Goal: Task Accomplishment & Management: Complete application form

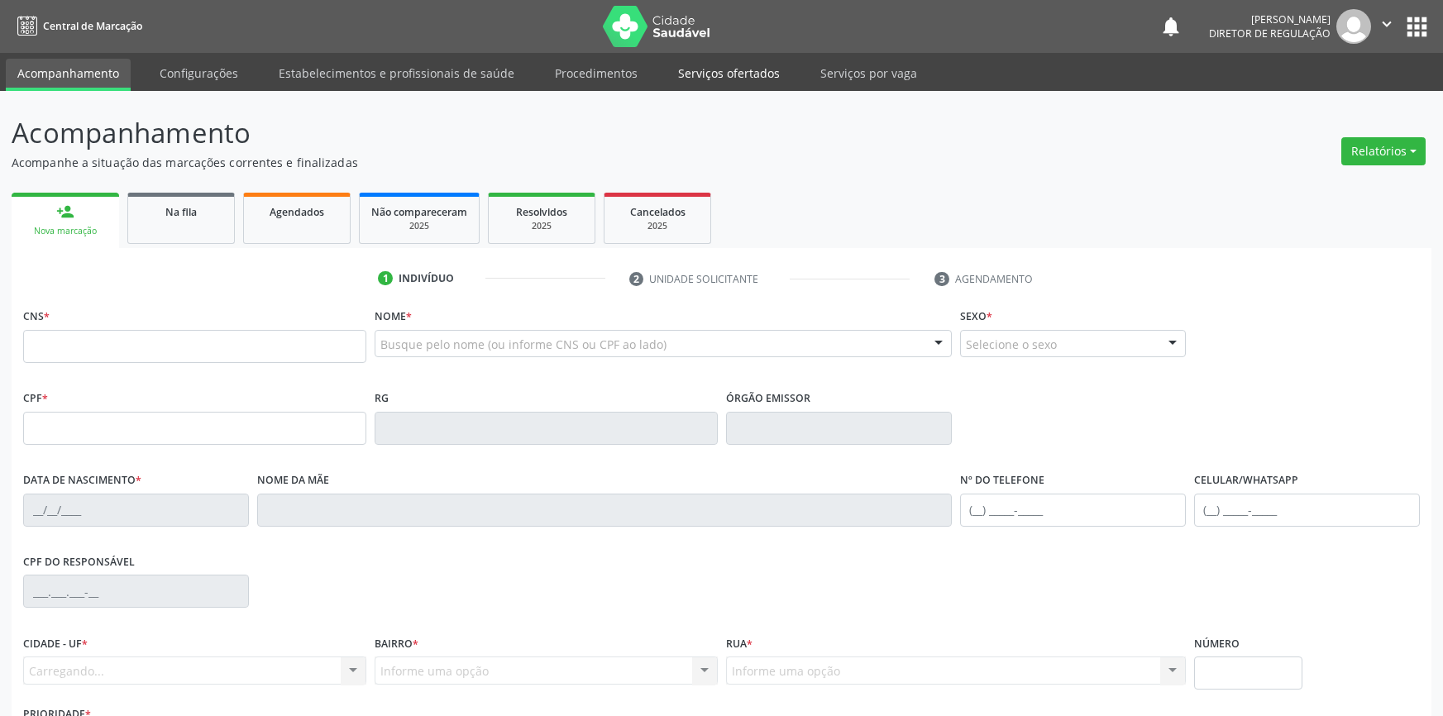
click at [687, 69] on link "Serviços ofertados" at bounding box center [729, 73] width 125 height 29
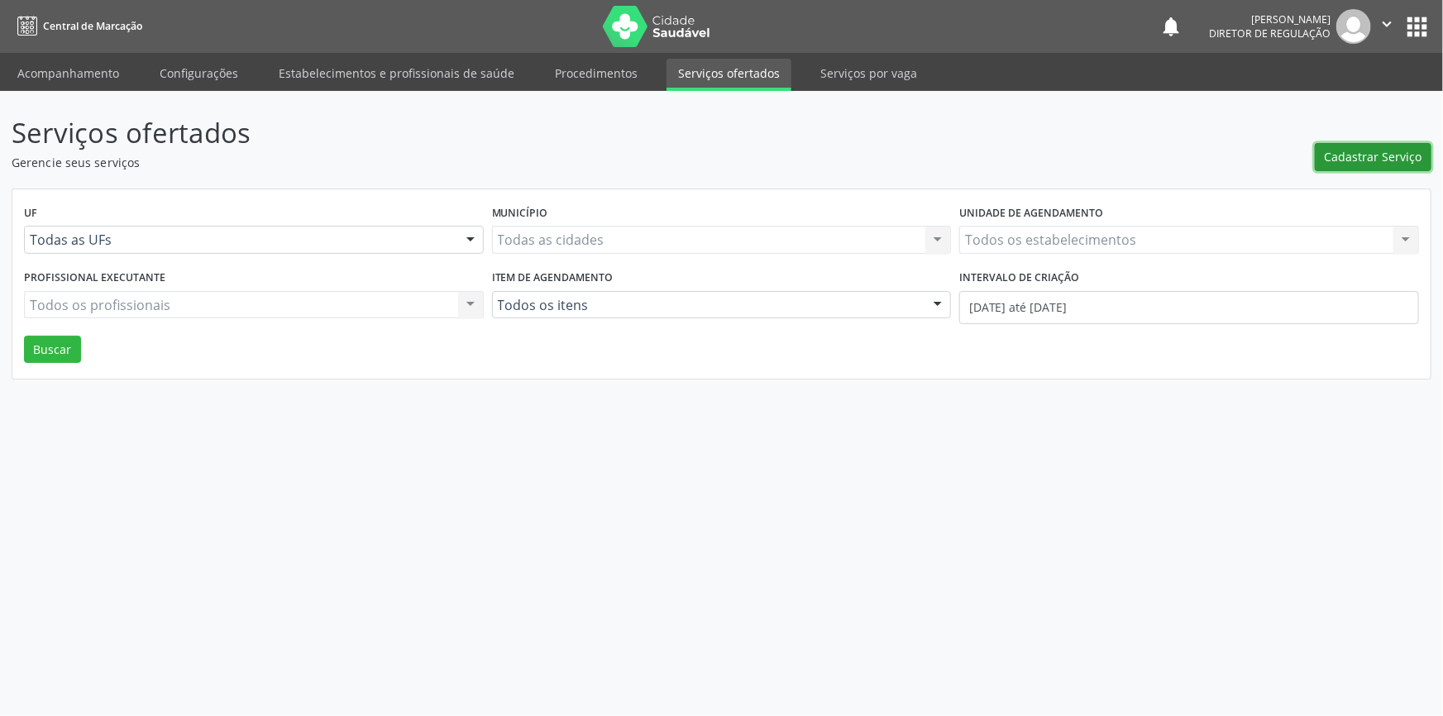
click at [1388, 158] on span "Cadastrar Serviço" at bounding box center [1374, 156] width 98 height 17
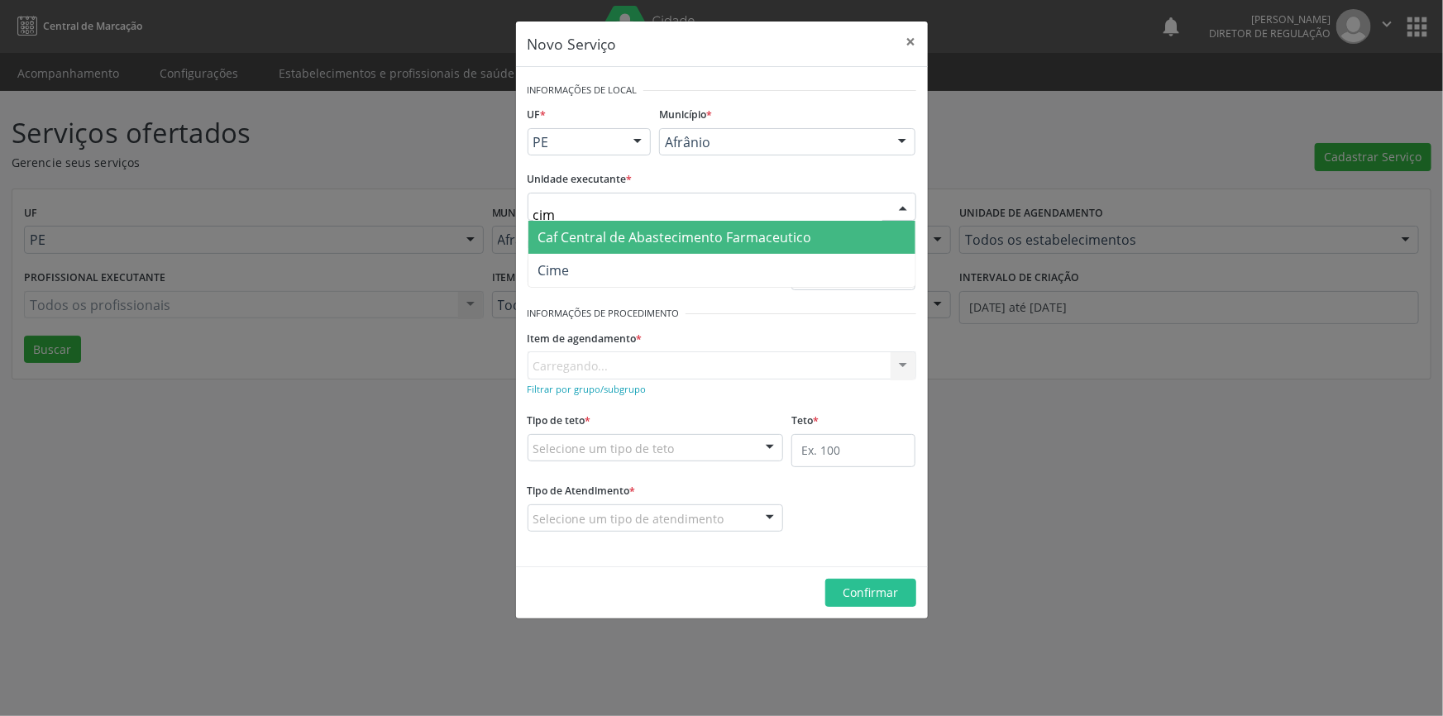
type input "cime"
click at [605, 279] on span "Cime" at bounding box center [721, 270] width 387 height 33
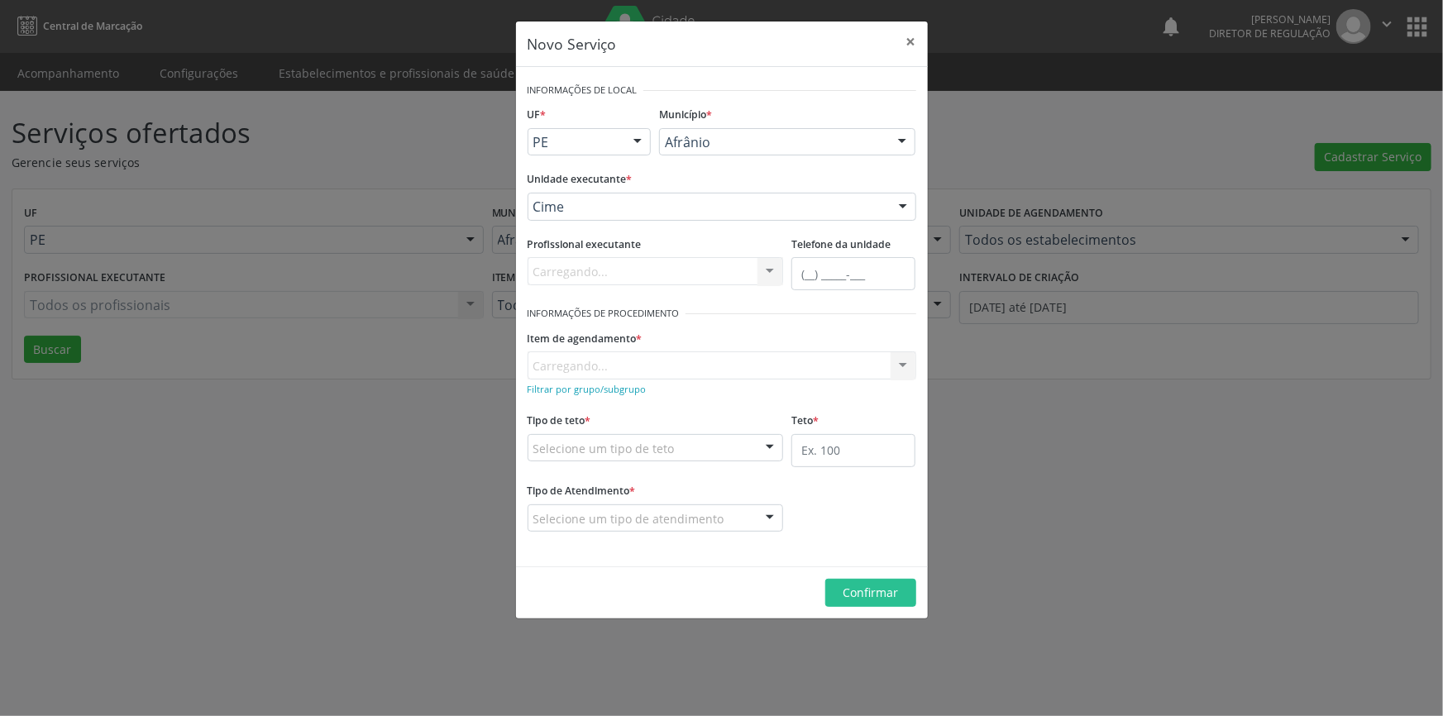
click at [625, 366] on div "Item de agendamento * Carregando... No elements found. Consider changing the se…" at bounding box center [722, 352] width 389 height 53
click at [624, 355] on div "Buscar por procedimento" at bounding box center [722, 365] width 389 height 28
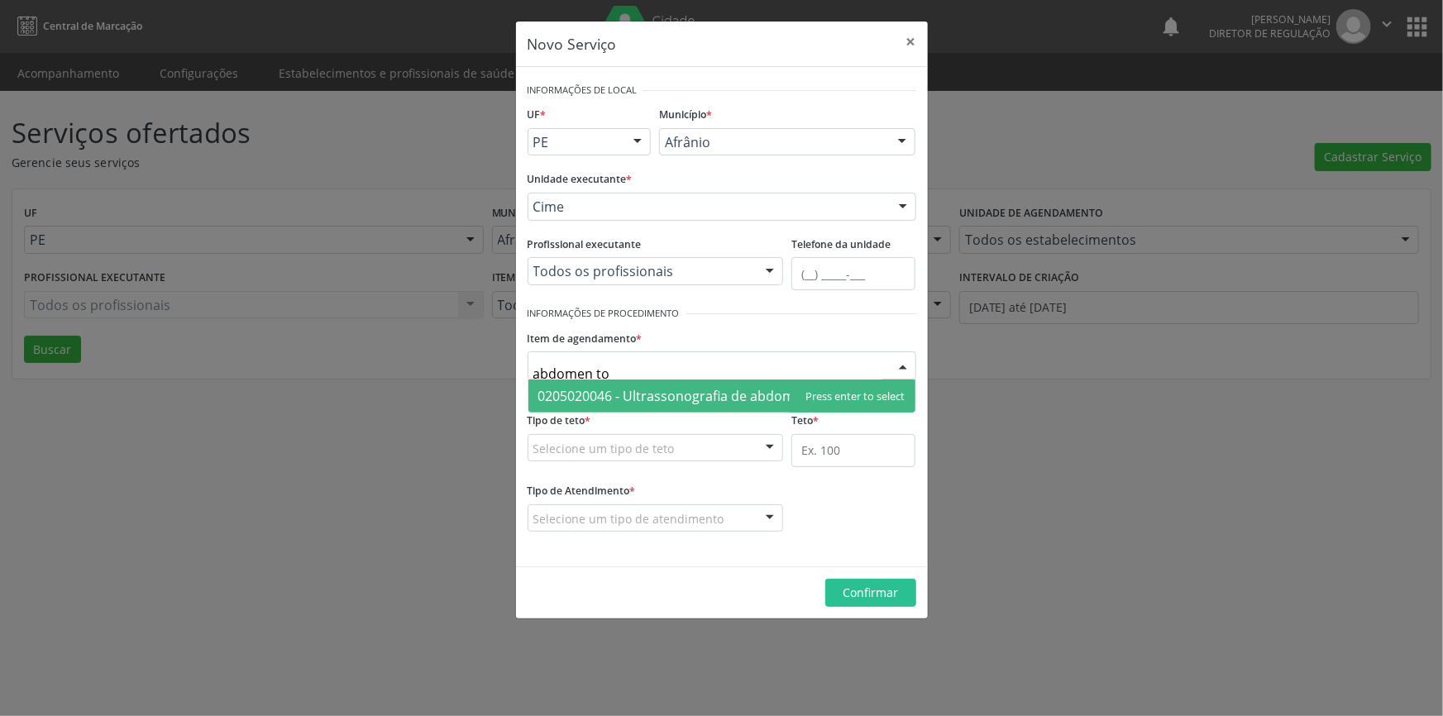
type input "abdomen tot"
click at [714, 380] on span "0205020046 - Ultrassonografia de abdomen total" at bounding box center [721, 396] width 387 height 33
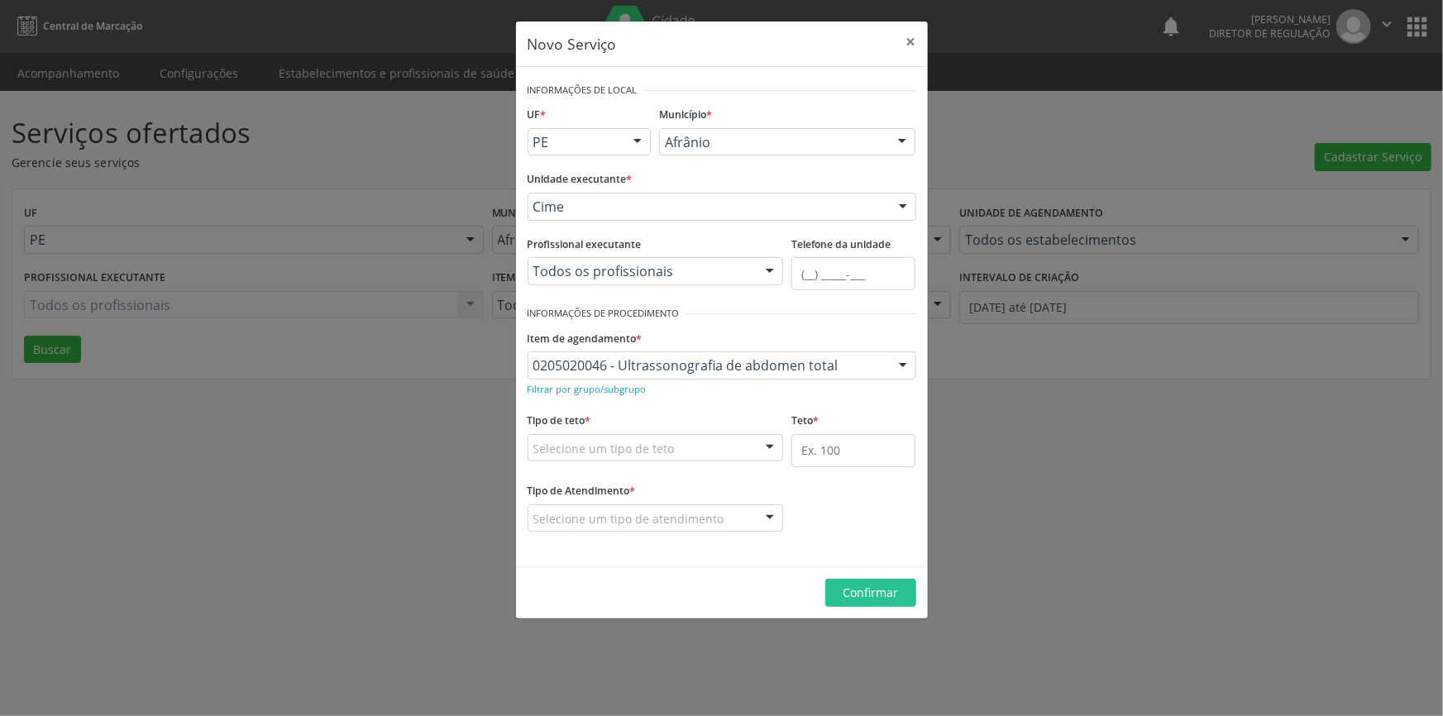
click at [675, 461] on fieldset "Tipo de teto * Selecione um tipo de teto Teto financeiro Teto físico Nenhum res…" at bounding box center [656, 441] width 256 height 65
click at [670, 451] on div "Selecione um tipo de teto" at bounding box center [656, 448] width 256 height 28
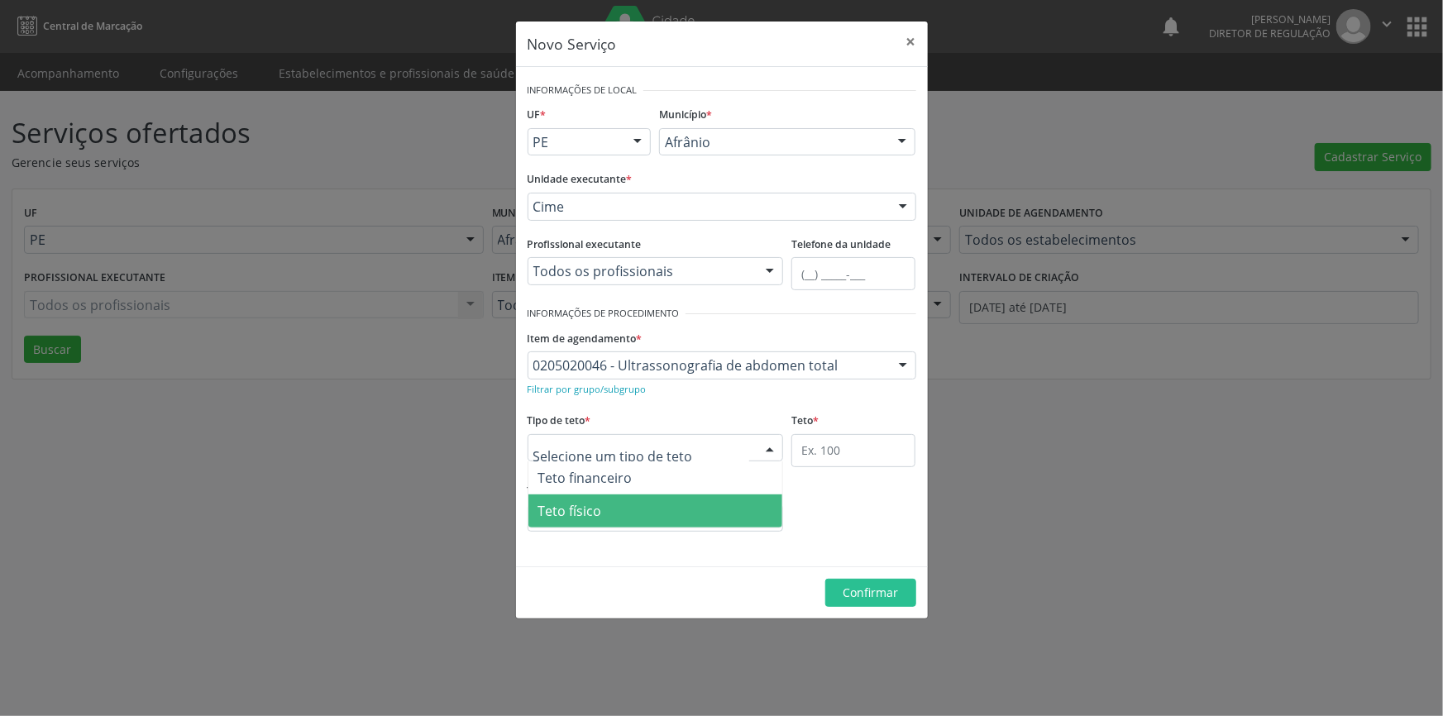
click at [637, 495] on span "Teto físico" at bounding box center [655, 511] width 255 height 33
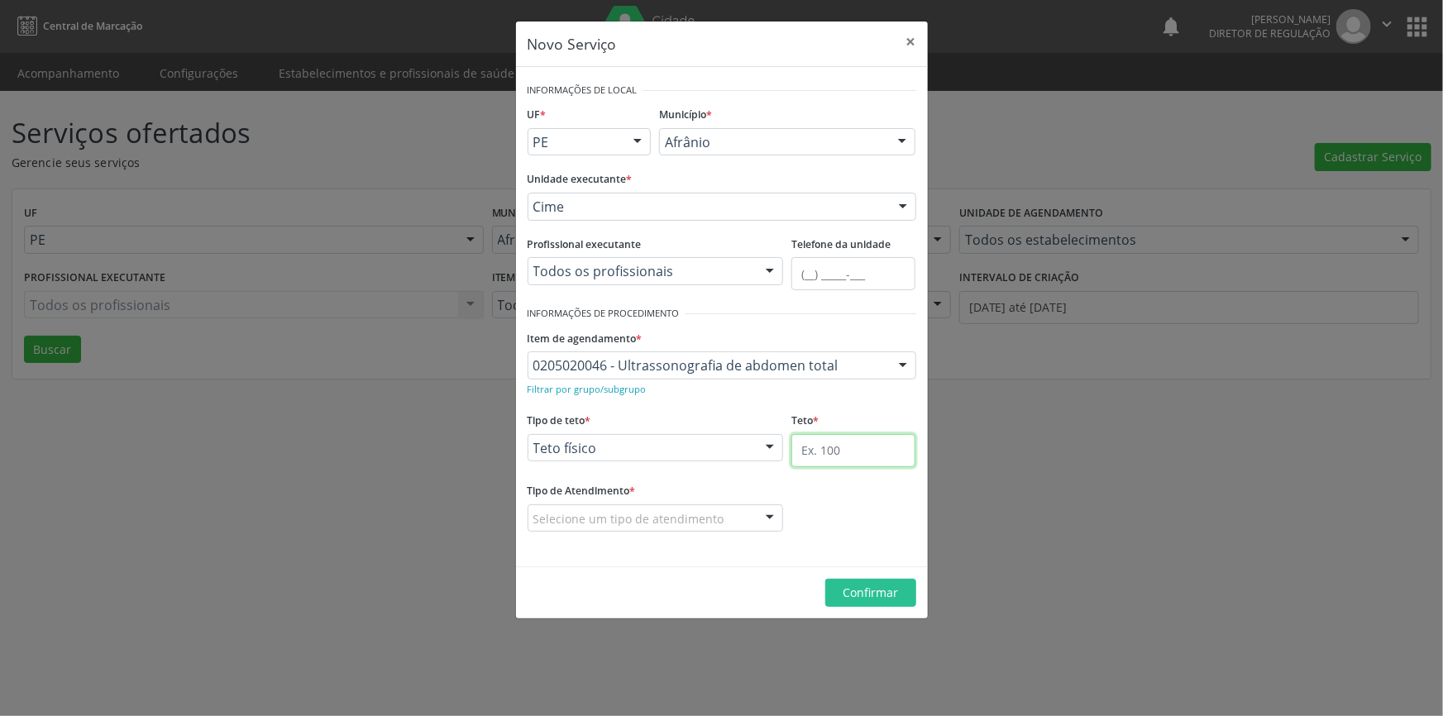
click at [849, 459] on input "text" at bounding box center [853, 450] width 124 height 33
type input "1"
drag, startPoint x: 689, startPoint y: 500, endPoint x: 675, endPoint y: 514, distance: 19.9
click at [687, 502] on div "Tipo de Atendimento * Selecione um tipo de atendimento Ordem de chegada Horário…" at bounding box center [656, 505] width 256 height 53
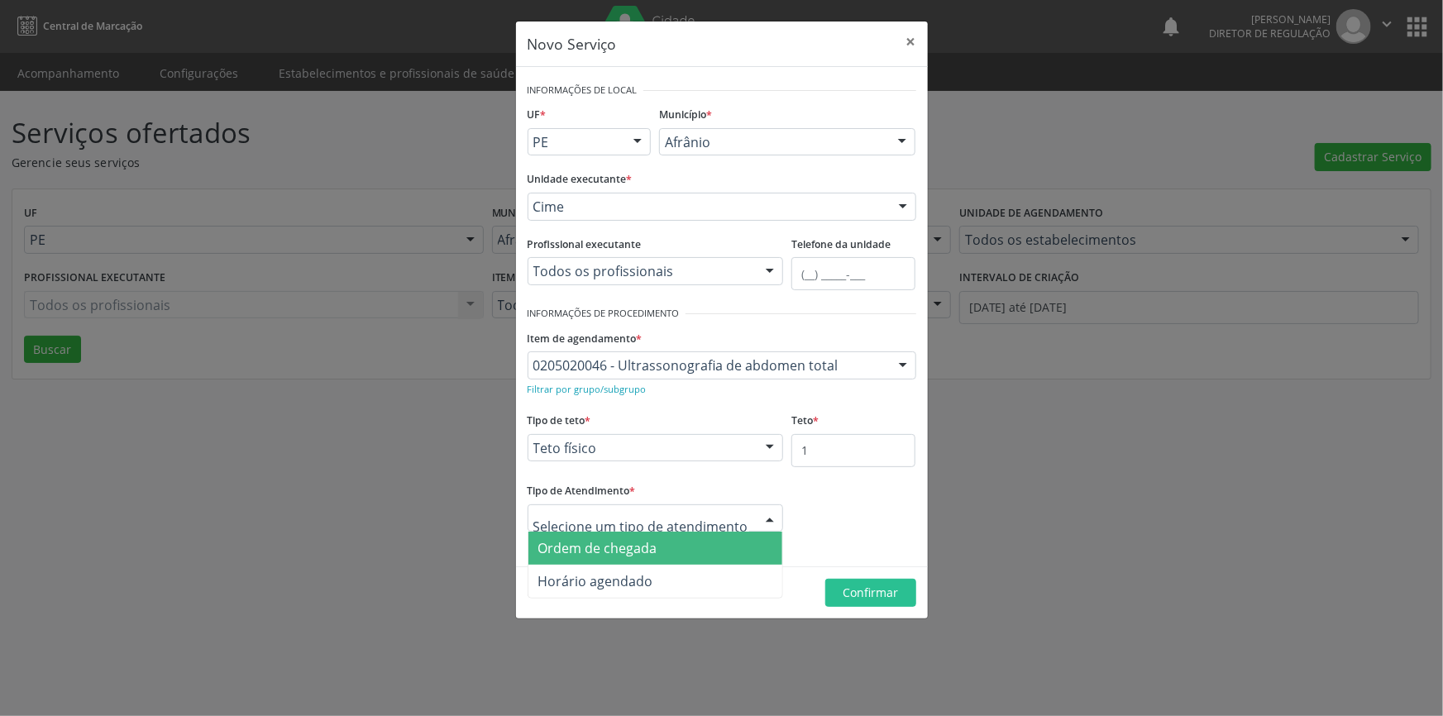
click at [633, 539] on span "Ordem de chegada" at bounding box center [597, 548] width 119 height 18
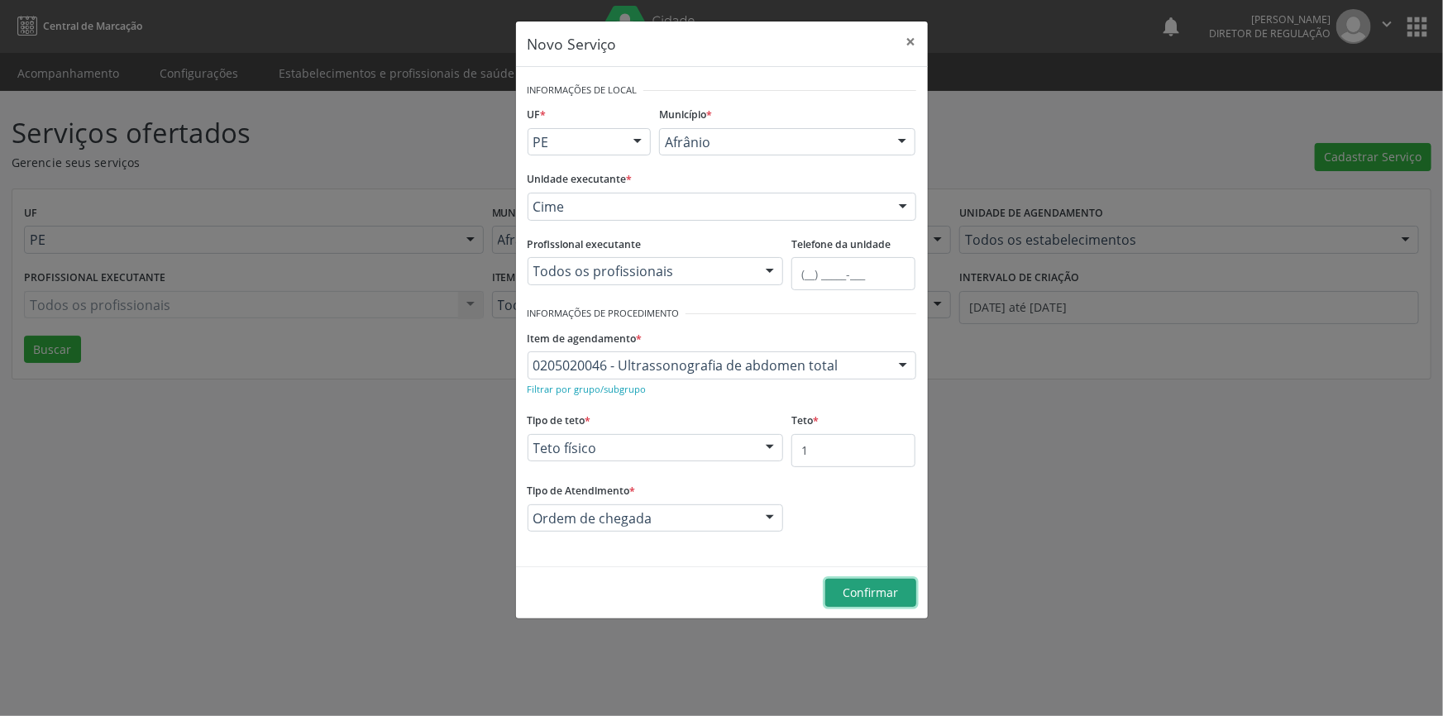
click at [850, 594] on span "Confirmar" at bounding box center [870, 593] width 55 height 16
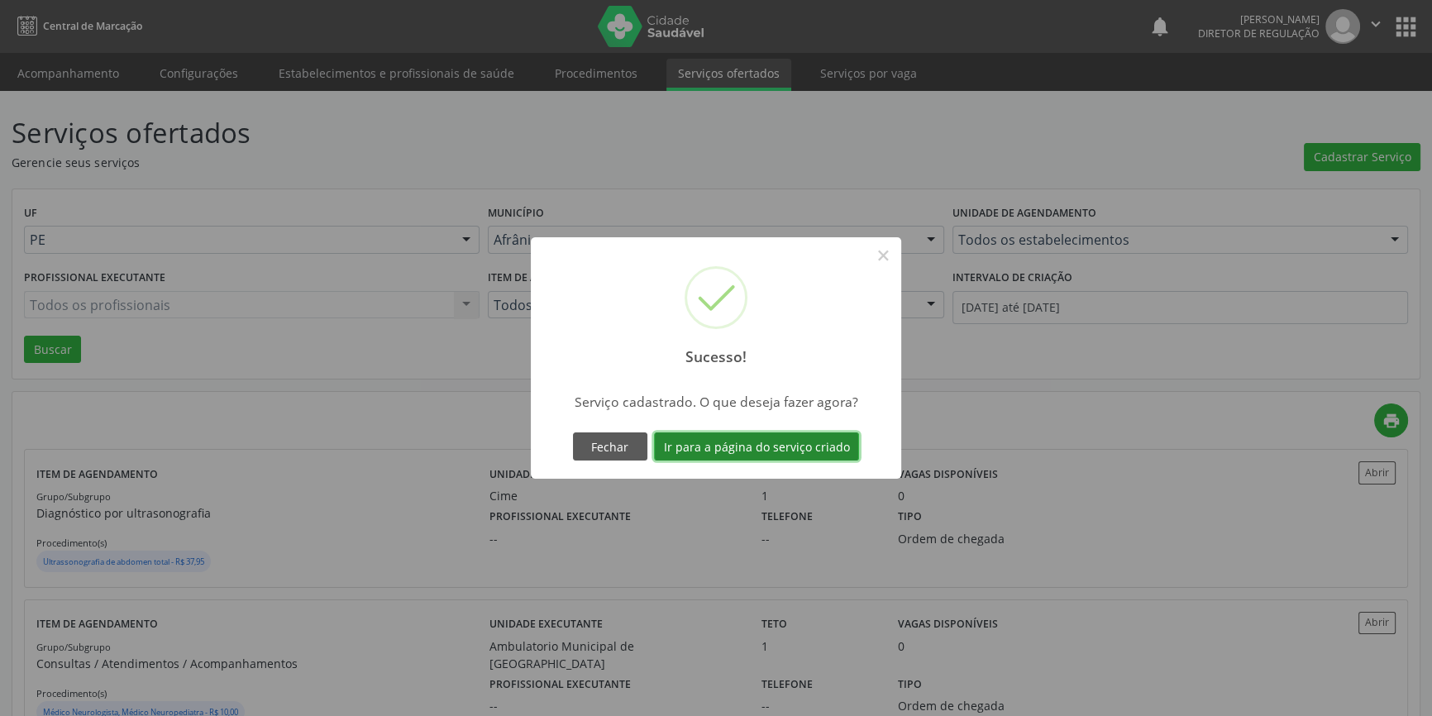
click at [808, 441] on button "Ir para a página do serviço criado" at bounding box center [756, 447] width 205 height 28
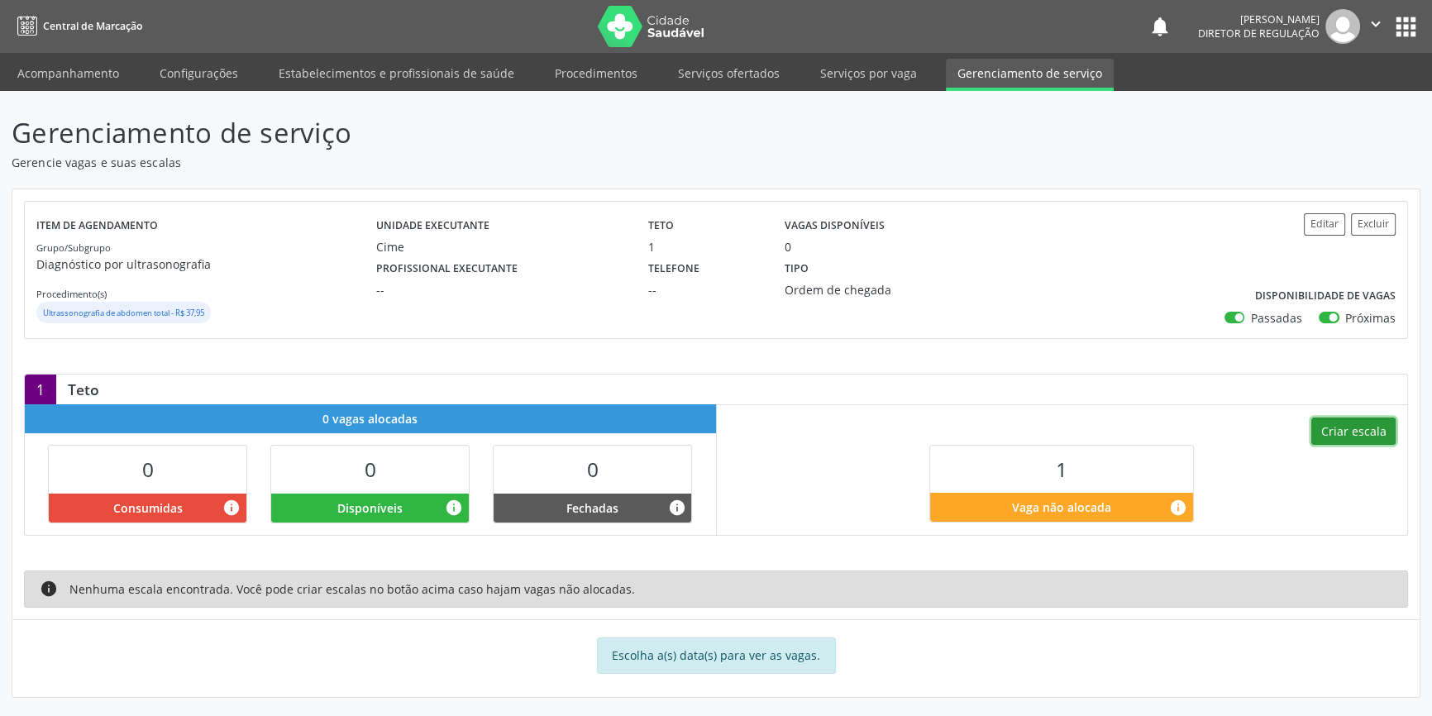
click at [1361, 423] on button "Criar escala" at bounding box center [1354, 432] width 84 height 28
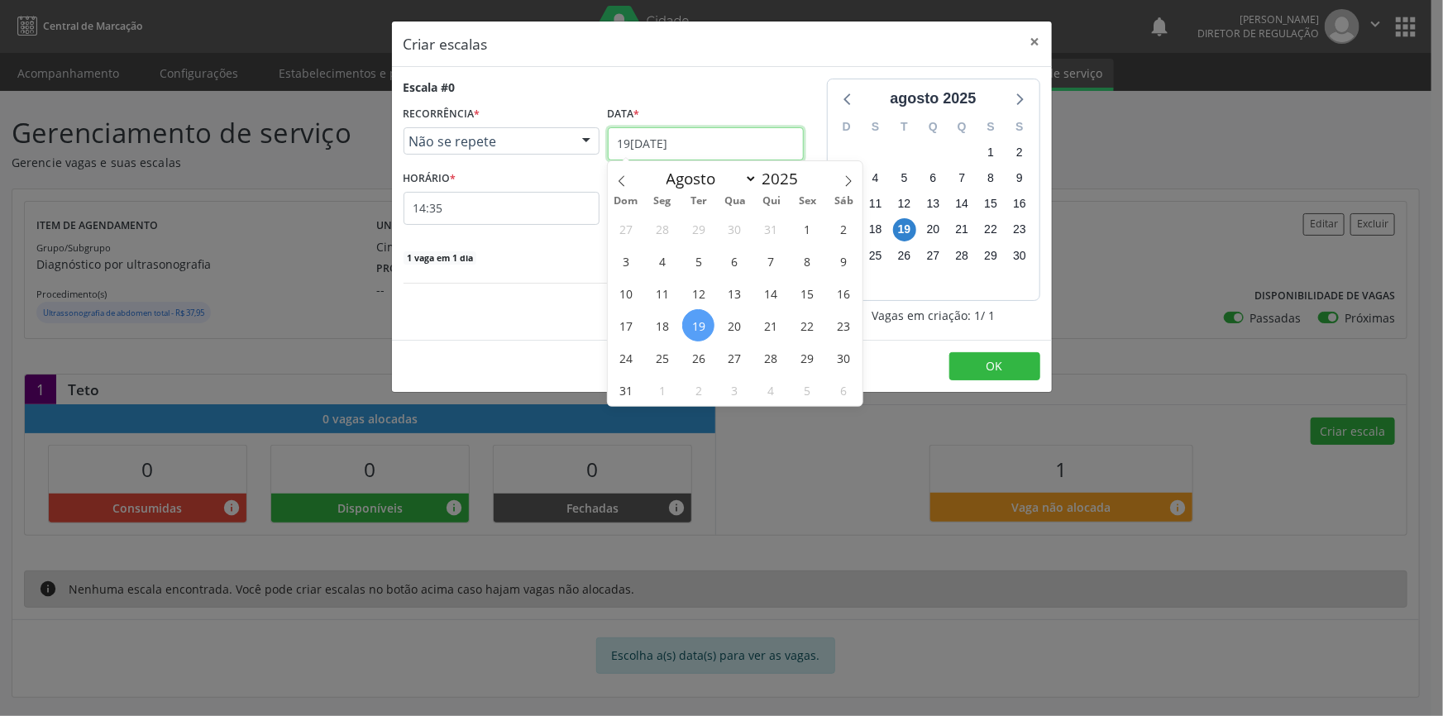
click at [688, 151] on input "[DATE]" at bounding box center [706, 143] width 196 height 33
click at [779, 326] on span "21" at bounding box center [771, 325] width 32 height 32
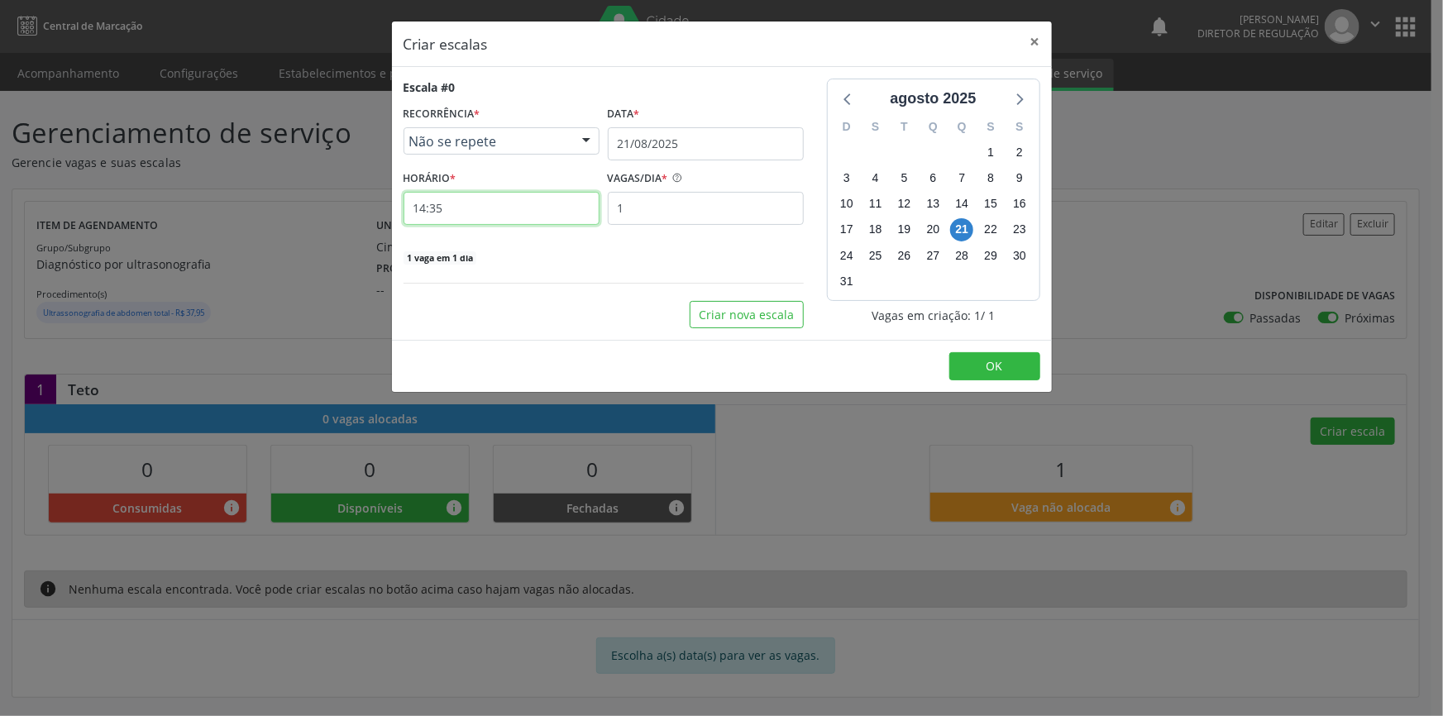
click at [485, 208] on input "14:35" at bounding box center [502, 208] width 196 height 33
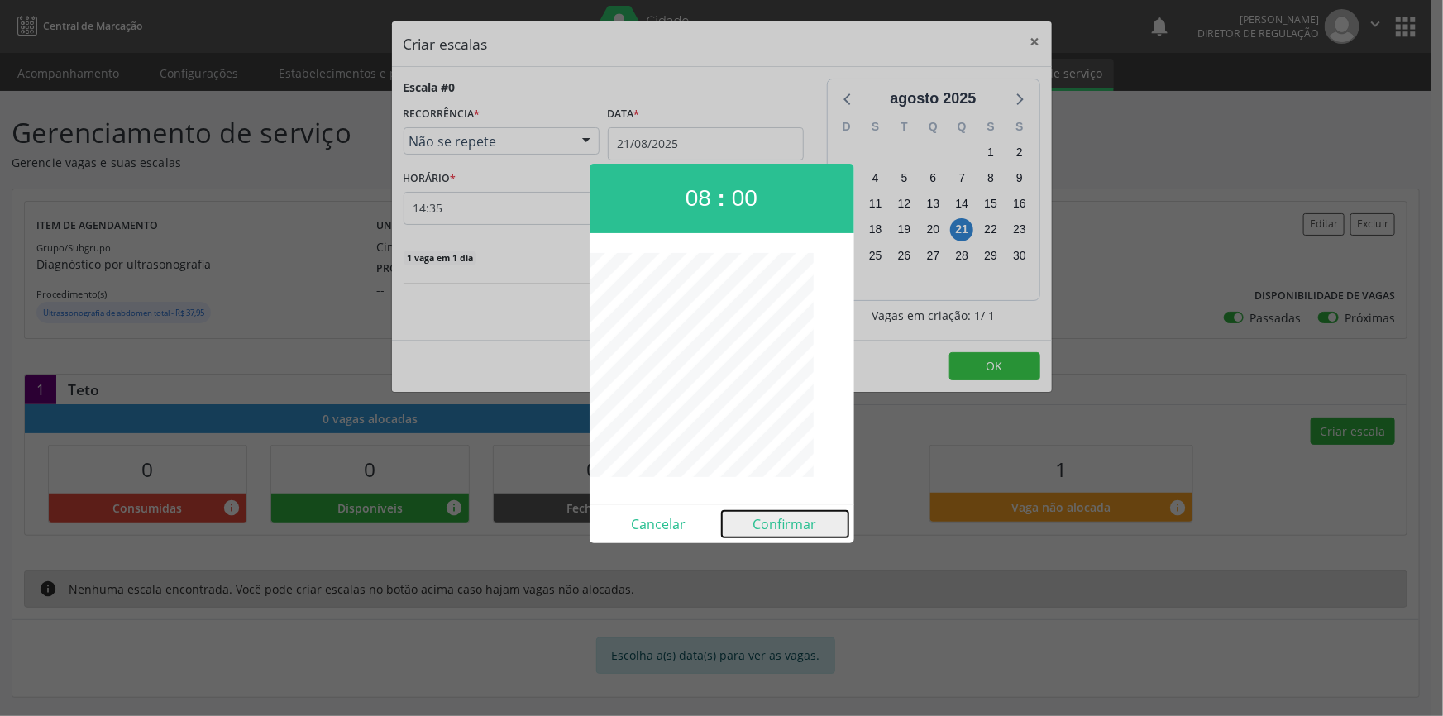
click at [776, 520] on button "Confirmar" at bounding box center [785, 524] width 127 height 26
type input "08:00"
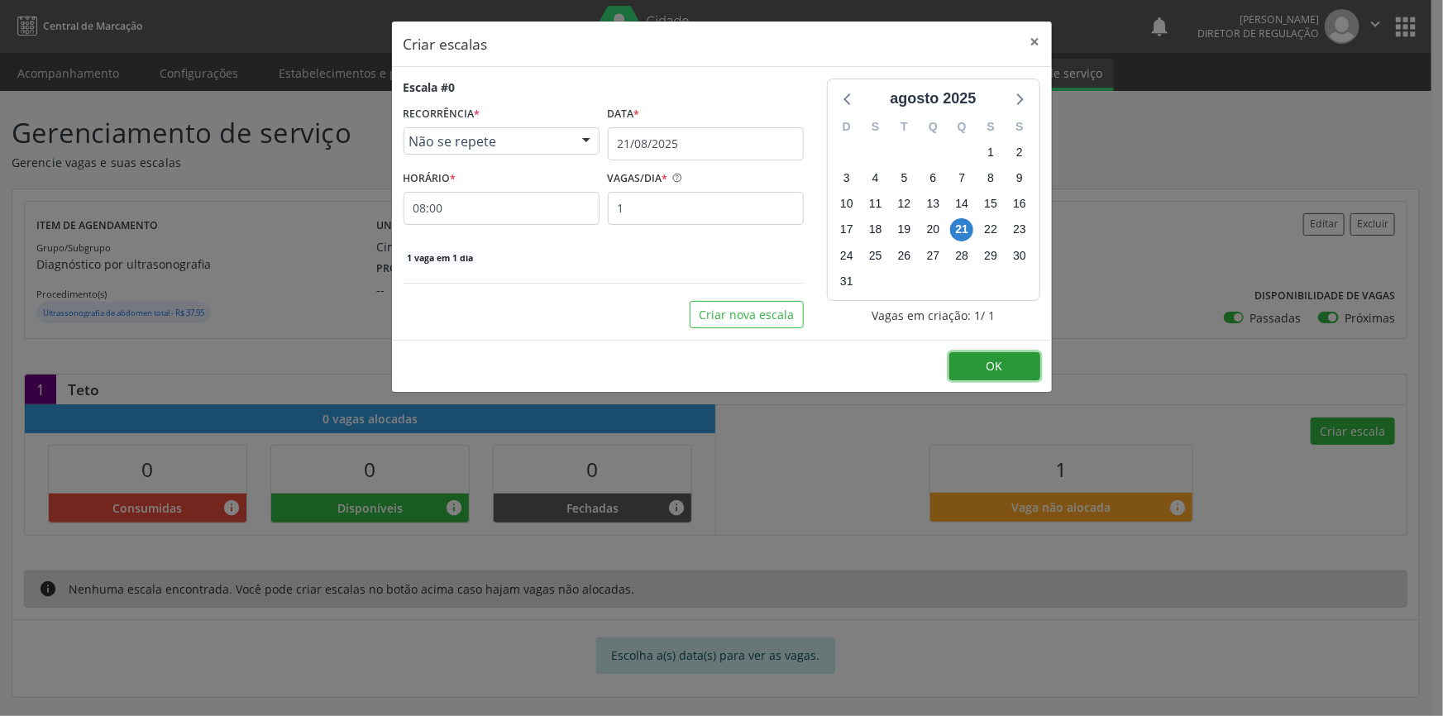
click at [992, 365] on span "OK" at bounding box center [995, 366] width 17 height 16
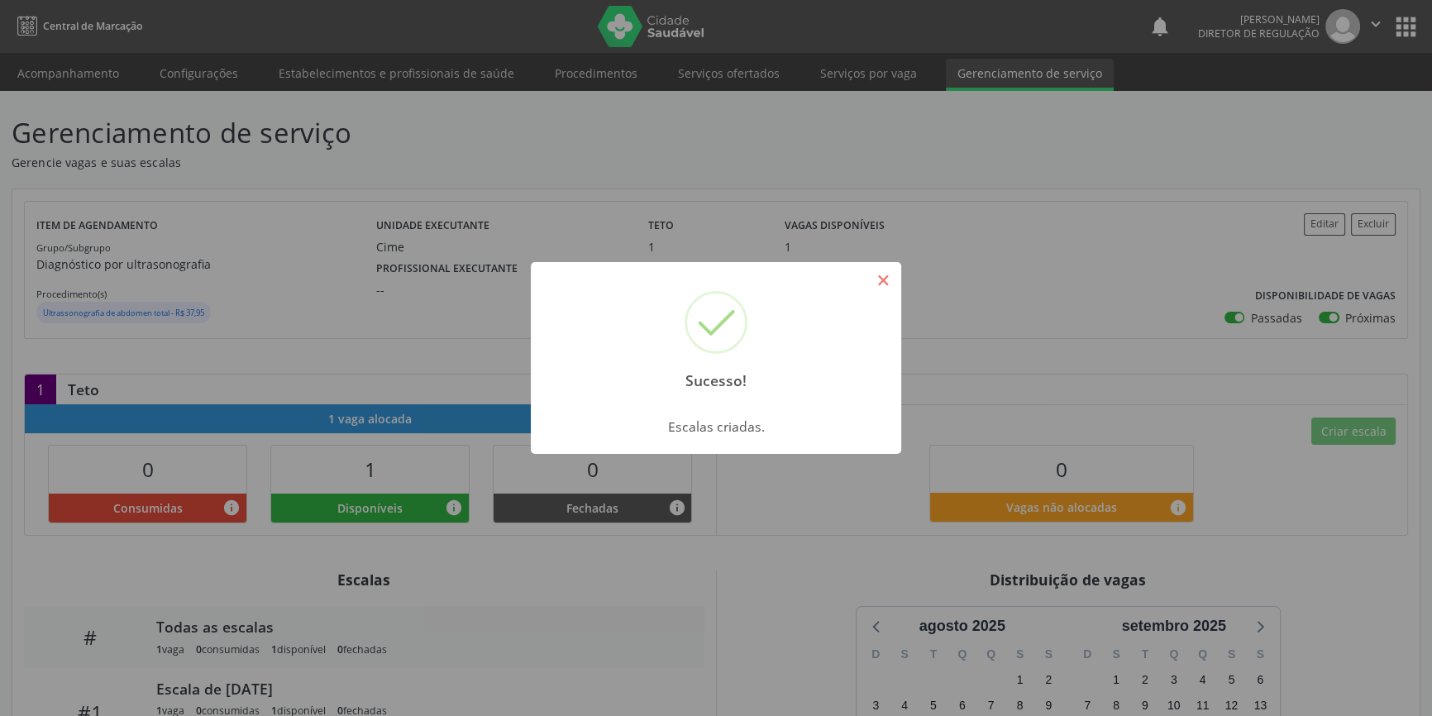
click at [882, 294] on button "×" at bounding box center [883, 280] width 28 height 28
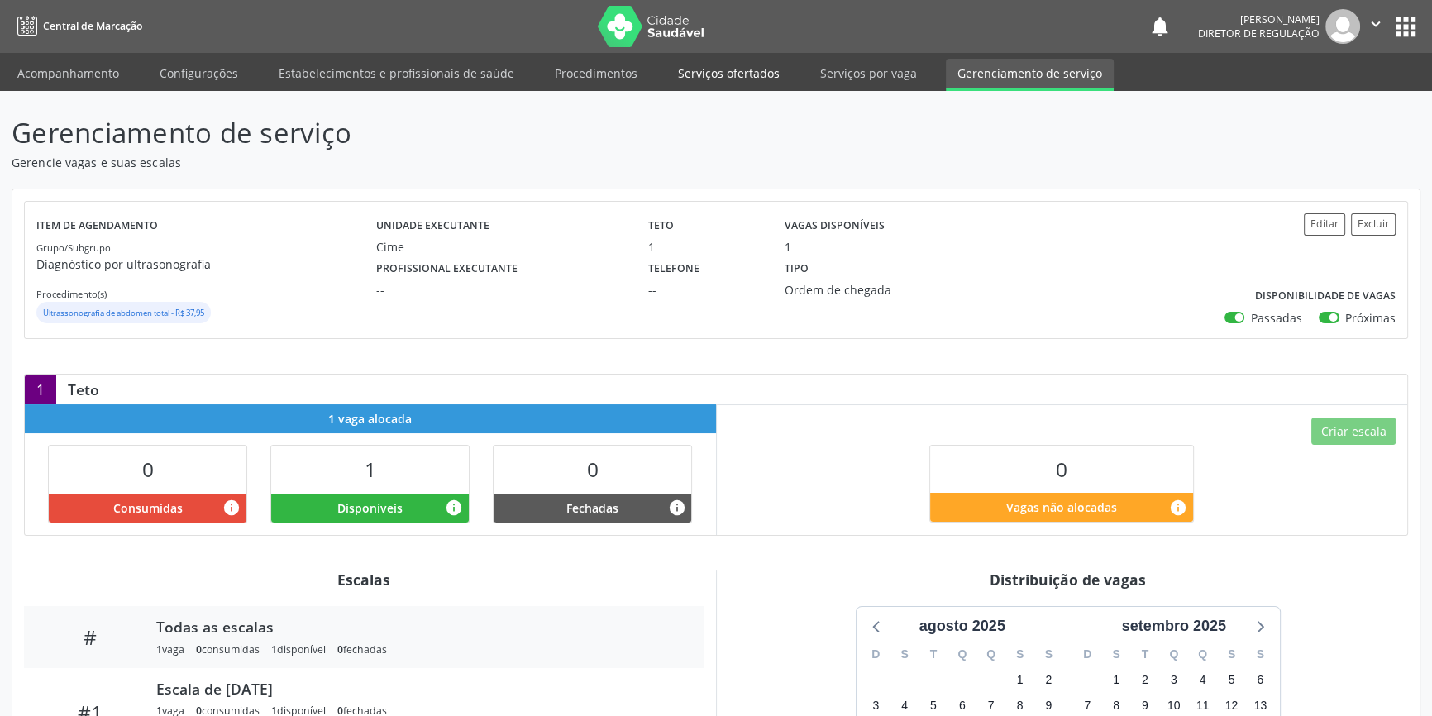
click at [762, 71] on link "Serviços ofertados" at bounding box center [729, 73] width 125 height 29
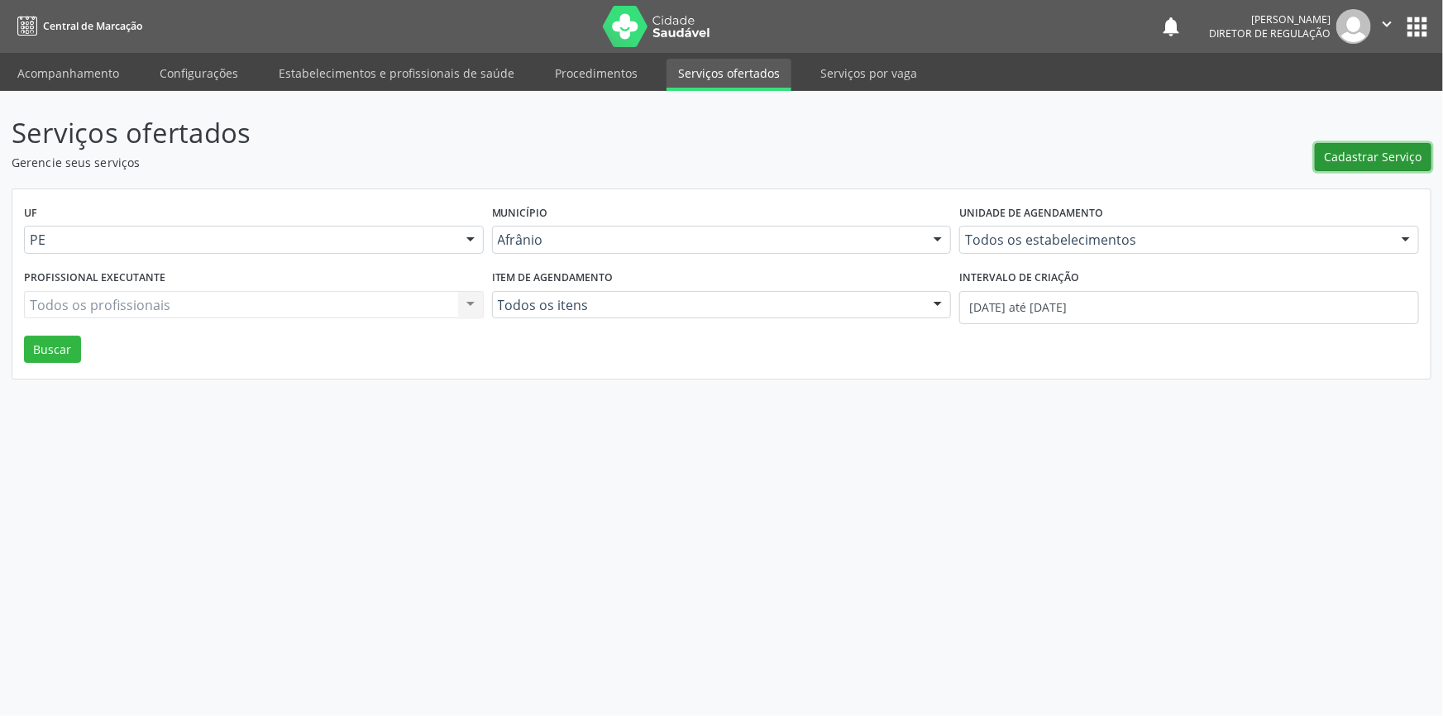
click at [1359, 158] on span "Cadastrar Serviço" at bounding box center [1374, 156] width 98 height 17
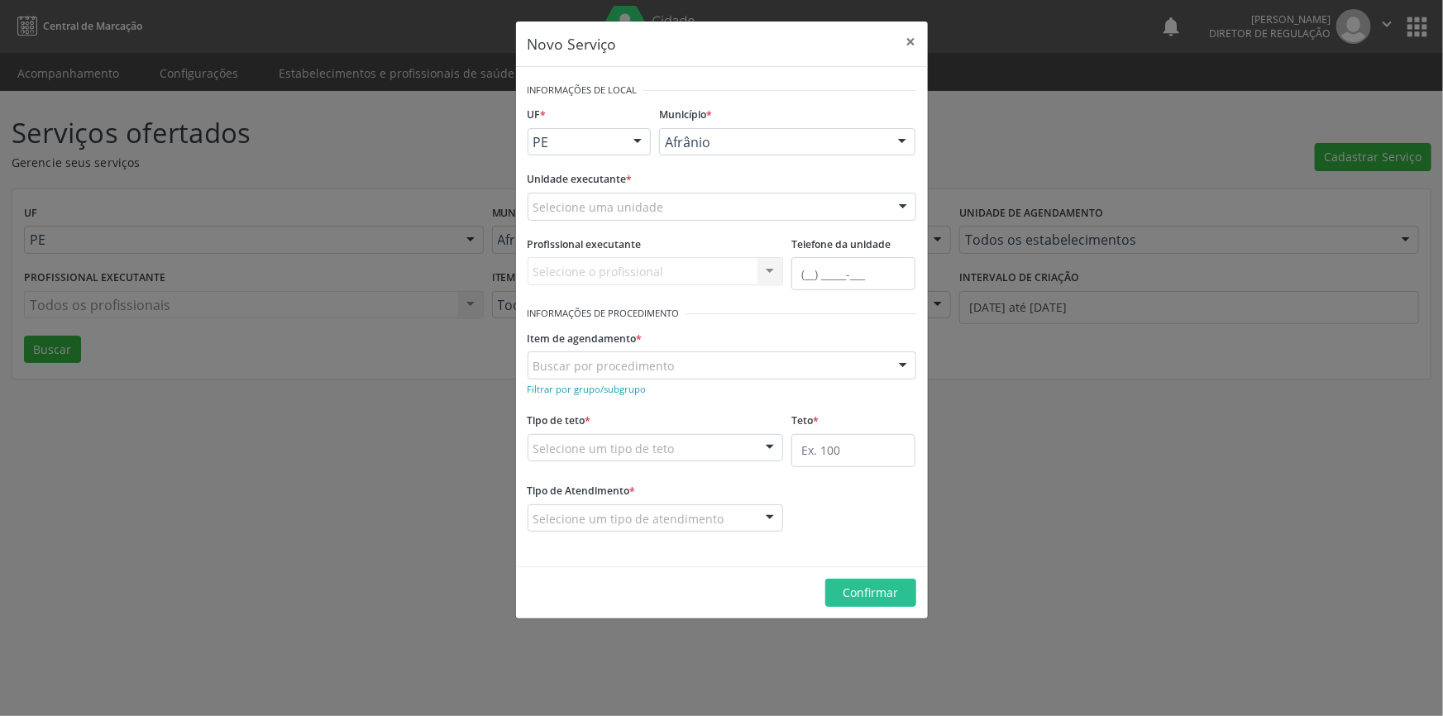
click at [1091, 321] on div "Novo Serviço × Informações de Local UF * PE BA PE Nenhum resultado encontrado p…" at bounding box center [721, 358] width 1443 height 716
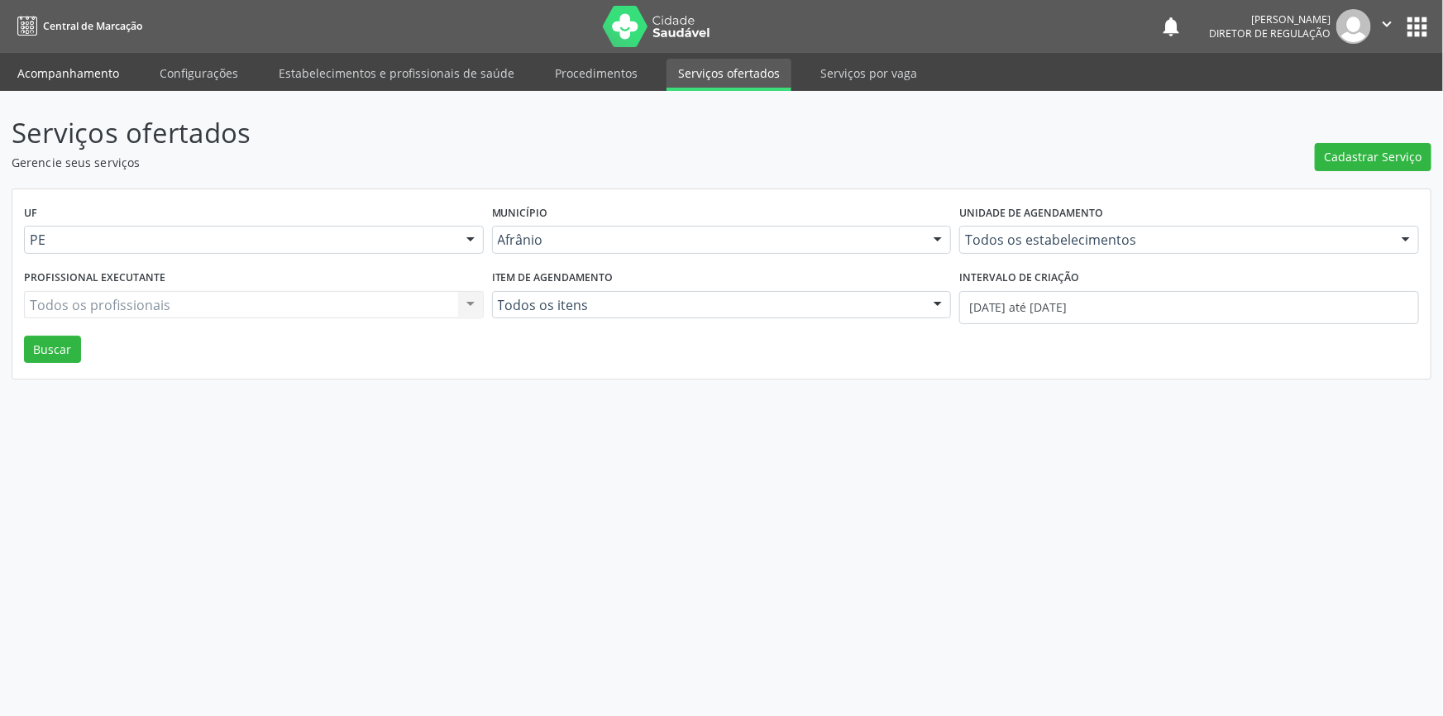
click at [87, 64] on link "Acompanhamento" at bounding box center [68, 73] width 125 height 29
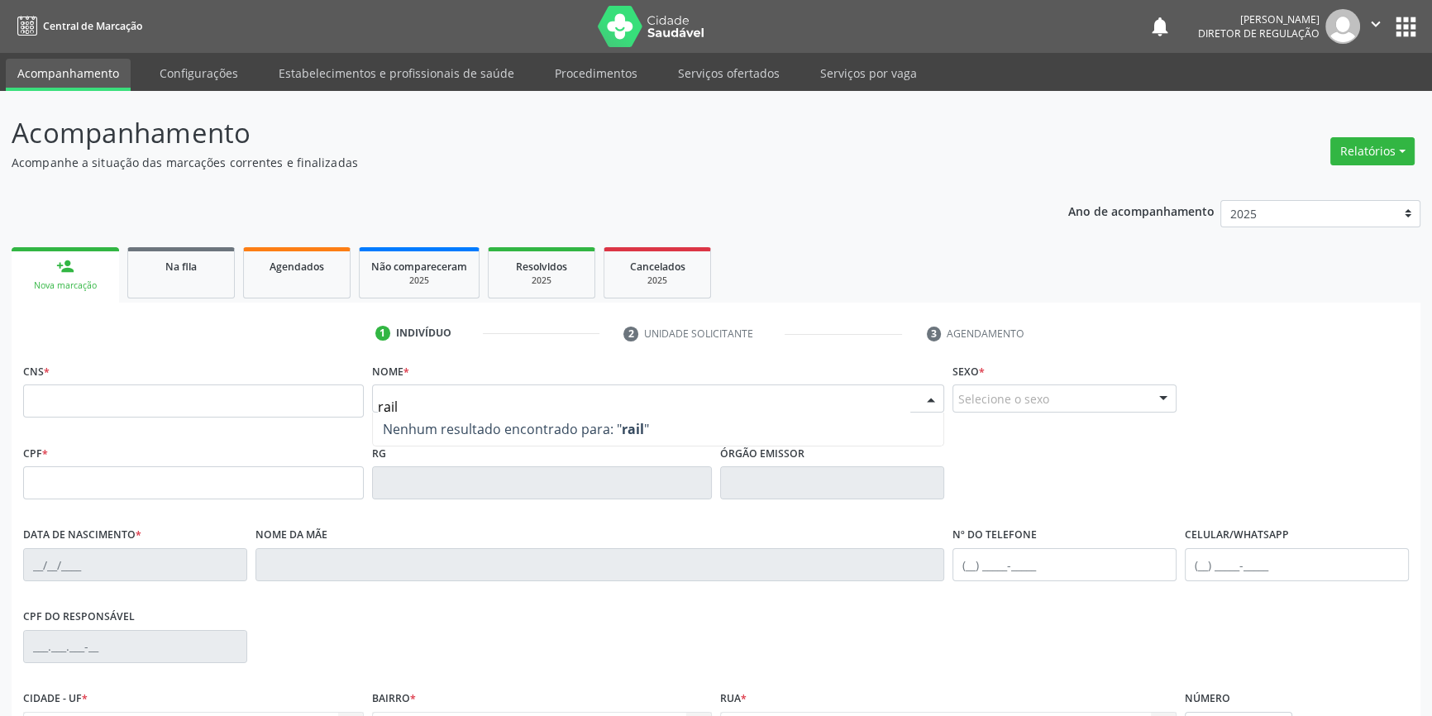
type input "raild"
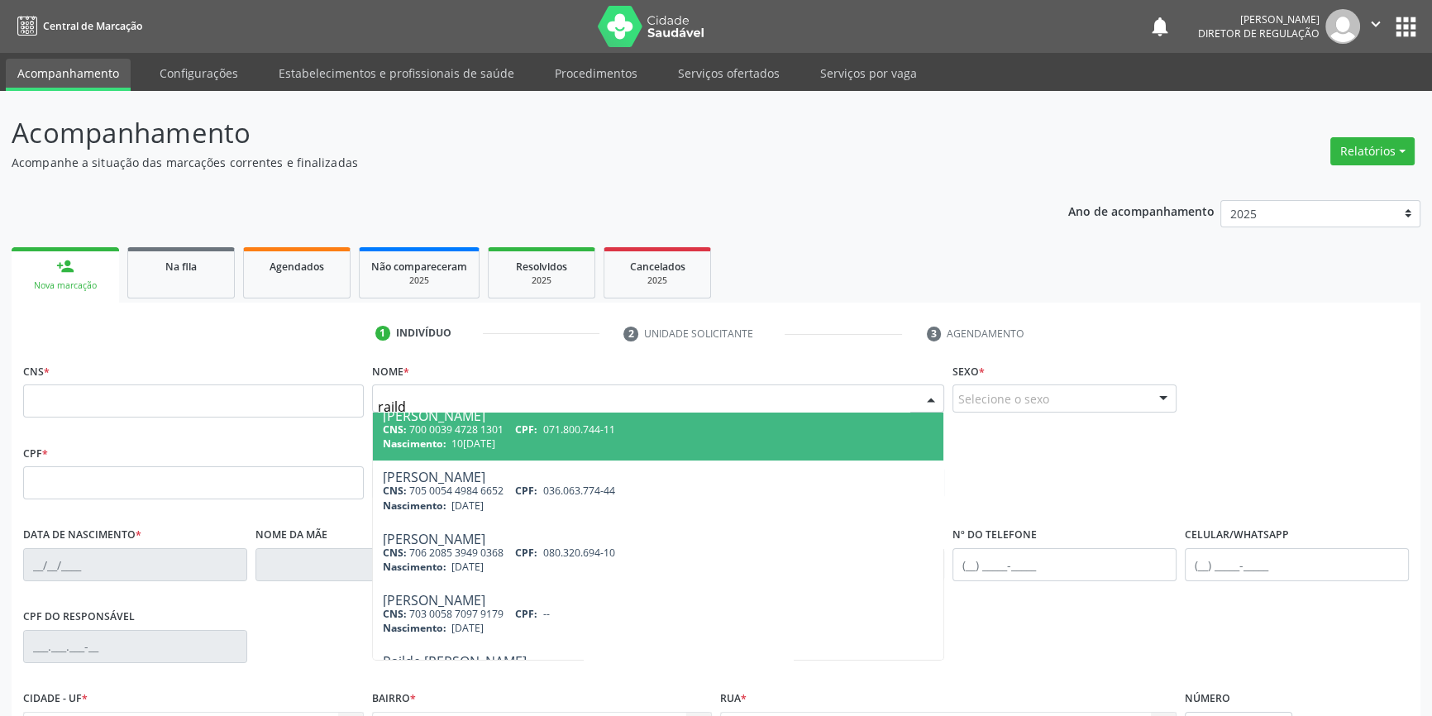
scroll to position [182, 0]
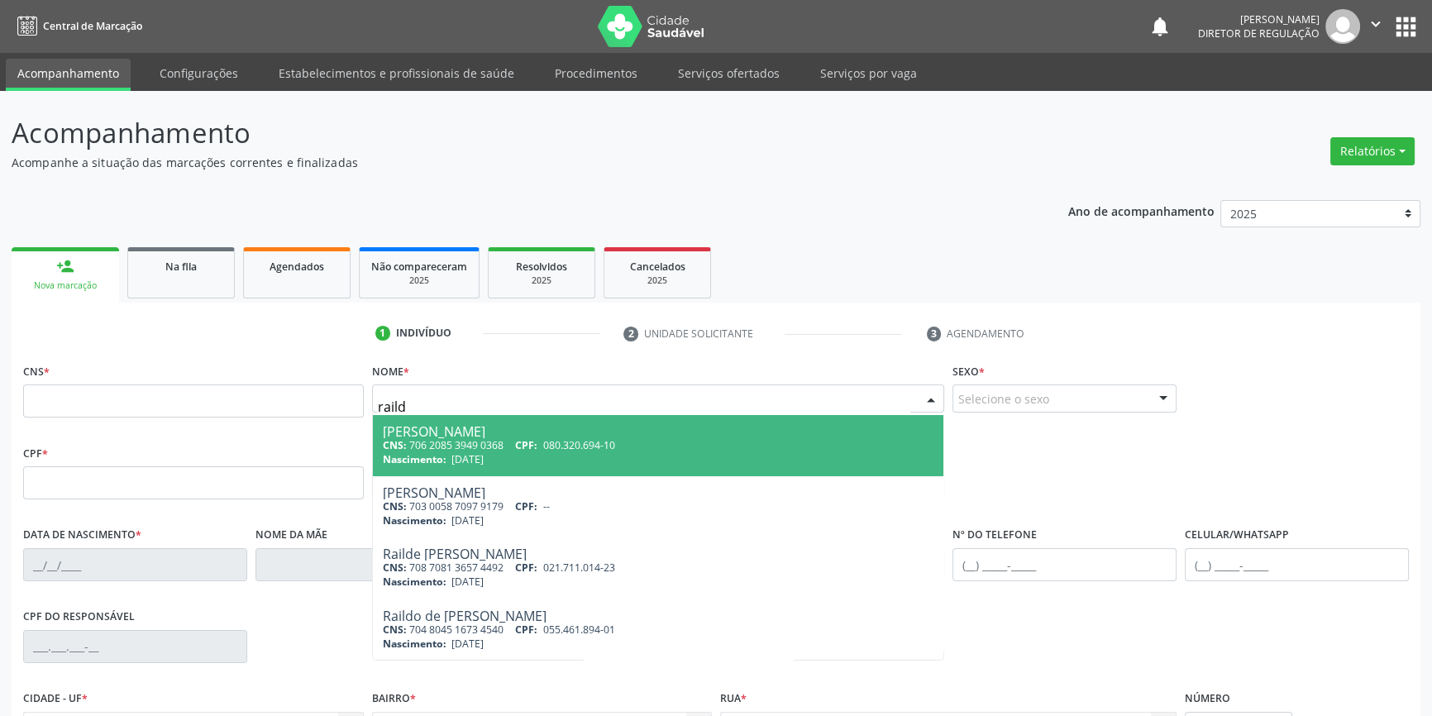
click at [495, 441] on div "CNS: 706 2085 3949 0368 CPF: 080.320.694-10" at bounding box center [659, 445] width 552 height 14
type input "706 2085 3949 0368"
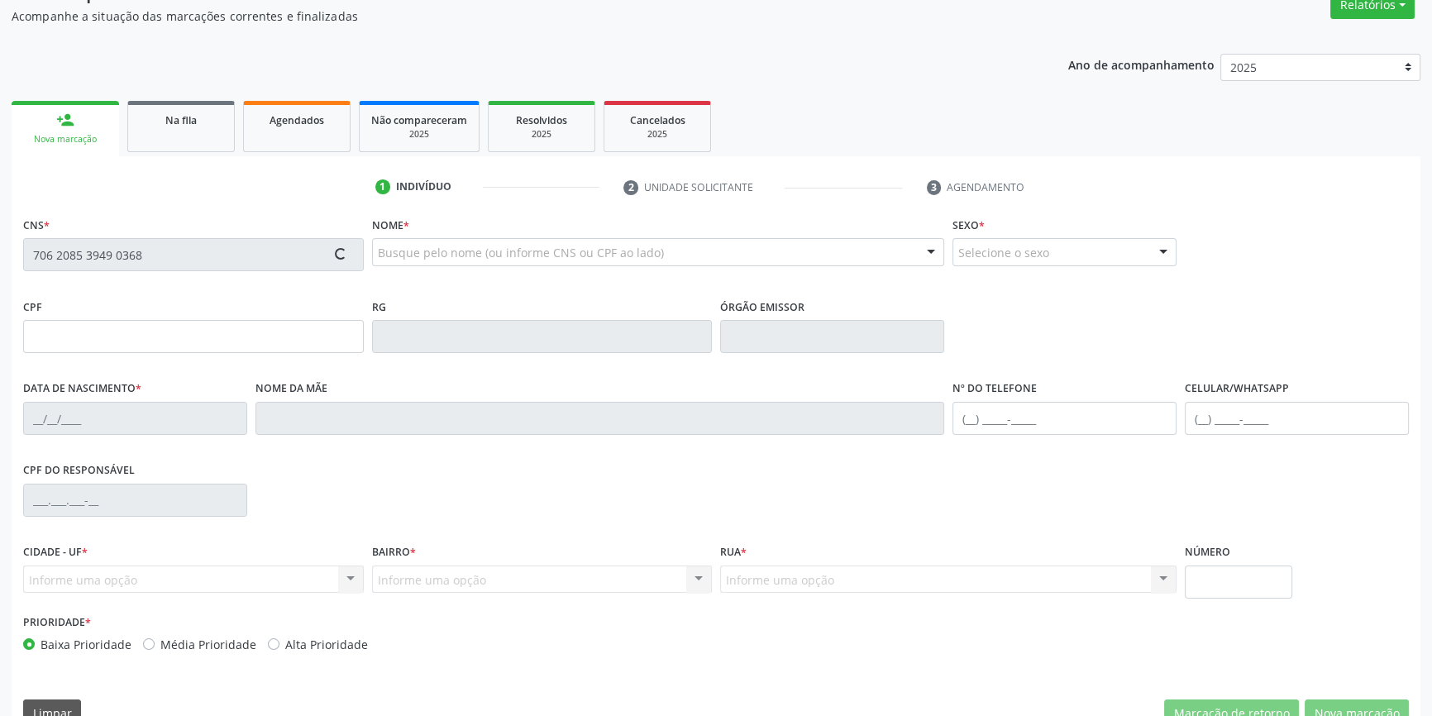
scroll to position [179, 0]
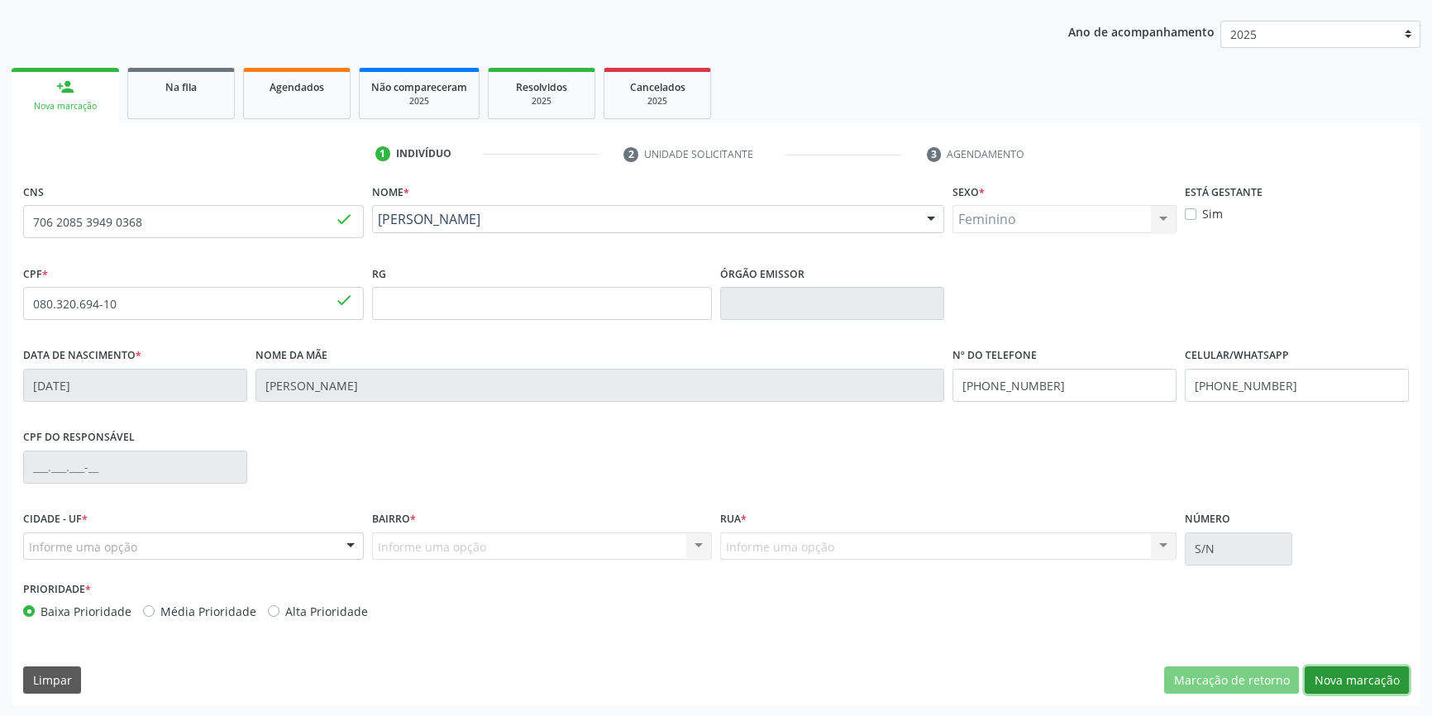
click at [1351, 681] on button "Nova marcação" at bounding box center [1357, 681] width 104 height 28
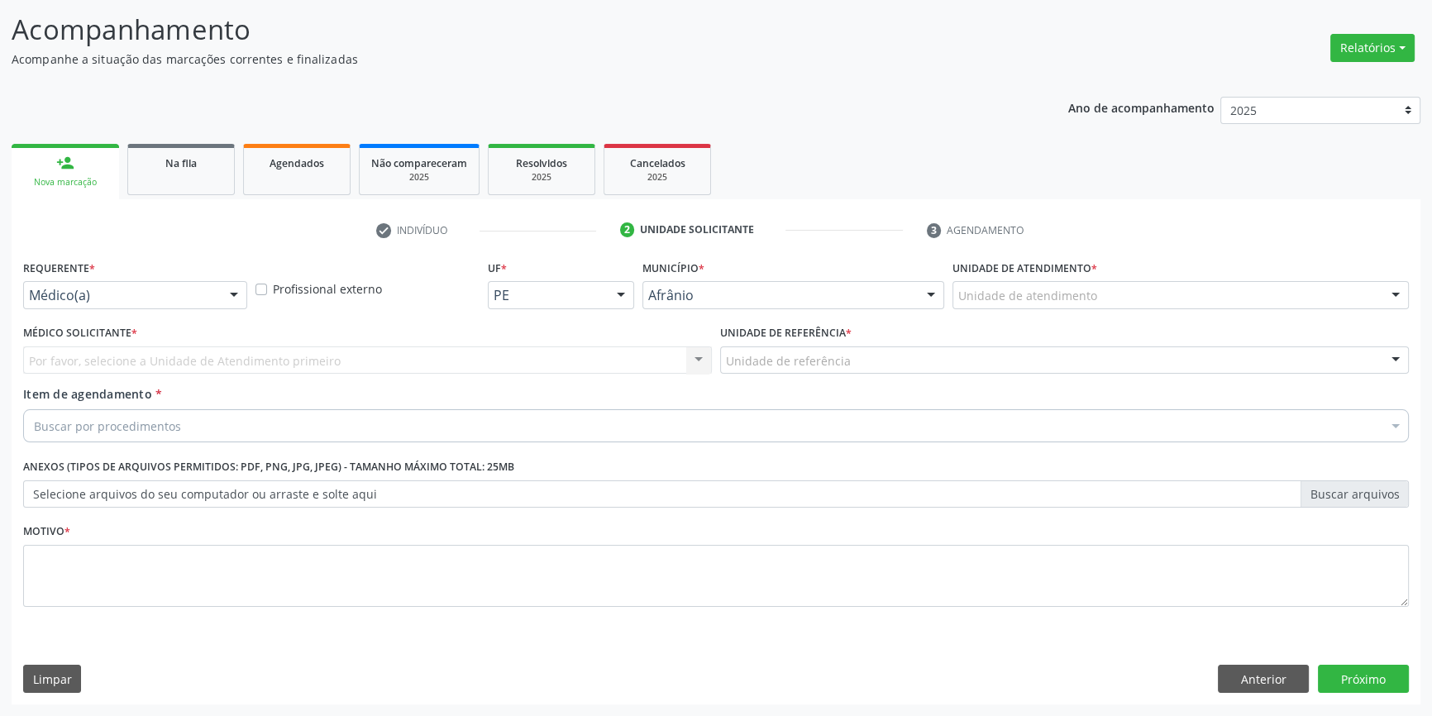
scroll to position [102, 0]
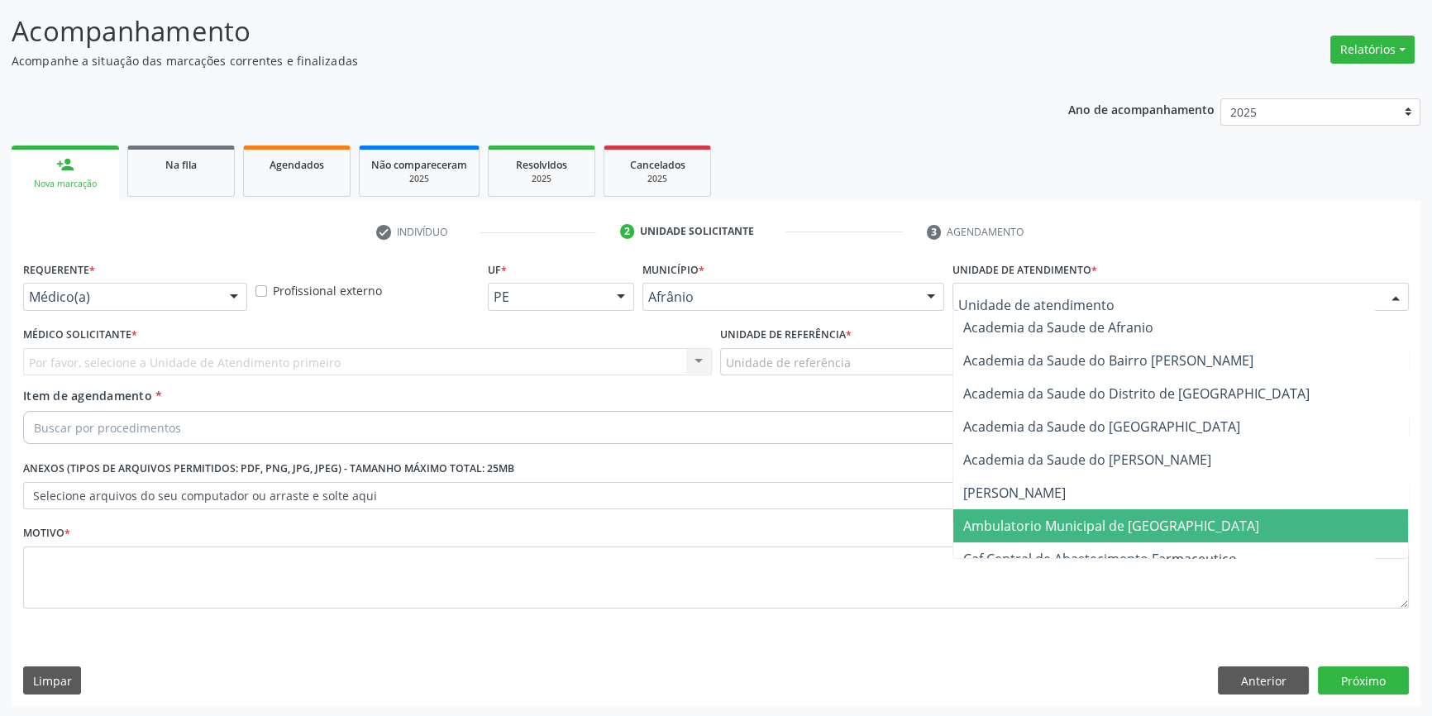
click at [1044, 524] on span "Ambulatorio Municipal de [GEOGRAPHIC_DATA]" at bounding box center [1111, 526] width 296 height 18
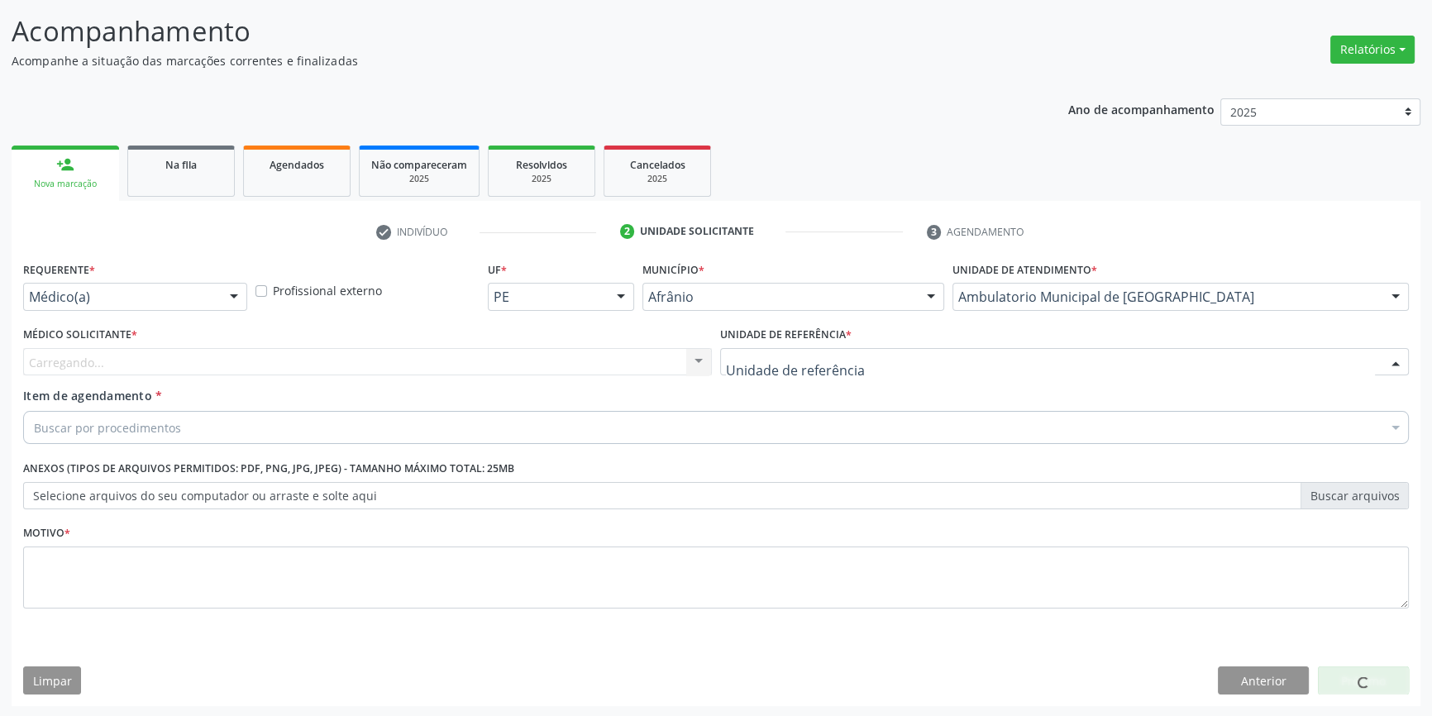
click at [853, 353] on div at bounding box center [1064, 362] width 689 height 28
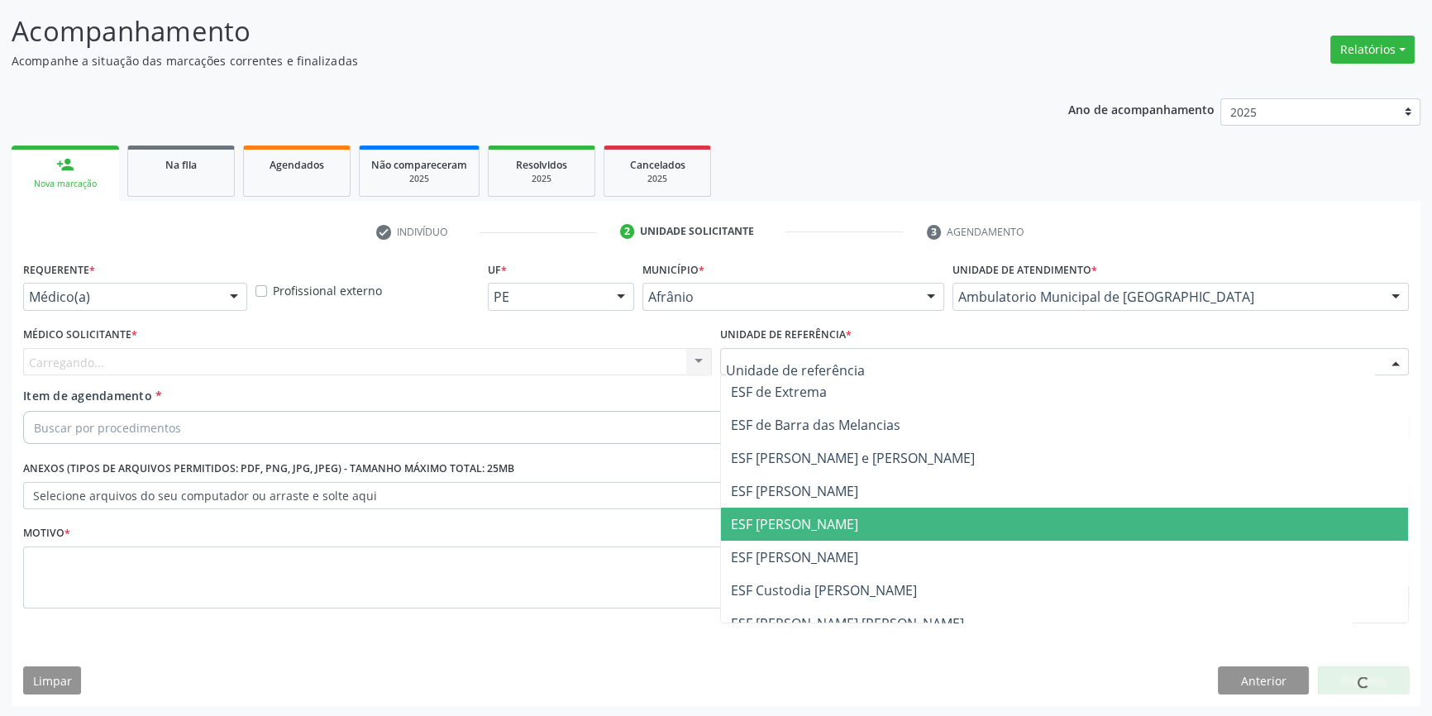
click at [818, 516] on span "ESF [PERSON_NAME]" at bounding box center [794, 524] width 127 height 18
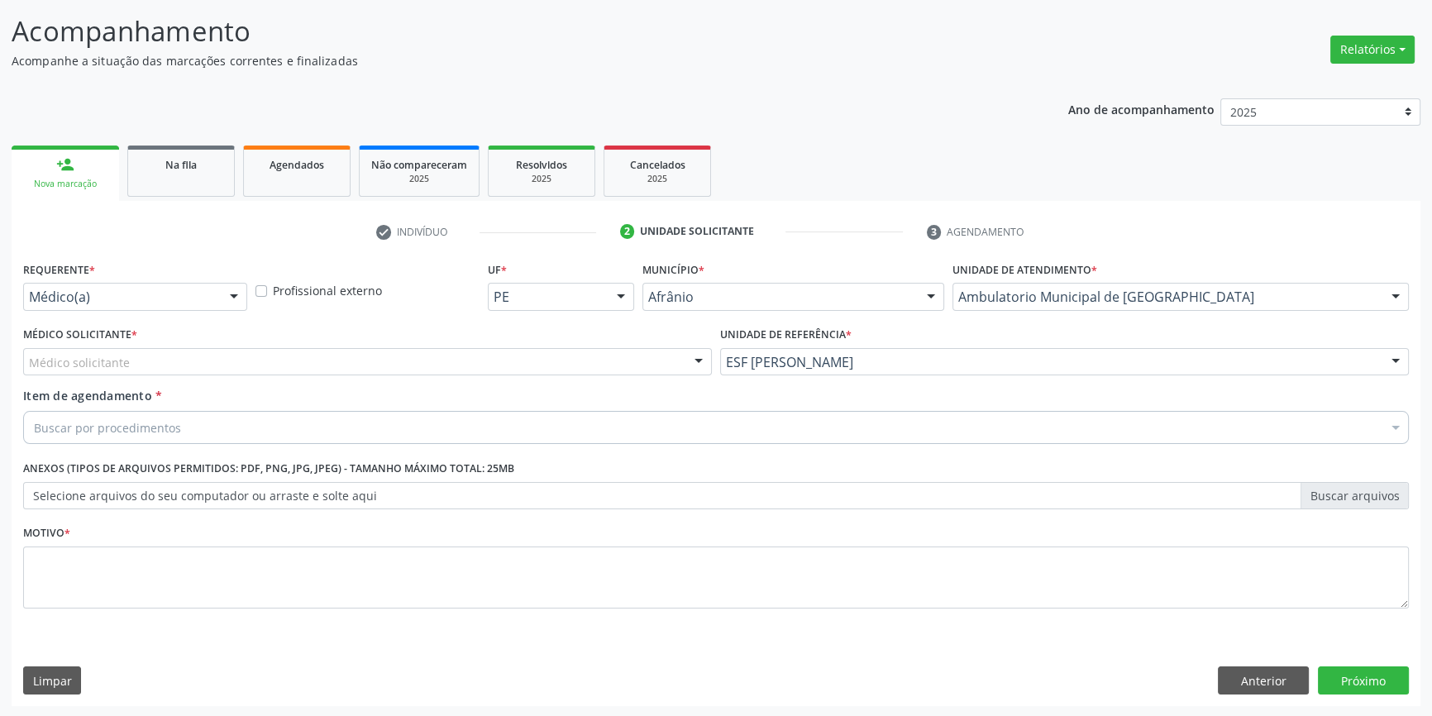
click at [513, 364] on div "Médico solicitante" at bounding box center [367, 362] width 689 height 28
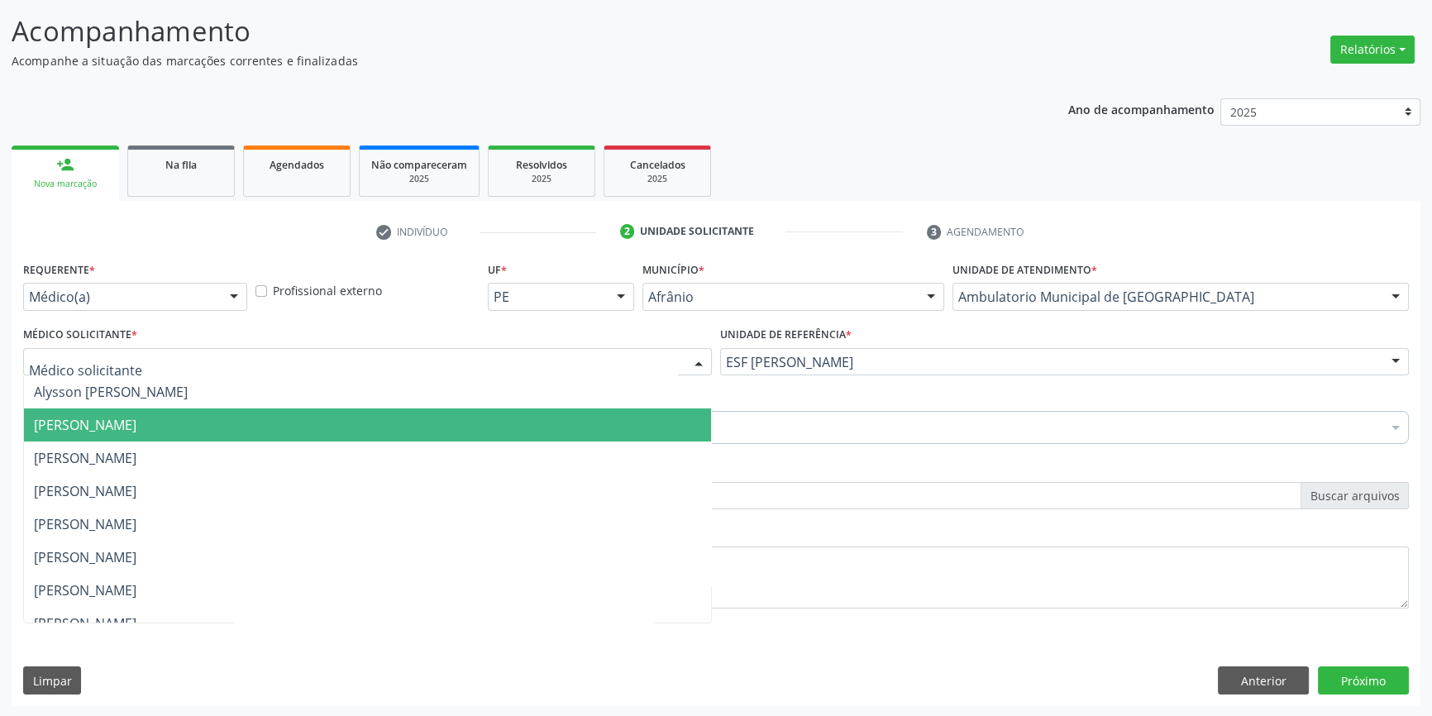
click at [308, 433] on span "Bruno Saraiva Bezerra Medrado" at bounding box center [367, 425] width 687 height 33
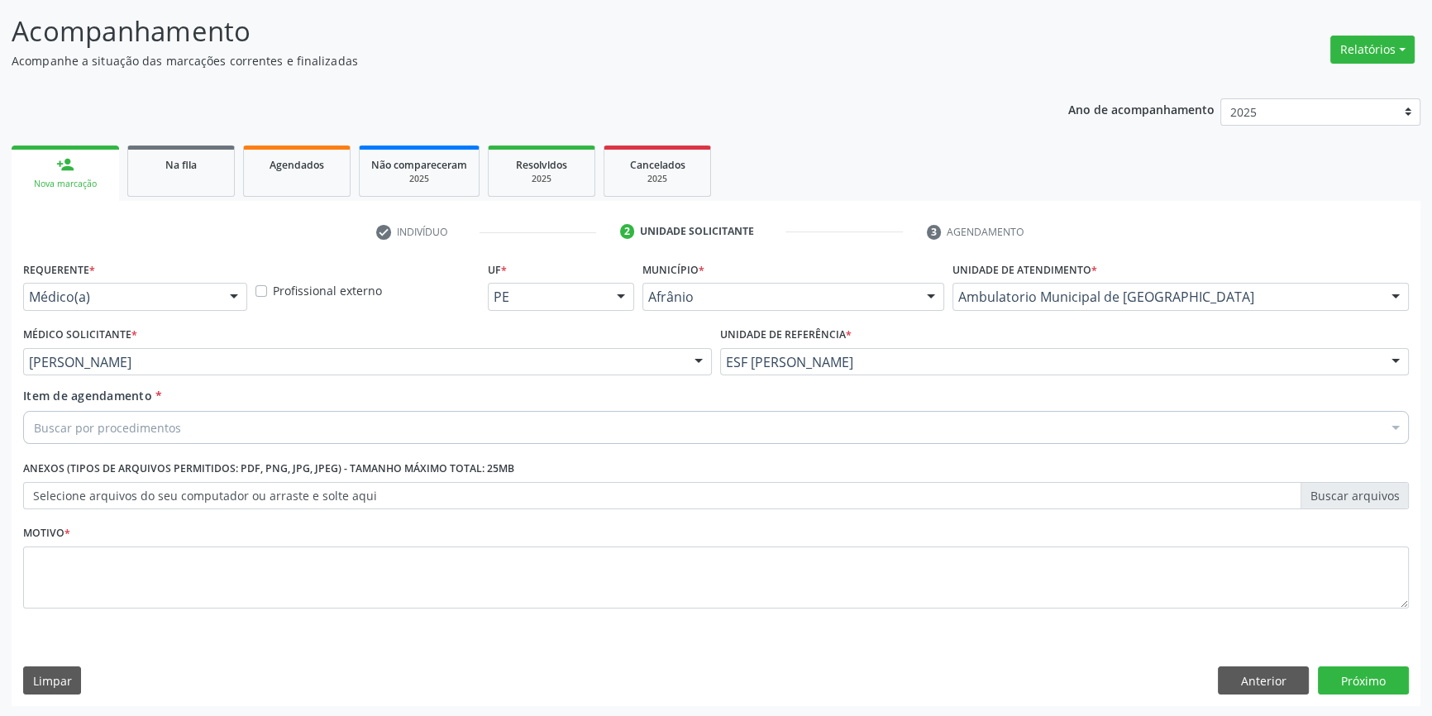
click at [308, 433] on div "Buscar por procedimentos" at bounding box center [716, 427] width 1386 height 33
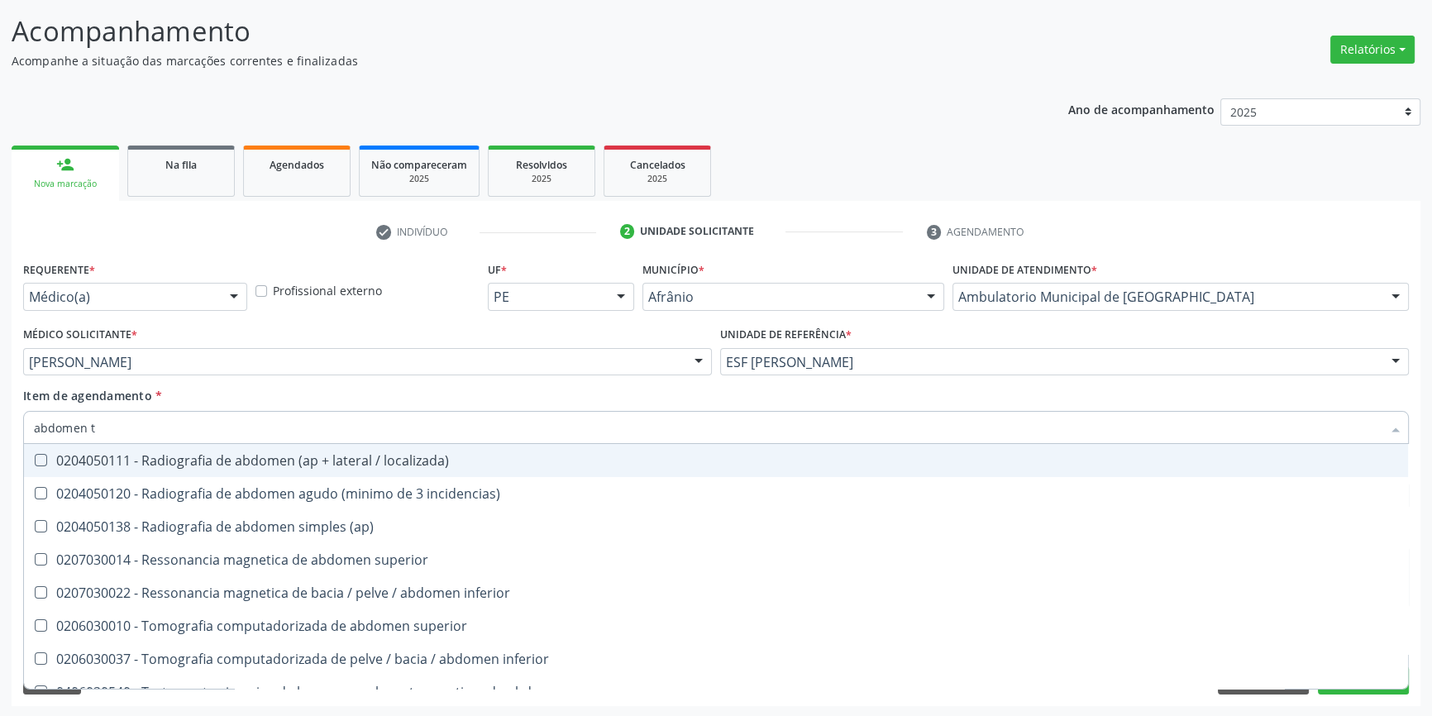
type input "abdomen to"
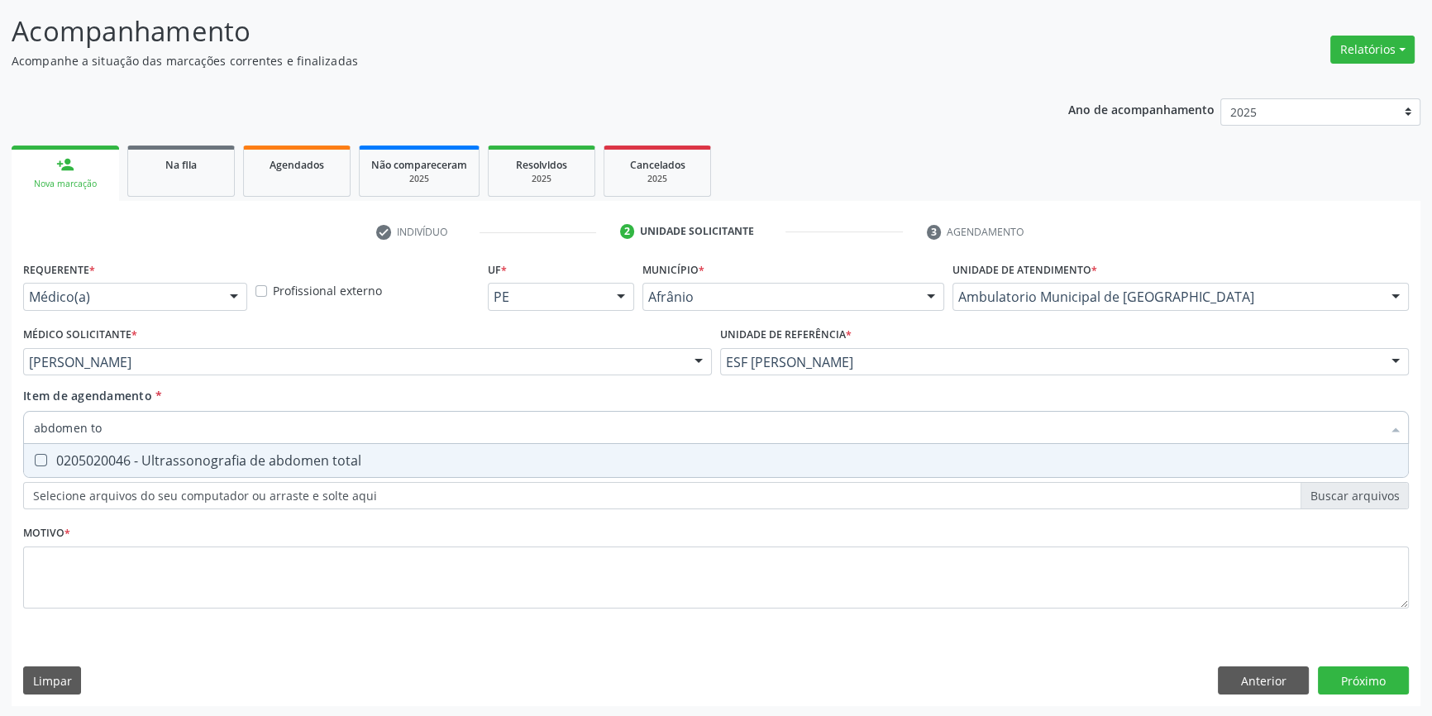
click at [296, 454] on div "0205020046 - Ultrassonografia de abdomen total" at bounding box center [716, 460] width 1365 height 13
checkbox total "true"
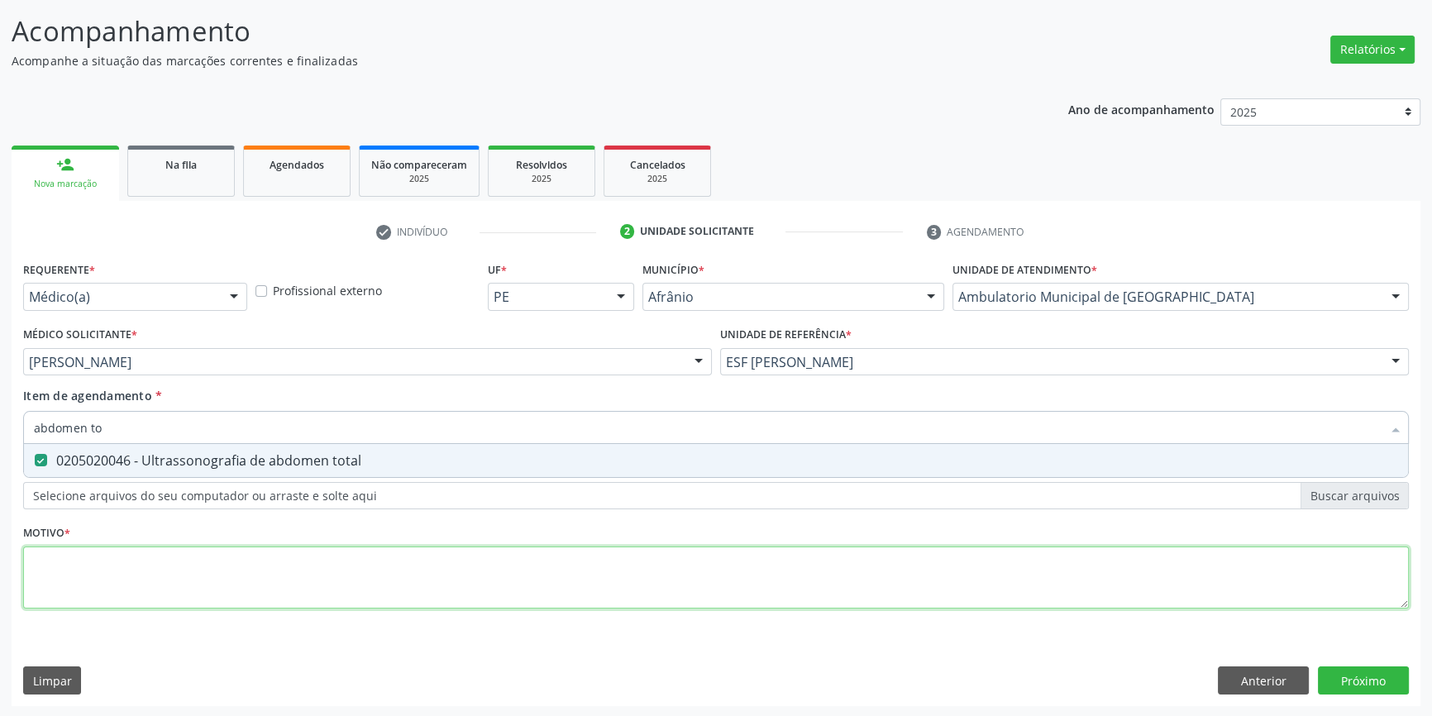
click at [248, 594] on div "Requerente * Médico(a) Médico(a) Enfermeiro(a) Paciente Nenhum resultado encont…" at bounding box center [716, 444] width 1386 height 375
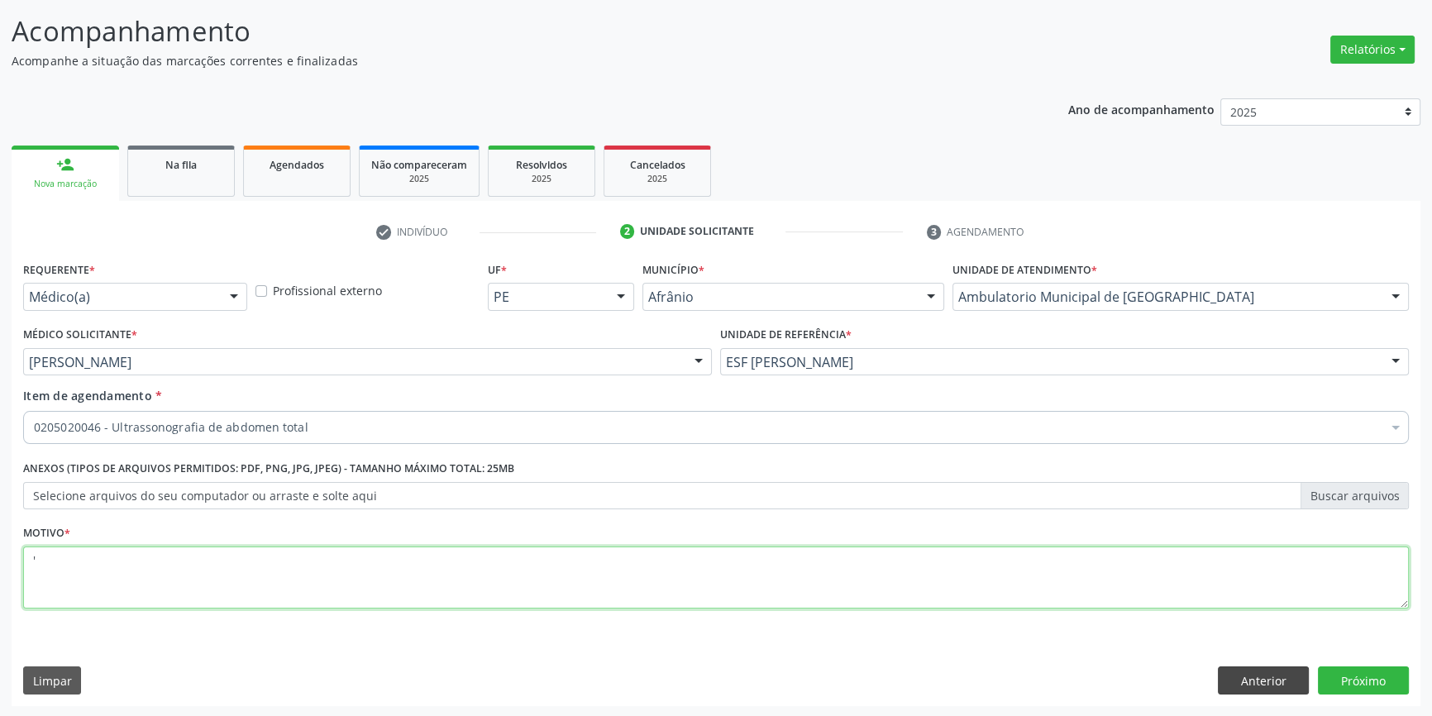
type textarea "'"
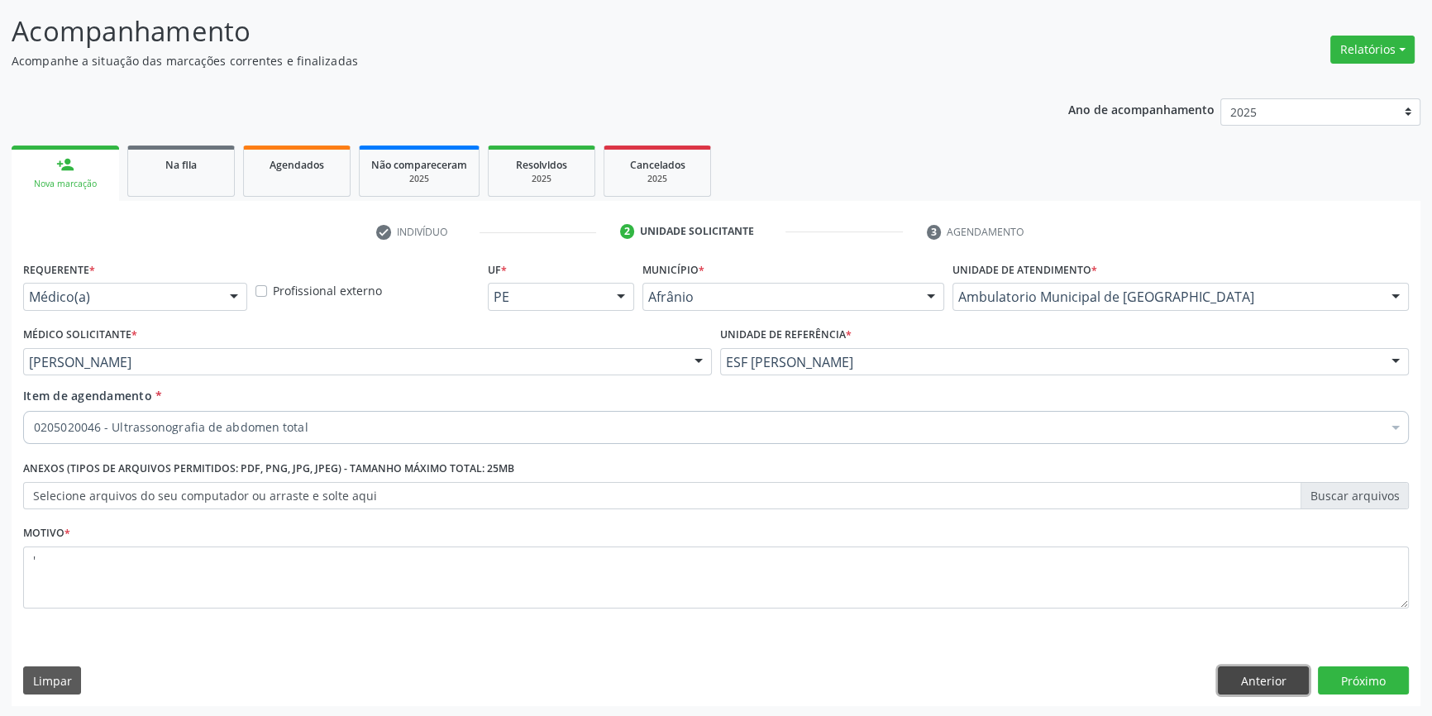
click at [1290, 685] on button "Anterior" at bounding box center [1263, 681] width 91 height 28
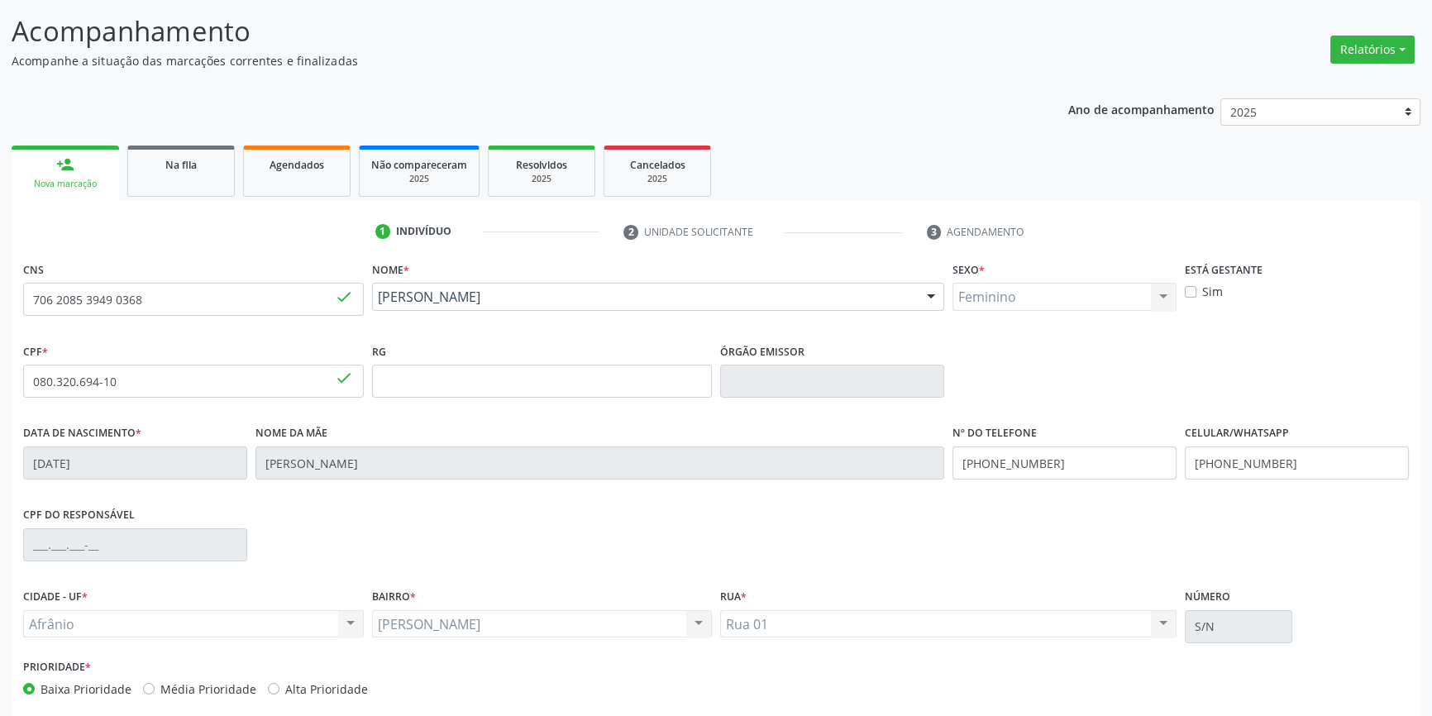
click at [1337, 681] on div "Prioridade * Baixa Prioridade Média Prioridade Alta Prioridade" at bounding box center [716, 682] width 1394 height 55
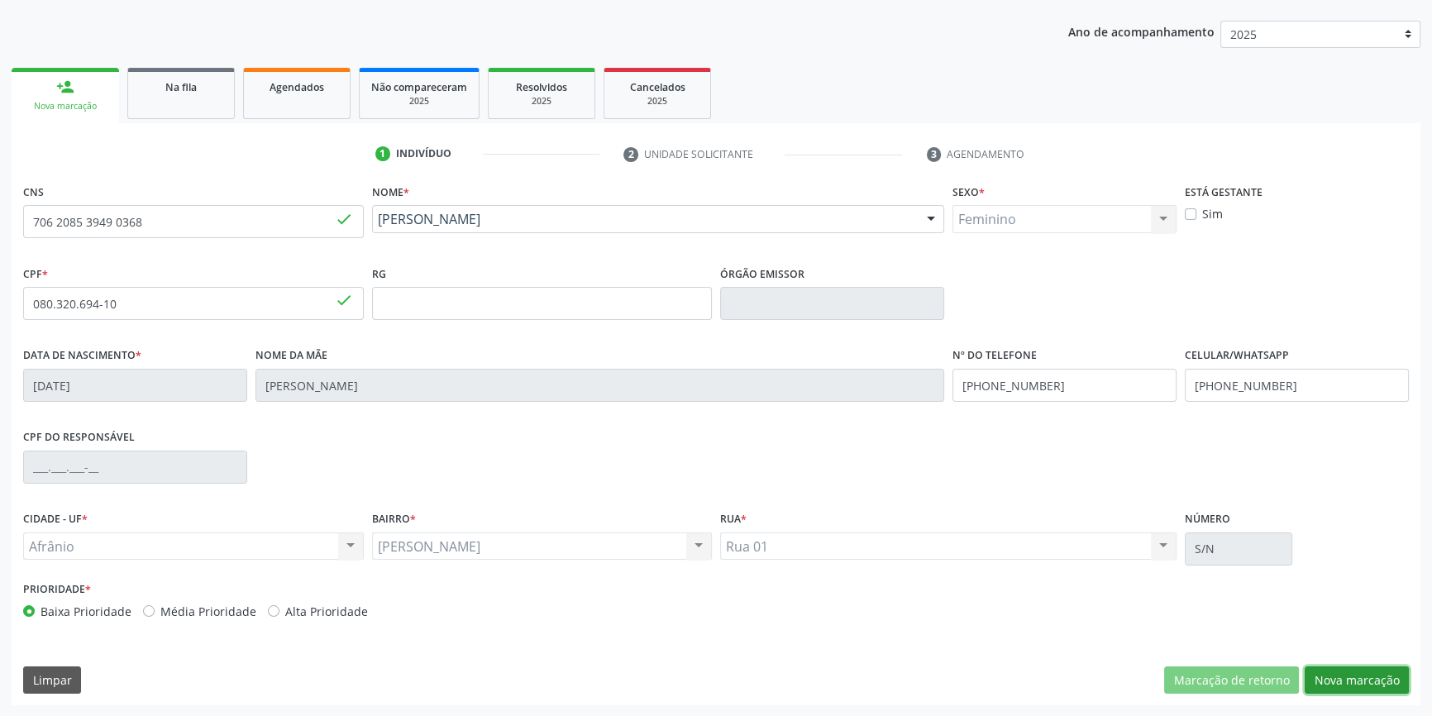
click at [1373, 686] on button "Nova marcação" at bounding box center [1357, 681] width 104 height 28
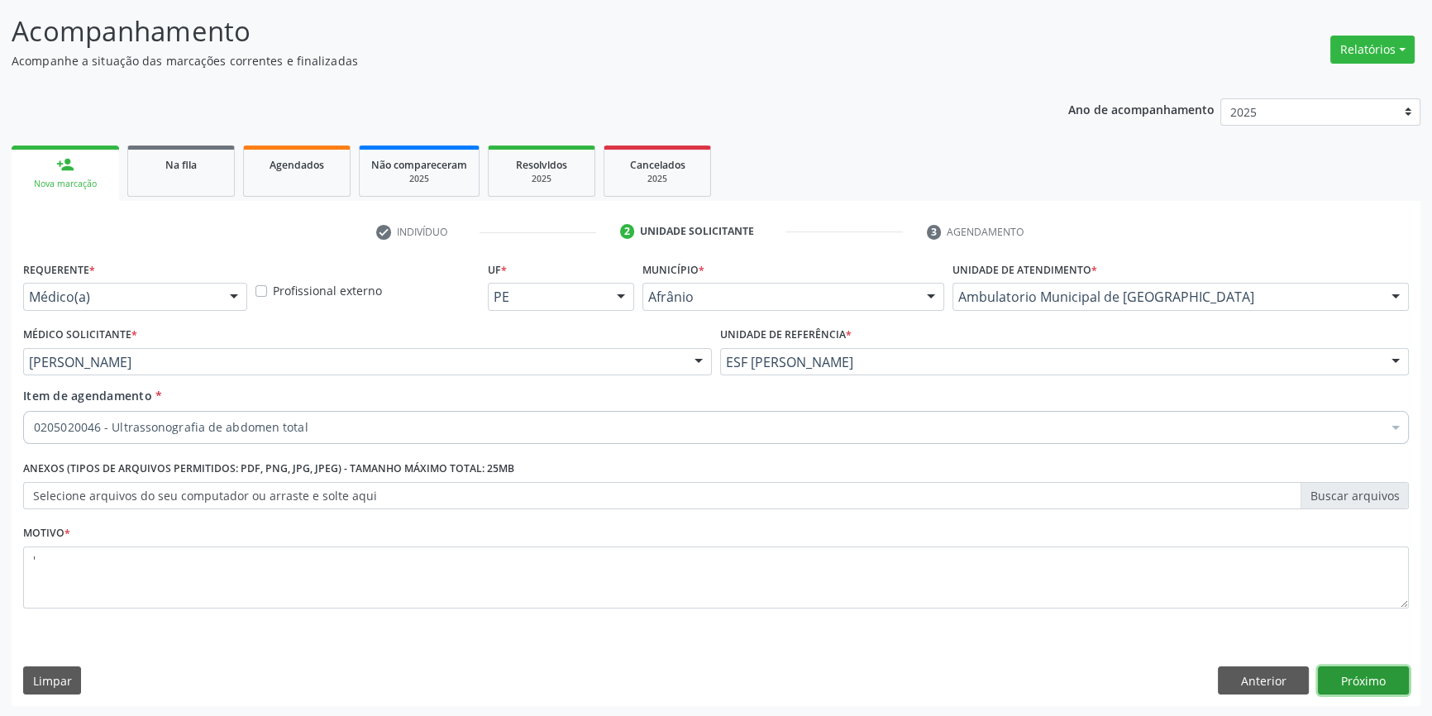
click at [1348, 669] on button "Próximo" at bounding box center [1363, 681] width 91 height 28
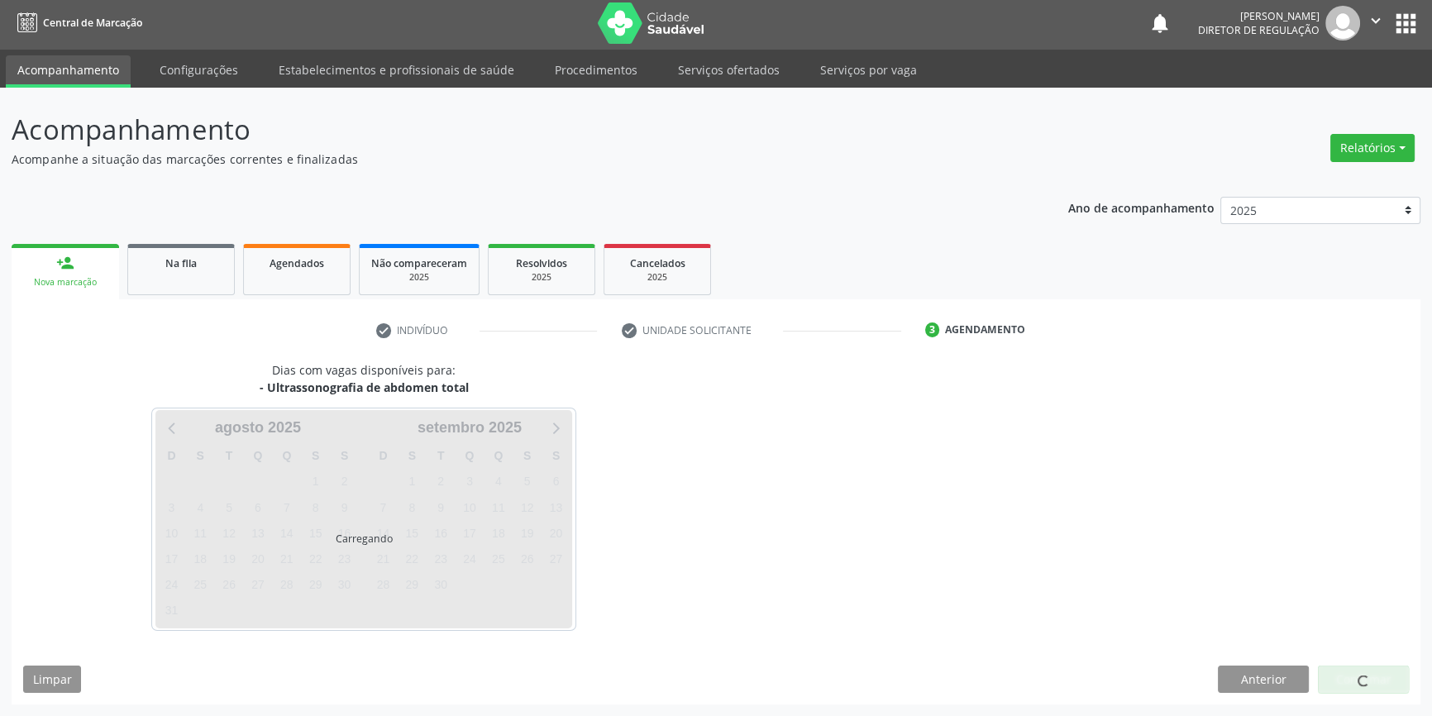
scroll to position [2, 0]
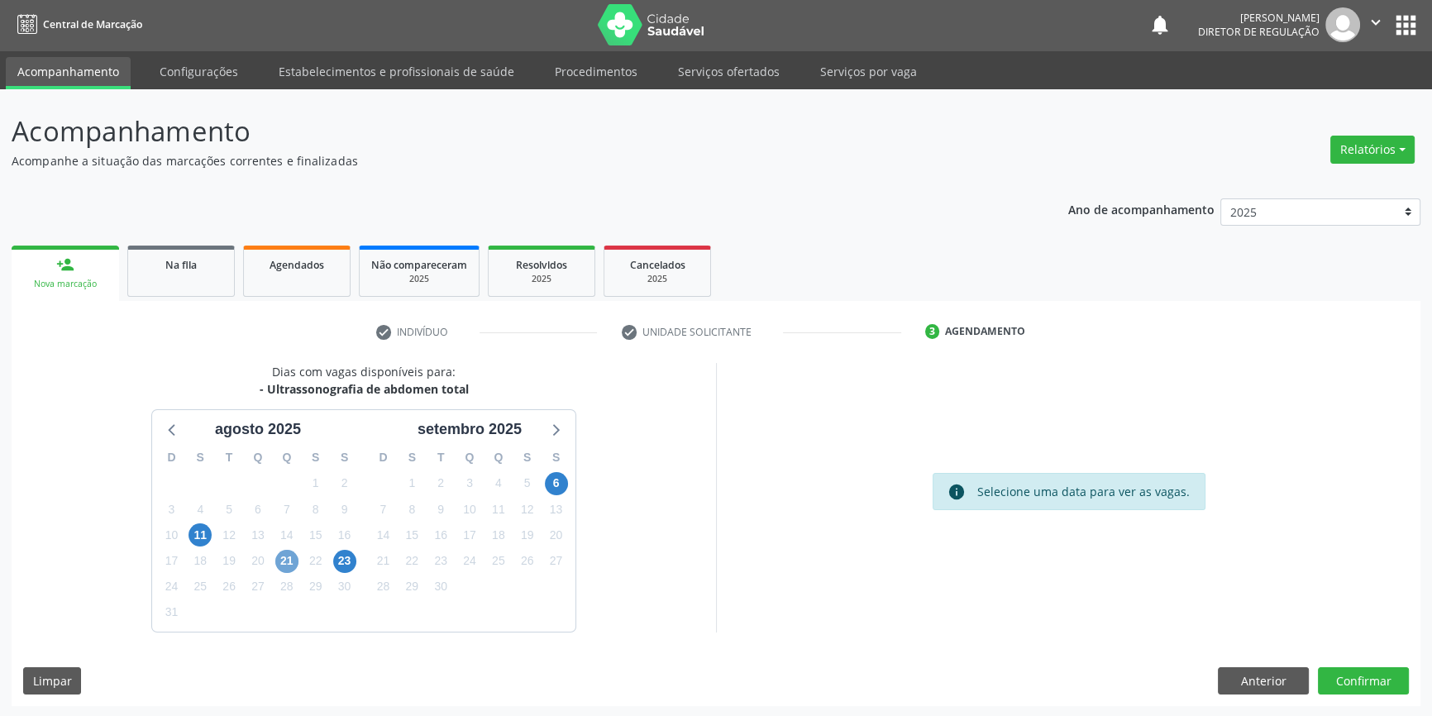
click at [290, 554] on span "21" at bounding box center [286, 561] width 23 height 23
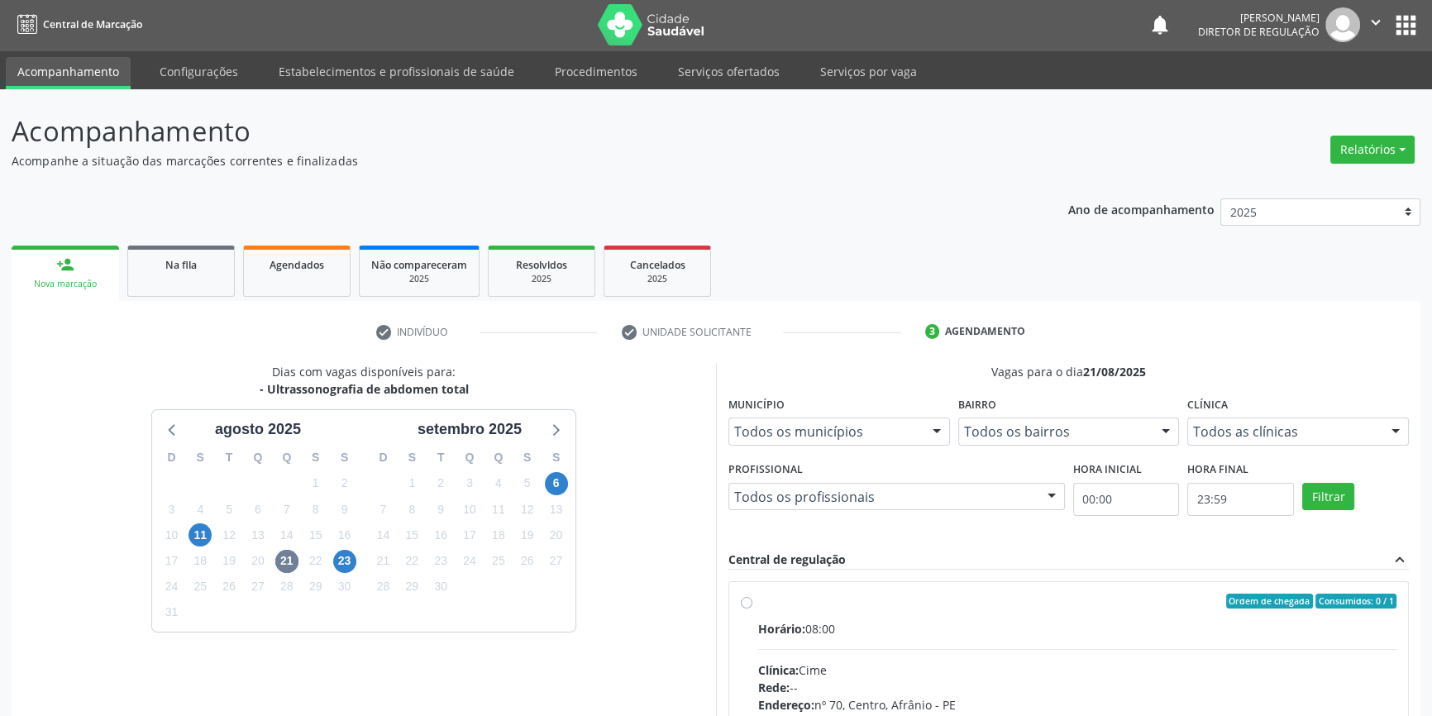
click at [817, 629] on div "Horário: 08:00" at bounding box center [1077, 628] width 638 height 17
click at [753, 609] on input "Ordem de chegada Consumidos: 0 / 1 Horário: 08:00 Clínica: Cime Rede: -- Endere…" at bounding box center [747, 601] width 12 height 15
radio input "true"
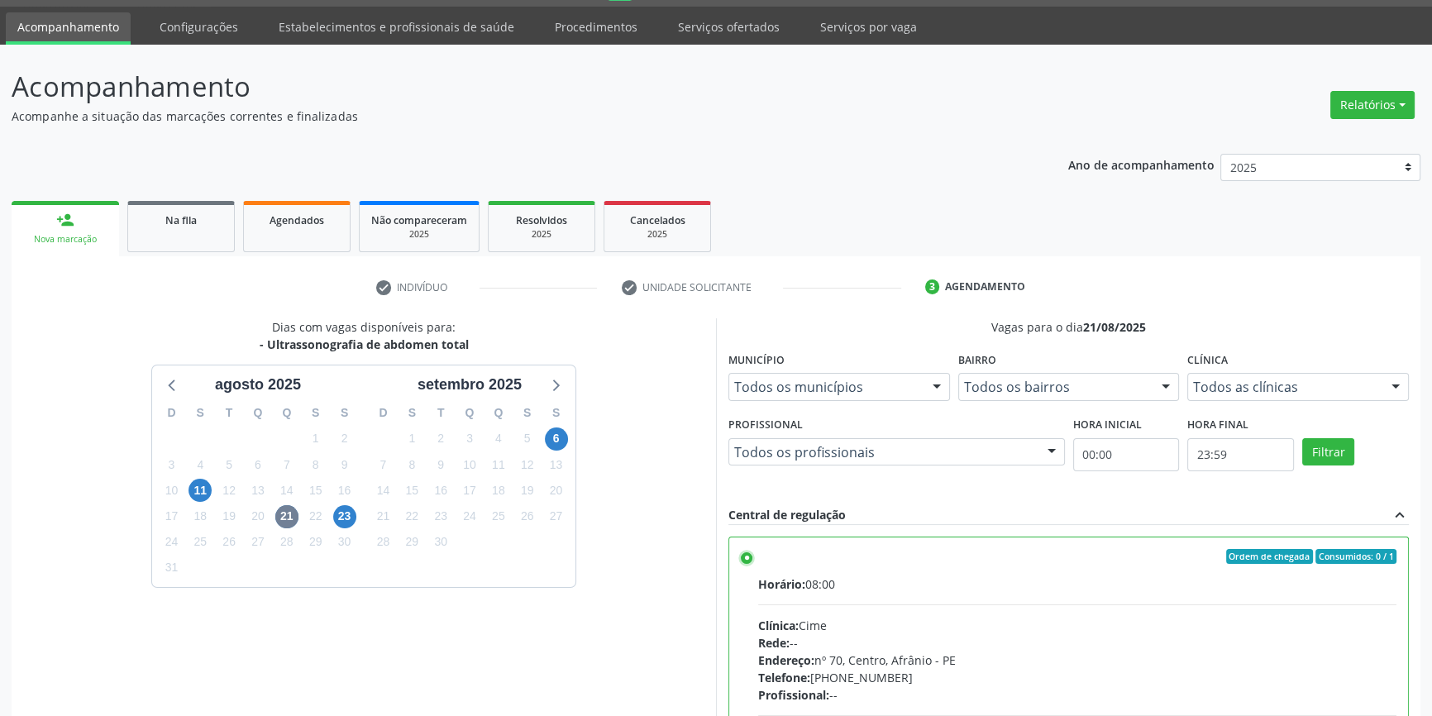
scroll to position [270, 0]
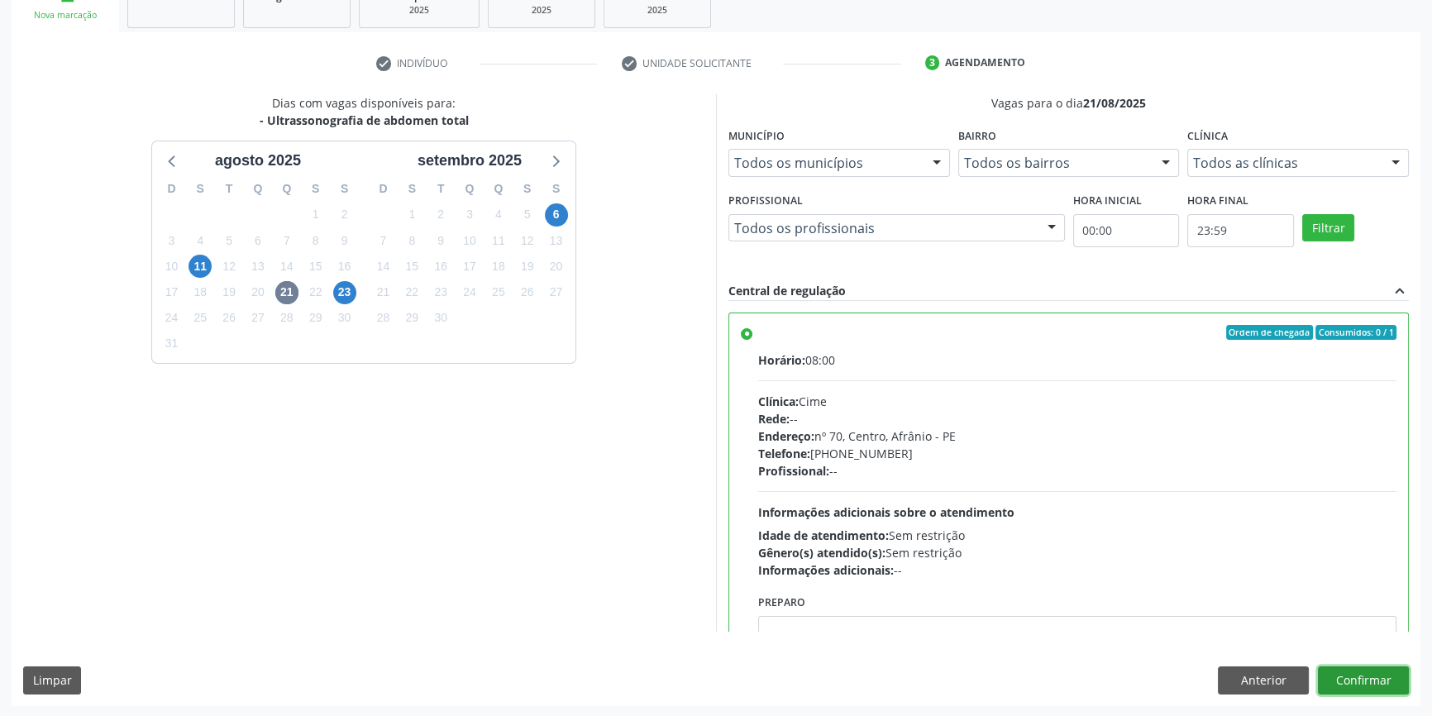
click at [1383, 675] on button "Confirmar" at bounding box center [1363, 681] width 91 height 28
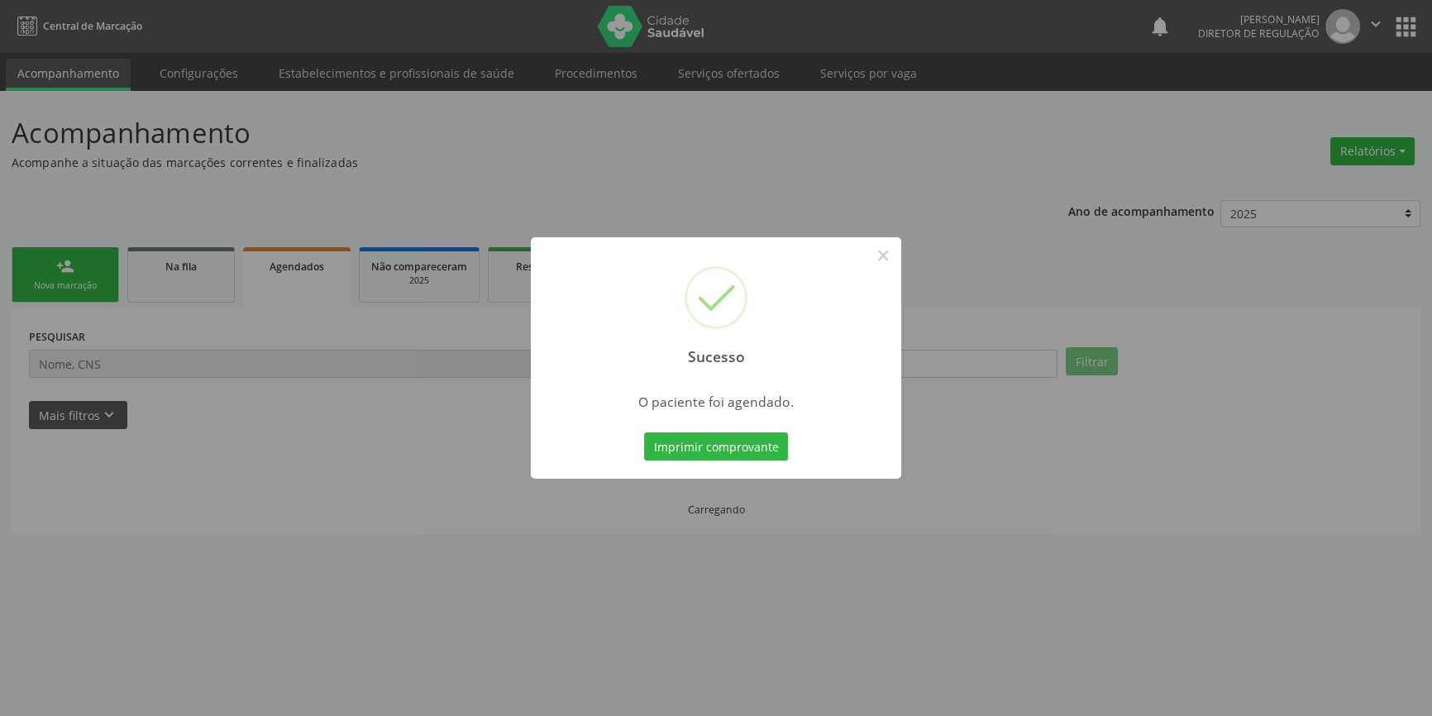
scroll to position [0, 0]
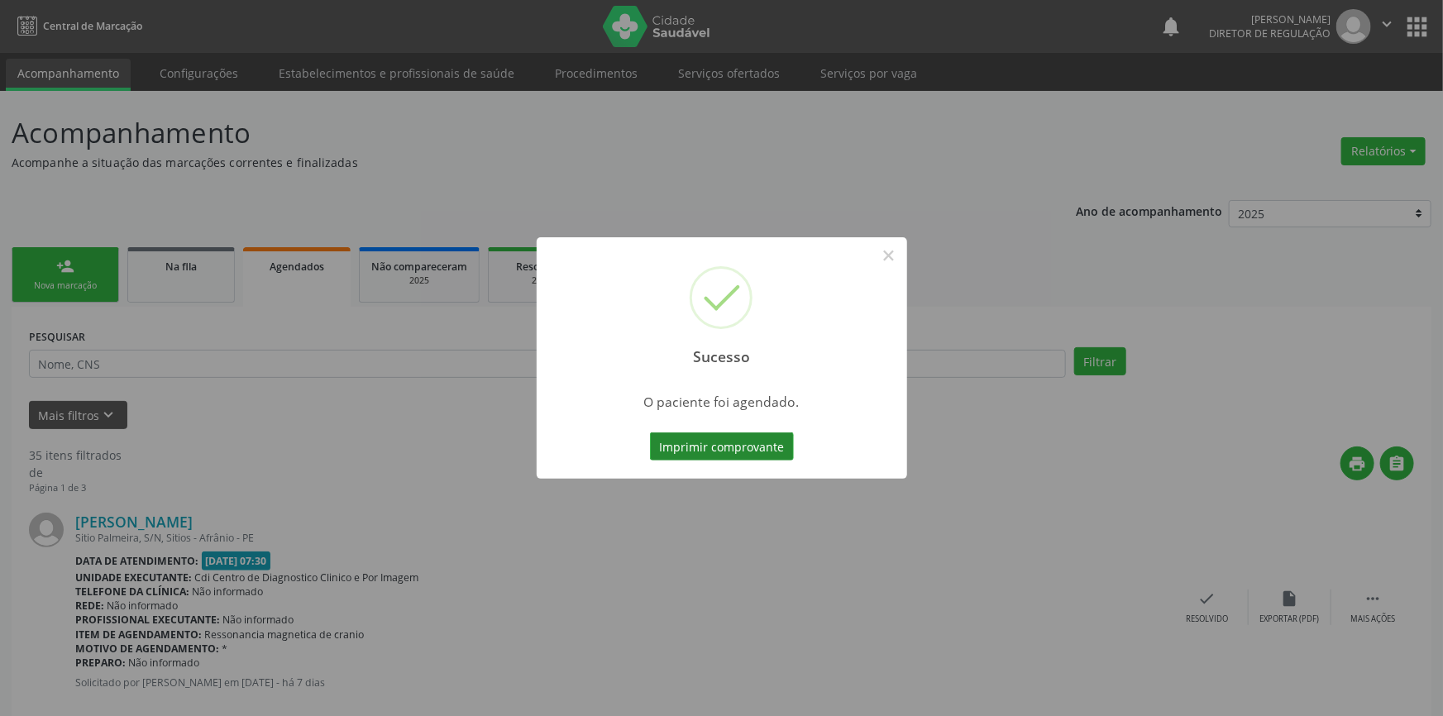
click at [768, 453] on button "Imprimir comprovante" at bounding box center [722, 447] width 144 height 28
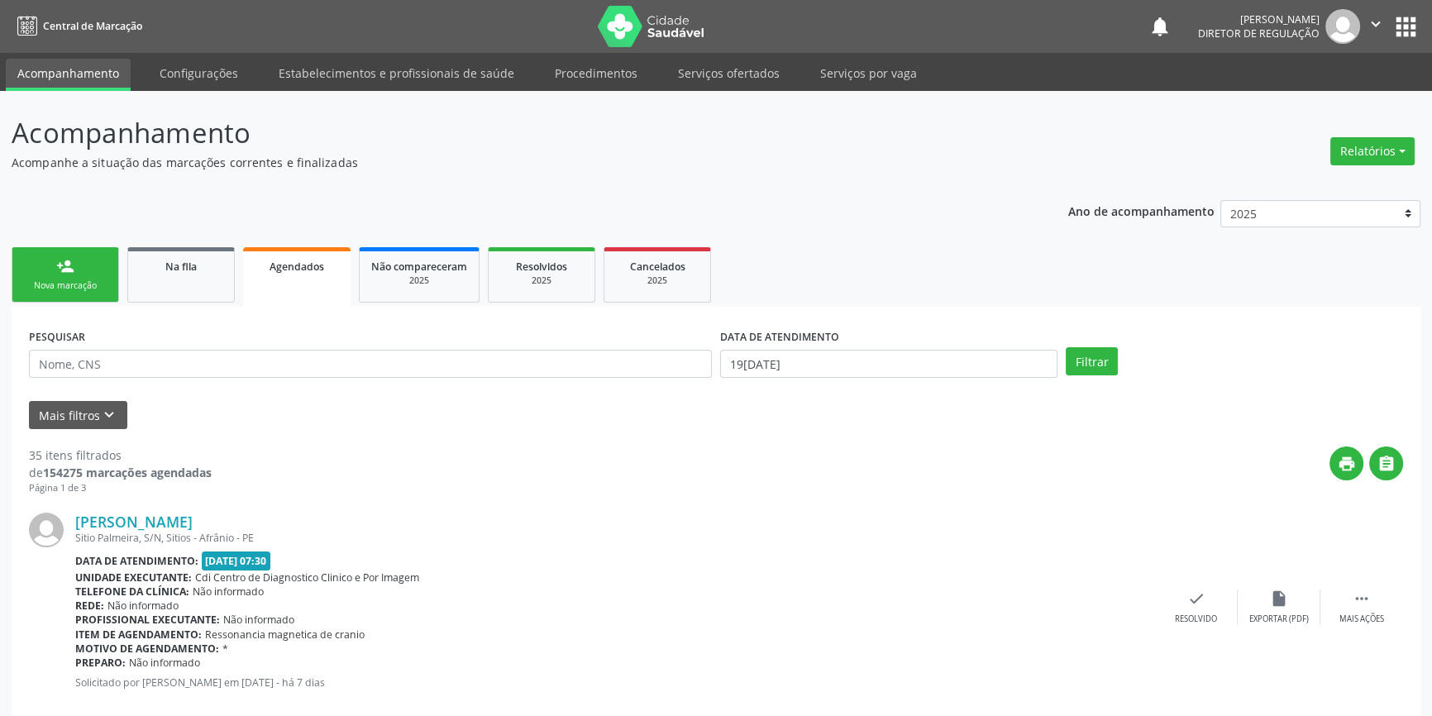
click at [78, 261] on link "person_add Nova marcação" at bounding box center [66, 274] width 108 height 55
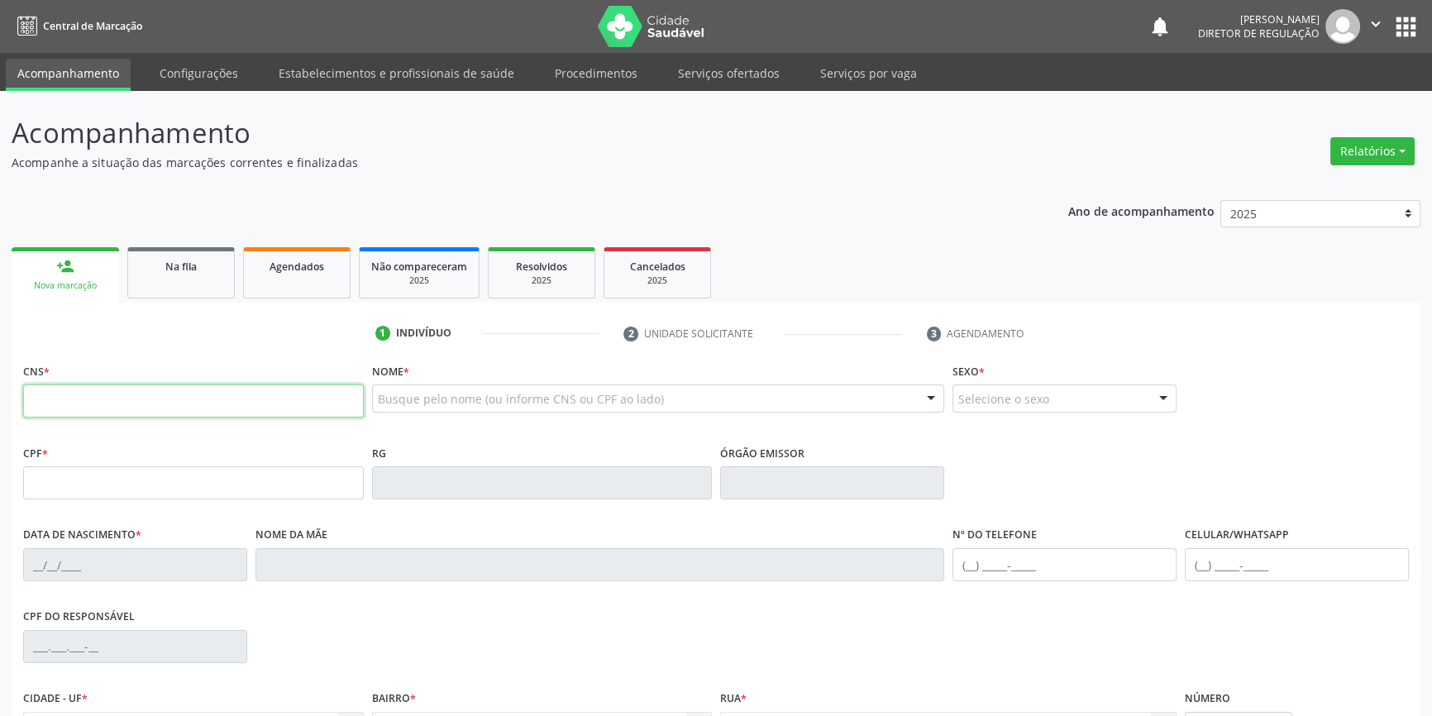
click at [141, 396] on input "text" at bounding box center [193, 401] width 341 height 33
type input "7"
type input "898 0005 3433 5839"
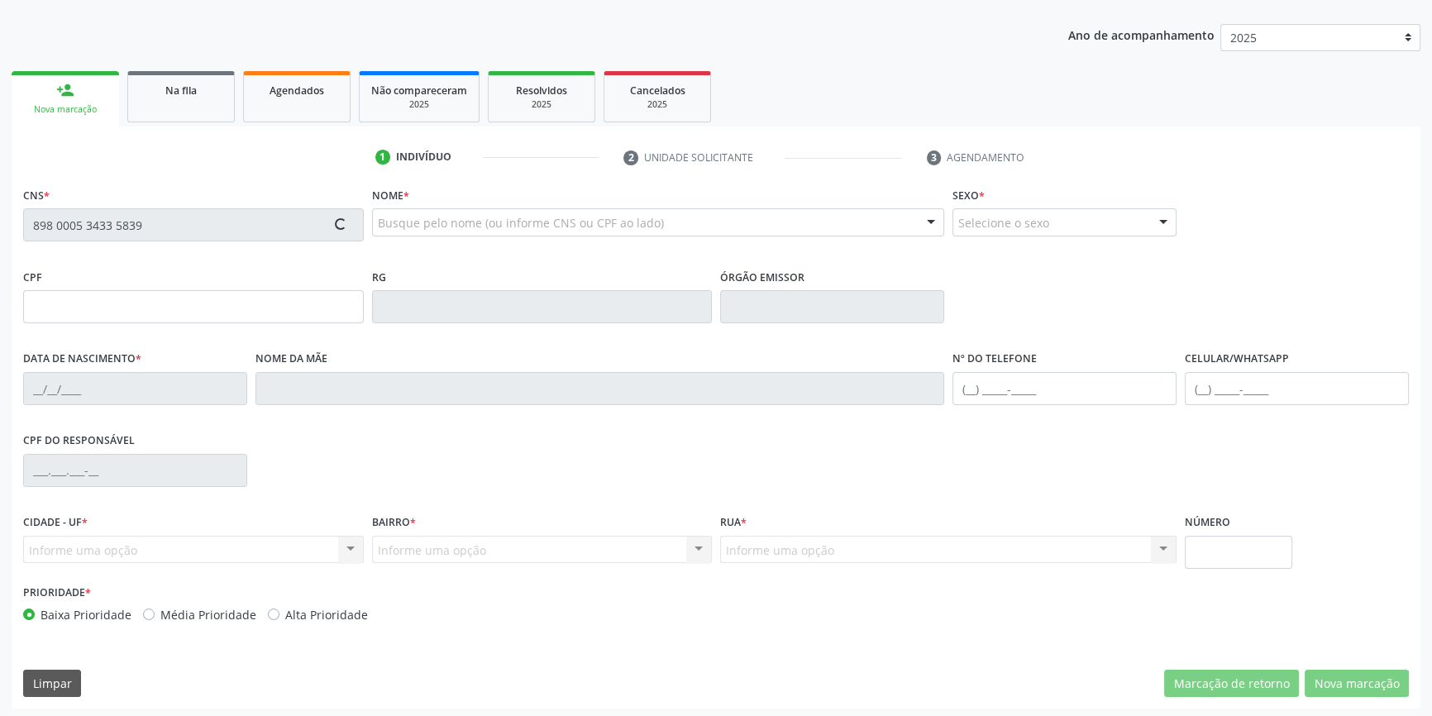
scroll to position [179, 0]
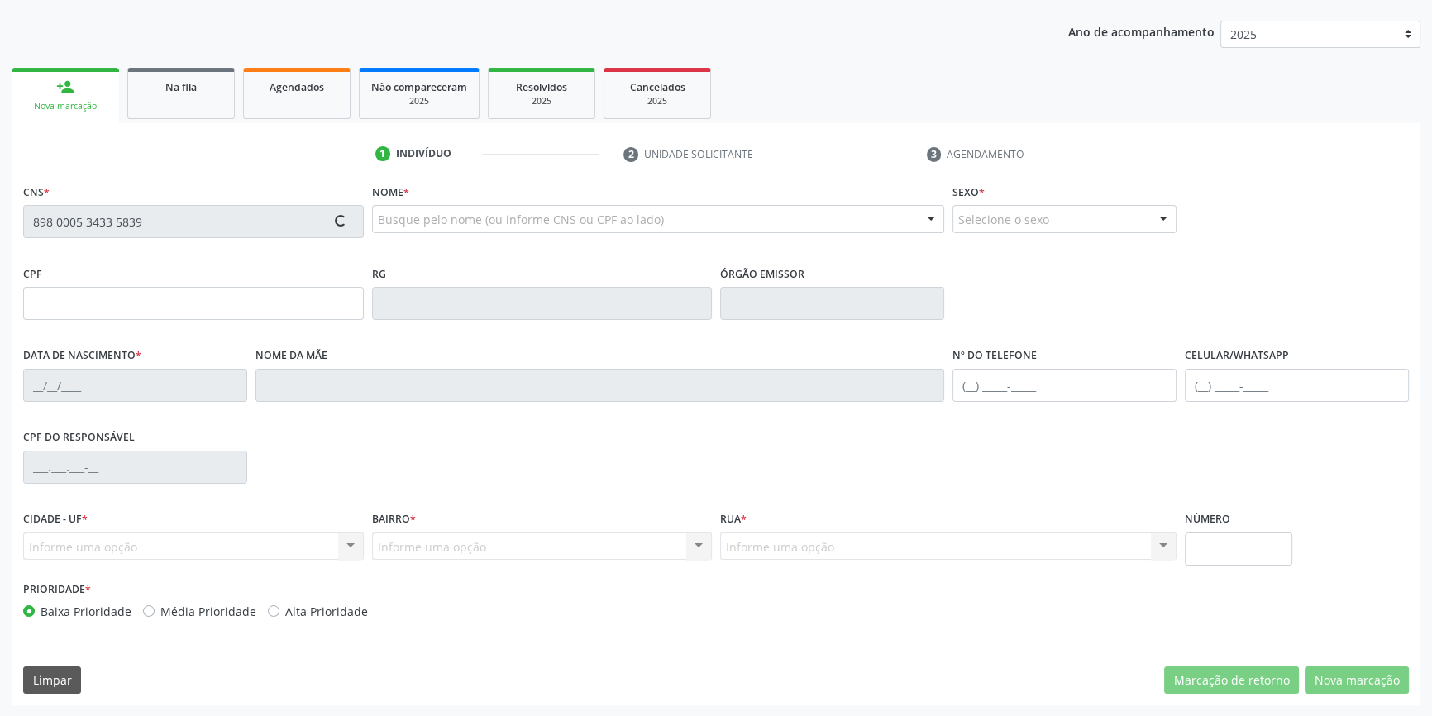
type input "078.086.994-03"
type input "14/12/1982"
type input "(87) 98811-5601"
type input "S/N"
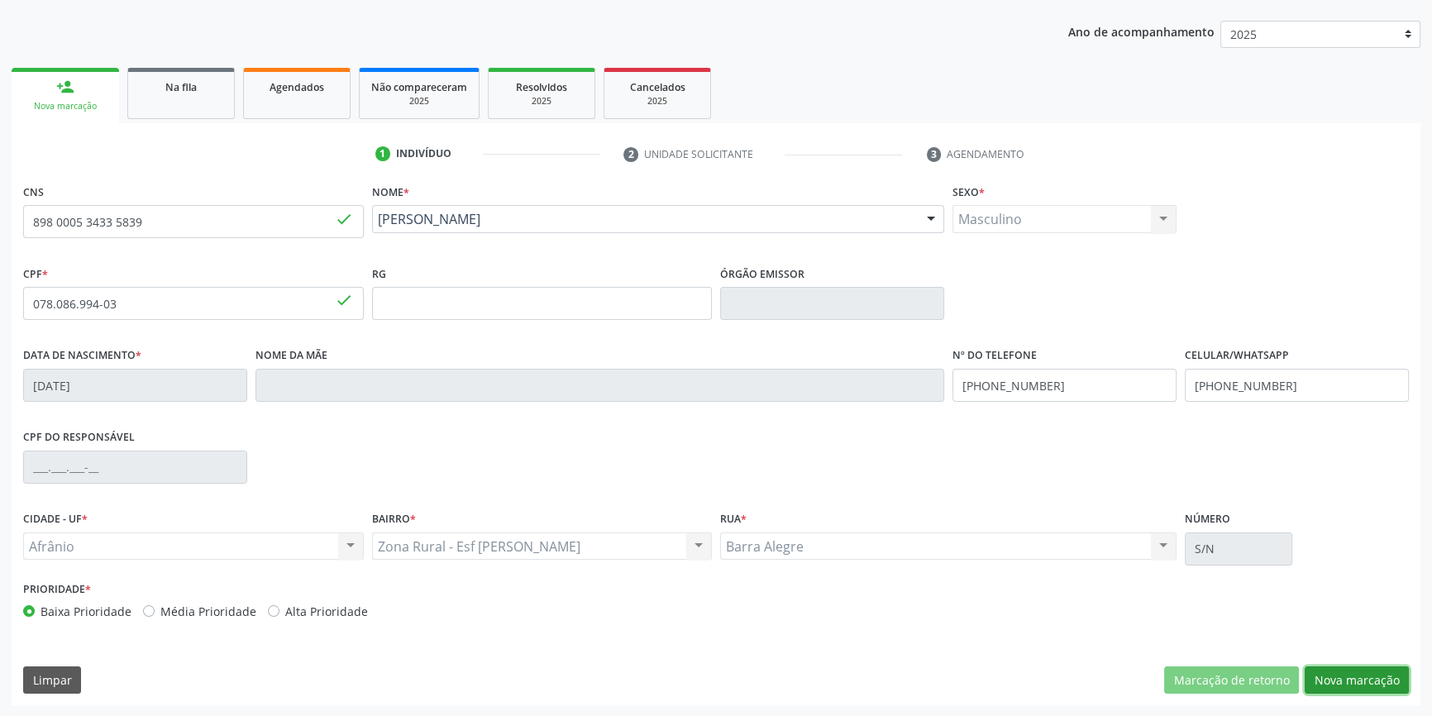
click at [1381, 677] on button "Nova marcação" at bounding box center [1357, 681] width 104 height 28
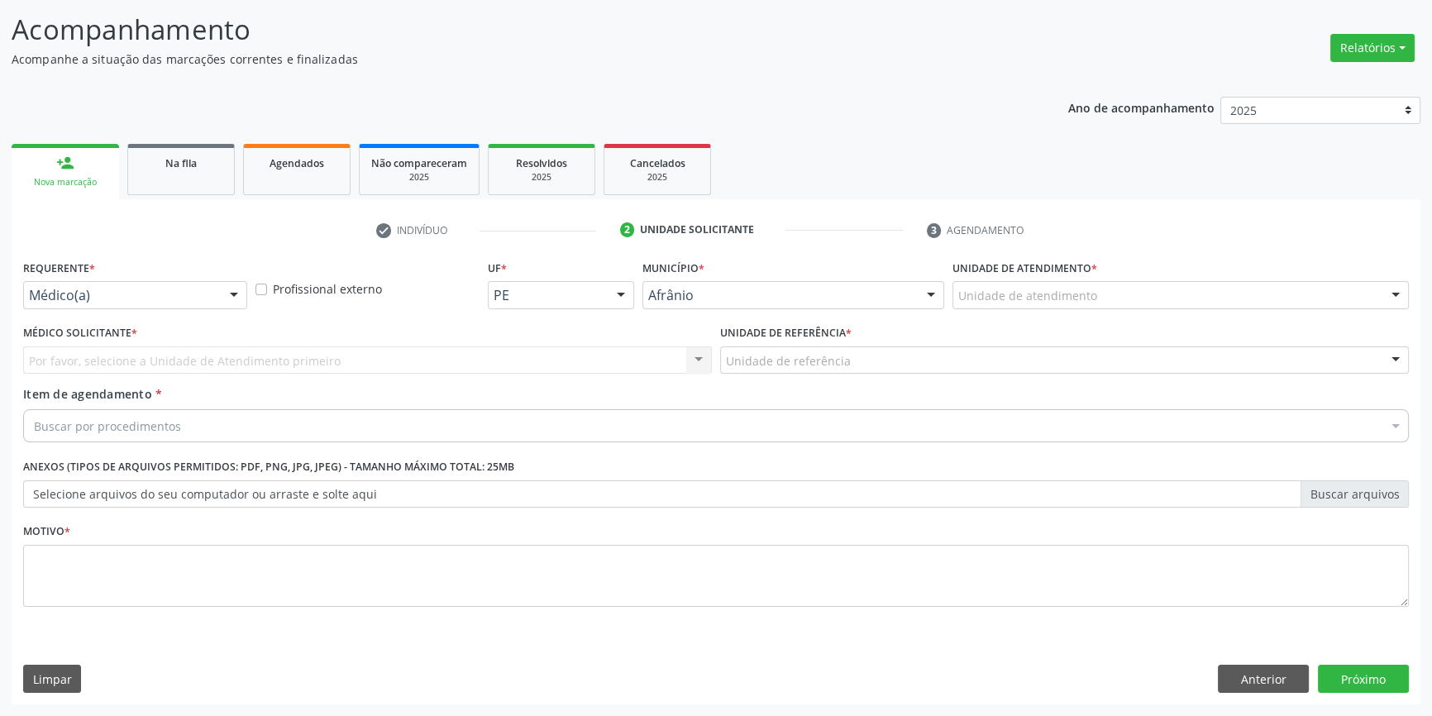
scroll to position [102, 0]
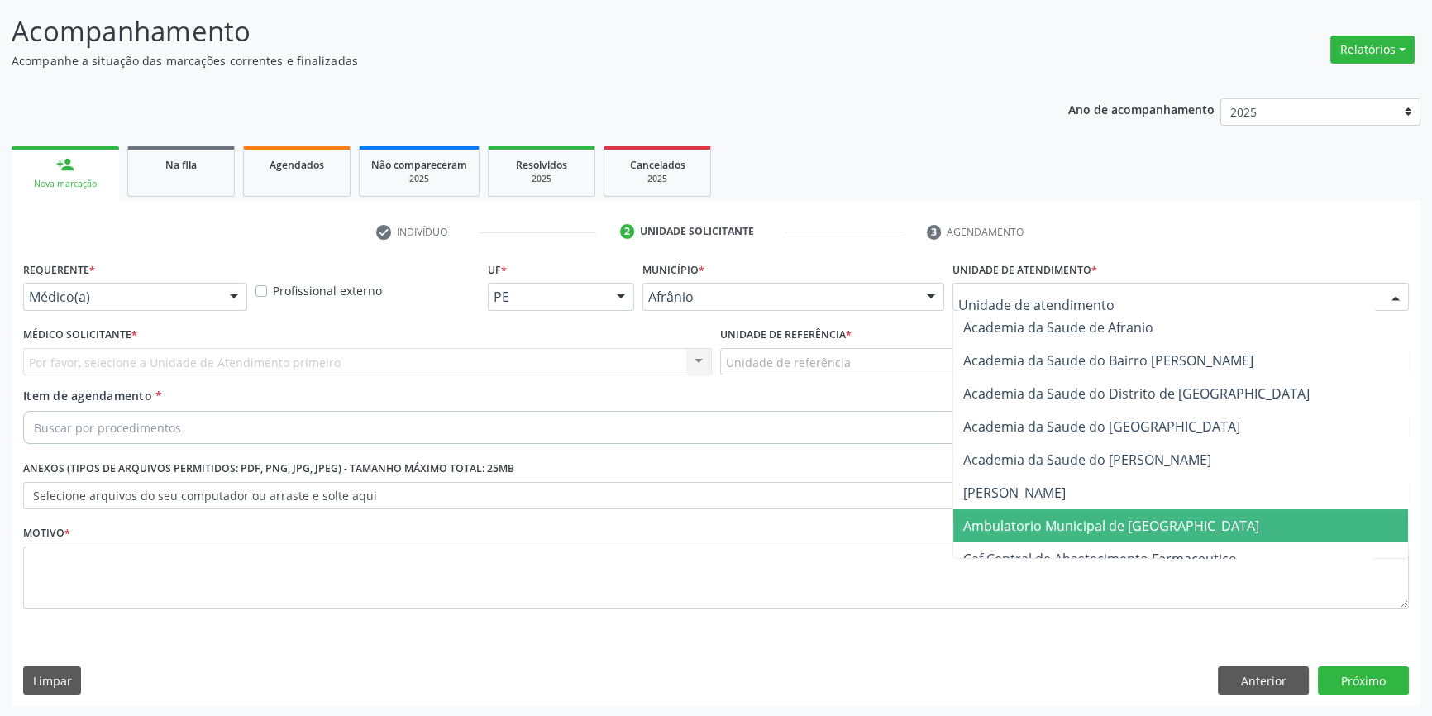
click at [1062, 517] on span "Ambulatorio Municipal de [GEOGRAPHIC_DATA]" at bounding box center [1111, 526] width 296 height 18
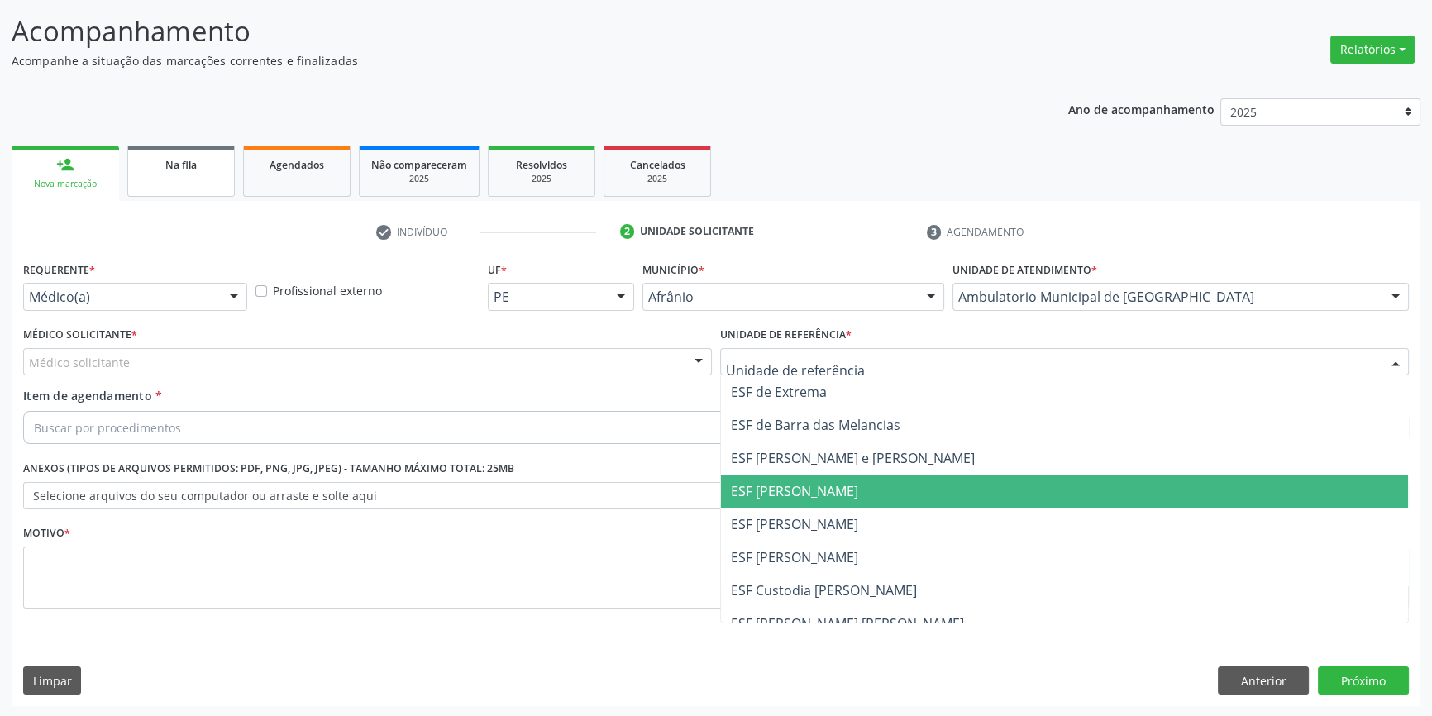
click at [194, 160] on span "Na fila" at bounding box center [180, 165] width 31 height 14
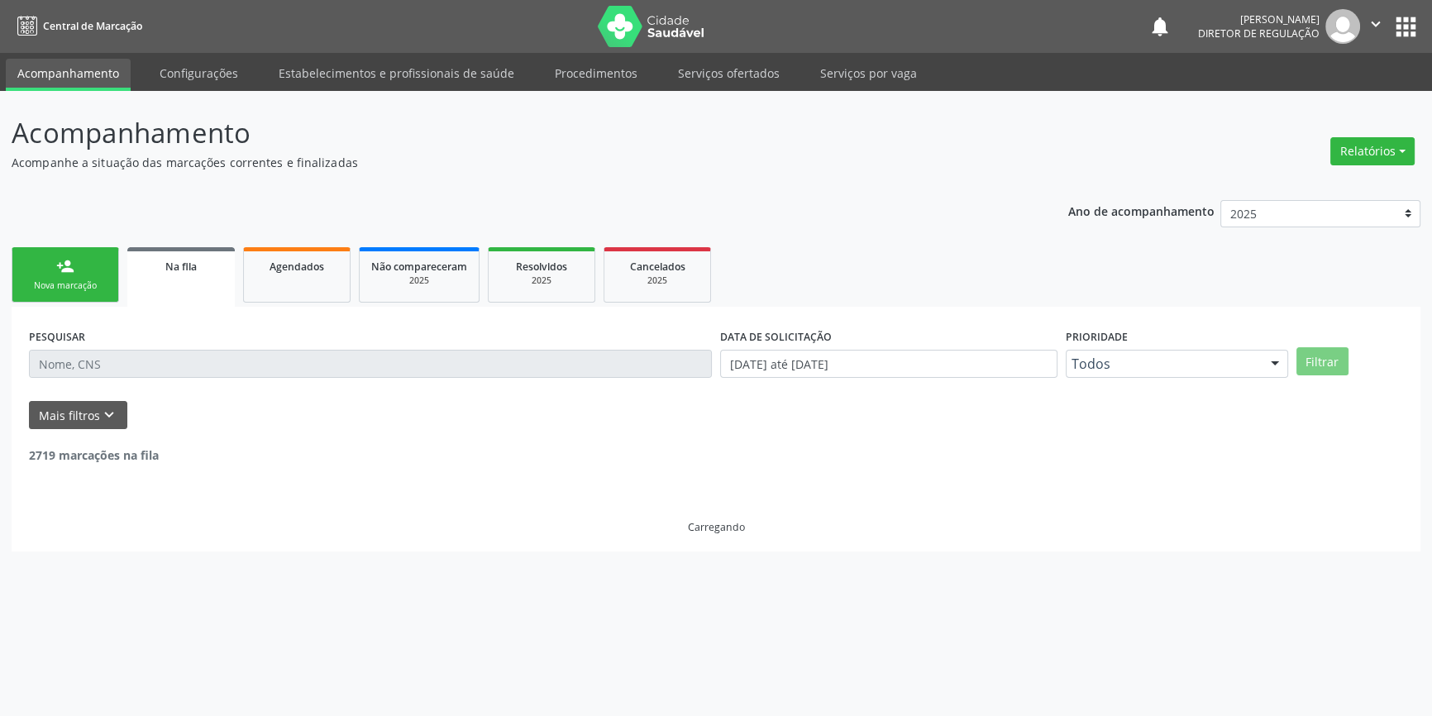
scroll to position [0, 0]
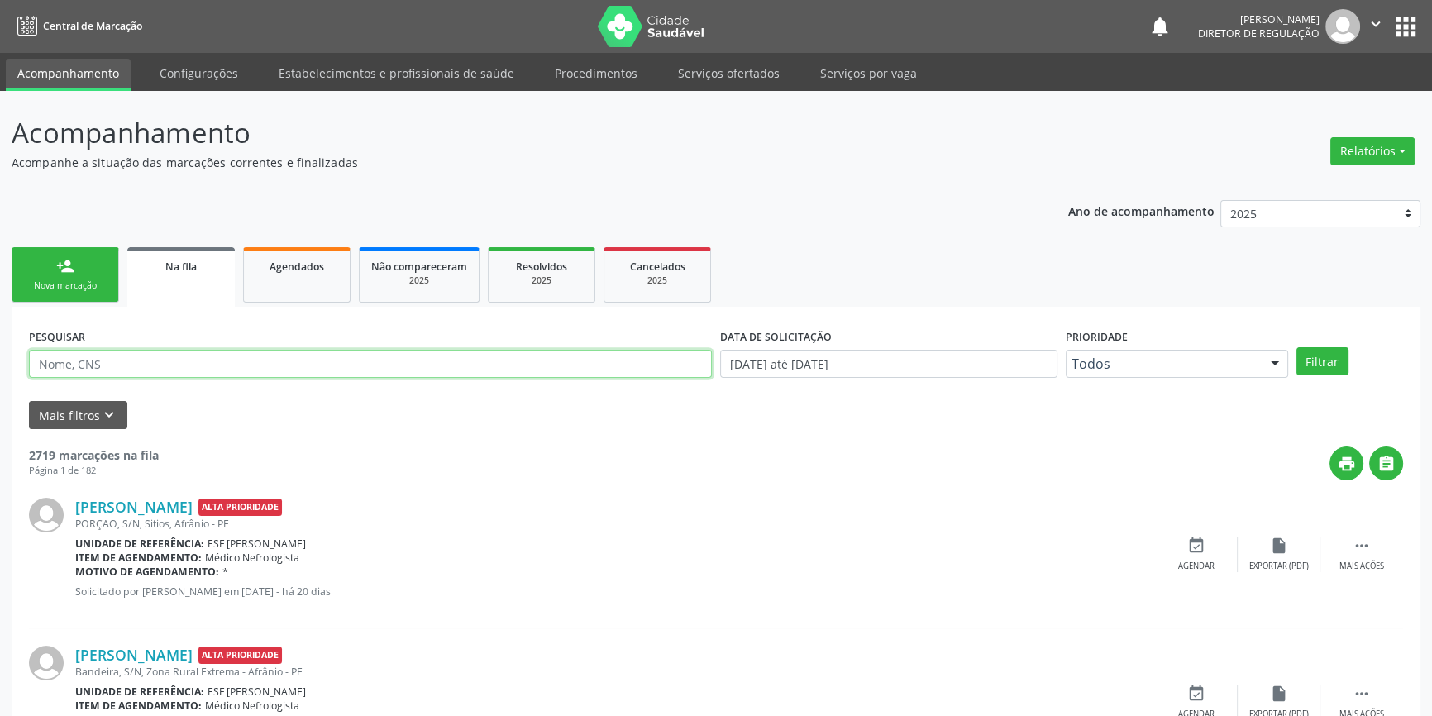
click at [137, 367] on input "text" at bounding box center [370, 364] width 683 height 28
type input "7"
type input "898000534335839"
click at [1308, 362] on button "Filtrar" at bounding box center [1323, 361] width 52 height 28
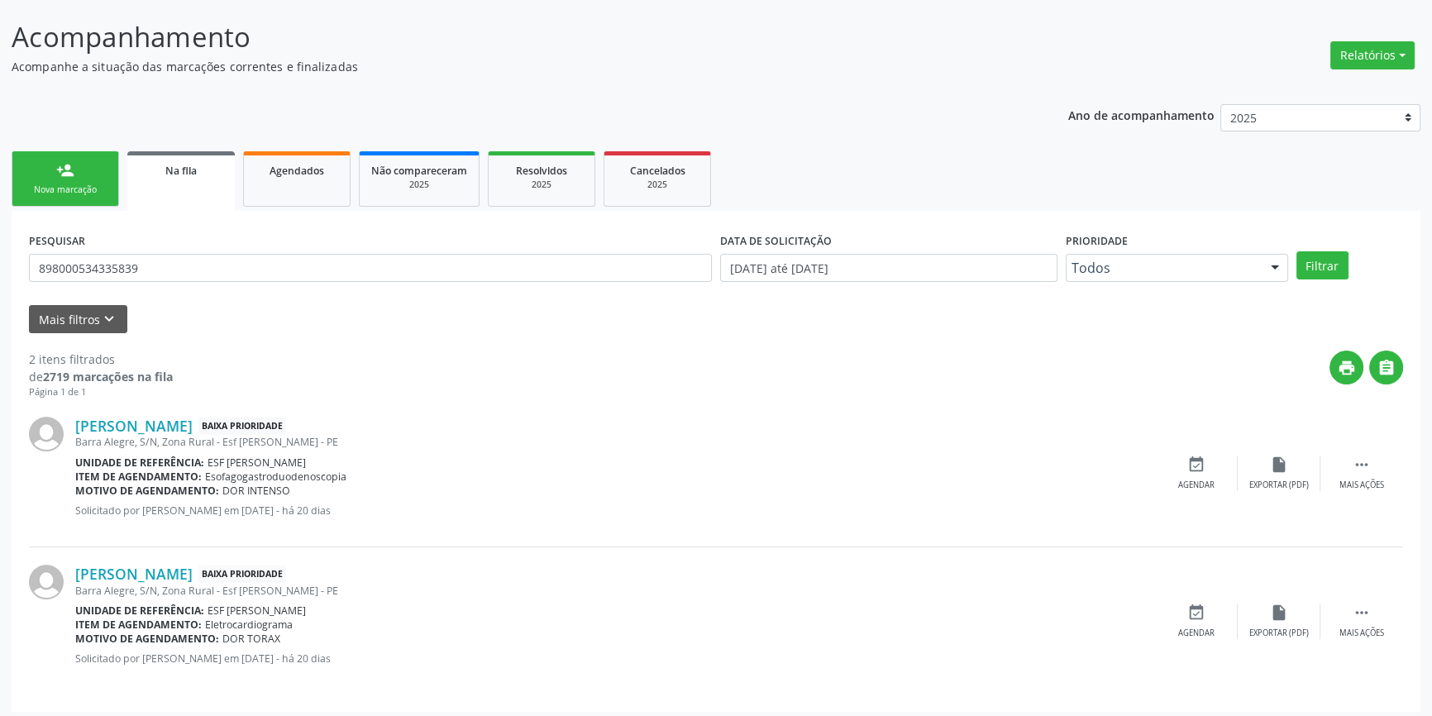
scroll to position [102, 0]
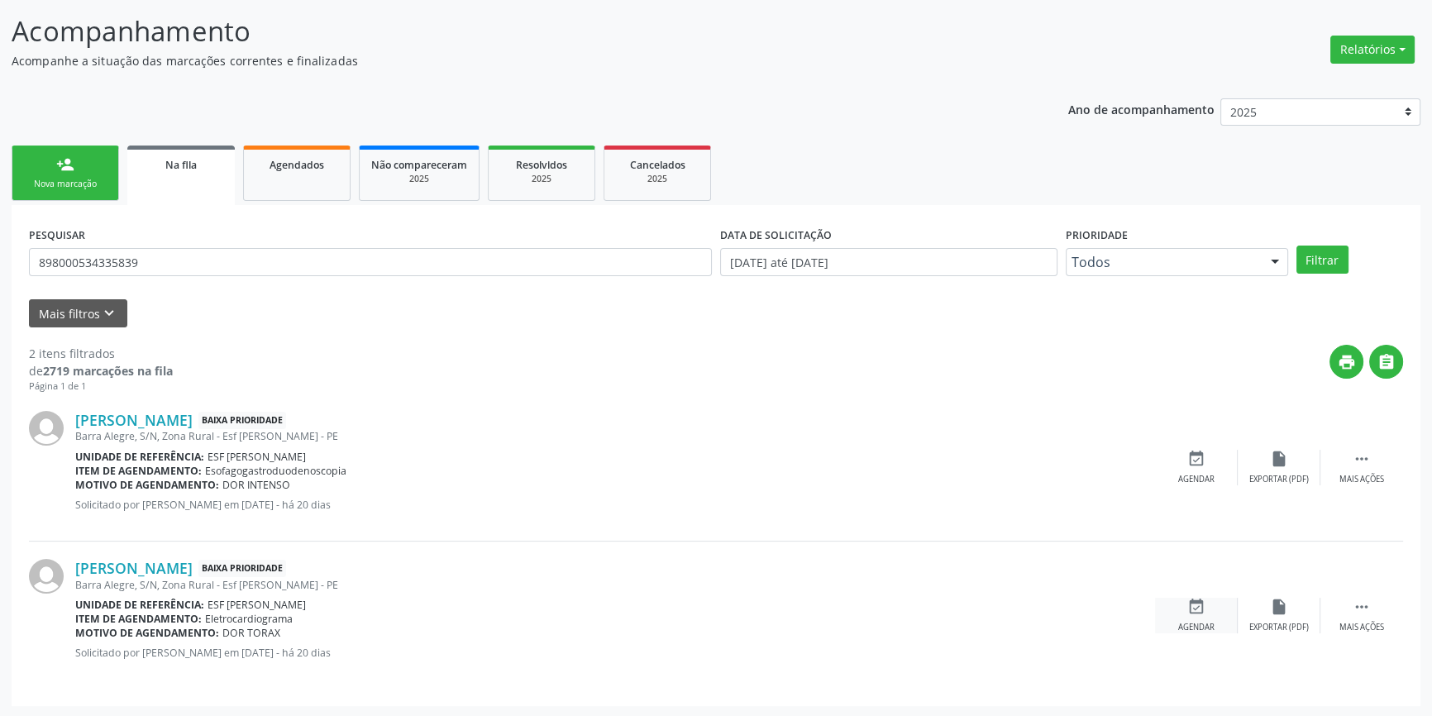
click at [1215, 601] on div "event_available Agendar" at bounding box center [1196, 616] width 83 height 36
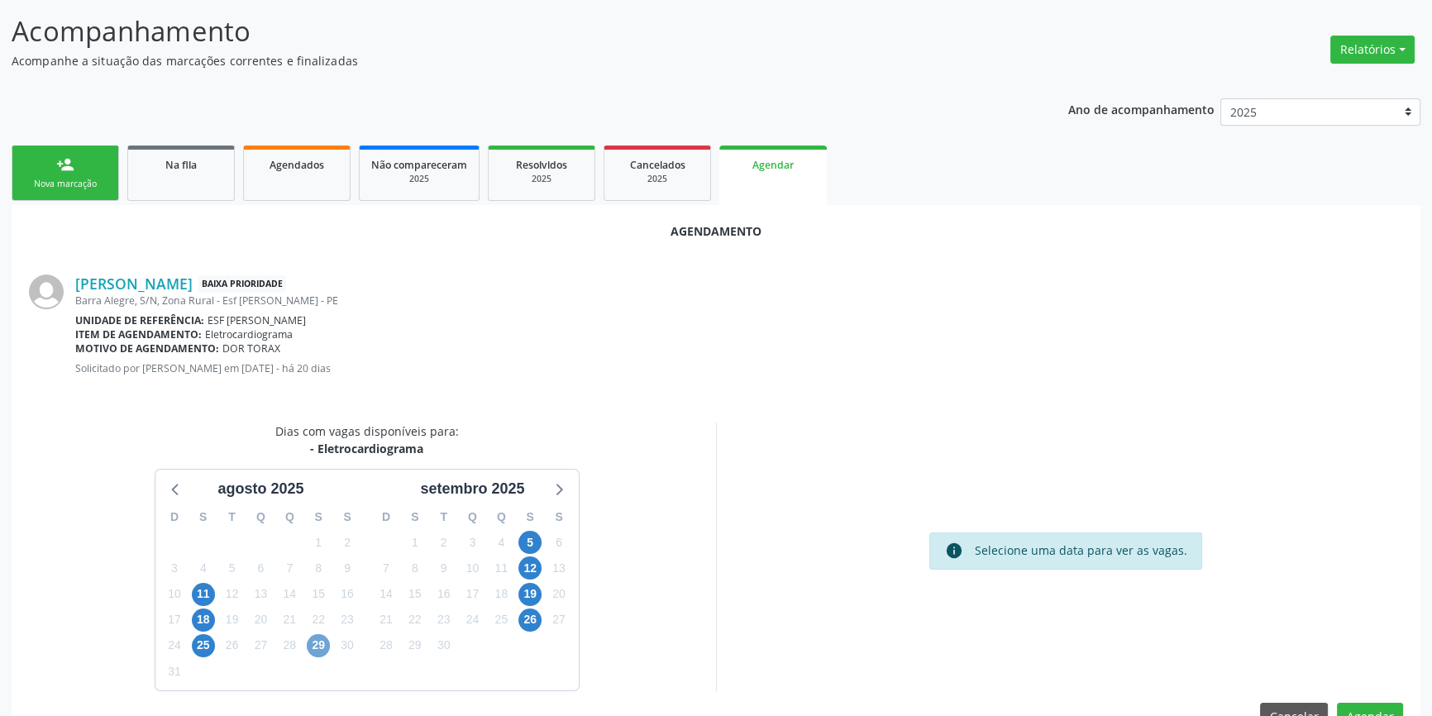
click at [319, 637] on span "29" at bounding box center [318, 645] width 23 height 23
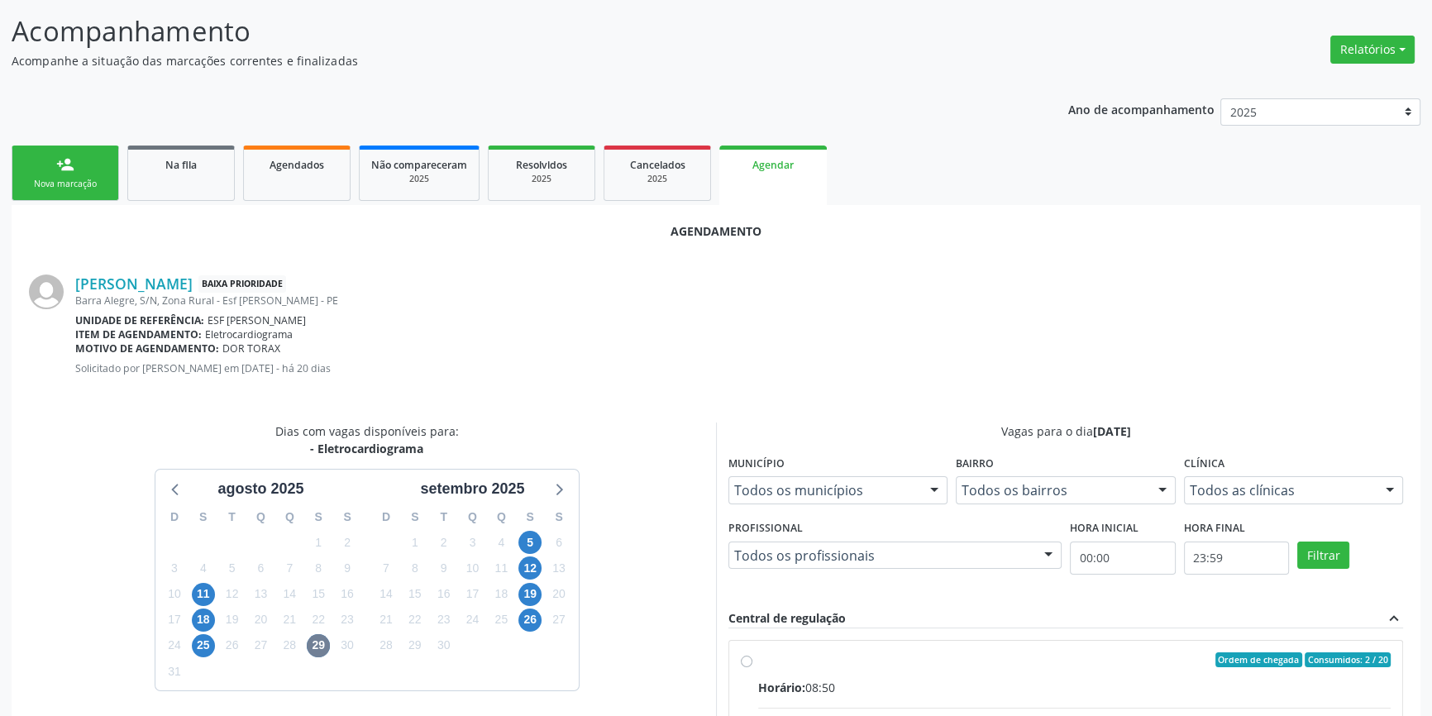
radio input "true"
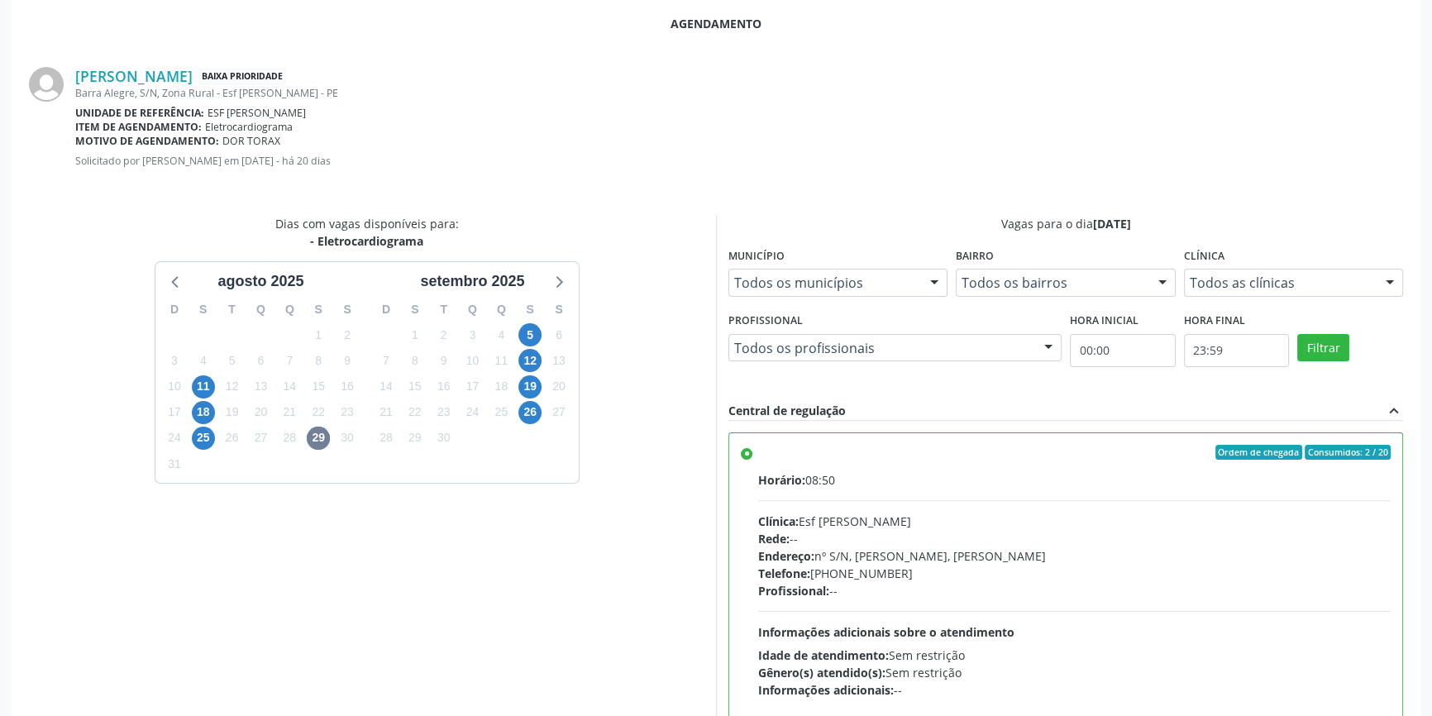
scroll to position [412, 0]
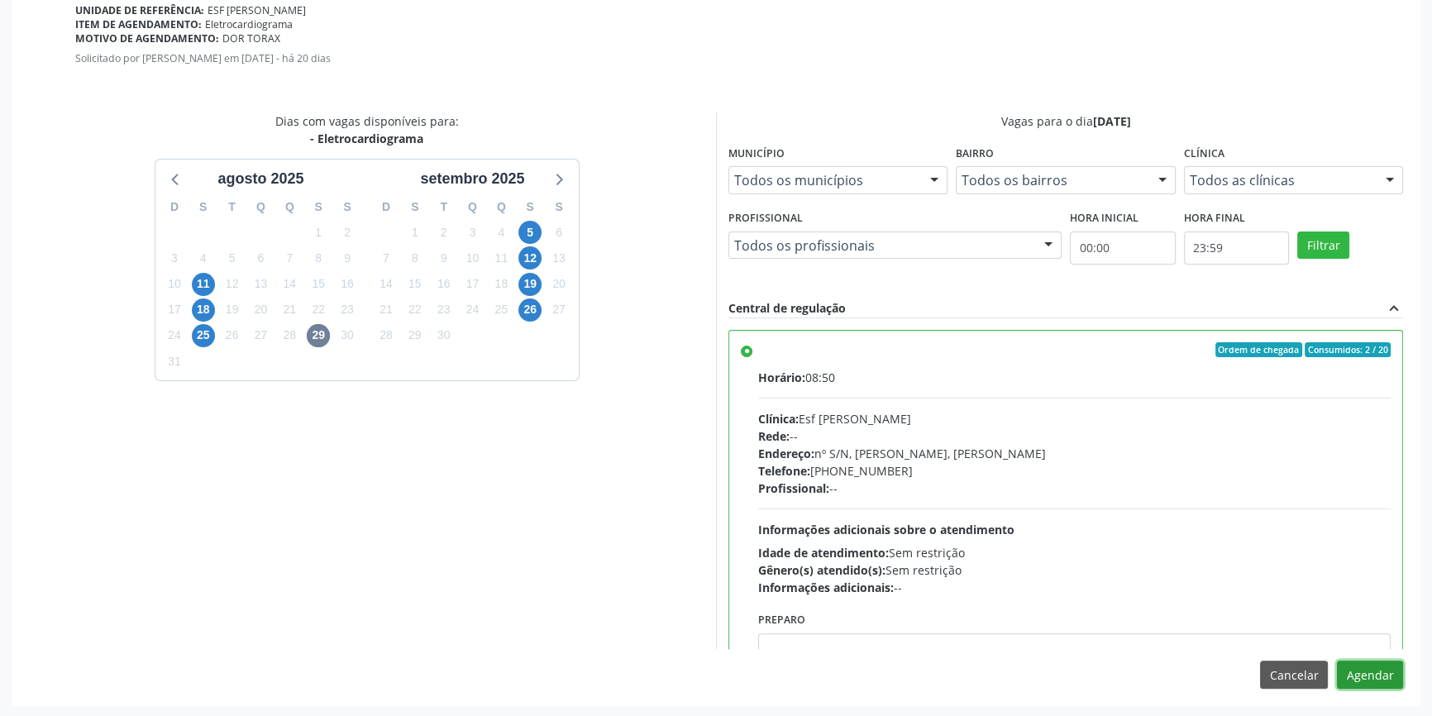
click at [1353, 667] on button "Agendar" at bounding box center [1370, 675] width 66 height 28
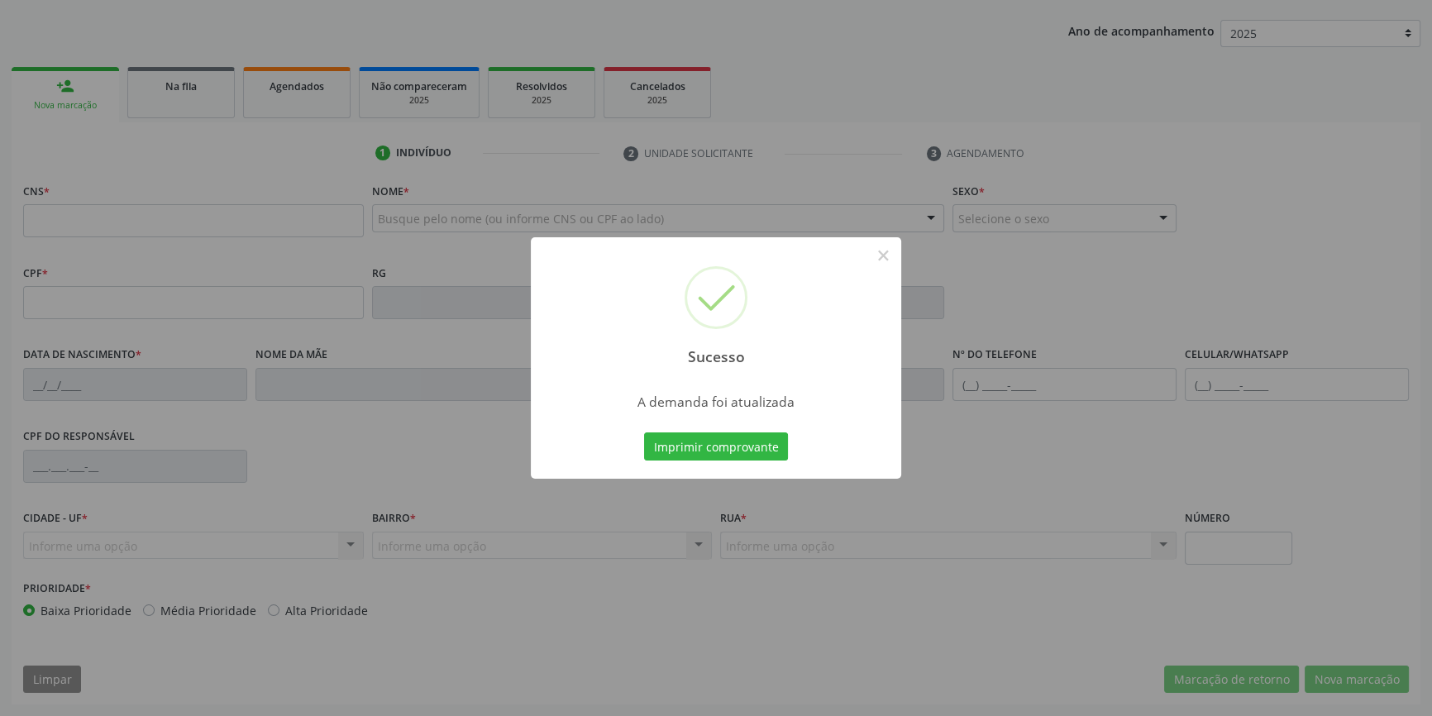
scroll to position [179, 0]
click at [743, 445] on button "Imprimir comprovante" at bounding box center [716, 447] width 144 height 28
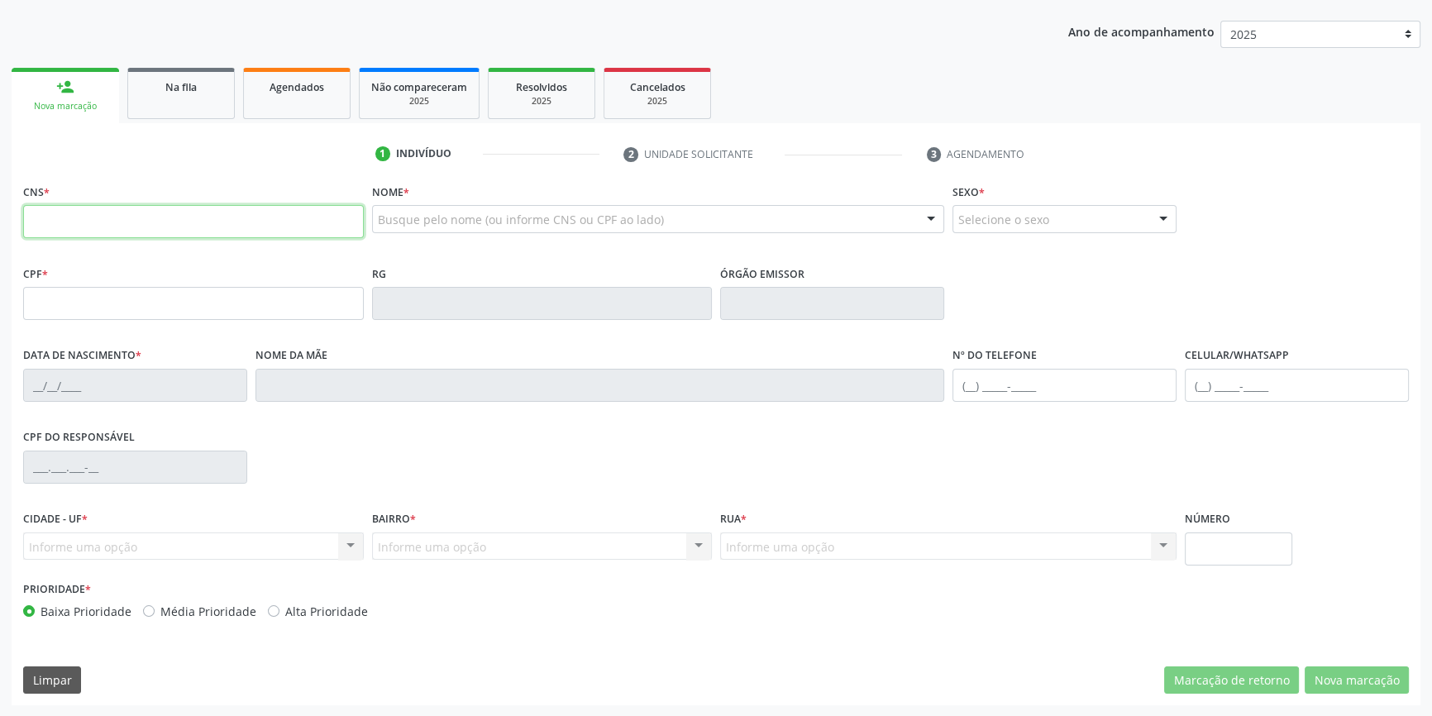
click at [136, 215] on input "text" at bounding box center [193, 221] width 341 height 33
type input "703 2076 7828 8791"
type input "035.952.764-77"
type input "24/10/1979"
type input "Isabel Maria Rodrigues Barbosa"
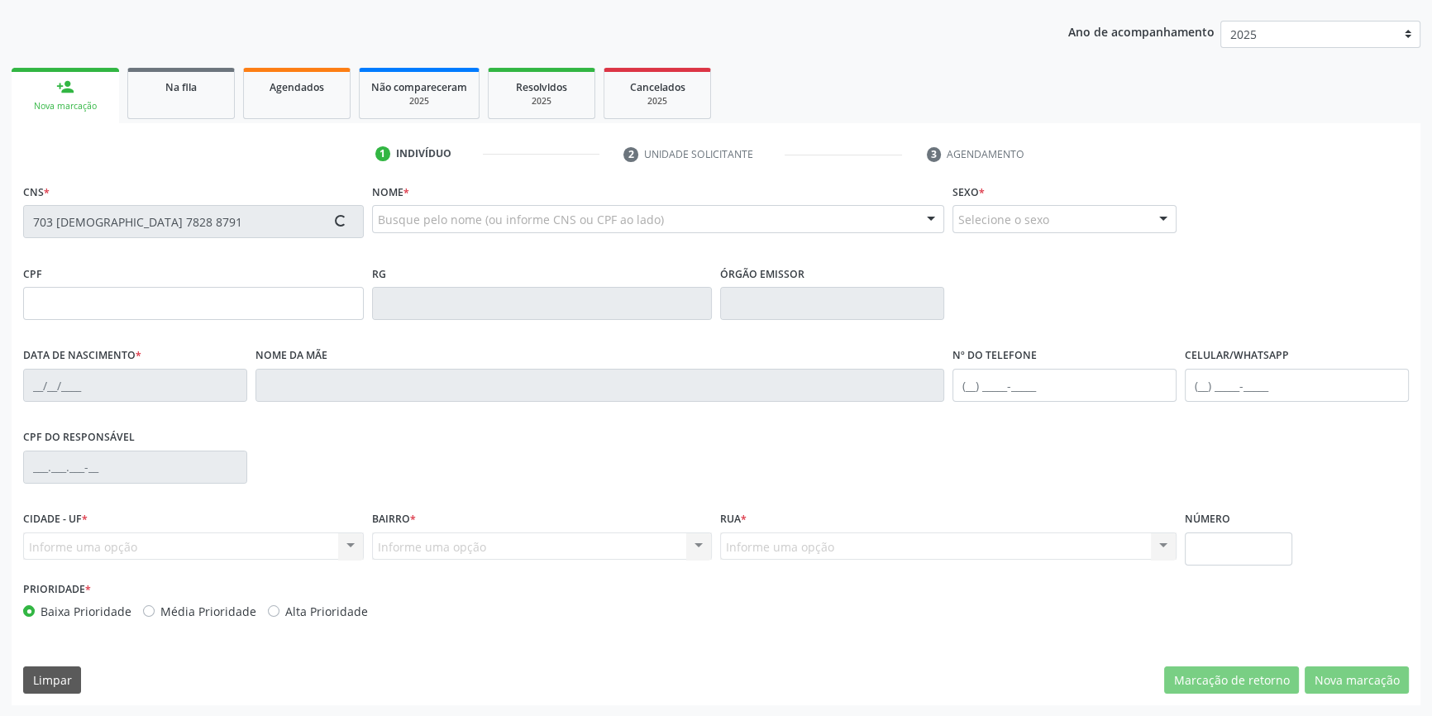
type input "(87) 98811-0002"
type input "S/N"
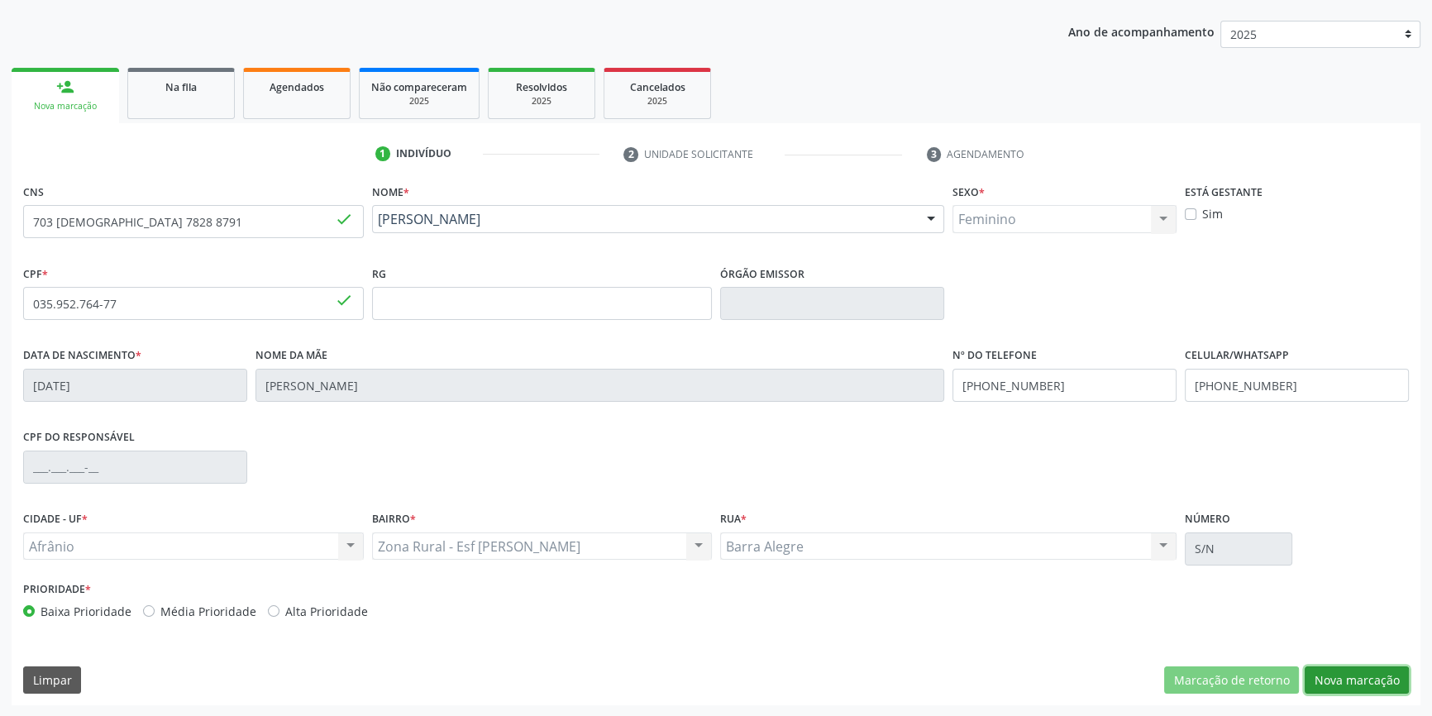
click at [1400, 676] on button "Nova marcação" at bounding box center [1357, 681] width 104 height 28
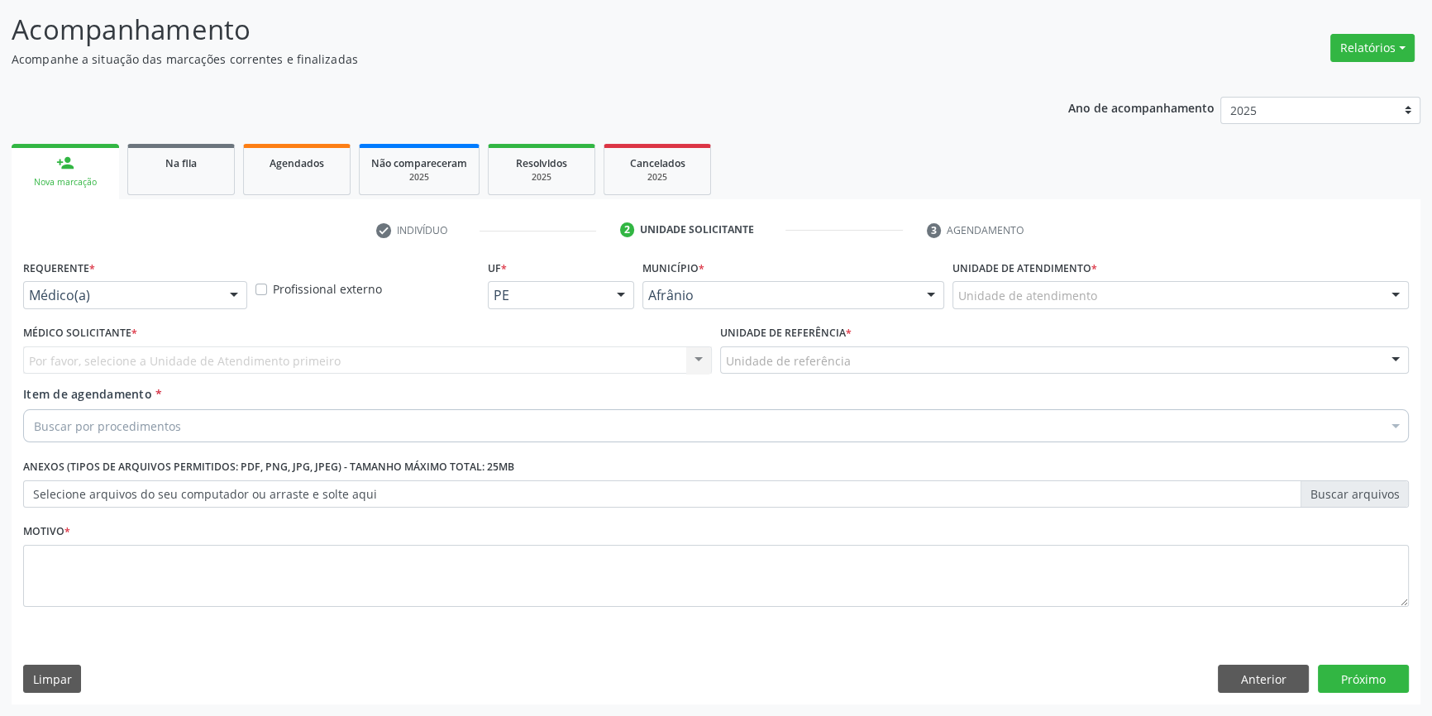
scroll to position [102, 0]
click at [1245, 686] on button "Anterior" at bounding box center [1263, 681] width 91 height 28
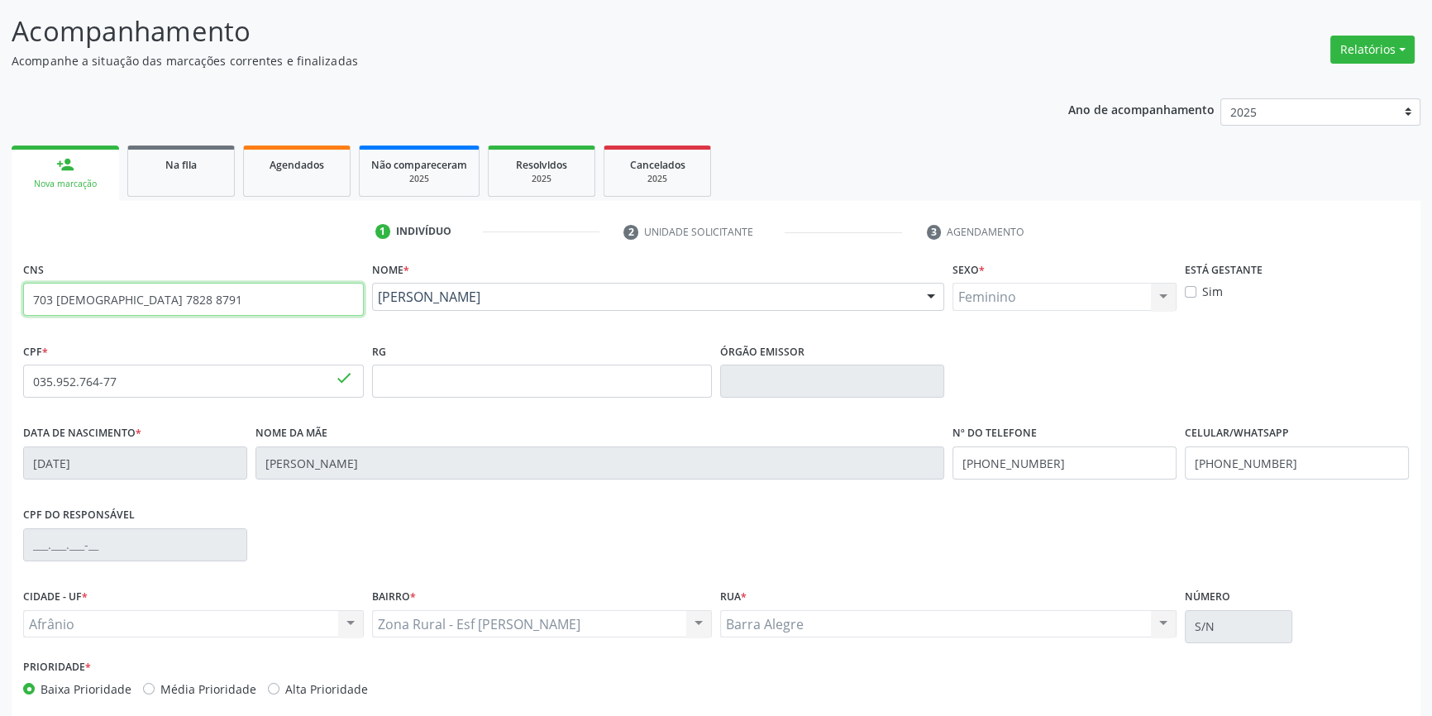
drag, startPoint x: 19, startPoint y: 297, endPoint x: 0, endPoint y: 294, distance: 19.2
click at [0, 295] on div "Acompanhamento Acompanhe a situação das marcações correntes e finalizadas Relat…" at bounding box center [716, 392] width 1432 height 806
click at [200, 181] on link "Na fila" at bounding box center [181, 171] width 108 height 51
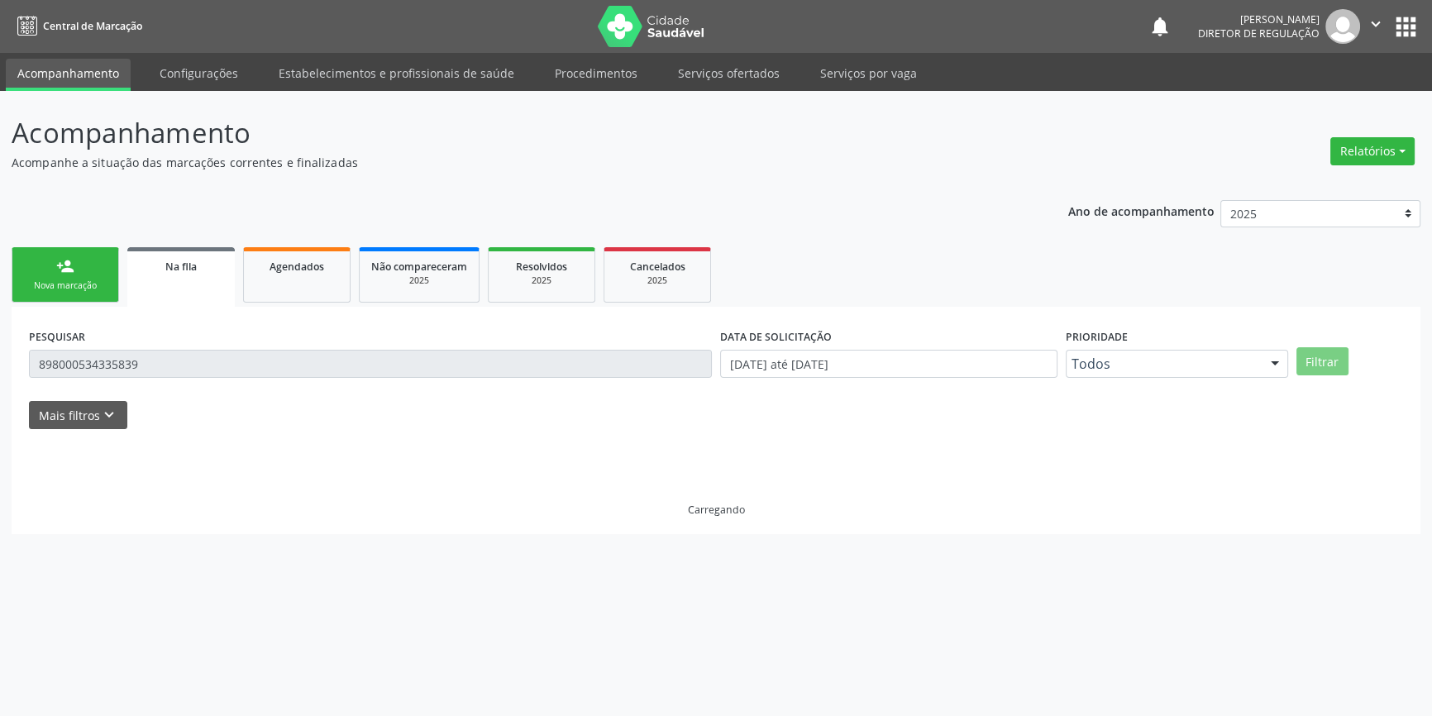
scroll to position [0, 0]
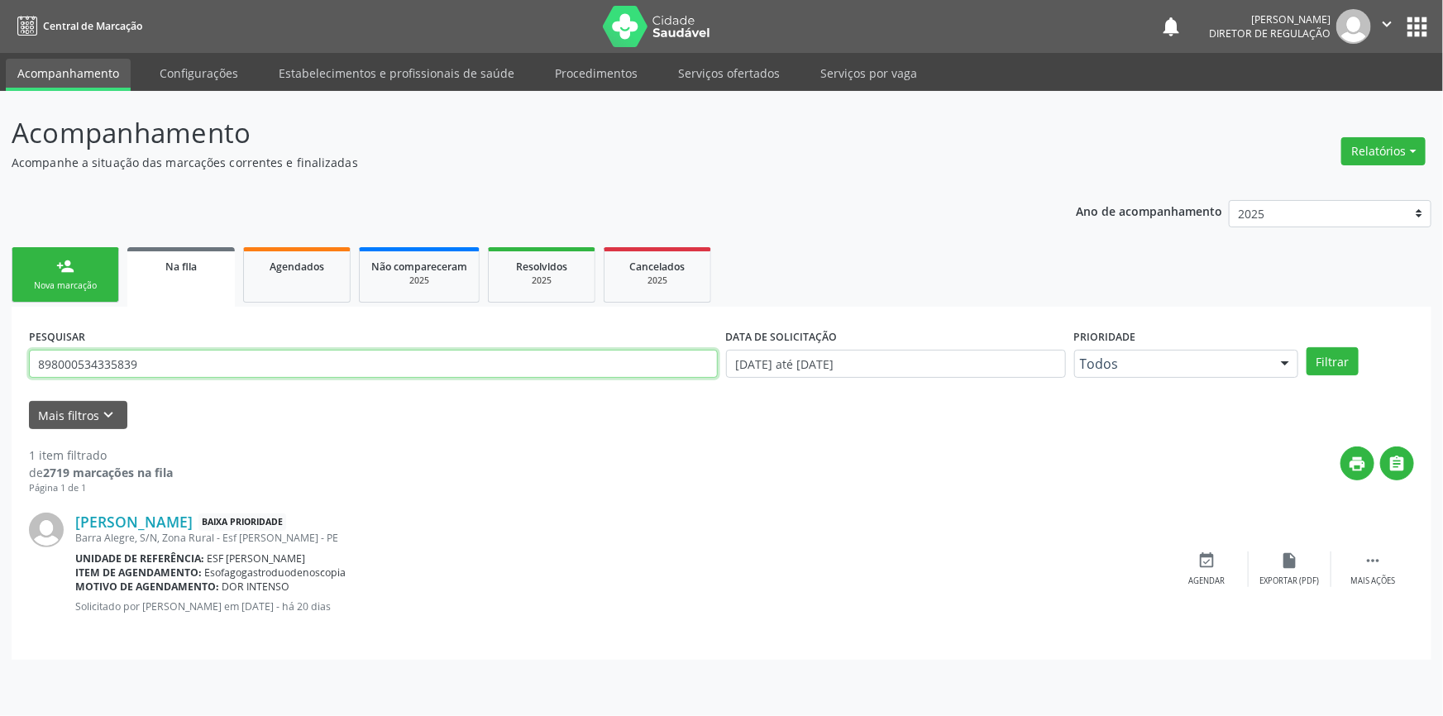
drag, startPoint x: 165, startPoint y: 361, endPoint x: 0, endPoint y: 361, distance: 165.4
click at [0, 361] on div "Acompanhamento Acompanhe a situação das marcações correntes e finalizadas Relat…" at bounding box center [721, 403] width 1443 height 625
paste input "703 2076 7828 8791"
type input "703 2076 7828 8791"
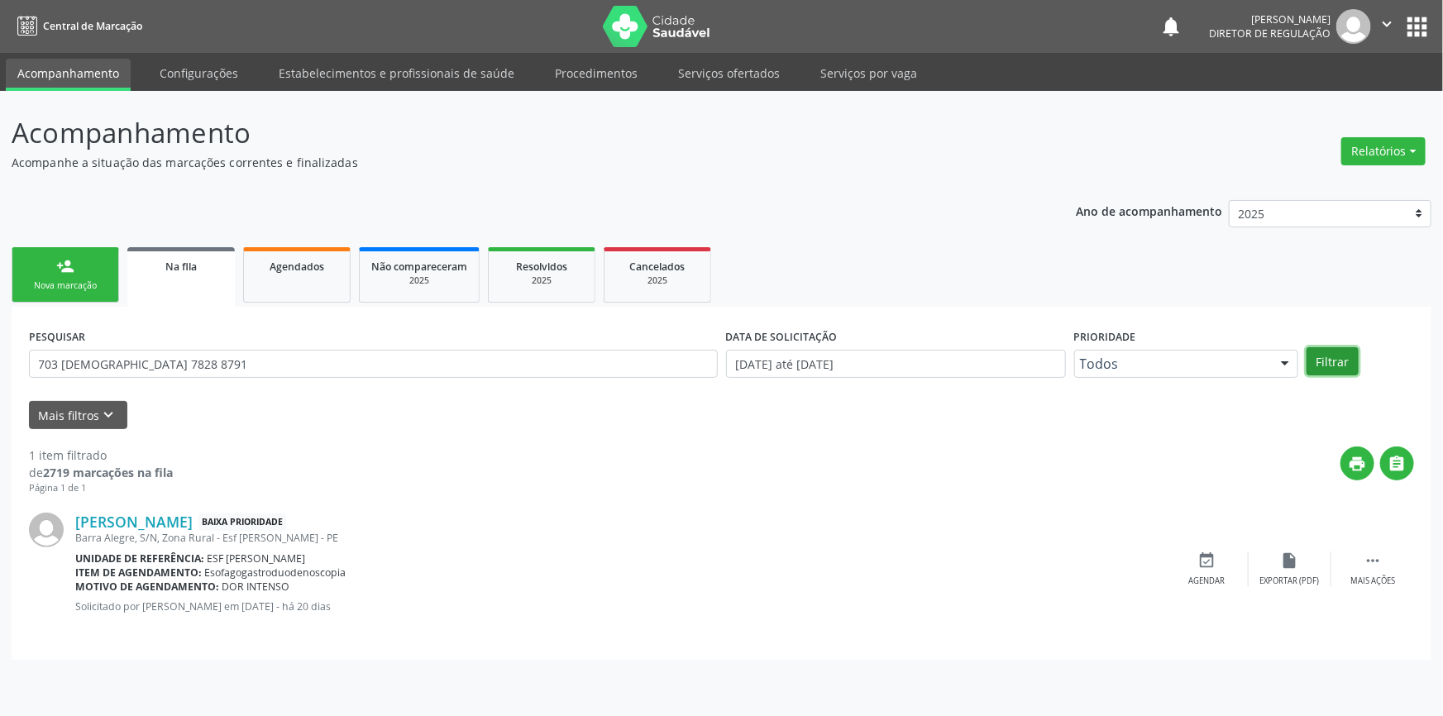
click at [1332, 355] on button "Filtrar" at bounding box center [1333, 361] width 52 height 28
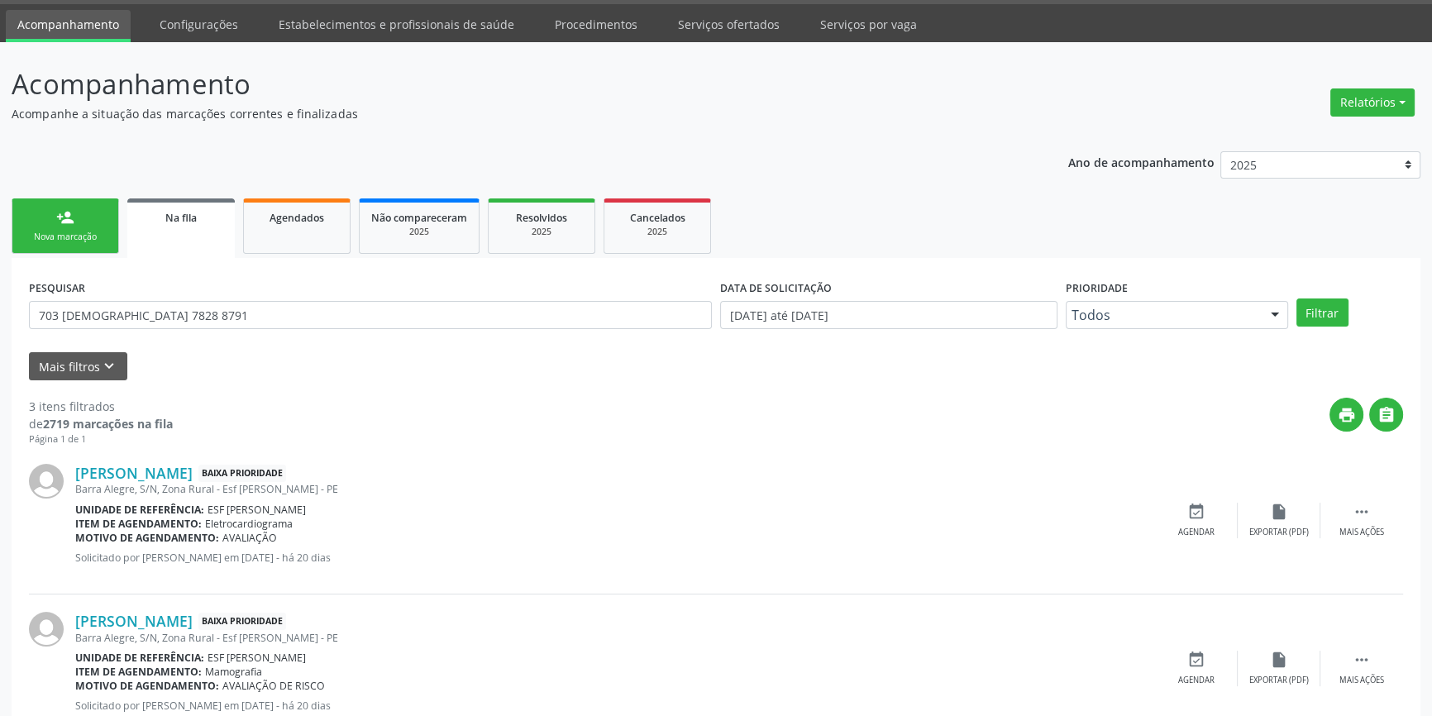
scroll to position [74, 0]
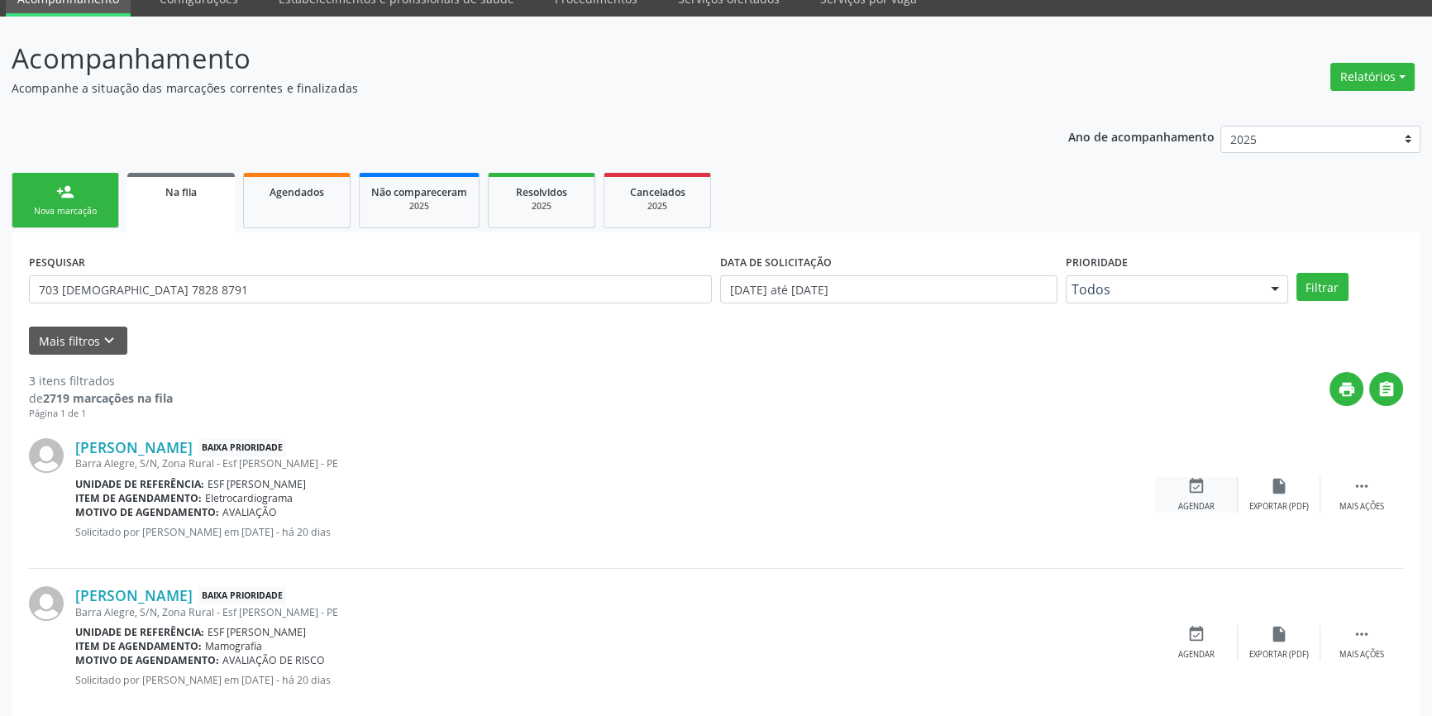
click at [1202, 488] on icon "event_available" at bounding box center [1197, 486] width 18 height 18
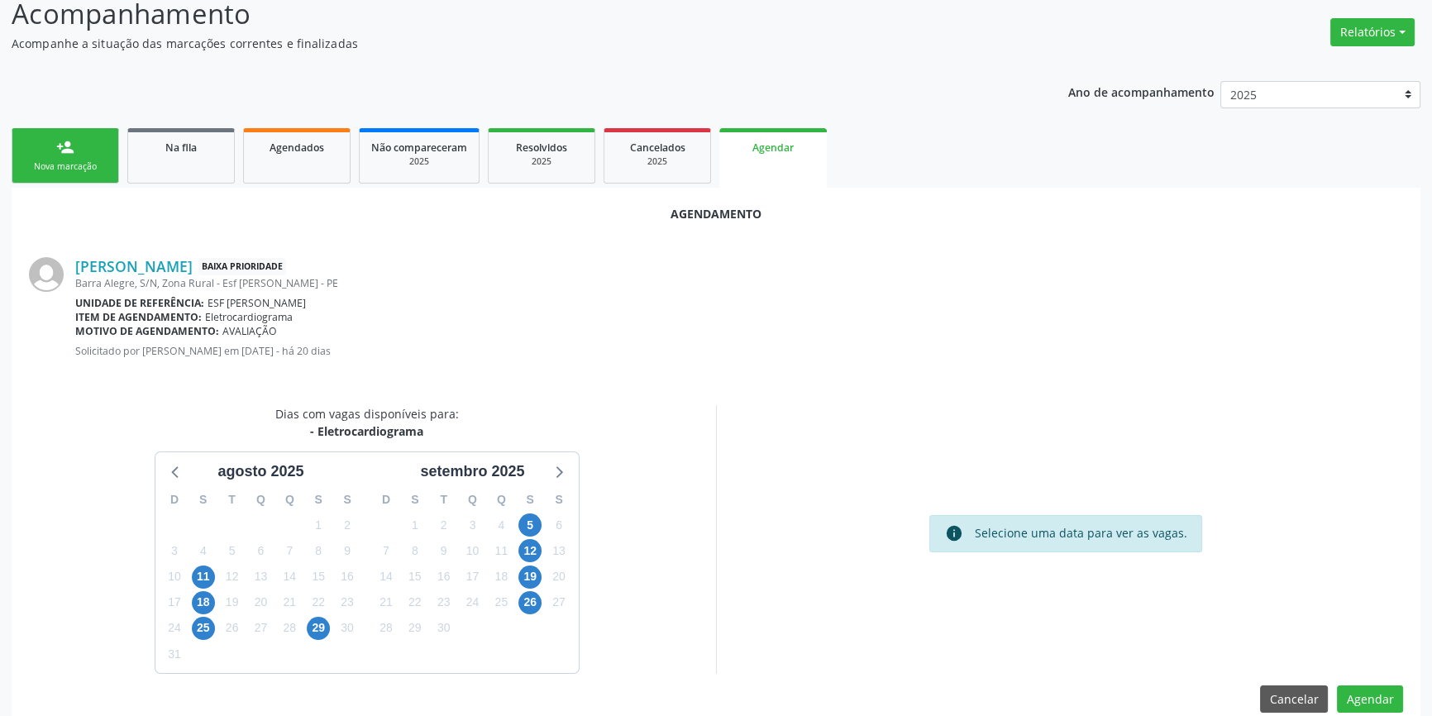
scroll to position [143, 0]
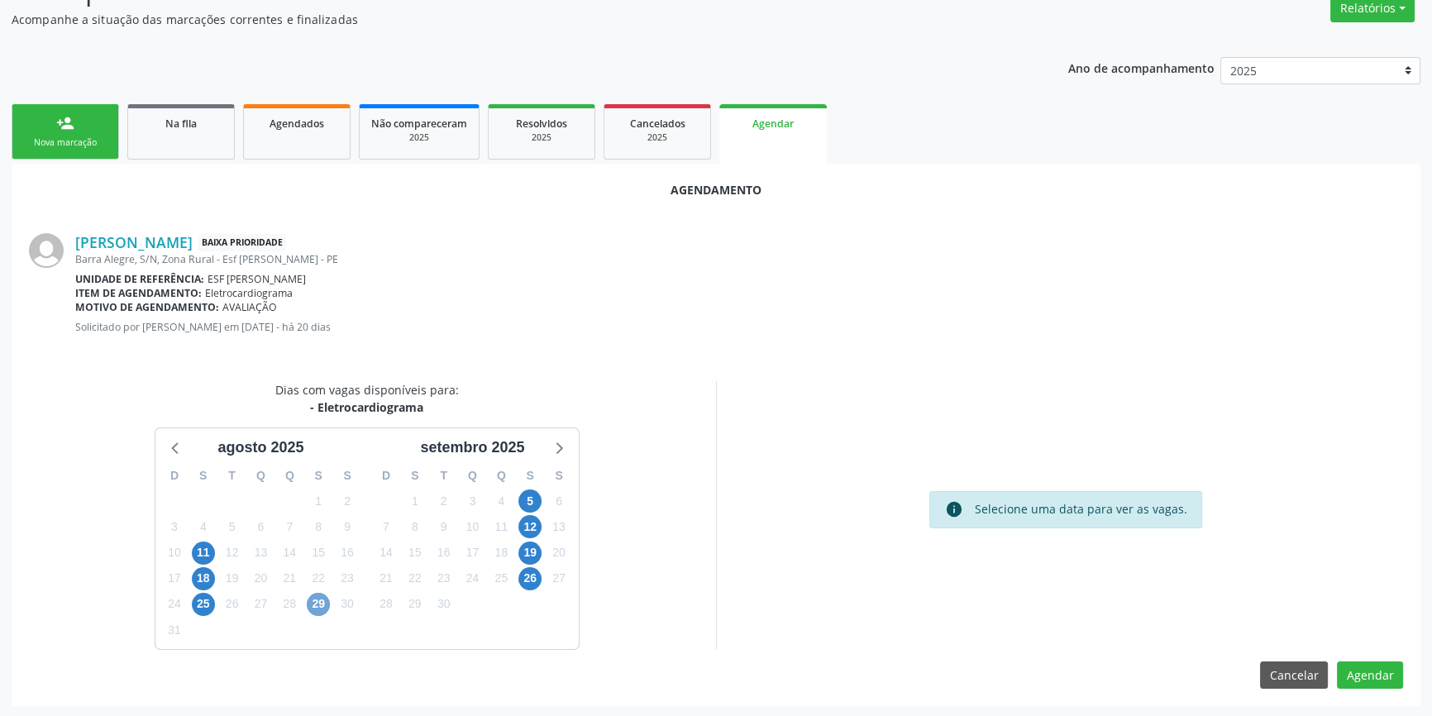
click at [316, 597] on span "29" at bounding box center [318, 604] width 23 height 23
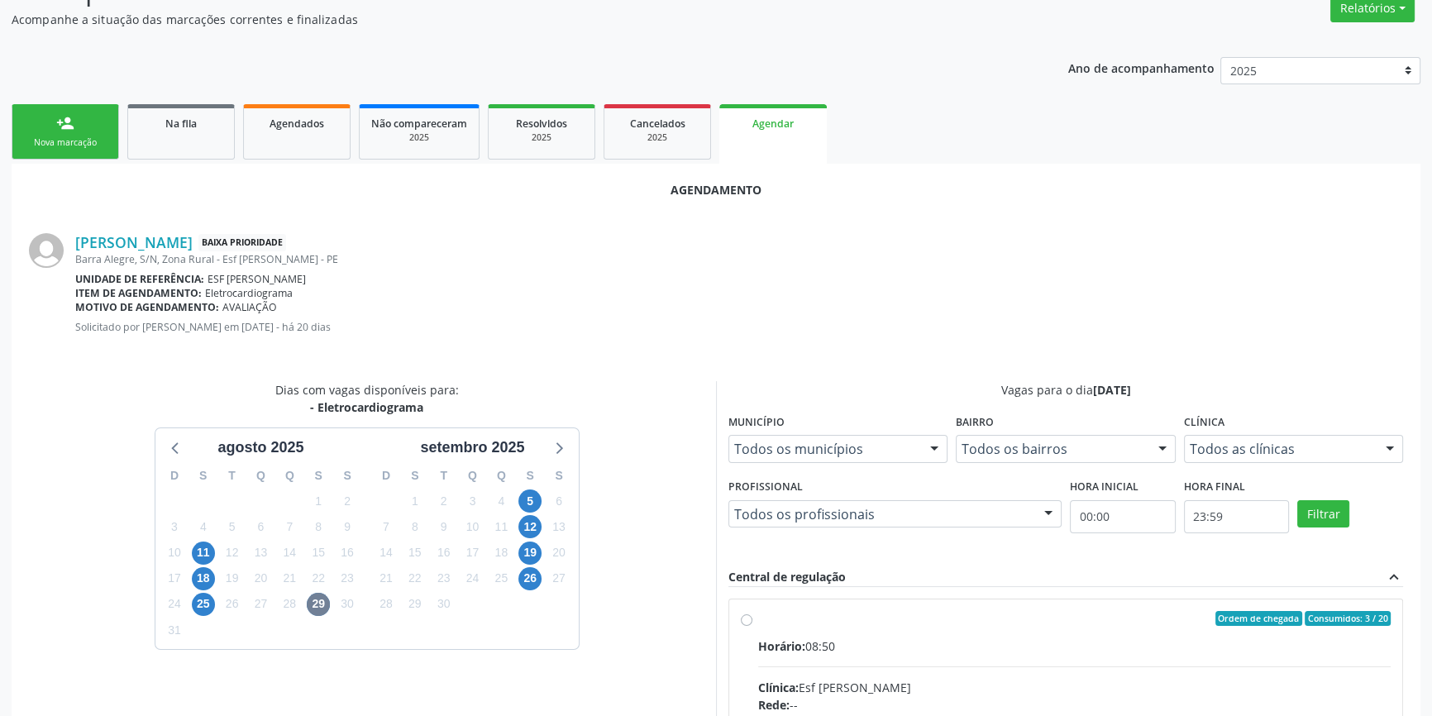
click at [761, 621] on div "Ordem de chegada Consumidos: 3 / 20" at bounding box center [1074, 618] width 633 height 15
click at [753, 621] on input "Ordem de chegada Consumidos: 3 / 20 Horário: 08:50 Clínica: Esf [PERSON_NAME]: …" at bounding box center [747, 618] width 12 height 15
radio input "true"
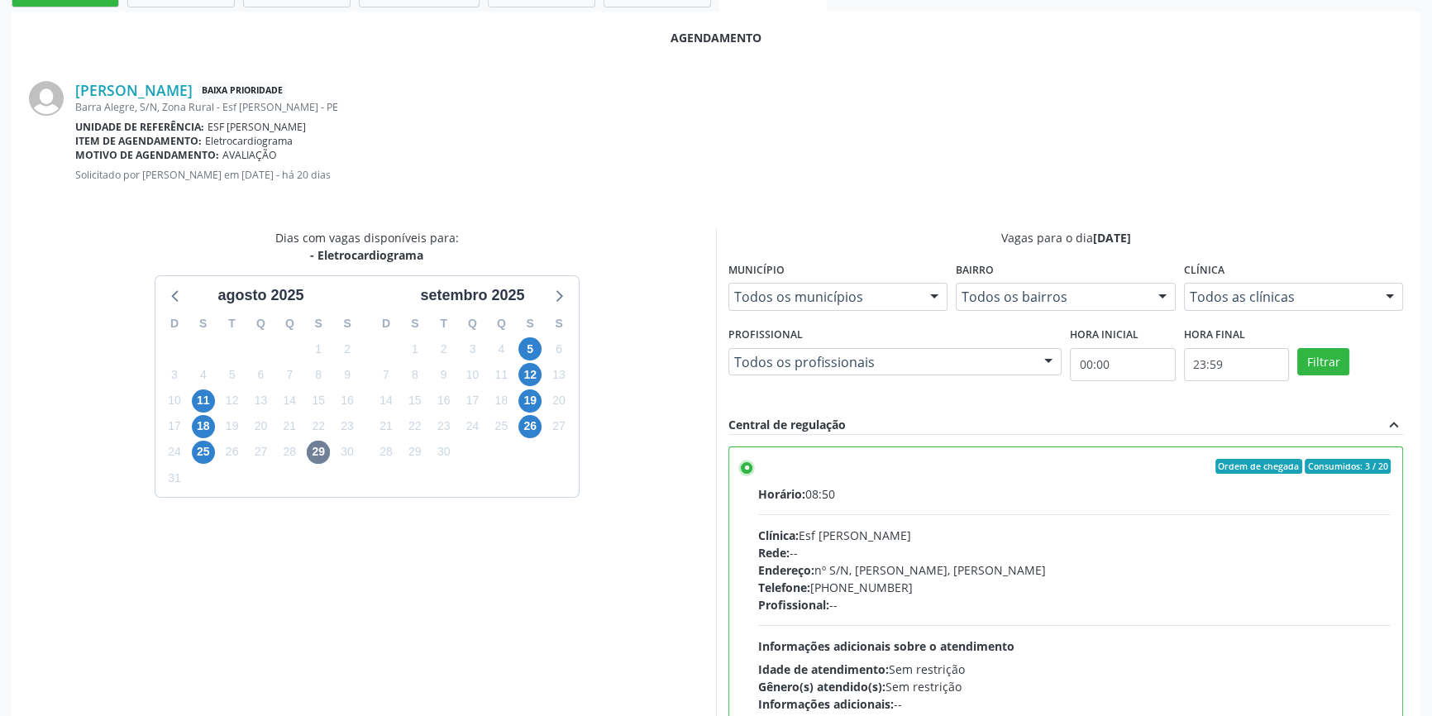
scroll to position [412, 0]
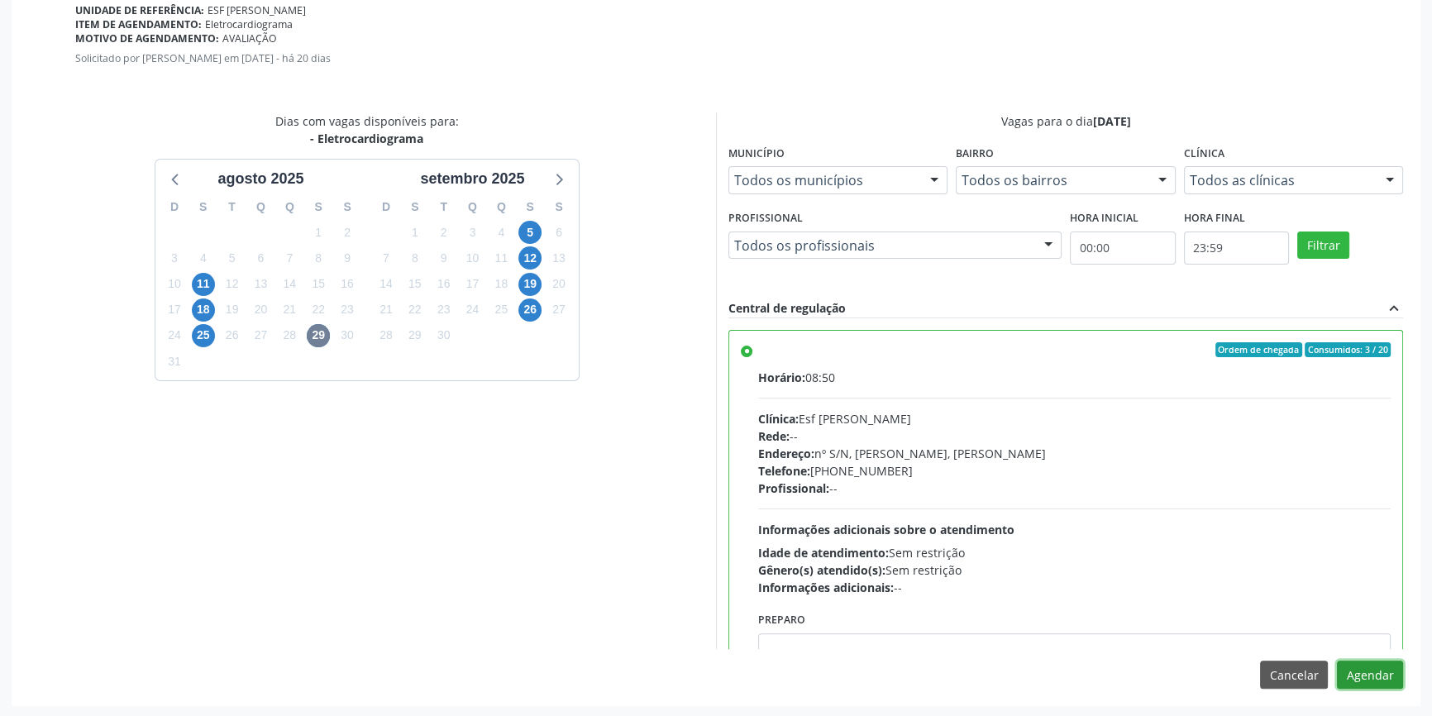
click at [1386, 667] on button "Agendar" at bounding box center [1370, 675] width 66 height 28
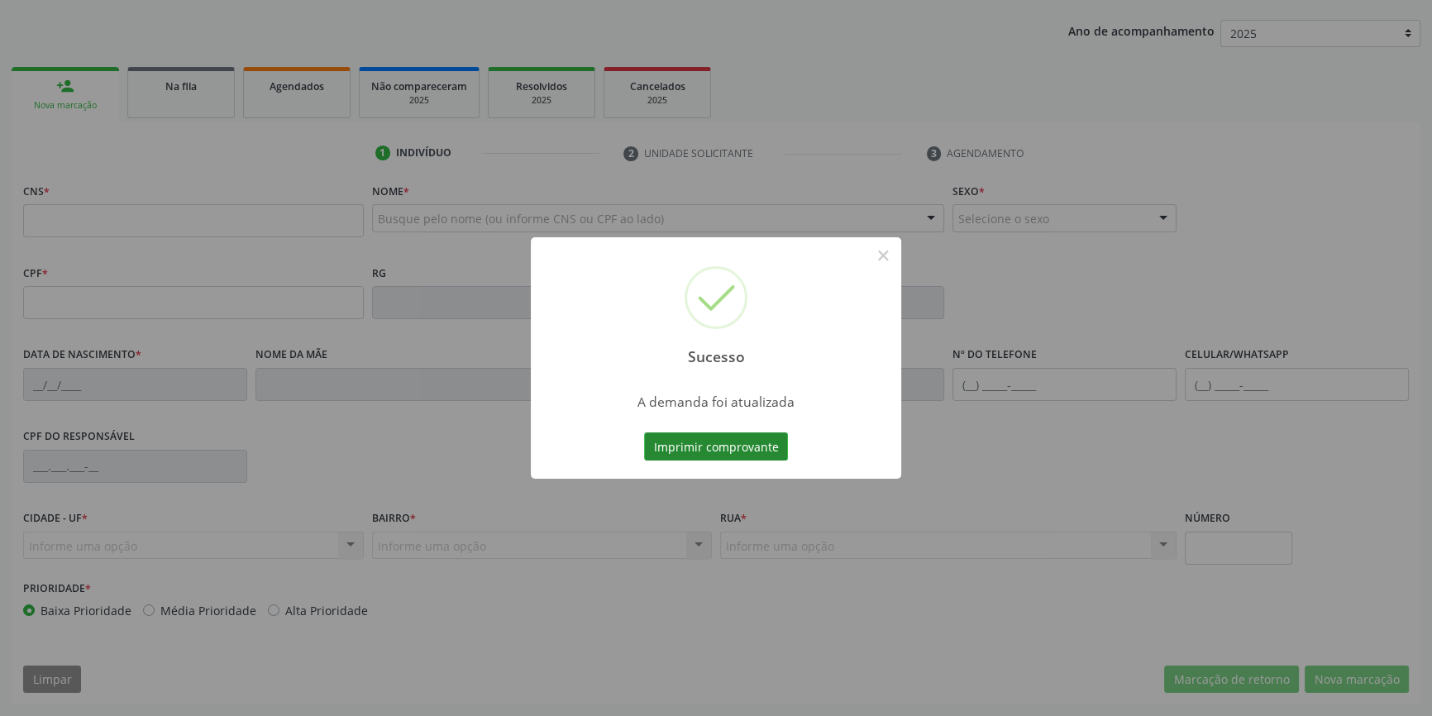
click at [748, 450] on div "Sucesso × A demanda foi atualizada Imprimir comprovante Cancel" at bounding box center [716, 358] width 1432 height 716
click at [748, 450] on button "Imprimir comprovante" at bounding box center [716, 447] width 144 height 28
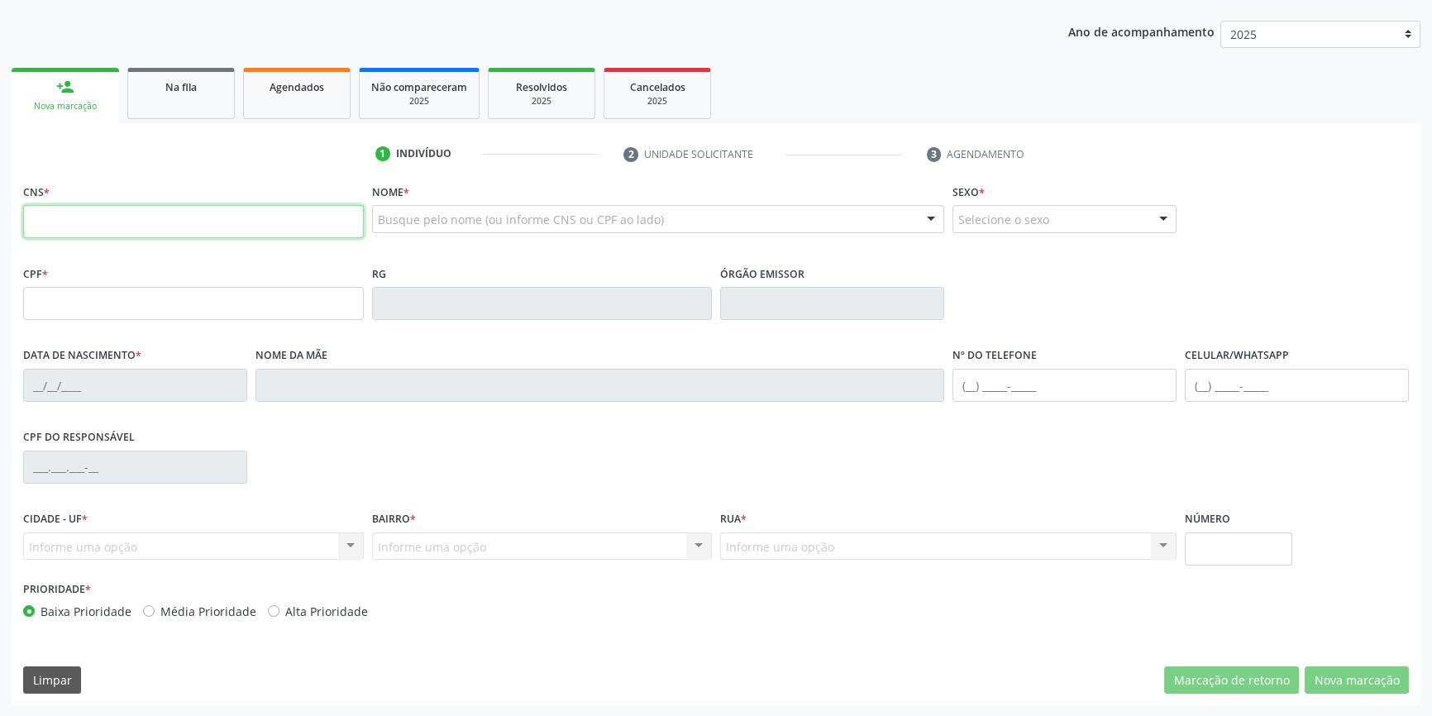
click at [97, 213] on input "text" at bounding box center [193, 221] width 341 height 33
type input "700 9069 2475 391"
click at [169, 108] on link "Na fila" at bounding box center [181, 93] width 108 height 51
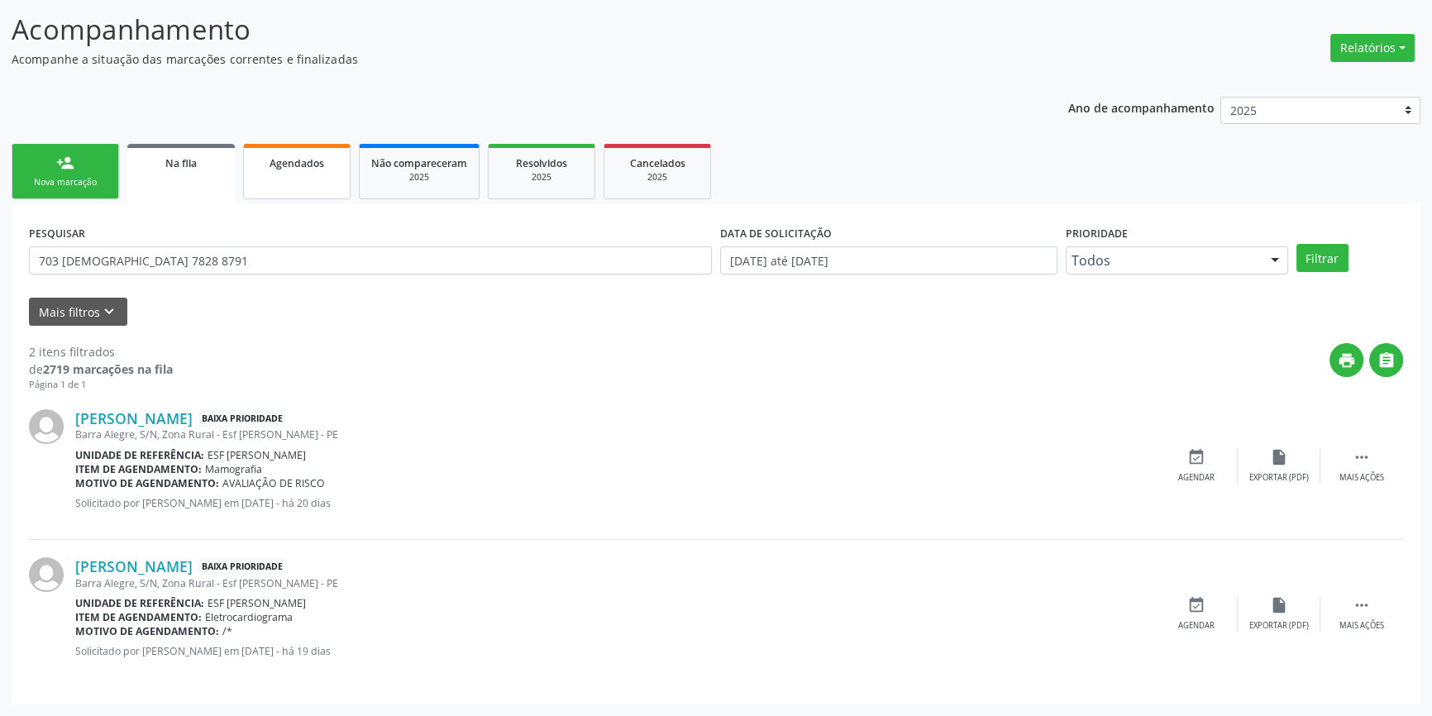
scroll to position [0, 0]
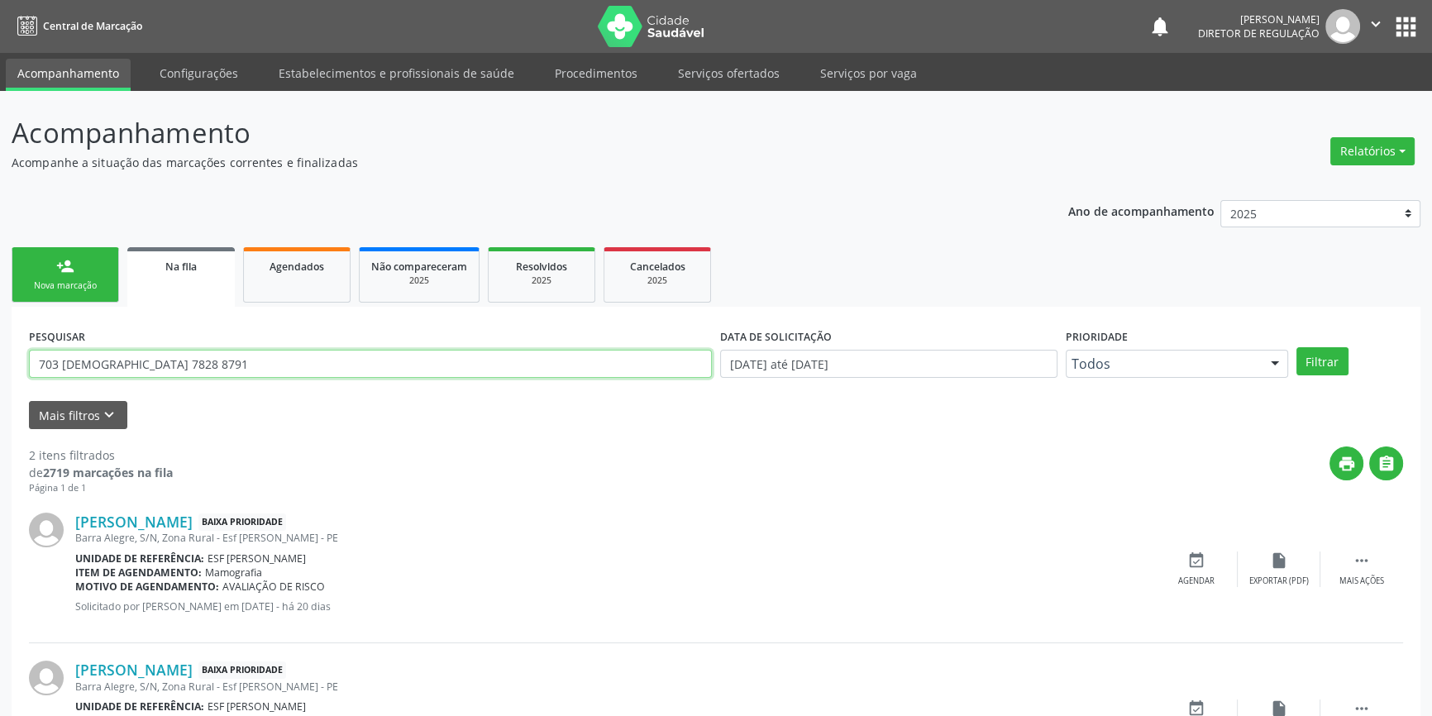
drag, startPoint x: 188, startPoint y: 357, endPoint x: 0, endPoint y: 323, distance: 190.8
click at [0, 327] on div "Acompanhamento Acompanhe a situação das marcações correntes e finalizadas Relat…" at bounding box center [716, 455] width 1432 height 729
type input "700906924753791"
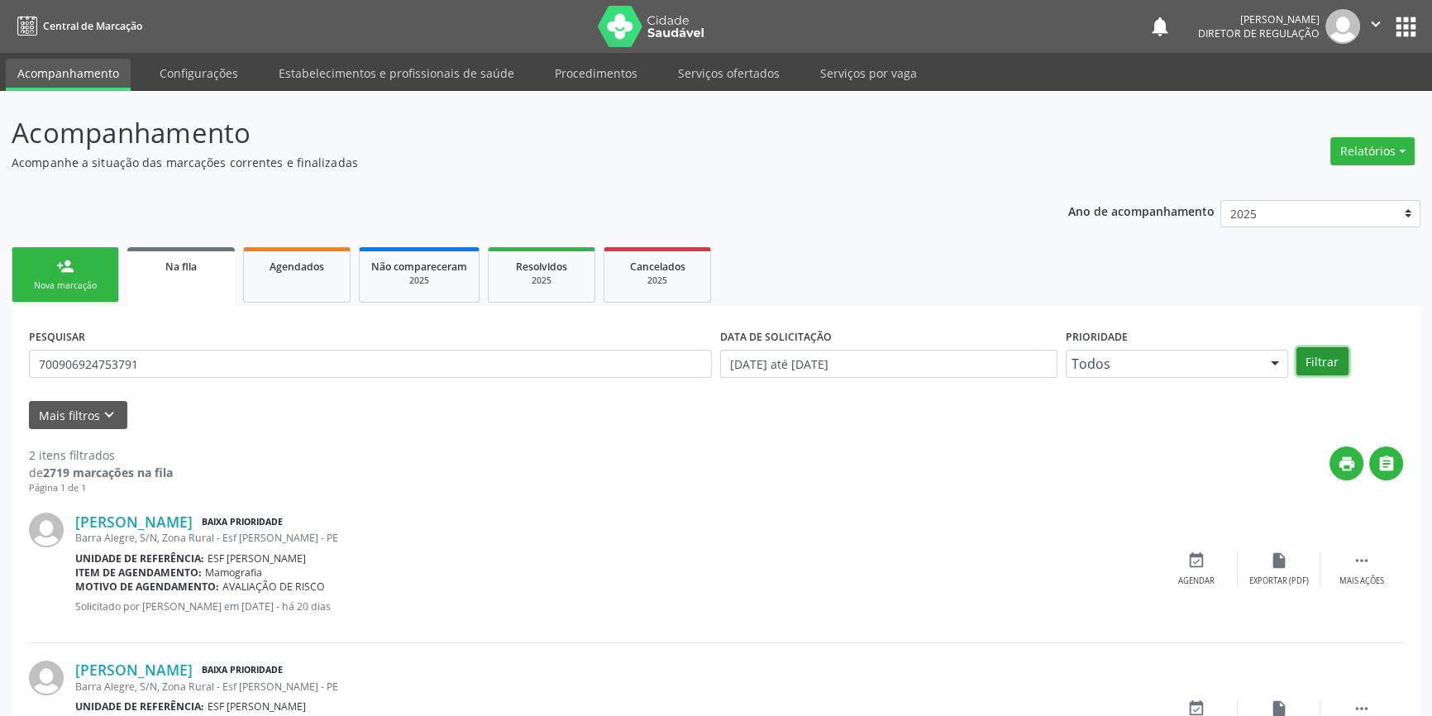
click at [1324, 362] on button "Filtrar" at bounding box center [1323, 361] width 52 height 28
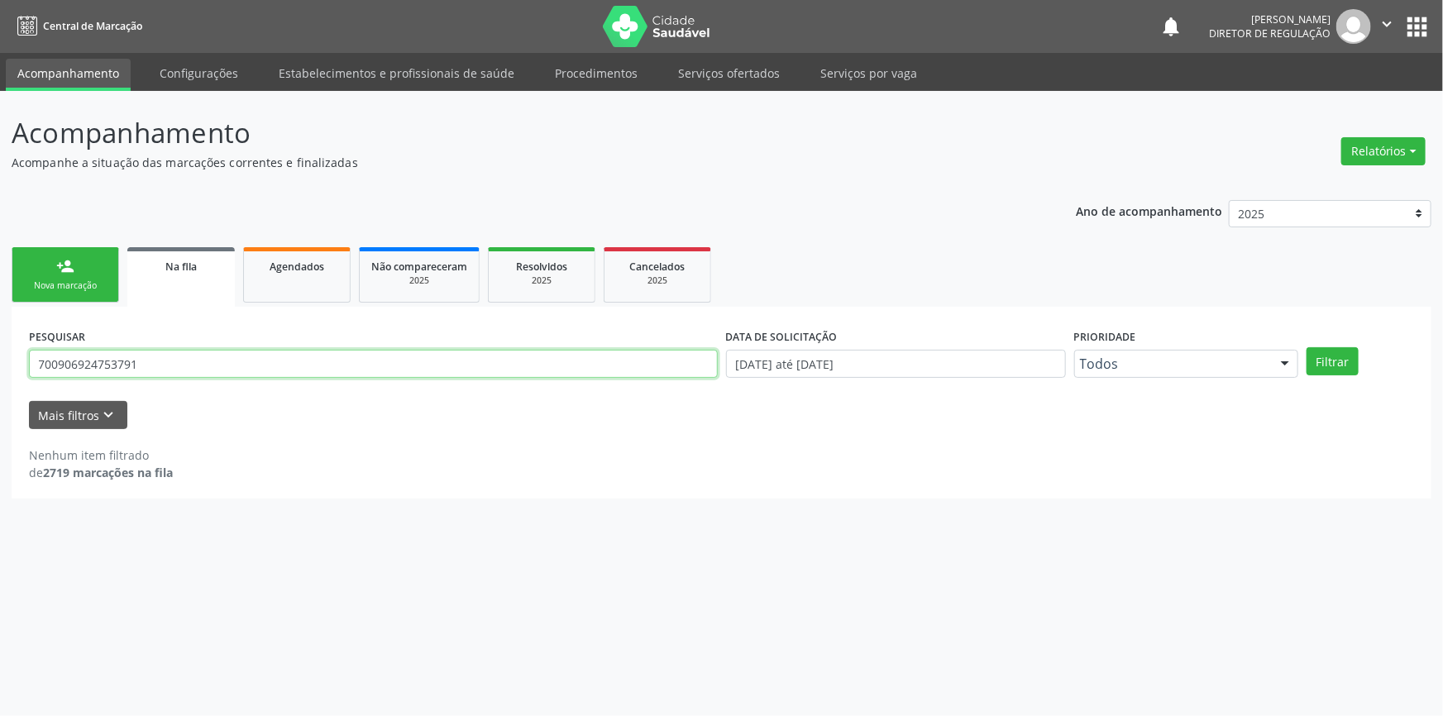
drag, startPoint x: 215, startPoint y: 366, endPoint x: 0, endPoint y: 333, distance: 217.6
click at [0, 351] on div "Acompanhamento Acompanhe a situação das marcações correntes e finalizadas Relat…" at bounding box center [721, 403] width 1443 height 625
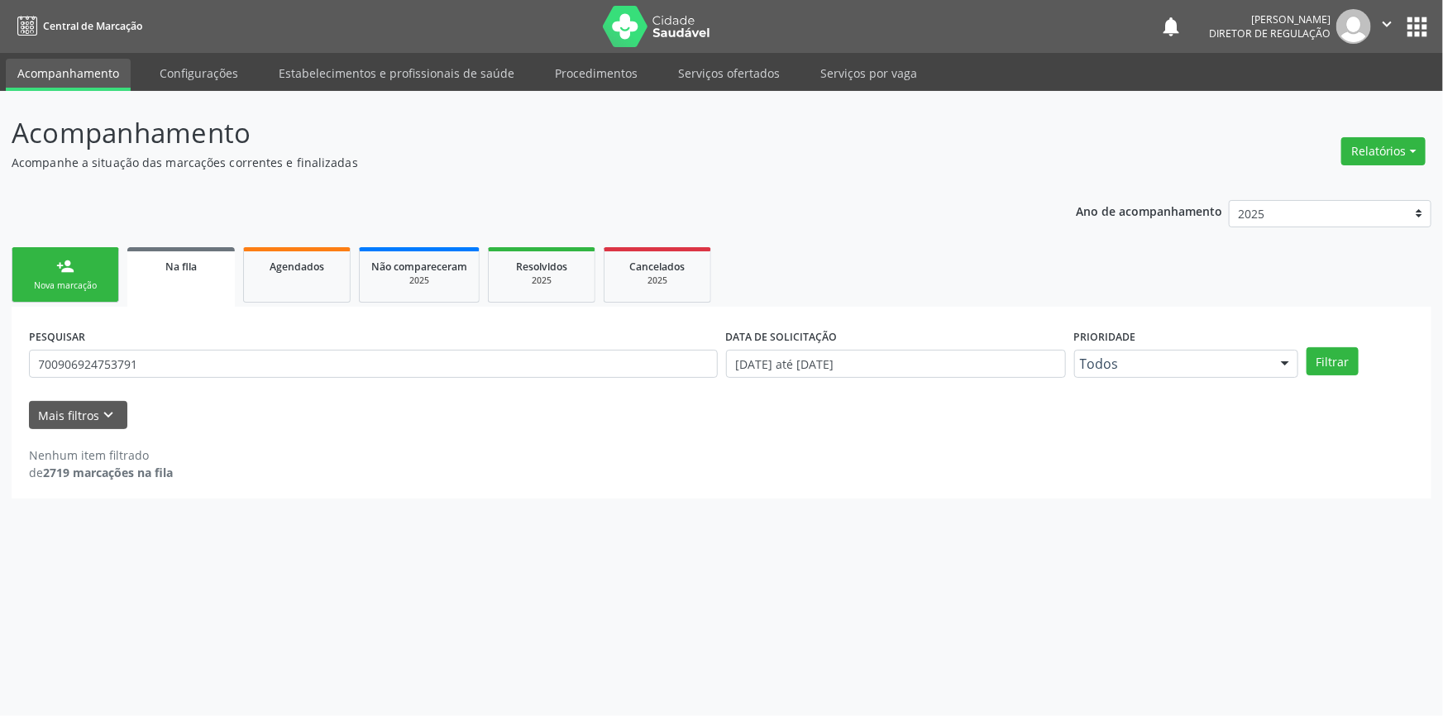
click at [106, 278] on link "person_add Nova marcação" at bounding box center [66, 274] width 108 height 55
click at [99, 273] on link "person_add Nova marcação" at bounding box center [66, 274] width 108 height 55
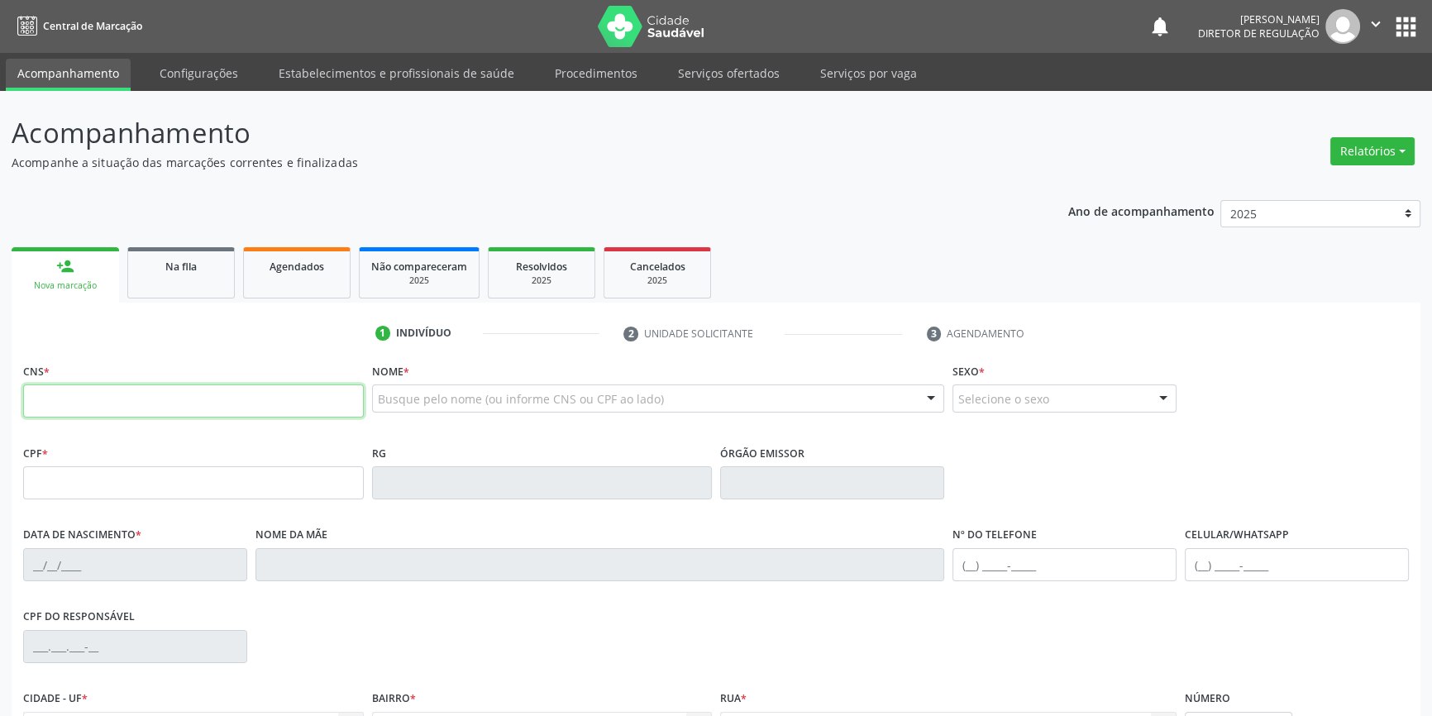
click at [339, 406] on input "text" at bounding box center [193, 401] width 341 height 33
type input "707 6012"
click at [202, 279] on link "Na fila" at bounding box center [181, 272] width 108 height 51
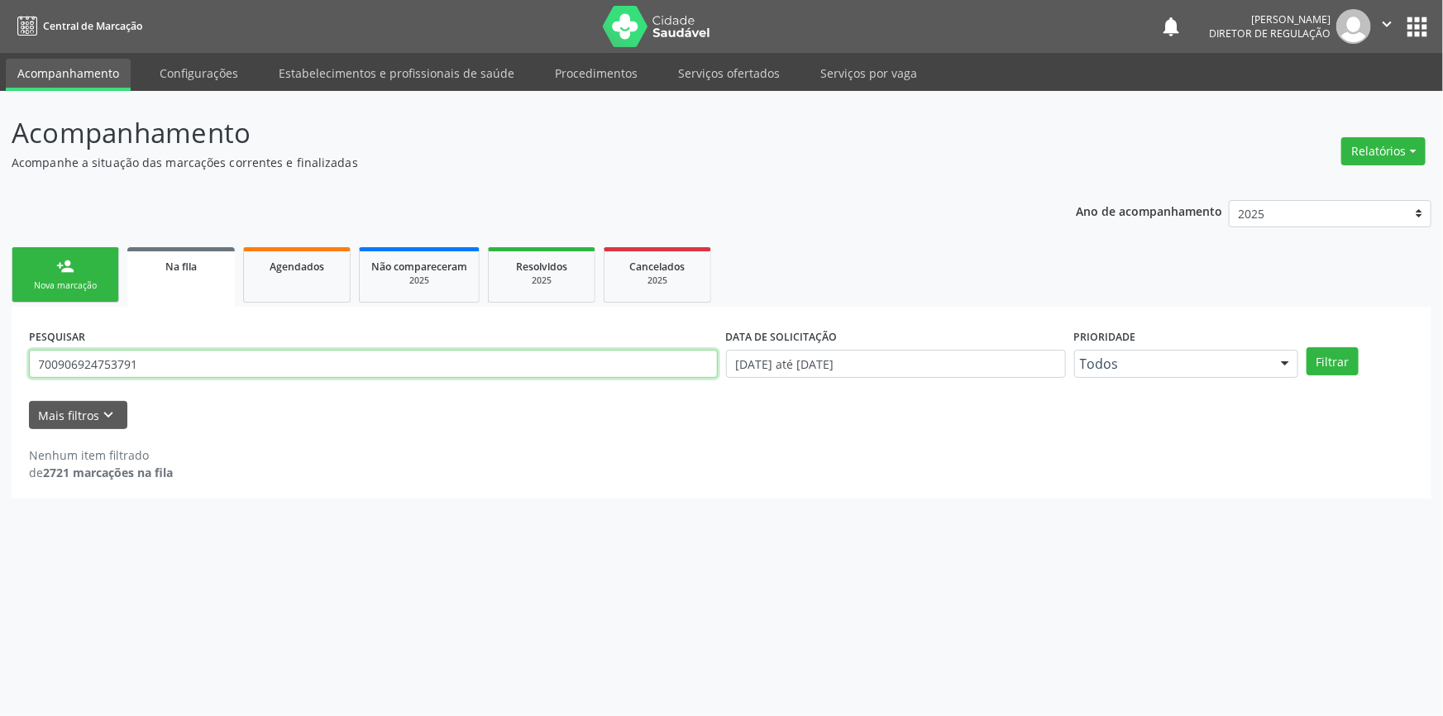
click at [208, 366] on input "700906924753791" at bounding box center [373, 364] width 689 height 28
type input "7"
type input "707601258454897"
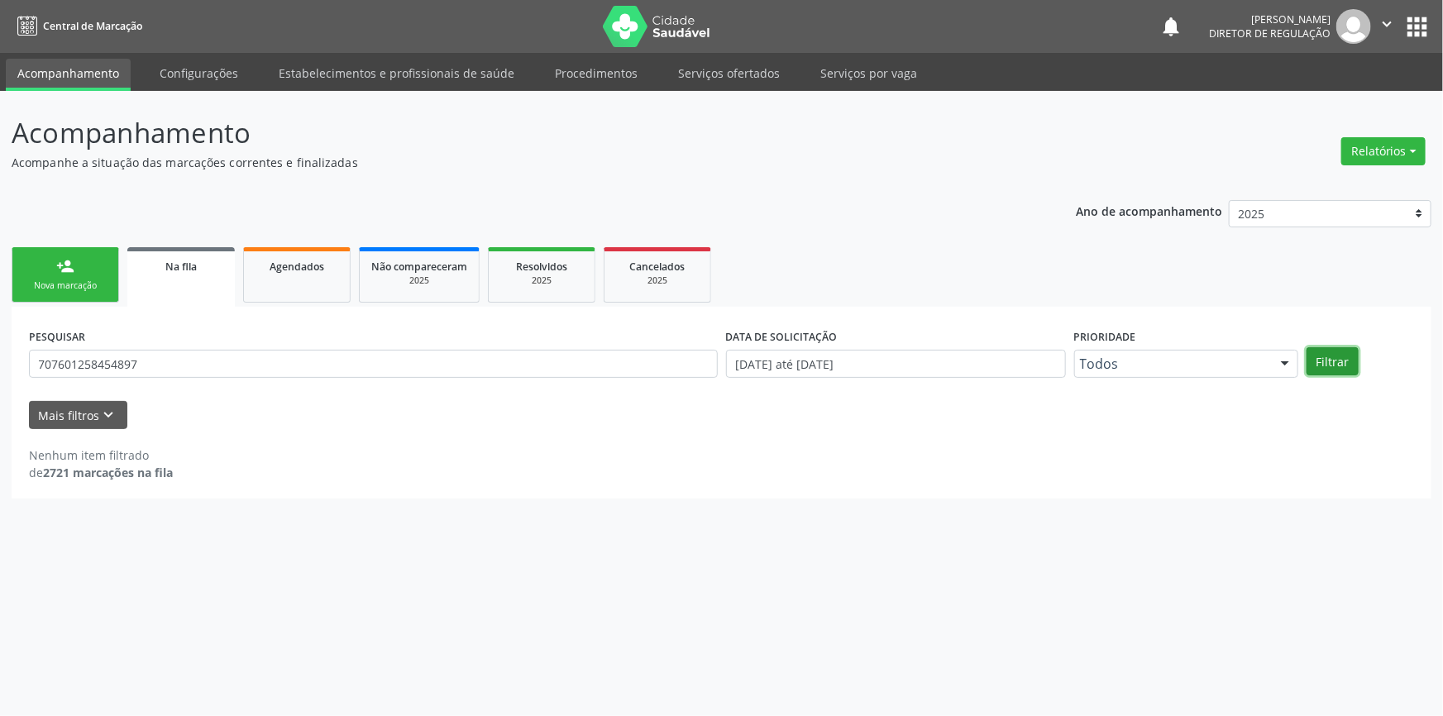
click at [1335, 363] on button "Filtrar" at bounding box center [1333, 361] width 52 height 28
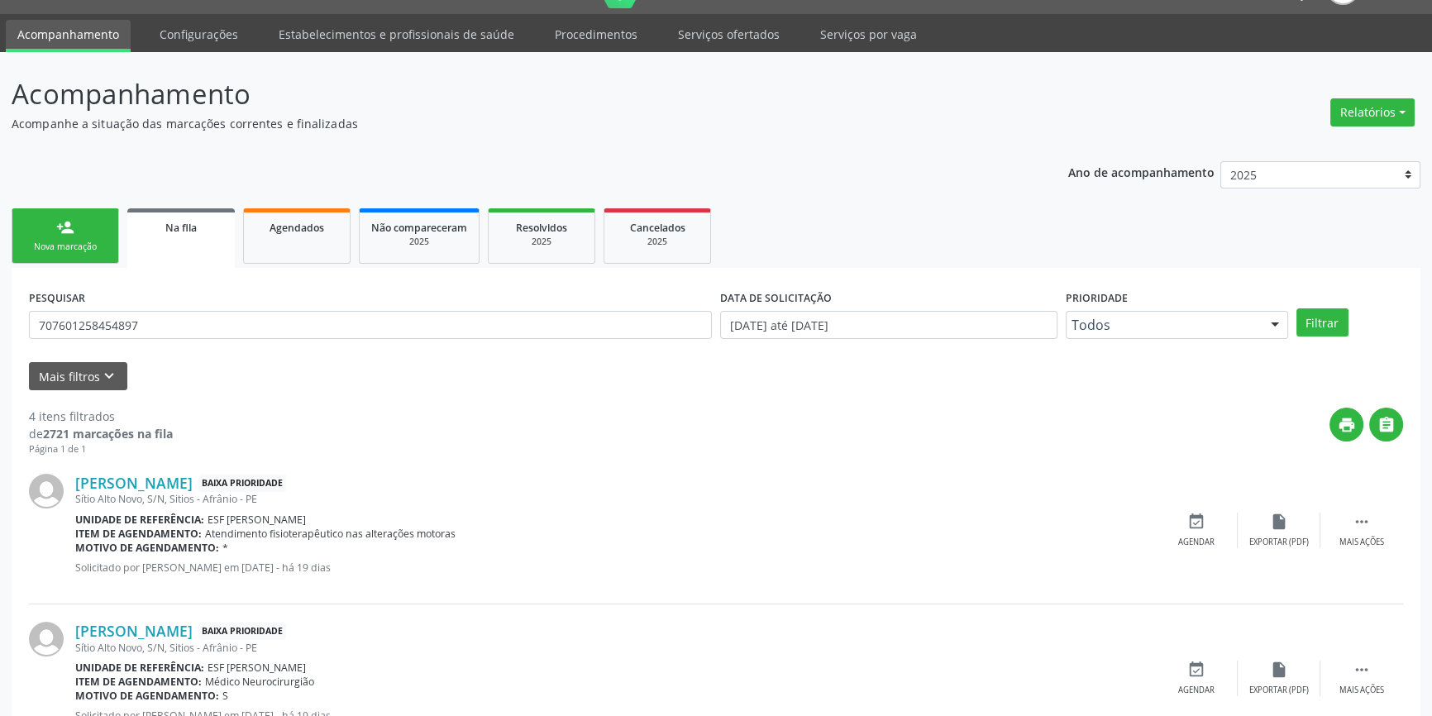
scroll to position [74, 0]
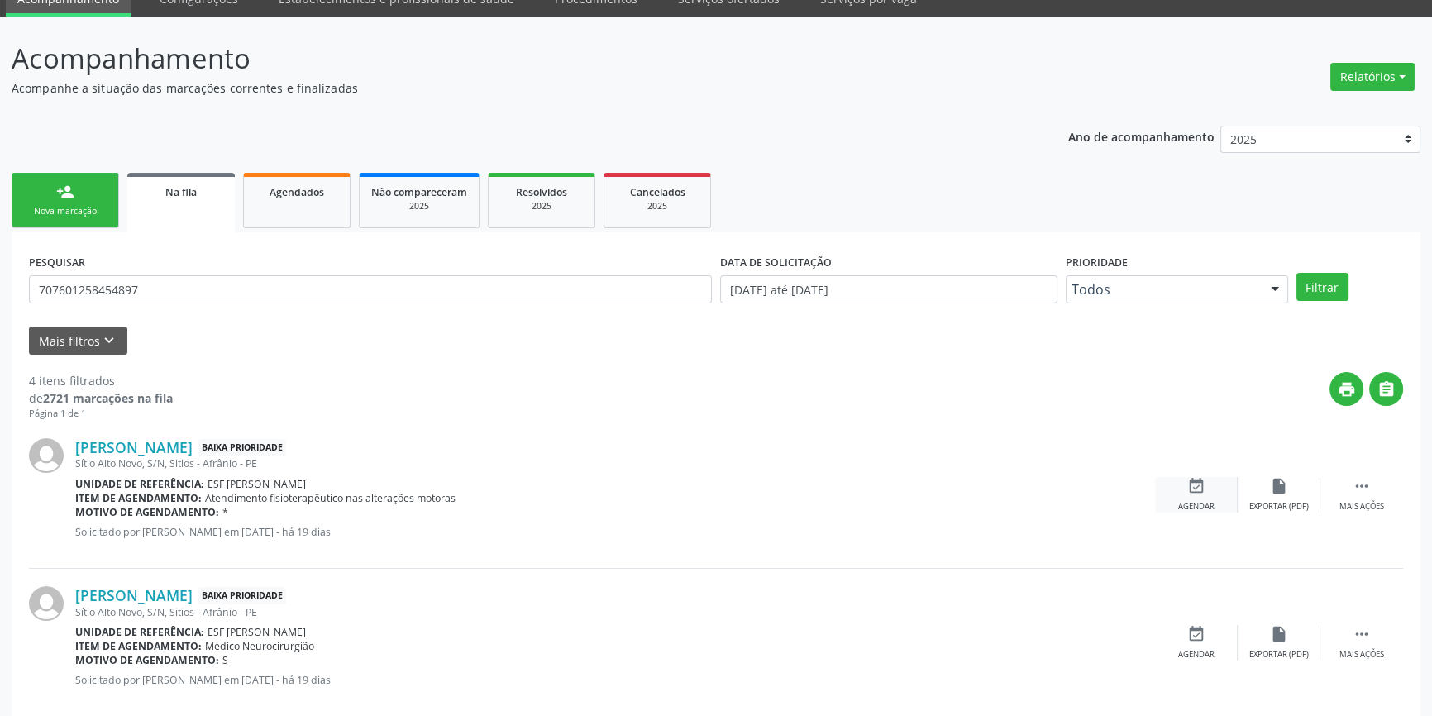
click at [1202, 496] on div "event_available Agendar" at bounding box center [1196, 495] width 83 height 36
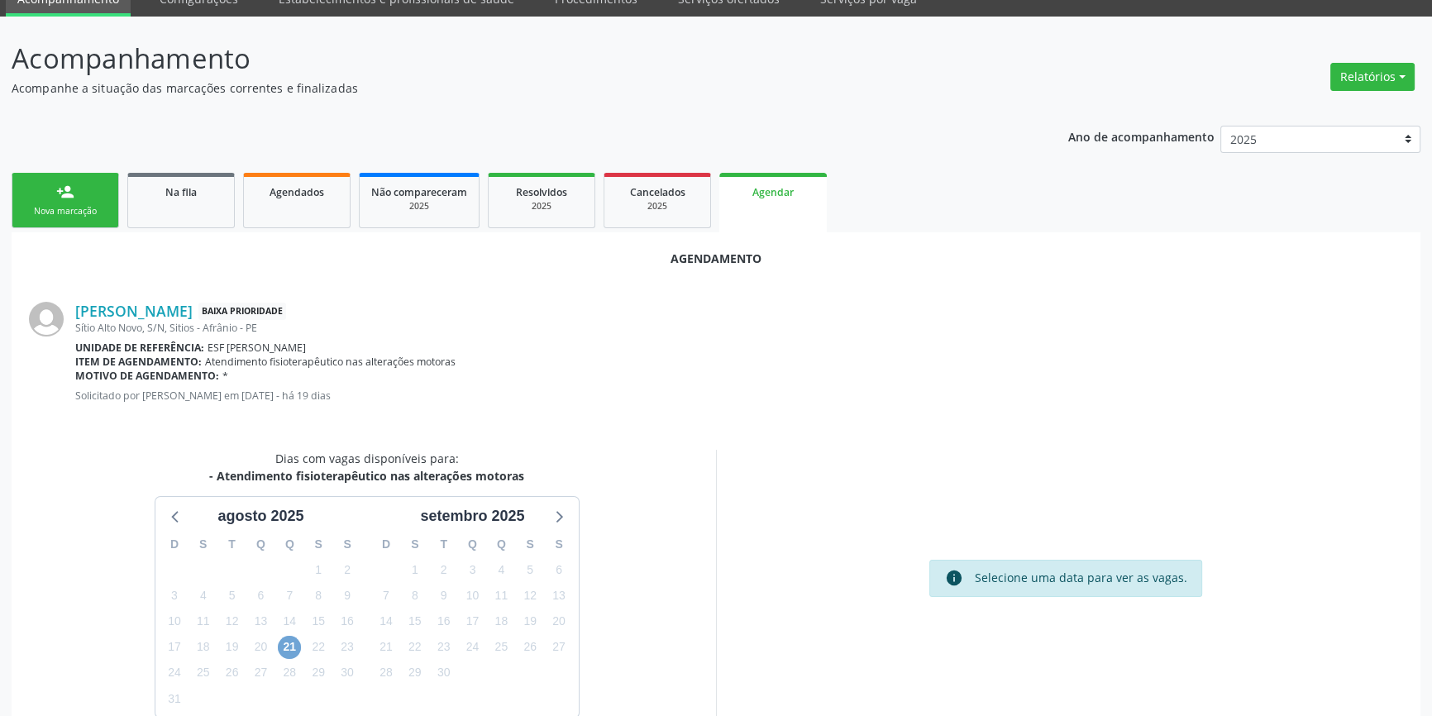
click at [291, 643] on span "21" at bounding box center [289, 647] width 23 height 23
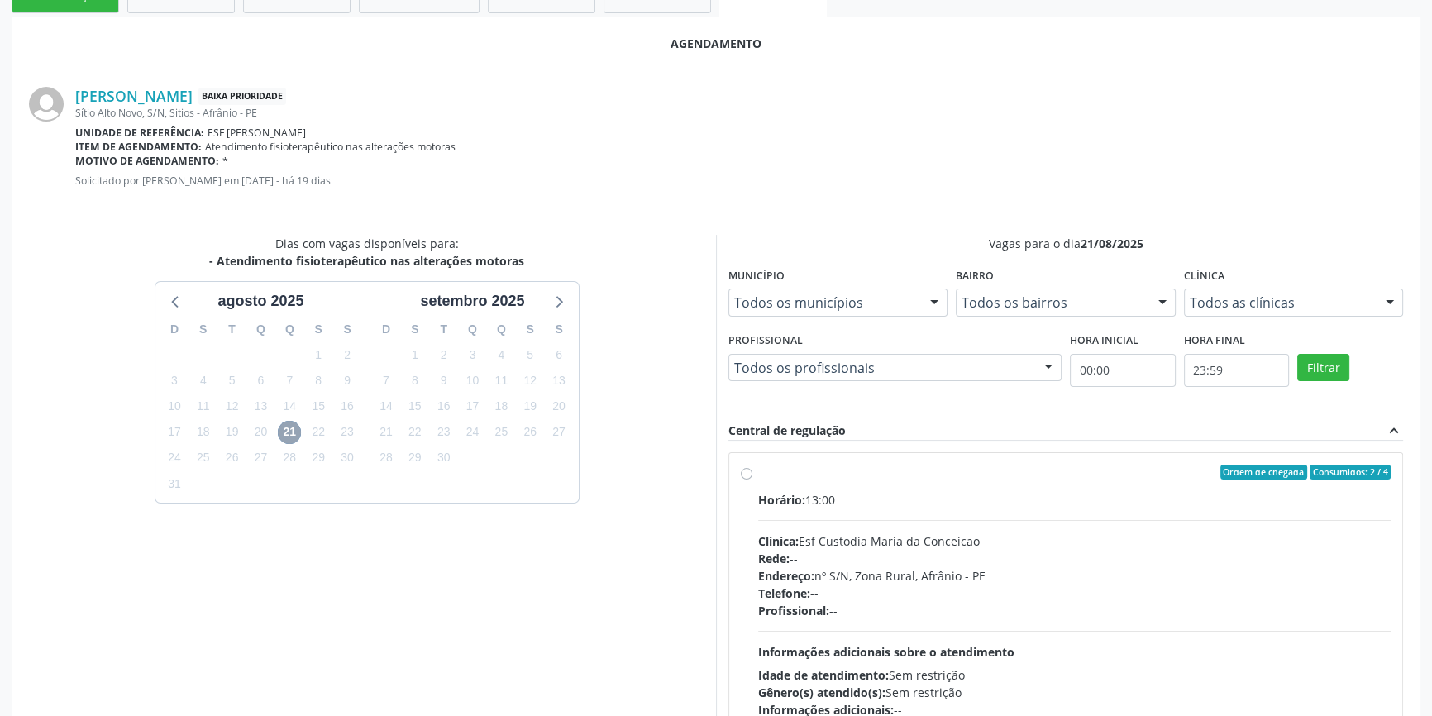
scroll to position [375, 0]
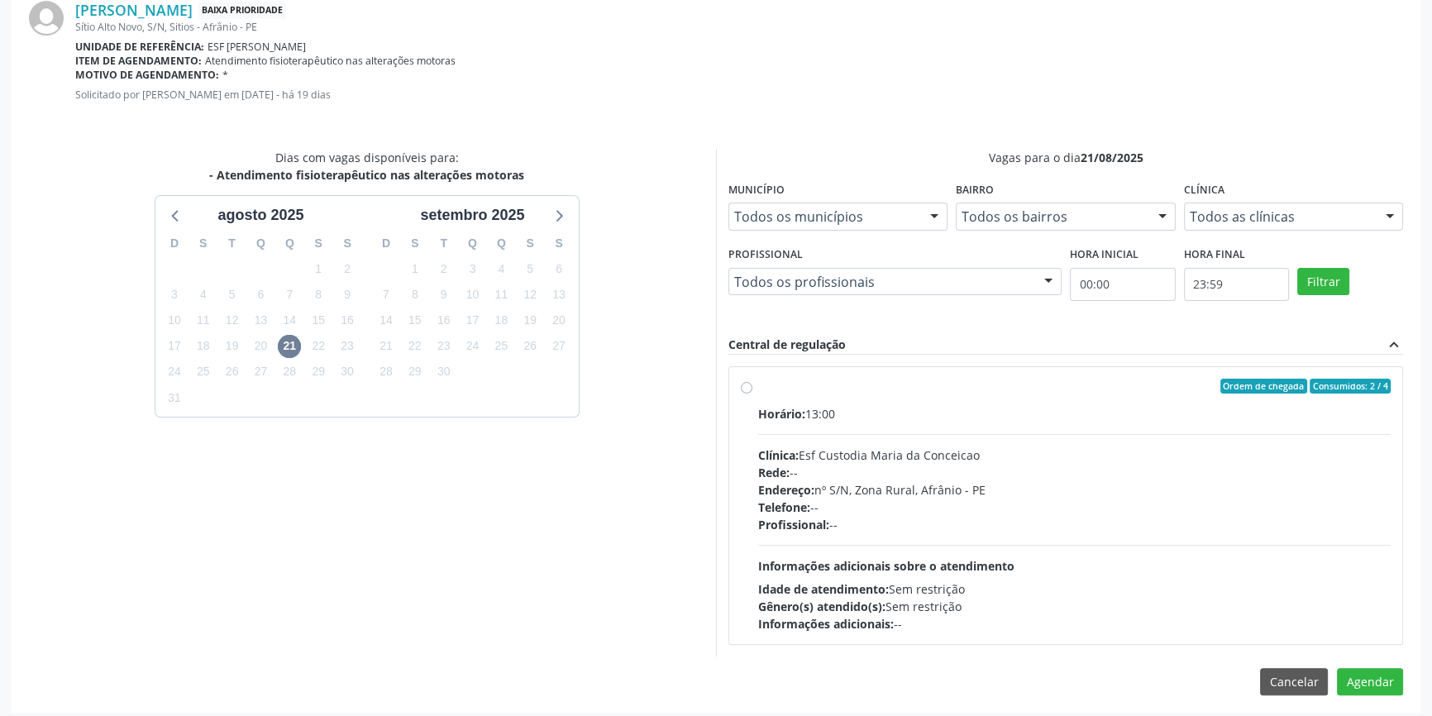
click at [758, 389] on label "Ordem de chegada Consumidos: 2 / 4 Horário: 13:00 Clínica: Esf Custodia Maria d…" at bounding box center [1074, 506] width 633 height 254
click at [749, 389] on input "Ordem de chegada Consumidos: 2 / 4 Horário: 13:00 Clínica: Esf Custodia Maria d…" at bounding box center [747, 386] width 12 height 15
radio input "true"
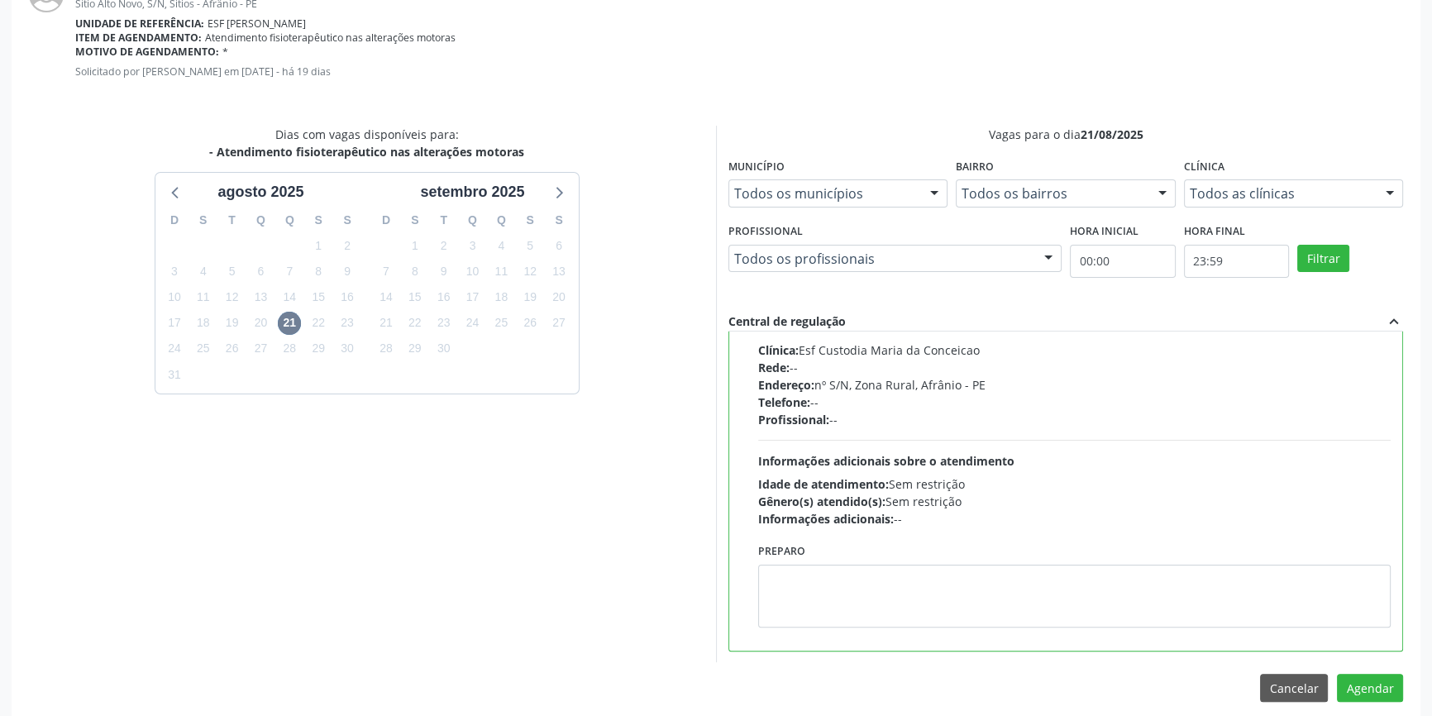
scroll to position [412, 0]
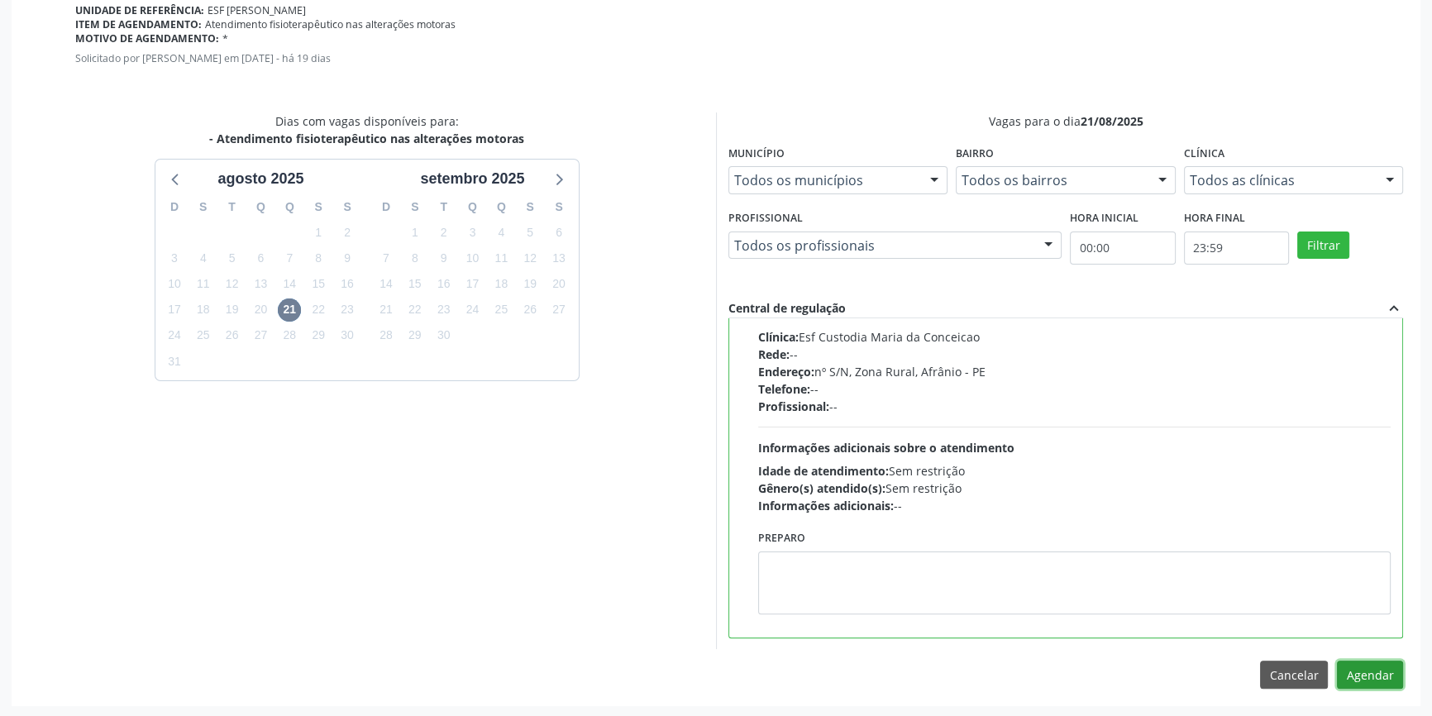
click at [1367, 678] on button "Agendar" at bounding box center [1370, 675] width 66 height 28
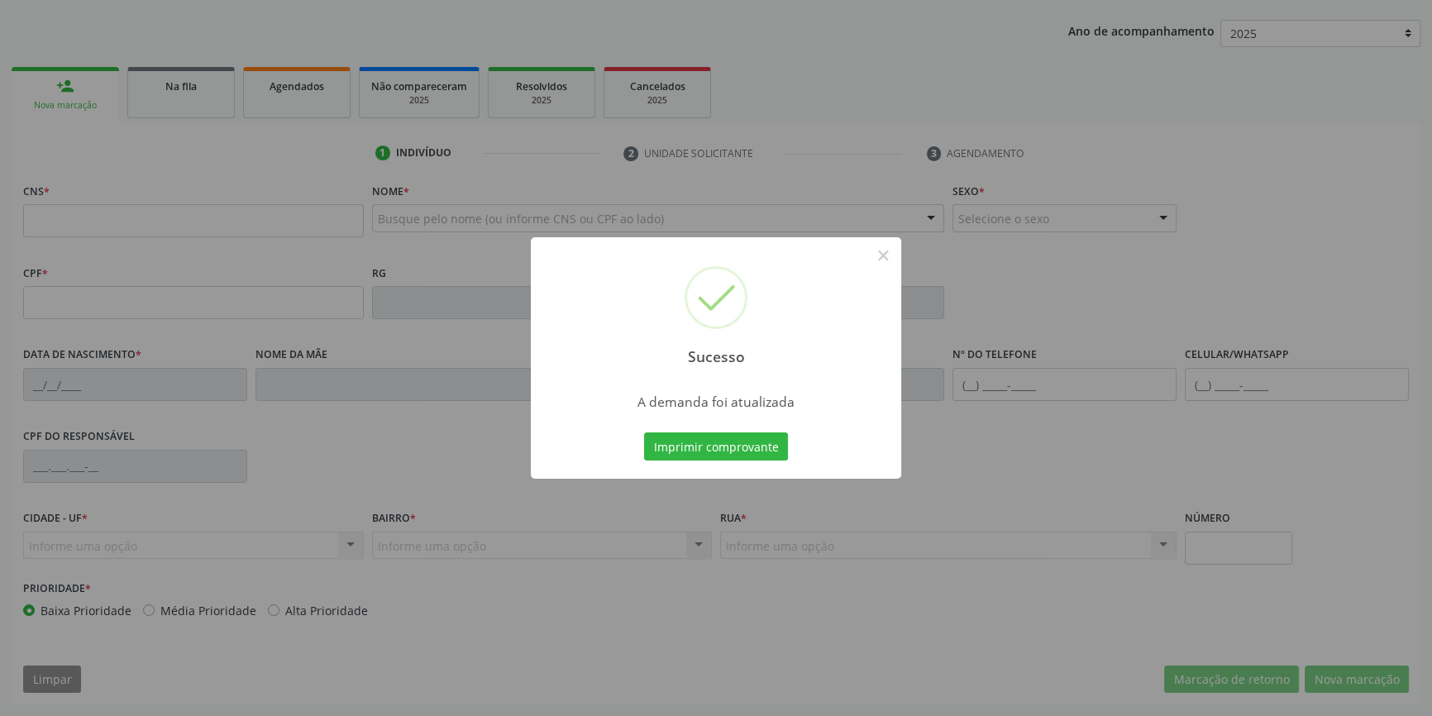
scroll to position [179, 0]
click at [766, 450] on button "Imprimir comprovante" at bounding box center [716, 447] width 144 height 28
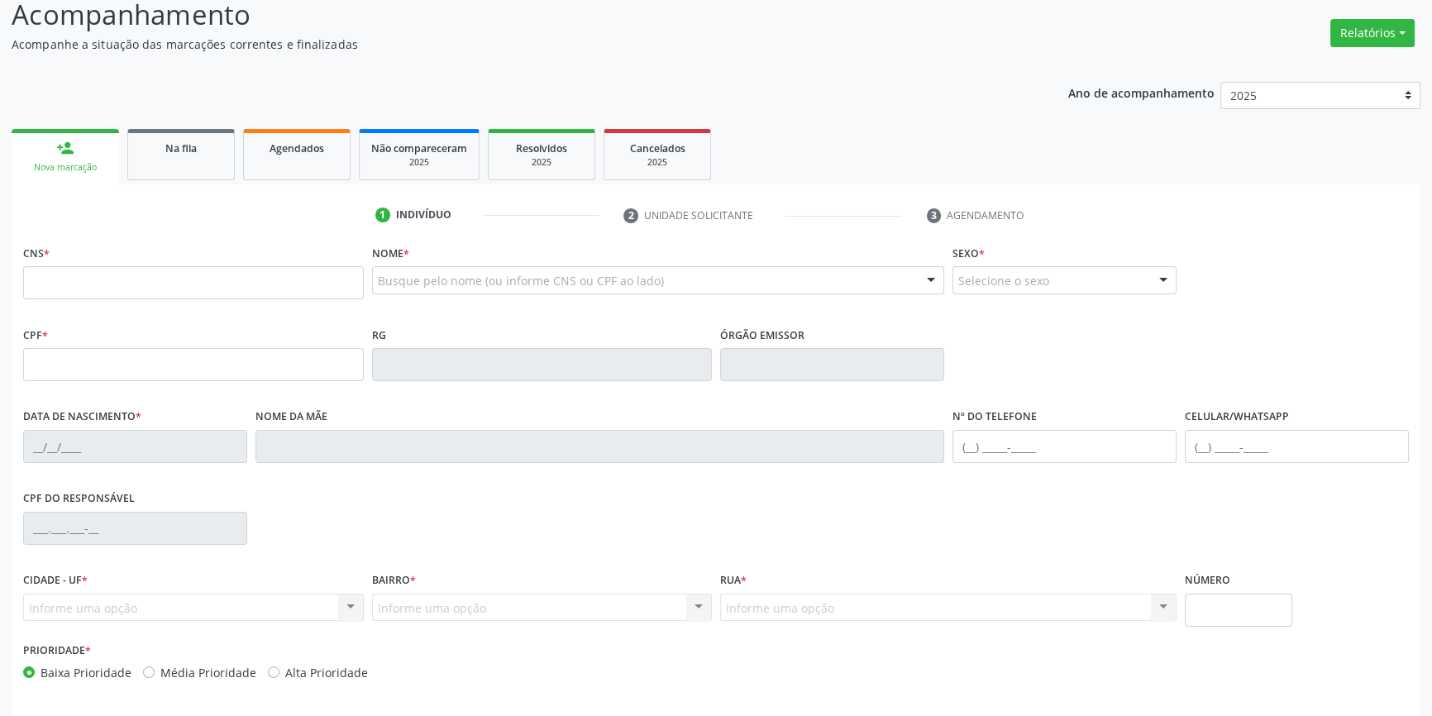
scroll to position [104, 0]
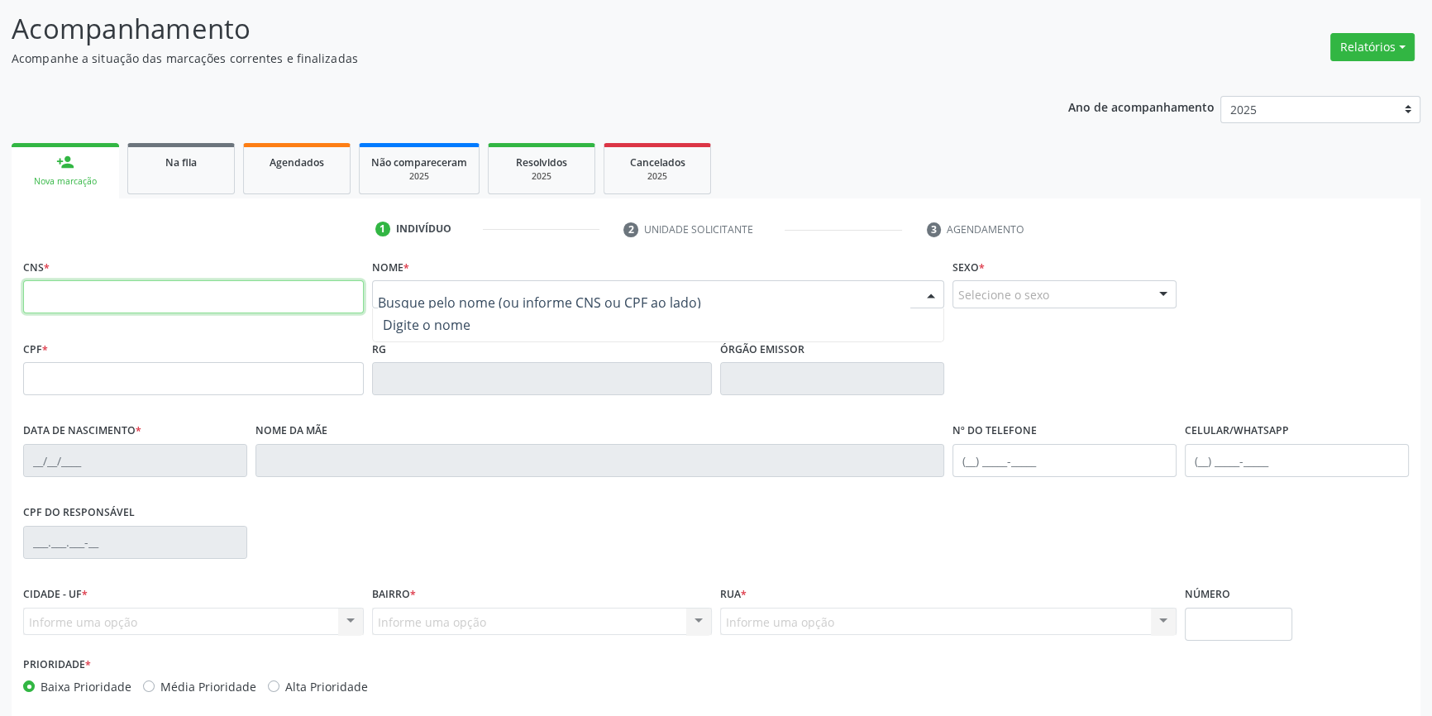
click at [322, 299] on input "text" at bounding box center [193, 296] width 341 height 33
type input "700 4099 0458 6250"
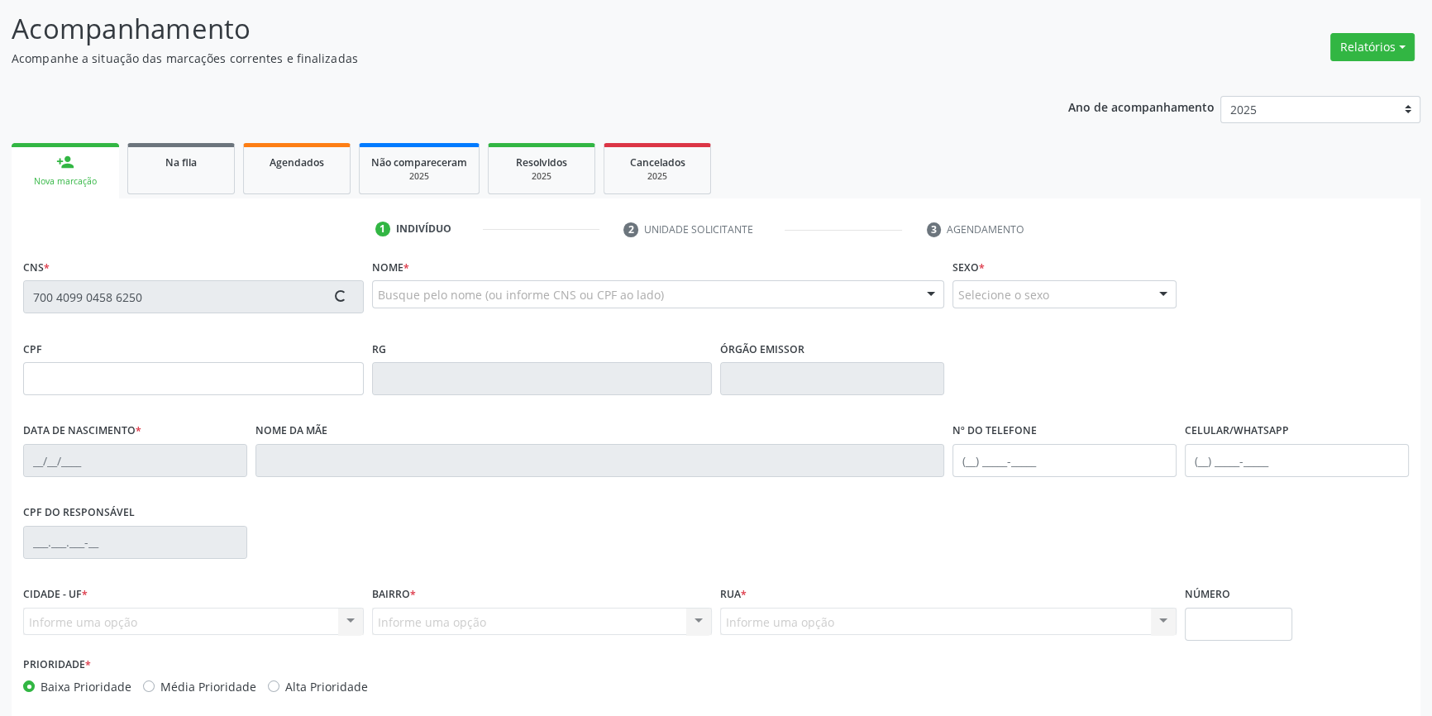
type input "15/06/1939"
type input "Josefa Maria da Conceição"
type input "S/N"
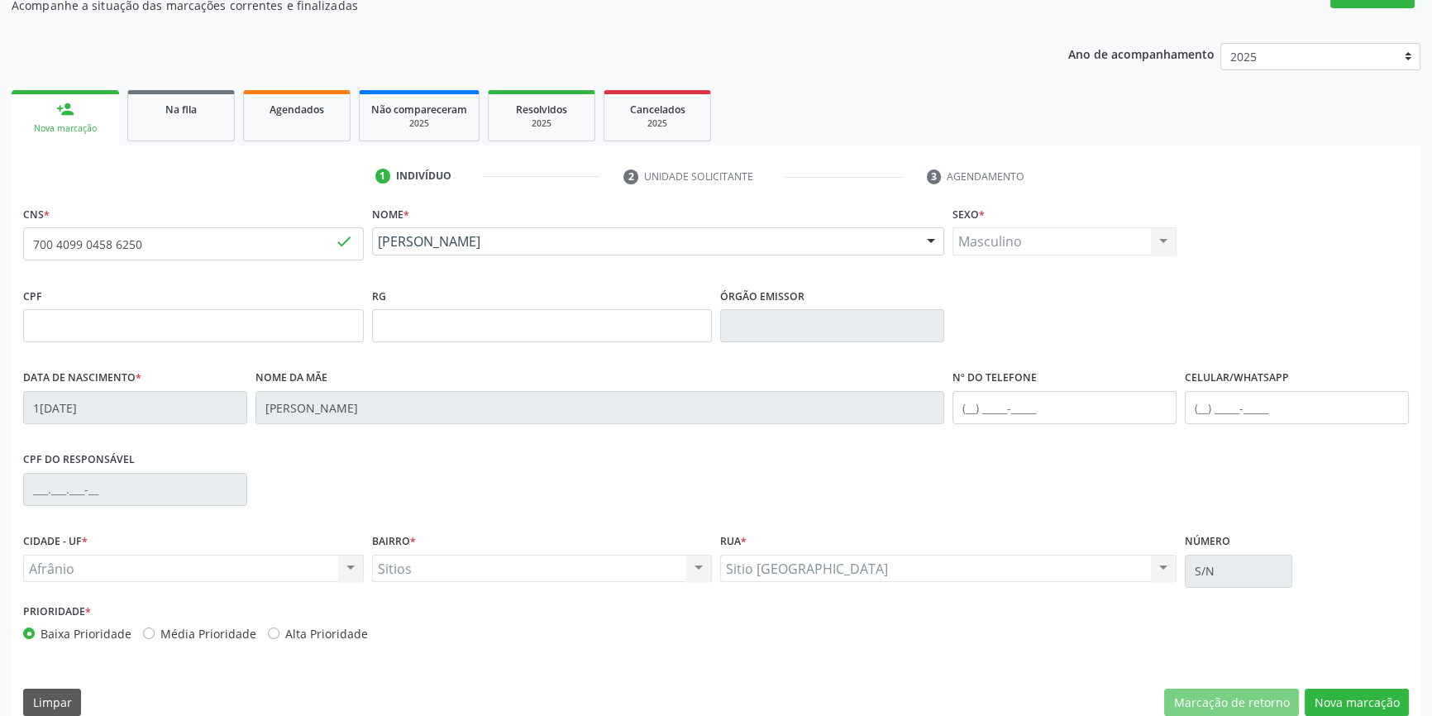
scroll to position [179, 0]
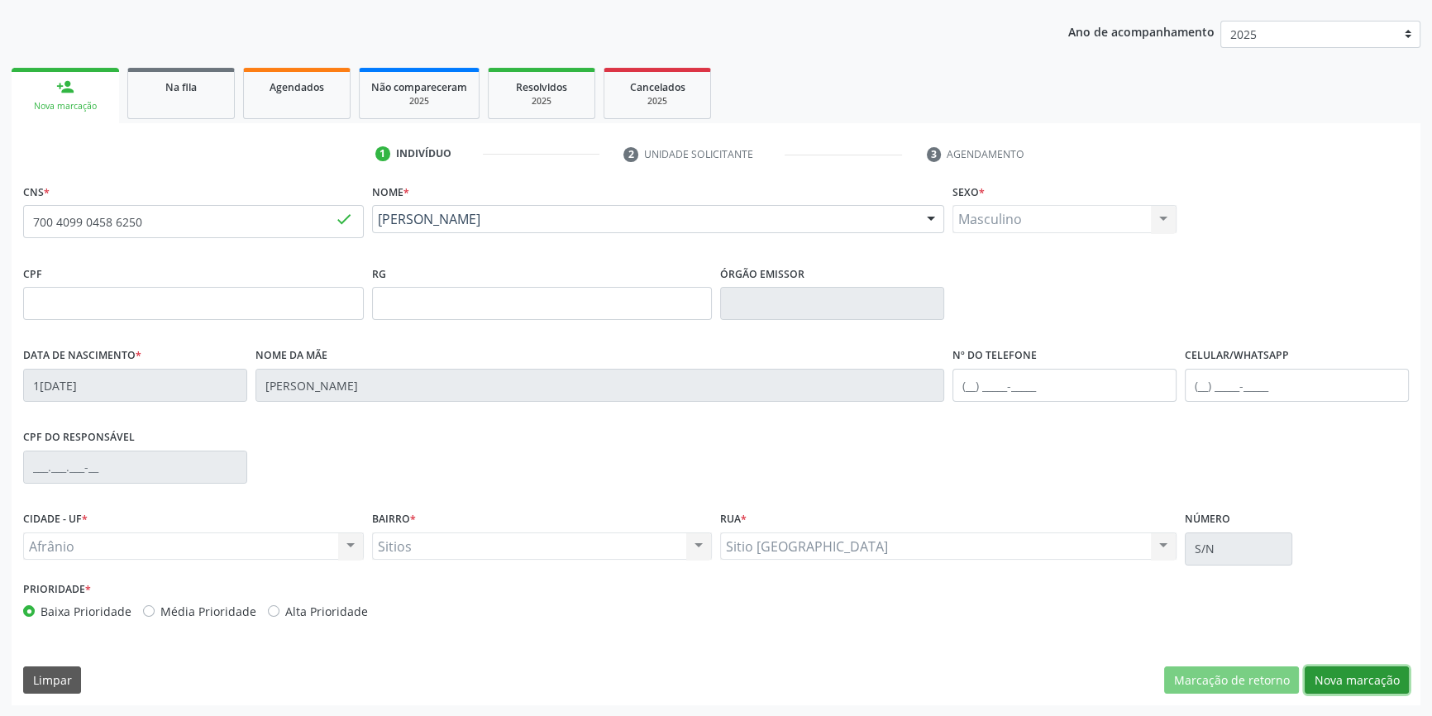
click at [1341, 678] on button "Nova marcação" at bounding box center [1357, 681] width 104 height 28
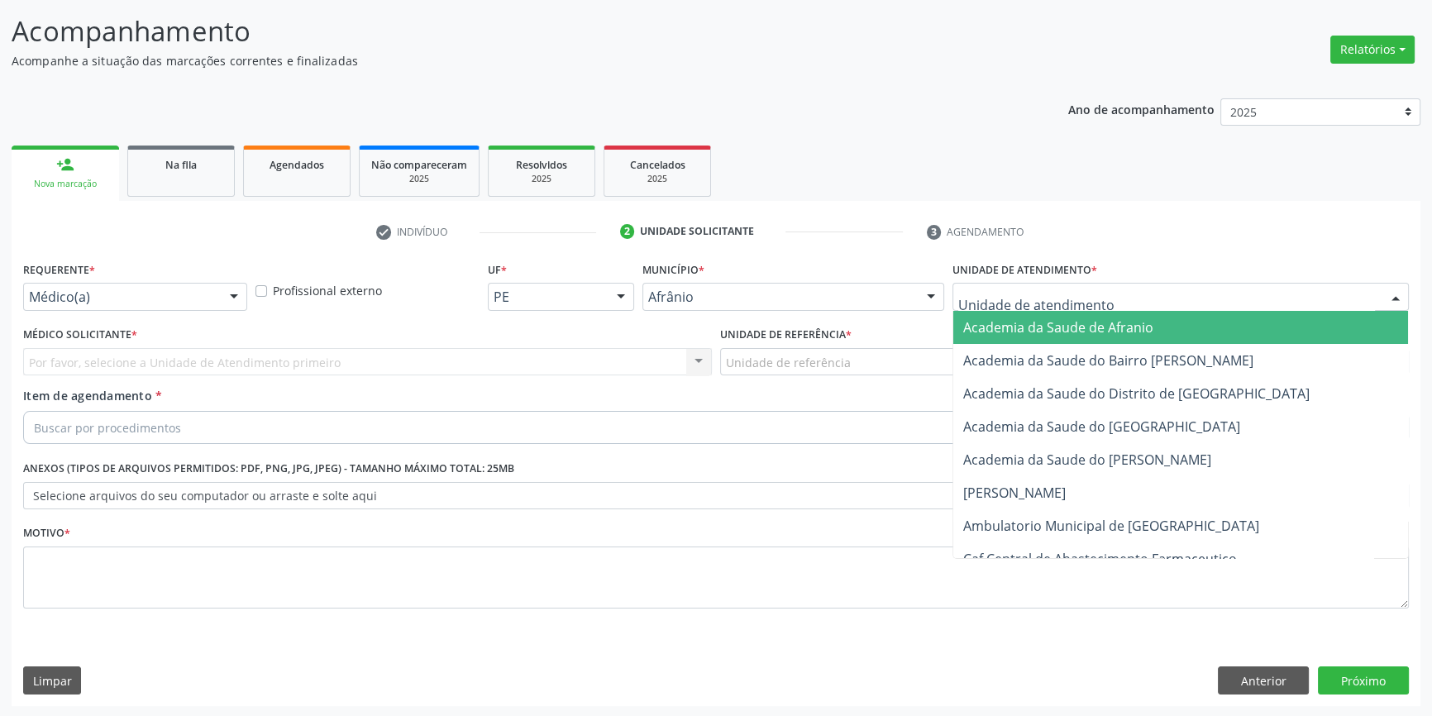
click at [1128, 294] on div at bounding box center [1181, 297] width 457 height 28
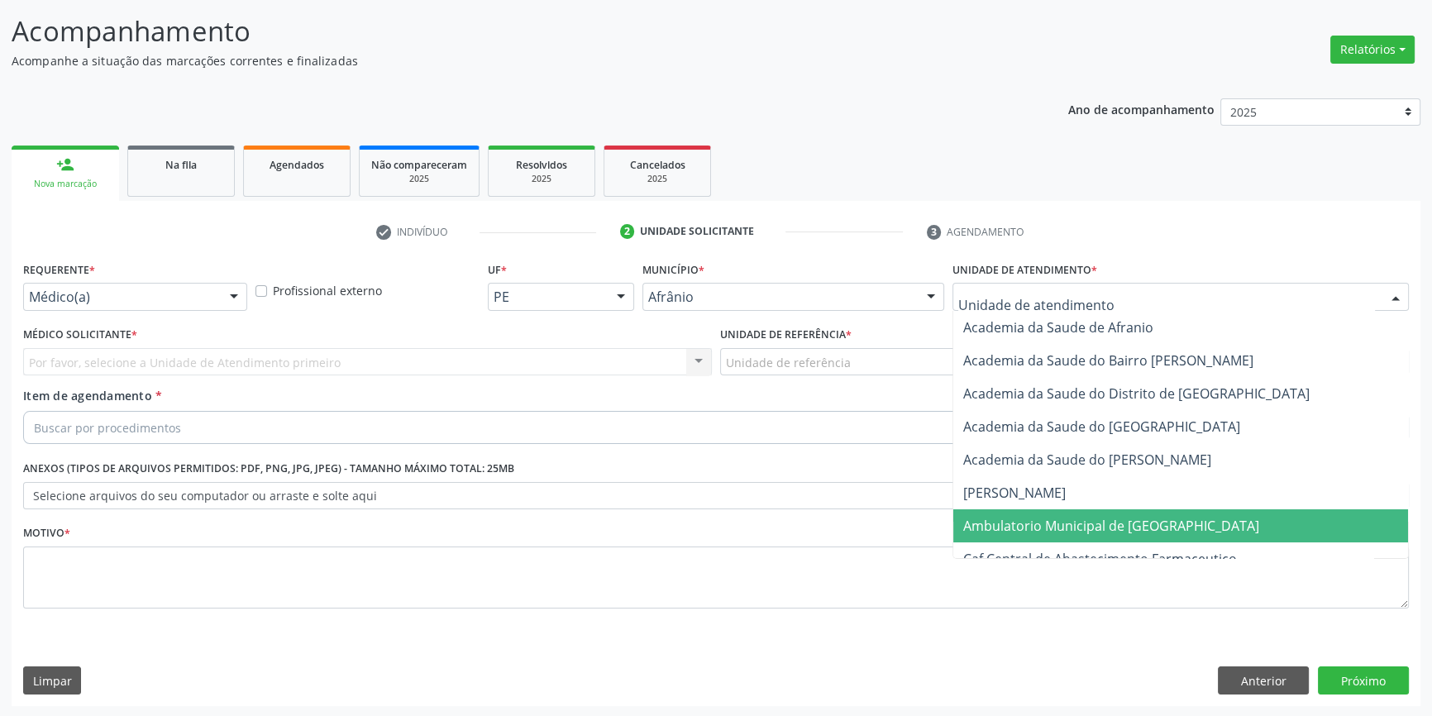
click at [1150, 524] on span "Ambulatorio Municipal de [GEOGRAPHIC_DATA]" at bounding box center [1111, 526] width 296 height 18
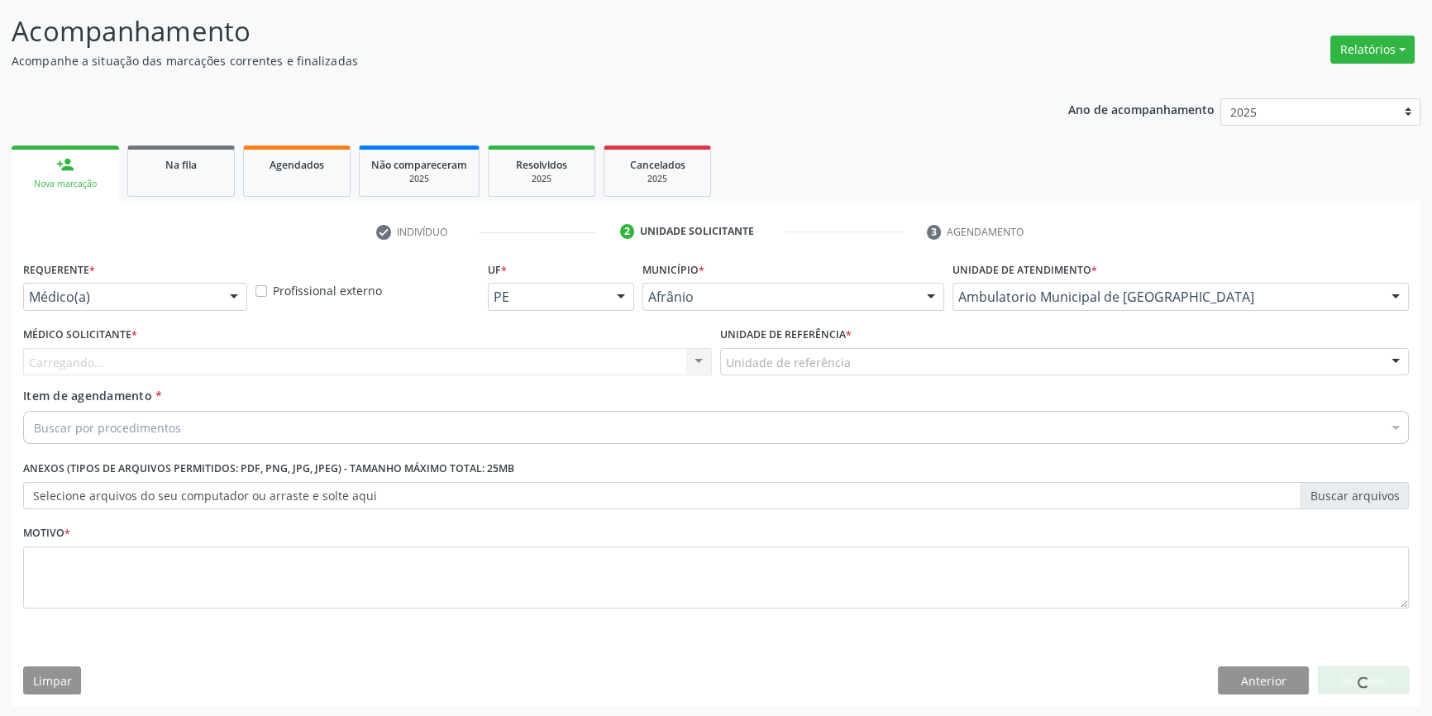
click at [959, 352] on div "Unidade de referência" at bounding box center [1064, 362] width 689 height 28
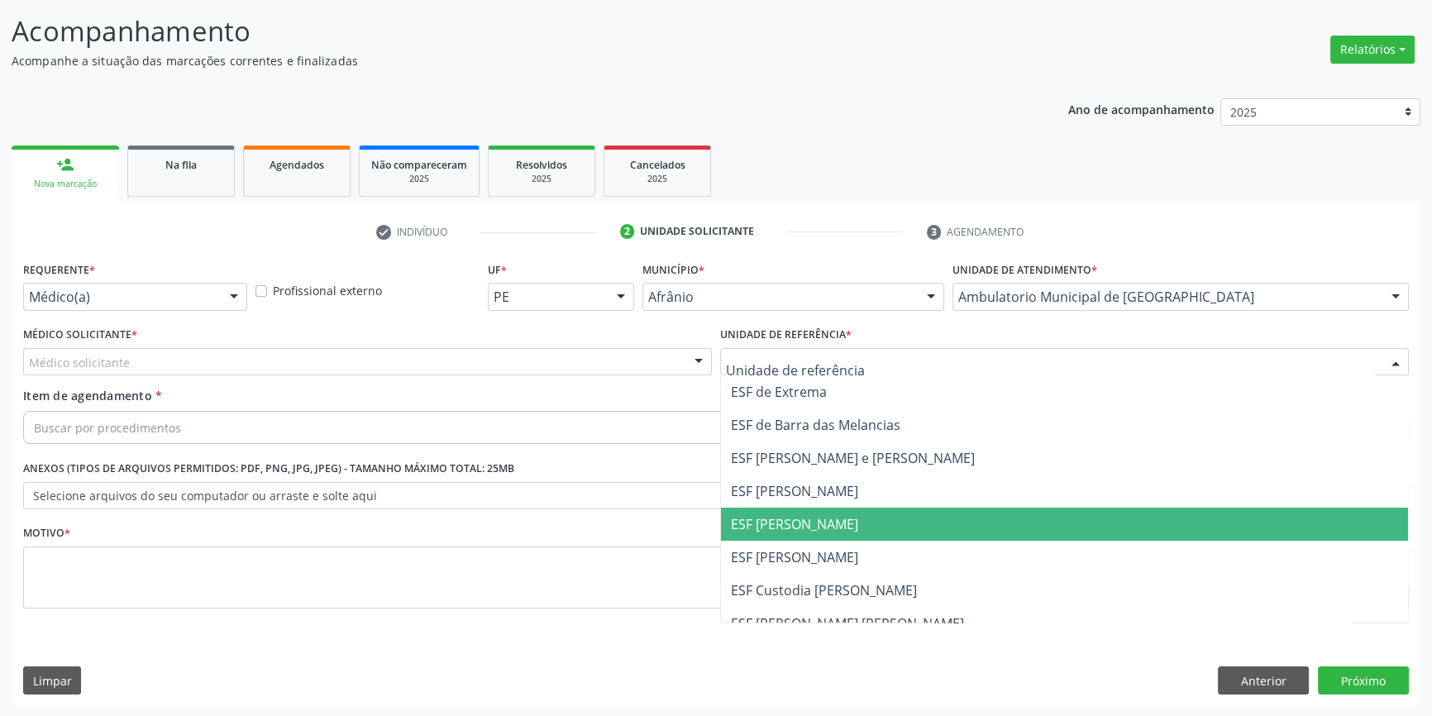
click at [907, 519] on span "ESF [PERSON_NAME]" at bounding box center [1064, 524] width 687 height 33
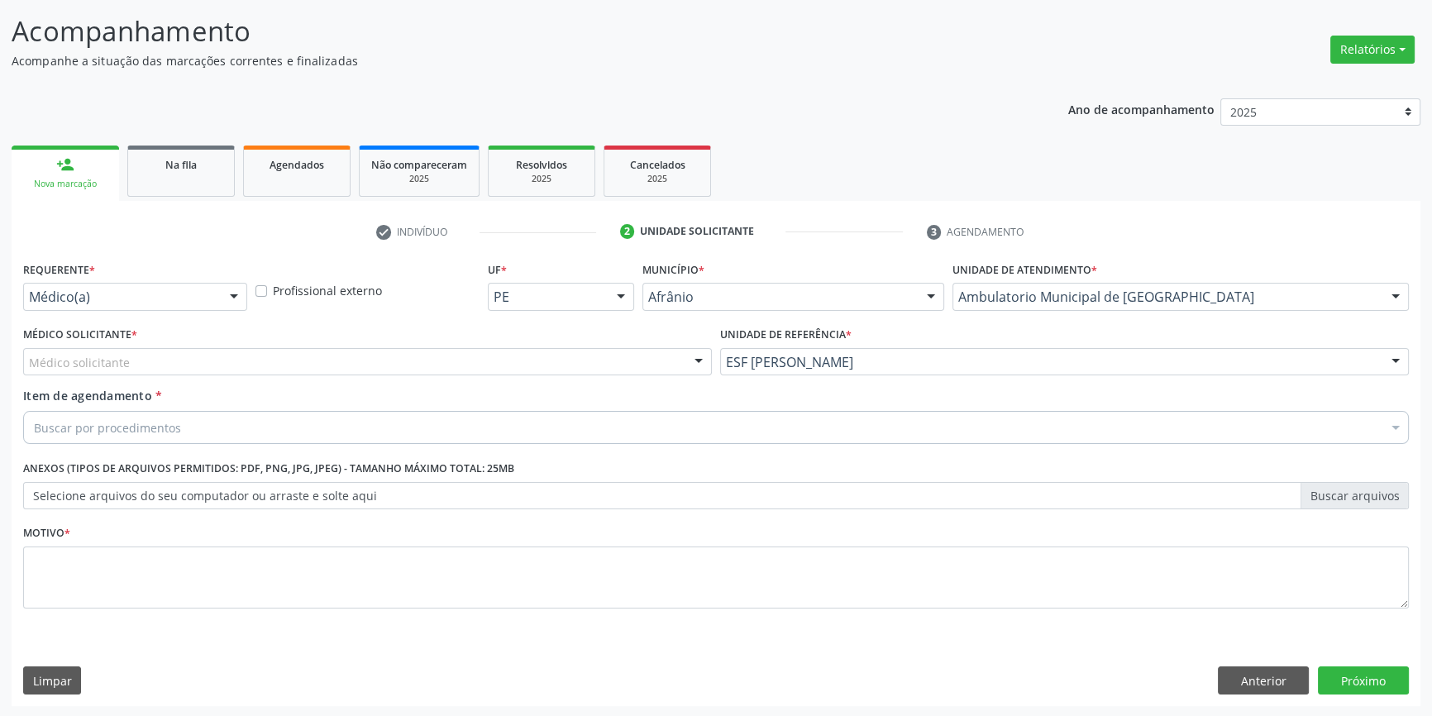
click at [272, 356] on div "Médico solicitante" at bounding box center [367, 362] width 689 height 28
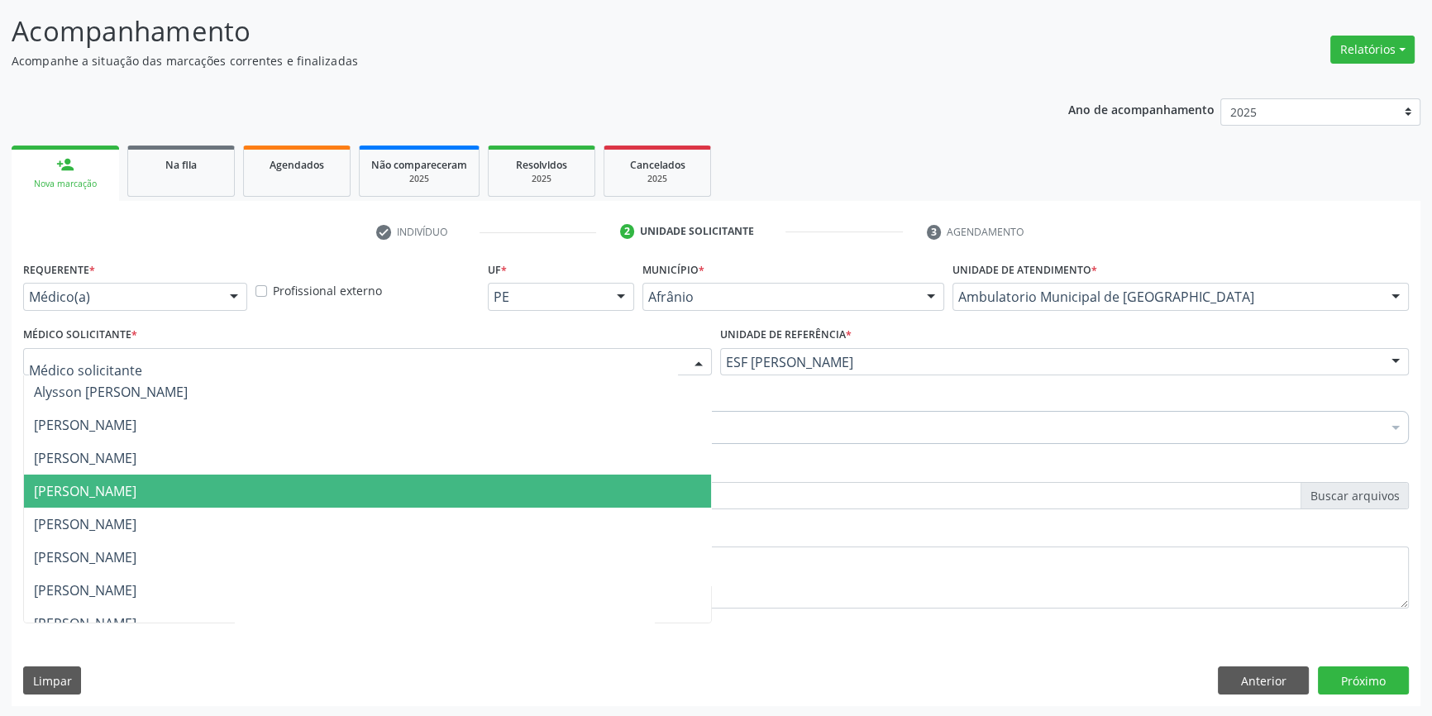
click at [319, 492] on span "Diego Ramon Ferreira Belem" at bounding box center [367, 491] width 687 height 33
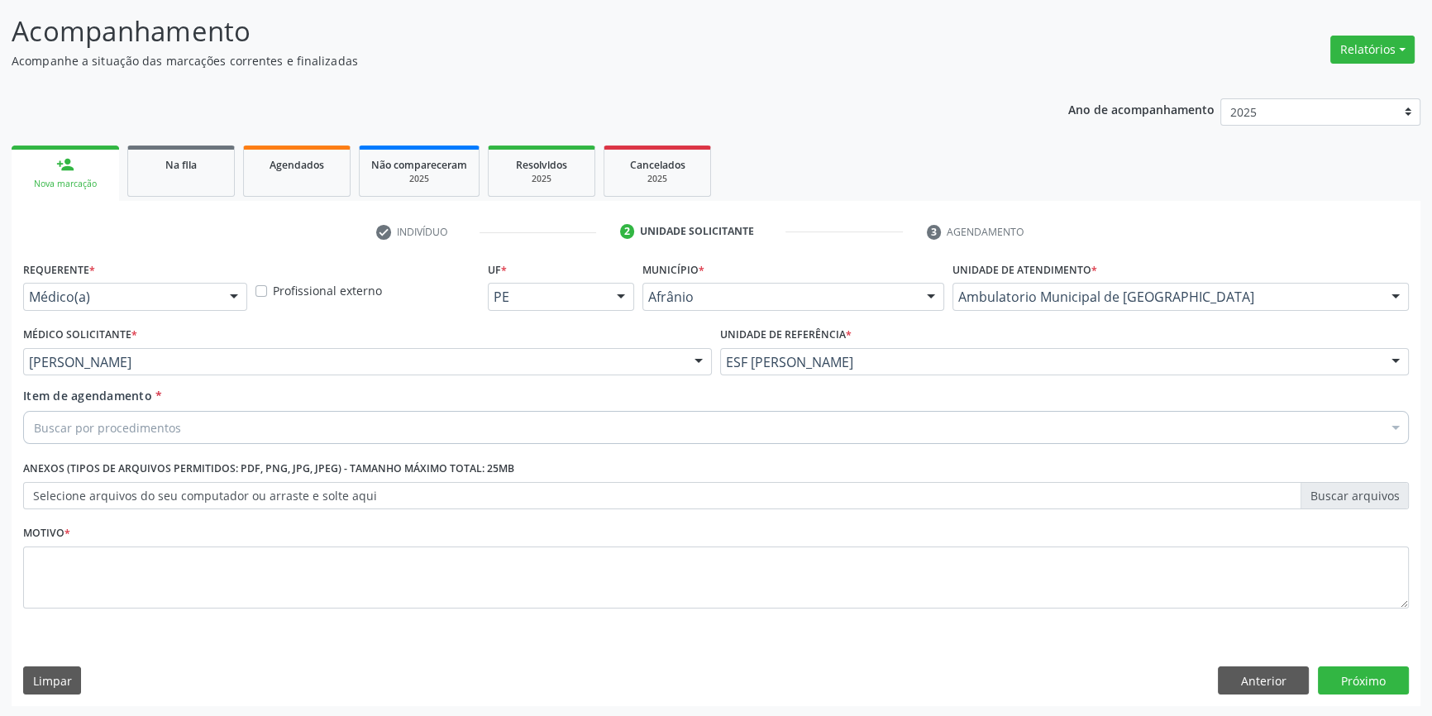
click at [490, 423] on div "Buscar por procedimentos" at bounding box center [716, 427] width 1386 height 33
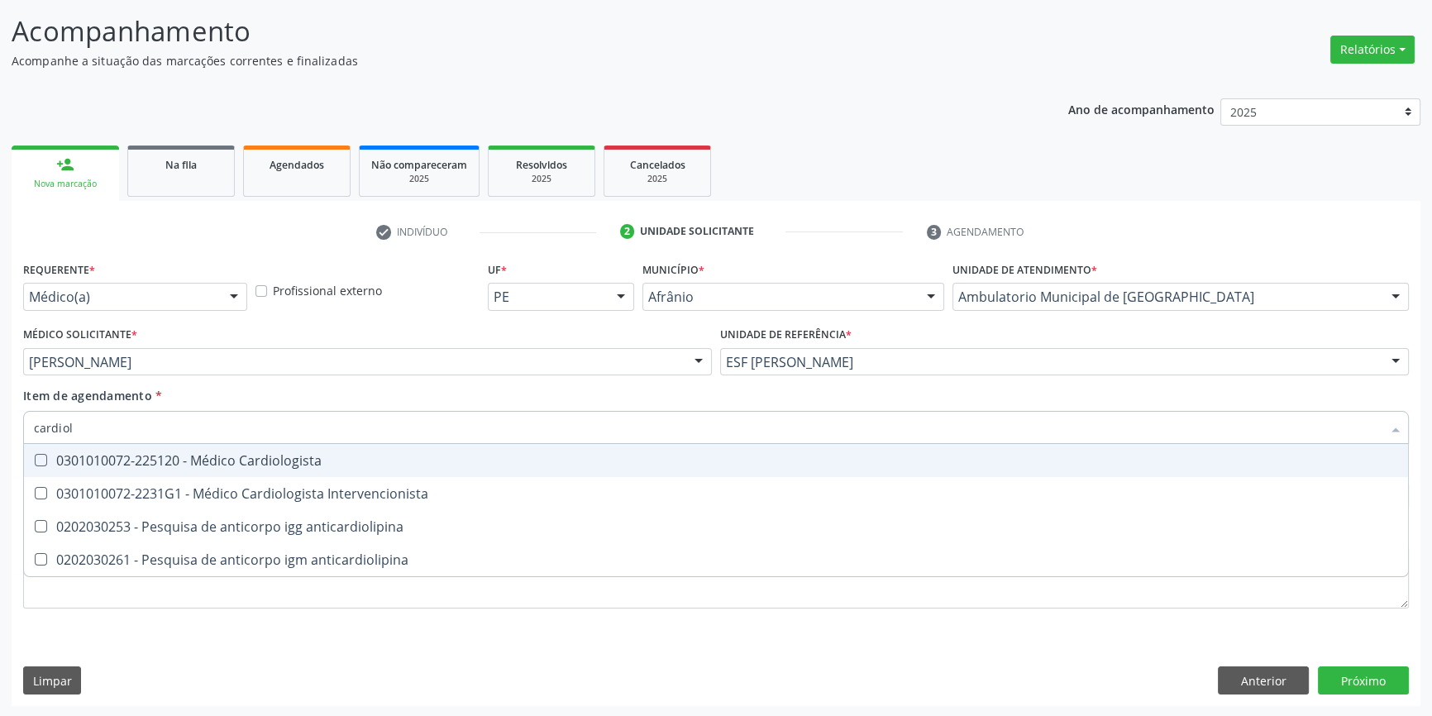
type input "cardiolo"
click at [455, 467] on span "0301010072-225120 - Médico Cardiologista" at bounding box center [716, 460] width 1384 height 33
checkbox Cardiologista "true"
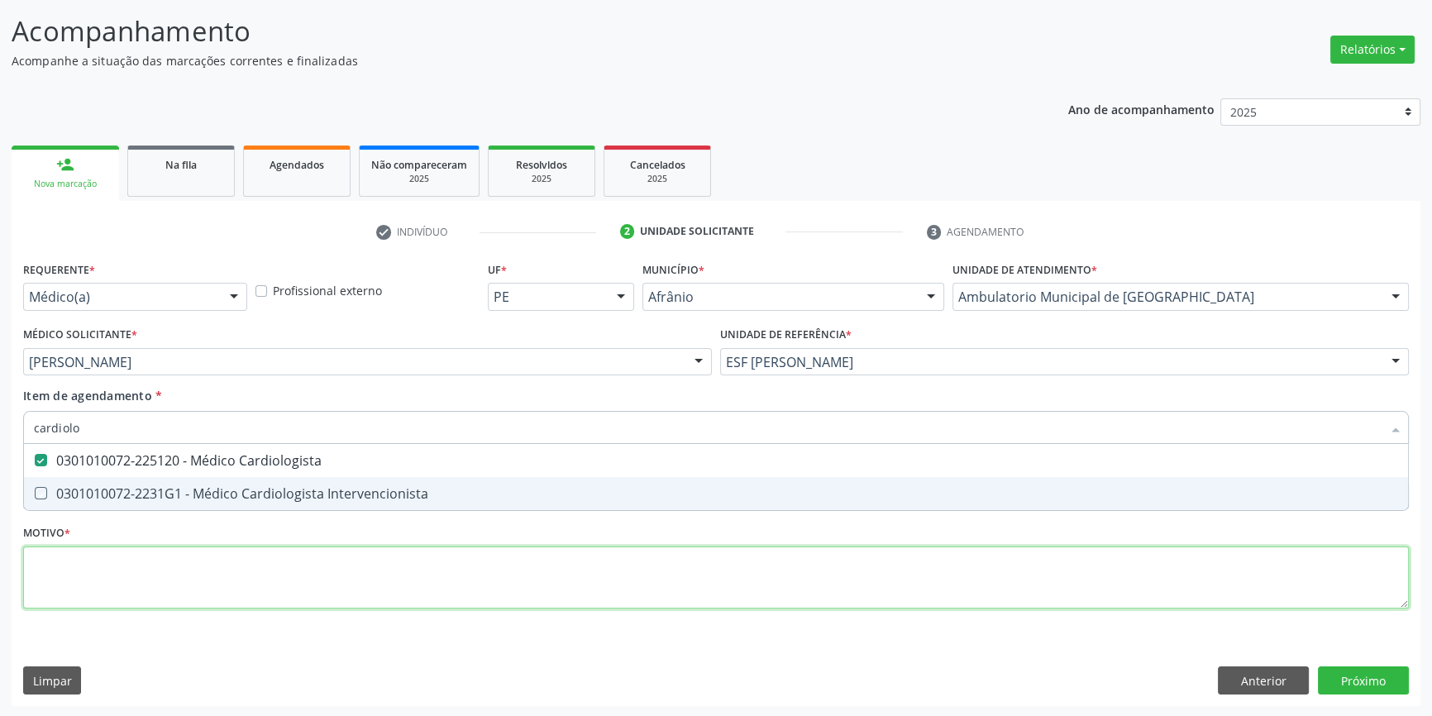
click at [614, 574] on div "Requerente * Médico(a) Médico(a) Enfermeiro(a) Paciente Nenhum resultado encont…" at bounding box center [716, 444] width 1386 height 375
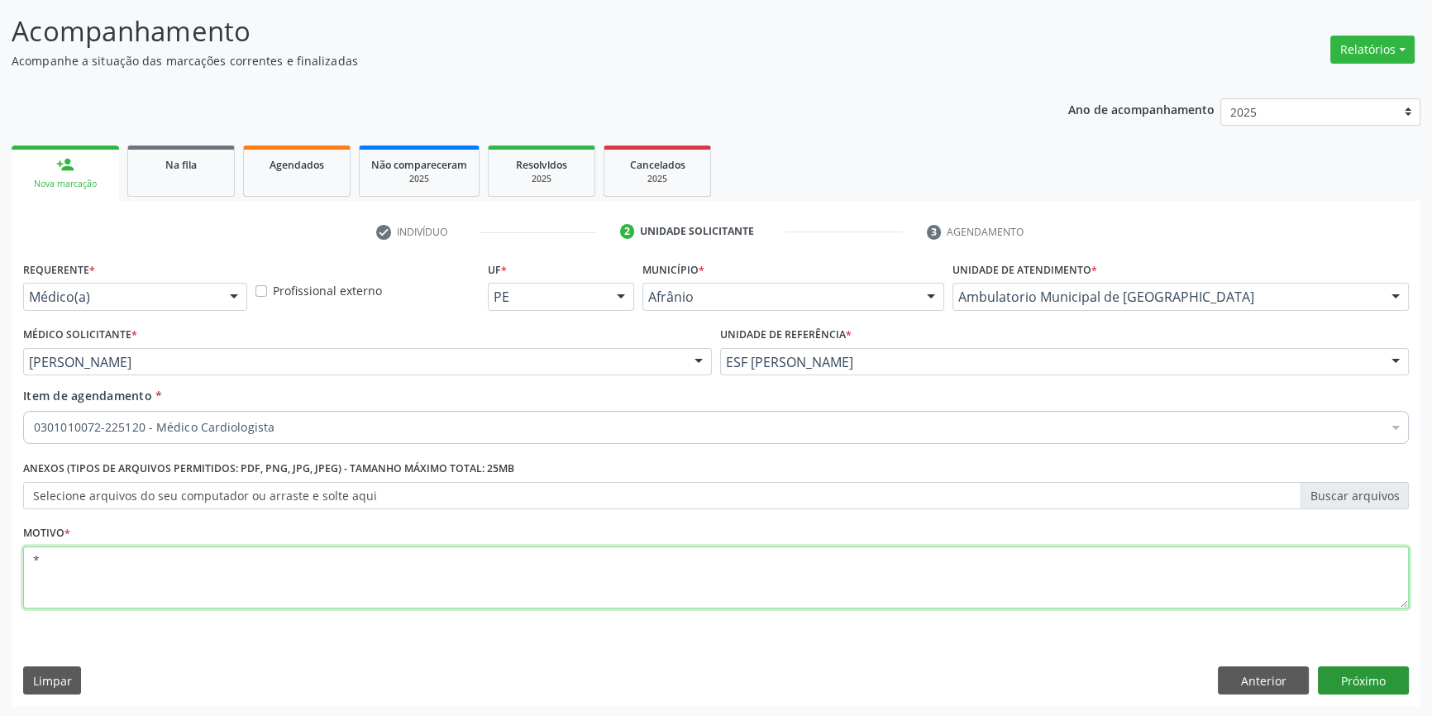
type textarea "*"
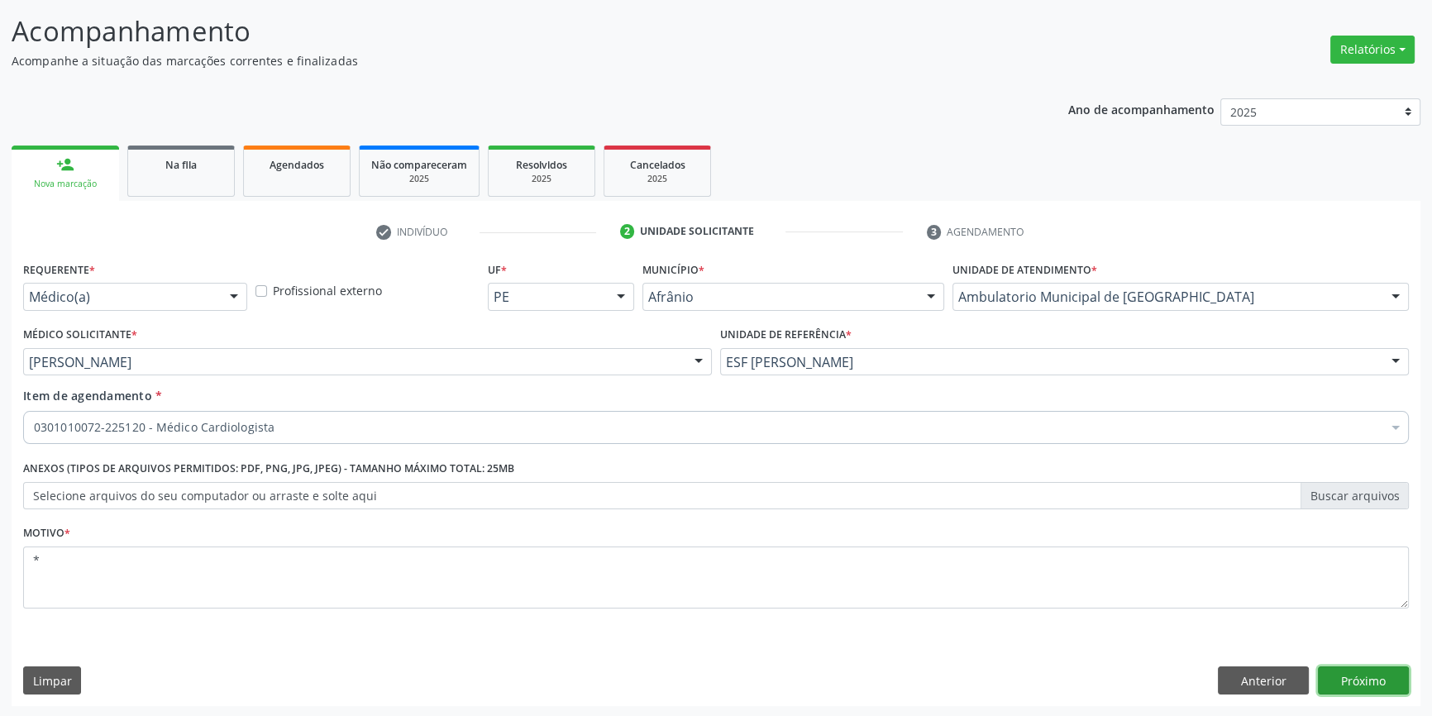
click at [1377, 678] on button "Próximo" at bounding box center [1363, 681] width 91 height 28
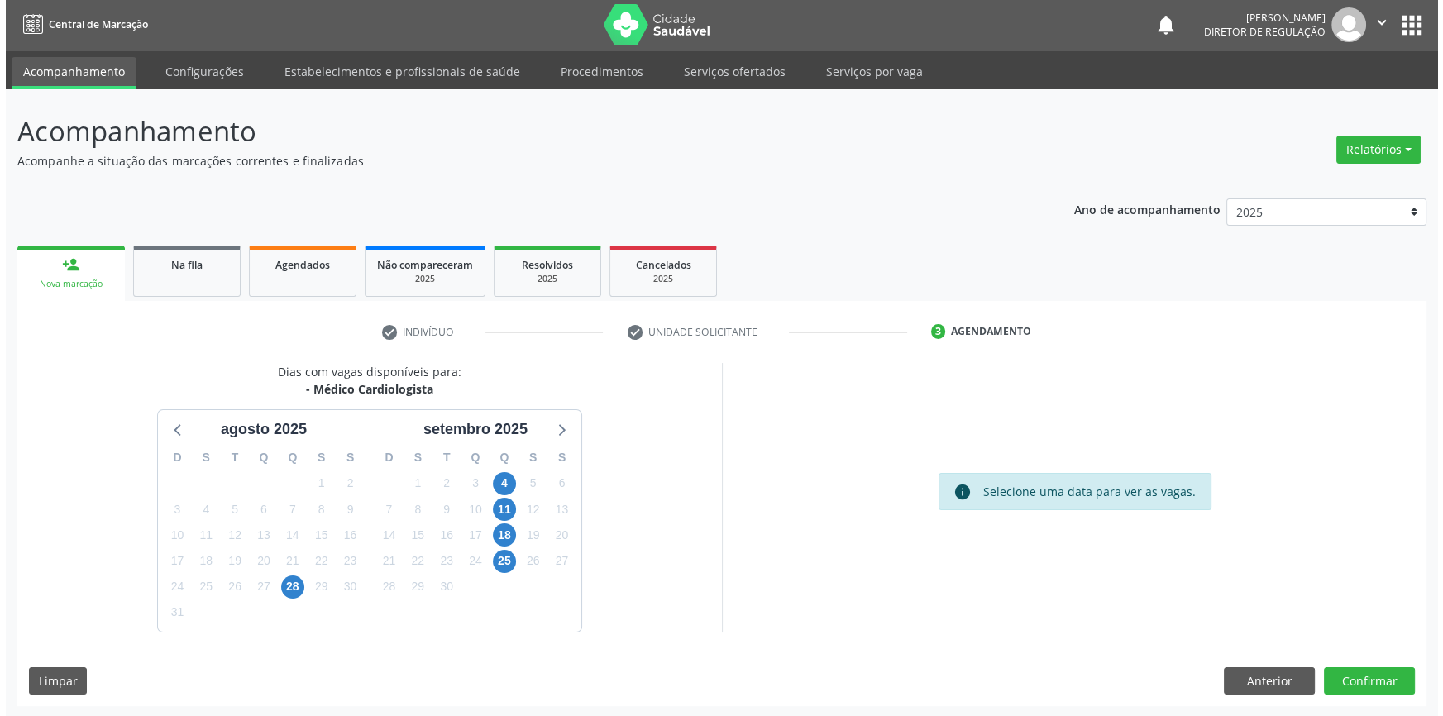
scroll to position [0, 0]
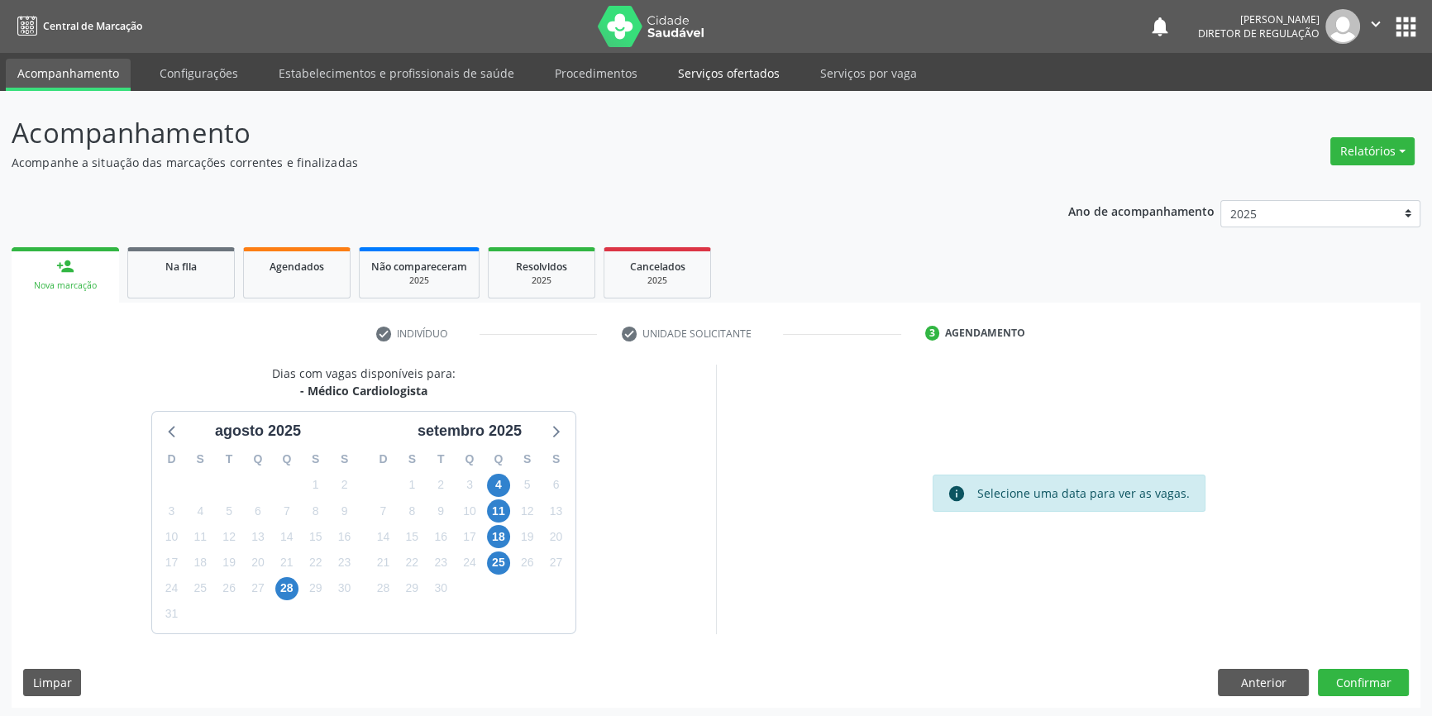
click at [716, 72] on link "Serviços ofertados" at bounding box center [729, 73] width 125 height 29
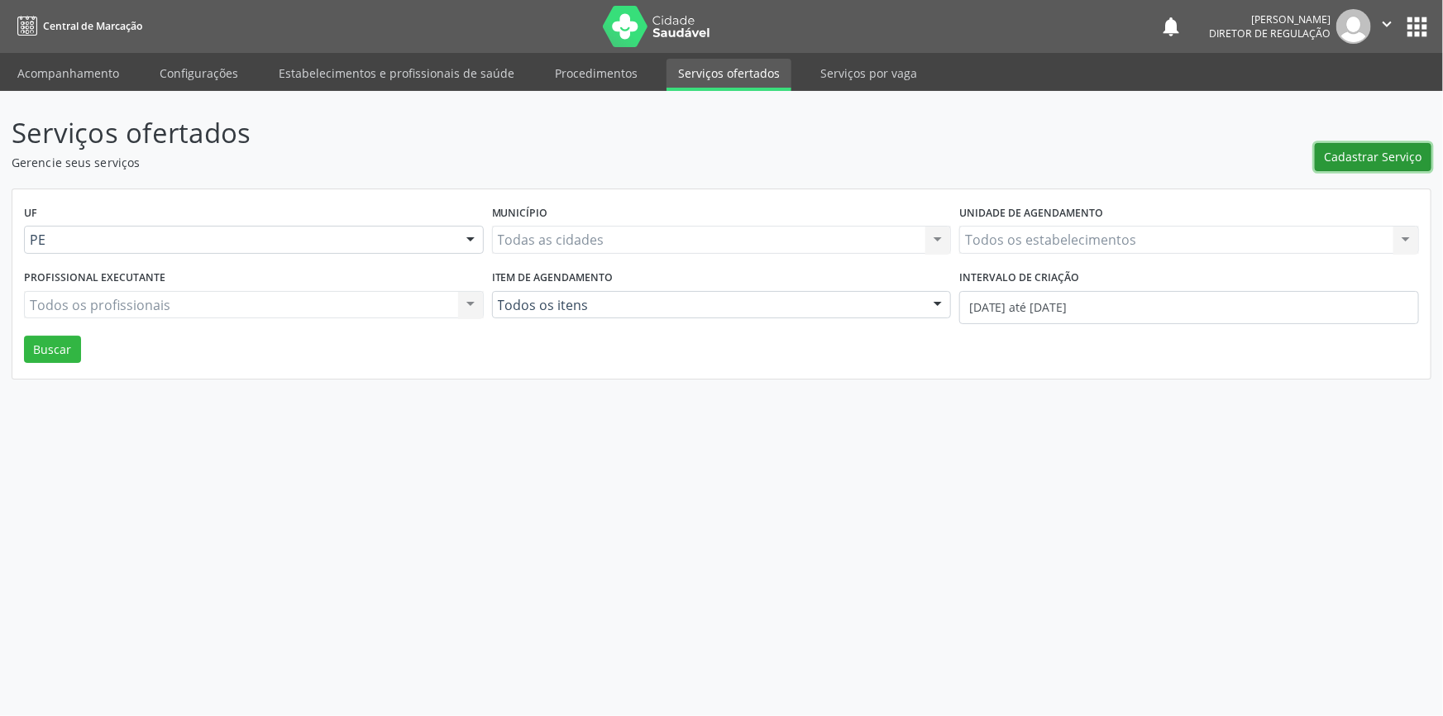
click at [1389, 159] on span "Cadastrar Serviço" at bounding box center [1374, 156] width 98 height 17
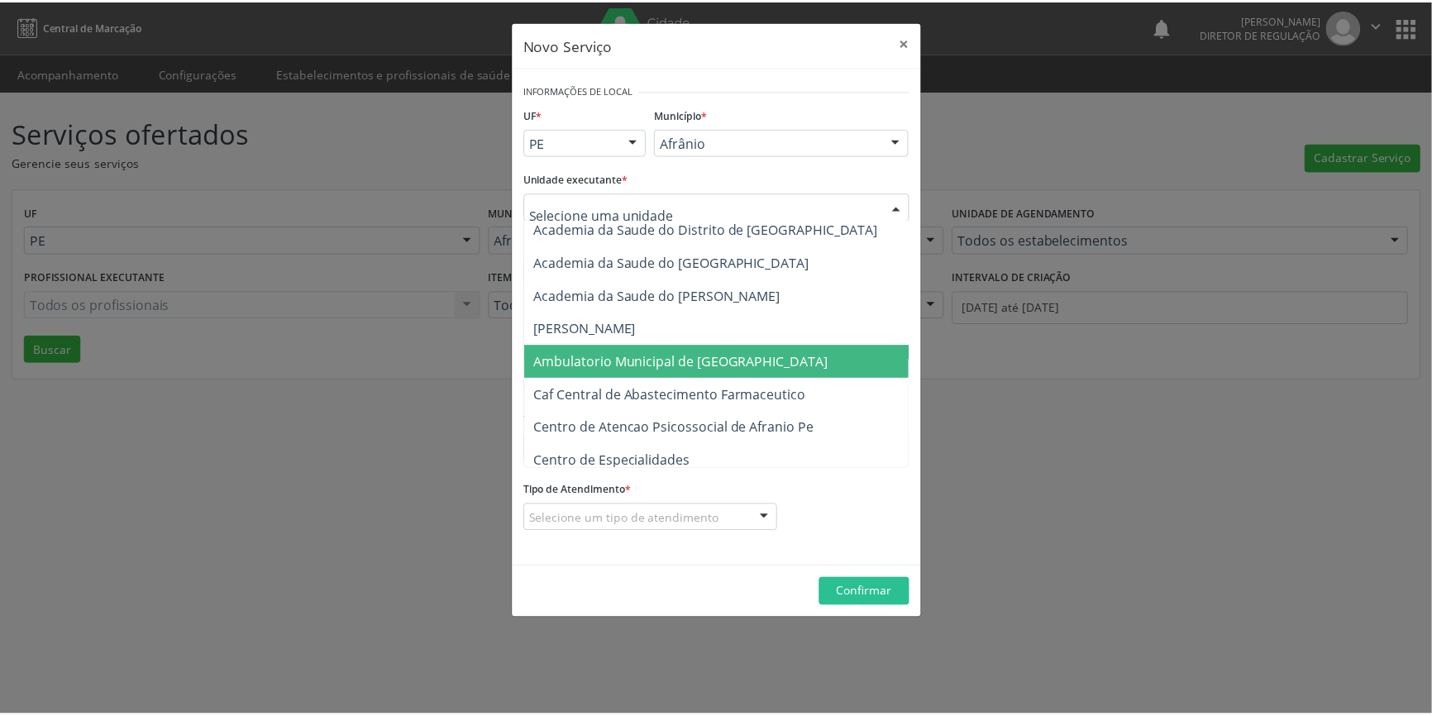
scroll to position [150, 0]
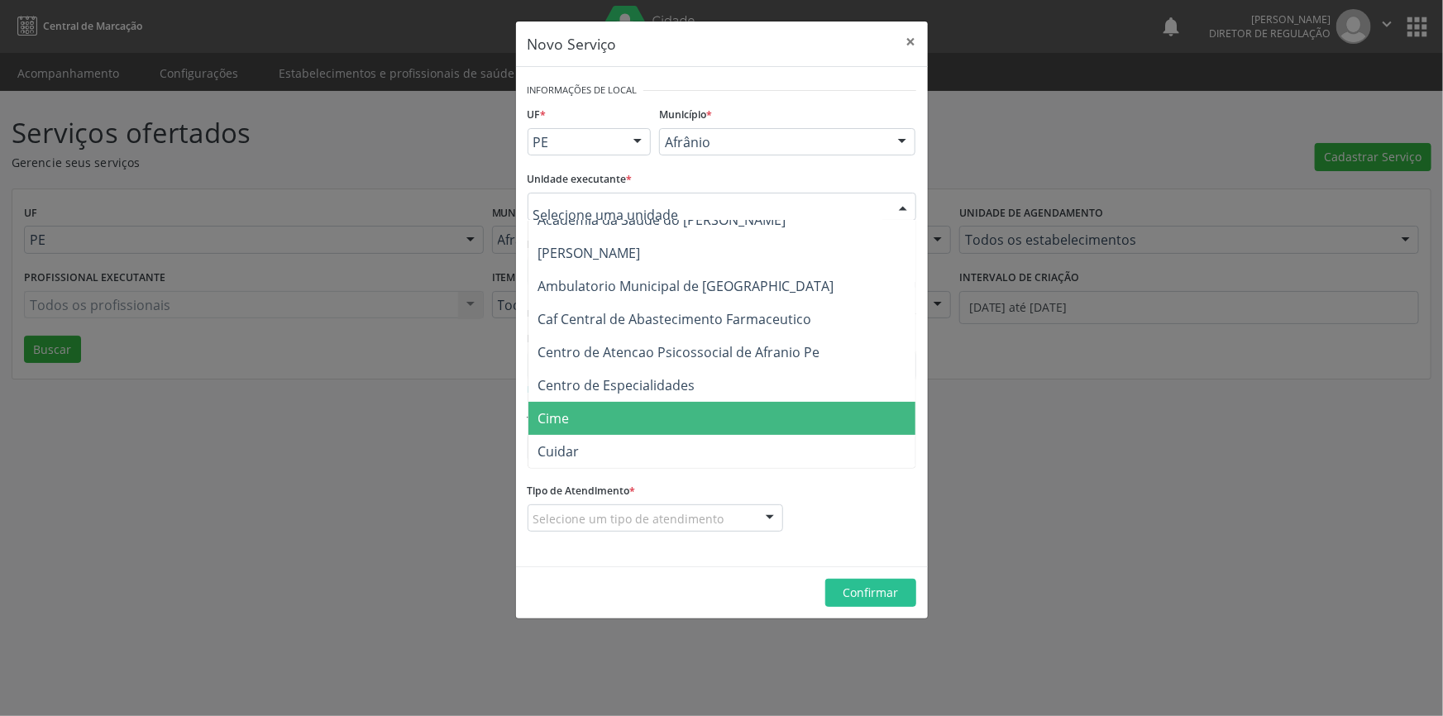
click at [614, 414] on span "Cime" at bounding box center [730, 418] width 404 height 33
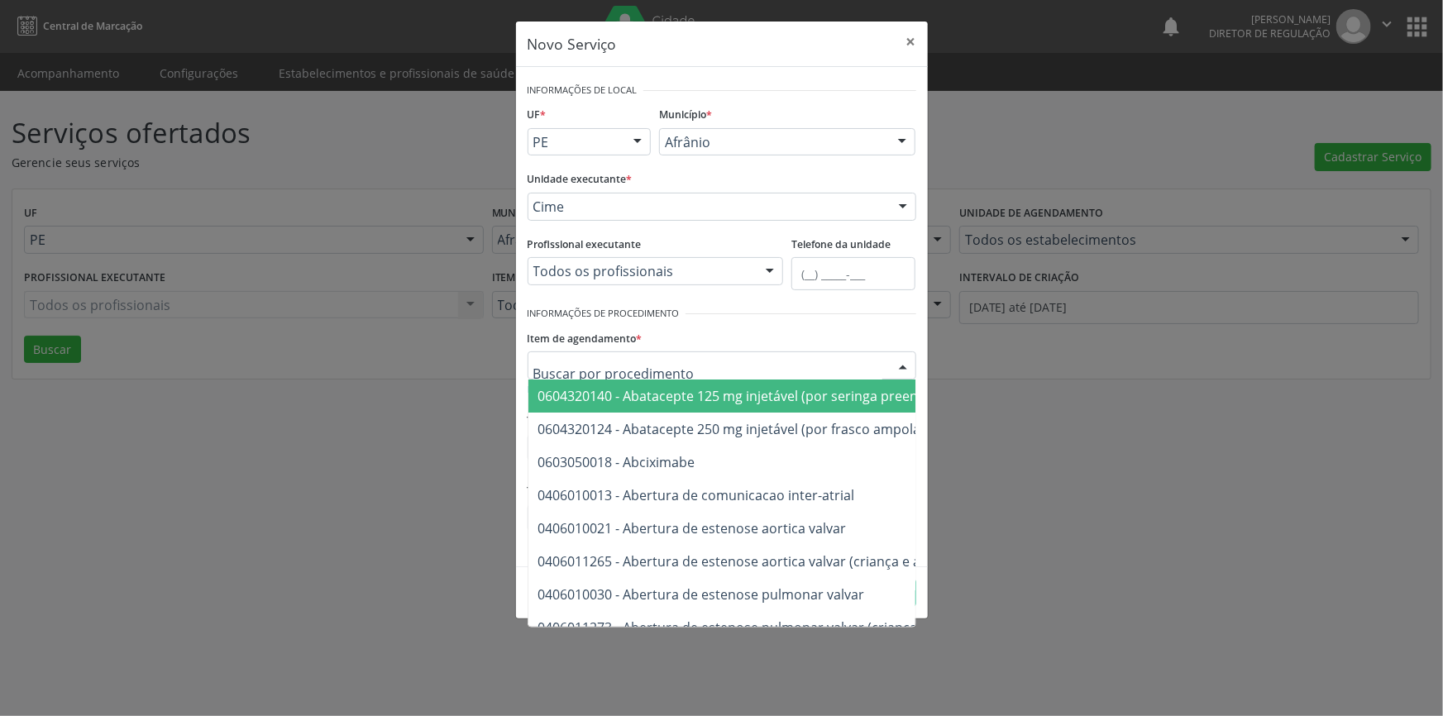
click at [694, 366] on div at bounding box center [722, 365] width 389 height 28
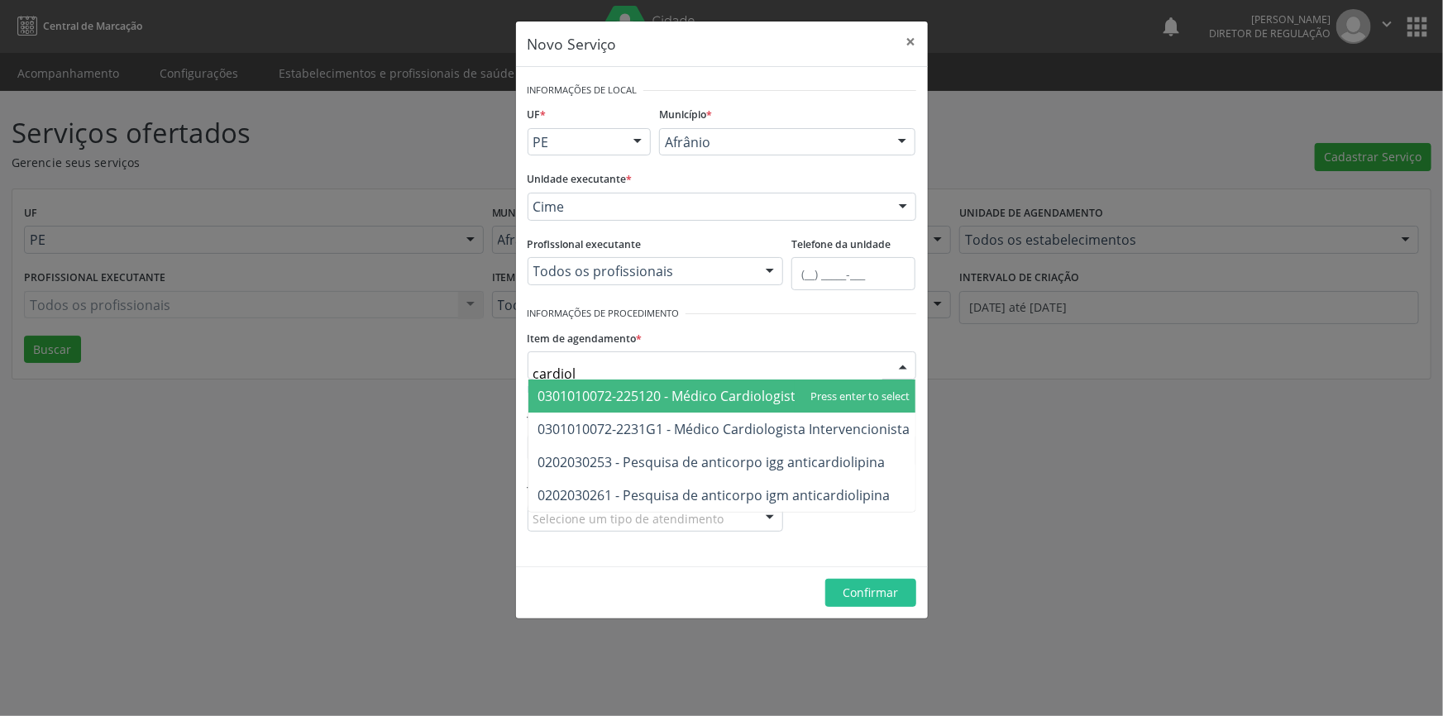
type input "cardiolo"
click at [701, 394] on span "0301010072-225120 - Médico Cardiologista" at bounding box center [670, 396] width 265 height 18
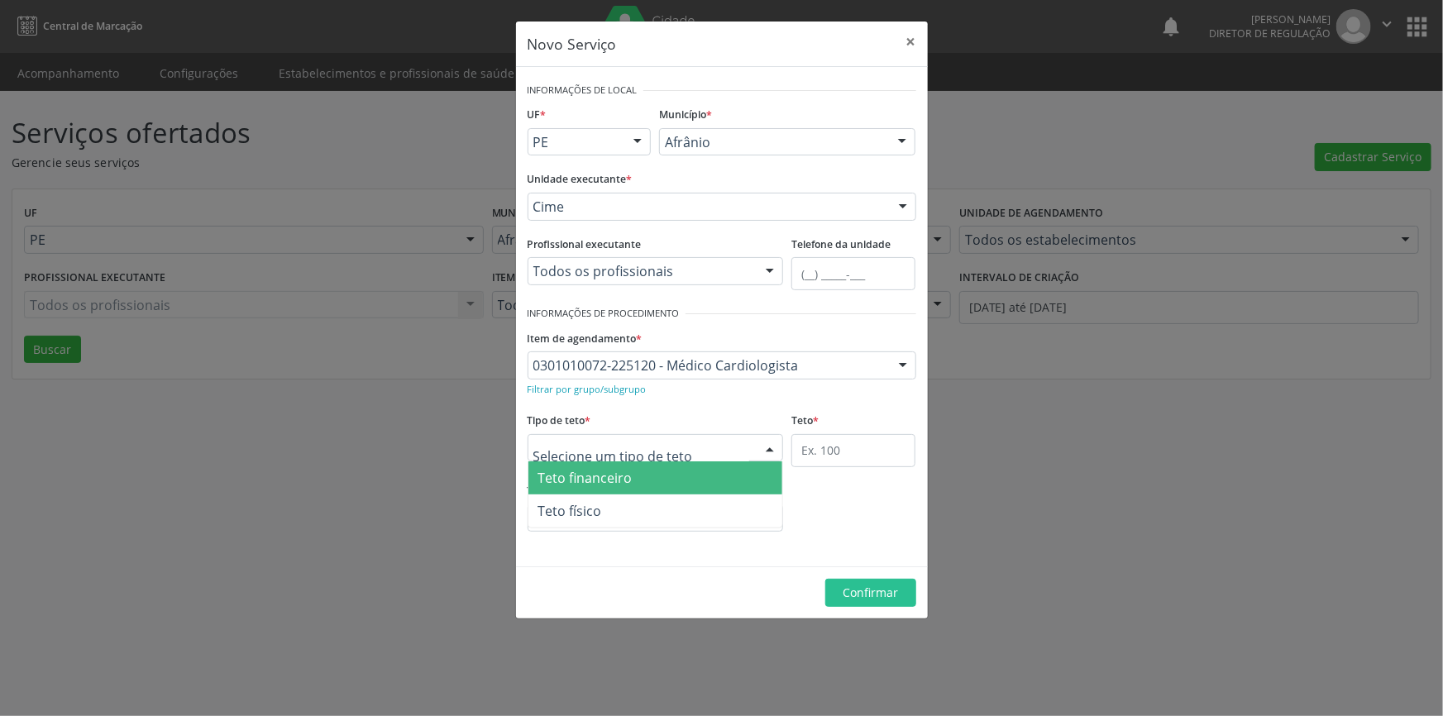
click at [687, 446] on div at bounding box center [656, 448] width 256 height 28
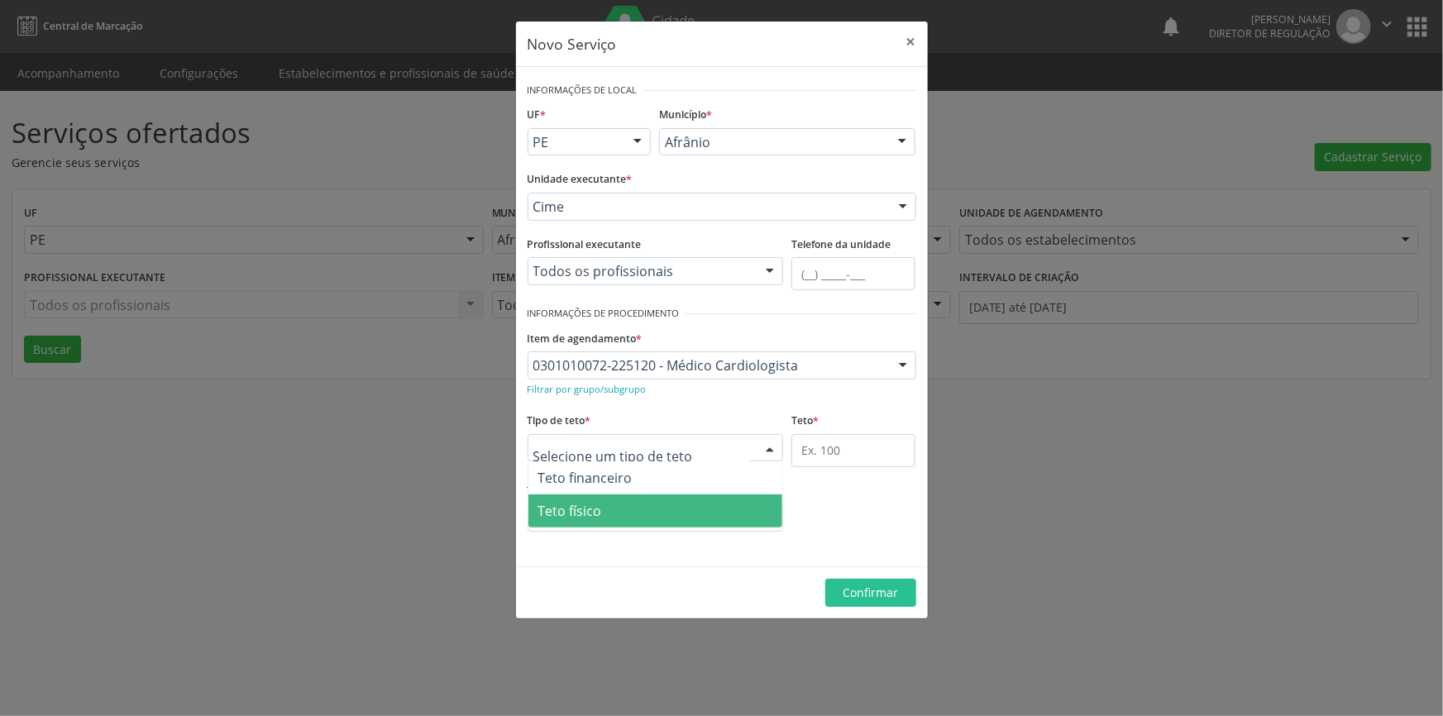
click at [644, 510] on span "Teto físico" at bounding box center [655, 511] width 255 height 33
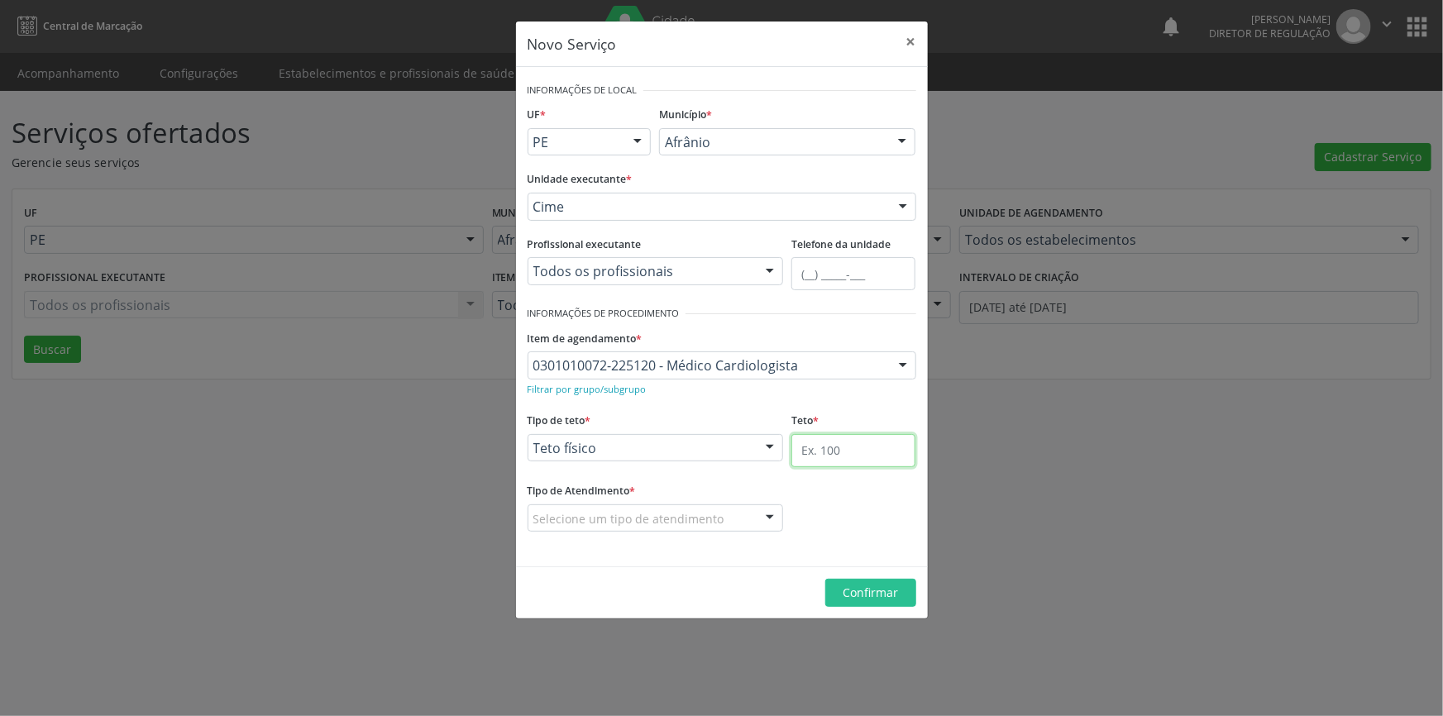
click at [850, 449] on input "text" at bounding box center [853, 450] width 124 height 33
type input "1"
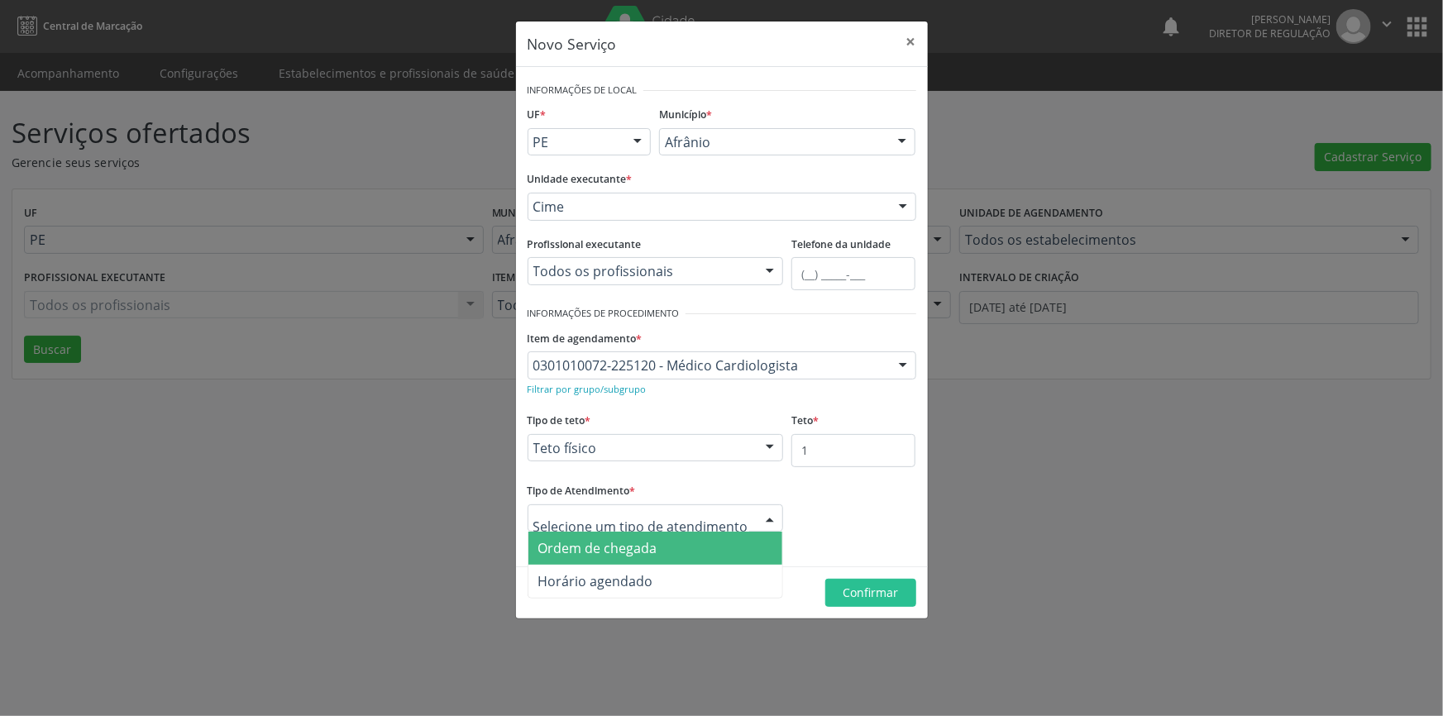
click at [723, 514] on div at bounding box center [656, 518] width 256 height 28
click at [709, 546] on span "Ordem de chegada" at bounding box center [655, 548] width 255 height 33
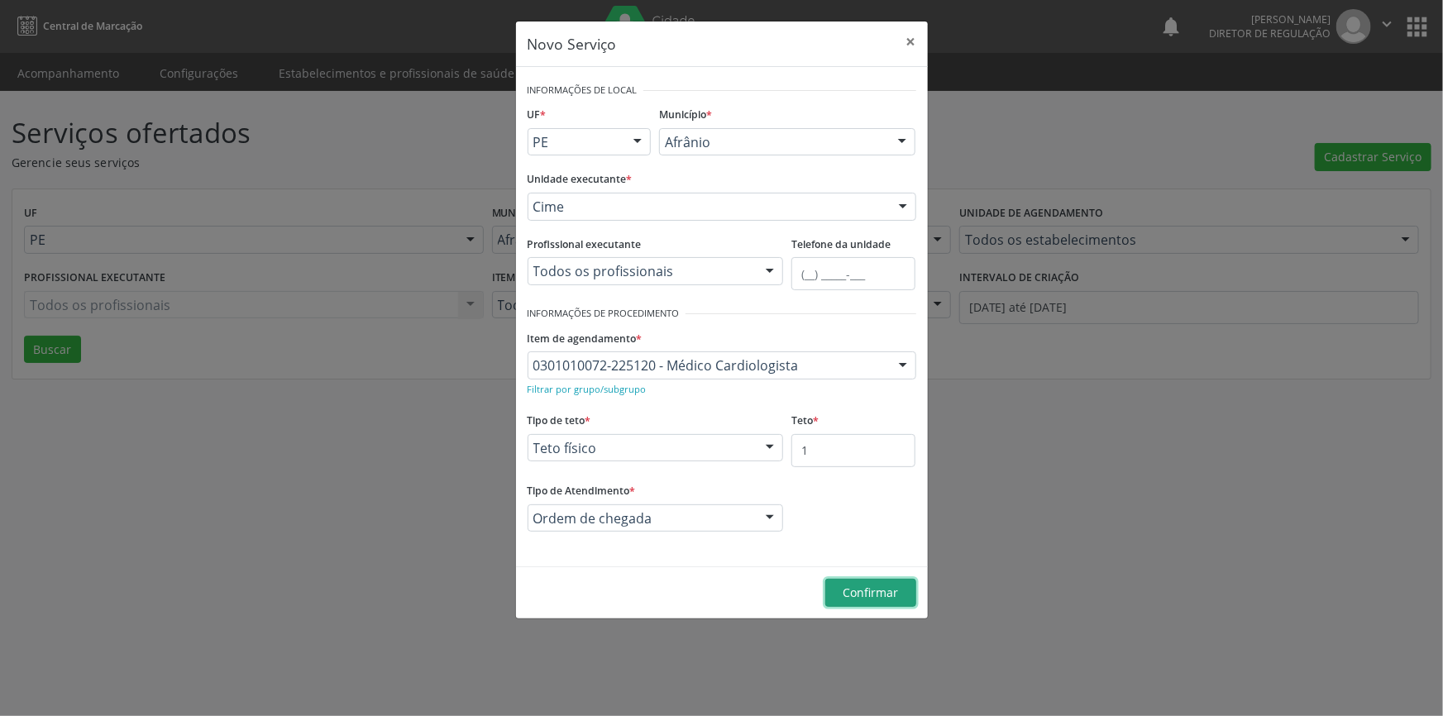
click at [872, 592] on span "Confirmar" at bounding box center [870, 593] width 55 height 16
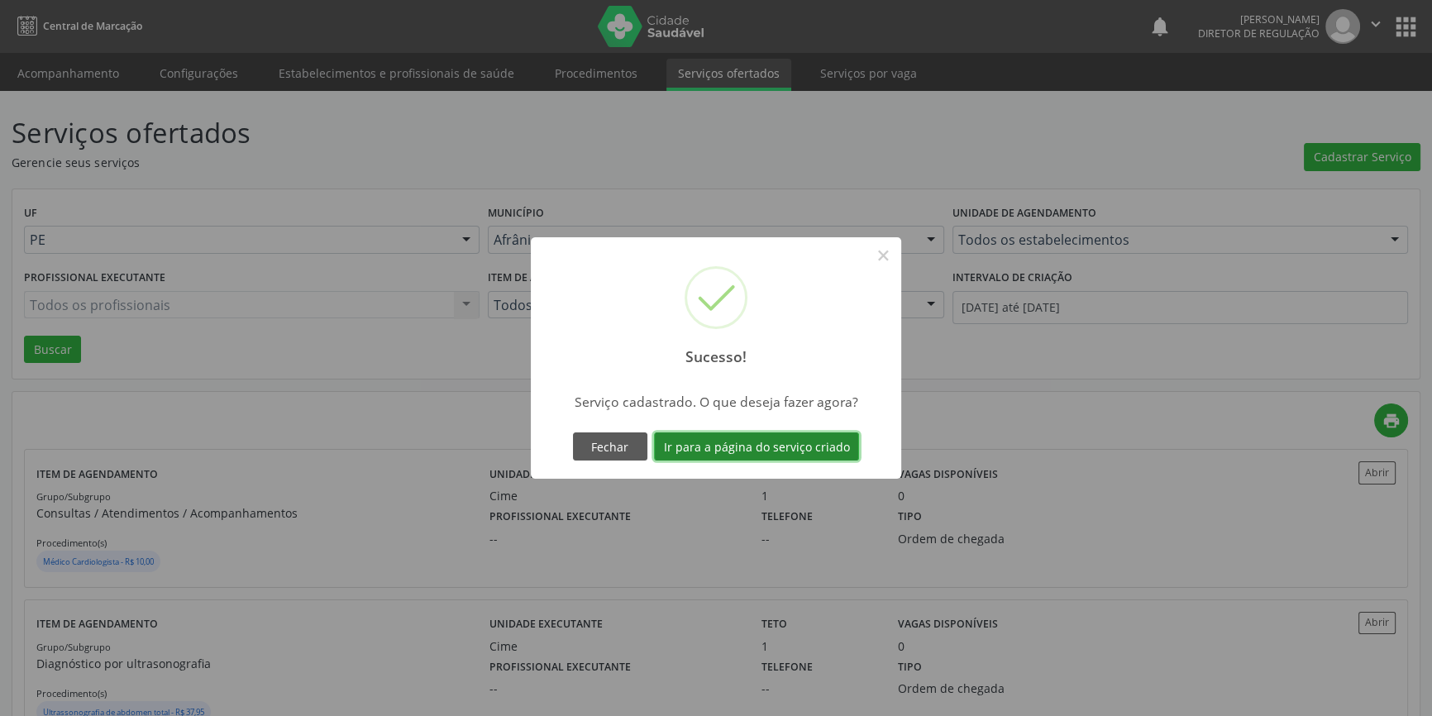
click at [809, 449] on button "Ir para a página do serviço criado" at bounding box center [756, 447] width 205 height 28
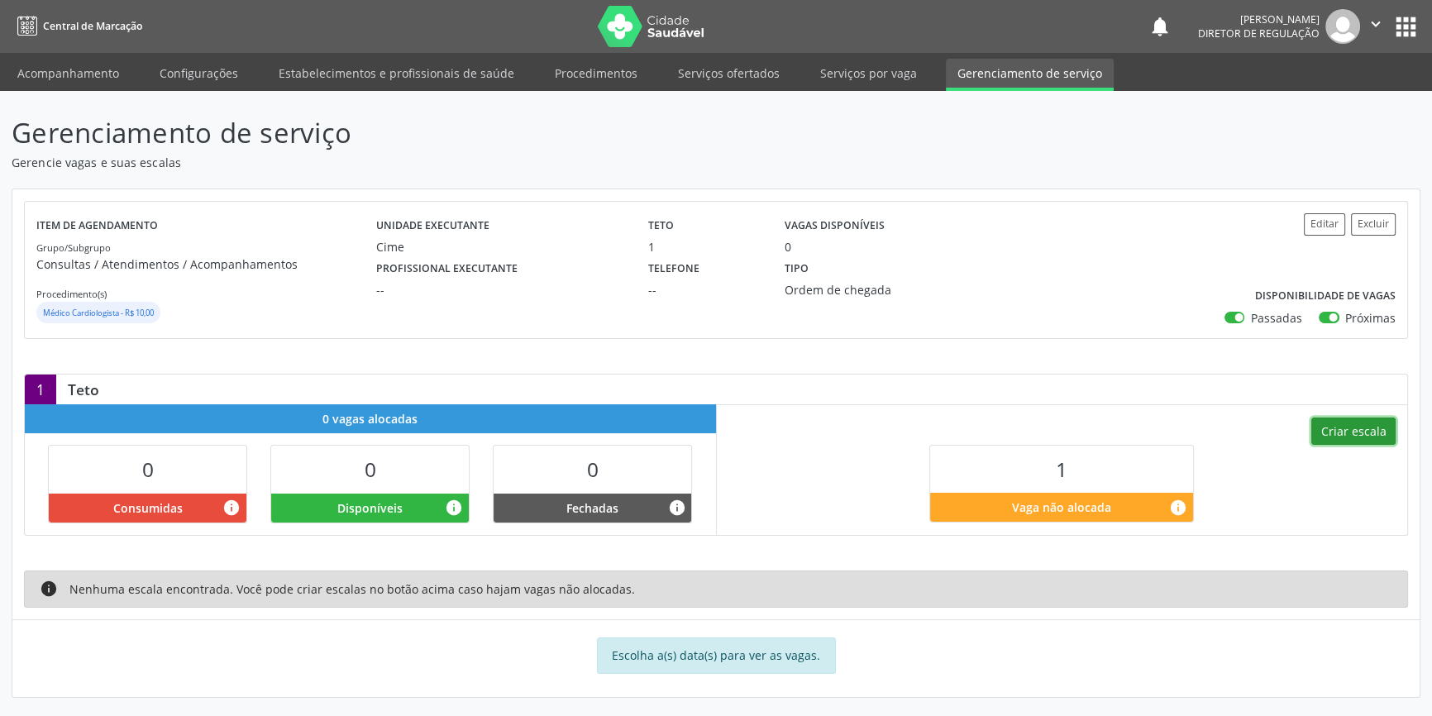
click at [1359, 423] on button "Criar escala" at bounding box center [1354, 432] width 84 height 28
select select "7"
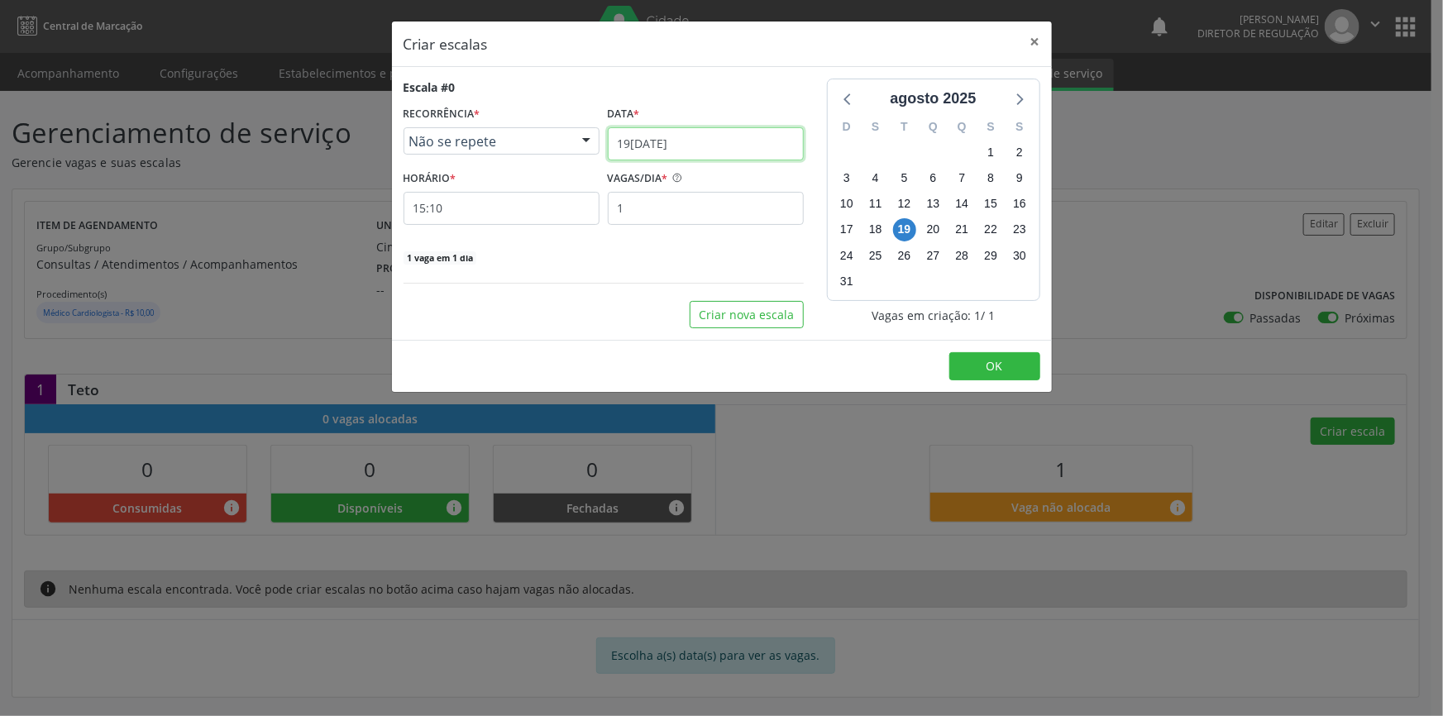
click at [777, 141] on input "19/08/2025" at bounding box center [706, 143] width 196 height 33
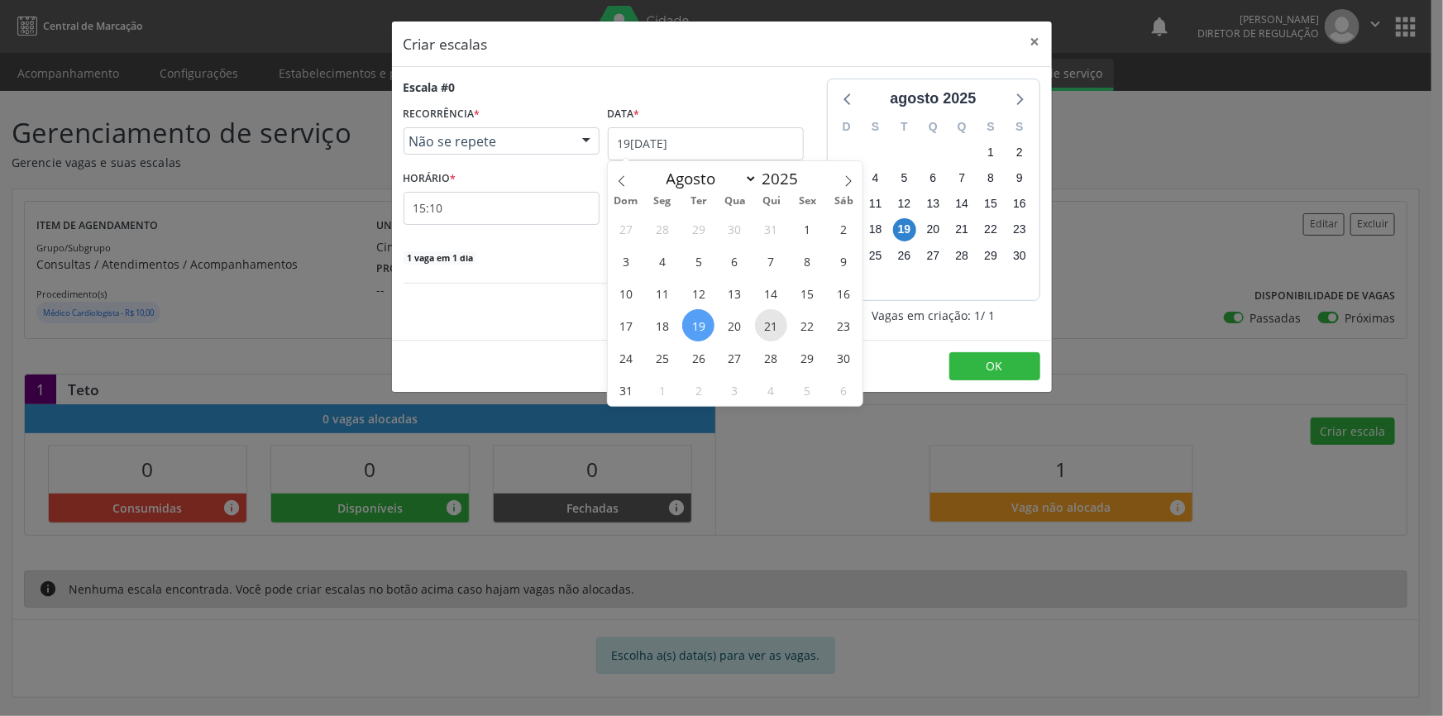
click at [767, 323] on span "21" at bounding box center [771, 325] width 32 height 32
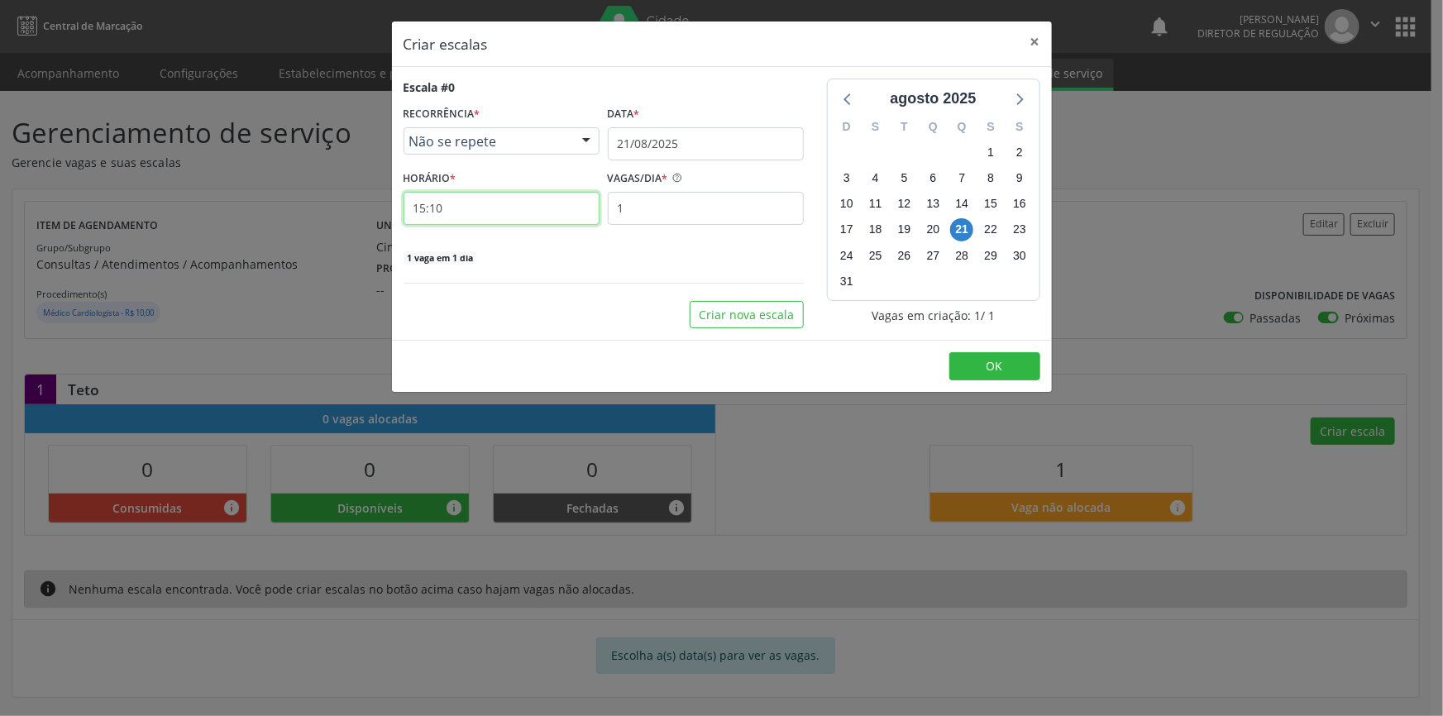
click at [557, 206] on input "15:10" at bounding box center [502, 208] width 196 height 33
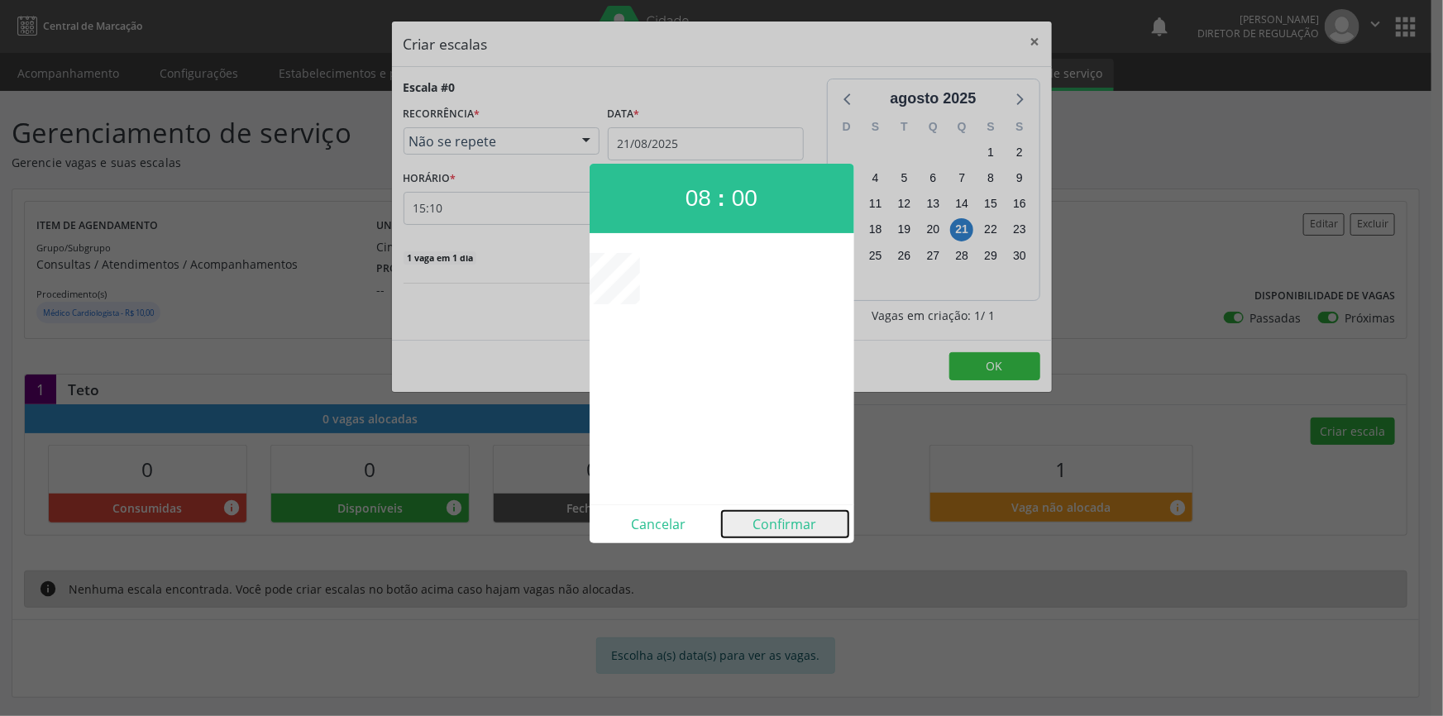
click at [781, 529] on button "Confirmar" at bounding box center [785, 524] width 127 height 26
type input "08:00"
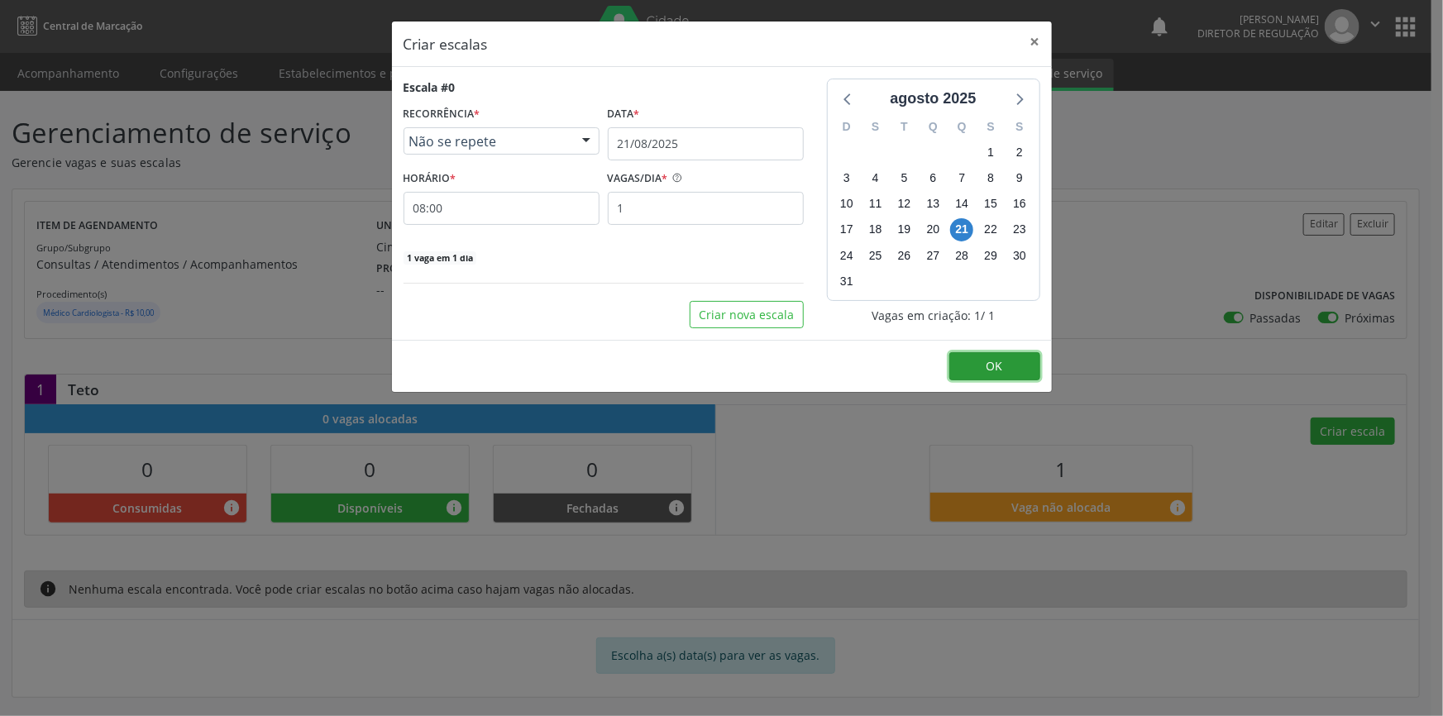
click at [1001, 366] on span "OK" at bounding box center [995, 366] width 17 height 16
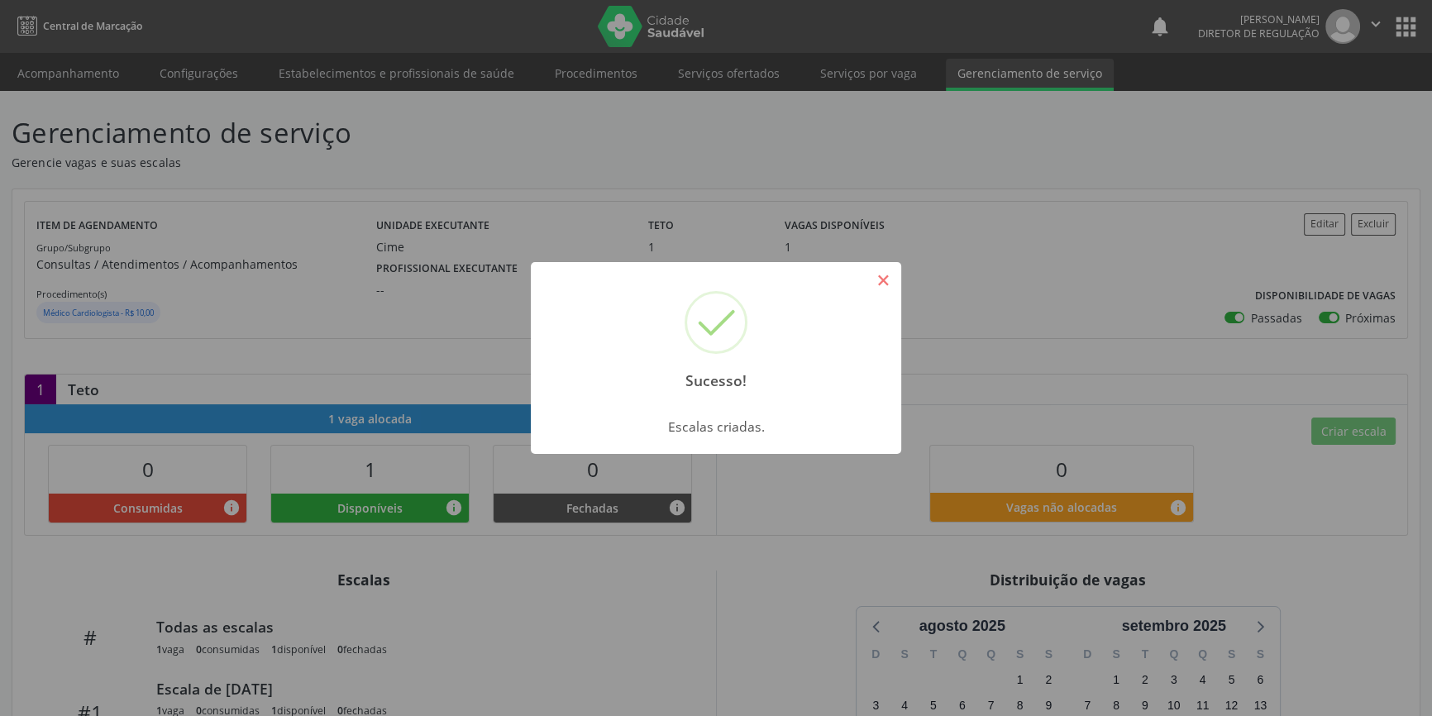
click at [888, 282] on button "×" at bounding box center [883, 280] width 28 height 28
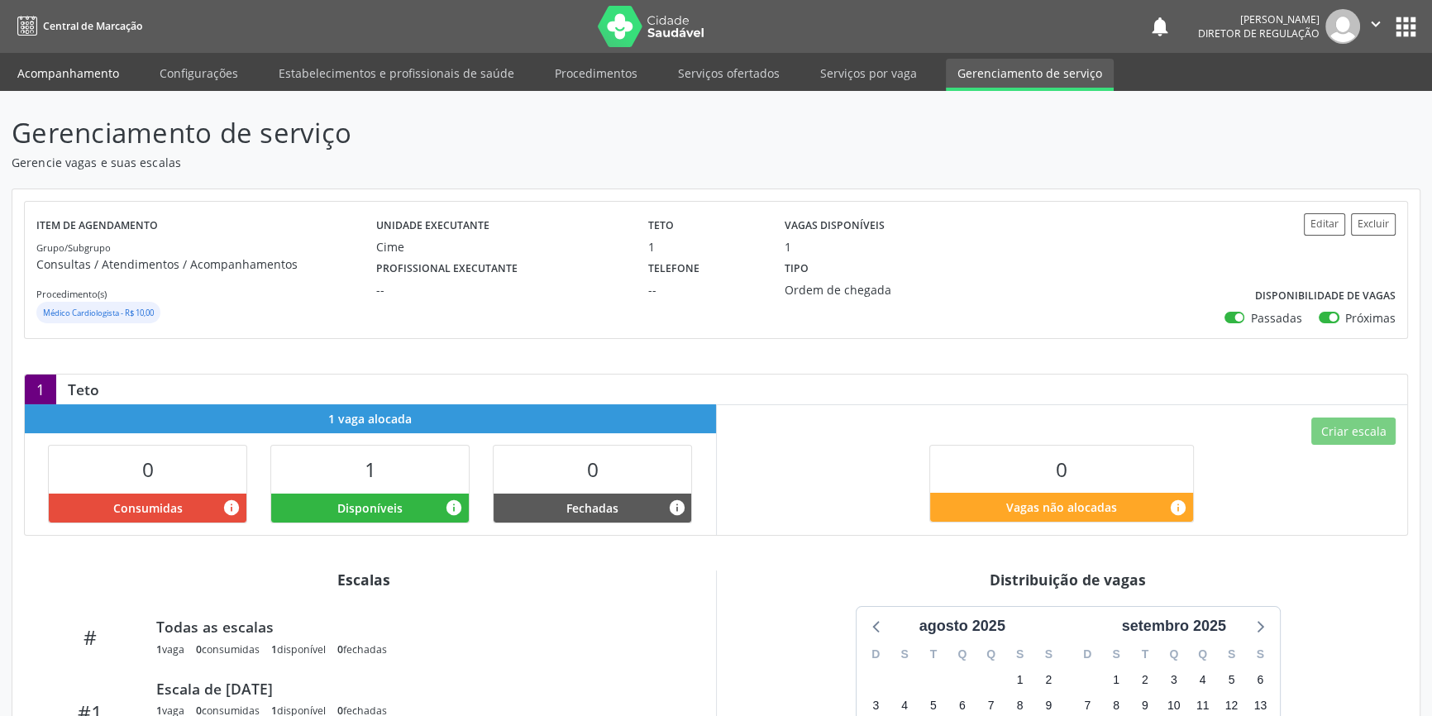
click at [97, 74] on link "Acompanhamento" at bounding box center [68, 73] width 125 height 29
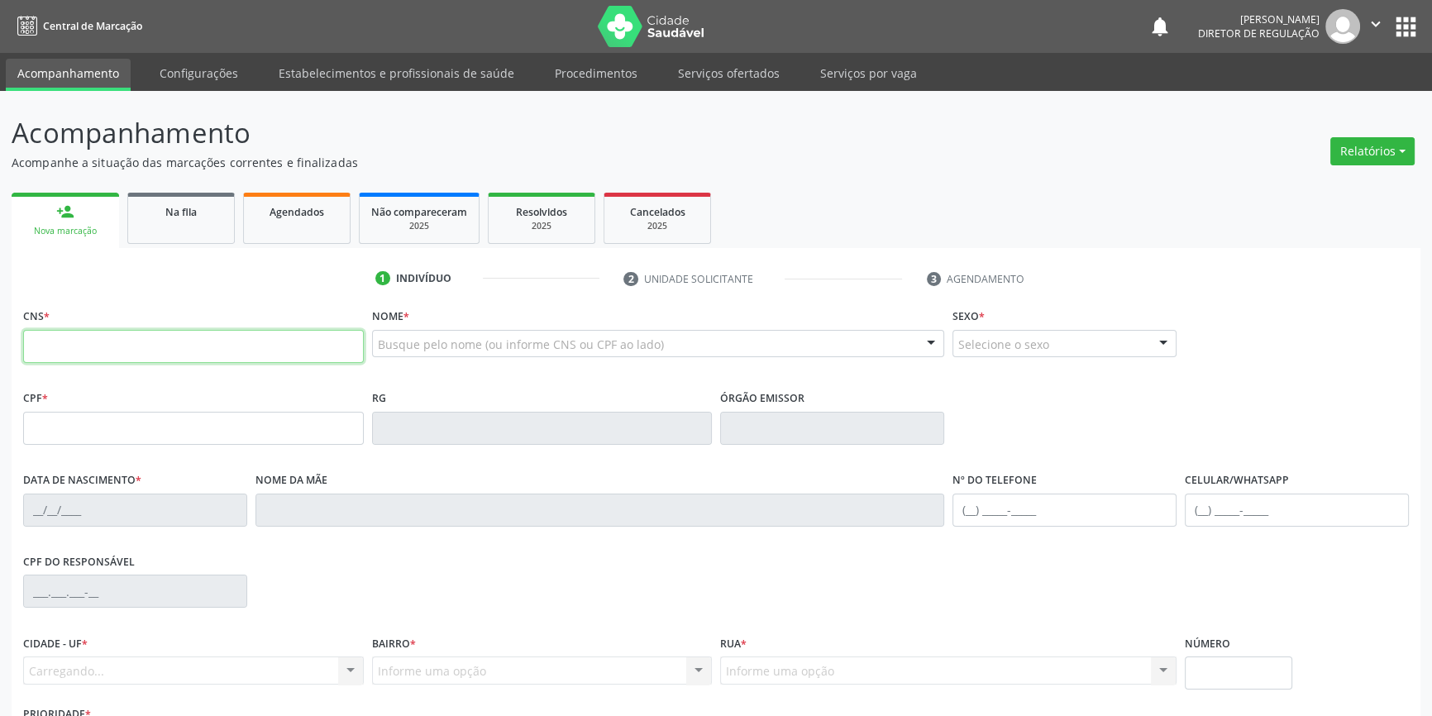
click at [319, 343] on input "text" at bounding box center [193, 346] width 341 height 33
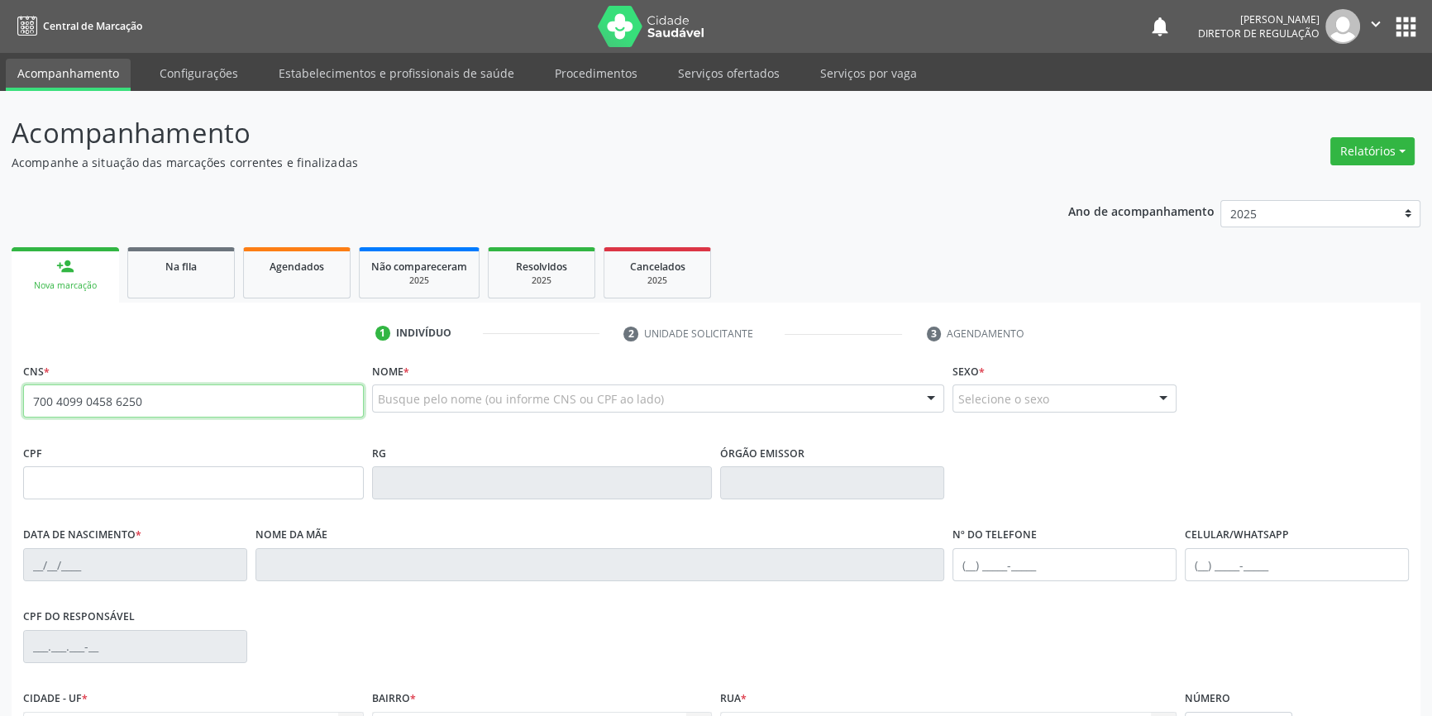
type input "700 4099 0458 6250"
type input "15/06/1939"
type input "Josefa Maria da Conceição"
type input "S/N"
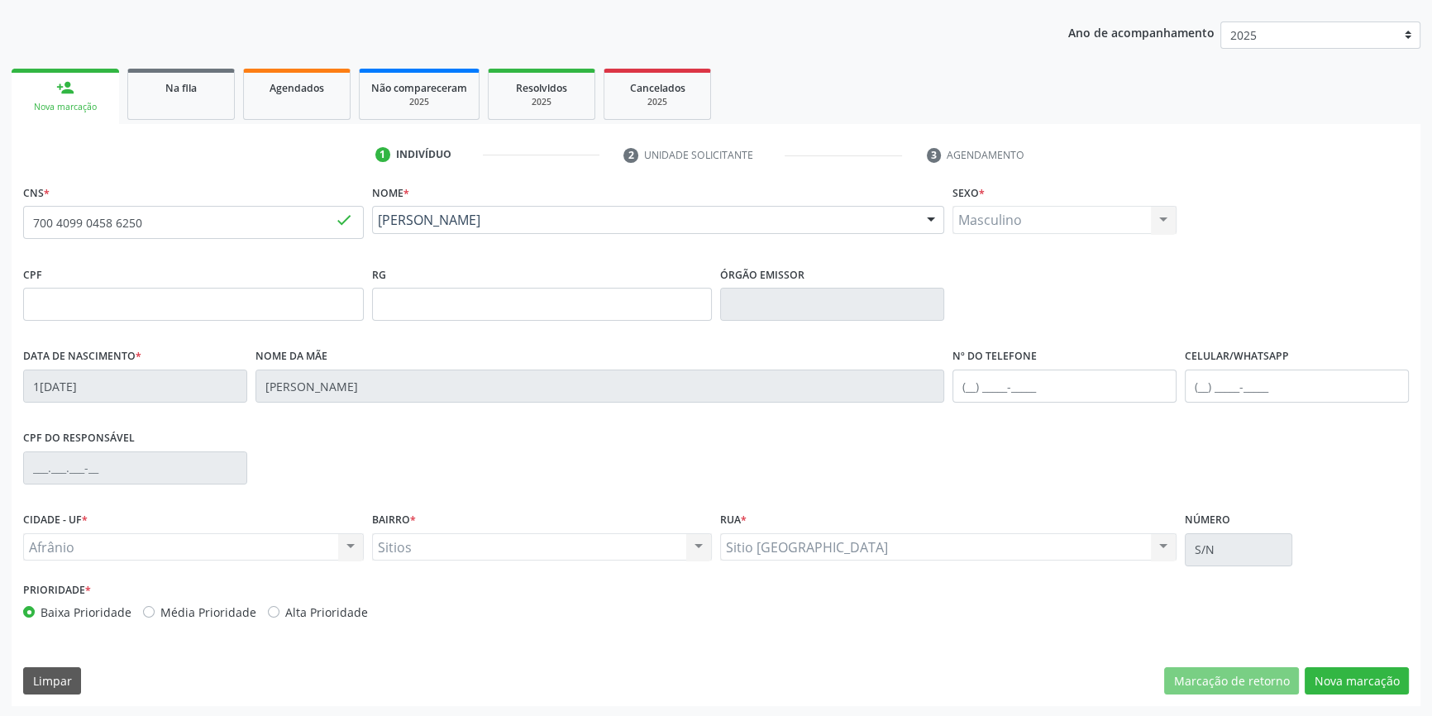
scroll to position [179, 0]
click at [1338, 674] on button "Nova marcação" at bounding box center [1357, 681] width 104 height 28
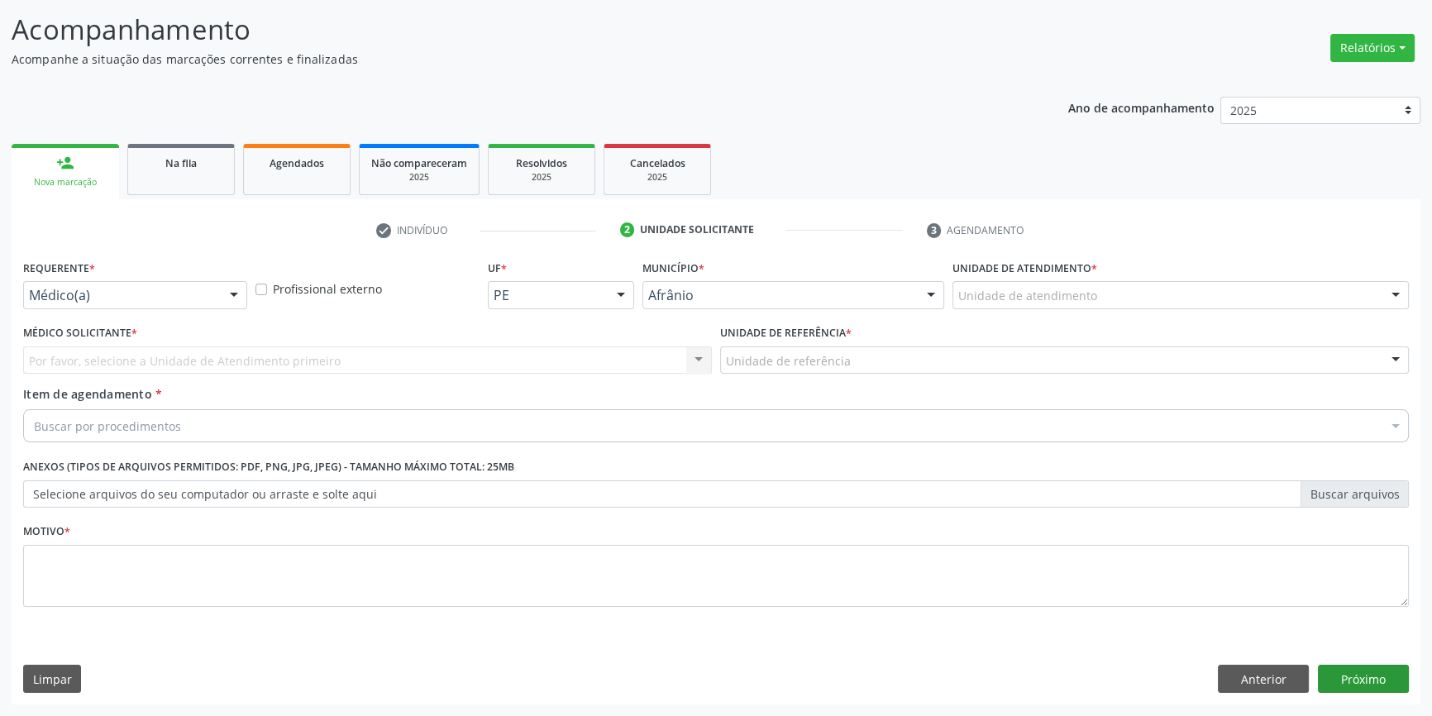
scroll to position [102, 0]
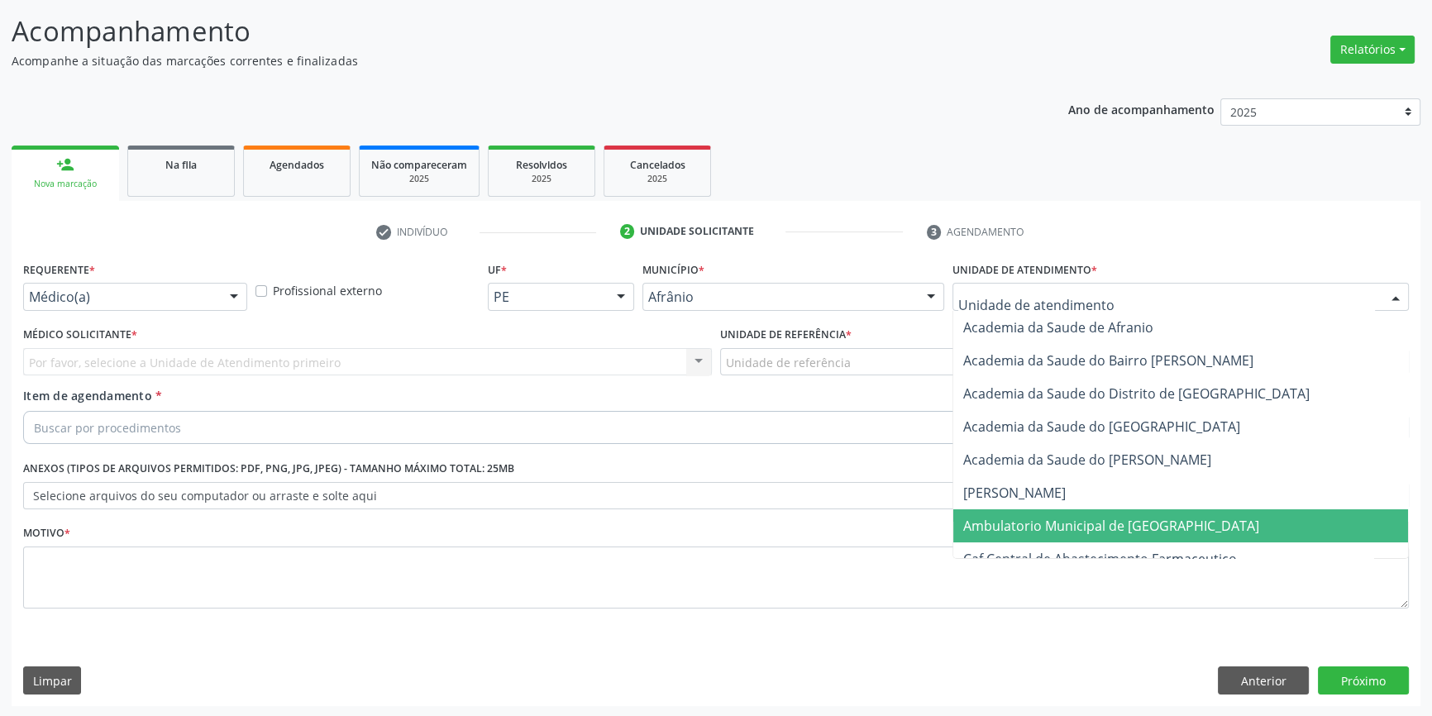
click at [1006, 525] on span "Ambulatorio Municipal de [GEOGRAPHIC_DATA]" at bounding box center [1111, 526] width 296 height 18
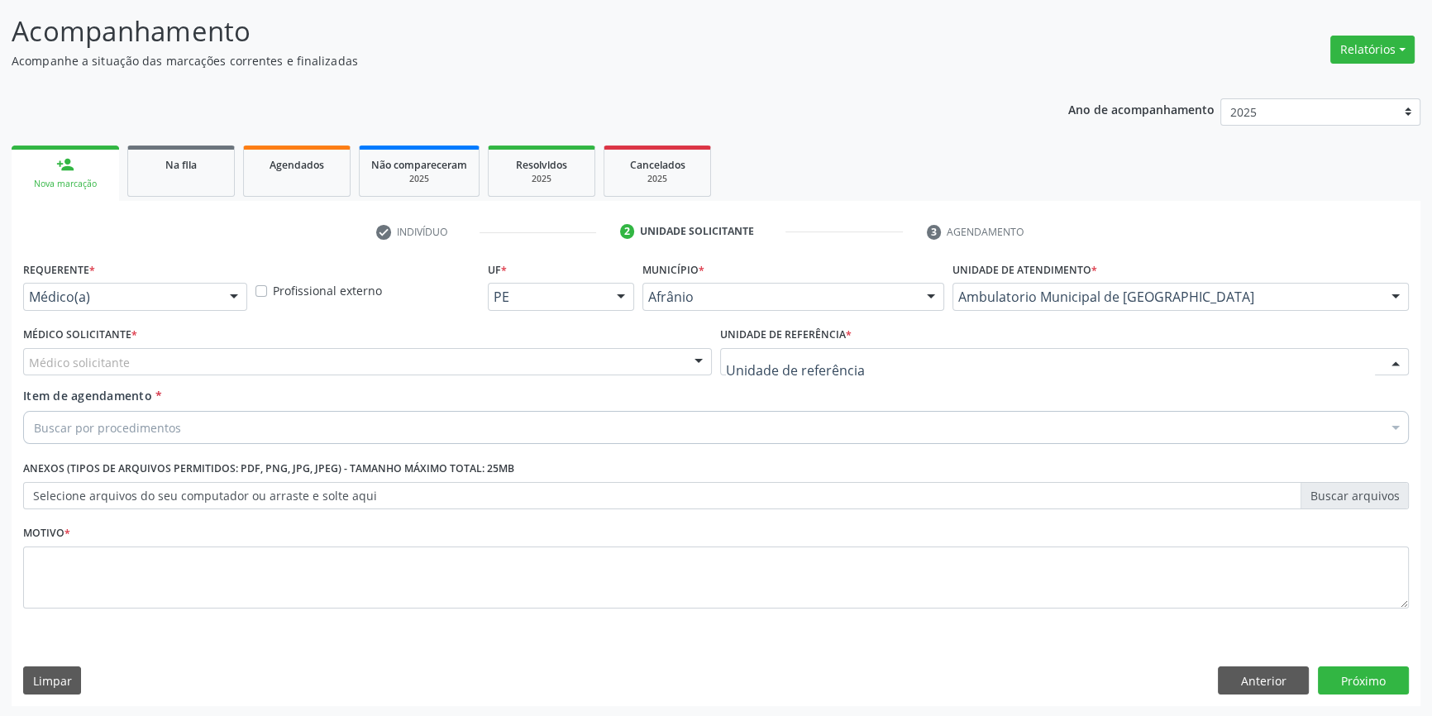
click at [865, 357] on div at bounding box center [1064, 362] width 689 height 28
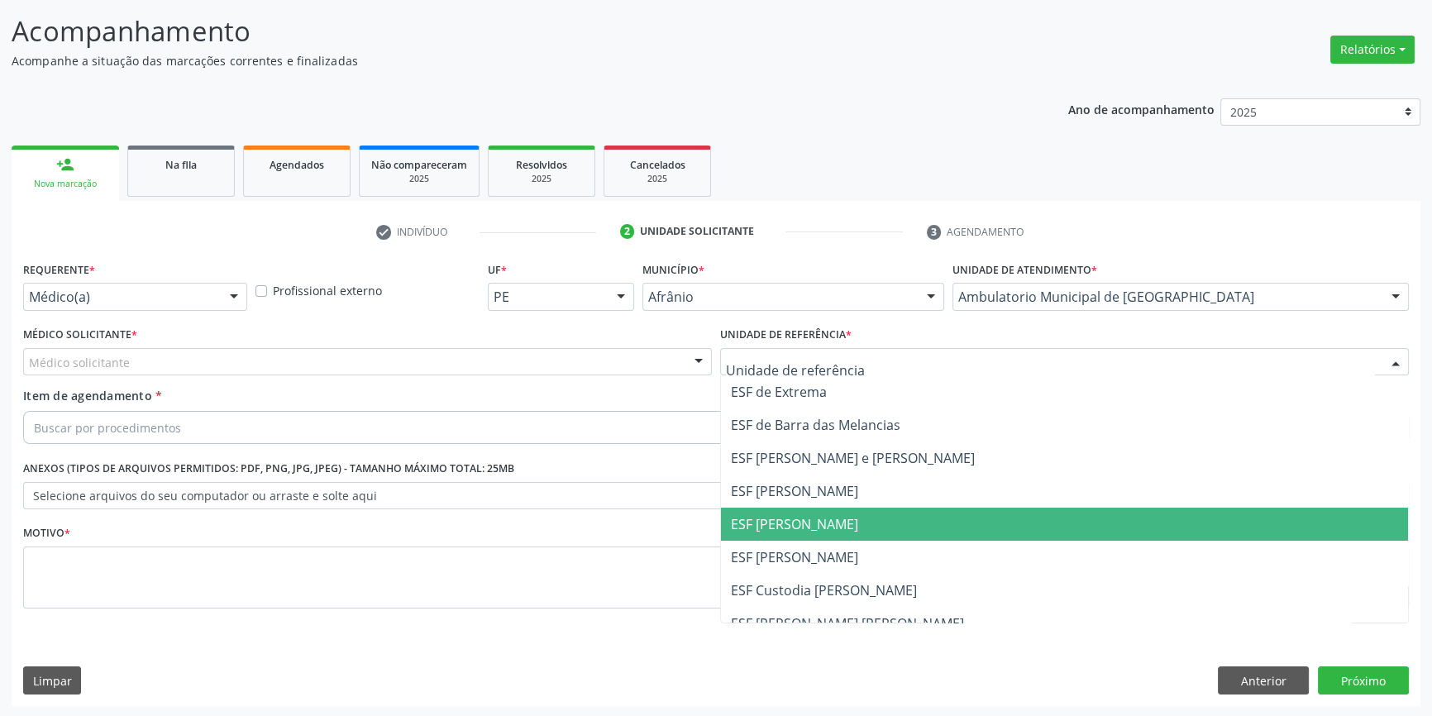
click at [853, 523] on span "ESF [PERSON_NAME]" at bounding box center [1064, 524] width 687 height 33
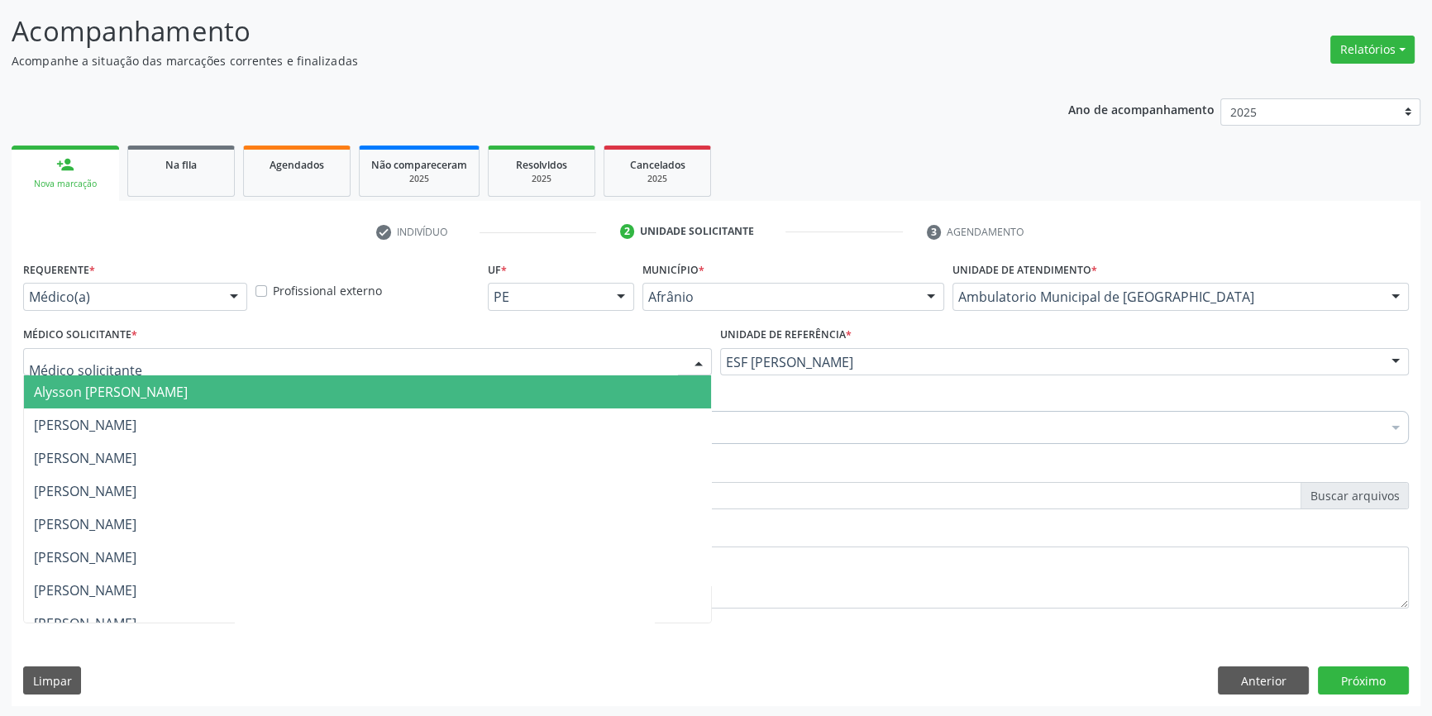
click at [652, 355] on div at bounding box center [367, 362] width 689 height 28
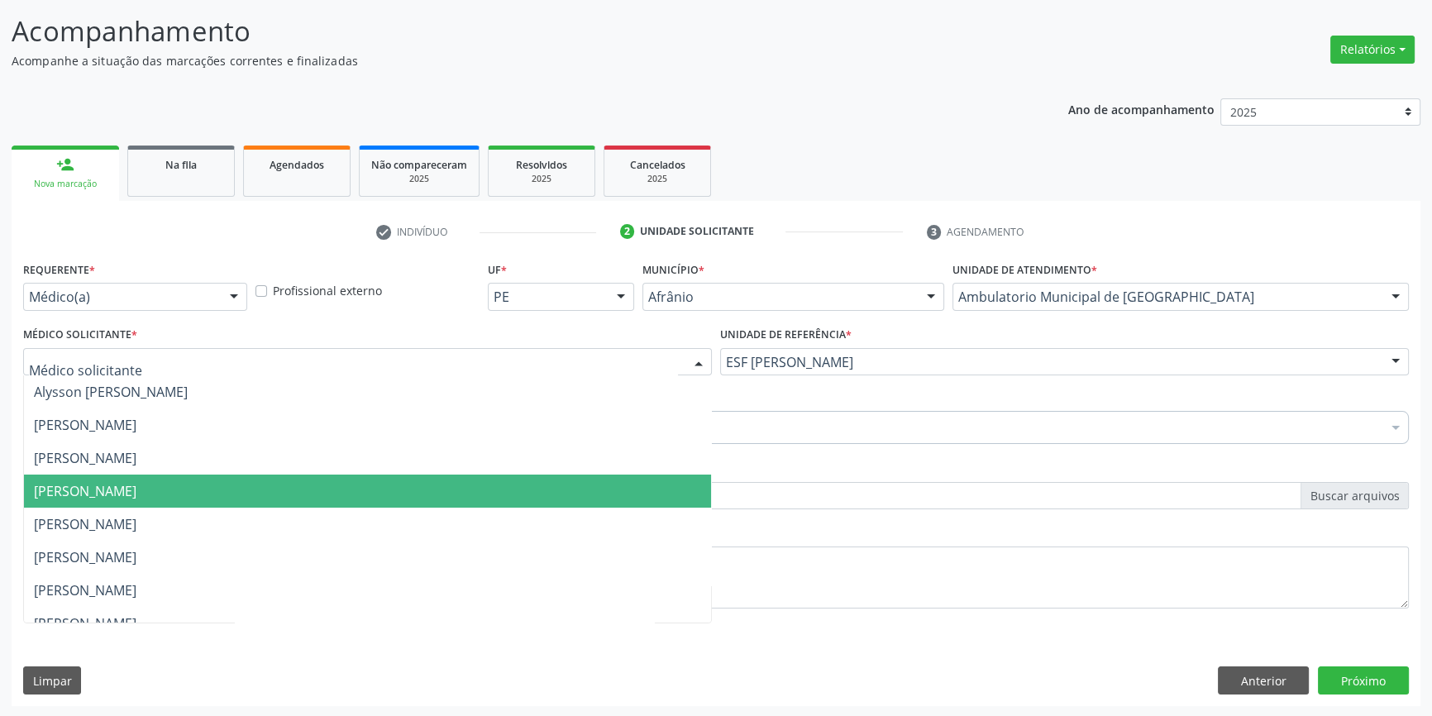
click at [623, 492] on span "Diego Ramon Ferreira Belem" at bounding box center [367, 491] width 687 height 33
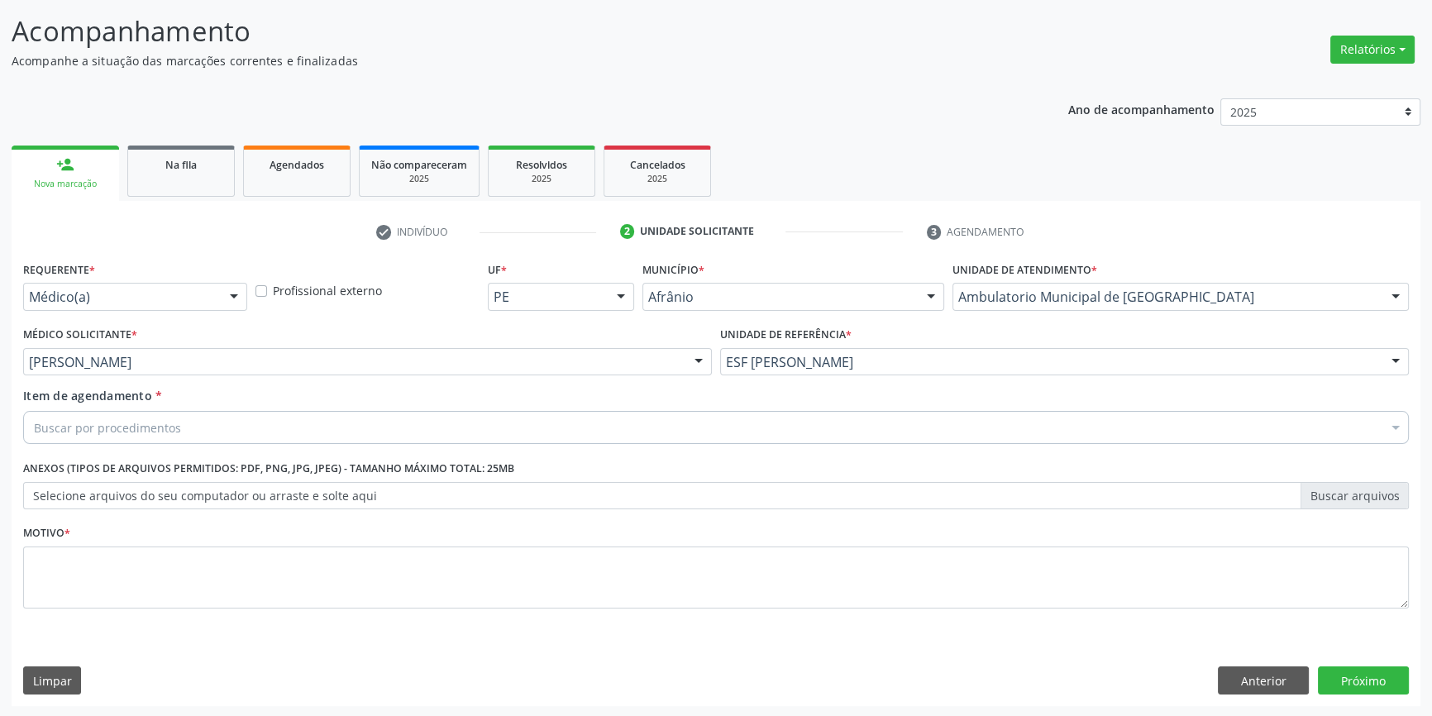
click at [476, 428] on div "Buscar por procedimentos" at bounding box center [716, 427] width 1386 height 33
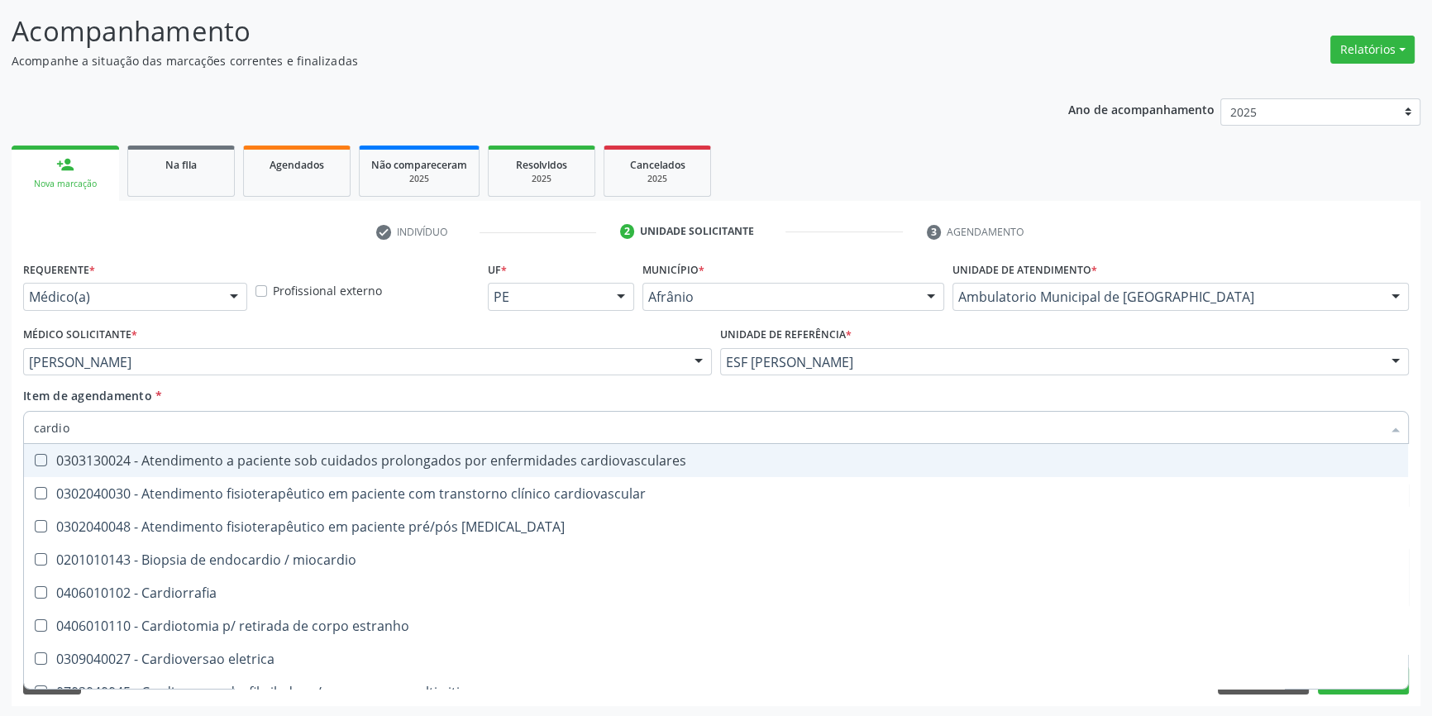
type input "cardiol"
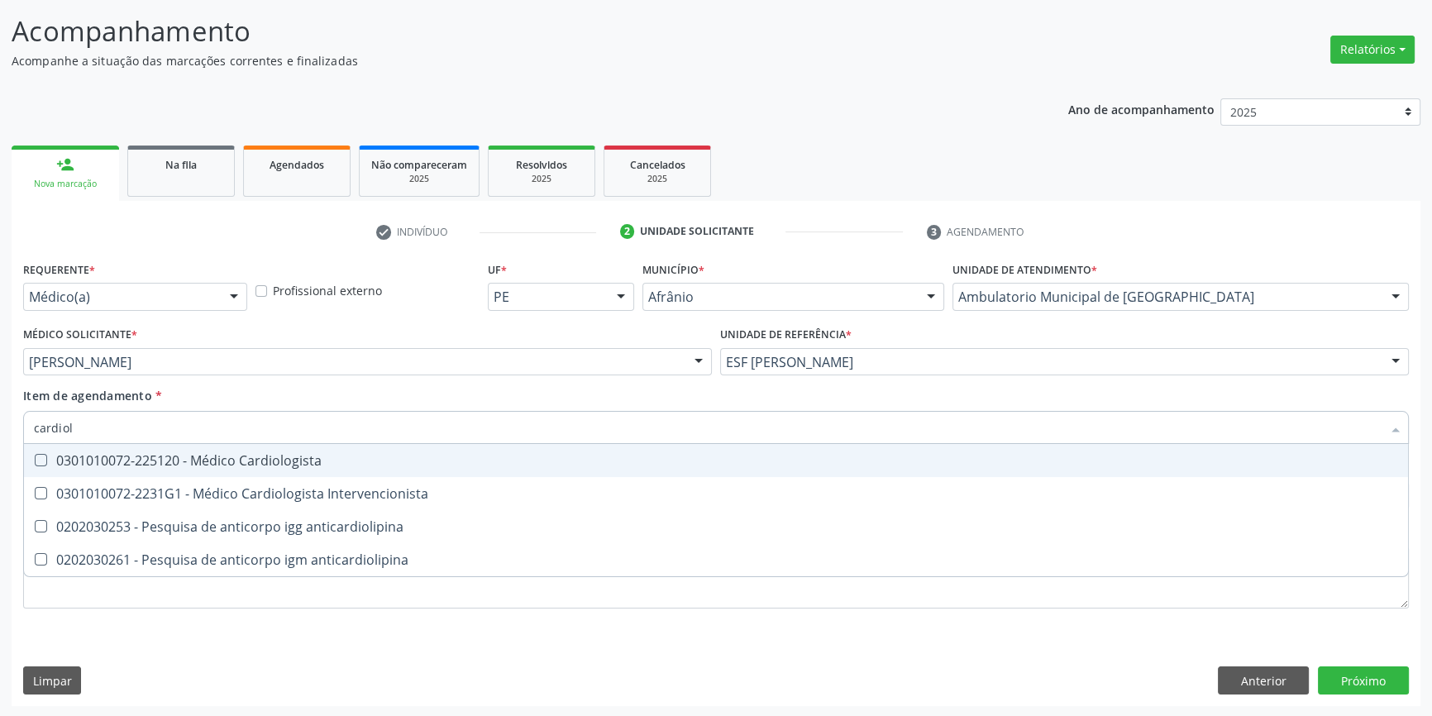
click at [448, 467] on span "0301010072-225120 - Médico Cardiologista" at bounding box center [716, 460] width 1384 height 33
checkbox Cardiologista "true"
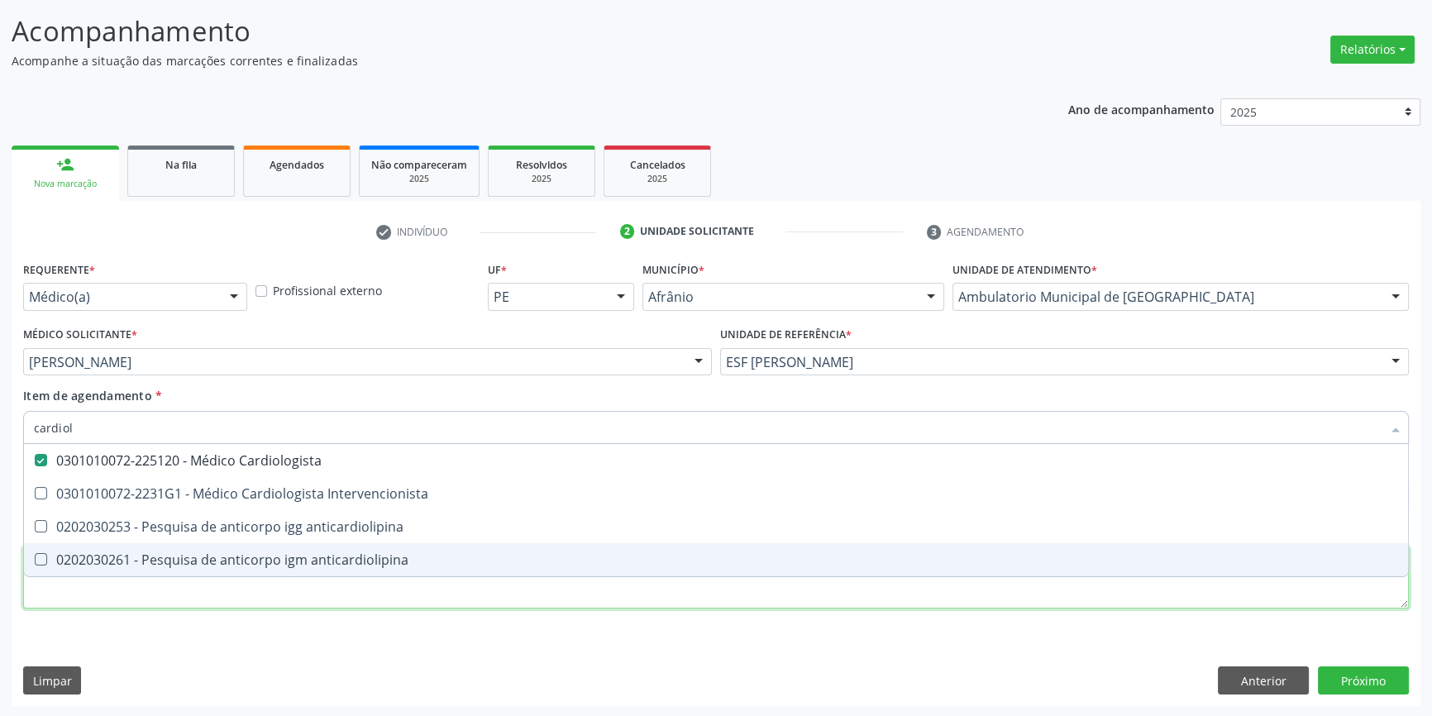
click at [437, 599] on div "Requerente * Médico(a) Médico(a) Enfermeiro(a) Paciente Nenhum resultado encont…" at bounding box center [716, 444] width 1386 height 375
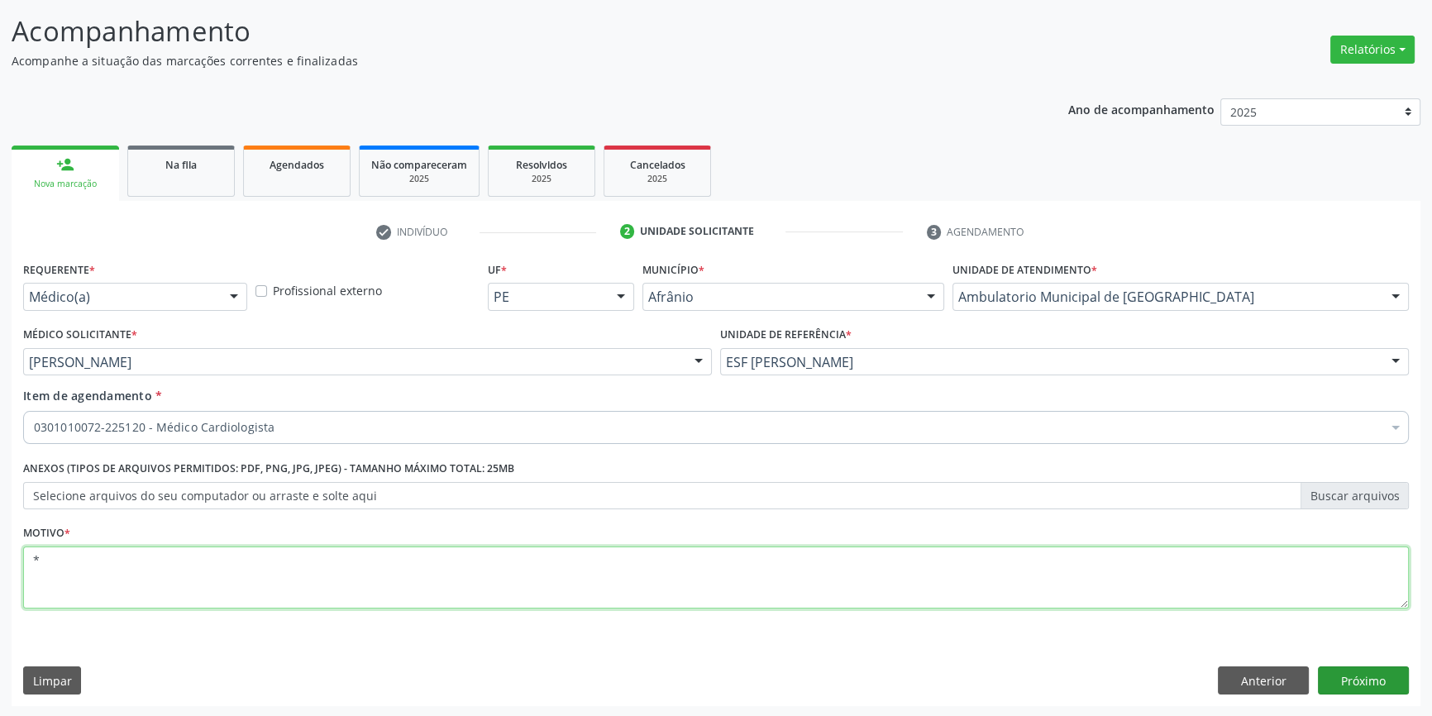
type textarea "*"
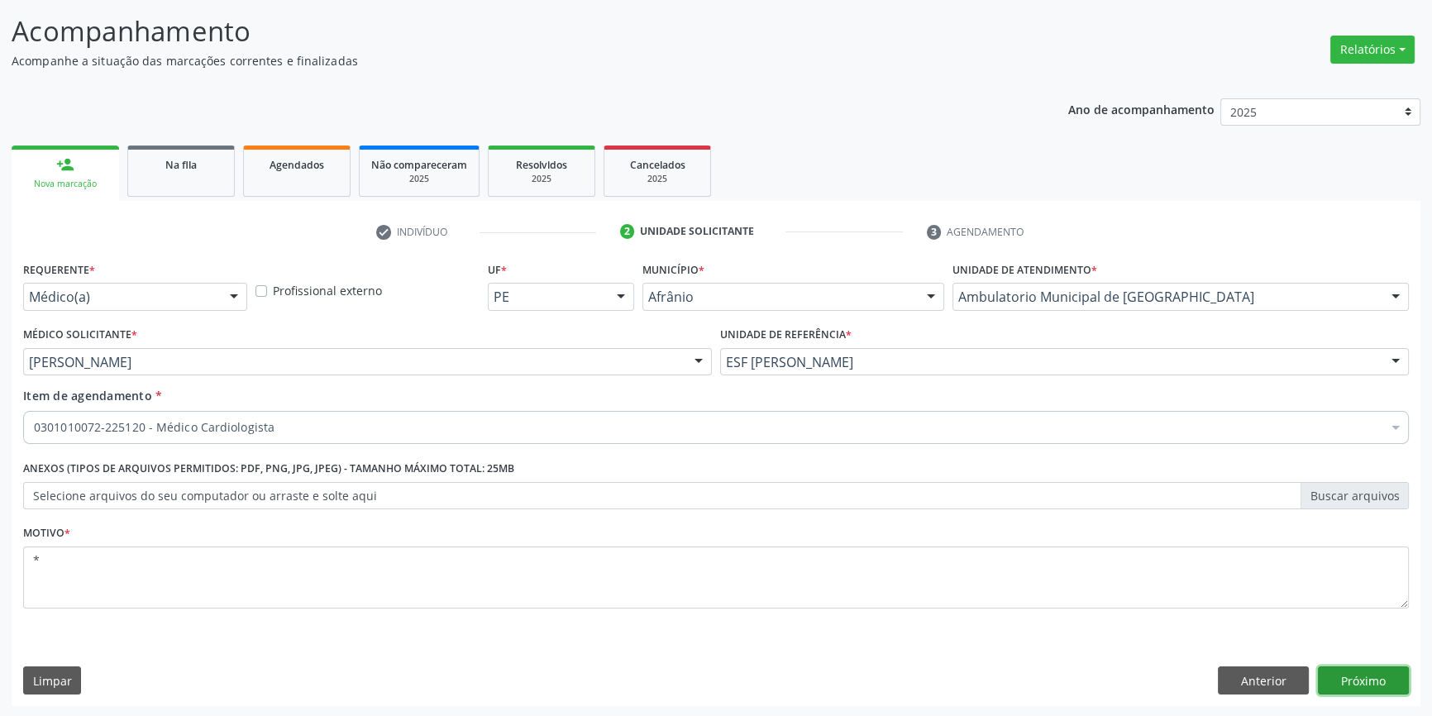
click at [1352, 678] on button "Próximo" at bounding box center [1363, 681] width 91 height 28
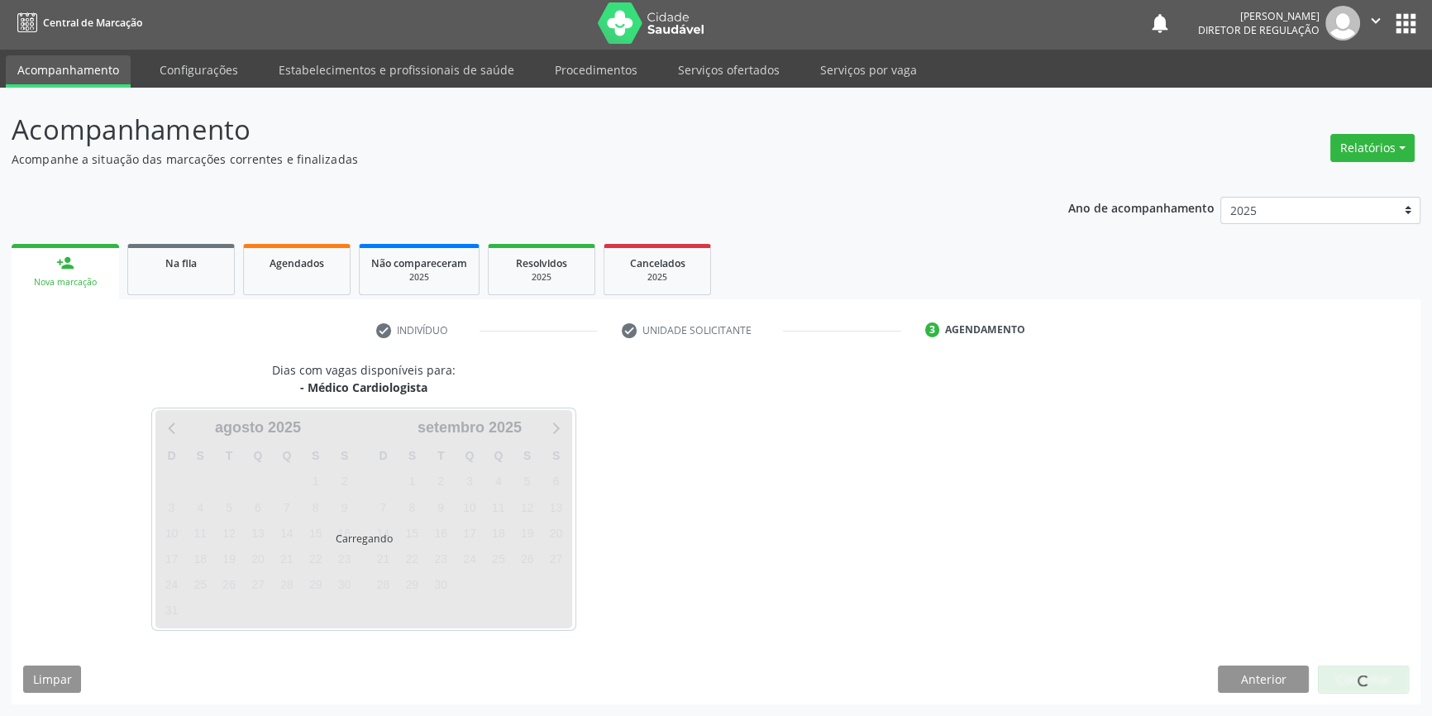
scroll to position [2, 0]
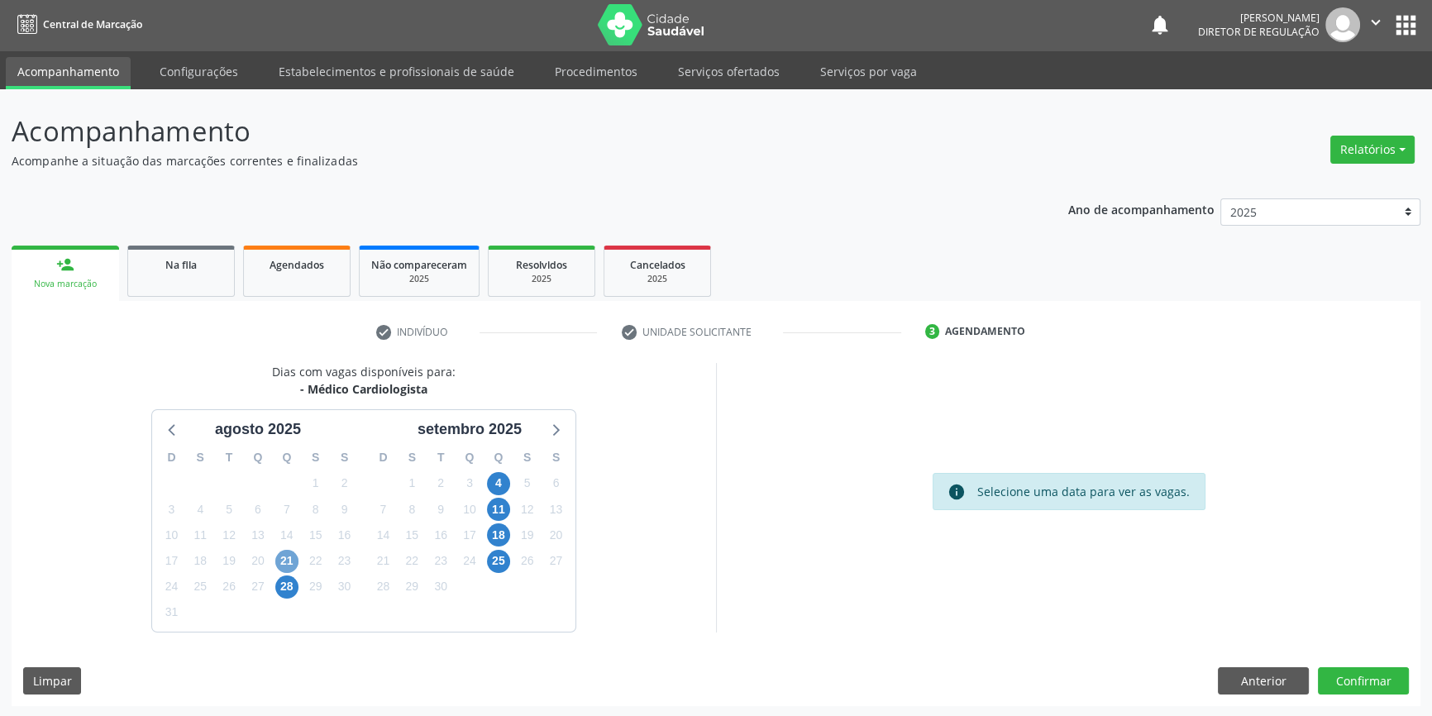
click at [286, 562] on span "21" at bounding box center [286, 561] width 23 height 23
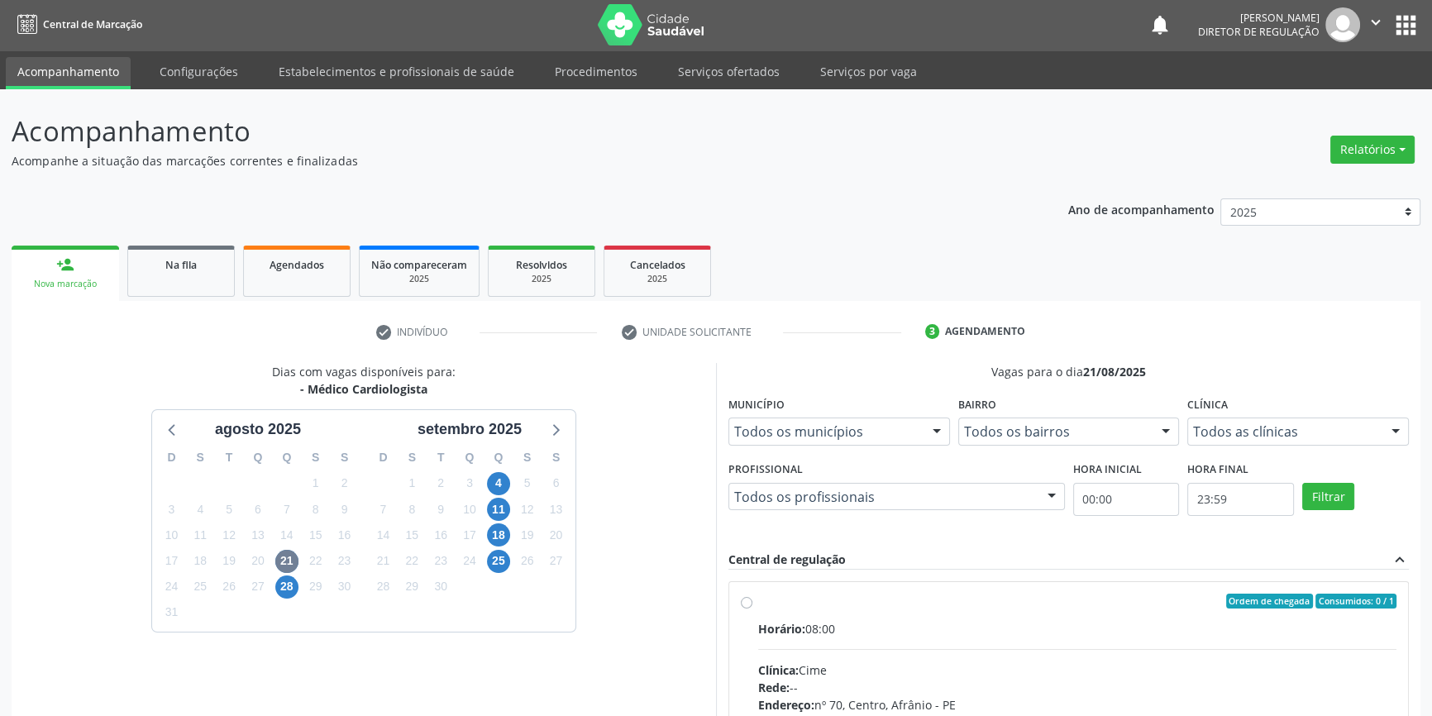
click at [968, 609] on label "Ordem de chegada Consumidos: 0 / 1 Horário: 08:00 Clínica: Cime Rede: -- Endere…" at bounding box center [1077, 721] width 638 height 254
click at [753, 609] on input "Ordem de chegada Consumidos: 0 / 1 Horário: 08:00 Clínica: Cime Rede: -- Endere…" at bounding box center [747, 601] width 12 height 15
radio input "true"
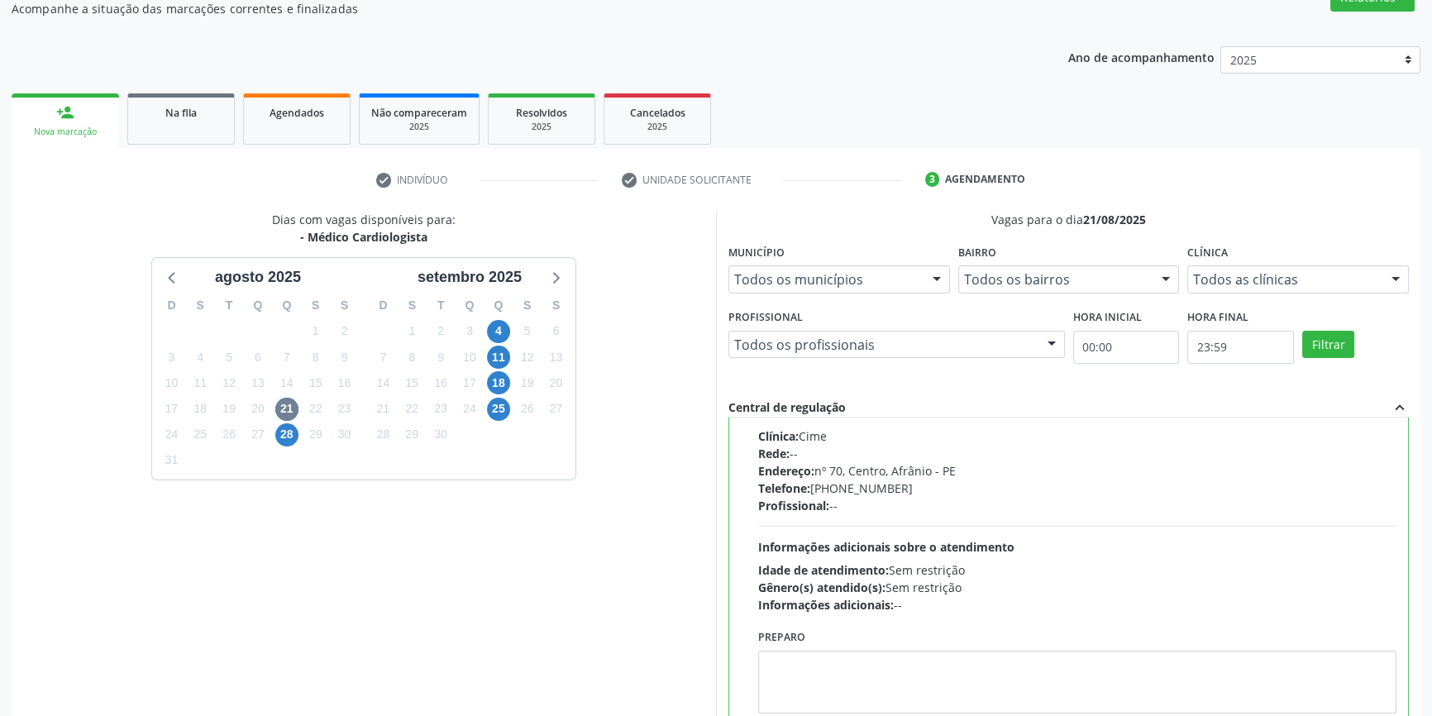
scroll to position [270, 0]
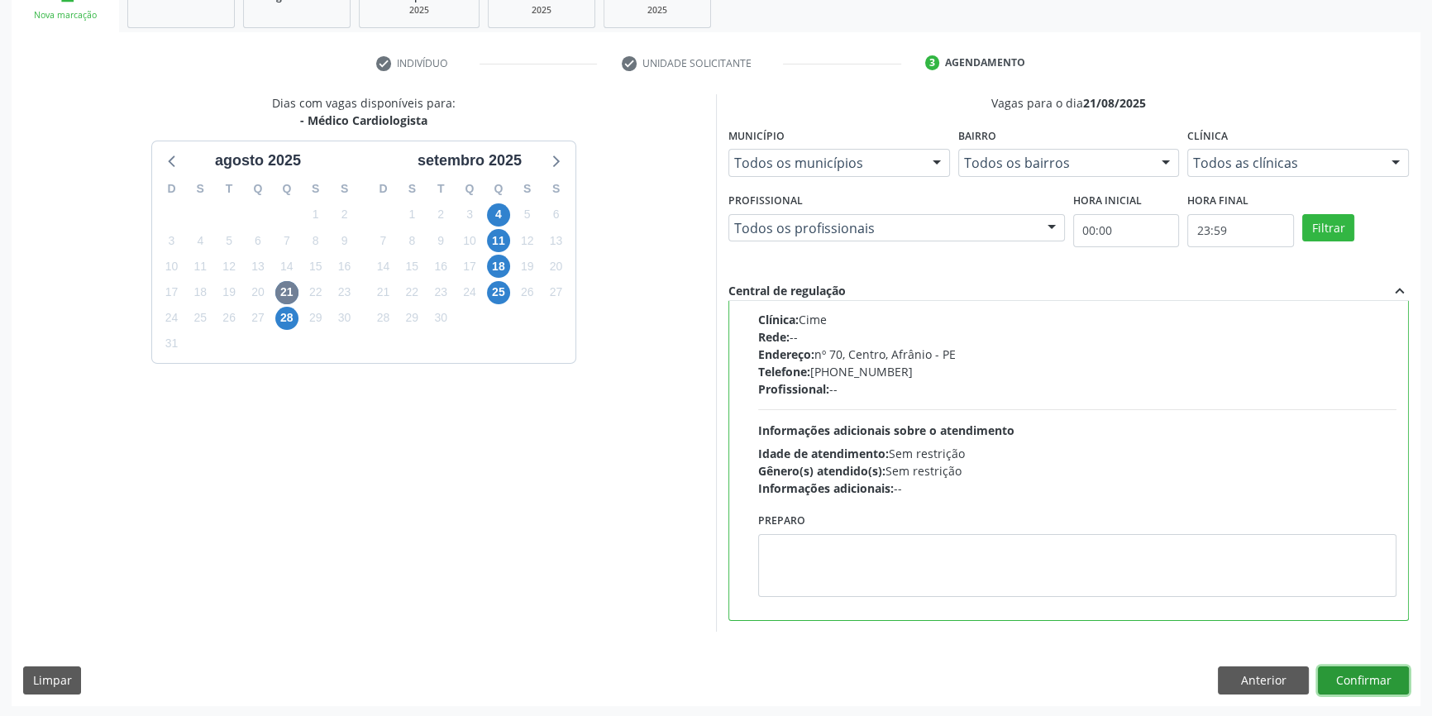
click at [1365, 677] on button "Confirmar" at bounding box center [1363, 681] width 91 height 28
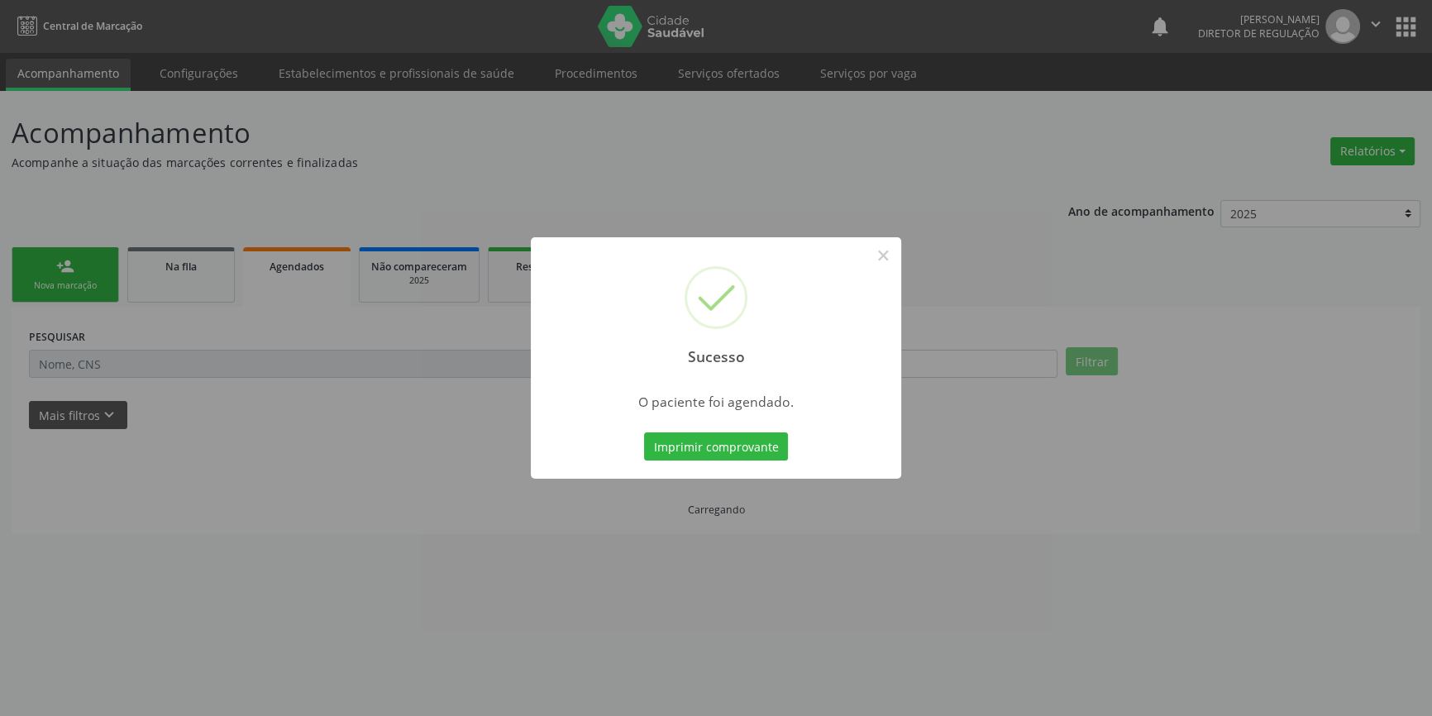
scroll to position [0, 0]
click at [768, 447] on button "Imprimir comprovante" at bounding box center [722, 447] width 144 height 28
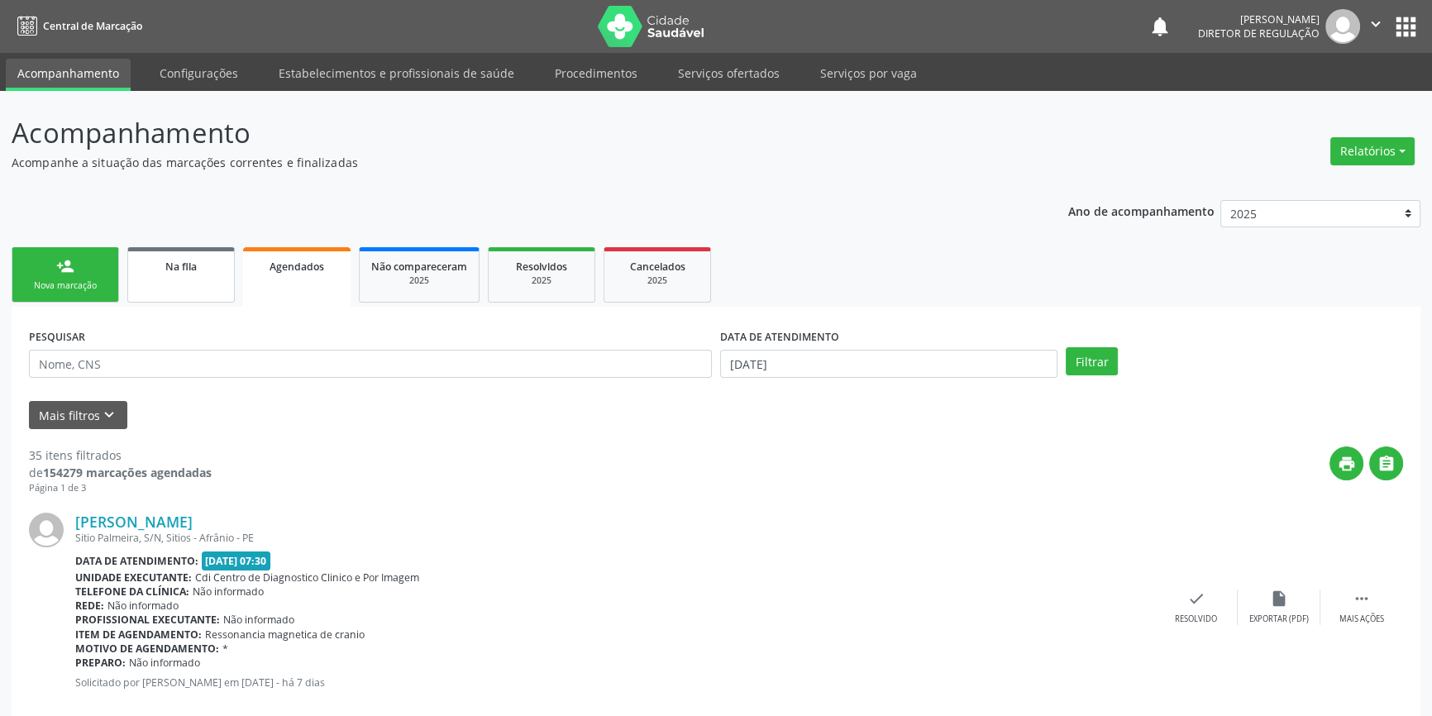
click at [189, 277] on link "Na fila" at bounding box center [181, 274] width 108 height 55
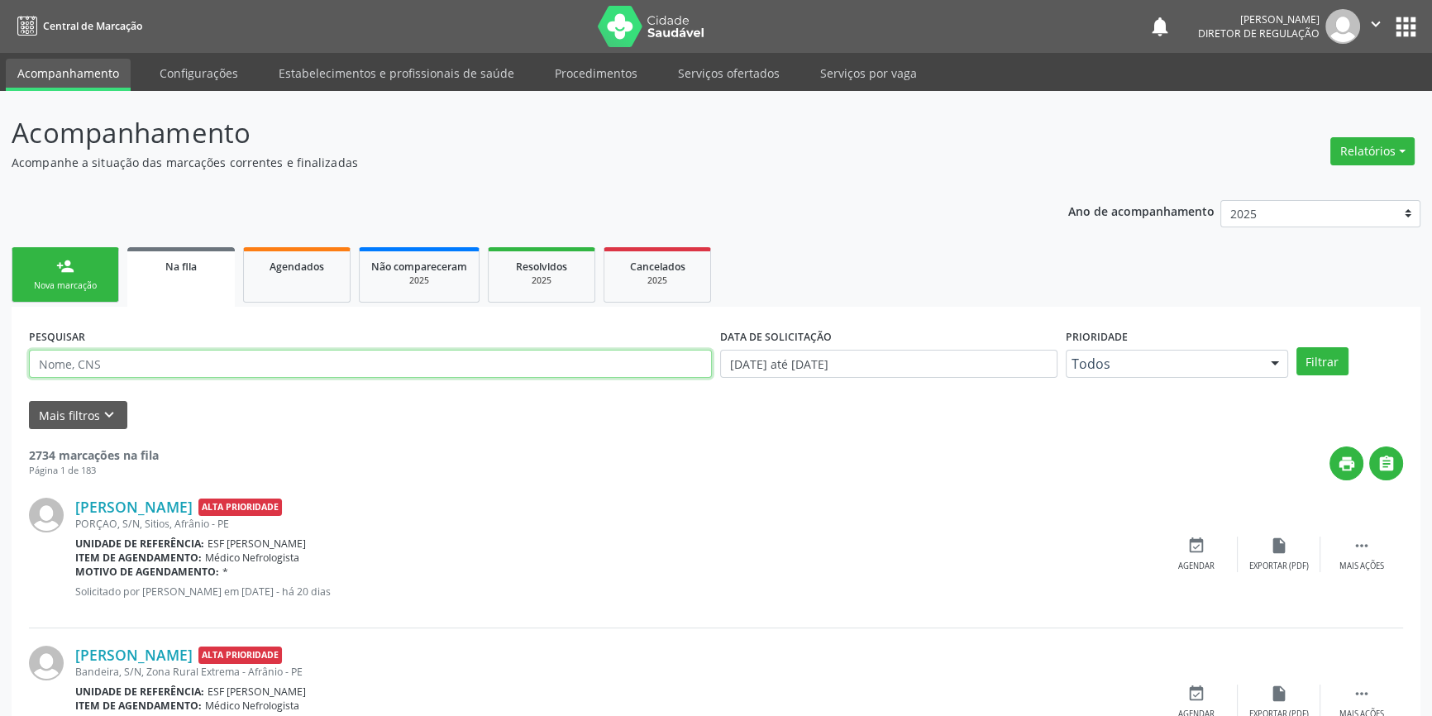
click at [137, 375] on input "text" at bounding box center [370, 364] width 683 height 28
click at [1350, 367] on div "Filtrar" at bounding box center [1350, 361] width 115 height 28
click at [1344, 363] on button "Filtrar" at bounding box center [1323, 361] width 52 height 28
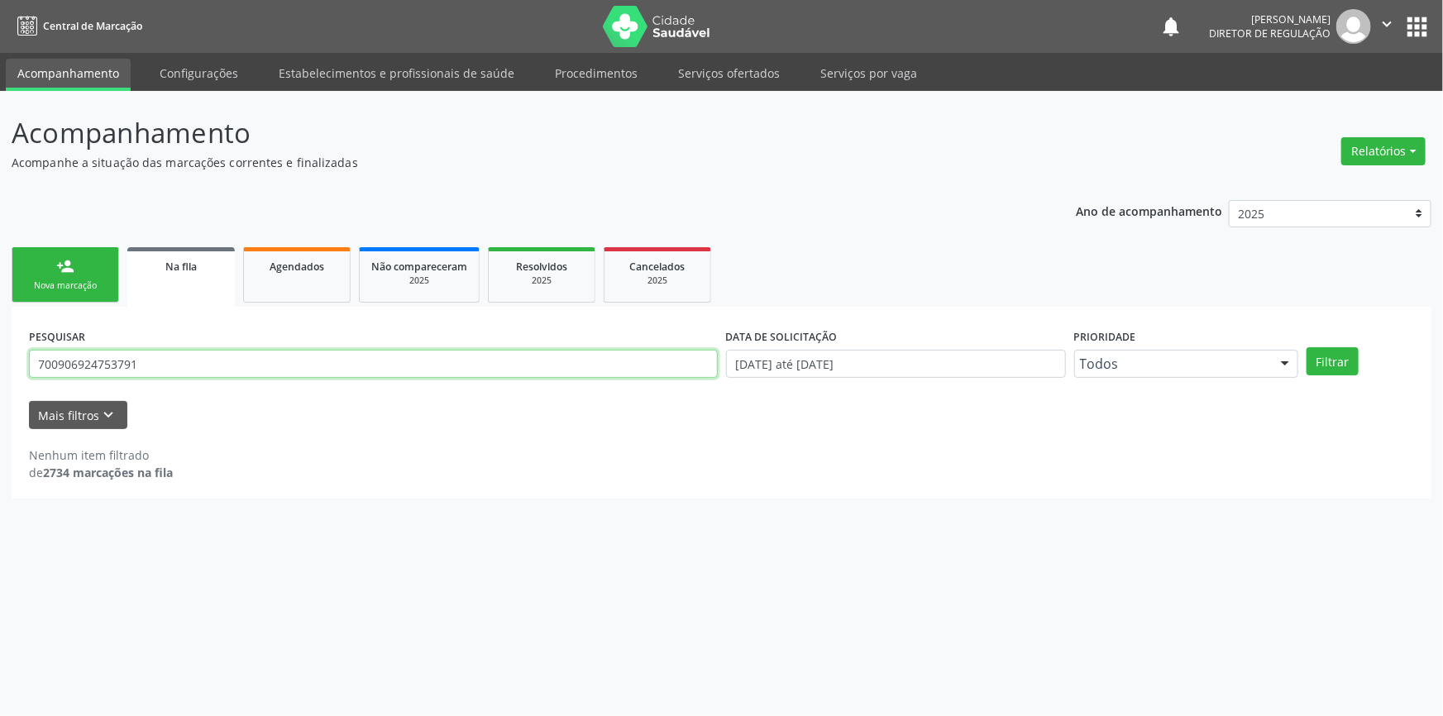
drag, startPoint x: 144, startPoint y: 371, endPoint x: 0, endPoint y: 367, distance: 144.0
click at [0, 367] on div "Acompanhamento Acompanhe a situação das marcações correntes e finalizadas Relat…" at bounding box center [721, 403] width 1443 height 625
type input "ROSA"
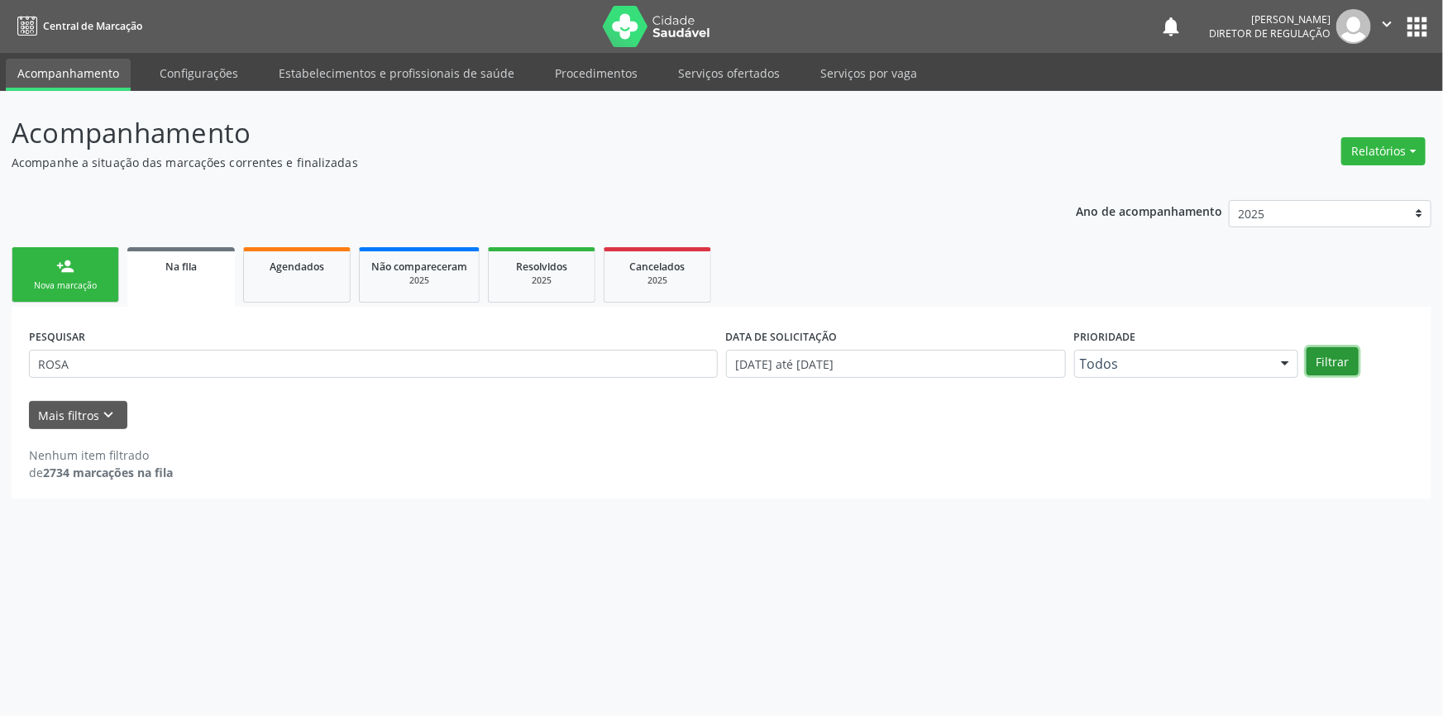
click at [1319, 351] on button "Filtrar" at bounding box center [1333, 361] width 52 height 28
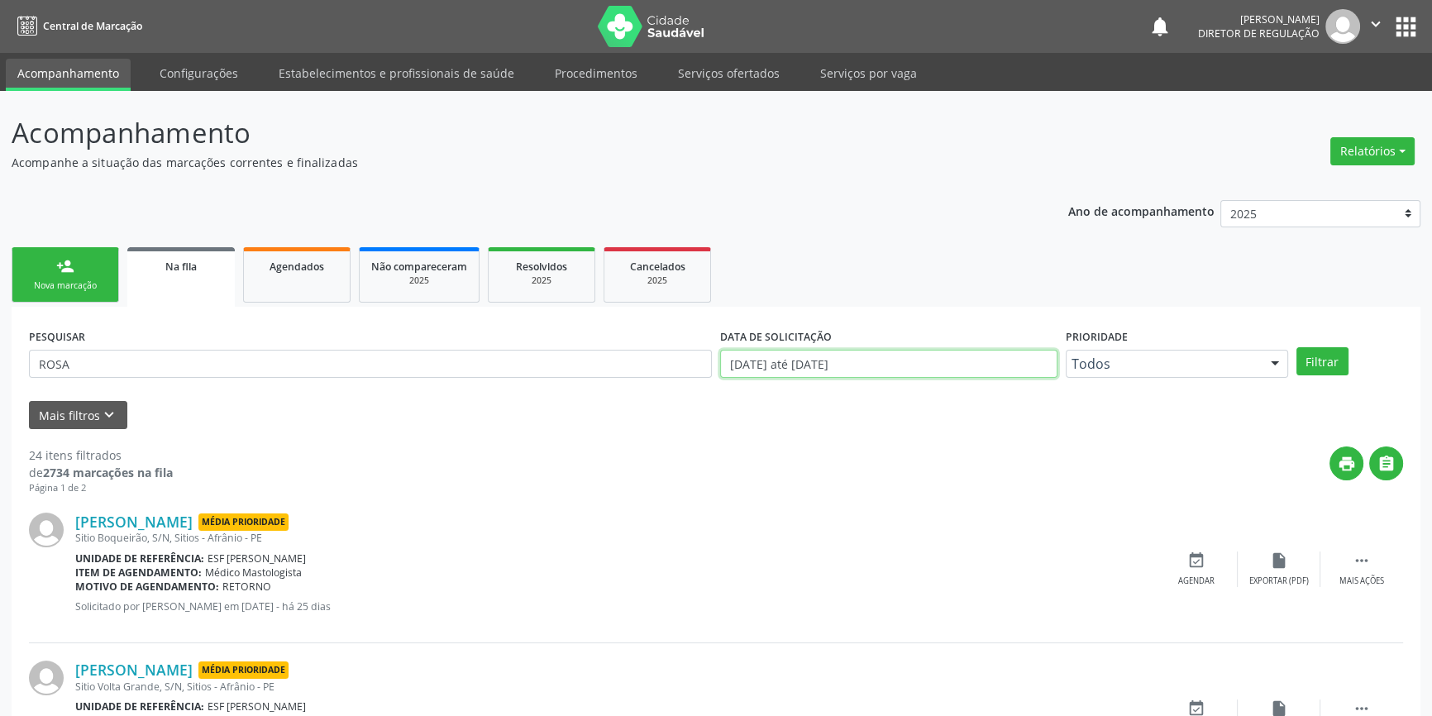
click at [945, 363] on input "[DATE] até [DATE]" at bounding box center [888, 364] width 337 height 28
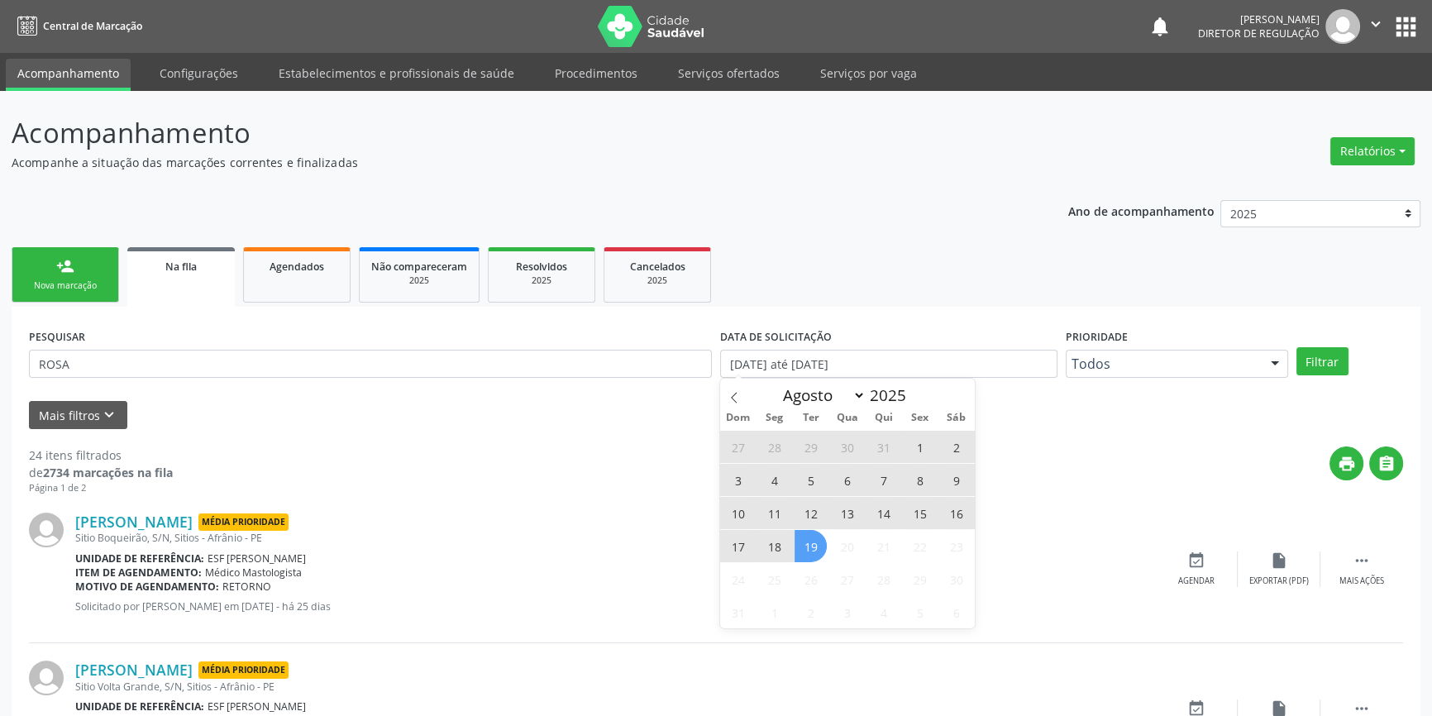
click at [785, 543] on span "18" at bounding box center [774, 546] width 32 height 32
type input "[DATE]"
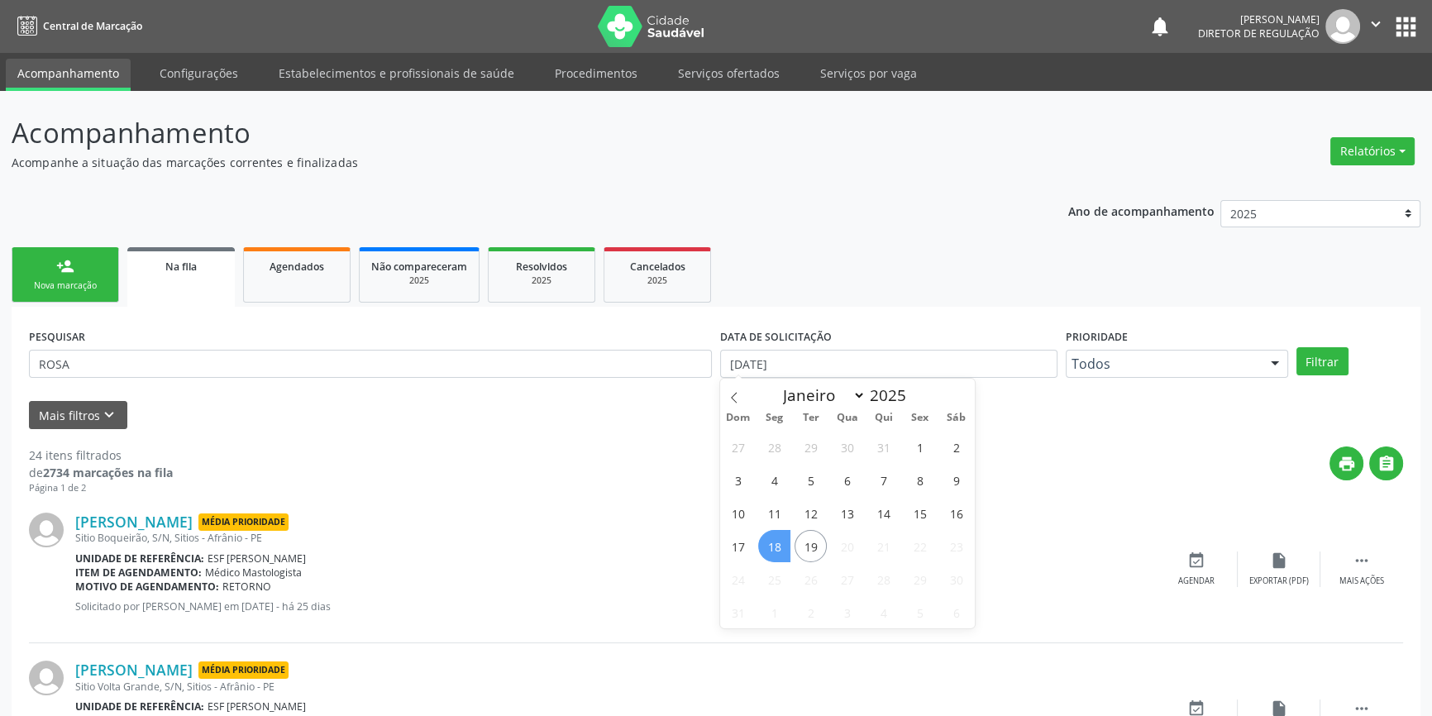
click at [785, 543] on span "18" at bounding box center [774, 546] width 32 height 32
click at [1308, 356] on button "Filtrar" at bounding box center [1323, 361] width 52 height 28
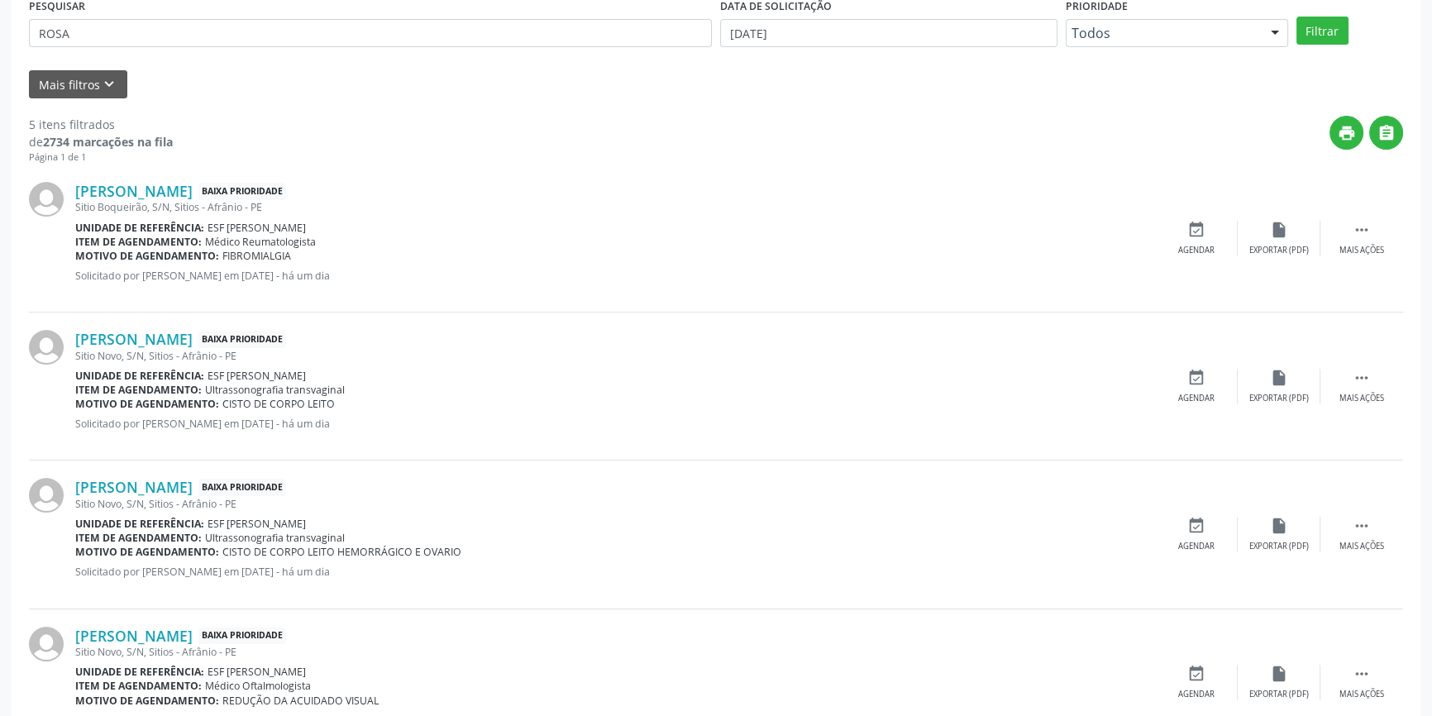
scroll to position [246, 0]
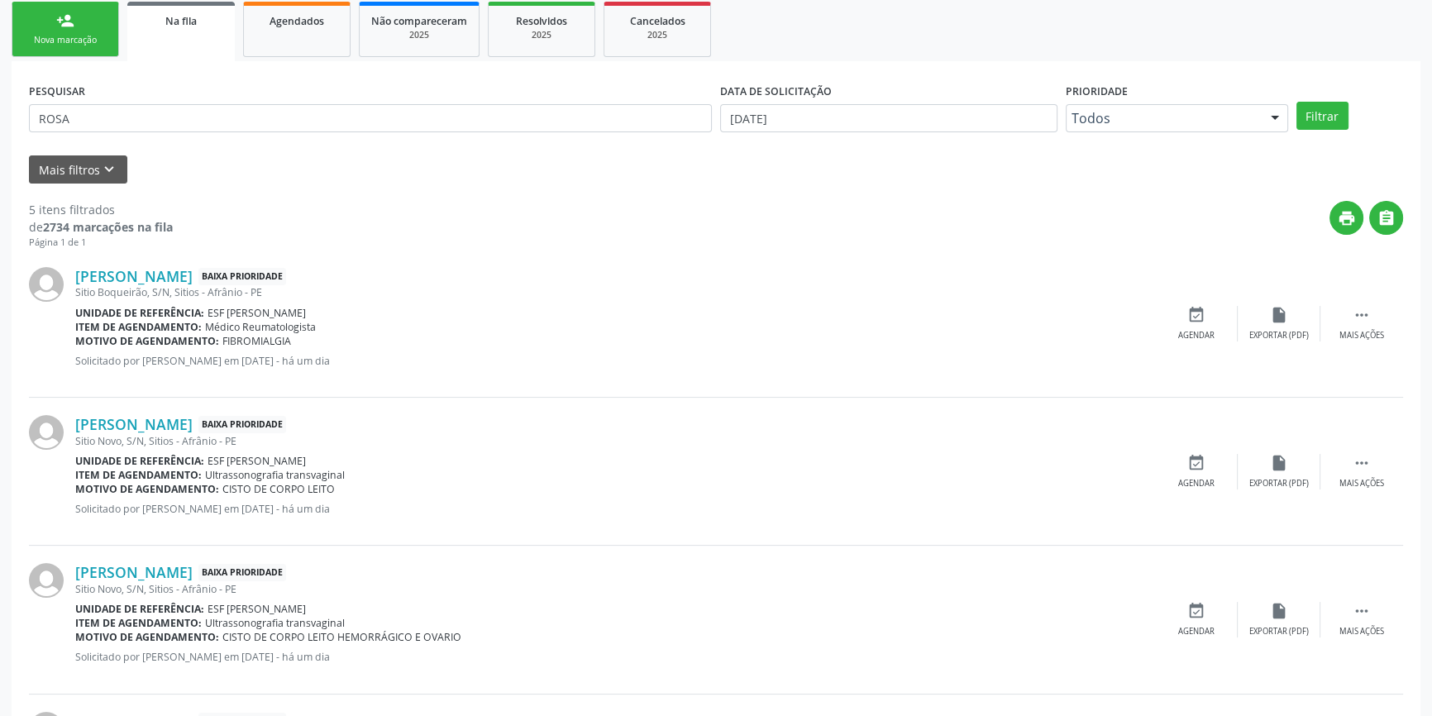
click at [74, 34] on div "Nova marcação" at bounding box center [65, 40] width 83 height 12
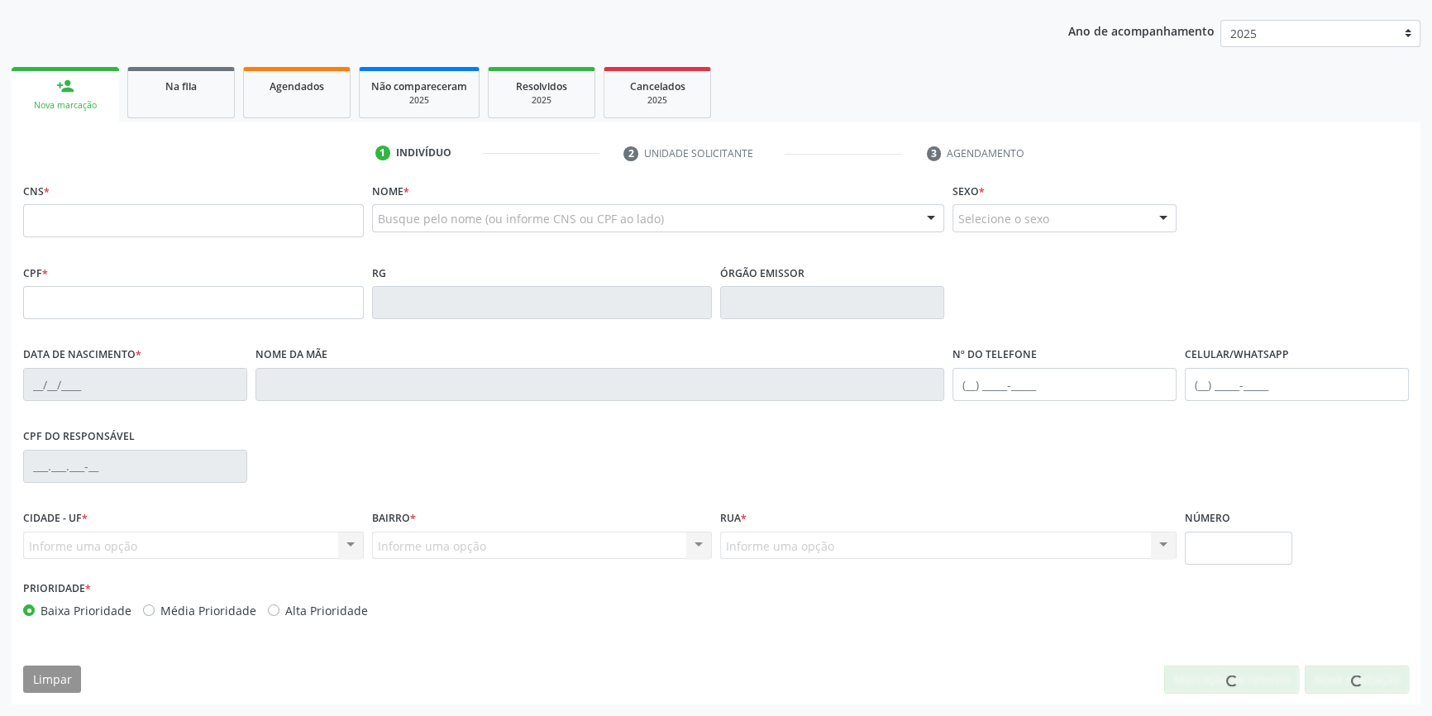
scroll to position [179, 0]
click at [227, 112] on link "Na fila" at bounding box center [181, 93] width 108 height 51
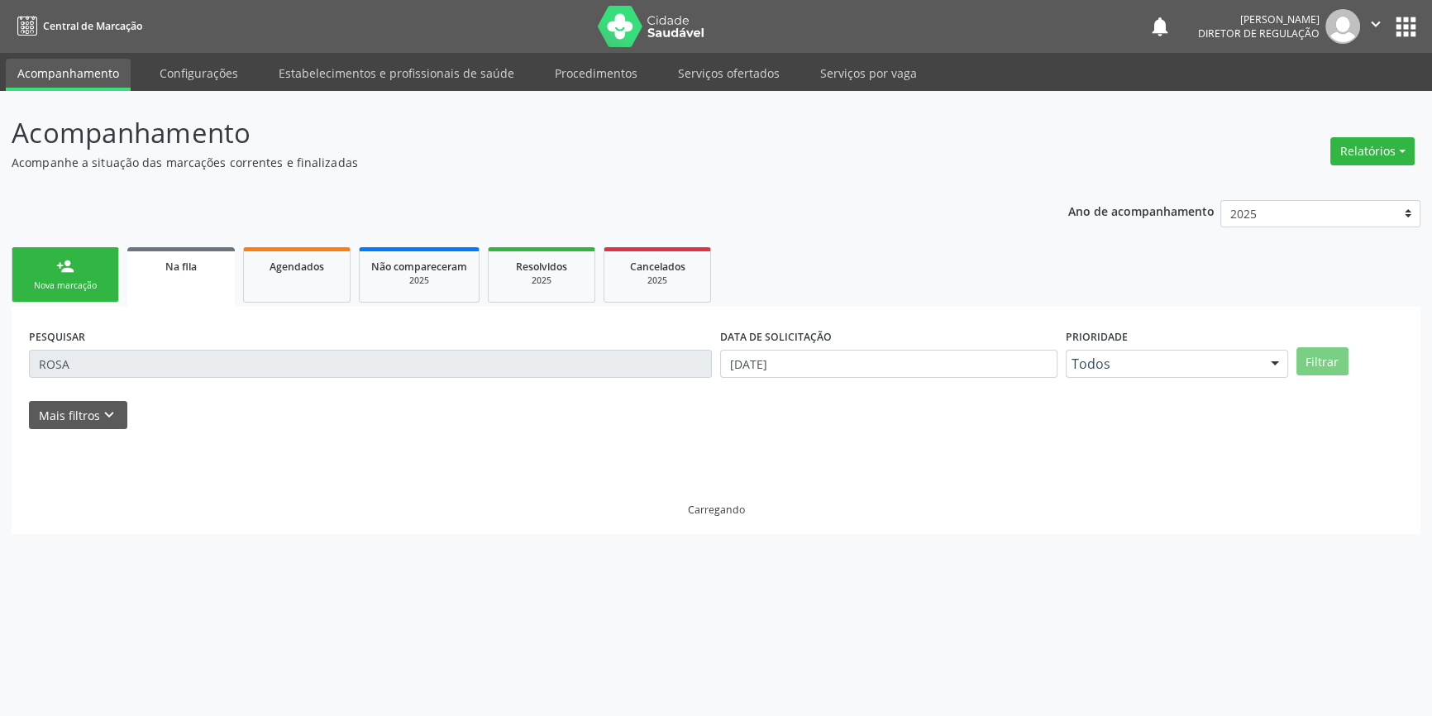
scroll to position [0, 0]
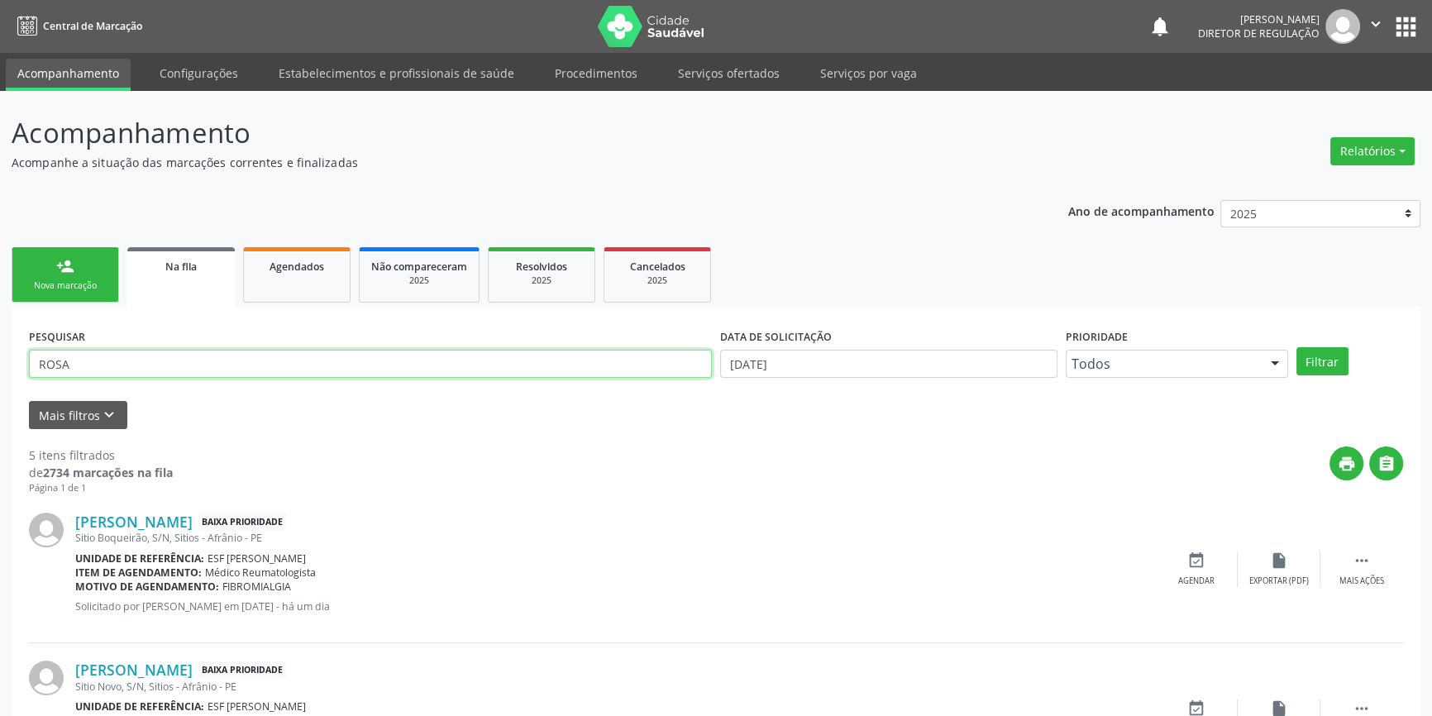
click at [227, 368] on input "ROSA" at bounding box center [370, 364] width 683 height 28
drag, startPoint x: 232, startPoint y: 367, endPoint x: 17, endPoint y: 355, distance: 216.2
click at [0, 355] on div "Acompanhamento Acompanhe a situação das marcações correntes e finalizadas Relat…" at bounding box center [716, 678] width 1432 height 1174
type input "703408270889410"
click at [1311, 348] on button "Filtrar" at bounding box center [1323, 361] width 52 height 28
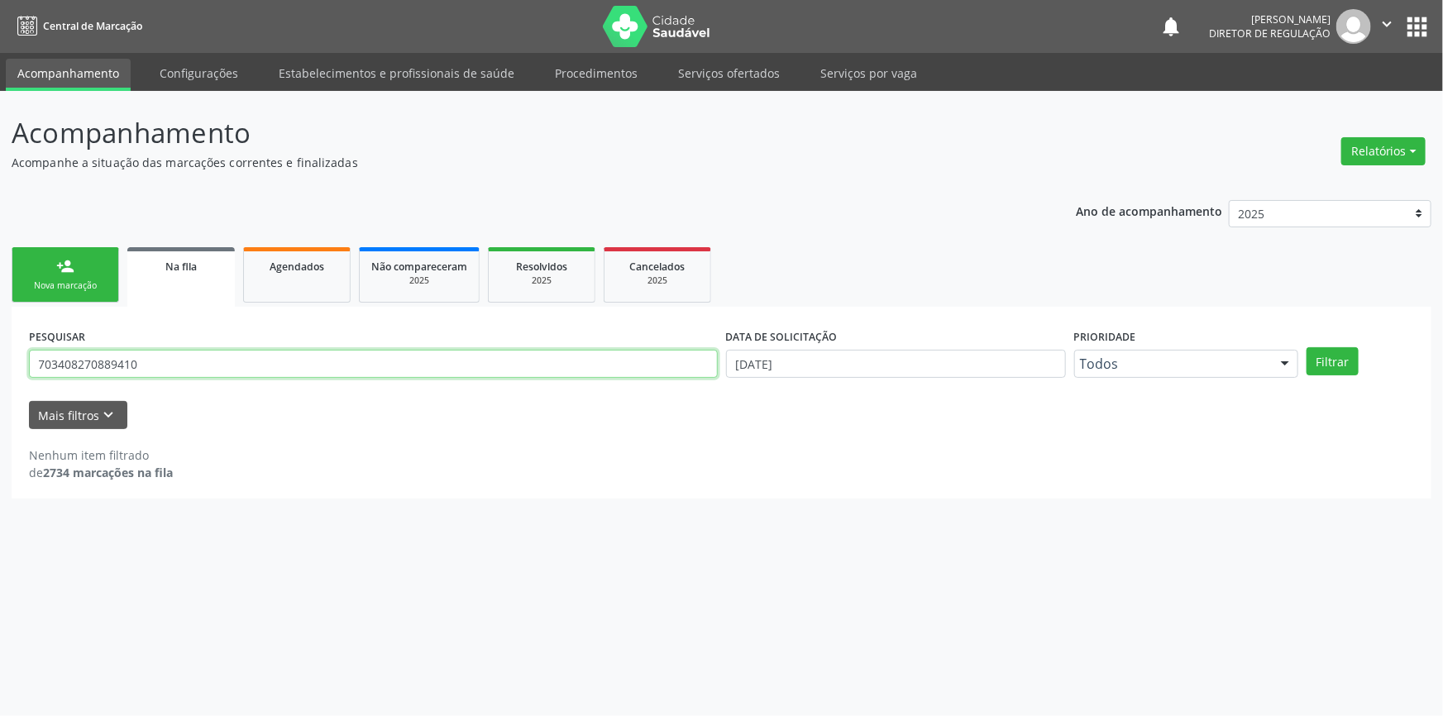
click at [0, 356] on div "Acompanhamento Acompanhe a situação das marcações correntes e finalizadas Relat…" at bounding box center [721, 403] width 1443 height 625
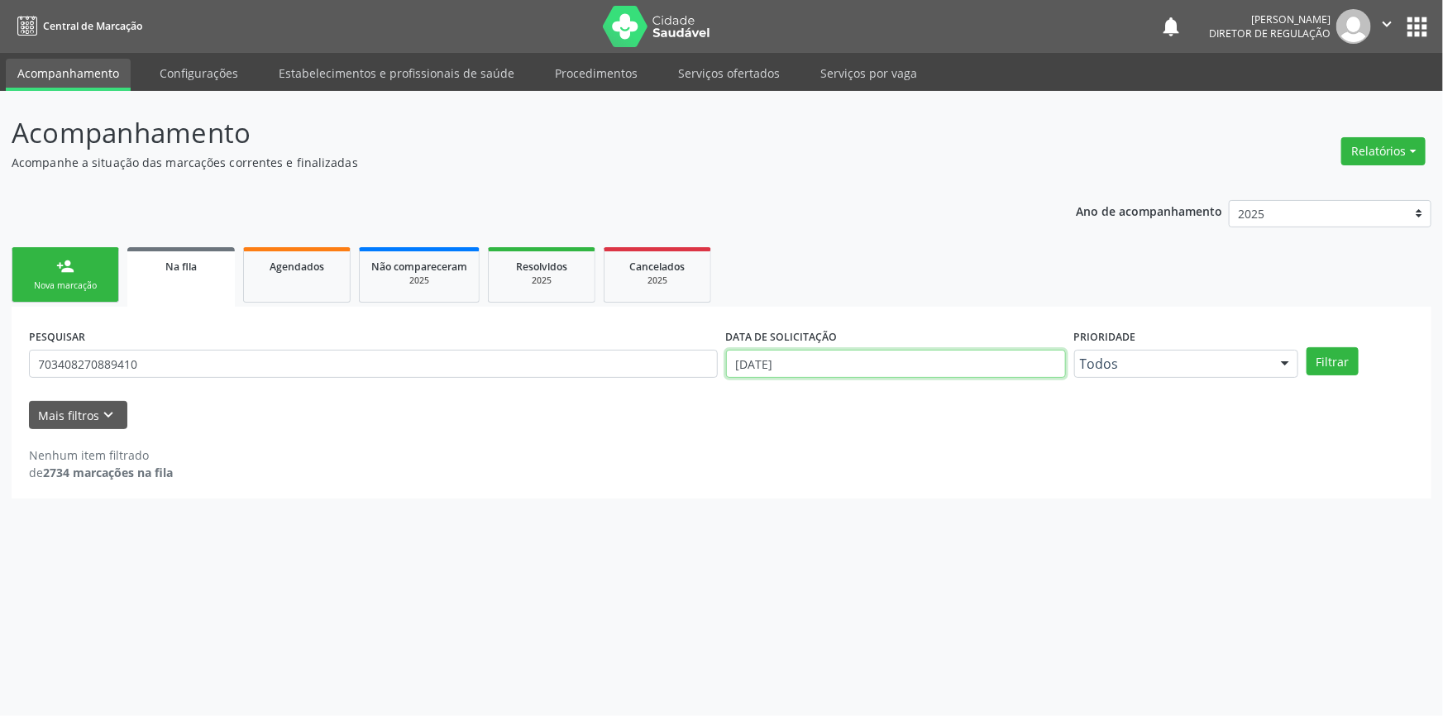
click at [794, 363] on input "18/08/2025" at bounding box center [896, 364] width 340 height 28
click at [739, 398] on icon at bounding box center [735, 398] width 12 height 12
click at [739, 390] on span at bounding box center [734, 393] width 28 height 28
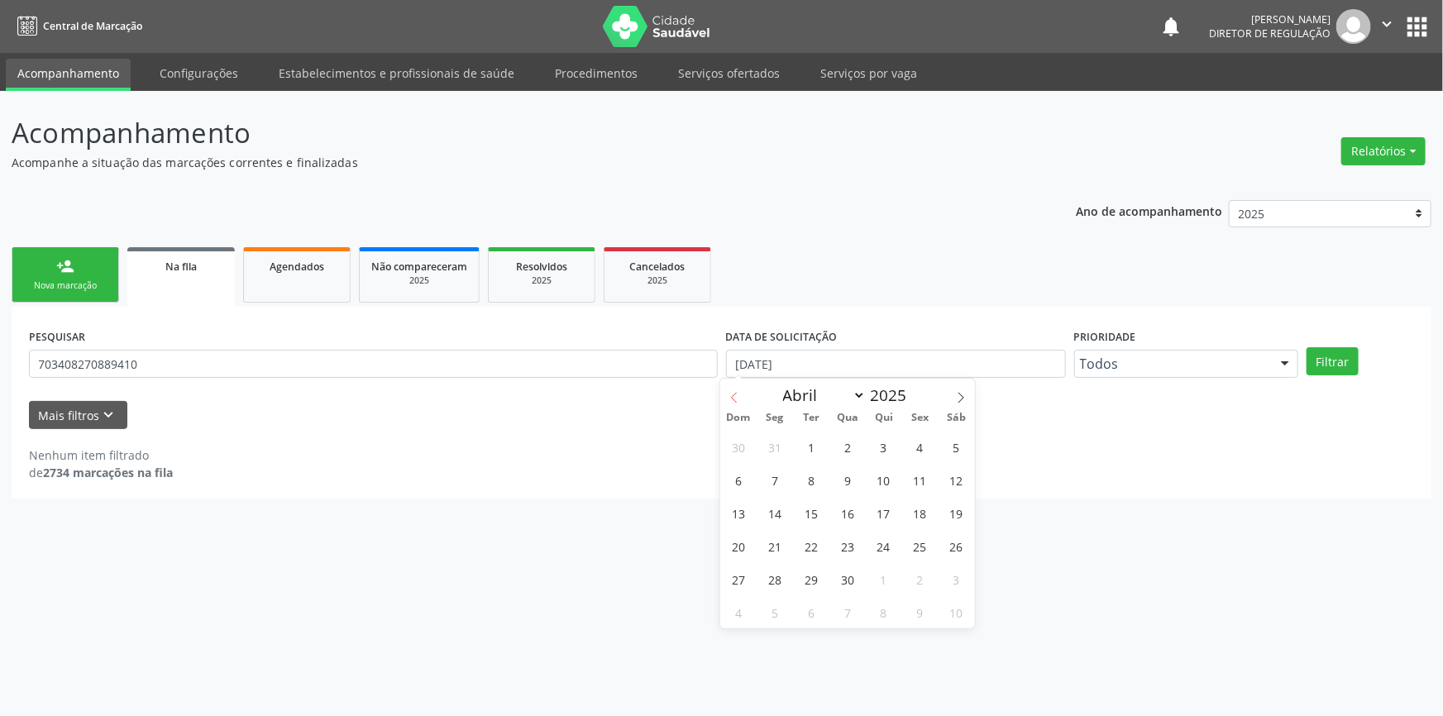
click at [722, 403] on span at bounding box center [734, 393] width 28 height 28
select select "0"
click at [722, 403] on span at bounding box center [734, 393] width 28 height 28
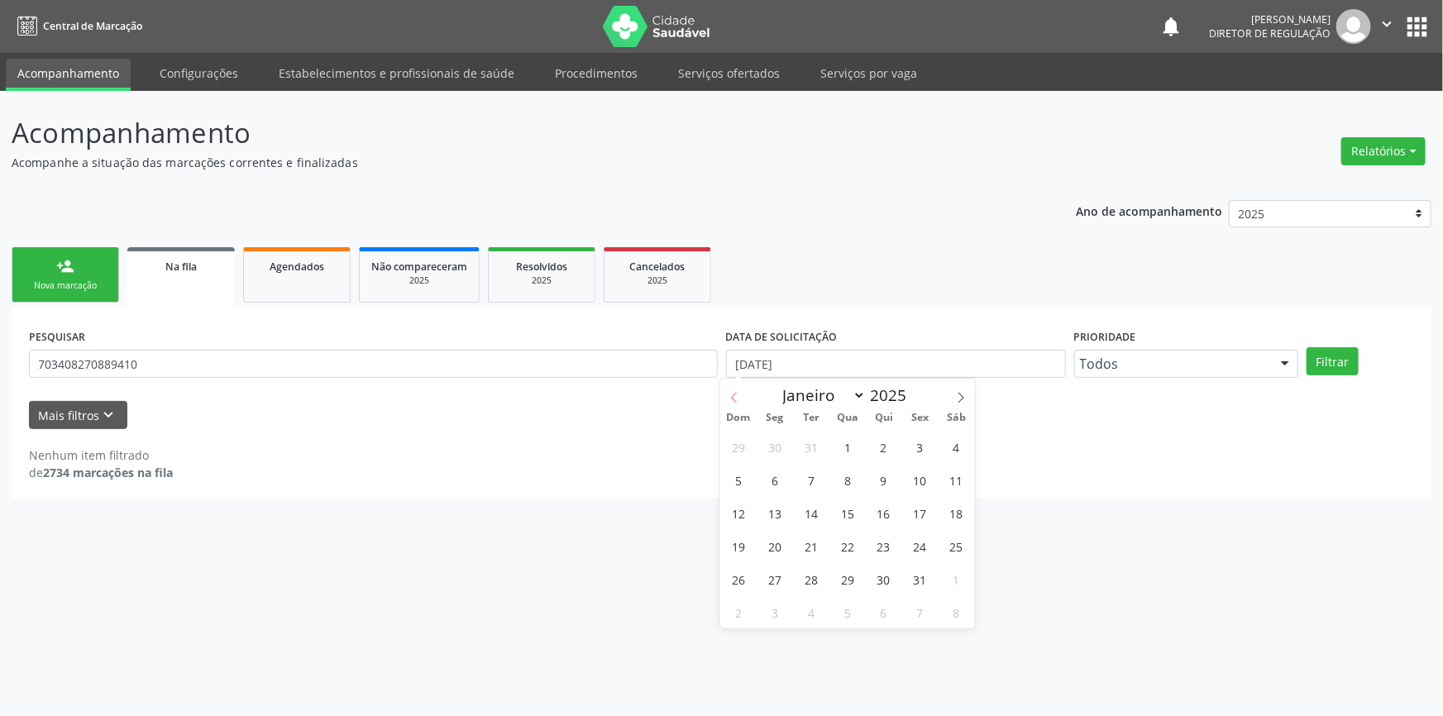
type input "2024"
click at [722, 403] on span at bounding box center [734, 393] width 28 height 28
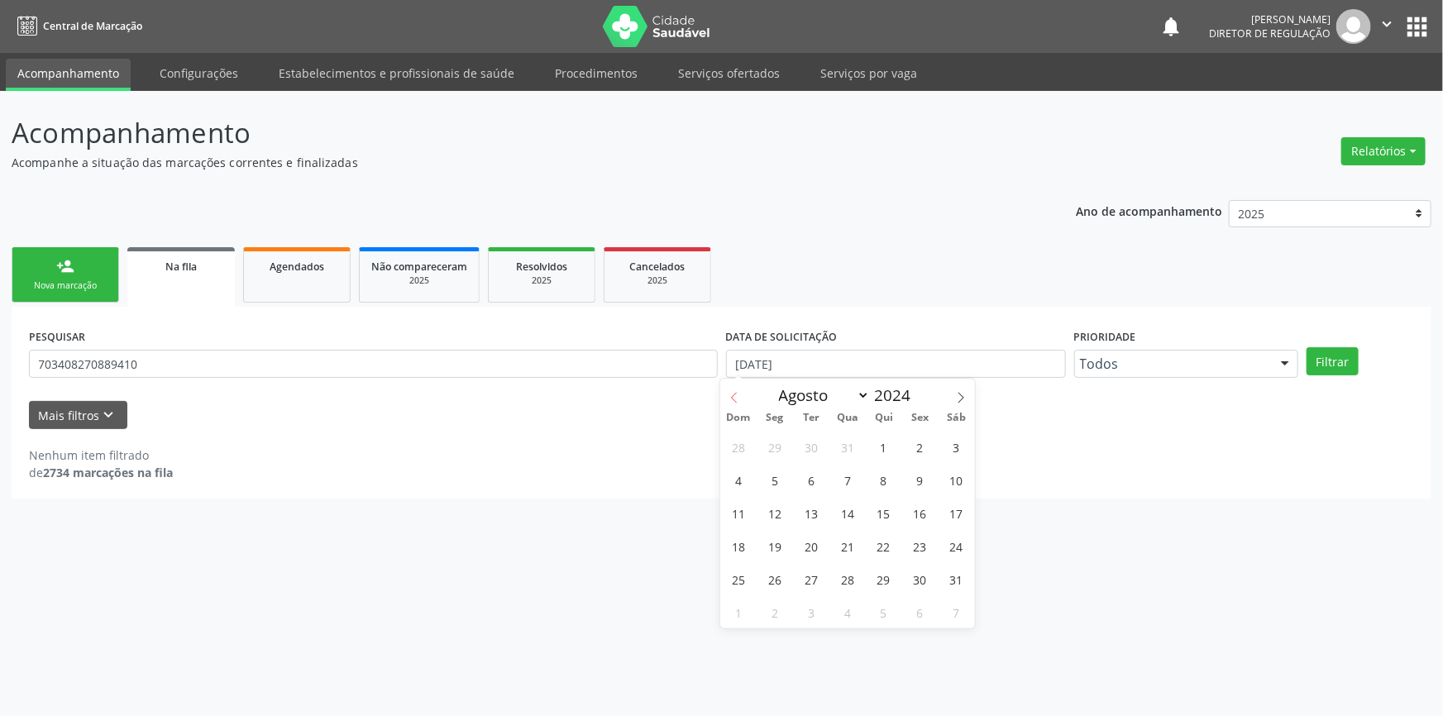
click at [722, 403] on span at bounding box center [734, 393] width 28 height 28
select select "6"
click at [785, 442] on span "1" at bounding box center [774, 447] width 32 height 32
type input "01/07/2024"
click at [958, 404] on span at bounding box center [961, 393] width 28 height 28
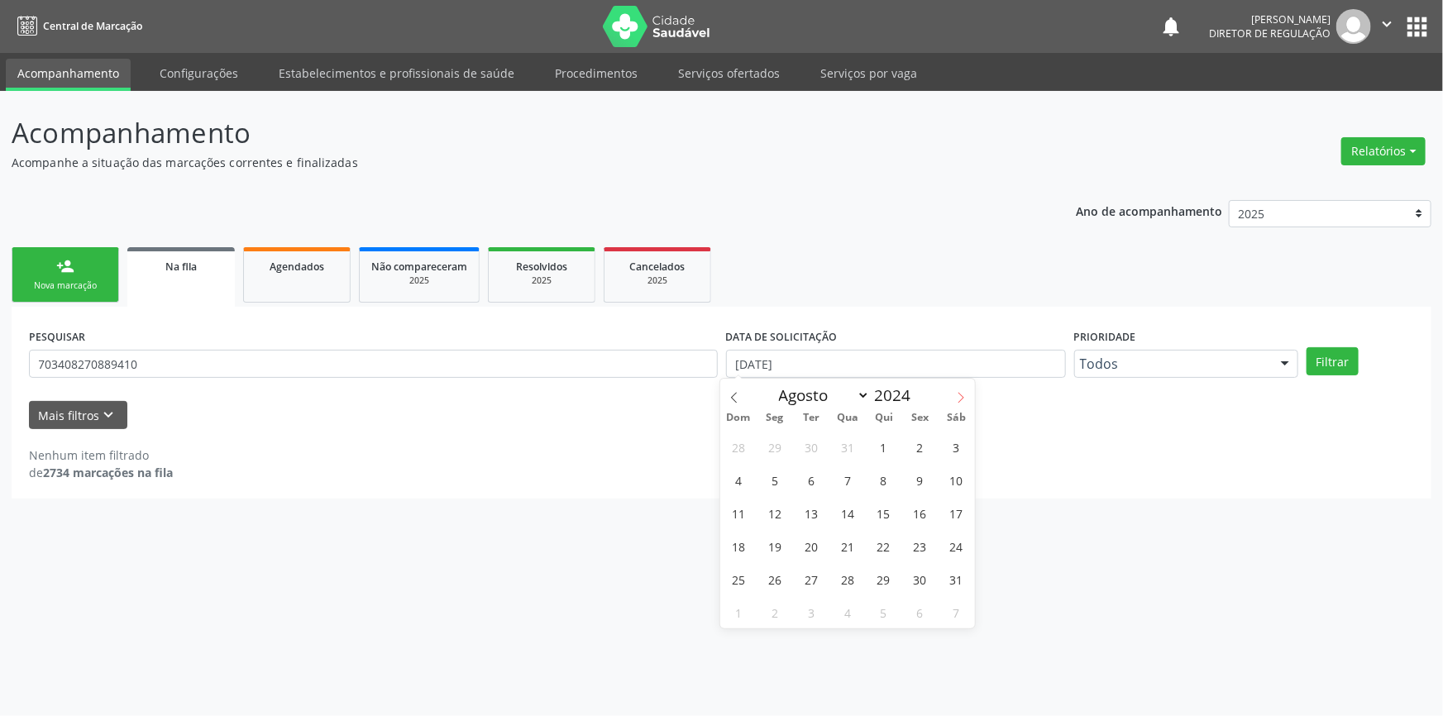
click at [959, 404] on span at bounding box center [961, 393] width 28 height 28
select select "11"
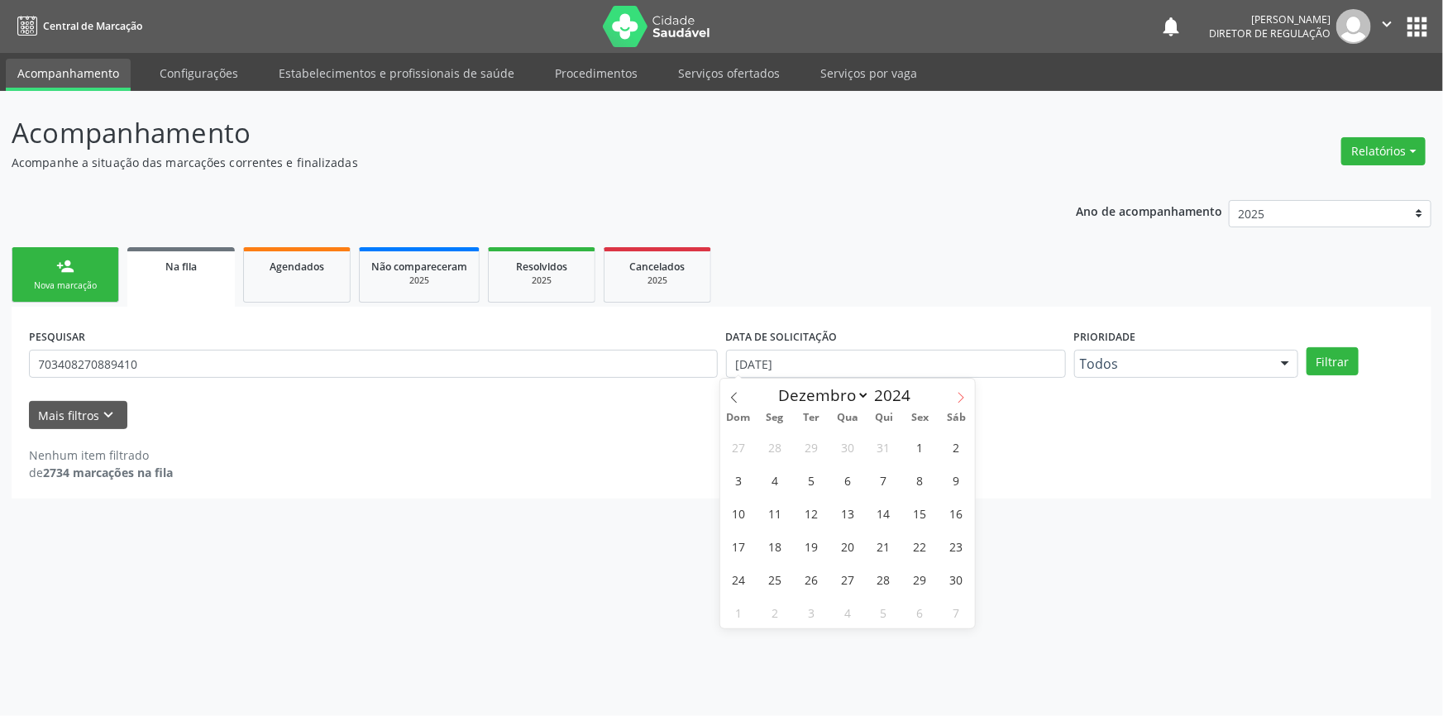
click at [959, 404] on span at bounding box center [961, 393] width 28 height 28
type input "2025"
click at [959, 404] on span at bounding box center [961, 393] width 28 height 28
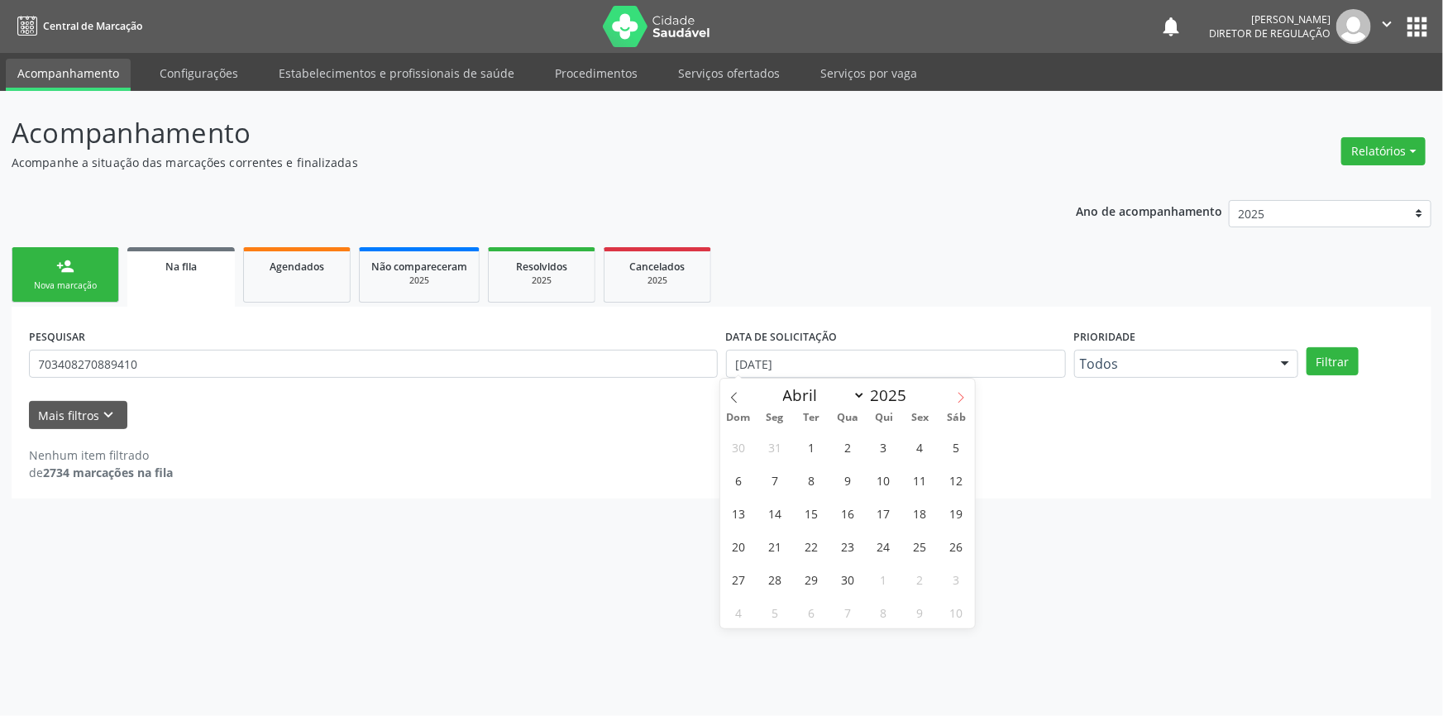
click at [959, 404] on span at bounding box center [961, 393] width 28 height 28
select select "7"
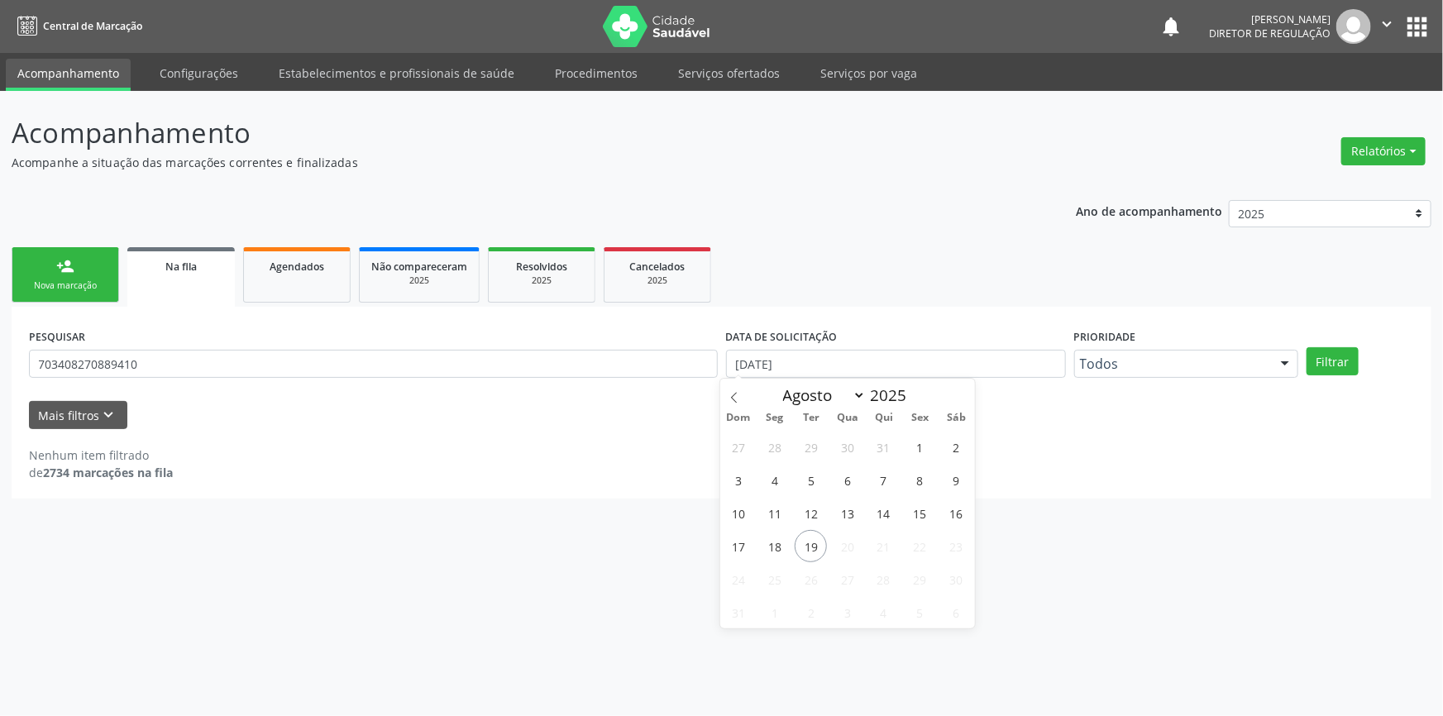
click at [959, 404] on div "Janeiro Fevereiro Março Abril Maio Junho Julho Agosto 2025" at bounding box center [847, 393] width 255 height 28
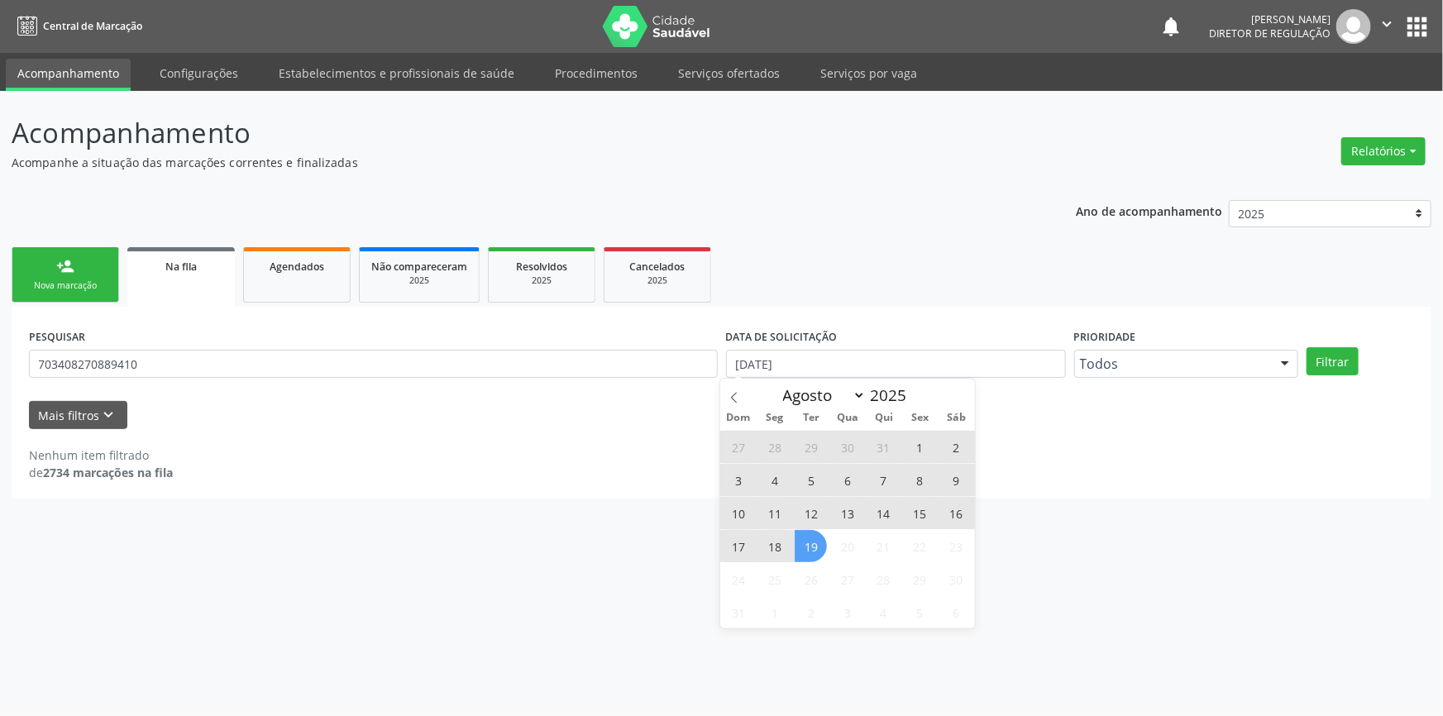
click at [816, 538] on span "19" at bounding box center [811, 546] width 32 height 32
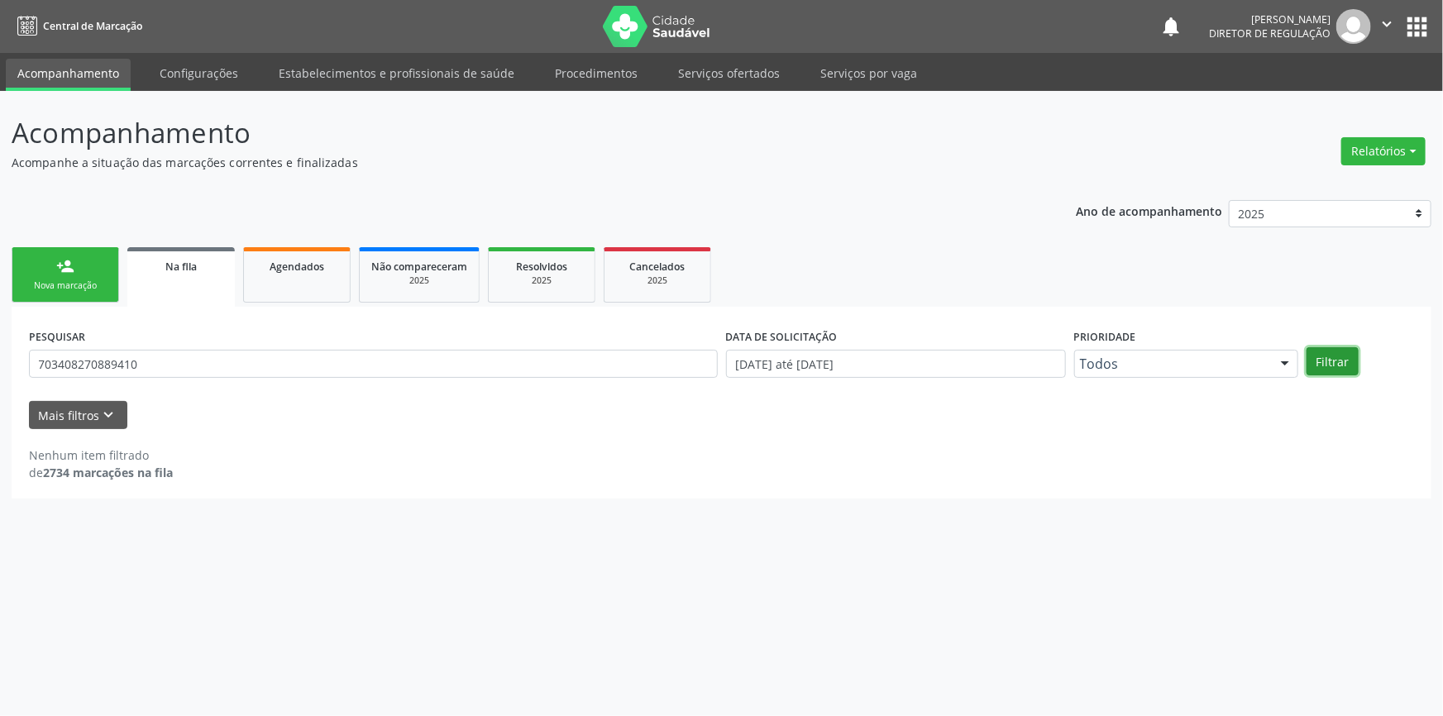
click at [1323, 355] on button "Filtrar" at bounding box center [1333, 361] width 52 height 28
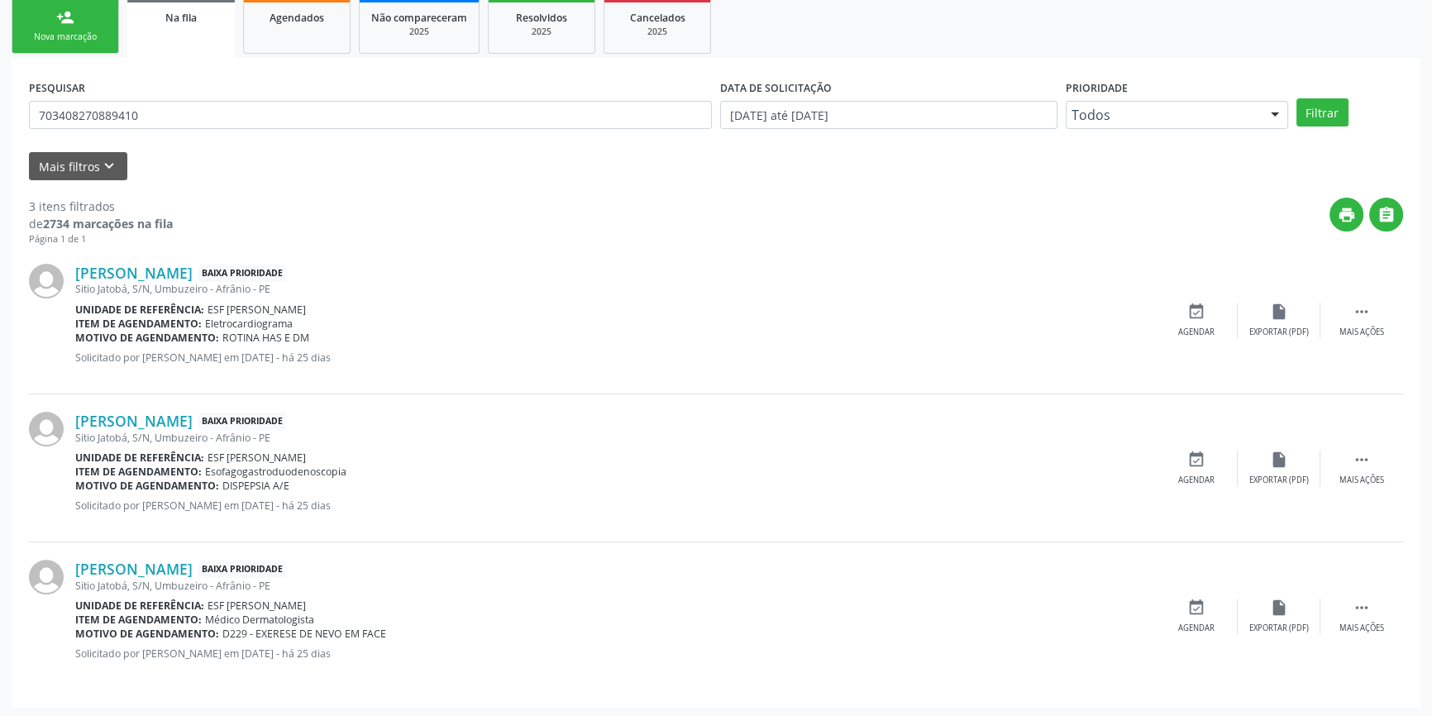
scroll to position [250, 0]
click at [1194, 326] on div "Agendar" at bounding box center [1197, 332] width 36 height 12
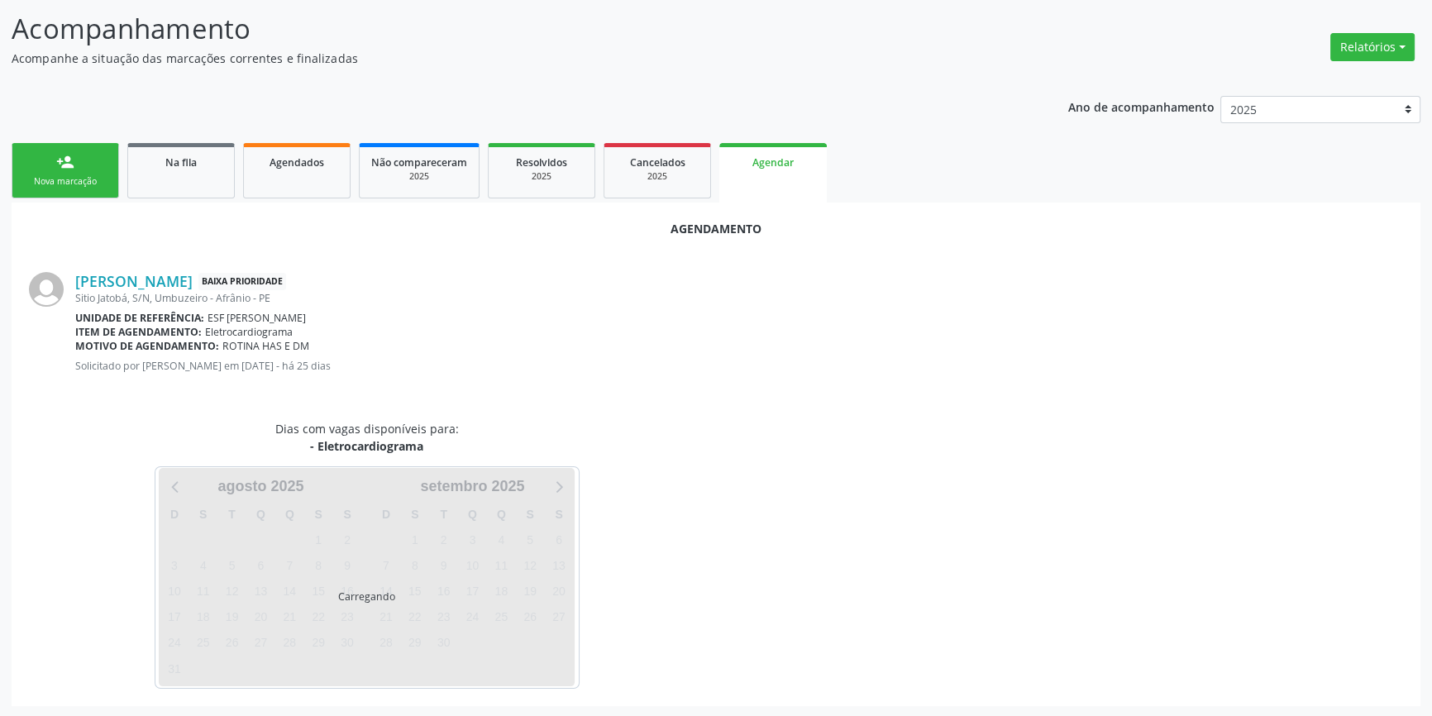
scroll to position [143, 0]
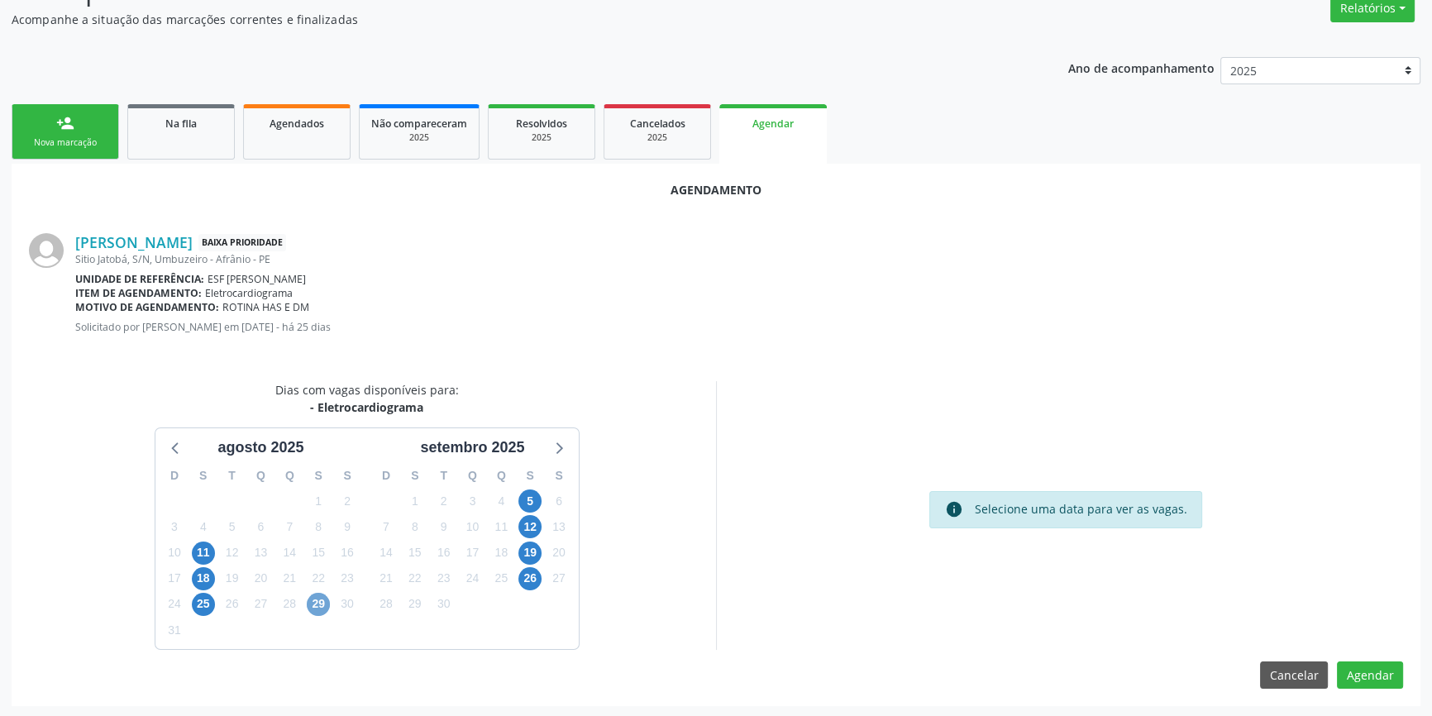
click at [327, 604] on span "29" at bounding box center [318, 604] width 23 height 23
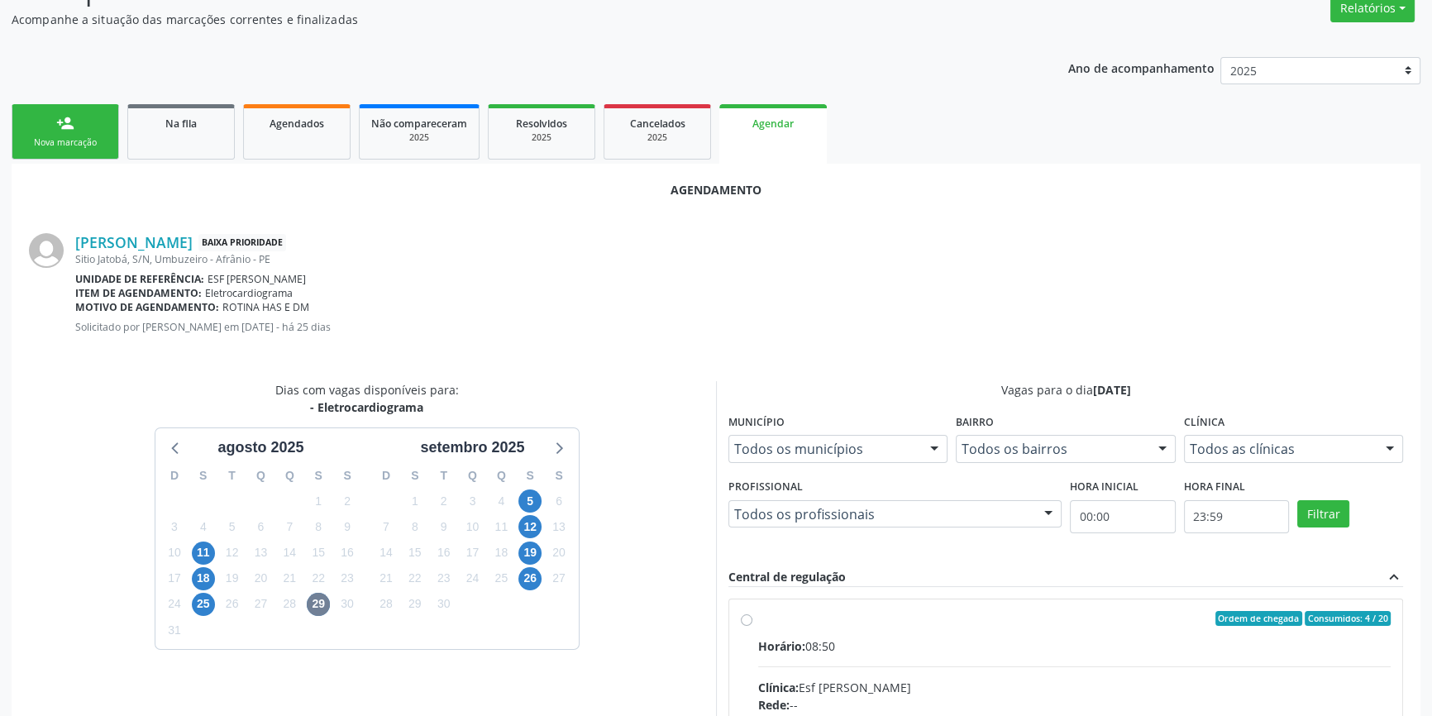
click at [753, 626] on input "Ordem de chegada Consumidos: 4 / 20 Horário: 08:50 Clínica: Esf [PERSON_NAME] R…" at bounding box center [747, 618] width 12 height 15
radio input "true"
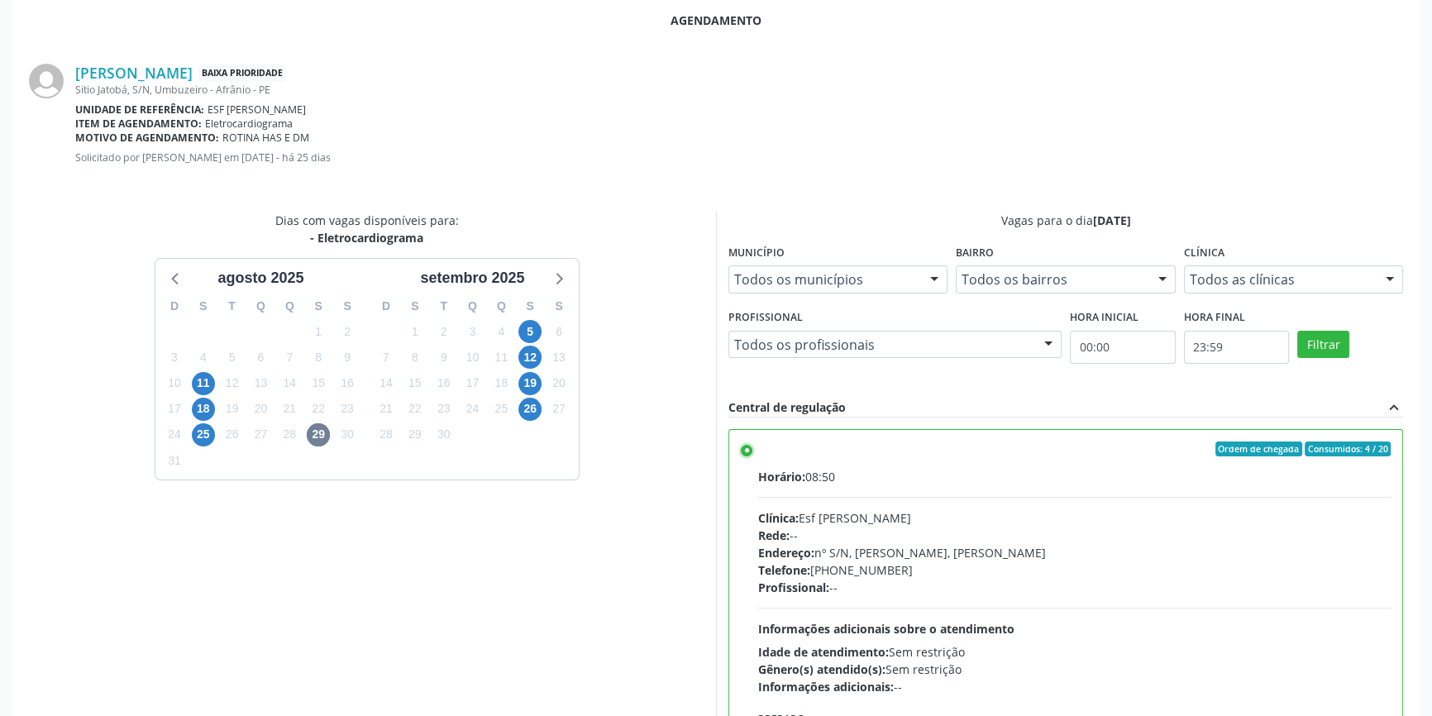
scroll to position [412, 0]
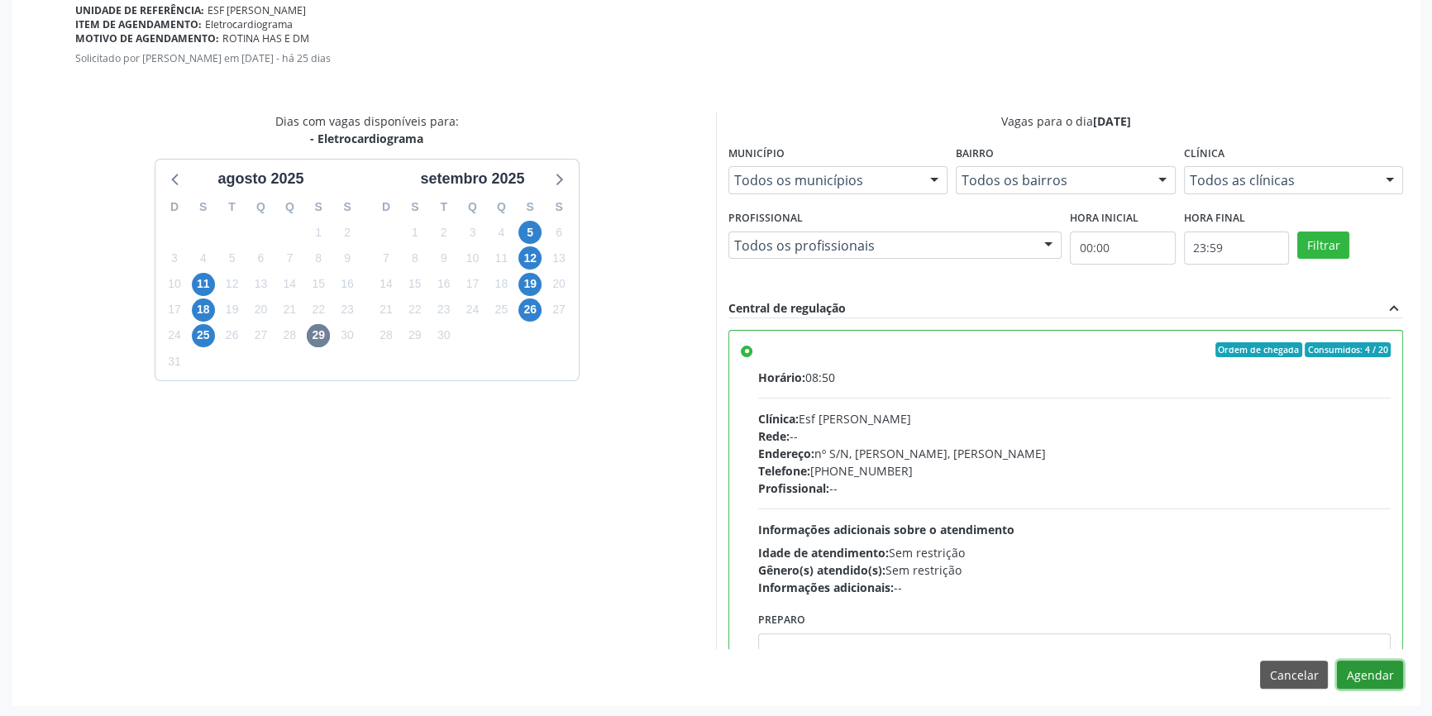
click at [1376, 670] on button "Agendar" at bounding box center [1370, 675] width 66 height 28
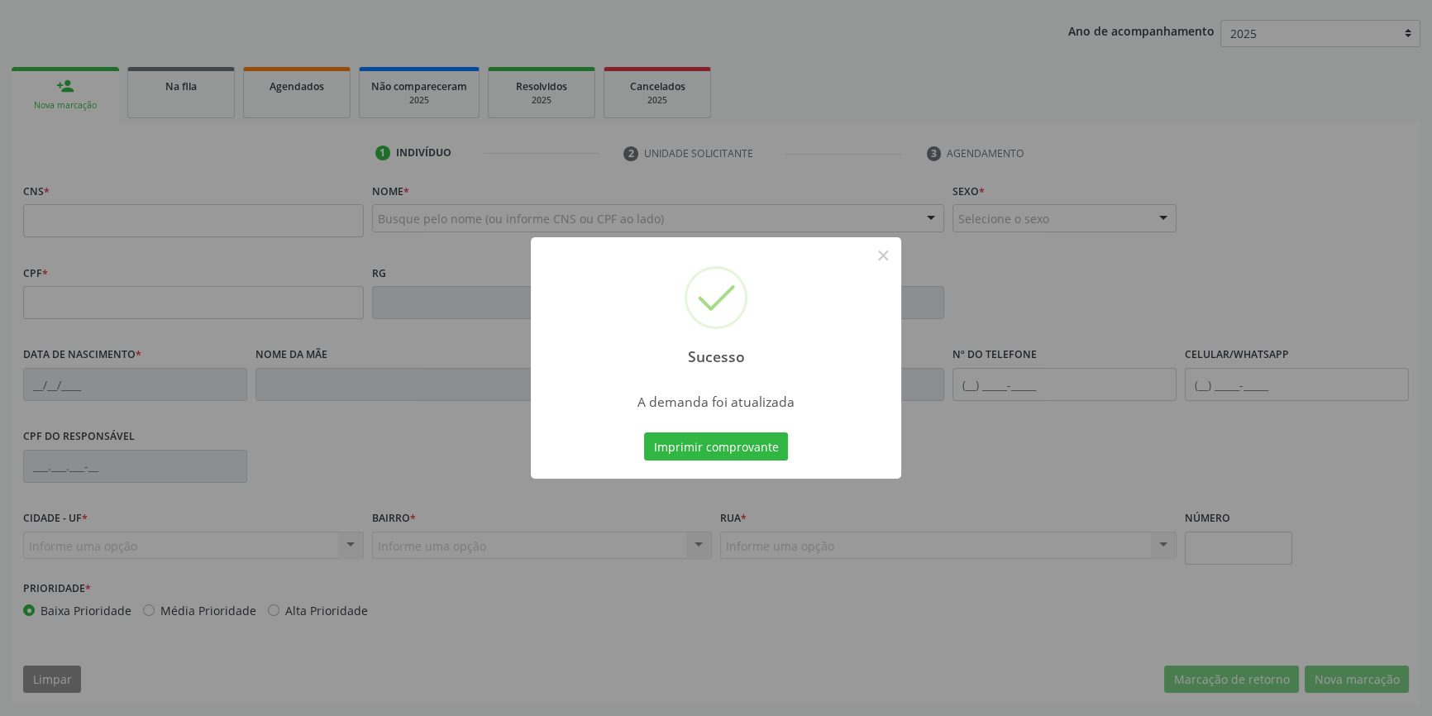
scroll to position [179, 0]
click at [714, 430] on div "Imprimir comprovante Cancel" at bounding box center [716, 446] width 151 height 35
click at [711, 442] on button "Imprimir comprovante" at bounding box center [716, 447] width 144 height 28
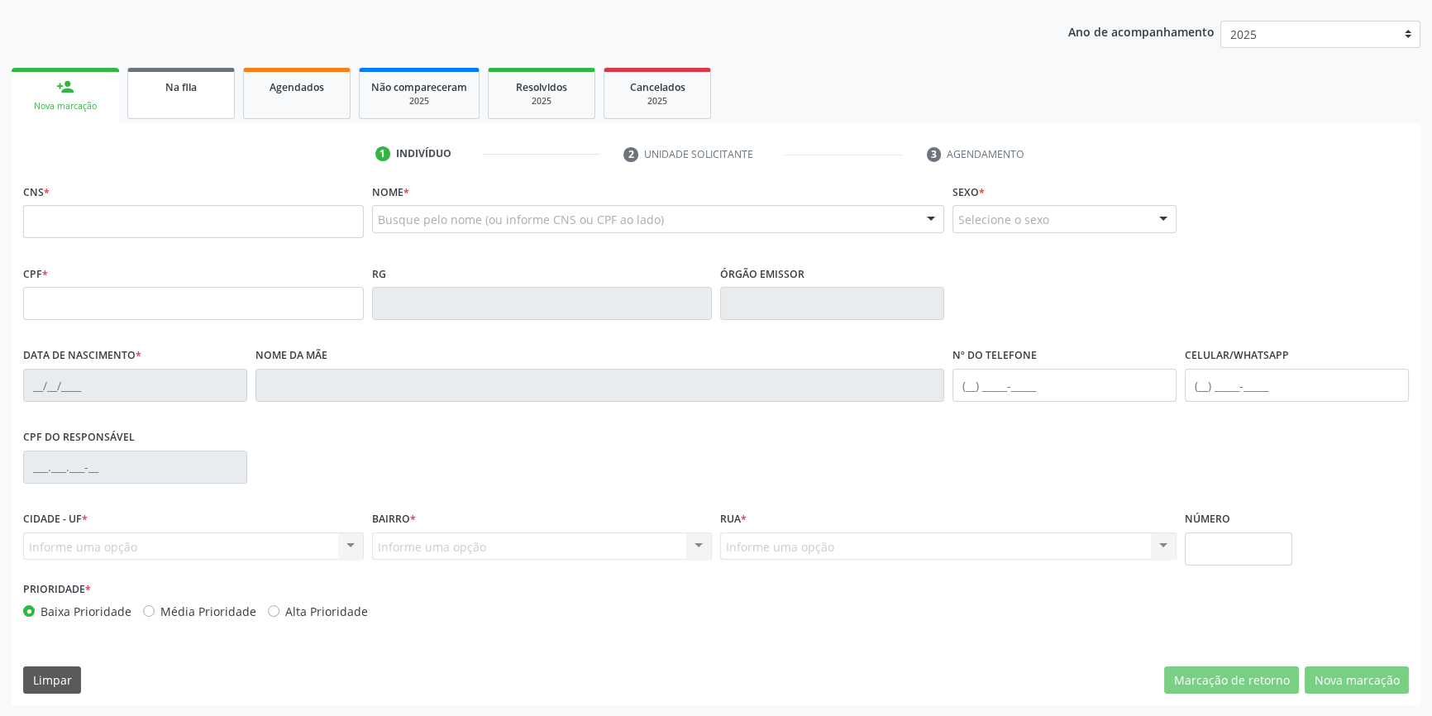
click at [181, 114] on link "Na fila" at bounding box center [181, 93] width 108 height 51
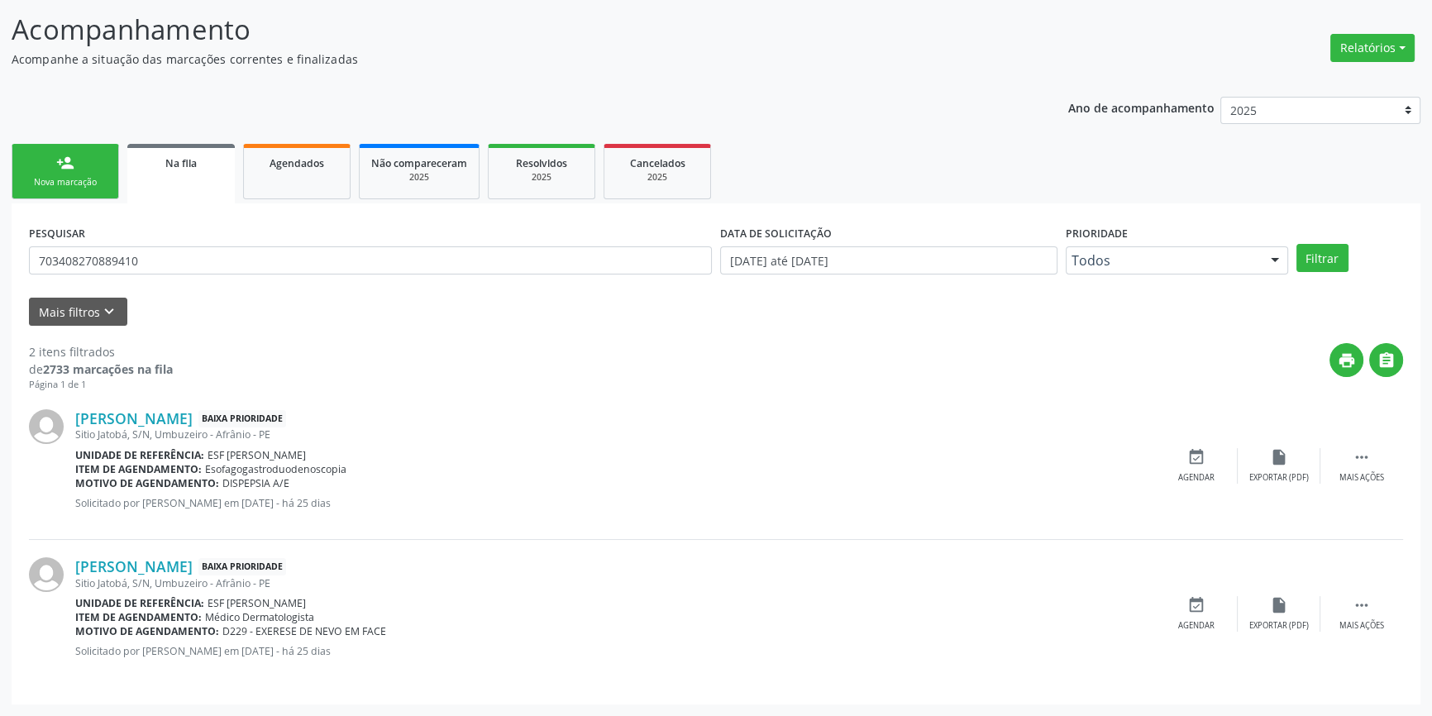
scroll to position [0, 0]
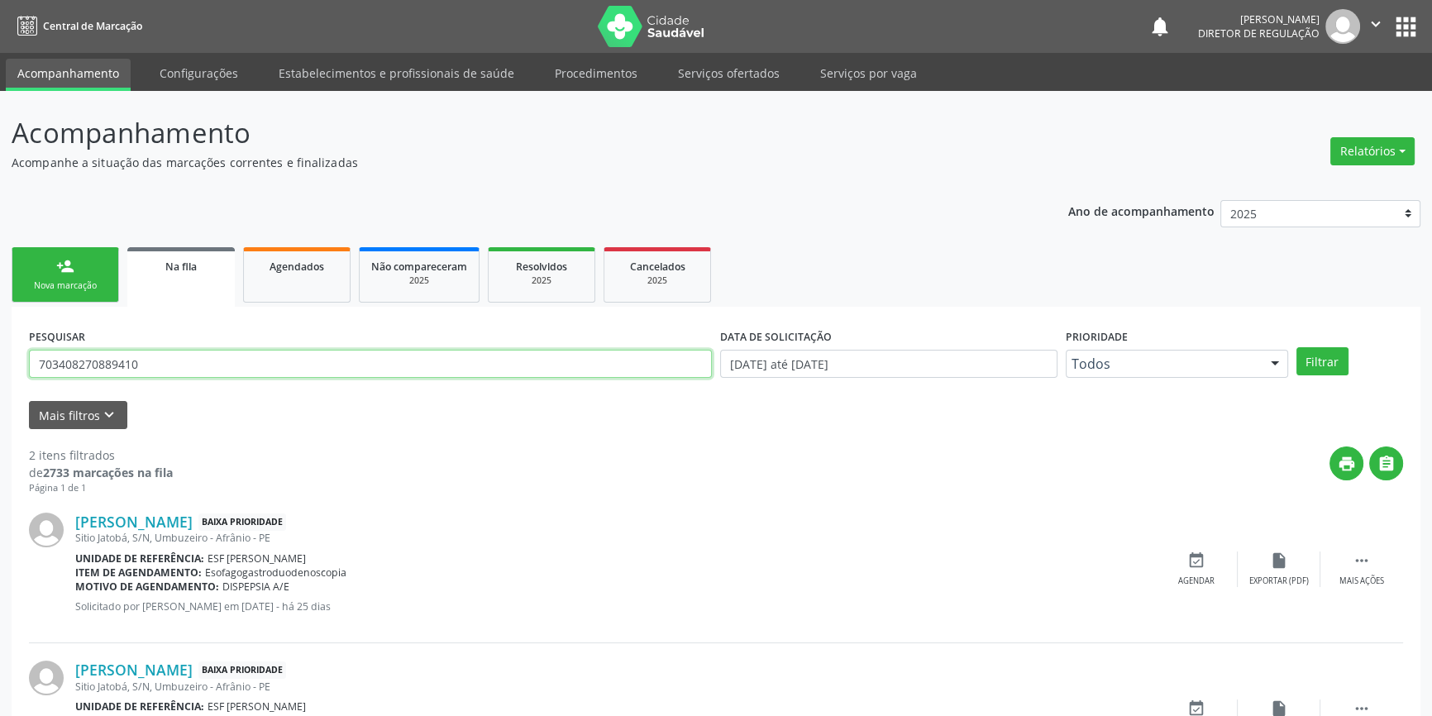
drag, startPoint x: 141, startPoint y: 355, endPoint x: 0, endPoint y: 355, distance: 140.6
click at [0, 355] on div "Acompanhamento Acompanhe a situação das marcações correntes e finalizadas Relat…" at bounding box center [716, 455] width 1432 height 729
type input "705204477742073"
click at [1341, 356] on button "Filtrar" at bounding box center [1323, 361] width 52 height 28
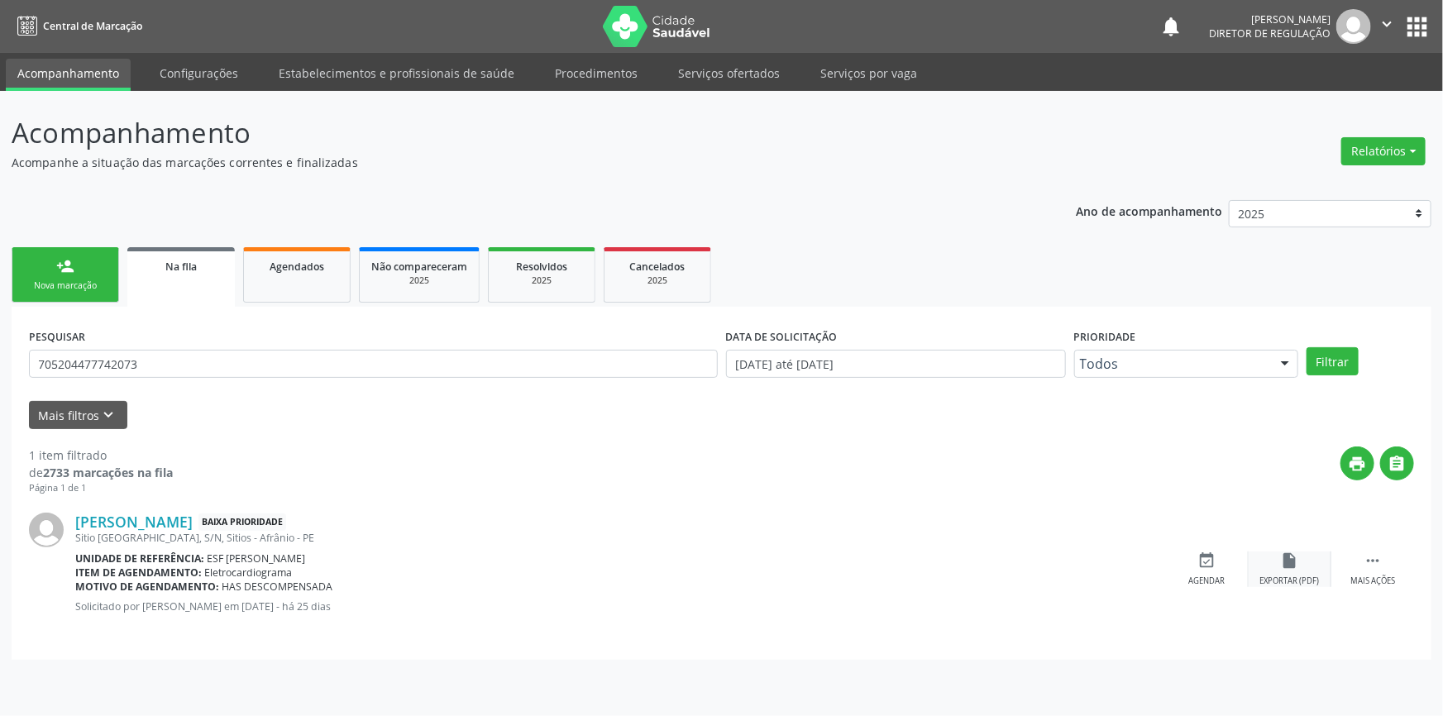
click at [1238, 561] on div "event_available Agendar" at bounding box center [1207, 570] width 83 height 36
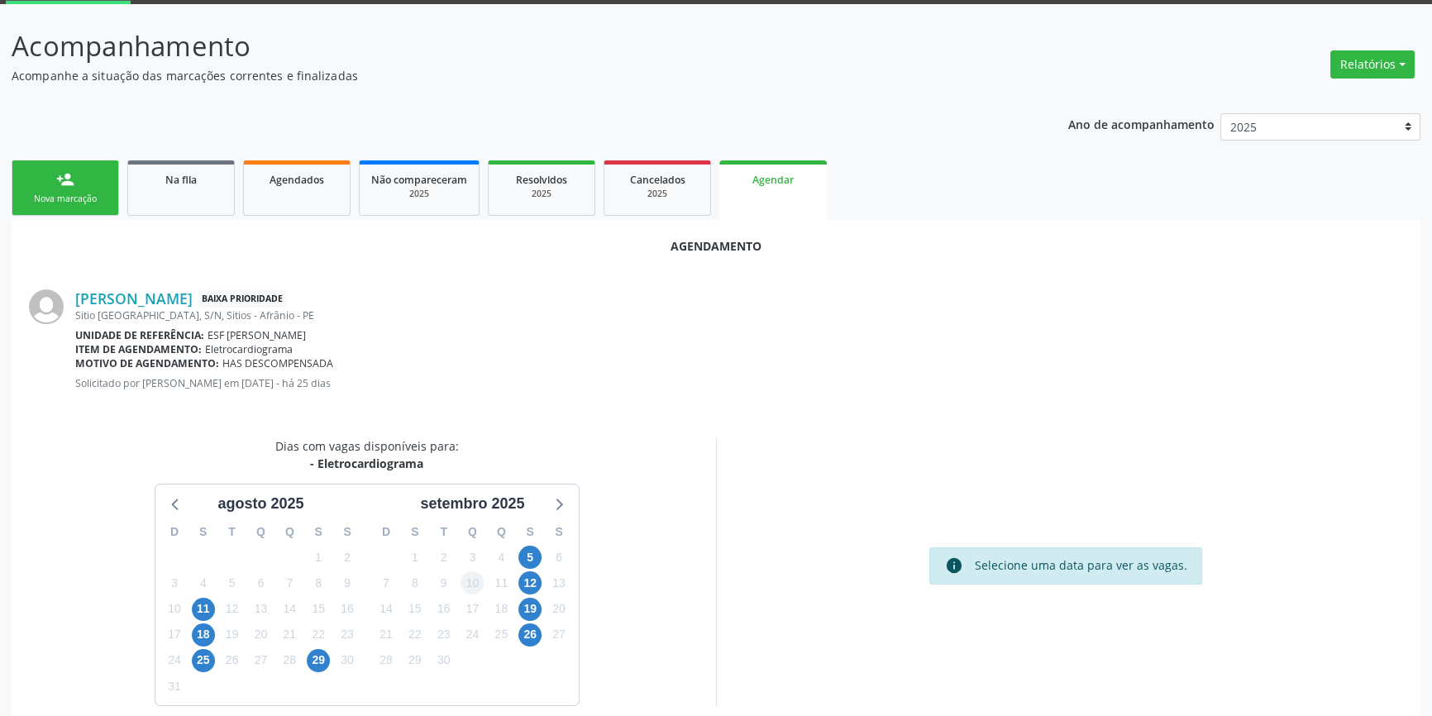
scroll to position [104, 0]
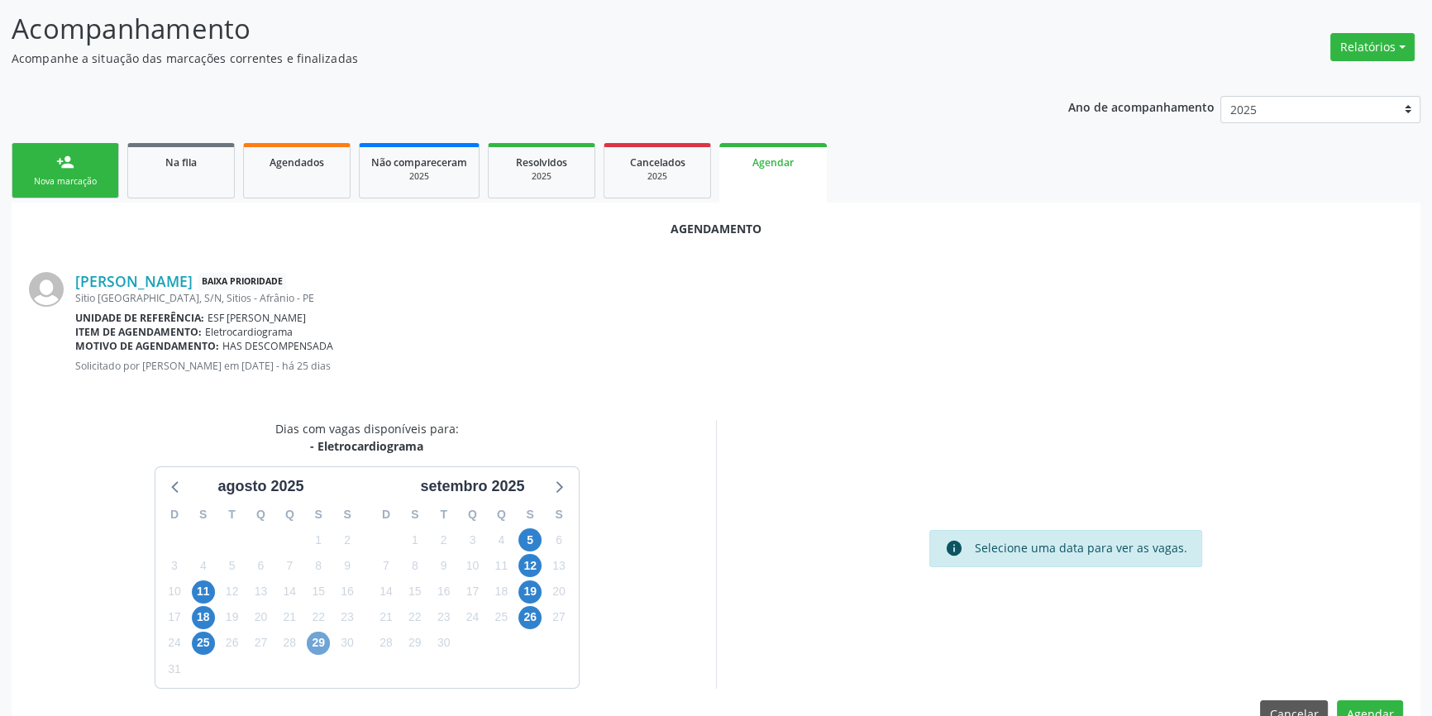
click at [320, 641] on span "29" at bounding box center [318, 643] width 23 height 23
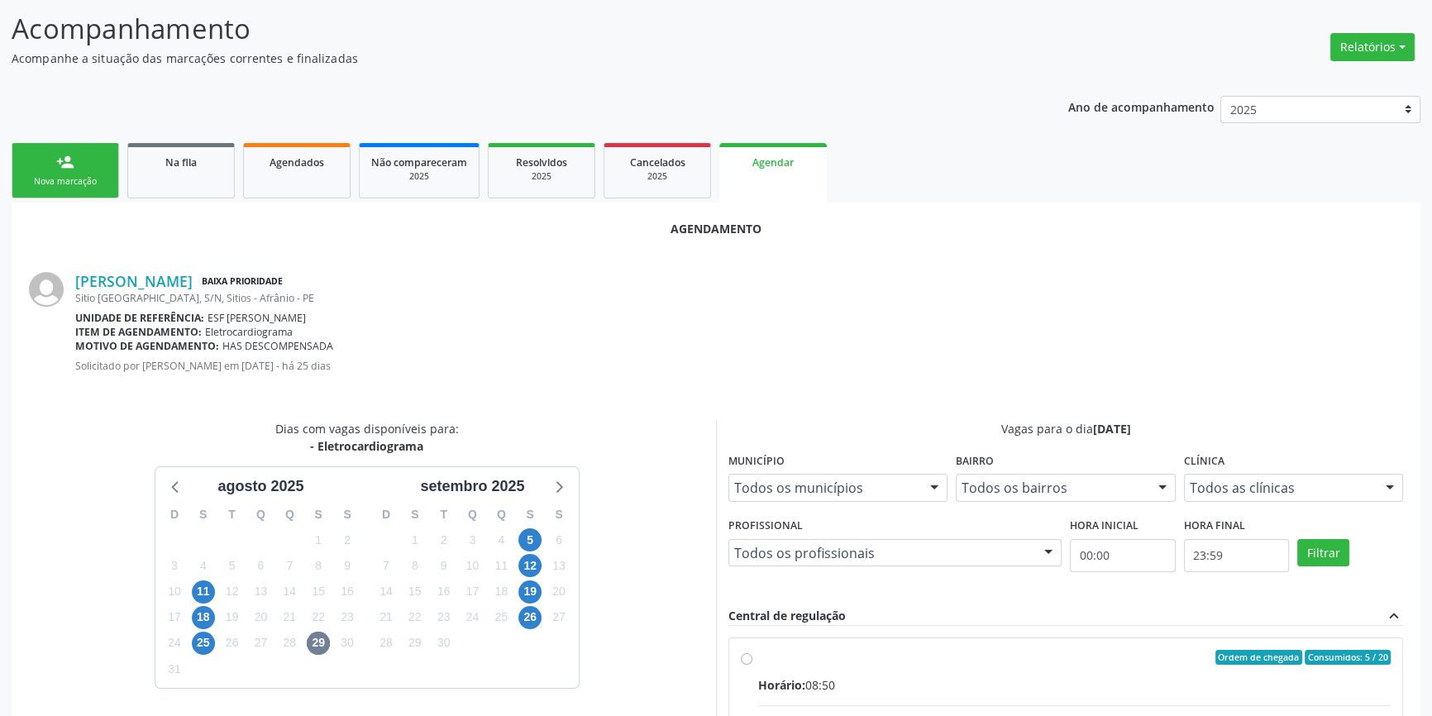
radio input "true"
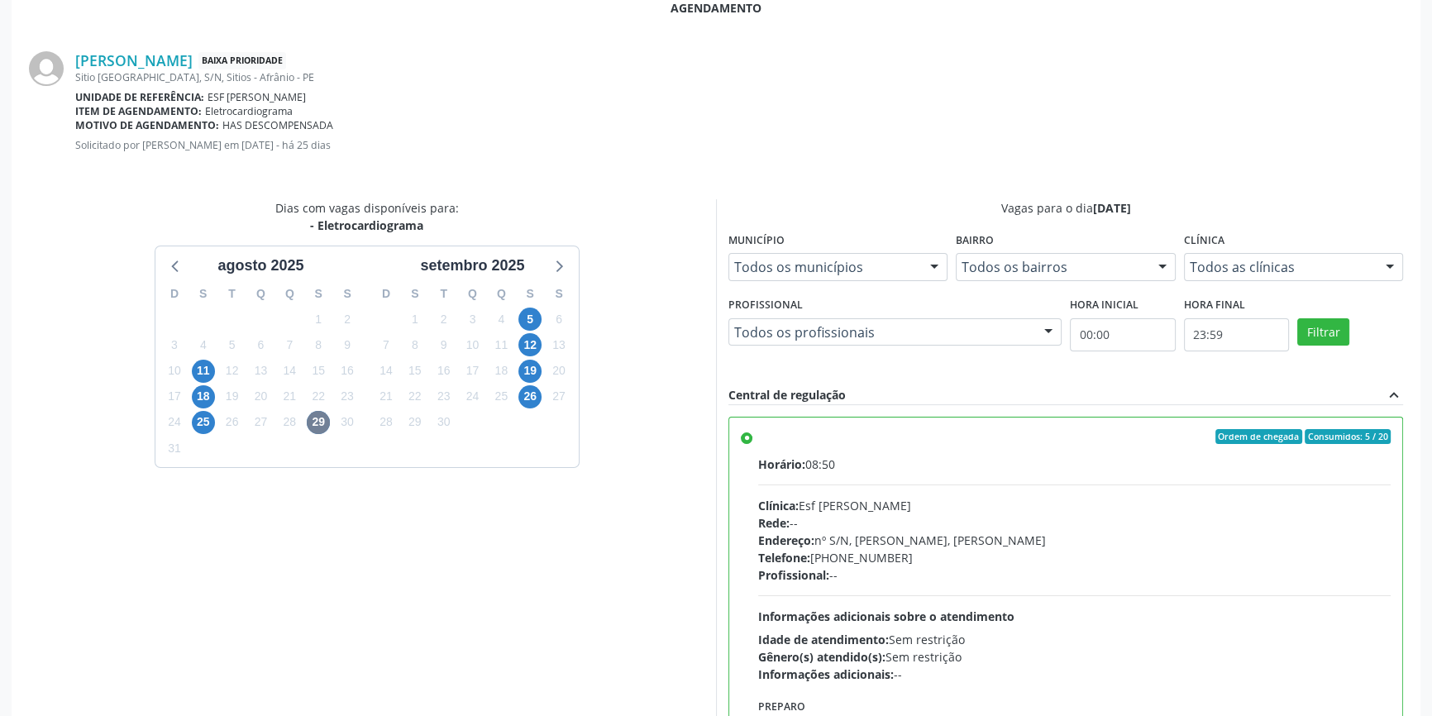
scroll to position [412, 0]
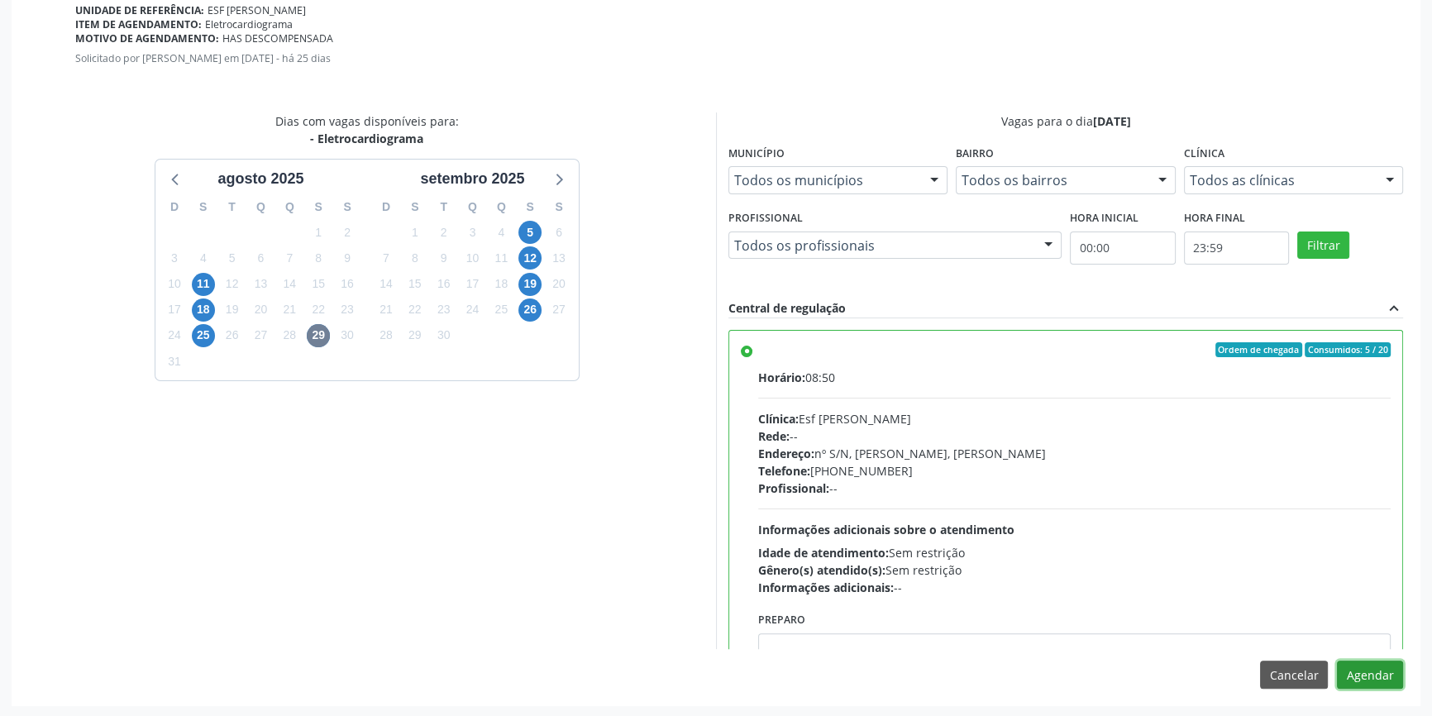
click at [1364, 672] on button "Agendar" at bounding box center [1370, 675] width 66 height 28
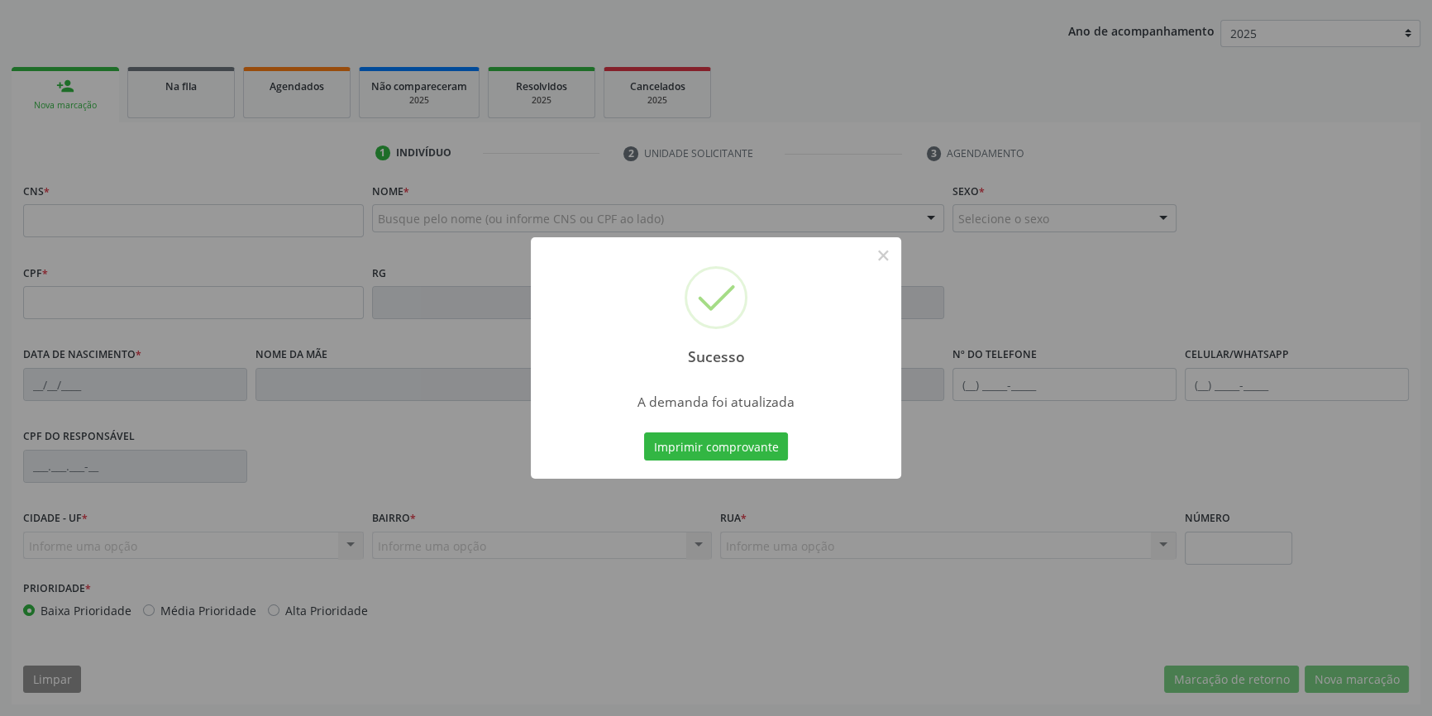
scroll to position [179, 0]
click at [763, 457] on button "Imprimir comprovante" at bounding box center [716, 447] width 144 height 28
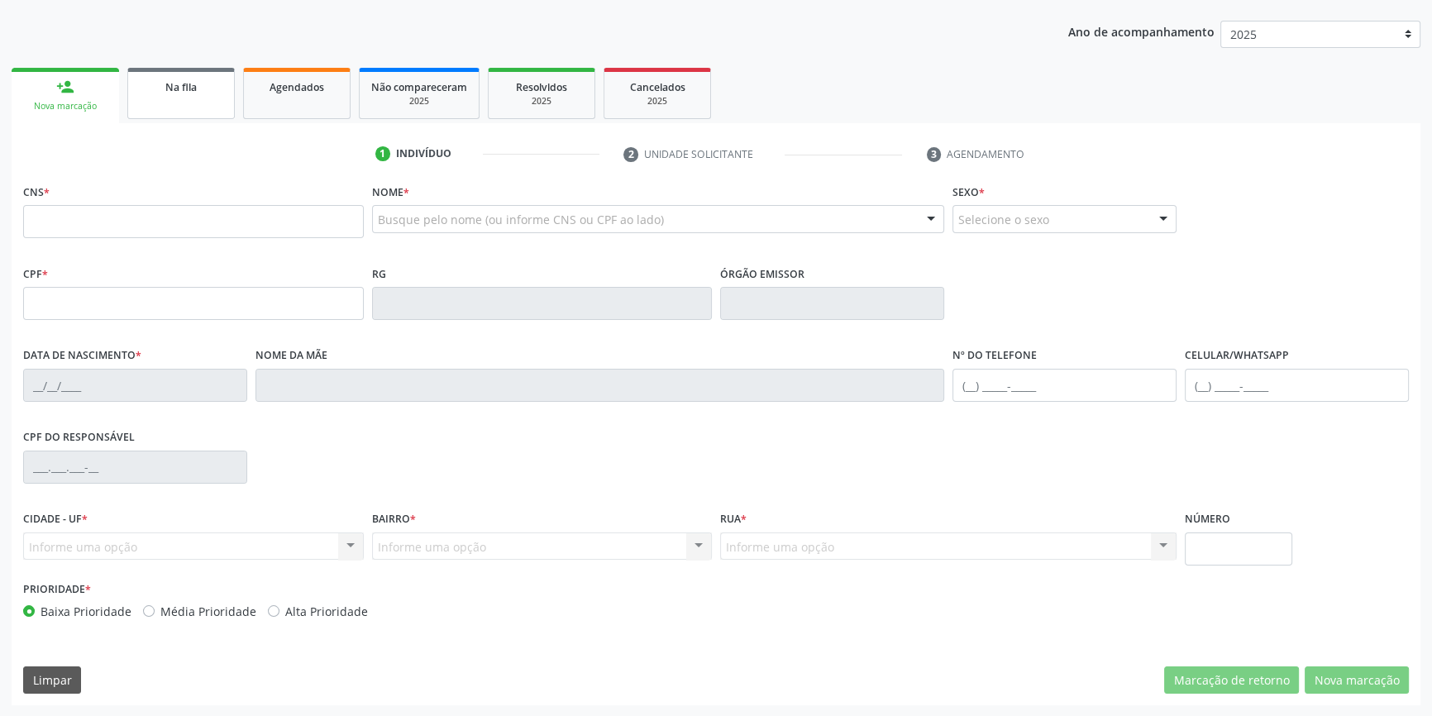
click at [182, 109] on link "Na fila" at bounding box center [181, 93] width 108 height 51
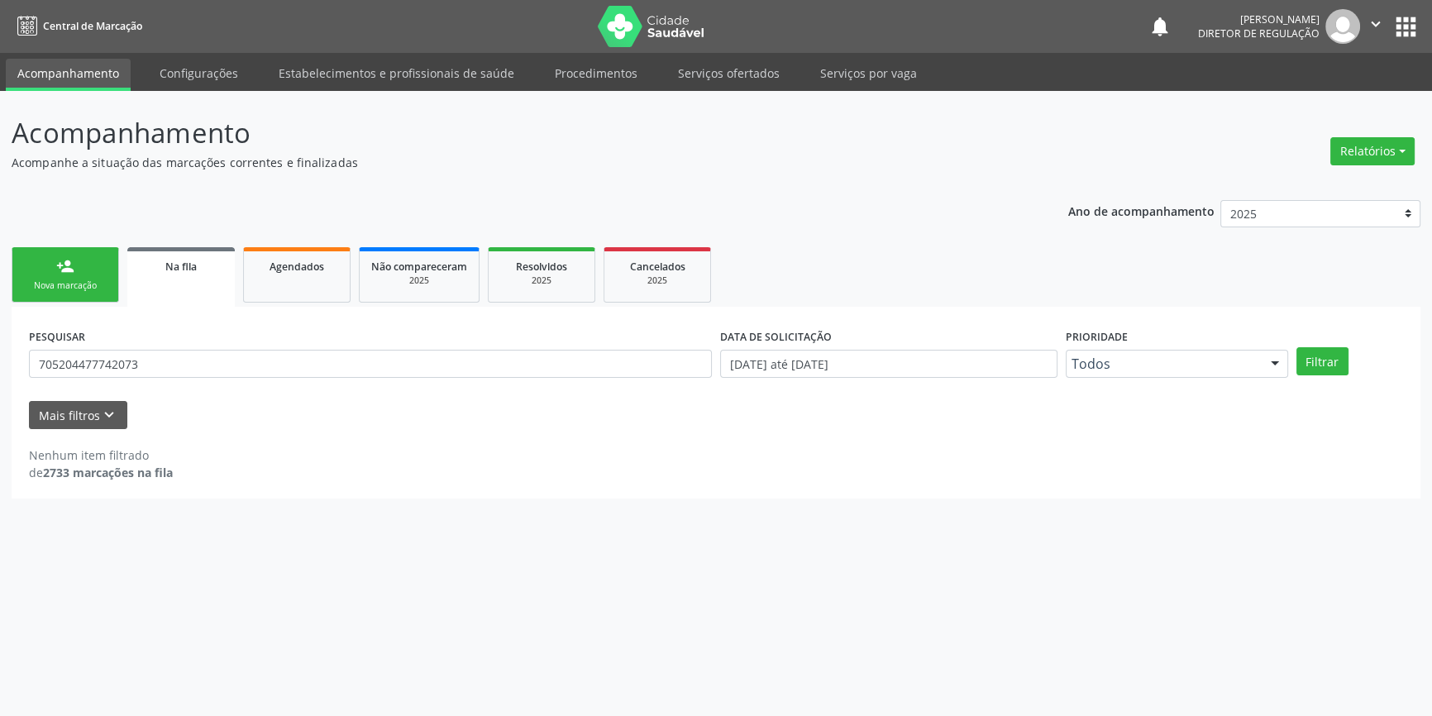
scroll to position [0, 0]
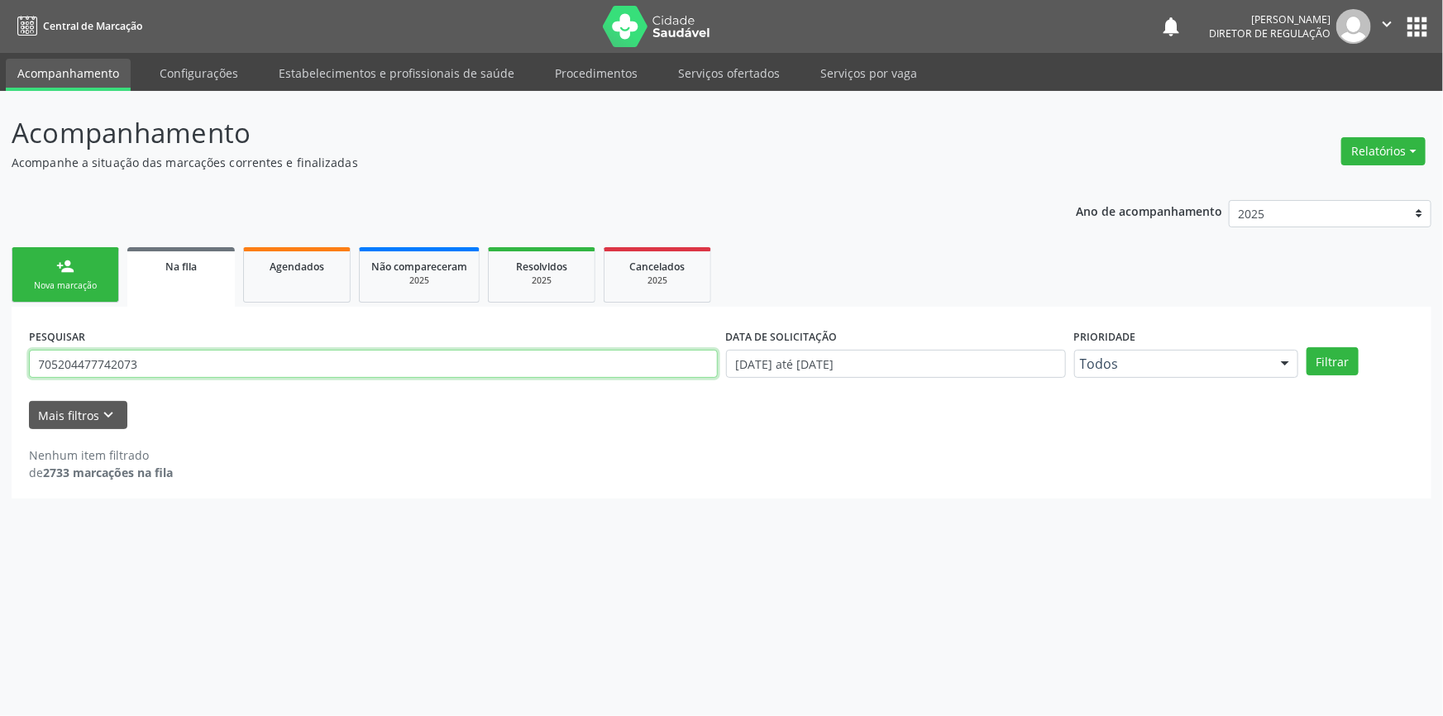
drag, startPoint x: 156, startPoint y: 371, endPoint x: 0, endPoint y: 365, distance: 156.4
click at [0, 365] on div "Acompanhamento Acompanhe a situação das marcações correntes e finalizadas Relat…" at bounding box center [721, 403] width 1443 height 625
type input "7"
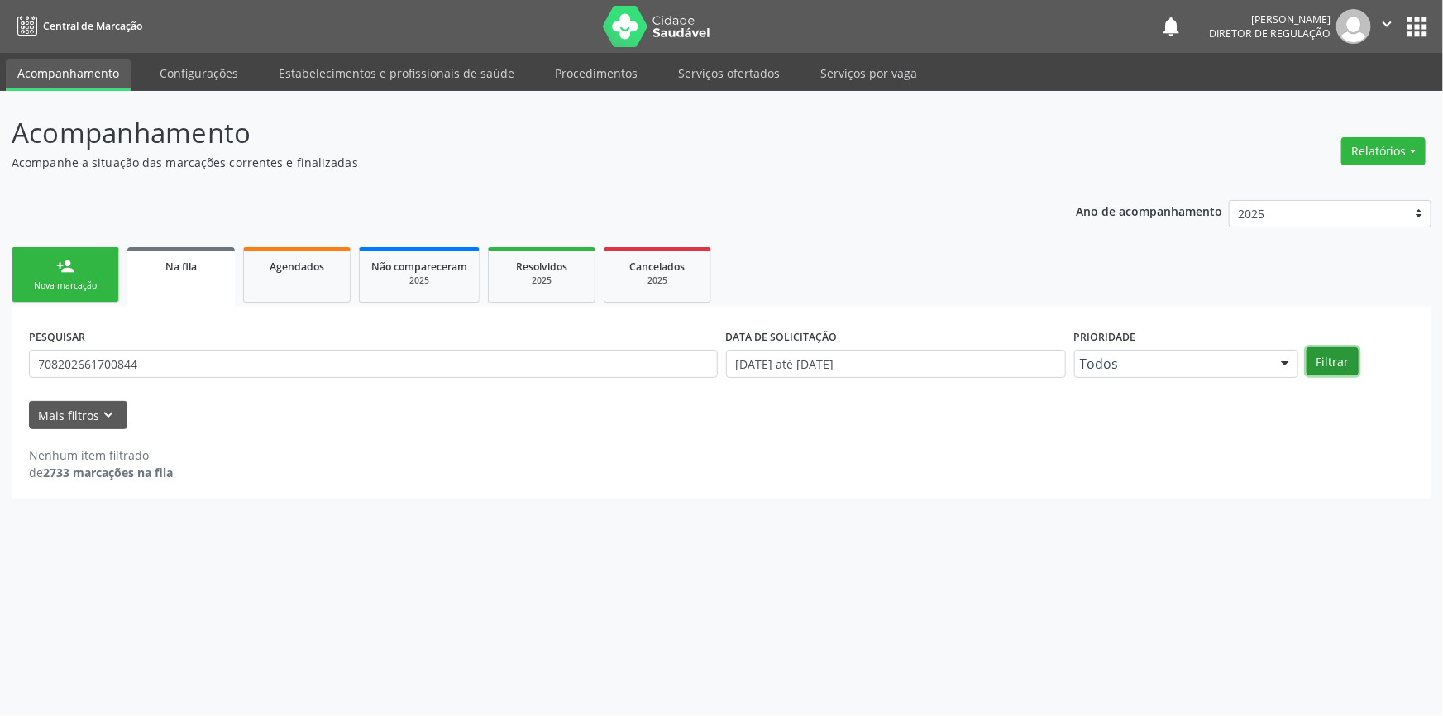
click at [1332, 359] on button "Filtrar" at bounding box center [1333, 361] width 52 height 28
click at [179, 347] on div "PESQUISAR 708202661700844" at bounding box center [373, 356] width 697 height 65
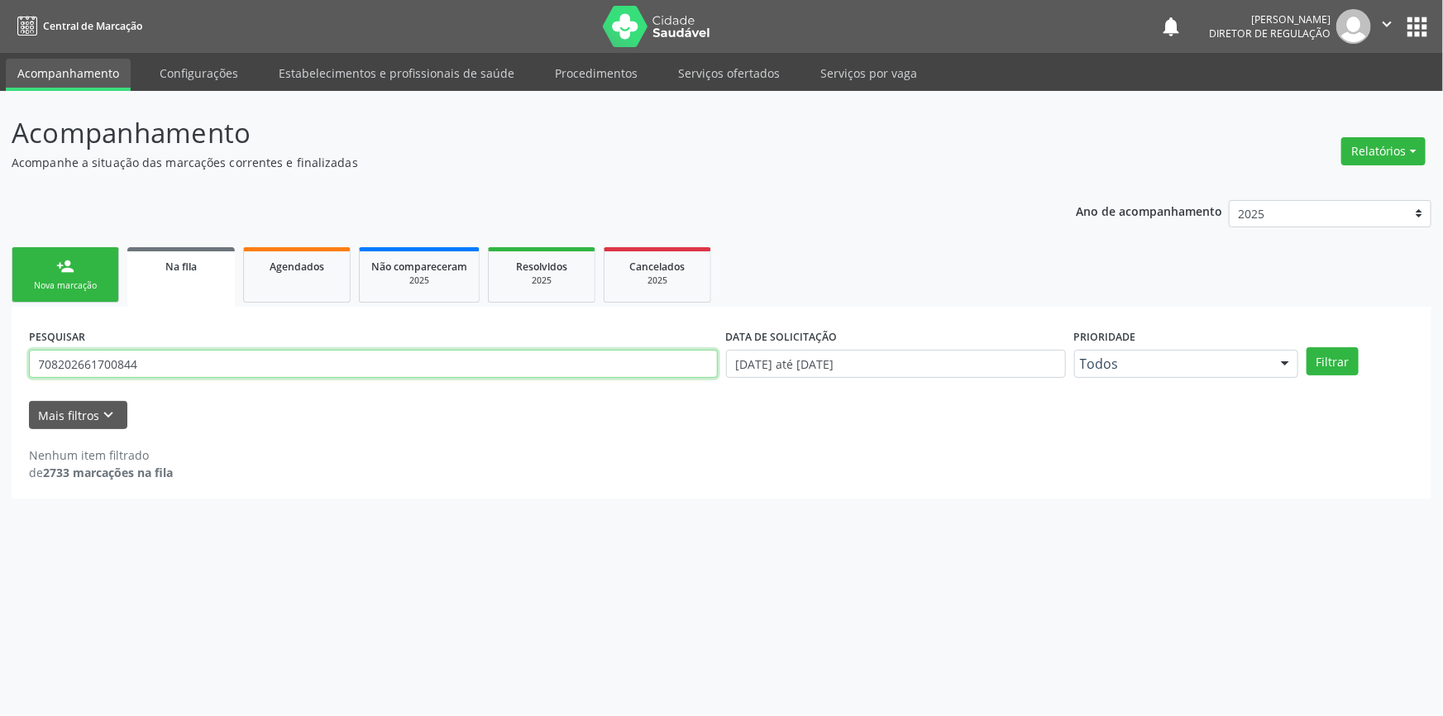
drag, startPoint x: 181, startPoint y: 355, endPoint x: 162, endPoint y: 316, distance: 43.3
click at [0, 346] on div "Acompanhamento Acompanhe a situação das marcações correntes e finalizadas Relat…" at bounding box center [721, 403] width 1443 height 625
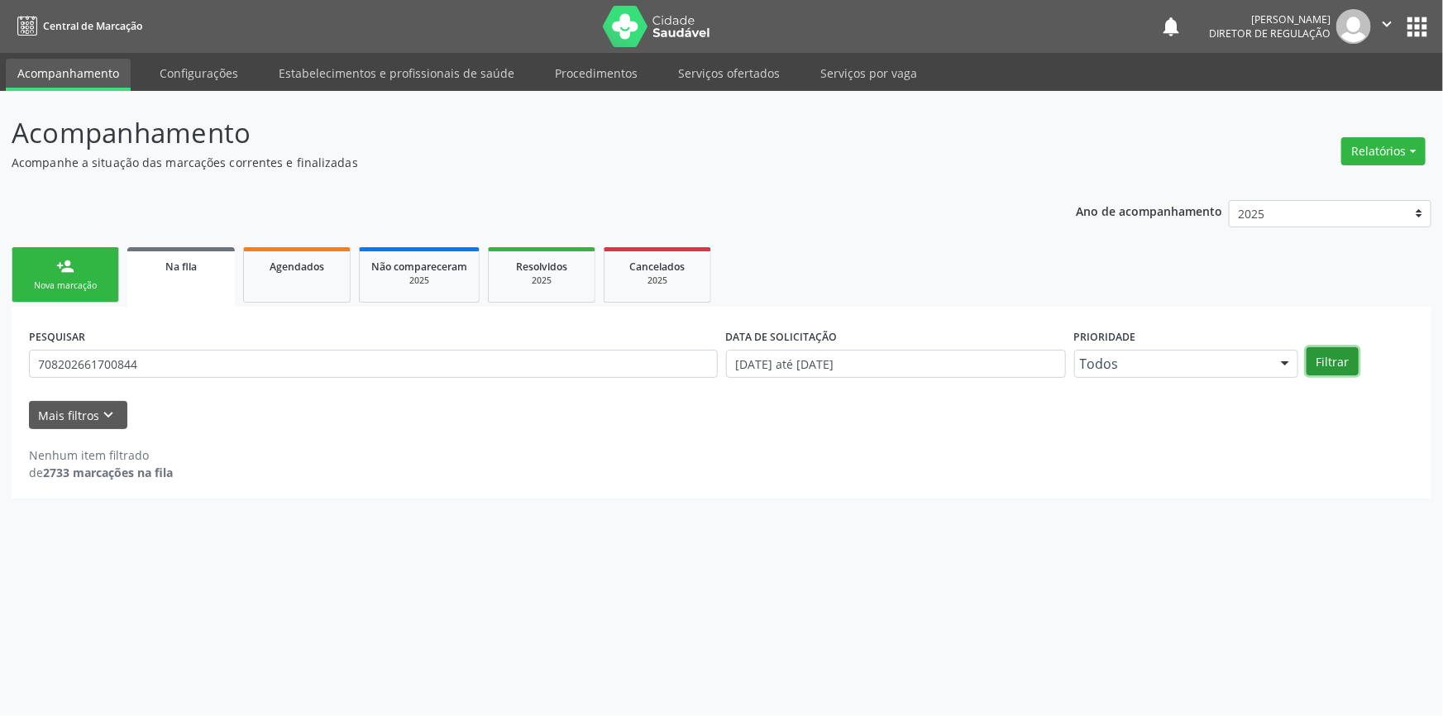
click at [1324, 353] on button "Filtrar" at bounding box center [1333, 361] width 52 height 28
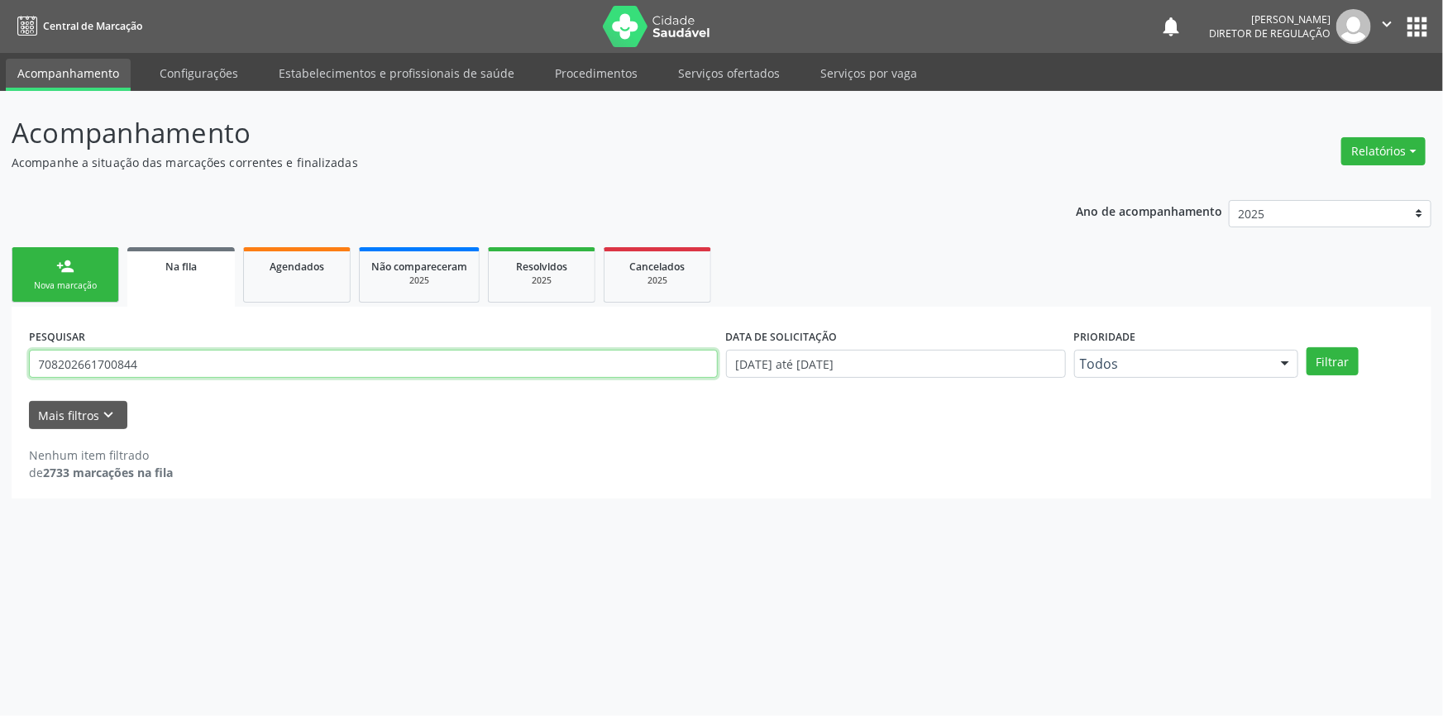
drag, startPoint x: 168, startPoint y: 363, endPoint x: 0, endPoint y: 361, distance: 167.9
click at [0, 361] on div "Acompanhamento Acompanhe a situação das marcações correntes e finalizadas Relat…" at bounding box center [721, 403] width 1443 height 625
type input "7"
type input "898000534353489"
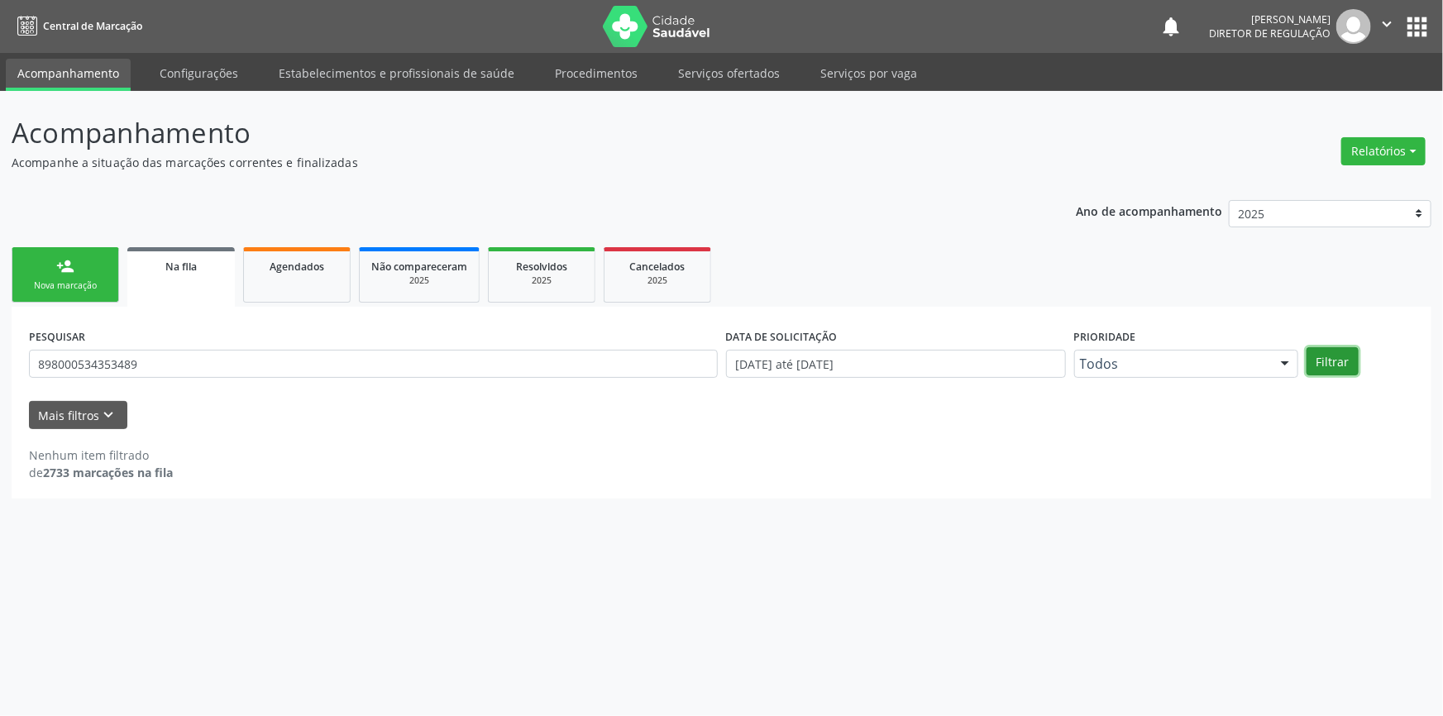
click at [1331, 354] on button "Filtrar" at bounding box center [1333, 361] width 52 height 28
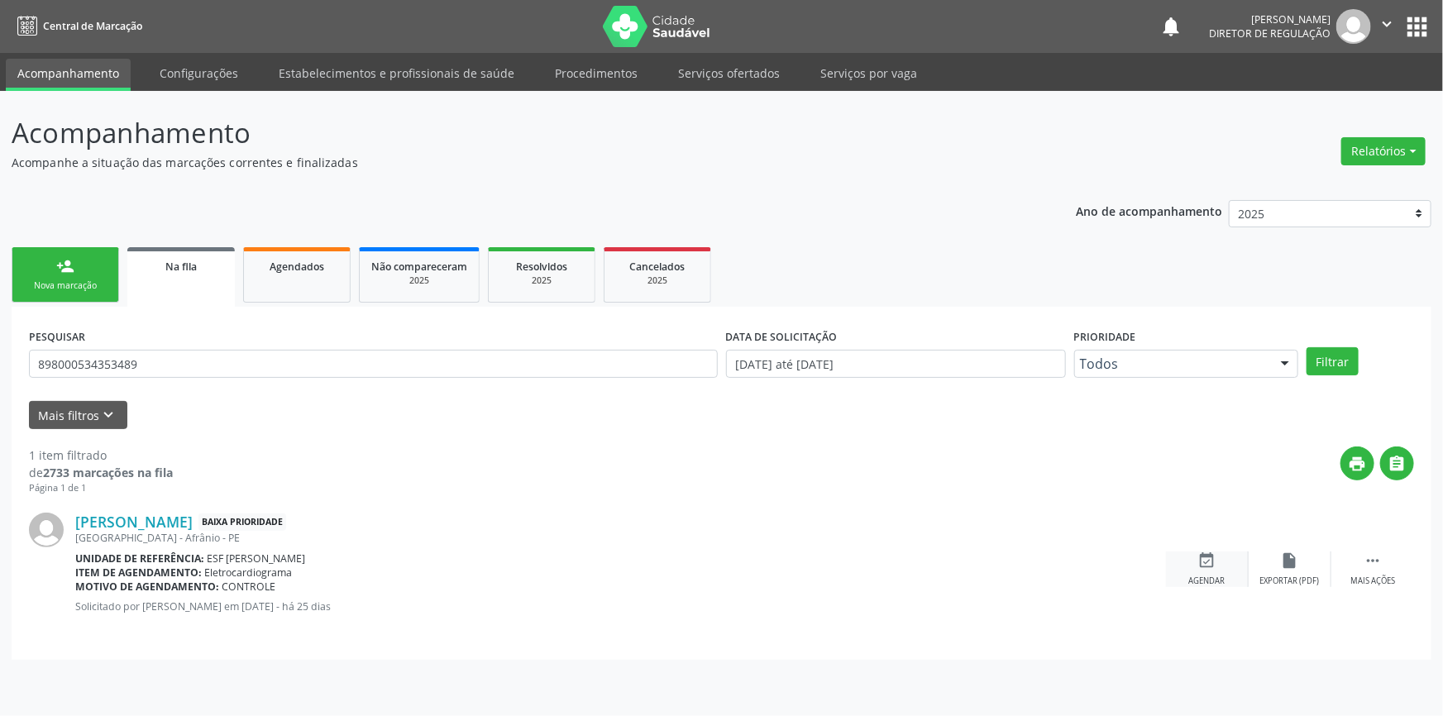
click at [1202, 581] on div "Agendar" at bounding box center [1207, 582] width 36 height 12
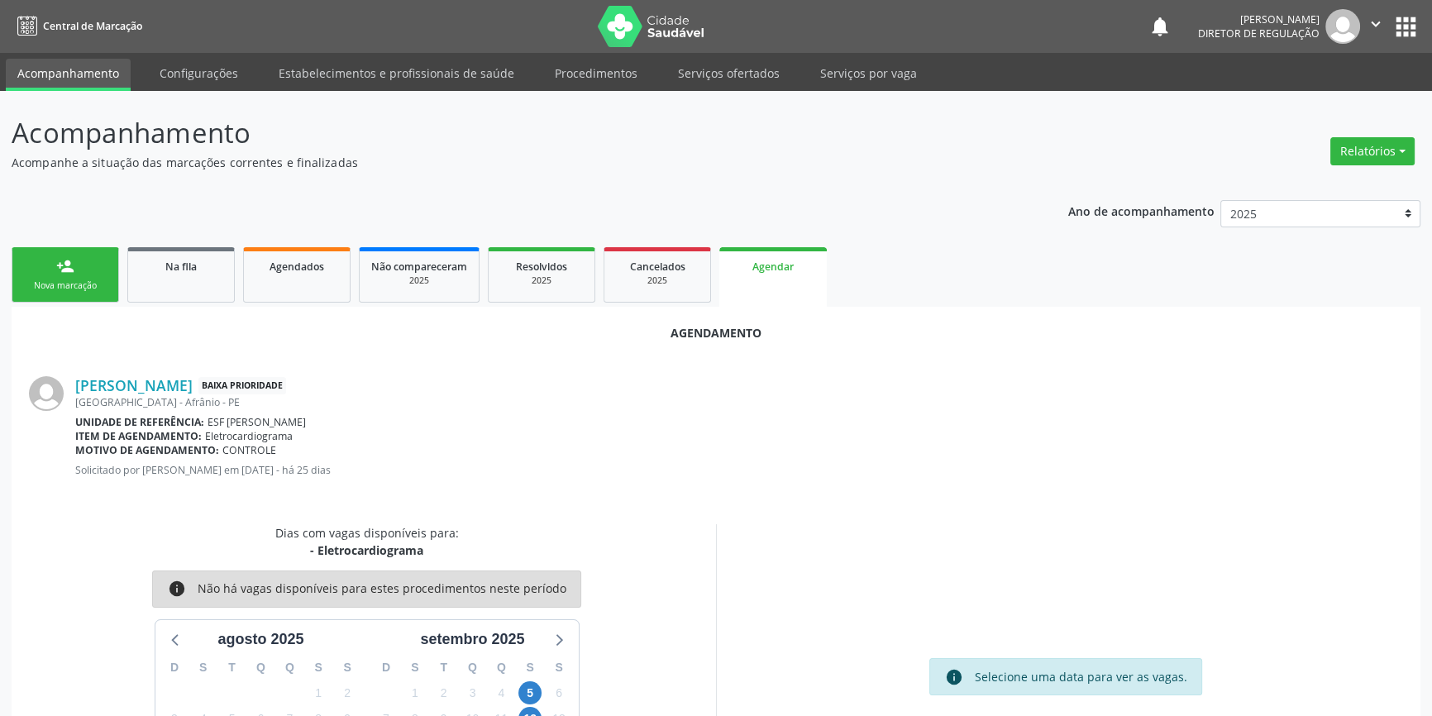
scroll to position [104, 0]
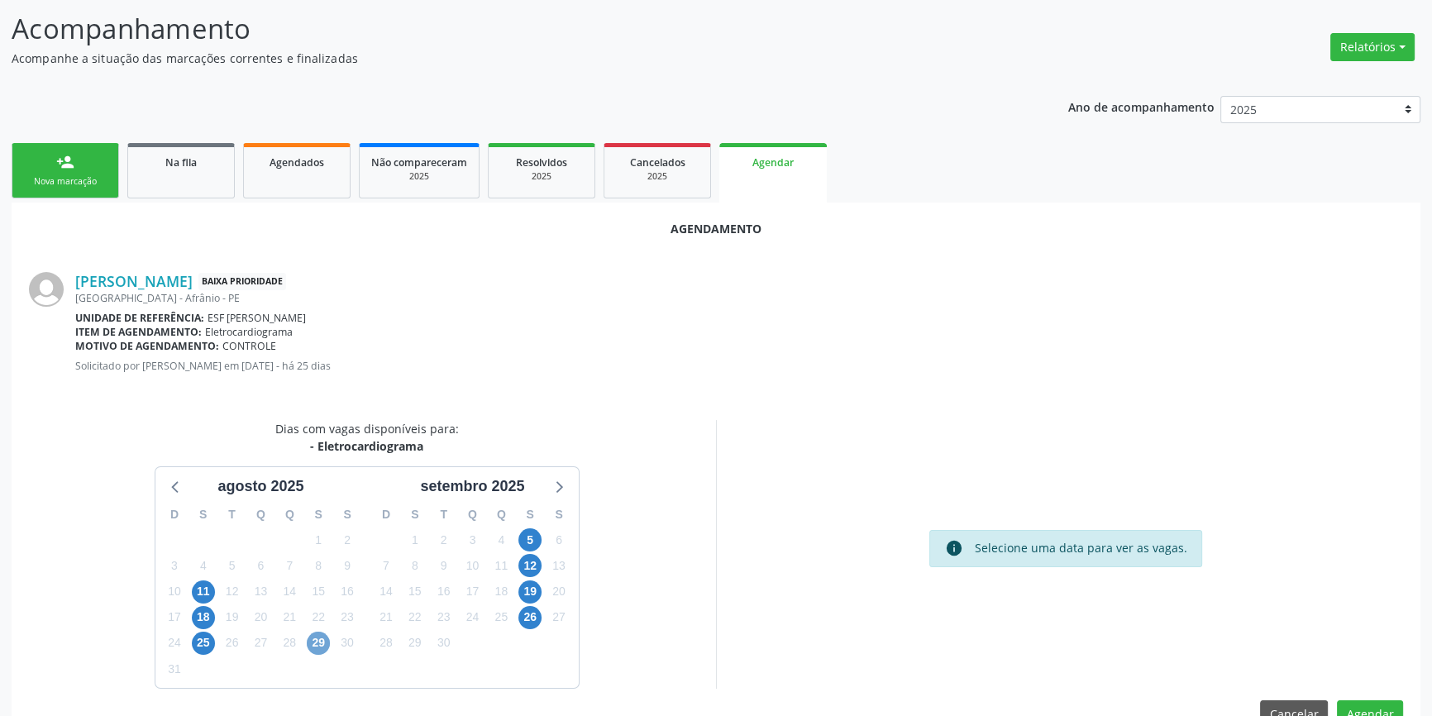
click at [310, 642] on span "29" at bounding box center [318, 643] width 23 height 23
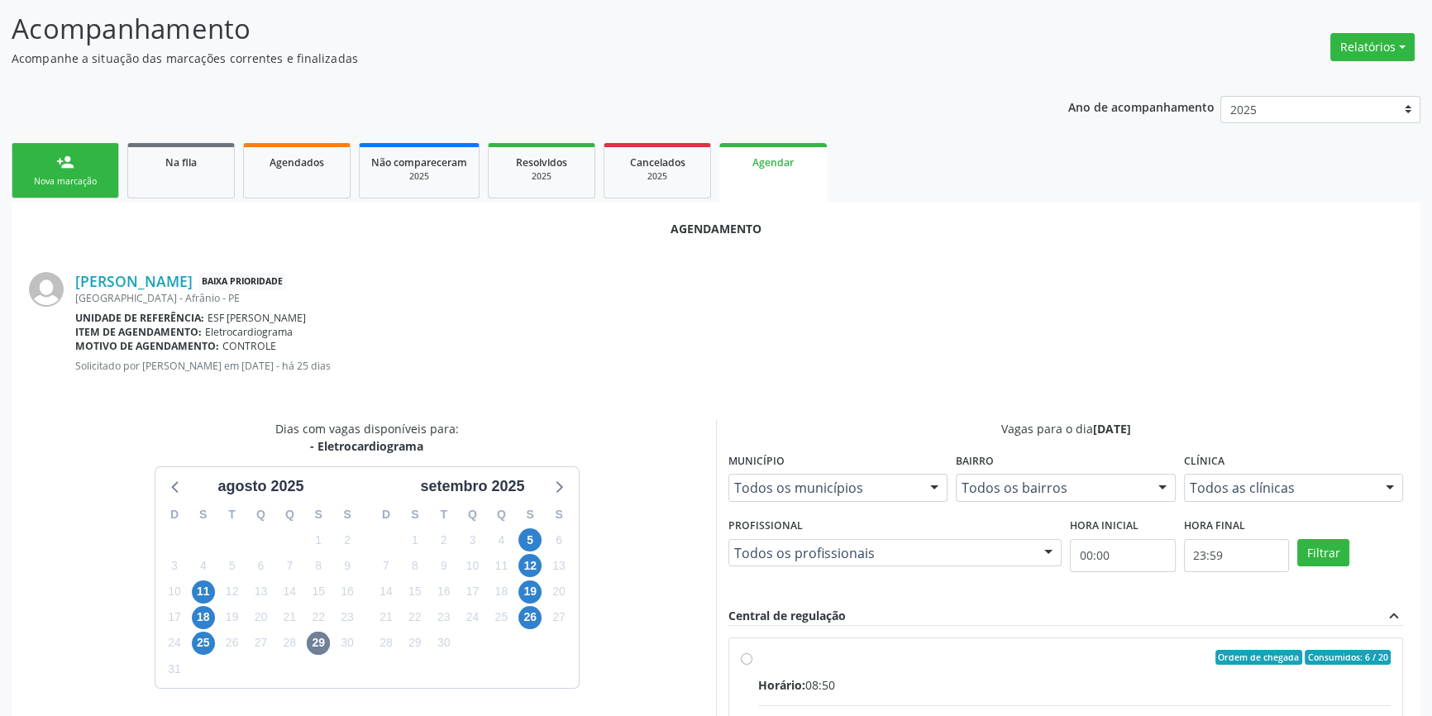
radio input "true"
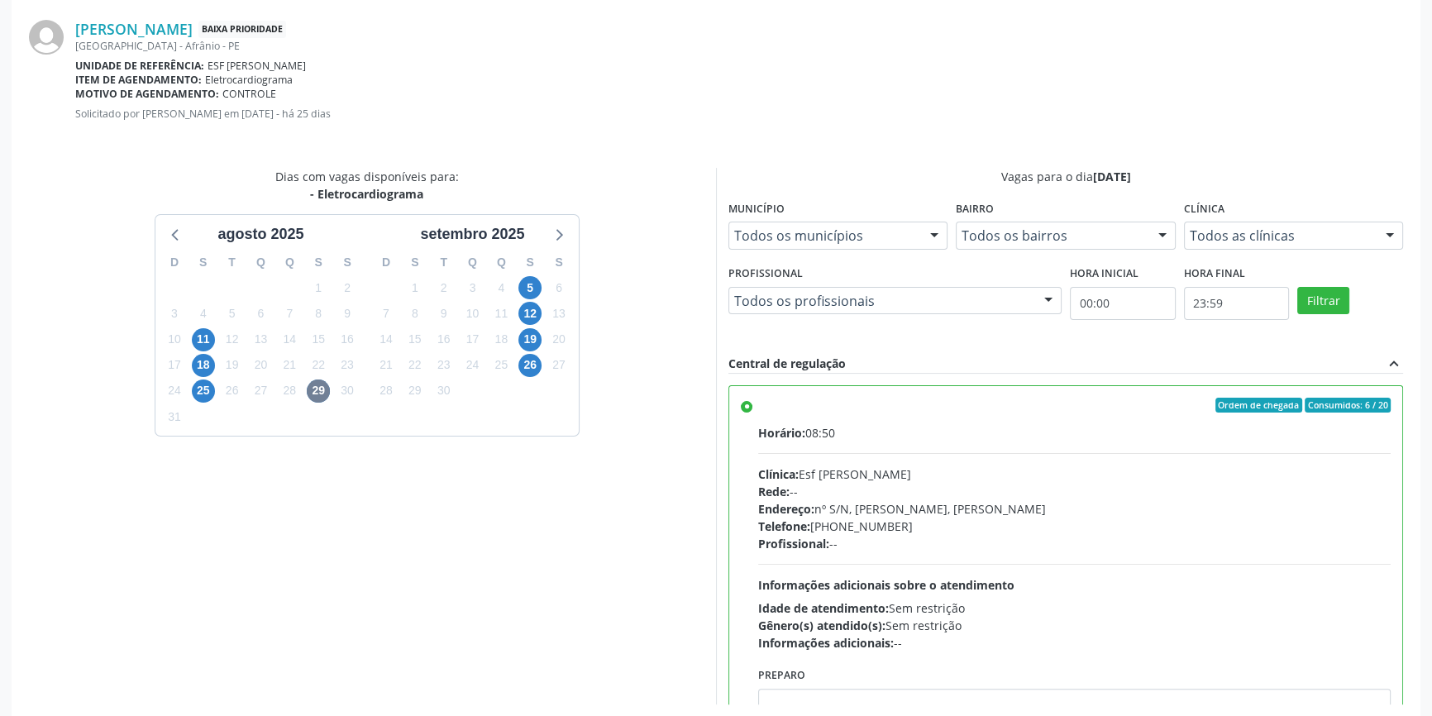
scroll to position [412, 0]
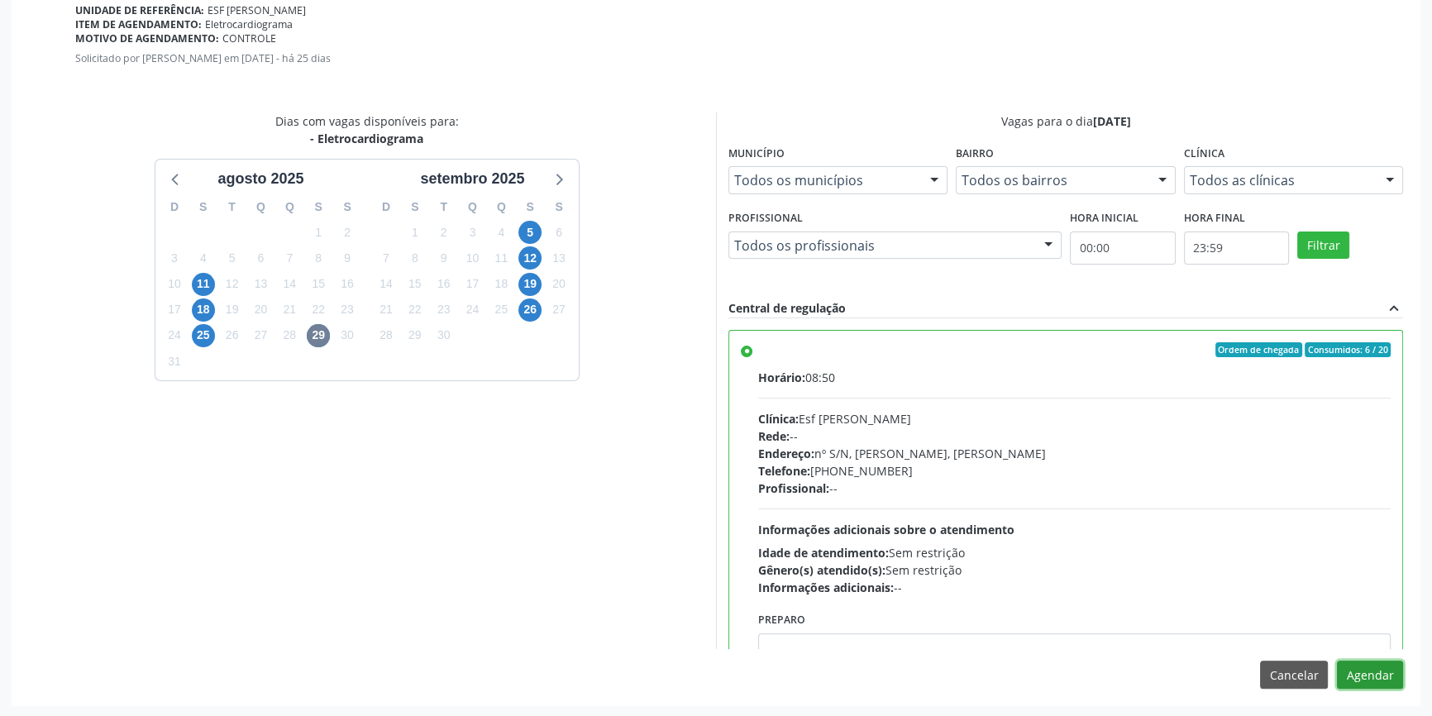
click at [1365, 667] on button "Agendar" at bounding box center [1370, 675] width 66 height 28
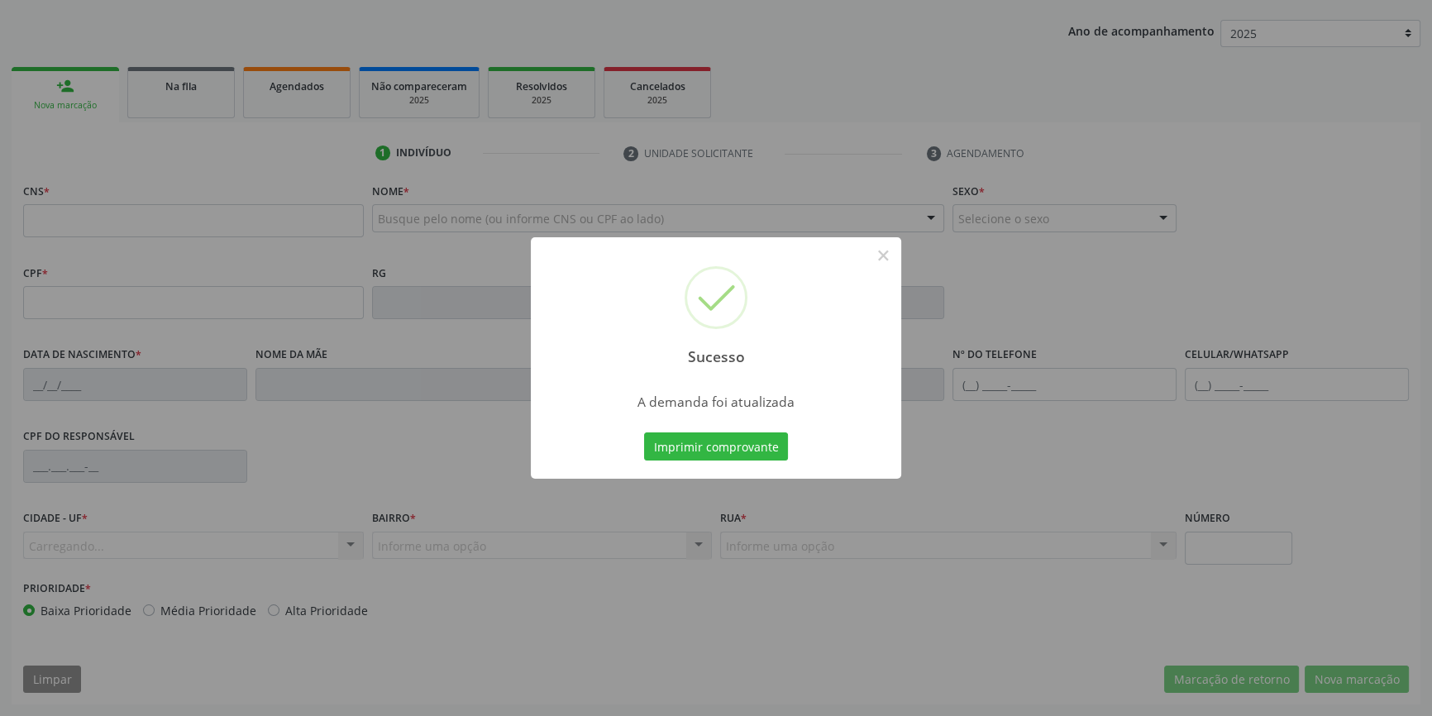
click at [760, 450] on div "Sucesso × A demanda foi atualizada Imprimir comprovante Cancel" at bounding box center [716, 358] width 1432 height 716
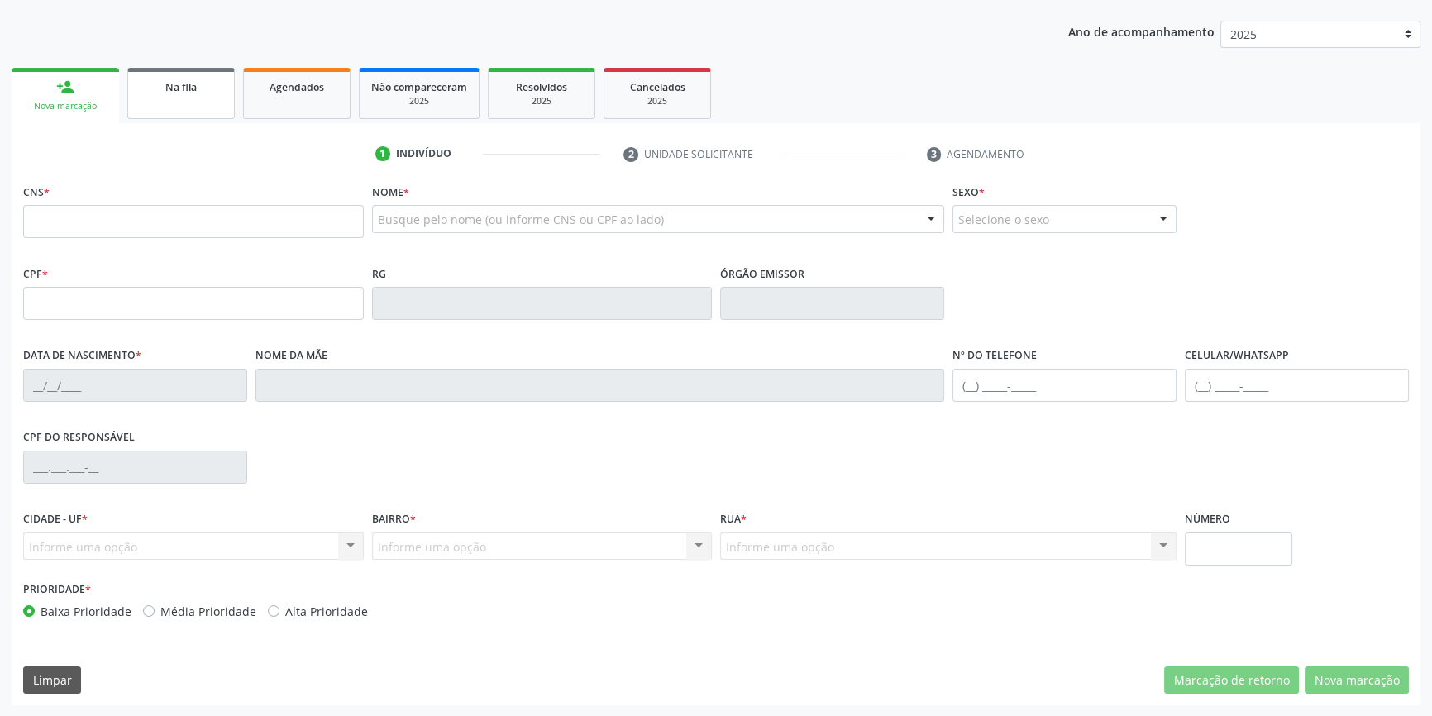
click at [202, 103] on link "Na fila" at bounding box center [181, 93] width 108 height 51
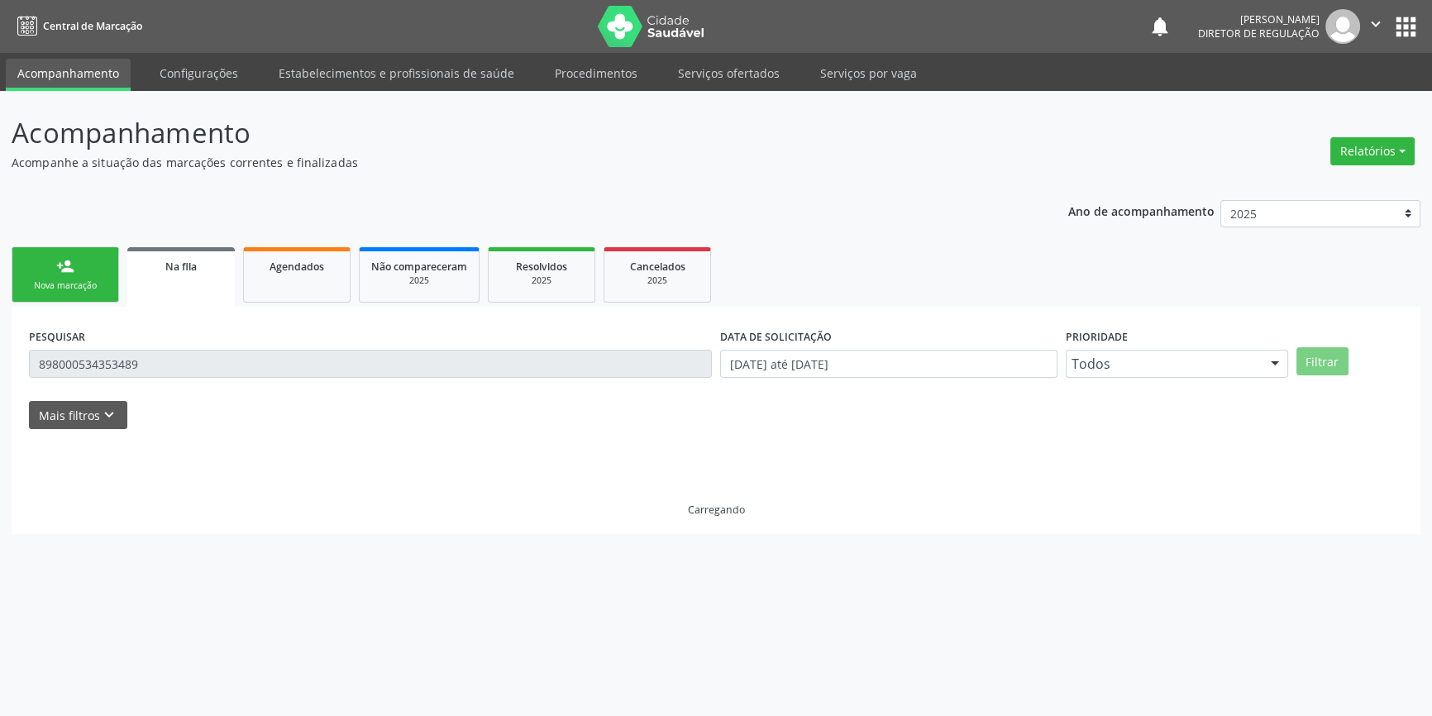
scroll to position [0, 0]
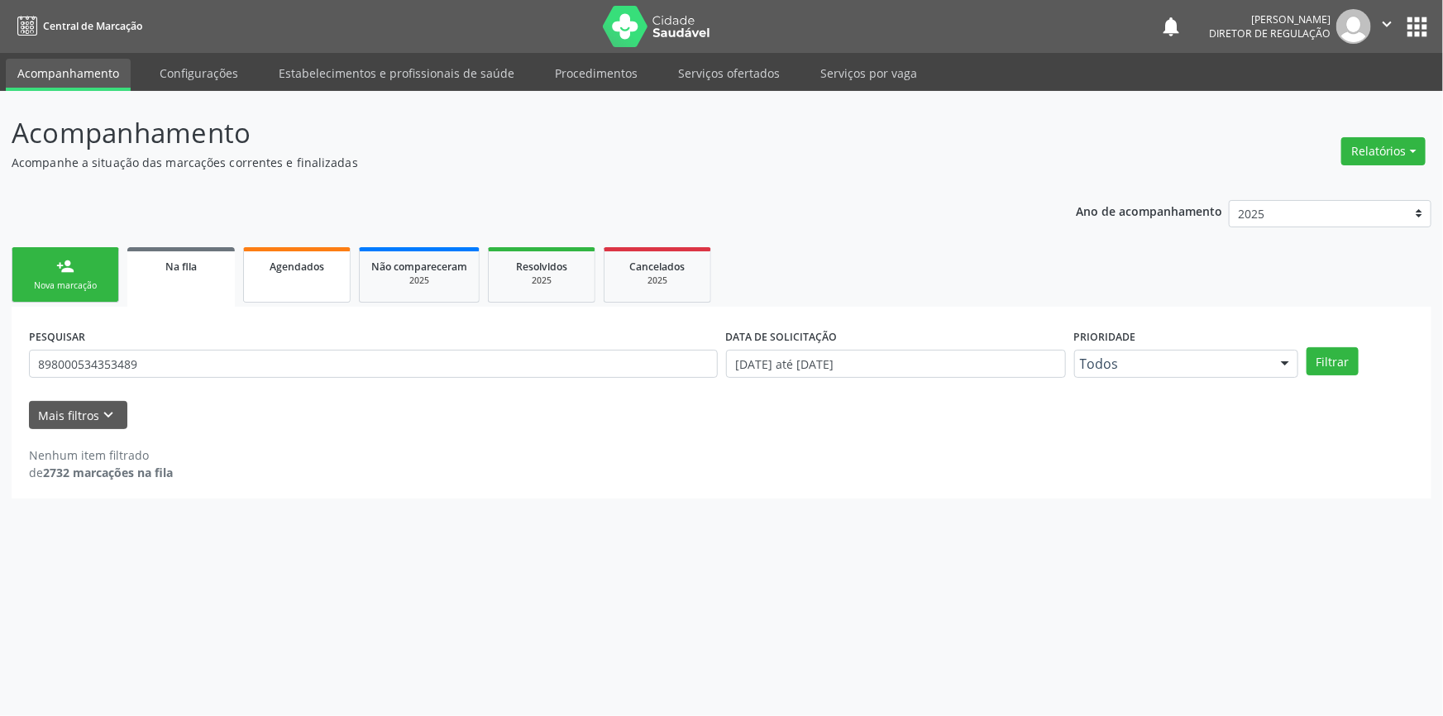
click at [284, 289] on link "Agendados" at bounding box center [297, 274] width 108 height 55
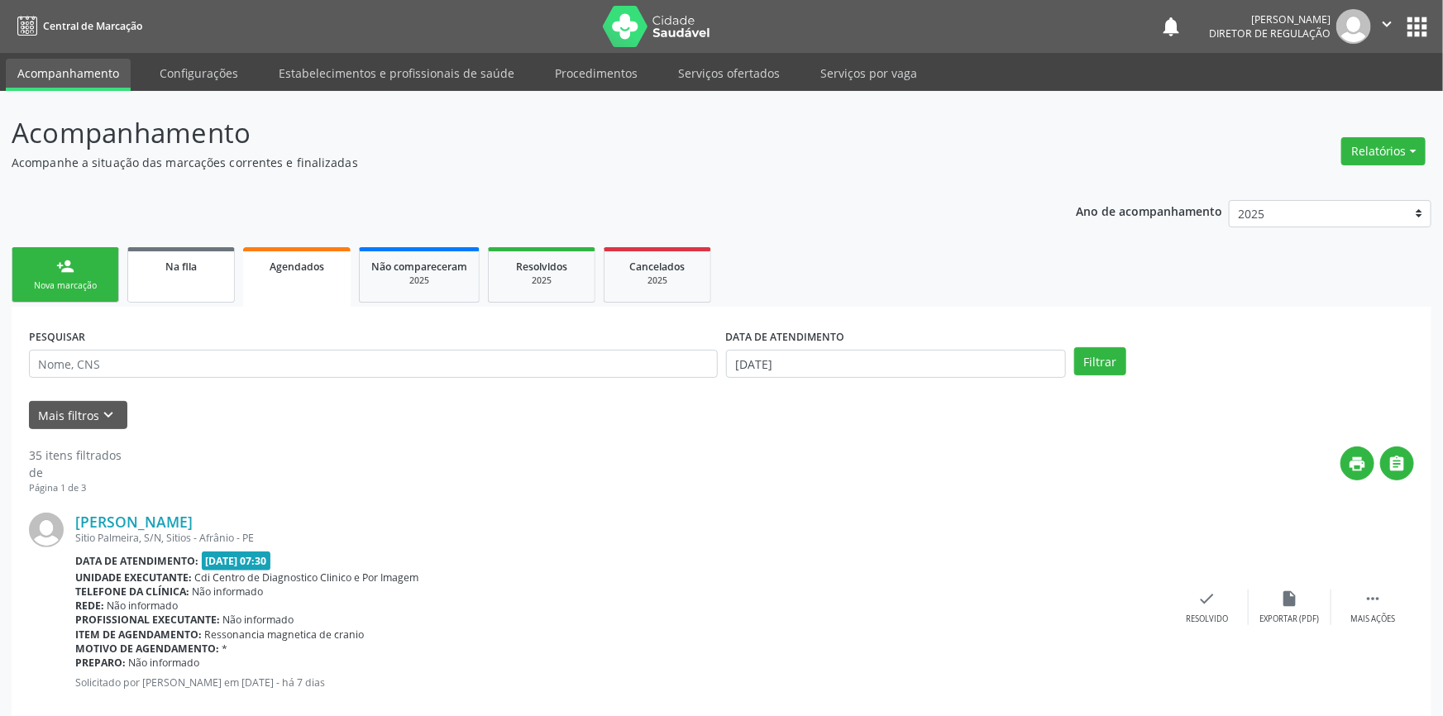
click at [191, 293] on link "Na fila" at bounding box center [181, 274] width 108 height 55
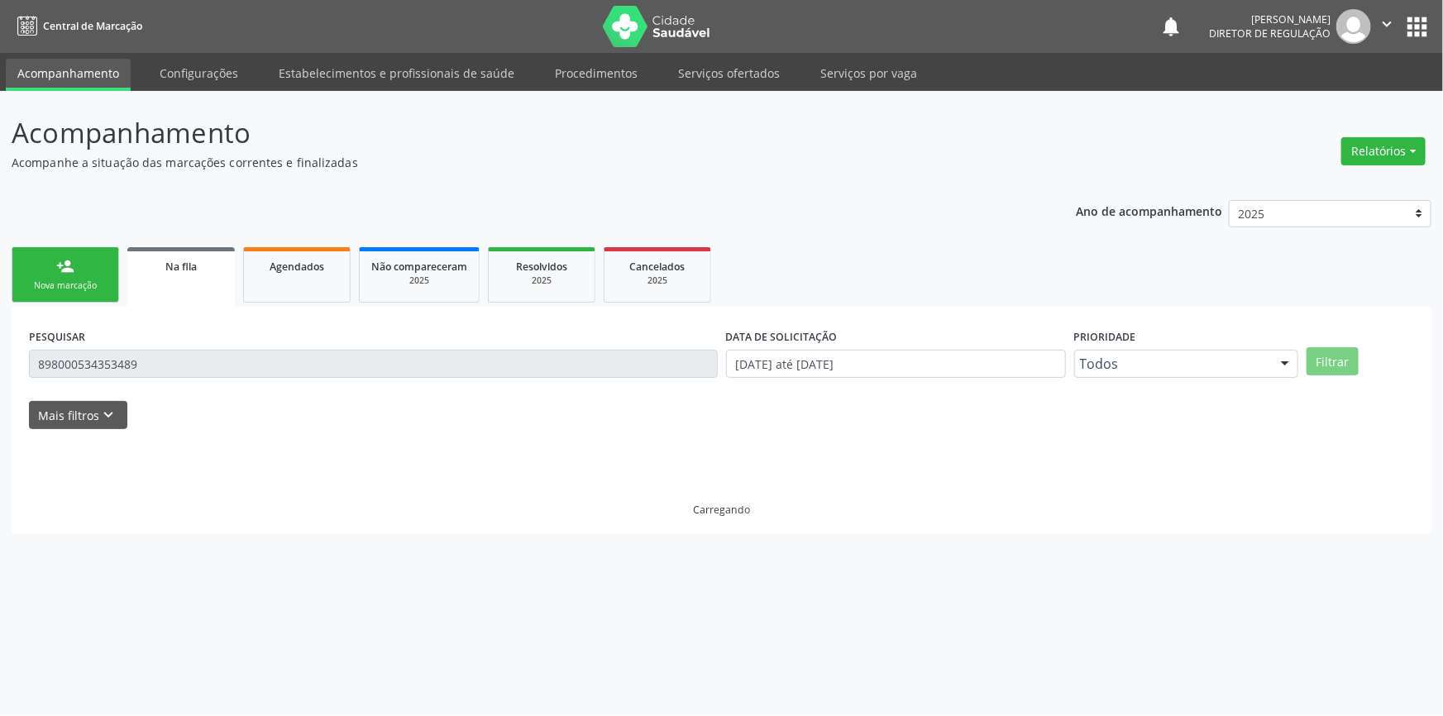
click at [203, 272] on div "Na fila" at bounding box center [181, 265] width 84 height 17
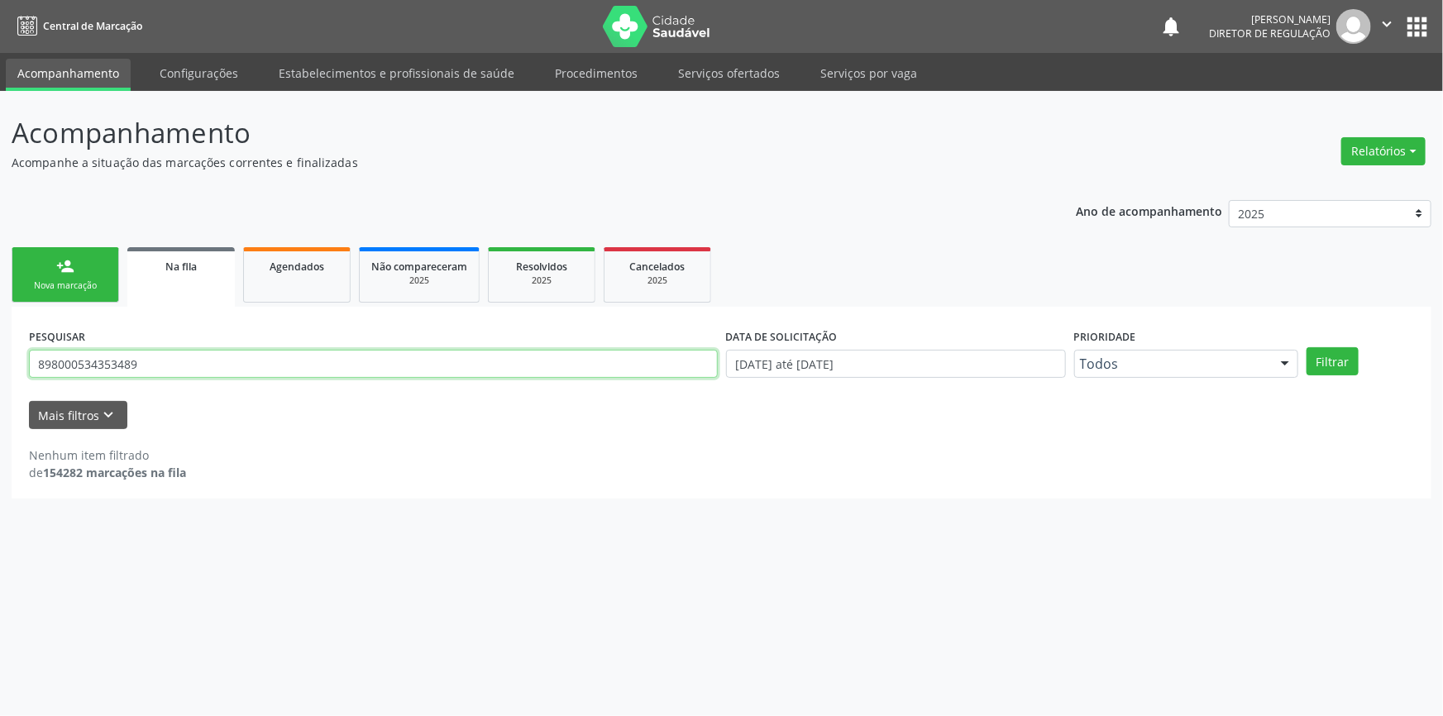
drag, startPoint x: 165, startPoint y: 362, endPoint x: 0, endPoint y: 353, distance: 165.7
click at [0, 353] on div "Acompanhamento Acompanhe a situação das marcações correntes e finalizadas Relat…" at bounding box center [721, 403] width 1443 height 625
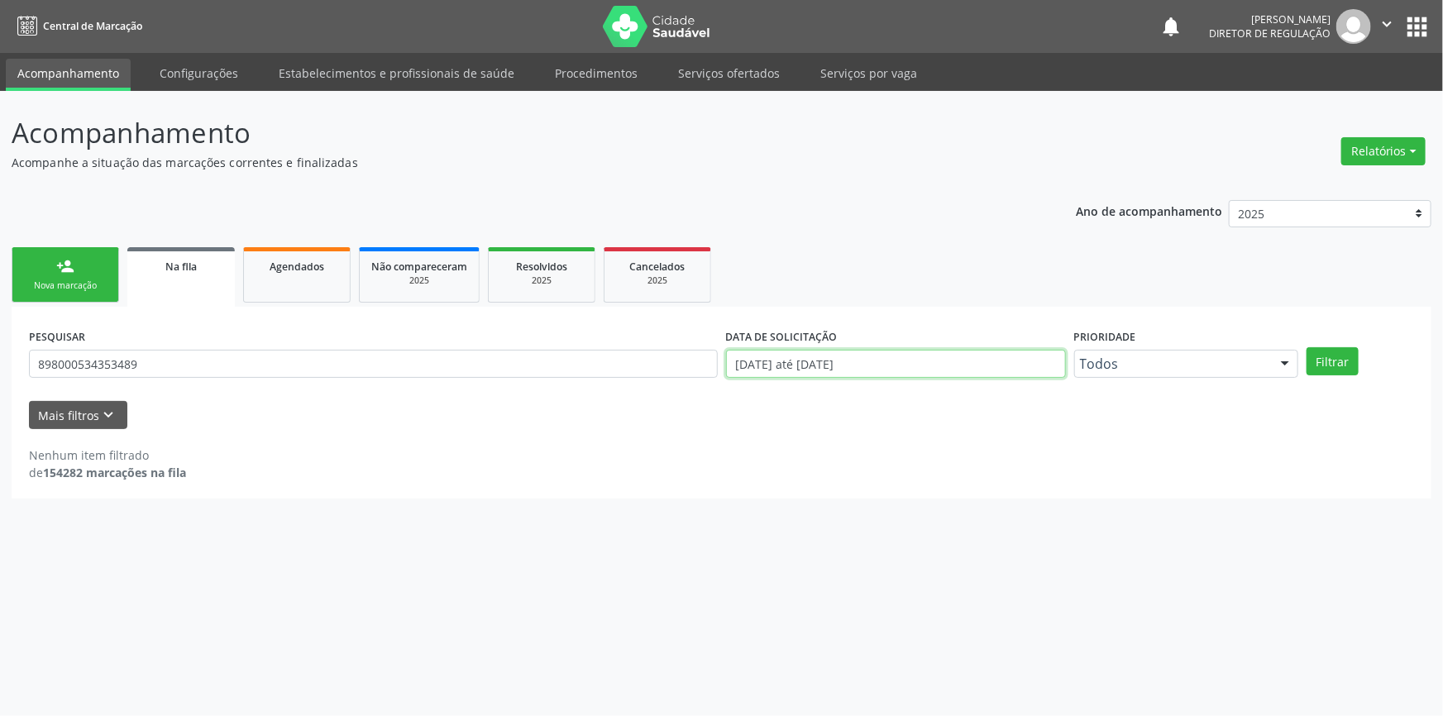
click at [872, 375] on body "Central de Marcação notifications Maria Aparecida Rodrigues da Silva Diretor de…" at bounding box center [721, 358] width 1443 height 716
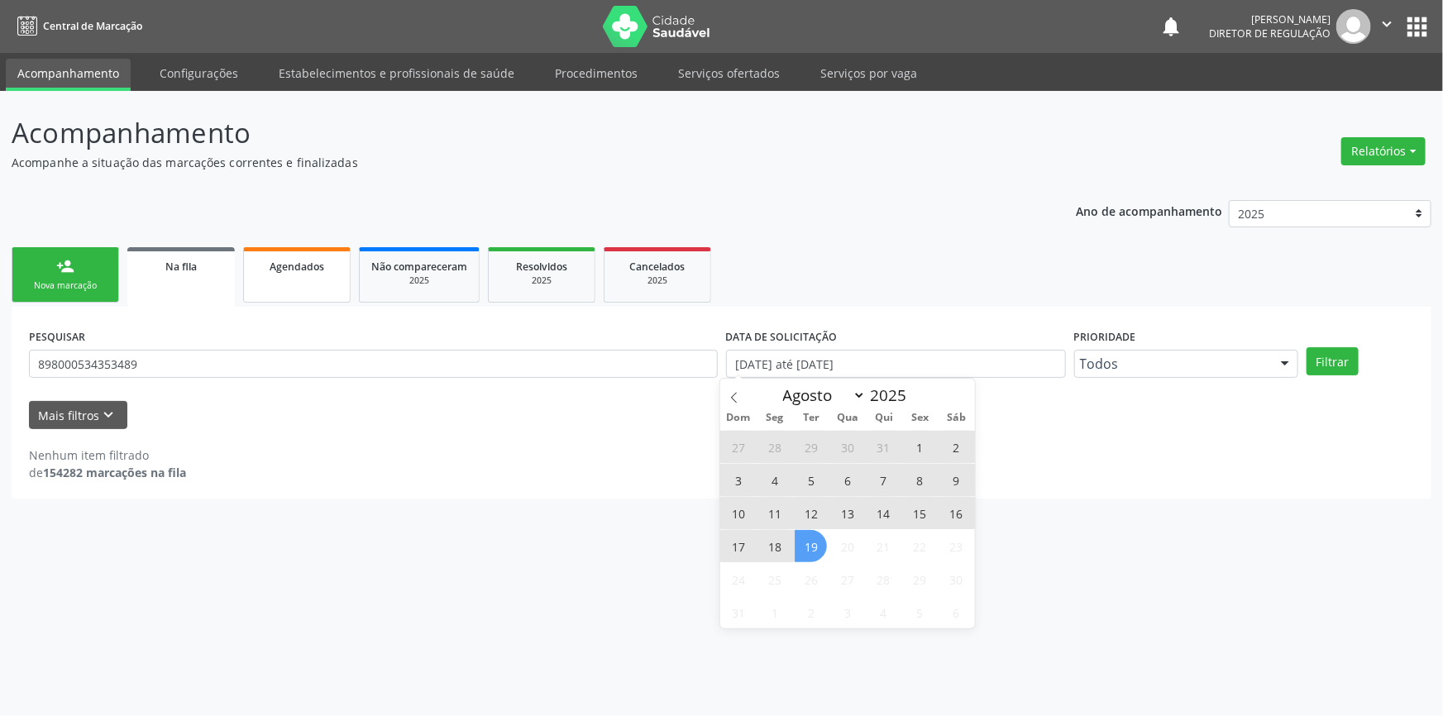
click at [287, 266] on span "Agendados" at bounding box center [297, 267] width 55 height 14
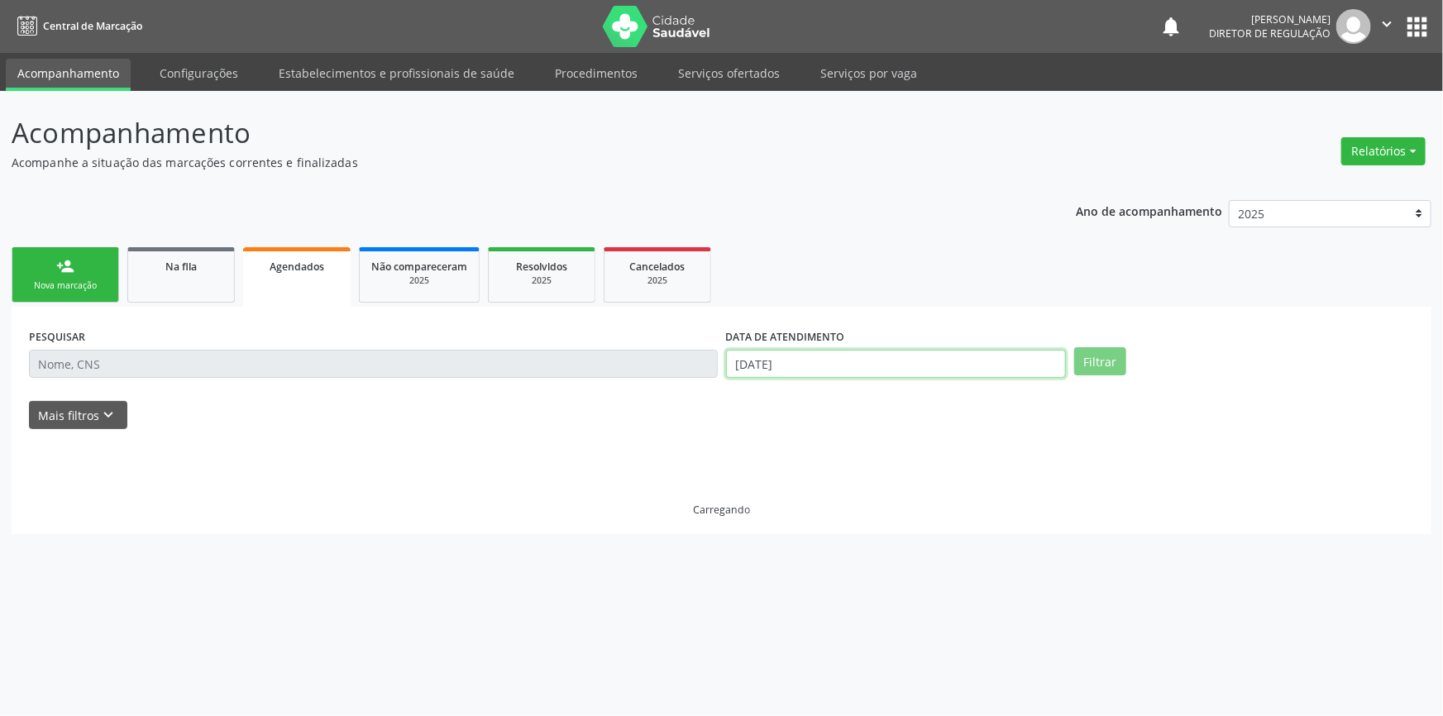
click at [885, 372] on body "Central de Marcação notifications Maria Aparecida Rodrigues da Silva Diretor de…" at bounding box center [721, 358] width 1443 height 716
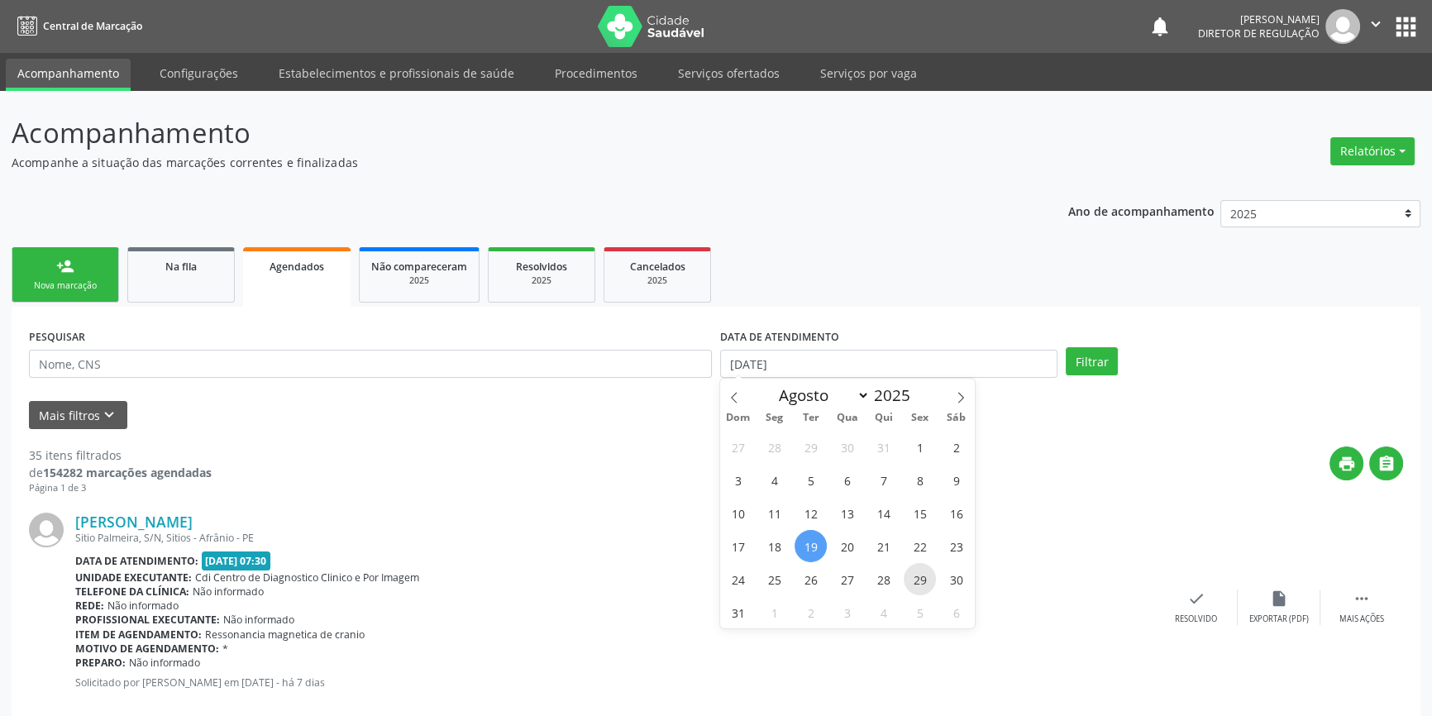
click at [929, 569] on span "29" at bounding box center [920, 579] width 32 height 32
type input "29/08/2025"
click at [929, 569] on span "29" at bounding box center [920, 579] width 32 height 32
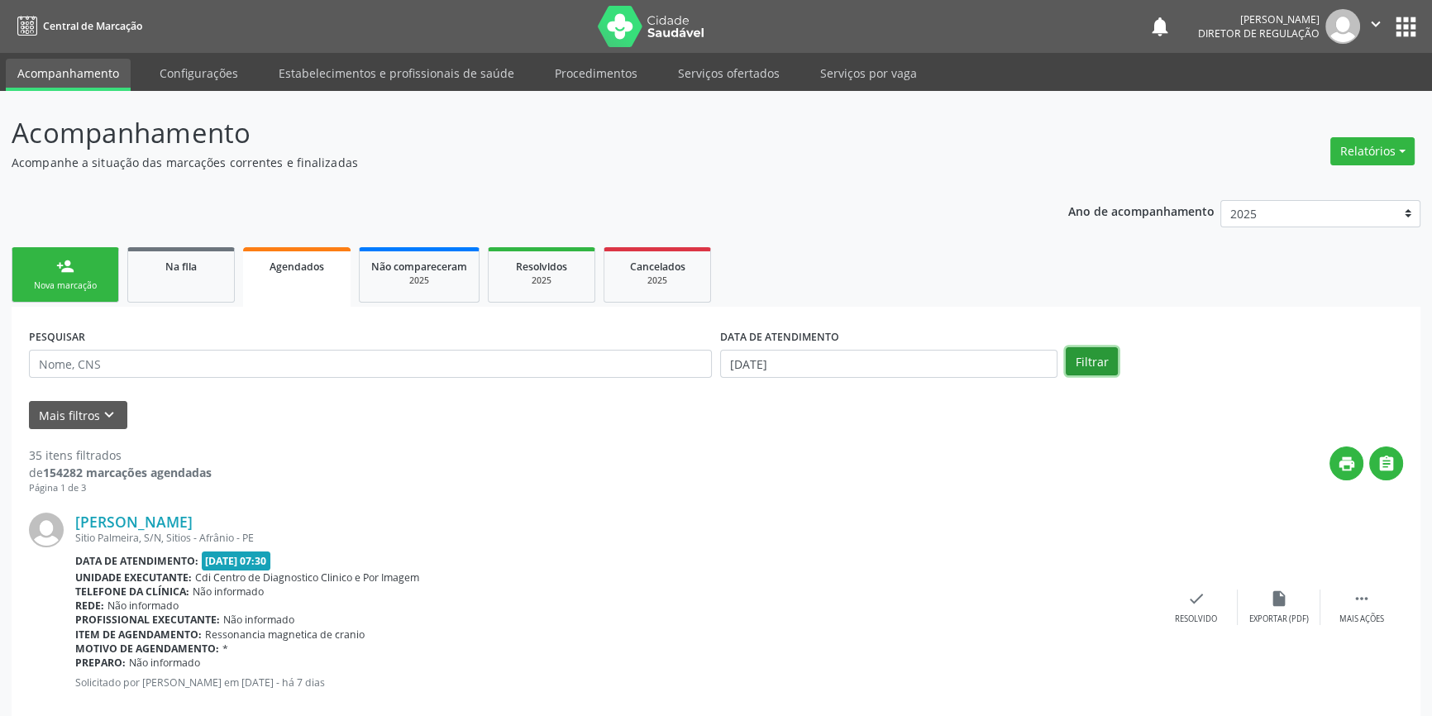
click at [1106, 366] on button "Filtrar" at bounding box center [1092, 361] width 52 height 28
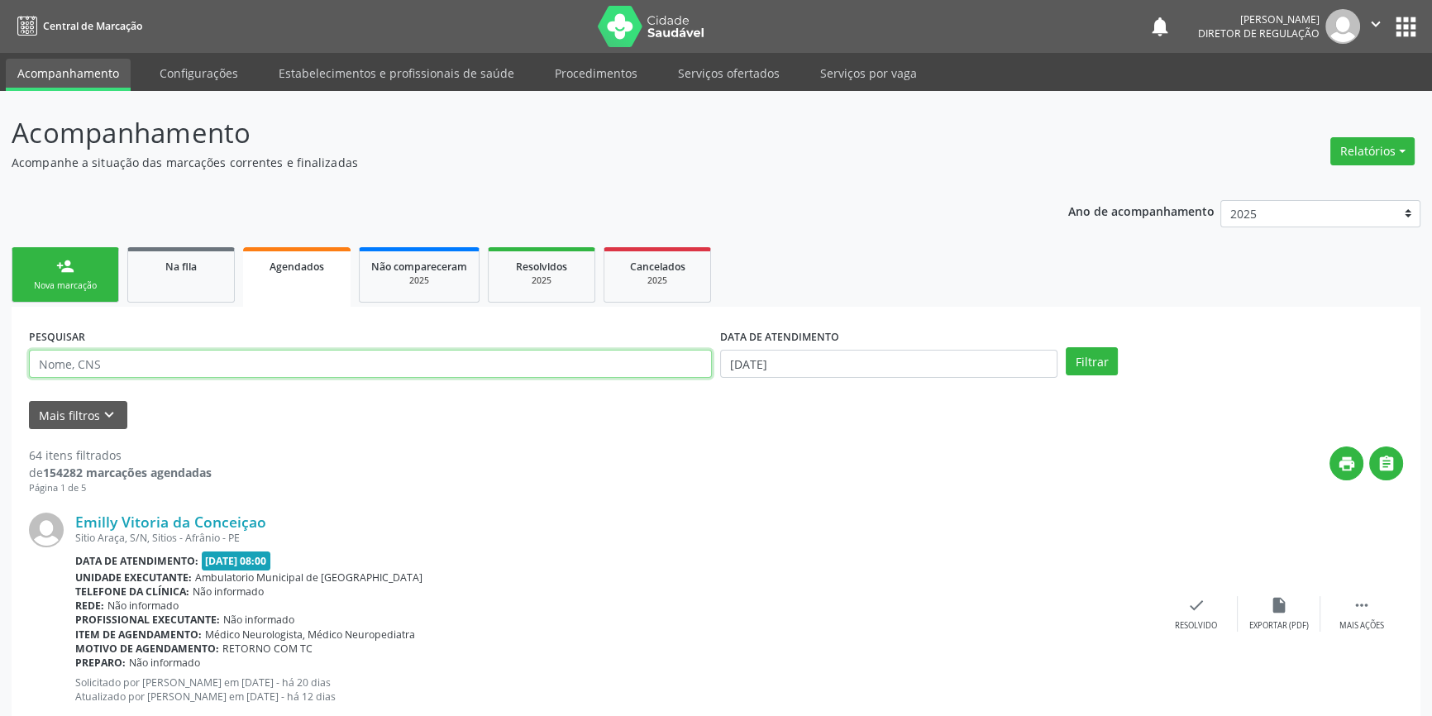
click at [512, 371] on input "text" at bounding box center [370, 364] width 683 height 28
paste input "898000534353489"
type input "898000534353489"
click at [1113, 370] on button "Filtrar" at bounding box center [1092, 361] width 52 height 28
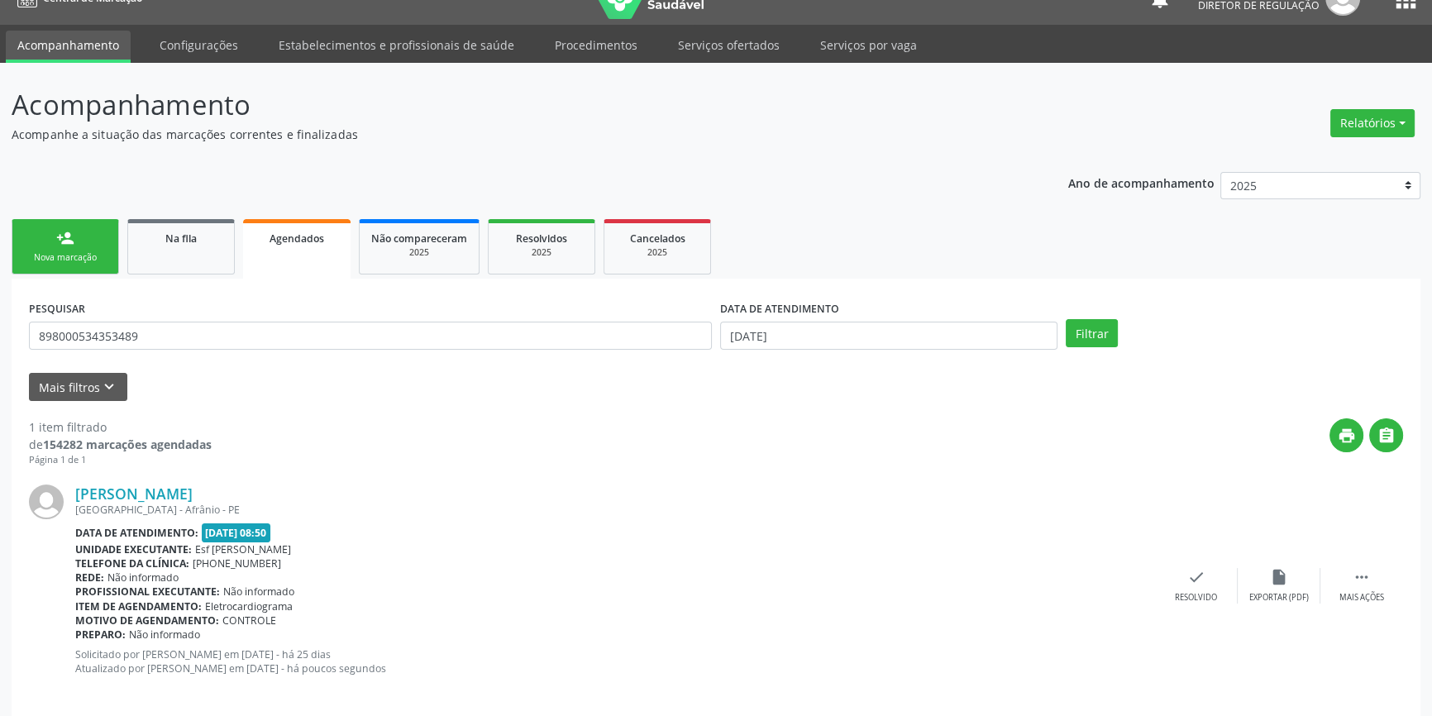
scroll to position [44, 0]
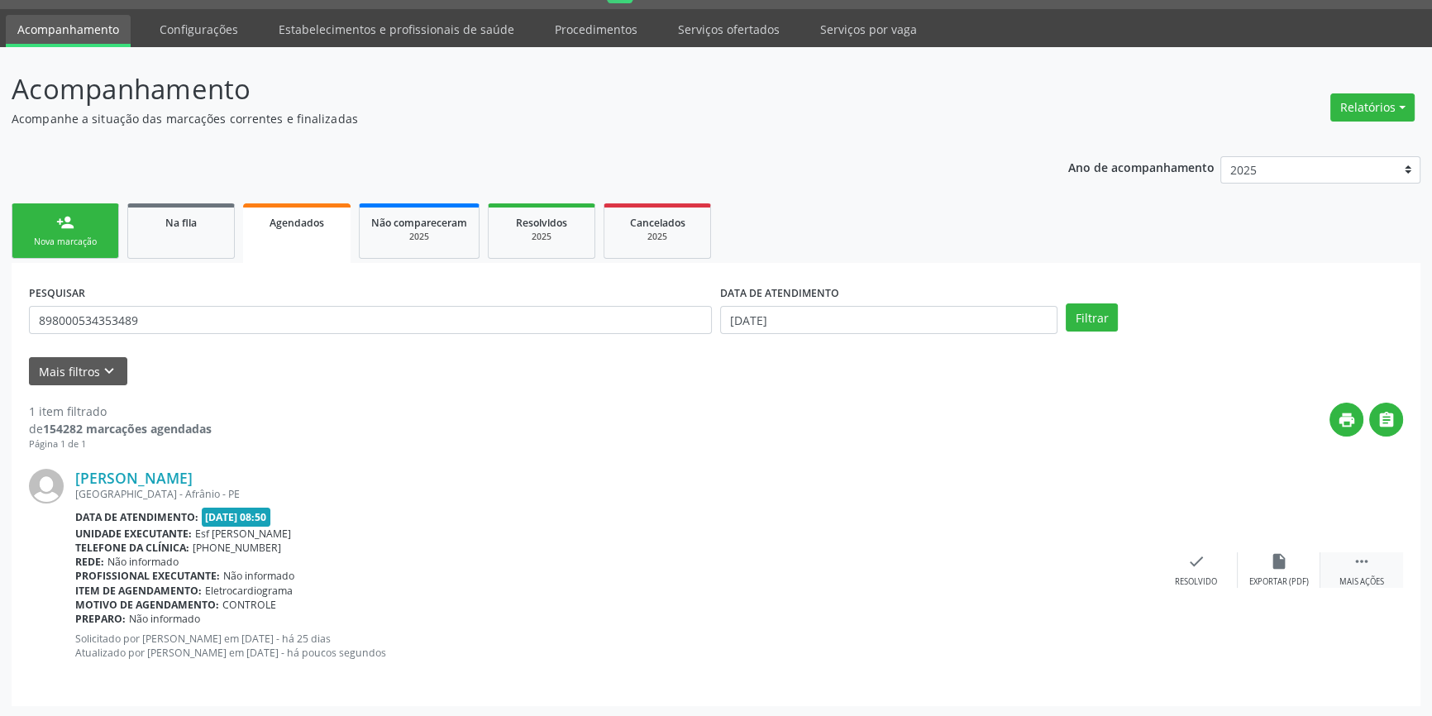
click at [1365, 554] on icon "" at bounding box center [1362, 561] width 18 height 18
click at [1049, 563] on div "print Imprimir" at bounding box center [1031, 570] width 83 height 36
click at [210, 241] on link "Na fila" at bounding box center [181, 230] width 108 height 55
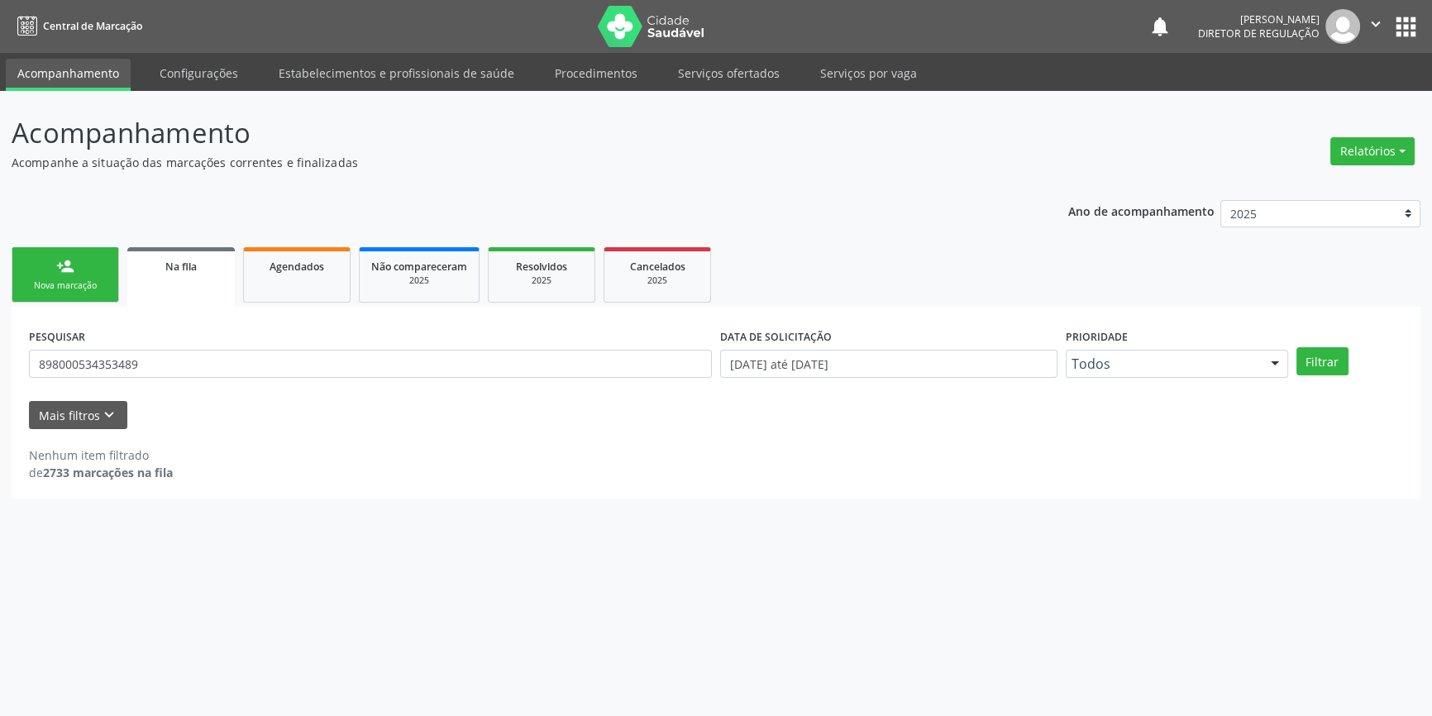
scroll to position [0, 0]
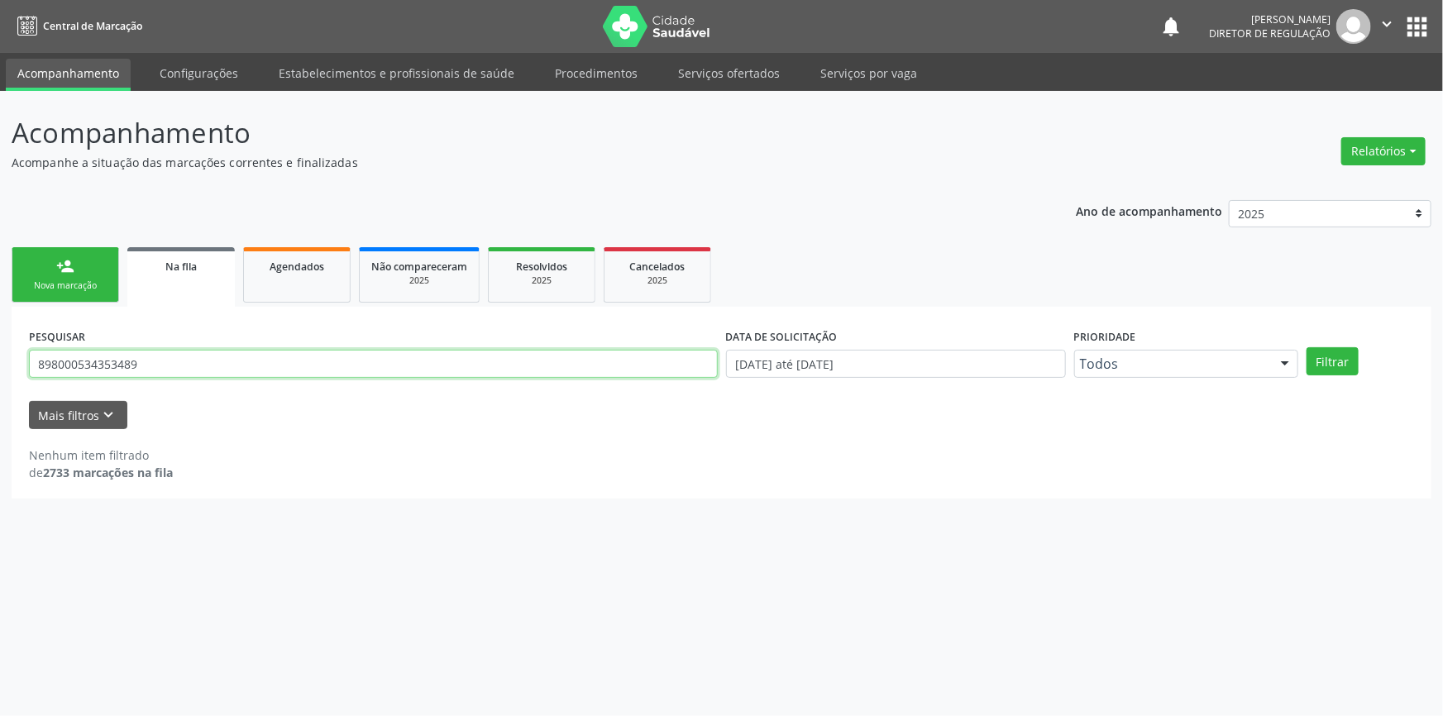
drag, startPoint x: 177, startPoint y: 358, endPoint x: 1169, endPoint y: 181, distance: 1008.1
click at [0, 339] on div "Acompanhamento Acompanhe a situação das marcações correntes e finalizadas Relat…" at bounding box center [721, 403] width 1443 height 625
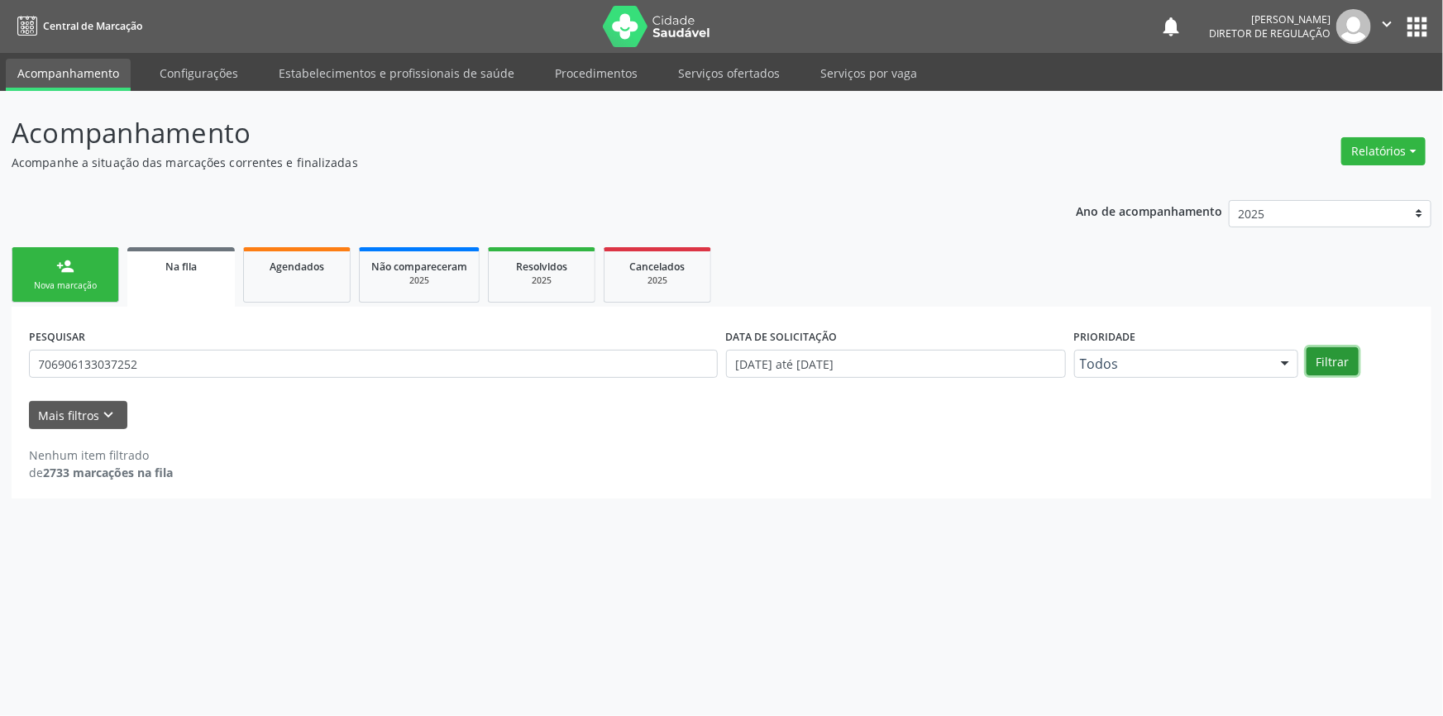
click at [1331, 348] on button "Filtrar" at bounding box center [1333, 361] width 52 height 28
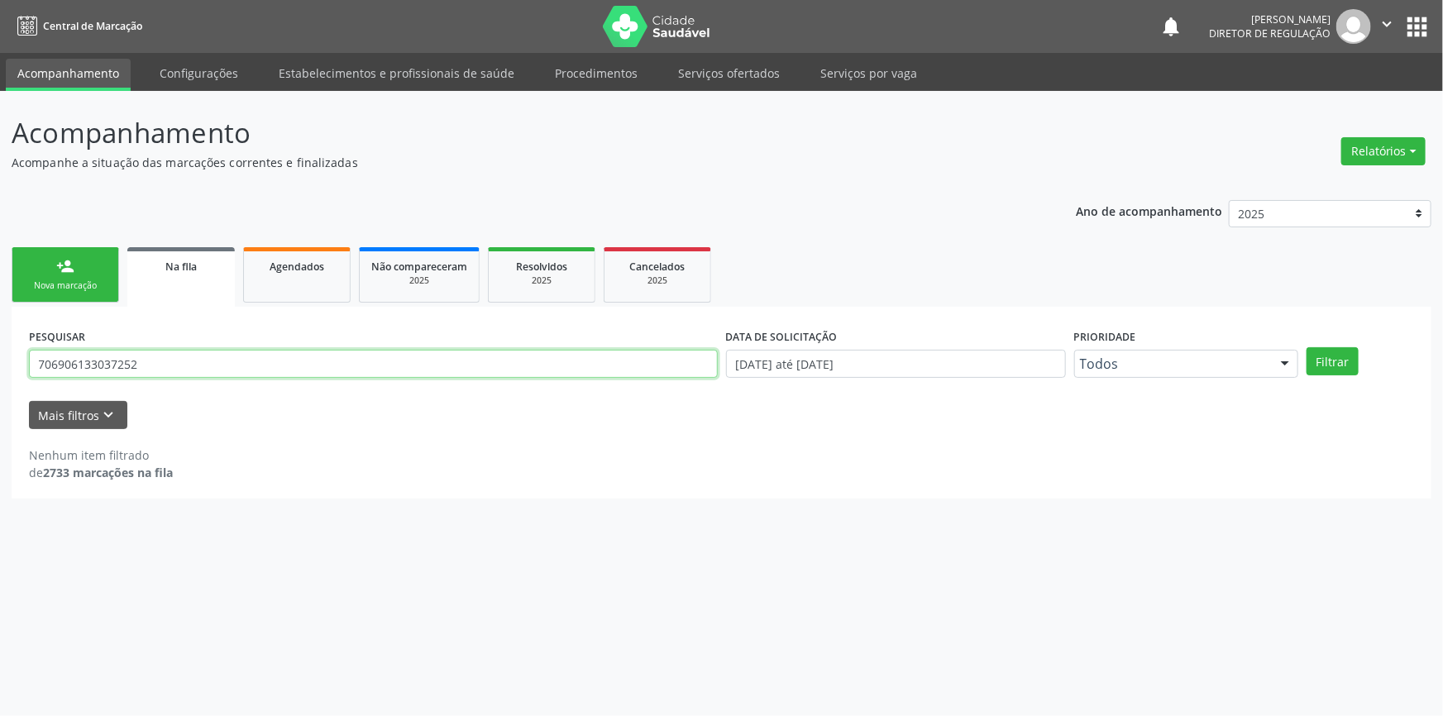
click at [132, 366] on input "706906133037252" at bounding box center [373, 364] width 689 height 28
type input "706906133037232"
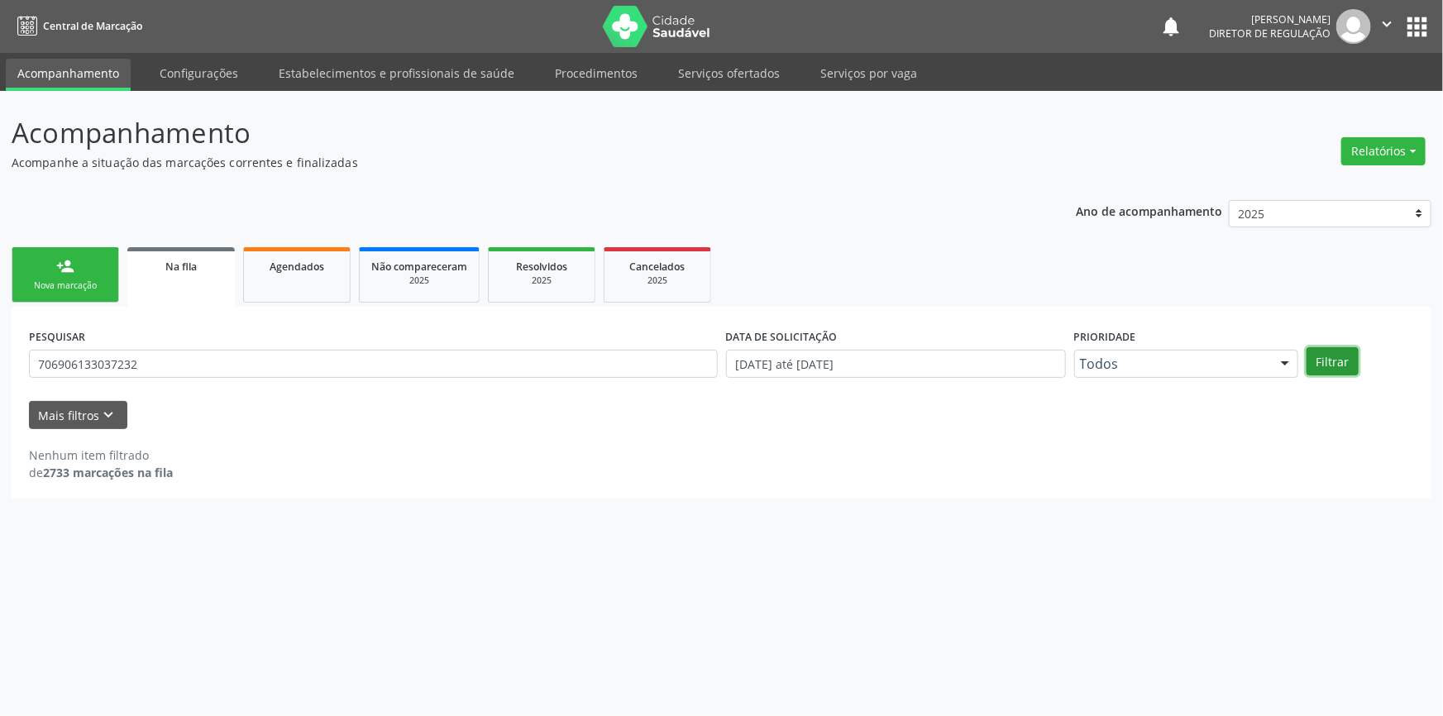
drag, startPoint x: 1318, startPoint y: 352, endPoint x: 1312, endPoint y: 340, distance: 14.1
click at [1318, 354] on button "Filtrar" at bounding box center [1333, 361] width 52 height 28
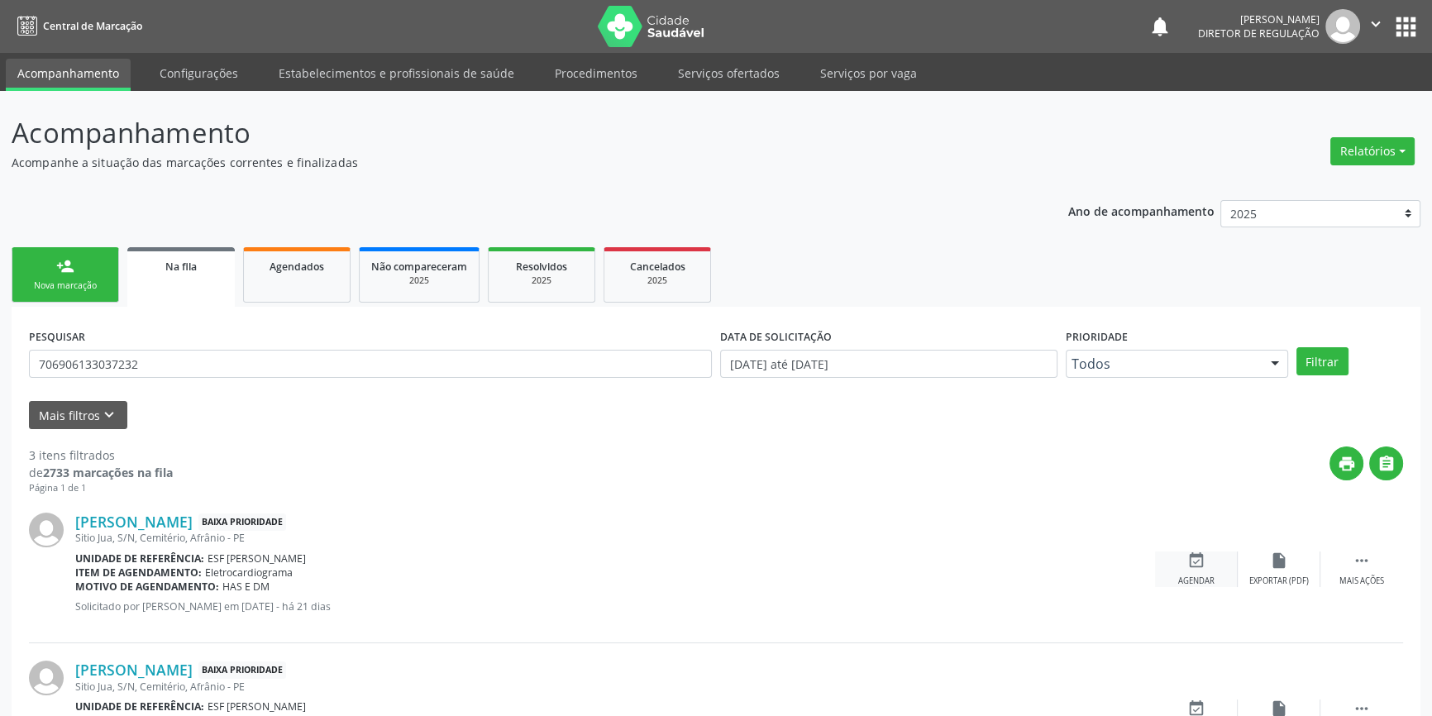
click at [1196, 578] on div "Agendar" at bounding box center [1197, 582] width 36 height 12
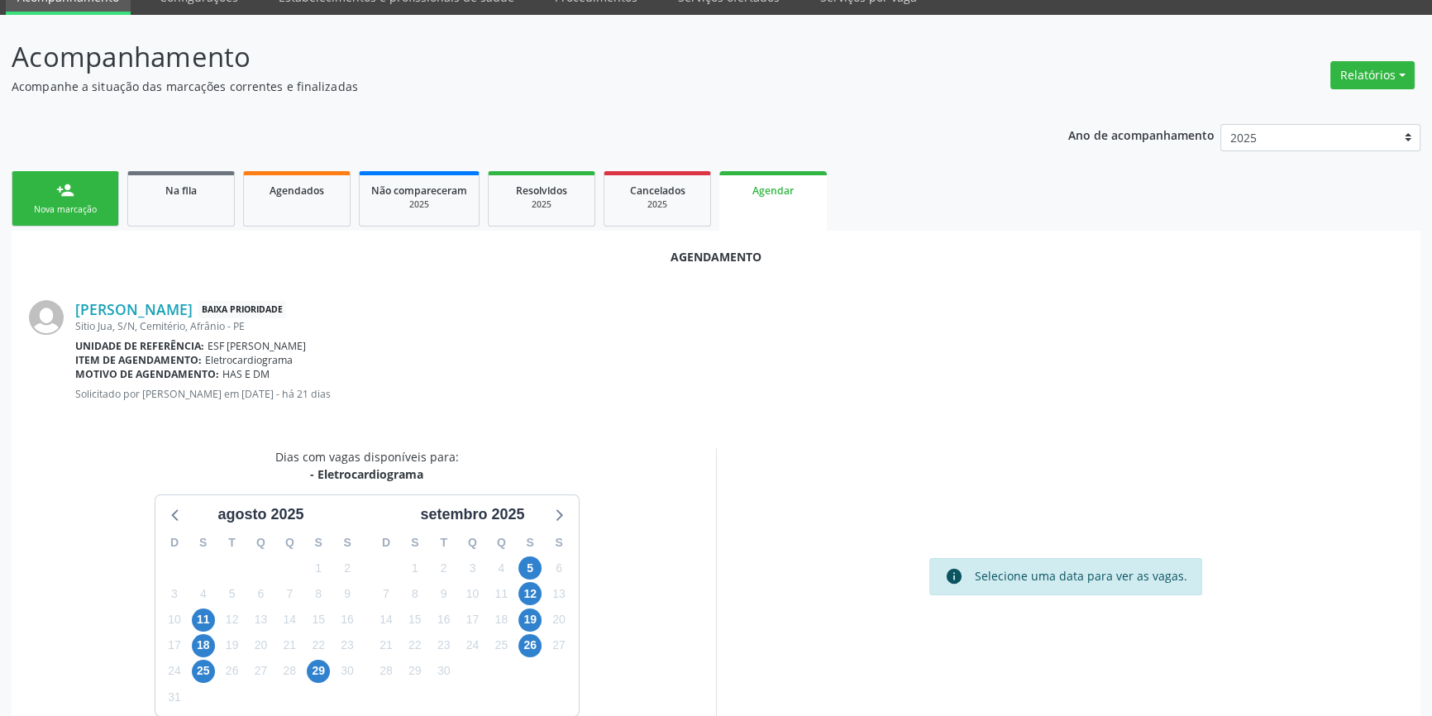
scroll to position [143, 0]
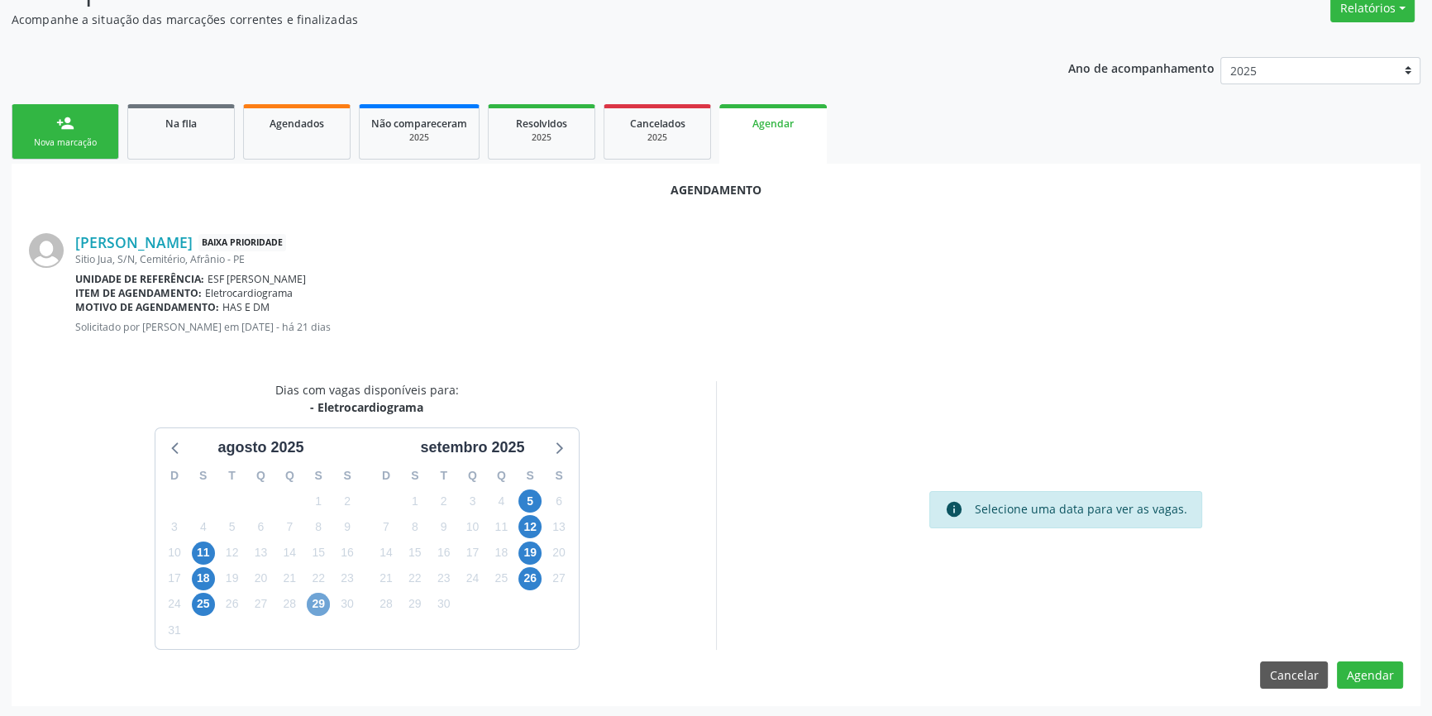
click at [314, 596] on span "29" at bounding box center [318, 604] width 23 height 23
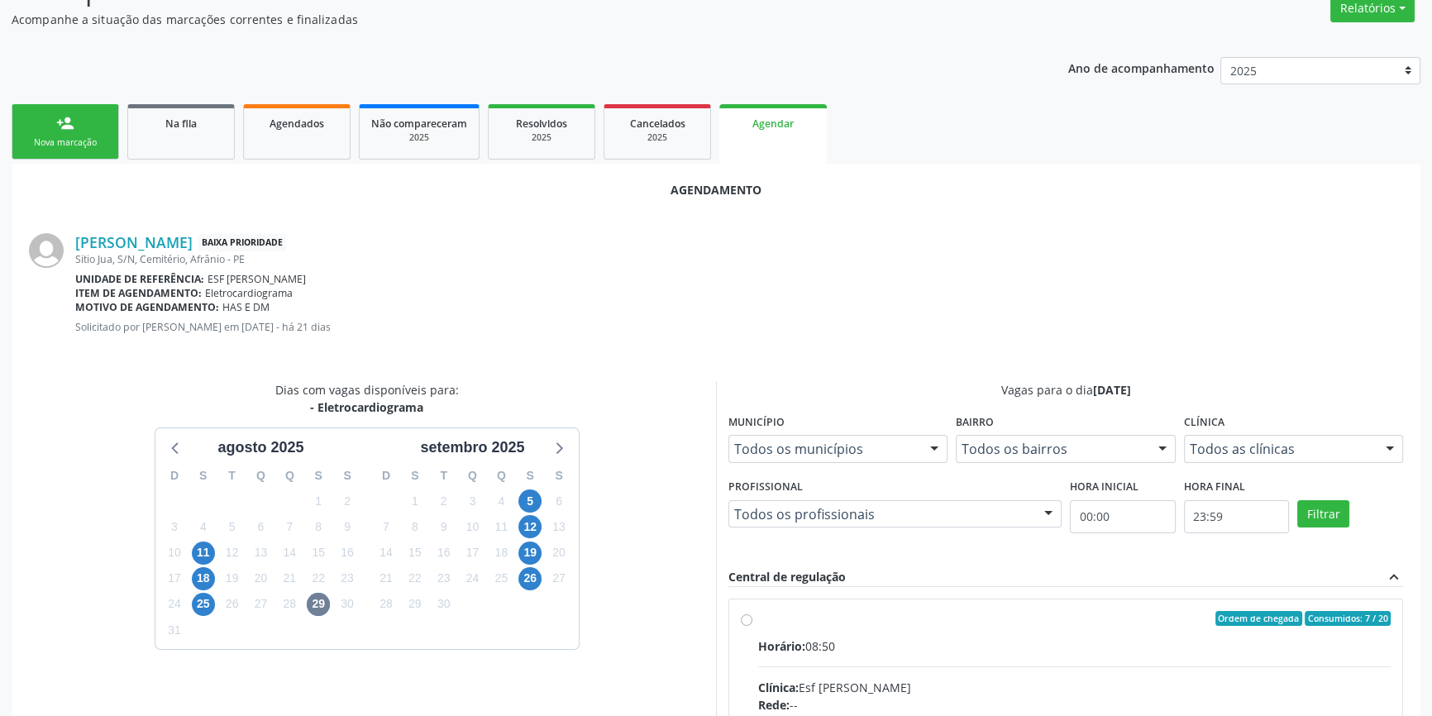
click at [752, 624] on input "Ordem de chegada Consumidos: 7 / 20 Horário: 08:50 Clínica: Esf [PERSON_NAME] R…" at bounding box center [747, 618] width 12 height 15
radio input "true"
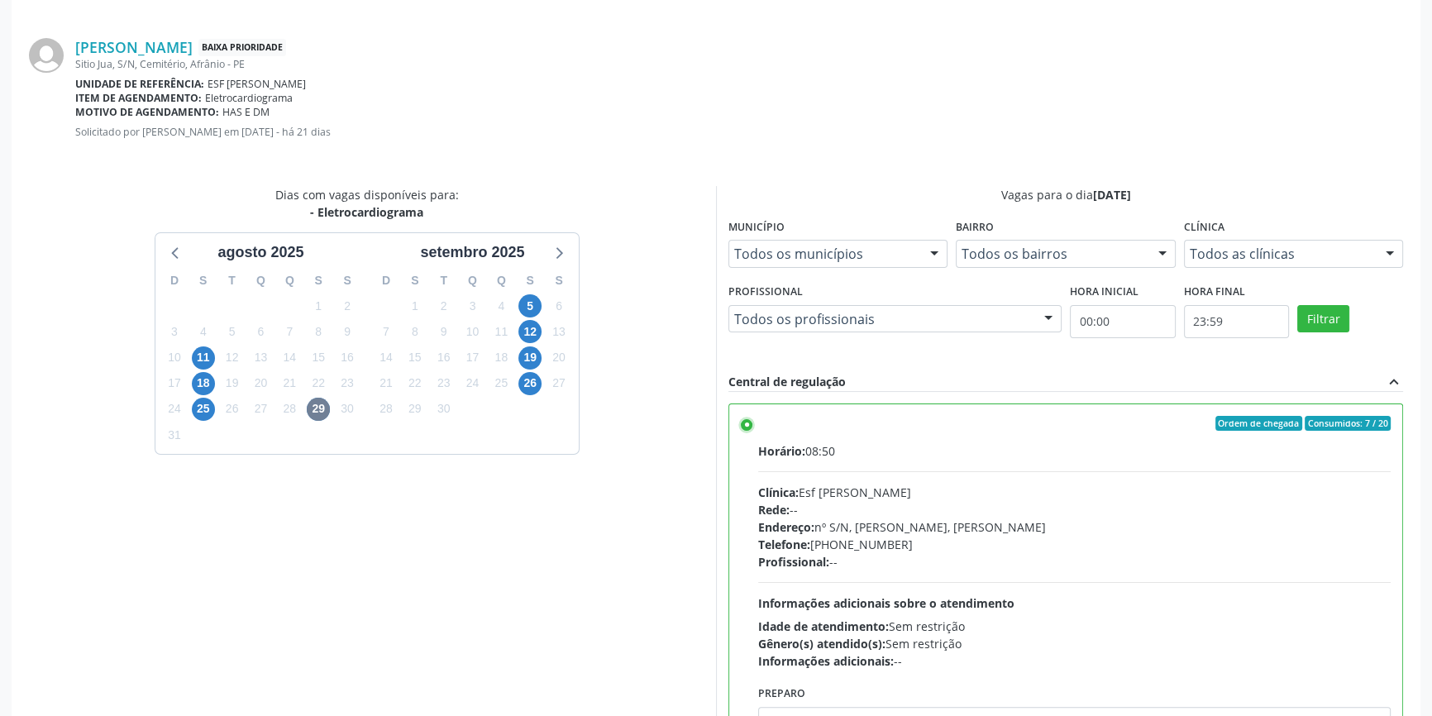
scroll to position [412, 0]
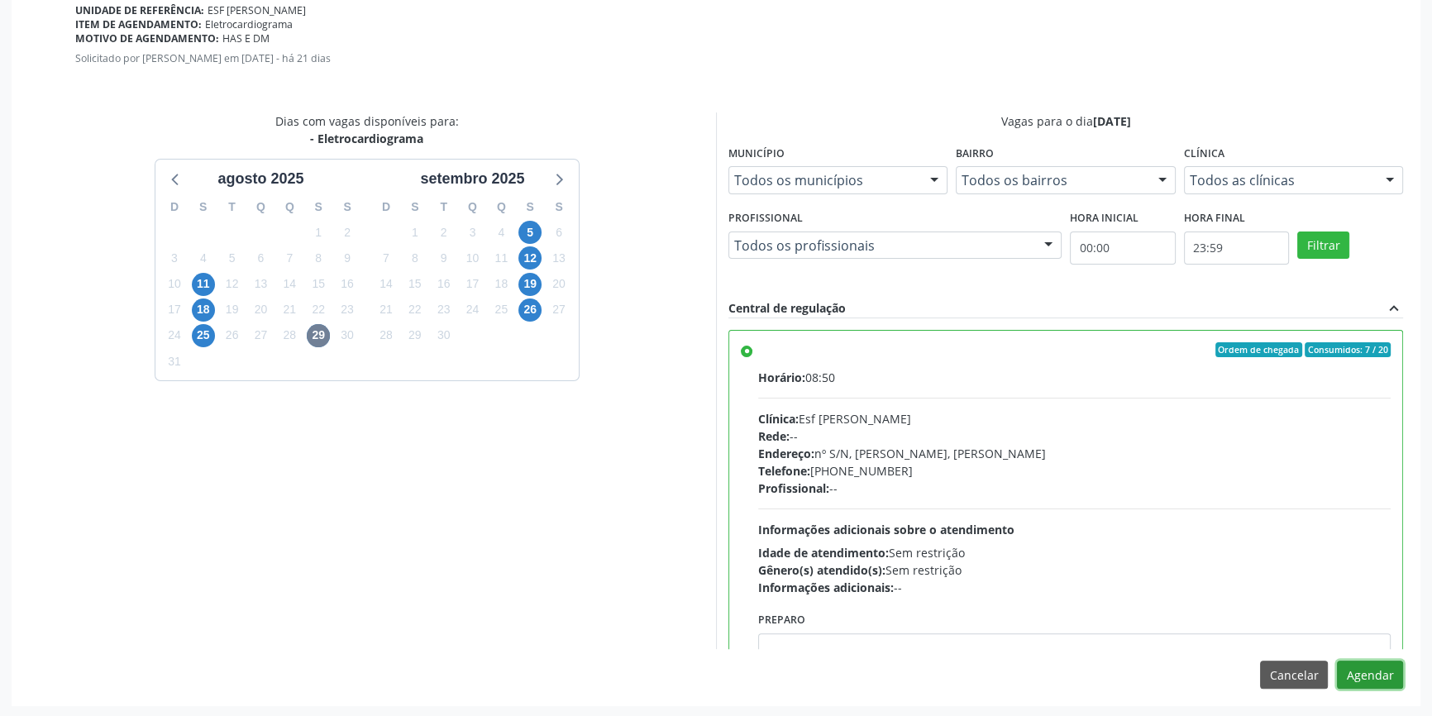
click at [1355, 666] on button "Agendar" at bounding box center [1370, 675] width 66 height 28
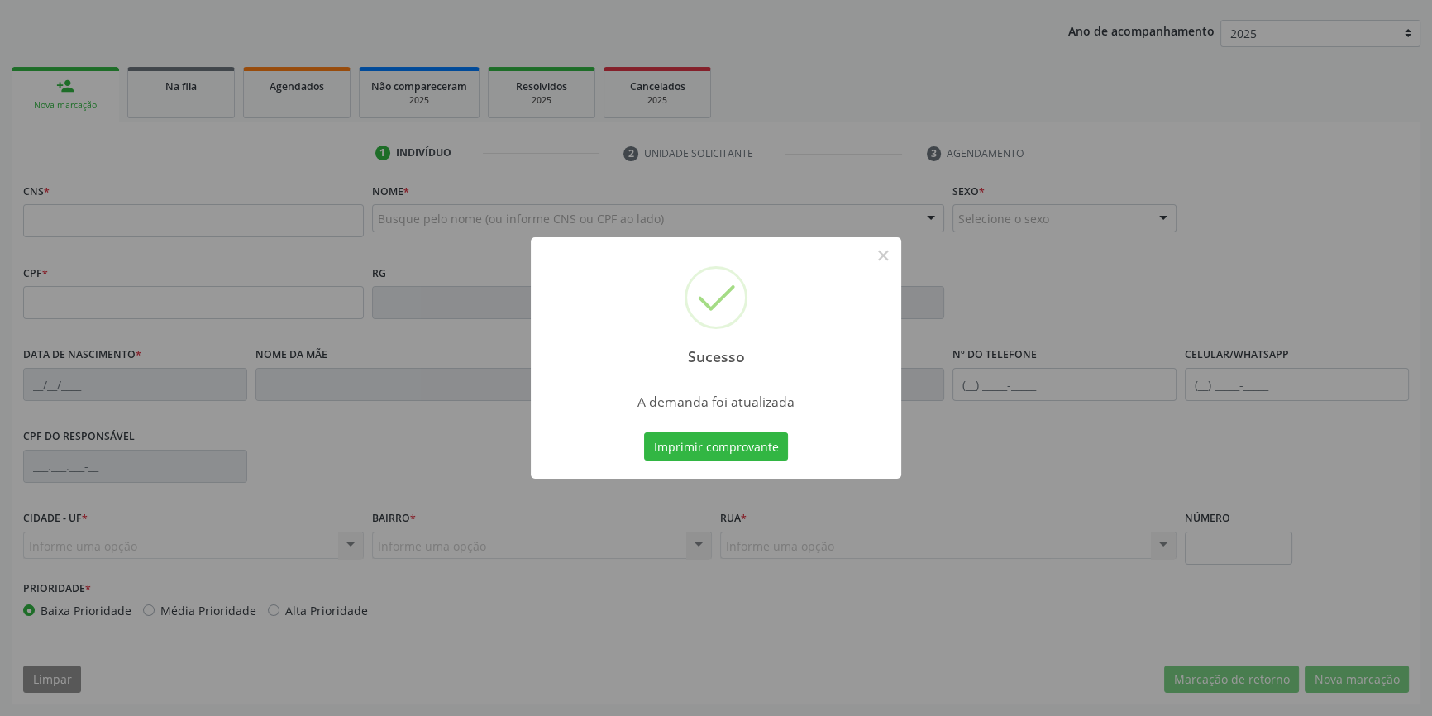
scroll to position [179, 0]
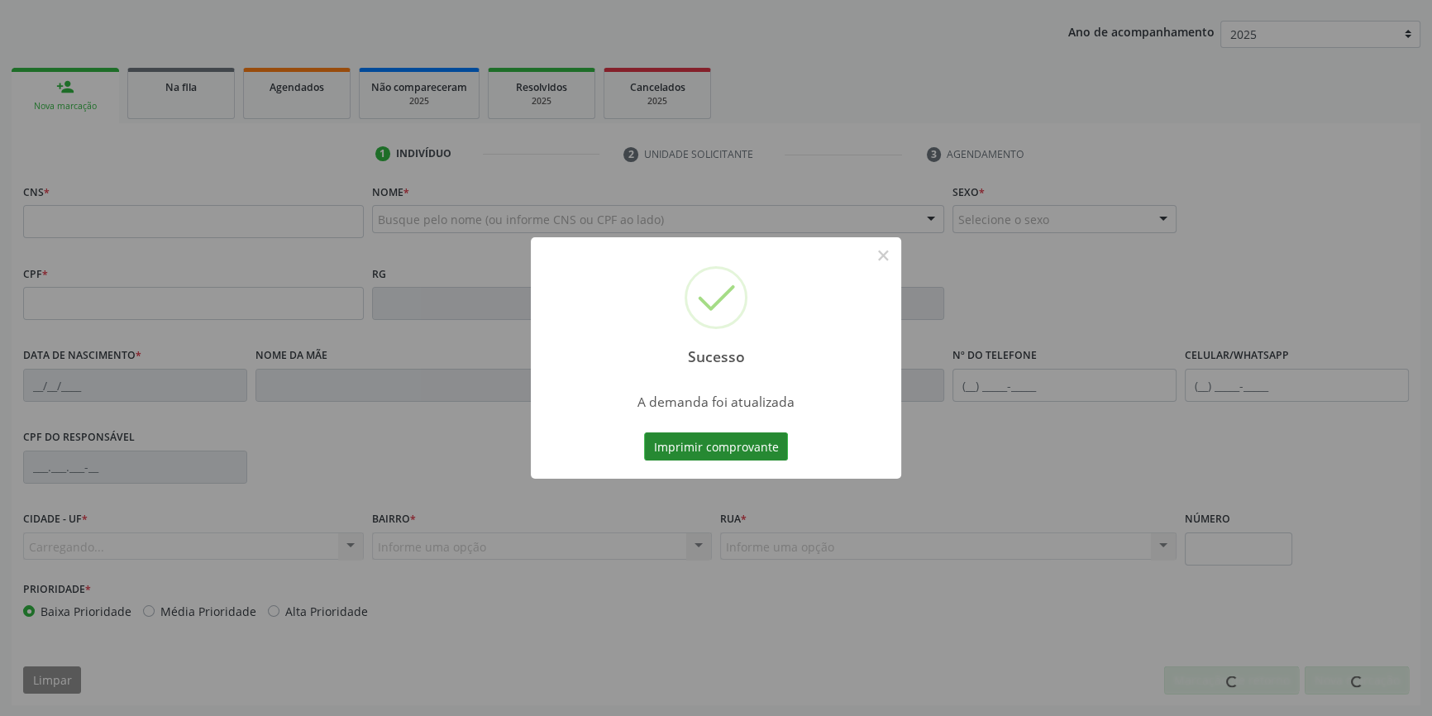
click at [761, 449] on button "Imprimir comprovante" at bounding box center [716, 447] width 144 height 28
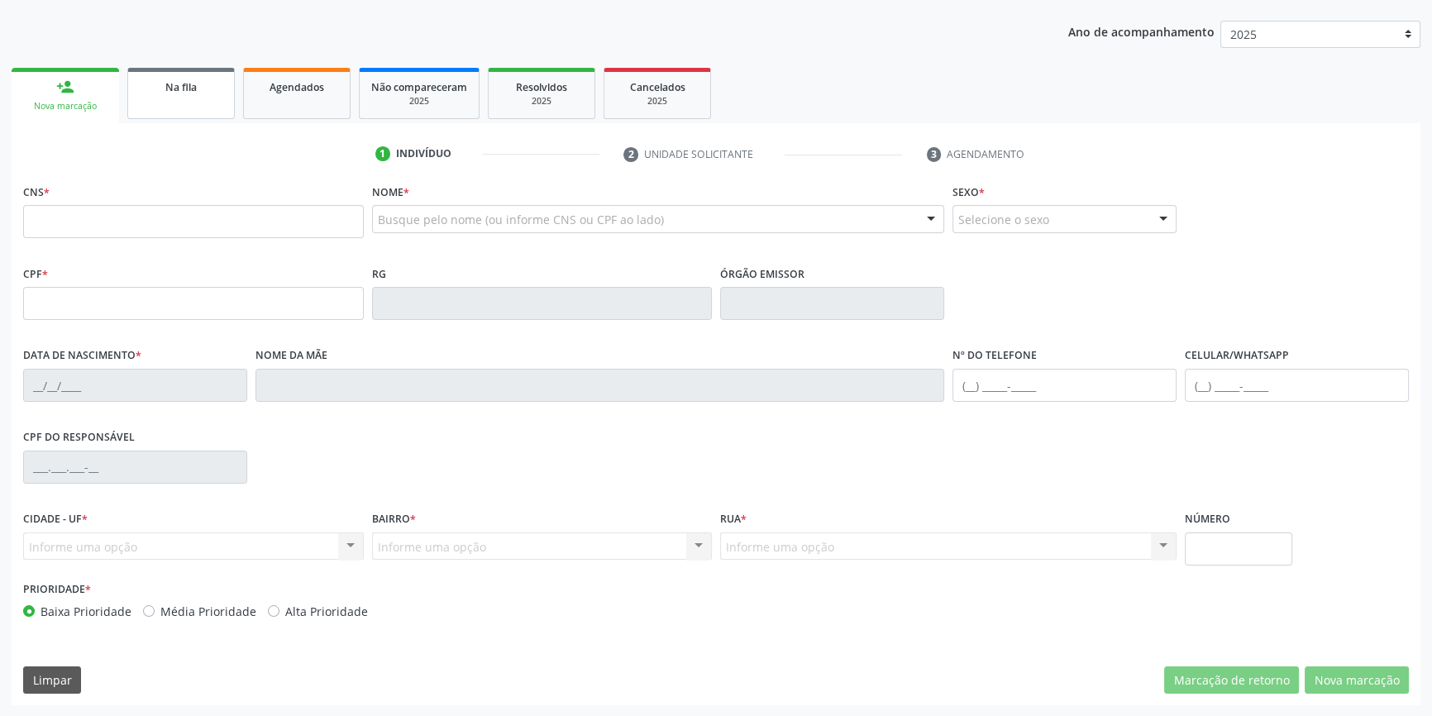
click at [177, 110] on link "Na fila" at bounding box center [181, 93] width 108 height 51
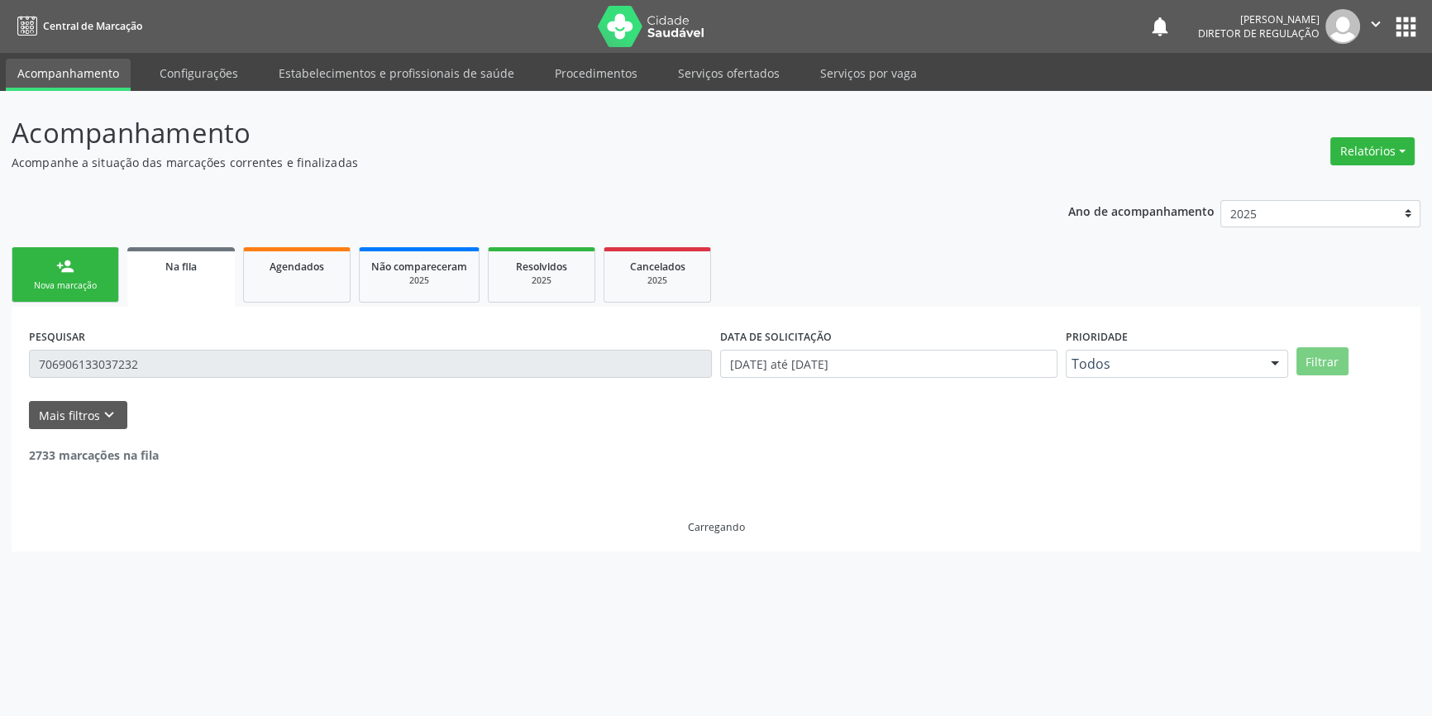
scroll to position [0, 0]
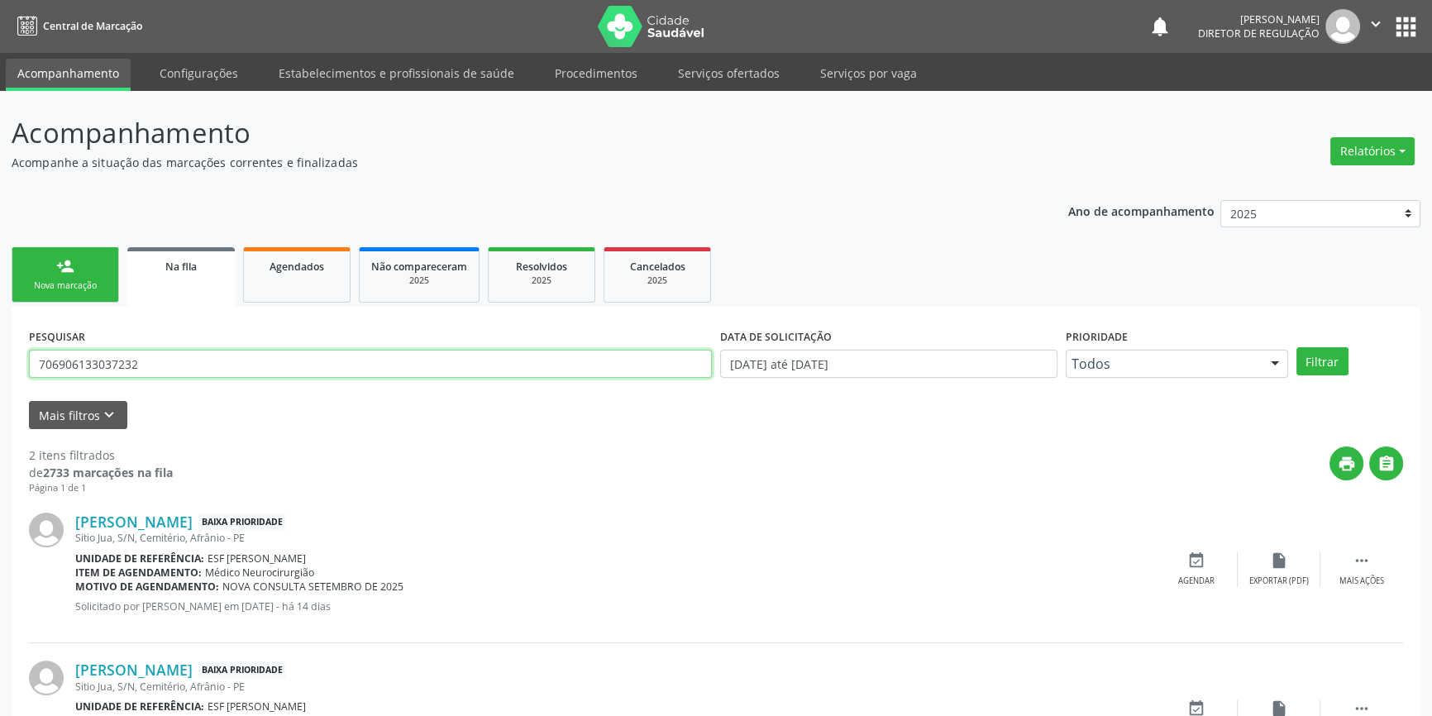
drag, startPoint x: 172, startPoint y: 362, endPoint x: 4, endPoint y: 356, distance: 168.0
click at [0, 356] on div "Acompanhamento Acompanhe a situação das marcações correntes e finalizadas Relat…" at bounding box center [716, 455] width 1432 height 729
type input "700307961329538"
click at [1315, 364] on button "Filtrar" at bounding box center [1323, 361] width 52 height 28
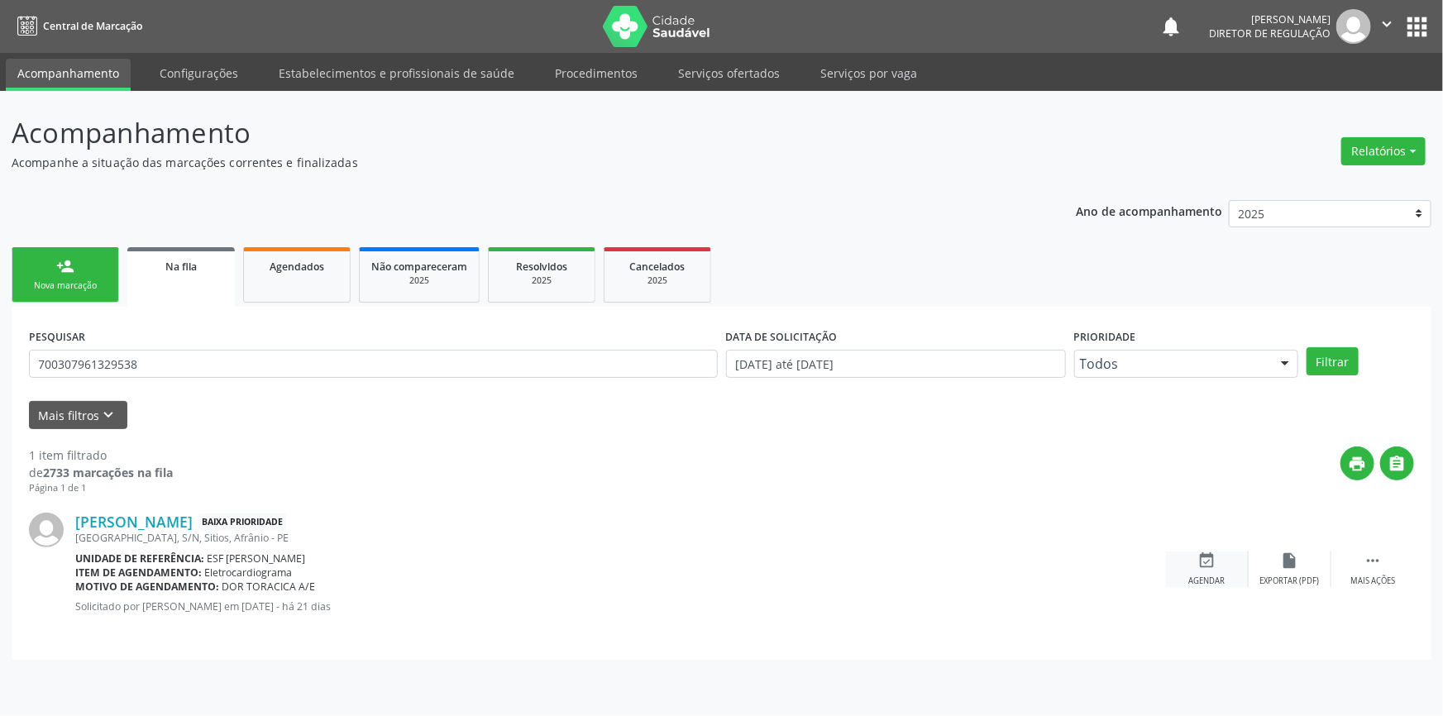
click at [1227, 571] on div "event_available Agendar" at bounding box center [1207, 570] width 83 height 36
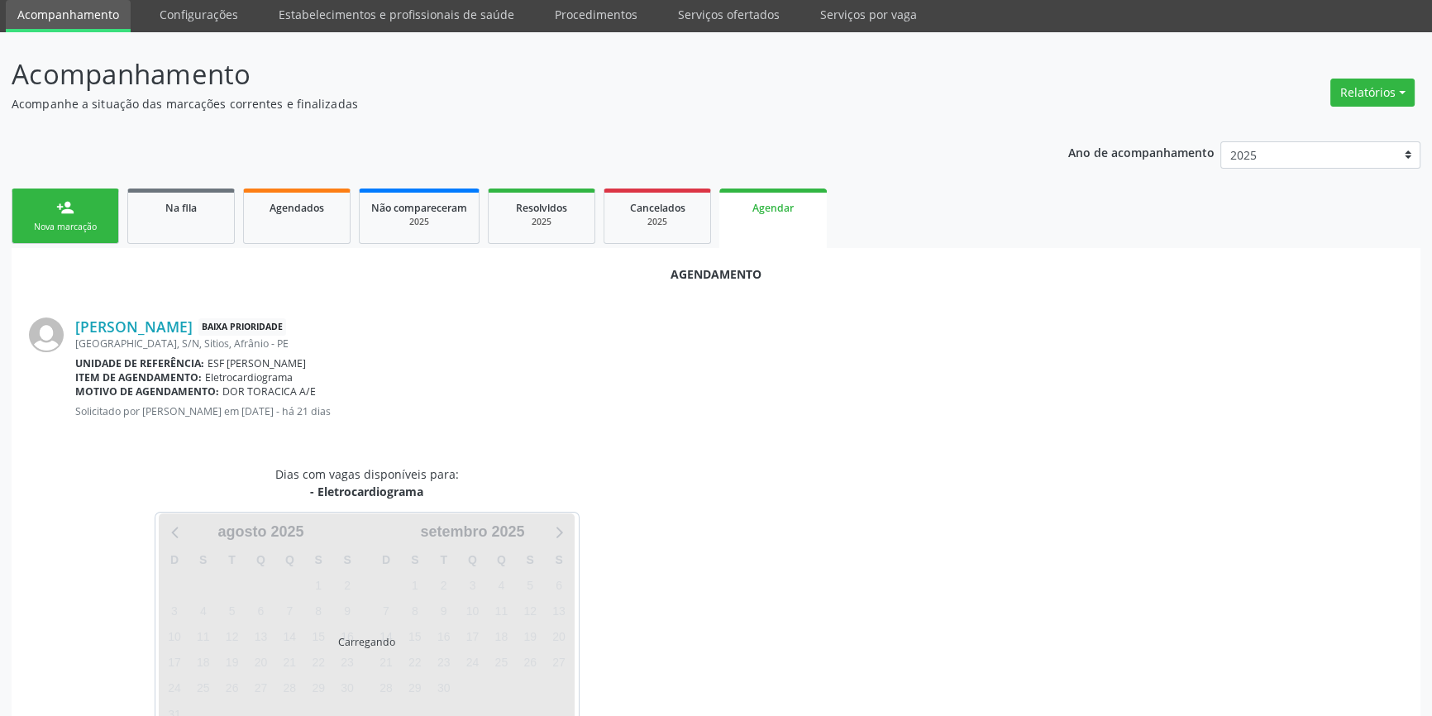
scroll to position [104, 0]
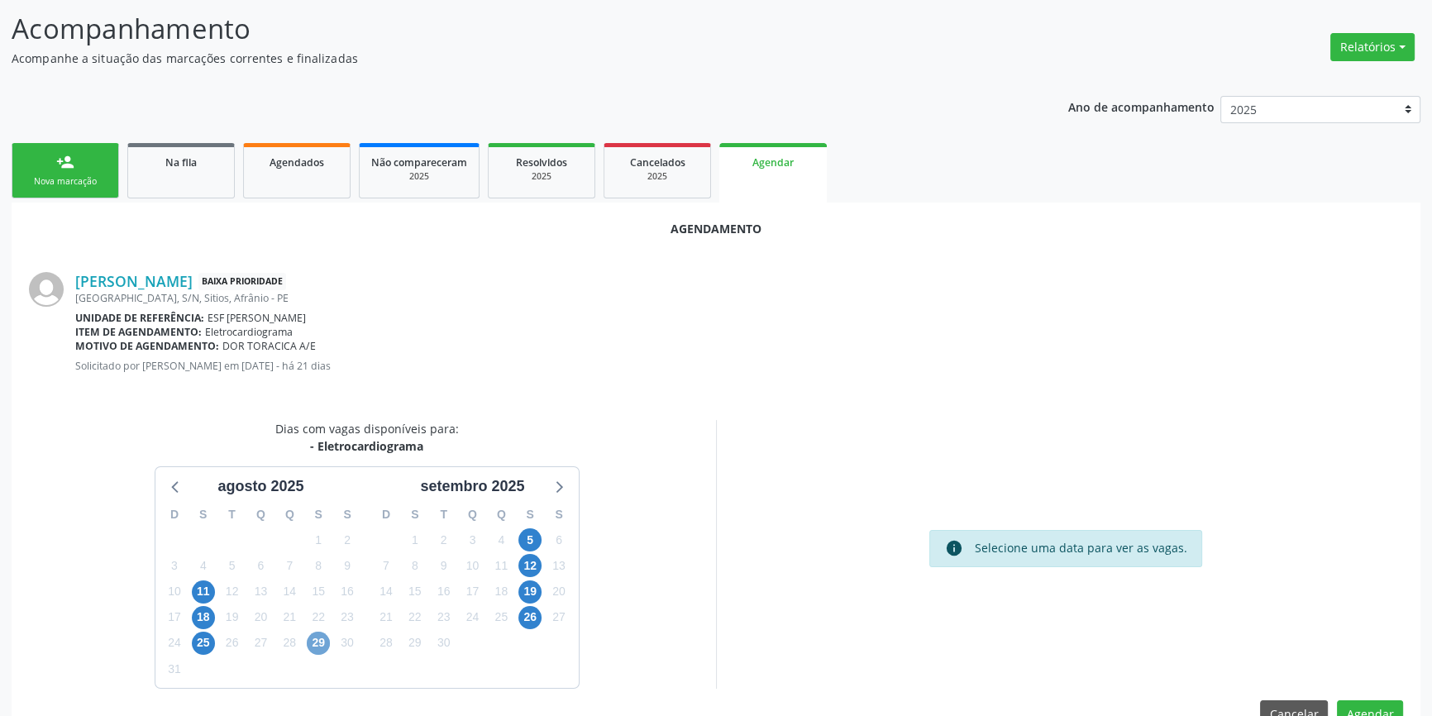
click at [321, 646] on span "29" at bounding box center [318, 643] width 23 height 23
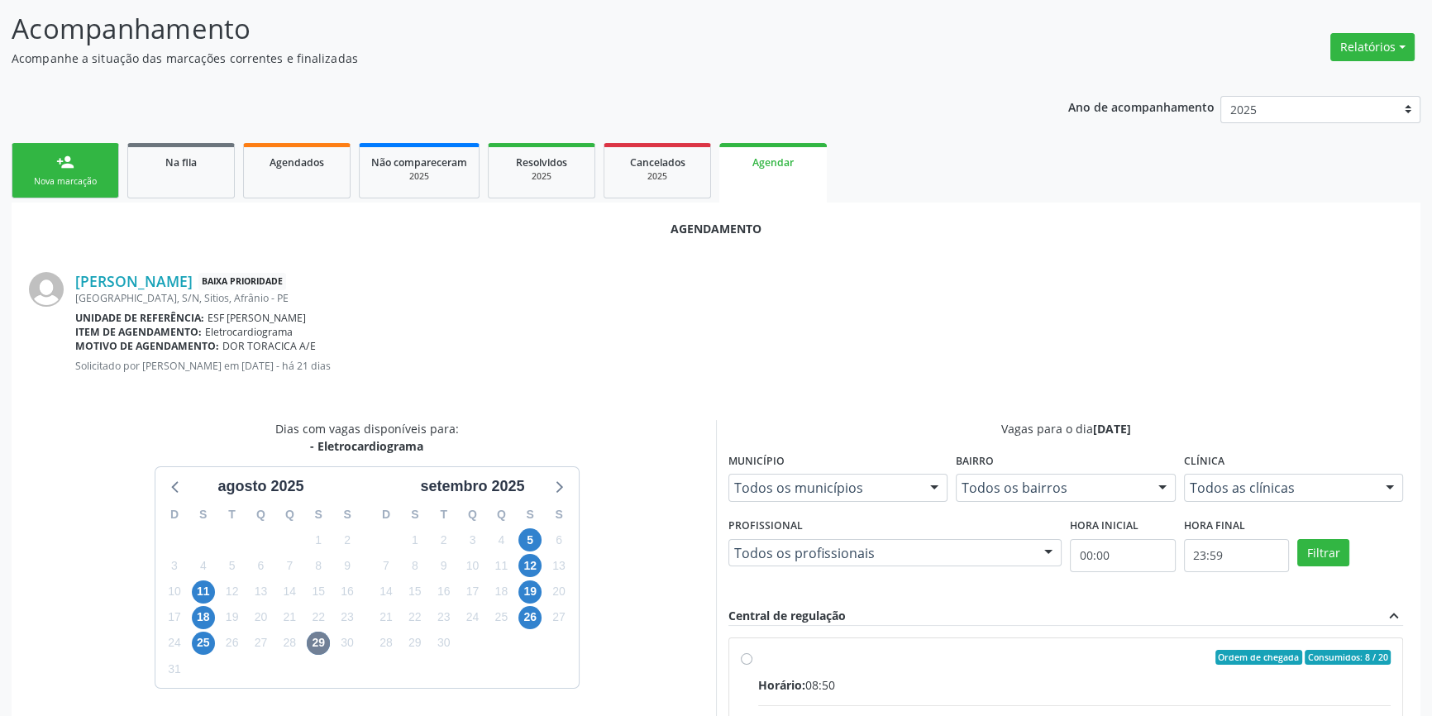
radio input "true"
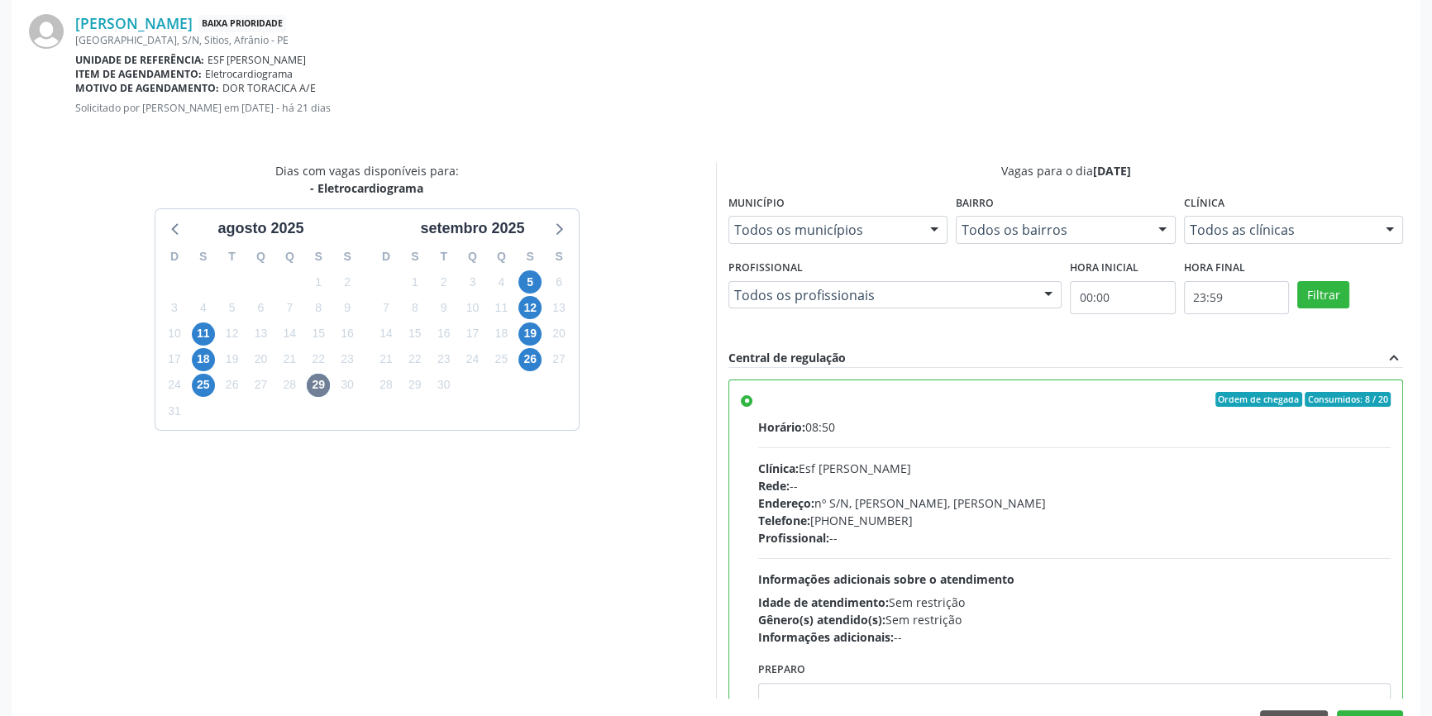
scroll to position [412, 0]
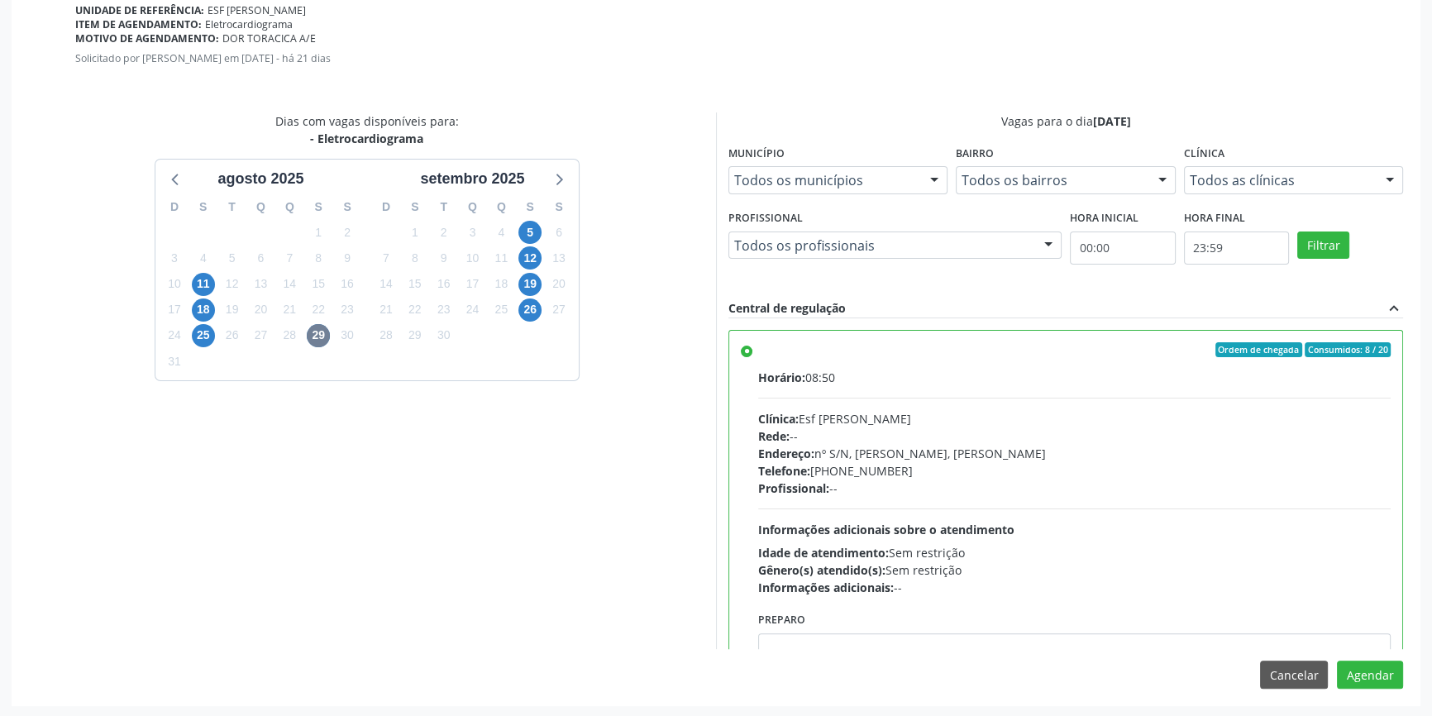
click at [1371, 691] on div "Agendamento José Damasceno Rodrigues Baixa Prioridade Distrito de Barra, S/N, S…" at bounding box center [716, 300] width 1409 height 810
click at [1373, 670] on button "Agendar" at bounding box center [1370, 675] width 66 height 28
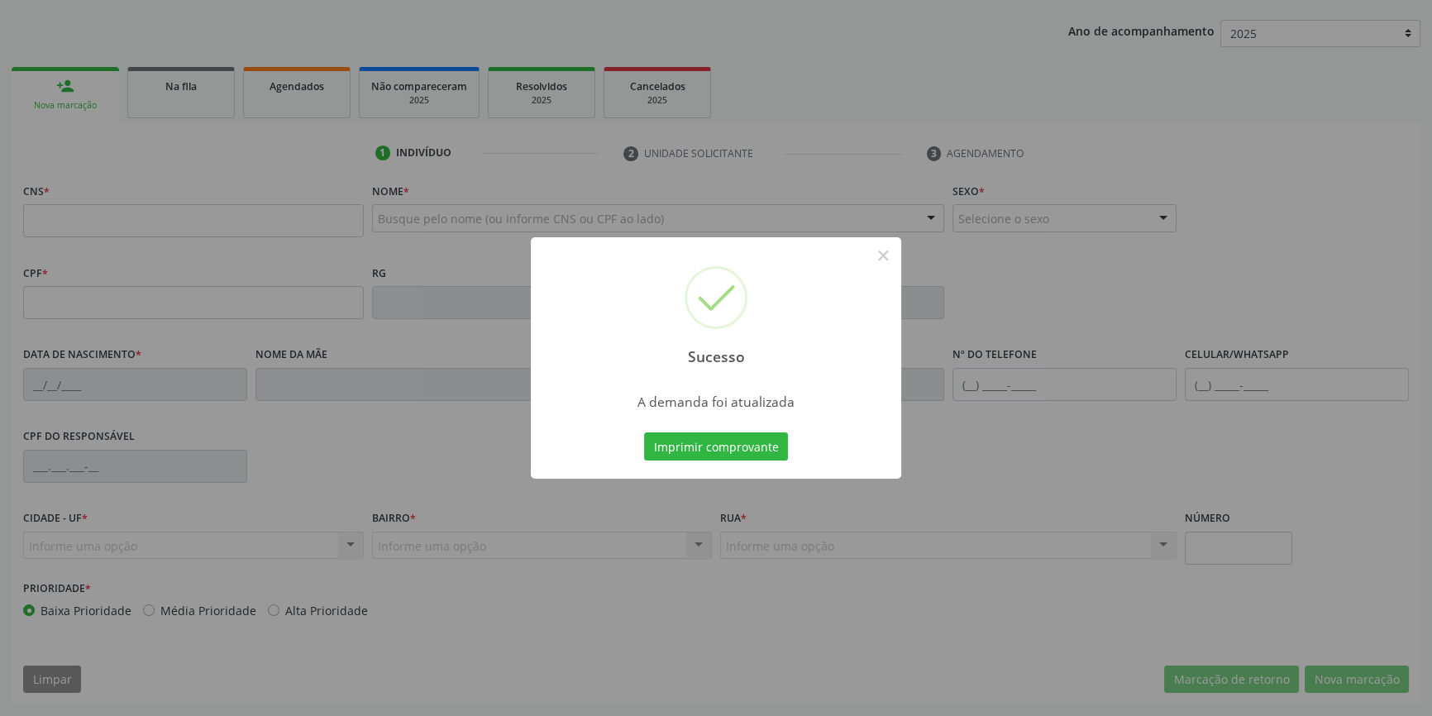
scroll to position [179, 0]
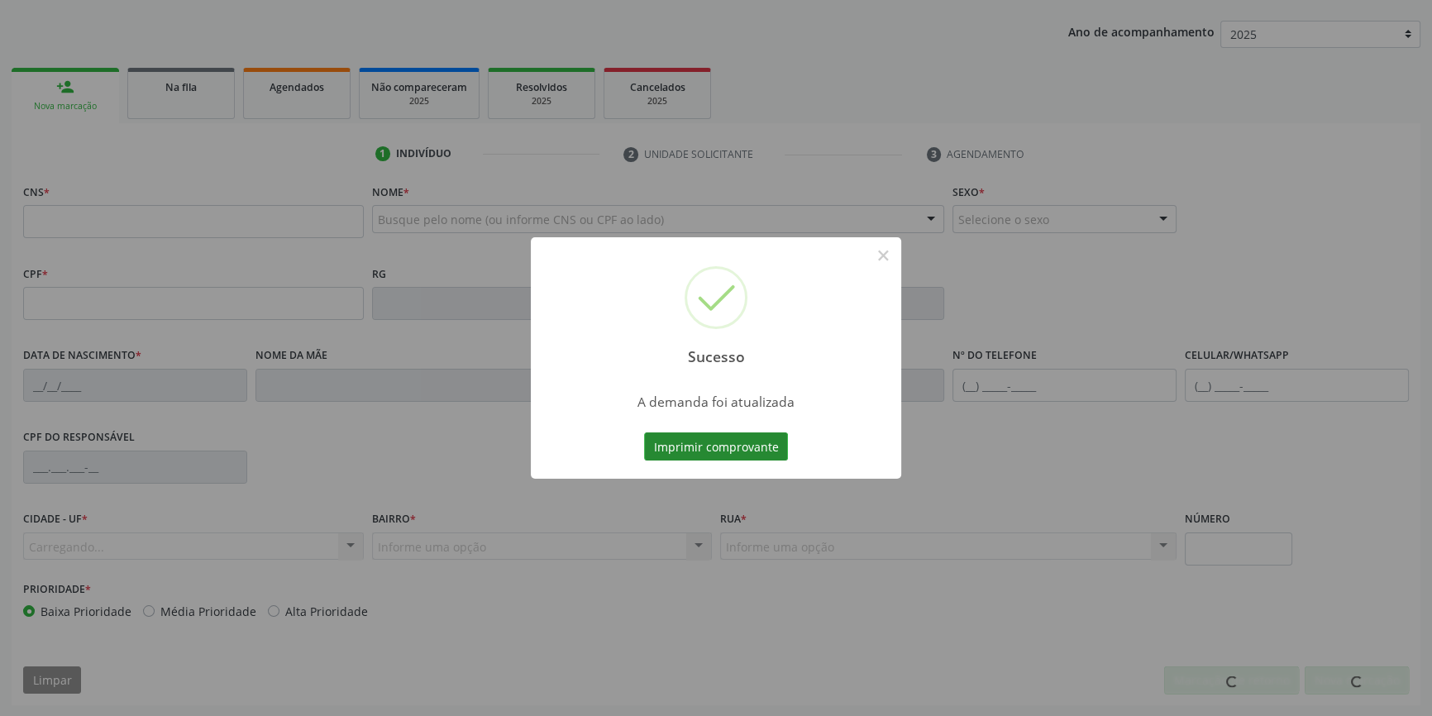
click at [762, 452] on button "Imprimir comprovante" at bounding box center [716, 447] width 144 height 28
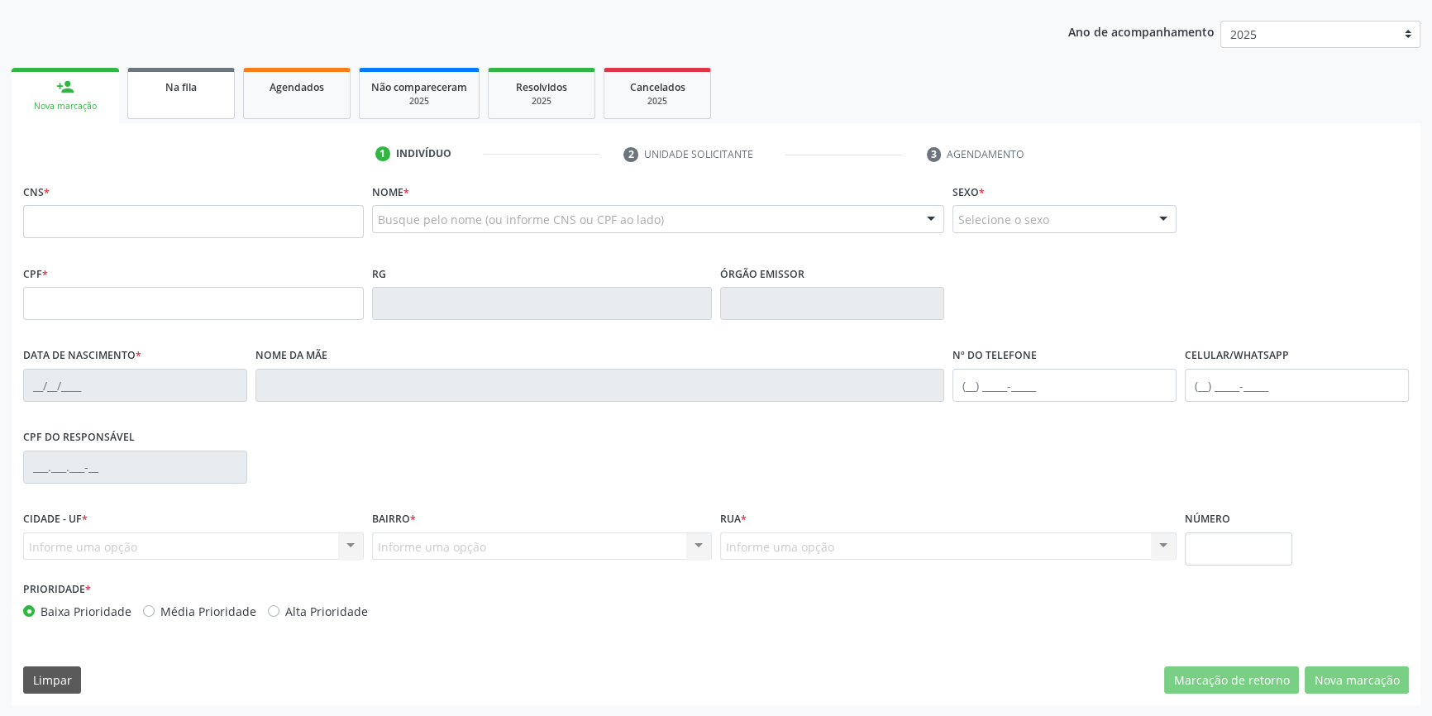
click at [189, 95] on link "Na fila" at bounding box center [181, 93] width 108 height 51
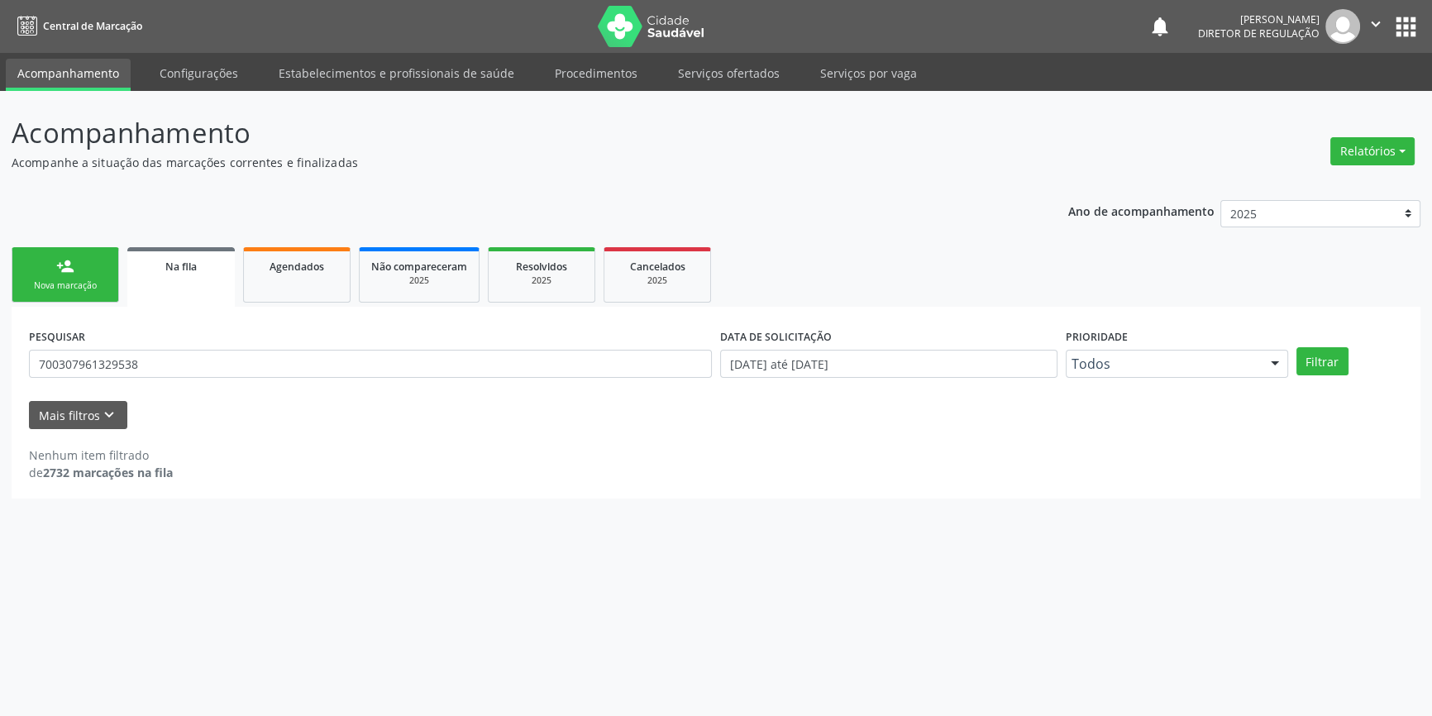
scroll to position [0, 0]
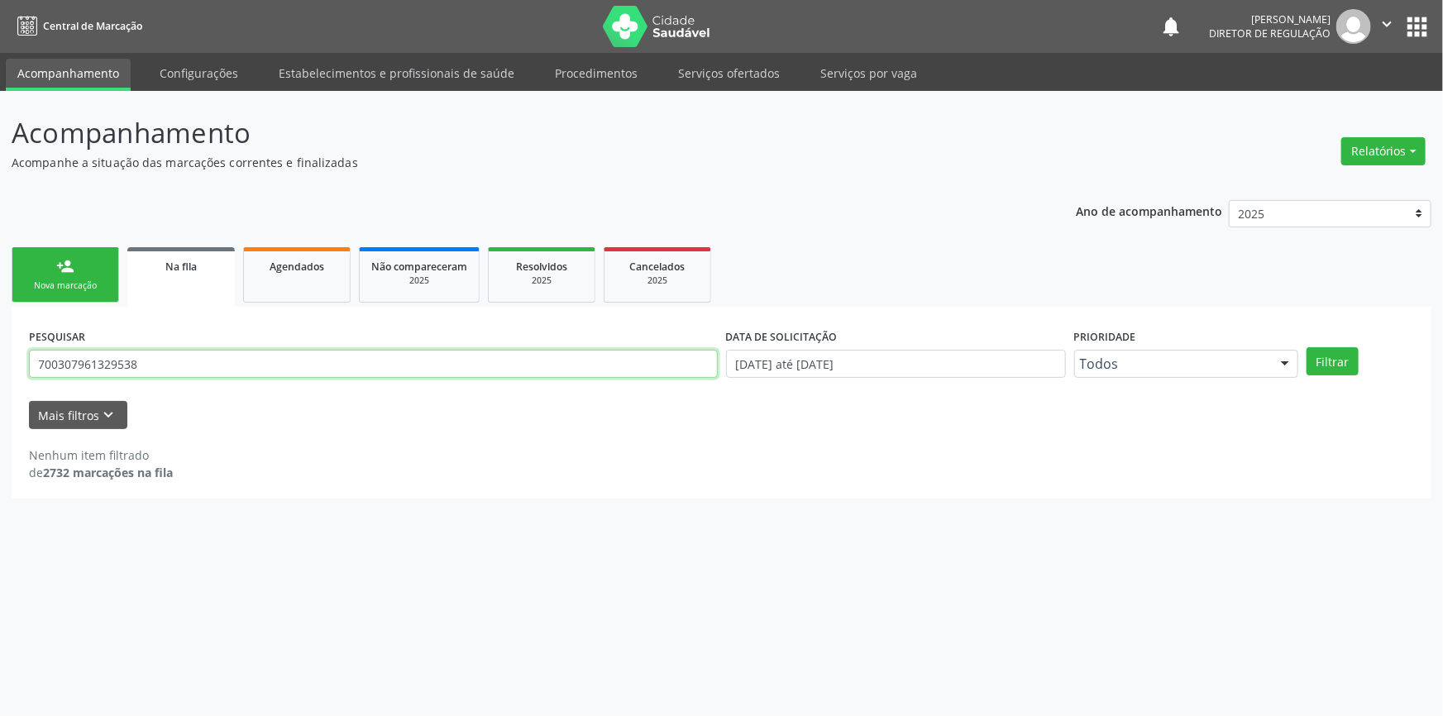
drag, startPoint x: 144, startPoint y: 354, endPoint x: 0, endPoint y: 299, distance: 153.9
click at [0, 307] on div "Acompanhamento Acompanhe a situação das marcações correntes e finalizadas Relat…" at bounding box center [721, 403] width 1443 height 625
type input "700503790217352"
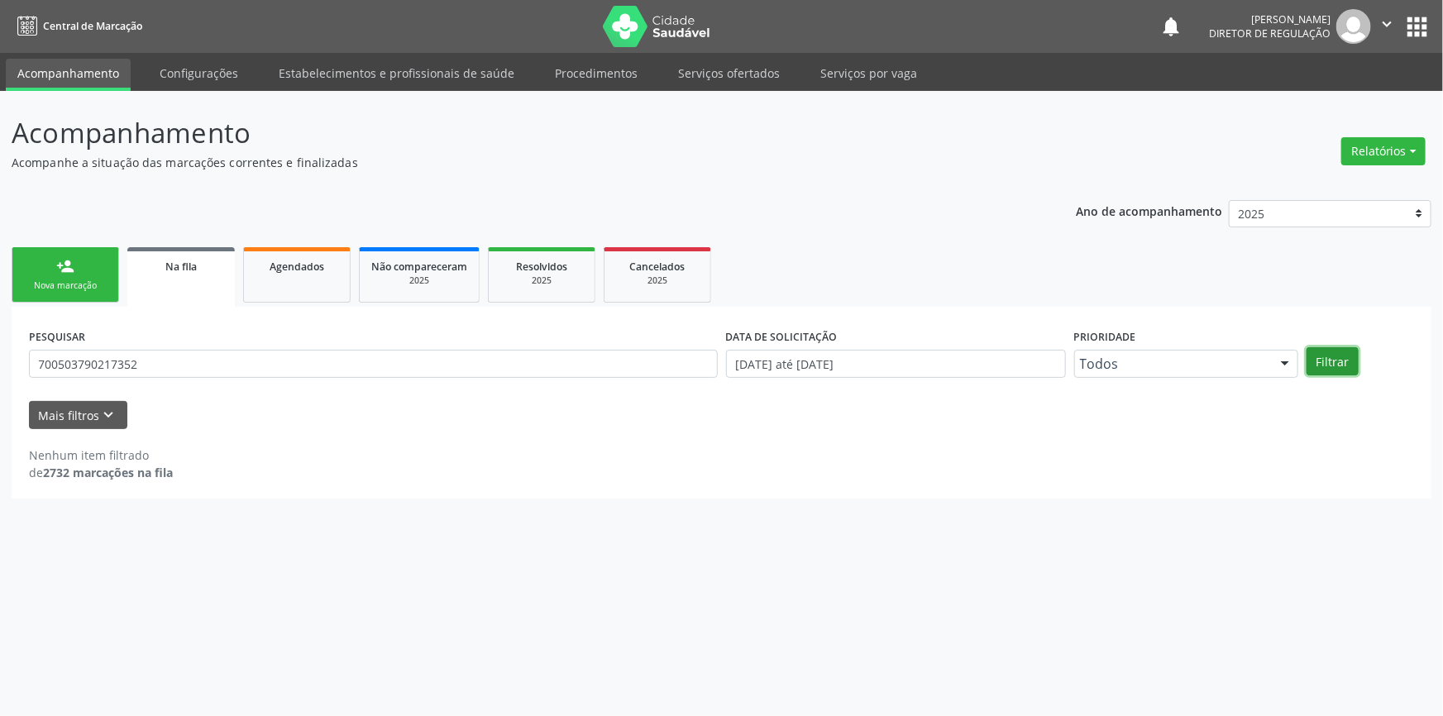
click at [1346, 354] on button "Filtrar" at bounding box center [1333, 361] width 52 height 28
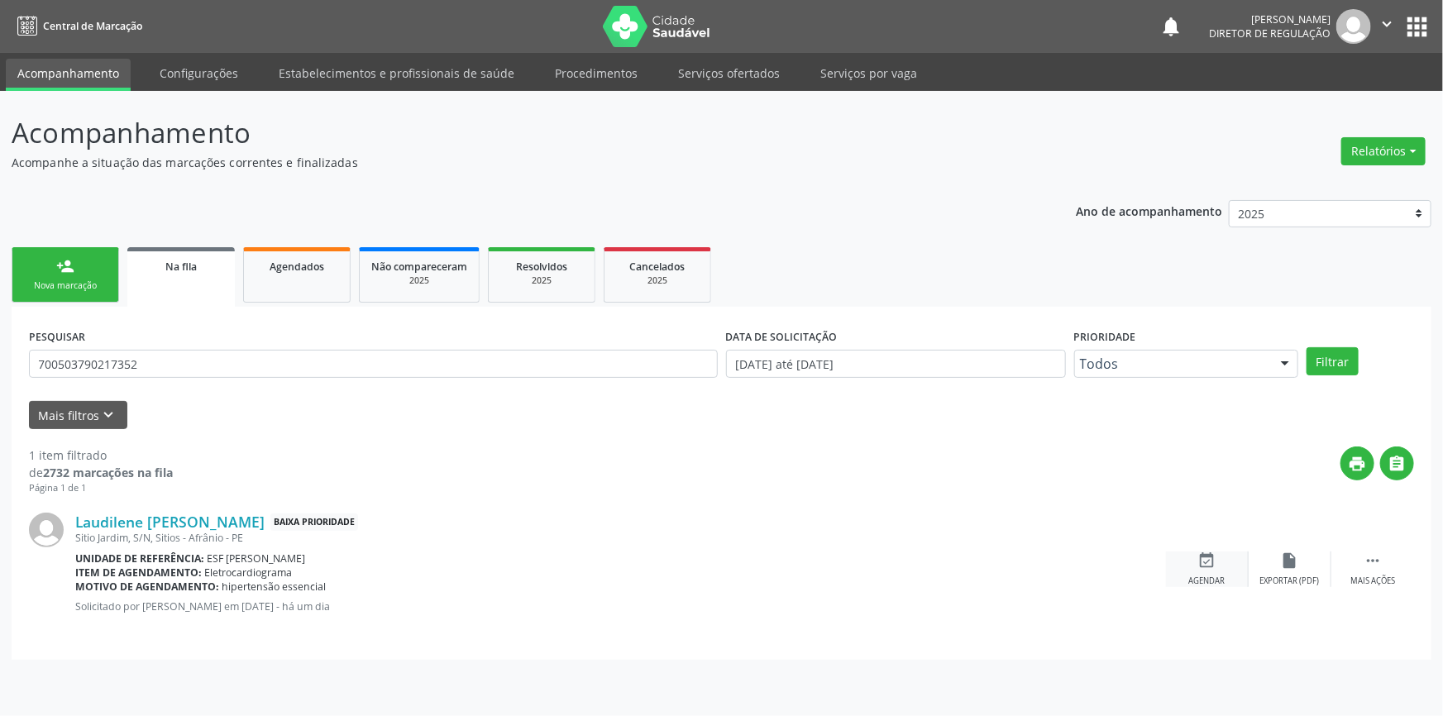
click at [1225, 562] on div "event_available Agendar" at bounding box center [1207, 570] width 83 height 36
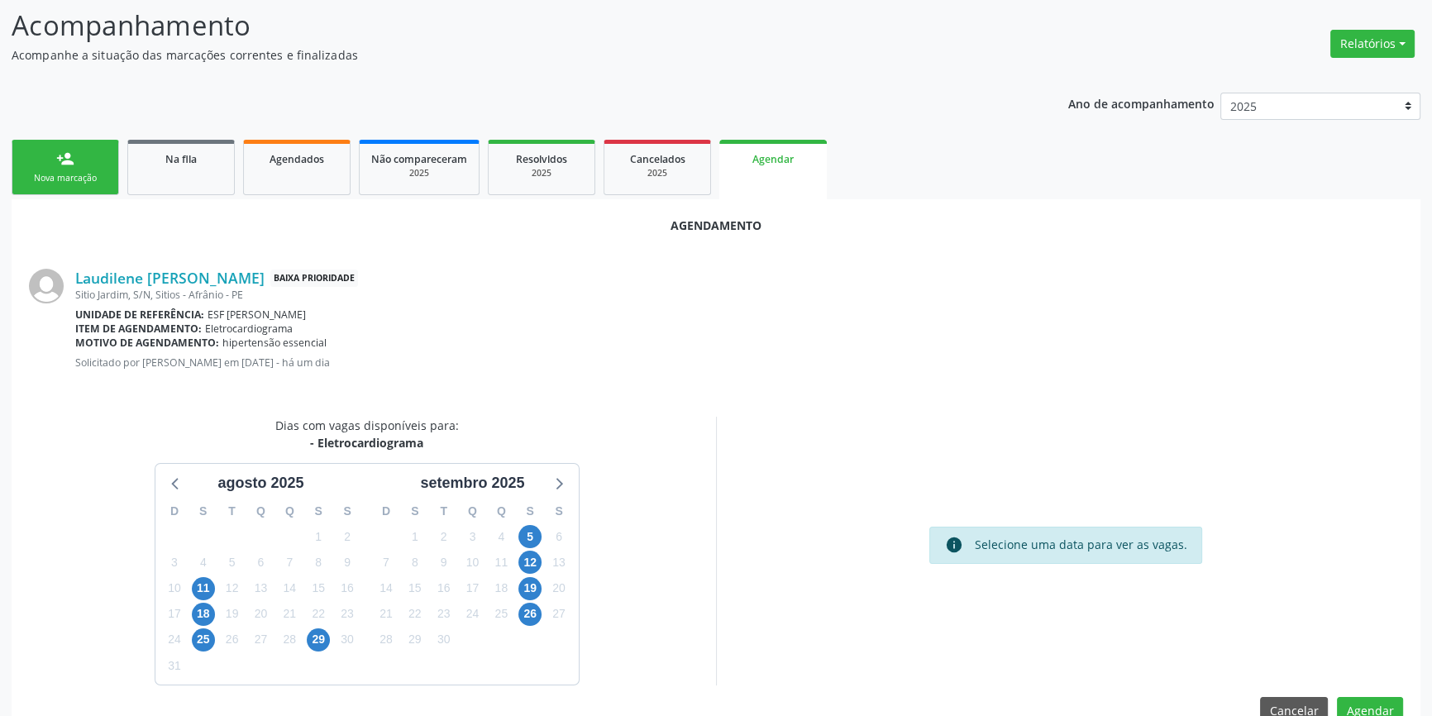
scroll to position [143, 0]
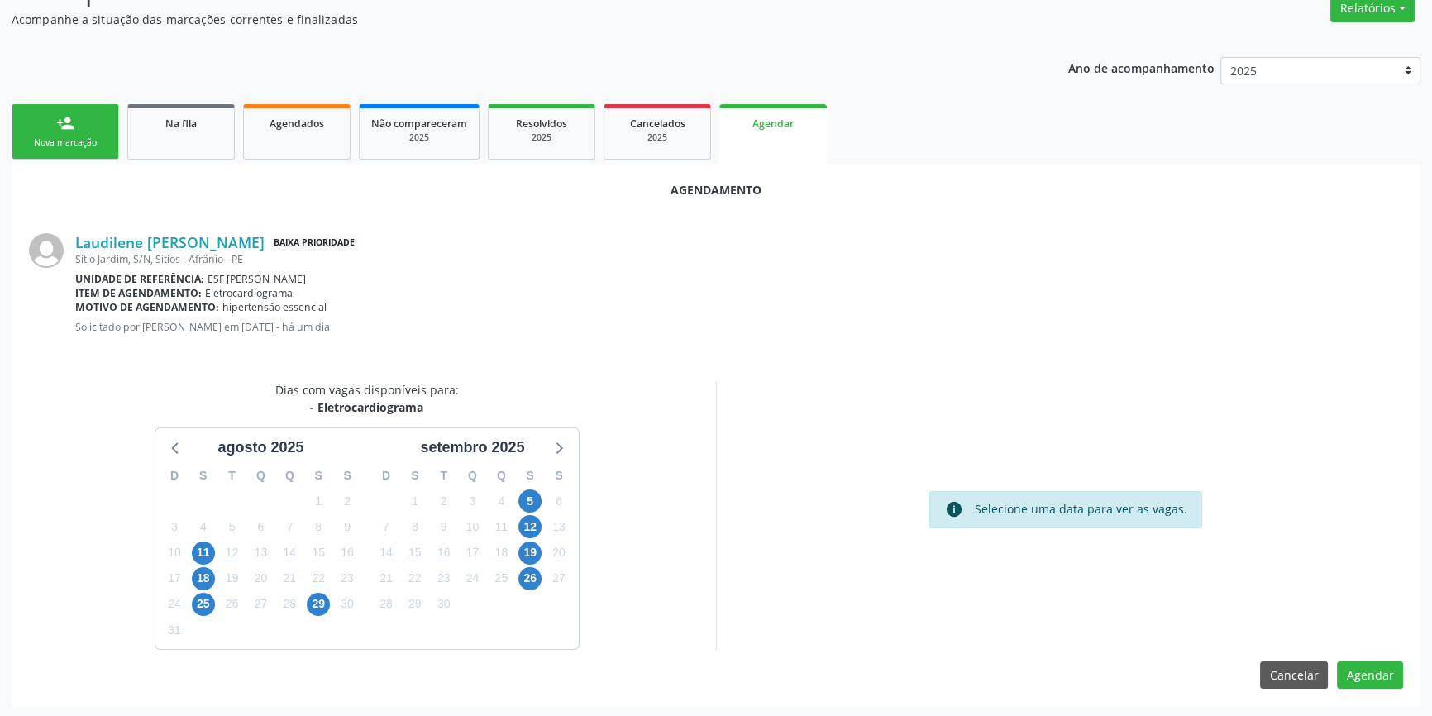
click at [331, 600] on div "29" at bounding box center [318, 604] width 29 height 26
click at [320, 600] on span "29" at bounding box center [318, 604] width 23 height 23
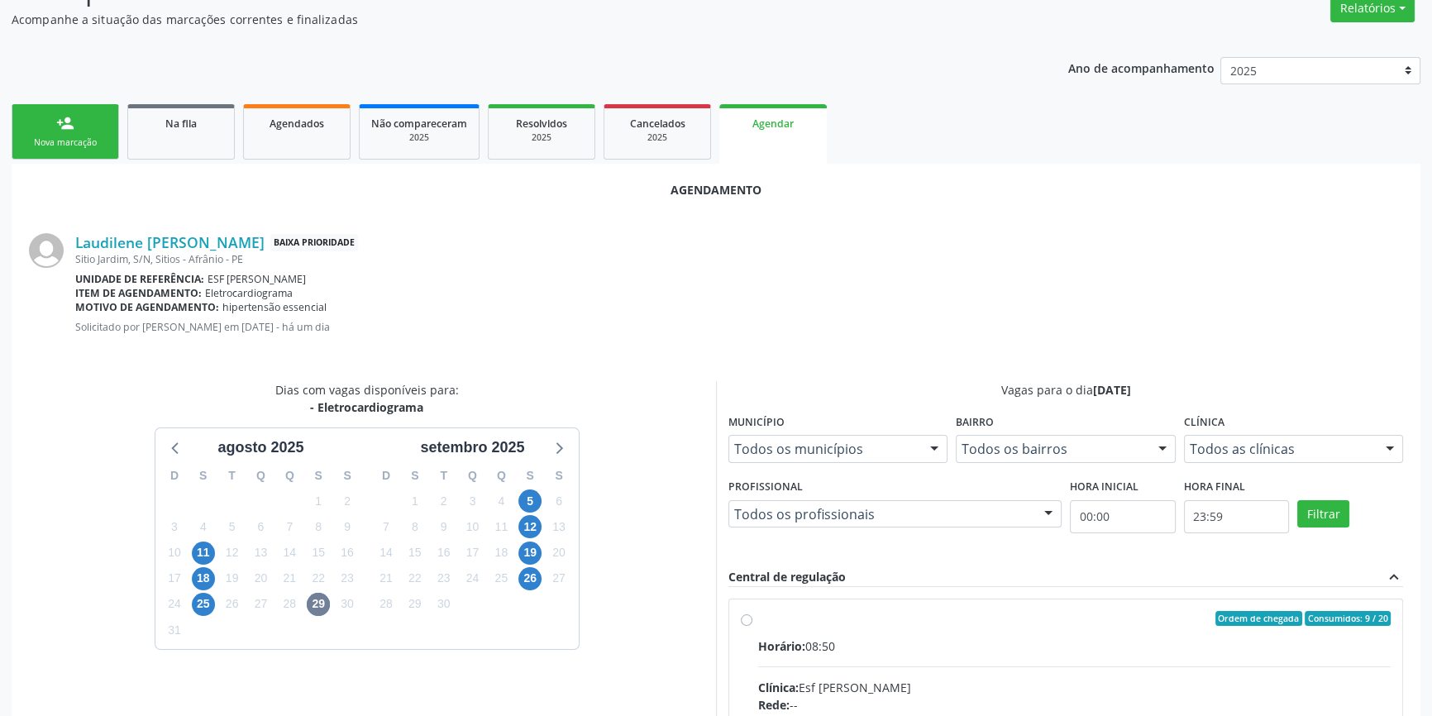
click at [780, 620] on div "Ordem de chegada Consumidos: 9 / 20" at bounding box center [1074, 618] width 633 height 15
click at [753, 620] on input "Ordem de chegada Consumidos: 9 / 20 Horário: 08:50 Clínica: Esf [PERSON_NAME] R…" at bounding box center [747, 618] width 12 height 15
radio input "true"
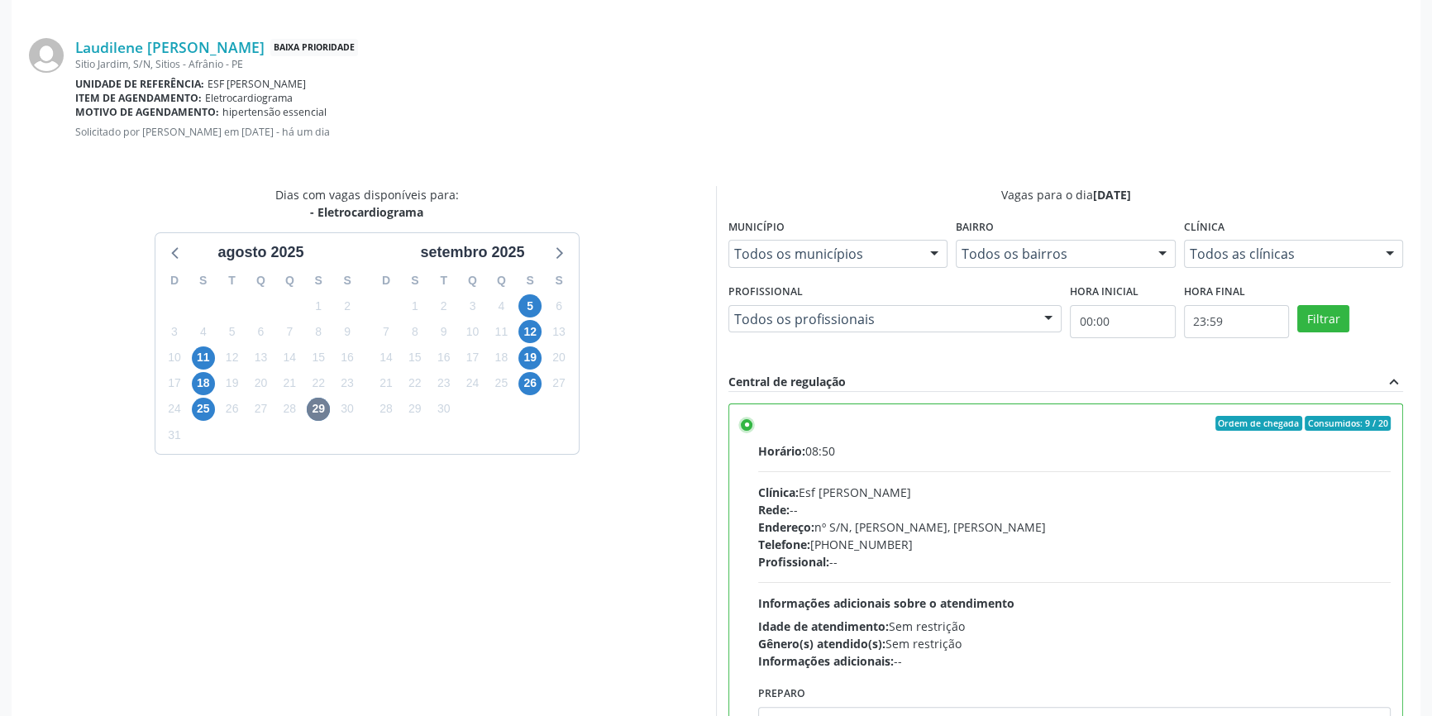
scroll to position [412, 0]
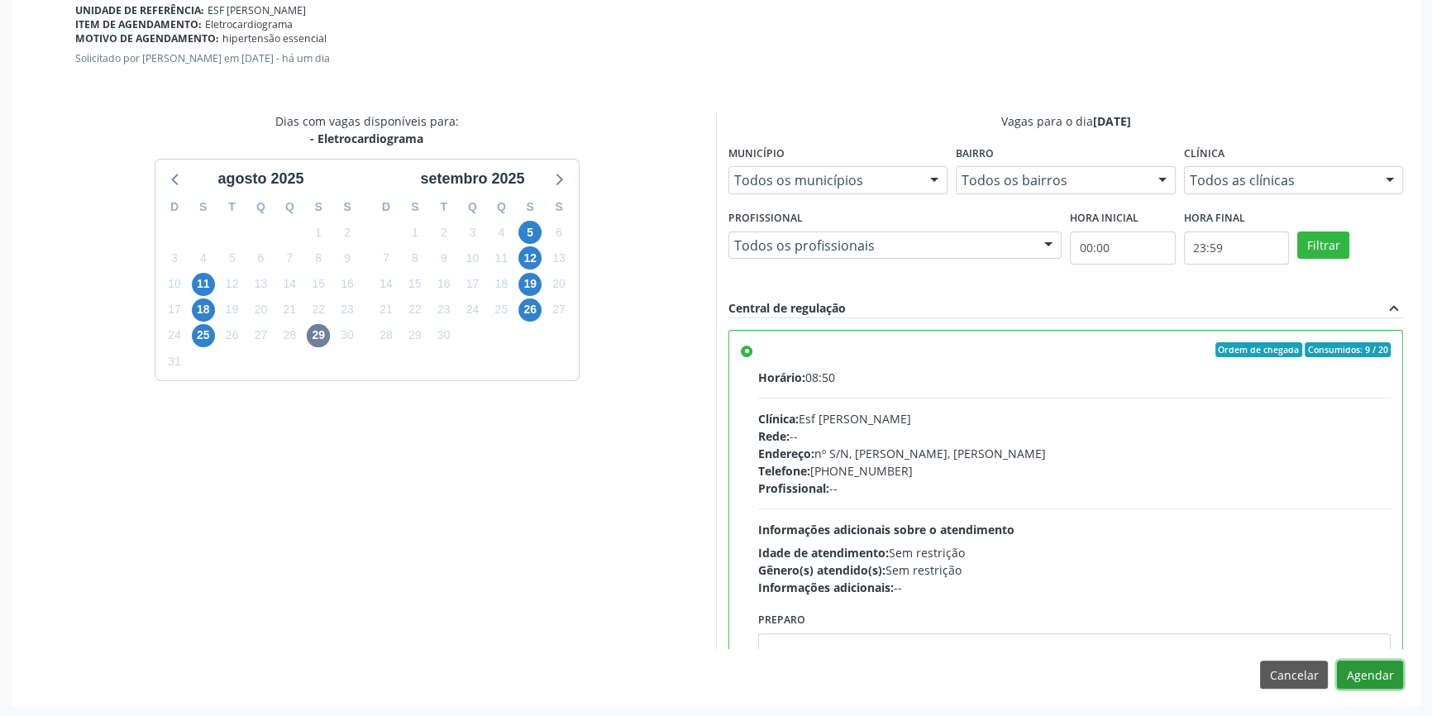
click at [1355, 678] on button "Agendar" at bounding box center [1370, 675] width 66 height 28
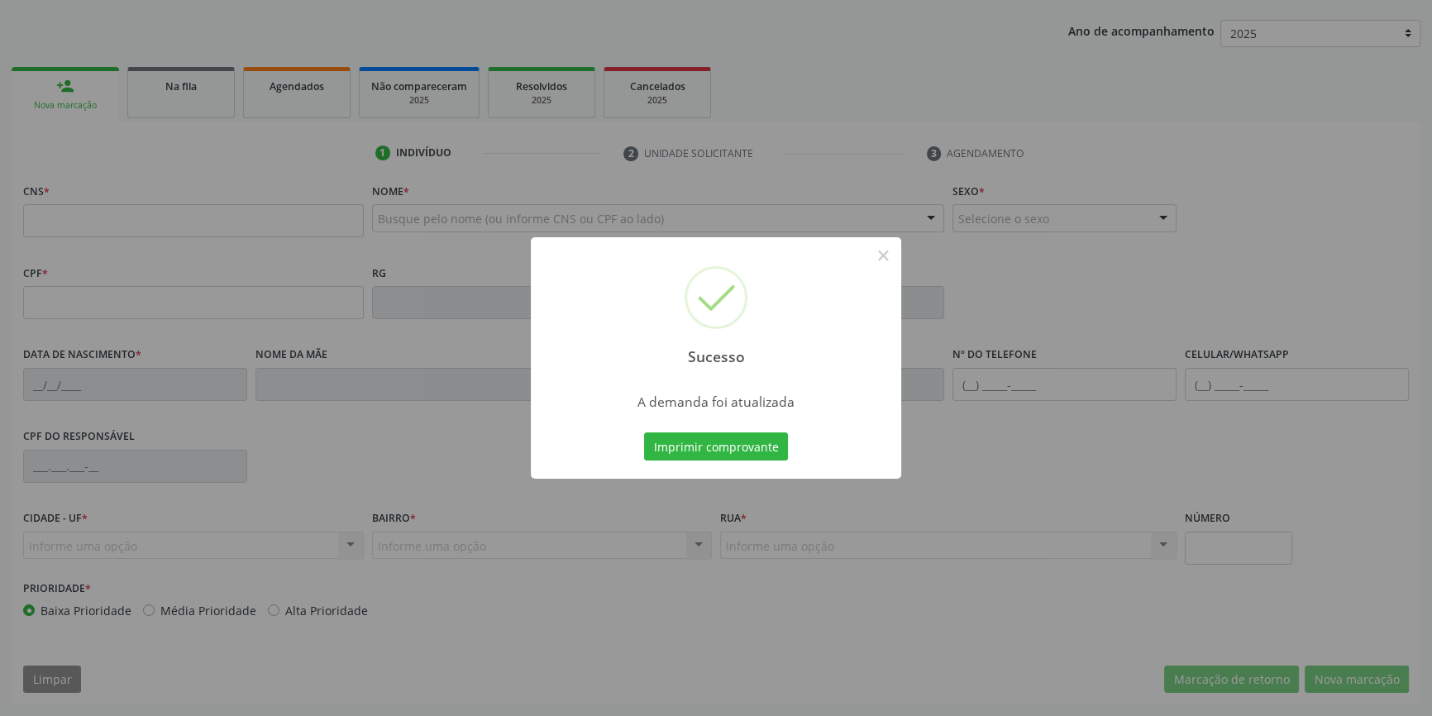
scroll to position [179, 0]
click at [742, 452] on button "Imprimir comprovante" at bounding box center [716, 447] width 144 height 28
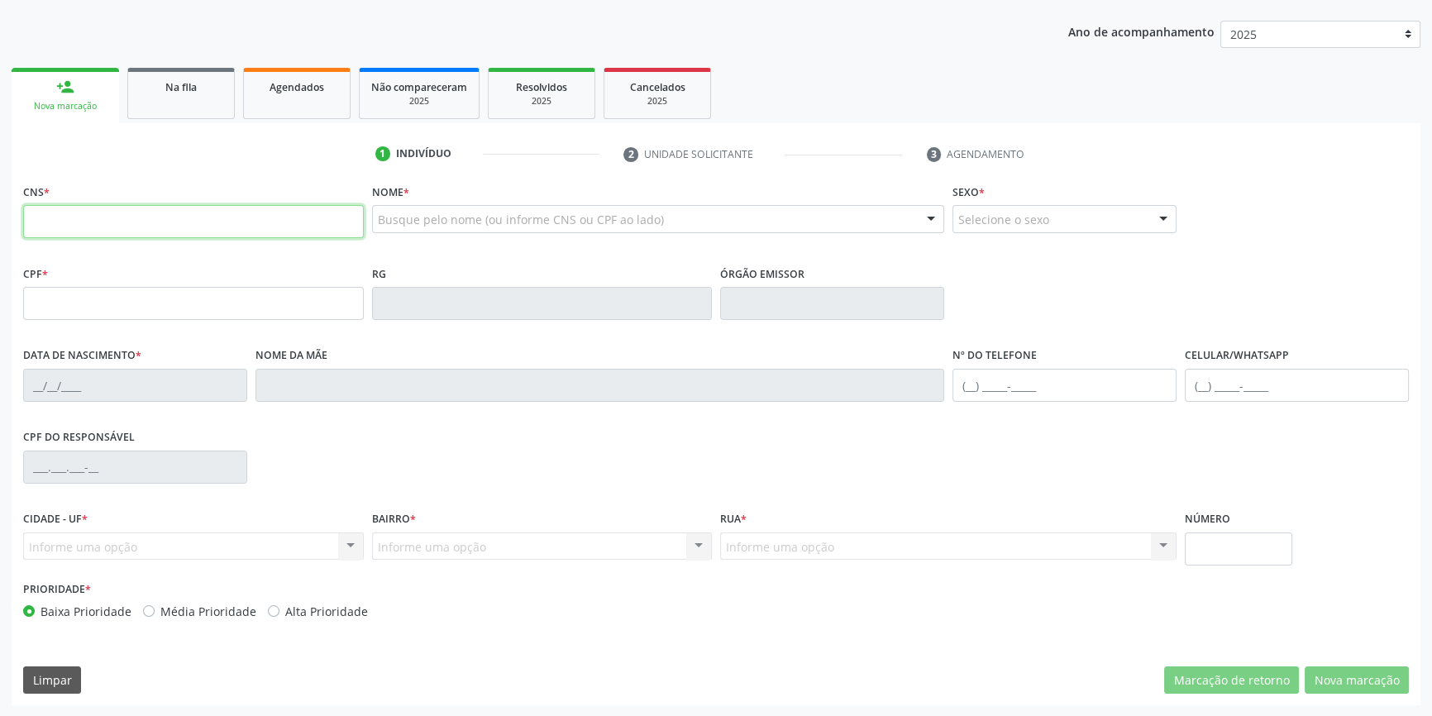
click at [117, 227] on input "text" at bounding box center [193, 221] width 341 height 33
type input "700 0070 3614 1802"
type input "056.485.794-70"
type input "13/09/1951"
type input "Donatila Ferreira Coelho"
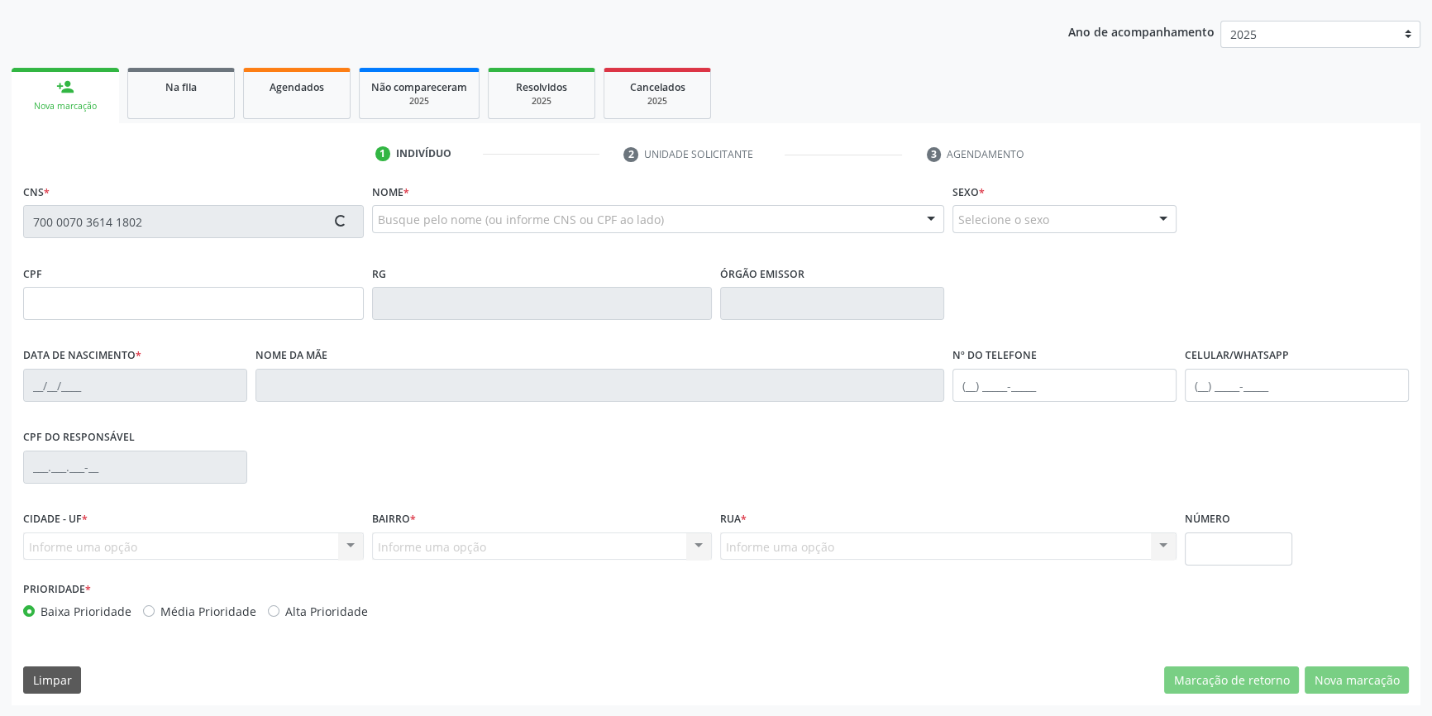
type input "(87) 98829-1849"
type input "S/N"
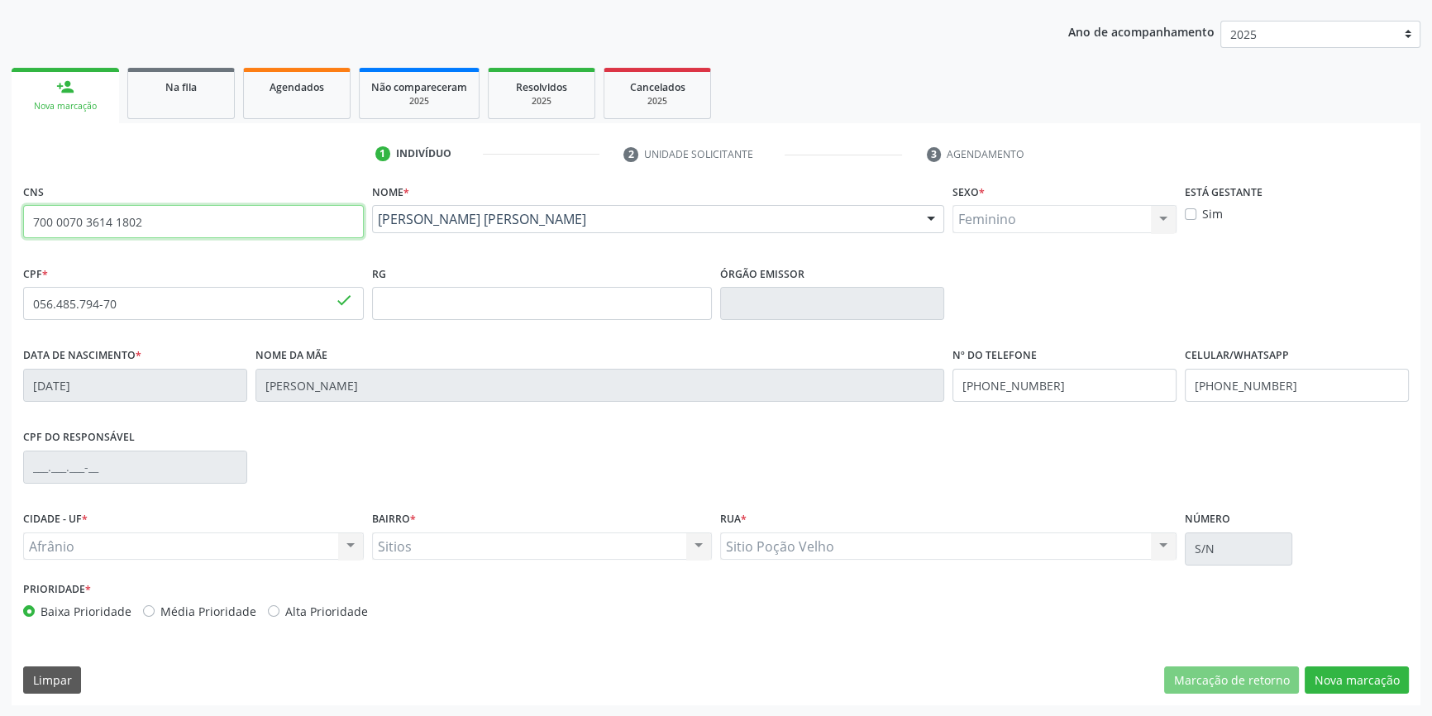
drag, startPoint x: 221, startPoint y: 215, endPoint x: 0, endPoint y: 92, distance: 252.9
click at [0, 108] on div "Acompanhamento Acompanhe a situação das marcações correntes e finalizadas Relat…" at bounding box center [716, 315] width 1432 height 806
click at [205, 93] on div "Na fila" at bounding box center [181, 86] width 83 height 17
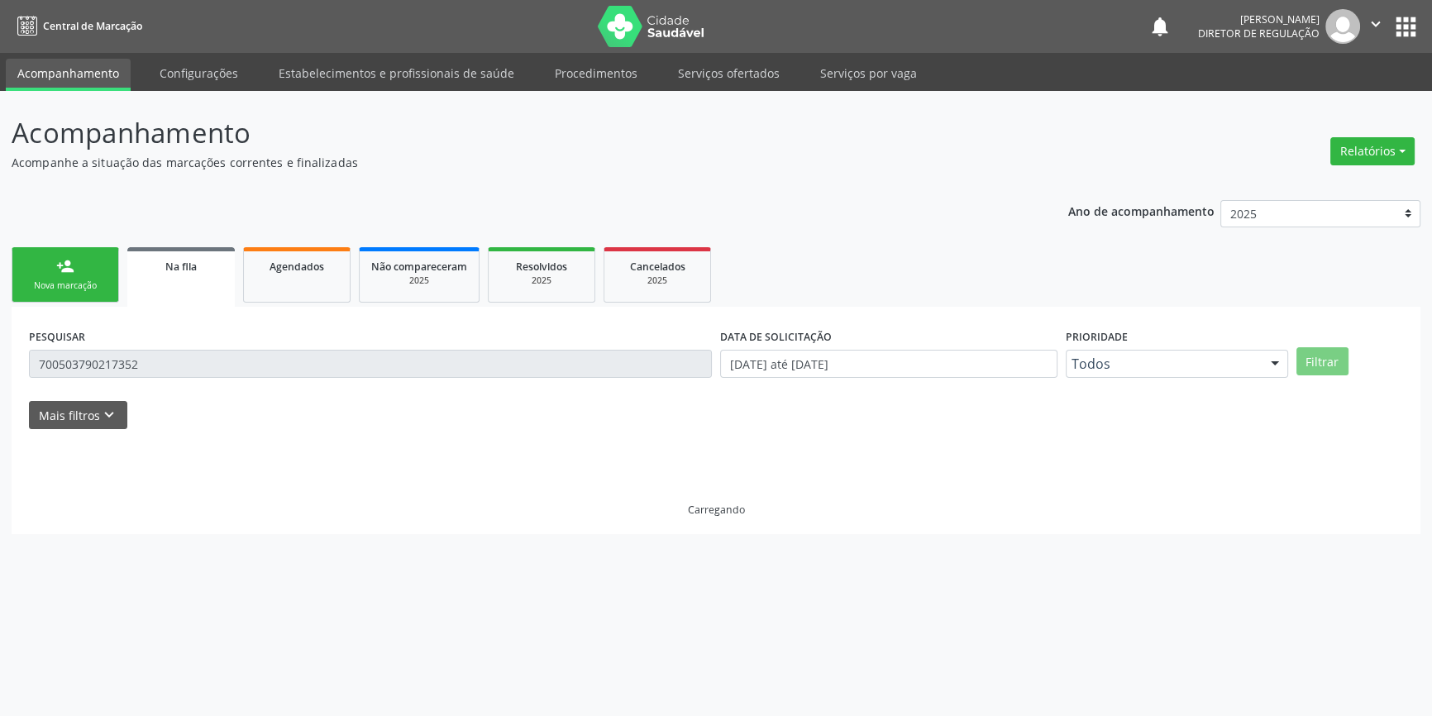
scroll to position [0, 0]
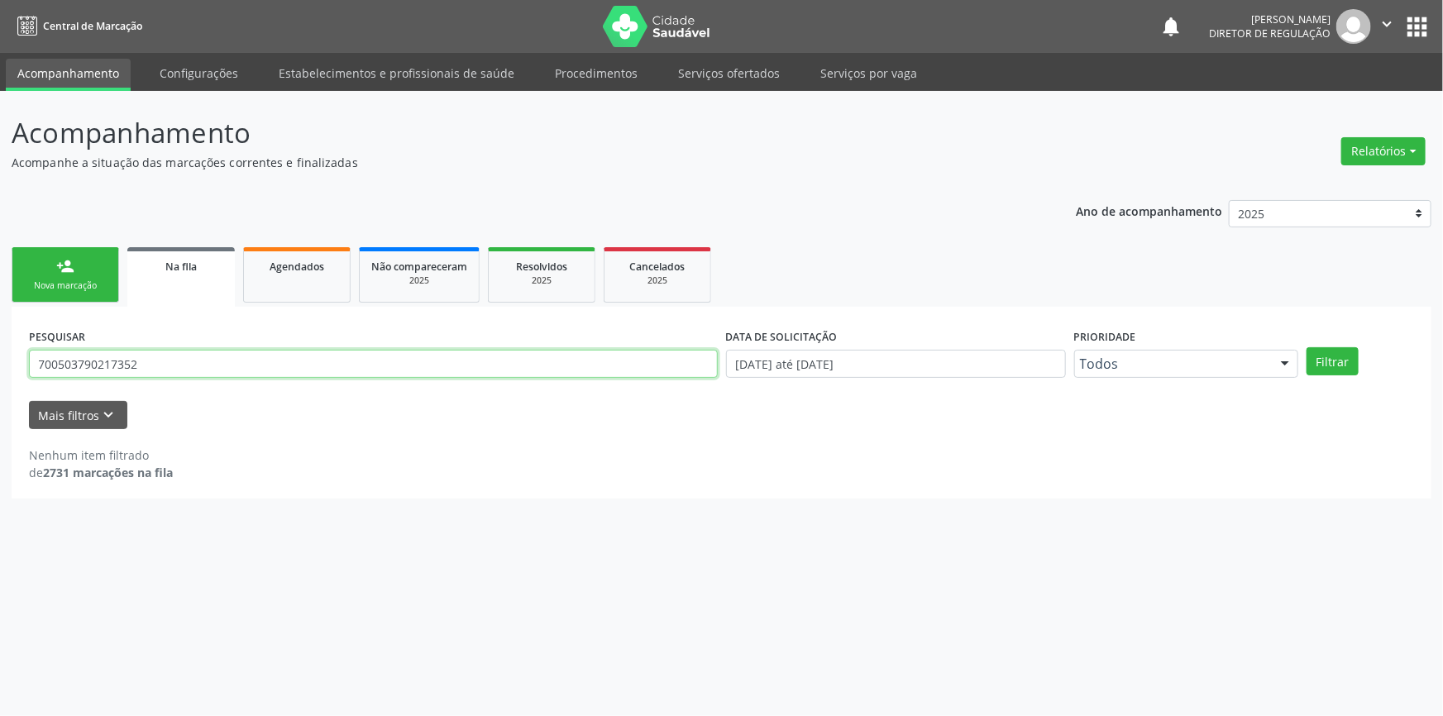
drag, startPoint x: 169, startPoint y: 356, endPoint x: 0, endPoint y: 305, distance: 176.3
click at [0, 305] on div "Acompanhamento Acompanhe a situação das marcações correntes e finalizadas Relat…" at bounding box center [721, 403] width 1443 height 625
paste input "0070 3614 180"
type input "700 0070 3614 1802"
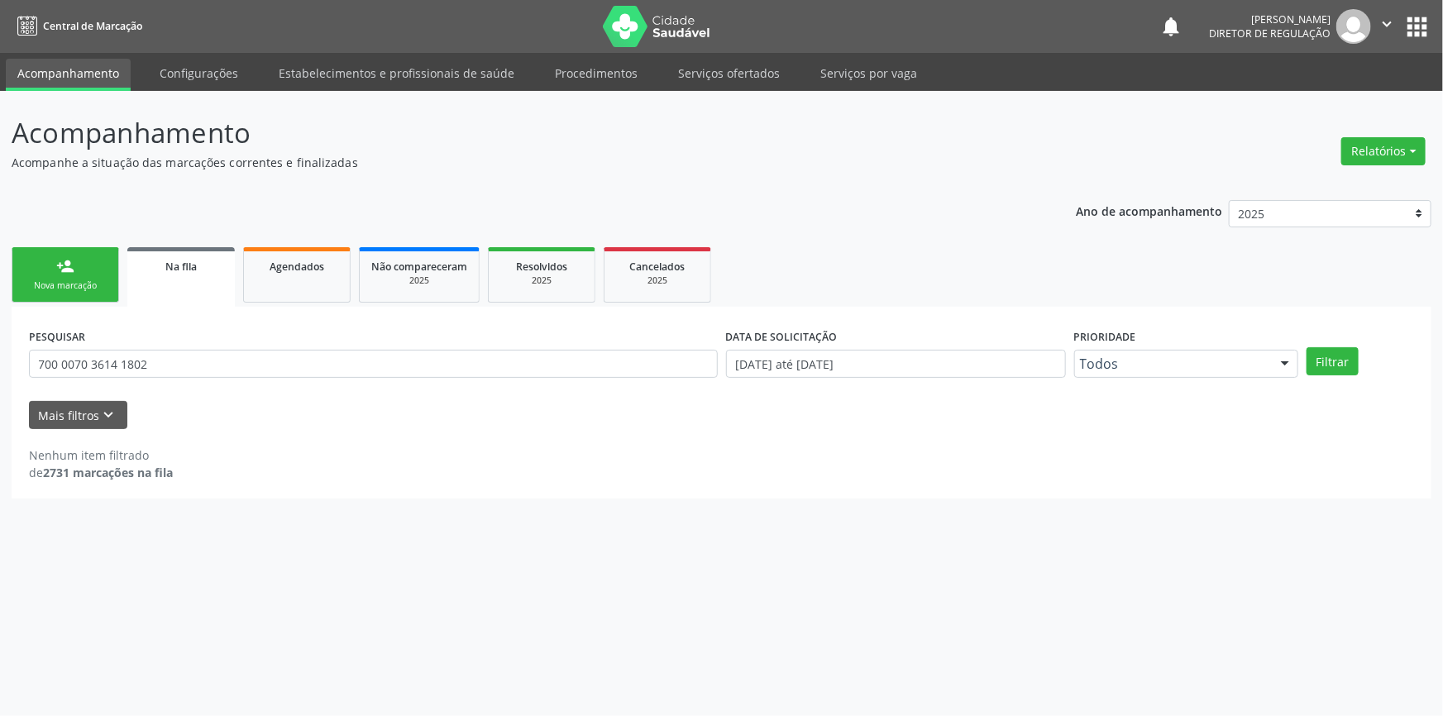
click at [1357, 363] on div "Filtrar" at bounding box center [1361, 361] width 116 height 28
click at [1340, 364] on button "Filtrar" at bounding box center [1333, 361] width 52 height 28
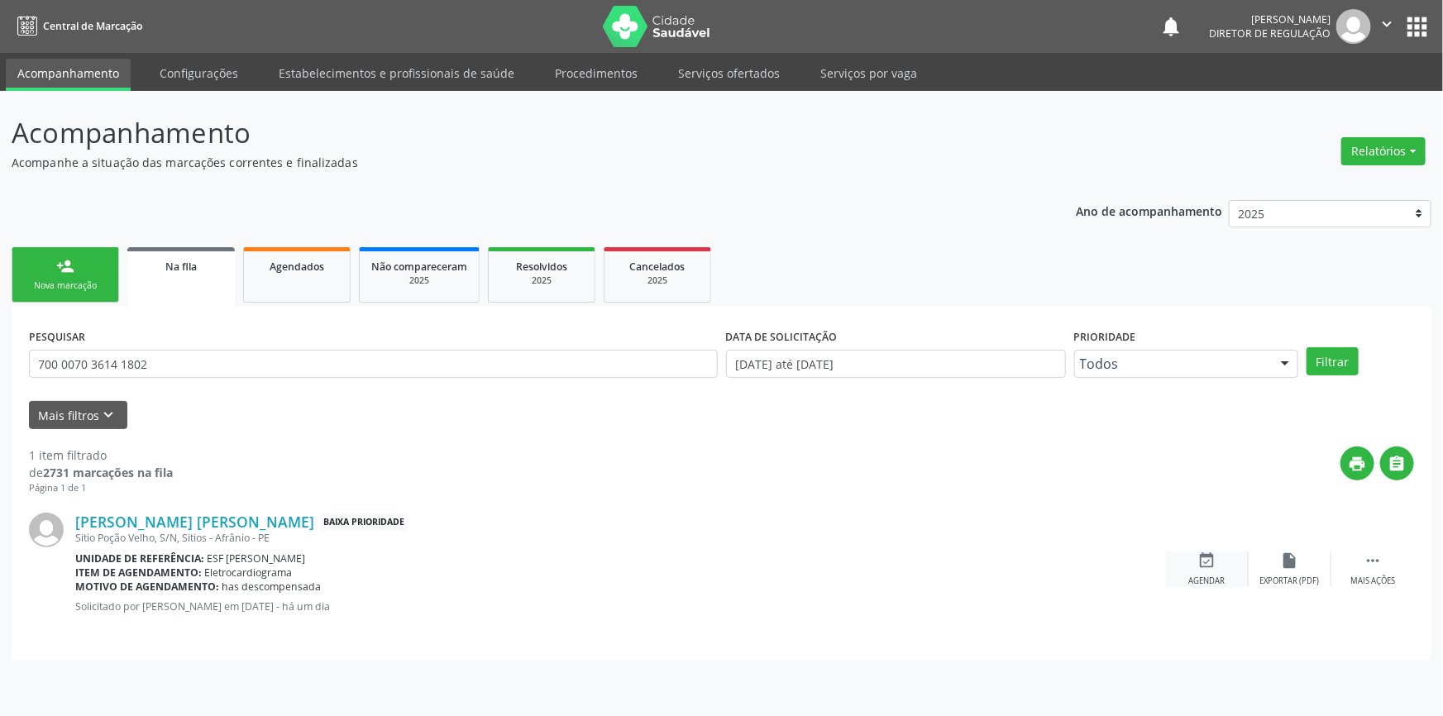
click at [1204, 573] on div "event_available Agendar" at bounding box center [1207, 570] width 83 height 36
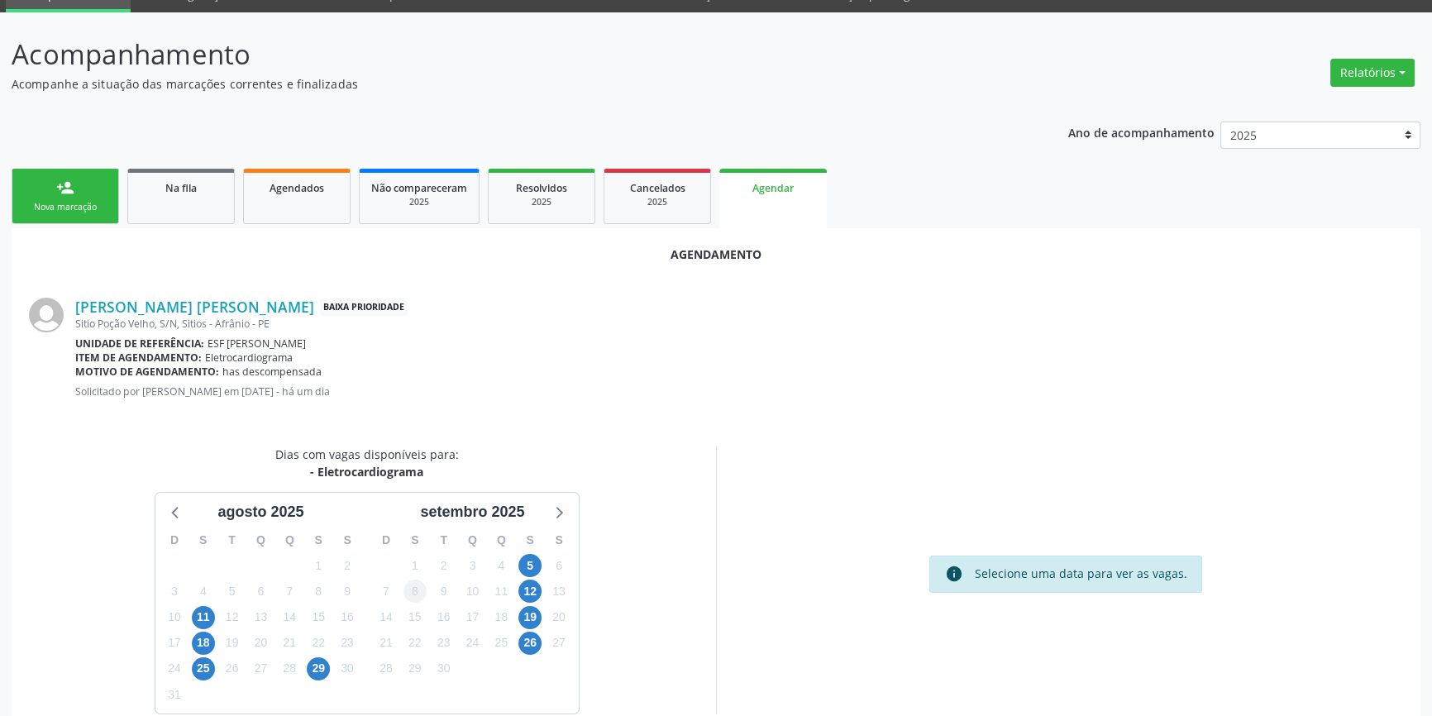
scroll to position [143, 0]
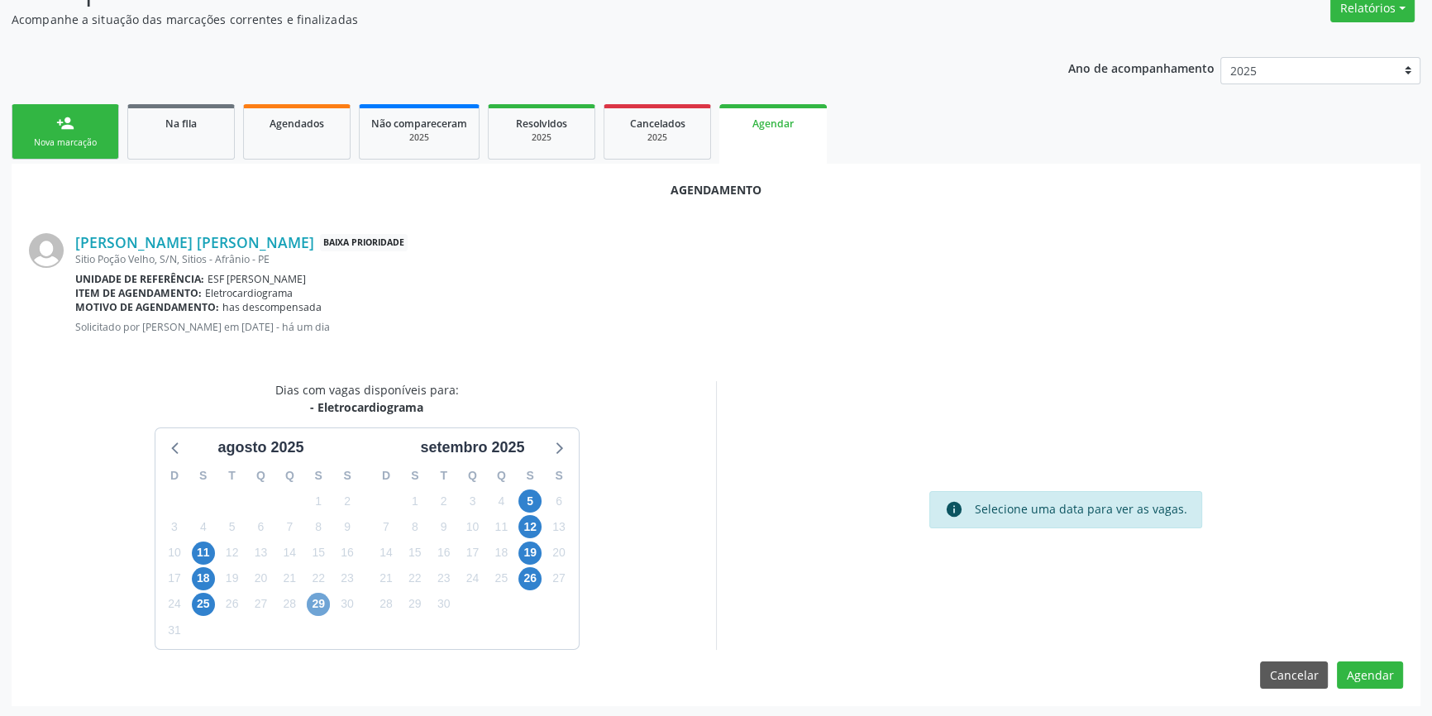
click at [310, 603] on span "29" at bounding box center [318, 604] width 23 height 23
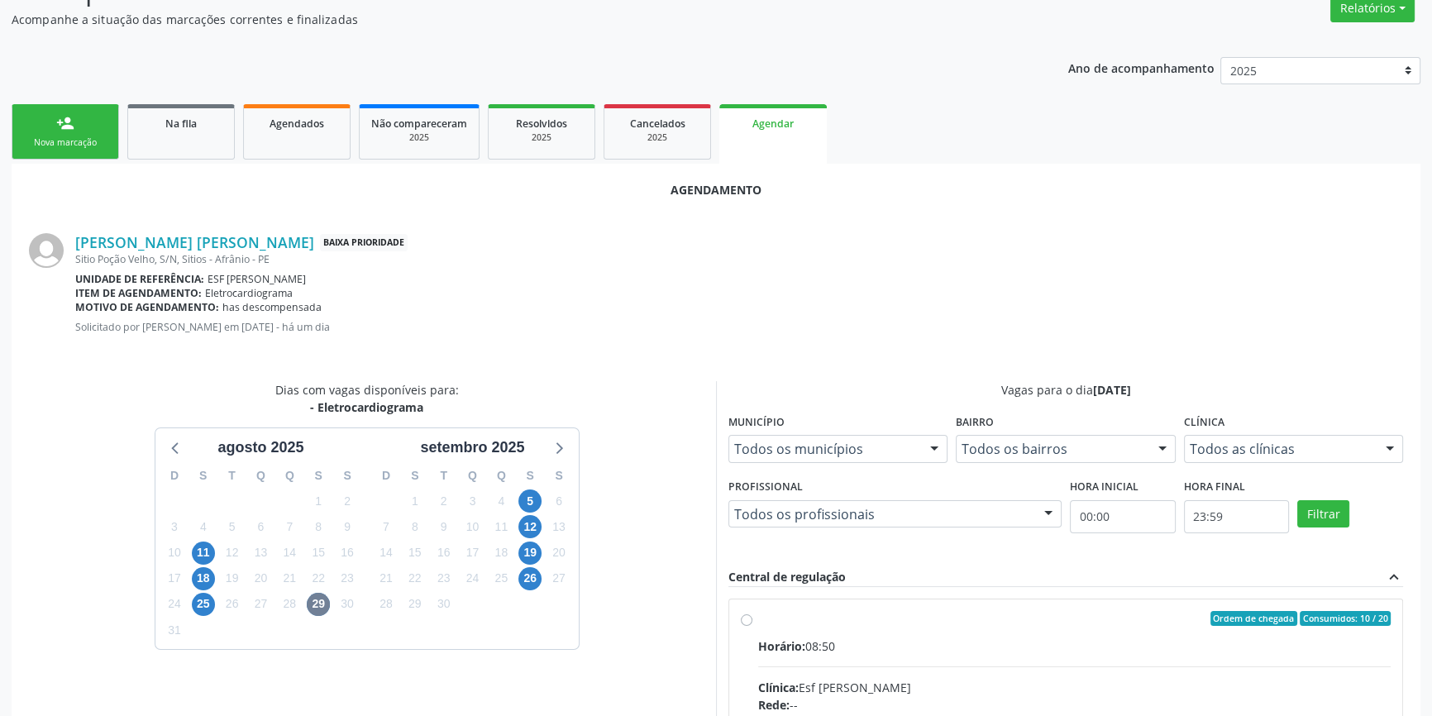
click at [752, 621] on input "Ordem de chegada Consumidos: 10 / 20 Horário: 08:50 Clínica: Esf [PERSON_NAME] …" at bounding box center [747, 618] width 12 height 15
radio input "true"
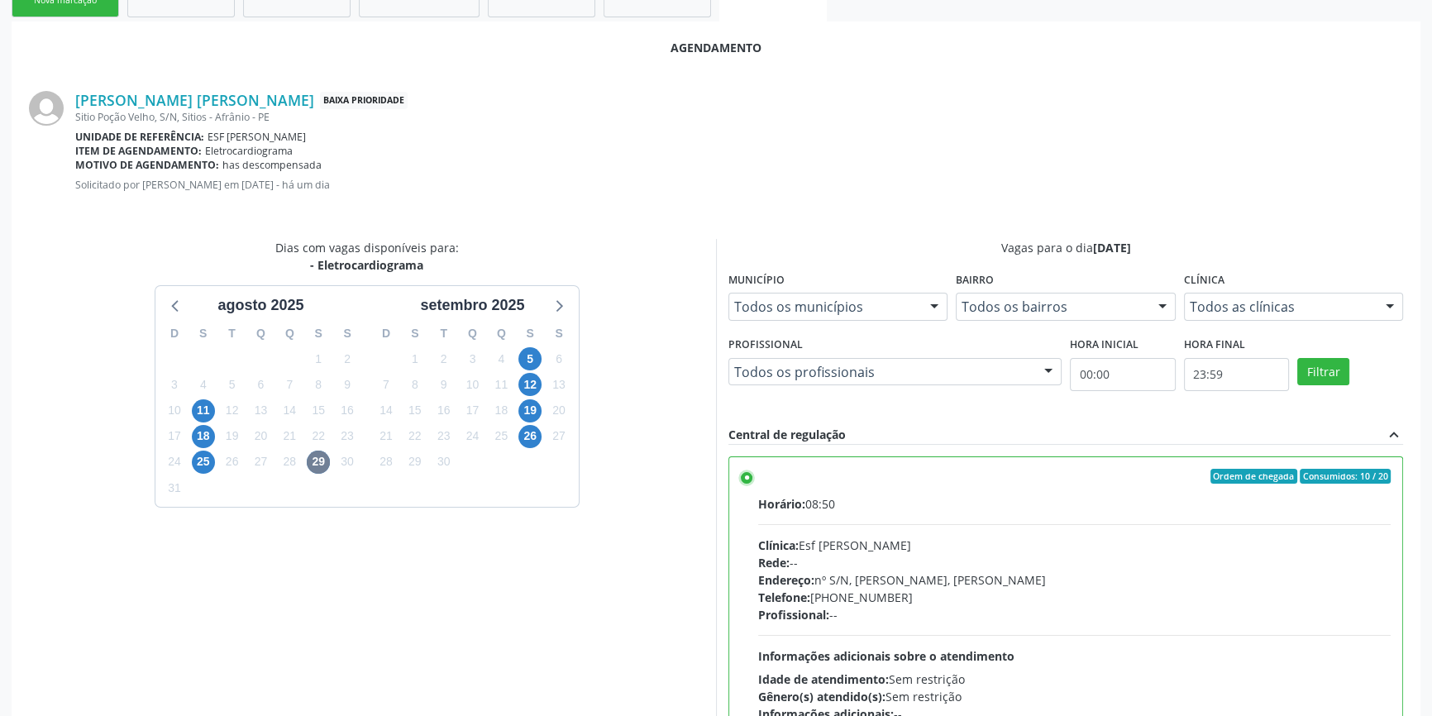
scroll to position [412, 0]
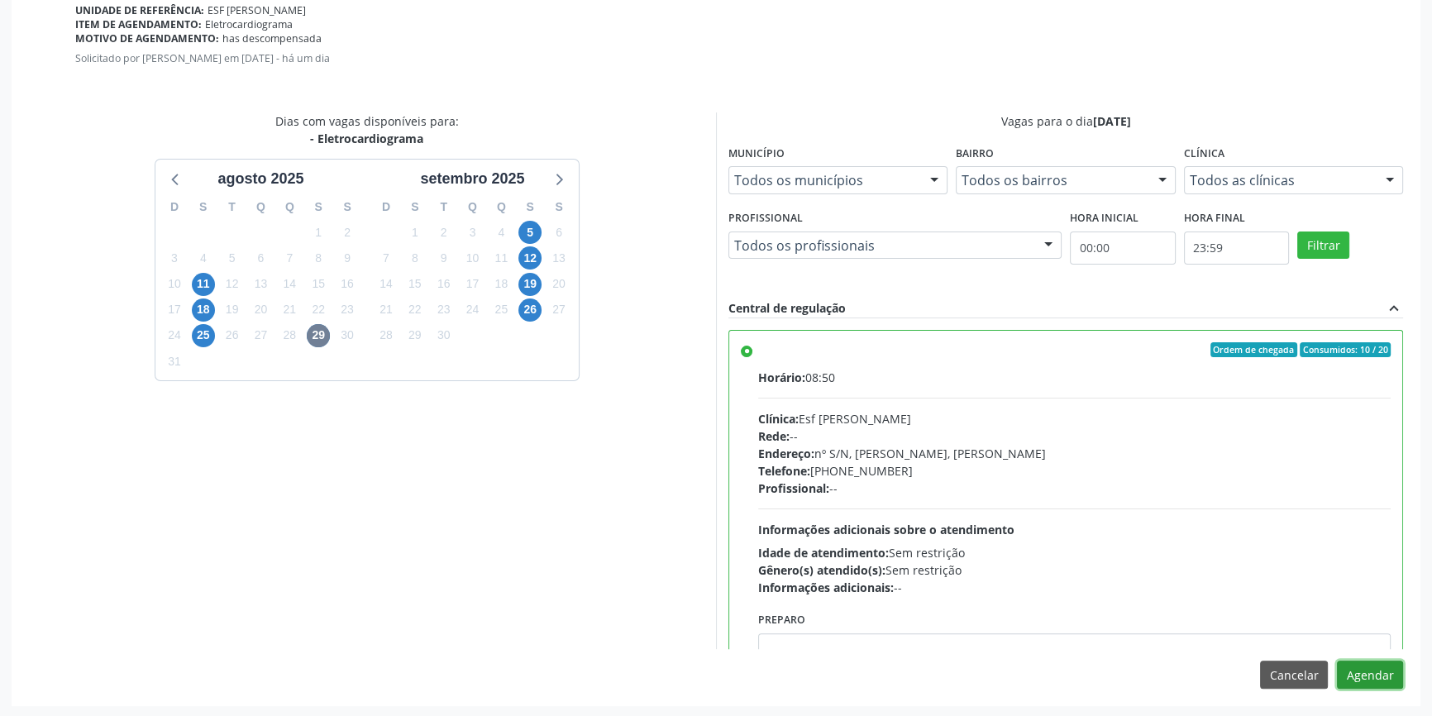
click at [1369, 682] on button "Agendar" at bounding box center [1370, 675] width 66 height 28
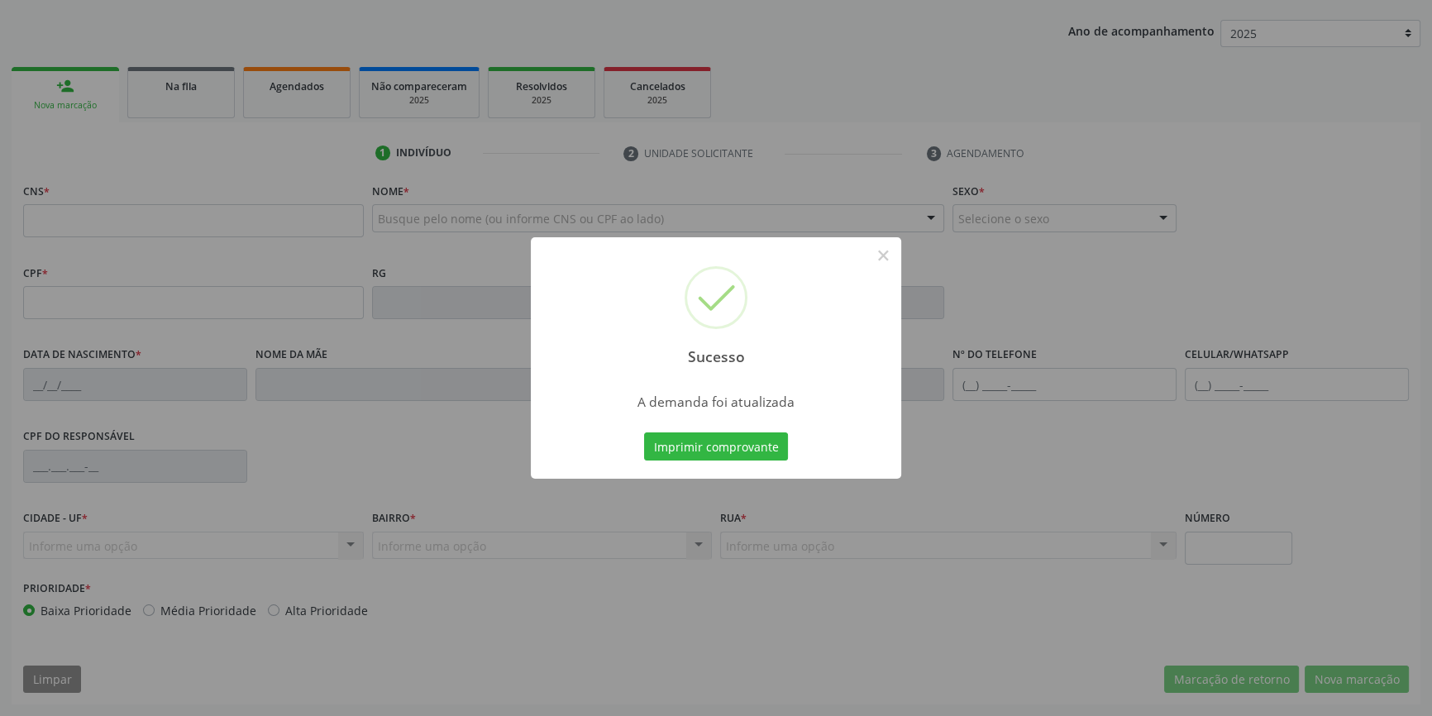
scroll to position [179, 0]
click at [721, 437] on button "Imprimir comprovante" at bounding box center [716, 447] width 144 height 28
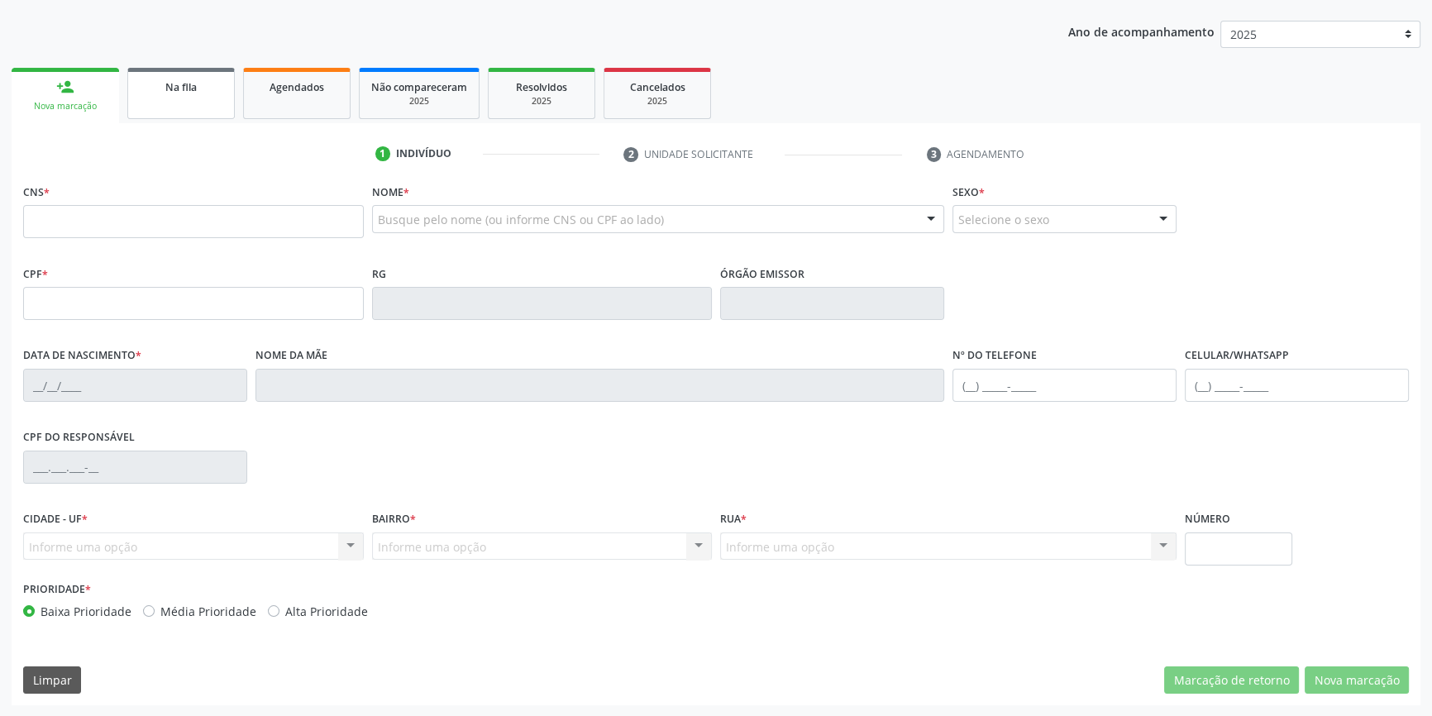
click at [212, 89] on div "Na fila" at bounding box center [181, 86] width 83 height 17
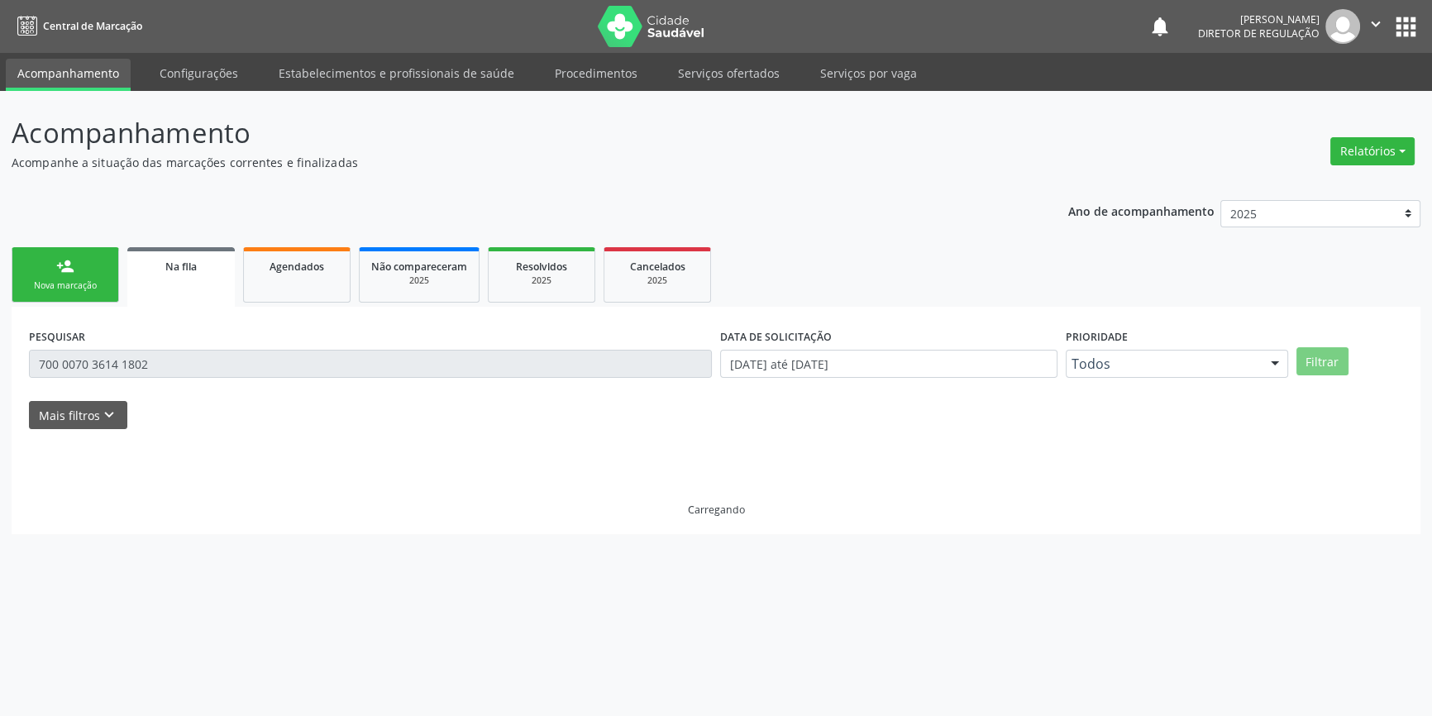
scroll to position [0, 0]
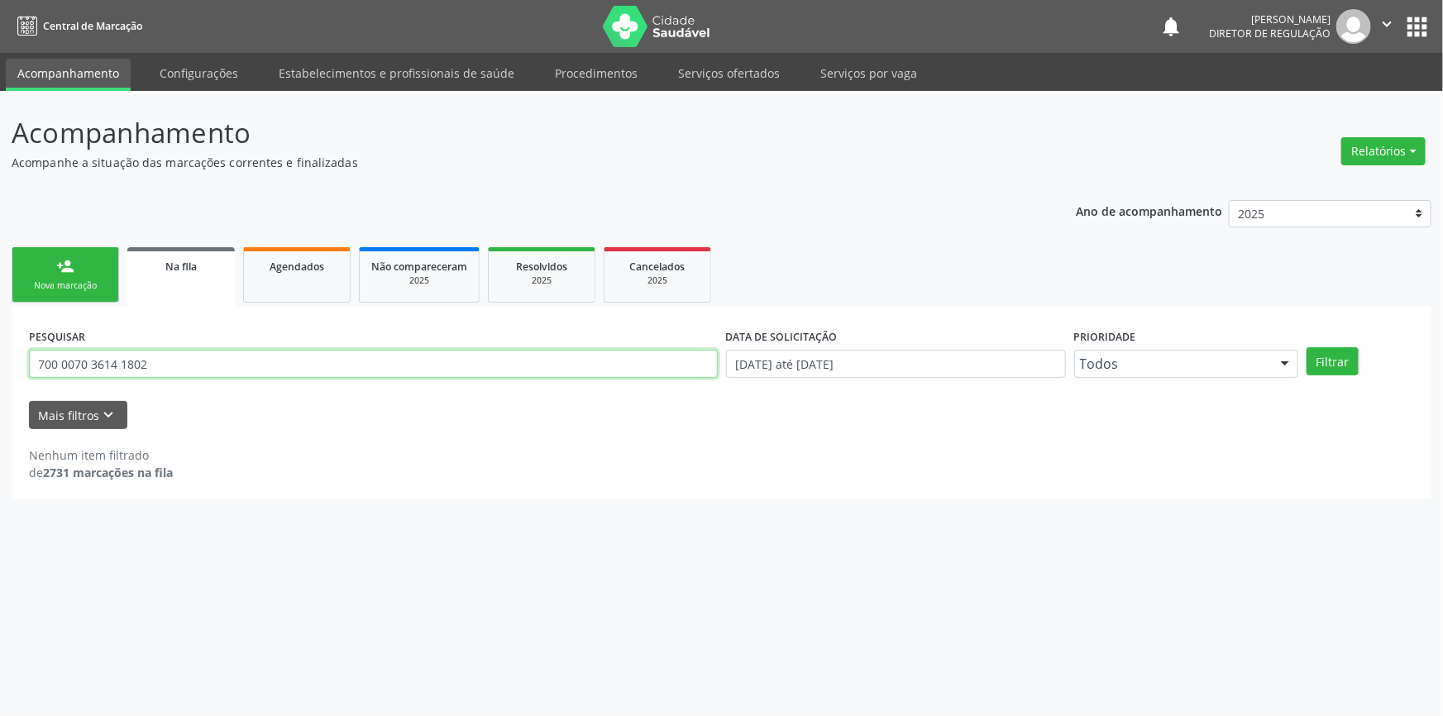
drag, startPoint x: 185, startPoint y: 368, endPoint x: 1442, endPoint y: 198, distance: 1268.5
click at [0, 318] on div "Acompanhamento Acompanhe a situação das marcações correntes e finalizadas Relat…" at bounding box center [721, 403] width 1443 height 625
type input "700108969552115"
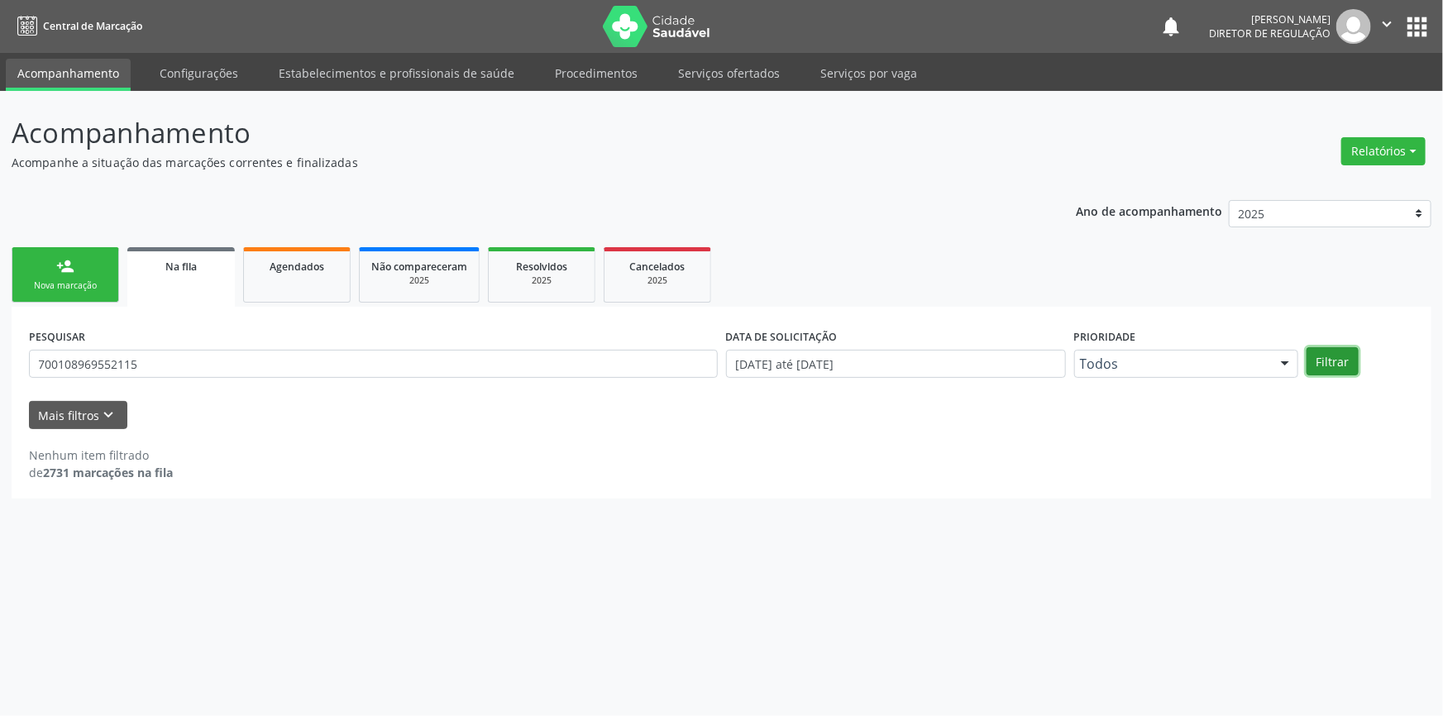
click at [1351, 360] on button "Filtrar" at bounding box center [1333, 361] width 52 height 28
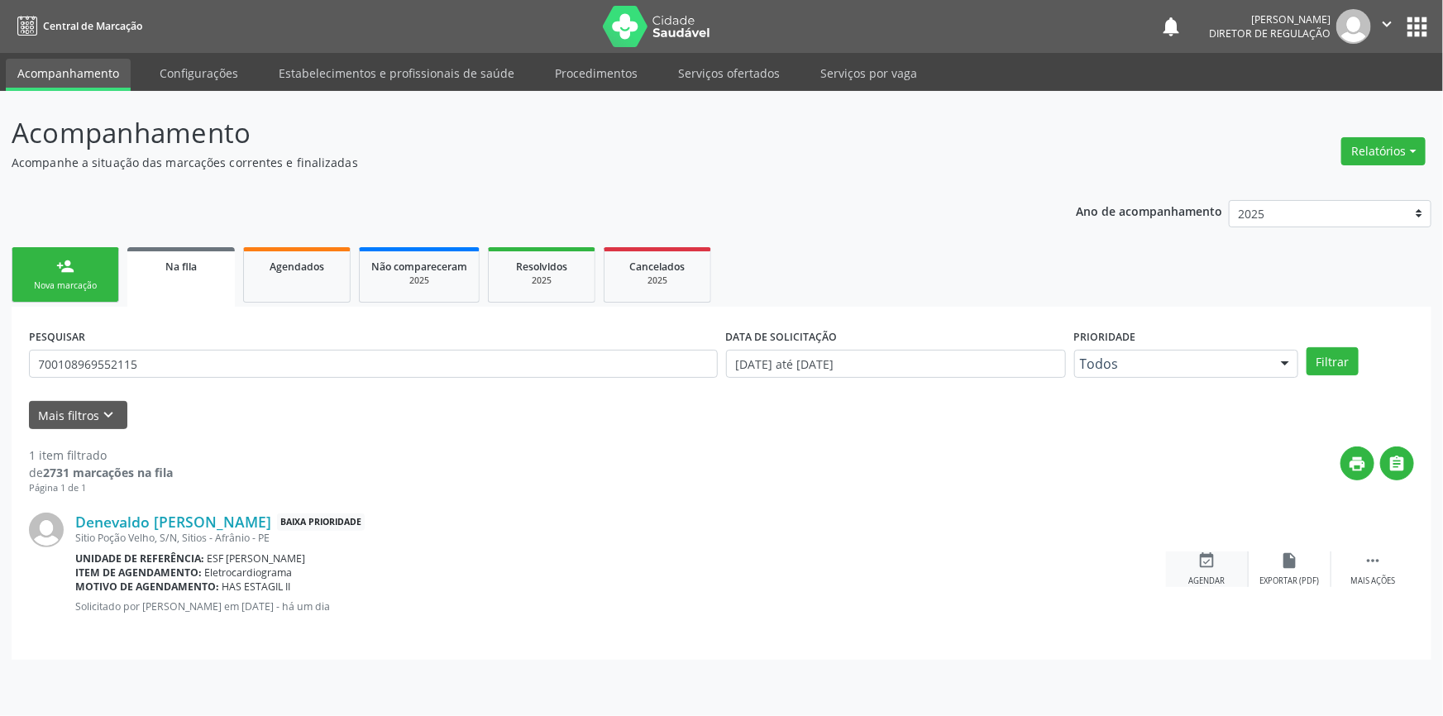
click at [1213, 554] on icon "event_available" at bounding box center [1207, 561] width 18 height 18
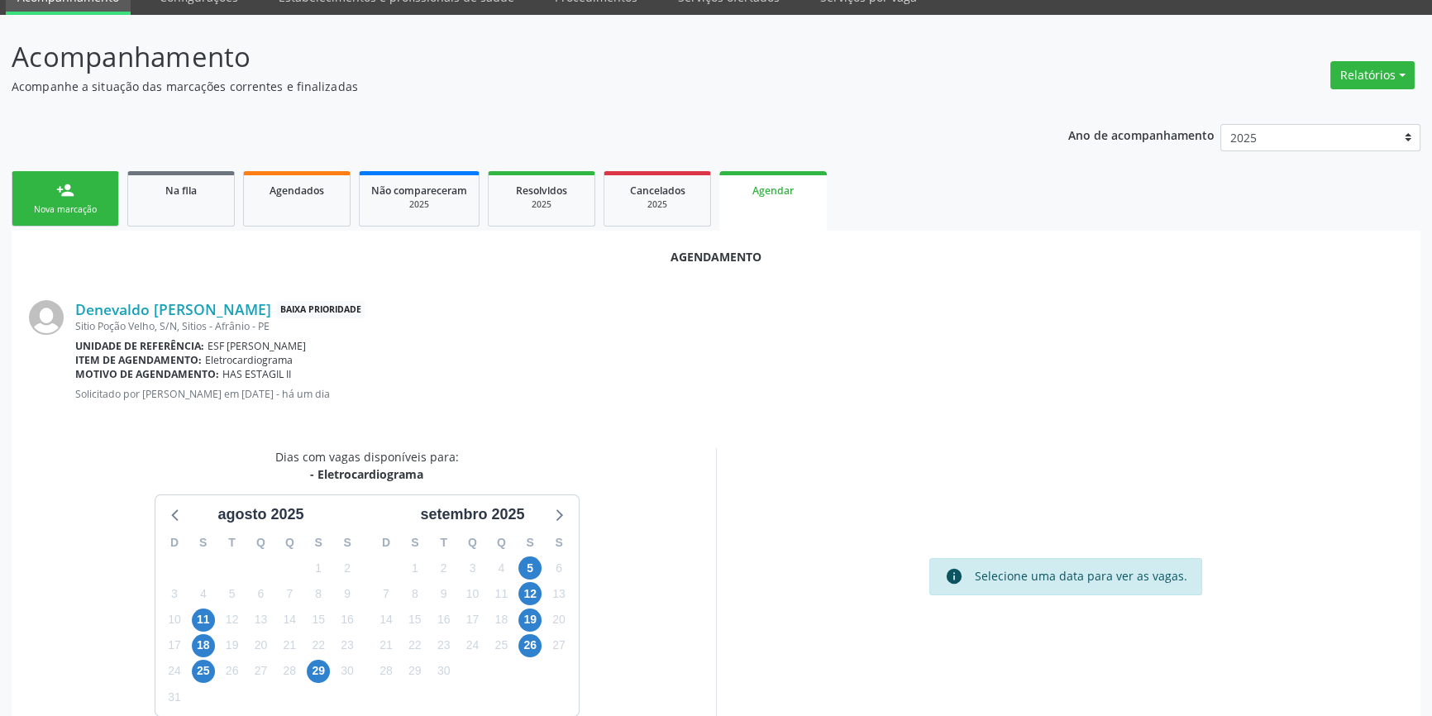
scroll to position [143, 0]
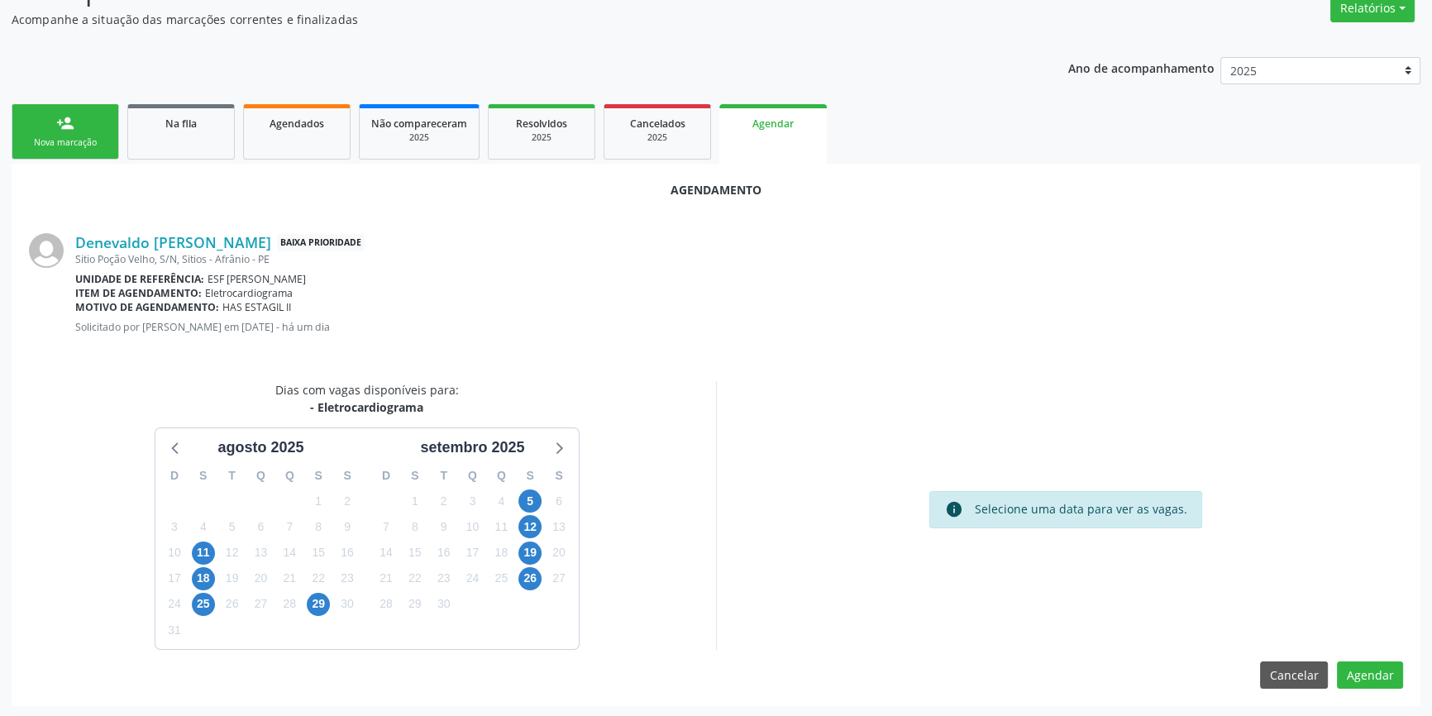
click at [305, 604] on div "29" at bounding box center [318, 604] width 29 height 26
click at [313, 604] on span "29" at bounding box center [318, 604] width 23 height 23
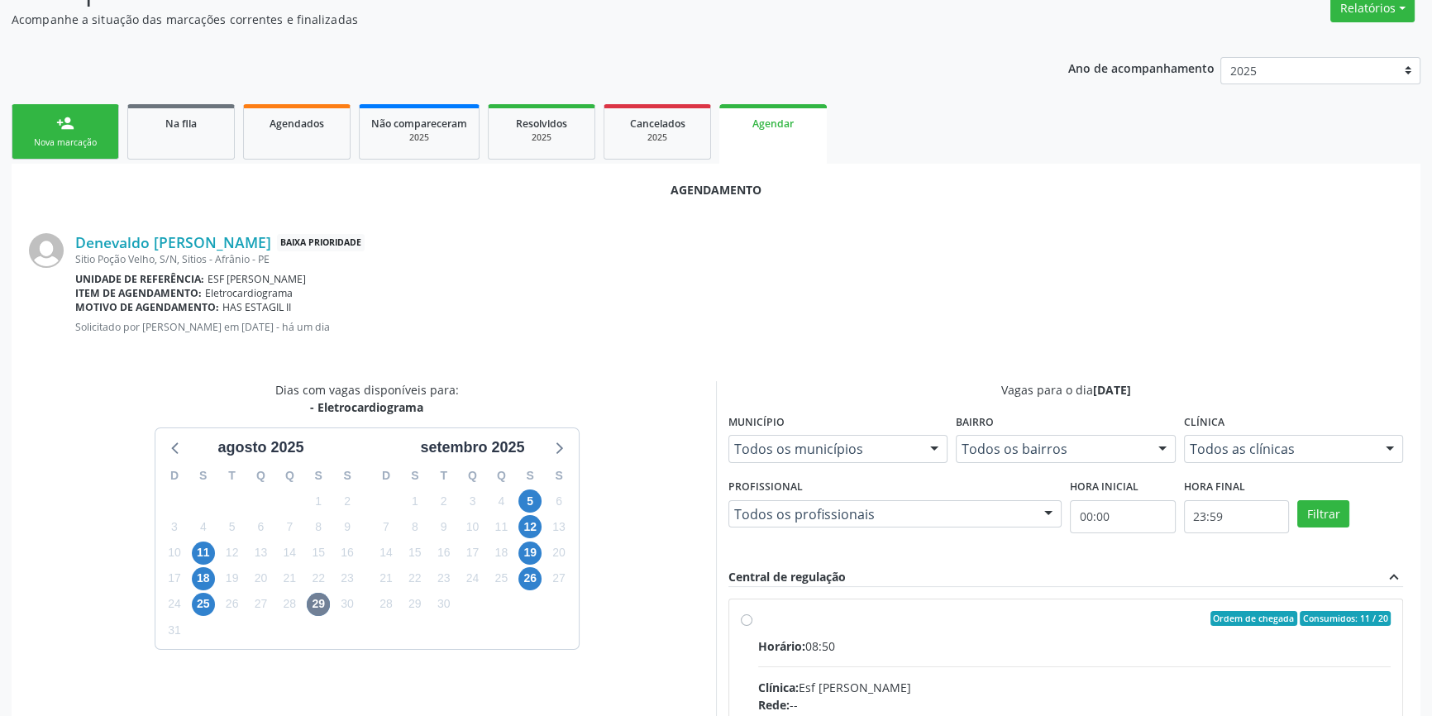
click at [785, 644] on span "Horário:" at bounding box center [781, 646] width 47 height 16
click at [753, 626] on input "Ordem de chegada Consumidos: 11 / 20 Horário: 08:50 Clínica: Esf [PERSON_NAME] …" at bounding box center [747, 618] width 12 height 15
radio input "true"
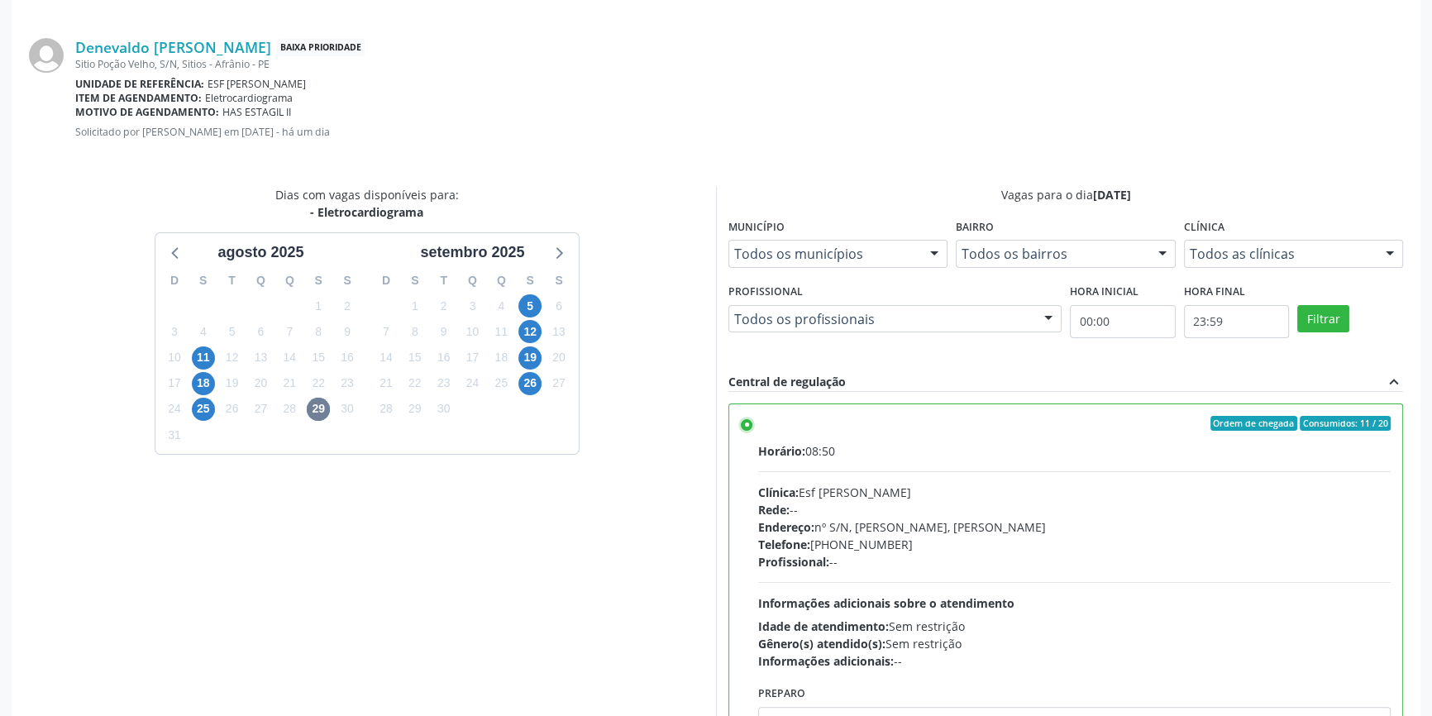
scroll to position [412, 0]
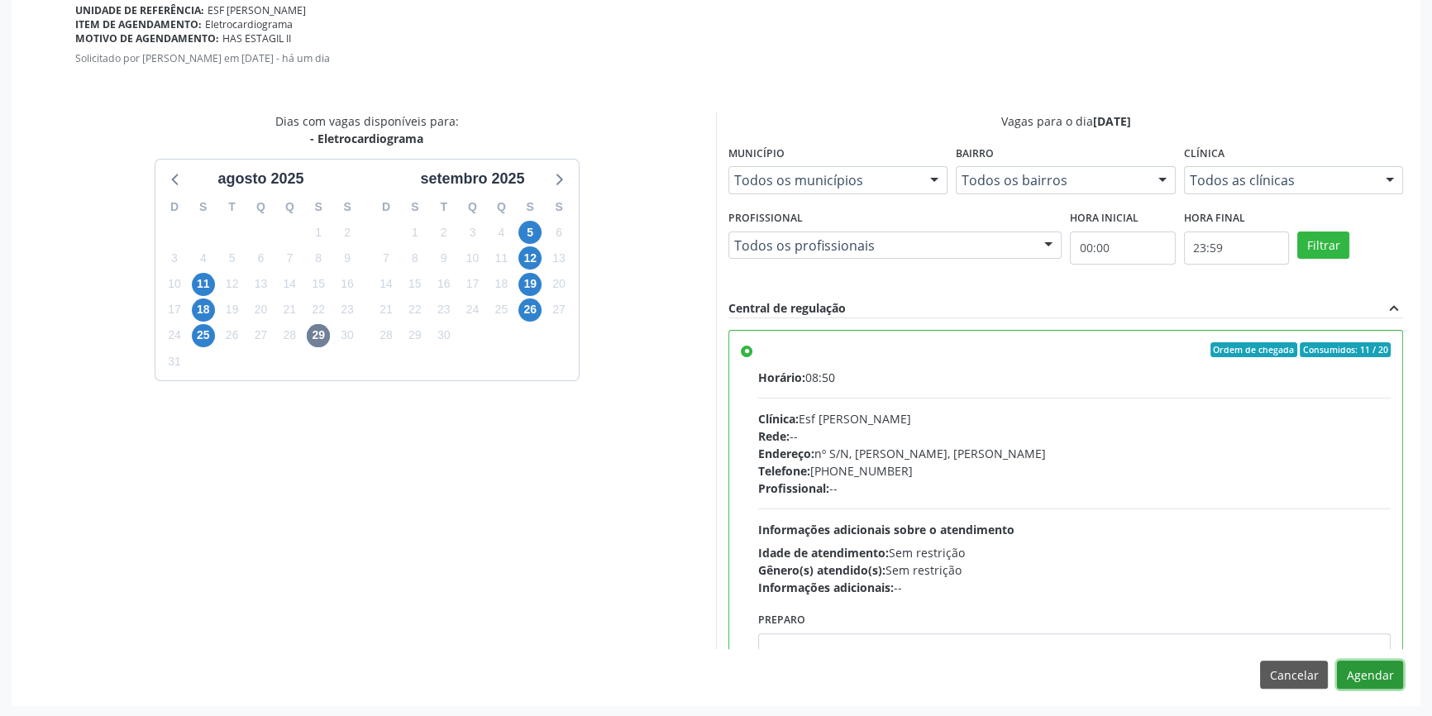
click at [1364, 670] on button "Agendar" at bounding box center [1370, 675] width 66 height 28
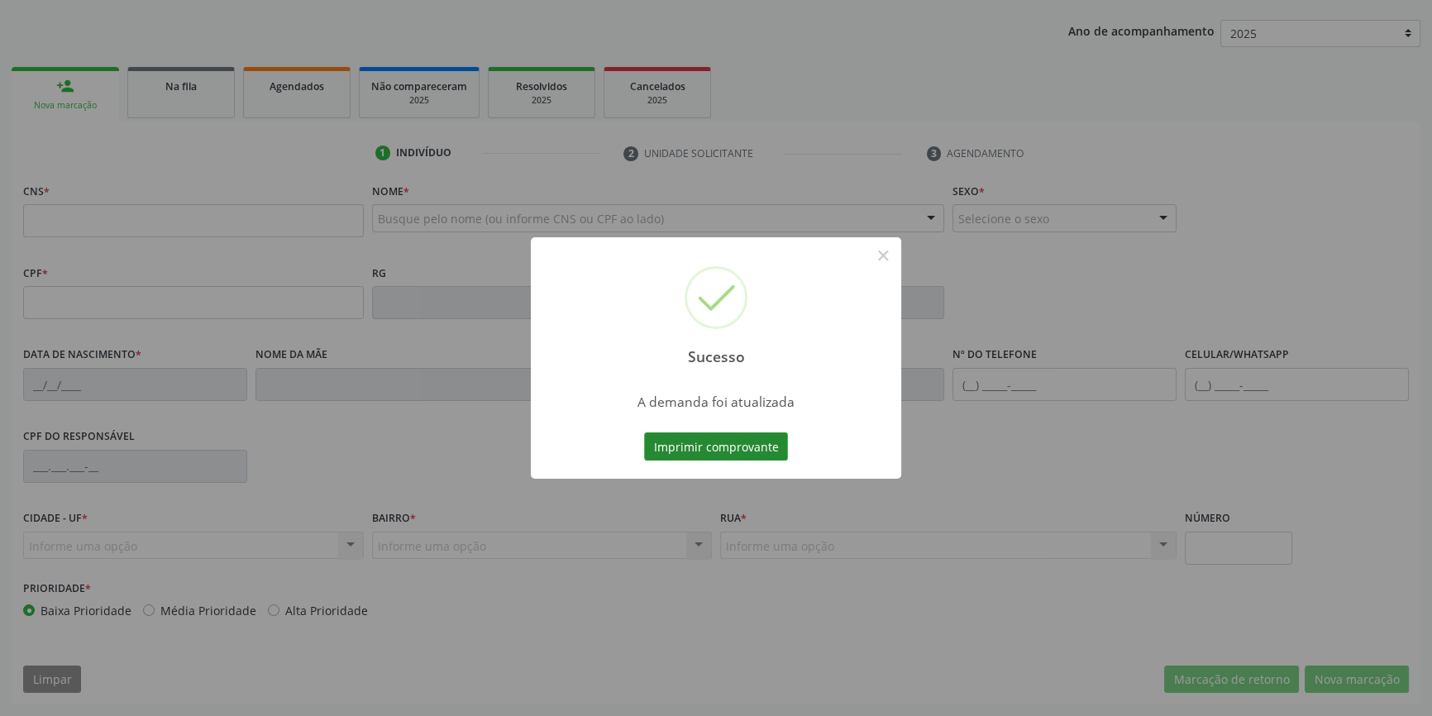
click at [734, 437] on div "Sucesso × A demanda foi atualizada Imprimir comprovante Cancel" at bounding box center [716, 357] width 371 height 241
click at [734, 438] on button "Imprimir comprovante" at bounding box center [716, 447] width 144 height 28
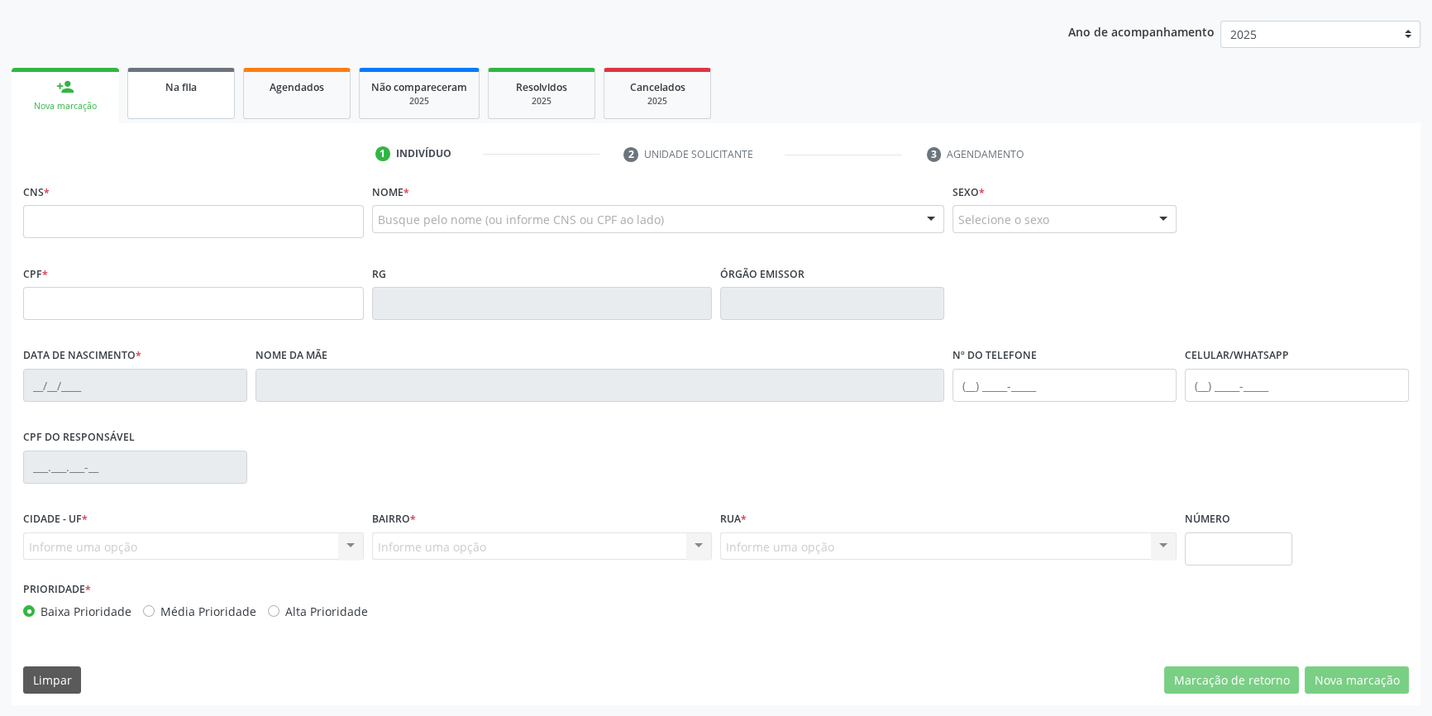
click at [195, 117] on link "Na fila" at bounding box center [181, 93] width 108 height 51
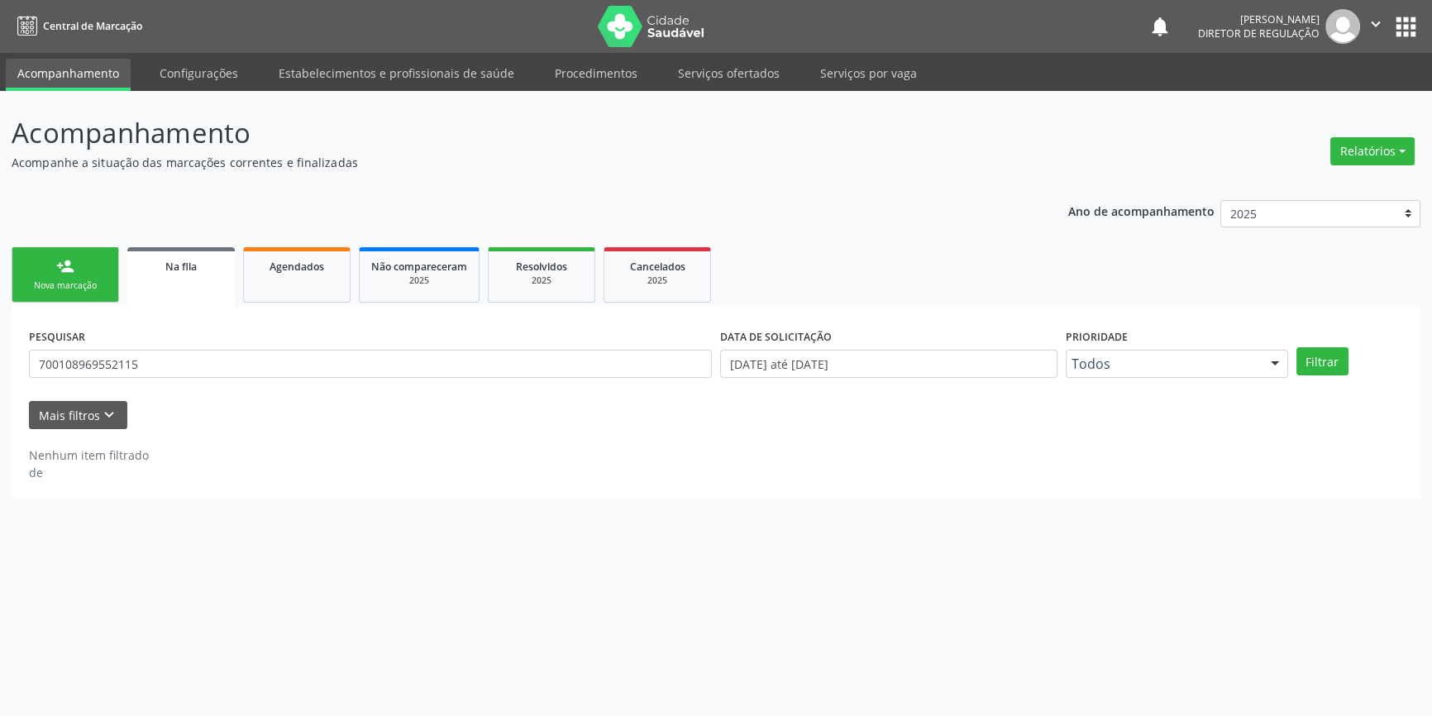
scroll to position [0, 0]
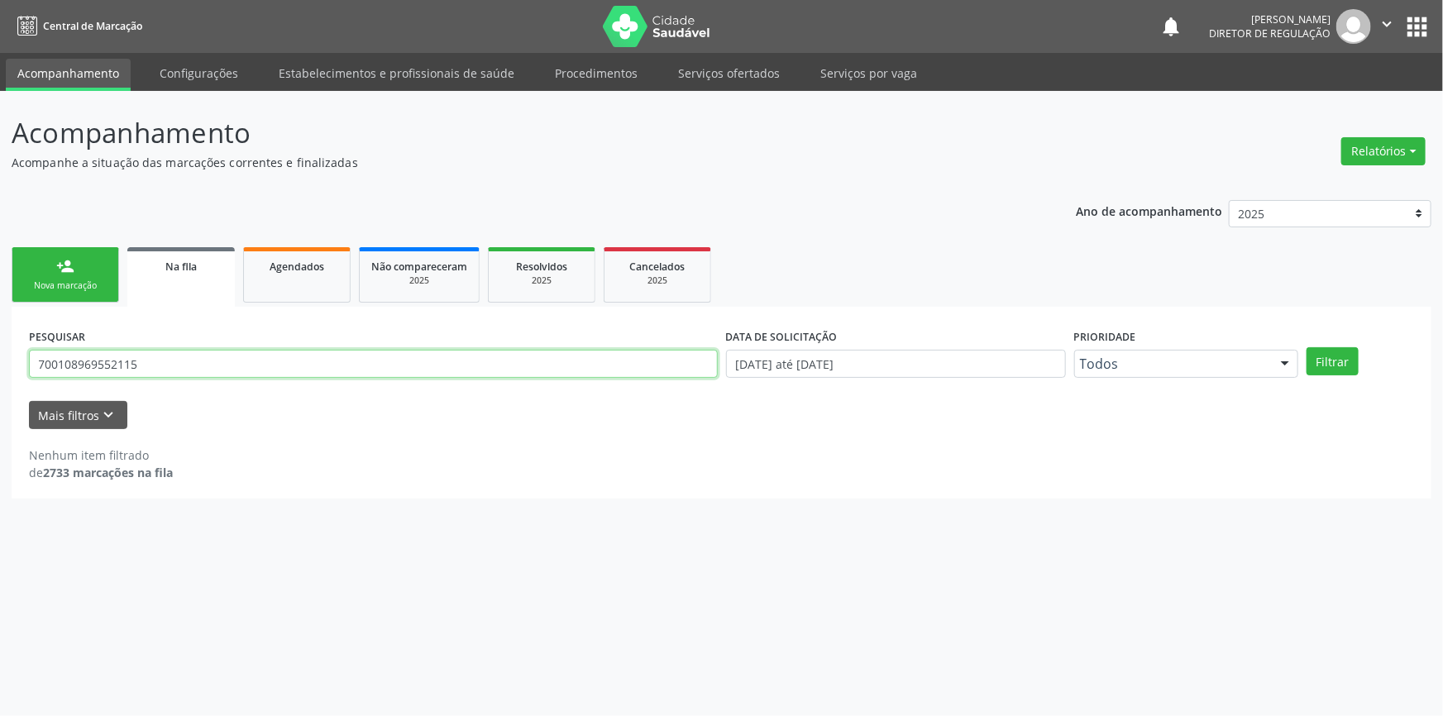
drag, startPoint x: 198, startPoint y: 361, endPoint x: 0, endPoint y: 294, distance: 208.4
click at [0, 294] on div "Acompanhamento Acompanhe a situação das marcações correntes e finalizadas Relat…" at bounding box center [721, 403] width 1443 height 625
type input "703103872460860"
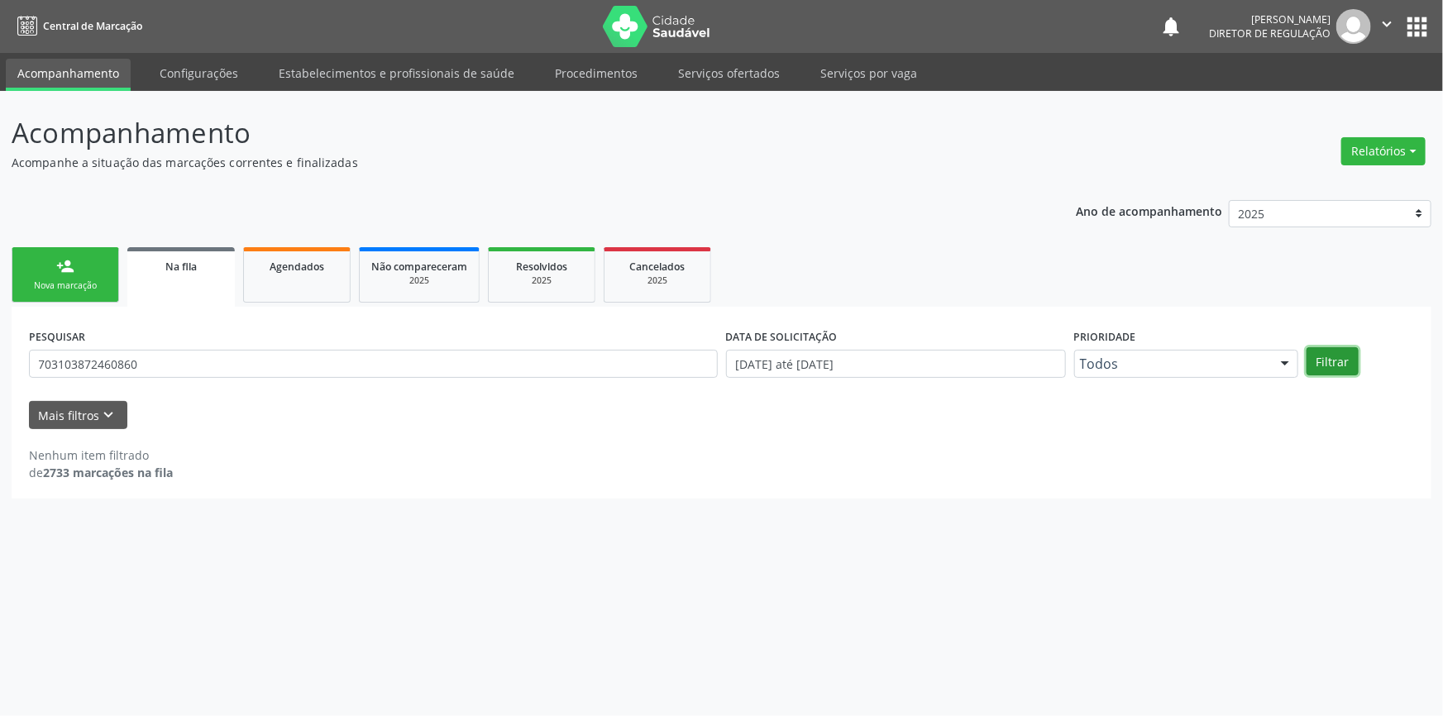
click at [1340, 364] on button "Filtrar" at bounding box center [1333, 361] width 52 height 28
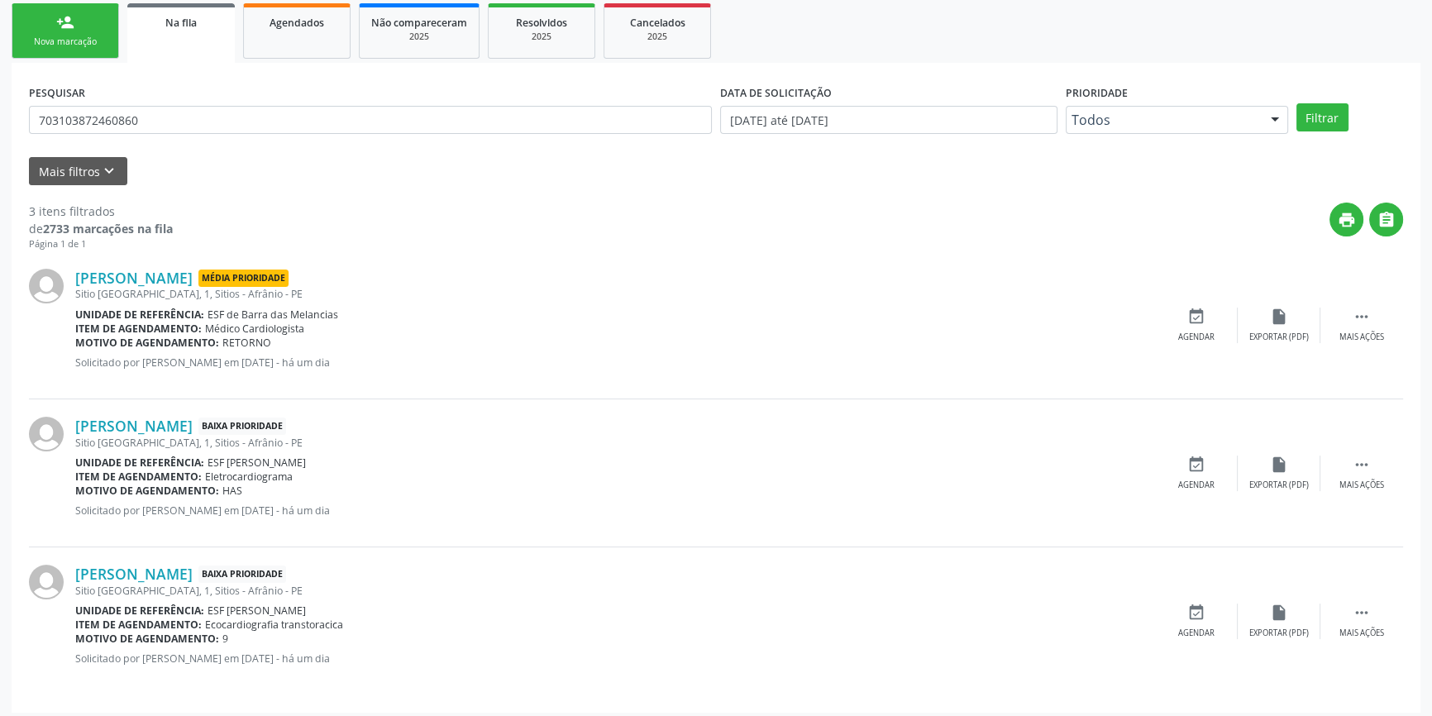
scroll to position [250, 0]
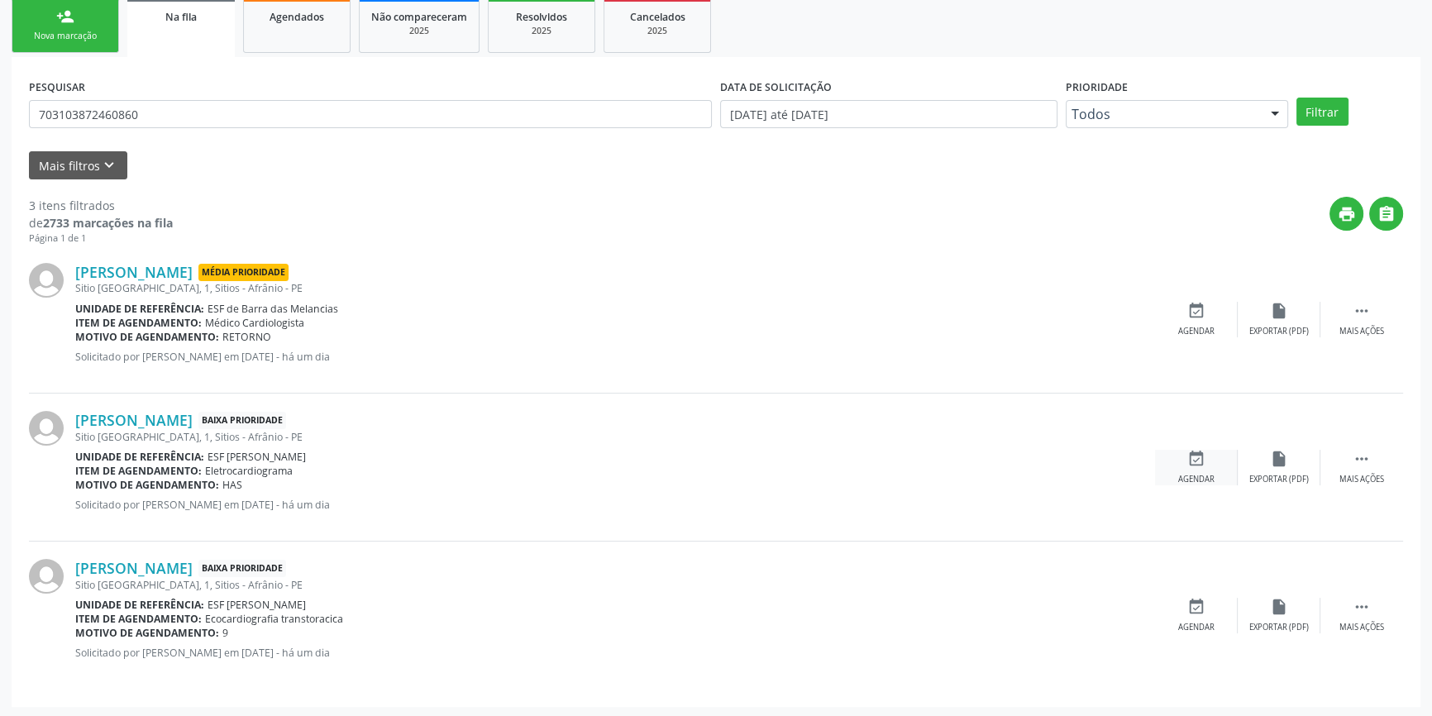
click at [1191, 464] on icon "event_available" at bounding box center [1197, 459] width 18 height 18
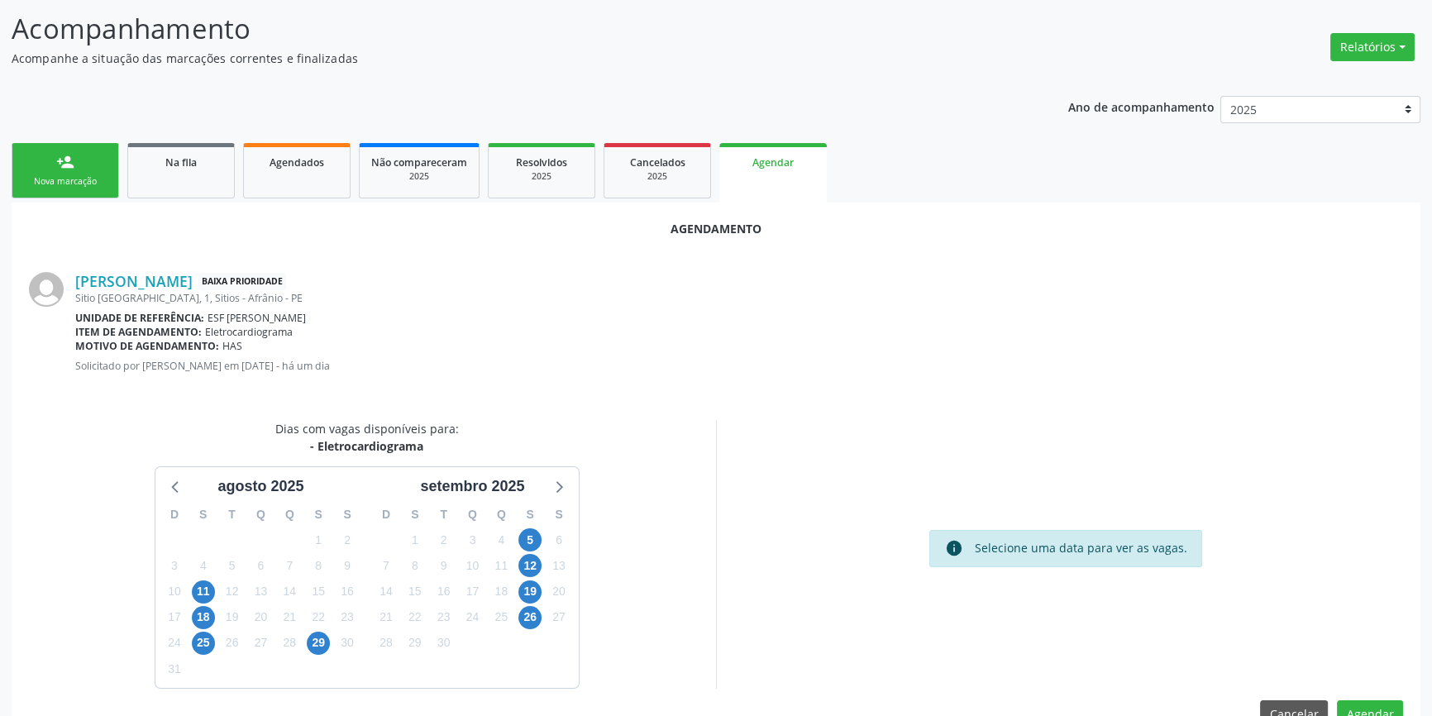
scroll to position [143, 0]
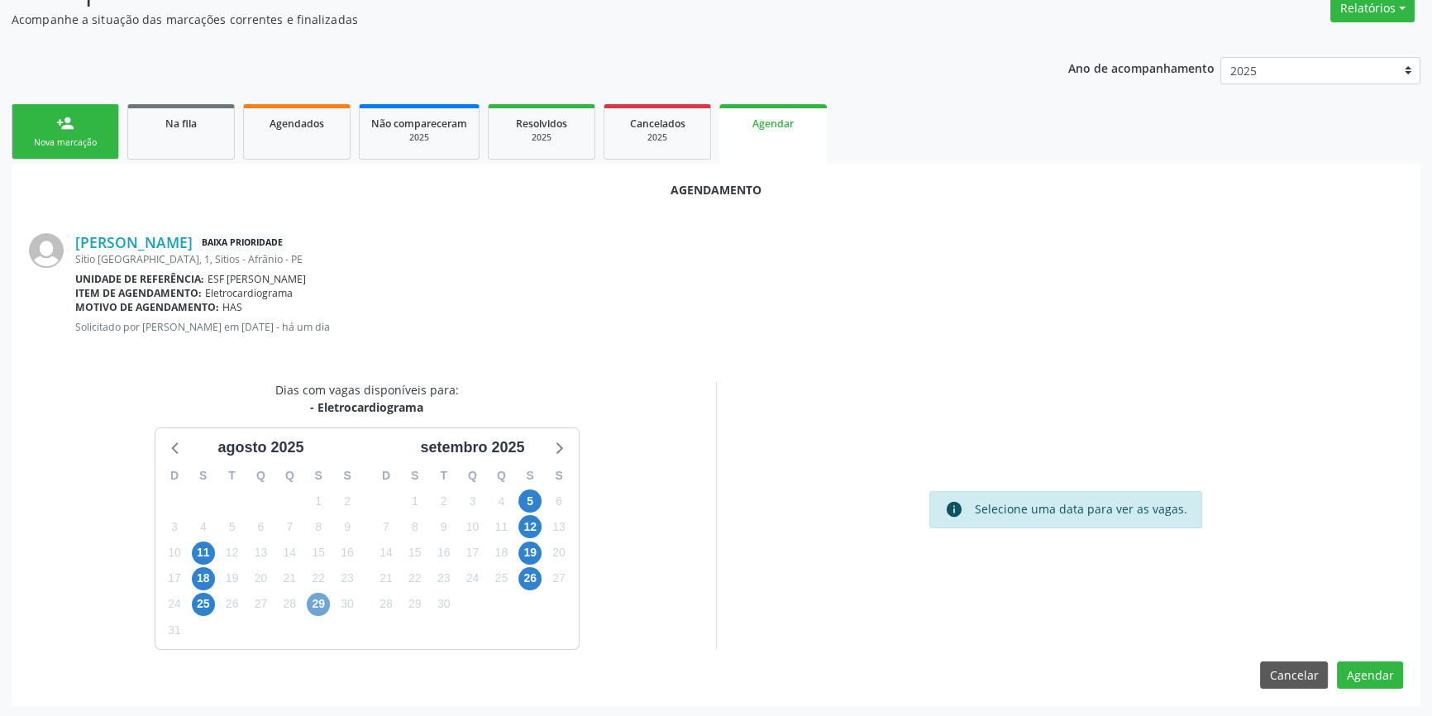
click at [319, 600] on span "29" at bounding box center [318, 604] width 23 height 23
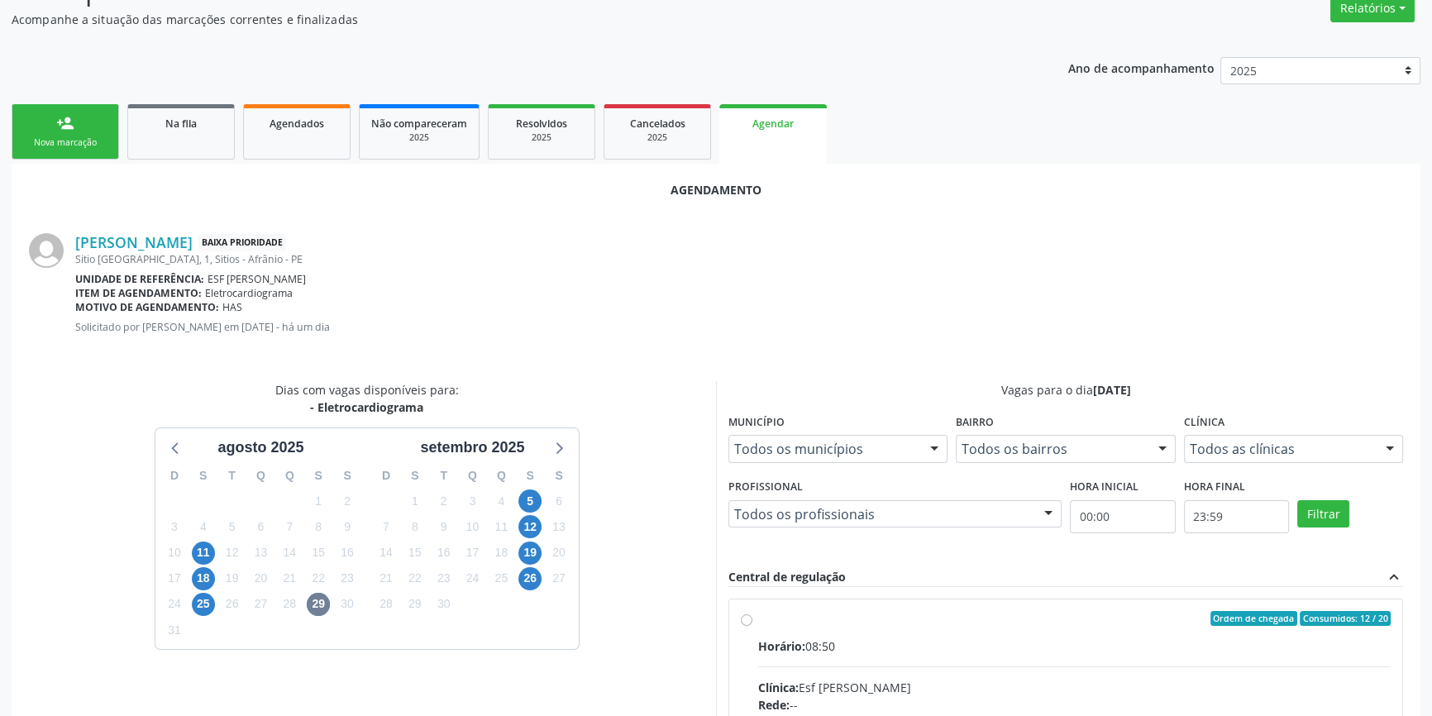
radio input "true"
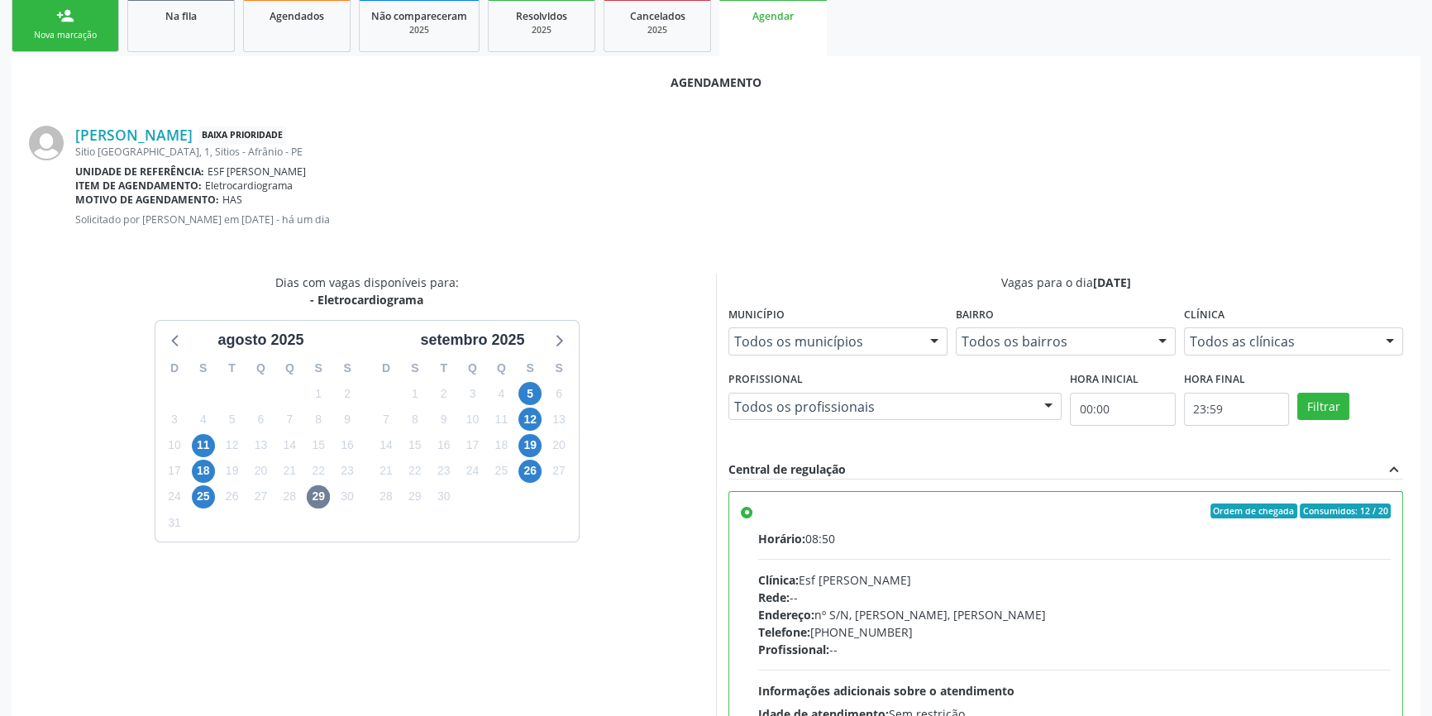
scroll to position [412, 0]
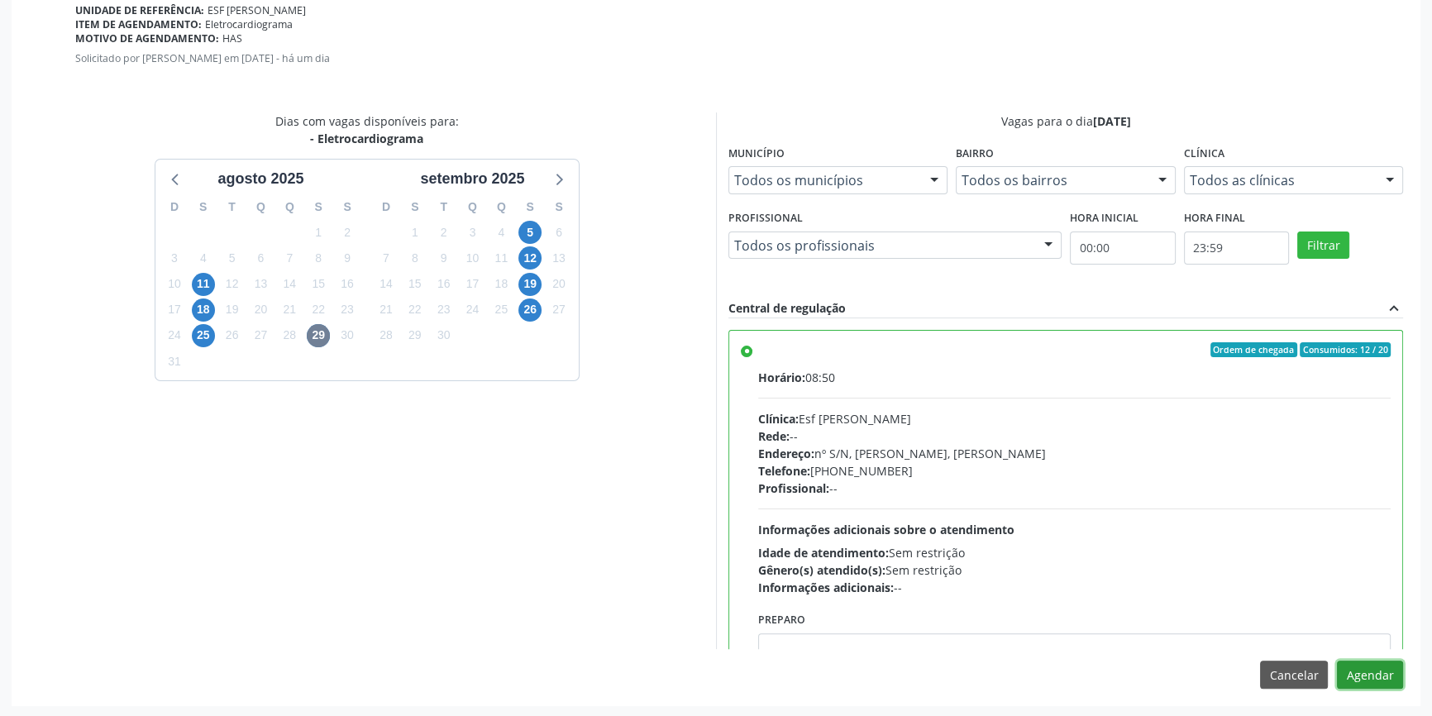
click at [1362, 679] on button "Agendar" at bounding box center [1370, 675] width 66 height 28
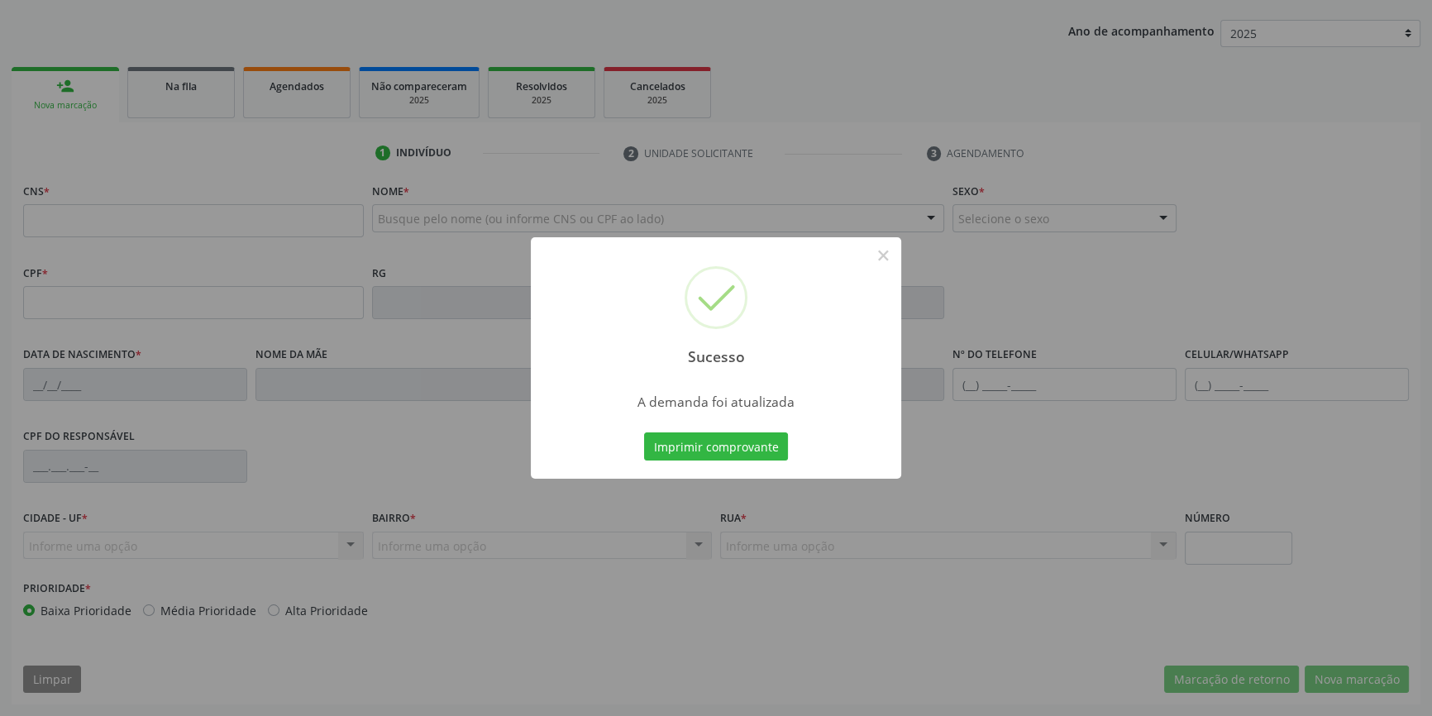
scroll to position [179, 0]
click at [762, 455] on button "Imprimir comprovante" at bounding box center [716, 447] width 144 height 28
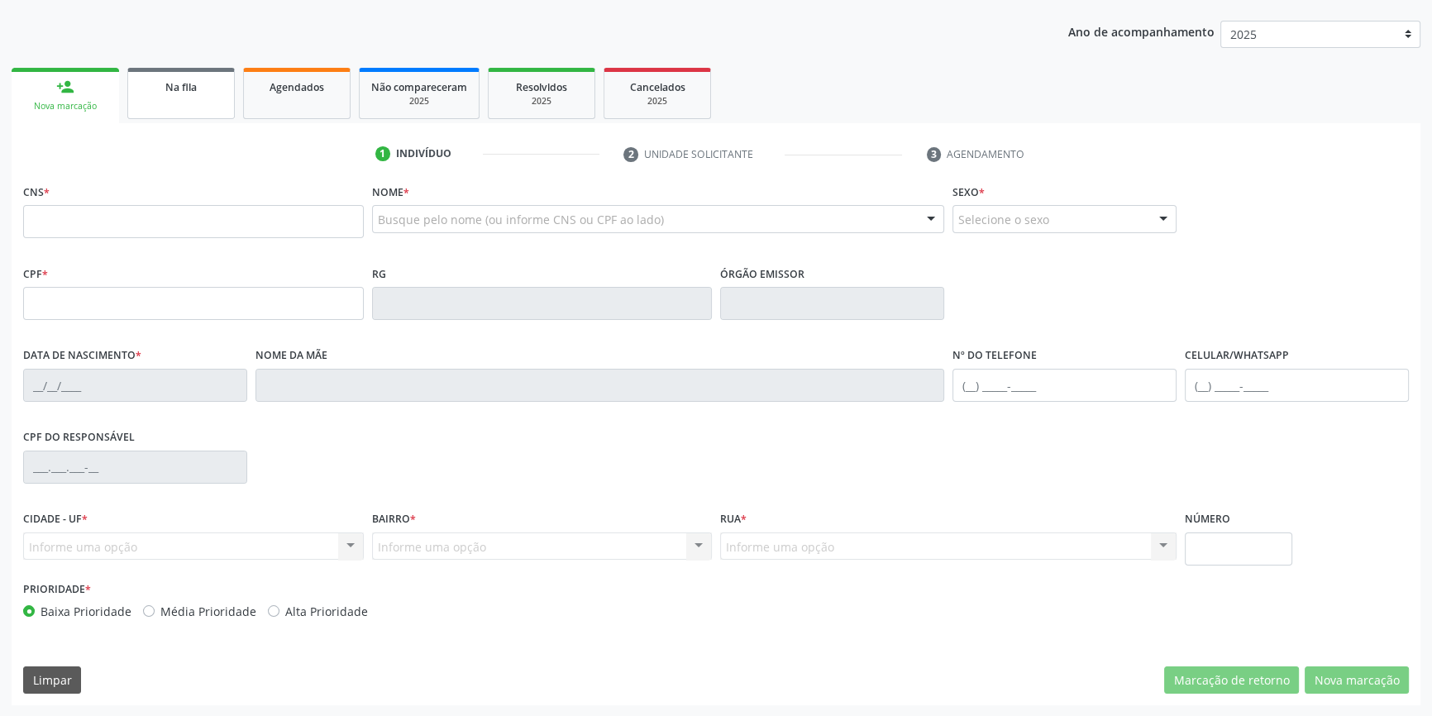
click at [183, 117] on link "Na fila" at bounding box center [181, 93] width 108 height 51
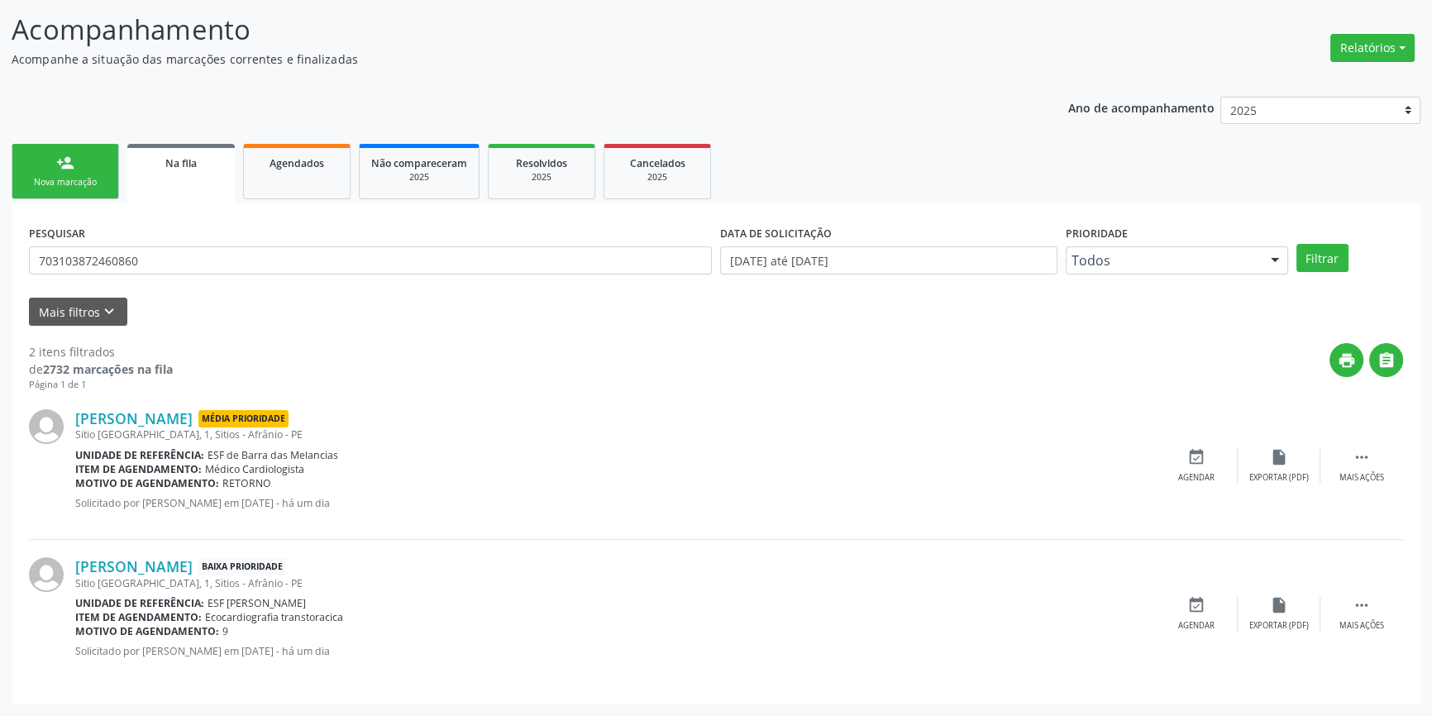
scroll to position [0, 0]
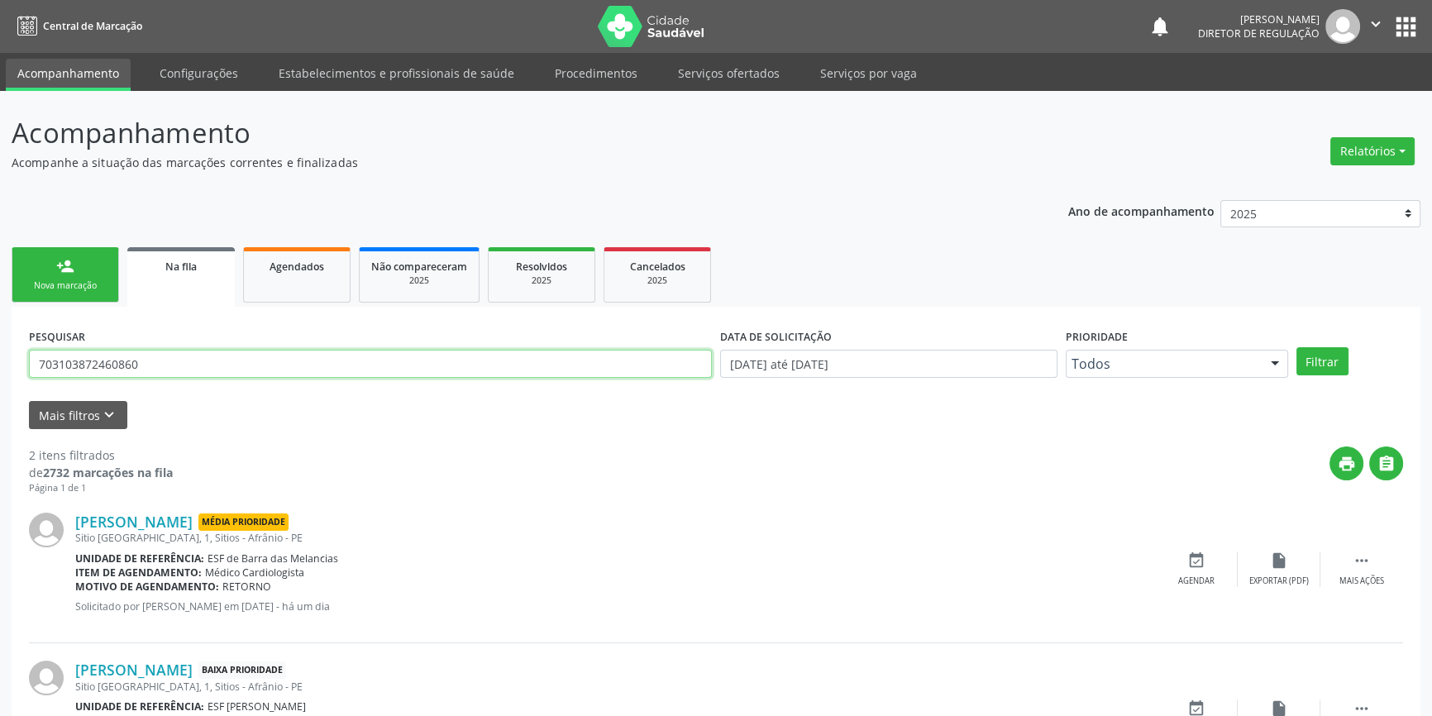
drag, startPoint x: 76, startPoint y: 356, endPoint x: 0, endPoint y: 351, distance: 76.2
click at [0, 353] on div "Acompanhamento Acompanhe a situação das marcações correntes e finalizadas Relat…" at bounding box center [716, 455] width 1432 height 729
type input "708608532010282"
click at [1335, 364] on button "Filtrar" at bounding box center [1323, 361] width 52 height 28
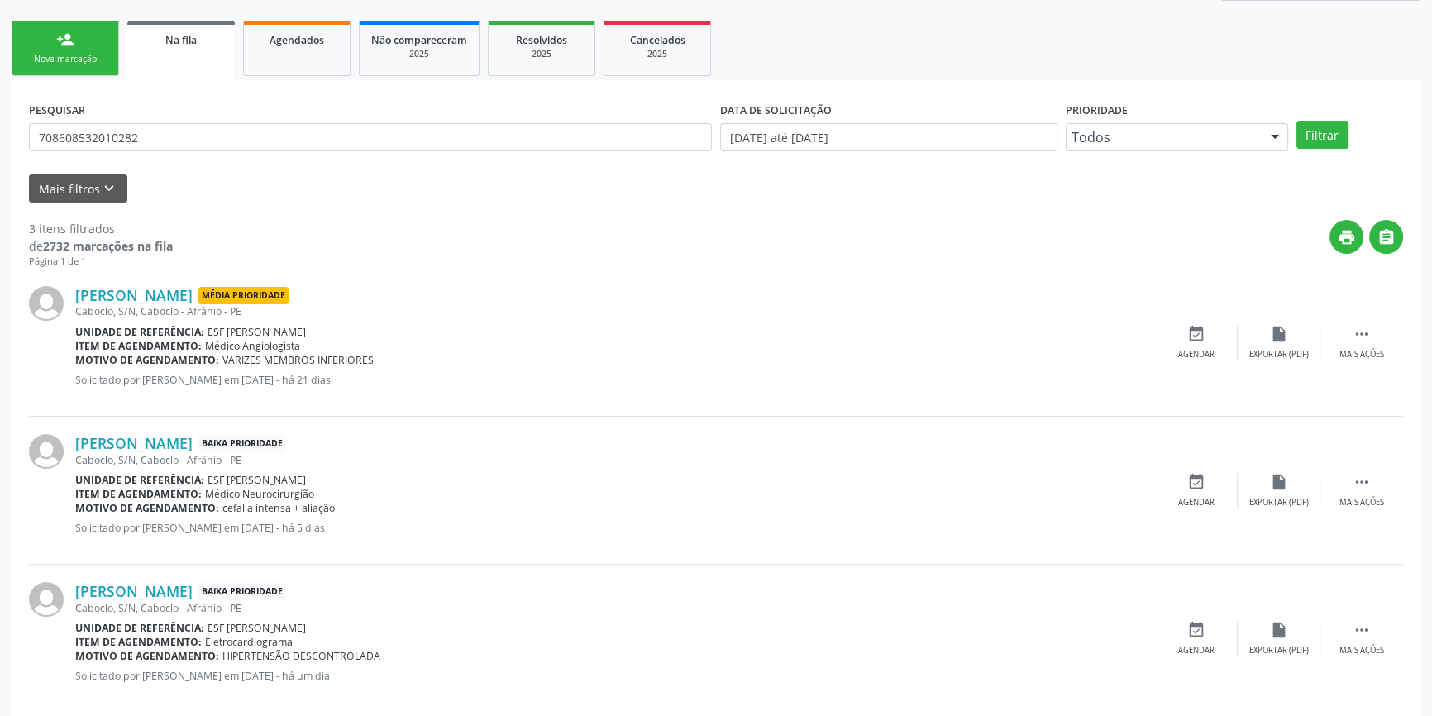
scroll to position [250, 0]
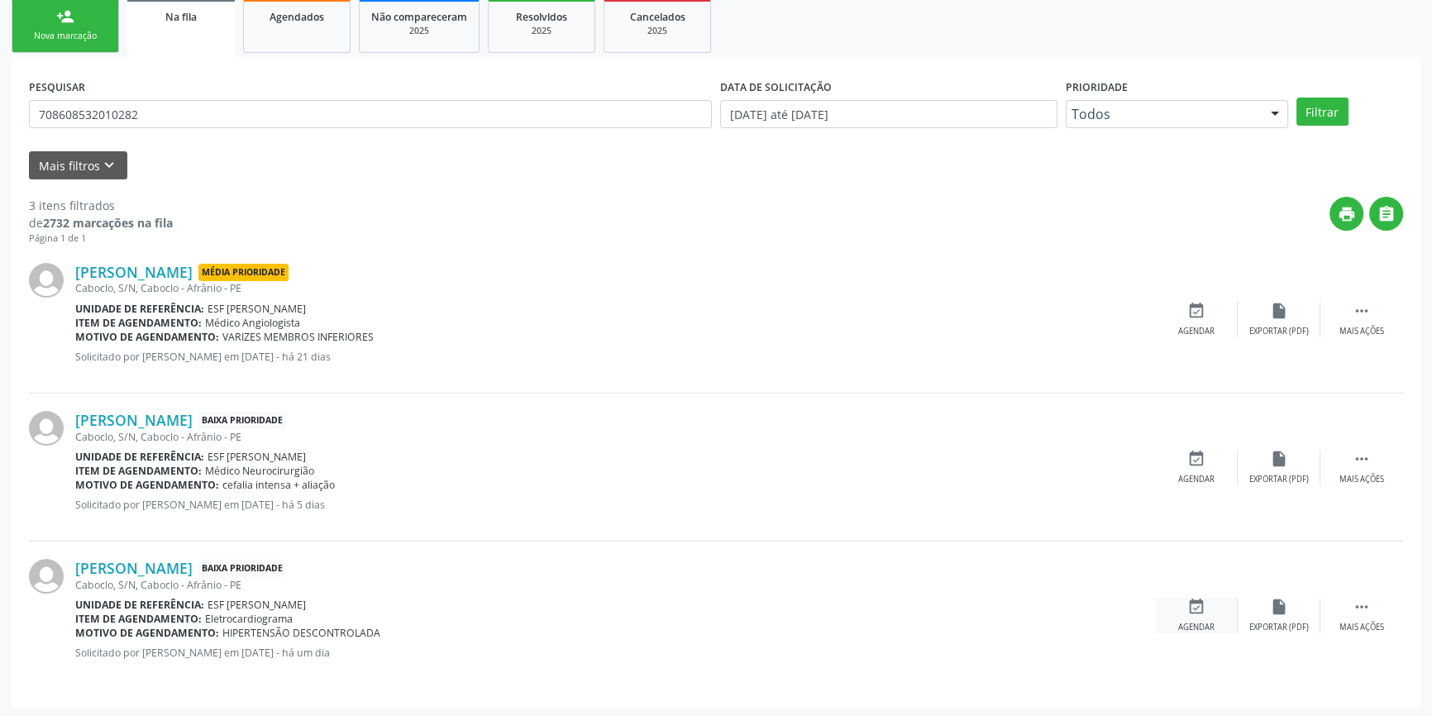
click at [1206, 598] on div "event_available Agendar" at bounding box center [1196, 616] width 83 height 36
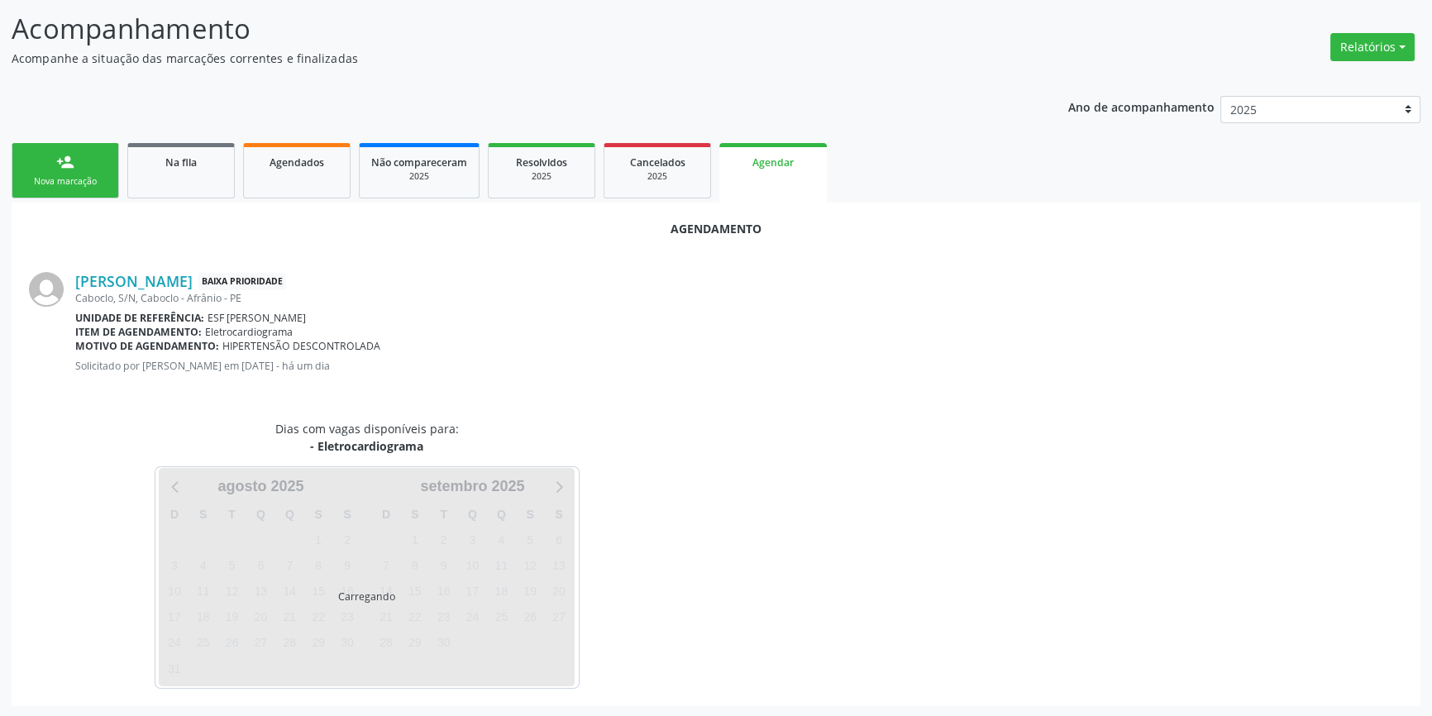
scroll to position [143, 0]
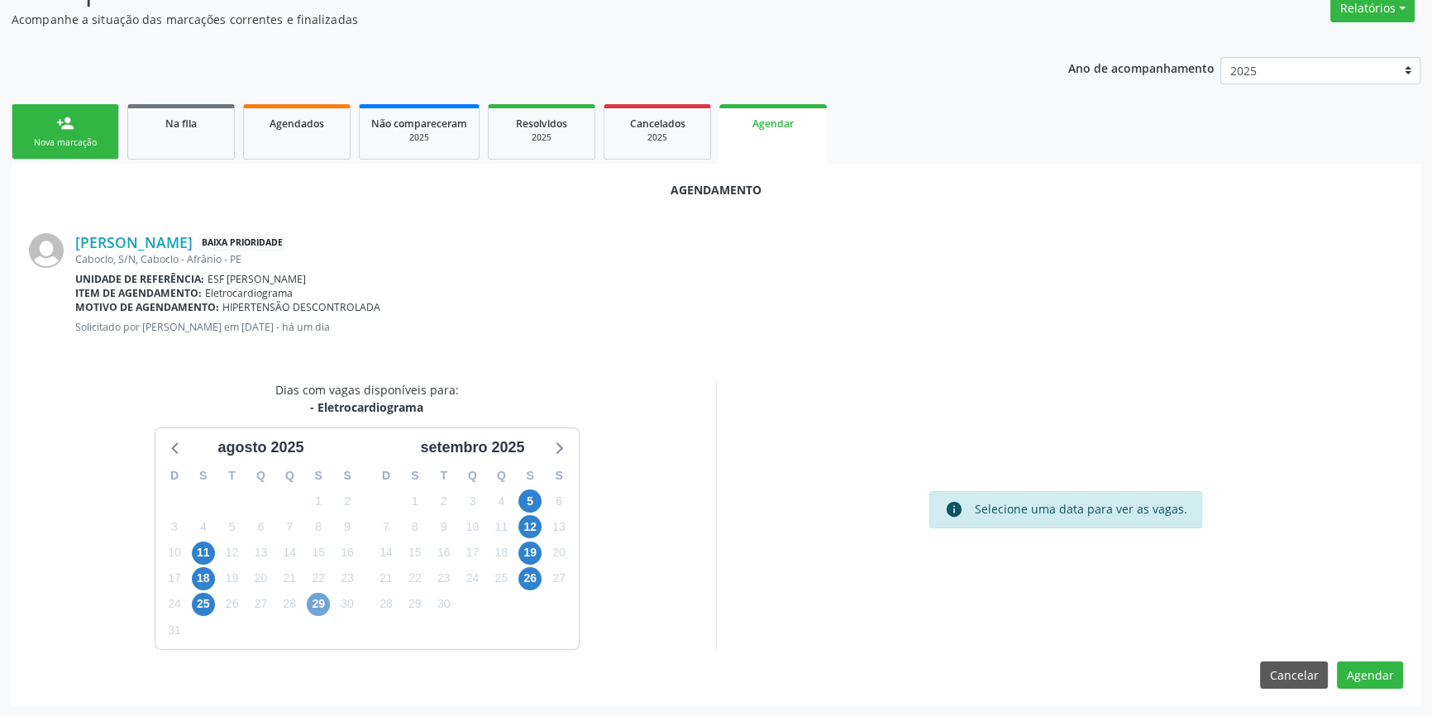
click at [325, 596] on span "29" at bounding box center [318, 604] width 23 height 23
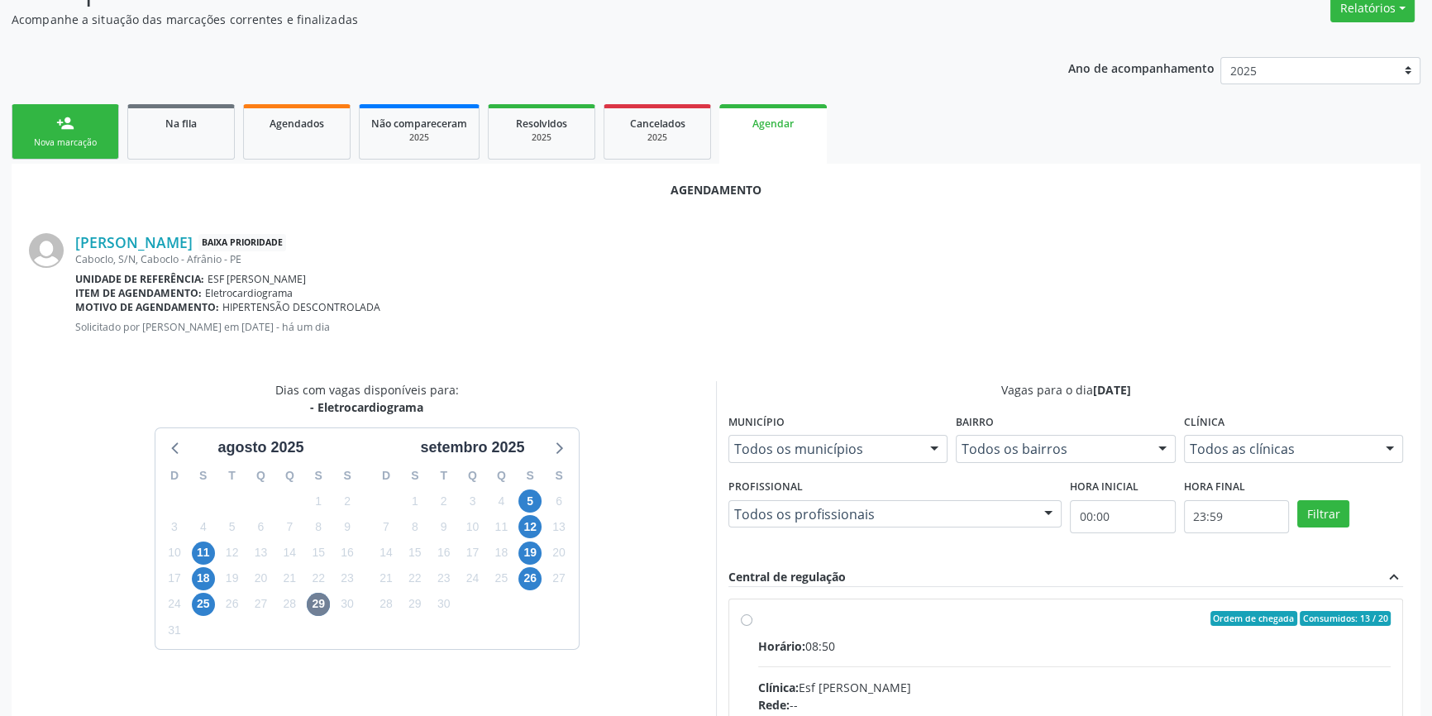
radio input "true"
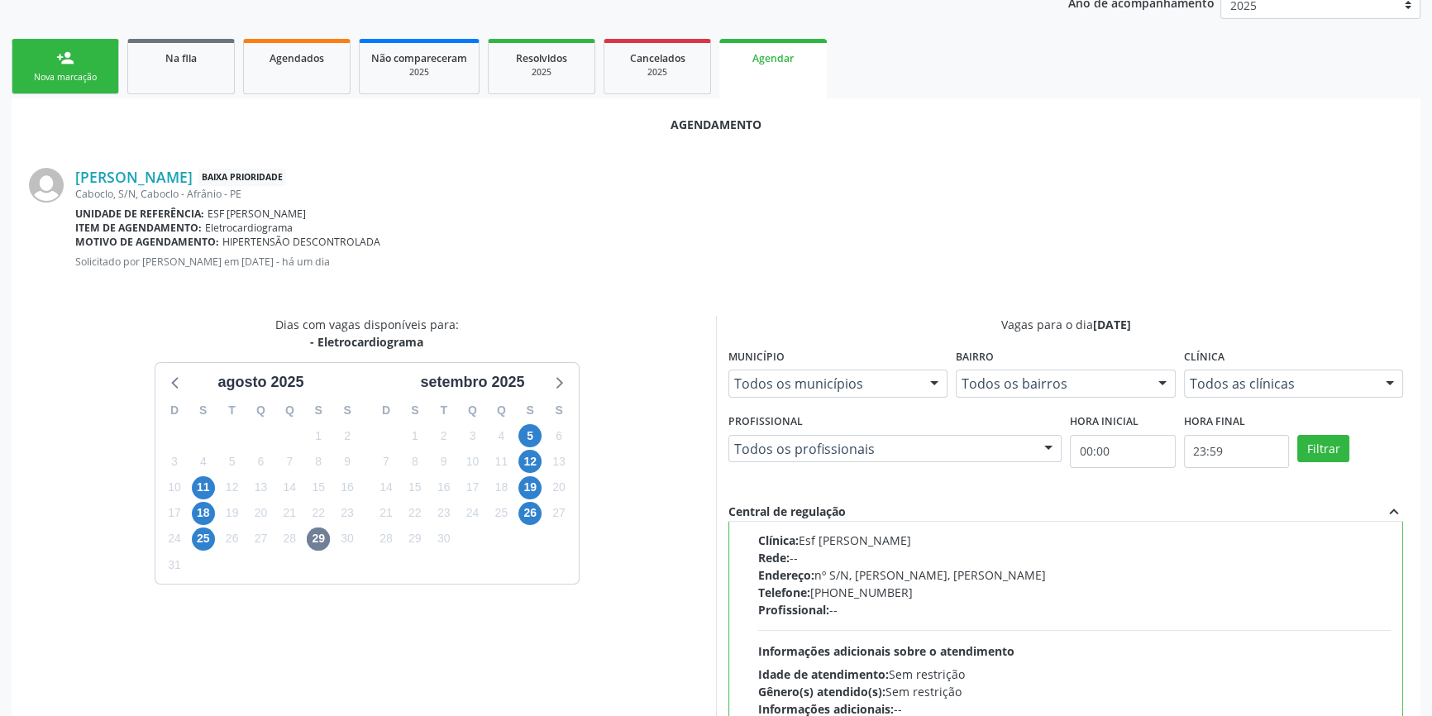
scroll to position [412, 0]
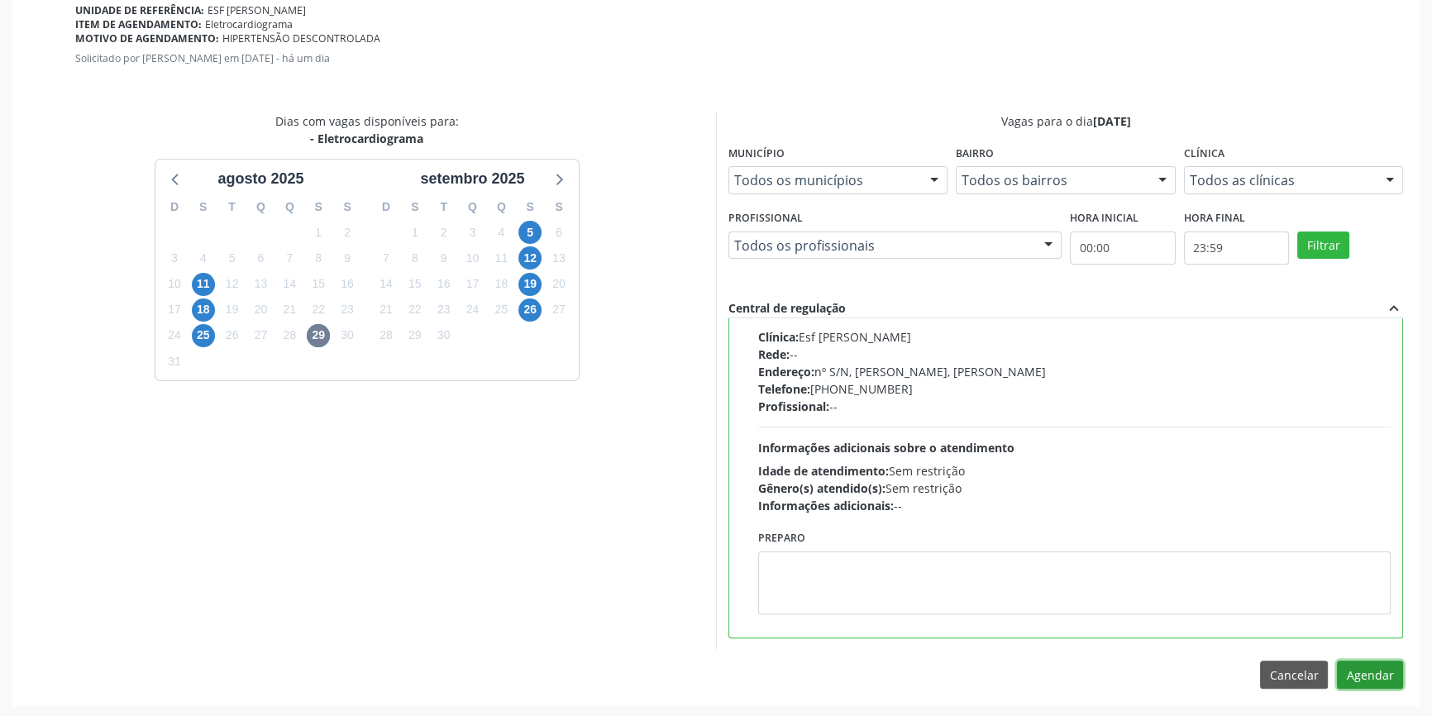
click at [1375, 678] on button "Agendar" at bounding box center [1370, 675] width 66 height 28
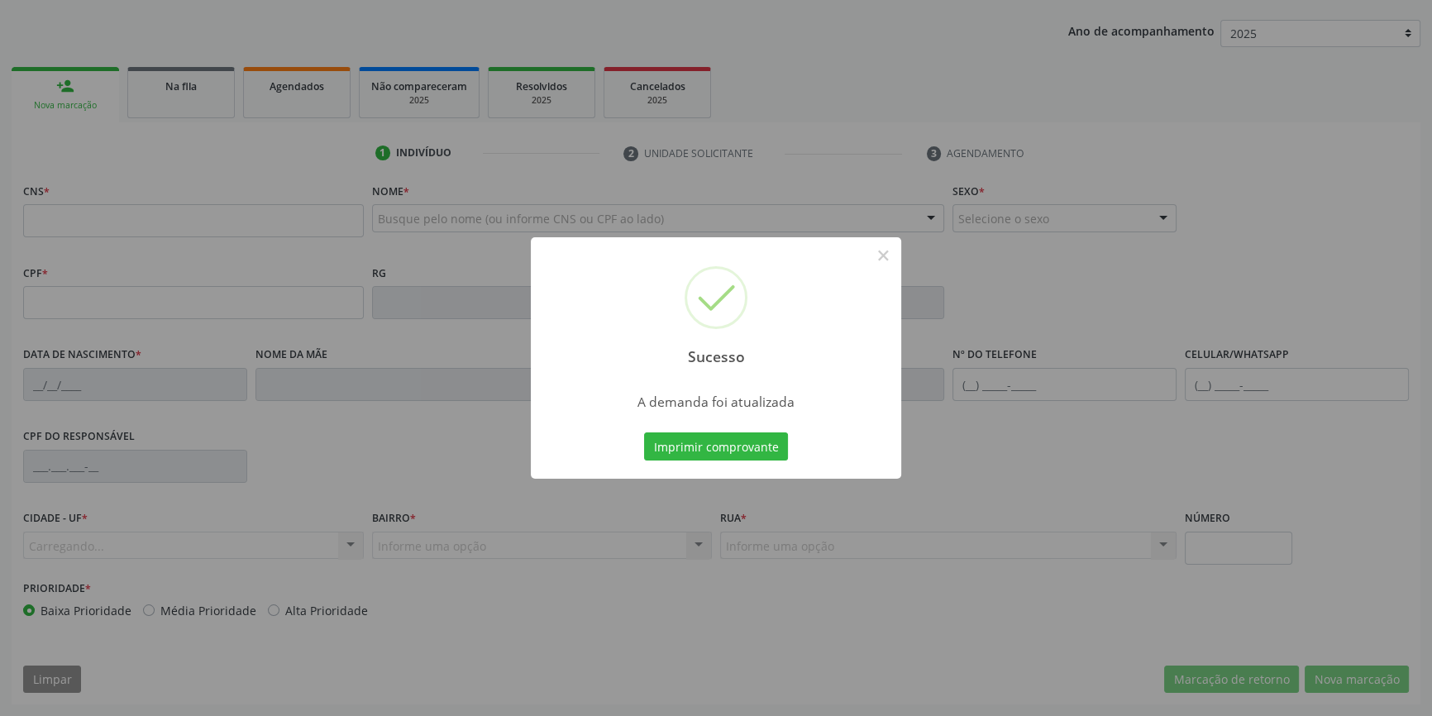
scroll to position [179, 0]
click at [740, 442] on button "Imprimir comprovante" at bounding box center [716, 447] width 144 height 28
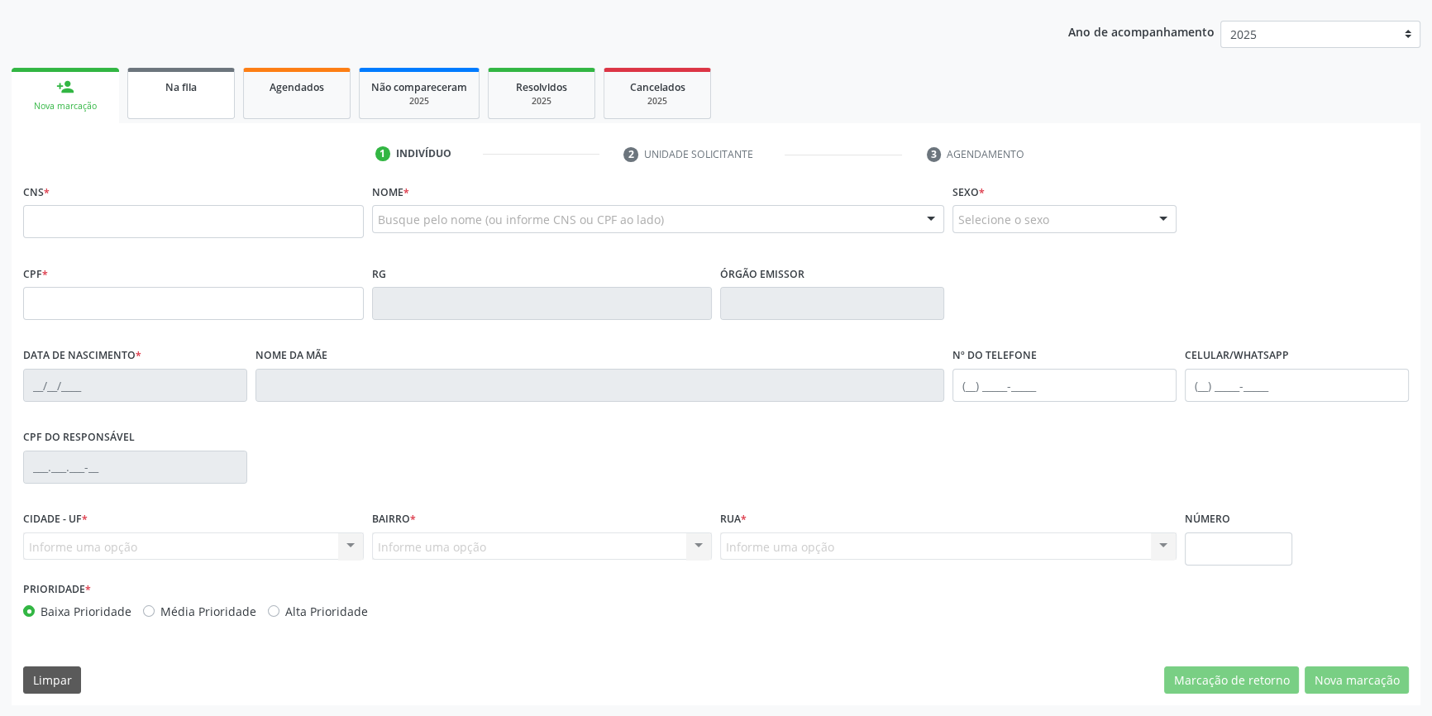
click at [164, 101] on link "Na fila" at bounding box center [181, 93] width 108 height 51
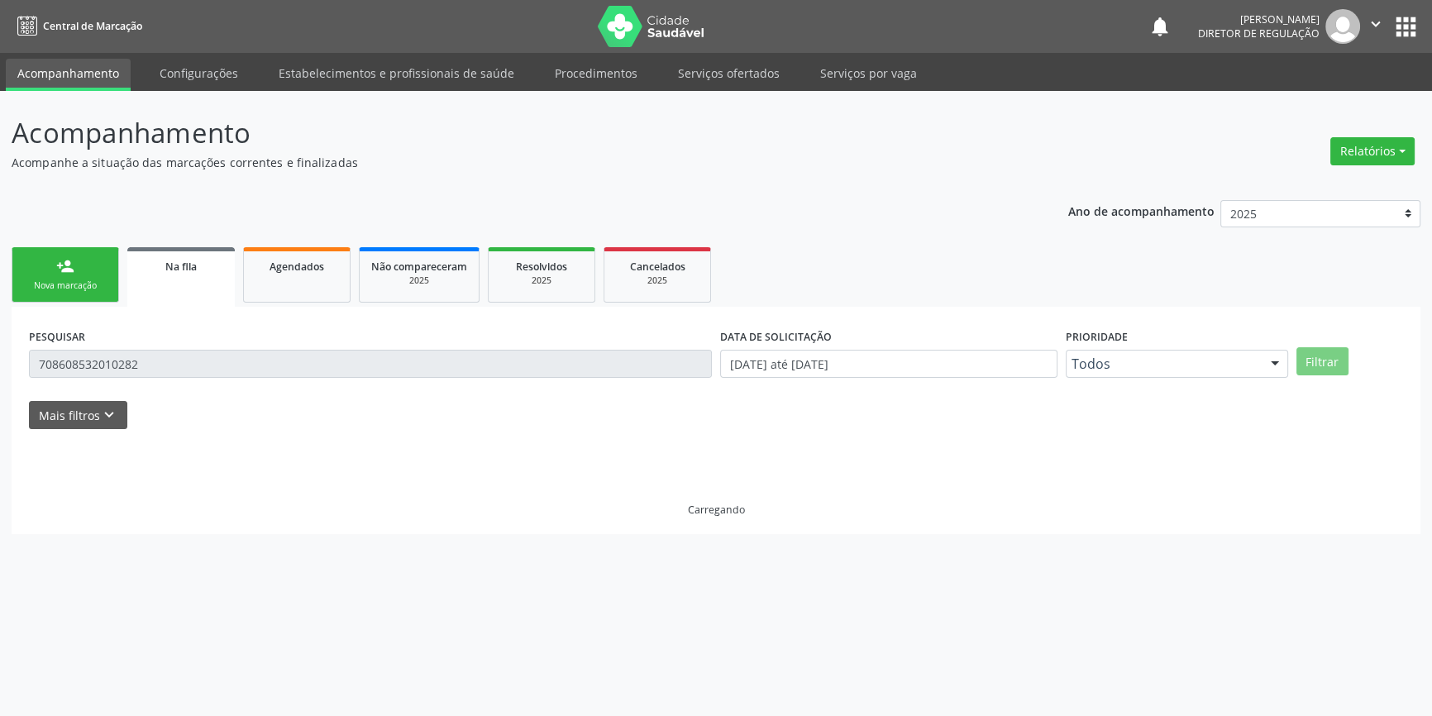
scroll to position [0, 0]
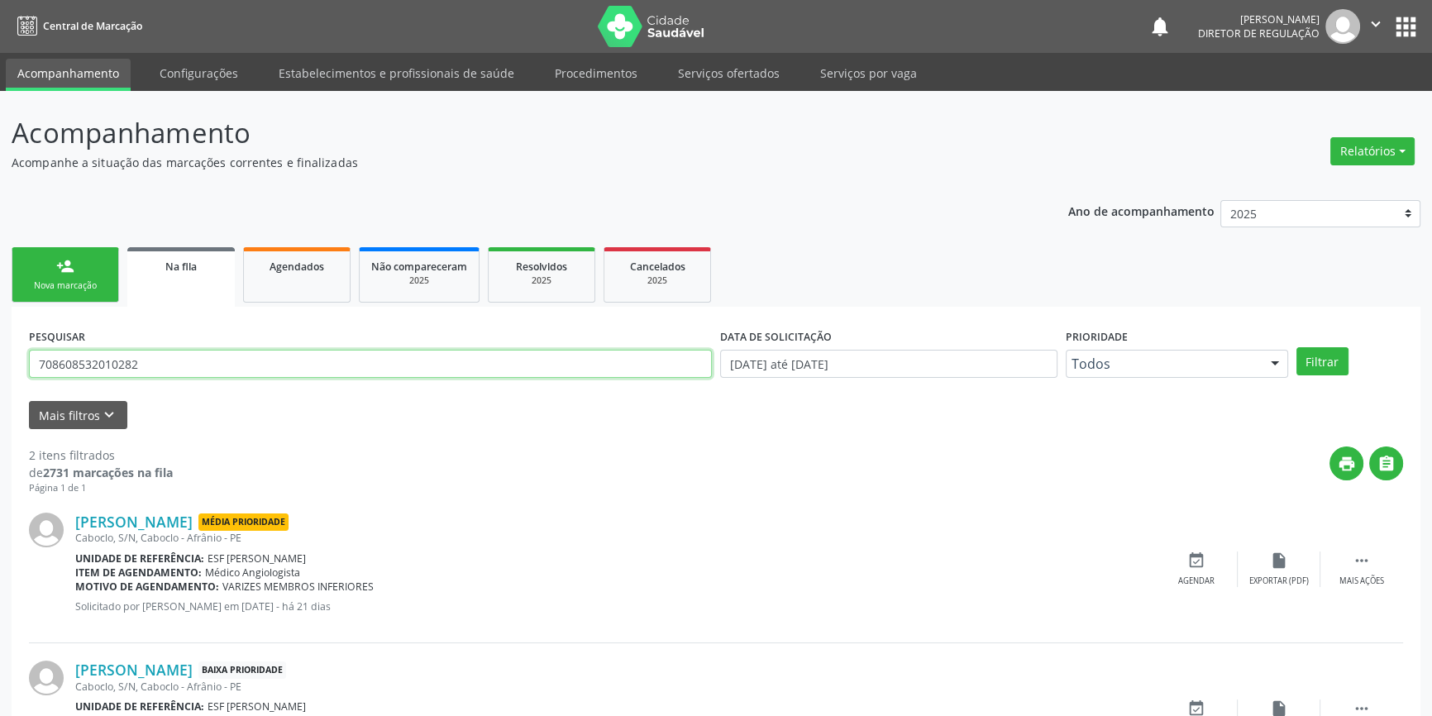
drag, startPoint x: 189, startPoint y: 366, endPoint x: 33, endPoint y: 289, distance: 173.1
click at [0, 371] on div "Acompanhamento Acompanhe a situação das marcações correntes e finalizadas Relat…" at bounding box center [716, 455] width 1432 height 729
type input "7"
type input "898003029836527"
click at [1307, 363] on button "Filtrar" at bounding box center [1323, 361] width 52 height 28
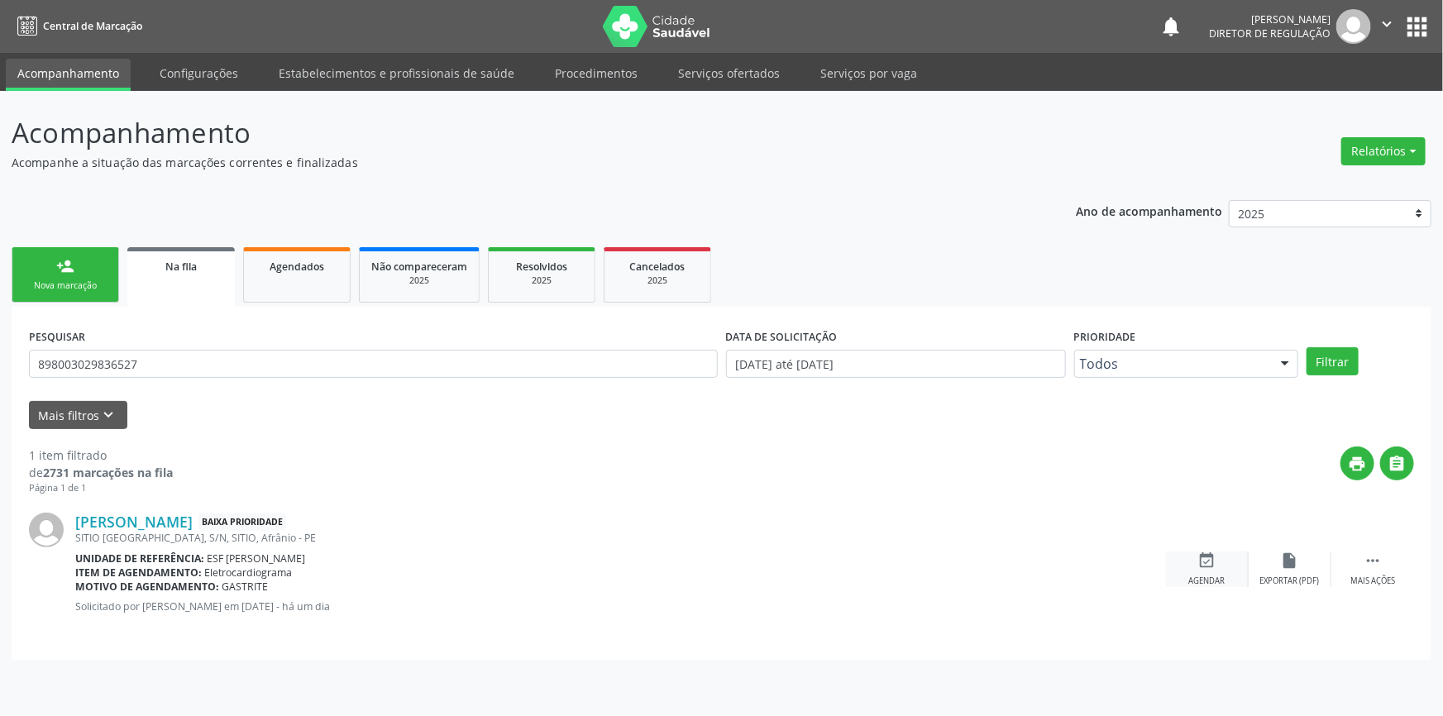
click at [1221, 563] on div "event_available Agendar" at bounding box center [1207, 570] width 83 height 36
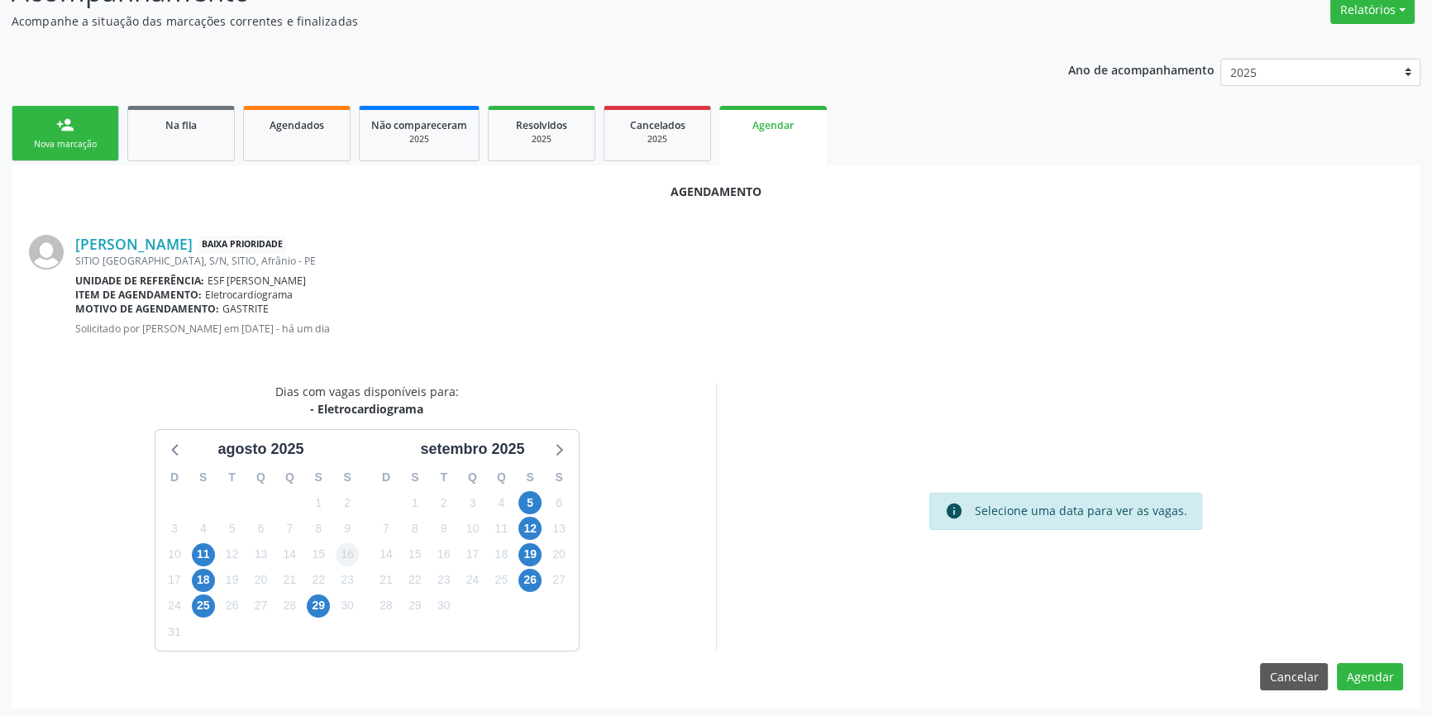
scroll to position [143, 0]
click at [322, 602] on span "29" at bounding box center [318, 604] width 23 height 23
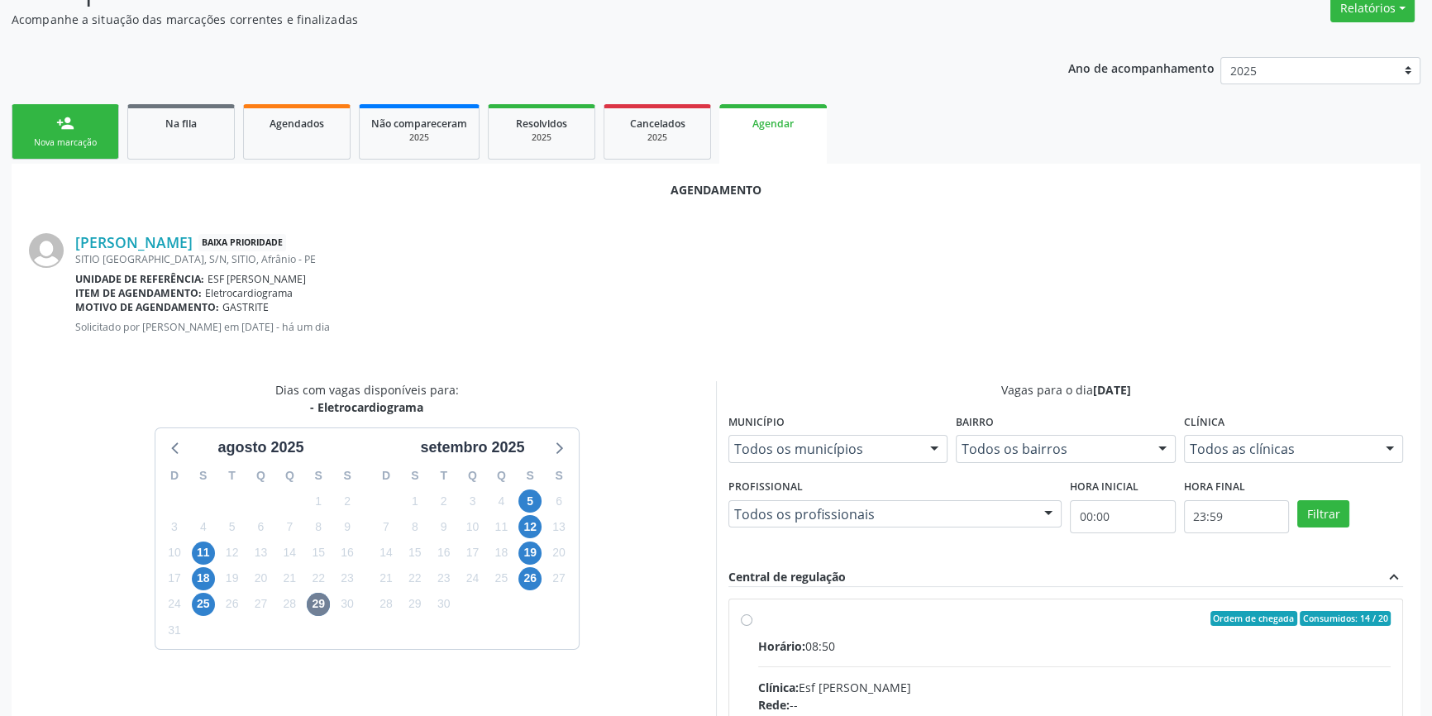
click at [835, 638] on div "Horário: 08:50" at bounding box center [1074, 646] width 633 height 17
click at [753, 626] on input "Ordem de chegada Consumidos: 14 / 20 Horário: 08:50 Clínica: Esf Isabel Gomes R…" at bounding box center [747, 618] width 12 height 15
radio input "true"
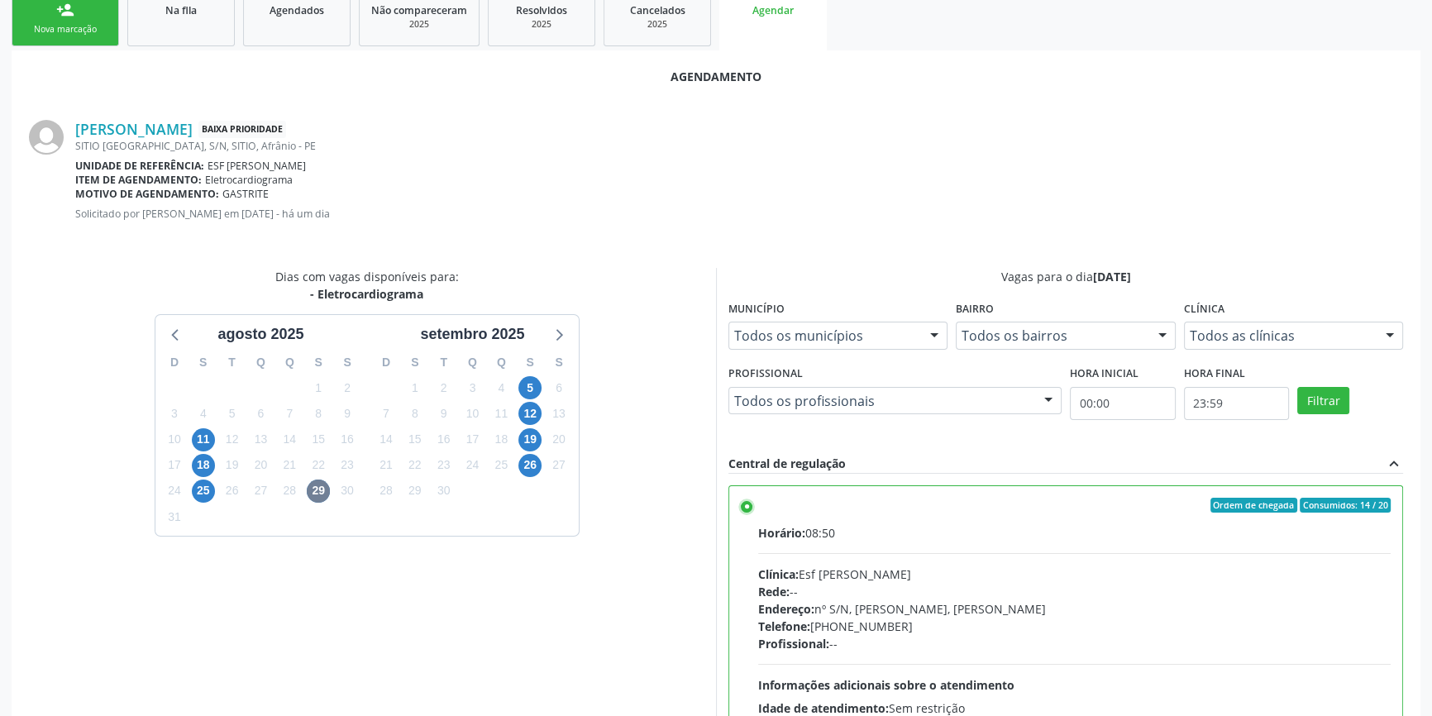
scroll to position [412, 0]
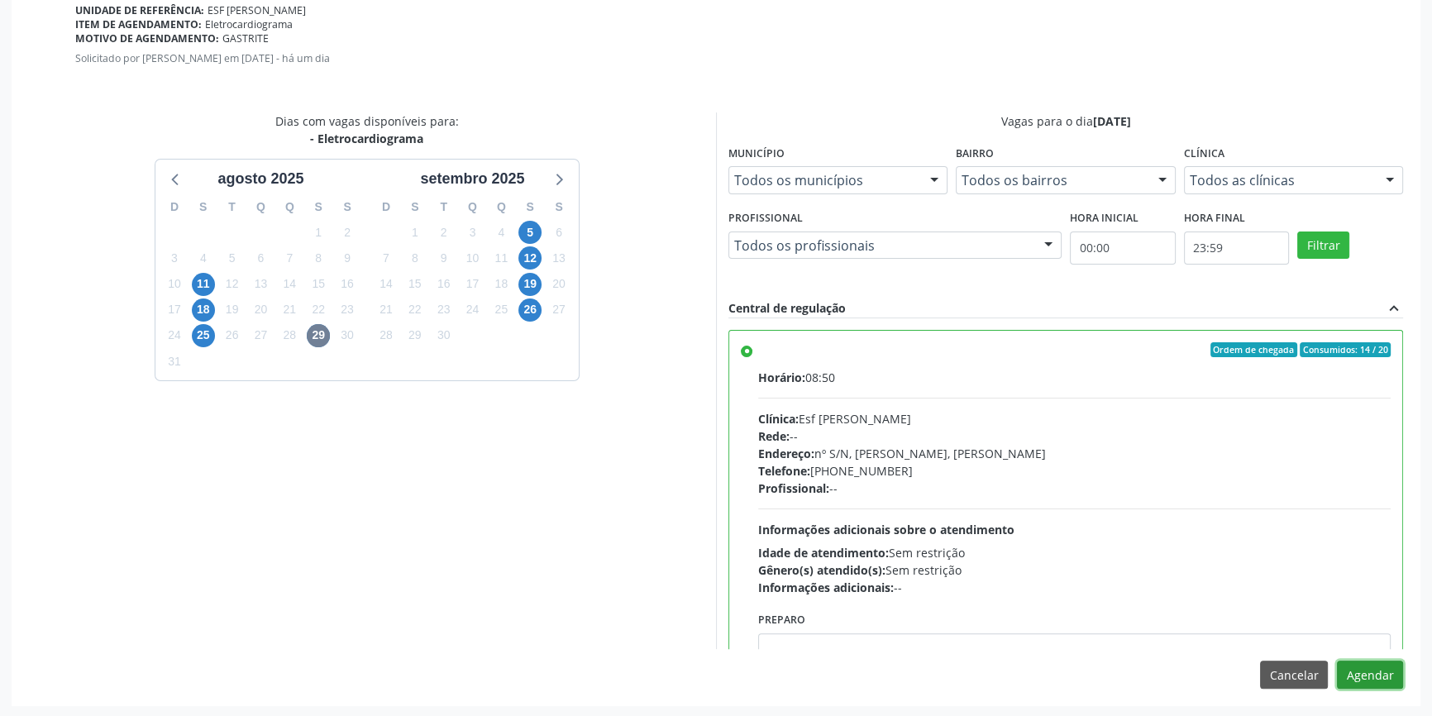
click at [1357, 670] on button "Agendar" at bounding box center [1370, 675] width 66 height 28
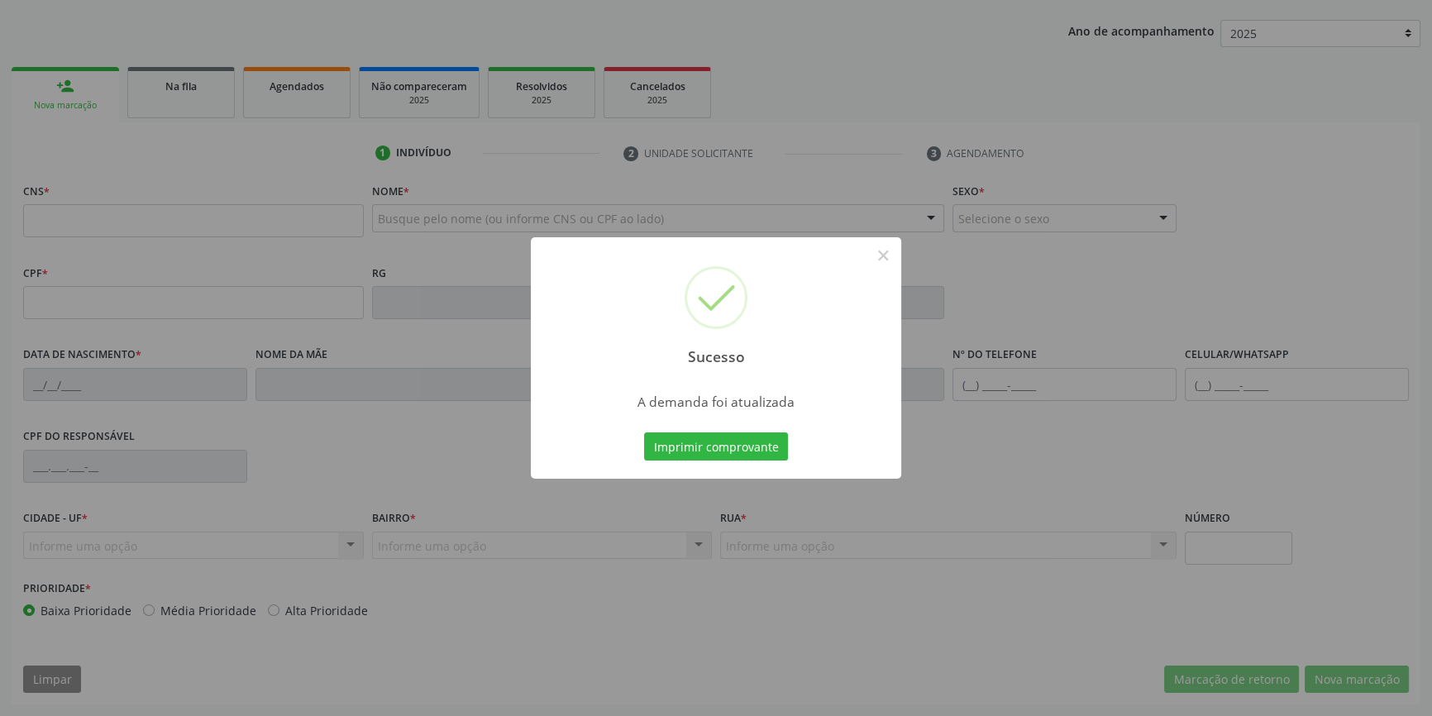
scroll to position [179, 0]
click at [753, 452] on button "Imprimir comprovante" at bounding box center [716, 447] width 144 height 28
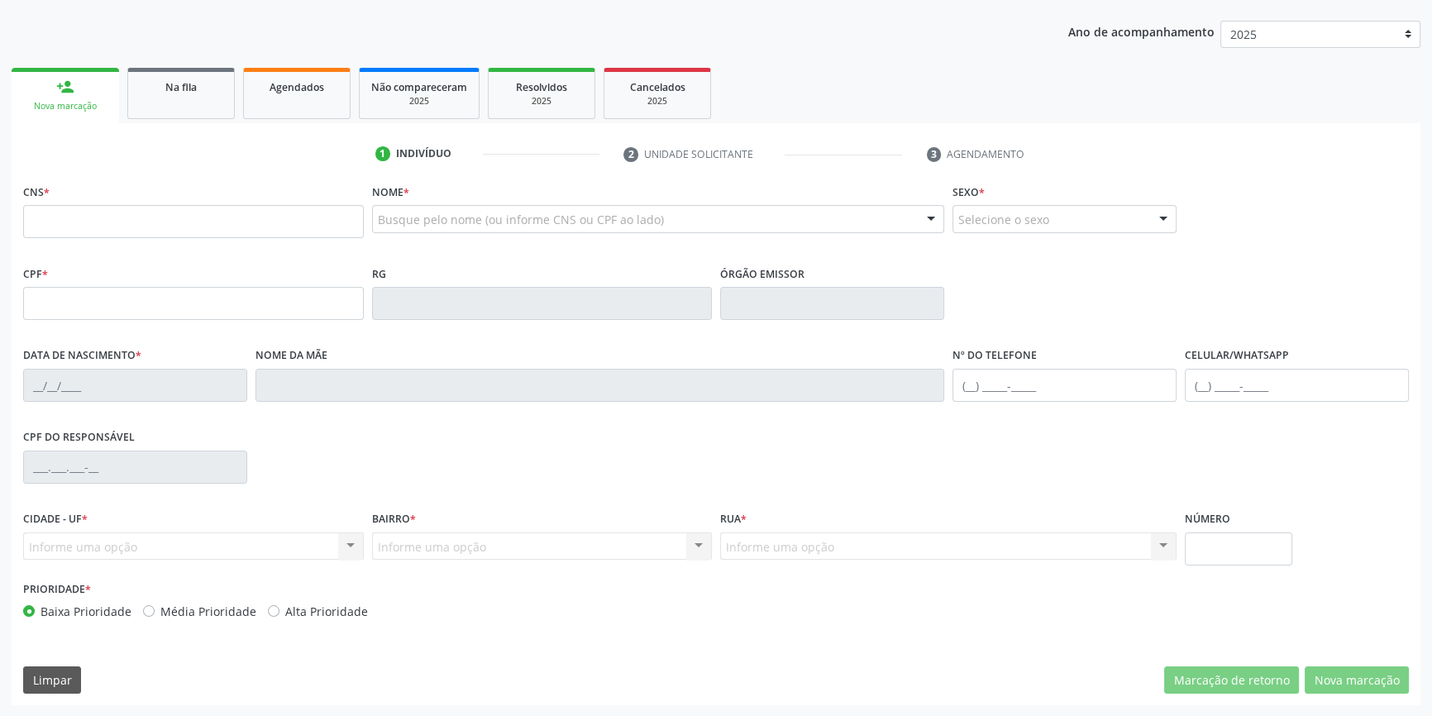
click at [184, 68] on link "Na fila" at bounding box center [181, 93] width 108 height 51
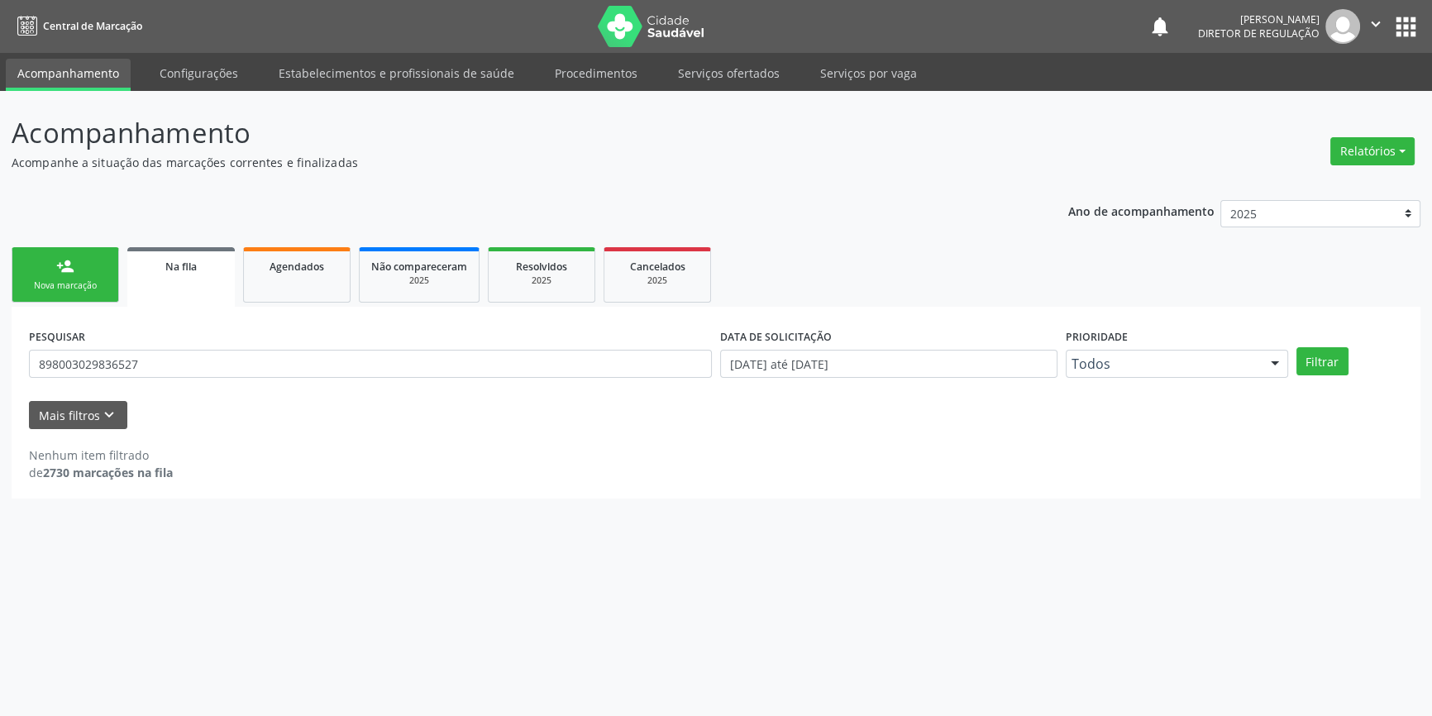
scroll to position [0, 0]
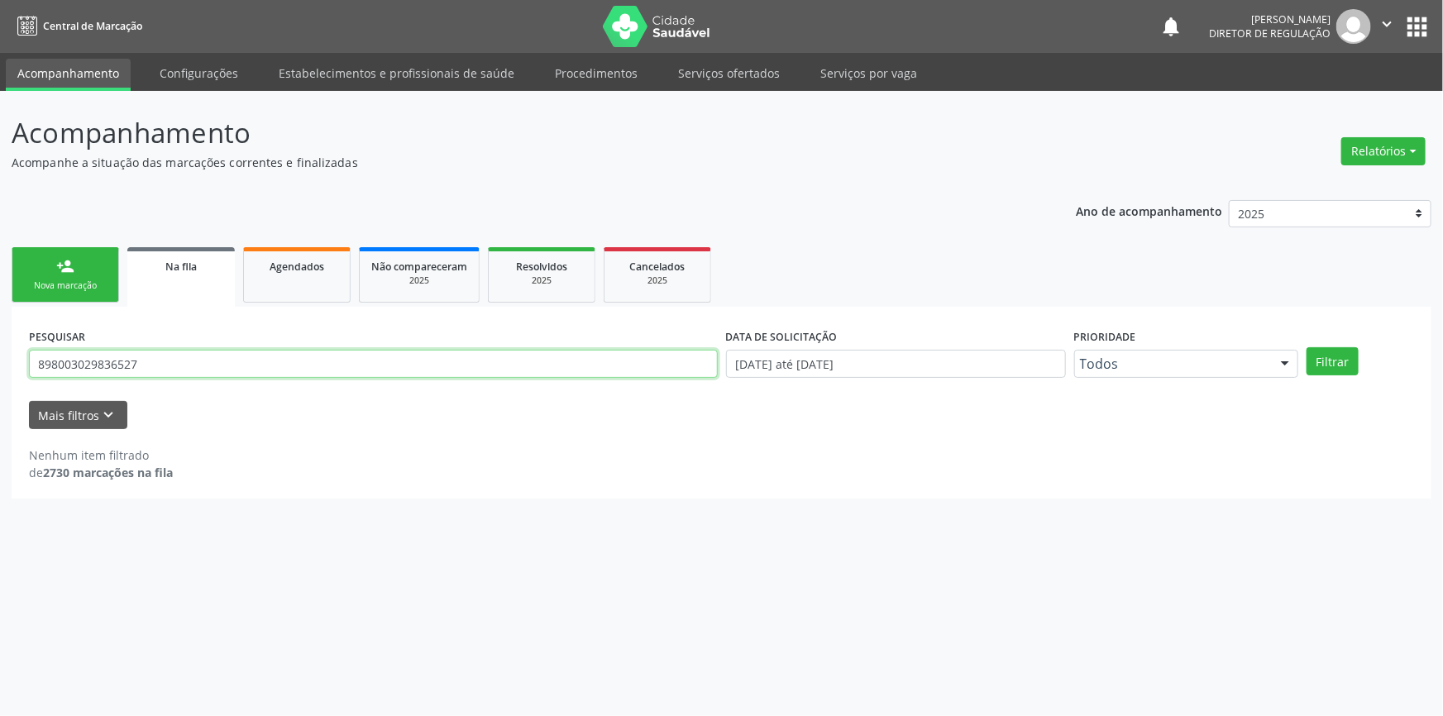
drag, startPoint x: 160, startPoint y: 367, endPoint x: 0, endPoint y: 324, distance: 165.3
click at [0, 324] on div "Acompanhamento Acompanhe a situação das marcações correntes e finalizadas Relat…" at bounding box center [721, 403] width 1443 height 625
type input "709209227168334"
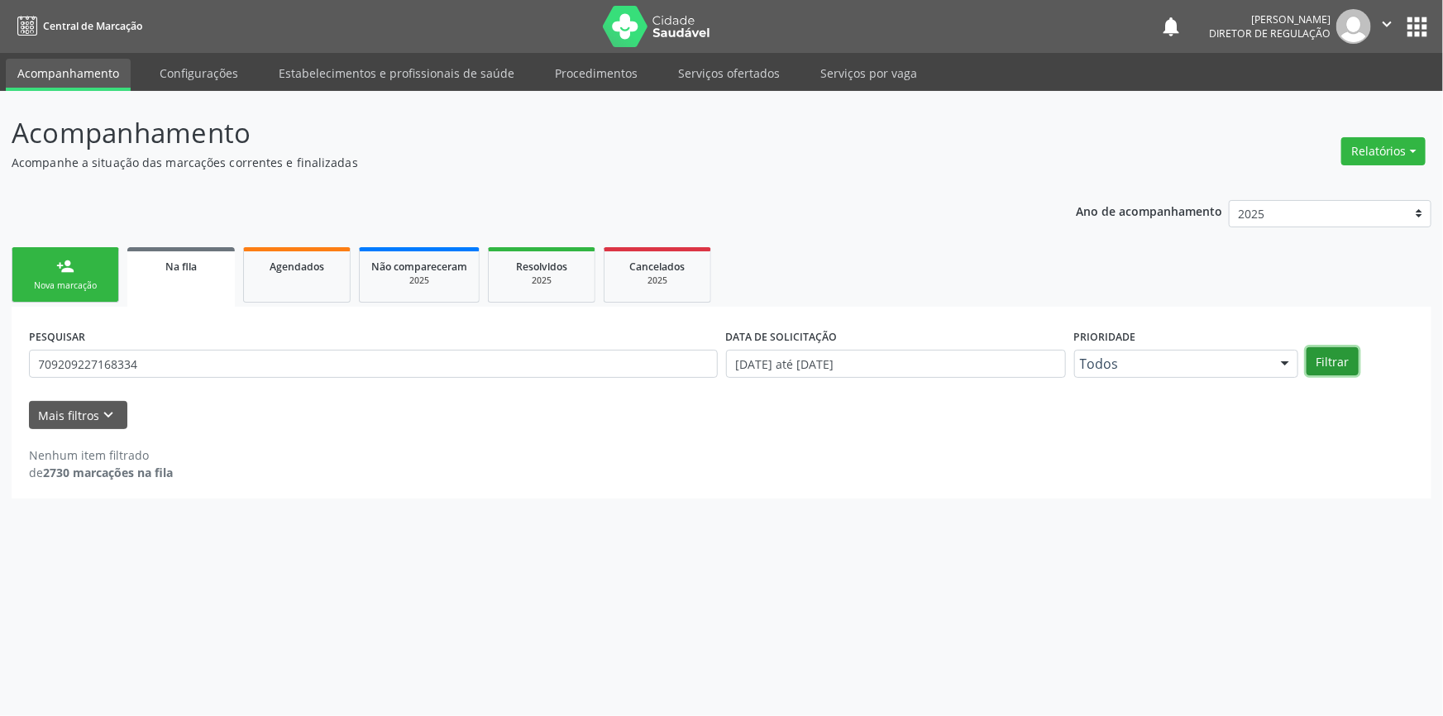
click at [1340, 351] on button "Filtrar" at bounding box center [1333, 361] width 52 height 28
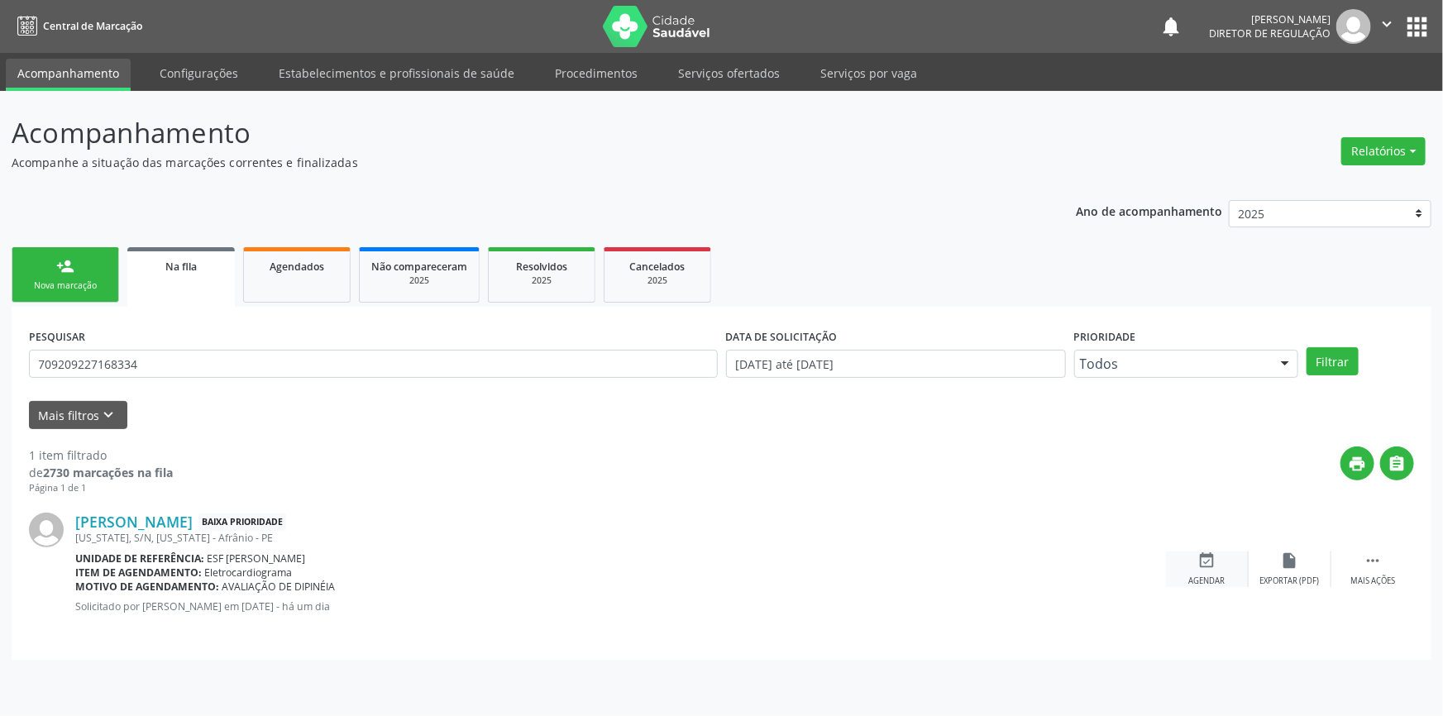
click at [1193, 557] on div "event_available Agendar" at bounding box center [1207, 570] width 83 height 36
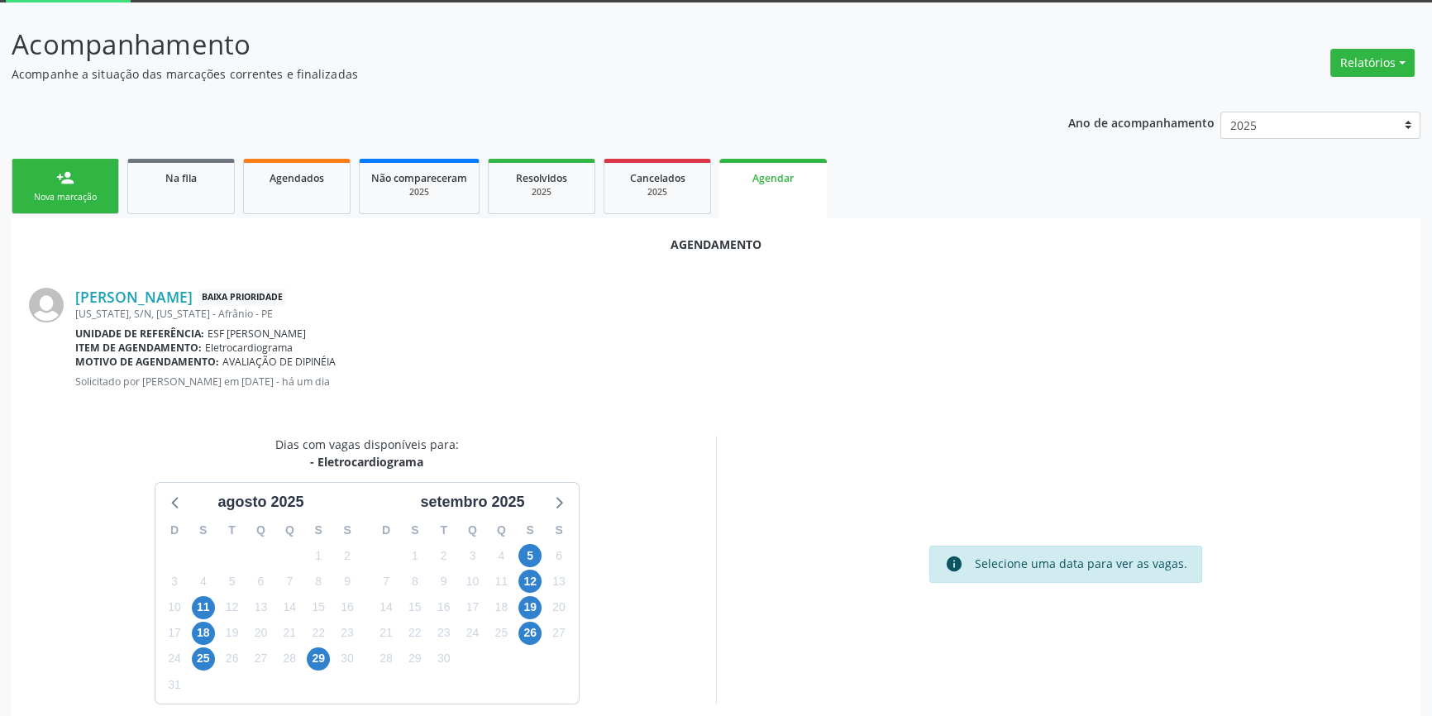
scroll to position [143, 0]
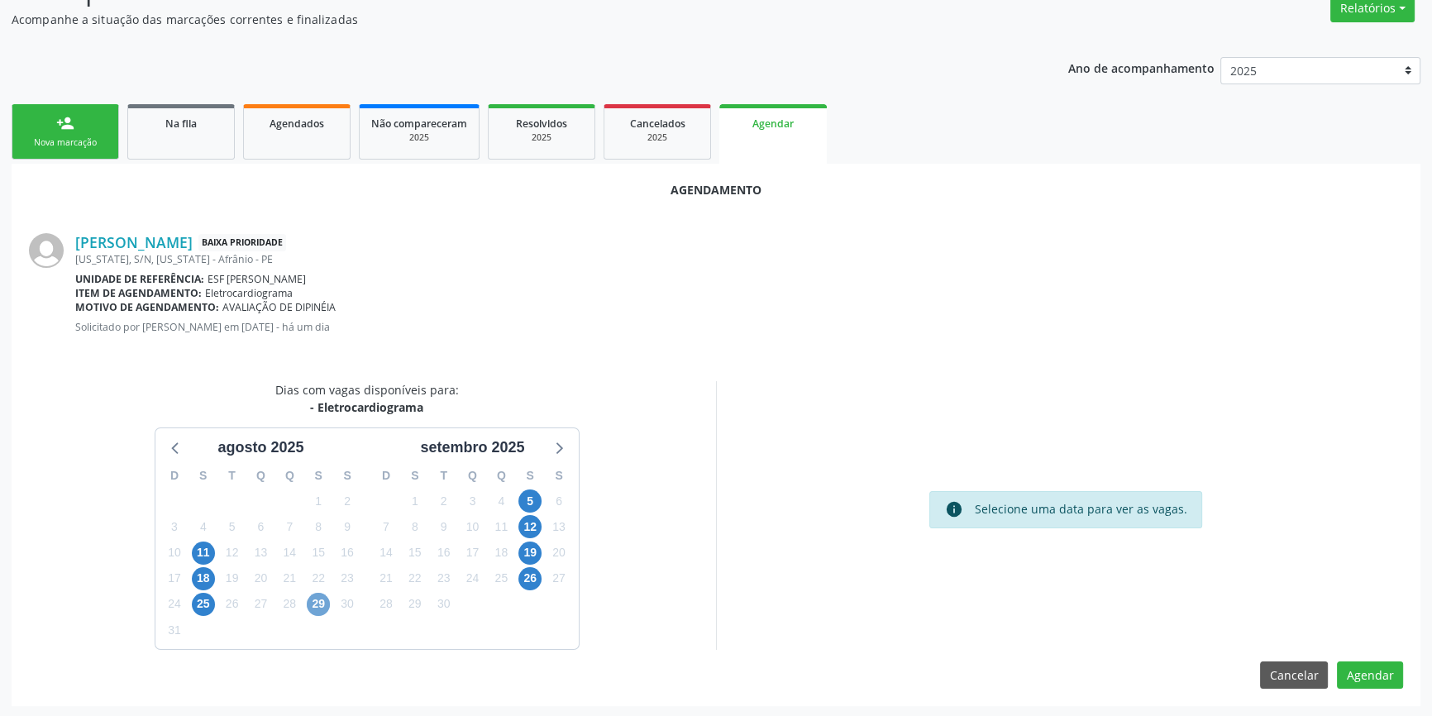
click at [326, 604] on span "29" at bounding box center [318, 604] width 23 height 23
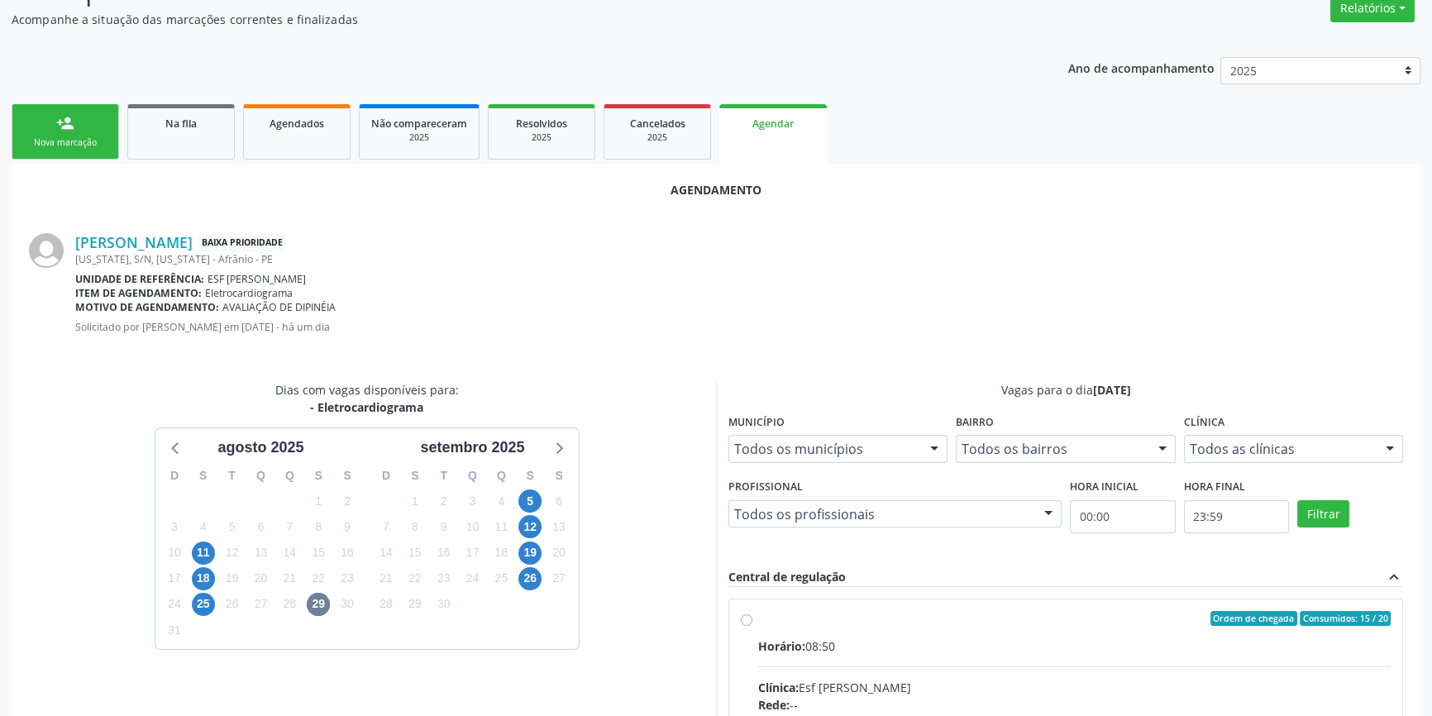
click at [752, 618] on input "Ordem de chegada Consumidos: 15 / 20 Horário: 08:50 Clínica: Esf Isabel Gomes R…" at bounding box center [747, 618] width 12 height 15
radio input "true"
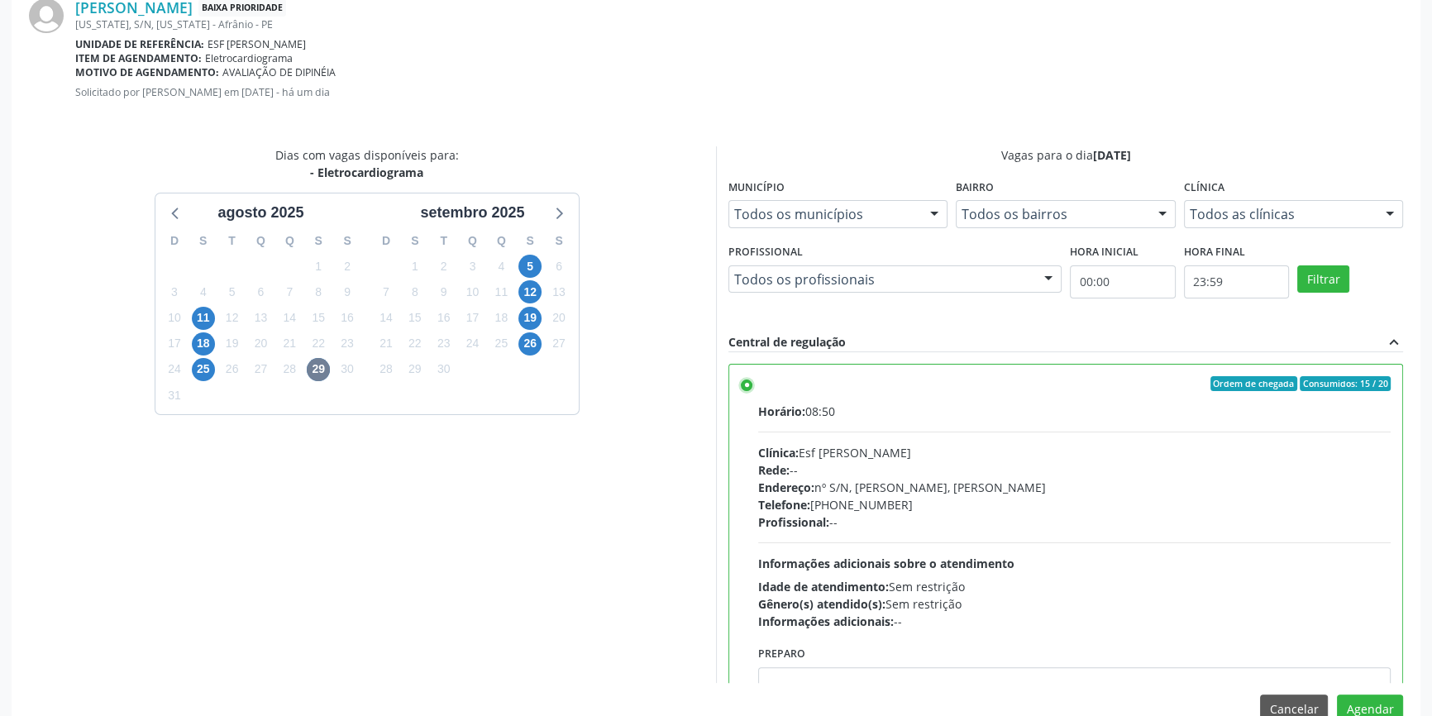
scroll to position [412, 0]
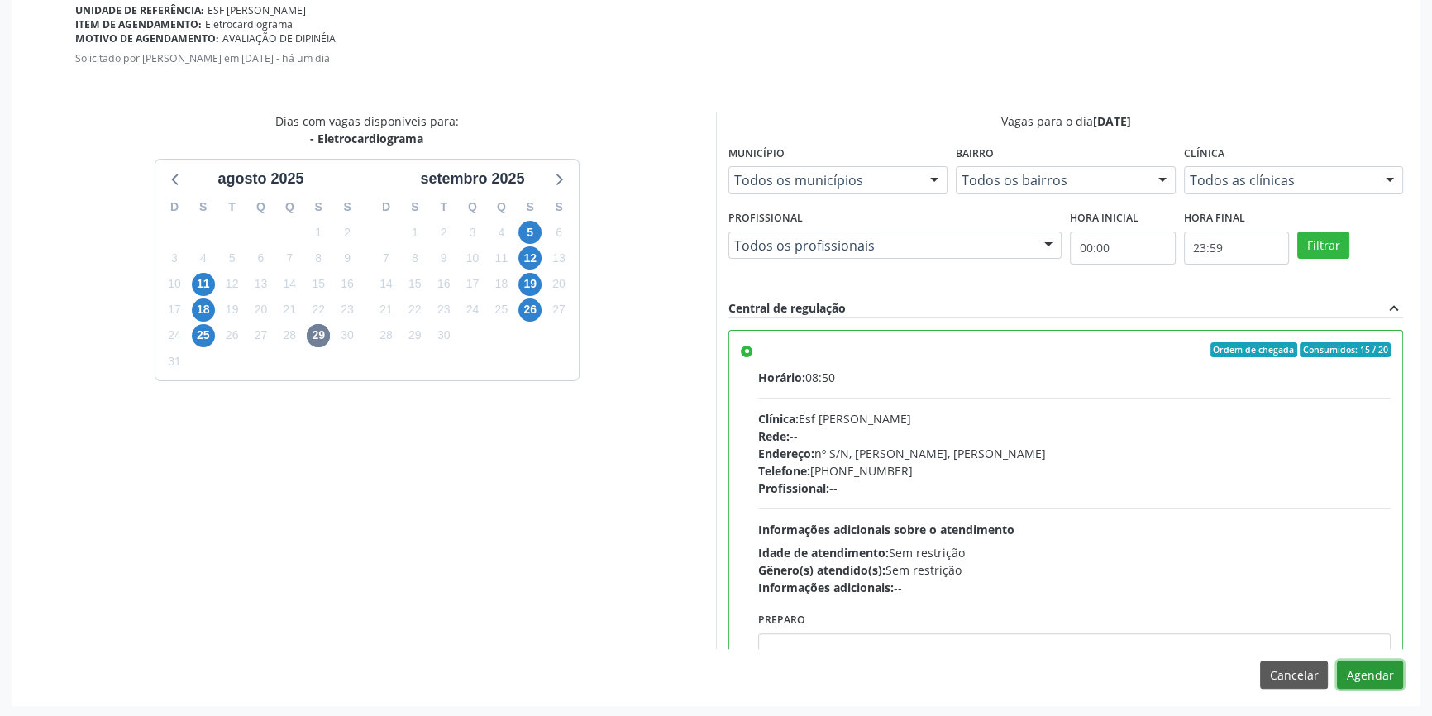
click at [1366, 669] on button "Agendar" at bounding box center [1370, 675] width 66 height 28
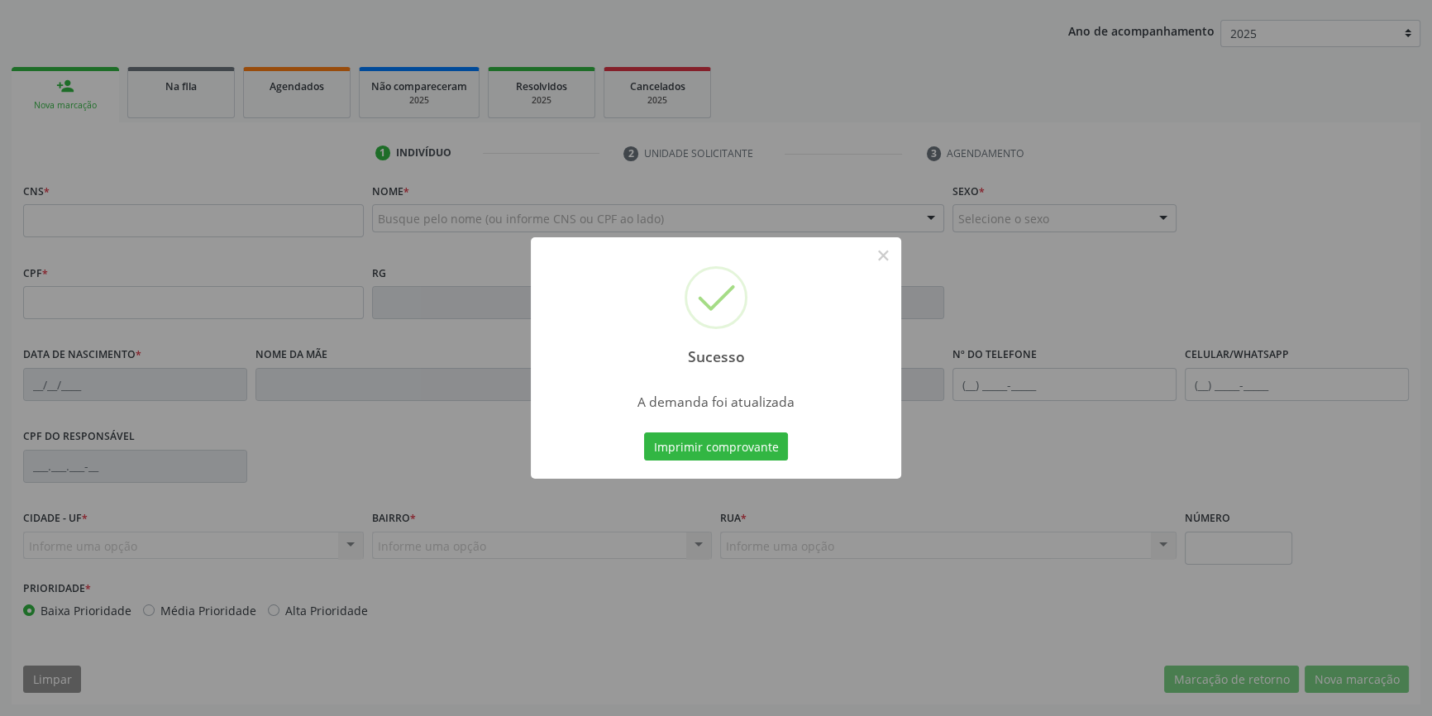
scroll to position [179, 0]
click at [748, 452] on button "Imprimir comprovante" at bounding box center [716, 447] width 144 height 28
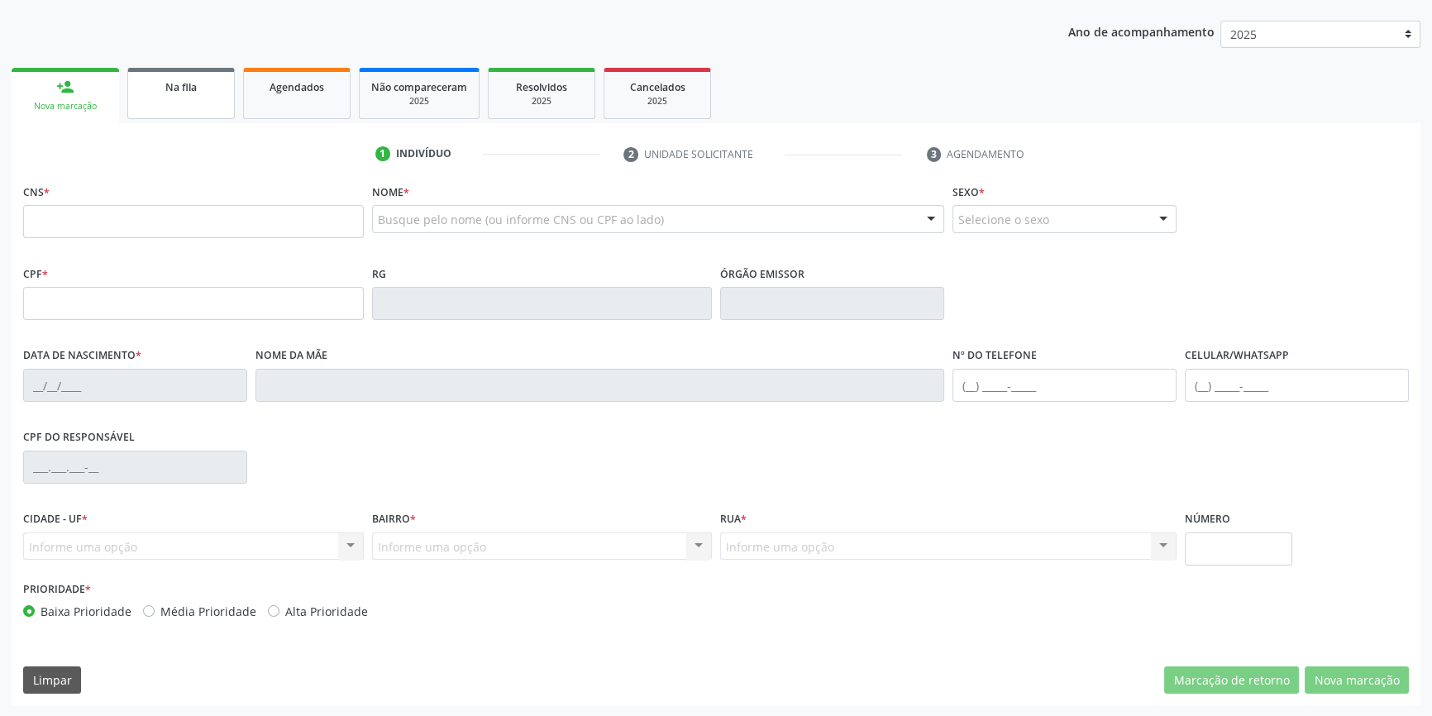
click at [194, 98] on link "Na fila" at bounding box center [181, 93] width 108 height 51
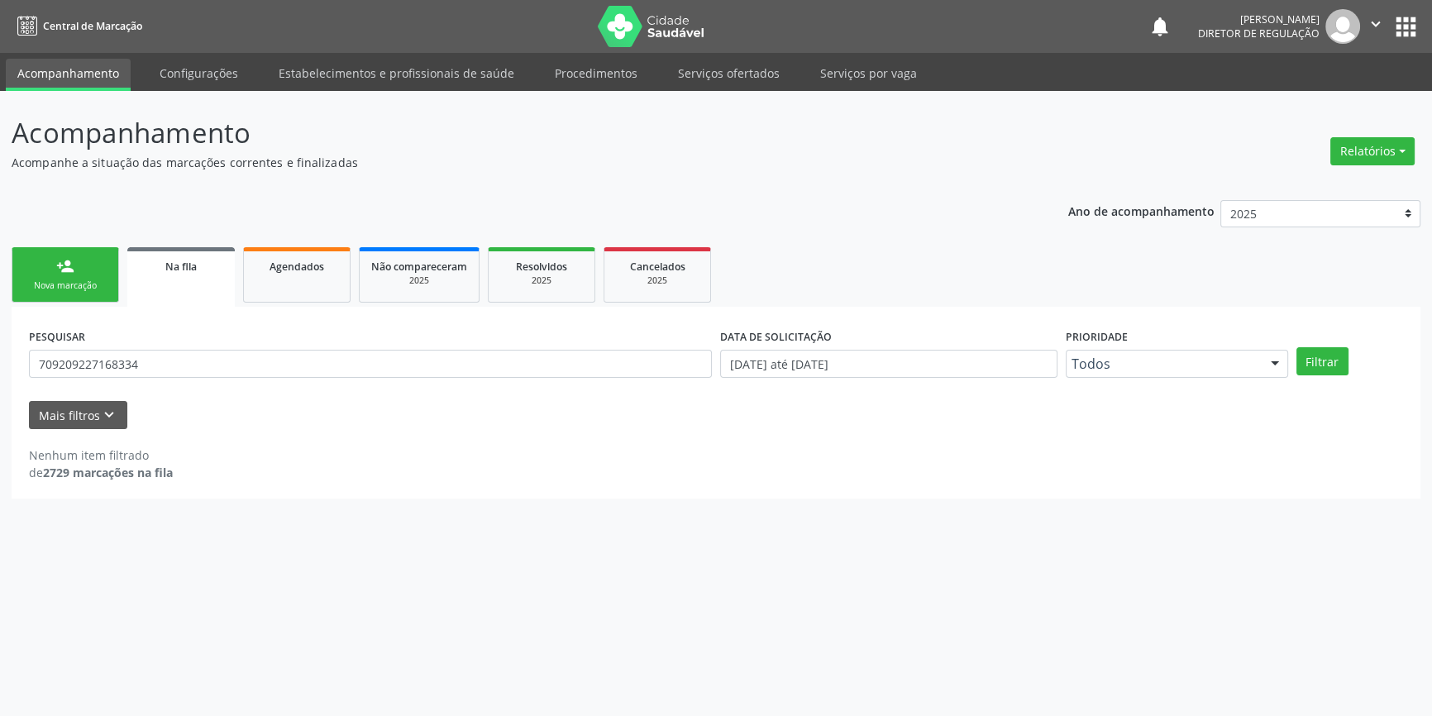
scroll to position [0, 0]
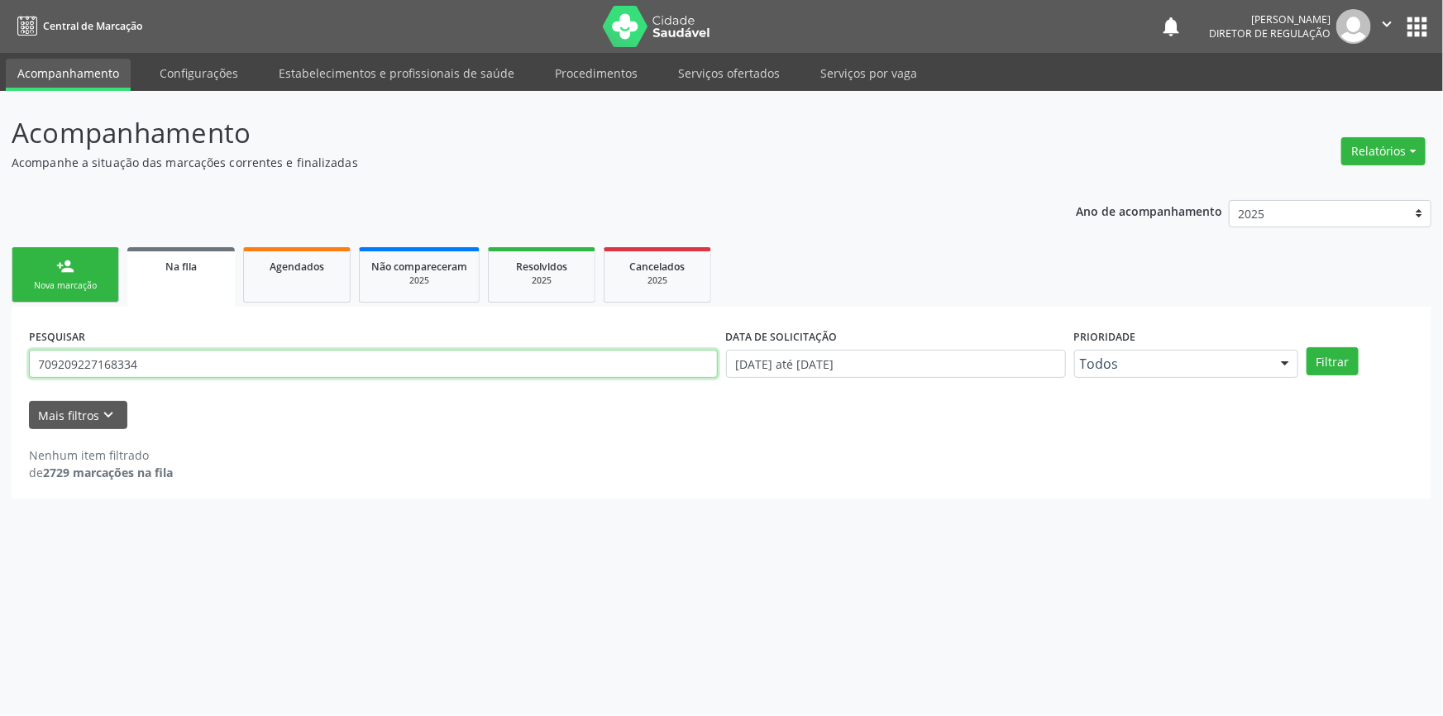
drag, startPoint x: 131, startPoint y: 349, endPoint x: 0, endPoint y: 288, distance: 144.3
click at [0, 288] on div "Acompanhamento Acompanhe a situação das marcações correntes e finalizadas Relat…" at bounding box center [721, 403] width 1443 height 625
type input "708504569261480"
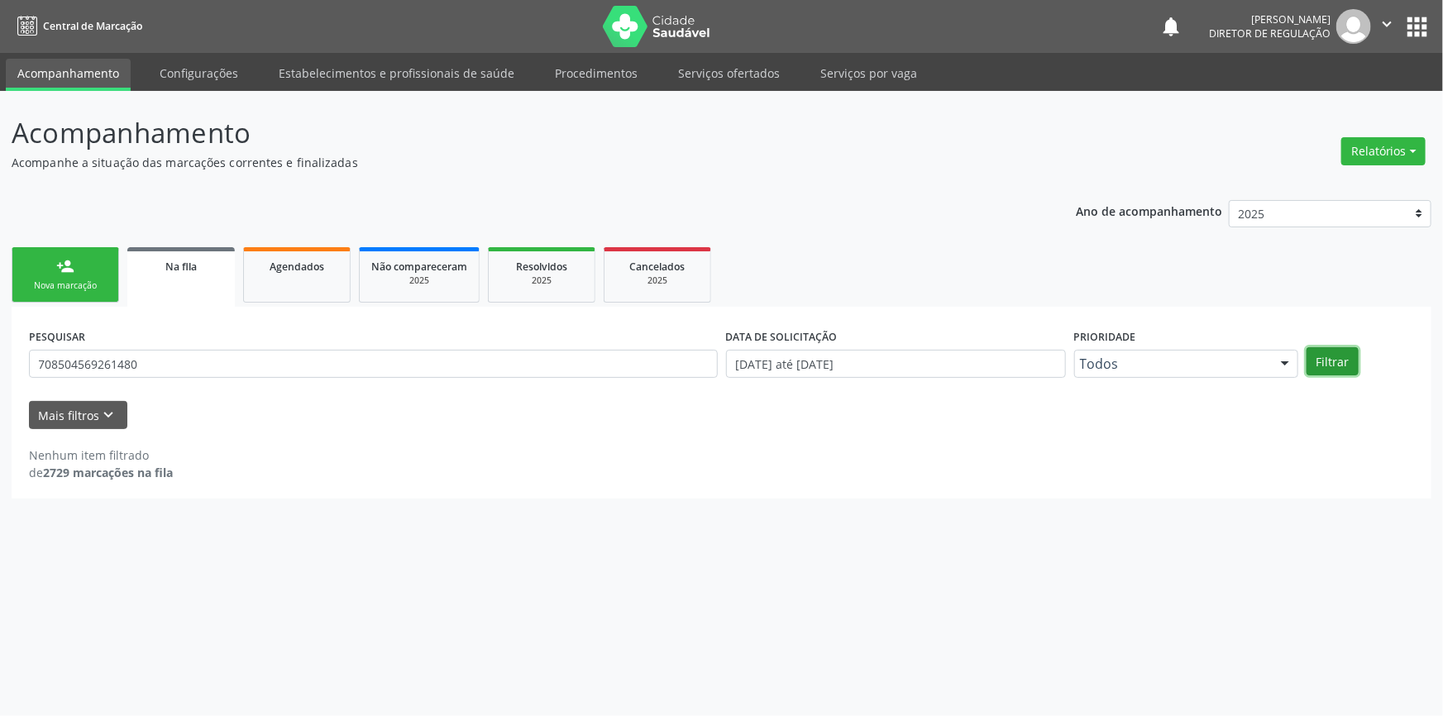
click at [1339, 356] on button "Filtrar" at bounding box center [1333, 361] width 52 height 28
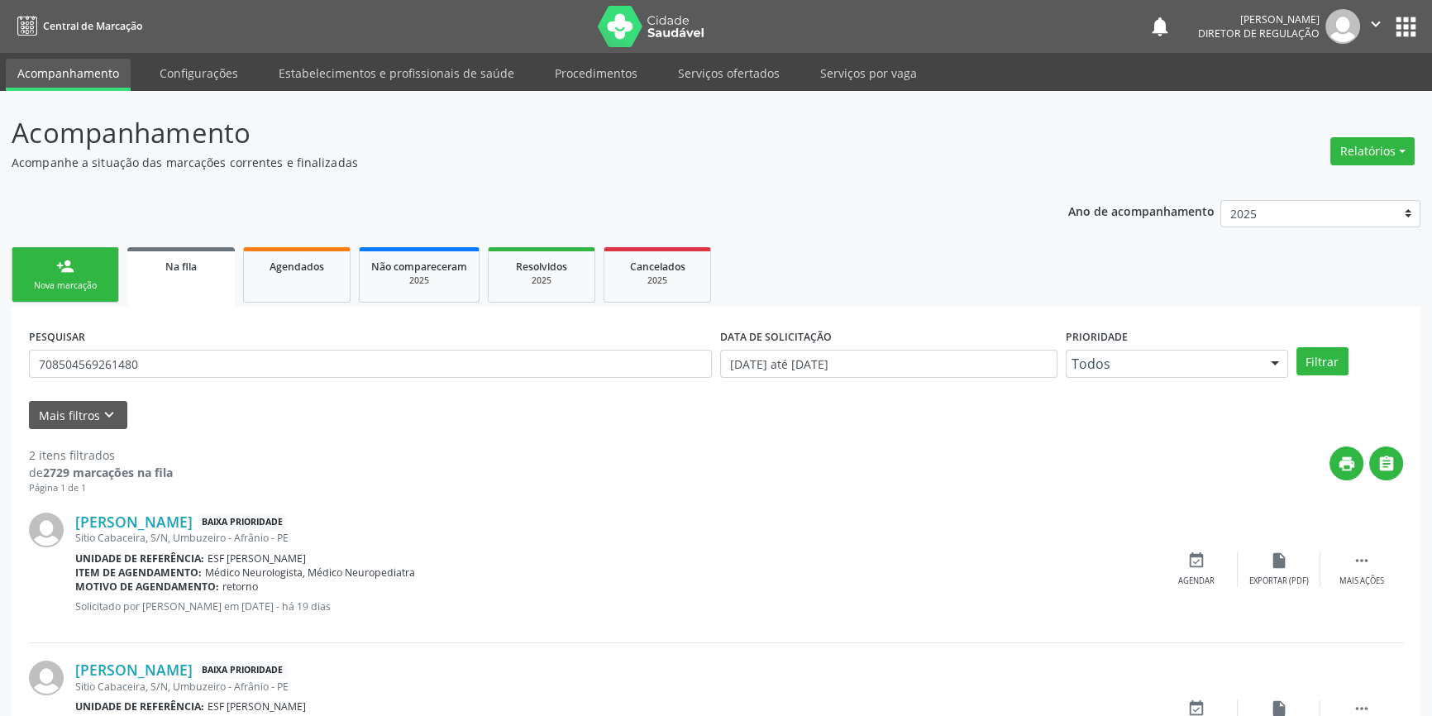
scroll to position [102, 0]
click at [1184, 715] on div "Agendar" at bounding box center [1197, 730] width 36 height 12
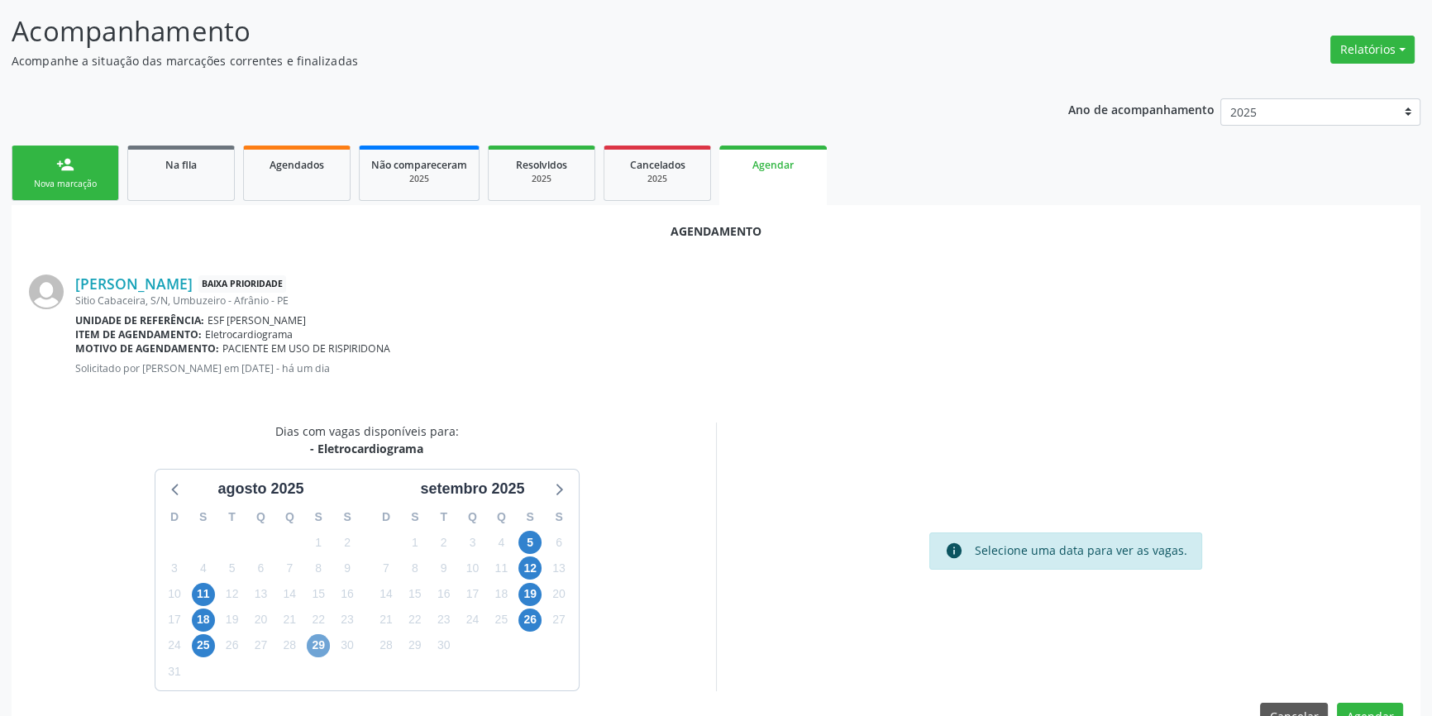
click at [316, 644] on span "29" at bounding box center [318, 645] width 23 height 23
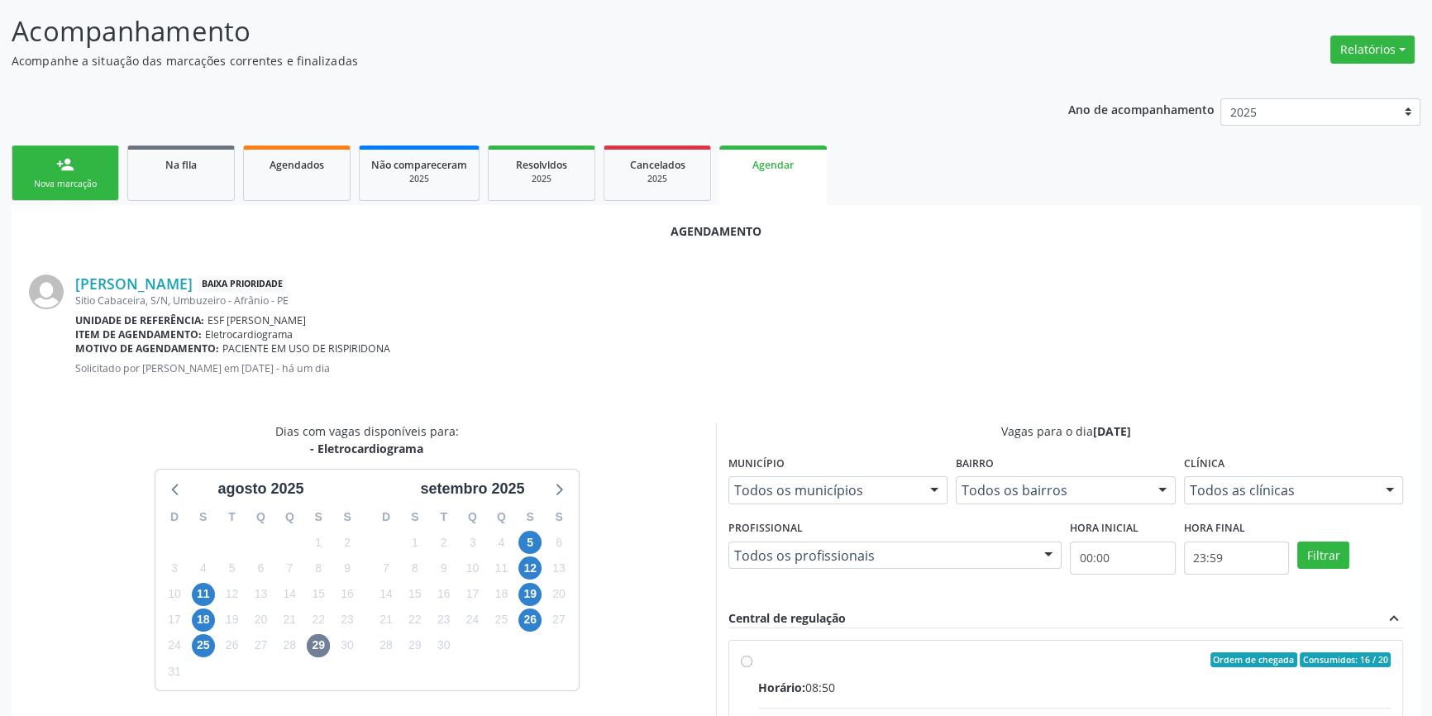
radio input "true"
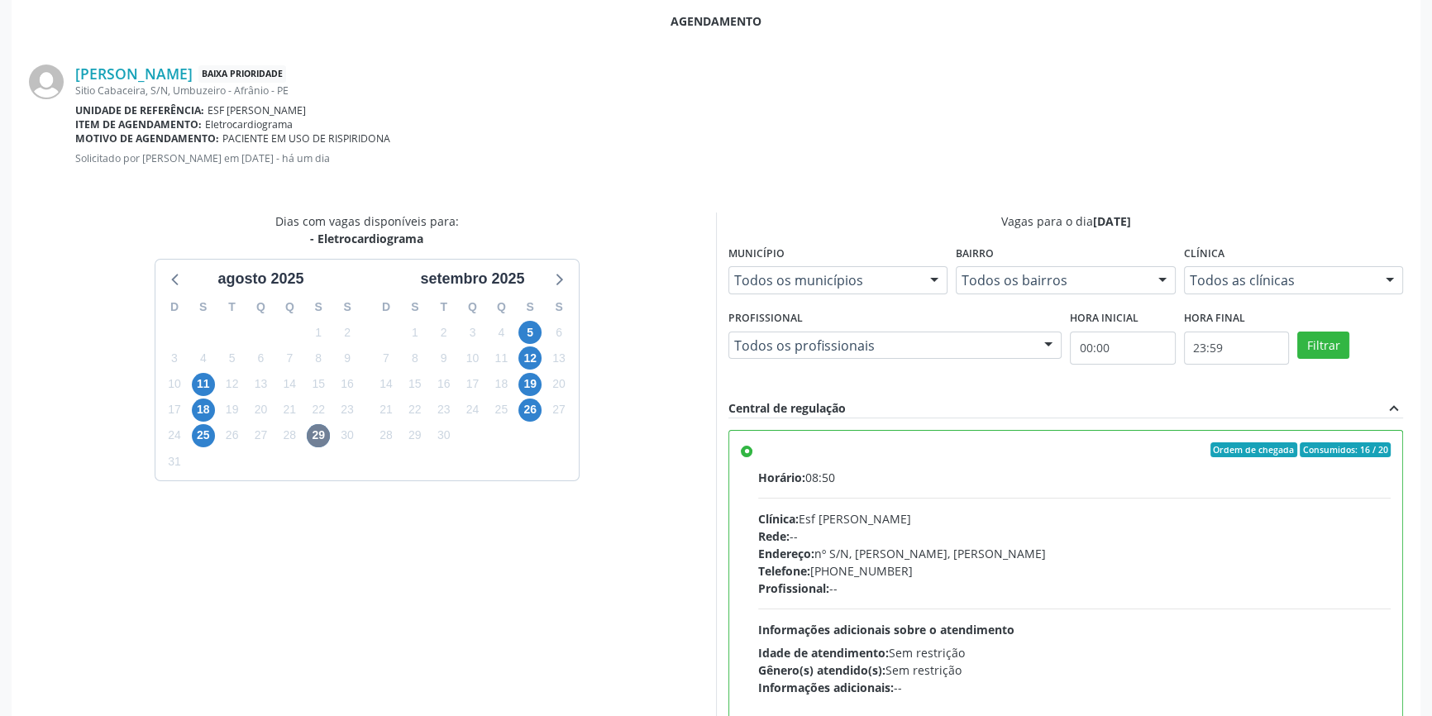
scroll to position [412, 0]
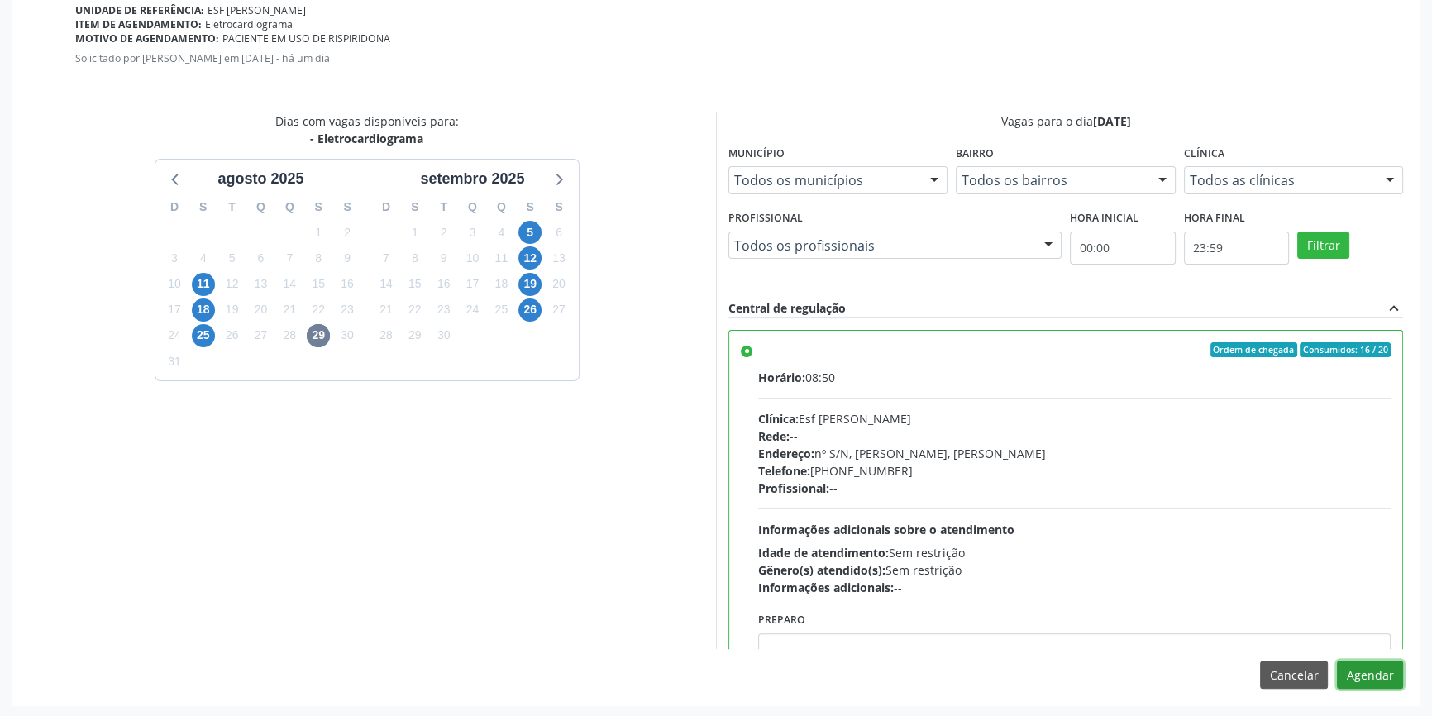
click at [1356, 672] on button "Agendar" at bounding box center [1370, 675] width 66 height 28
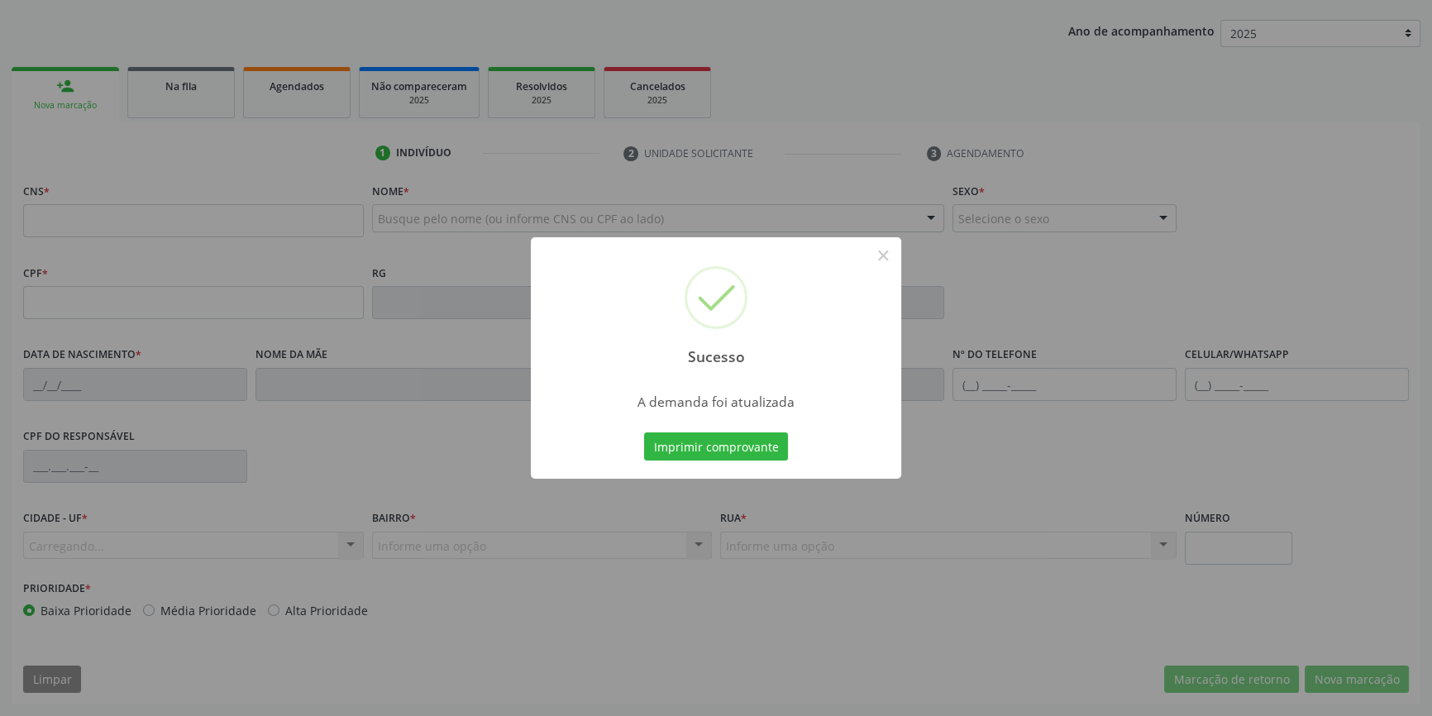
scroll to position [179, 0]
click at [734, 447] on button "Imprimir comprovante" at bounding box center [716, 447] width 144 height 28
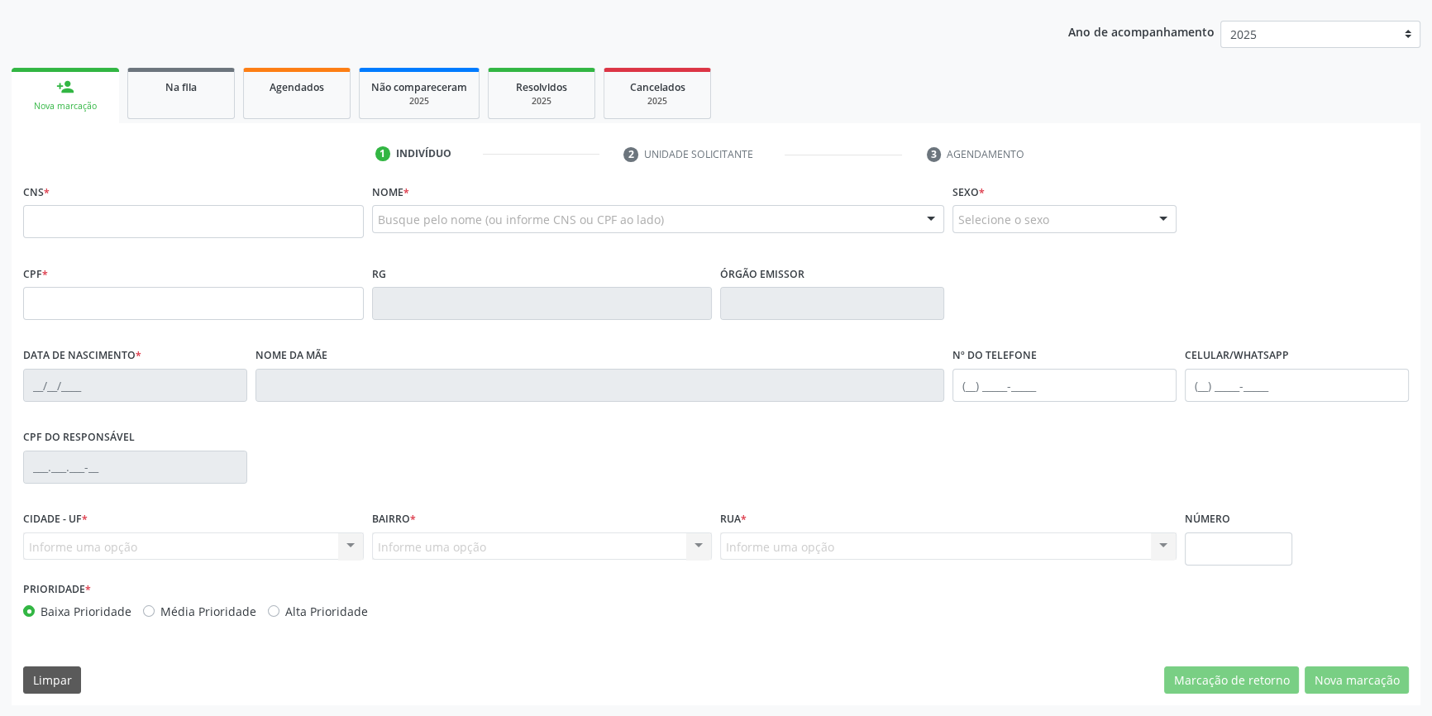
click at [219, 142] on ul "1 Indivíduo 2 Unidade solicitante 3 Agendamento" at bounding box center [716, 154] width 1409 height 27
click at [205, 98] on link "Na fila" at bounding box center [181, 93] width 108 height 51
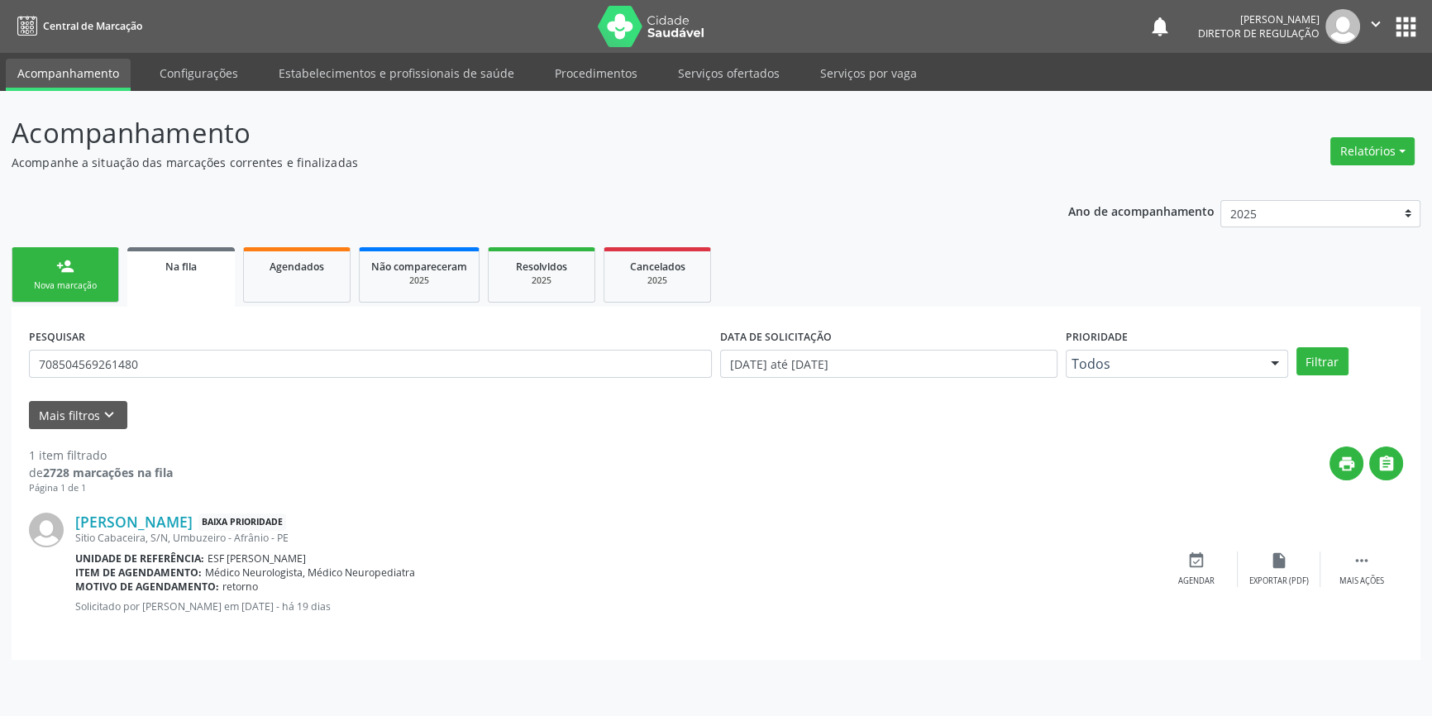
scroll to position [0, 0]
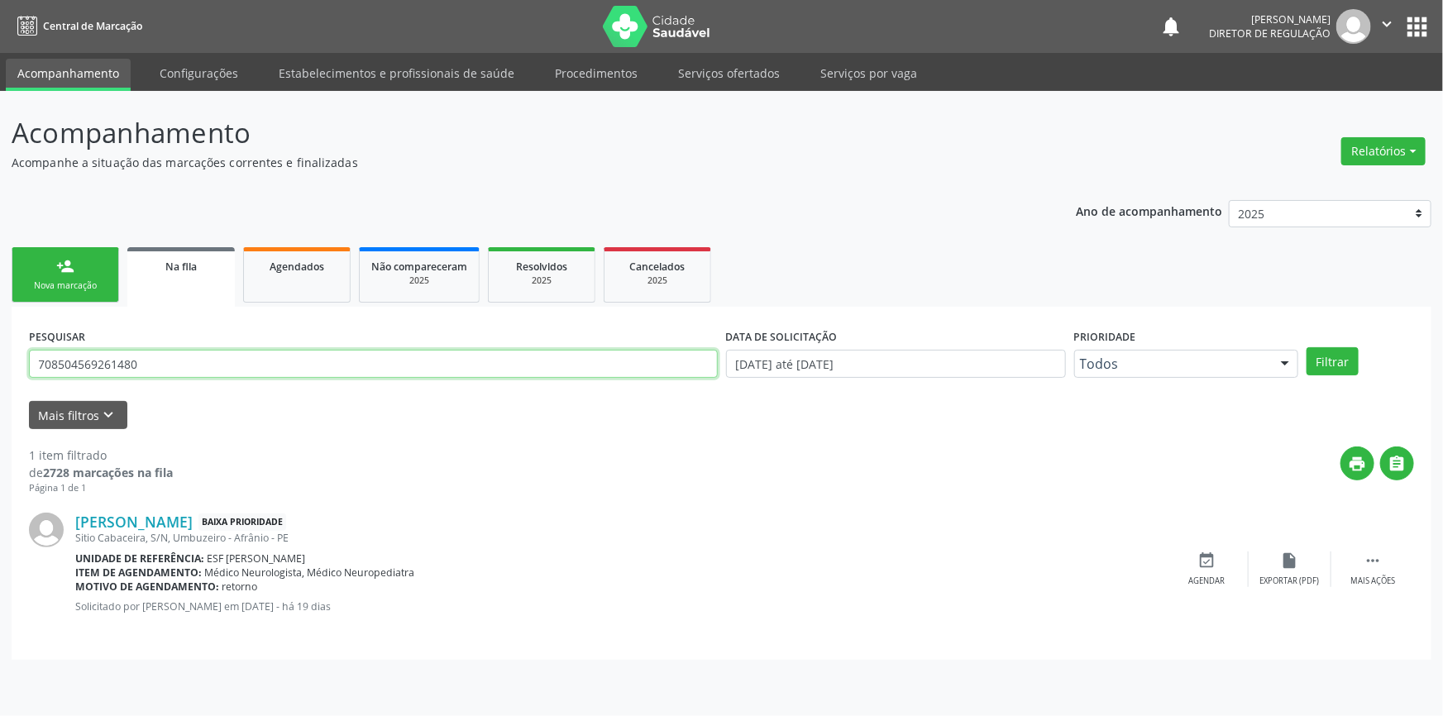
drag, startPoint x: 170, startPoint y: 353, endPoint x: 0, endPoint y: 314, distance: 173.9
click at [0, 314] on div "Acompanhamento Acompanhe a situação das marcações correntes e finalizadas Relat…" at bounding box center [721, 403] width 1443 height 625
type input "700502177004853"
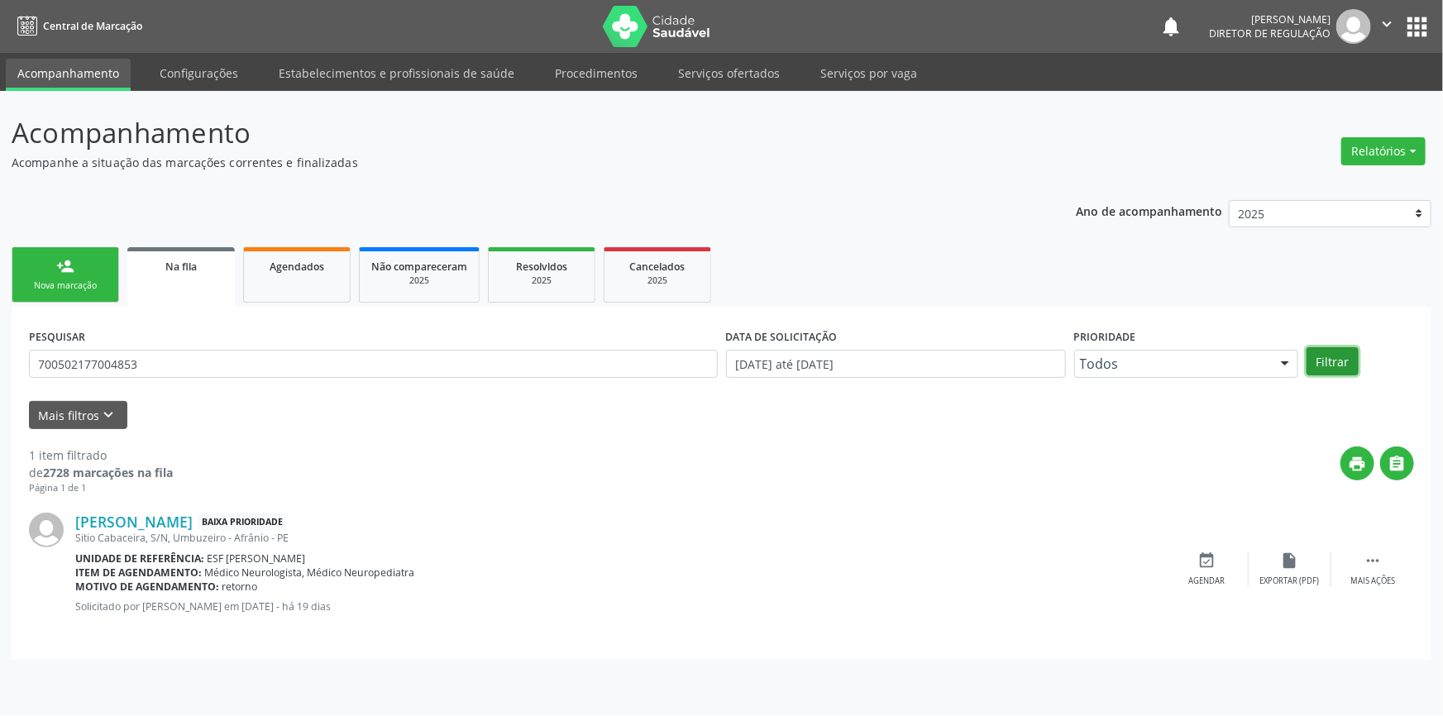
click at [1339, 362] on button "Filtrar" at bounding box center [1333, 361] width 52 height 28
click at [1196, 578] on div "Agendar" at bounding box center [1207, 582] width 36 height 12
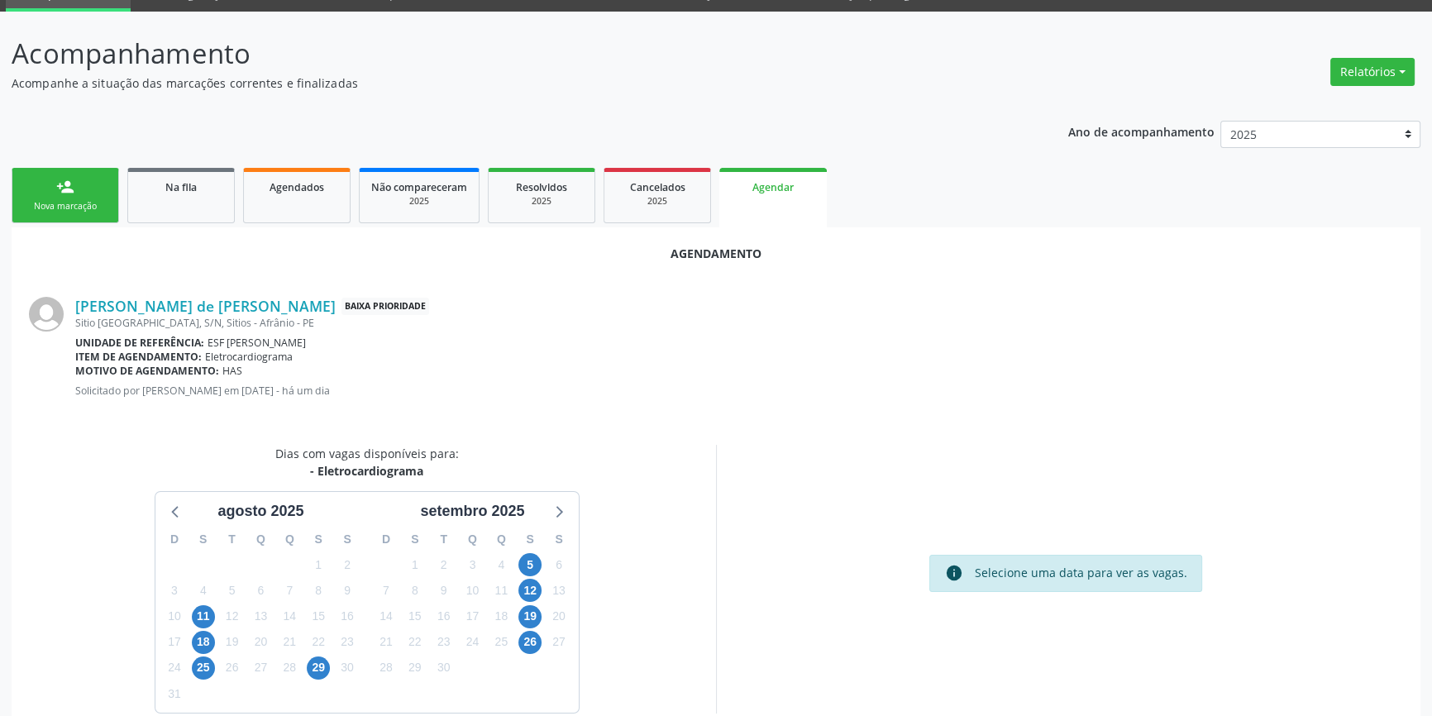
scroll to position [143, 0]
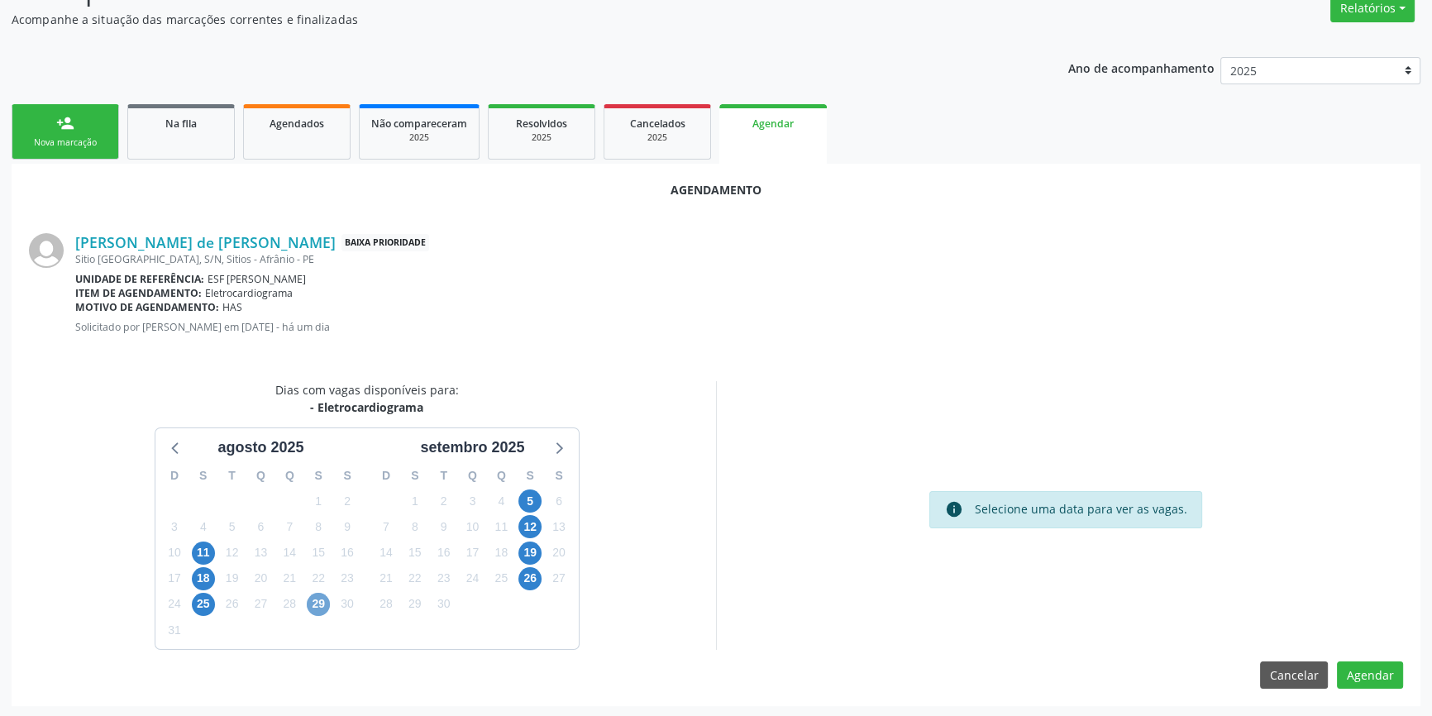
click at [318, 602] on span "29" at bounding box center [318, 604] width 23 height 23
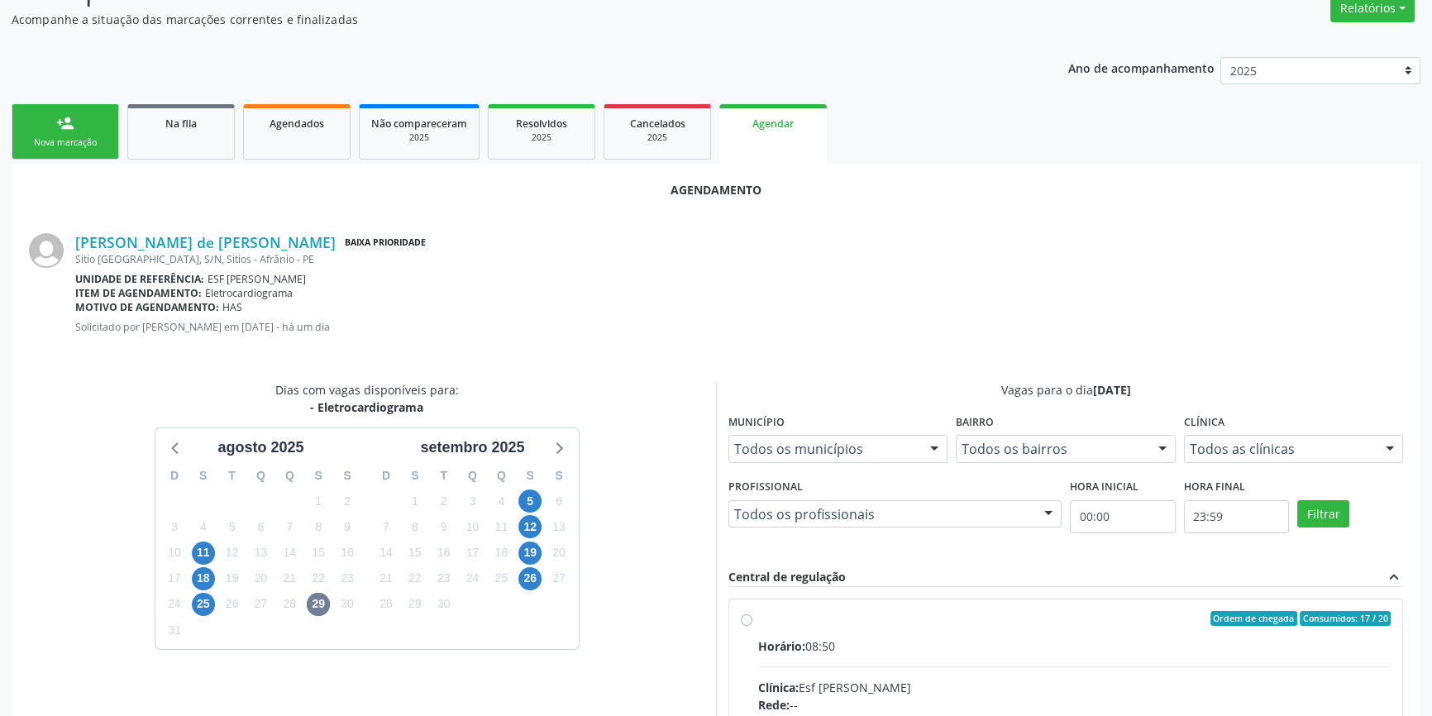
click at [753, 626] on input "Ordem de chegada Consumidos: 17 / 20 Horário: 08:50 Clínica: Esf Isabel Gomes R…" at bounding box center [747, 618] width 12 height 15
radio input "true"
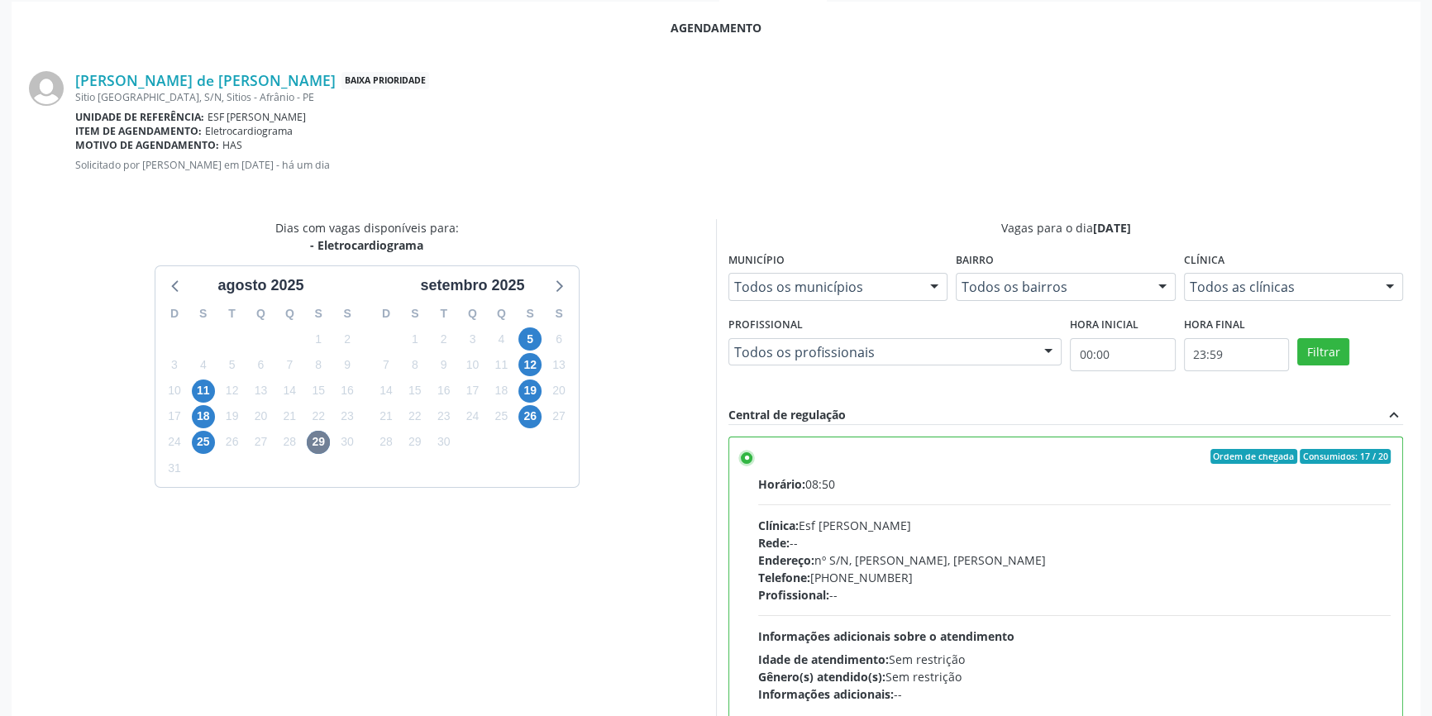
scroll to position [412, 0]
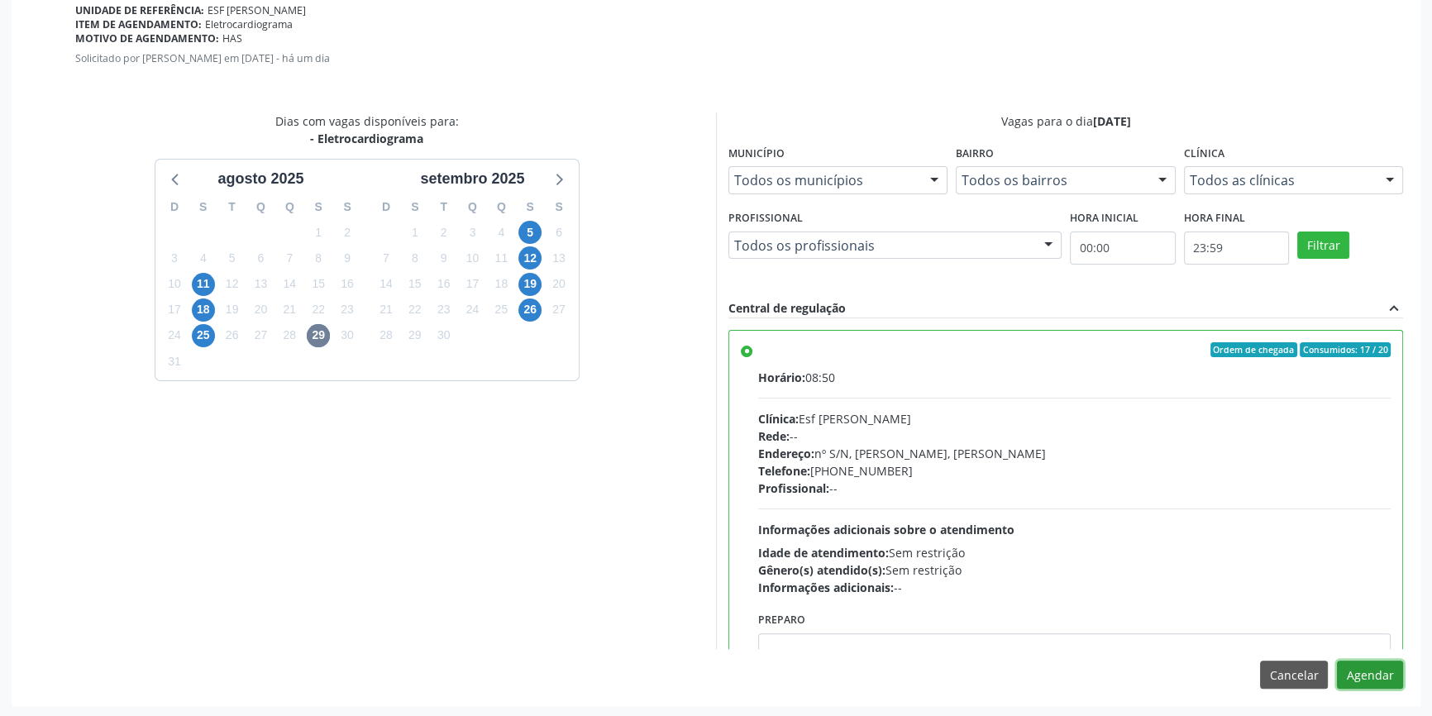
click at [1358, 666] on button "Agendar" at bounding box center [1370, 675] width 66 height 28
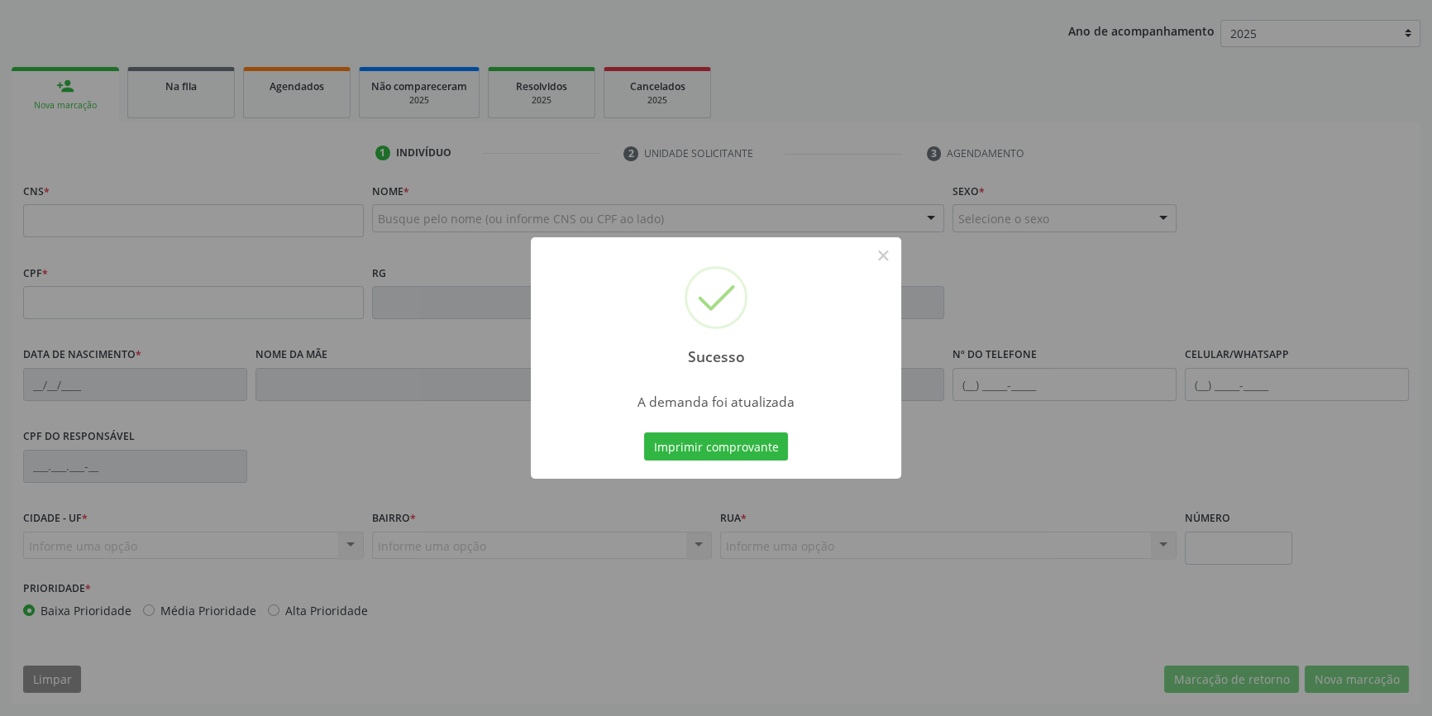
scroll to position [179, 0]
click at [686, 443] on button "Imprimir comprovante" at bounding box center [716, 447] width 144 height 28
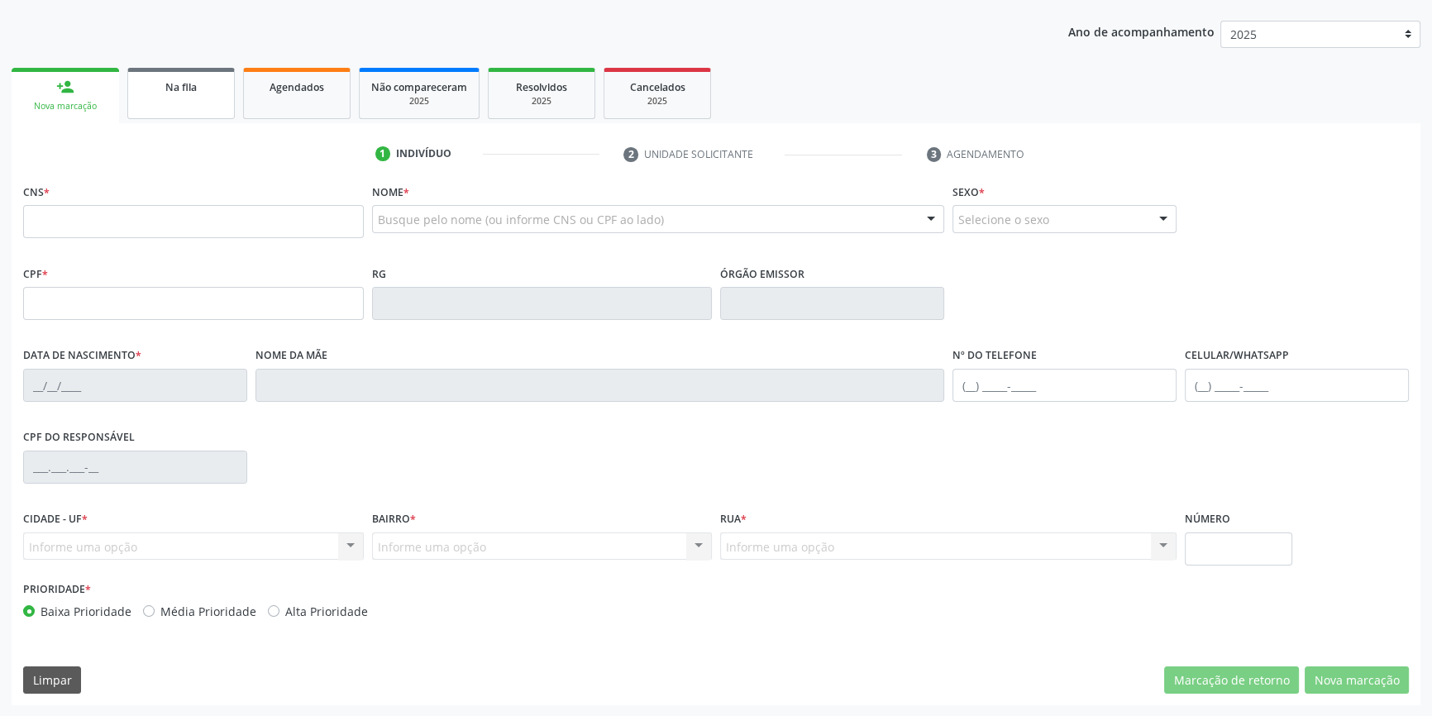
click at [178, 116] on link "Na fila" at bounding box center [181, 93] width 108 height 51
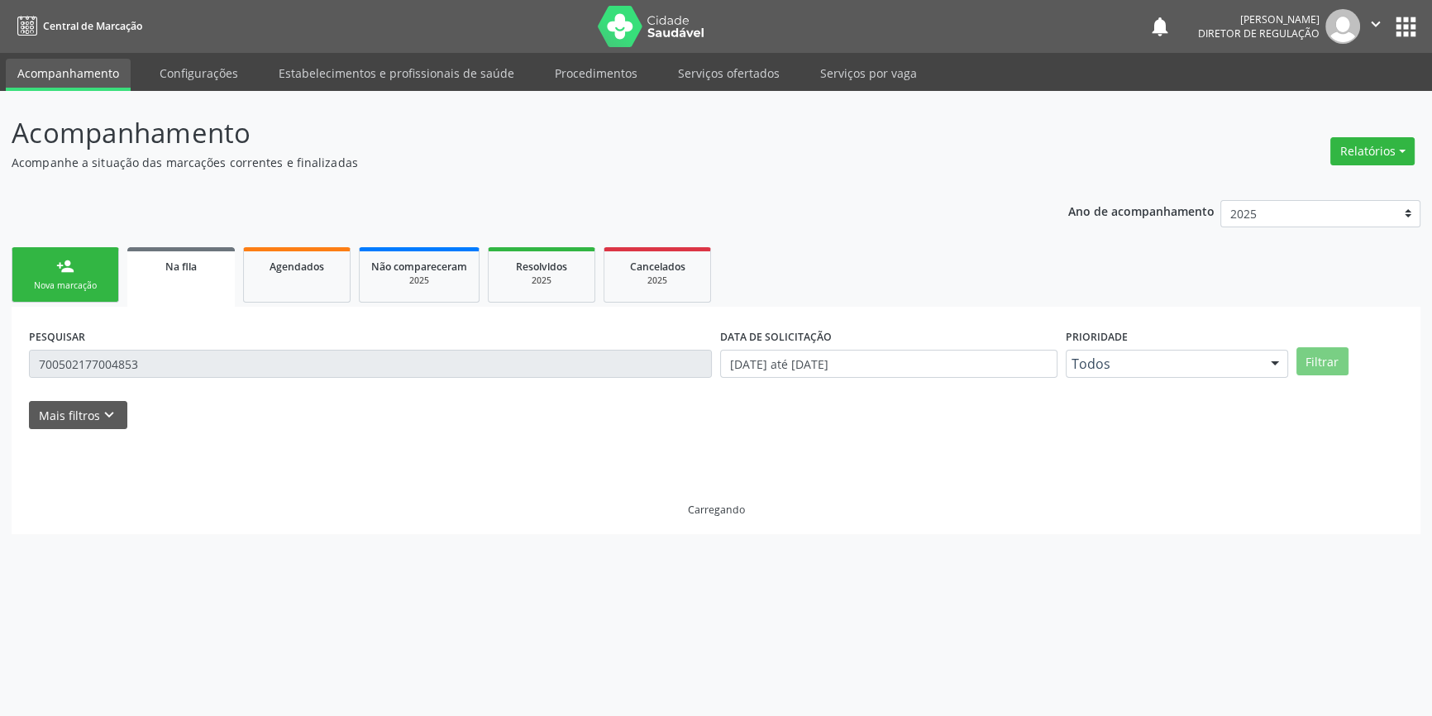
scroll to position [0, 0]
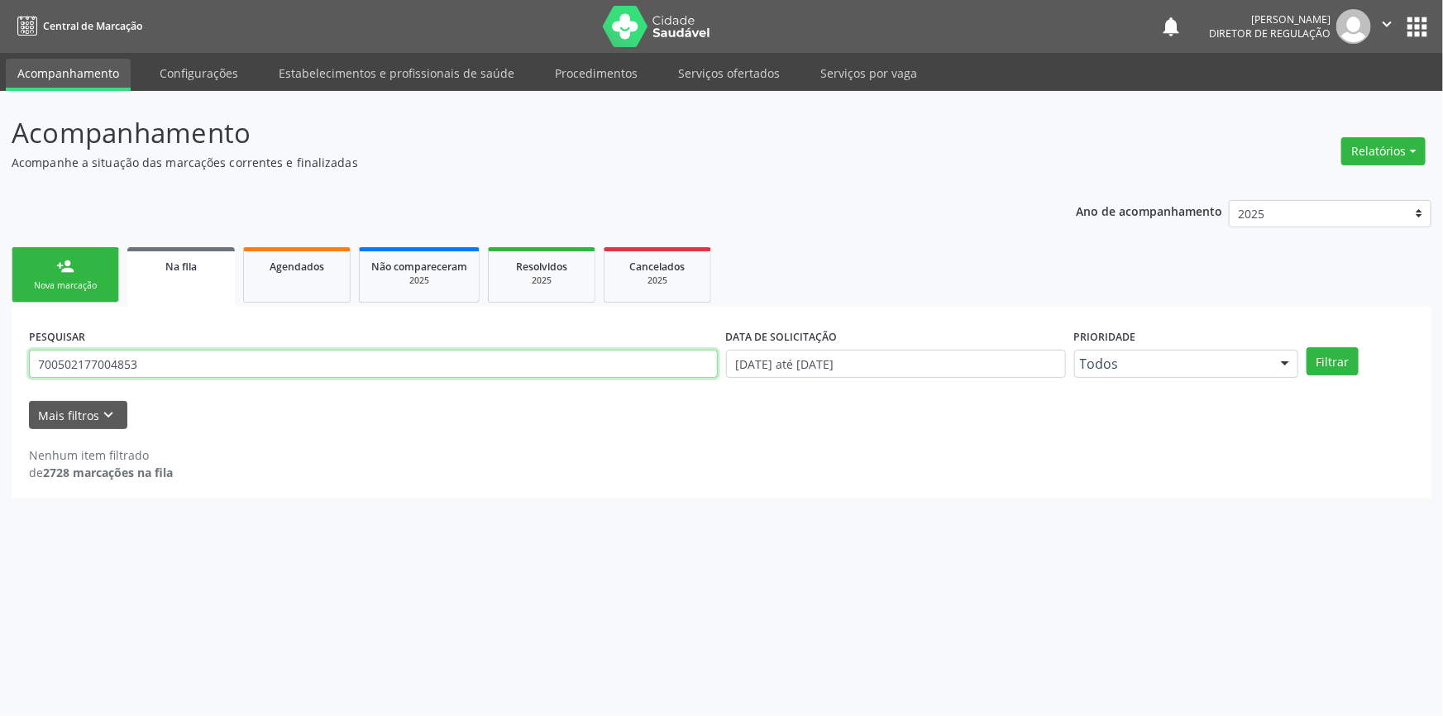
drag, startPoint x: 173, startPoint y: 357, endPoint x: 0, endPoint y: 306, distance: 180.3
click at [0, 306] on div "Acompanhamento Acompanhe a situação das marcações correntes e finalizadas Relat…" at bounding box center [721, 403] width 1443 height 625
type input "704801539081443"
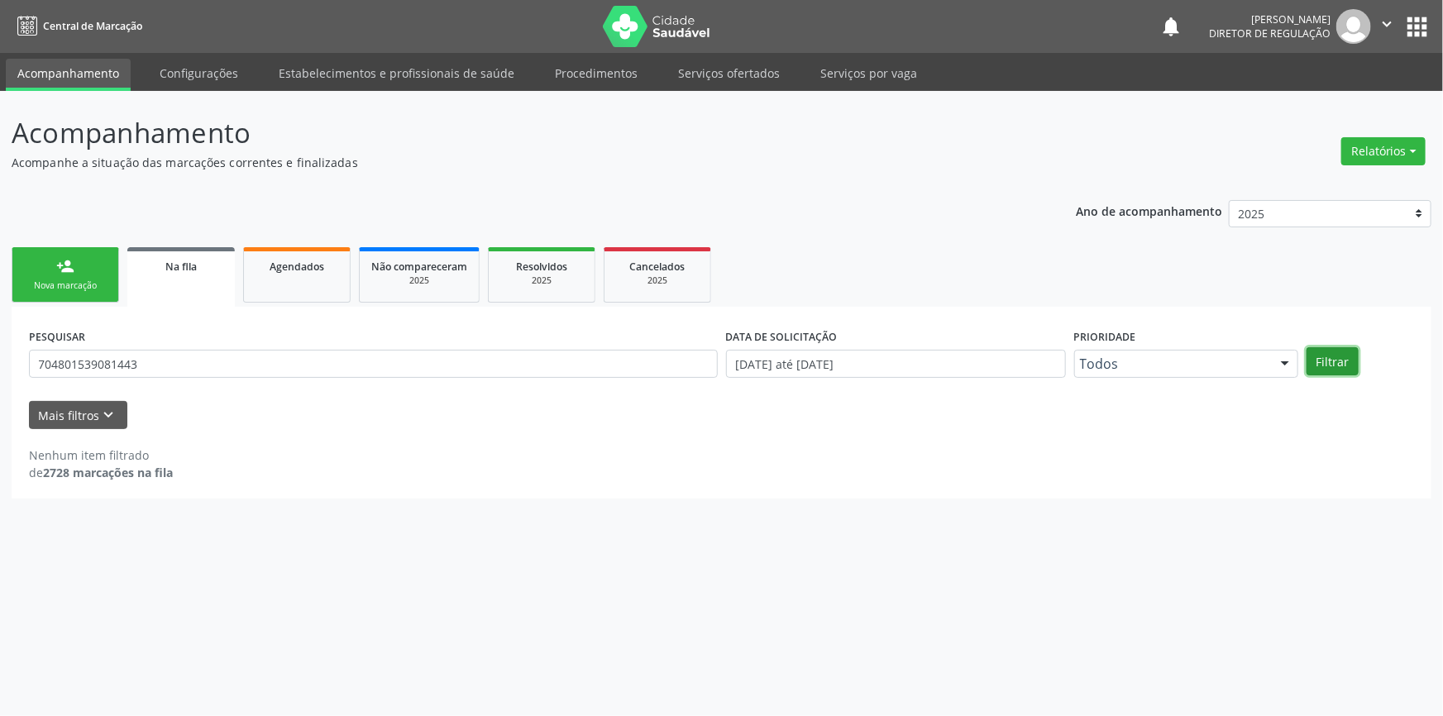
click at [1350, 354] on button "Filtrar" at bounding box center [1333, 361] width 52 height 28
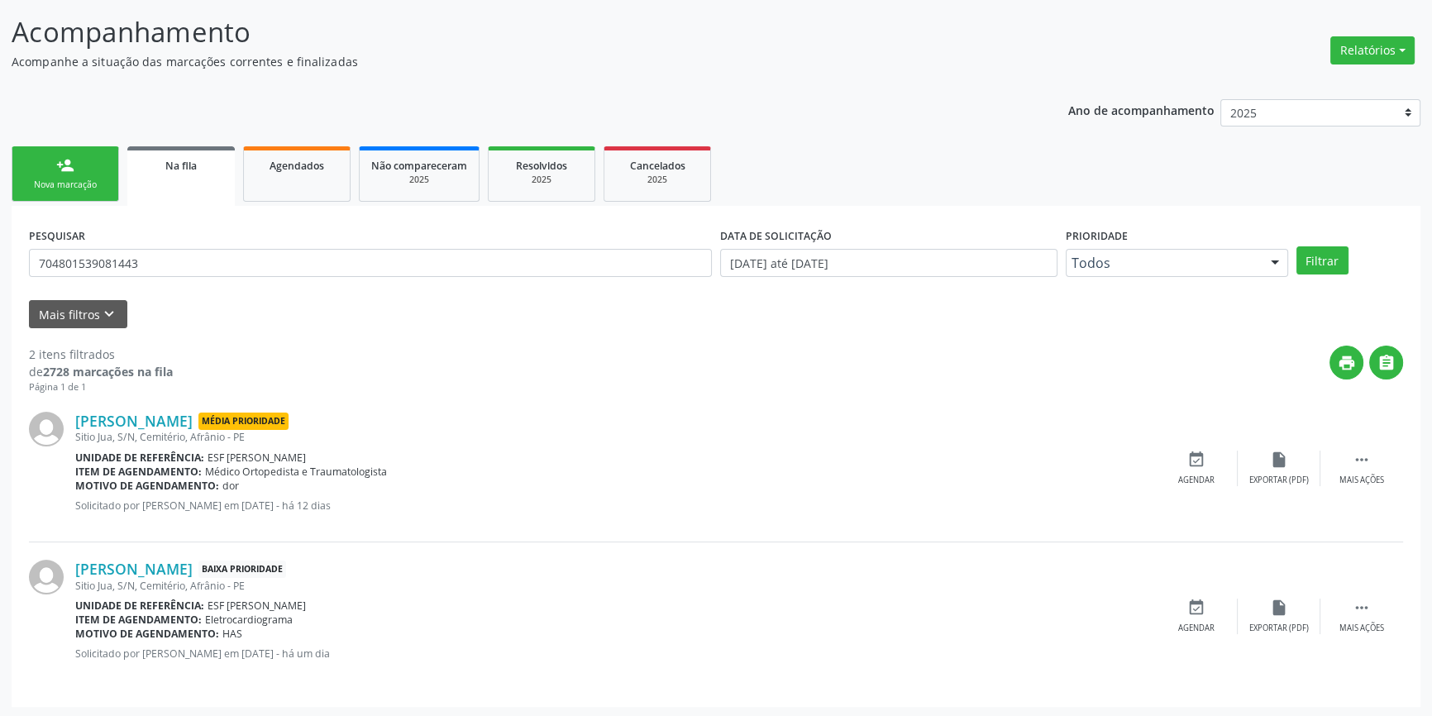
scroll to position [102, 0]
click at [1190, 618] on div "event_available Agendar" at bounding box center [1196, 616] width 83 height 36
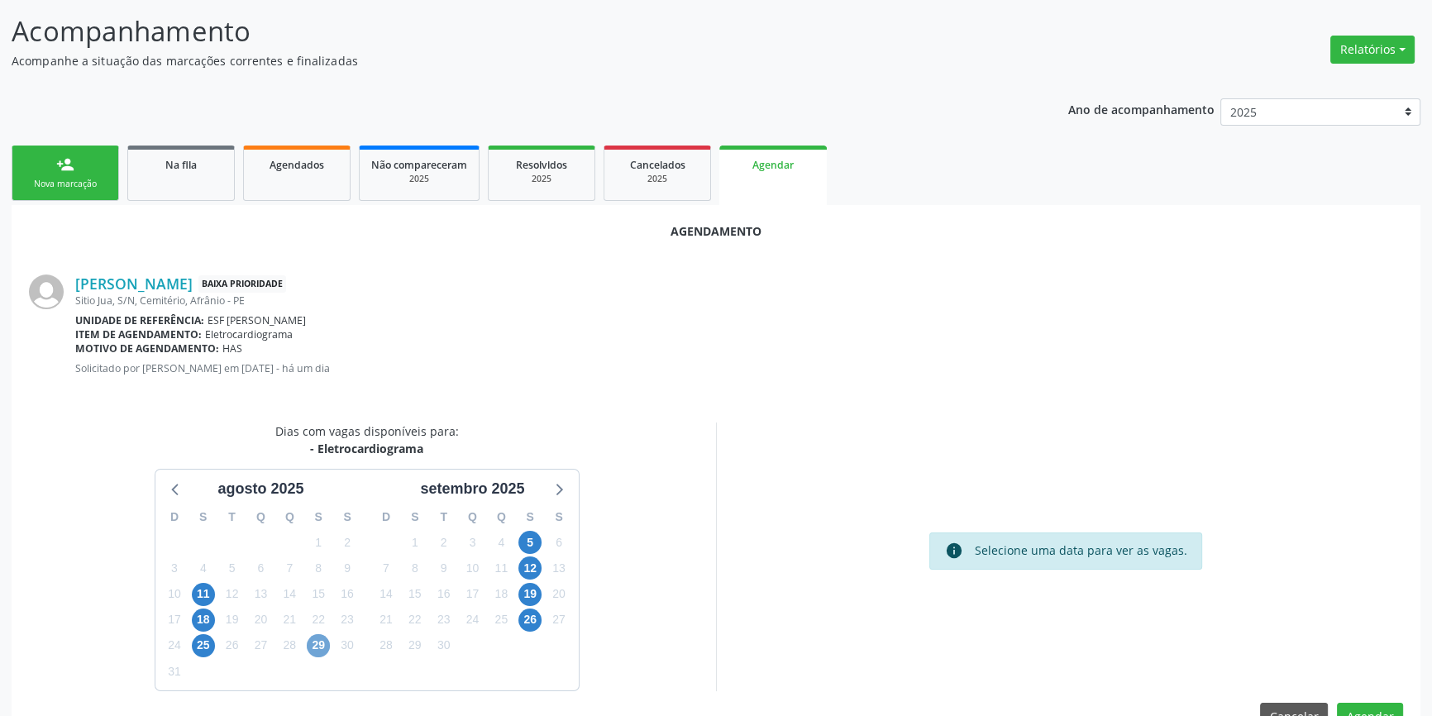
click at [313, 642] on span "29" at bounding box center [318, 645] width 23 height 23
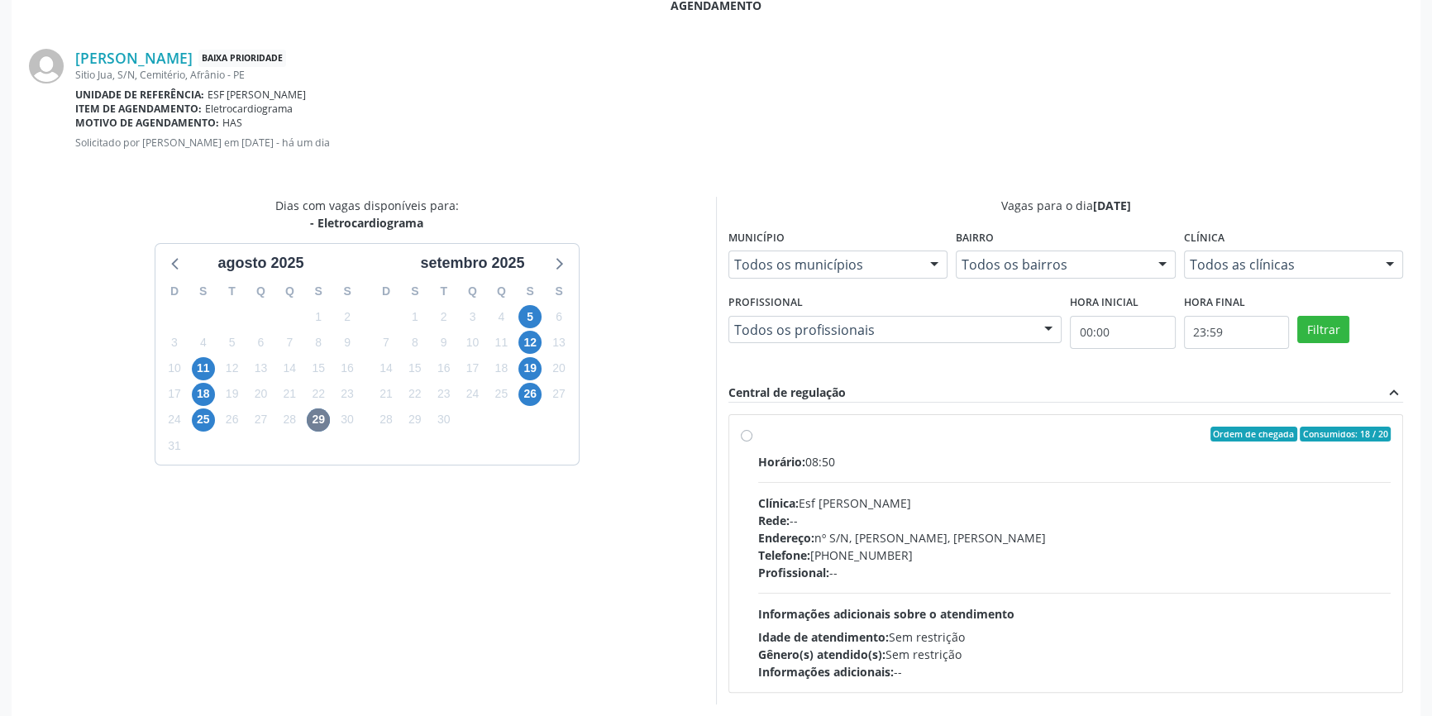
click at [786, 509] on span "Clínica:" at bounding box center [778, 503] width 41 height 16
click at [753, 442] on input "Ordem de chegada Consumidos: 18 / 20 Horário: 08:50 Clínica: Esf Isabel Gomes R…" at bounding box center [747, 434] width 12 height 15
radio input "true"
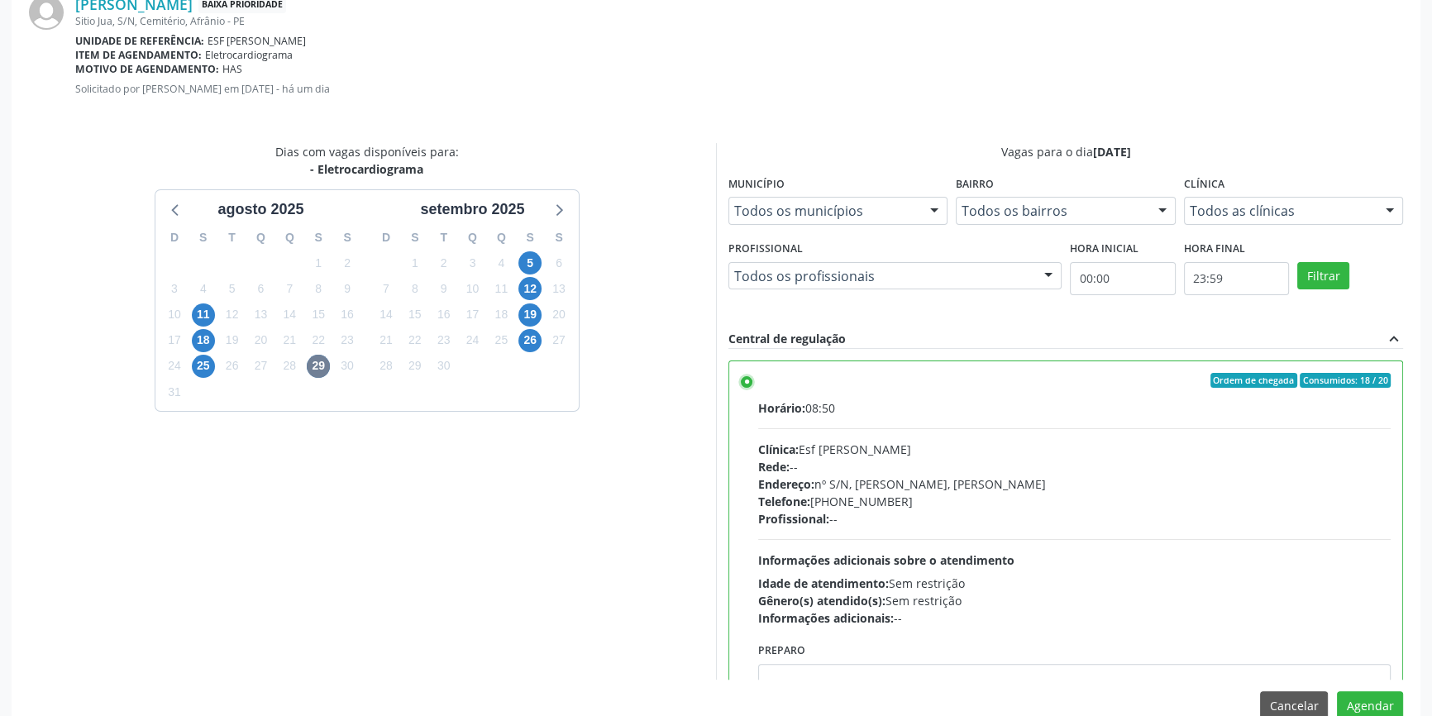
scroll to position [412, 0]
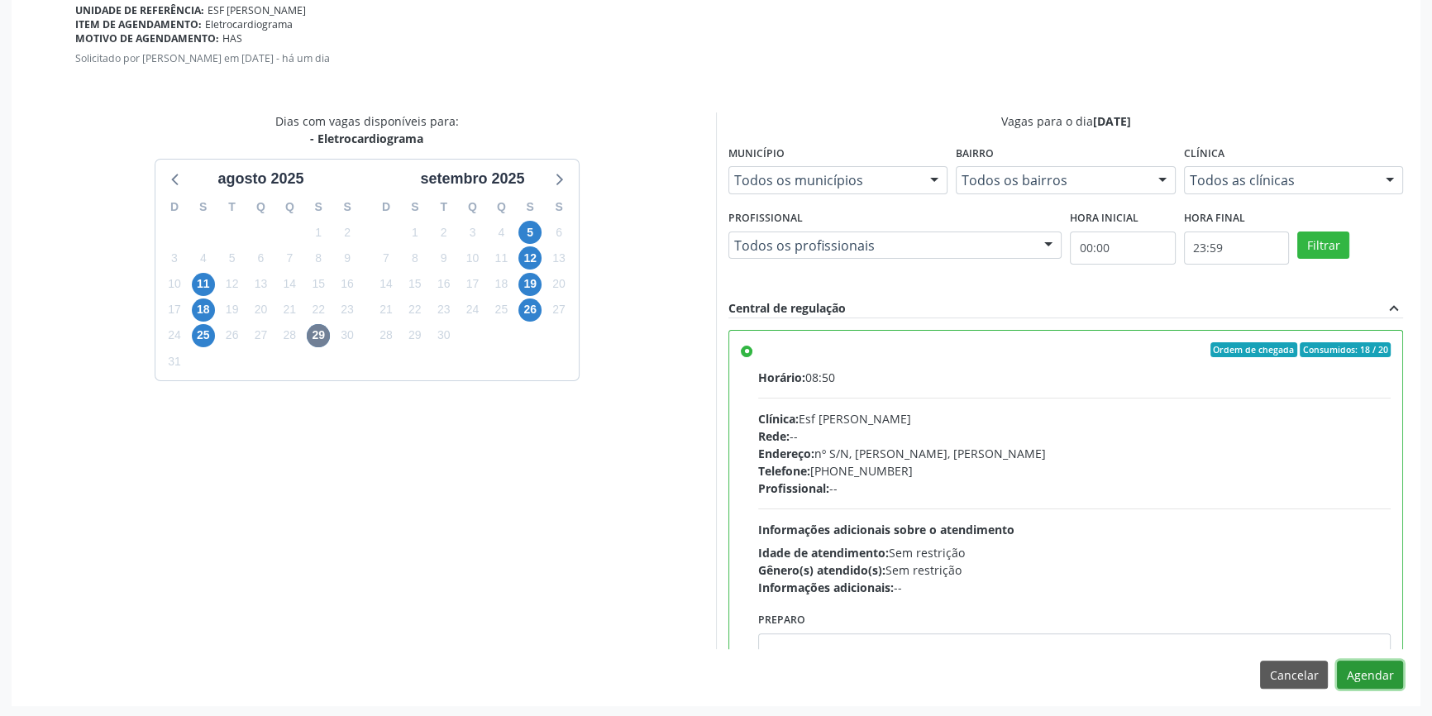
click at [1372, 677] on button "Agendar" at bounding box center [1370, 675] width 66 height 28
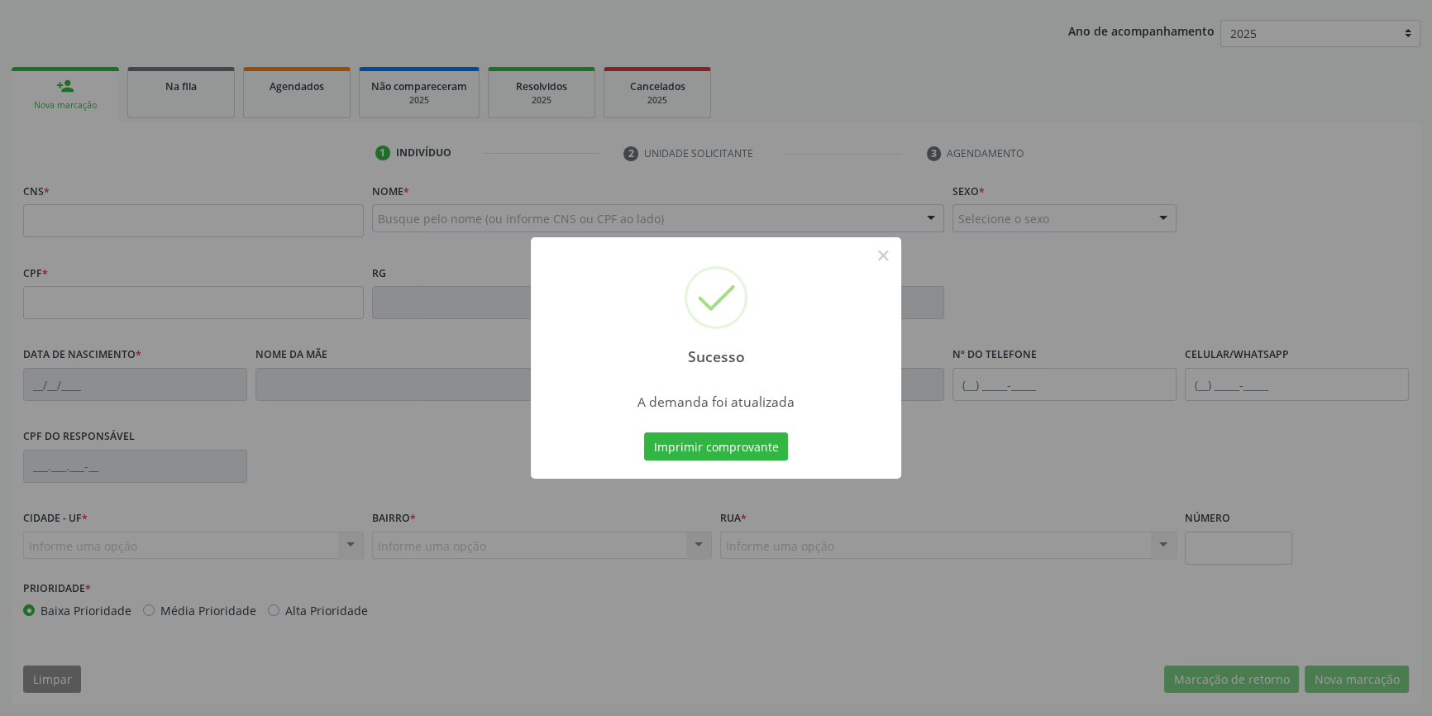
scroll to position [179, 0]
click at [729, 453] on button "Imprimir comprovante" at bounding box center [716, 447] width 144 height 28
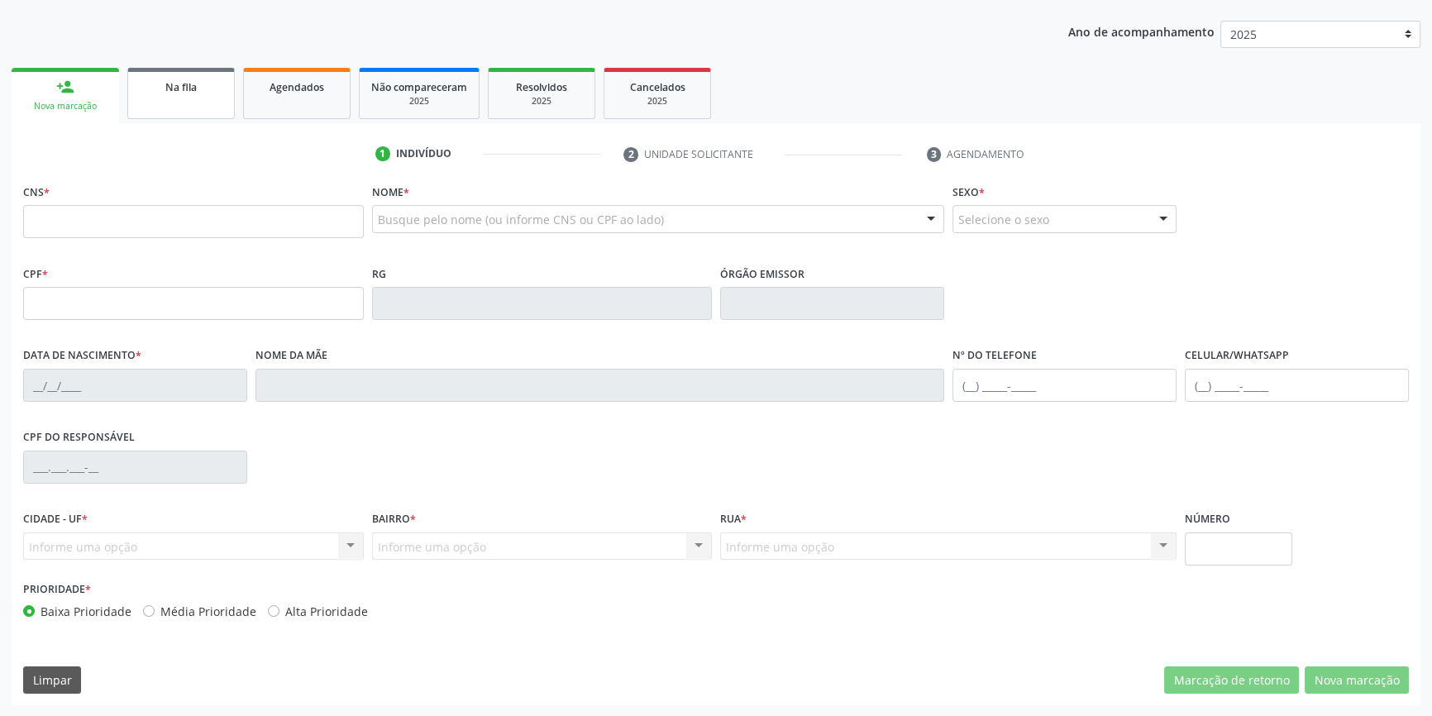
click at [164, 97] on link "Na fila" at bounding box center [181, 93] width 108 height 51
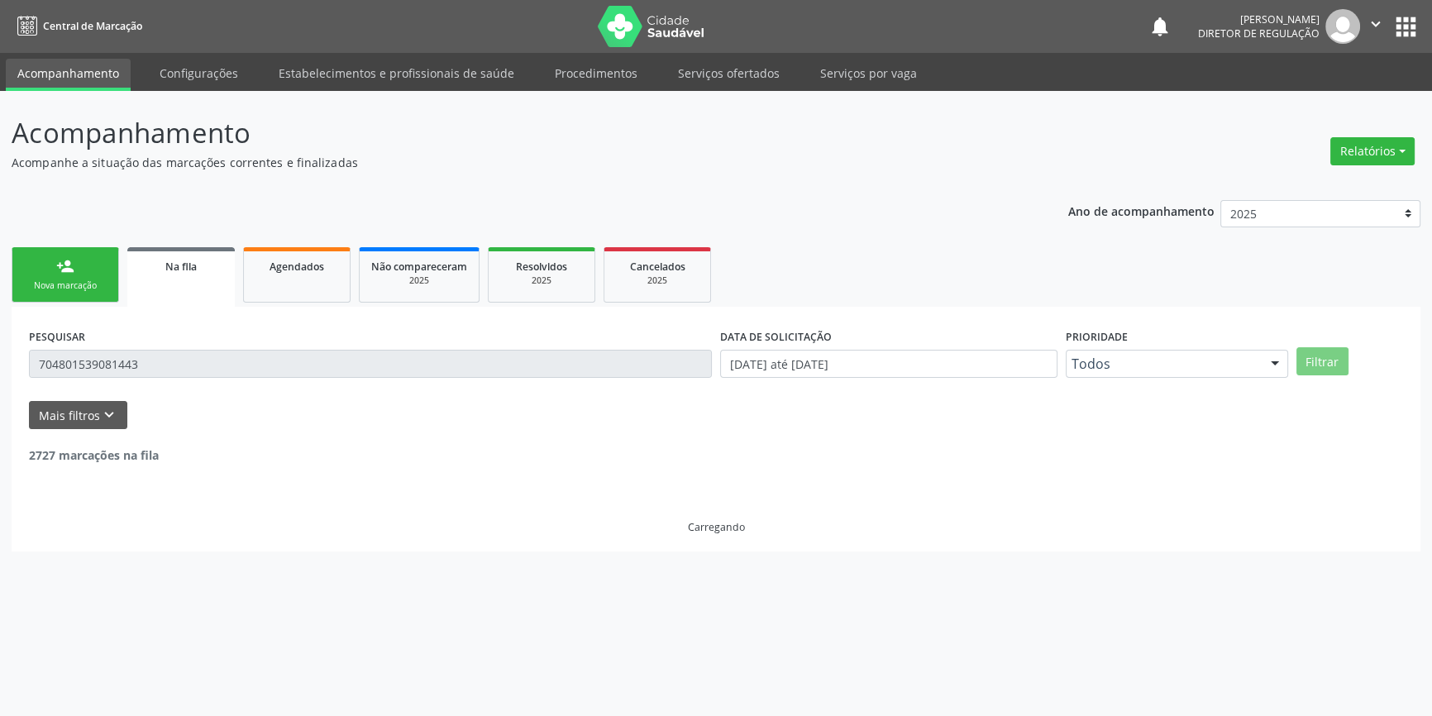
scroll to position [0, 0]
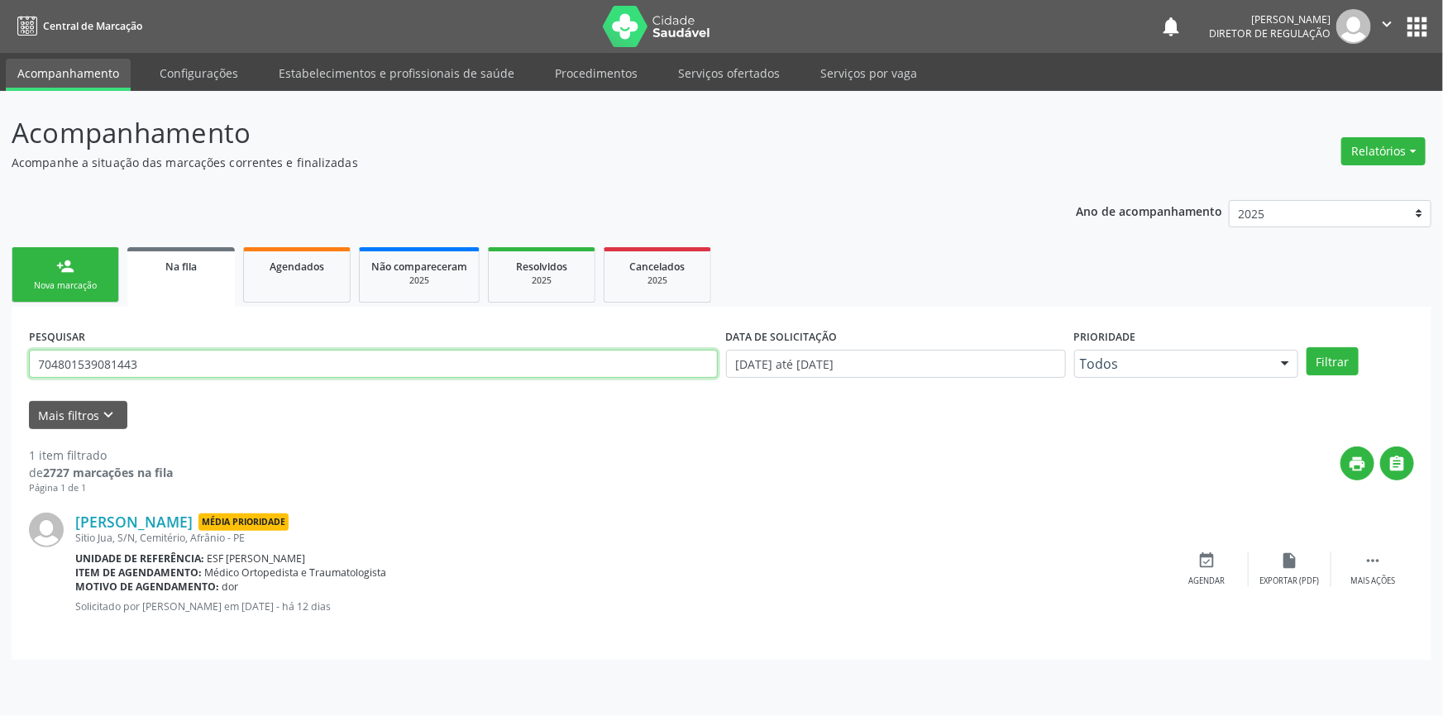
drag, startPoint x: 179, startPoint y: 357, endPoint x: 492, endPoint y: 241, distance: 333.7
click at [0, 347] on div "Acompanhamento Acompanhe a situação das marcações correntes e finalizadas Relat…" at bounding box center [721, 403] width 1443 height 625
type input "708006898240420"
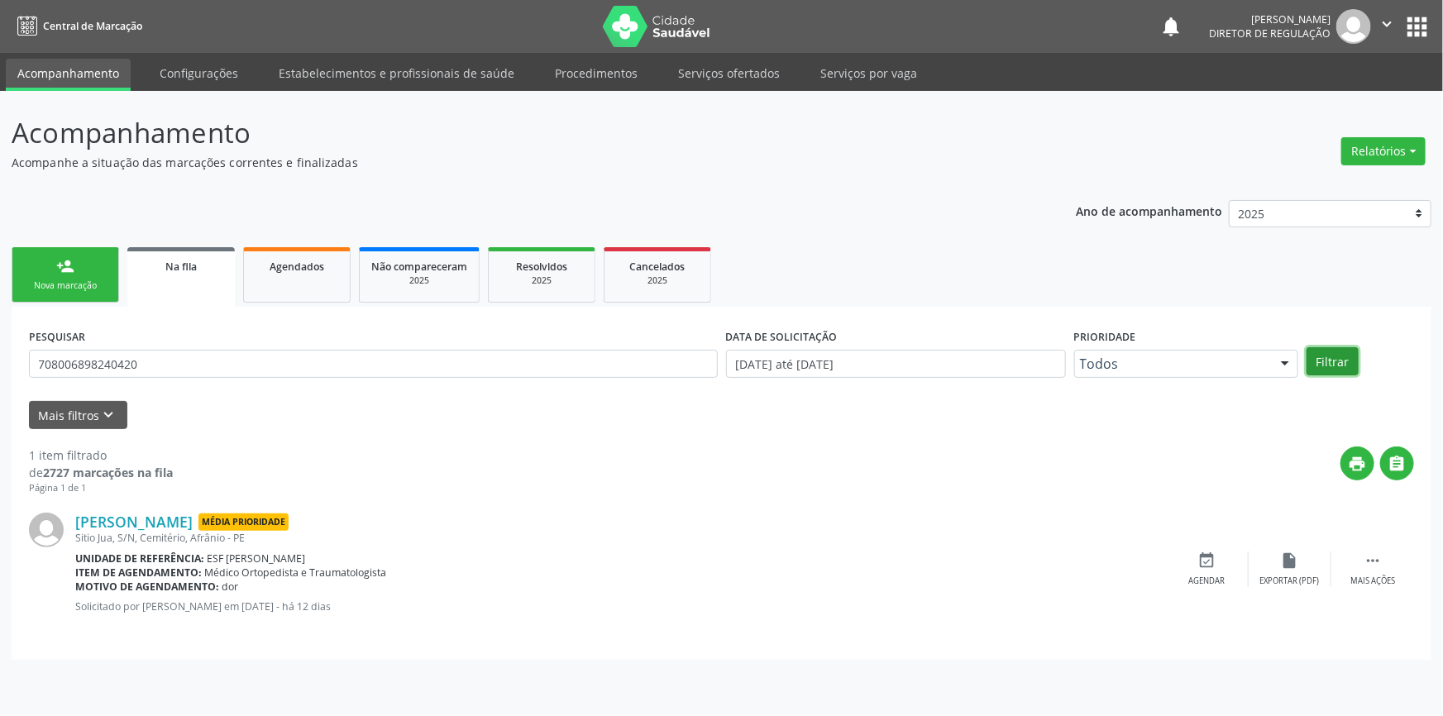
click at [1335, 356] on button "Filtrar" at bounding box center [1333, 361] width 52 height 28
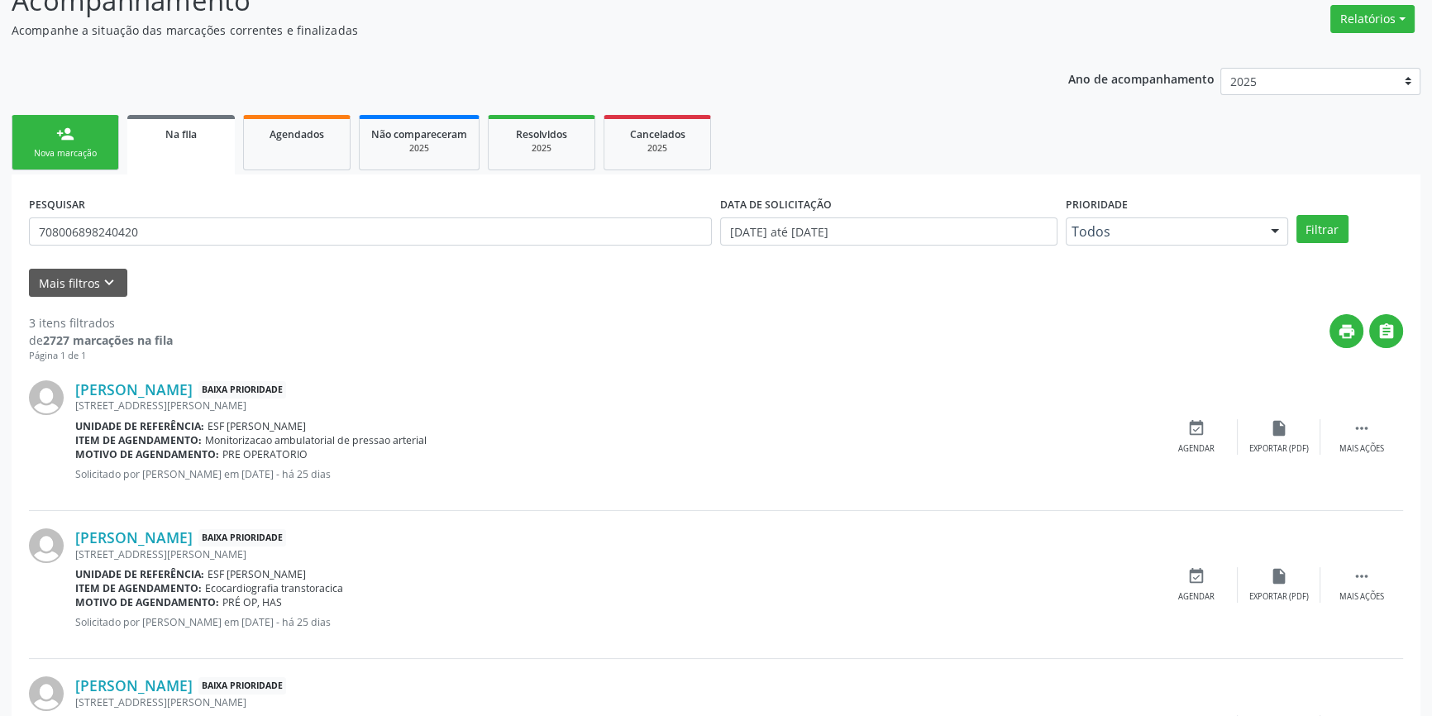
scroll to position [250, 0]
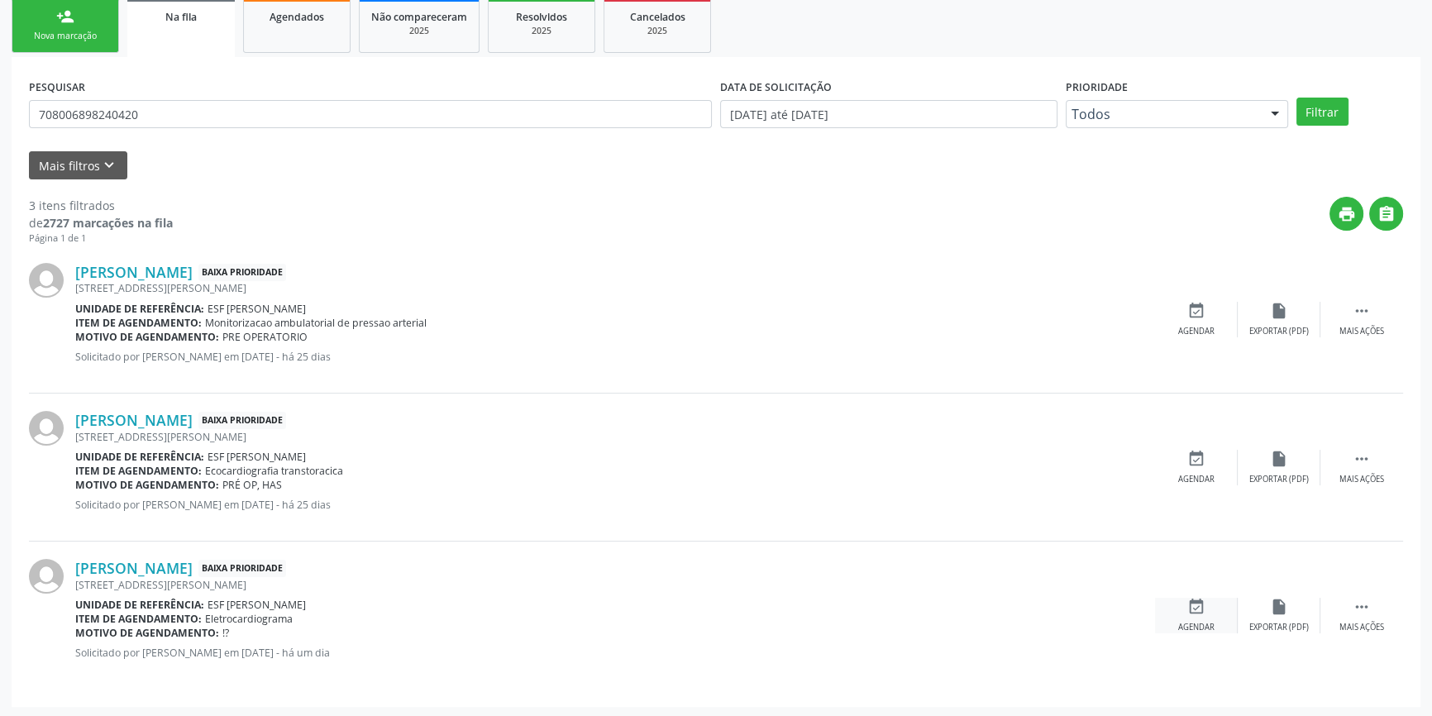
click at [1215, 623] on div "event_available Agendar" at bounding box center [1196, 616] width 83 height 36
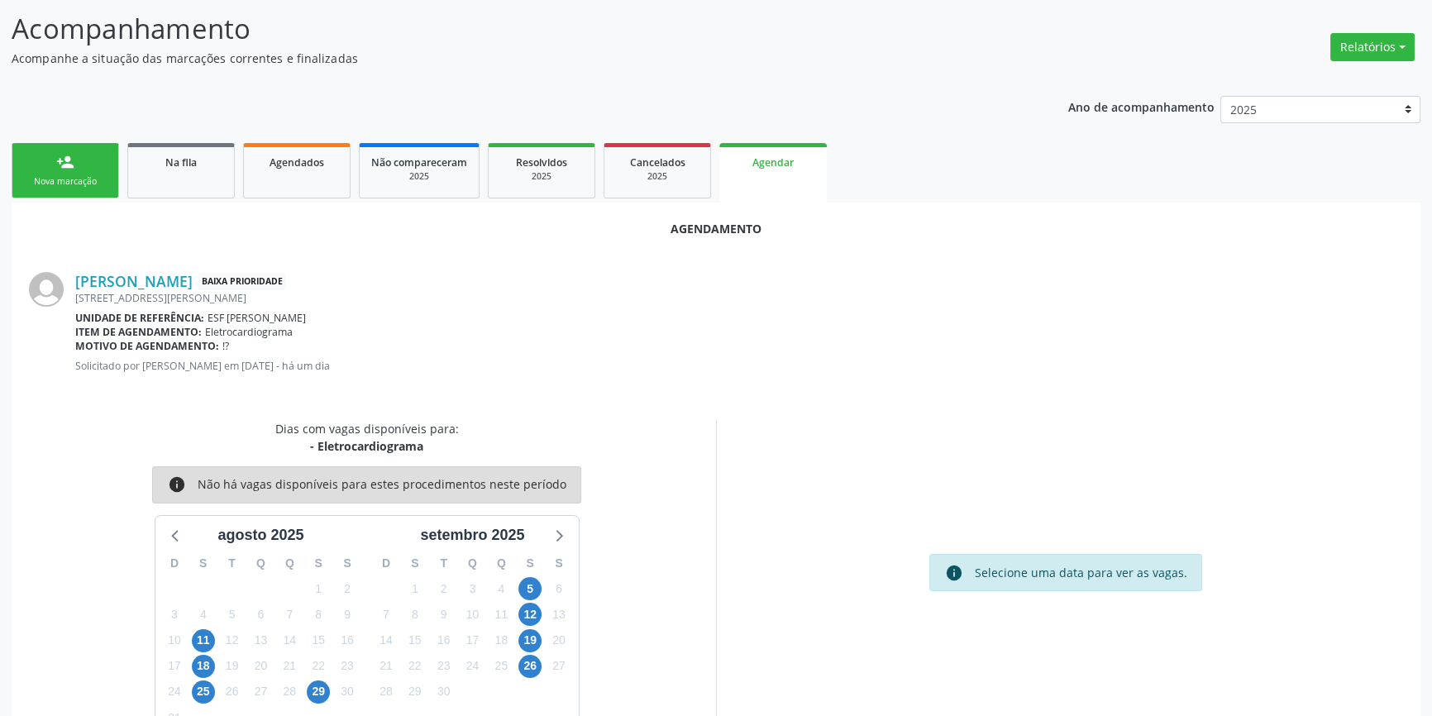
scroll to position [143, 0]
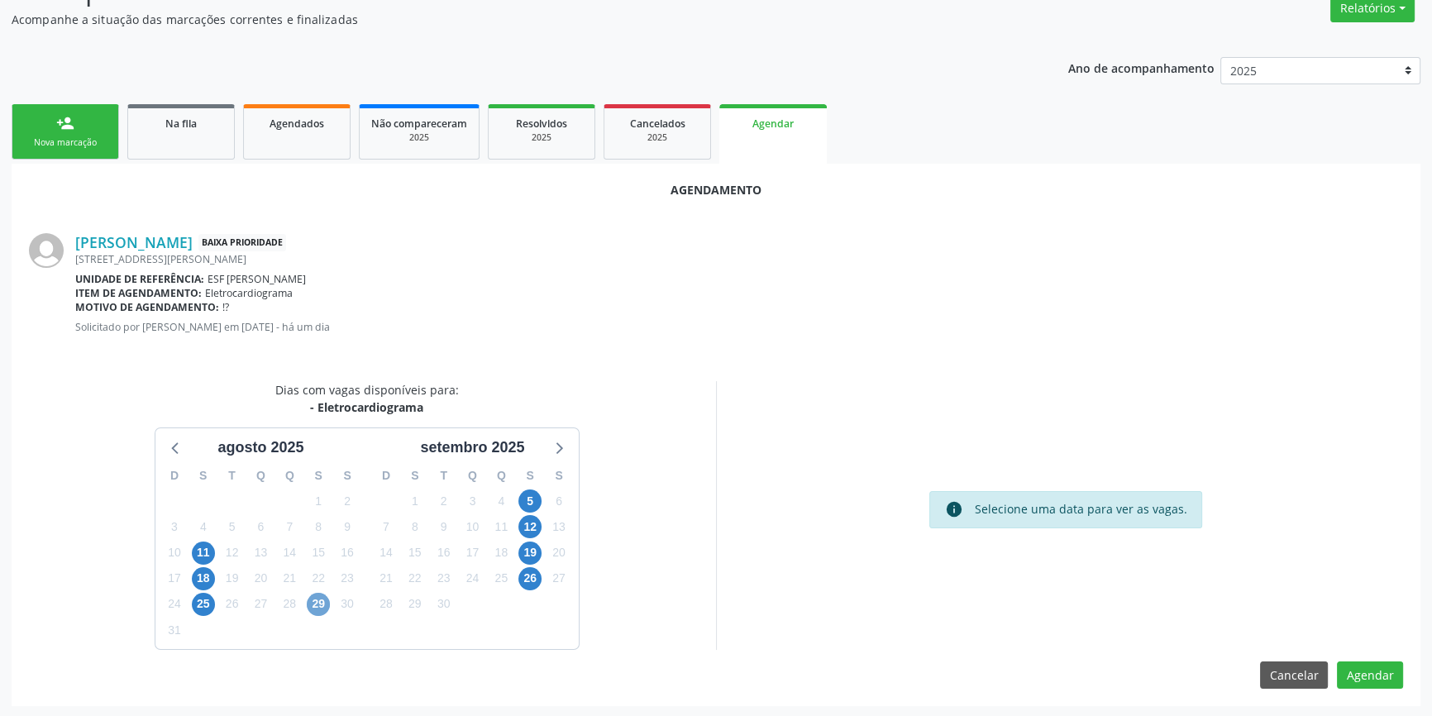
click at [316, 605] on span "29" at bounding box center [318, 604] width 23 height 23
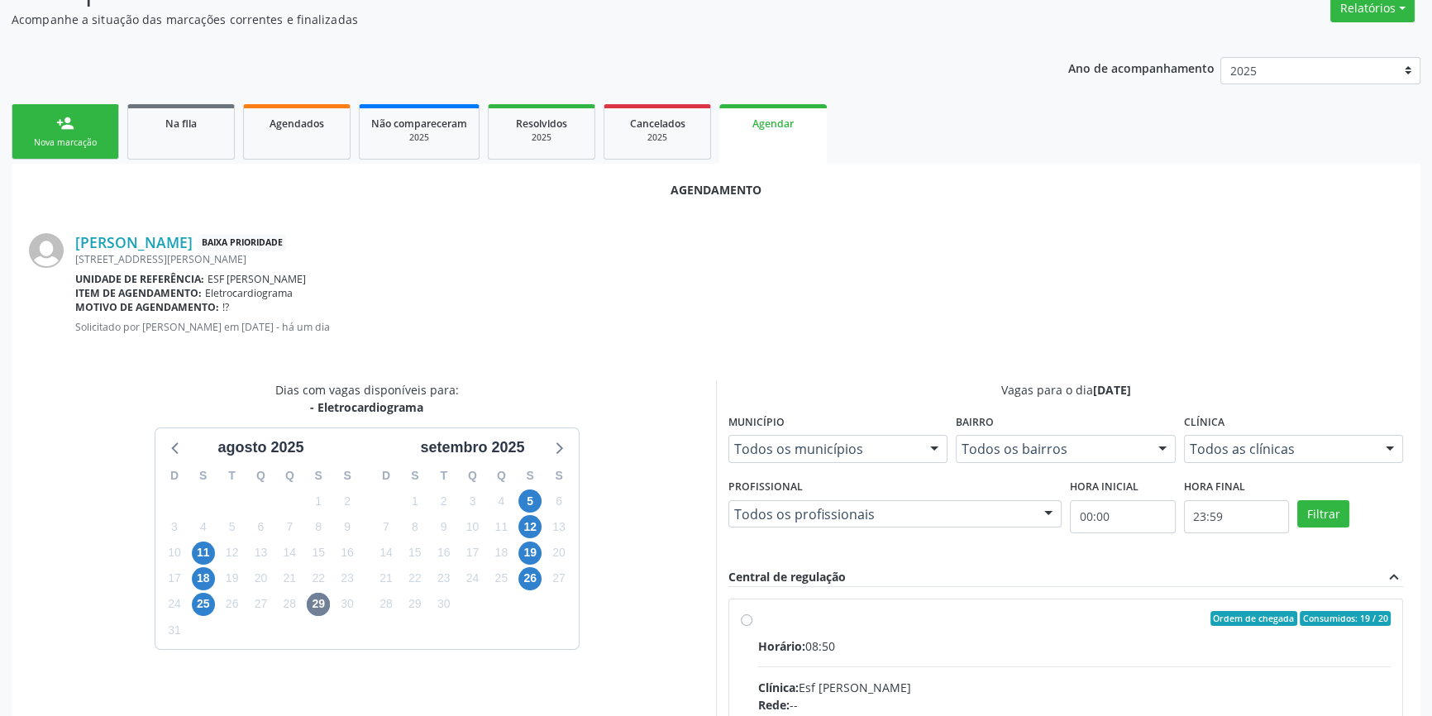
click at [753, 626] on input "Ordem de chegada Consumidos: 19 / 20 Horário: 08:50 Clínica: Esf Isabel Gomes R…" at bounding box center [747, 618] width 12 height 15
radio input "true"
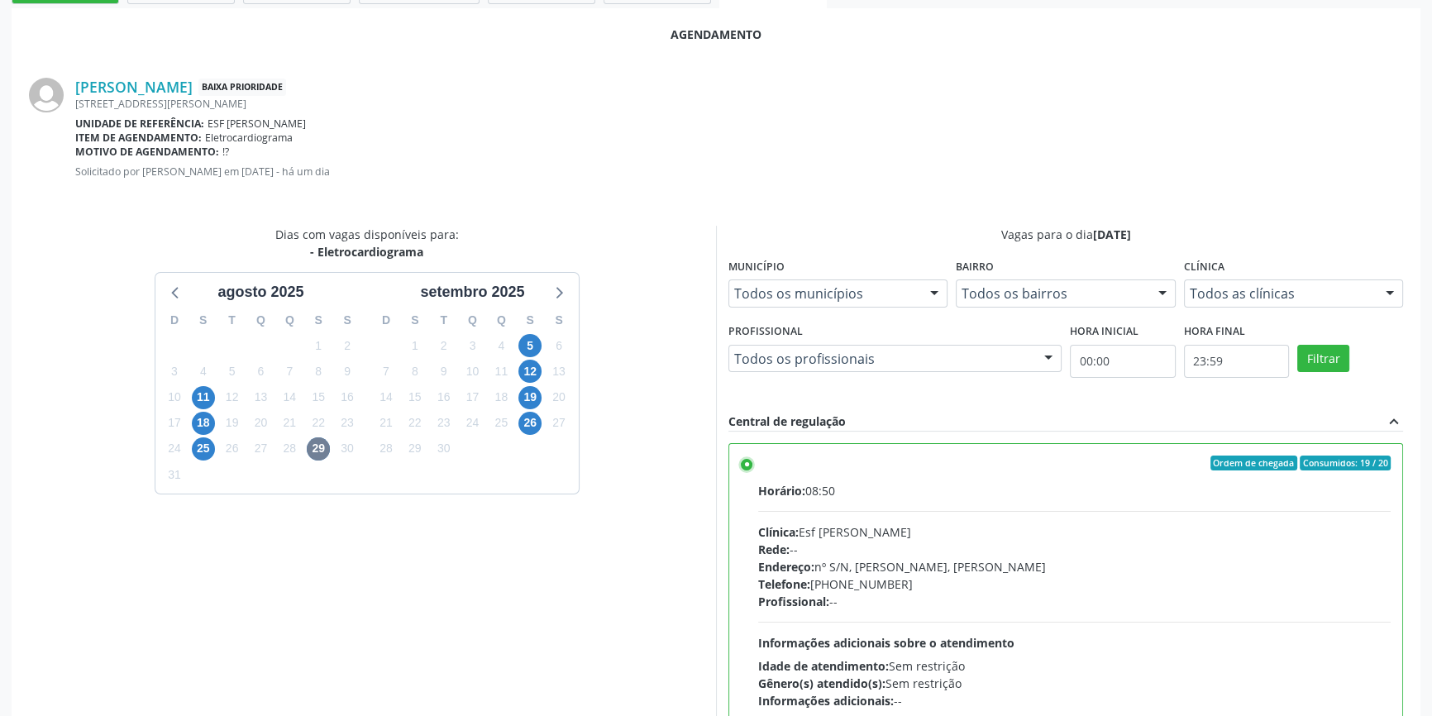
scroll to position [412, 0]
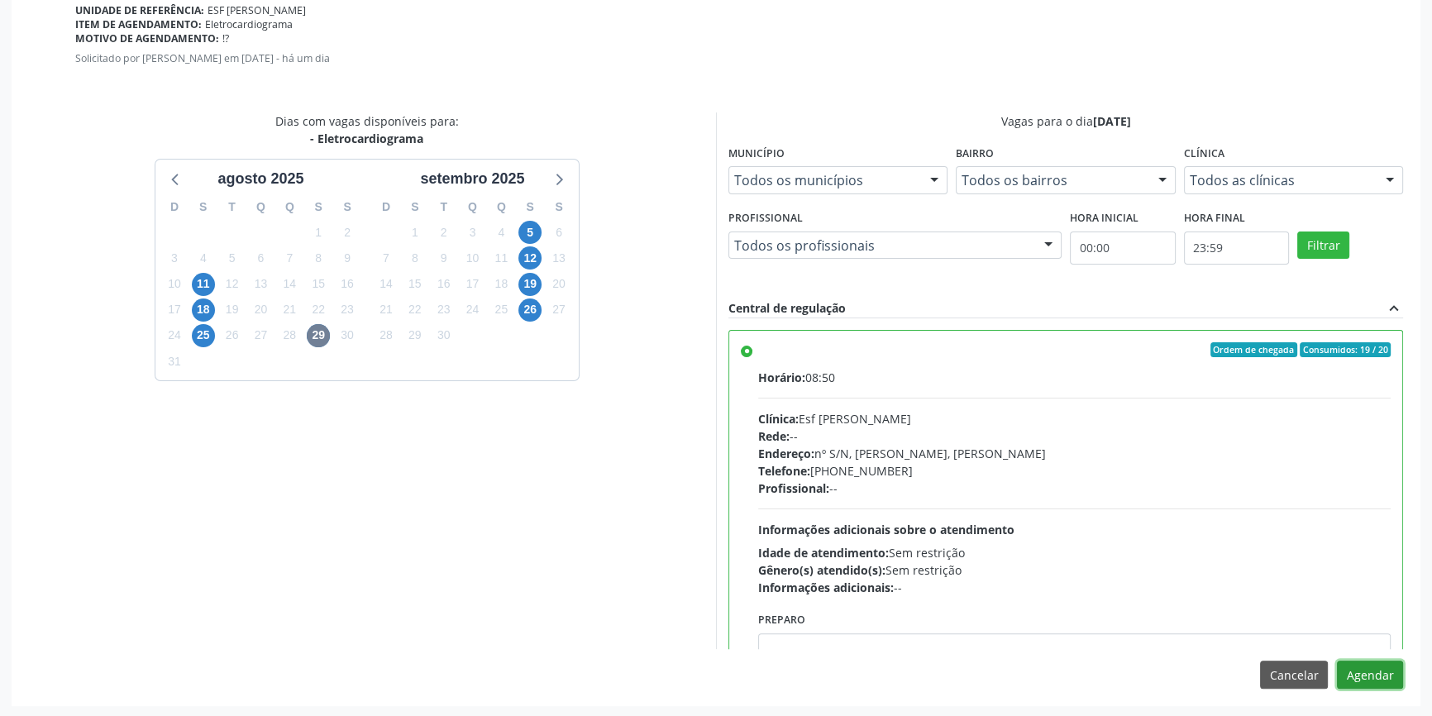
click at [1366, 666] on button "Agendar" at bounding box center [1370, 675] width 66 height 28
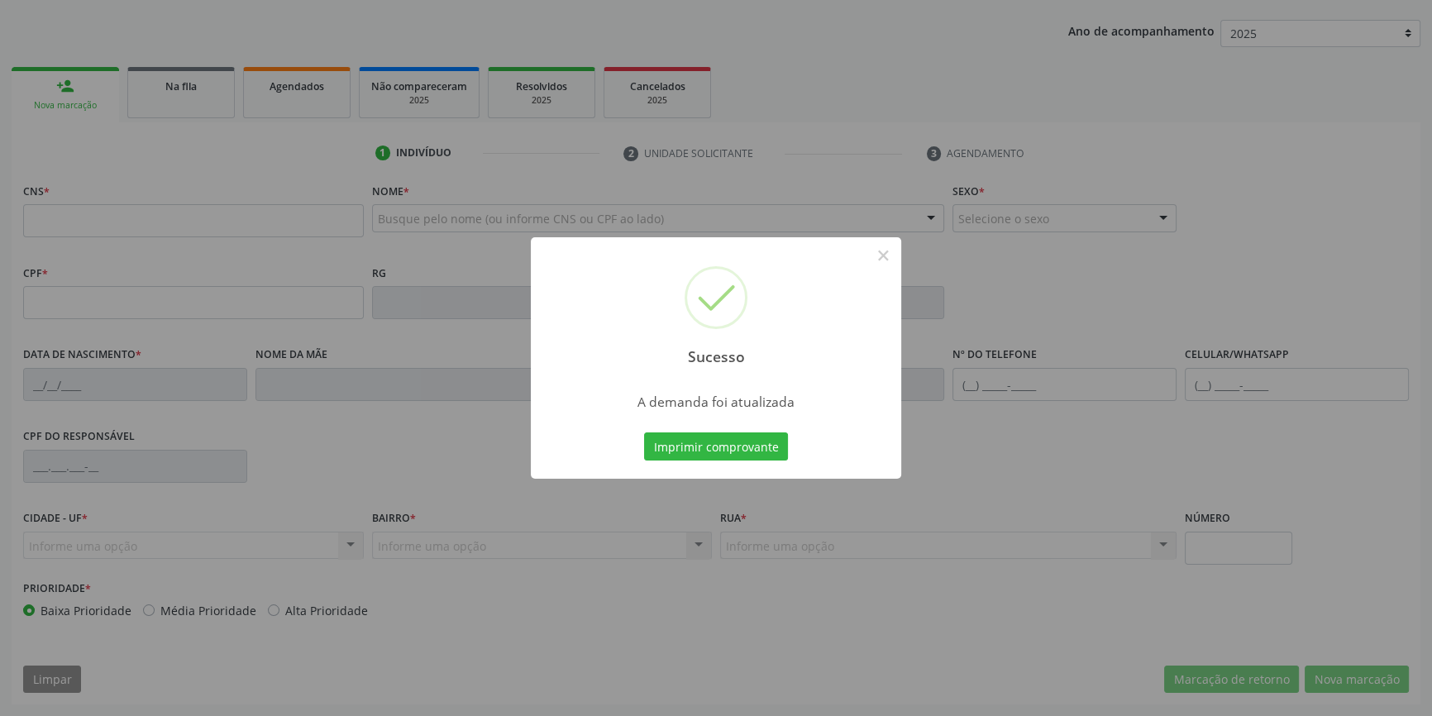
scroll to position [179, 0]
click at [719, 414] on div "Sucesso × A demanda foi atualizada Imprimir comprovante Cancel" at bounding box center [716, 357] width 371 height 241
click at [717, 436] on button "Imprimir comprovante" at bounding box center [716, 447] width 144 height 28
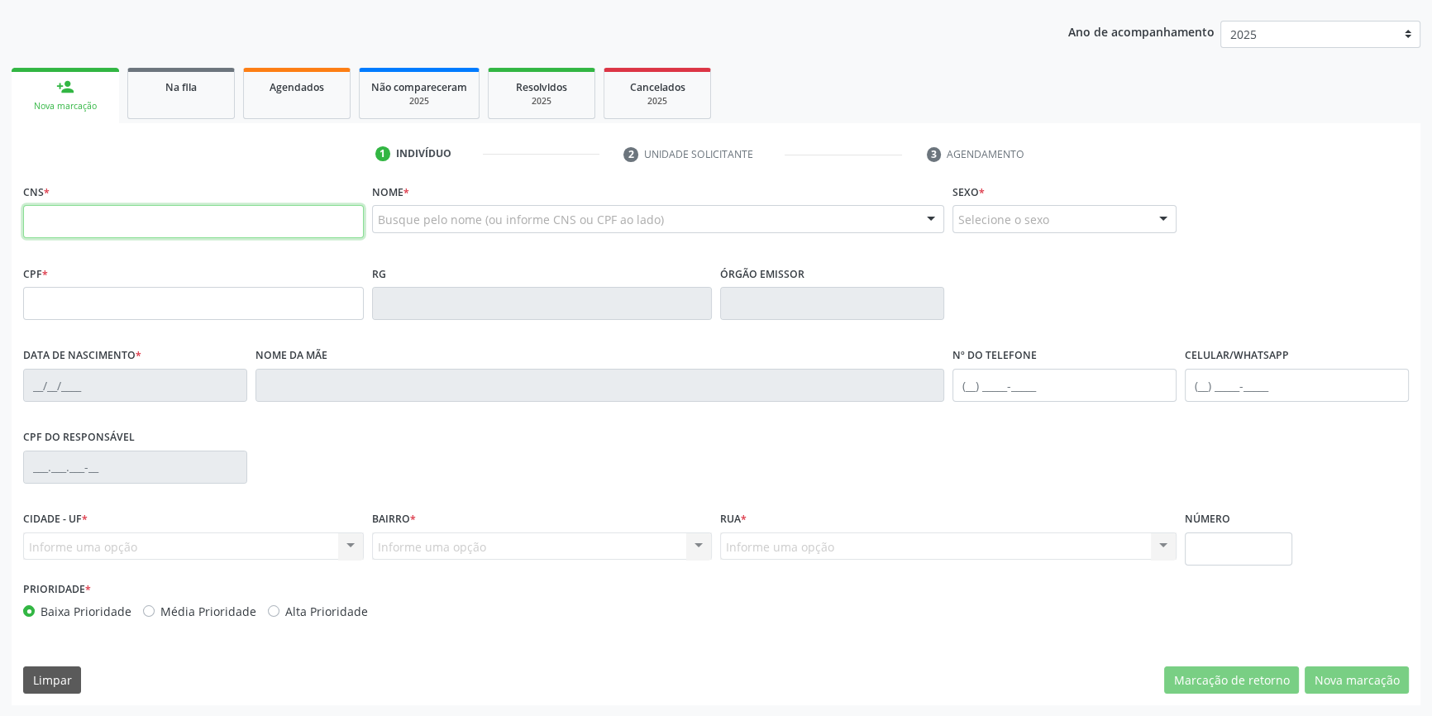
click at [105, 215] on input "text" at bounding box center [193, 221] width 341 height 33
click at [194, 108] on link "Na fila" at bounding box center [181, 93] width 108 height 51
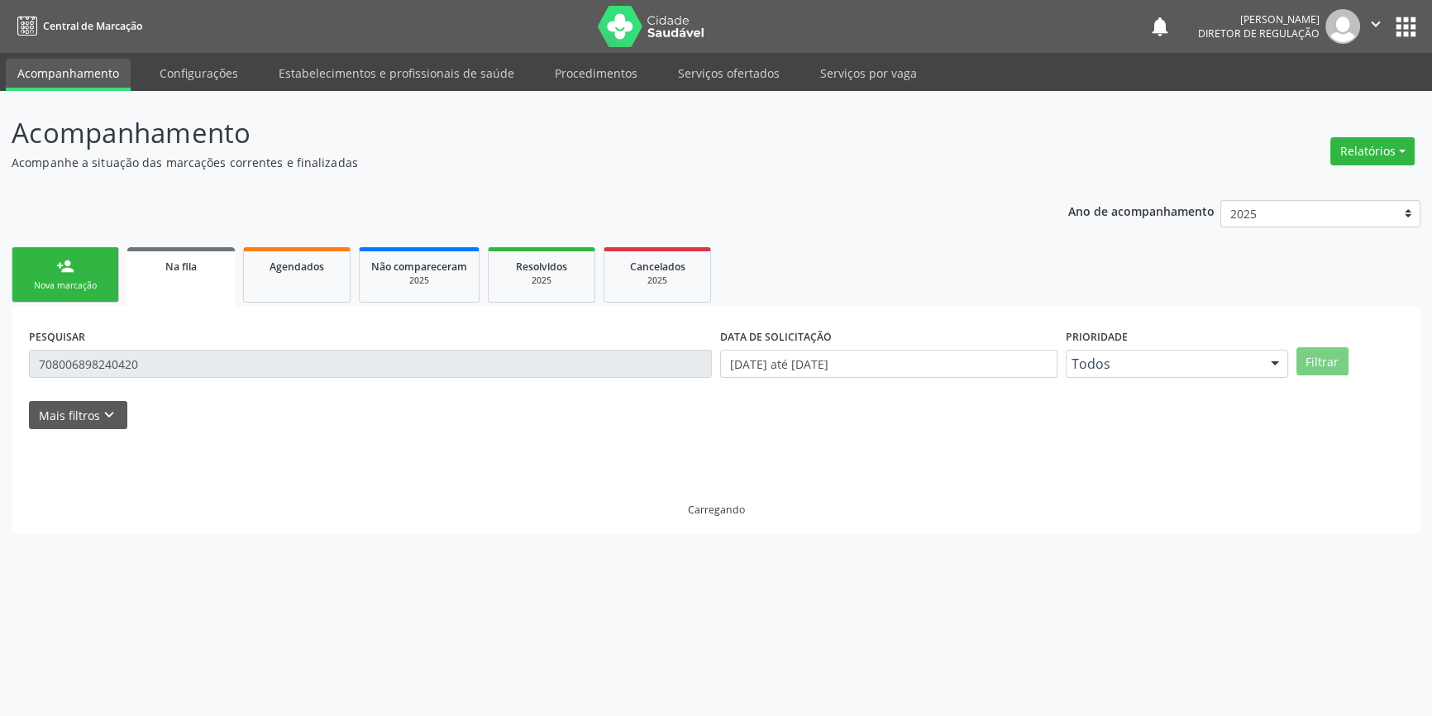
scroll to position [0, 0]
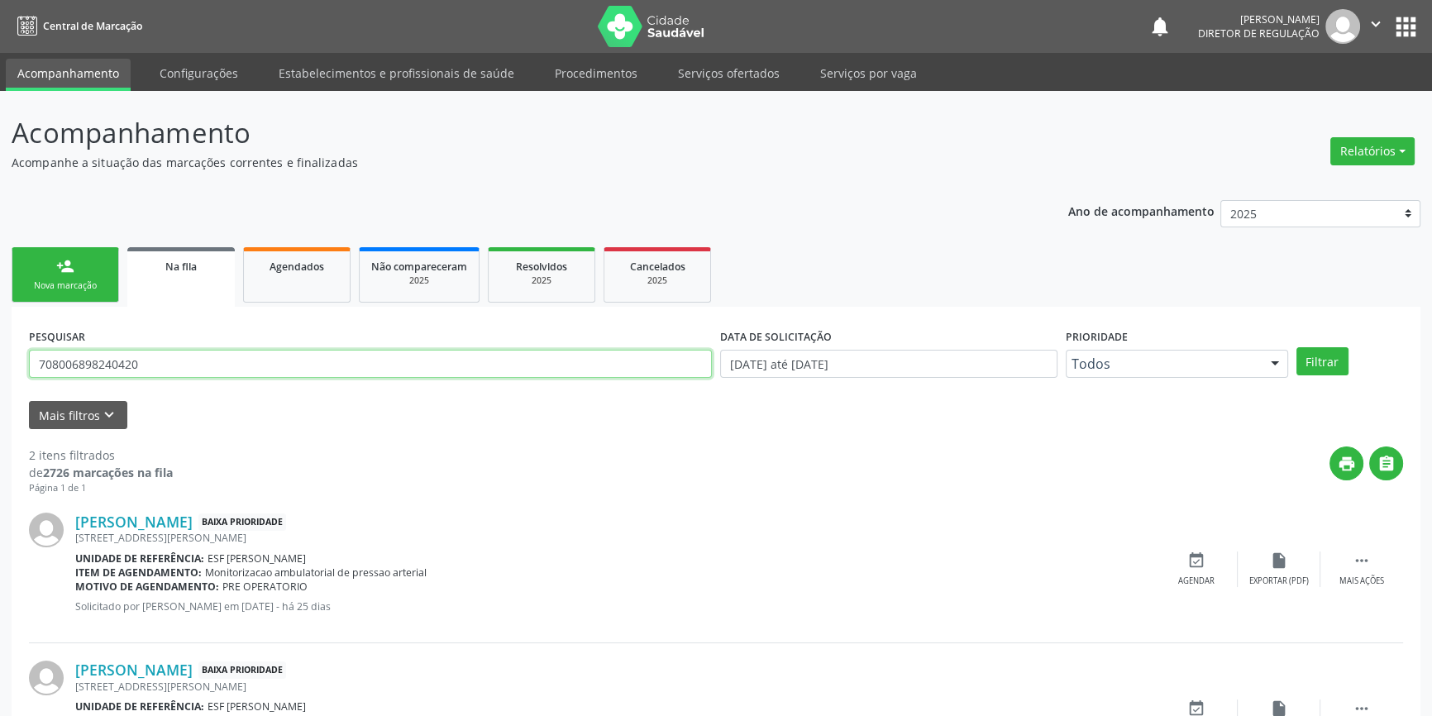
drag, startPoint x: 174, startPoint y: 363, endPoint x: 2, endPoint y: 355, distance: 171.4
click at [0, 355] on div "Acompanhamento Acompanhe a situação das marcações correntes e finalizadas Relat…" at bounding box center [716, 455] width 1432 height 729
type input "702404540726126"
click at [1320, 364] on button "Filtrar" at bounding box center [1323, 361] width 52 height 28
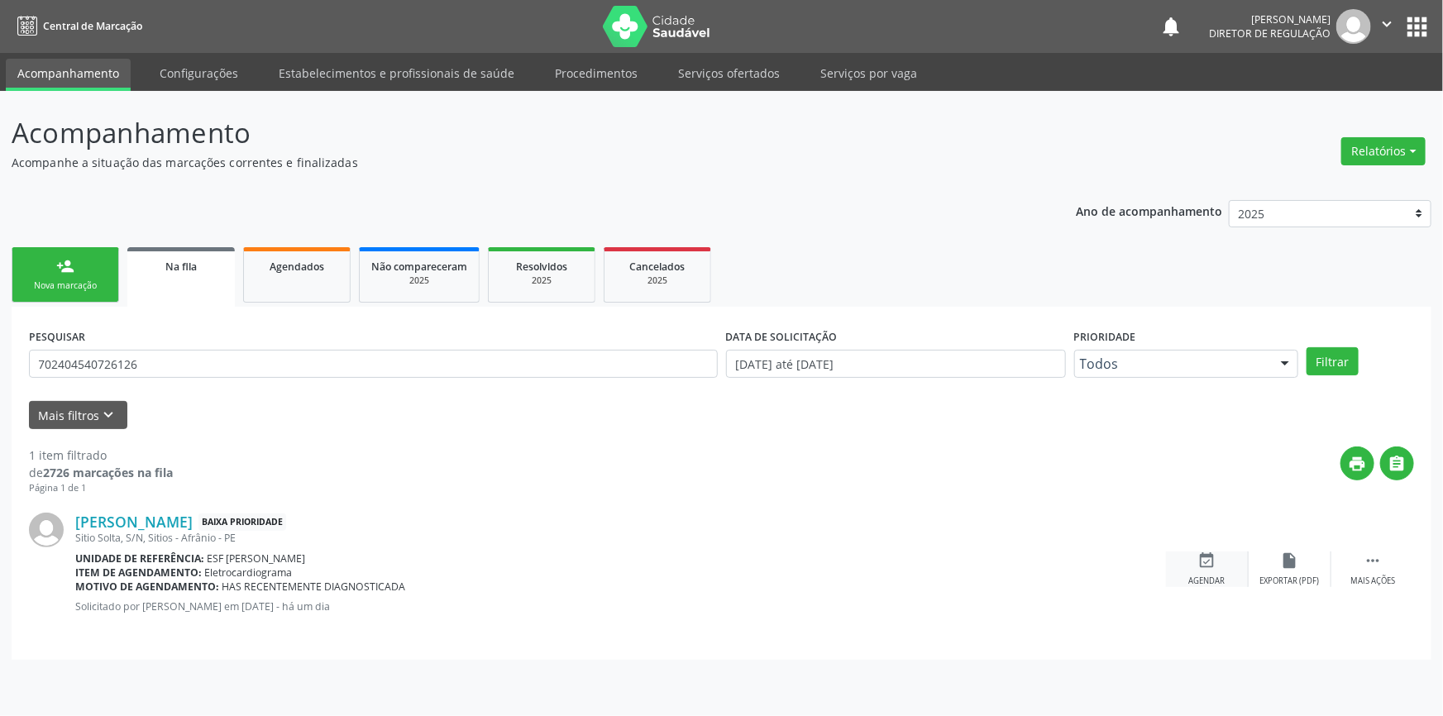
click at [1193, 566] on div "event_available Agendar" at bounding box center [1207, 570] width 83 height 36
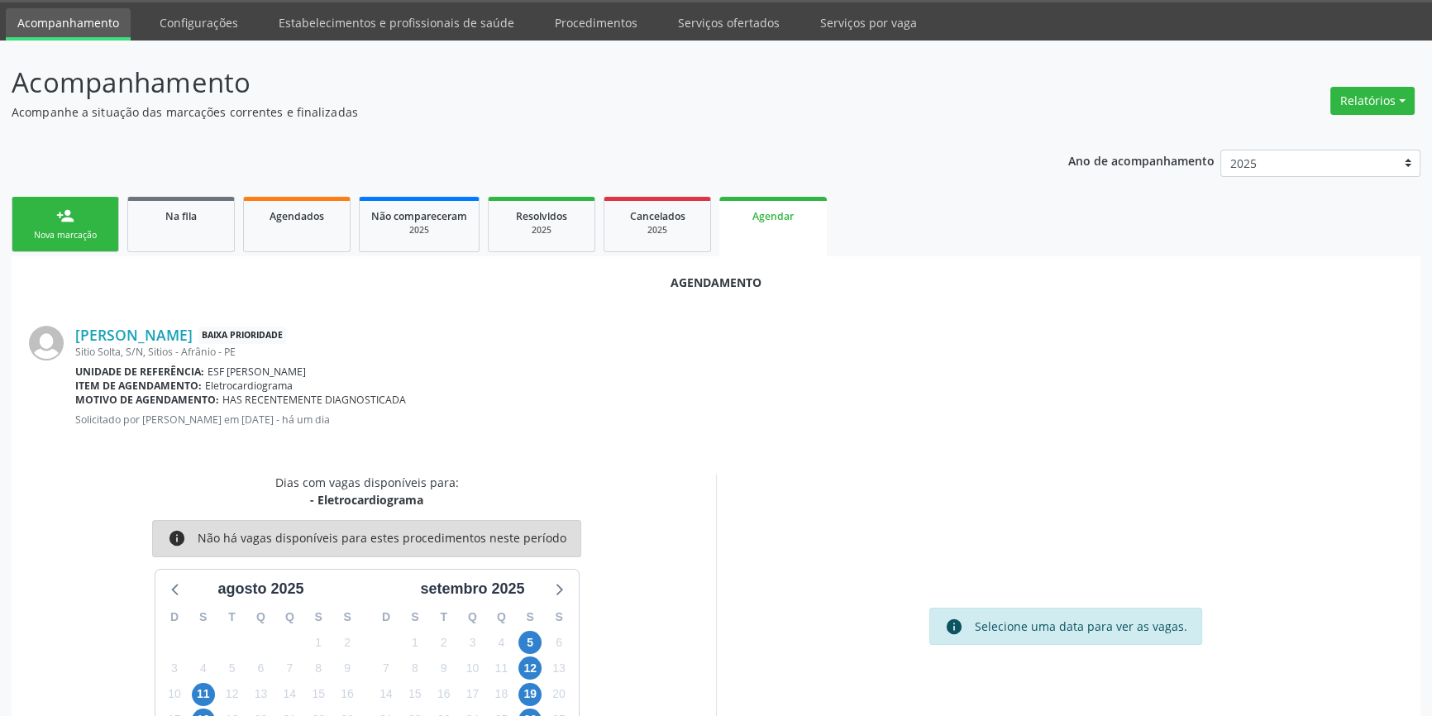
scroll to position [104, 0]
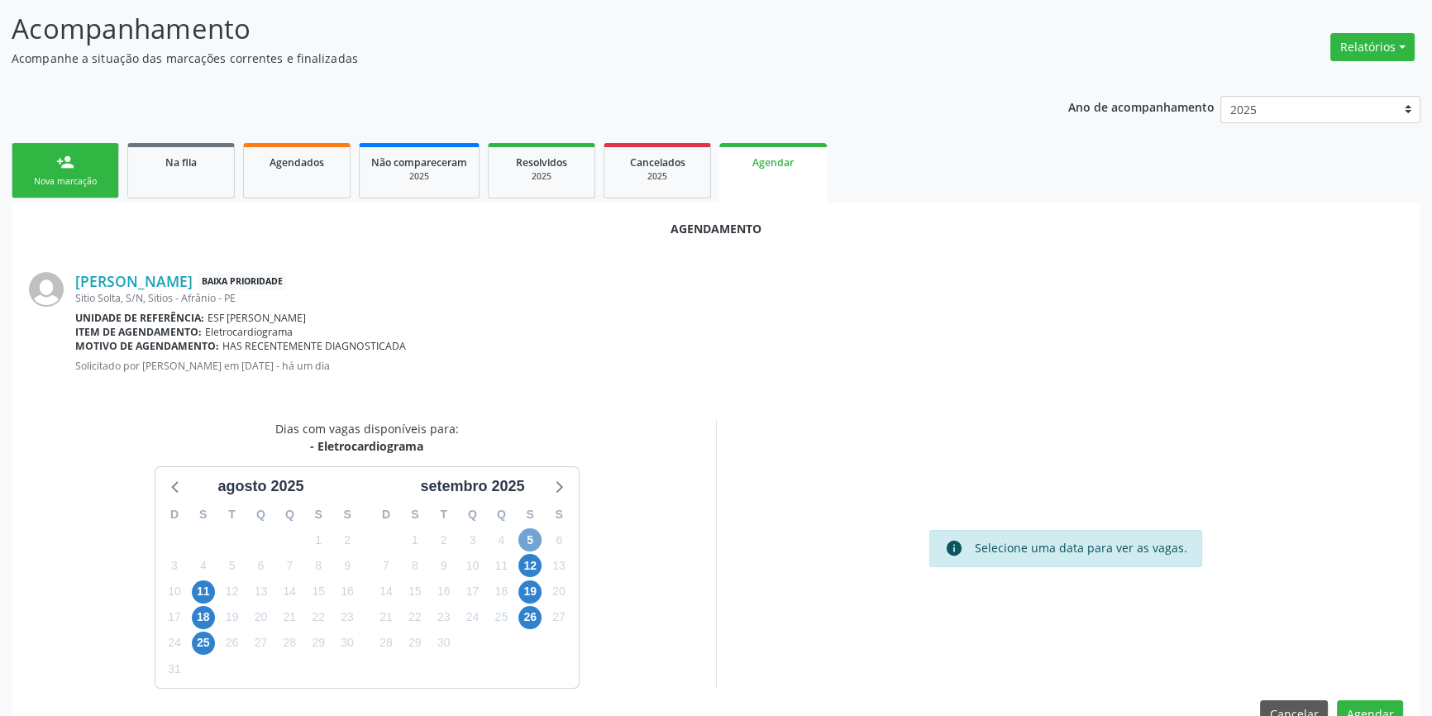
click at [524, 538] on span "5" at bounding box center [530, 539] width 23 height 23
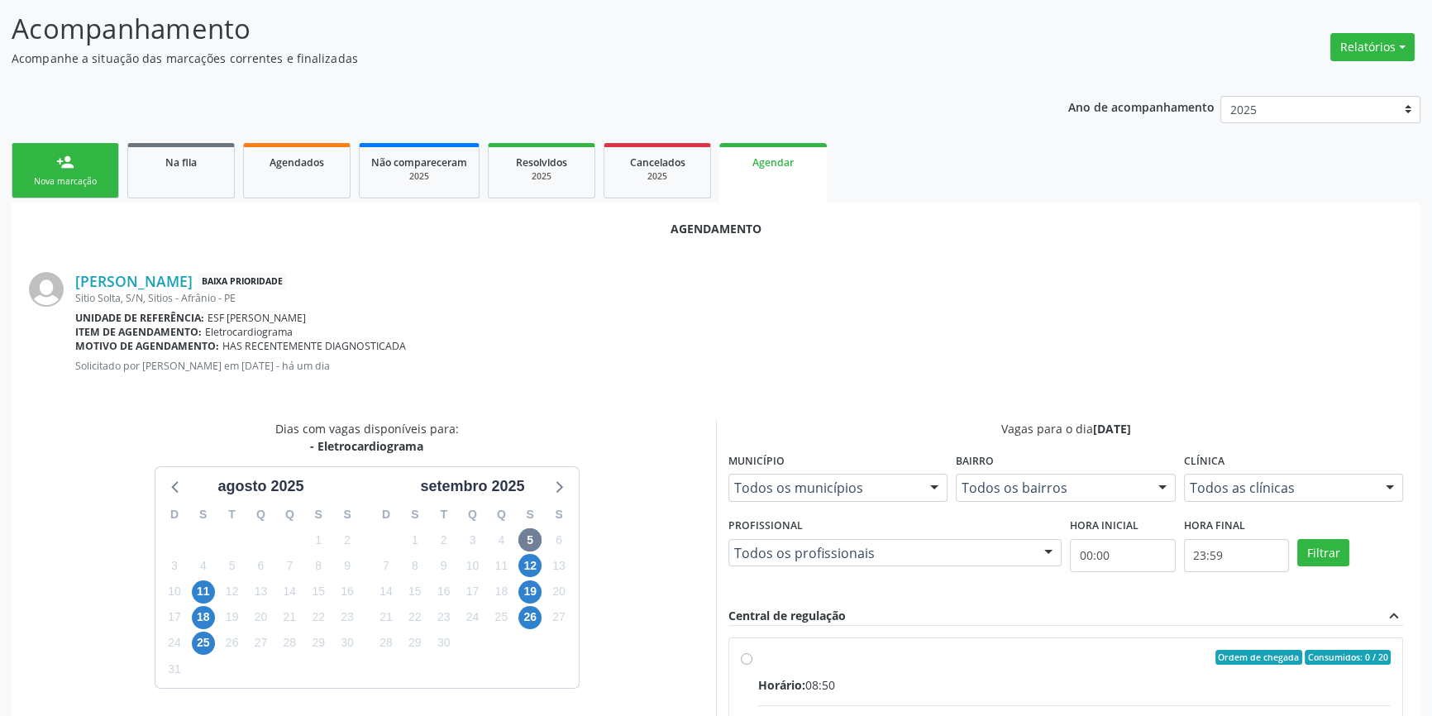
click at [753, 665] on input "Ordem de chegada Consumidos: 0 / 20 Horário: 08:50 Clínica: Esf Isabel Gomes Re…" at bounding box center [747, 657] width 12 height 15
radio input "true"
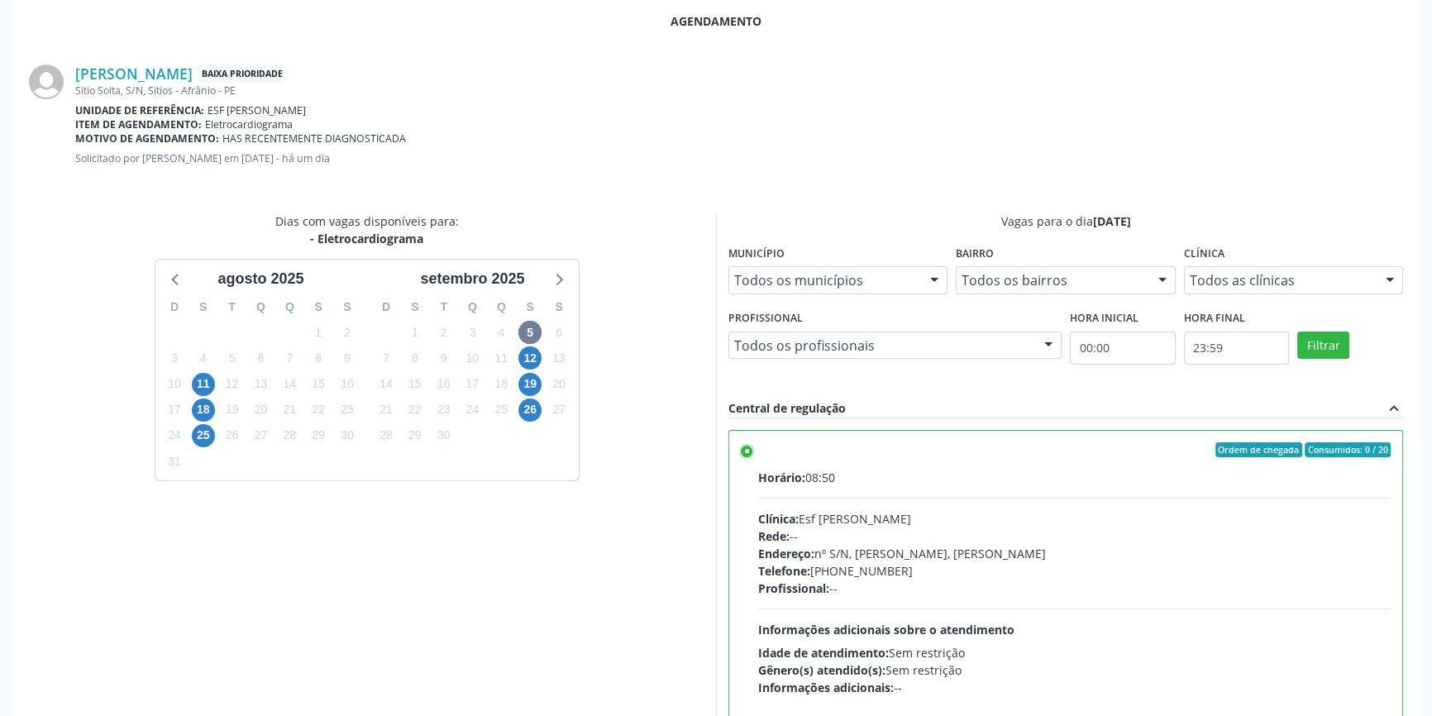
scroll to position [412, 0]
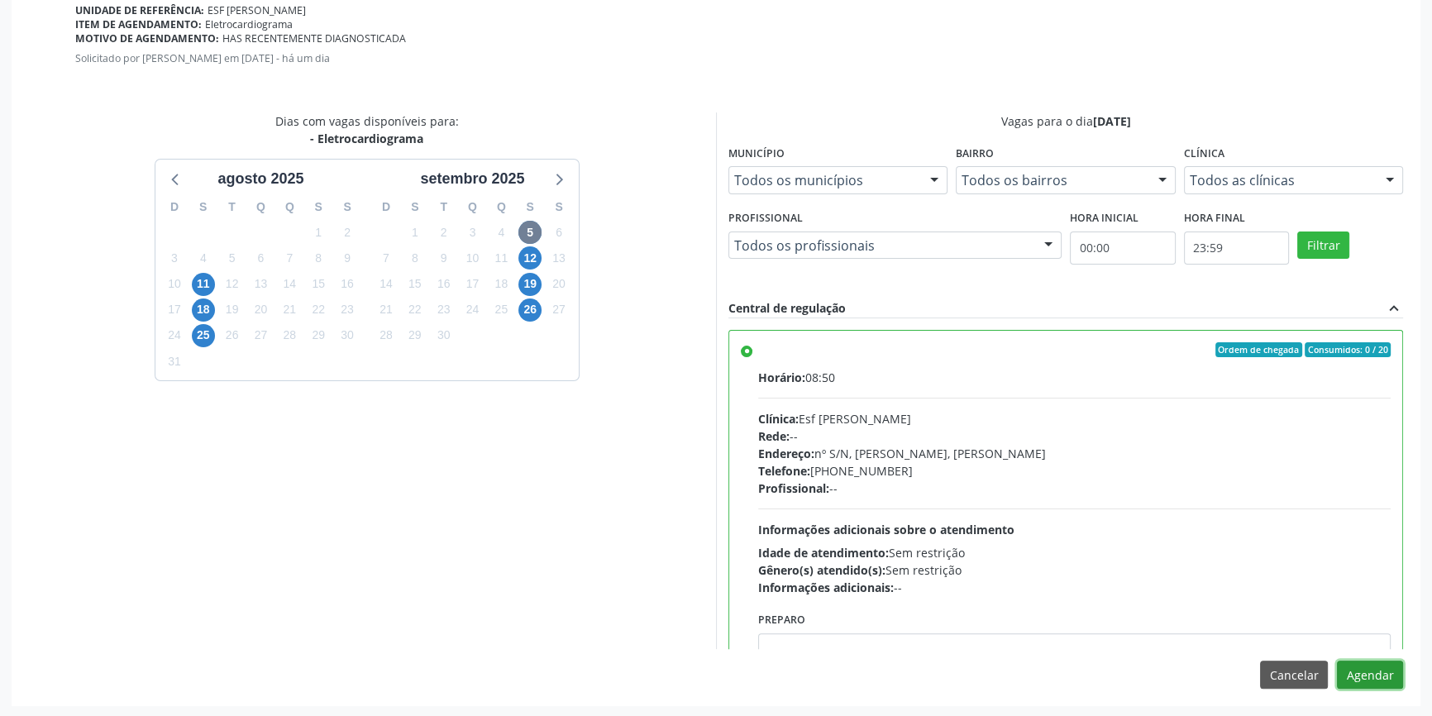
click at [1372, 684] on button "Agendar" at bounding box center [1370, 675] width 66 height 28
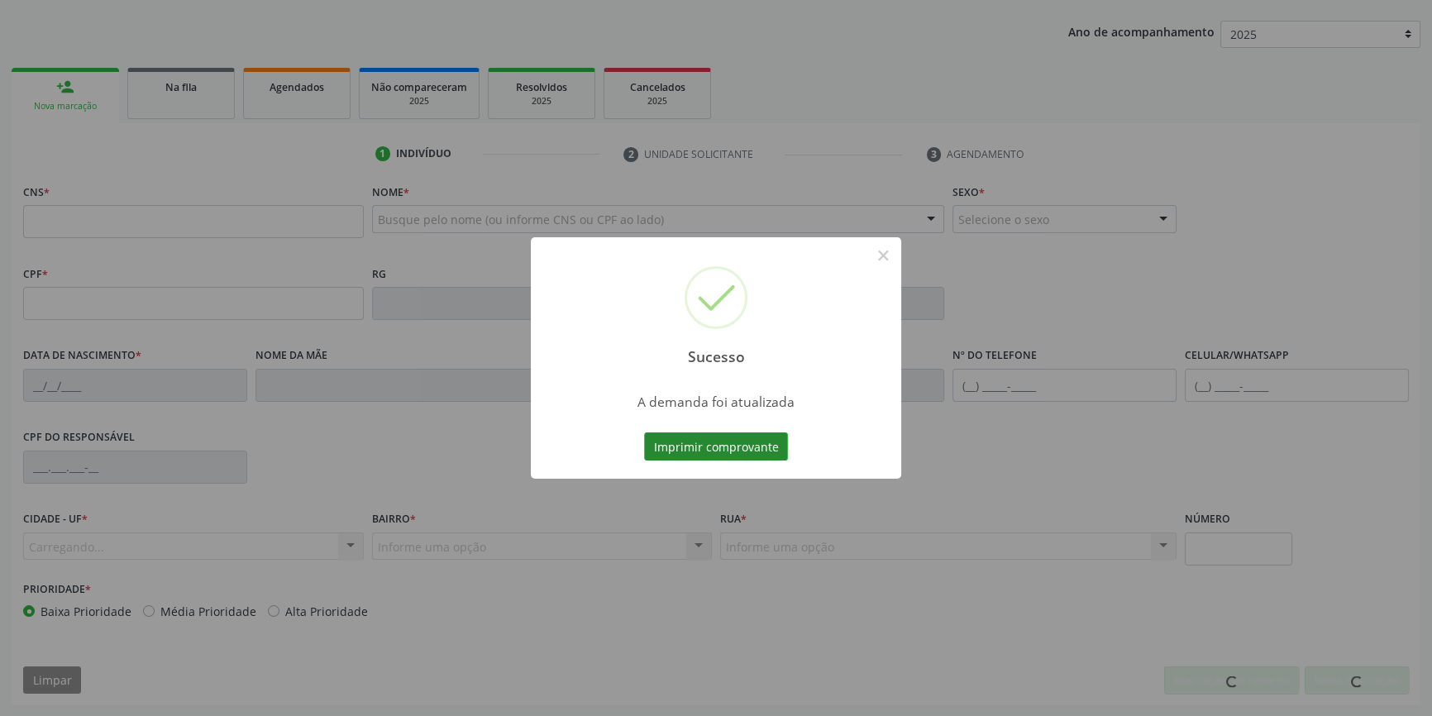
click at [693, 447] on button "Imprimir comprovante" at bounding box center [716, 447] width 144 height 28
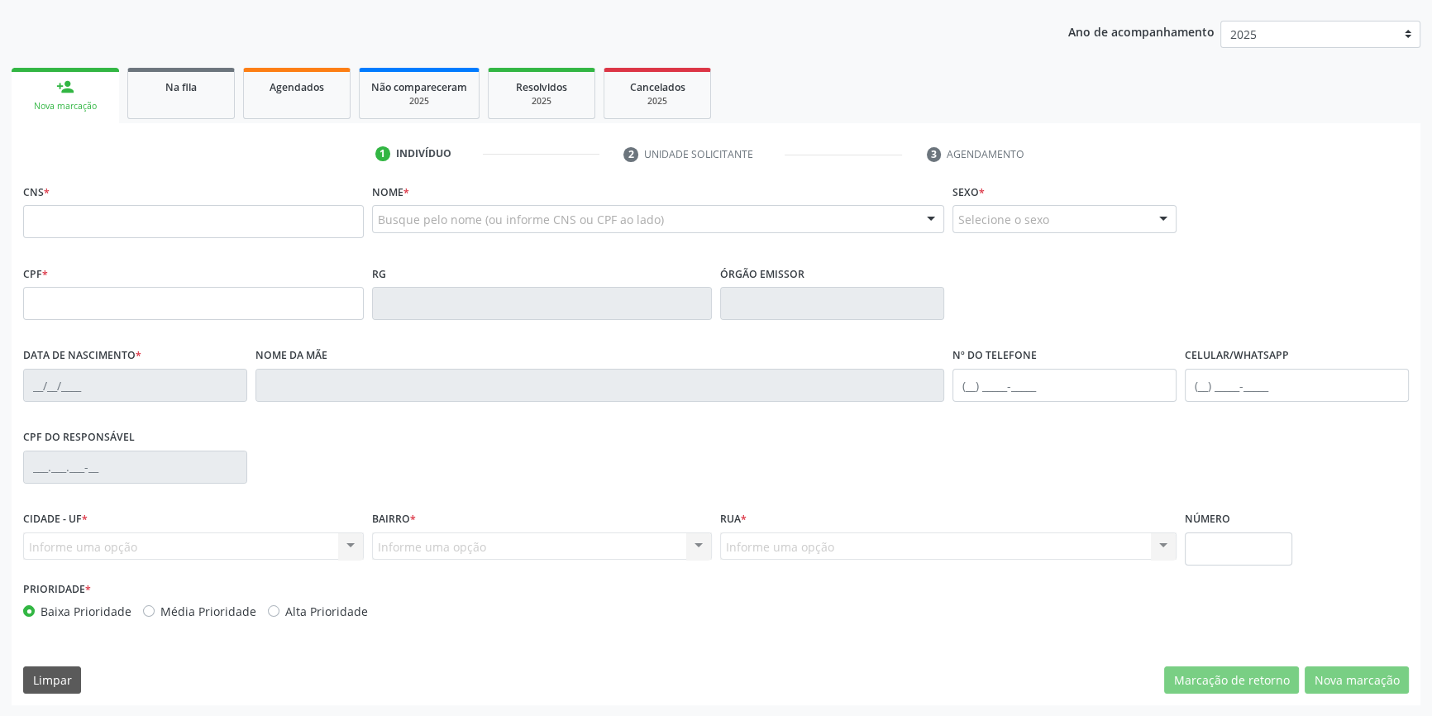
click at [184, 110] on link "Na fila" at bounding box center [181, 93] width 108 height 51
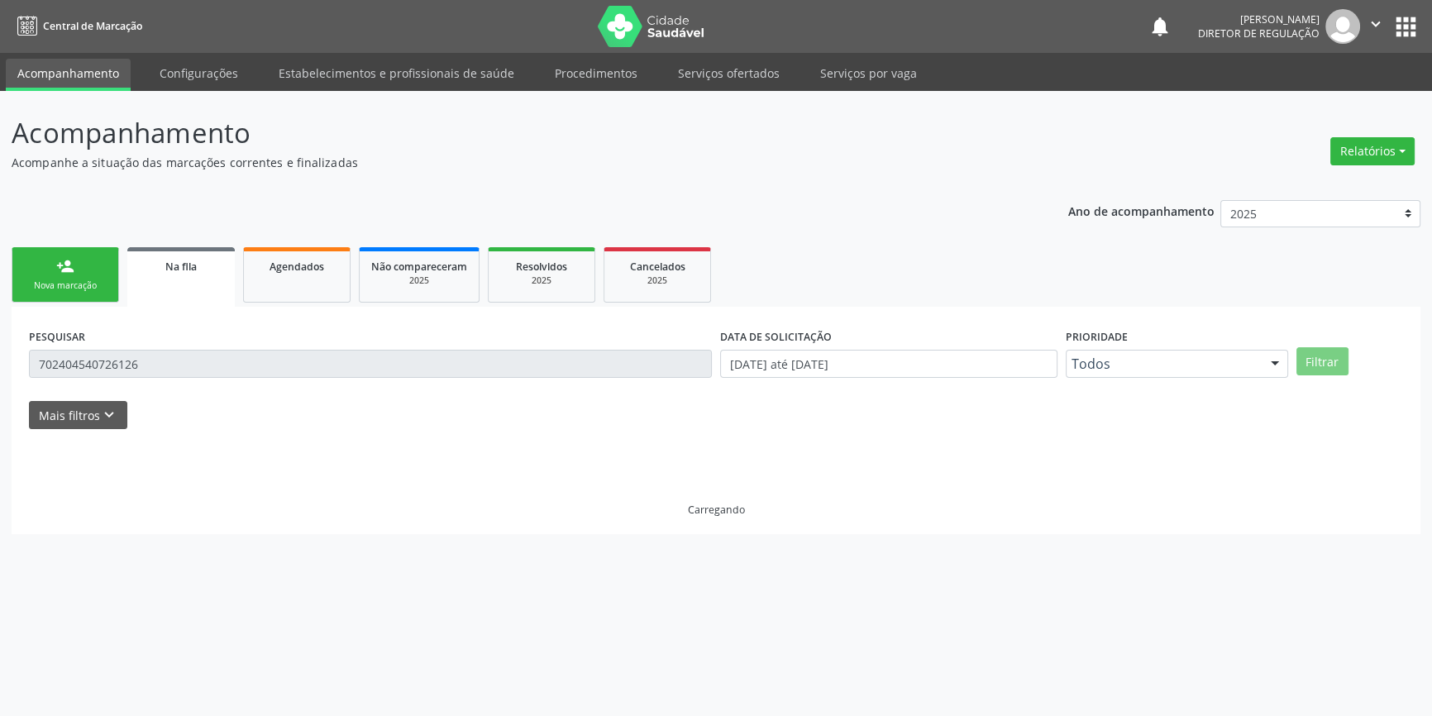
scroll to position [0, 0]
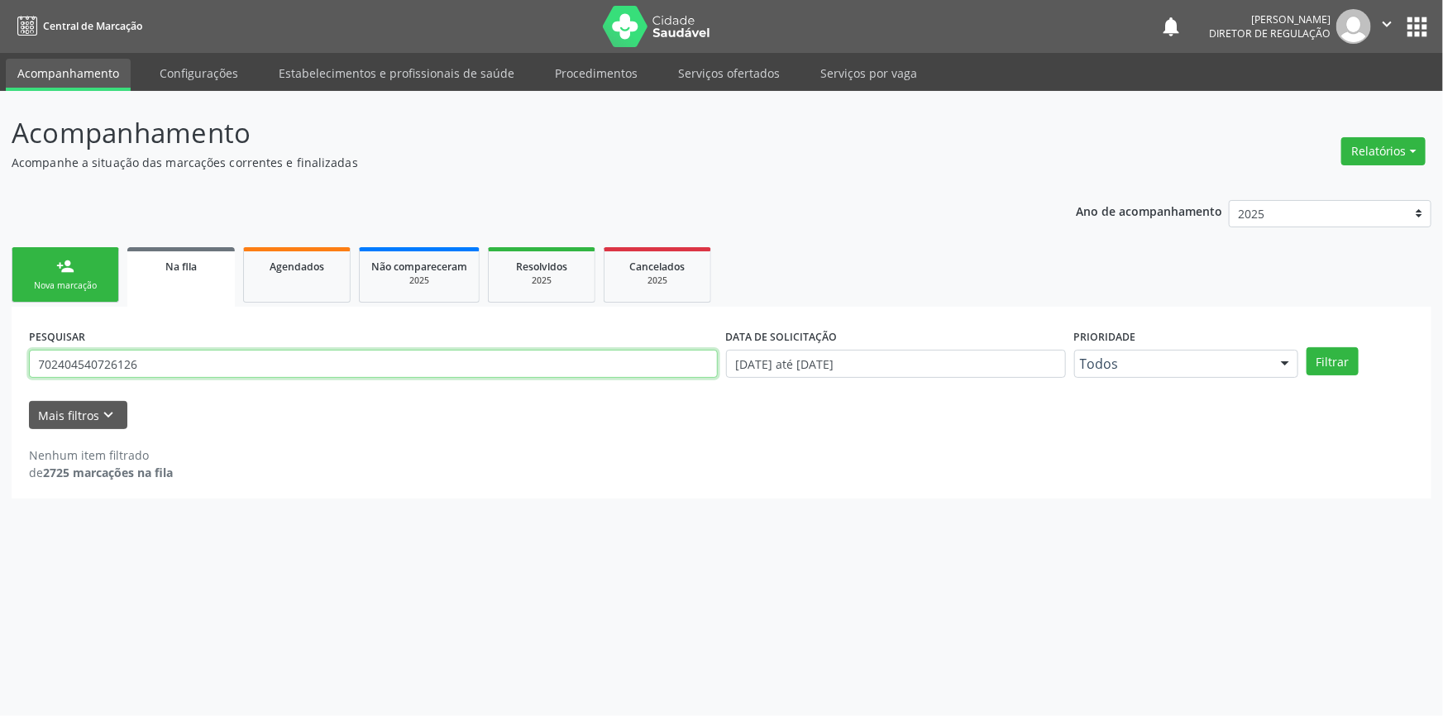
drag, startPoint x: 193, startPoint y: 356, endPoint x: 0, endPoint y: 367, distance: 193.0
click at [0, 367] on div "Acompanhamento Acompanhe a situação das marcações correntes e finalizadas Relat…" at bounding box center [721, 403] width 1443 height 625
type input "706205504461164"
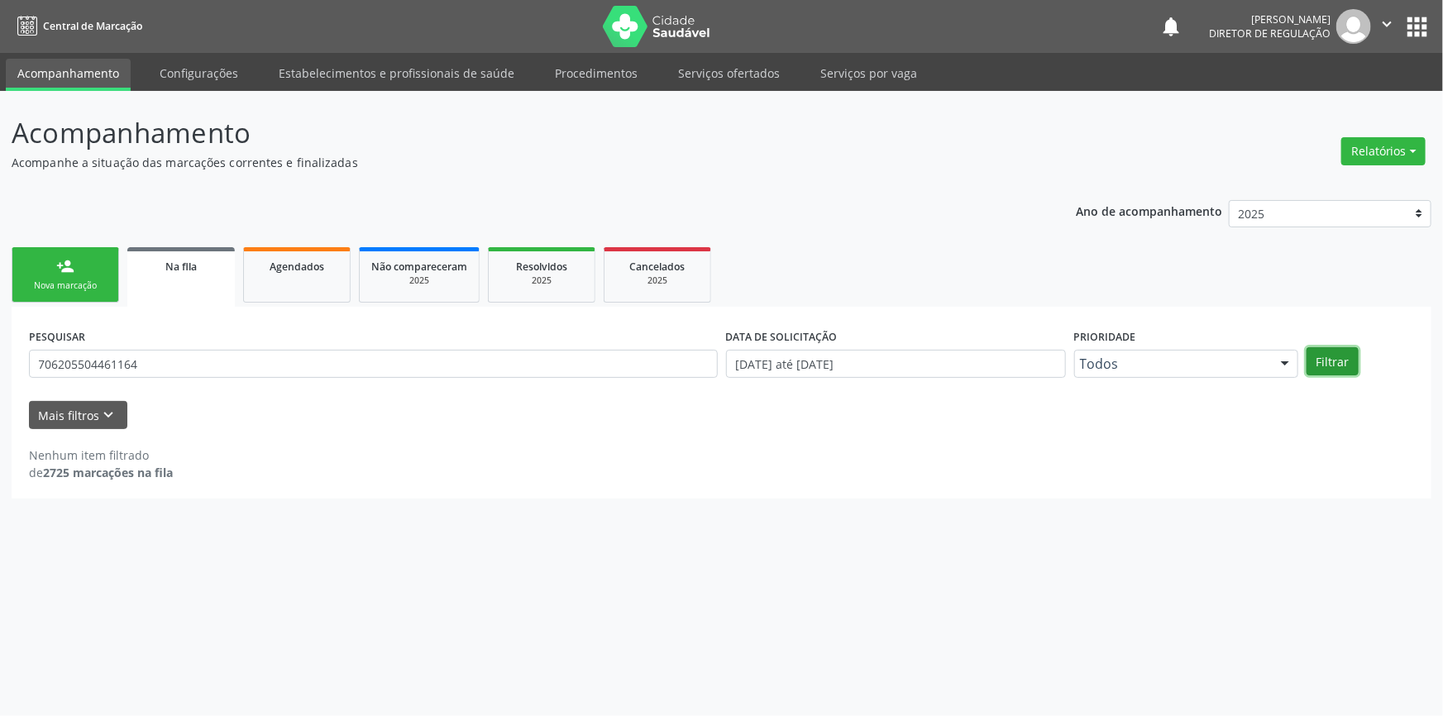
click at [1336, 355] on button "Filtrar" at bounding box center [1333, 361] width 52 height 28
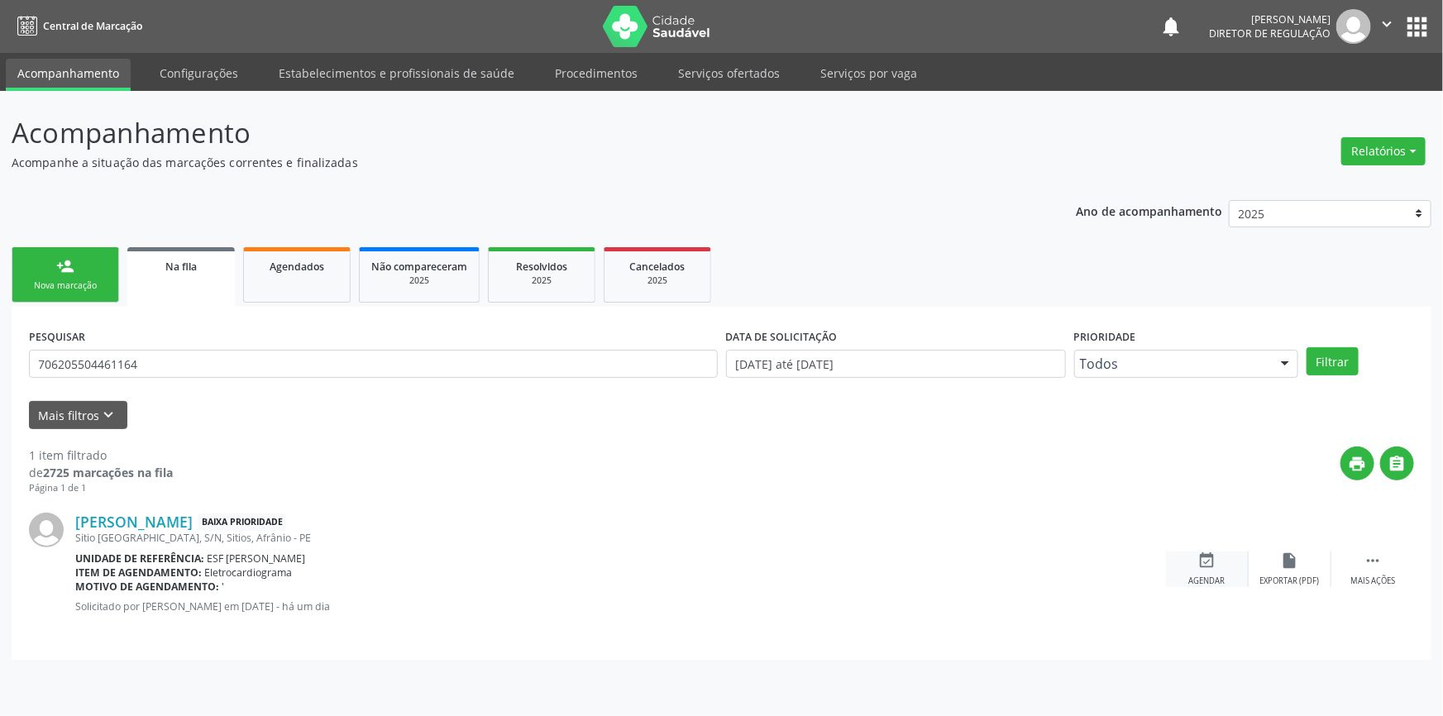
click at [1223, 569] on div "event_available Agendar" at bounding box center [1207, 570] width 83 height 36
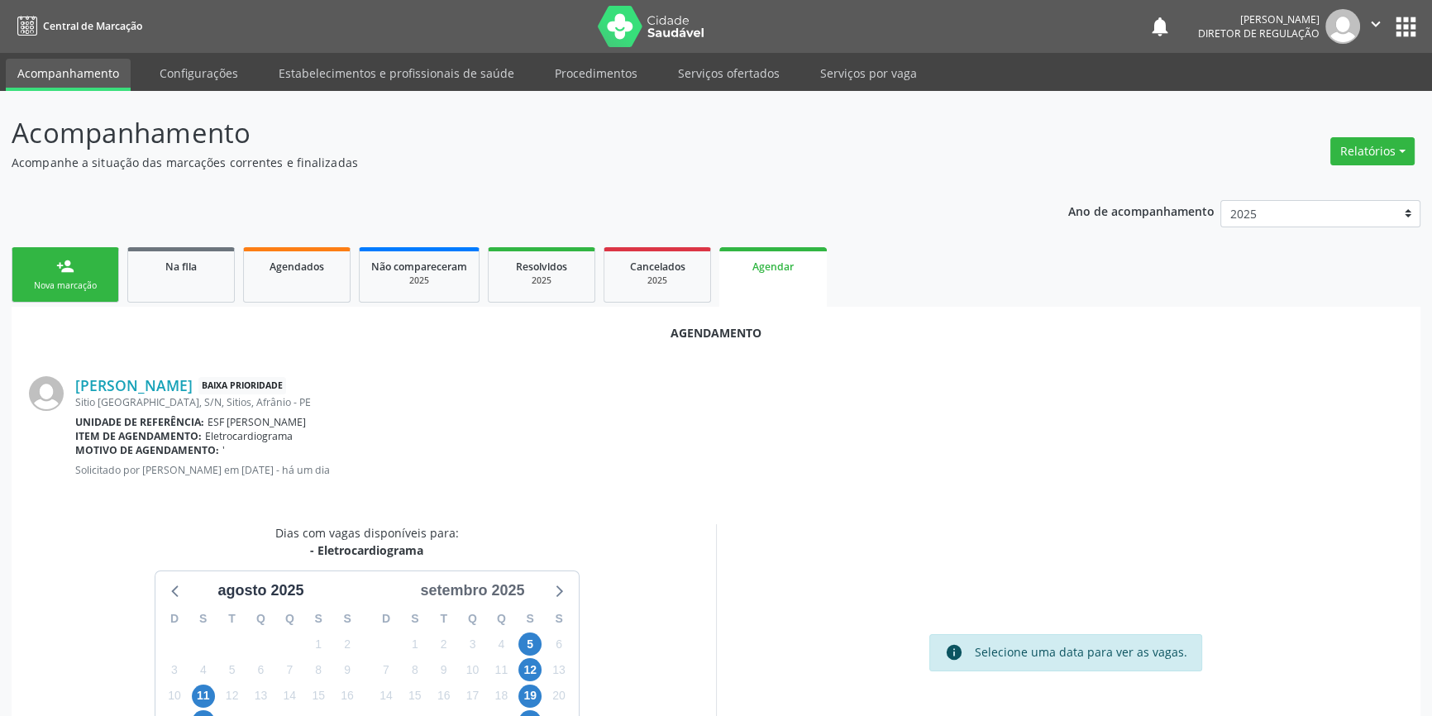
scroll to position [143, 0]
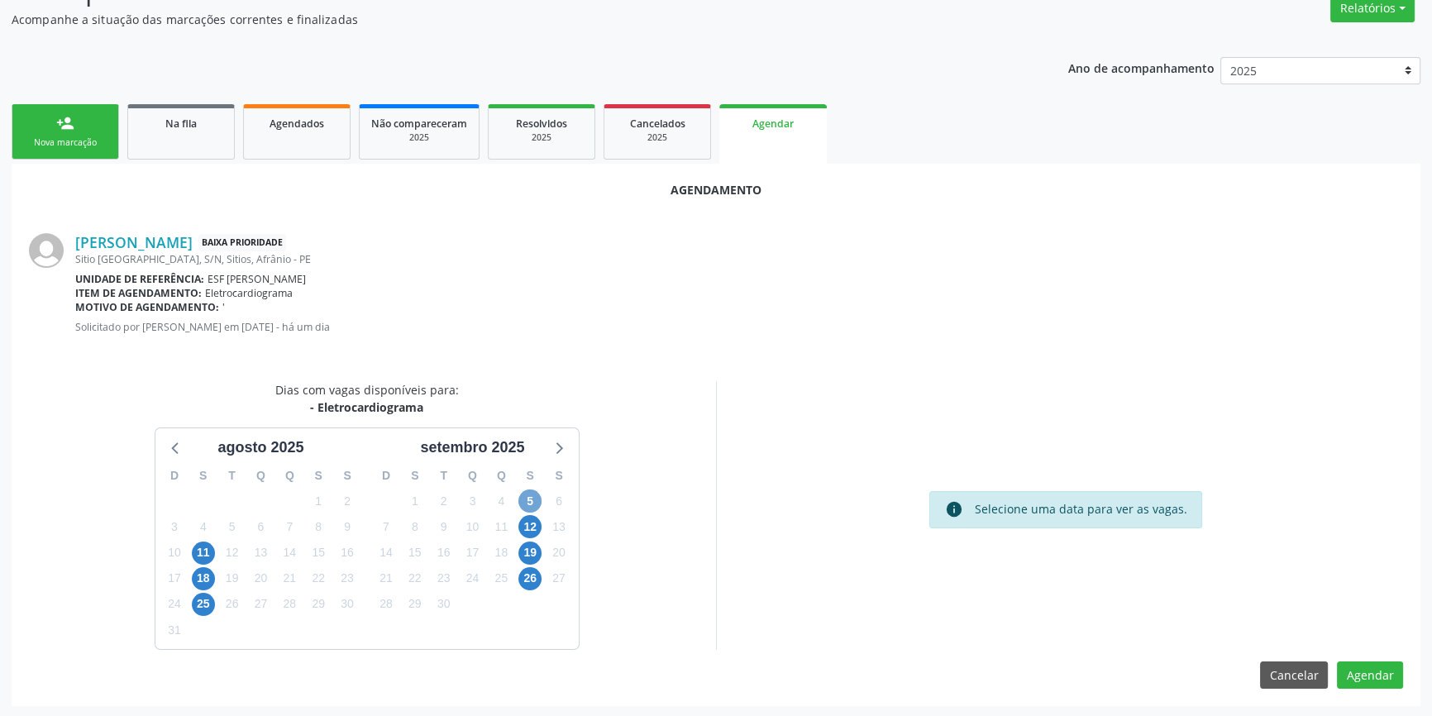
click at [526, 499] on span "5" at bounding box center [530, 501] width 23 height 23
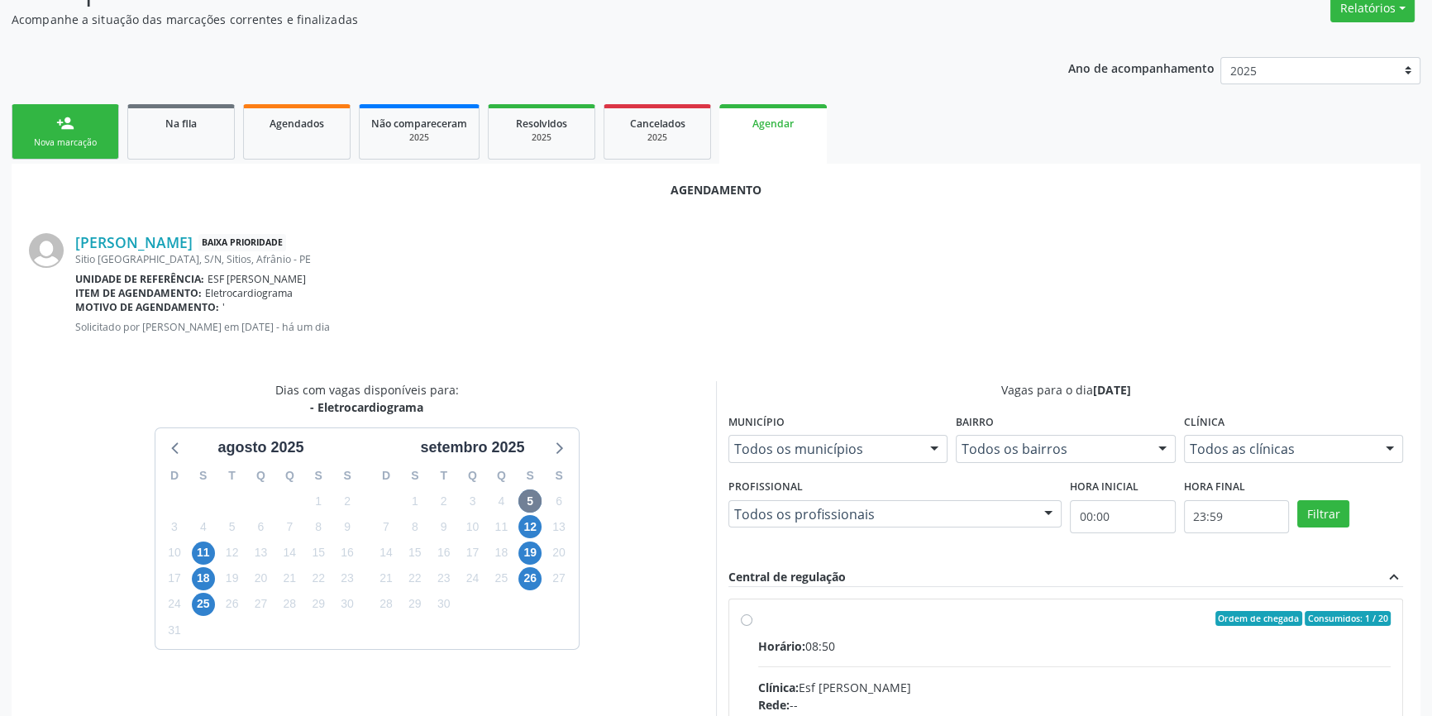
drag, startPoint x: 865, startPoint y: 611, endPoint x: 893, endPoint y: 571, distance: 49.3
click at [865, 612] on div "Ordem de chegada Consumidos: 1 / 20" at bounding box center [1074, 618] width 633 height 15
click at [753, 612] on input "Ordem de chegada Consumidos: 1 / 20 Horário: 08:50 Clínica: Esf Isabel Gomes Re…" at bounding box center [747, 618] width 12 height 15
radio input "true"
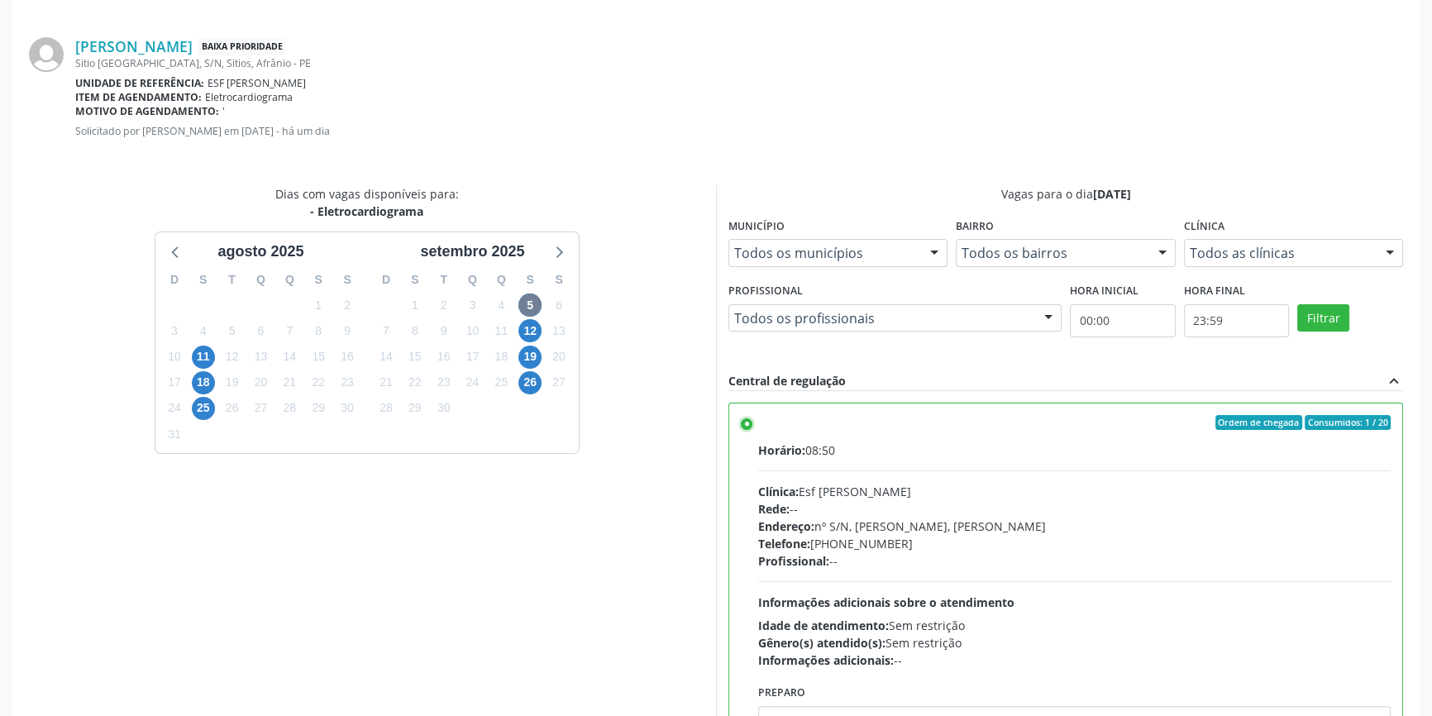
scroll to position [412, 0]
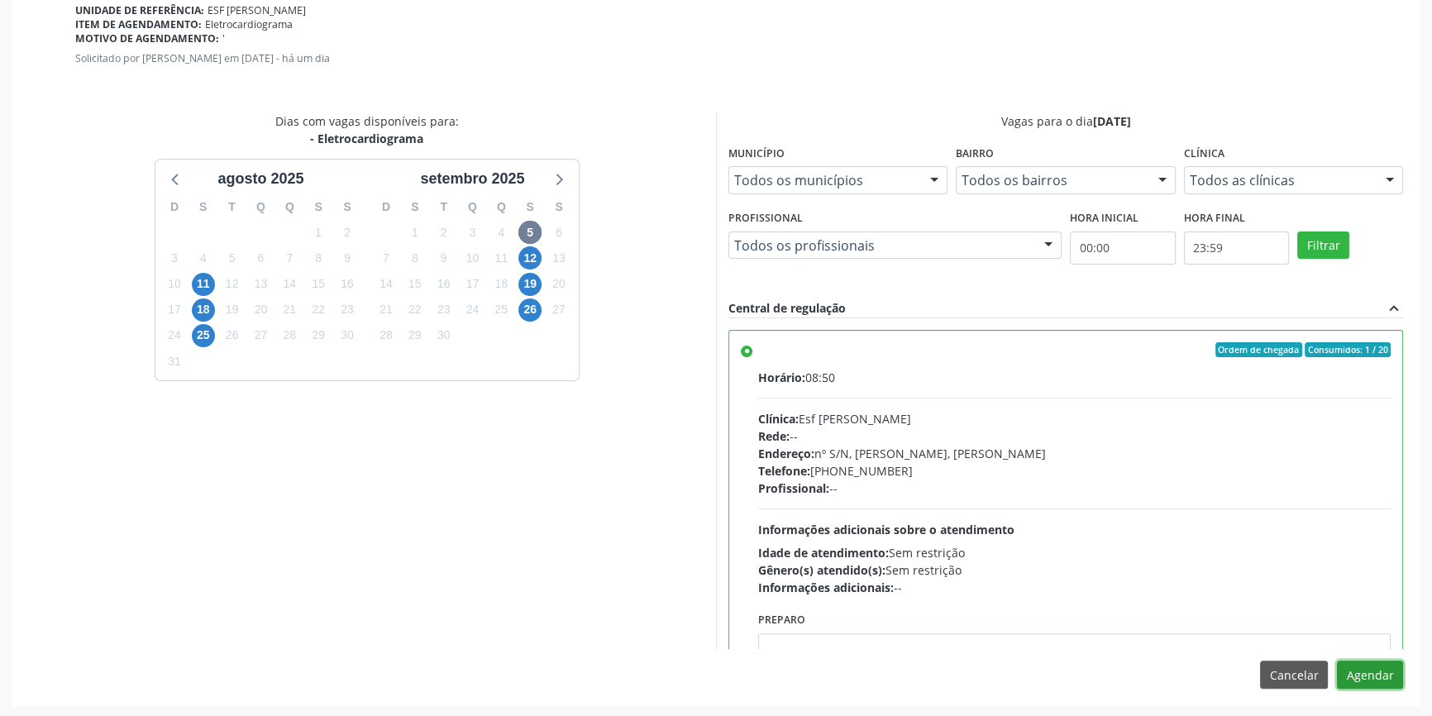
click at [1389, 670] on button "Agendar" at bounding box center [1370, 675] width 66 height 28
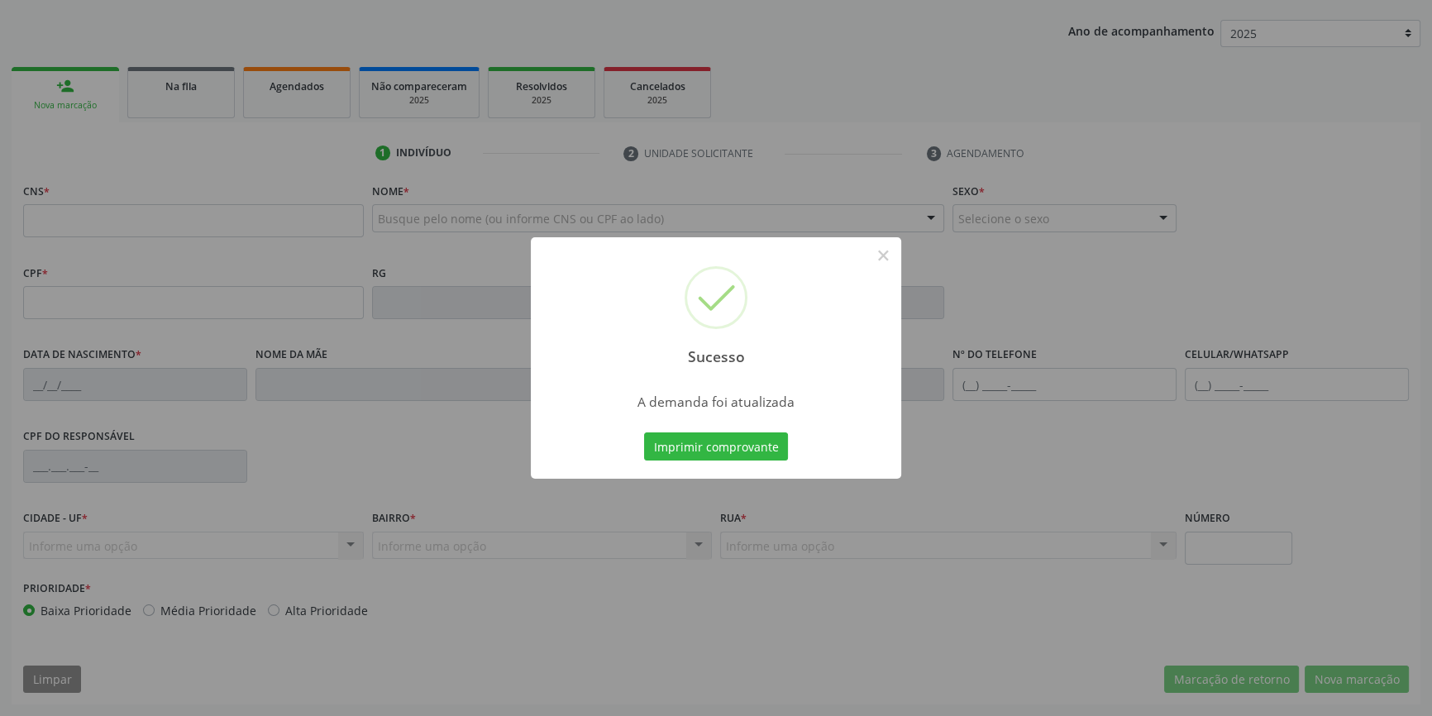
scroll to position [179, 0]
click at [758, 452] on button "Imprimir comprovante" at bounding box center [716, 447] width 144 height 28
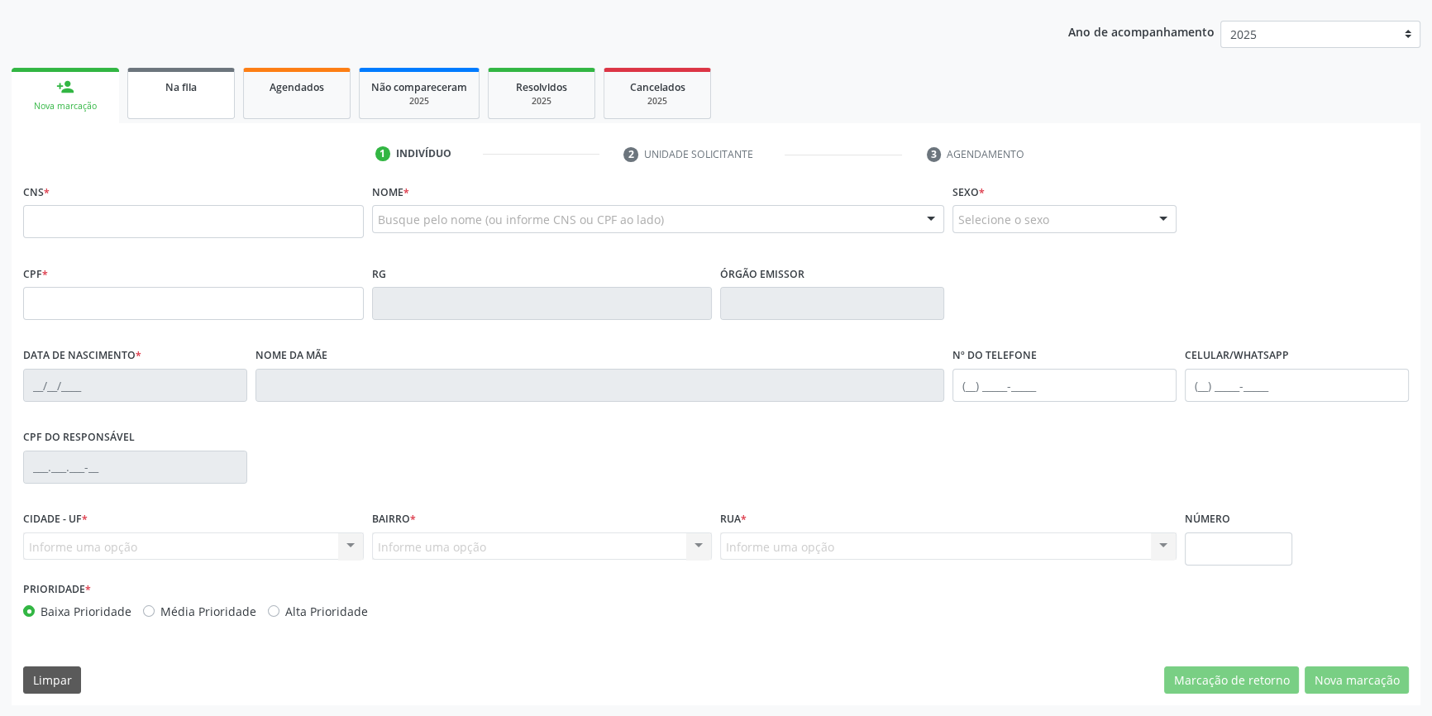
click at [202, 84] on div "Na fila" at bounding box center [181, 86] width 83 height 17
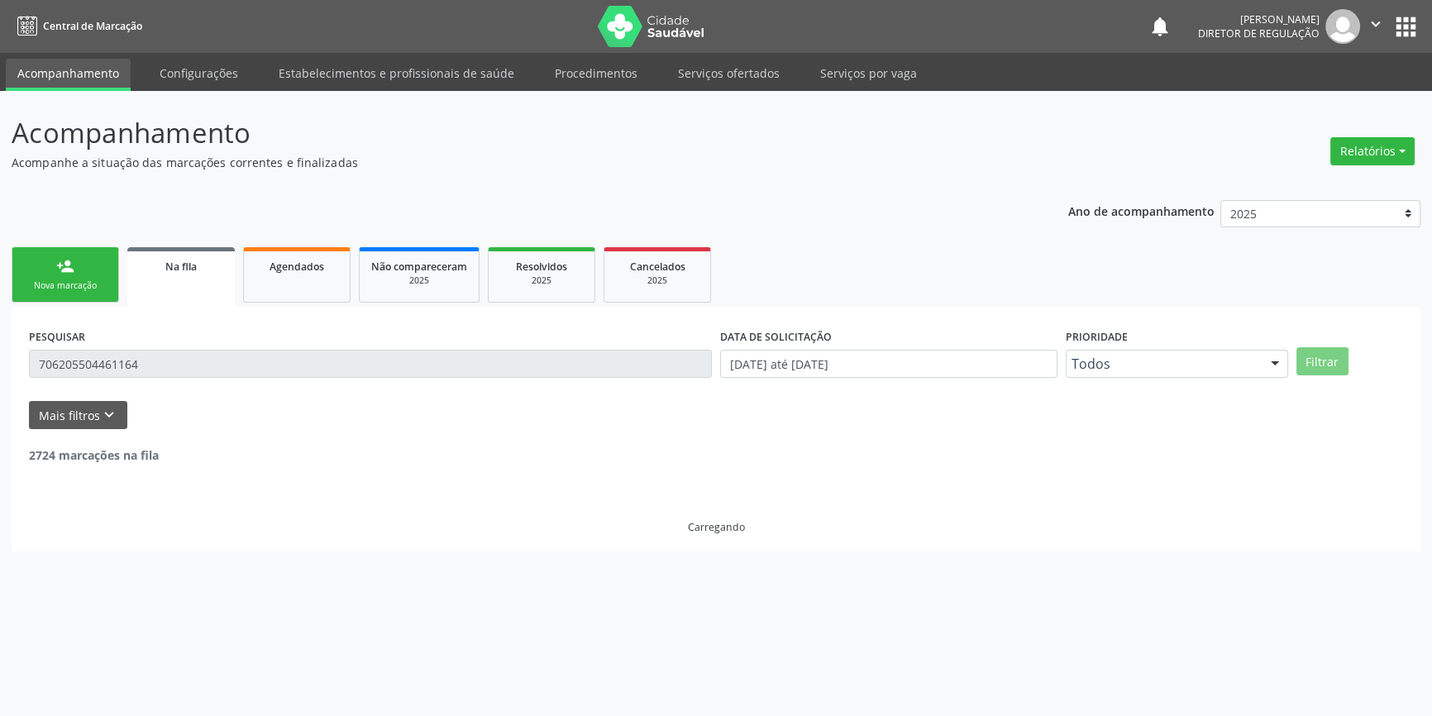
scroll to position [0, 0]
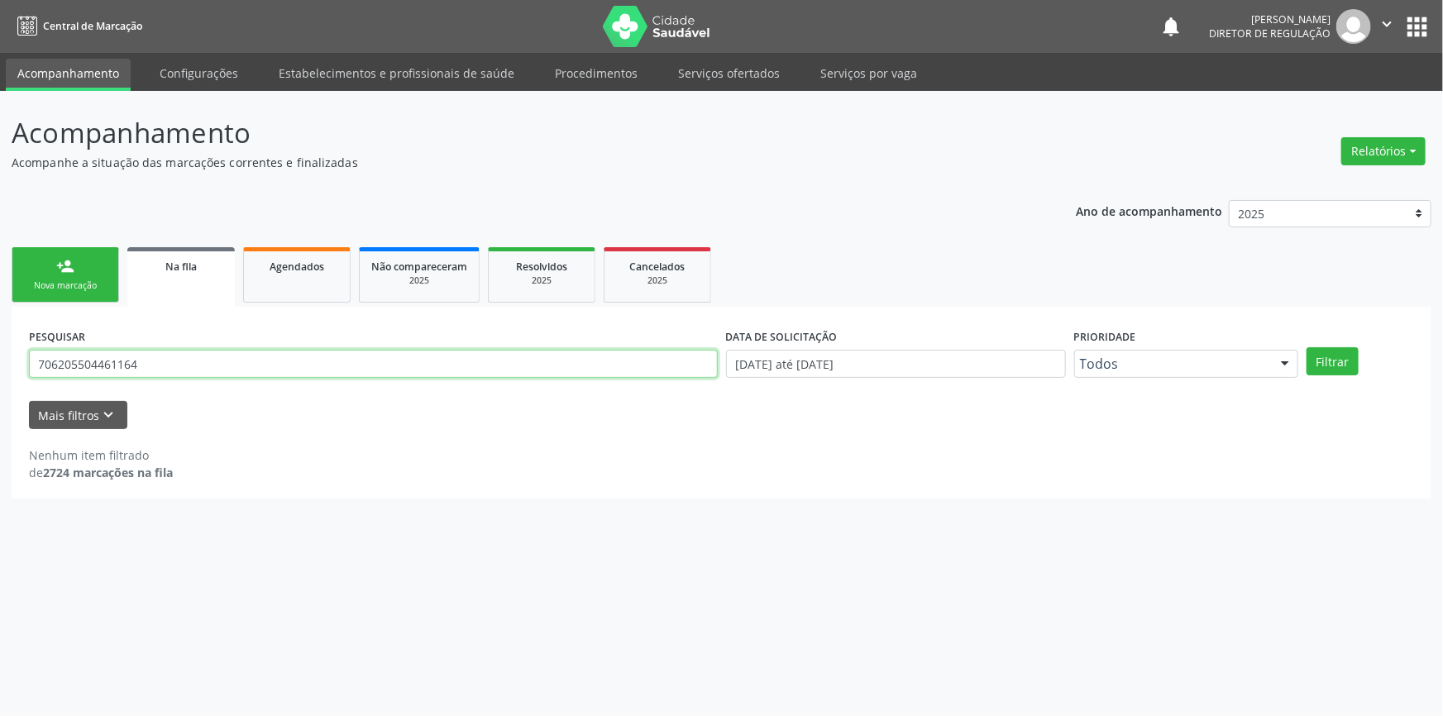
drag, startPoint x: 195, startPoint y: 359, endPoint x: 0, endPoint y: 358, distance: 195.2
click at [0, 358] on div "Acompanhamento Acompanhe a situação das marcações correntes e finalizadas Relat…" at bounding box center [721, 403] width 1443 height 625
type input "705601457221314"
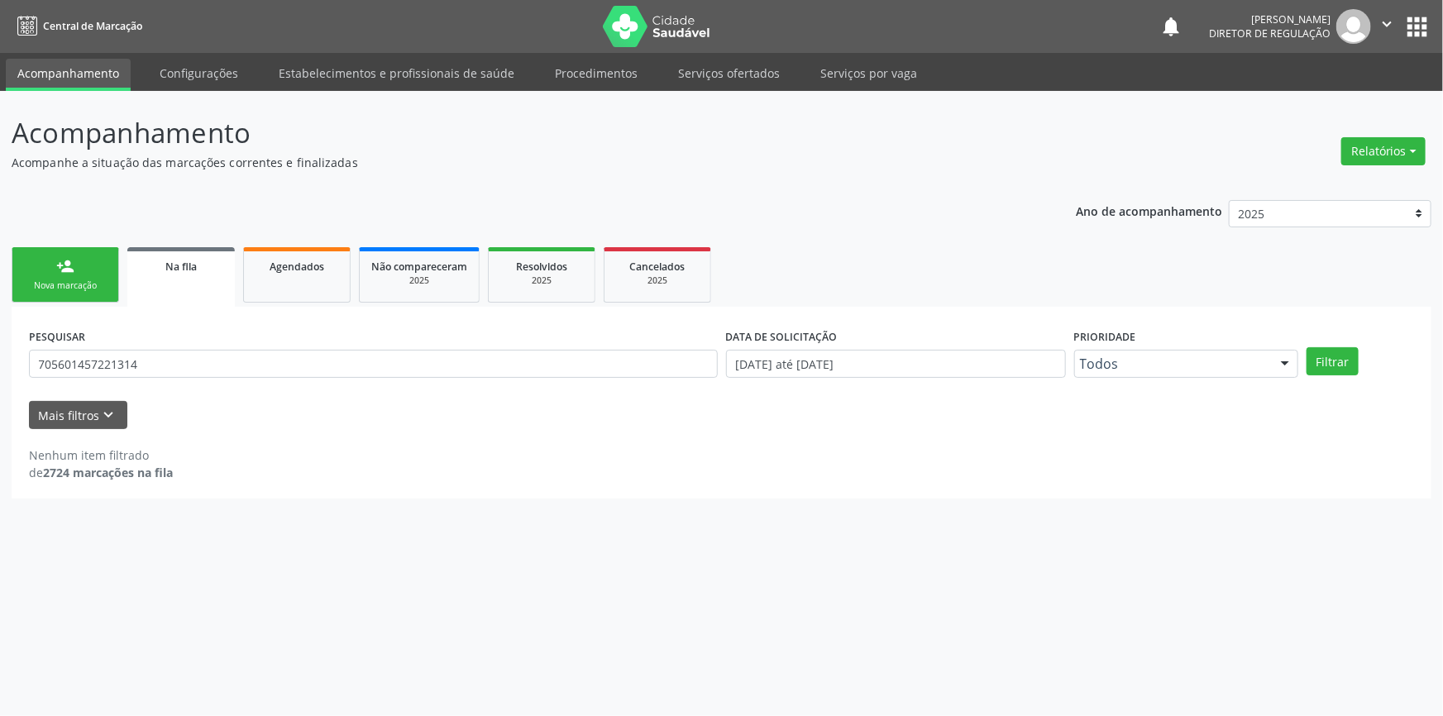
click at [1334, 375] on div "PESQUISAR 705601457221314 DATA DE SOLICITAÇÃO 01/07/2024 até 19/08/2025 Priorid…" at bounding box center [722, 356] width 1394 height 65
click at [1332, 363] on button "Filtrar" at bounding box center [1333, 361] width 52 height 28
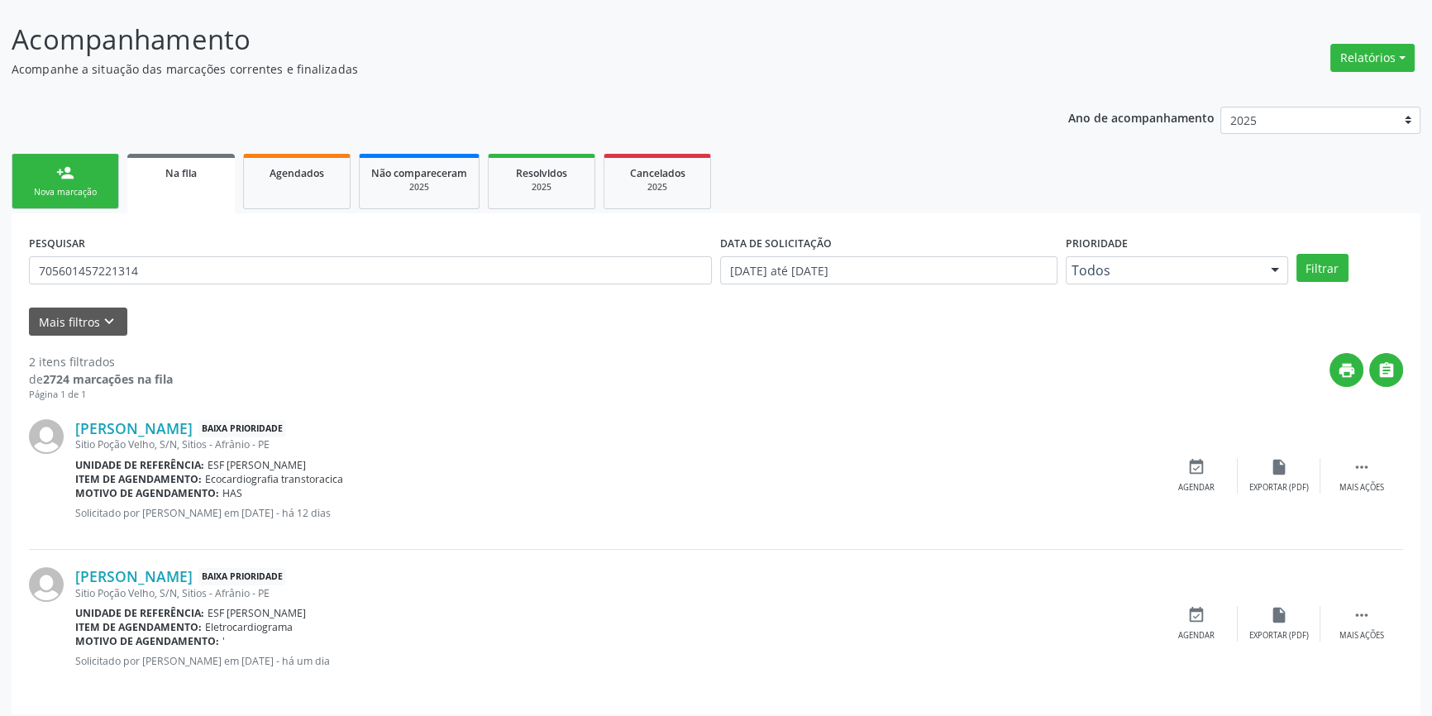
scroll to position [102, 0]
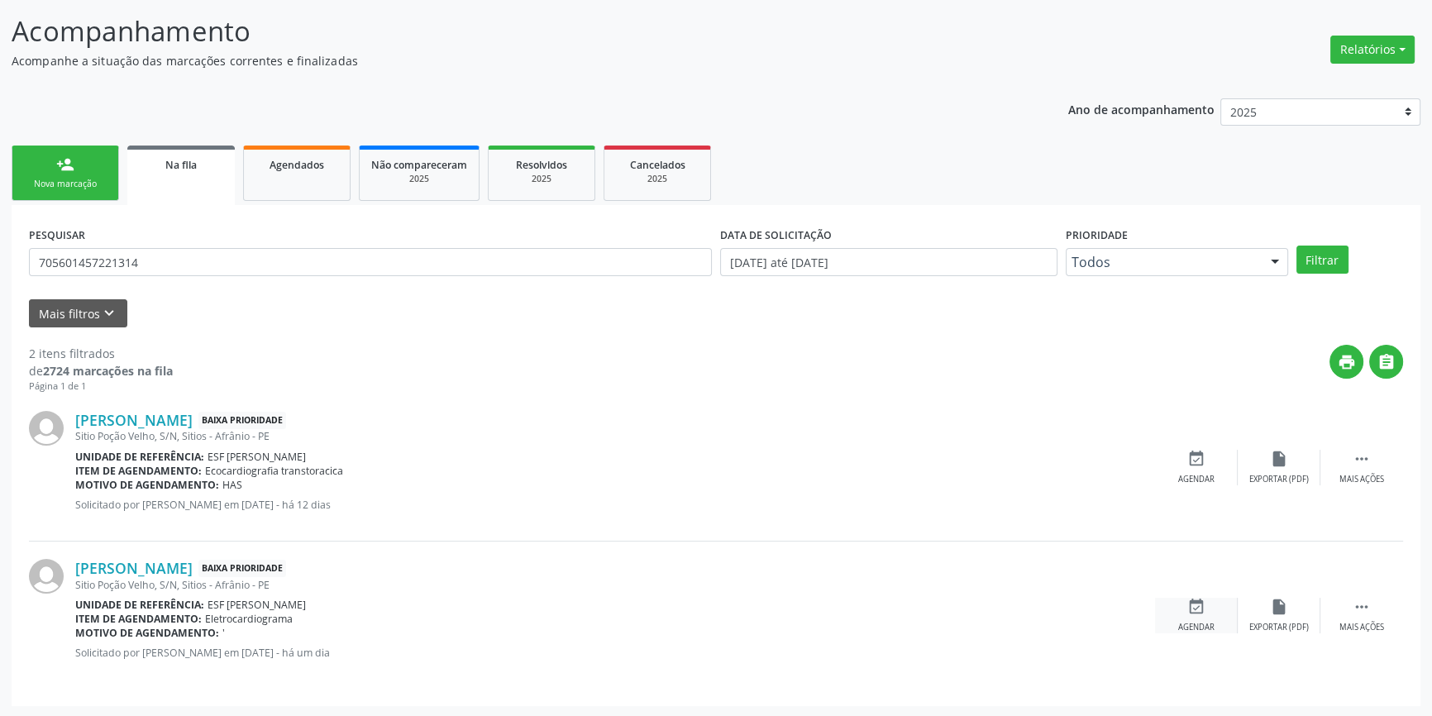
click at [1199, 610] on icon "event_available" at bounding box center [1197, 607] width 18 height 18
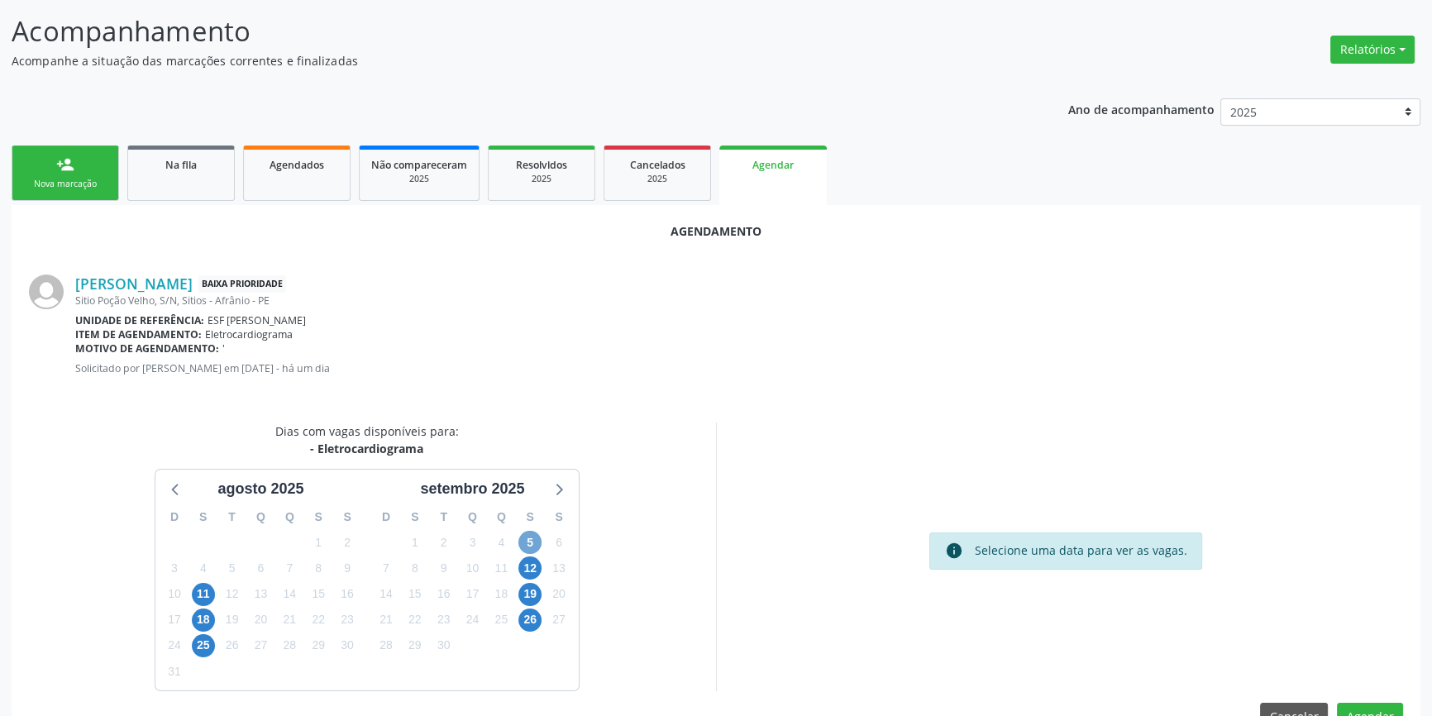
click at [529, 545] on span "5" at bounding box center [530, 542] width 23 height 23
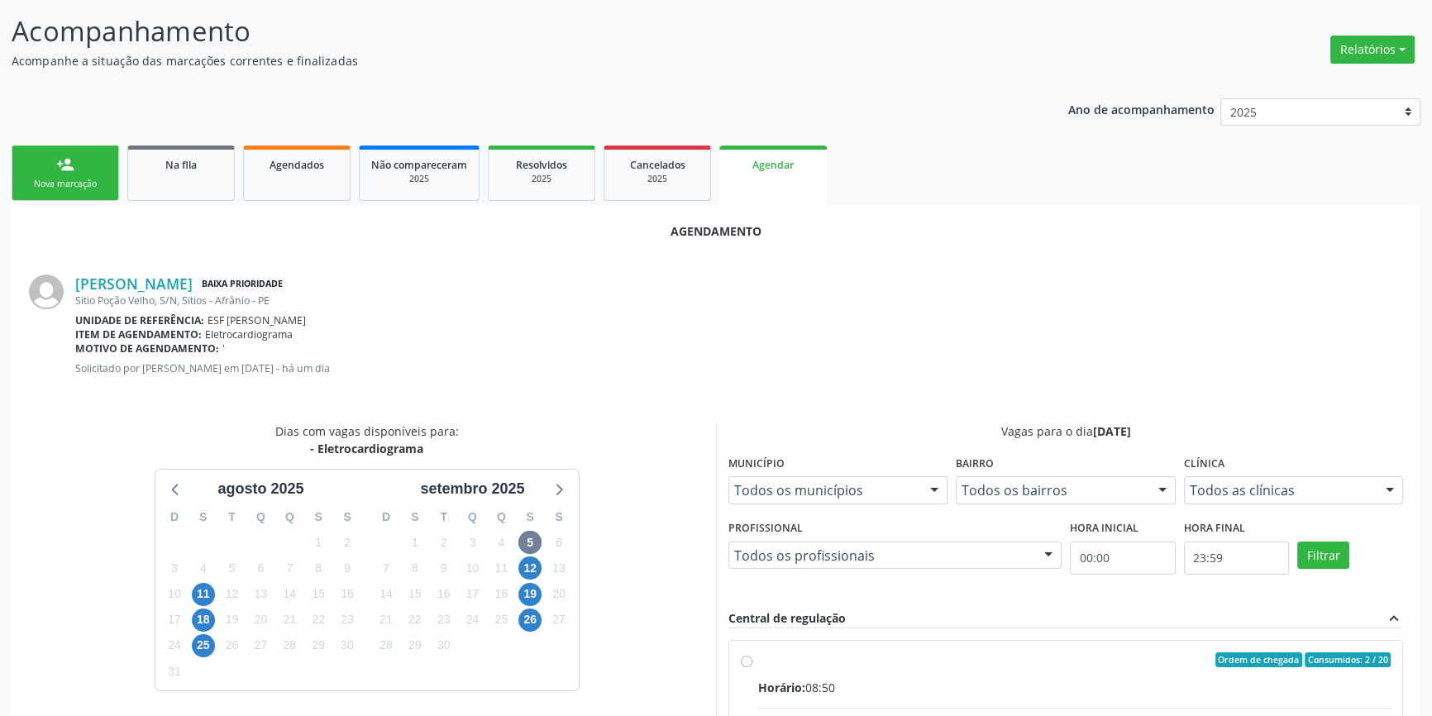
click at [769, 620] on div "Central de regulação" at bounding box center [787, 619] width 117 height 18
click at [773, 654] on div "Vagas para o dia 05/09/2025 Município Todos os municípios Todos os municípios A…" at bounding box center [1065, 557] width 699 height 269
click at [772, 622] on div "Central de regulação" at bounding box center [787, 619] width 117 height 18
click at [753, 667] on input "Ordem de chegada Consumidos: 2 / 20 Horário: 08:50 Clínica: Esf Isabel Gomes Re…" at bounding box center [747, 660] width 12 height 15
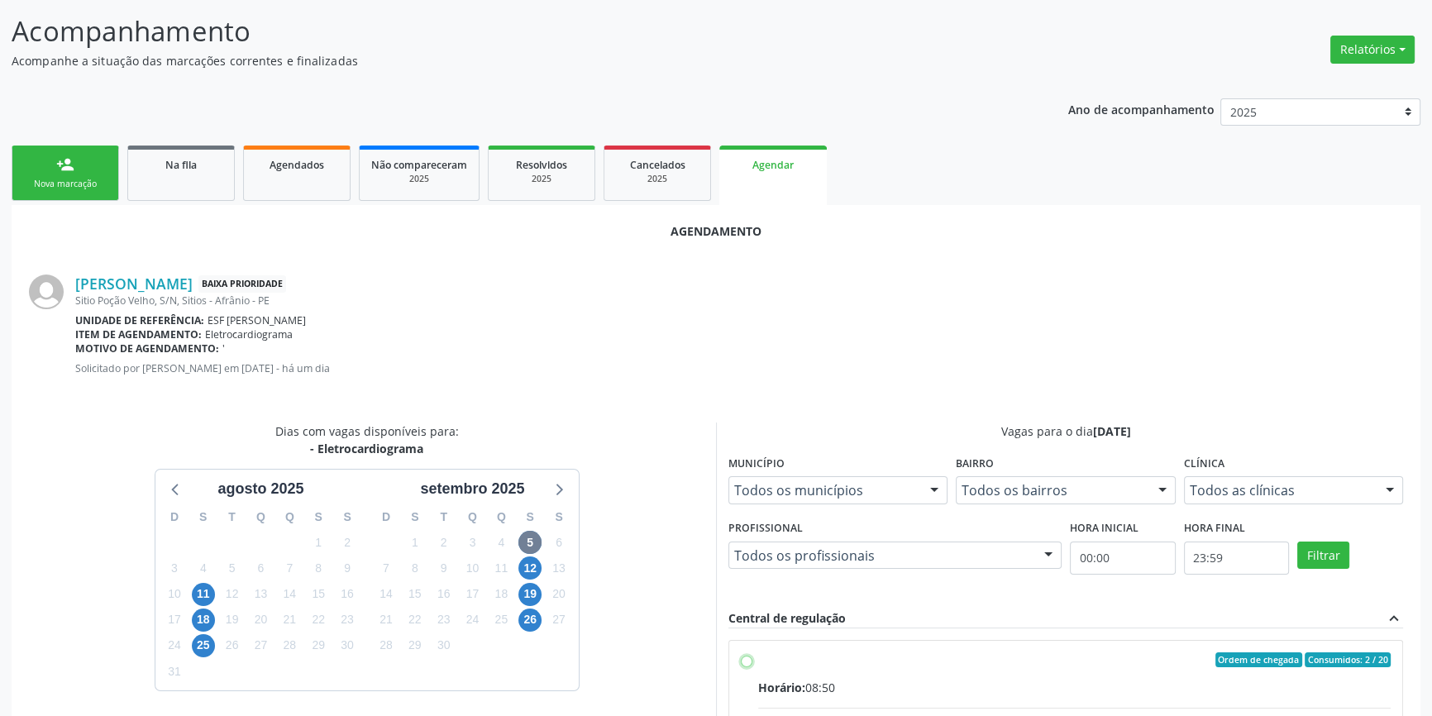
radio input "true"
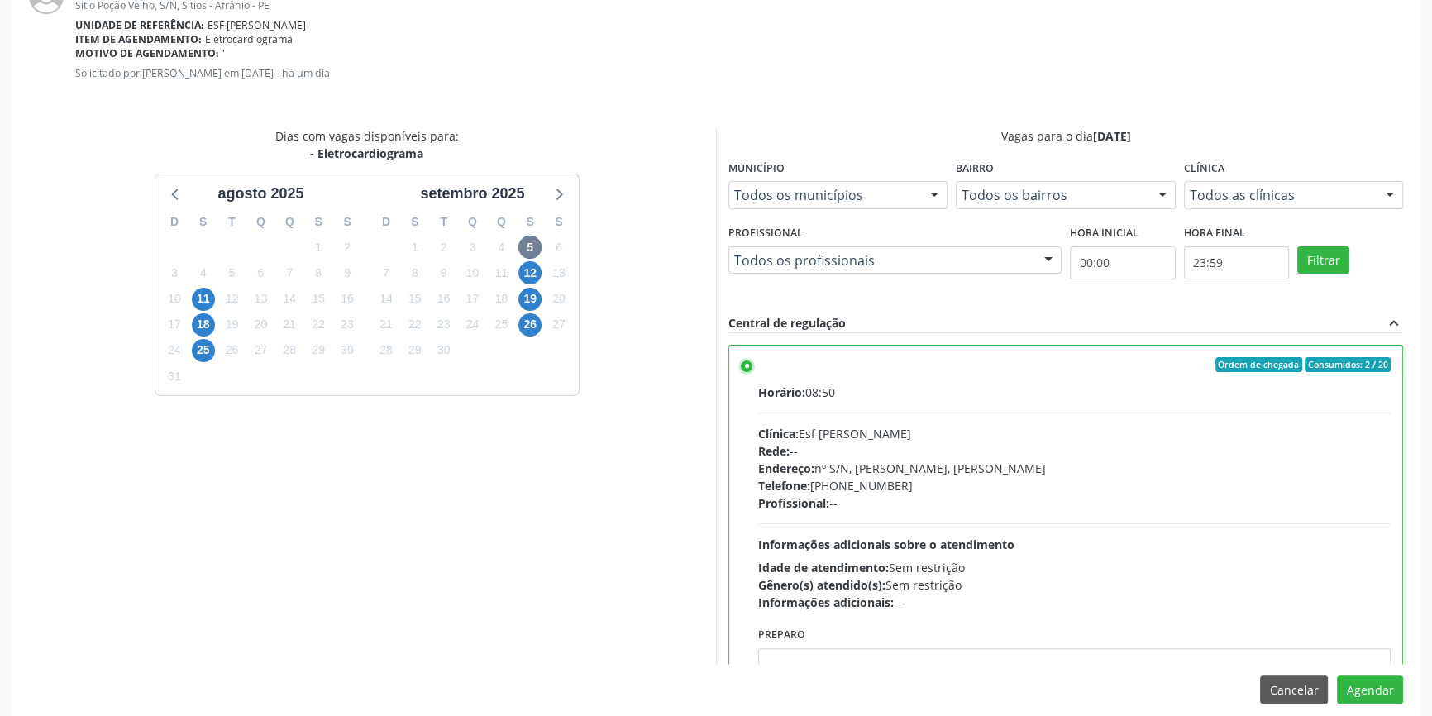
scroll to position [412, 0]
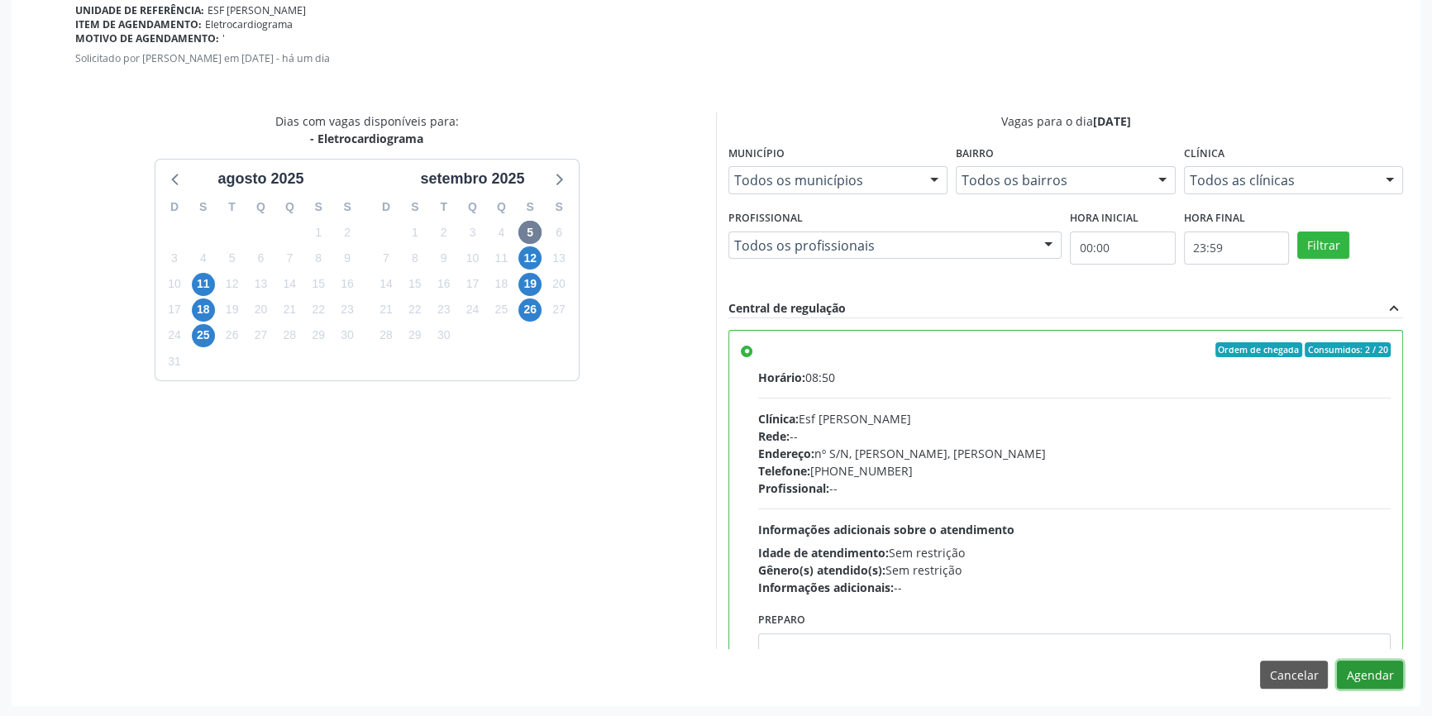
click at [1370, 670] on button "Agendar" at bounding box center [1370, 675] width 66 height 28
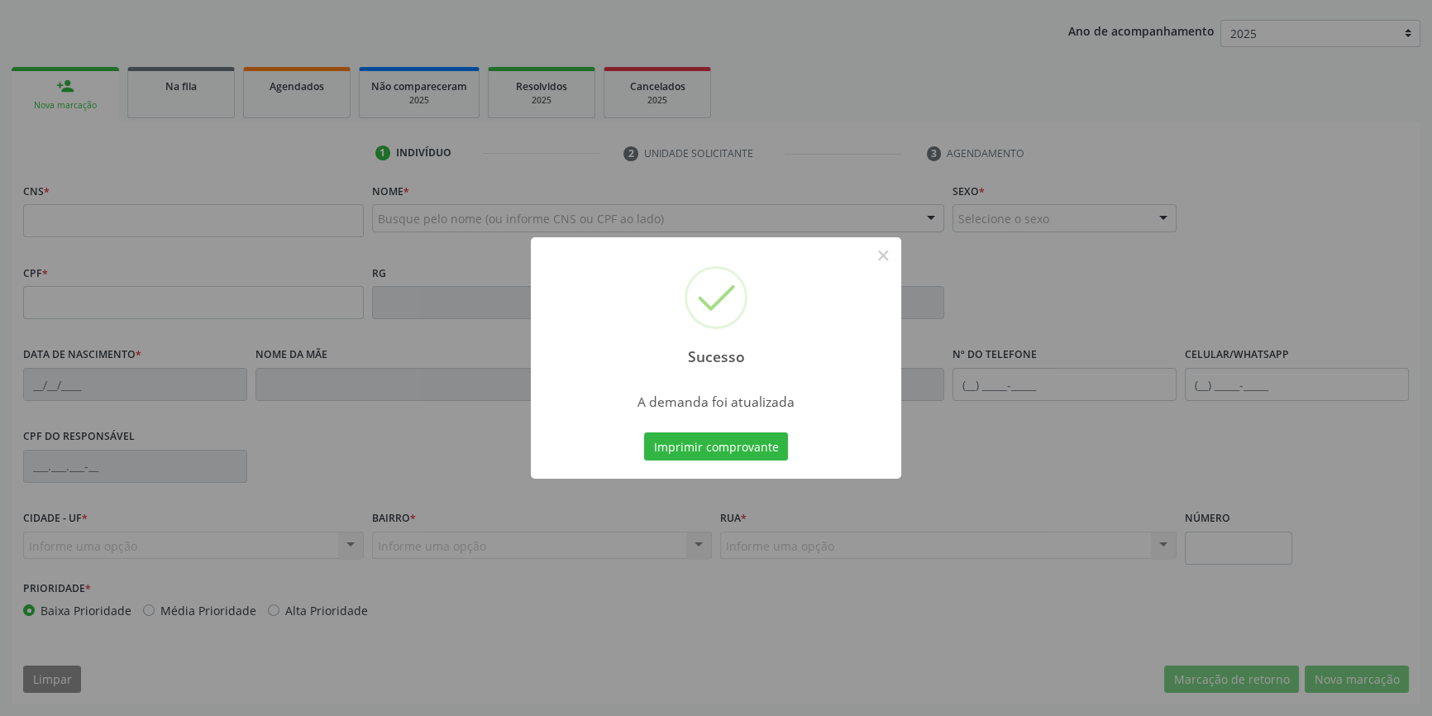
scroll to position [179, 0]
click at [761, 454] on button "Imprimir comprovante" at bounding box center [716, 447] width 144 height 28
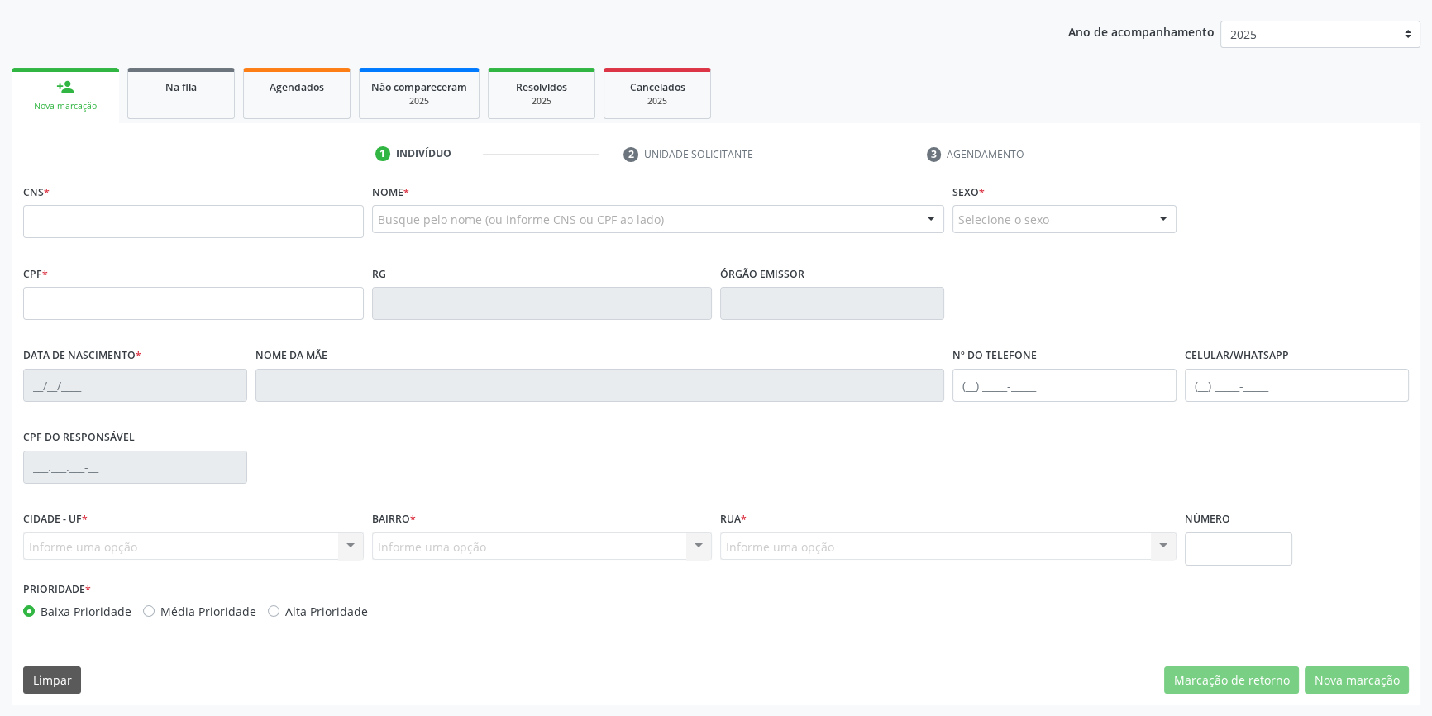
click at [188, 83] on span "Na fila" at bounding box center [180, 87] width 31 height 14
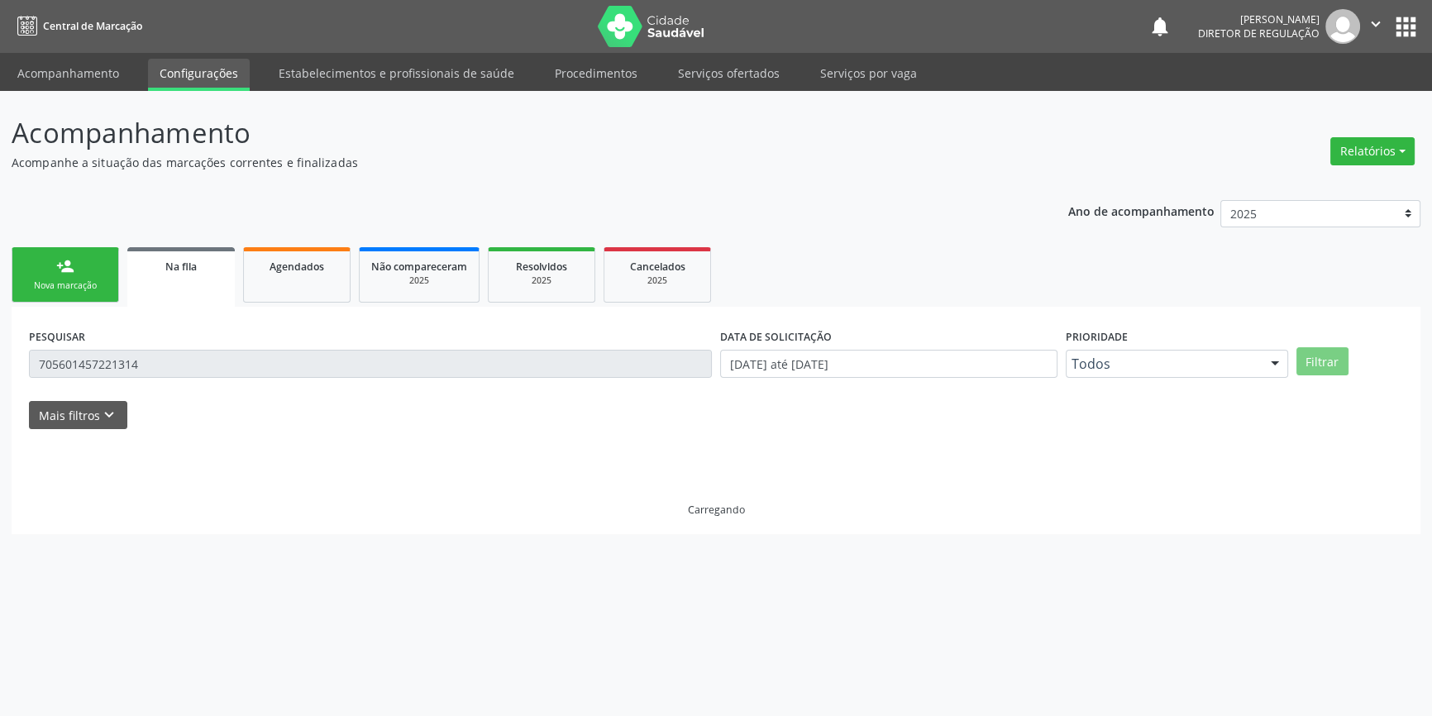
scroll to position [0, 0]
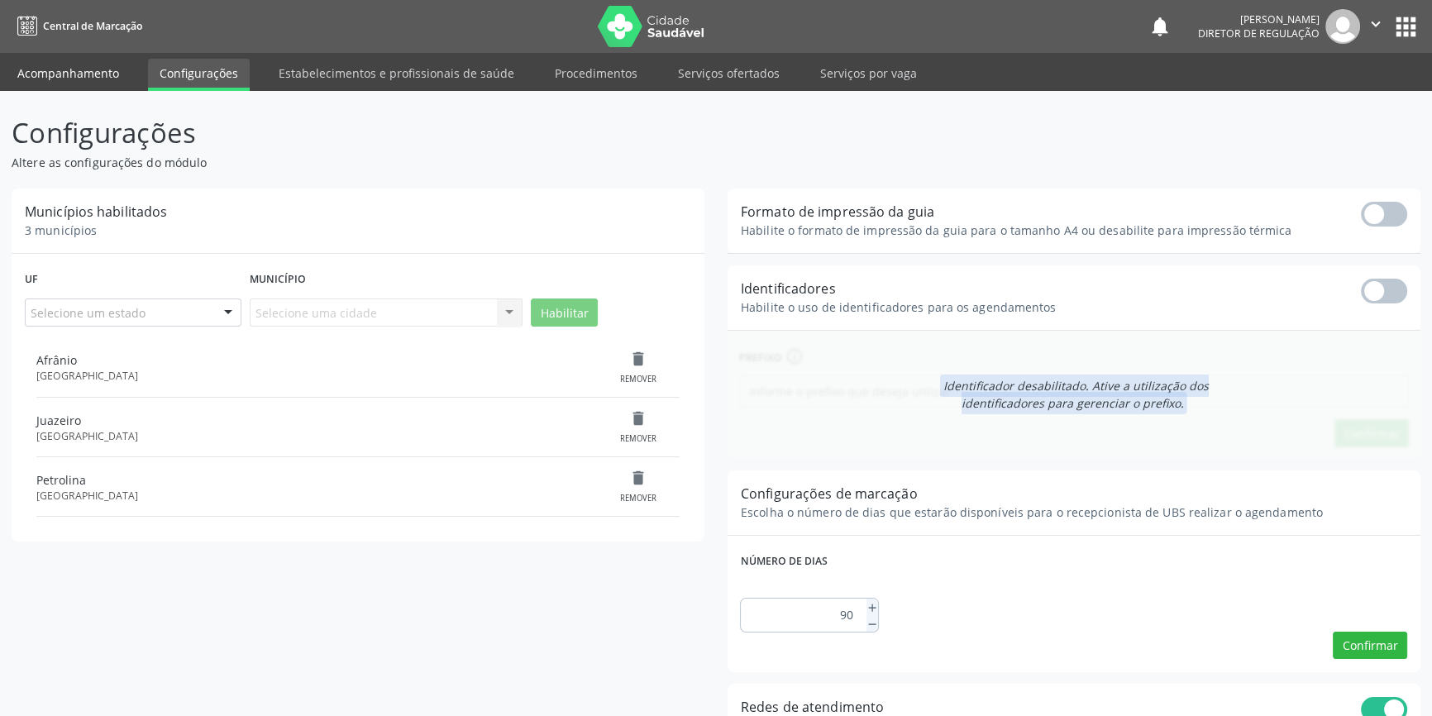
click at [42, 81] on link "Acompanhamento" at bounding box center [68, 73] width 125 height 29
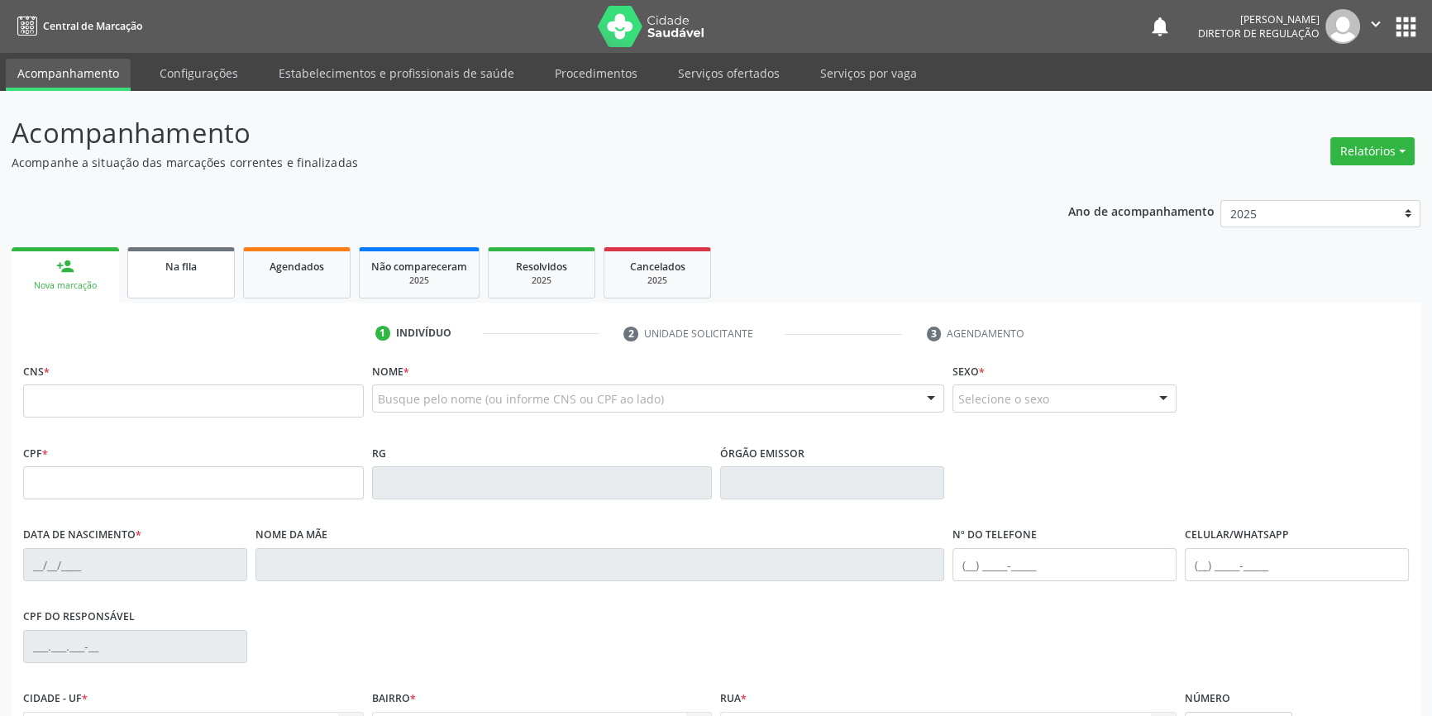
click at [170, 275] on link "Na fila" at bounding box center [181, 272] width 108 height 51
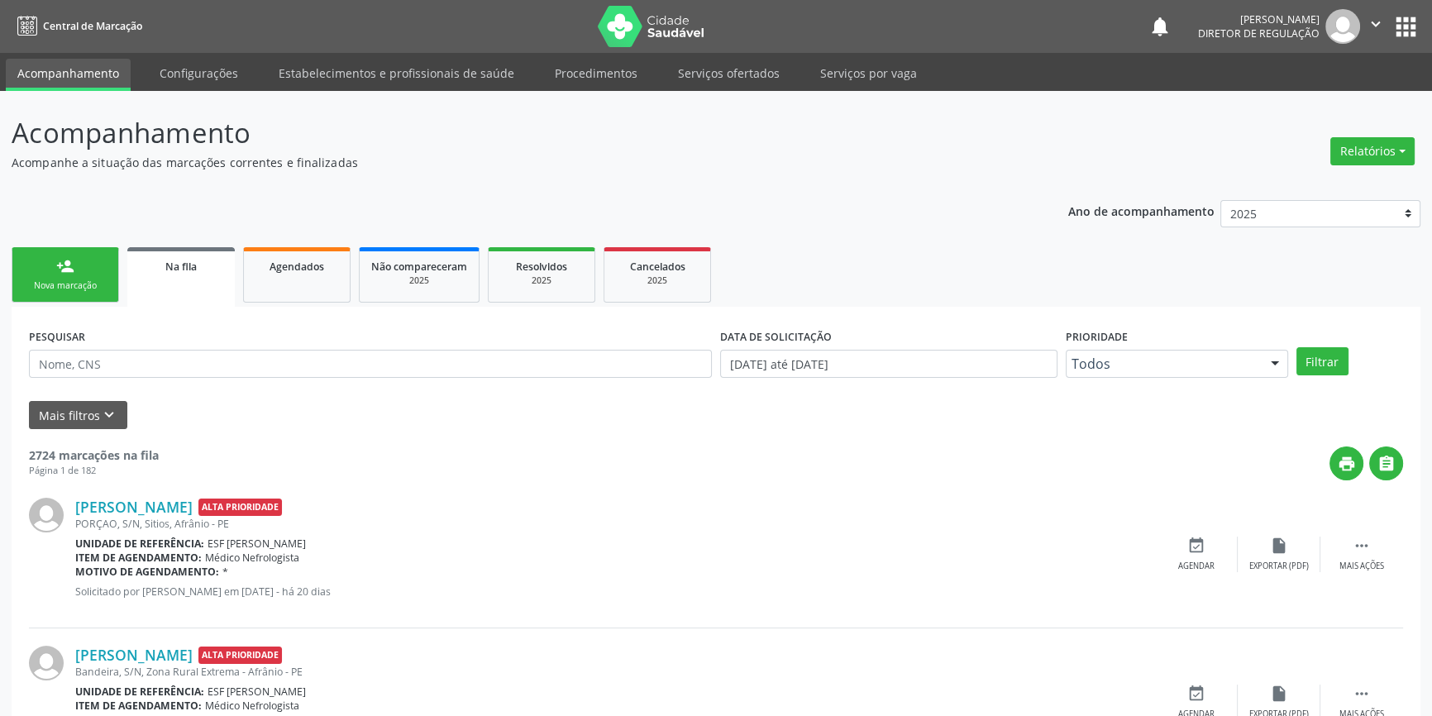
click at [172, 280] on link "Na fila" at bounding box center [181, 277] width 108 height 60
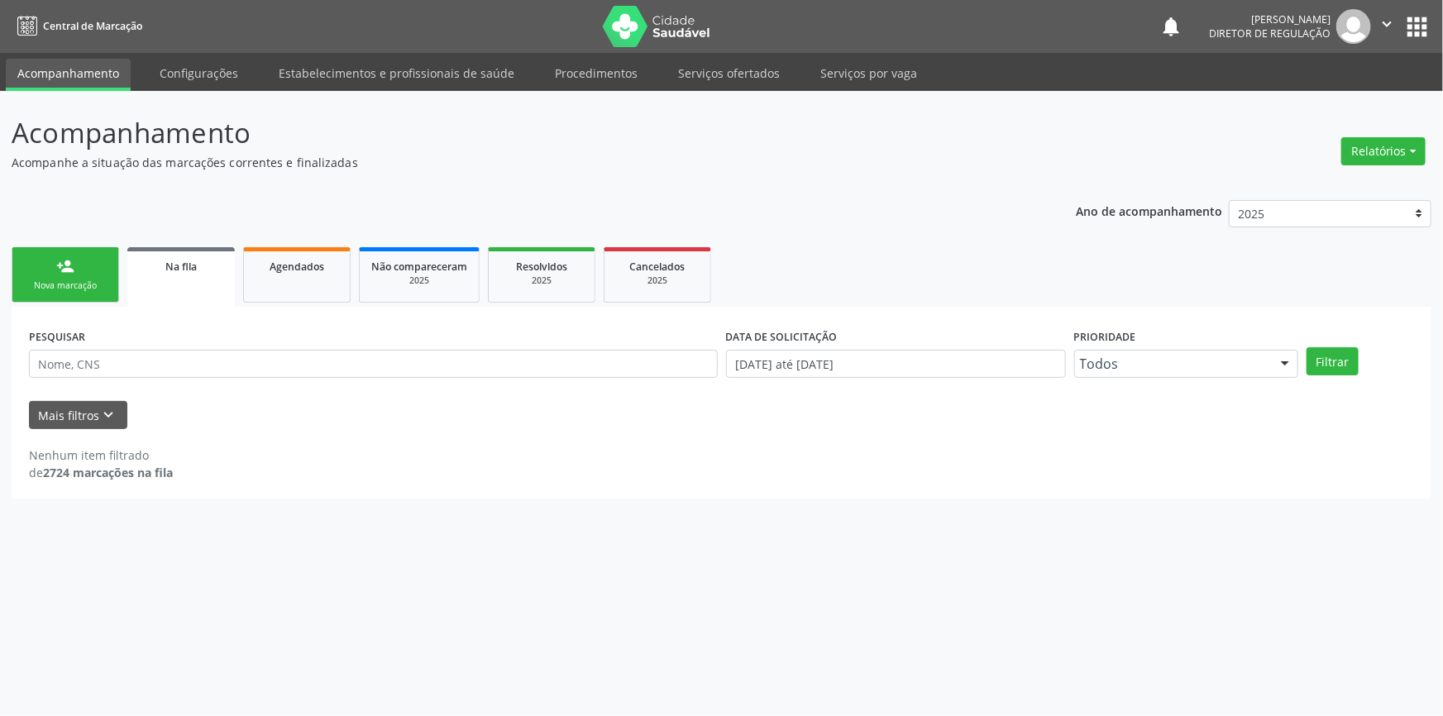
click at [135, 347] on div "PESQUISAR" at bounding box center [373, 356] width 697 height 65
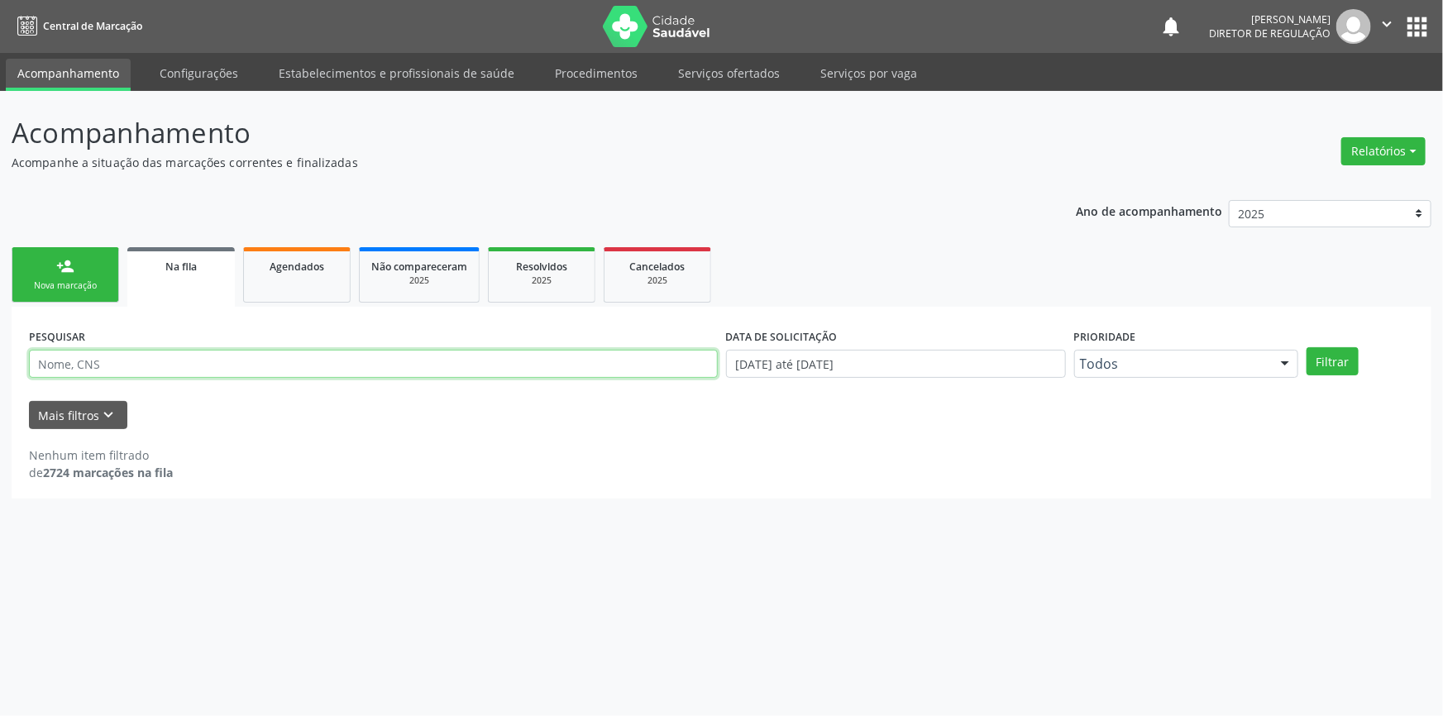
click at [147, 355] on input "text" at bounding box center [373, 364] width 689 height 28
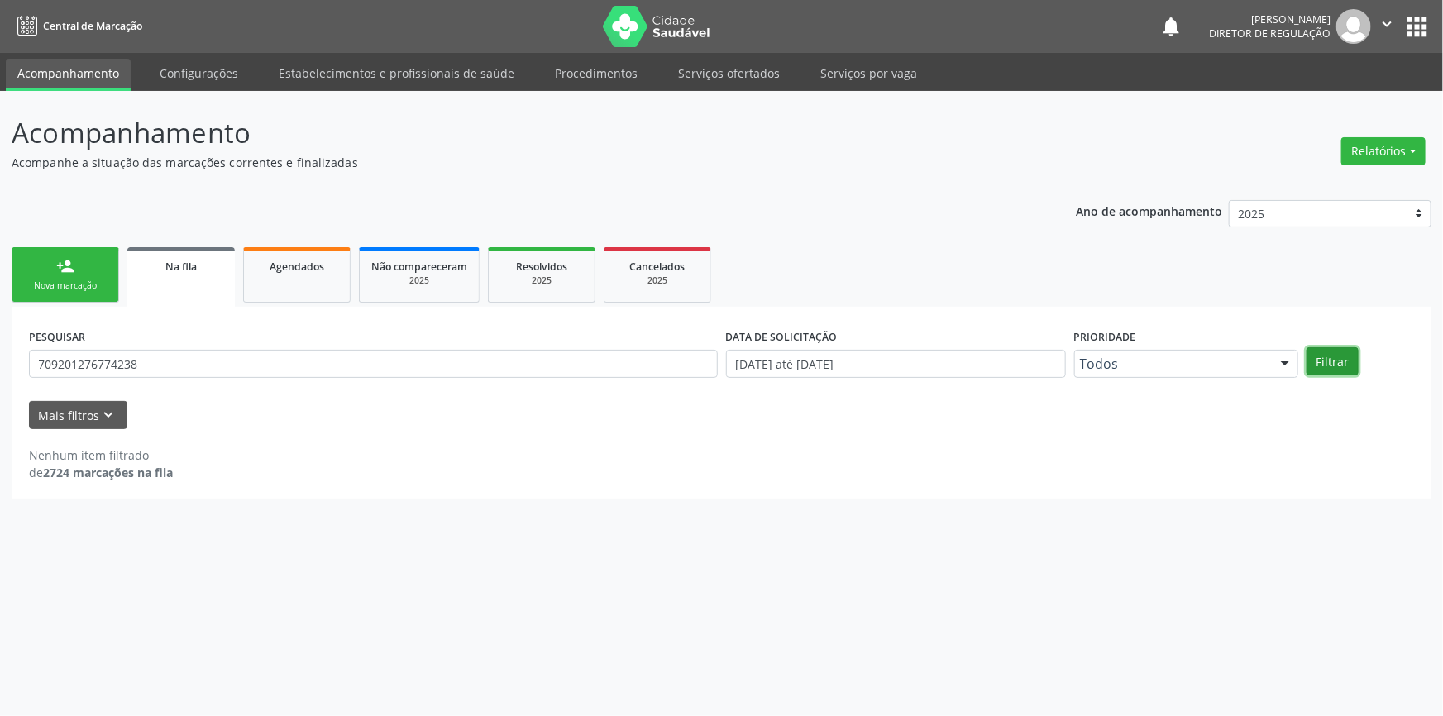
click at [1343, 358] on button "Filtrar" at bounding box center [1333, 361] width 52 height 28
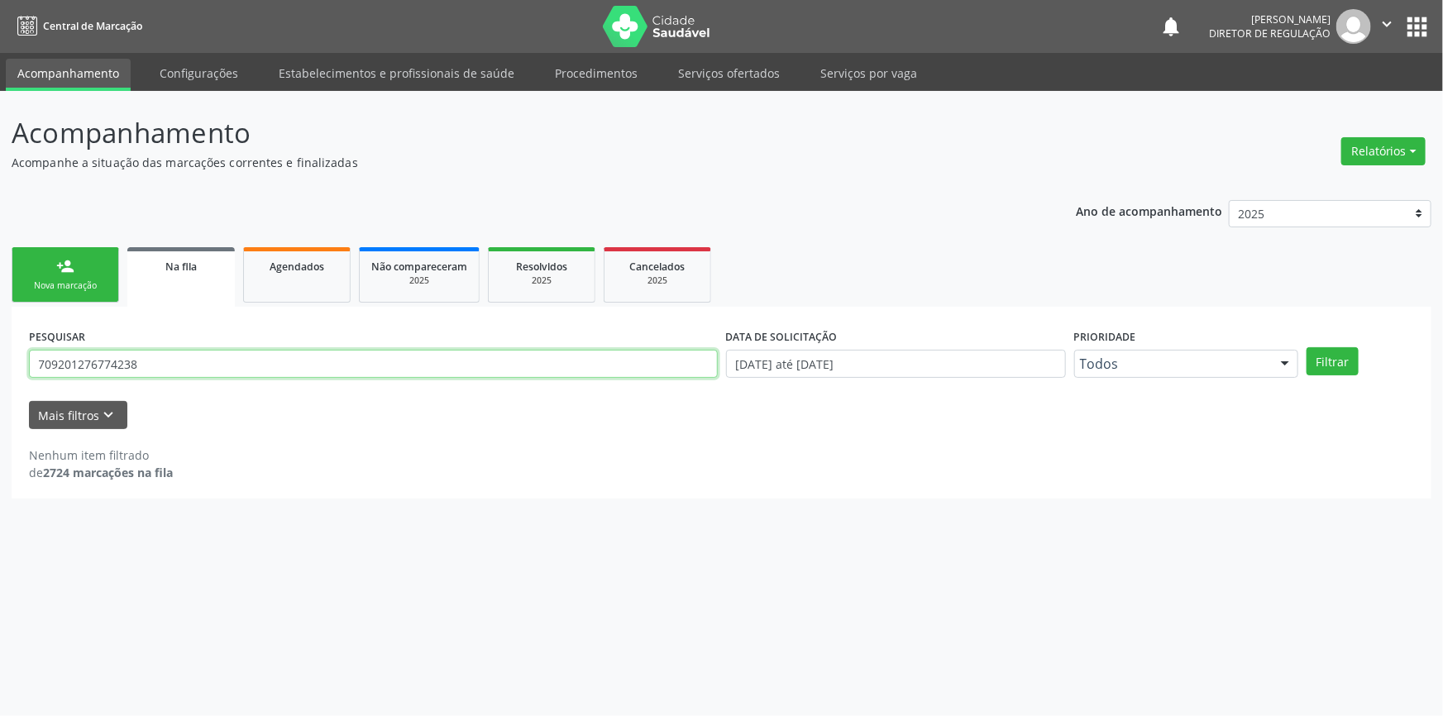
click at [160, 371] on input "709201276774238" at bounding box center [373, 364] width 689 height 28
type input "709201276774938"
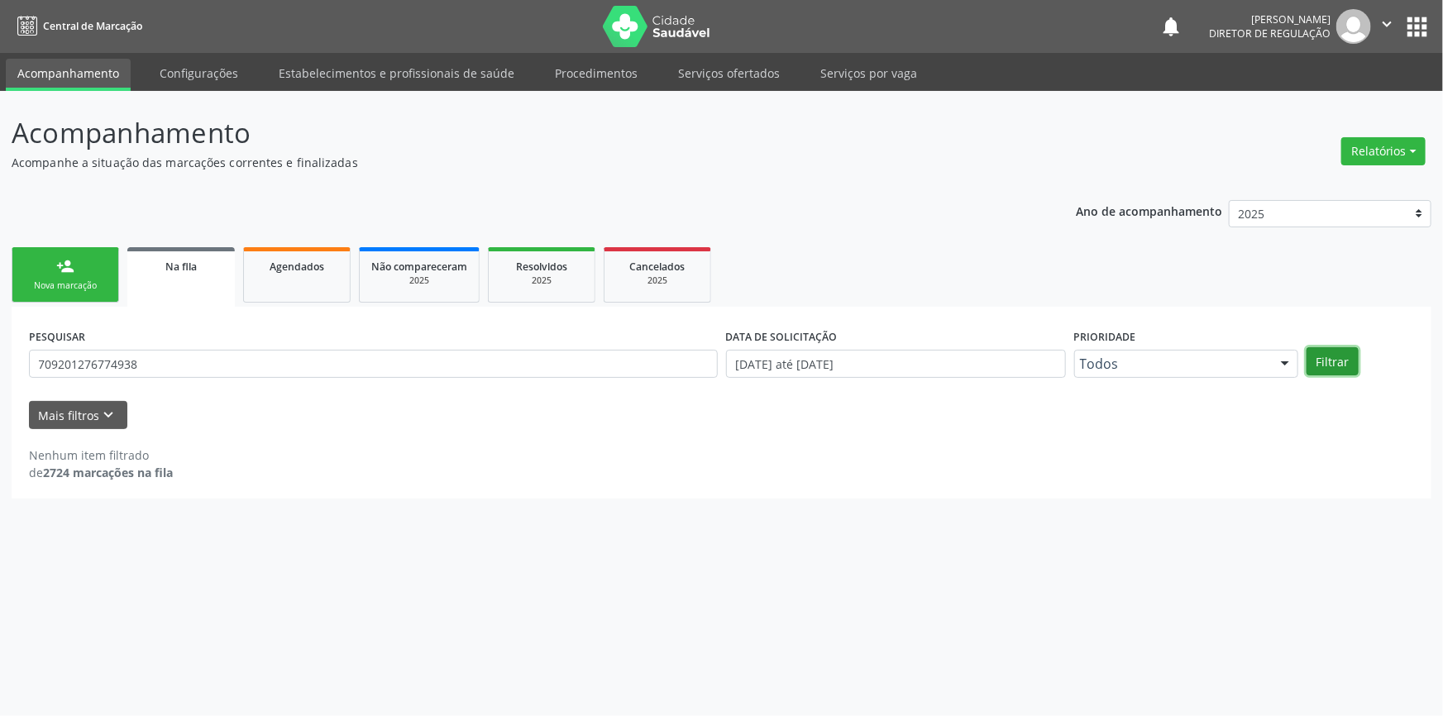
click at [1315, 360] on button "Filtrar" at bounding box center [1333, 361] width 52 height 28
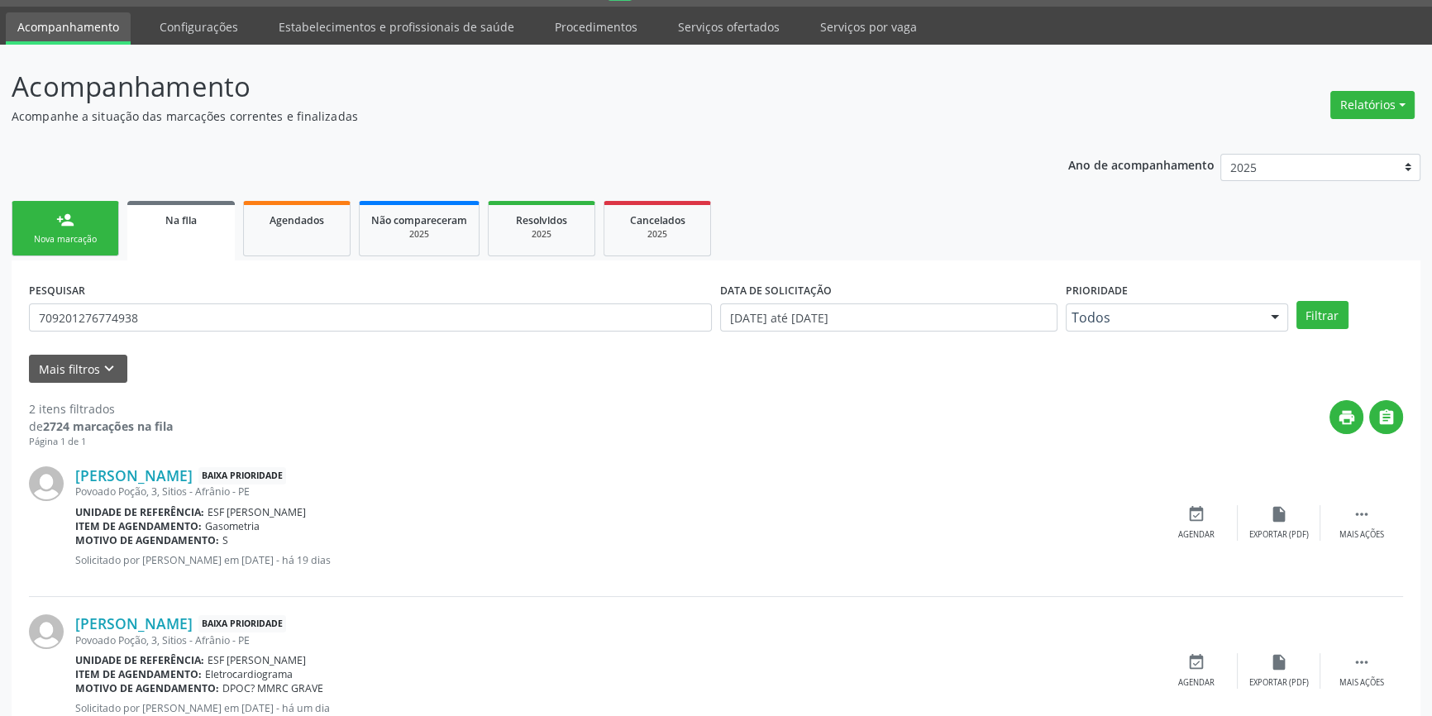
scroll to position [102, 0]
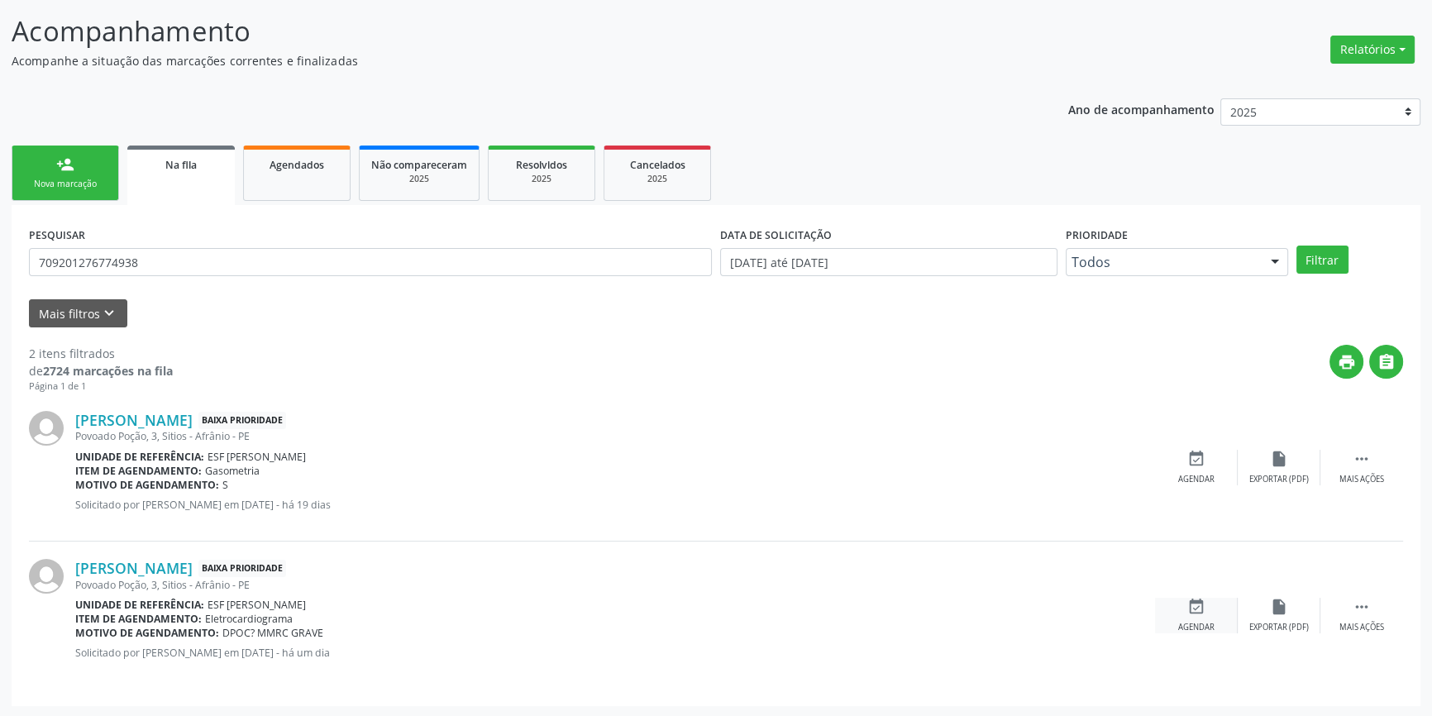
click at [1216, 610] on div "event_available Agendar" at bounding box center [1196, 616] width 83 height 36
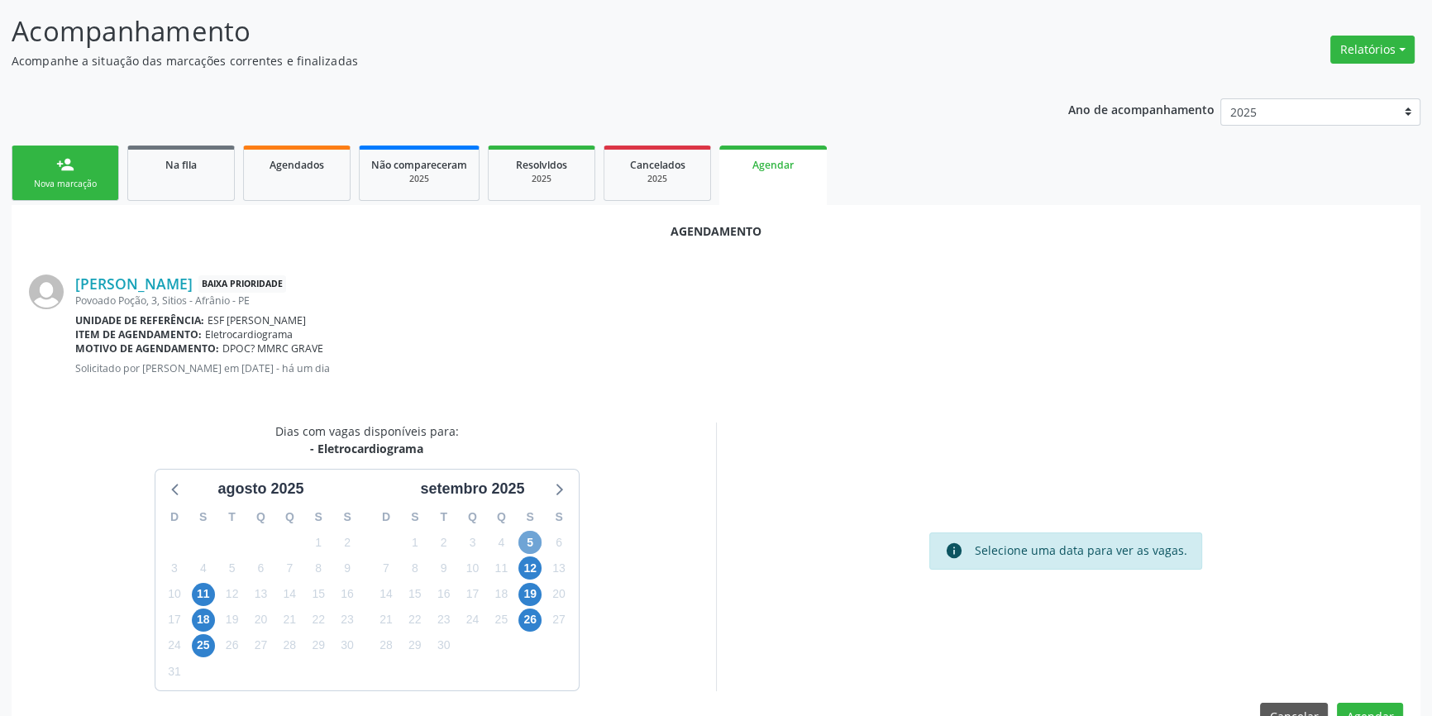
click at [529, 541] on span "5" at bounding box center [530, 542] width 23 height 23
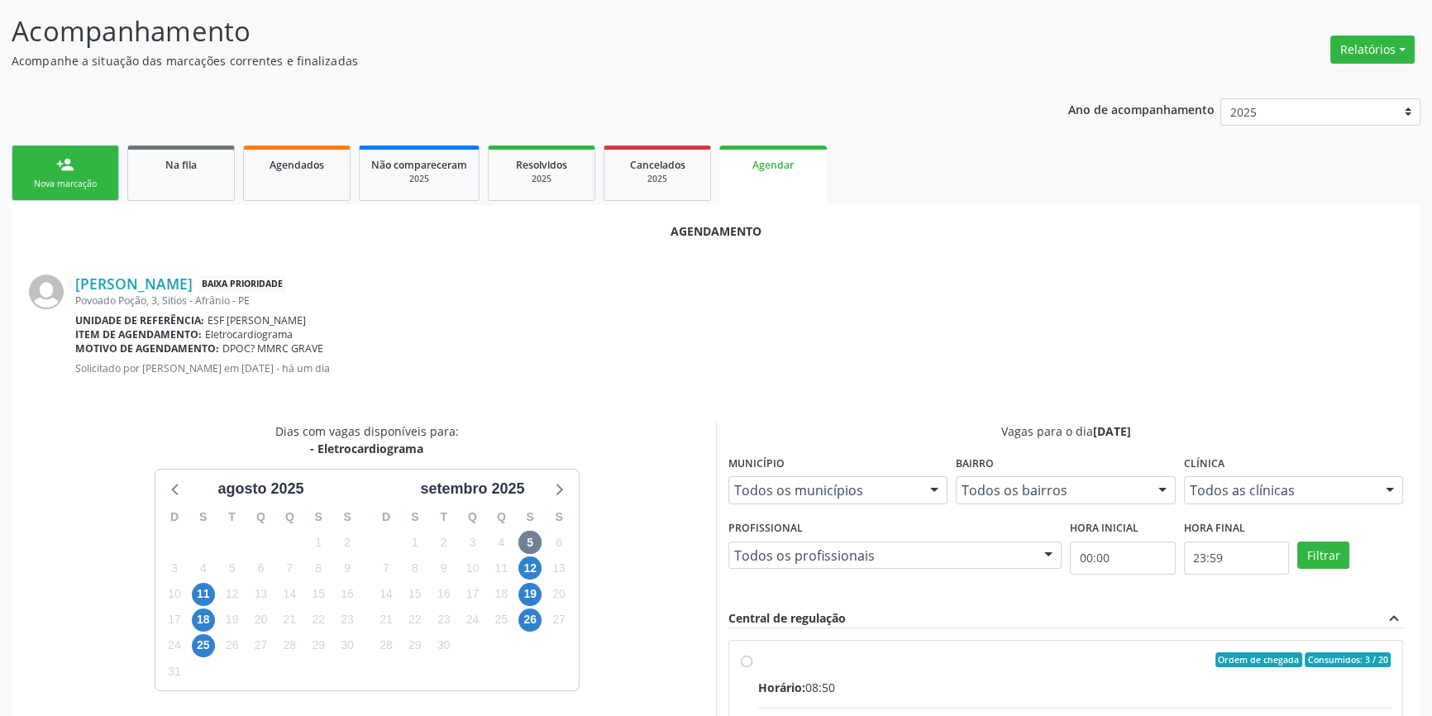
drag, startPoint x: 774, startPoint y: 647, endPoint x: 783, endPoint y: 651, distance: 10.0
radio input "true"
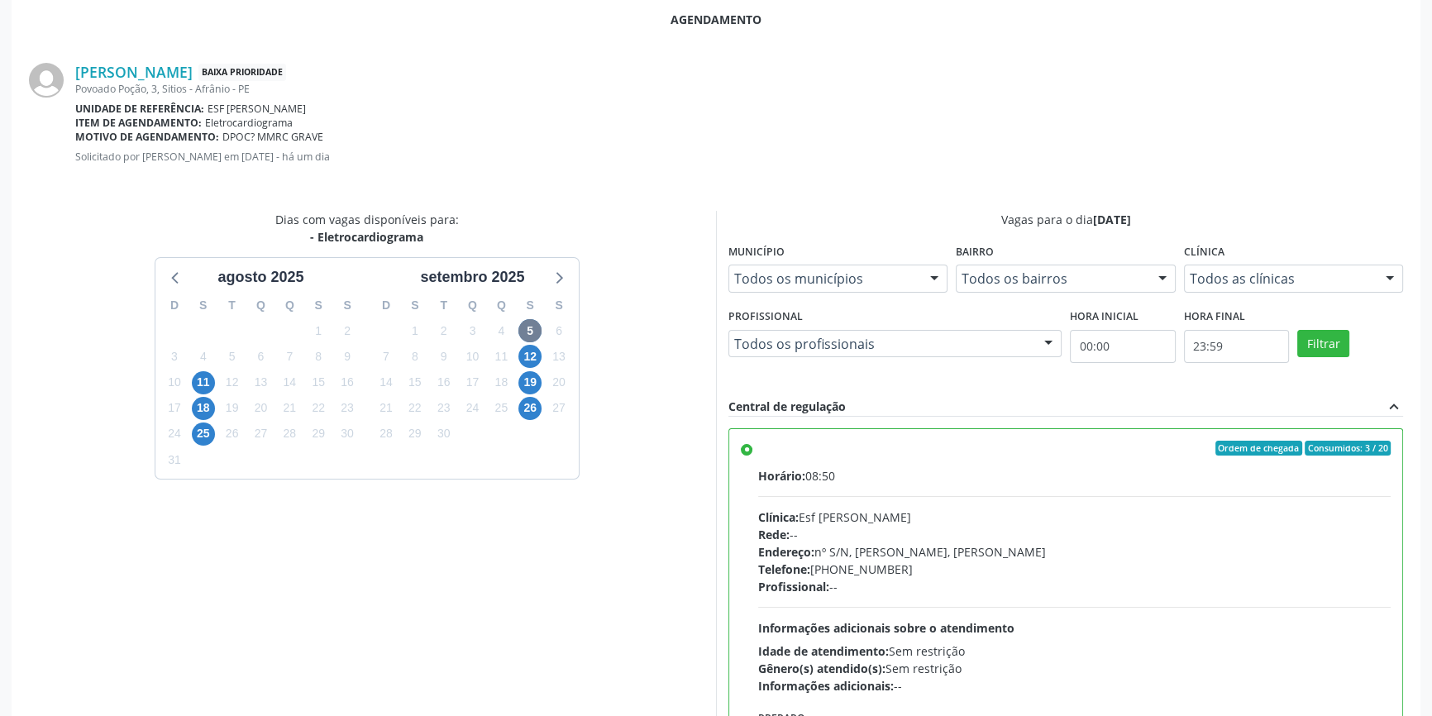
scroll to position [412, 0]
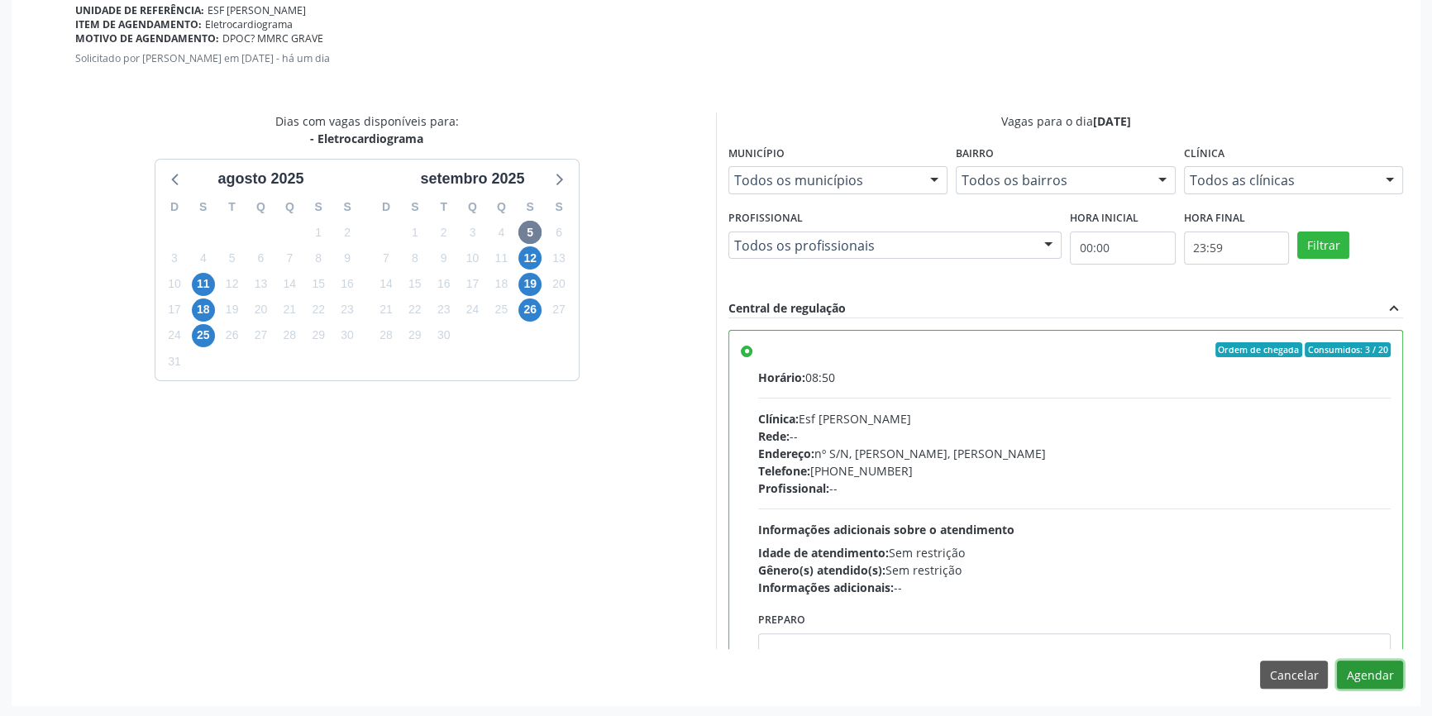
click at [1373, 674] on button "Agendar" at bounding box center [1370, 675] width 66 height 28
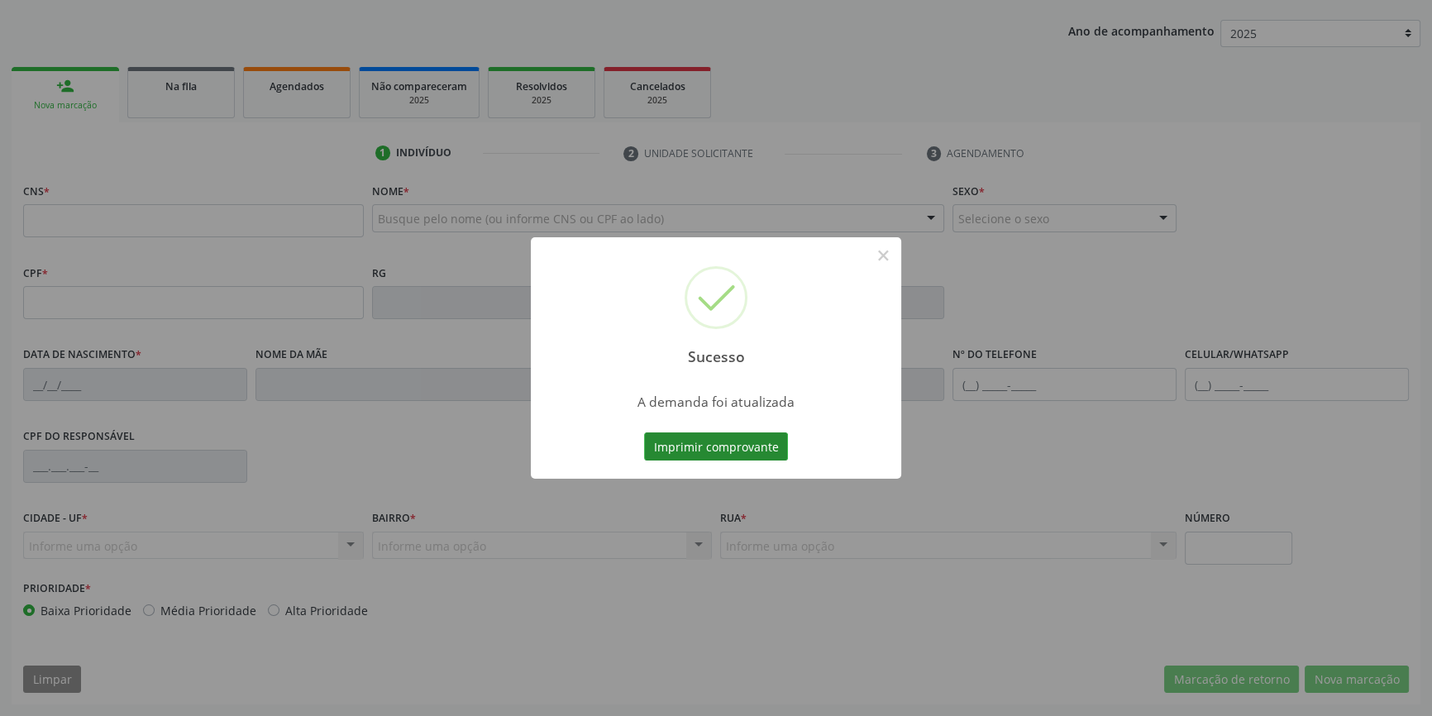
click at [793, 452] on div "Sucesso × A demanda foi atualizada Imprimir comprovante Cancel" at bounding box center [716, 358] width 1432 height 716
click at [775, 453] on button "Imprimir comprovante" at bounding box center [716, 447] width 144 height 28
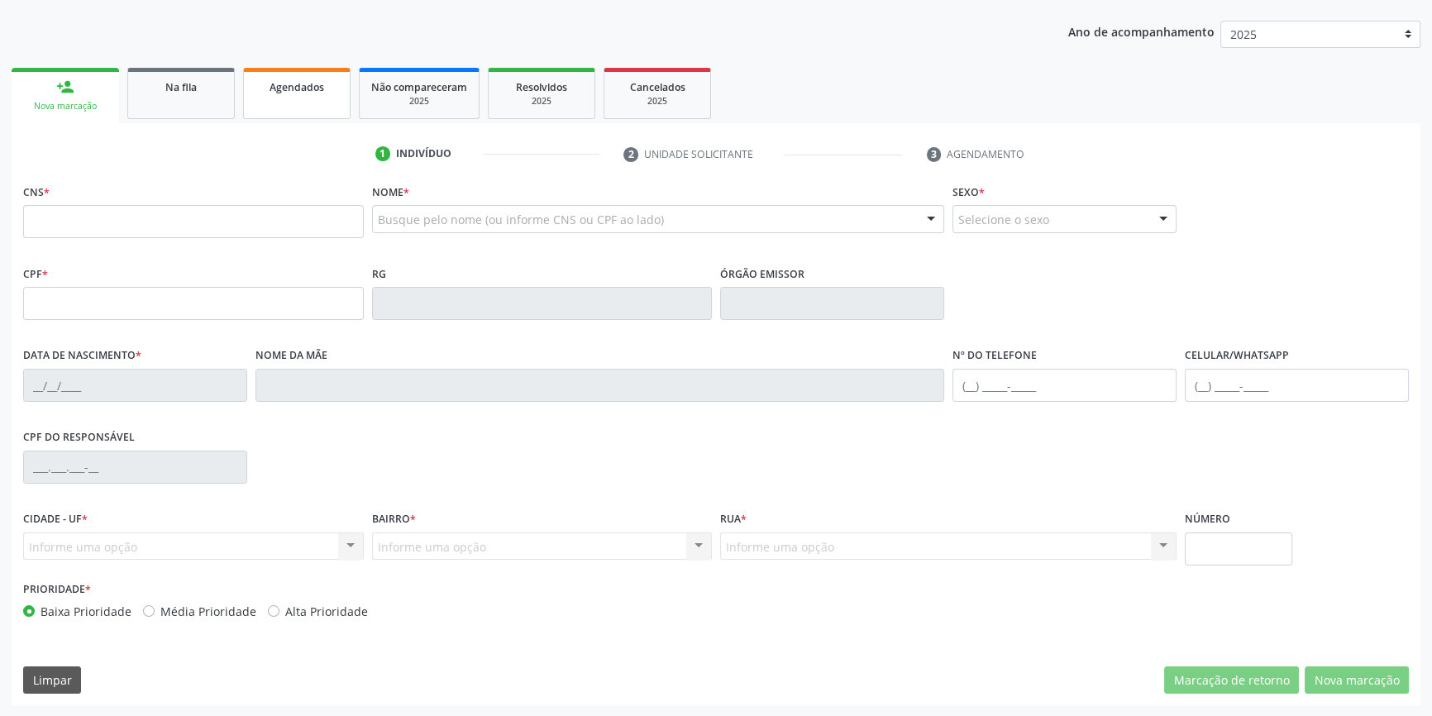
click at [275, 95] on link "Agendados" at bounding box center [297, 93] width 108 height 51
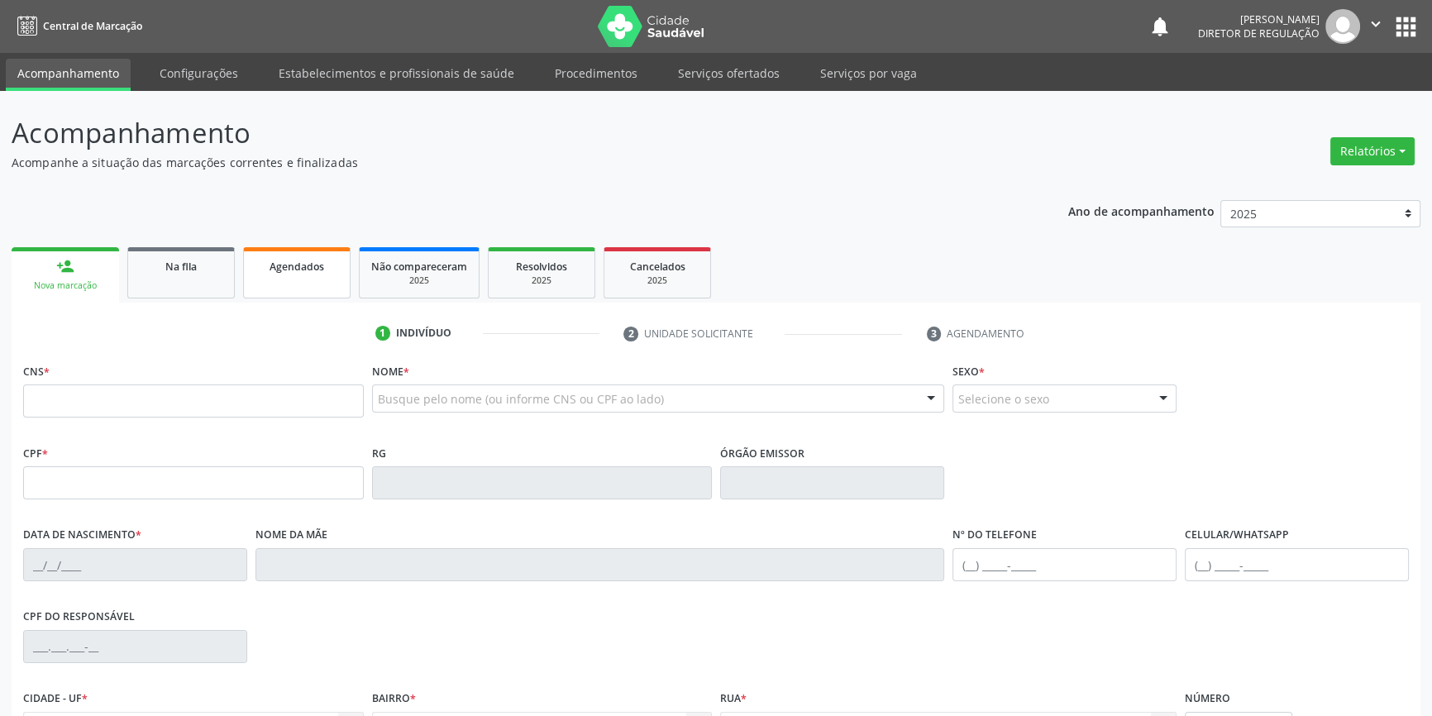
click at [313, 290] on link "Agendados" at bounding box center [297, 272] width 108 height 51
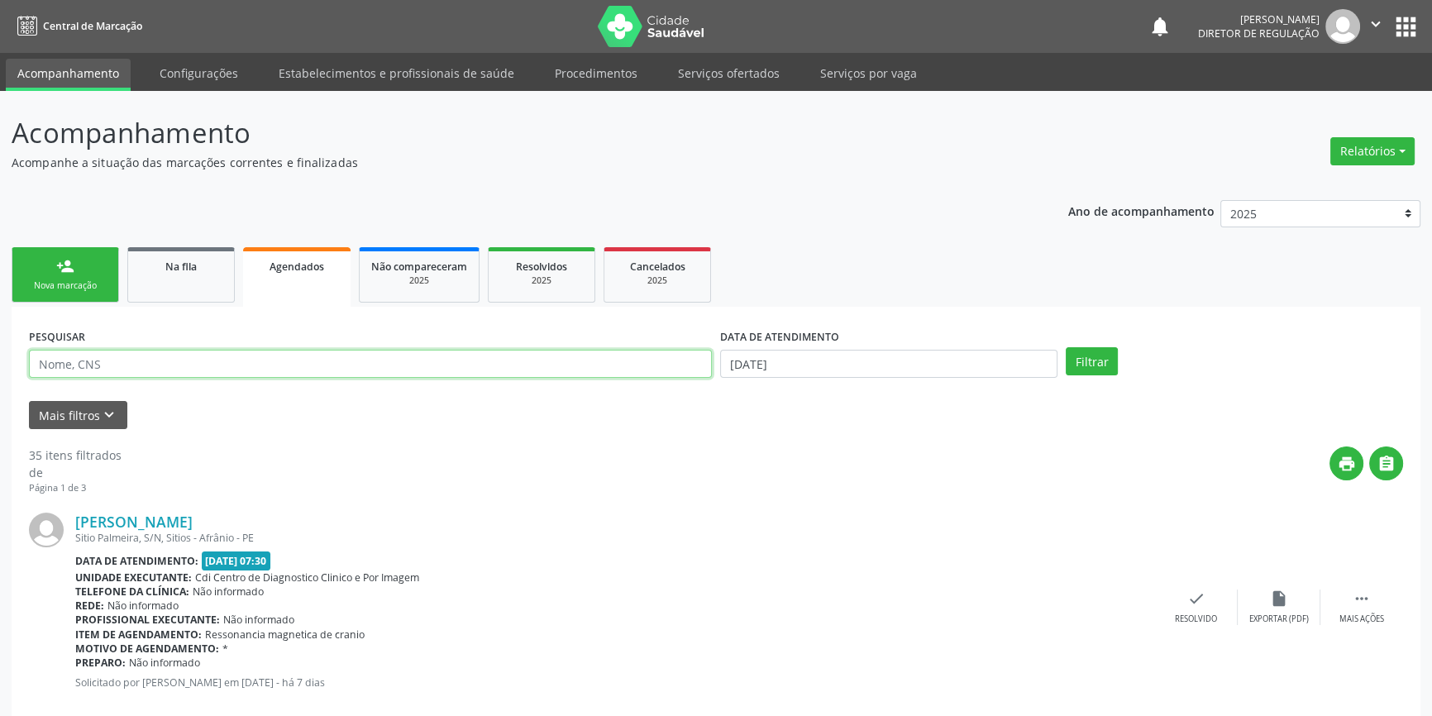
click at [232, 364] on input "text" at bounding box center [370, 364] width 683 height 28
type input "709201276774938"
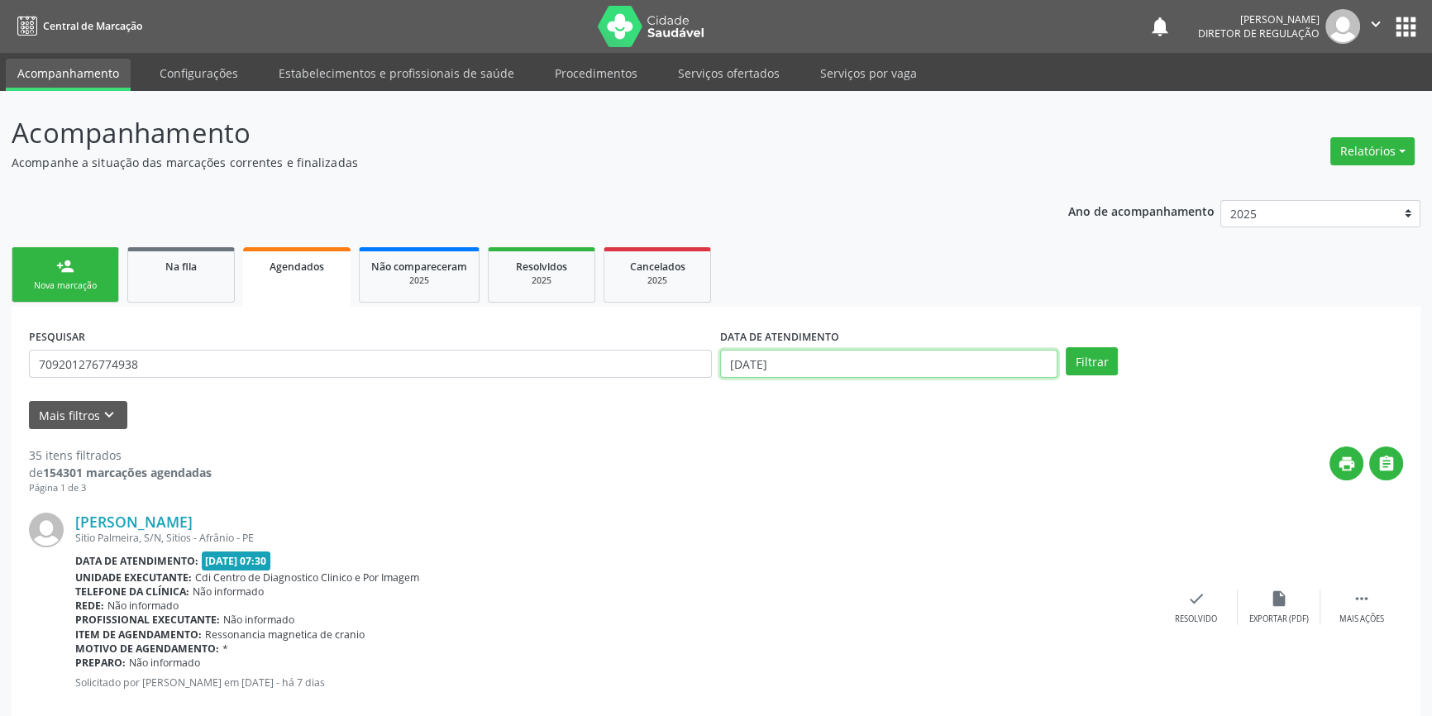
click at [956, 356] on input "[DATE]" at bounding box center [888, 364] width 337 height 28
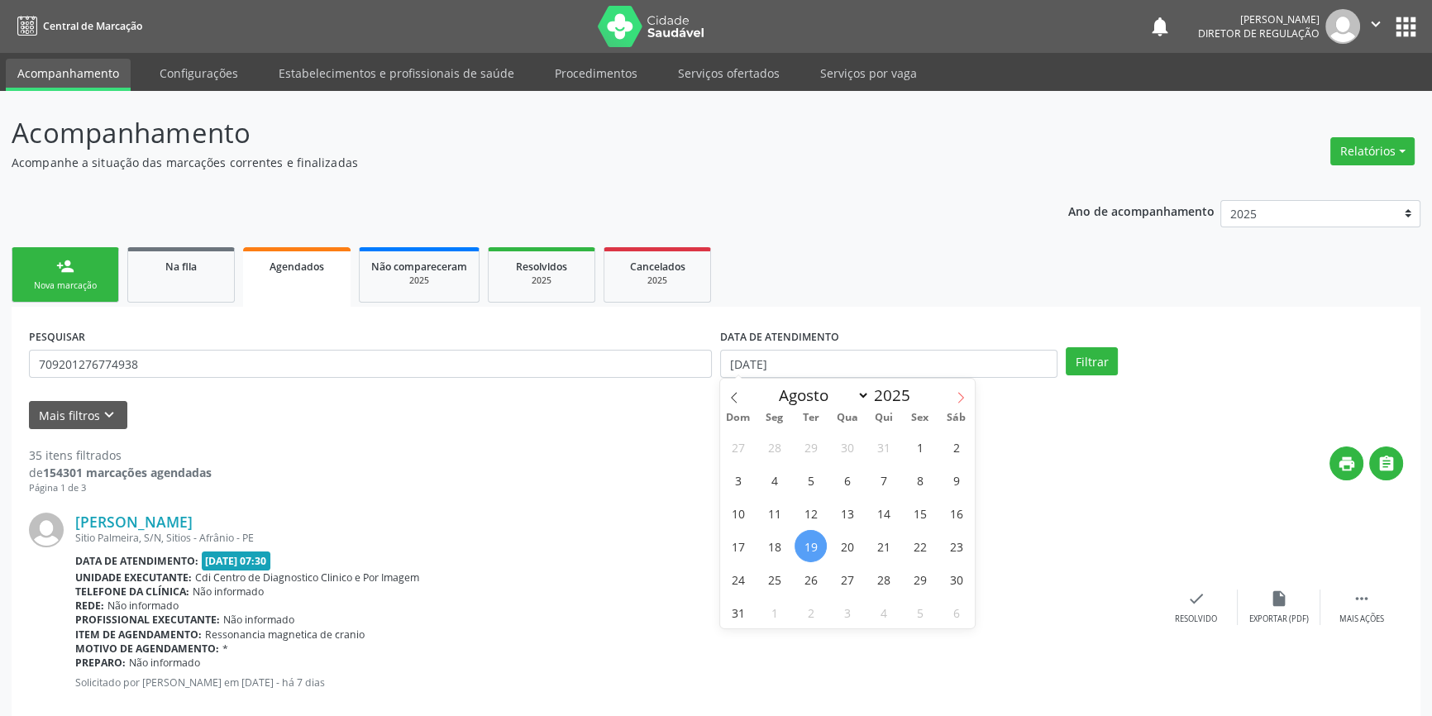
click at [969, 399] on span at bounding box center [961, 393] width 28 height 28
select select "8"
click at [920, 452] on span "5" at bounding box center [920, 447] width 32 height 32
type input "05/09/2025"
click at [920, 452] on span "5" at bounding box center [920, 447] width 32 height 32
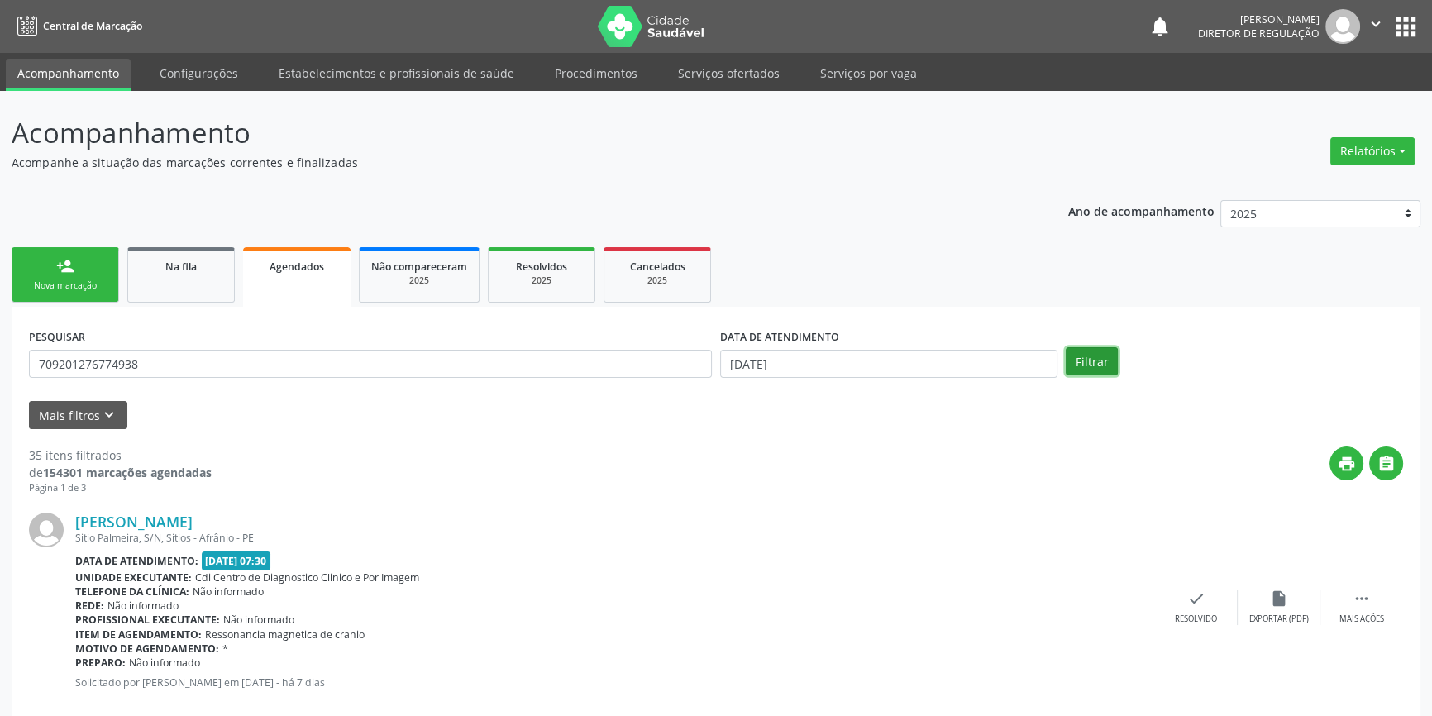
click at [1088, 371] on button "Filtrar" at bounding box center [1092, 361] width 52 height 28
click at [1383, 620] on div "Mais ações" at bounding box center [1362, 626] width 45 height 12
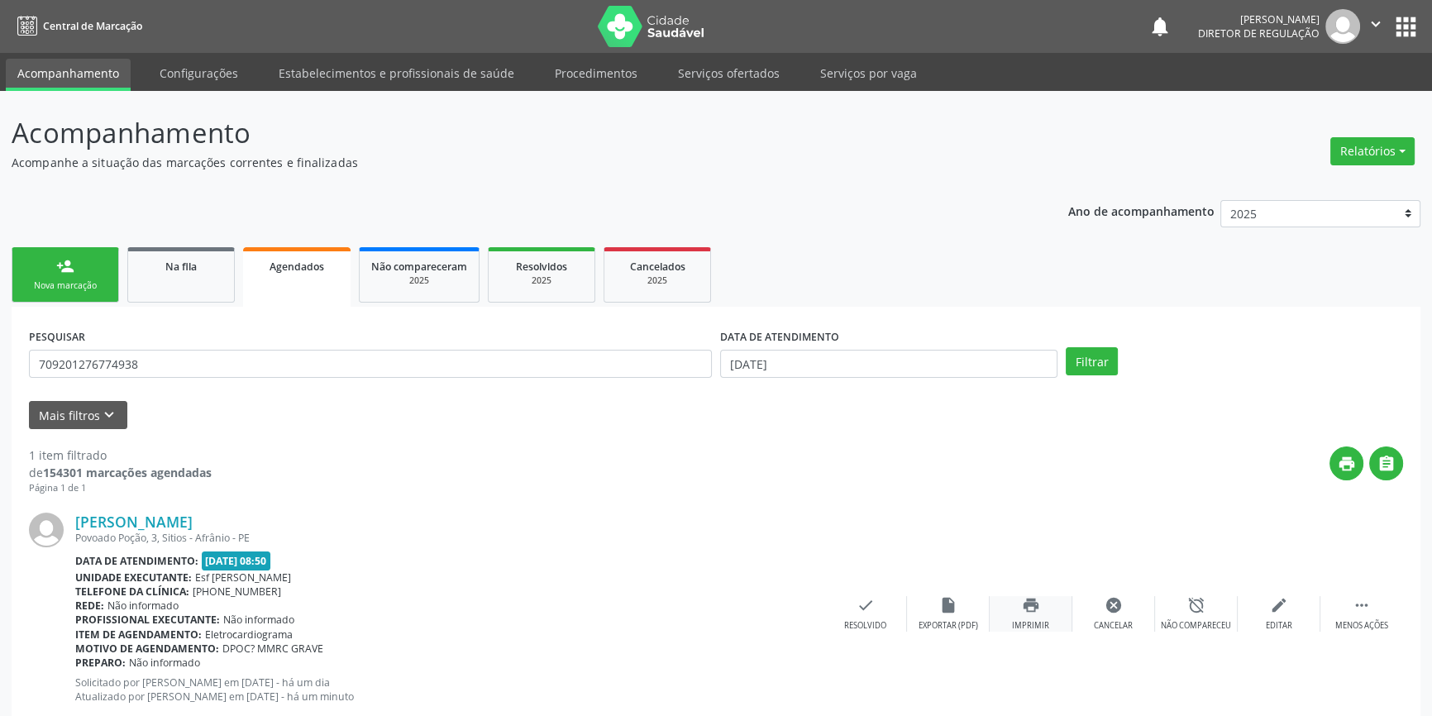
click at [1032, 612] on icon "print" at bounding box center [1031, 605] width 18 height 18
click at [210, 262] on div "Na fila" at bounding box center [181, 265] width 83 height 17
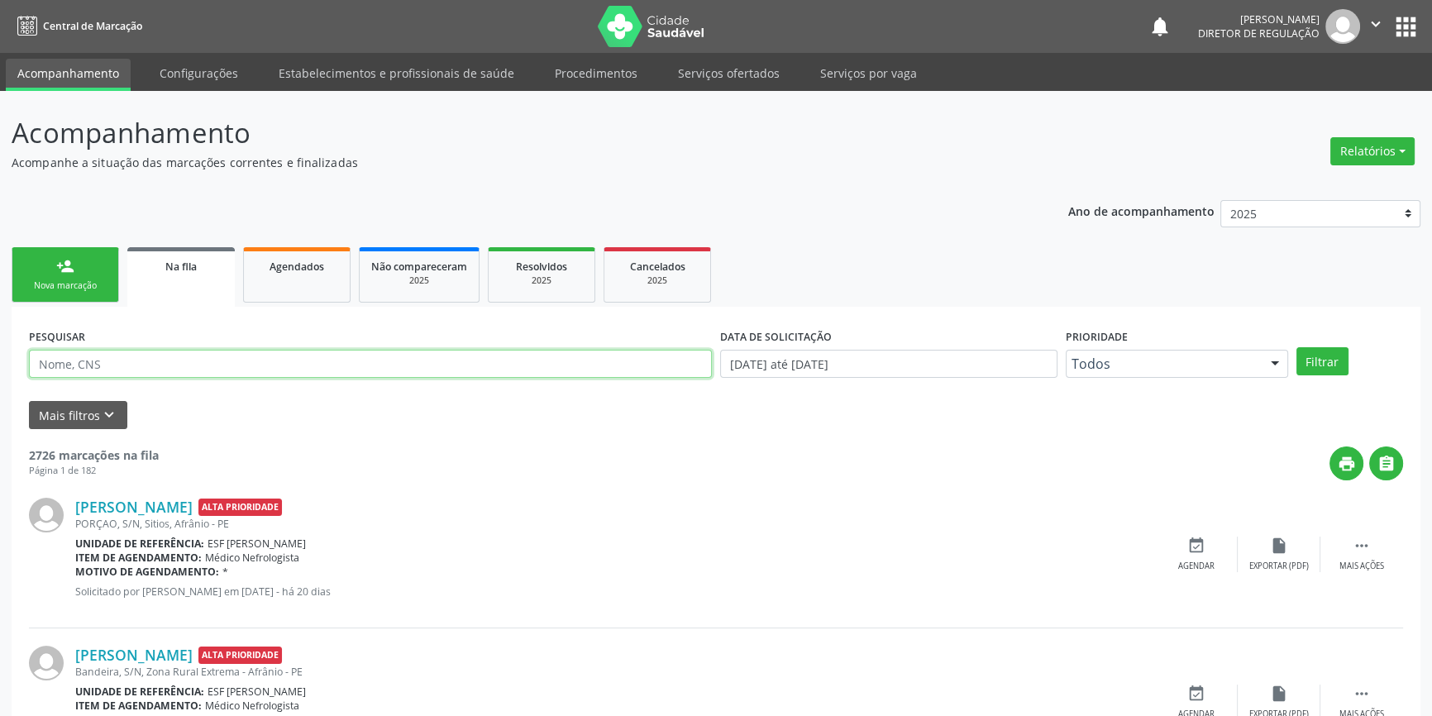
click at [164, 356] on input "text" at bounding box center [370, 364] width 683 height 28
type input "707009858312239"
click at [1344, 371] on button "Filtrar" at bounding box center [1323, 361] width 52 height 28
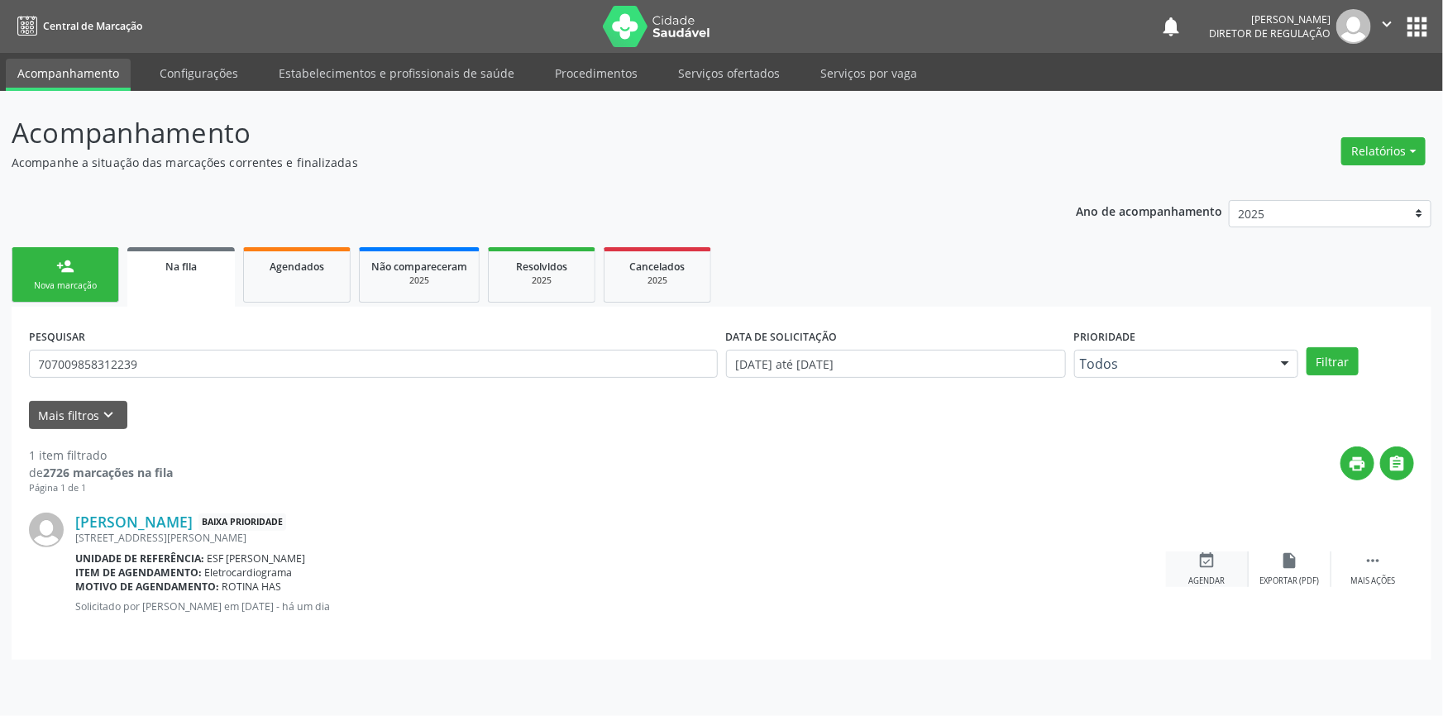
click at [1224, 562] on div "event_available Agendar" at bounding box center [1207, 570] width 83 height 36
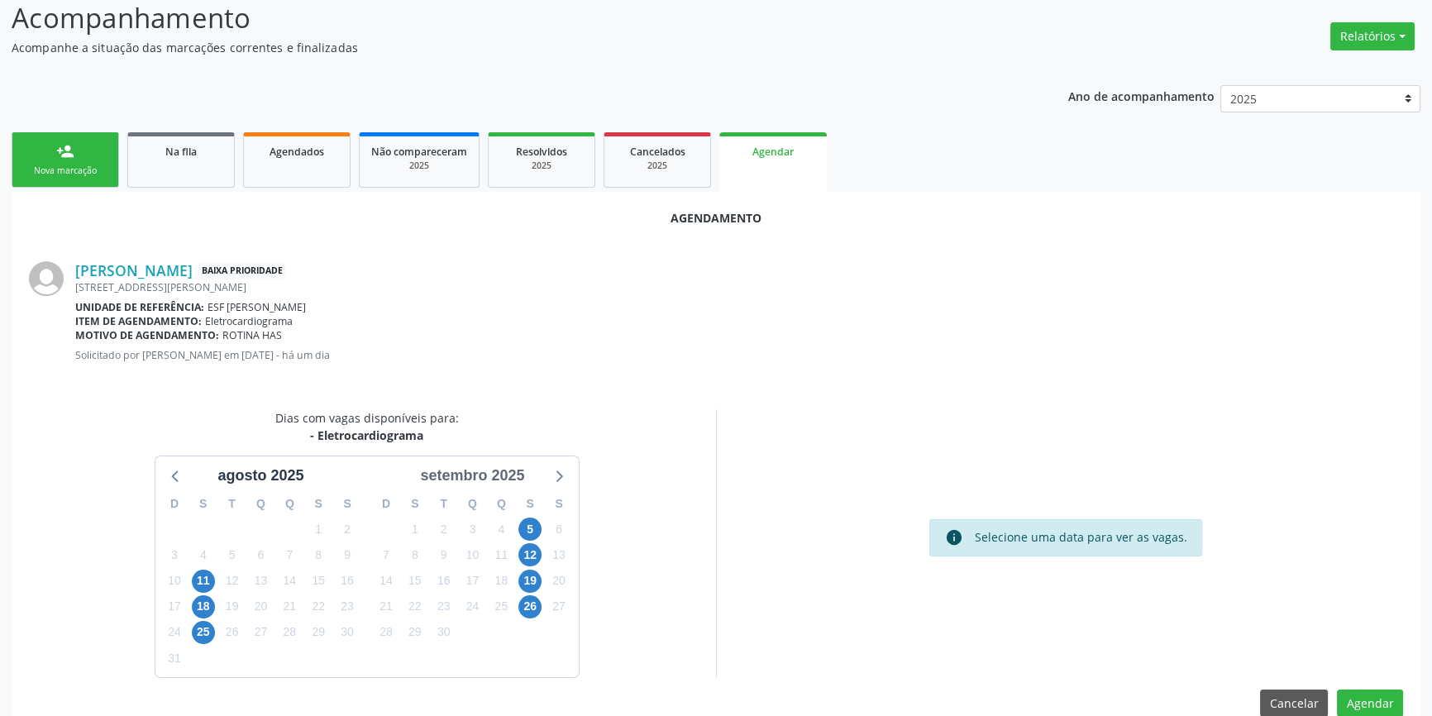
scroll to position [143, 0]
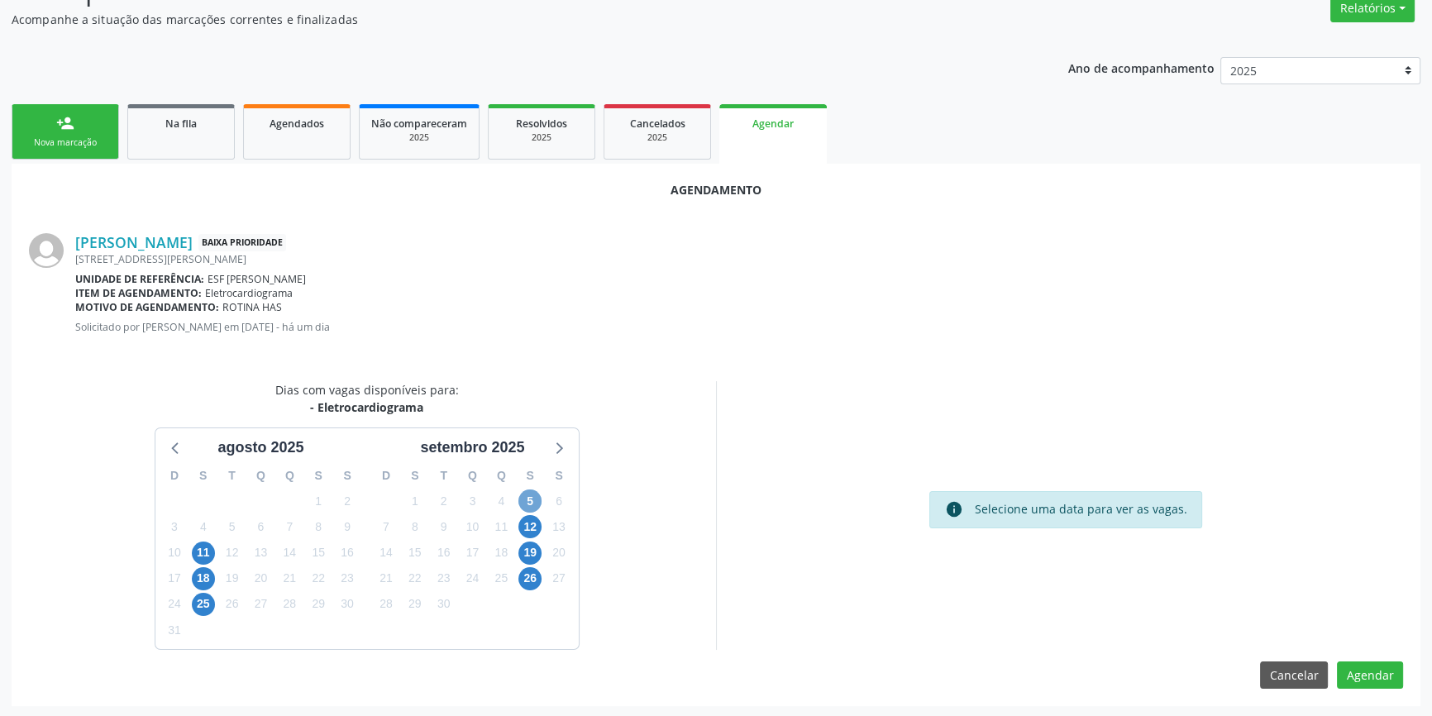
click at [537, 504] on span "5" at bounding box center [530, 501] width 23 height 23
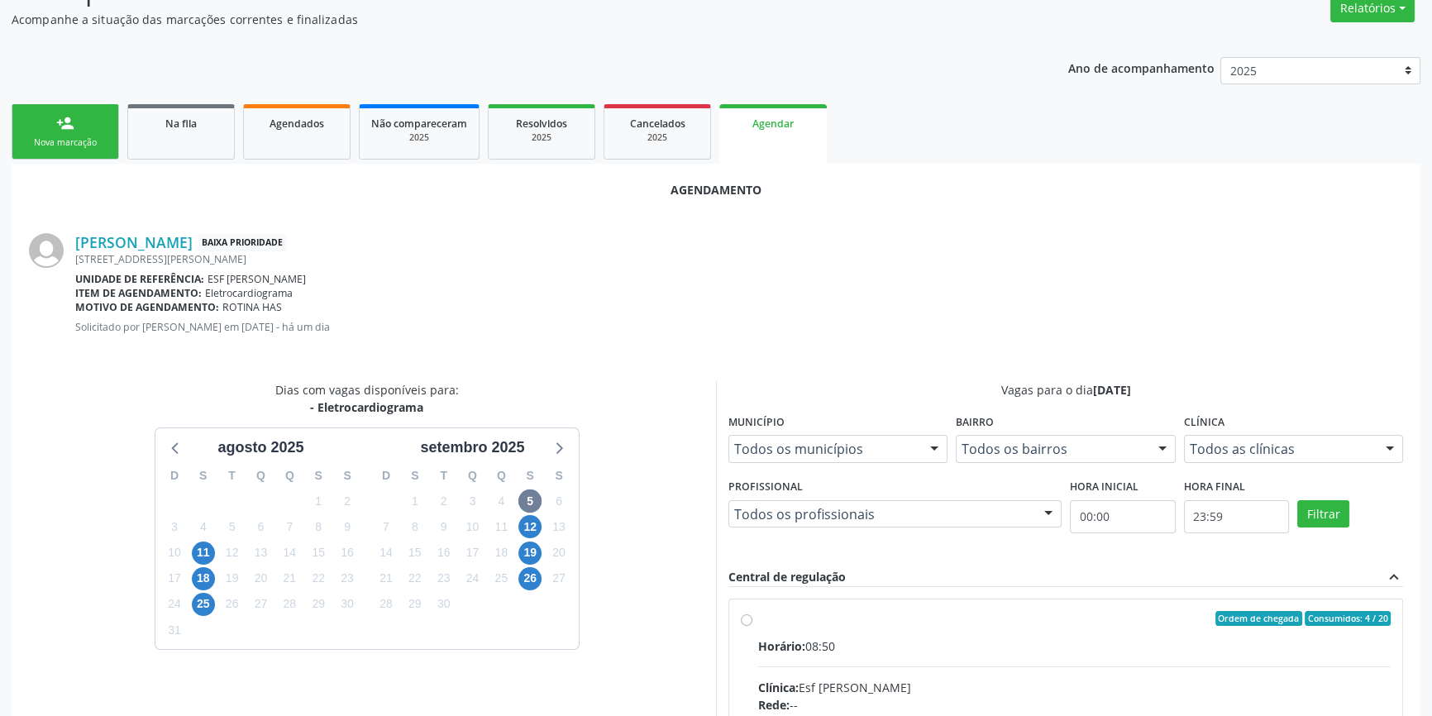
radio input "true"
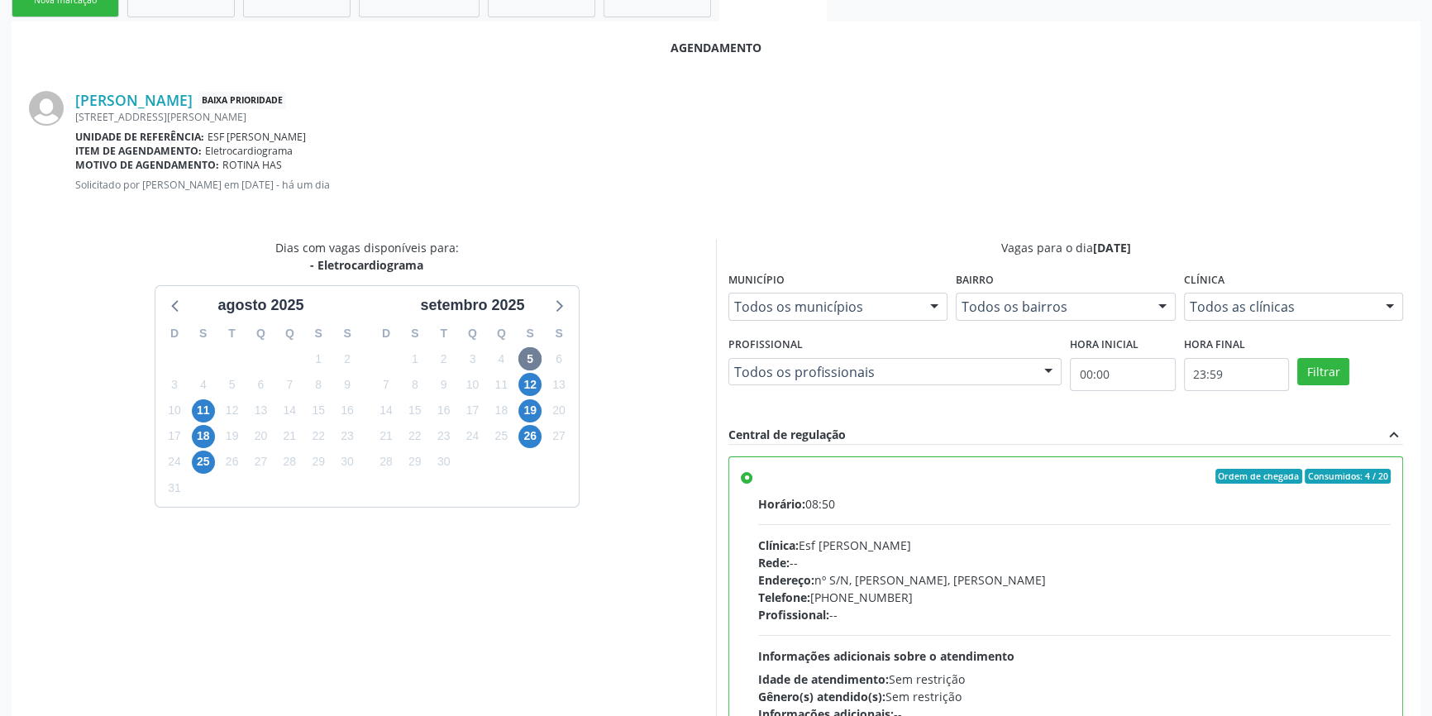
scroll to position [412, 0]
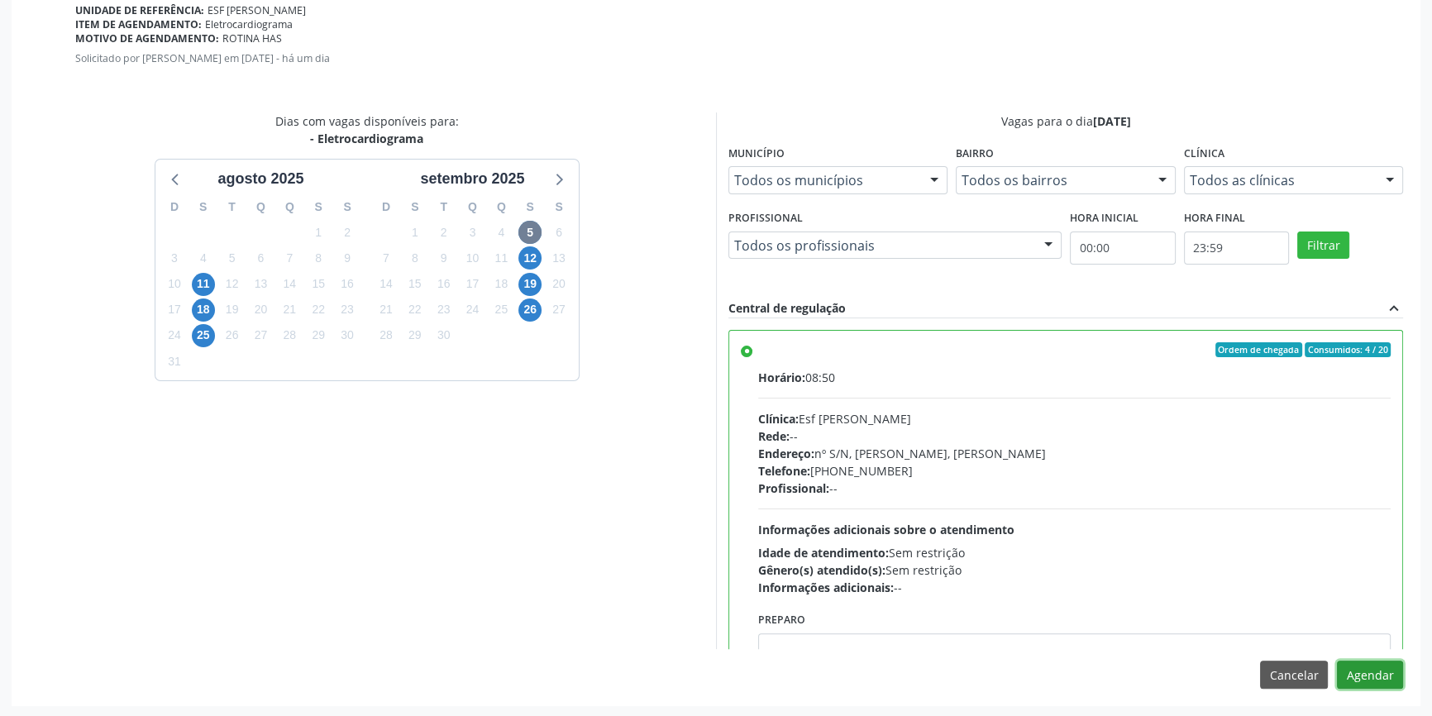
click at [1377, 662] on button "Agendar" at bounding box center [1370, 675] width 66 height 28
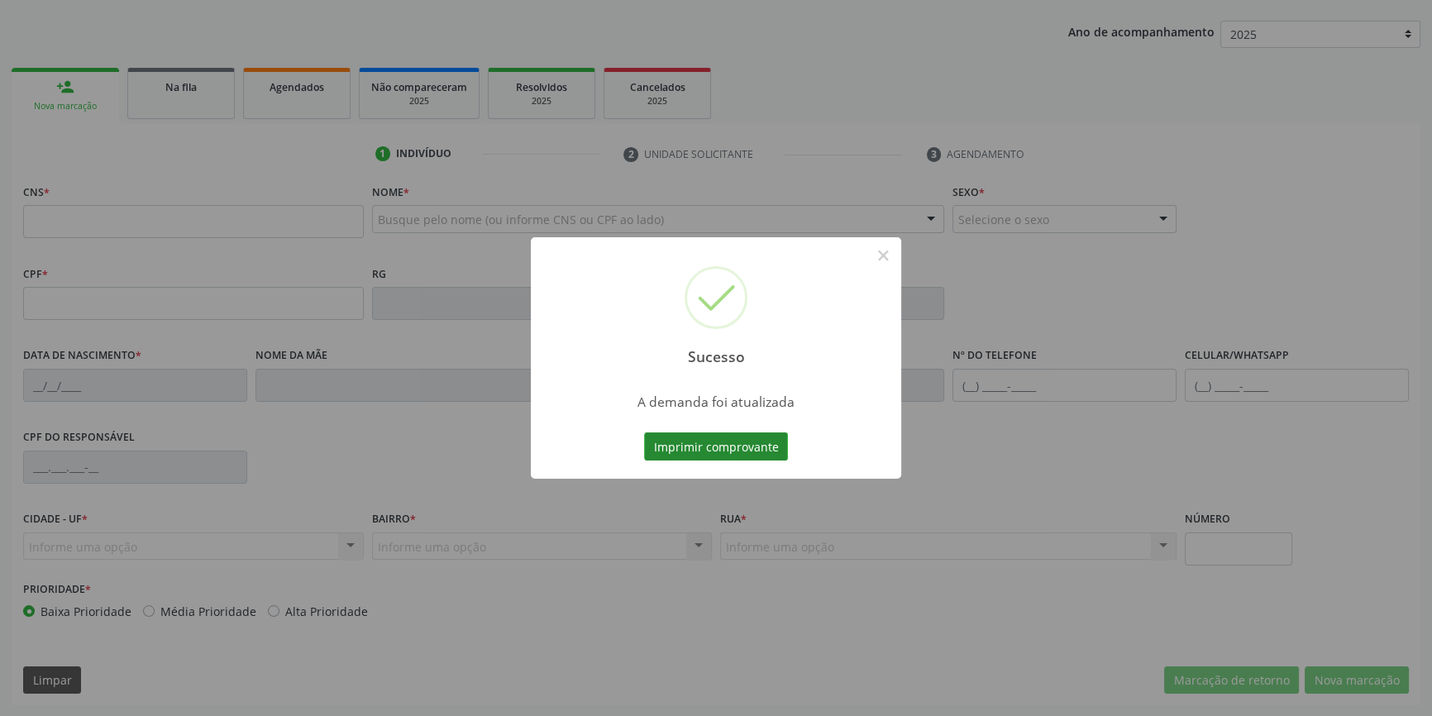
click at [739, 442] on button "Imprimir comprovante" at bounding box center [716, 447] width 144 height 28
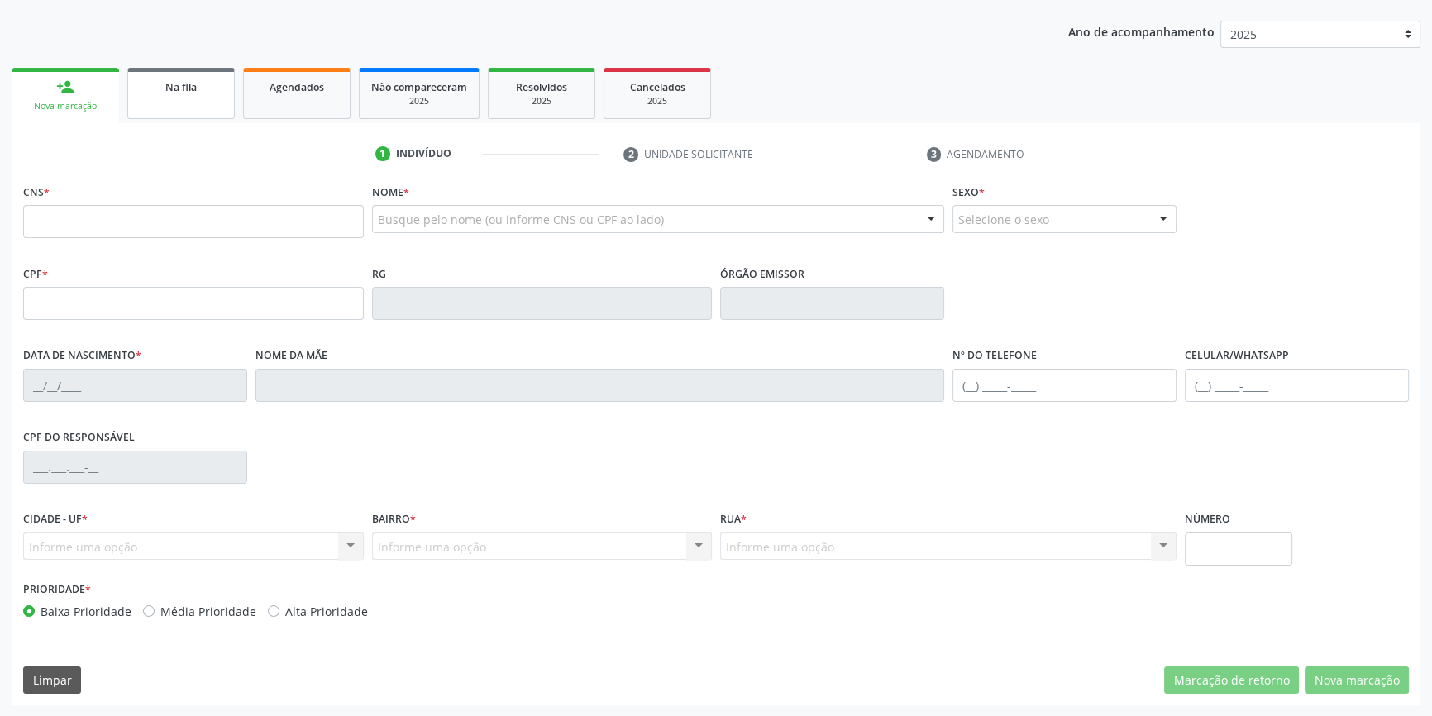
click at [182, 88] on span "Na fila" at bounding box center [180, 87] width 31 height 14
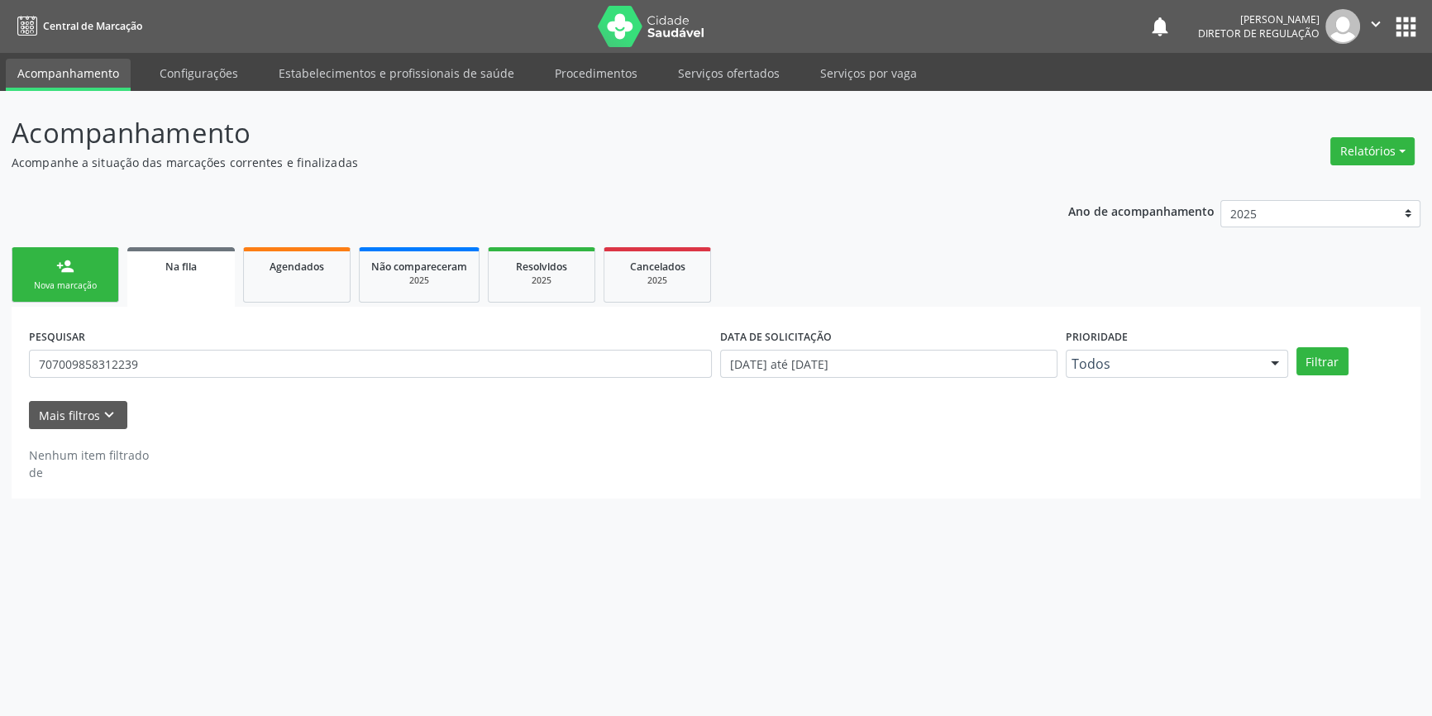
scroll to position [0, 0]
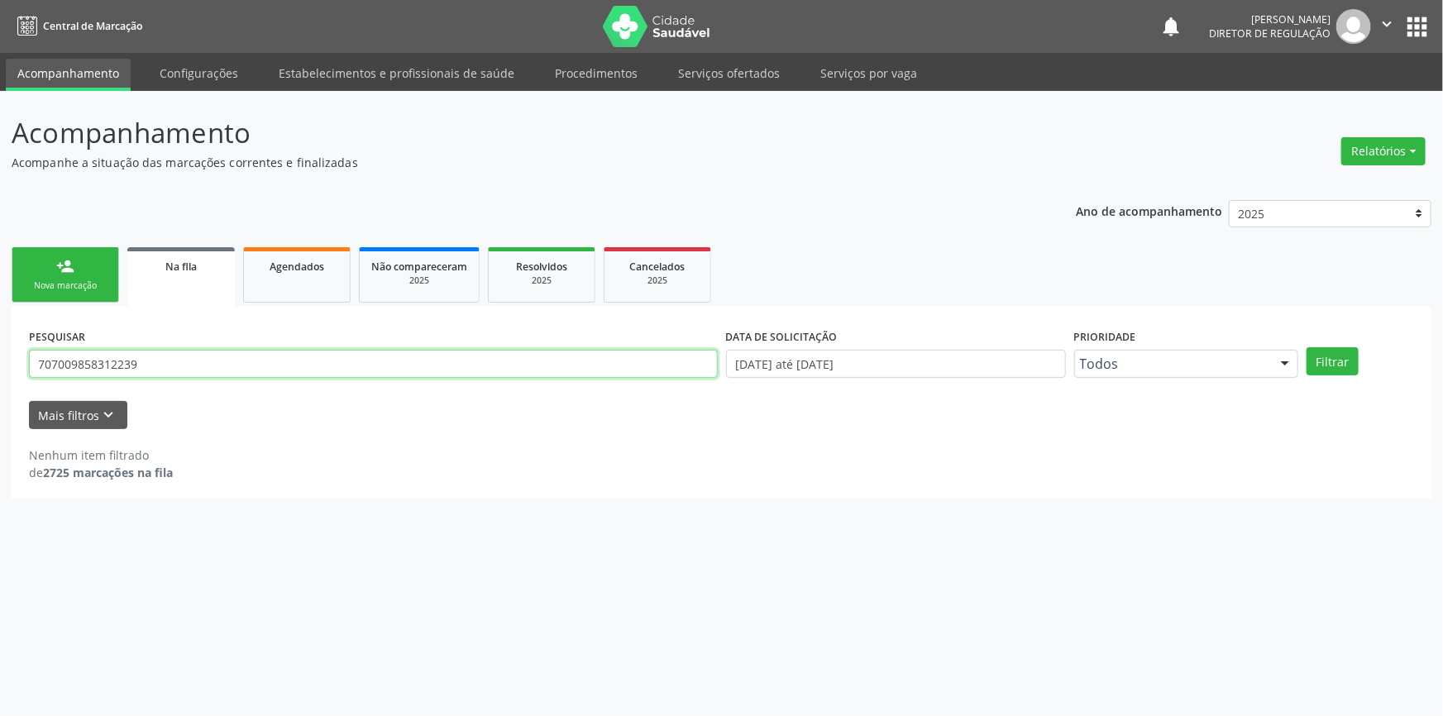
drag, startPoint x: 157, startPoint y: 360, endPoint x: 0, endPoint y: 313, distance: 164.1
click at [0, 313] on div "Acompanhamento Acompanhe a situação das marcações correntes e finalizadas Relat…" at bounding box center [721, 403] width 1443 height 625
type input "701002864210994"
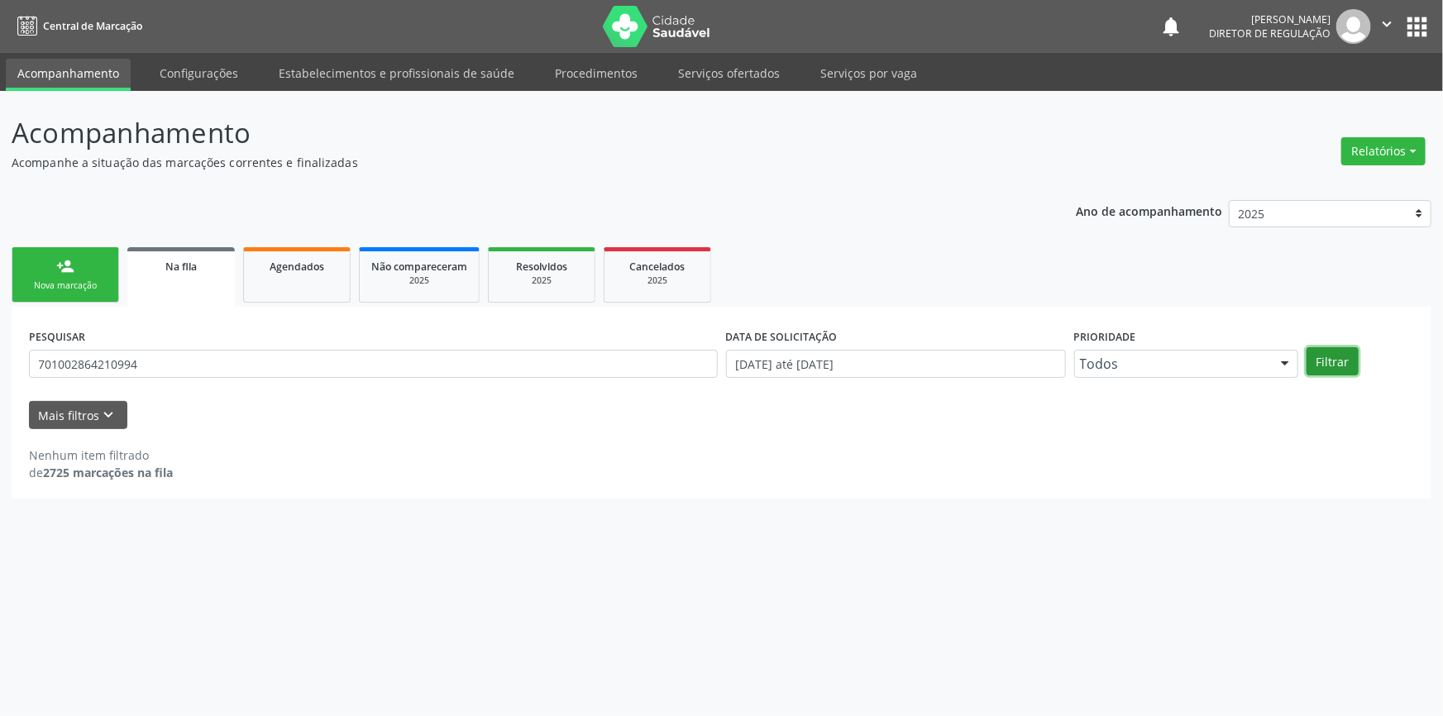
click at [1329, 361] on button "Filtrar" at bounding box center [1333, 361] width 52 height 28
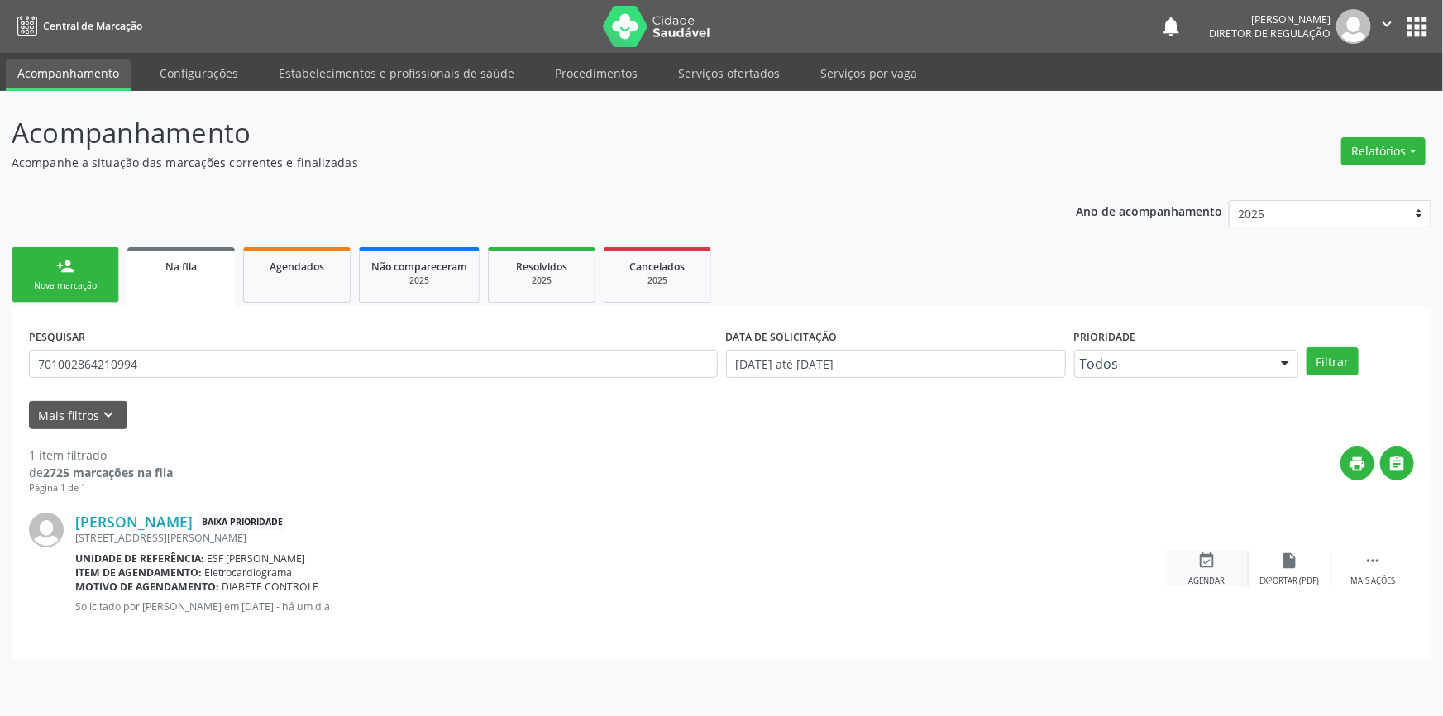
click at [1192, 557] on div "event_available Agendar" at bounding box center [1207, 570] width 83 height 36
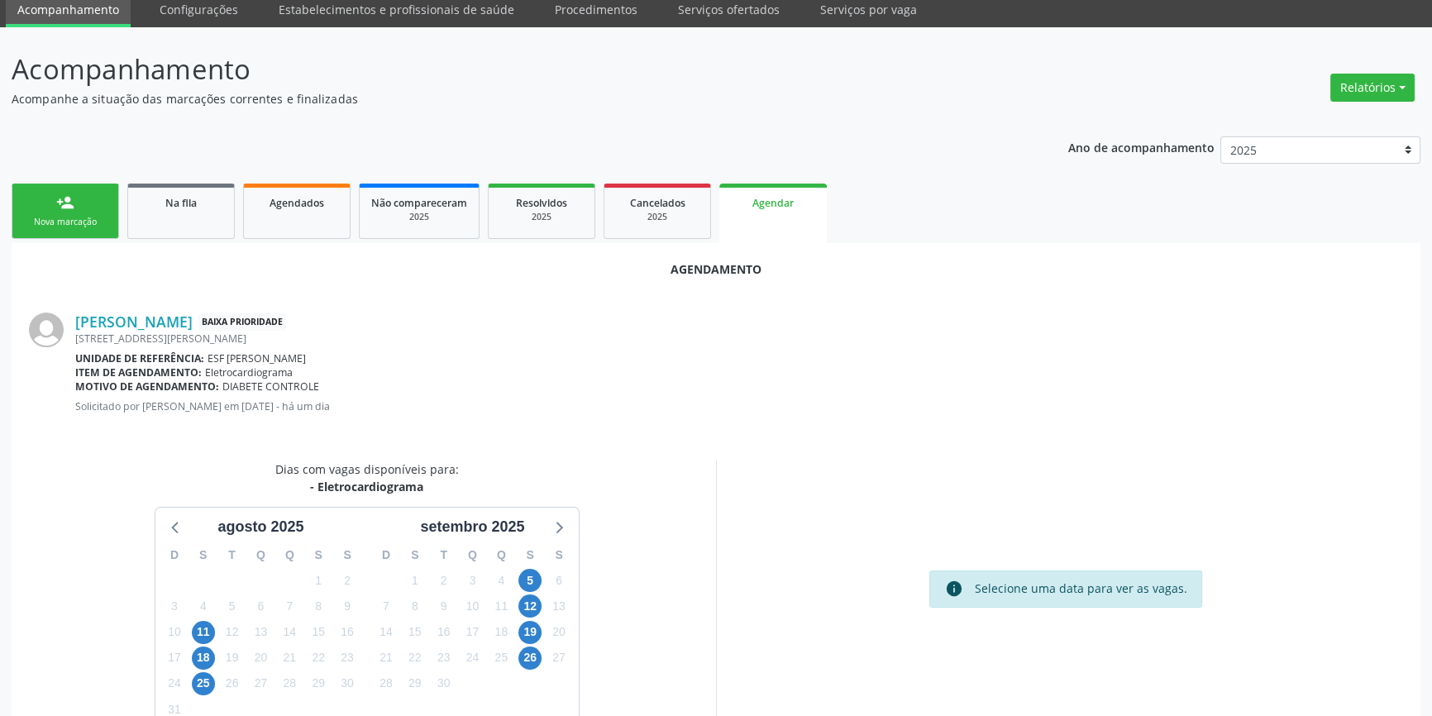
scroll to position [143, 0]
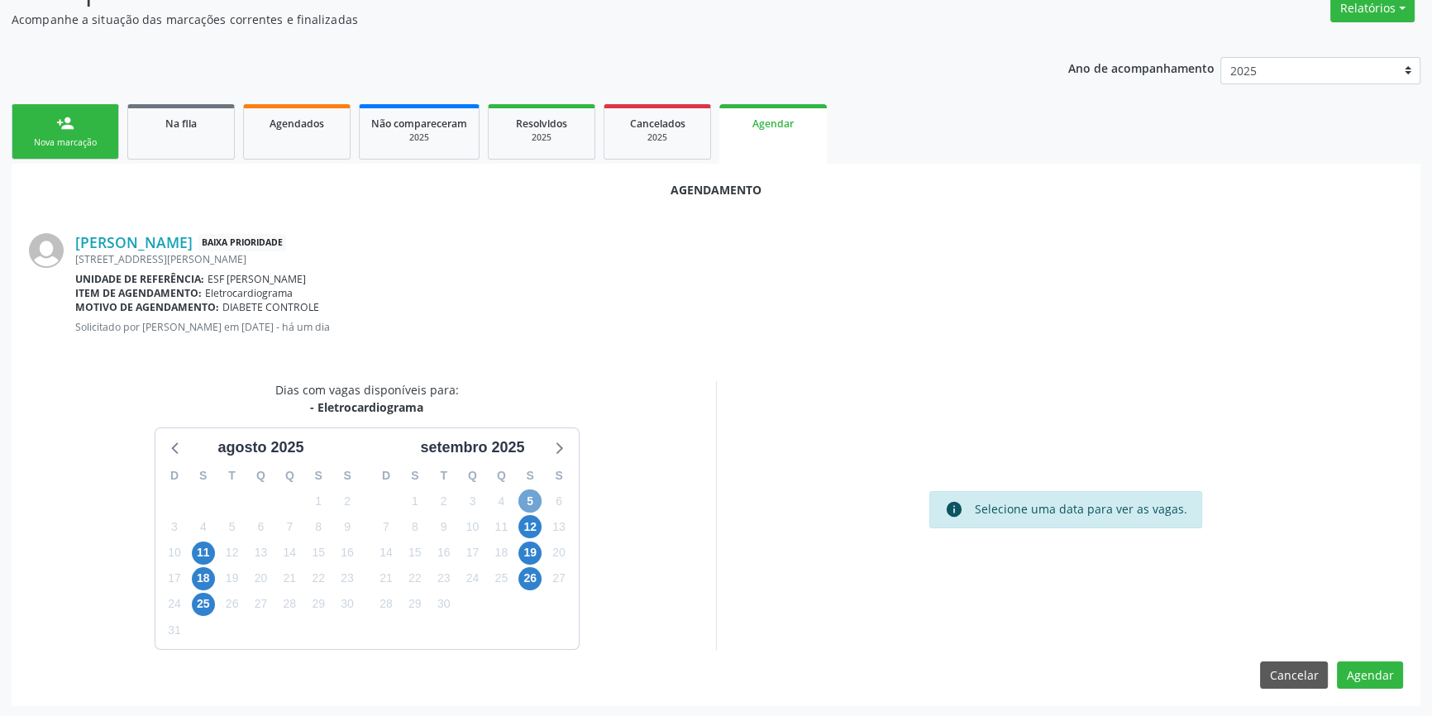
click at [527, 502] on span "5" at bounding box center [530, 501] width 23 height 23
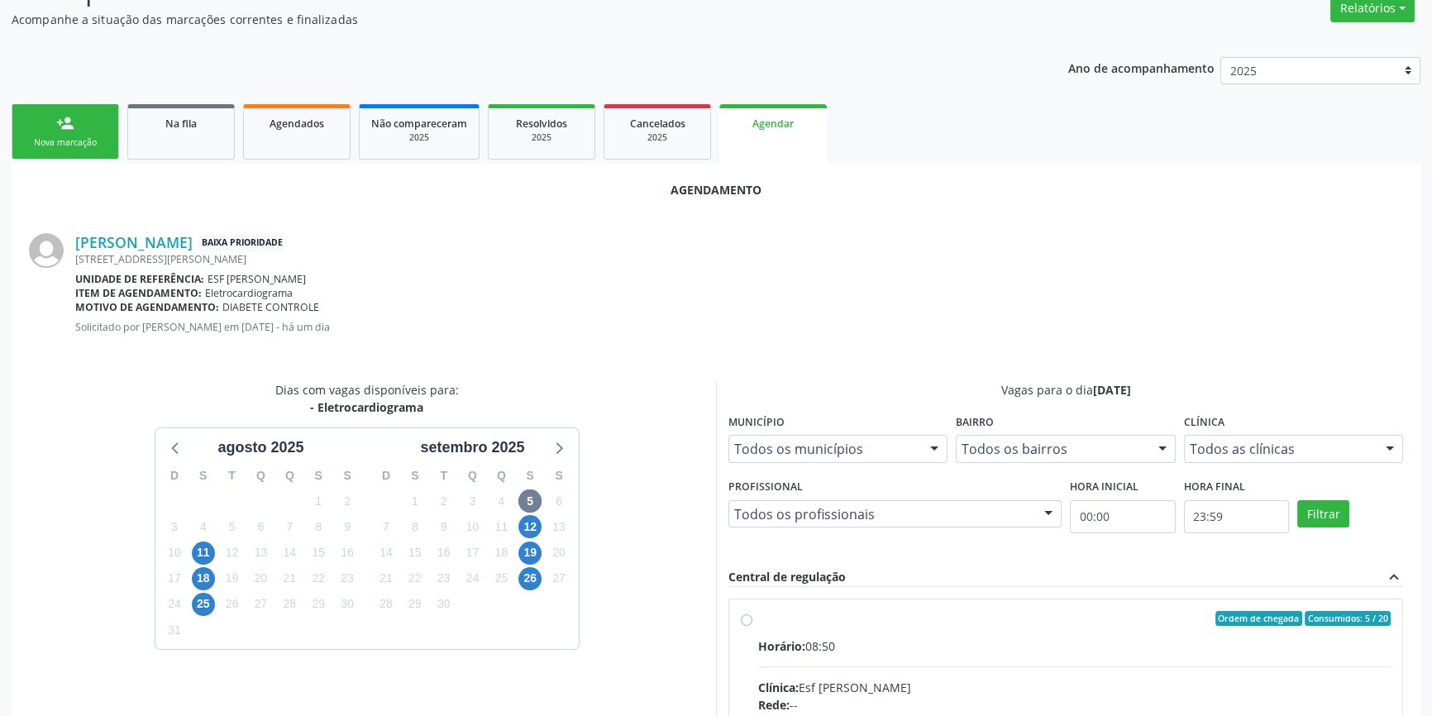
click at [805, 638] on span "Horário:" at bounding box center [781, 646] width 47 height 16
click at [753, 626] on input "Ordem de chegada Consumidos: 5 / 20 Horário: 08:50 Clínica: Esf [PERSON_NAME] R…" at bounding box center [747, 618] width 12 height 15
radio input "true"
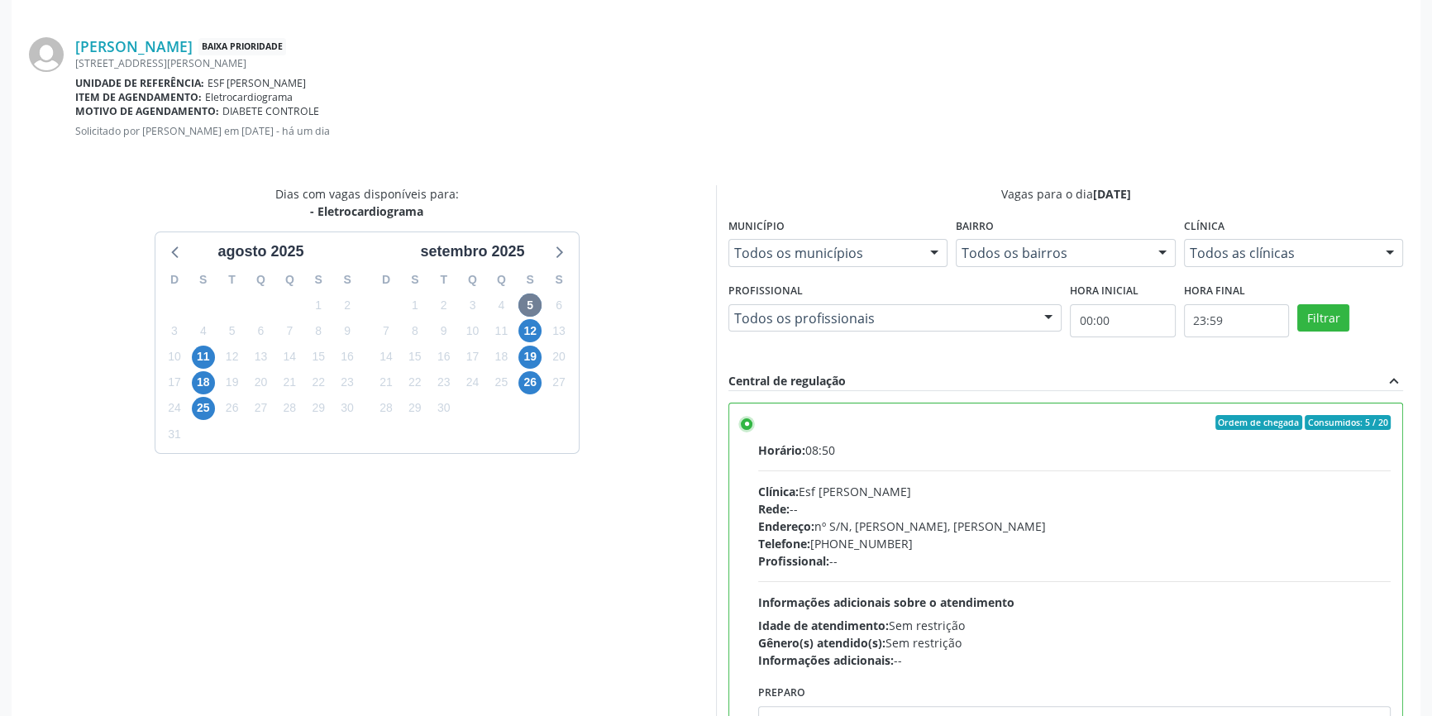
scroll to position [412, 0]
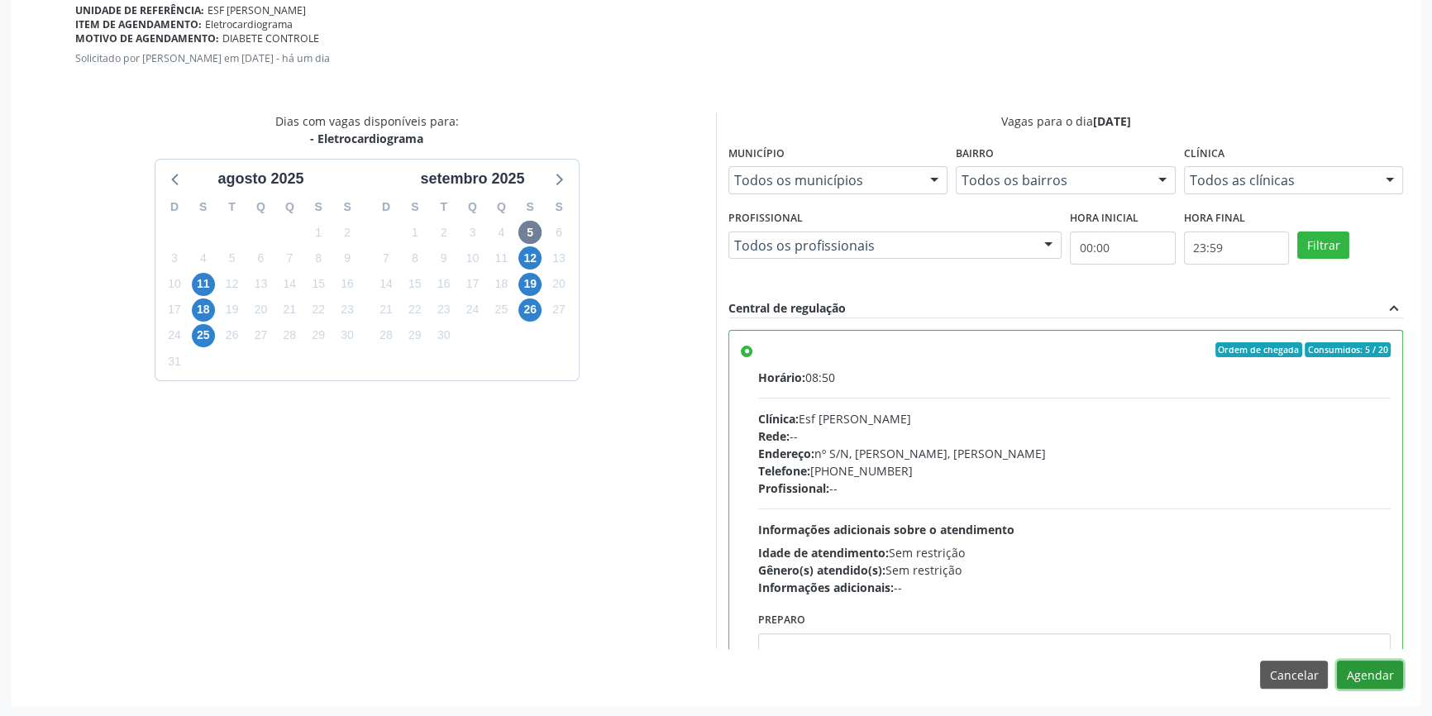
click at [1364, 672] on button "Agendar" at bounding box center [1370, 675] width 66 height 28
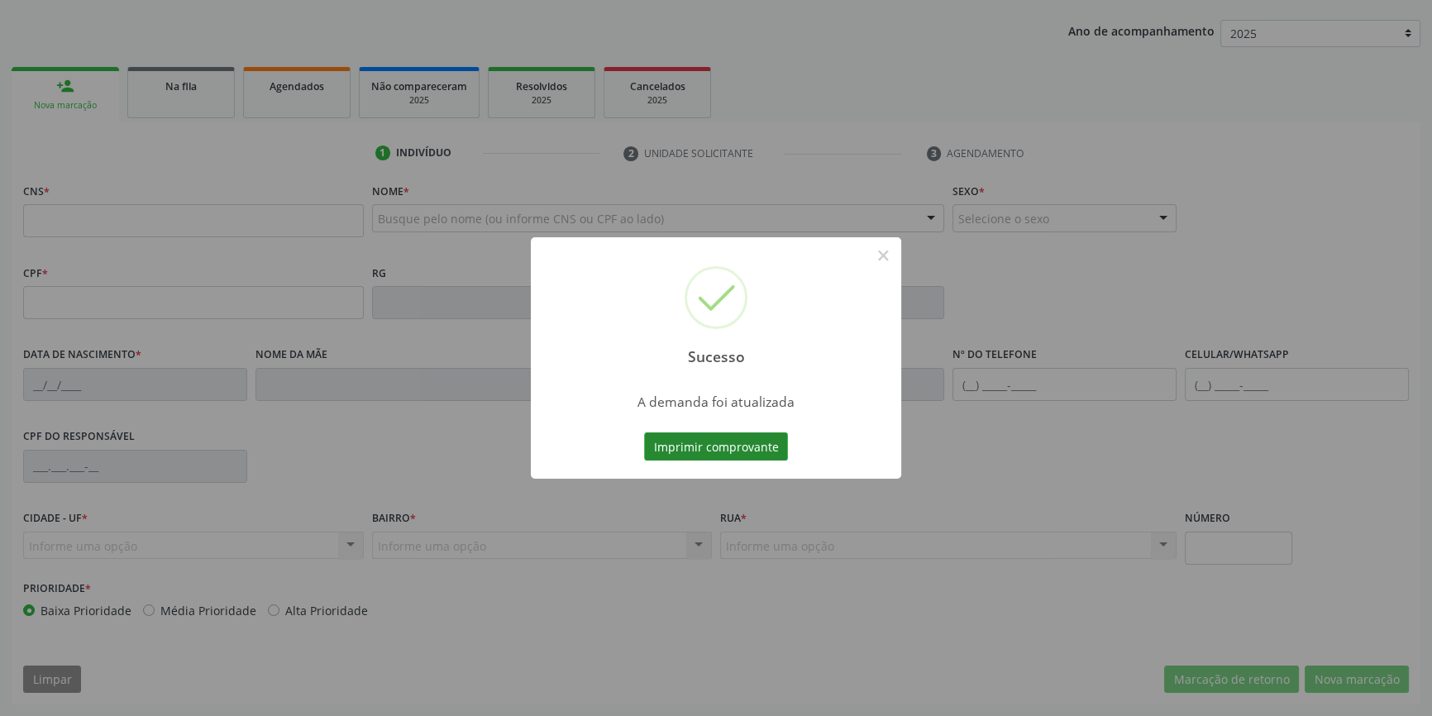
scroll to position [179, 0]
click at [721, 446] on button "Imprimir comprovante" at bounding box center [716, 447] width 144 height 28
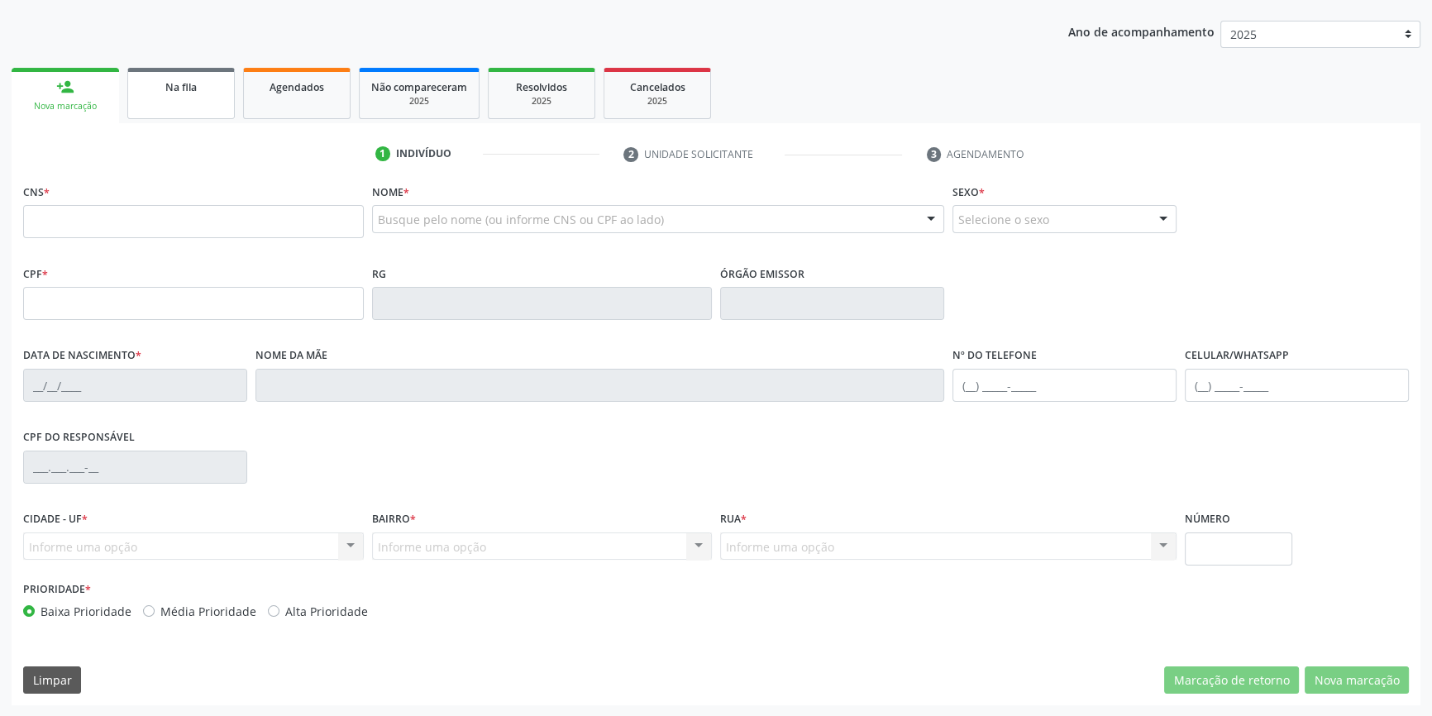
click at [181, 98] on link "Na fila" at bounding box center [181, 93] width 108 height 51
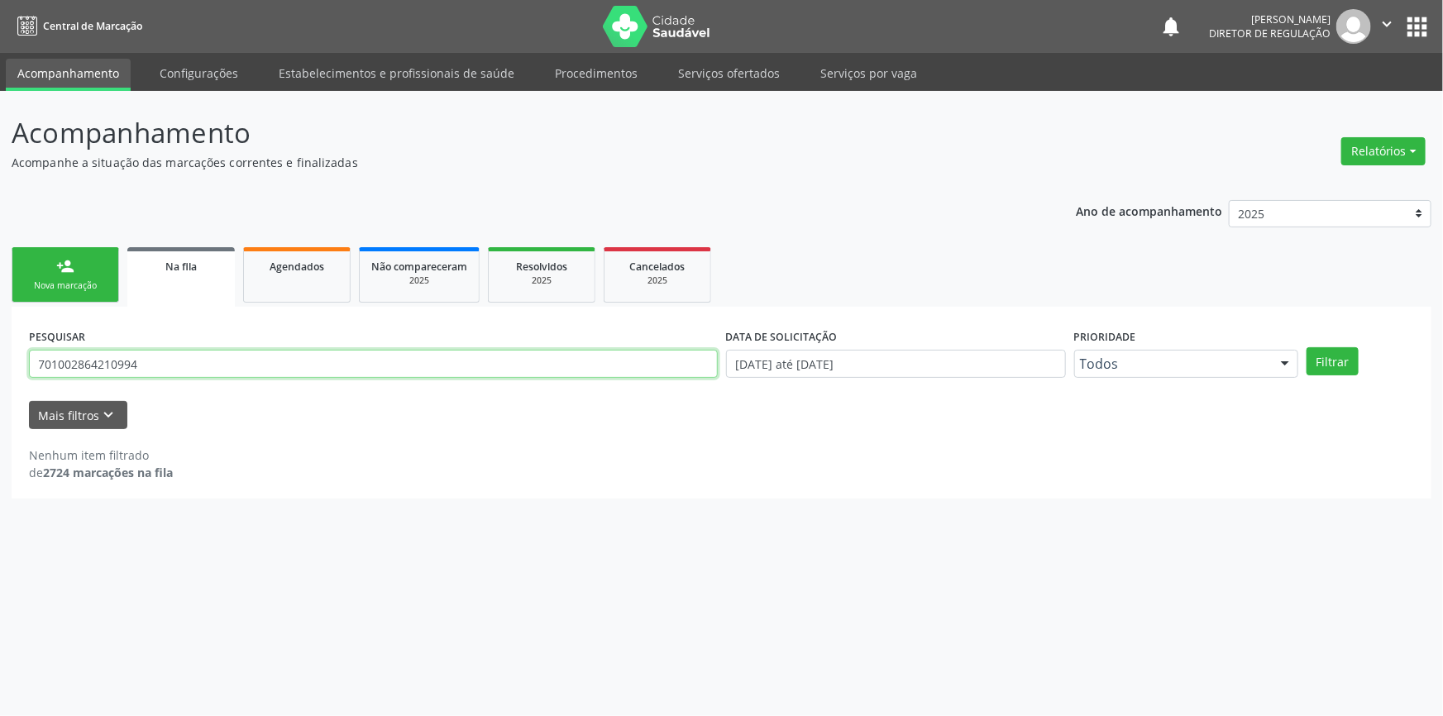
drag, startPoint x: 218, startPoint y: 369, endPoint x: 245, endPoint y: 333, distance: 44.3
click at [0, 337] on div "Acompanhamento Acompanhe a situação das marcações correntes e finalizadas Relat…" at bounding box center [721, 403] width 1443 height 625
type input "702008363614786"
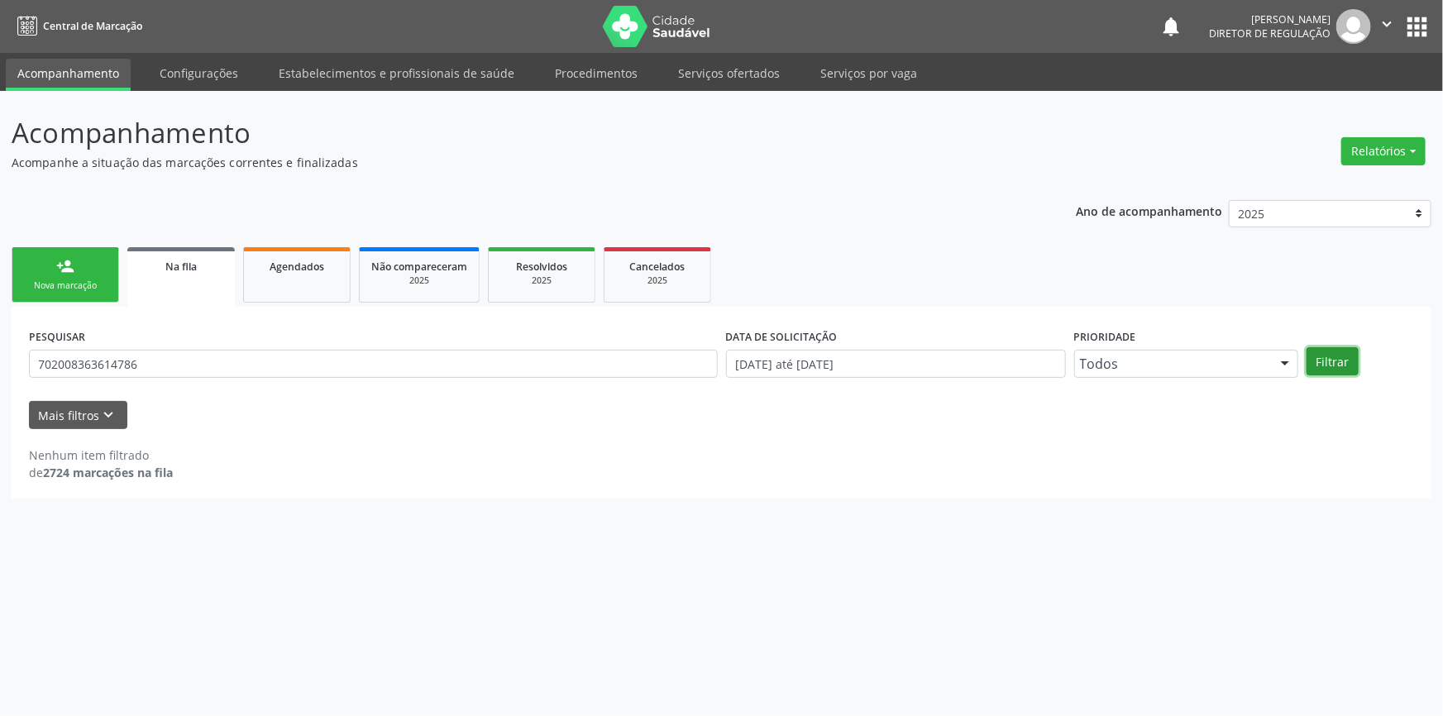
click at [1335, 348] on button "Filtrar" at bounding box center [1333, 361] width 52 height 28
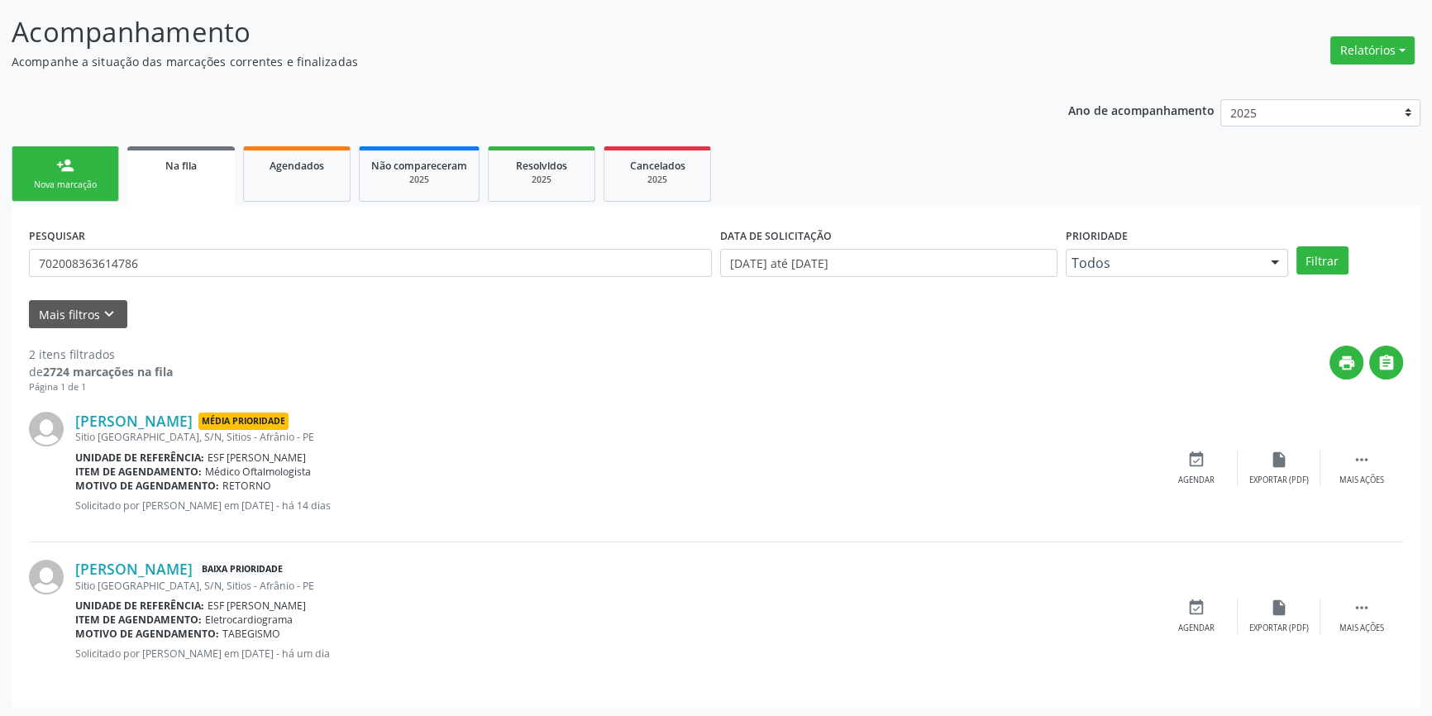
scroll to position [102, 0]
click at [1207, 610] on div "event_available Agendar" at bounding box center [1196, 616] width 83 height 36
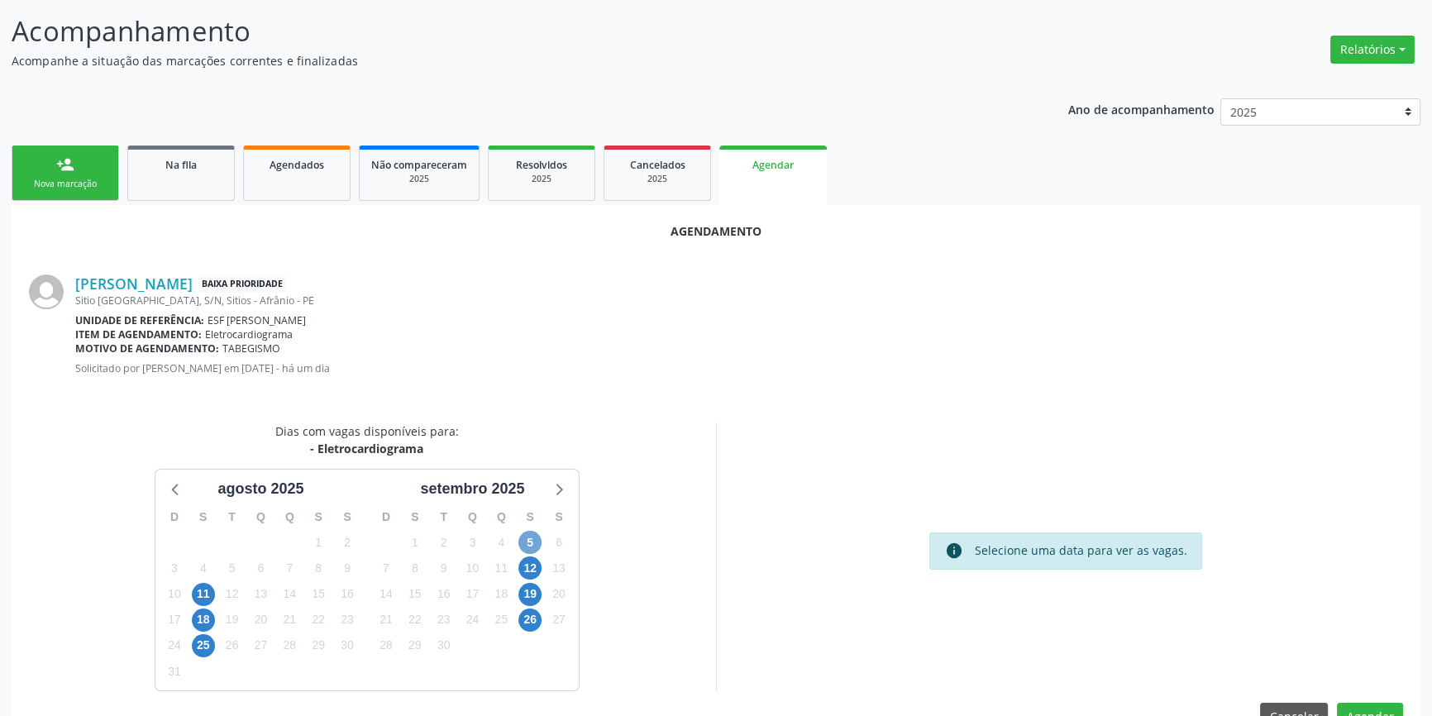
click at [528, 544] on span "5" at bounding box center [530, 542] width 23 height 23
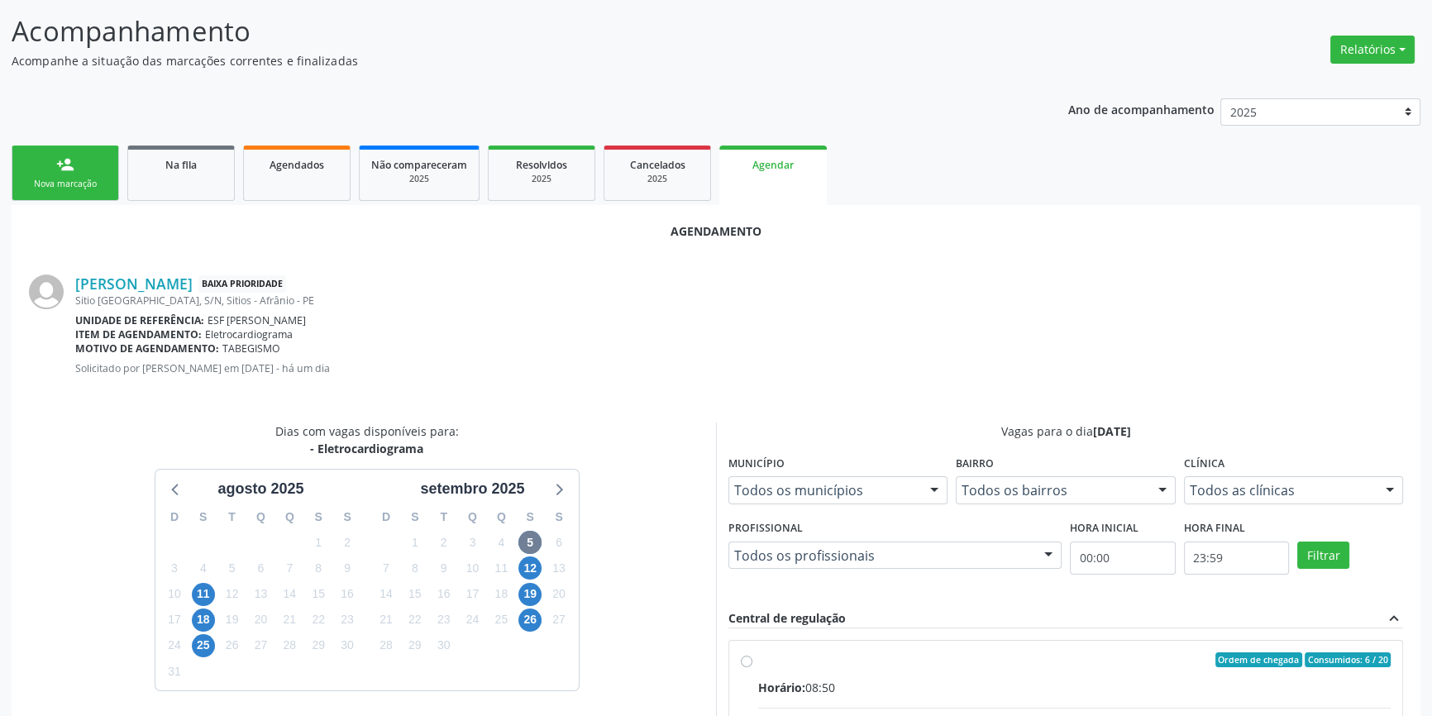
click at [769, 660] on div "Ordem de chegada Consumidos: 6 / 20" at bounding box center [1074, 660] width 633 height 15
click at [753, 660] on input "Ordem de chegada Consumidos: 6 / 20 Horário: 08:50 Clínica: Esf [PERSON_NAME] R…" at bounding box center [747, 660] width 12 height 15
radio input "true"
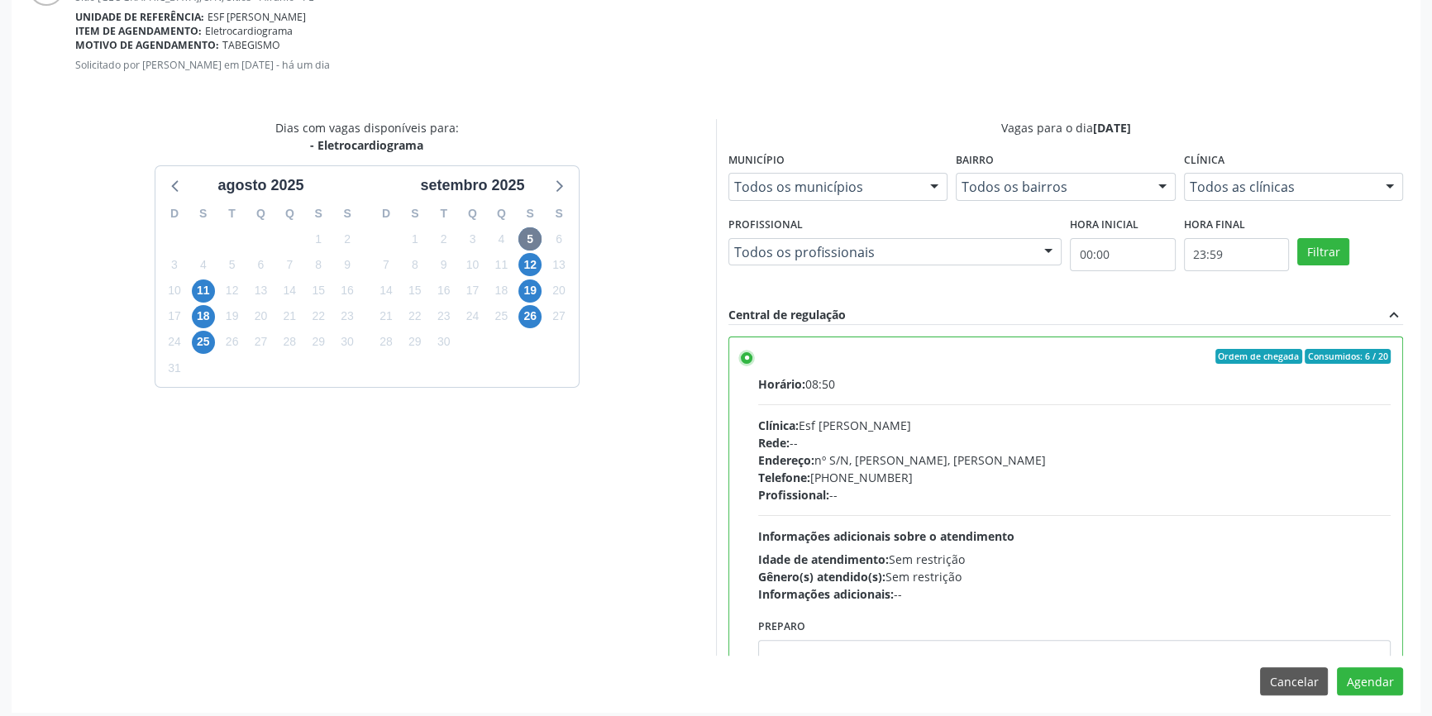
scroll to position [412, 0]
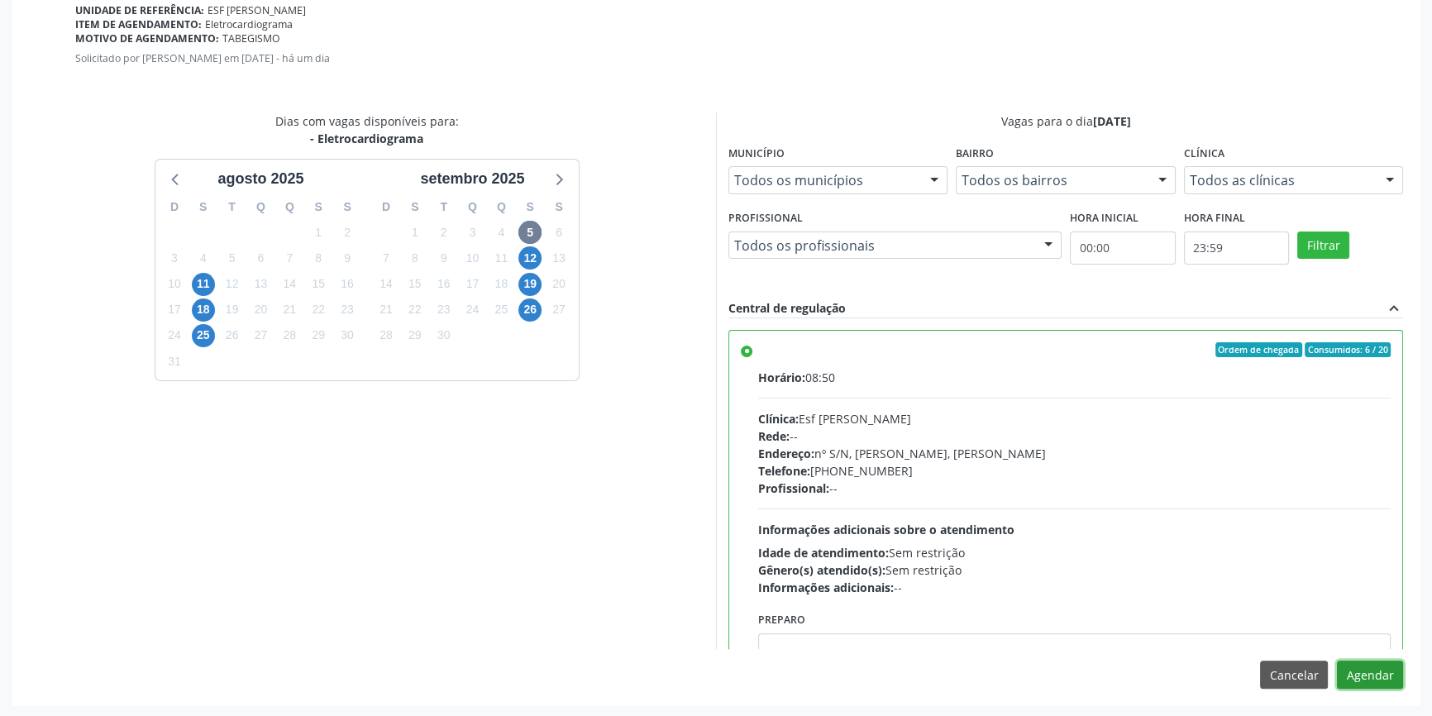
click at [1379, 677] on button "Agendar" at bounding box center [1370, 675] width 66 height 28
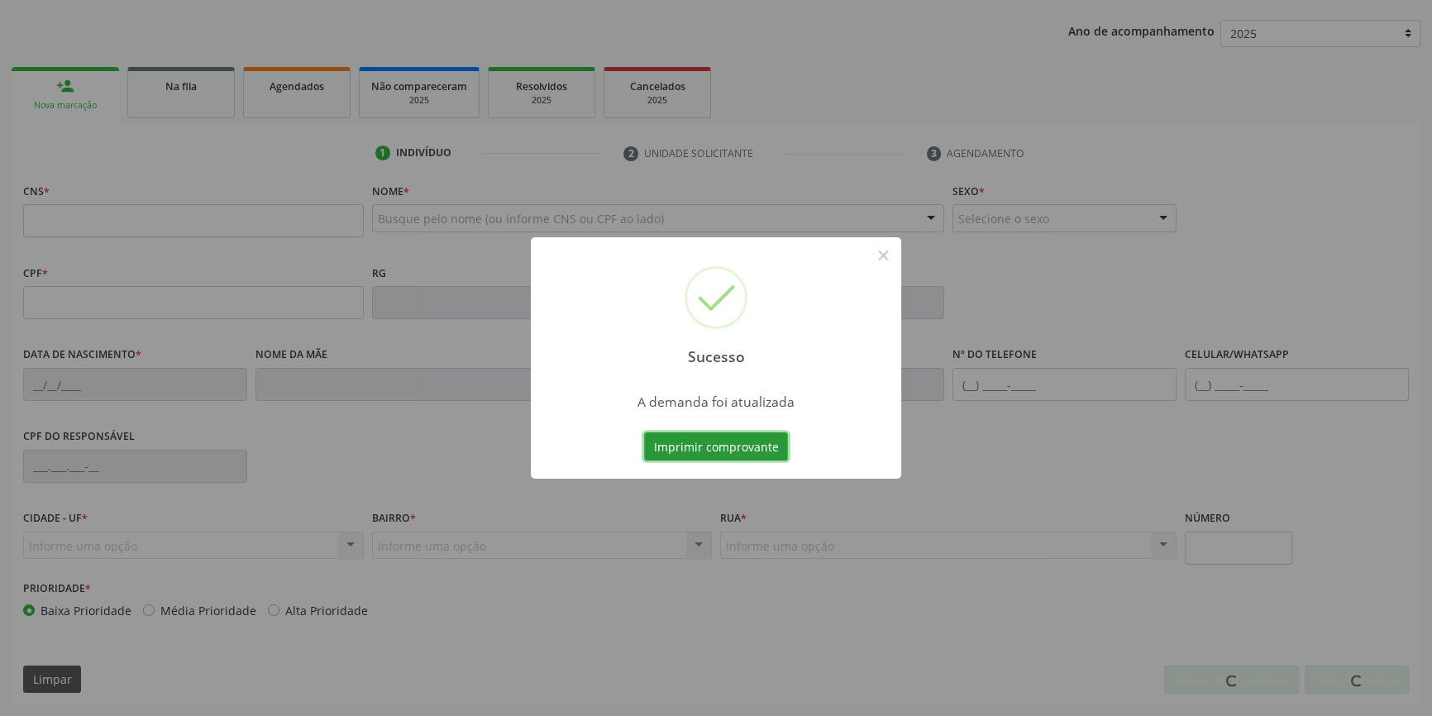
scroll to position [179, 0]
click at [762, 435] on button "Imprimir comprovante" at bounding box center [716, 447] width 144 height 28
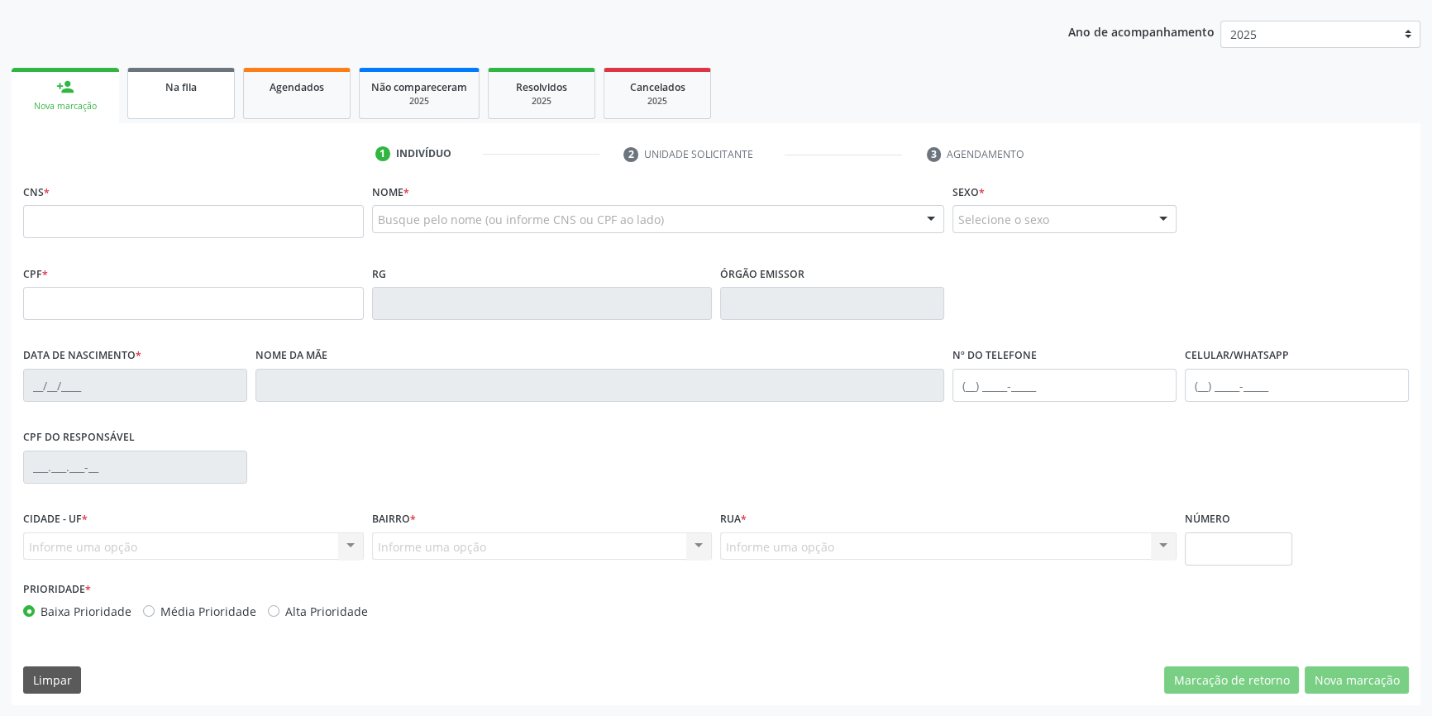
click at [194, 93] on div "Na fila" at bounding box center [181, 86] width 83 height 17
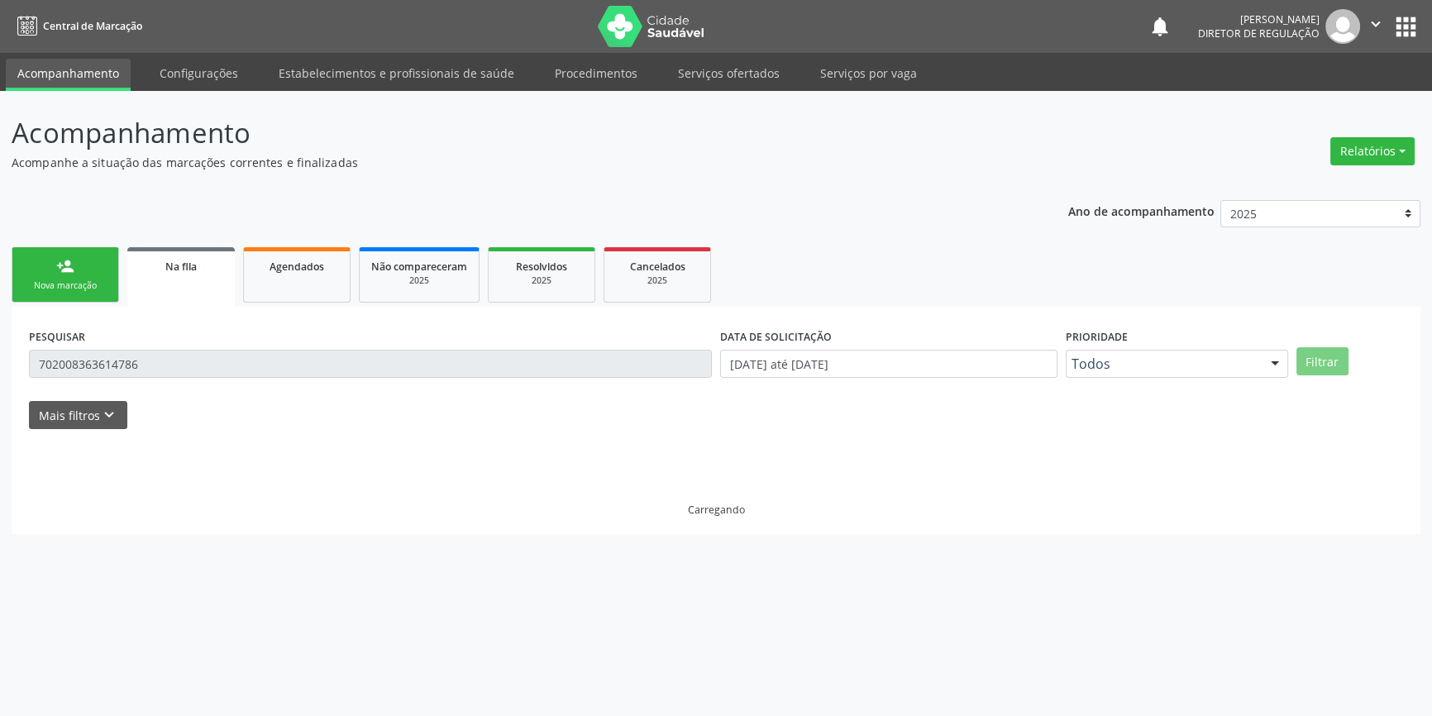
scroll to position [0, 0]
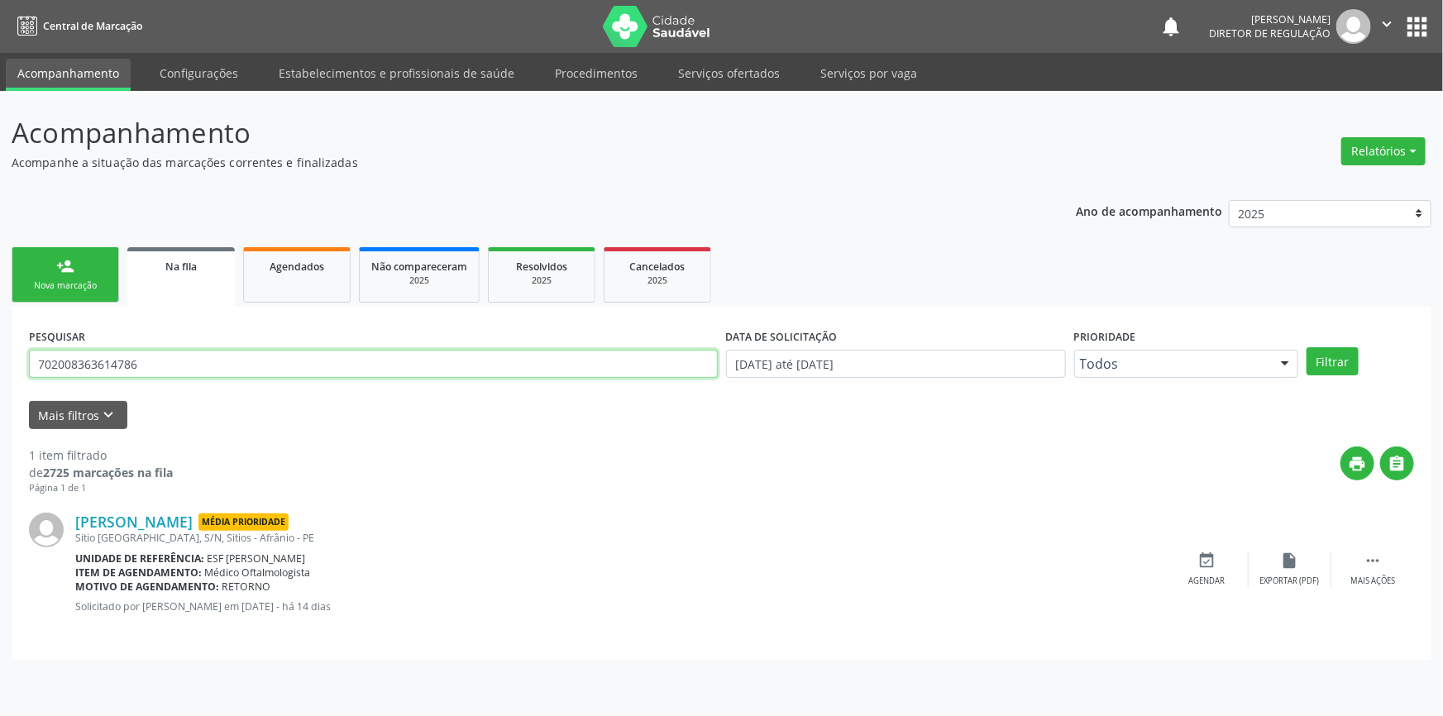
drag, startPoint x: 206, startPoint y: 359, endPoint x: 0, endPoint y: 366, distance: 206.1
click at [0, 366] on div "Acompanhamento Acompanhe a situação das marcações correntes e finalizadas Relat…" at bounding box center [721, 403] width 1443 height 625
type input "706202513426462"
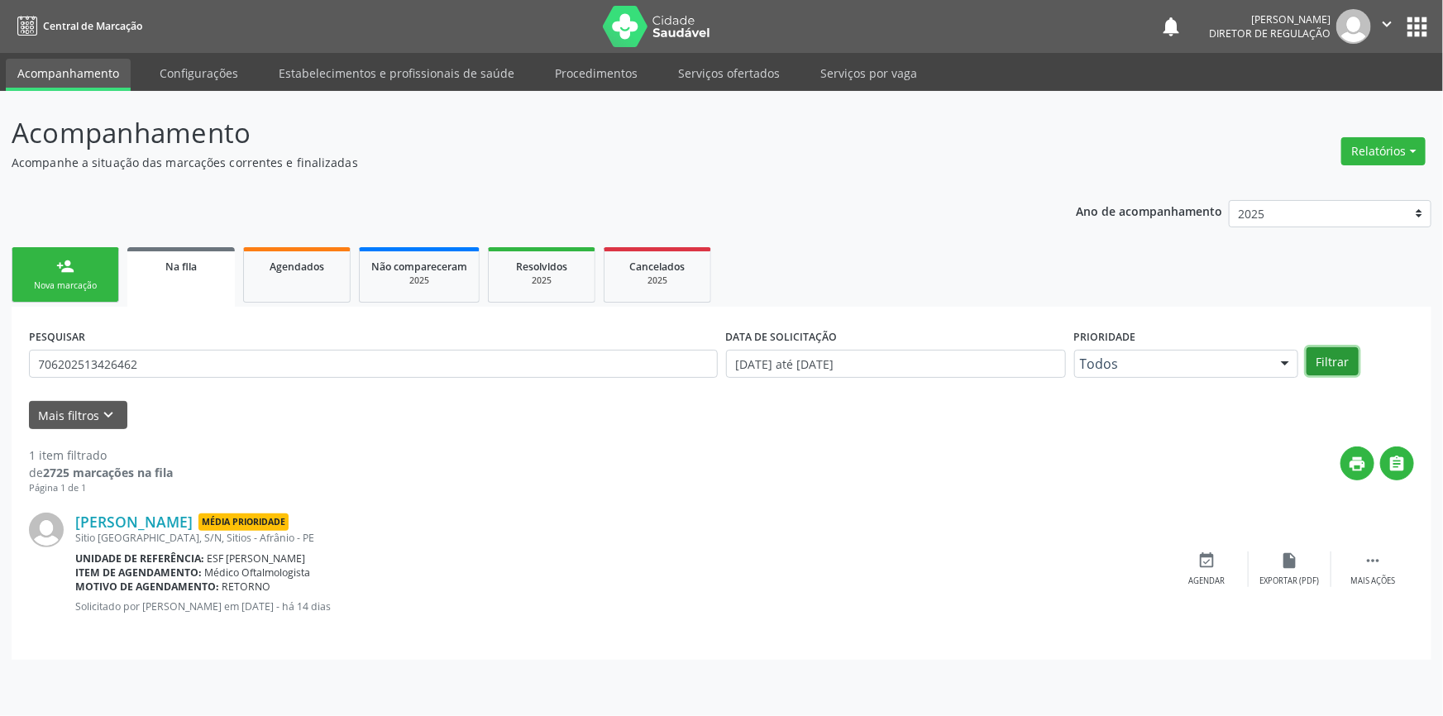
click at [1327, 363] on button "Filtrar" at bounding box center [1333, 361] width 52 height 28
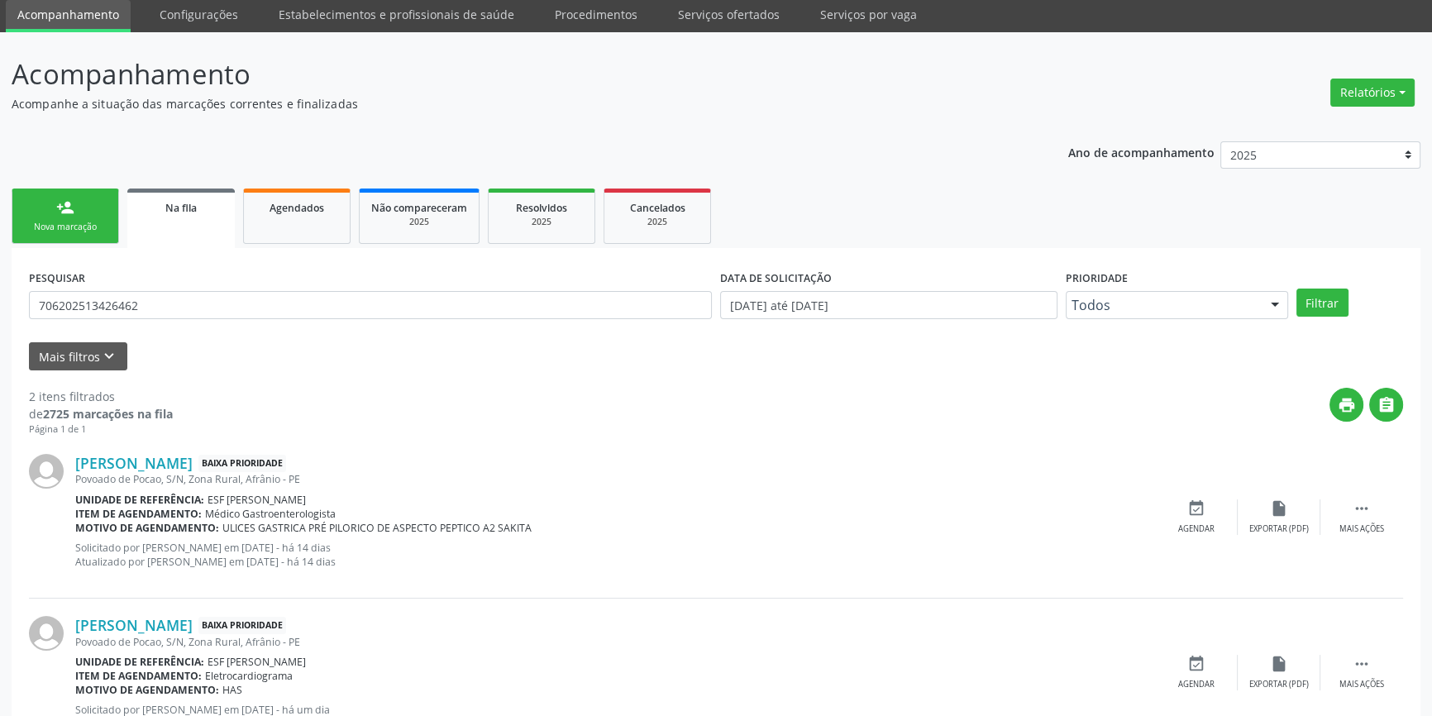
scroll to position [116, 0]
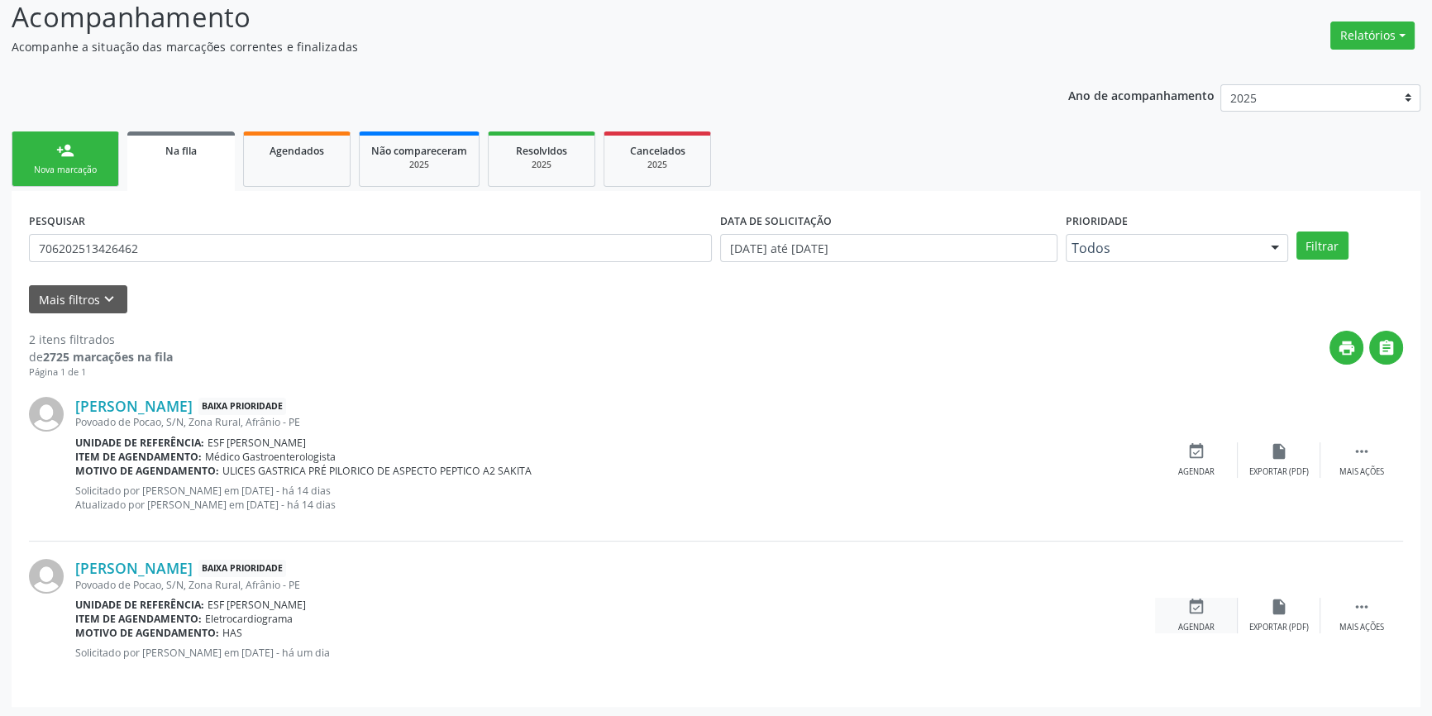
click at [1197, 607] on icon "event_available" at bounding box center [1197, 607] width 18 height 18
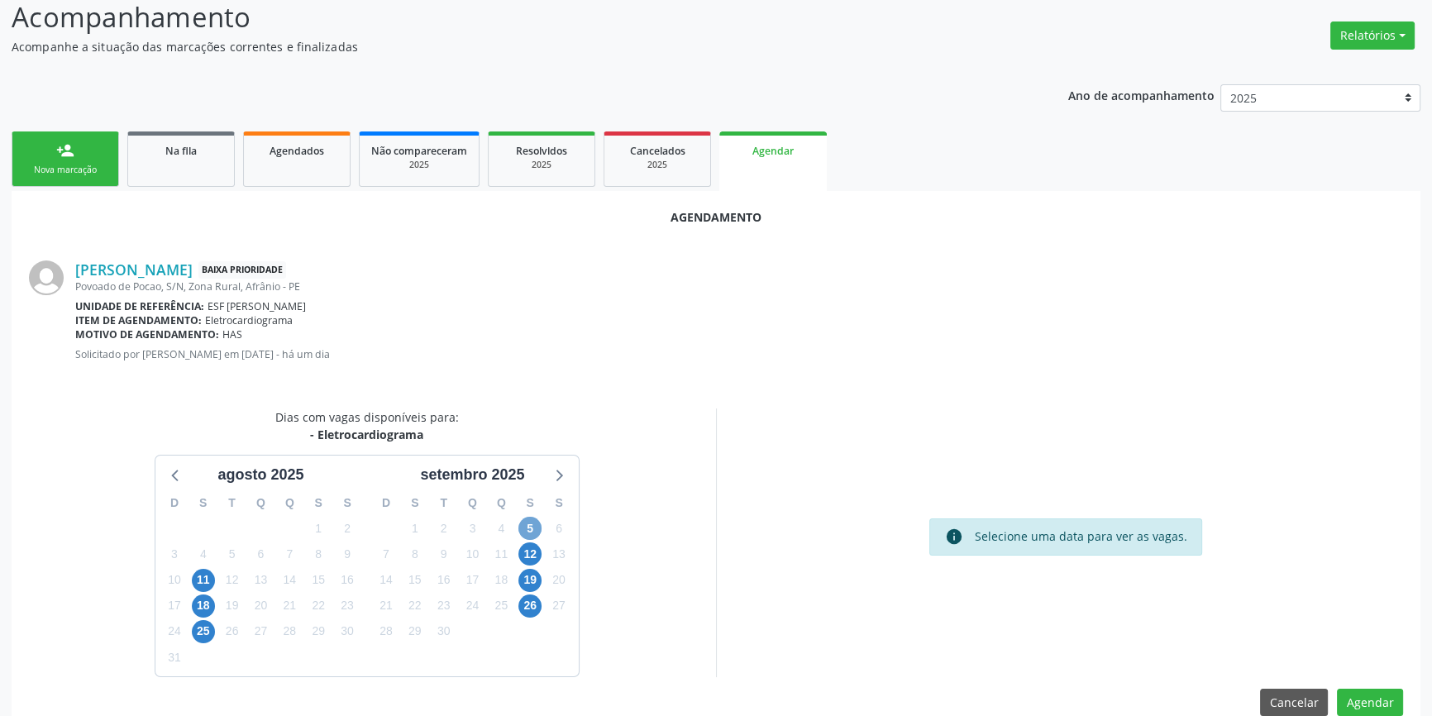
click at [533, 518] on span "5" at bounding box center [530, 528] width 23 height 23
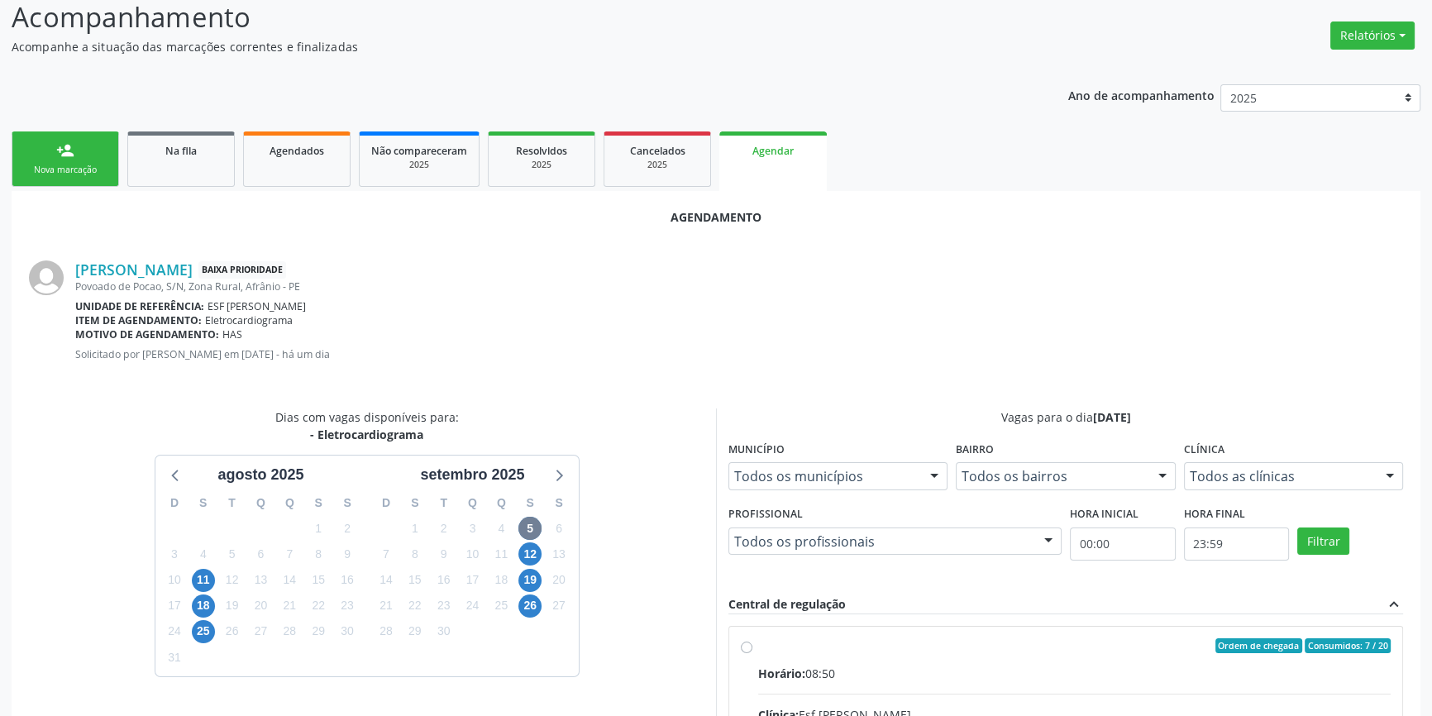
click at [753, 653] on input "Ordem de chegada Consumidos: 7 / 20 Horário: 08:50 Clínica: Esf [PERSON_NAME] R…" at bounding box center [747, 645] width 12 height 15
radio input "true"
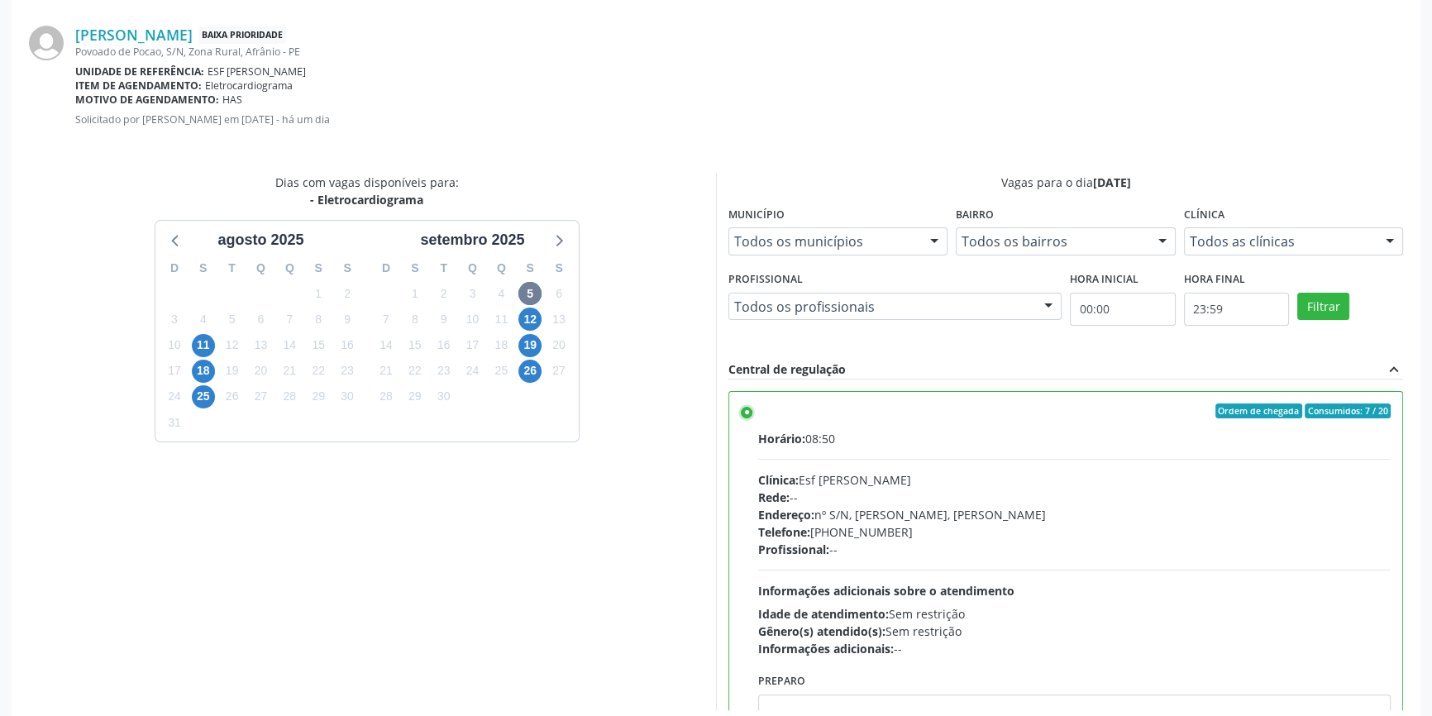
scroll to position [412, 0]
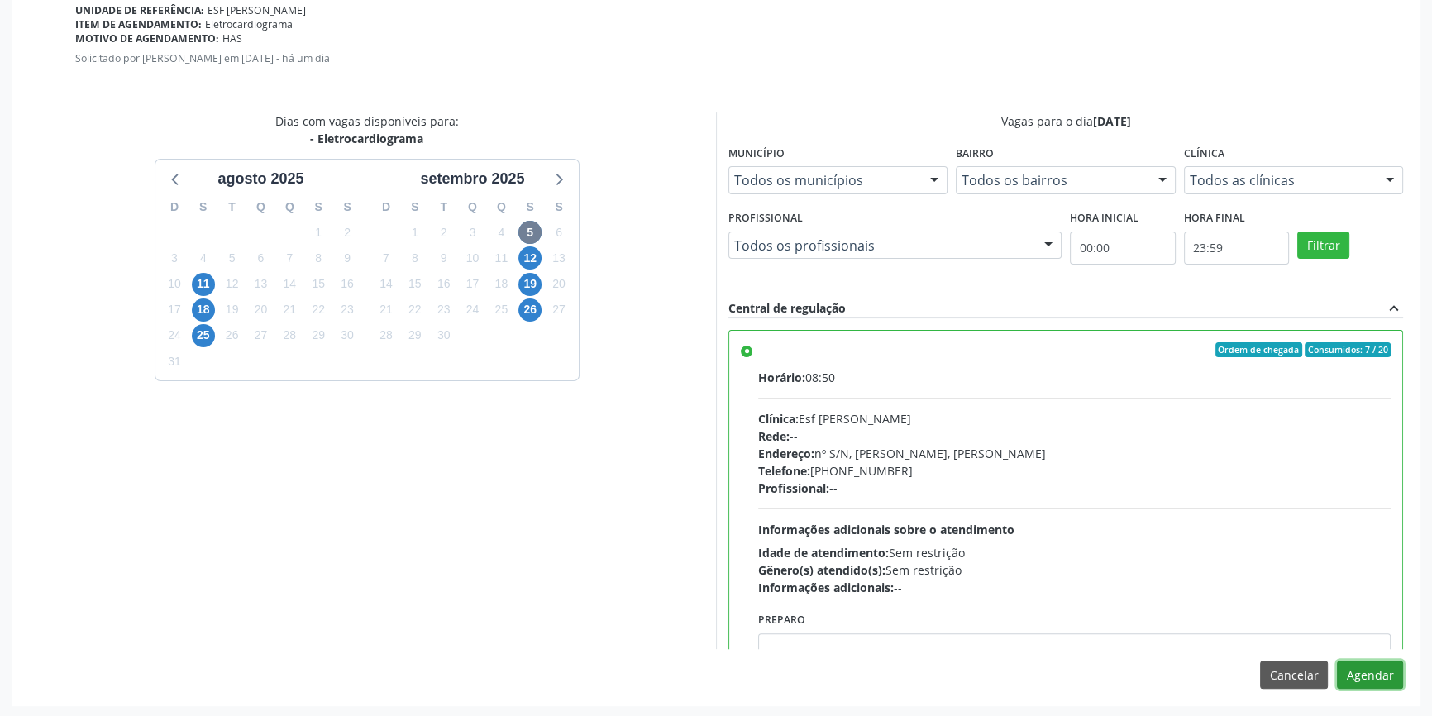
click at [1362, 678] on button "Agendar" at bounding box center [1370, 675] width 66 height 28
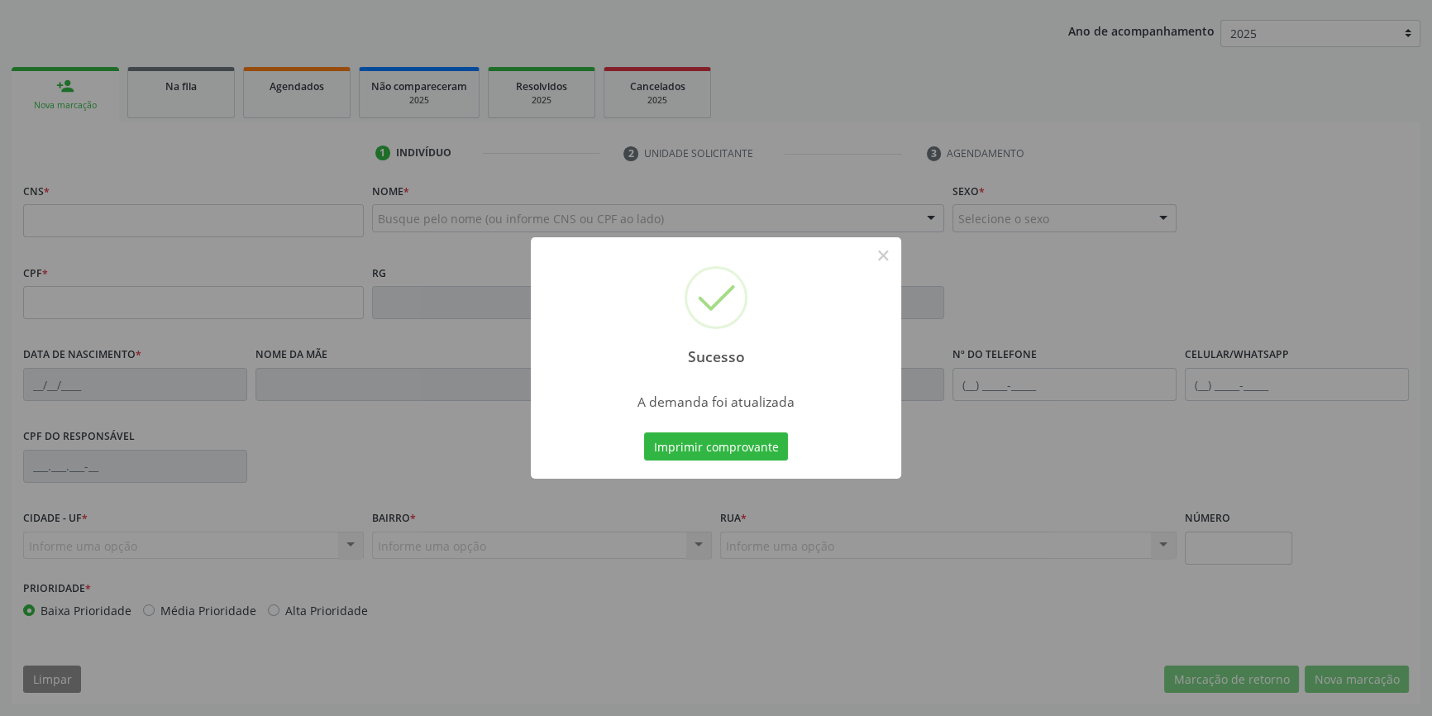
scroll to position [179, 0]
click at [723, 452] on button "Imprimir comprovante" at bounding box center [716, 447] width 144 height 28
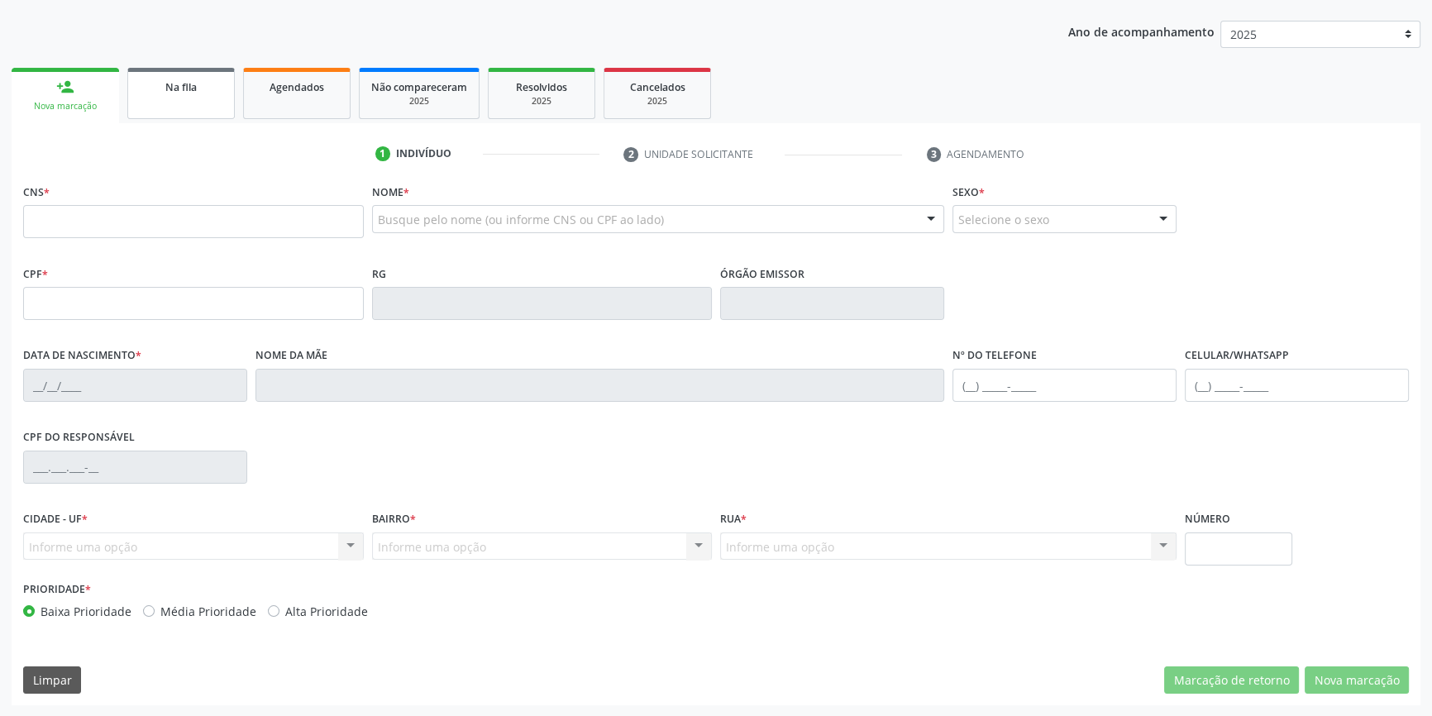
click at [170, 100] on link "Na fila" at bounding box center [181, 93] width 108 height 51
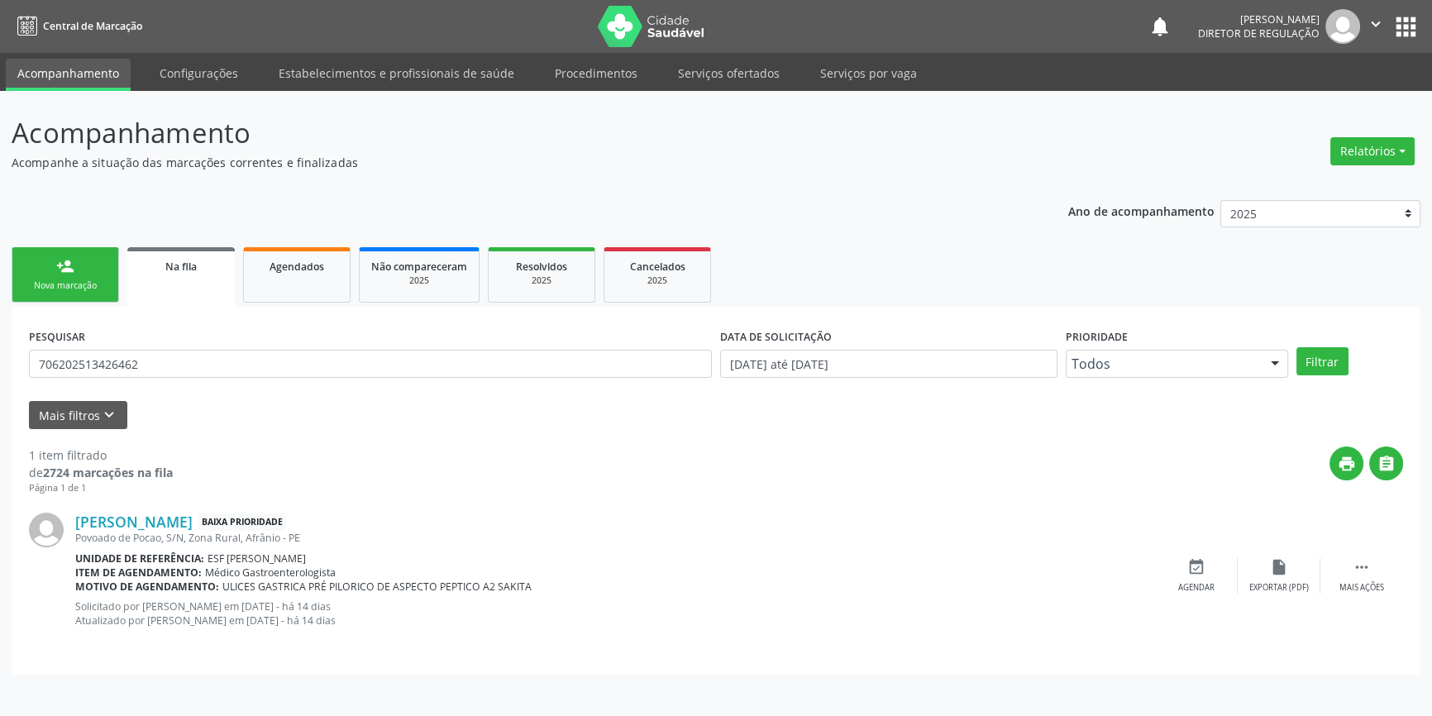
scroll to position [0, 0]
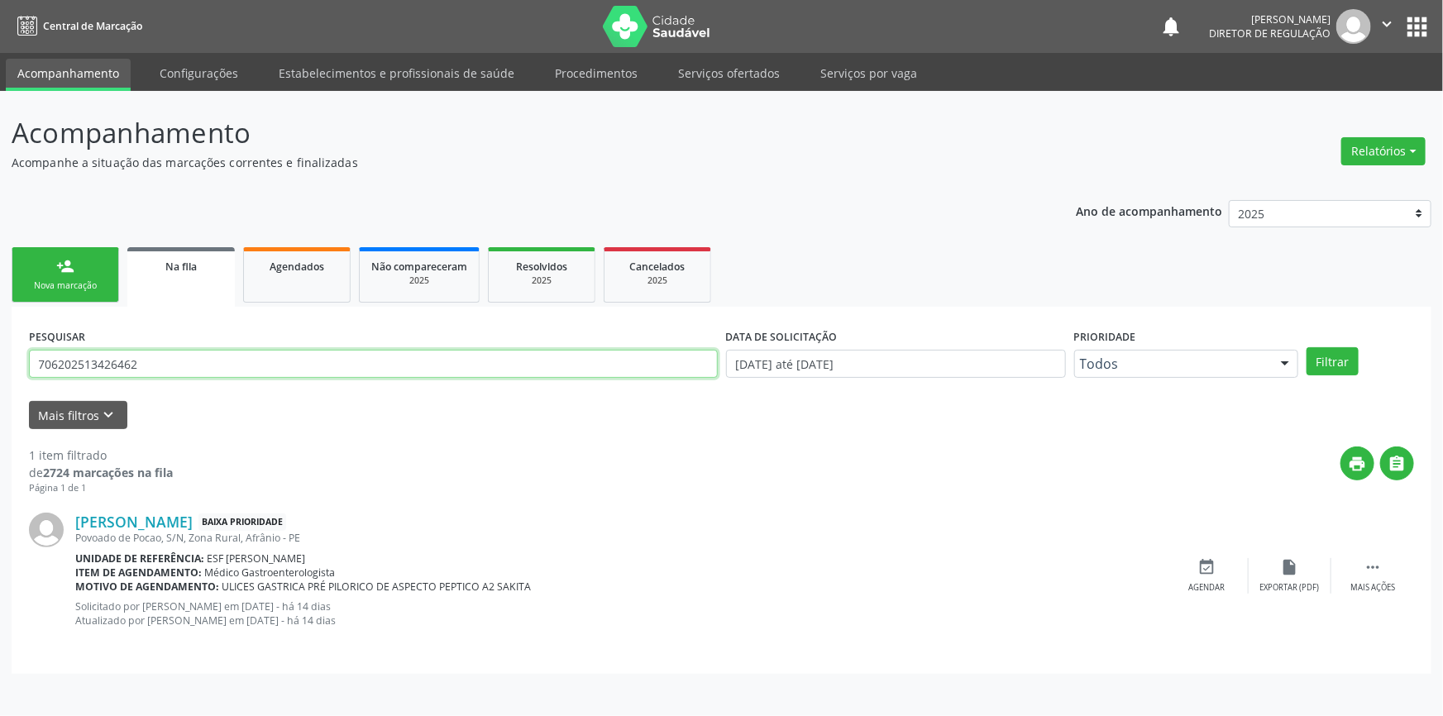
drag, startPoint x: 141, startPoint y: 361, endPoint x: 0, endPoint y: 305, distance: 151.1
click at [0, 314] on div "Acompanhamento Acompanhe a situação das marcações correntes e finalizadas Relat…" at bounding box center [721, 403] width 1443 height 625
type input "700008171131403"
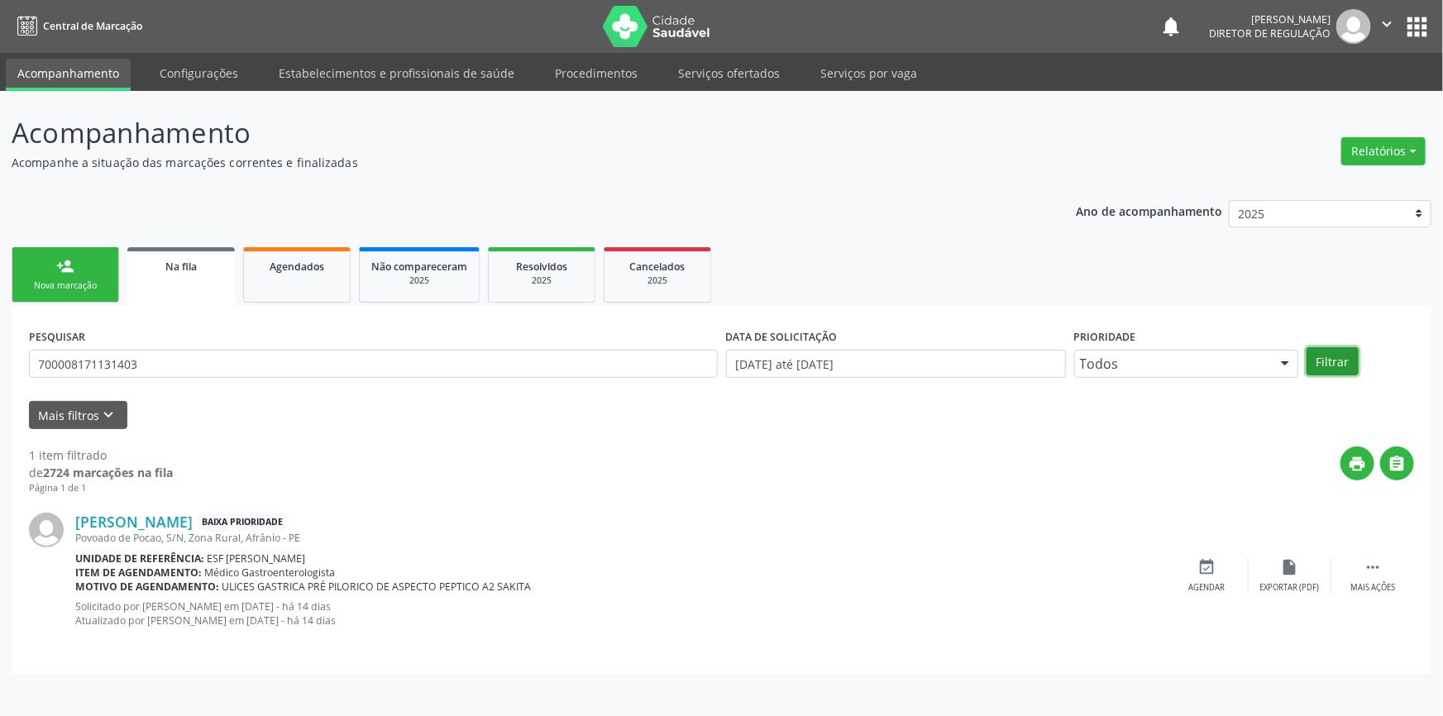
click at [1341, 360] on button "Filtrar" at bounding box center [1333, 361] width 52 height 28
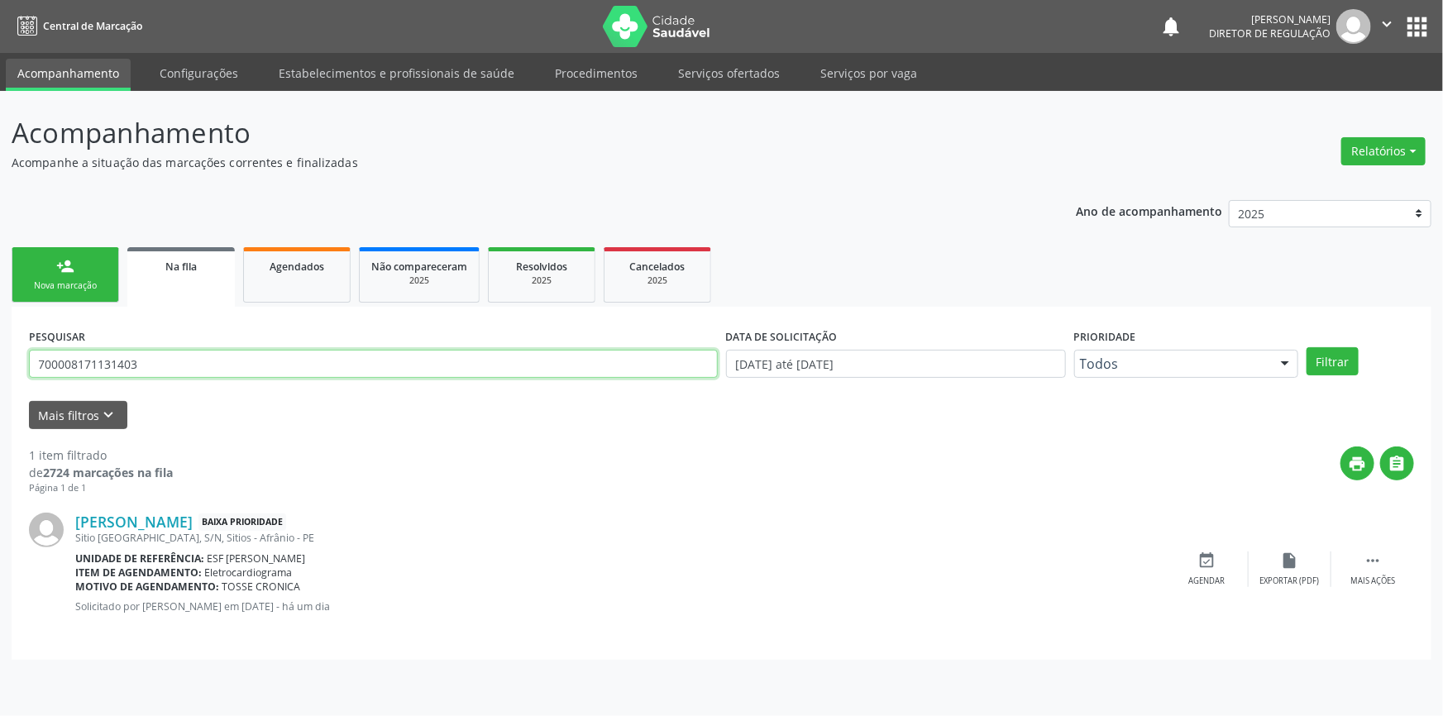
drag, startPoint x: 194, startPoint y: 371, endPoint x: 0, endPoint y: 371, distance: 193.5
click at [0, 370] on div "Acompanhamento Acompanhe a situação das marcações correntes e finalizadas Relat…" at bounding box center [721, 403] width 1443 height 625
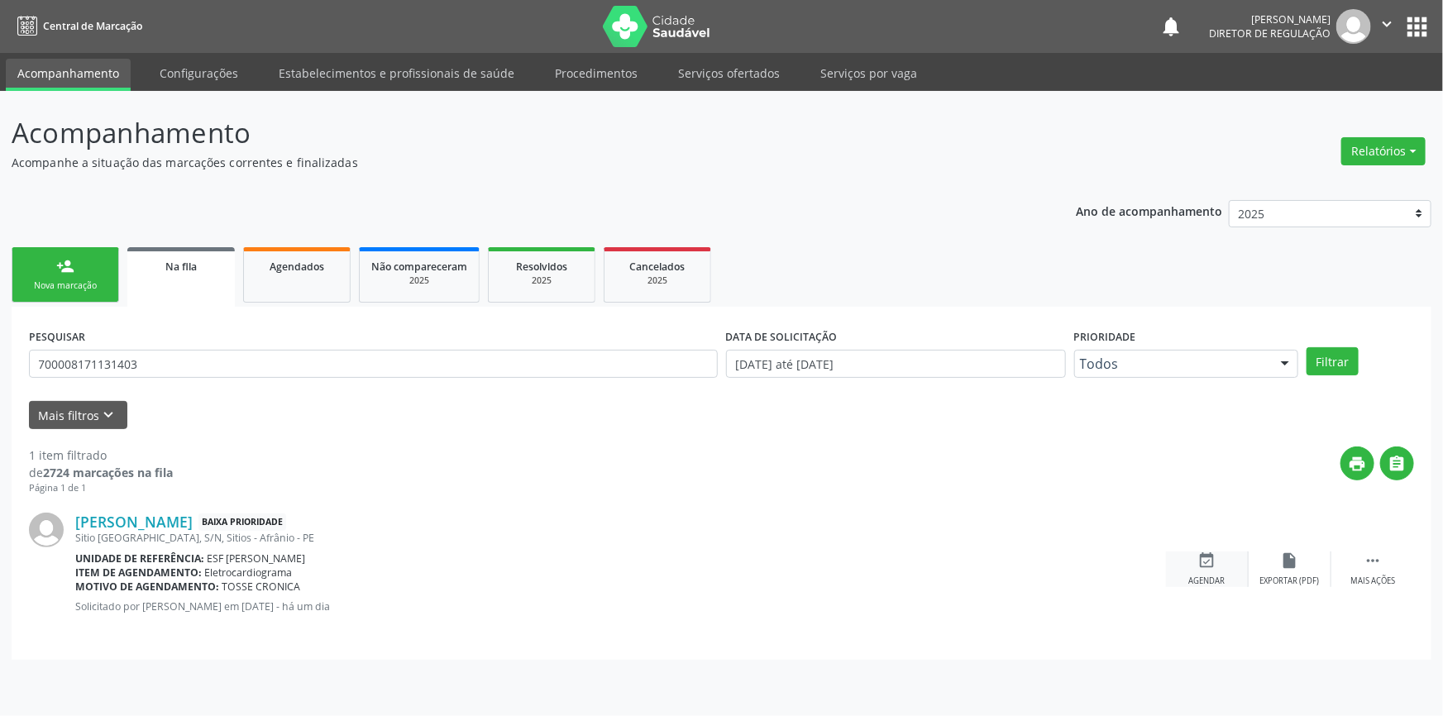
click at [1218, 566] on div "event_available Agendar" at bounding box center [1207, 570] width 83 height 36
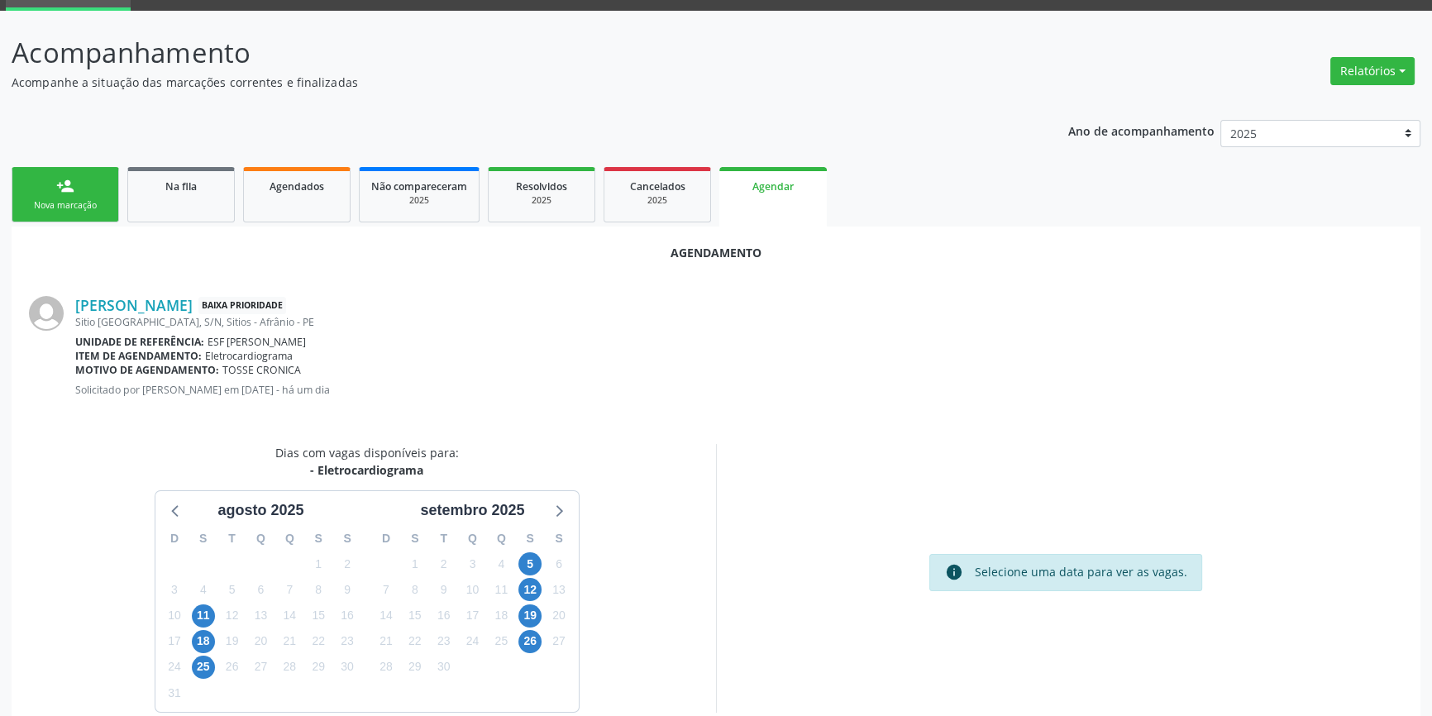
scroll to position [143, 0]
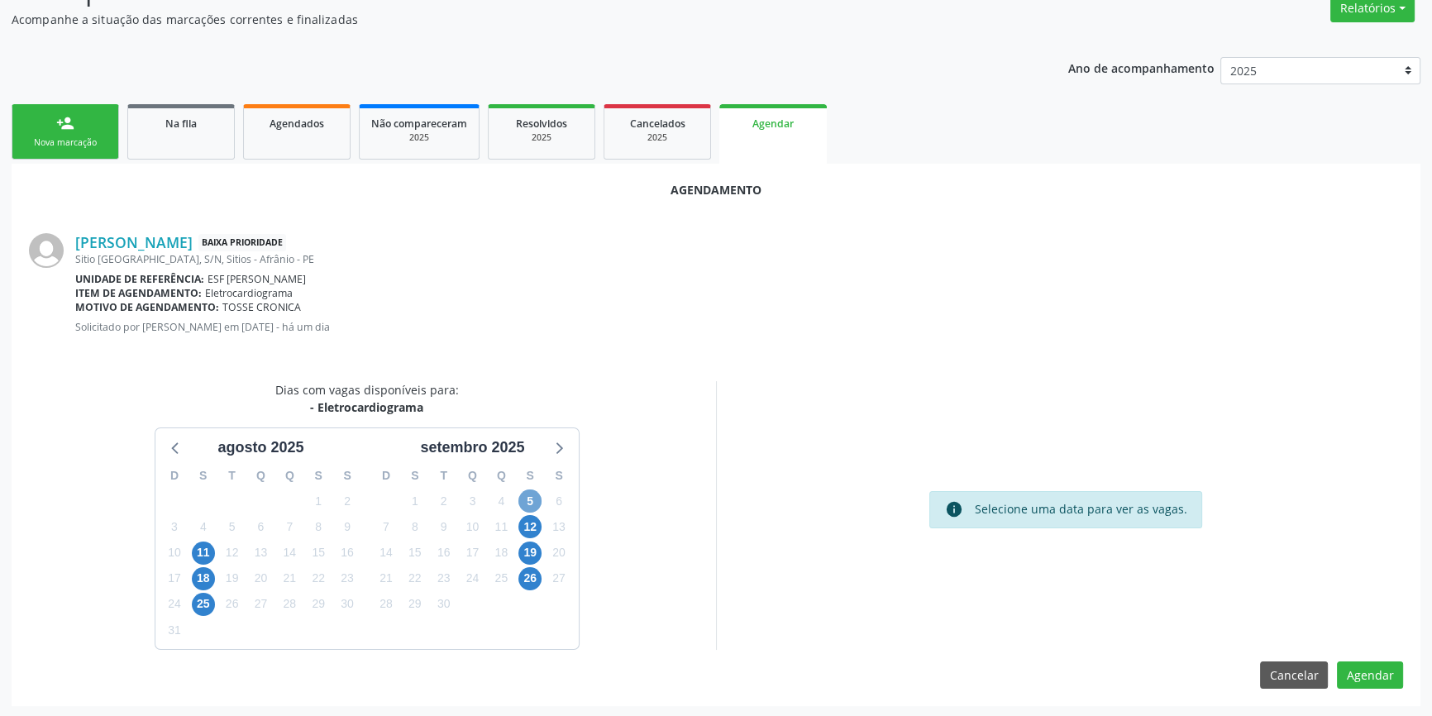
click at [528, 503] on span "5" at bounding box center [530, 501] width 23 height 23
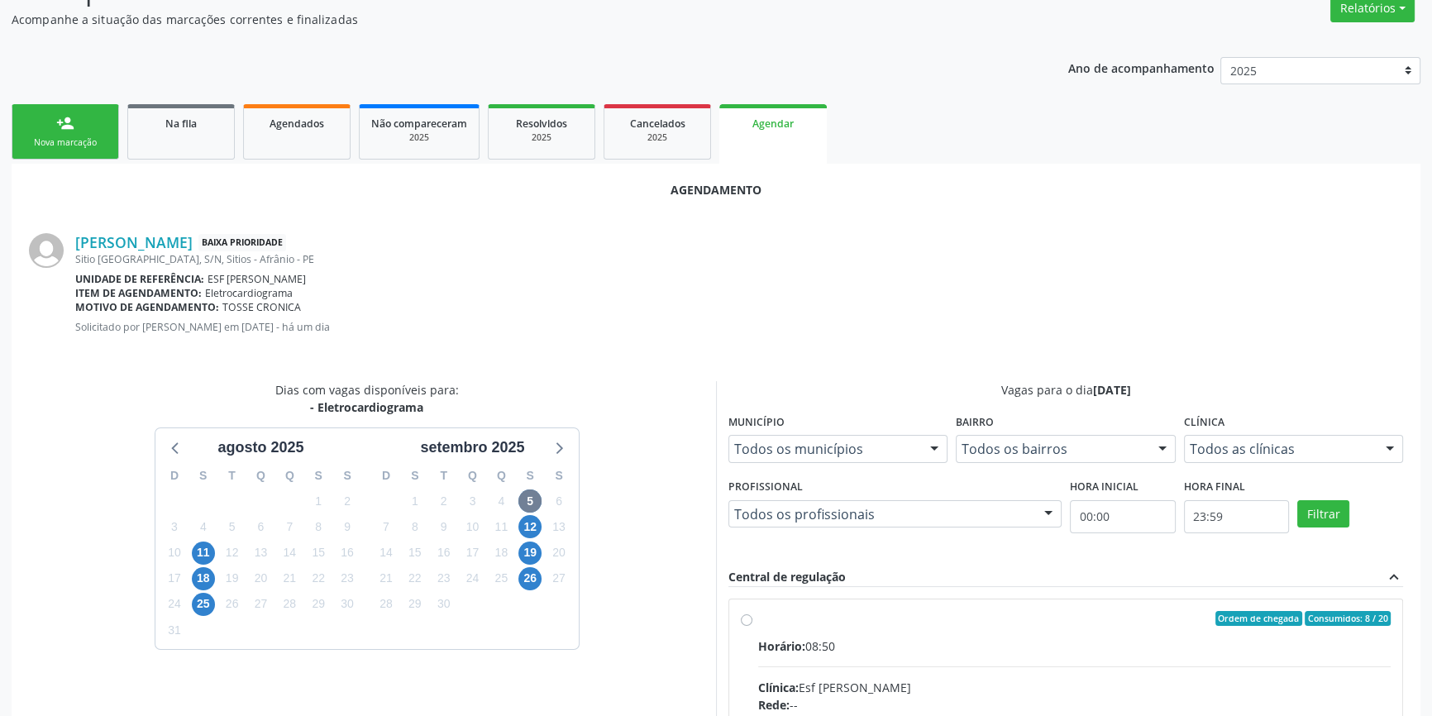
click at [753, 626] on input "Ordem de chegada Consumidos: 8 / 20 Horário: 08:50 Clínica: Esf [PERSON_NAME] R…" at bounding box center [747, 618] width 12 height 15
radio input "true"
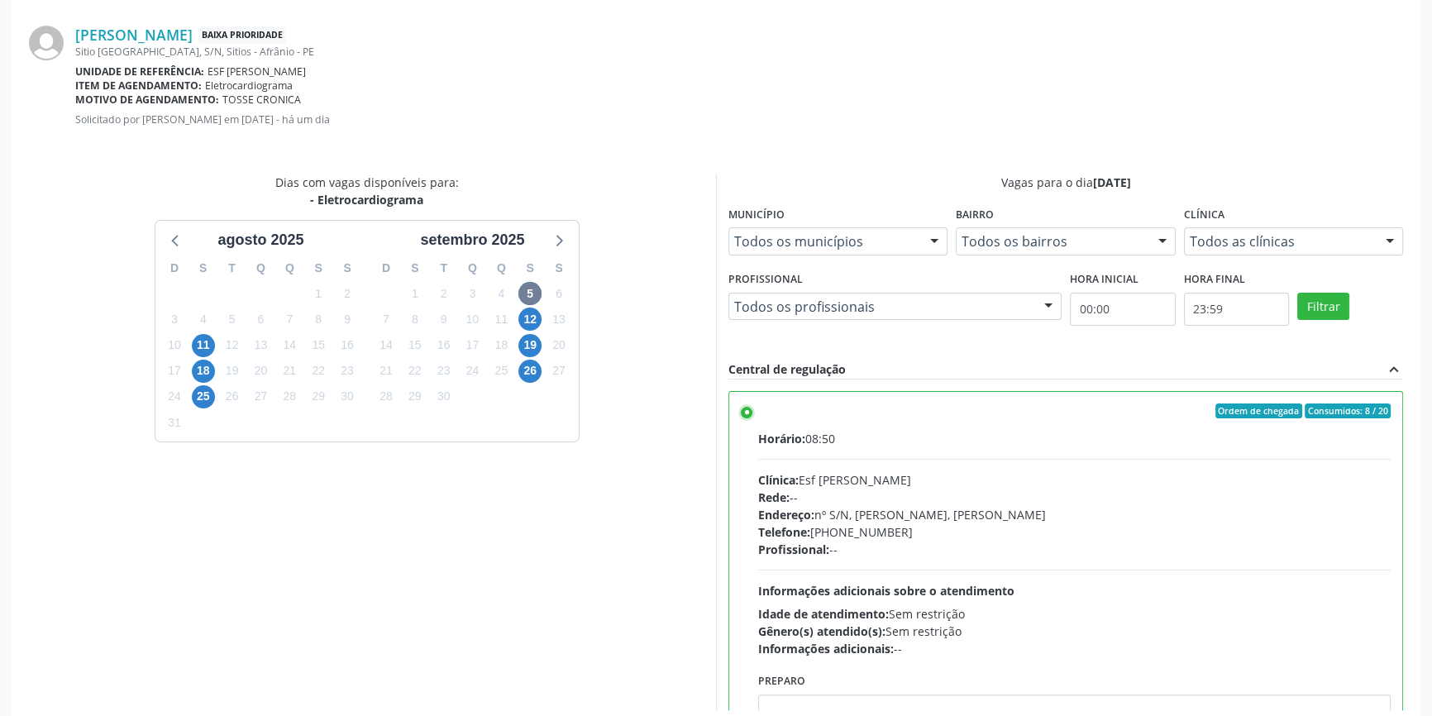
scroll to position [412, 0]
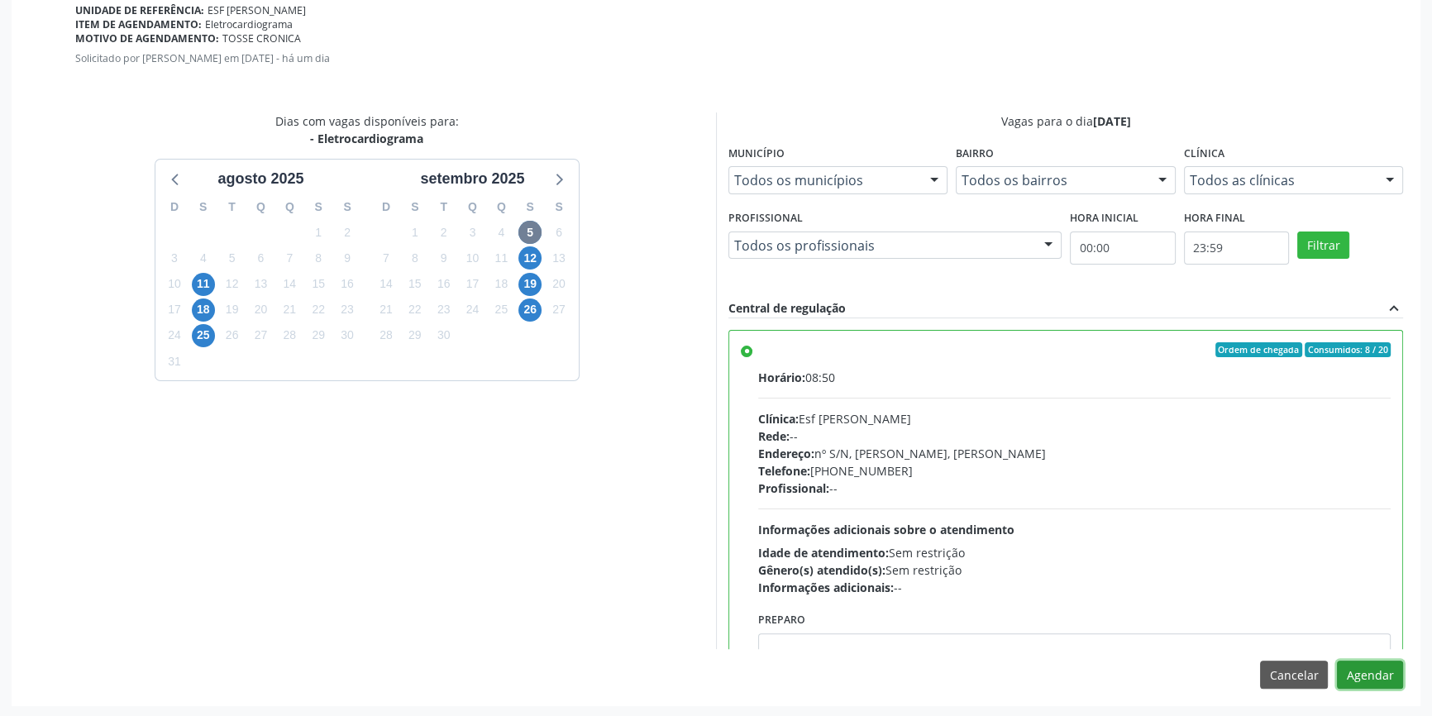
click at [1362, 677] on button "Agendar" at bounding box center [1370, 675] width 66 height 28
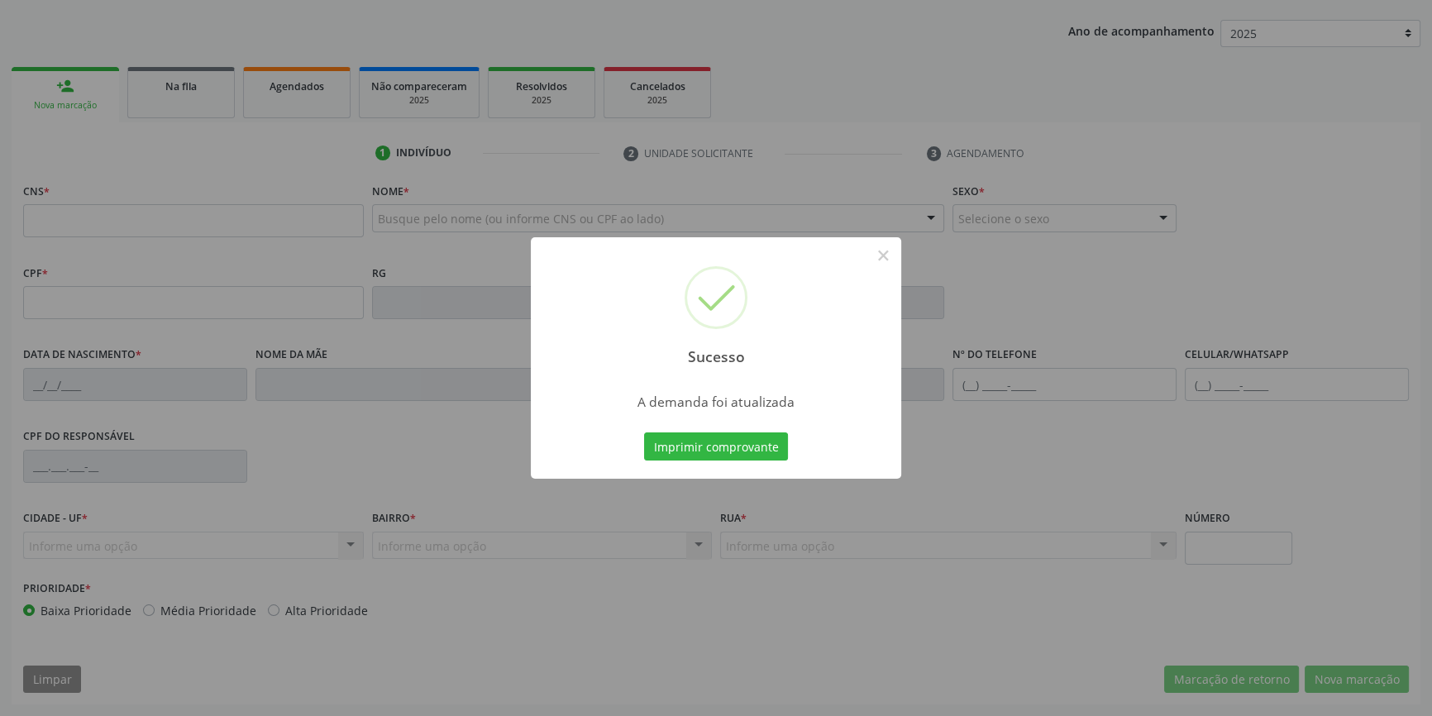
scroll to position [179, 0]
click at [734, 447] on button "Imprimir comprovante" at bounding box center [716, 447] width 144 height 28
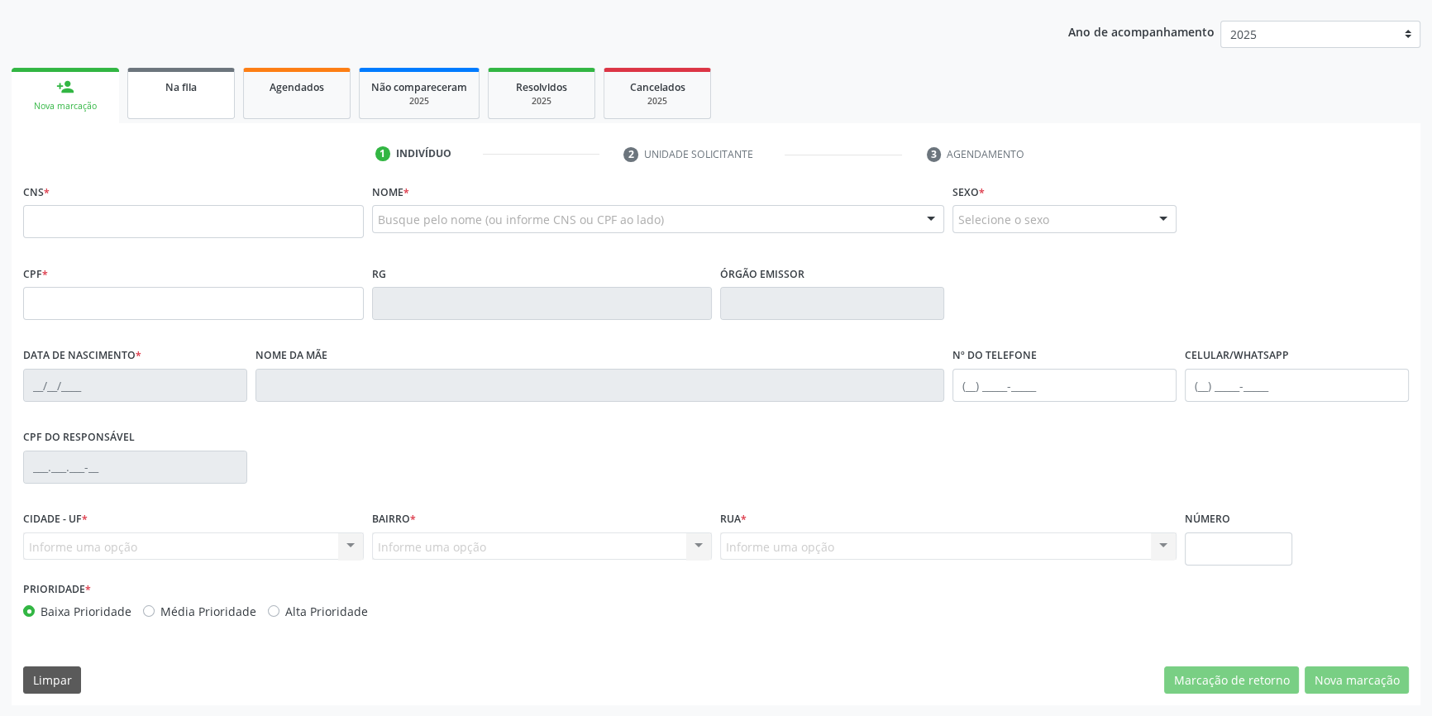
click at [203, 98] on link "Na fila" at bounding box center [181, 93] width 108 height 51
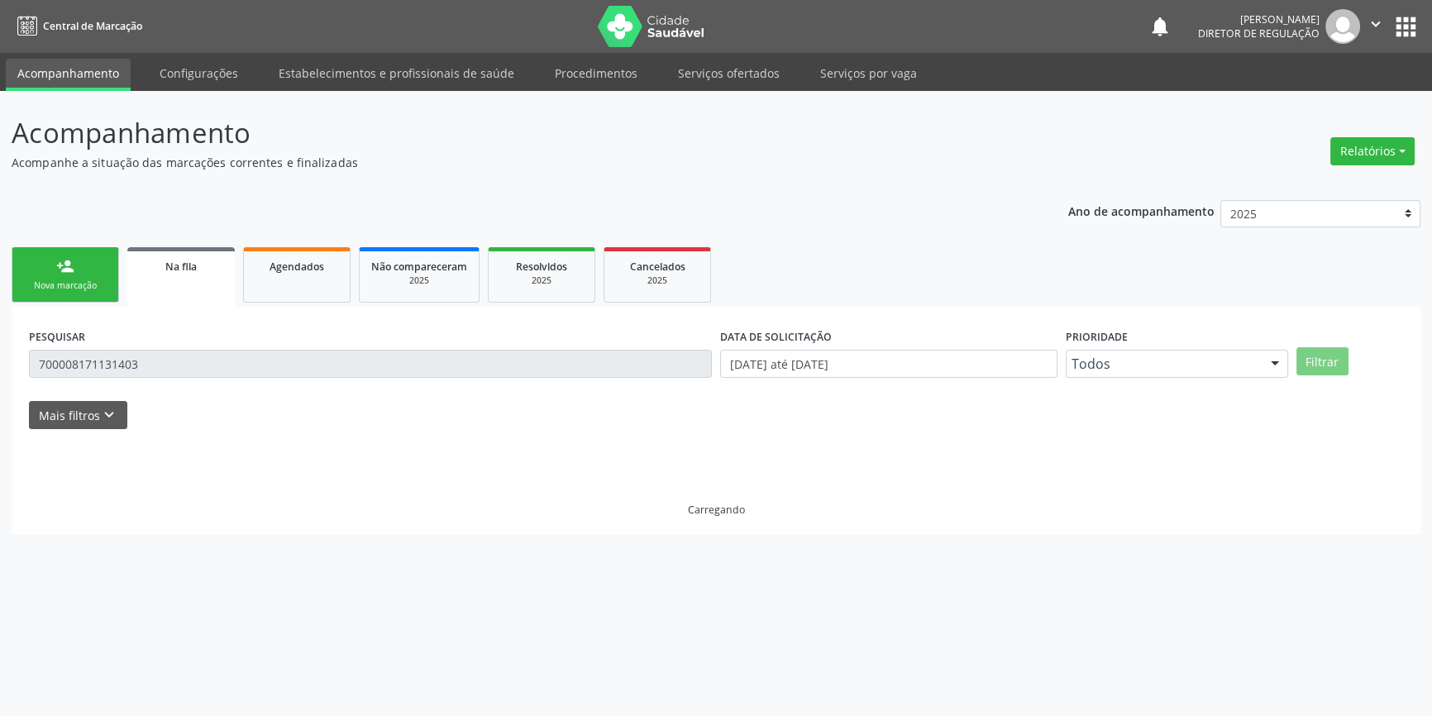
scroll to position [0, 0]
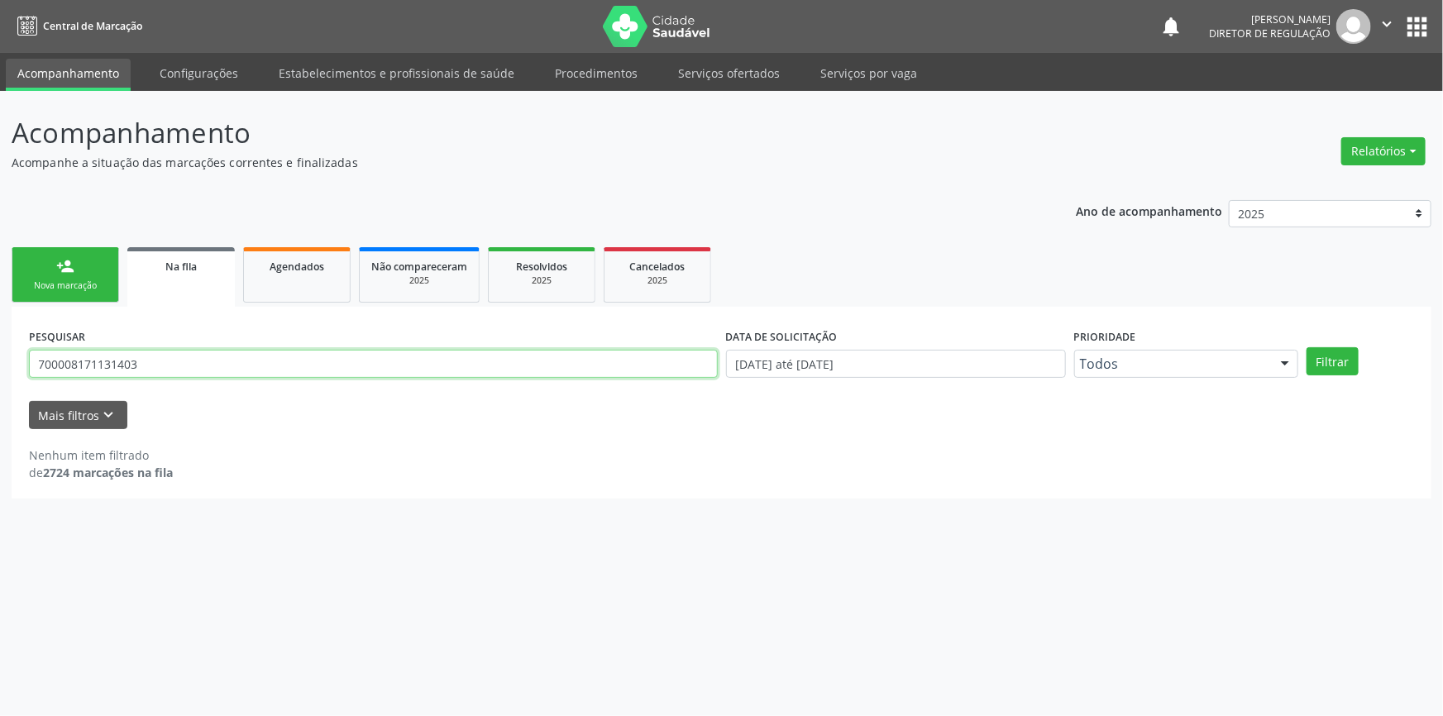
drag, startPoint x: 175, startPoint y: 359, endPoint x: 0, endPoint y: 343, distance: 175.2
click at [0, 343] on div "Acompanhamento Acompanhe a situação das marcações correntes e finalizadas Relat…" at bounding box center [721, 403] width 1443 height 625
type input "702500381754436"
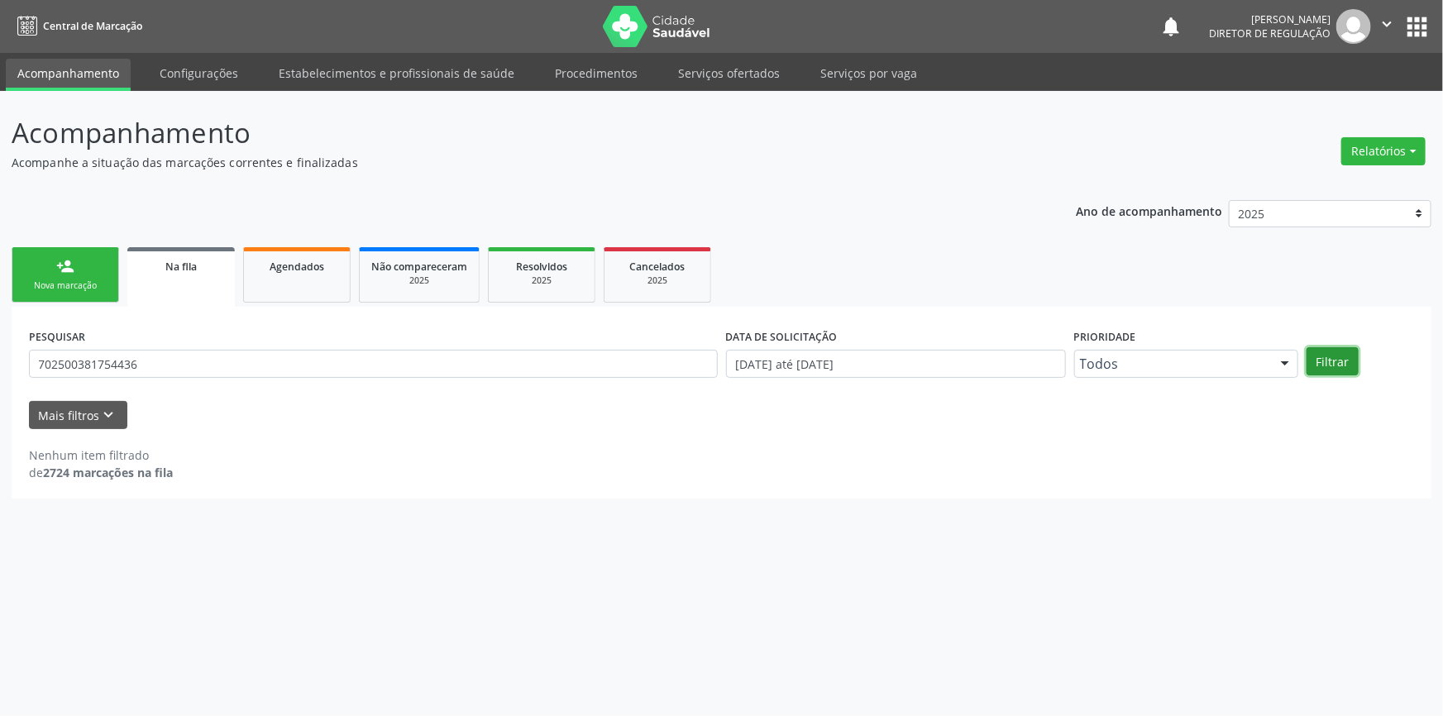
click at [1325, 361] on button "Filtrar" at bounding box center [1333, 361] width 52 height 28
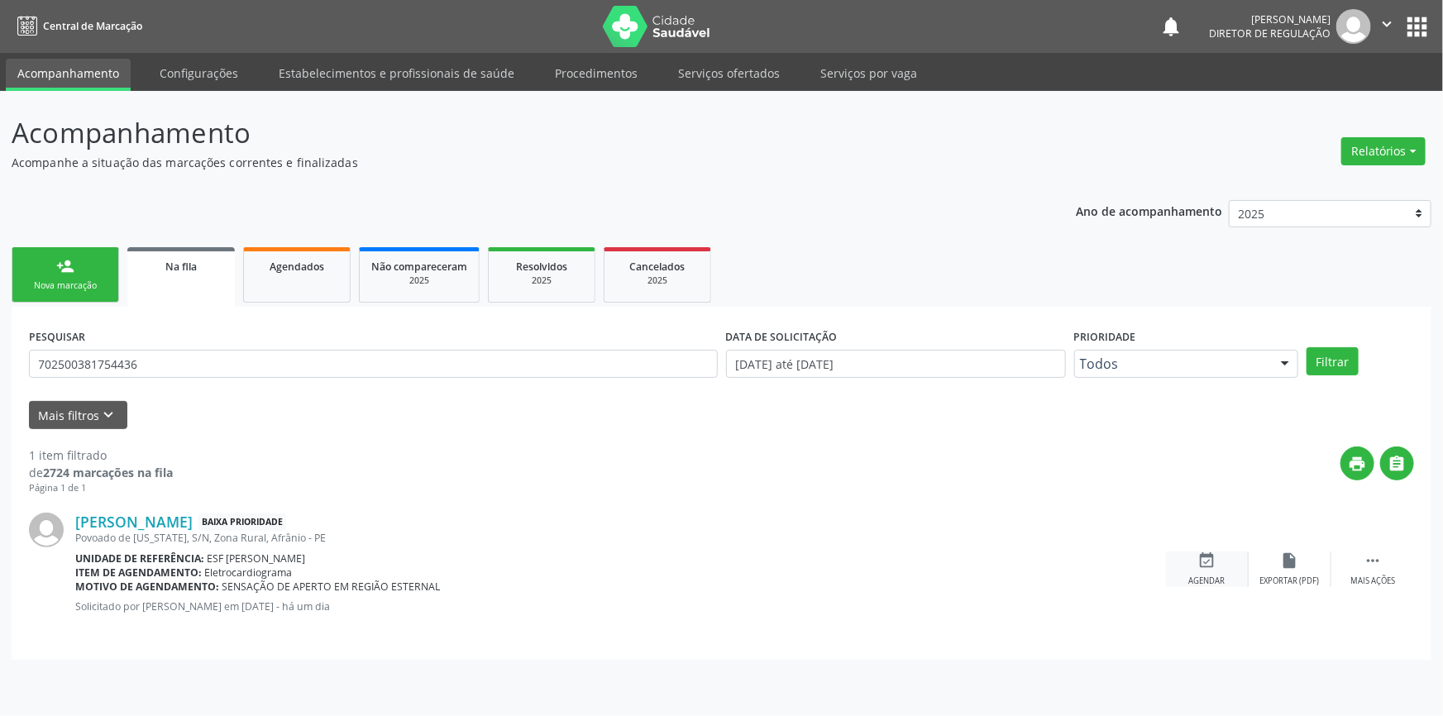
click at [1214, 565] on icon "event_available" at bounding box center [1207, 561] width 18 height 18
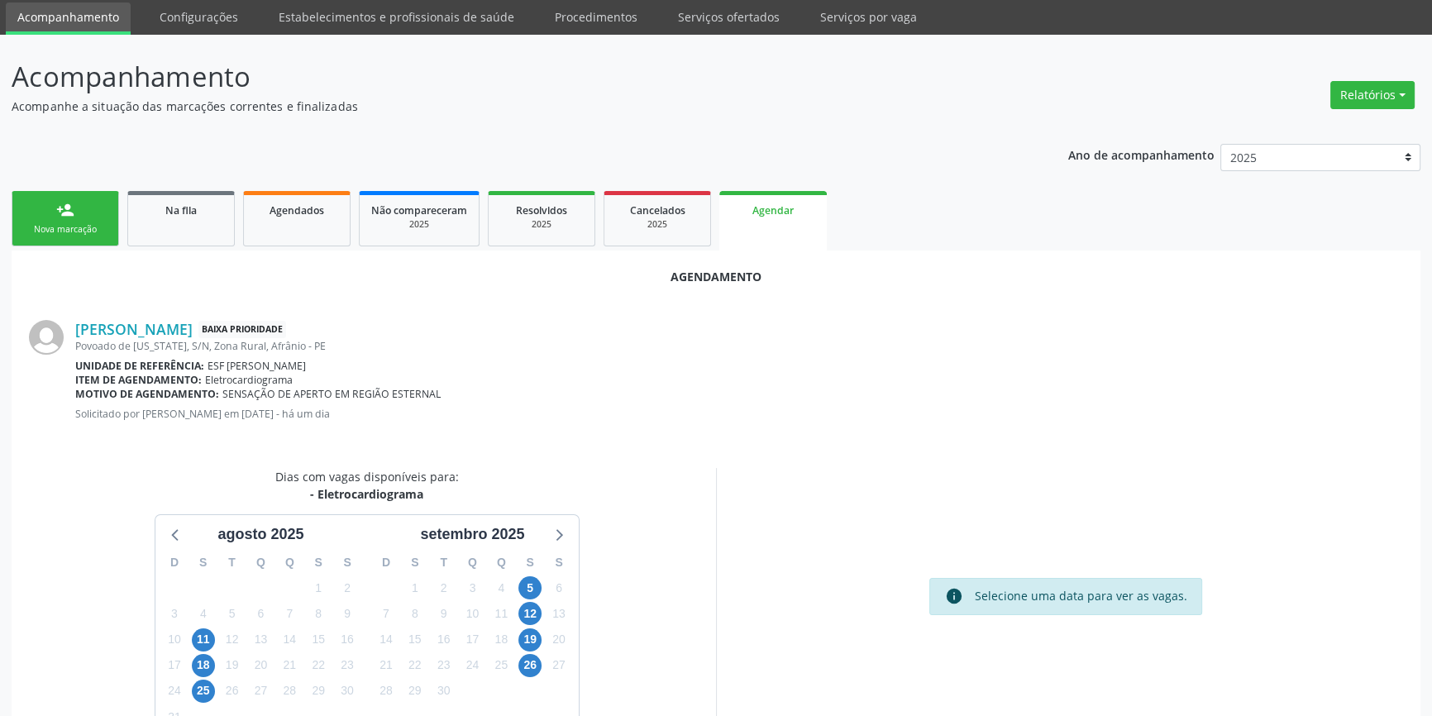
scroll to position [104, 0]
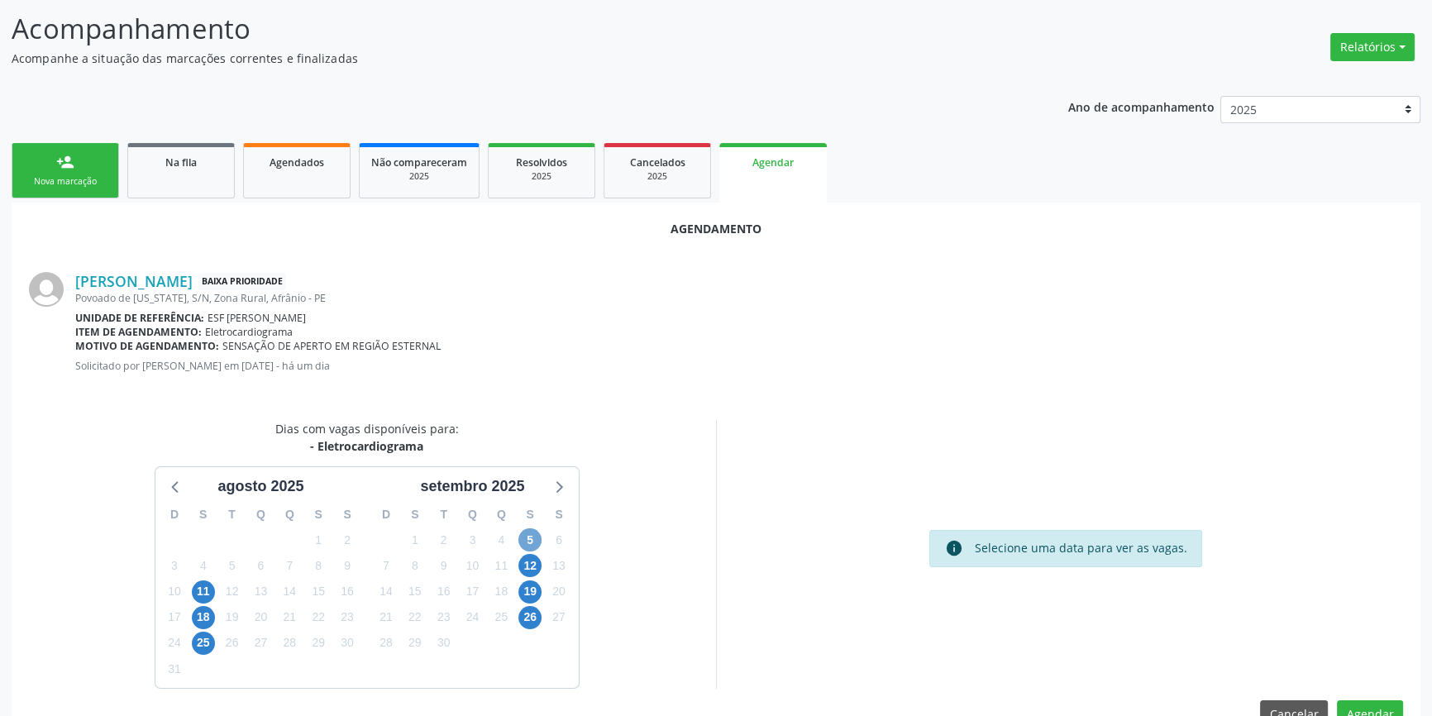
click at [529, 531] on span "5" at bounding box center [530, 539] width 23 height 23
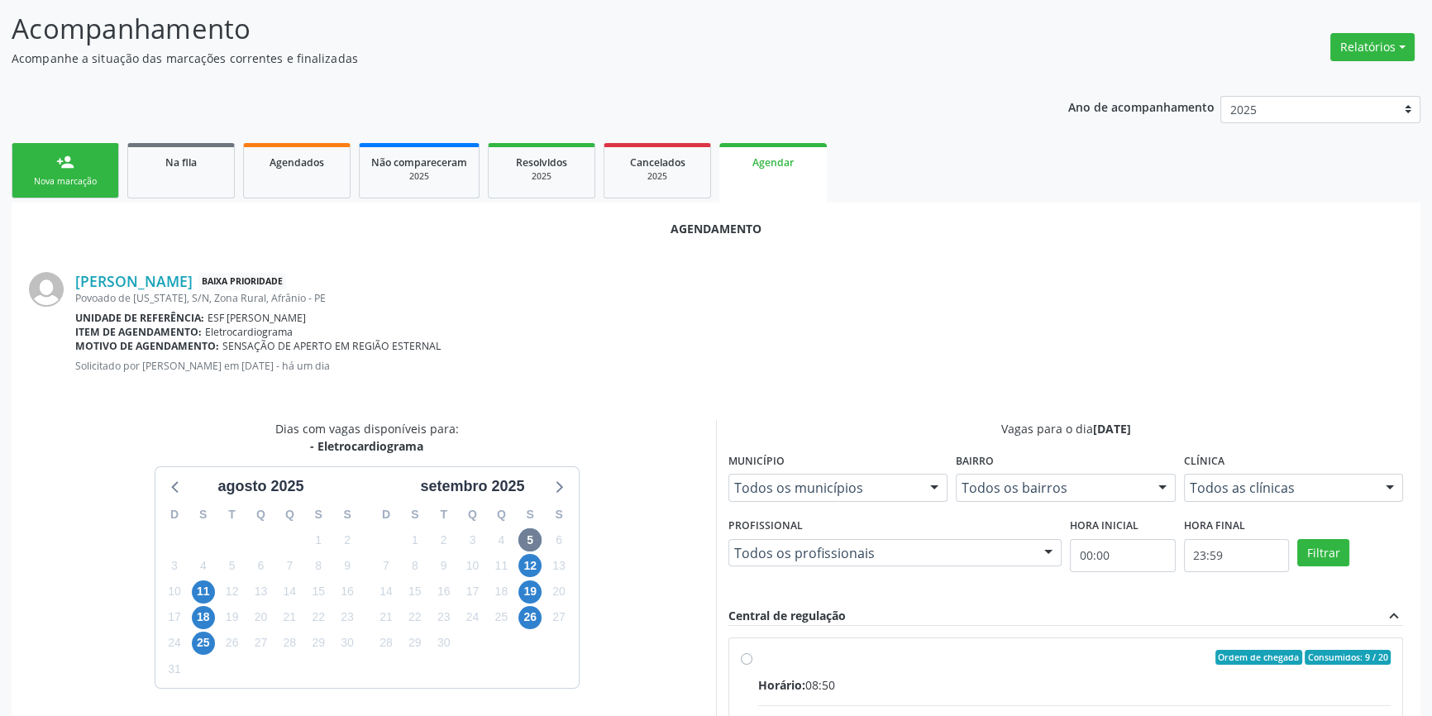
click at [771, 690] on span "Horário:" at bounding box center [781, 685] width 47 height 16
click at [753, 665] on input "Ordem de chegada Consumidos: 9 / 20 Horário: 08:50 Clínica: Esf [PERSON_NAME] R…" at bounding box center [747, 657] width 12 height 15
radio input "true"
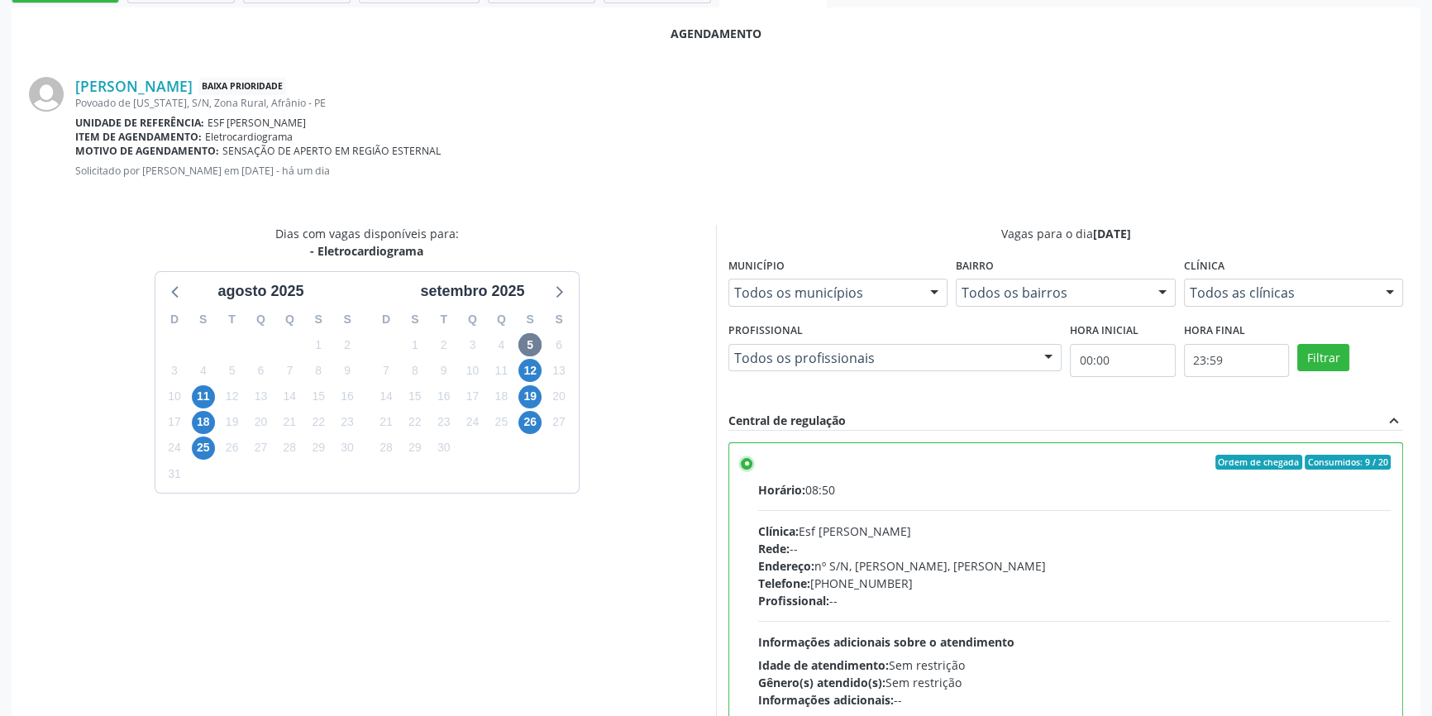
scroll to position [412, 0]
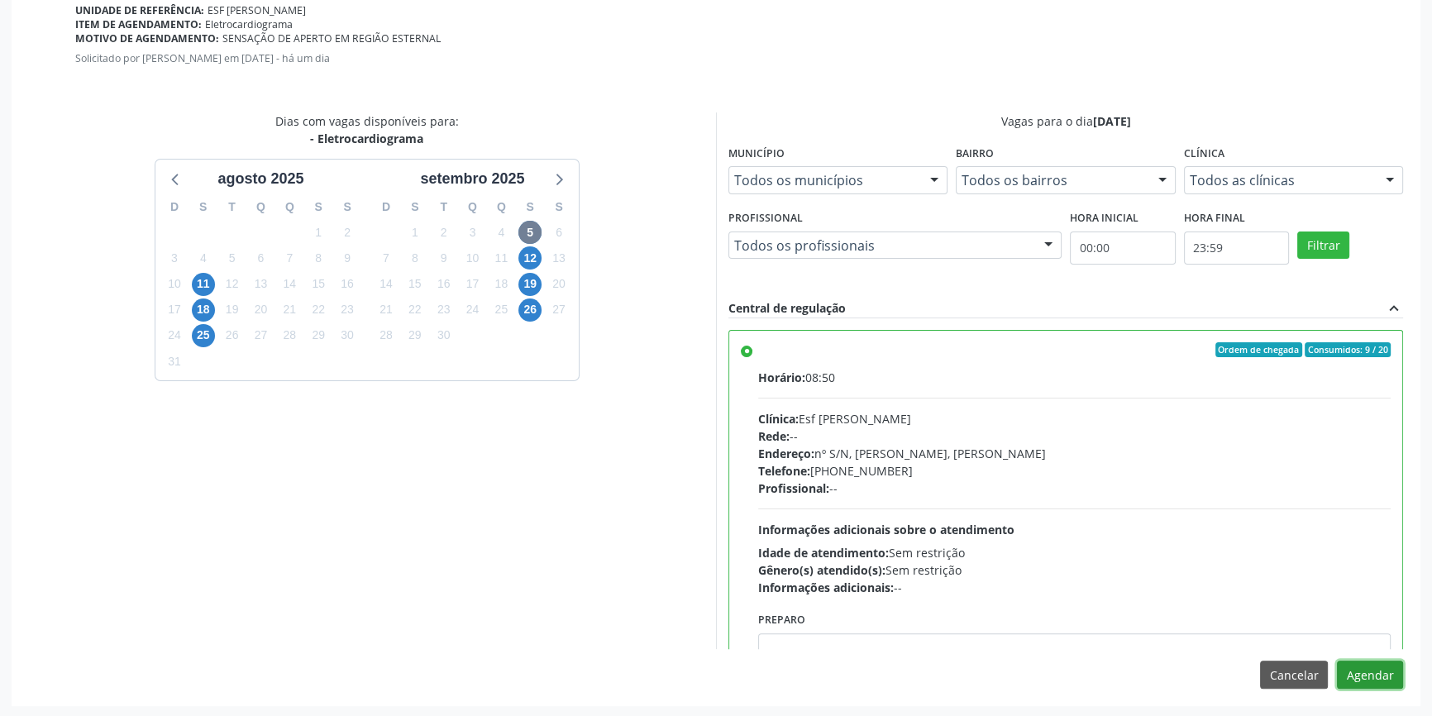
click at [1375, 670] on button "Agendar" at bounding box center [1370, 675] width 66 height 28
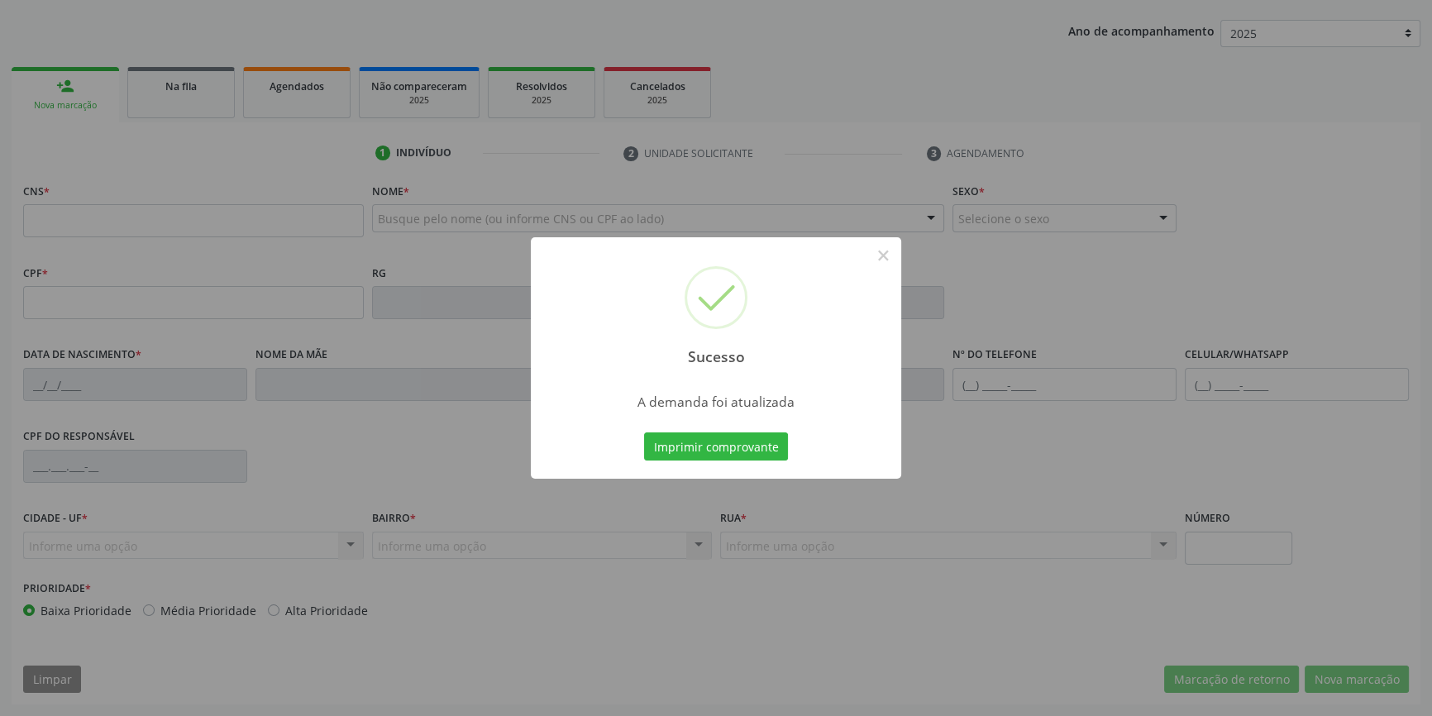
scroll to position [179, 0]
click at [740, 447] on button "Imprimir comprovante" at bounding box center [716, 447] width 144 height 28
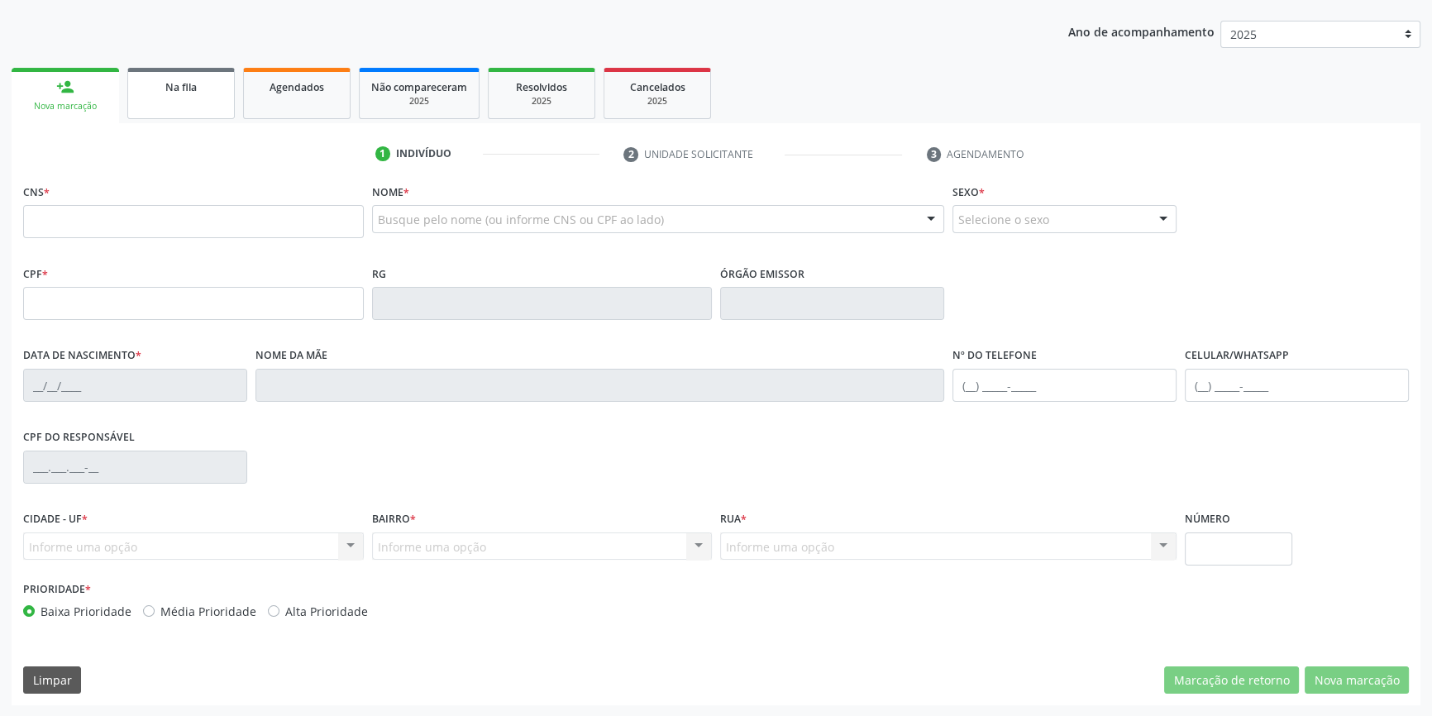
click at [175, 102] on link "Na fila" at bounding box center [181, 93] width 108 height 51
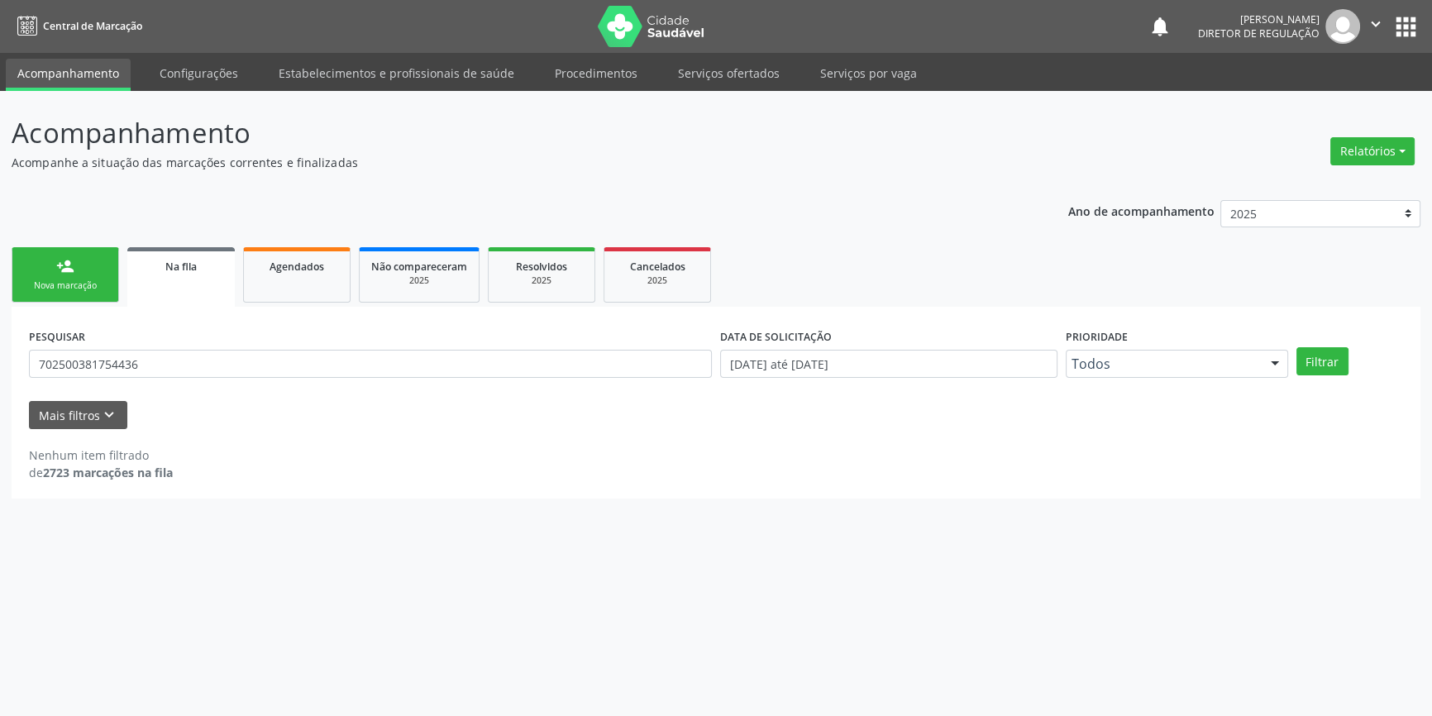
scroll to position [0, 0]
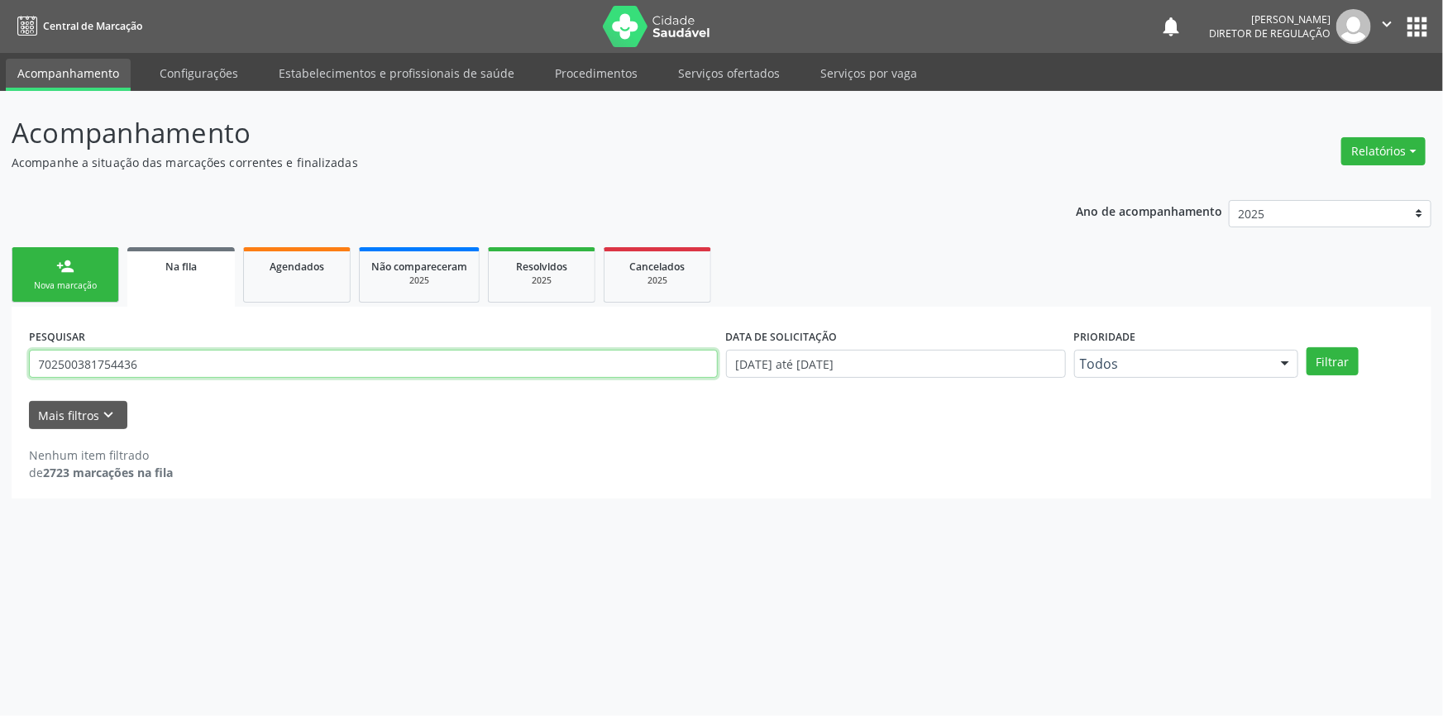
drag, startPoint x: 0, startPoint y: 355, endPoint x: 4, endPoint y: 300, distance: 54.7
click at [0, 311] on div "Acompanhamento Acompanhe a situação das marcações correntes e finalizadas Relat…" at bounding box center [721, 403] width 1443 height 625
type input "700007092988904"
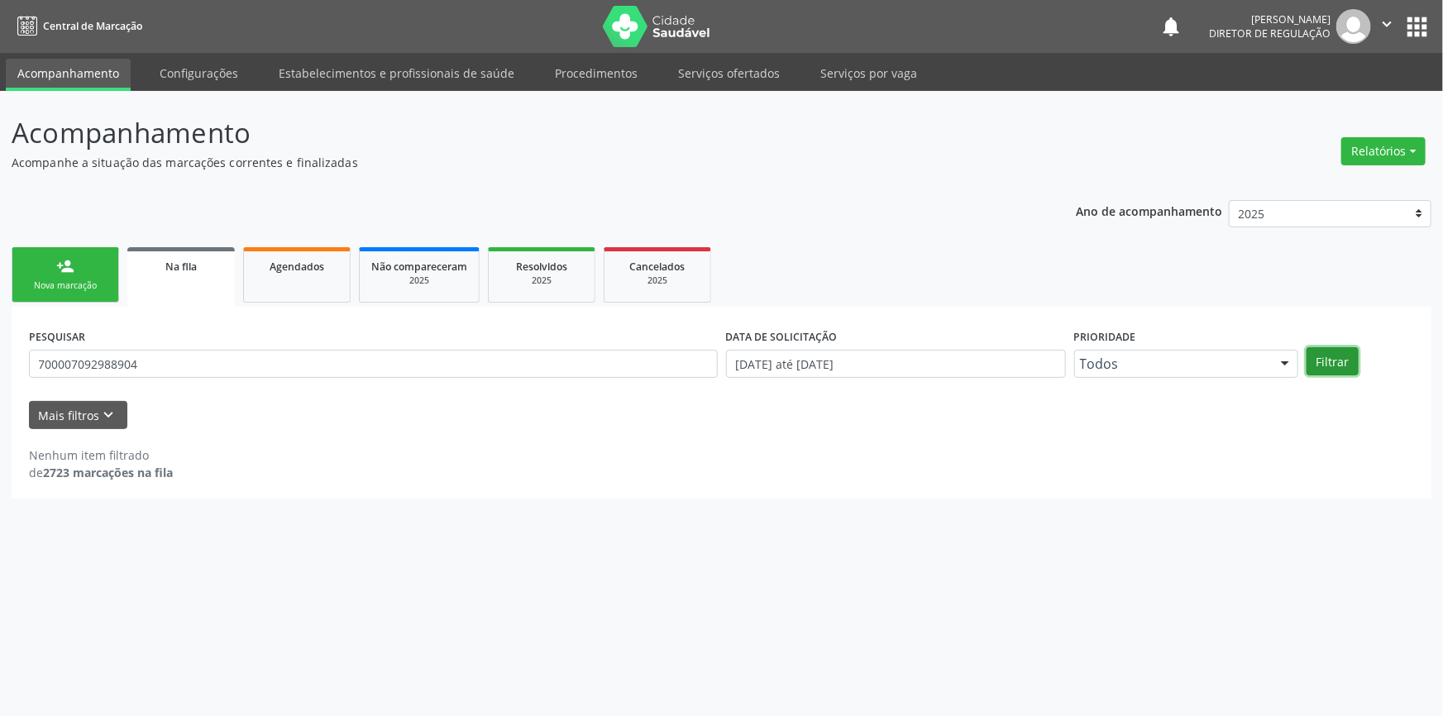
click at [1322, 352] on button "Filtrar" at bounding box center [1333, 361] width 52 height 28
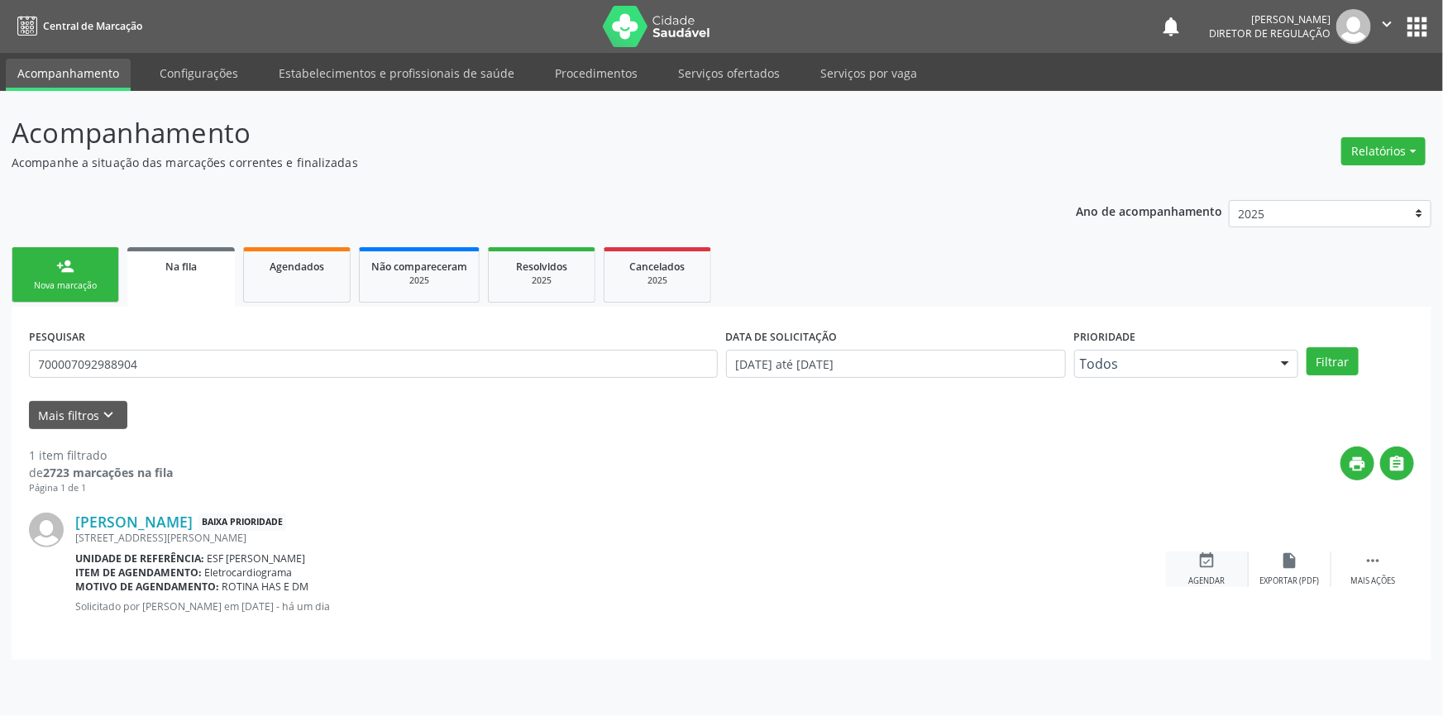
click at [1227, 568] on div "event_available Agendar" at bounding box center [1207, 570] width 83 height 36
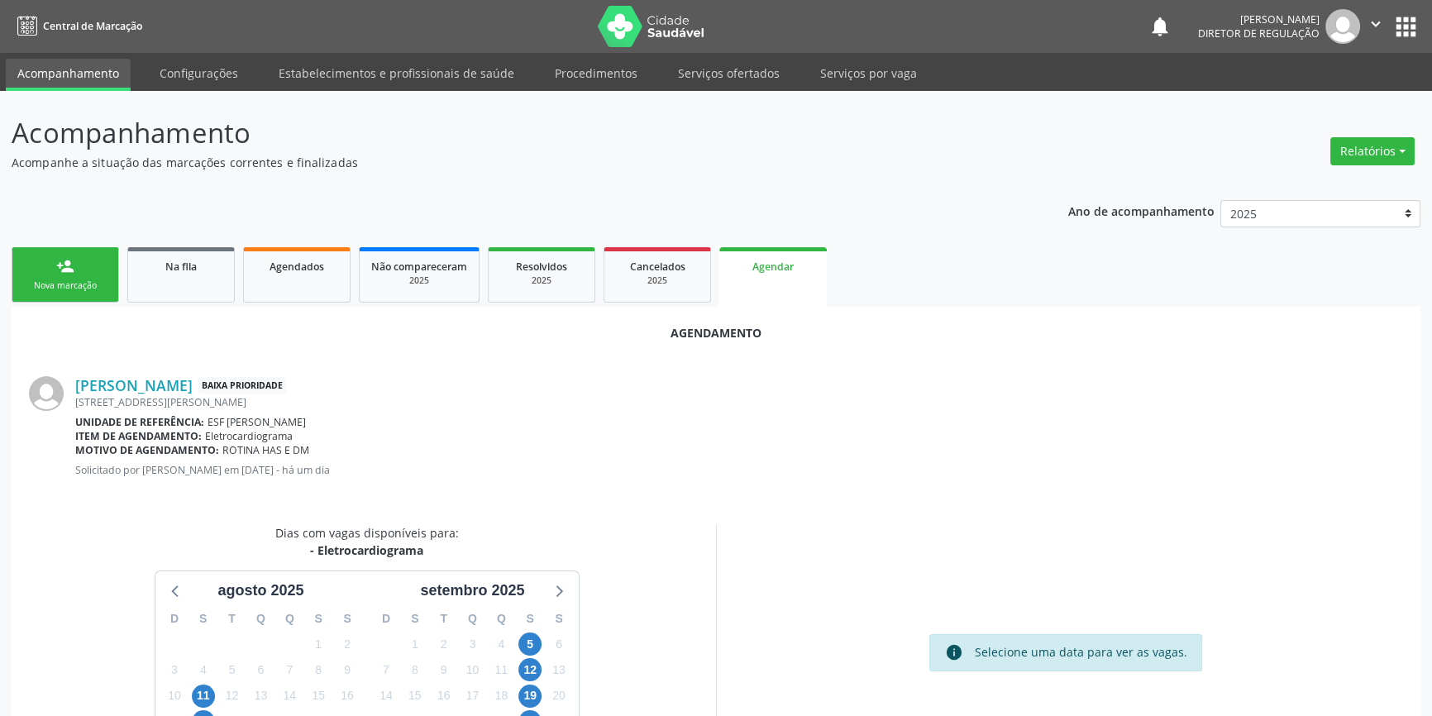
scroll to position [104, 0]
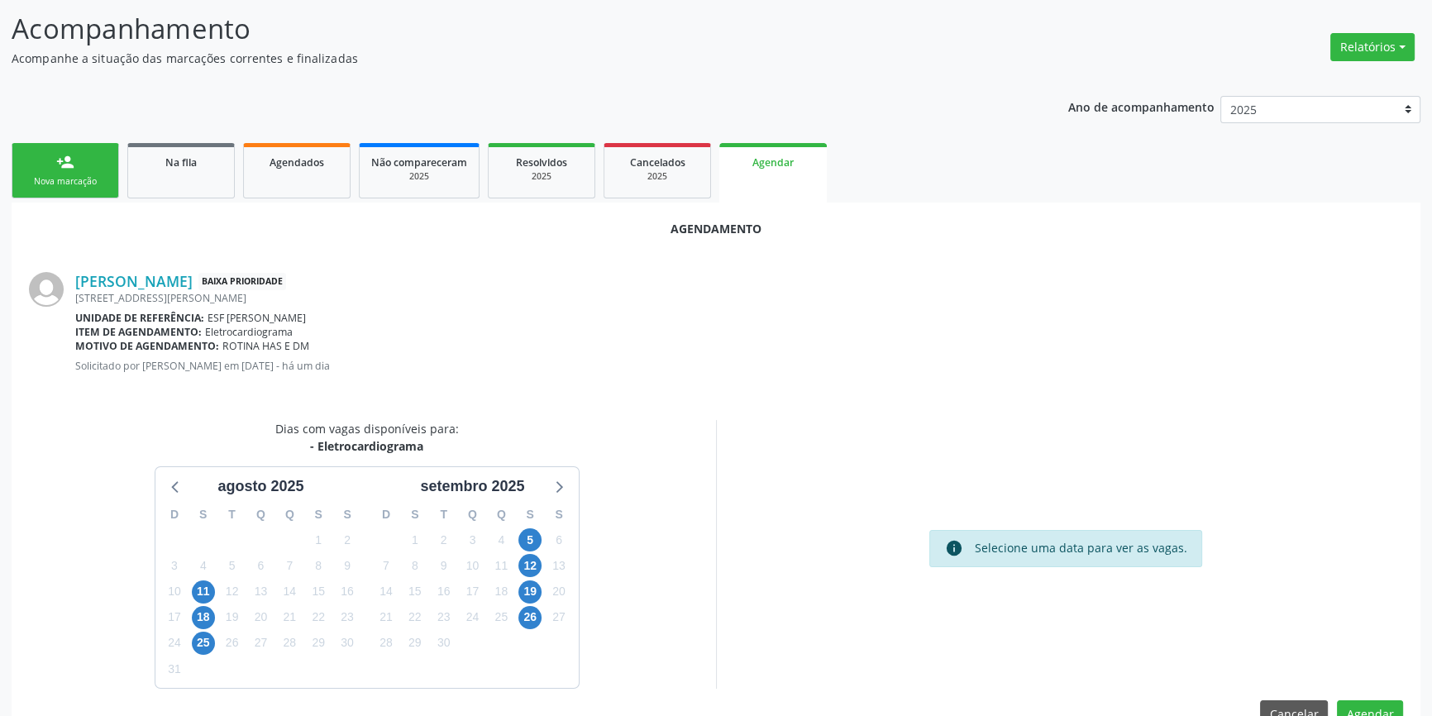
click at [516, 541] on div "5" at bounding box center [530, 541] width 29 height 26
click at [522, 545] on span "5" at bounding box center [530, 539] width 23 height 23
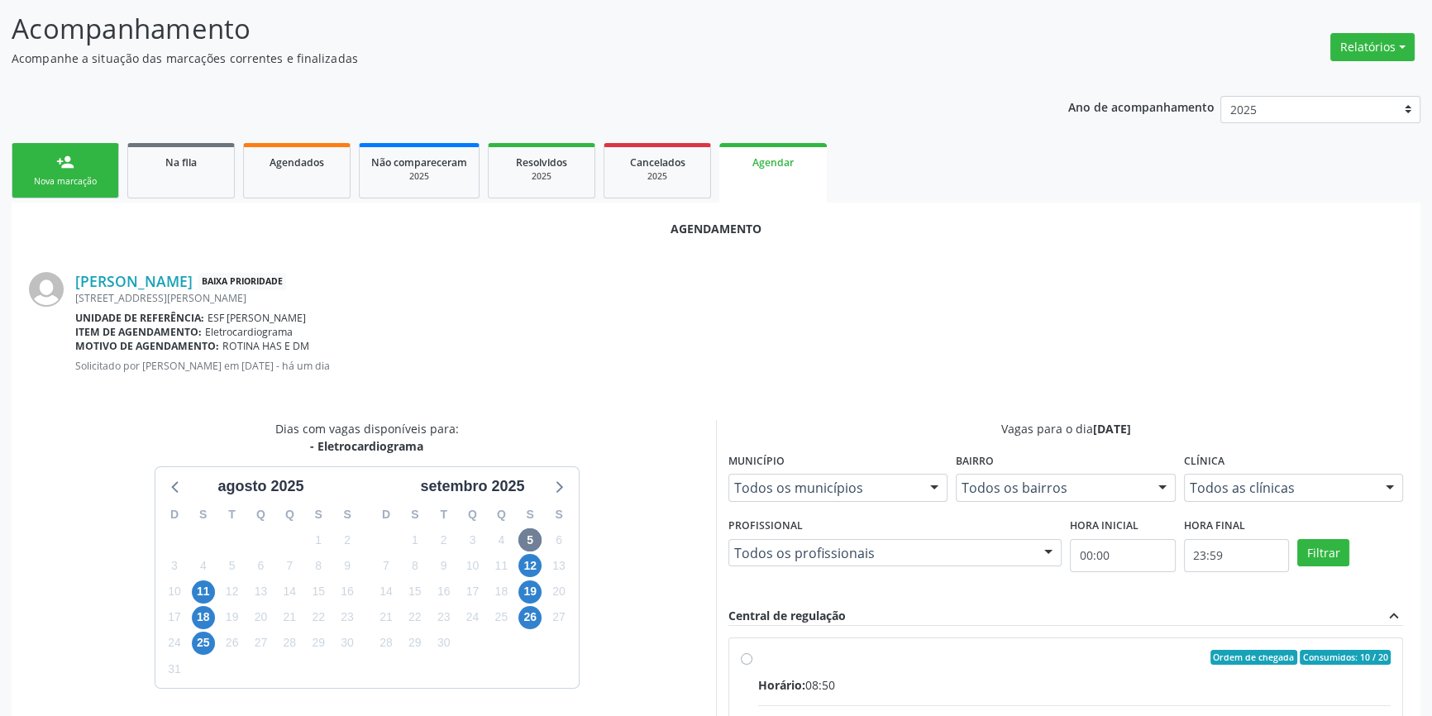
click at [808, 661] on div "Ordem de chegada Consumidos: 10 / 20" at bounding box center [1074, 657] width 633 height 15
click at [753, 661] on input "Ordem de chegada Consumidos: 10 / 20 Horário: 08:50 Clínica: Esf [PERSON_NAME] …" at bounding box center [747, 657] width 12 height 15
radio input "true"
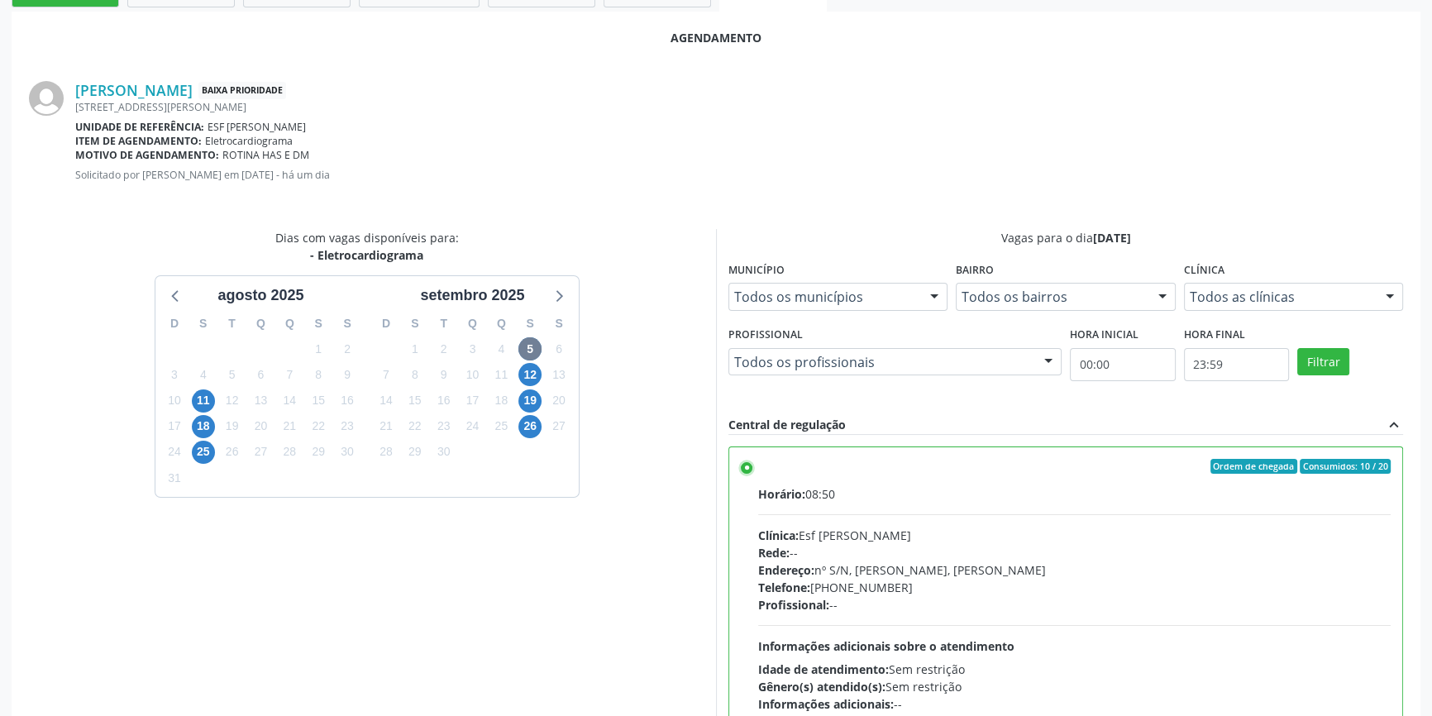
scroll to position [412, 0]
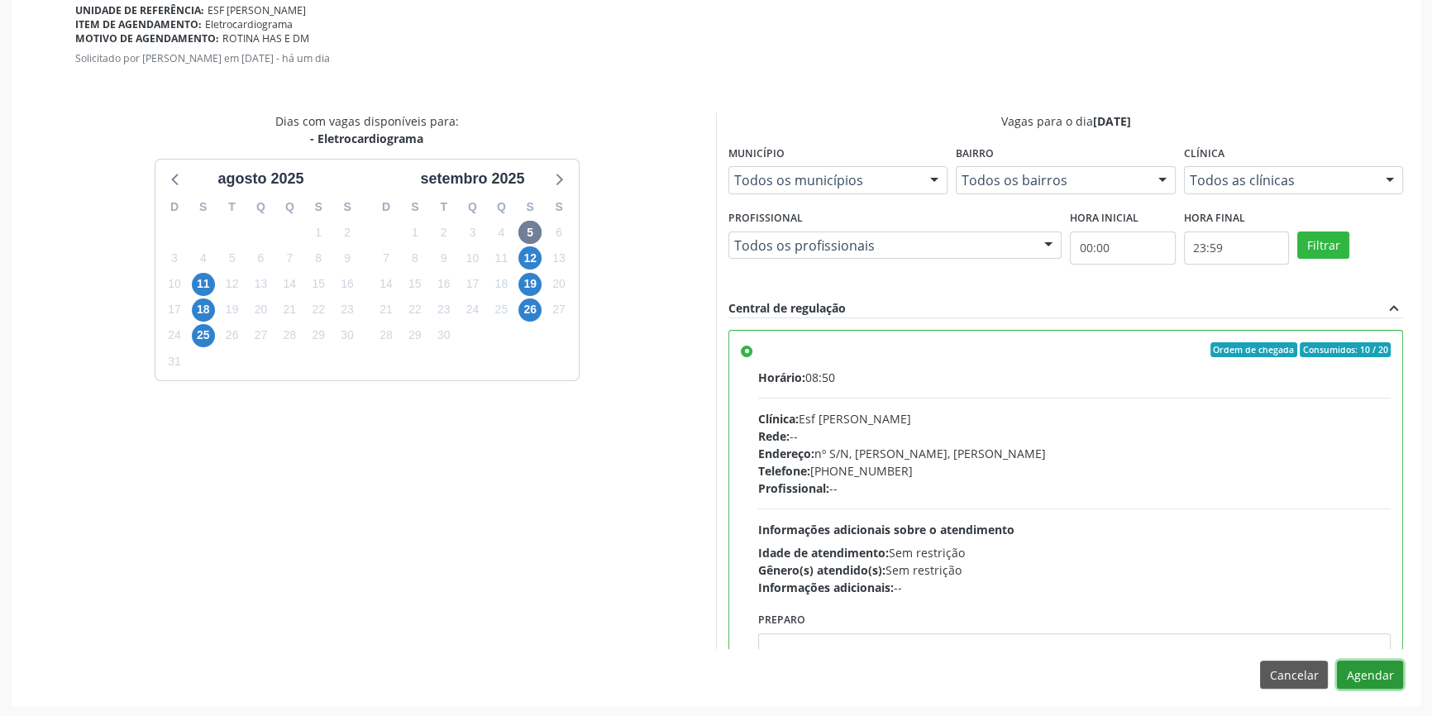
click at [1342, 667] on button "Agendar" at bounding box center [1370, 675] width 66 height 28
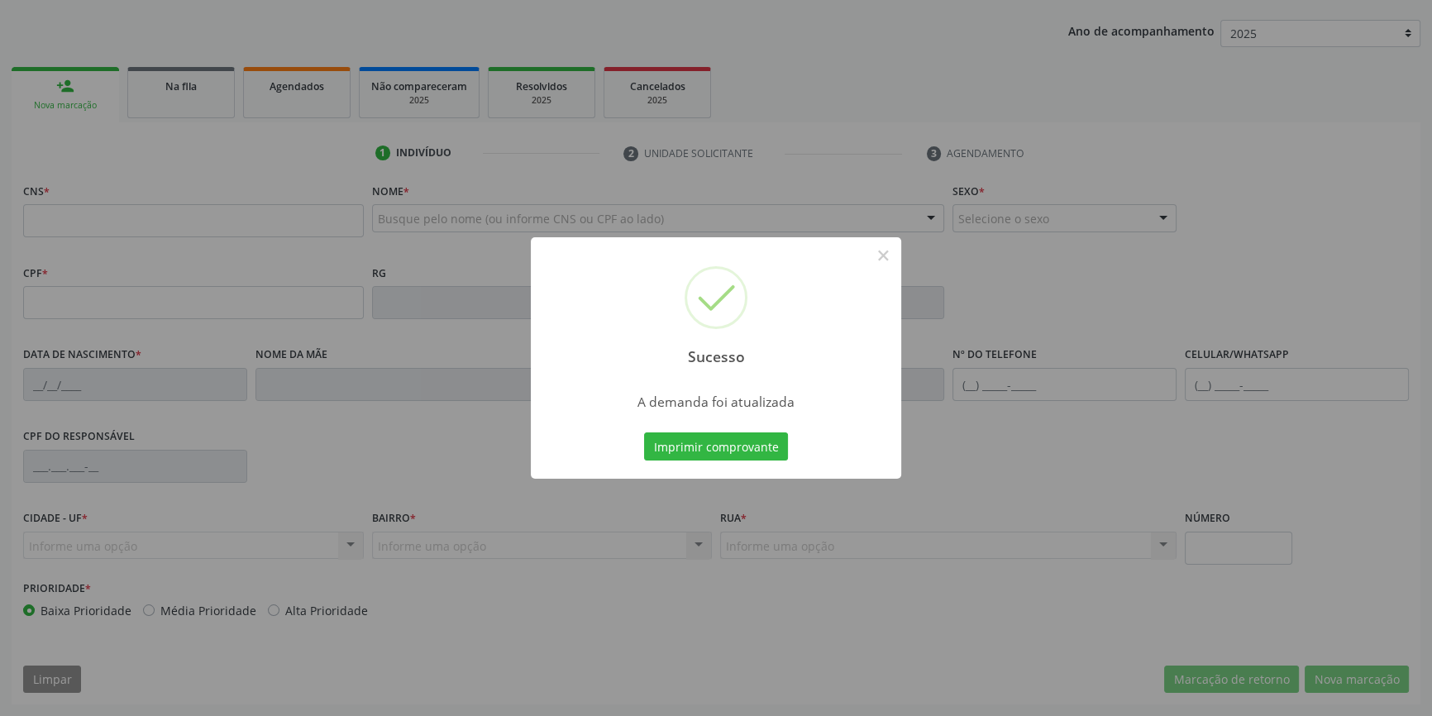
scroll to position [179, 0]
click at [715, 451] on button "Imprimir comprovante" at bounding box center [716, 447] width 144 height 28
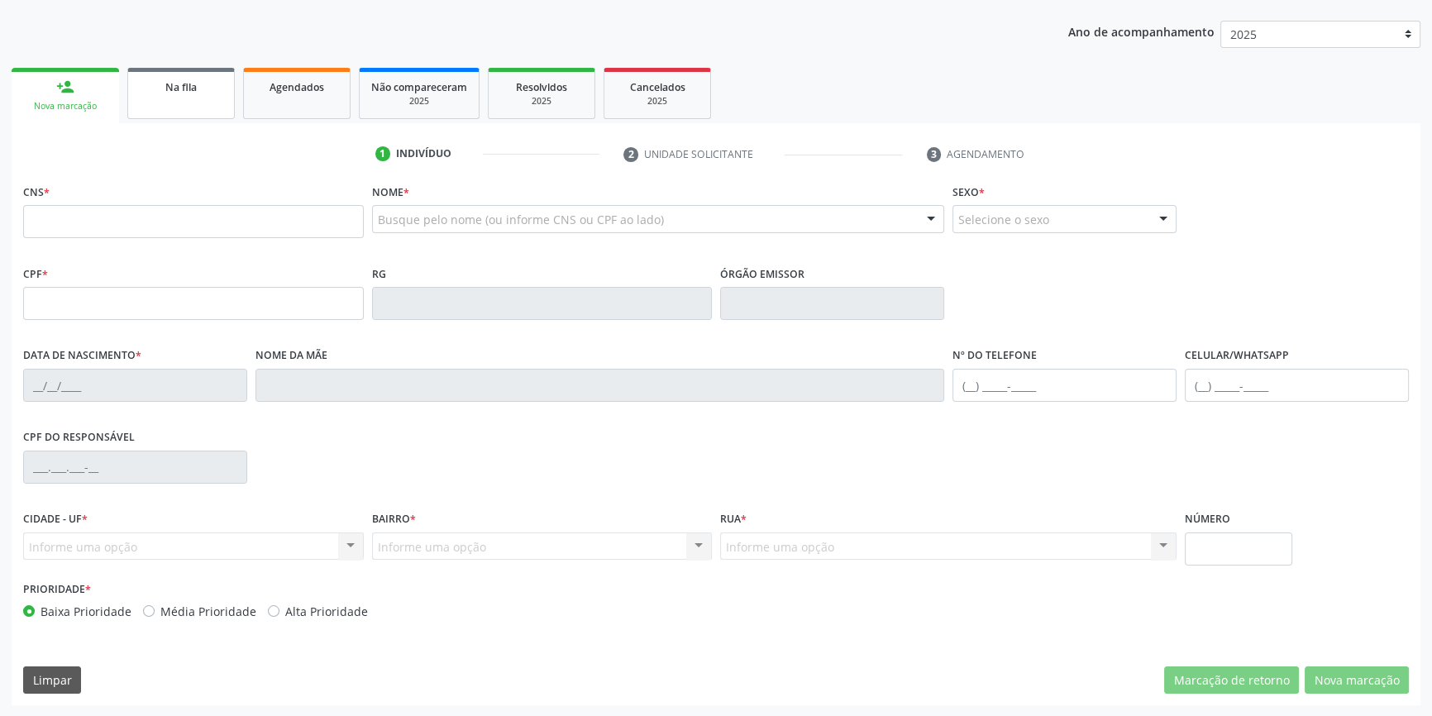
click at [214, 93] on div "Na fila" at bounding box center [181, 86] width 83 height 17
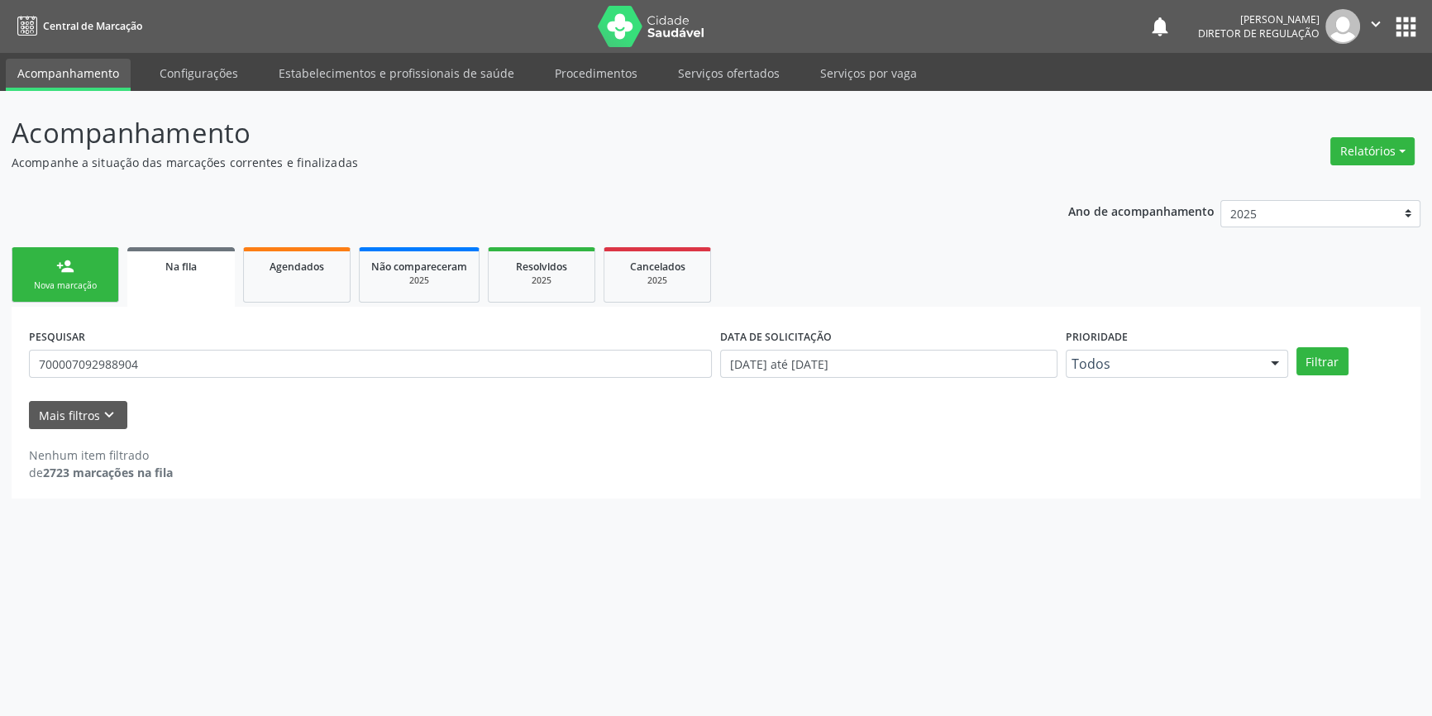
scroll to position [0, 0]
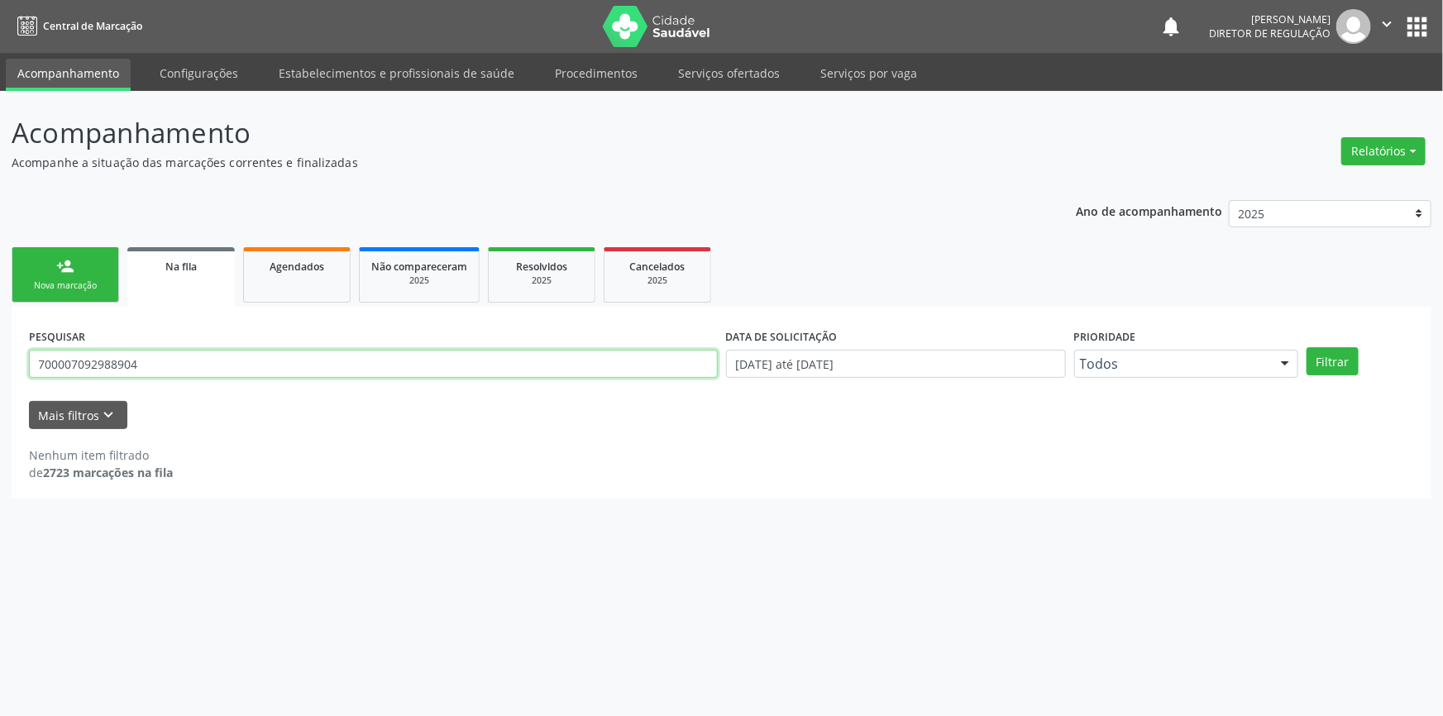
drag, startPoint x: 179, startPoint y: 357, endPoint x: 0, endPoint y: 306, distance: 185.9
click at [0, 308] on div "Acompanhamento Acompanhe a situação das marcações correntes e finalizadas Relat…" at bounding box center [721, 403] width 1443 height 625
type input "705004639080056"
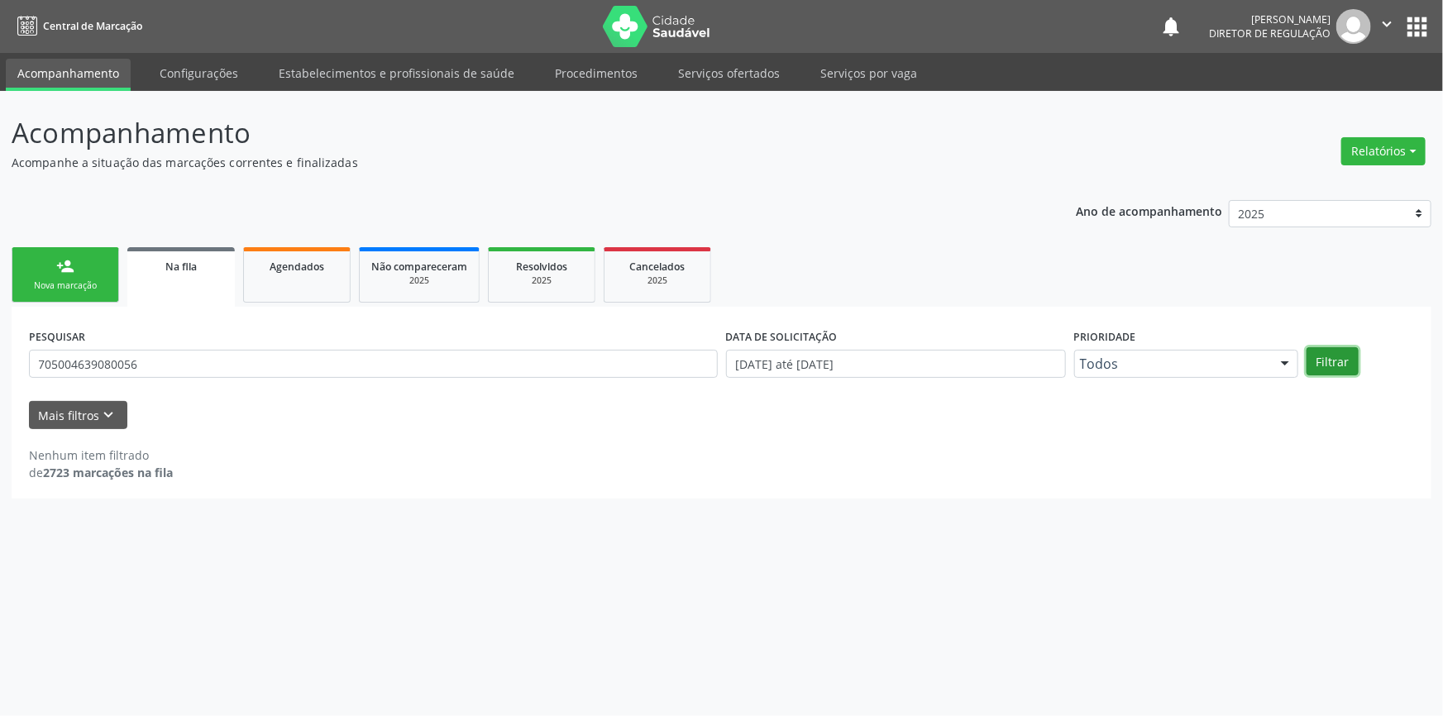
click at [1329, 366] on button "Filtrar" at bounding box center [1333, 361] width 52 height 28
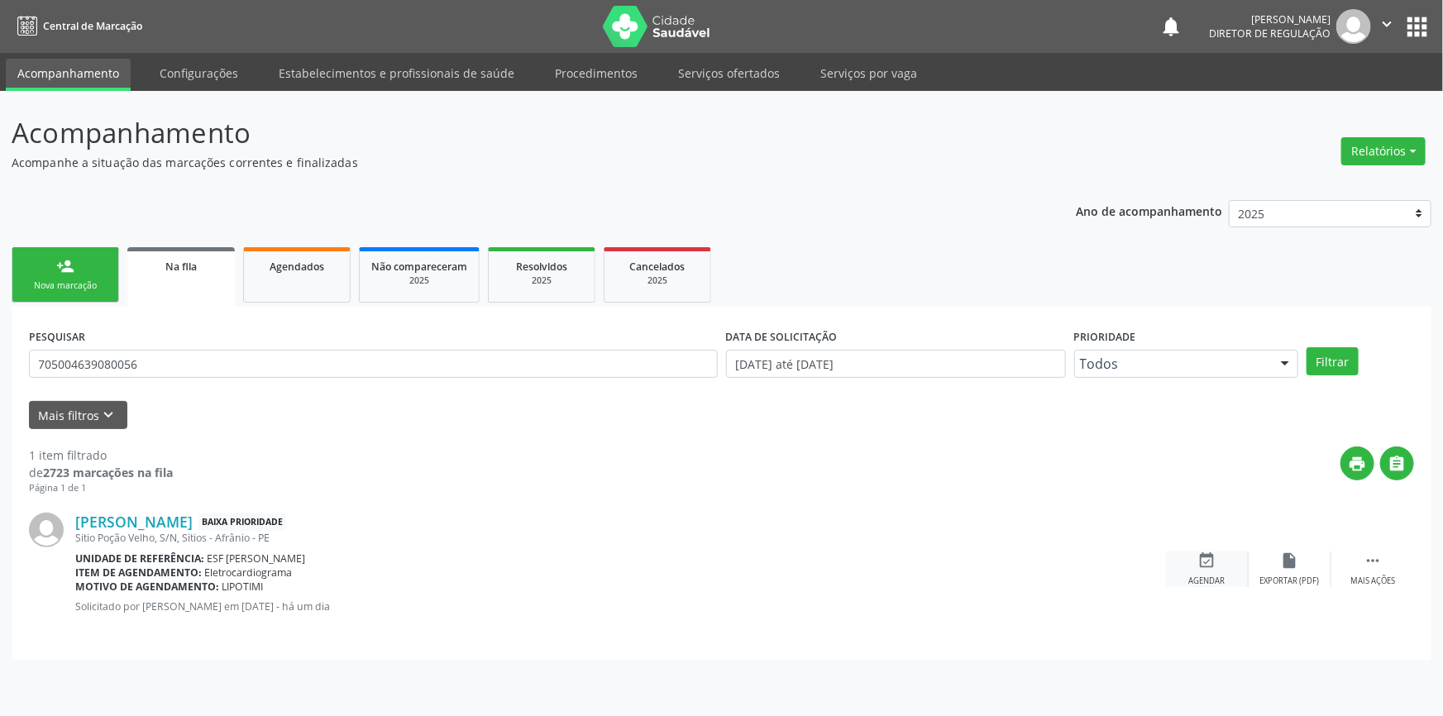
click at [1209, 564] on icon "event_available" at bounding box center [1207, 561] width 18 height 18
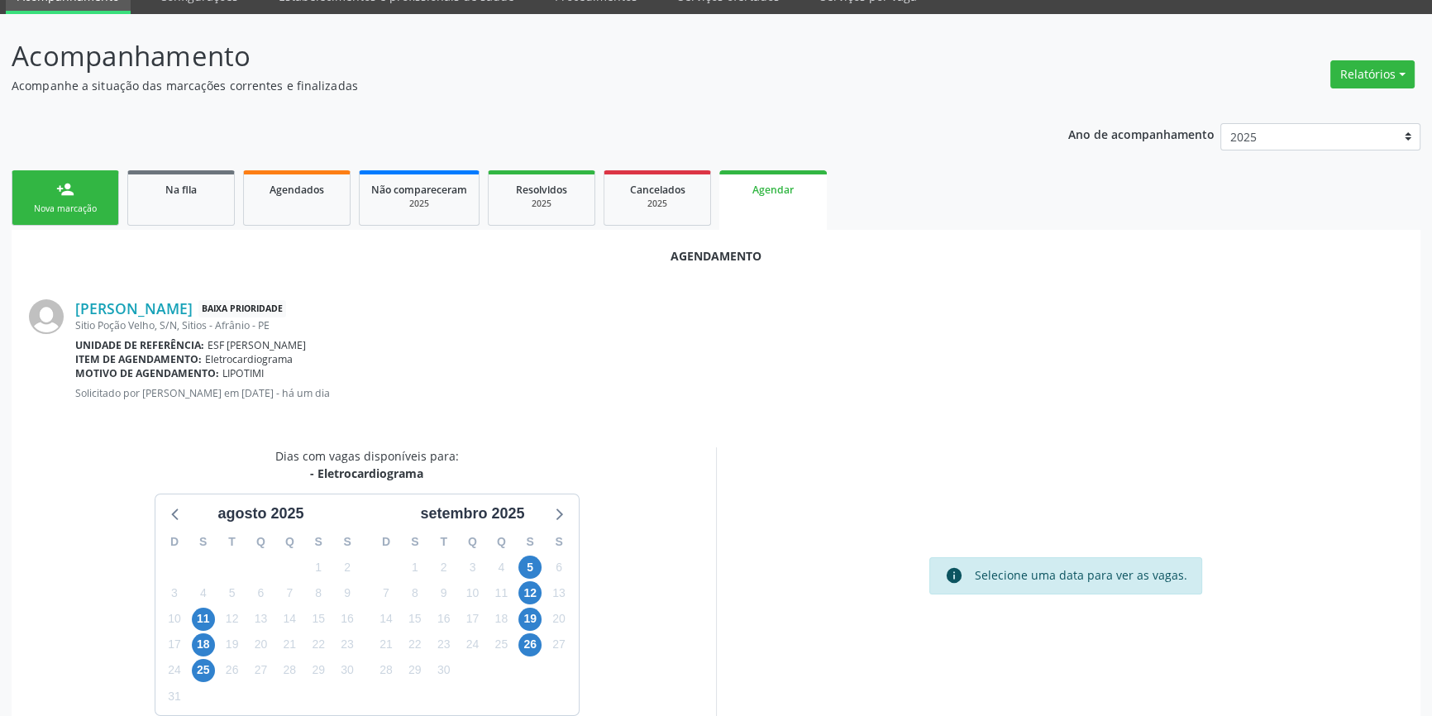
scroll to position [143, 0]
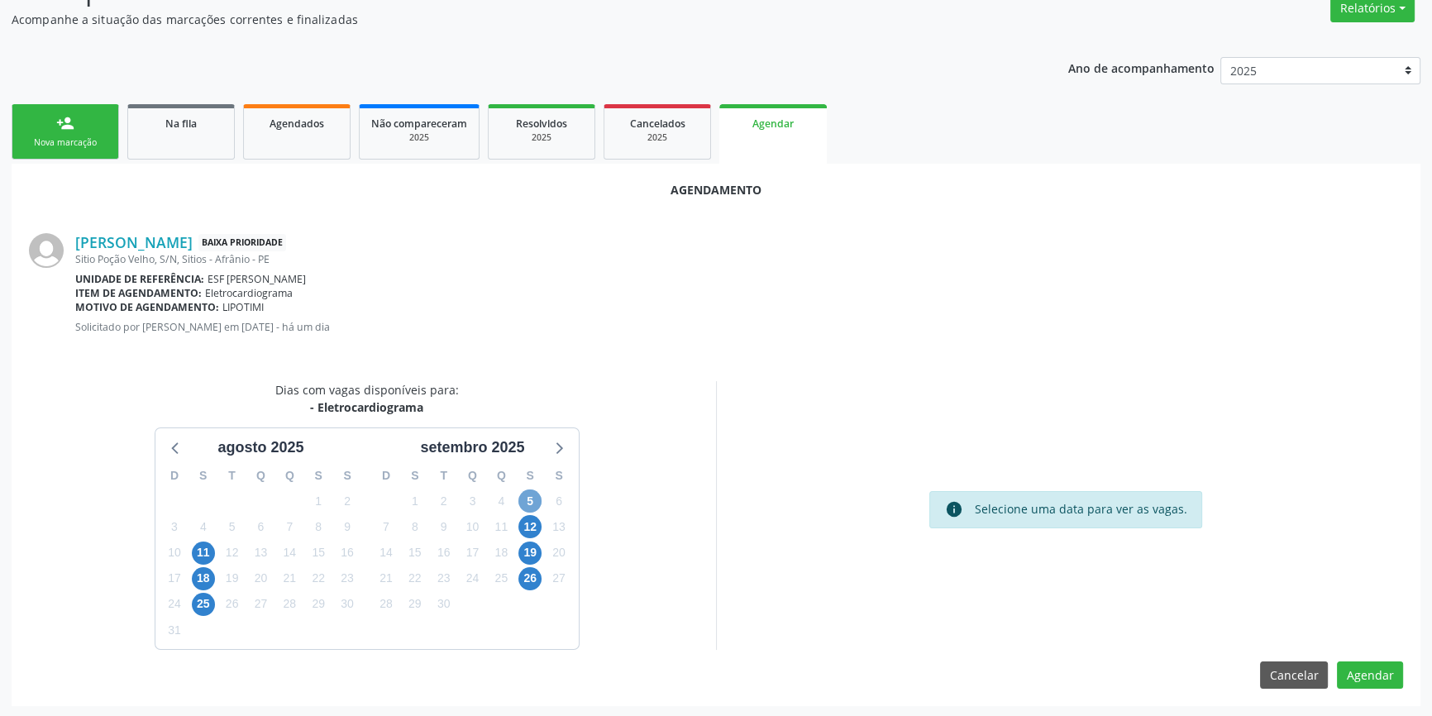
click at [536, 505] on span "5" at bounding box center [530, 501] width 23 height 23
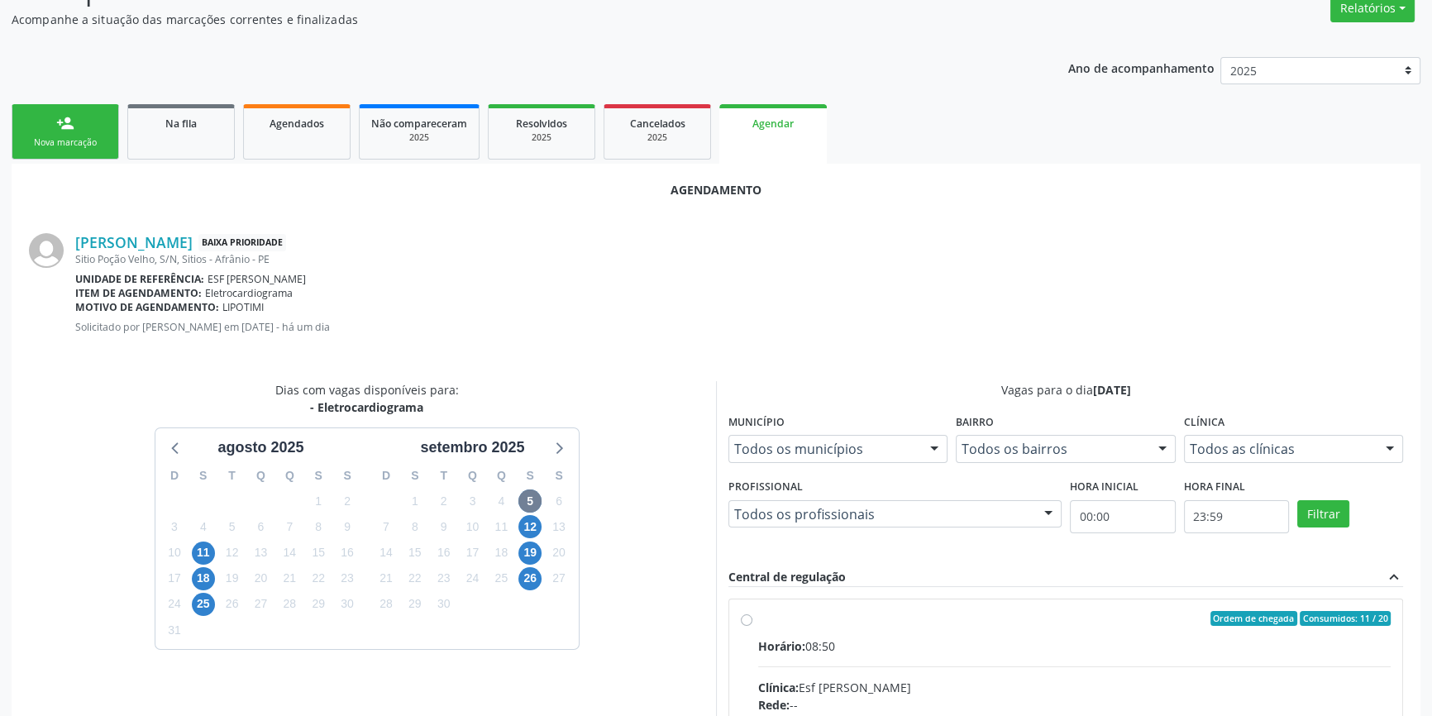
radio input "true"
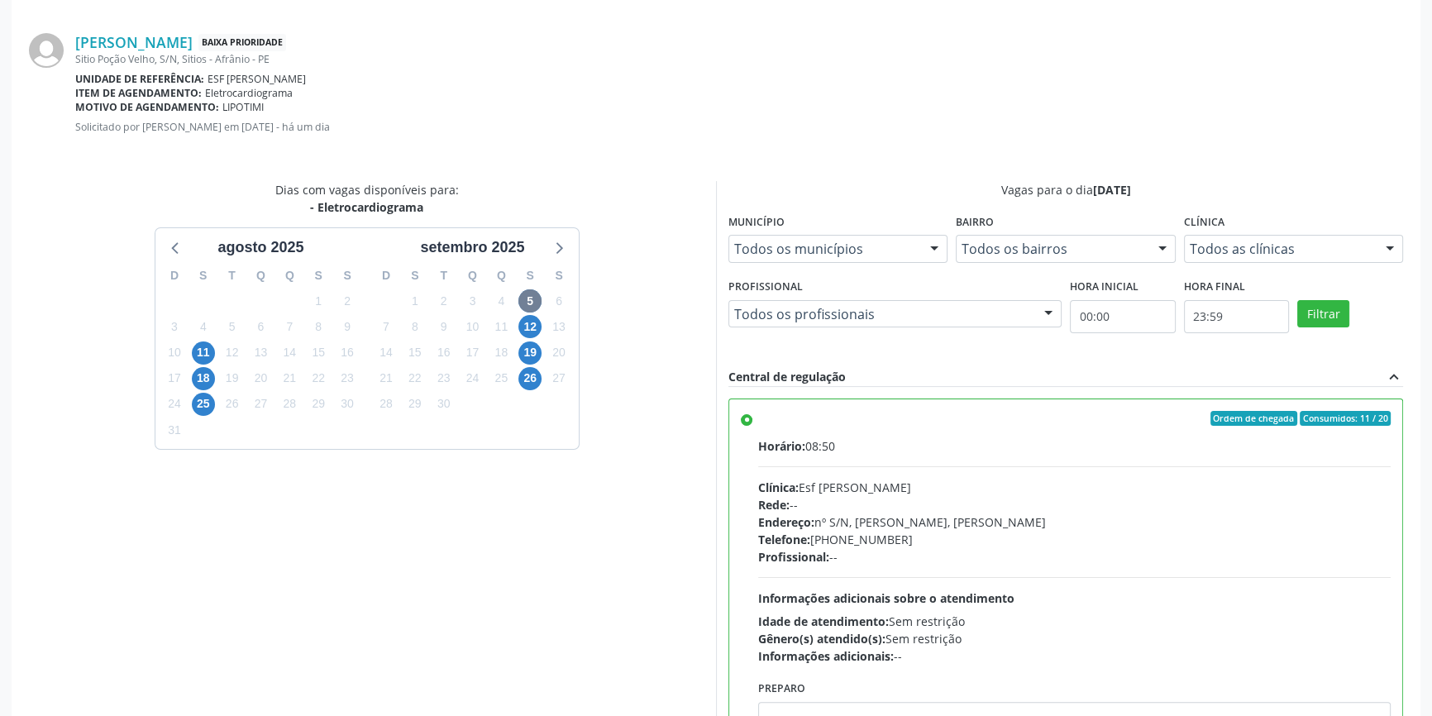
scroll to position [412, 0]
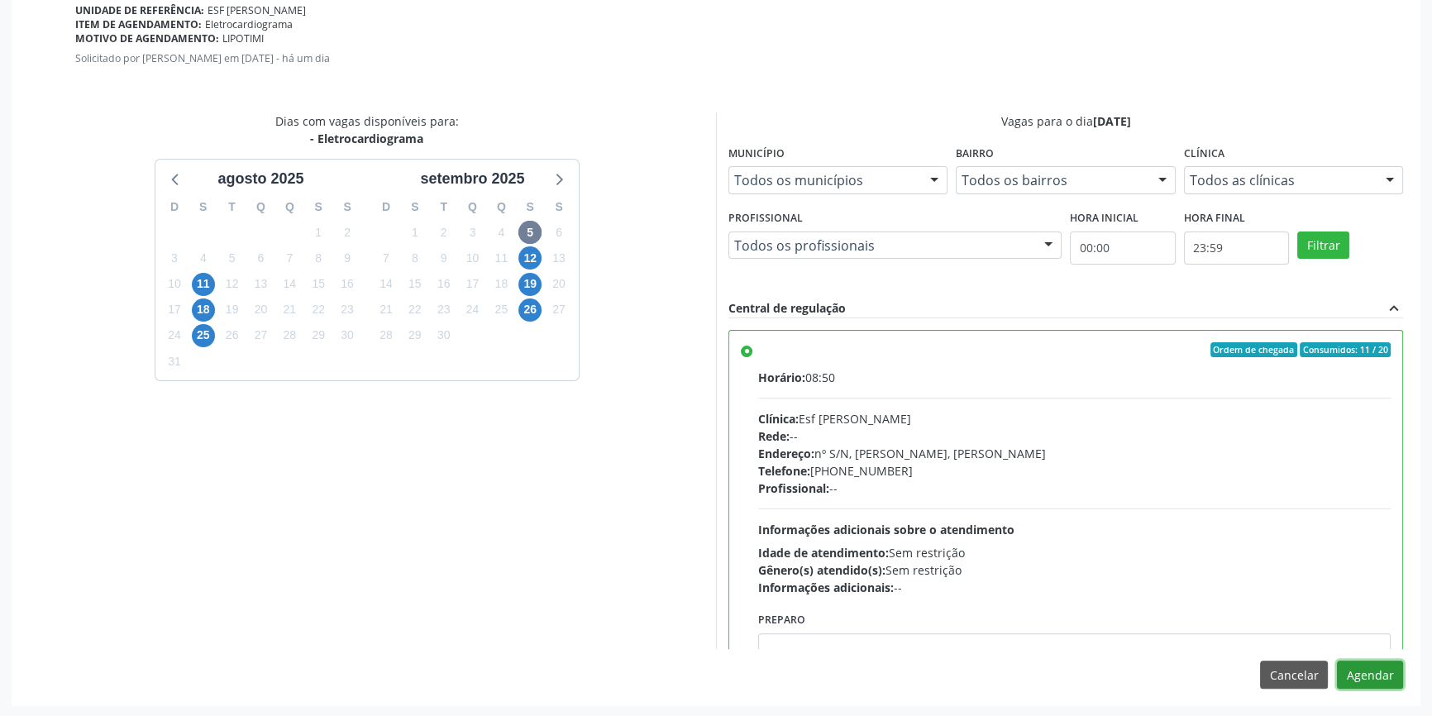
click at [1358, 664] on button "Agendar" at bounding box center [1370, 675] width 66 height 28
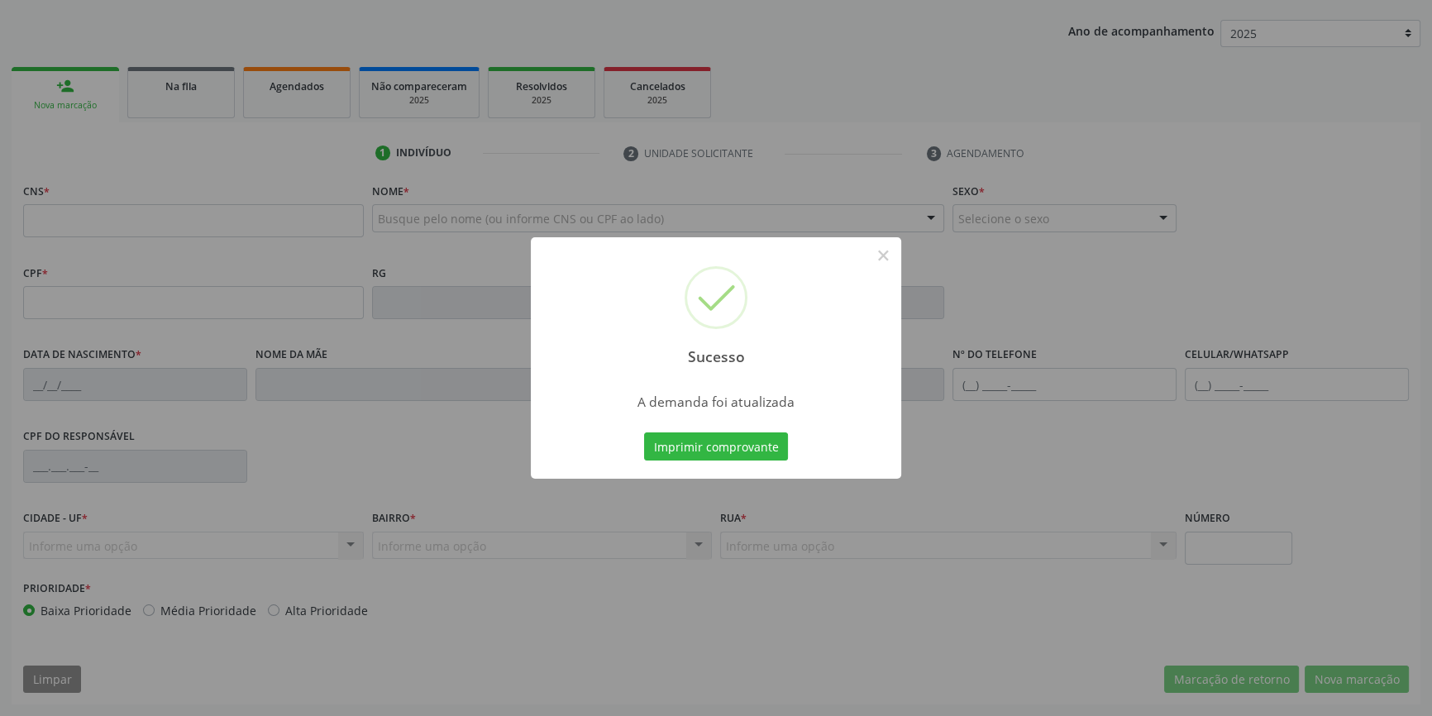
scroll to position [179, 0]
click at [767, 450] on button "Imprimir comprovante" at bounding box center [716, 447] width 144 height 28
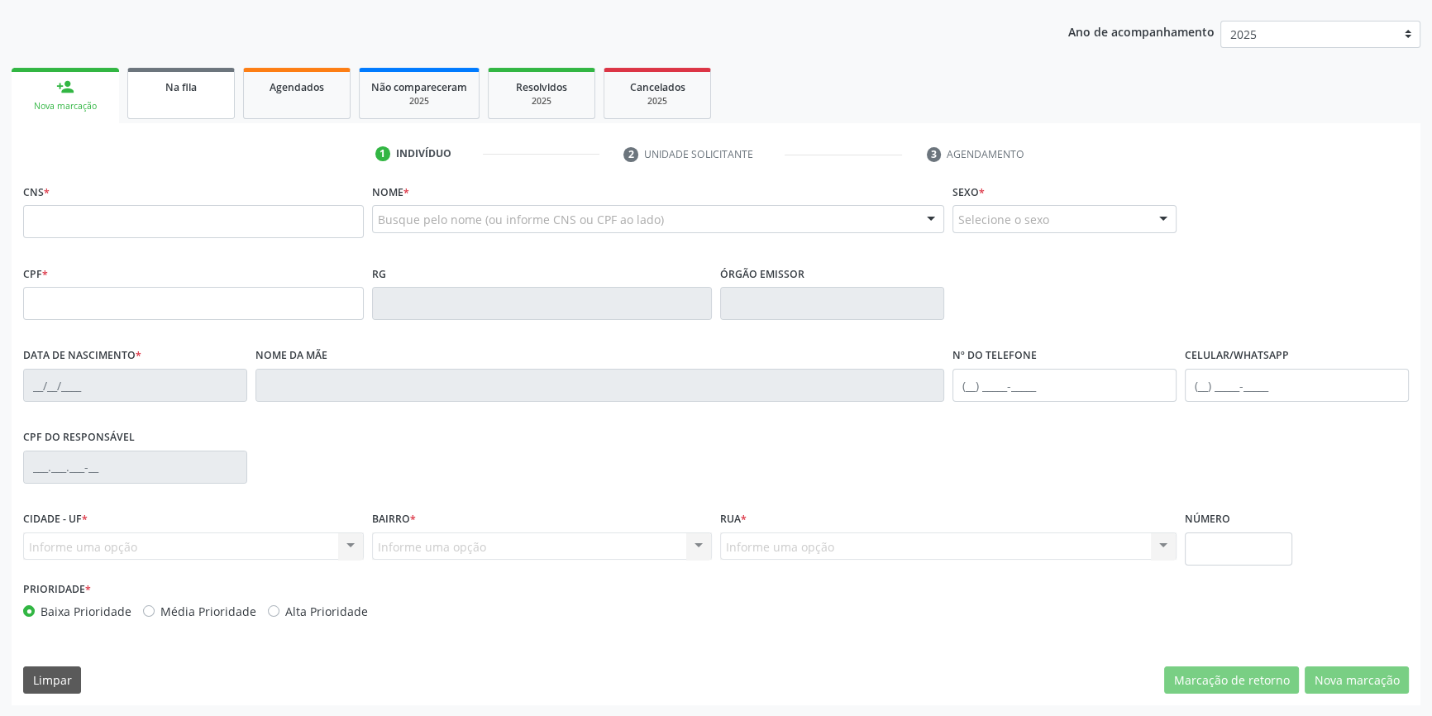
click at [150, 98] on link "Na fila" at bounding box center [181, 93] width 108 height 51
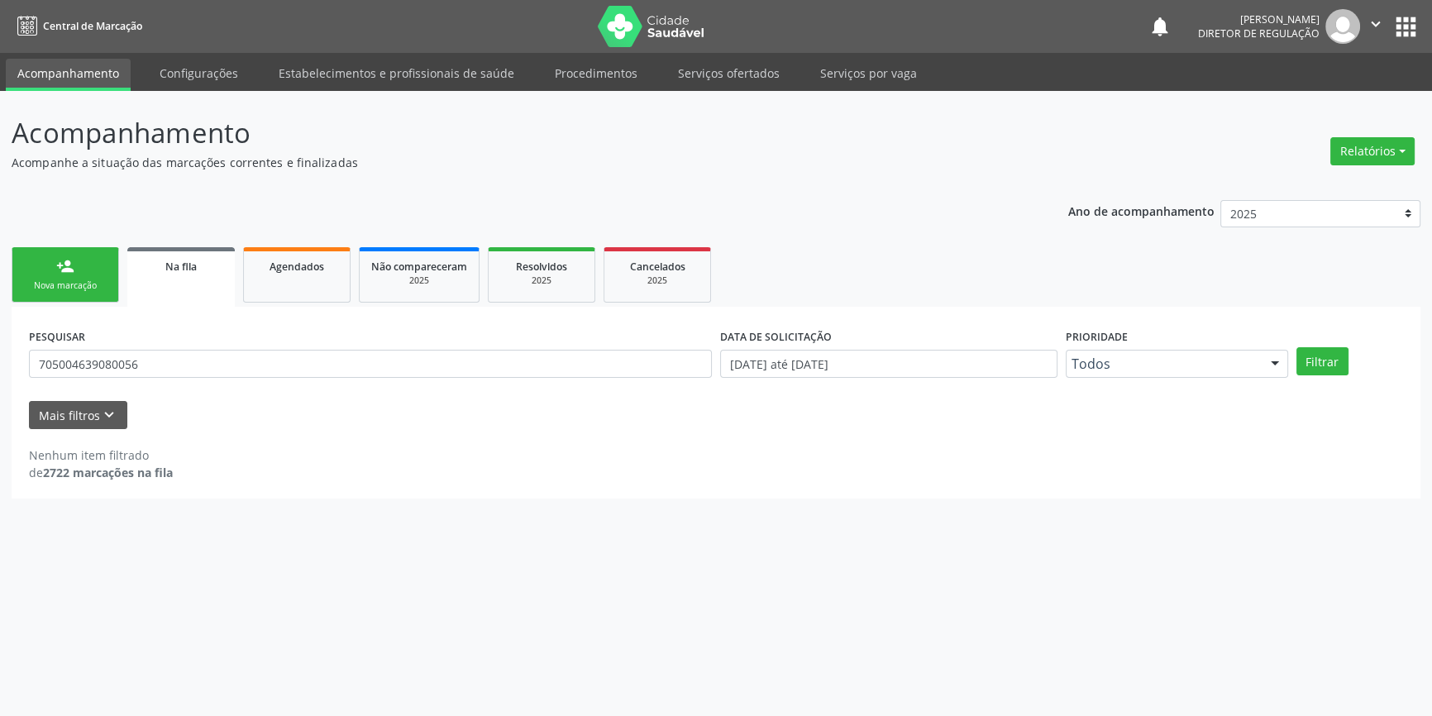
scroll to position [0, 0]
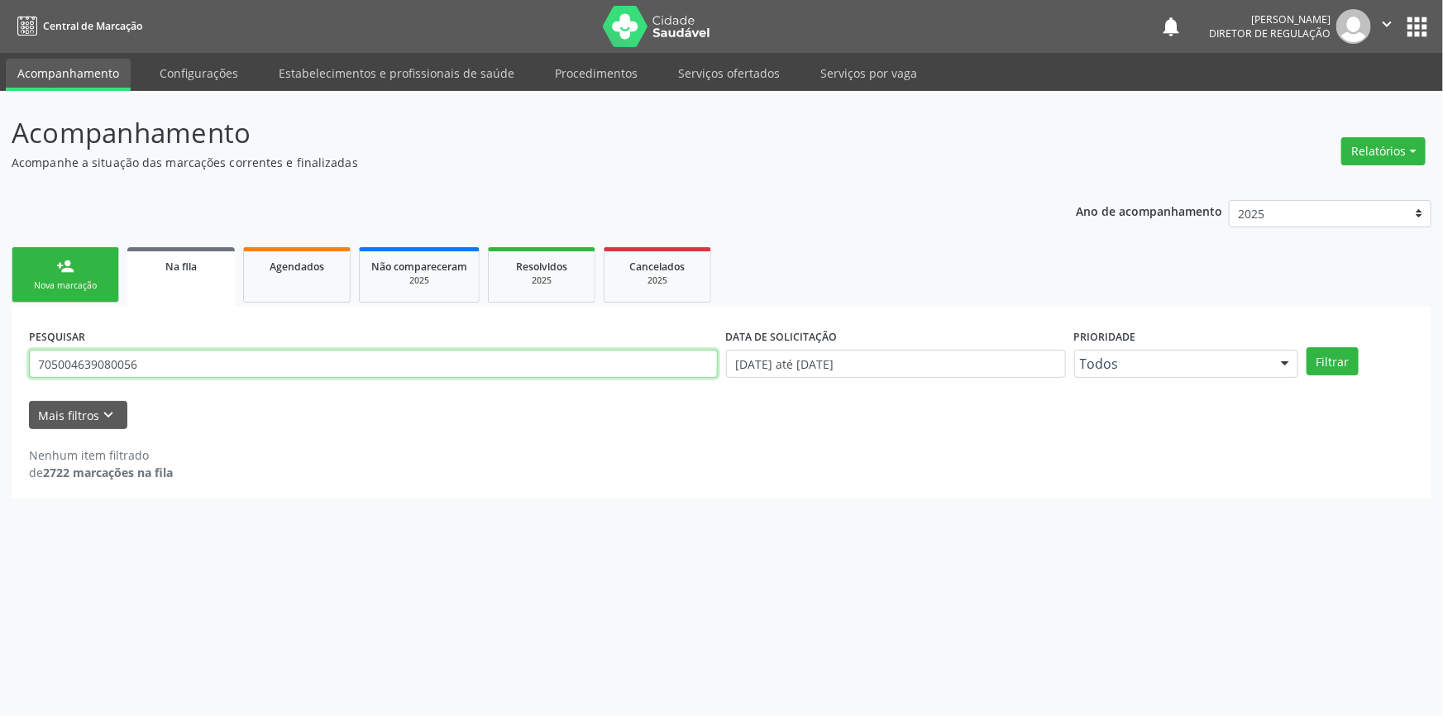
drag, startPoint x: 0, startPoint y: 359, endPoint x: 119, endPoint y: 313, distance: 127.5
click at [0, 346] on div "Acompanhamento Acompanhe a situação das marcações correntes e finalizadas Relat…" at bounding box center [721, 403] width 1443 height 625
type input "708601584009181"
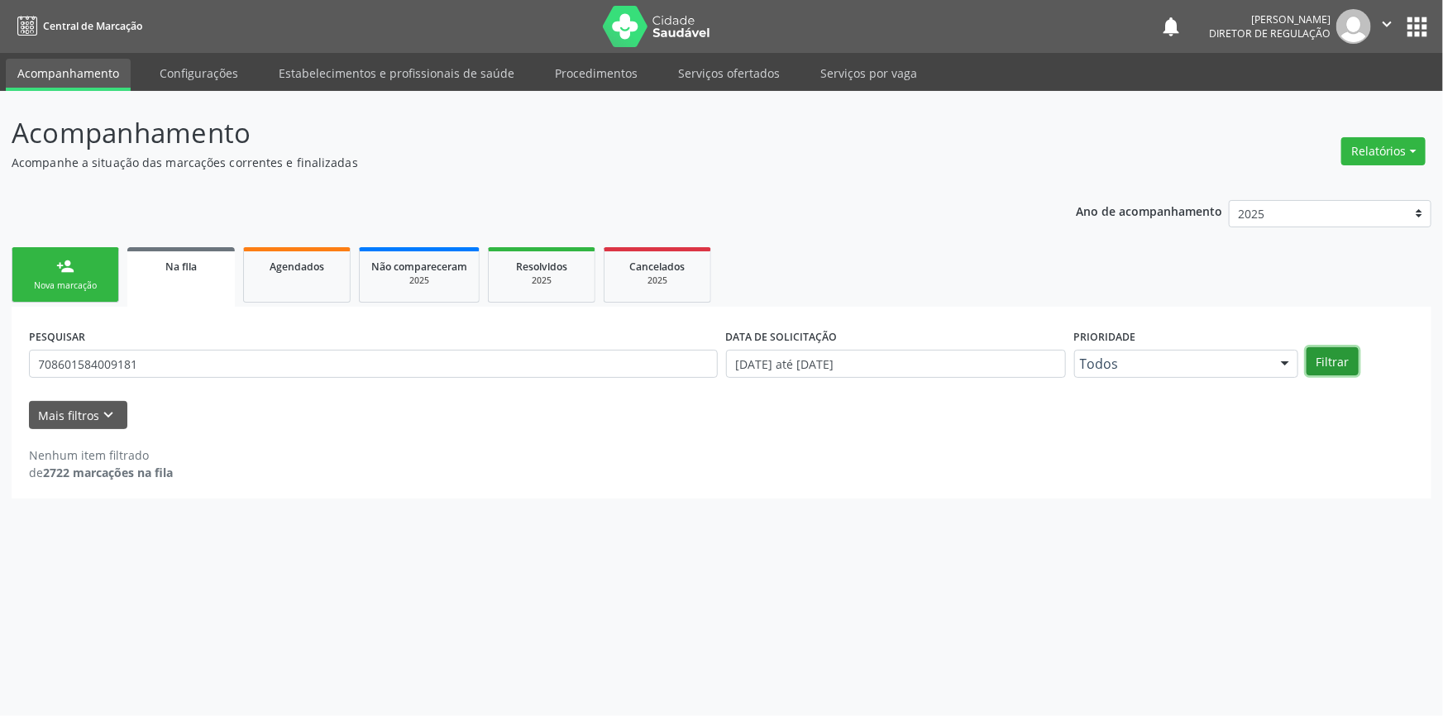
click at [1339, 358] on button "Filtrar" at bounding box center [1333, 361] width 52 height 28
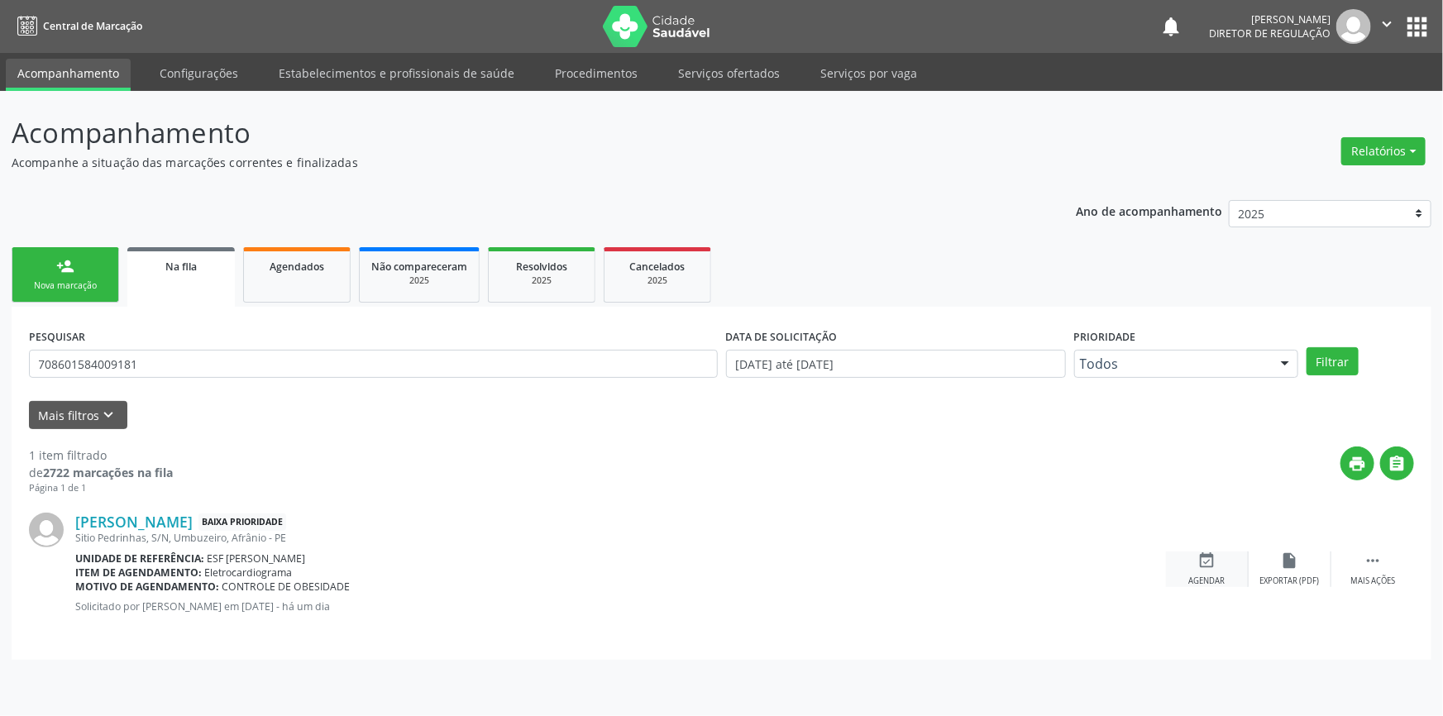
click at [1221, 567] on div "event_available Agendar" at bounding box center [1207, 570] width 83 height 36
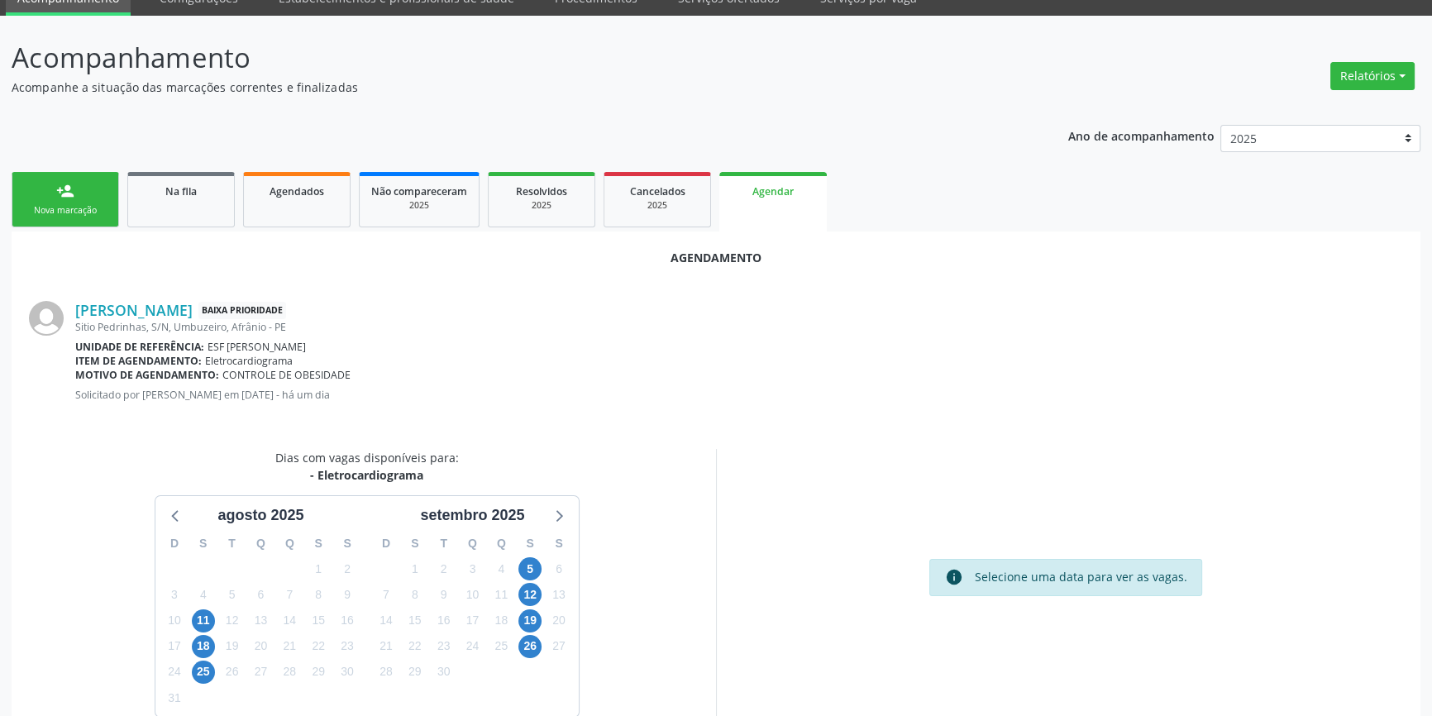
scroll to position [143, 0]
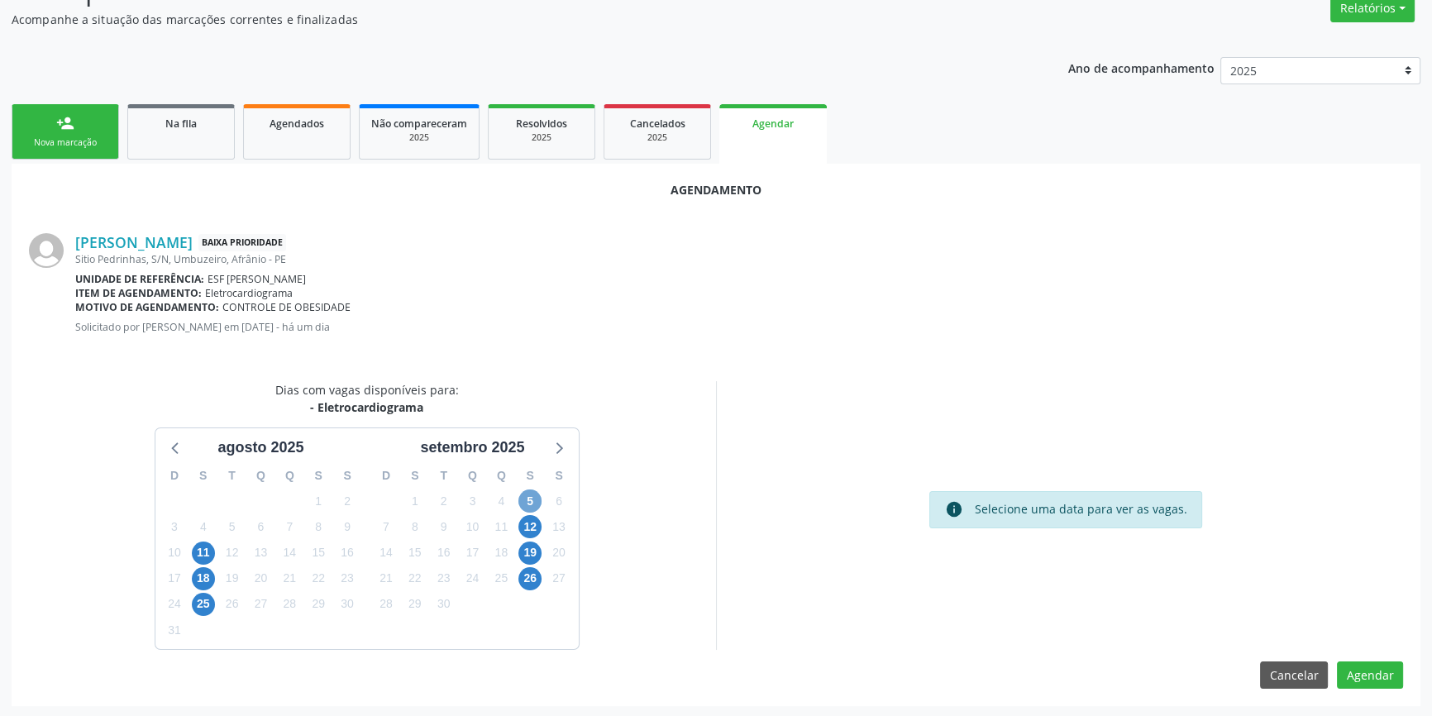
click at [538, 501] on span "5" at bounding box center [530, 501] width 23 height 23
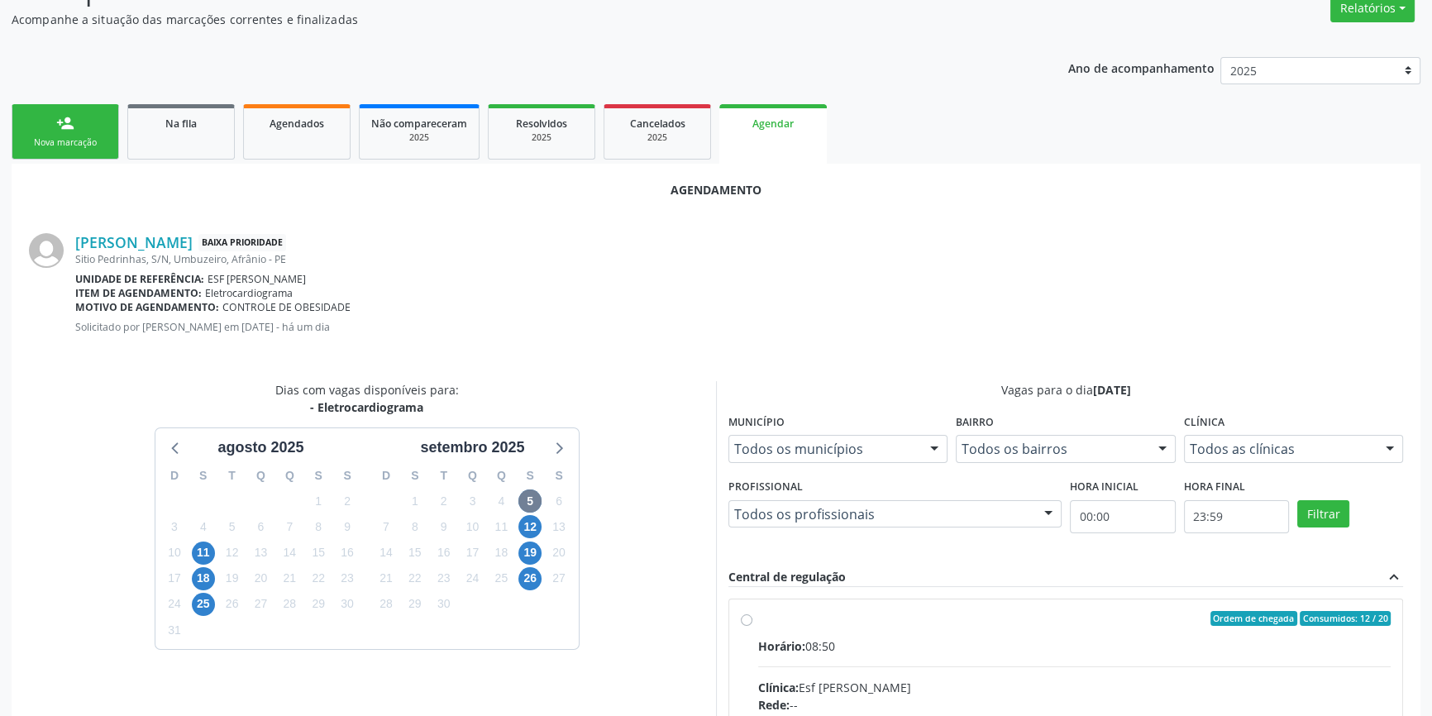
click at [861, 638] on div "Horário: 08:50" at bounding box center [1074, 646] width 633 height 17
click at [753, 626] on input "Ordem de chegada Consumidos: 12 / 20 Horário: 08:50 Clínica: Esf Isabel Gomes R…" at bounding box center [747, 618] width 12 height 15
radio input "true"
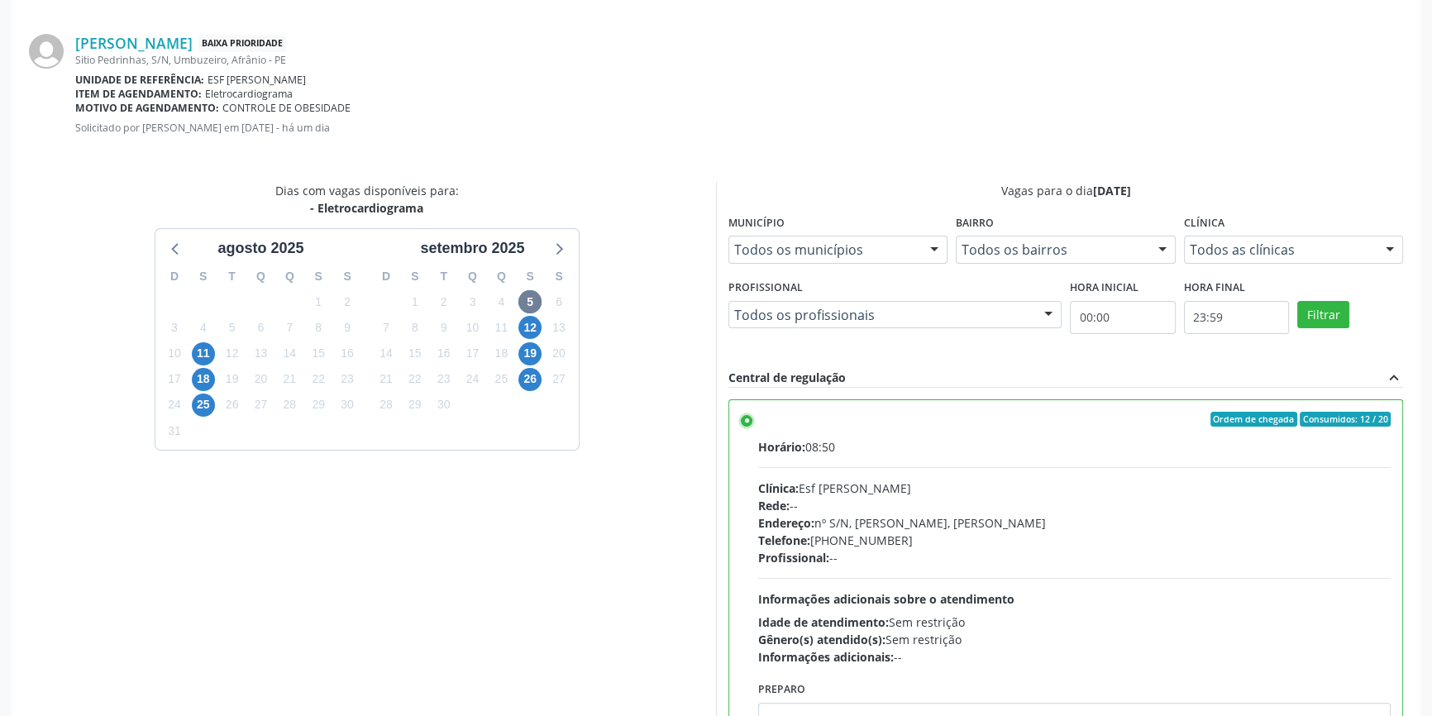
scroll to position [412, 0]
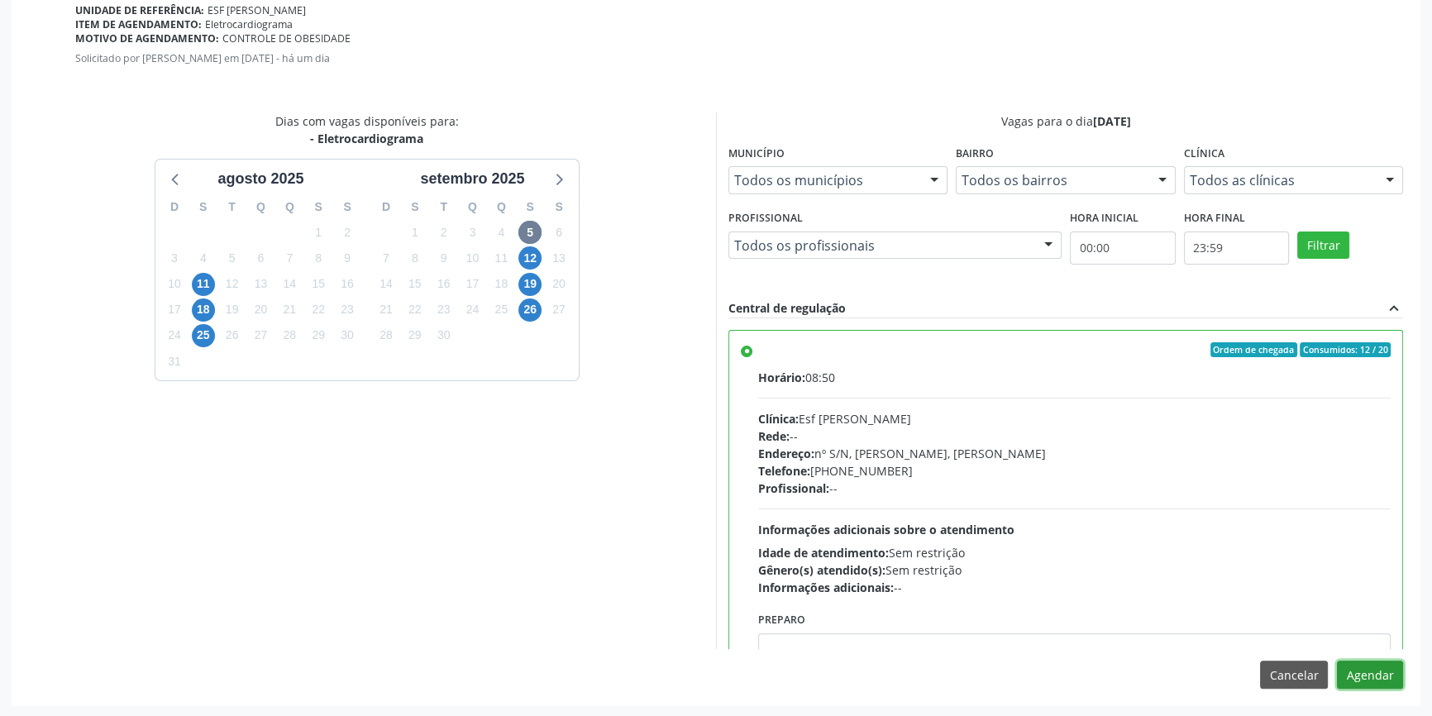
click at [1365, 672] on button "Agendar" at bounding box center [1370, 675] width 66 height 28
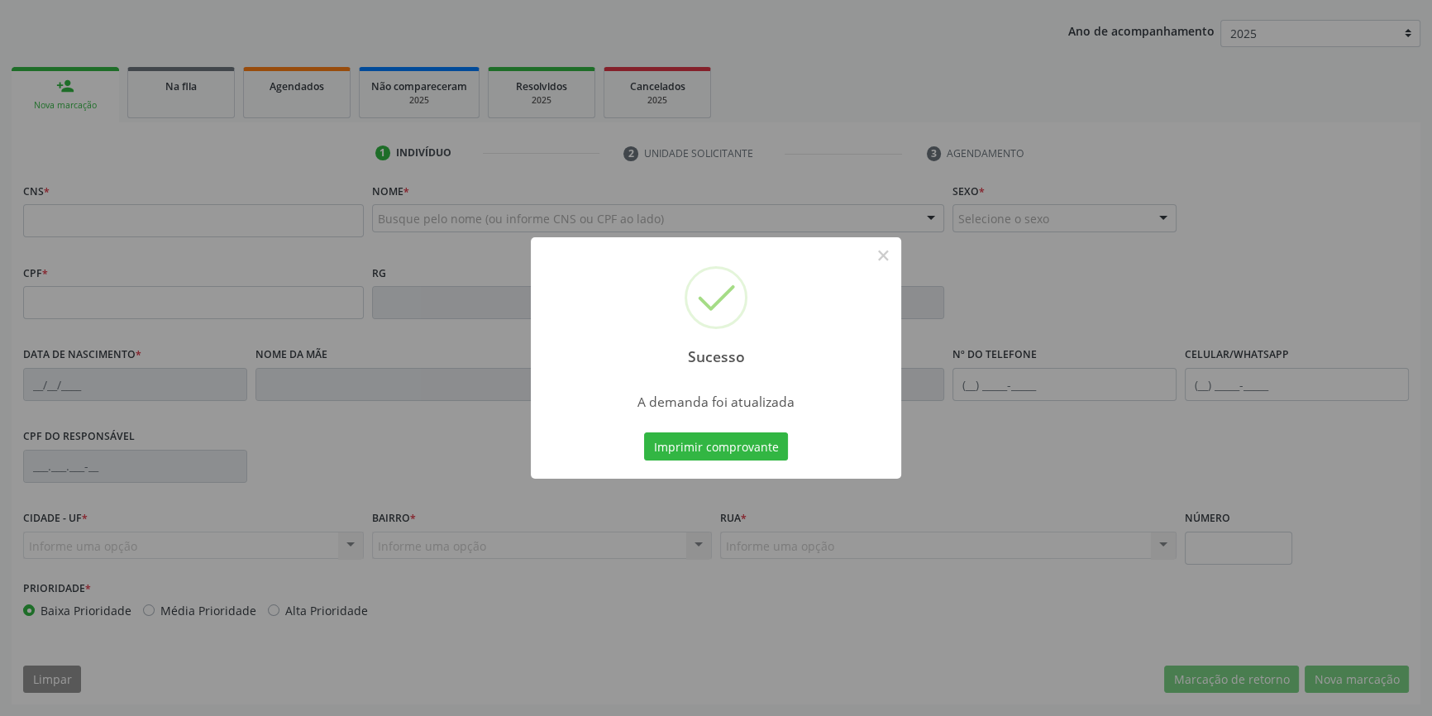
scroll to position [179, 0]
click at [667, 425] on div "Sucesso × A demanda foi atualizada Imprimir comprovante Cancel" at bounding box center [716, 357] width 371 height 241
click at [684, 441] on button "Imprimir comprovante" at bounding box center [716, 447] width 144 height 28
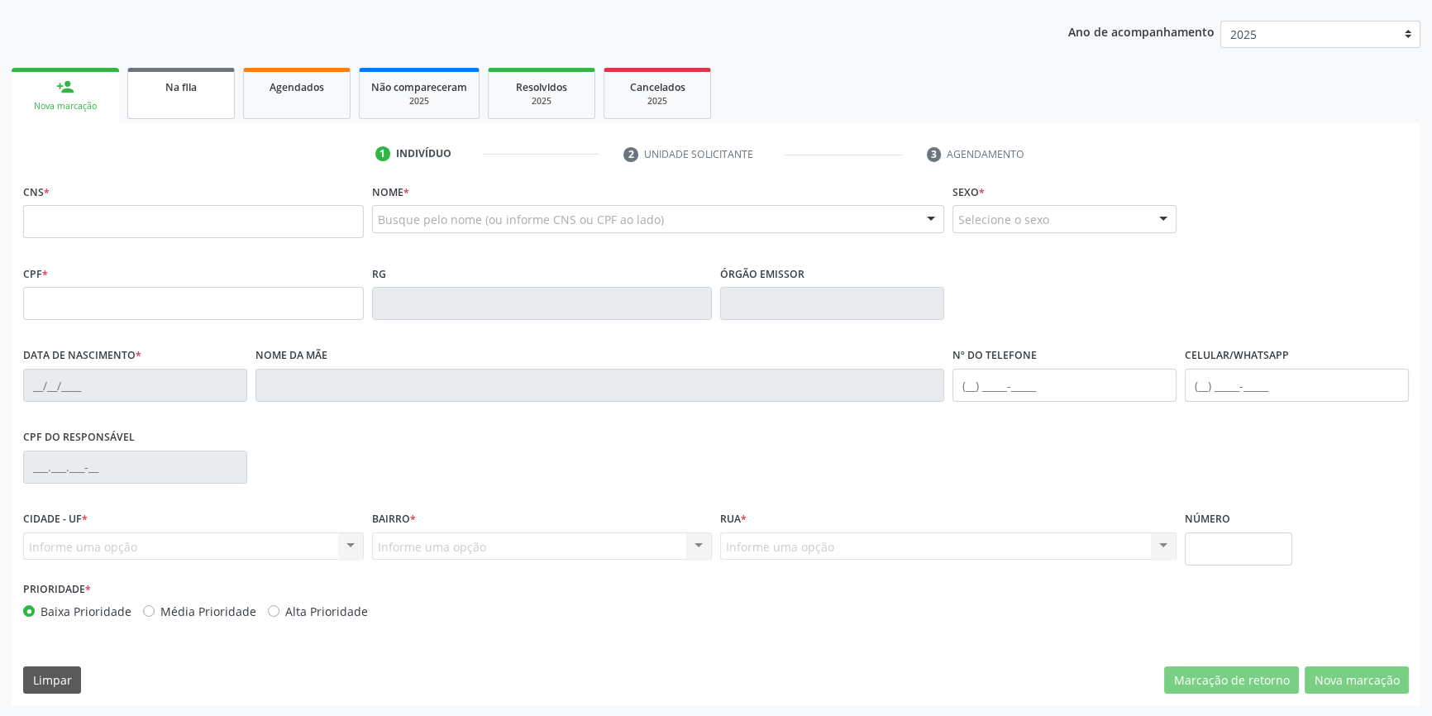
click at [194, 98] on link "Na fila" at bounding box center [181, 93] width 108 height 51
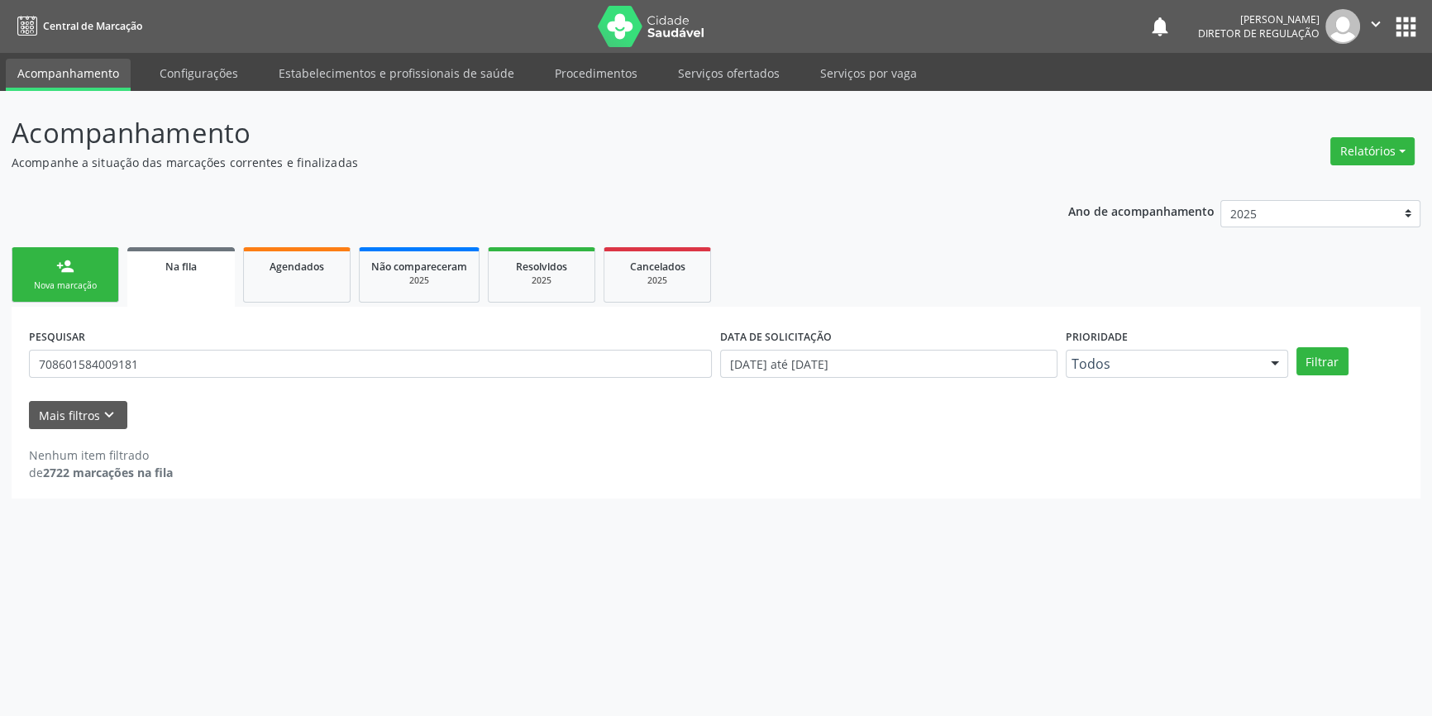
scroll to position [0, 0]
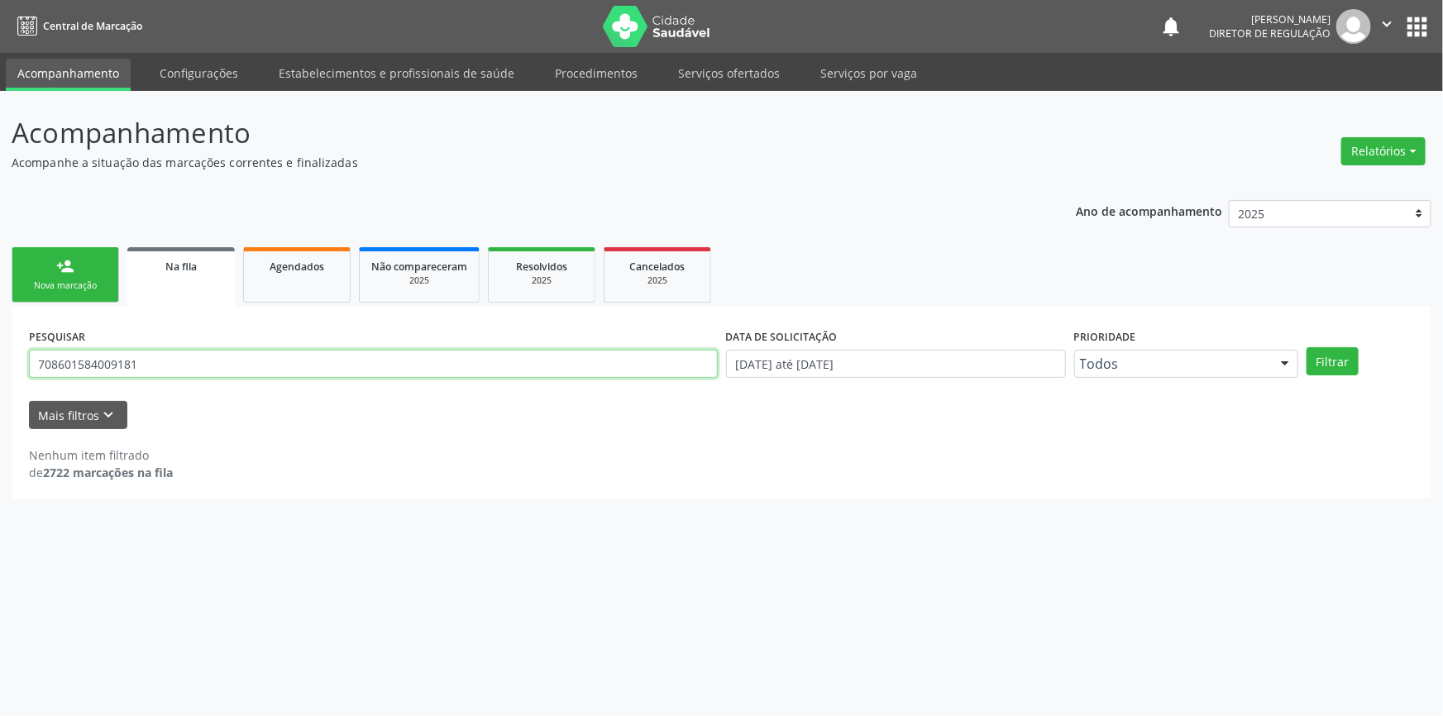
drag, startPoint x: 176, startPoint y: 366, endPoint x: 0, endPoint y: 350, distance: 176.9
click at [0, 350] on div "Acompanhamento Acompanhe a situação das marcações correntes e finalizadas Relat…" at bounding box center [721, 403] width 1443 height 625
type input "700801404314382"
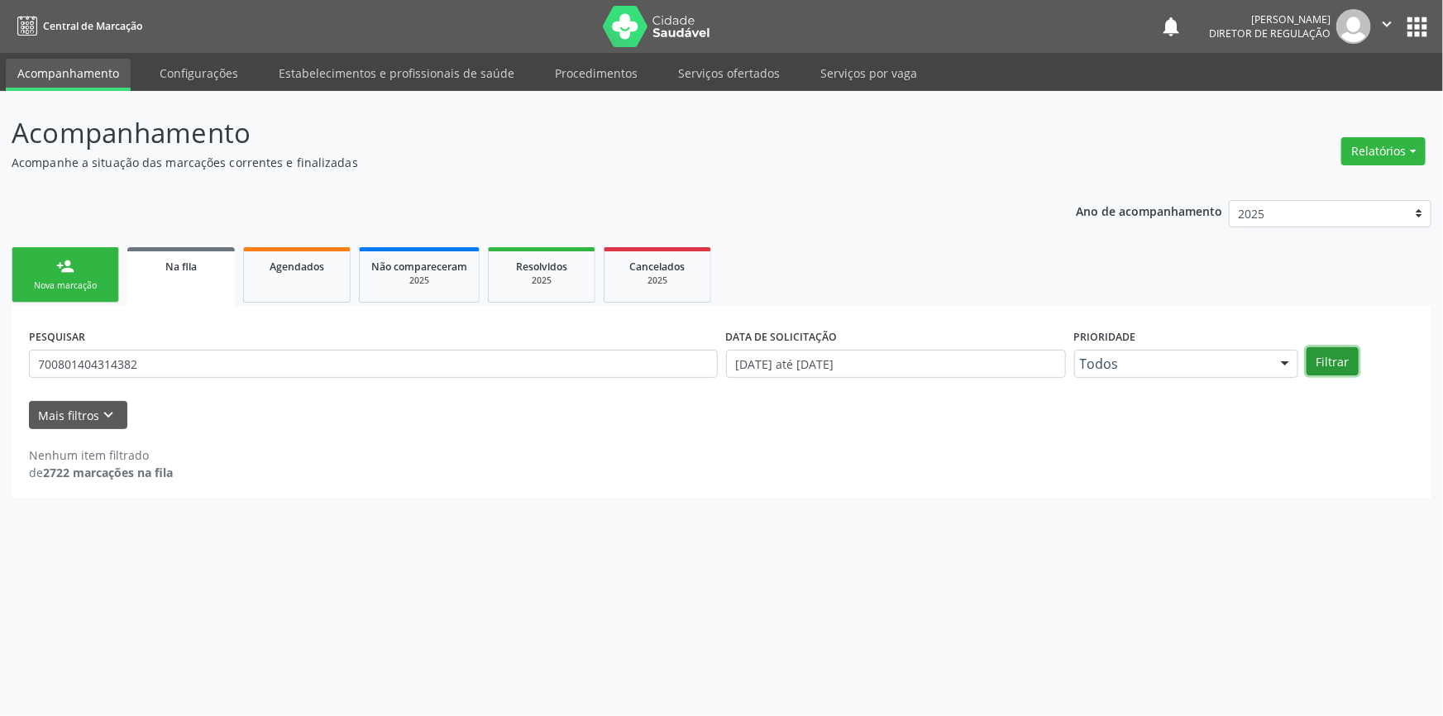
click at [1326, 348] on button "Filtrar" at bounding box center [1333, 361] width 52 height 28
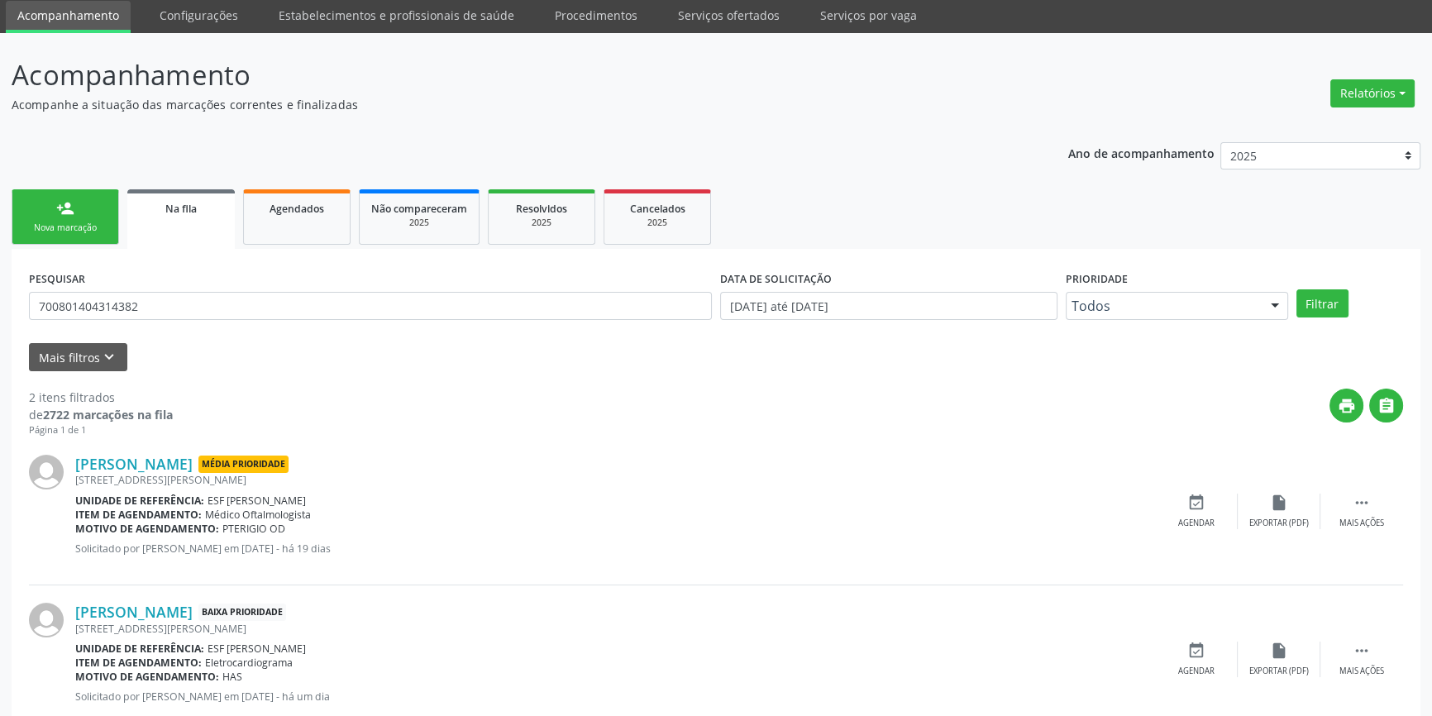
scroll to position [102, 0]
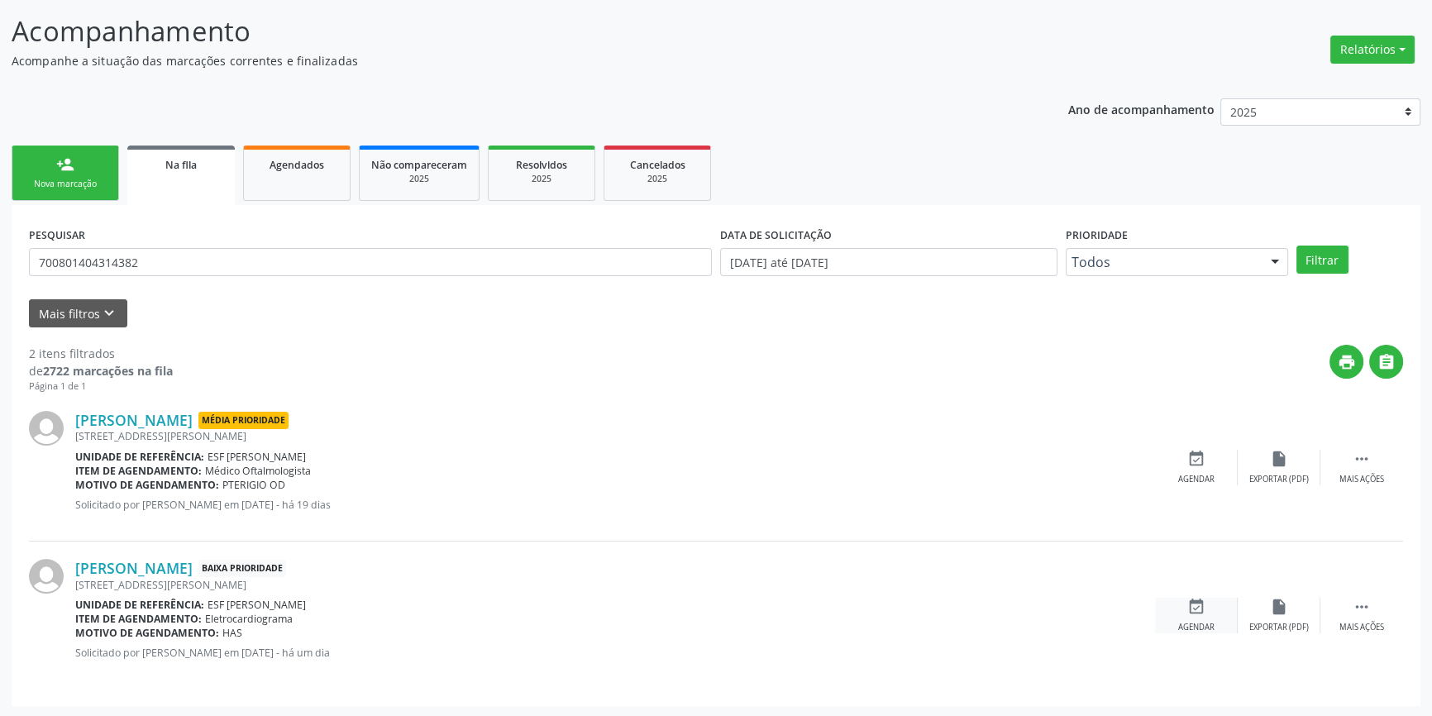
click at [1179, 604] on div "event_available Agendar" at bounding box center [1196, 616] width 83 height 36
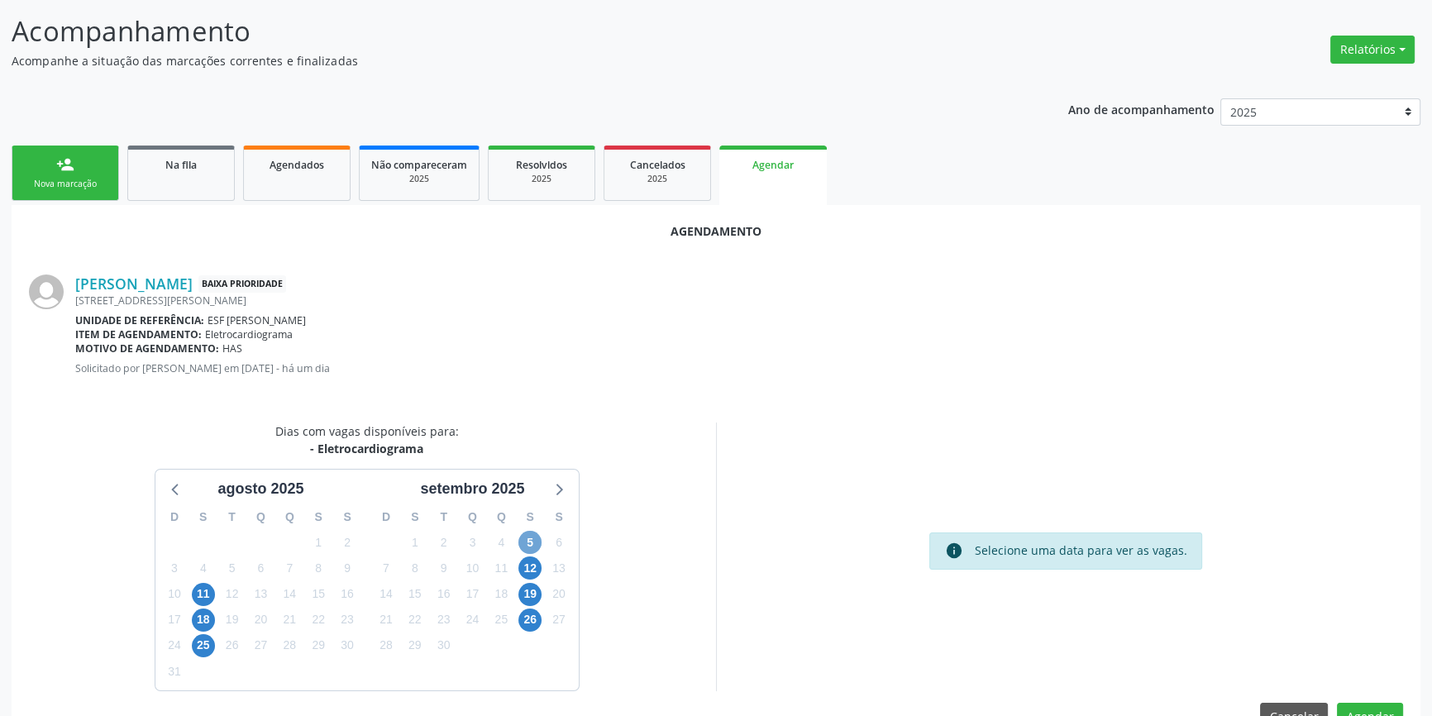
click at [536, 538] on span "5" at bounding box center [530, 542] width 23 height 23
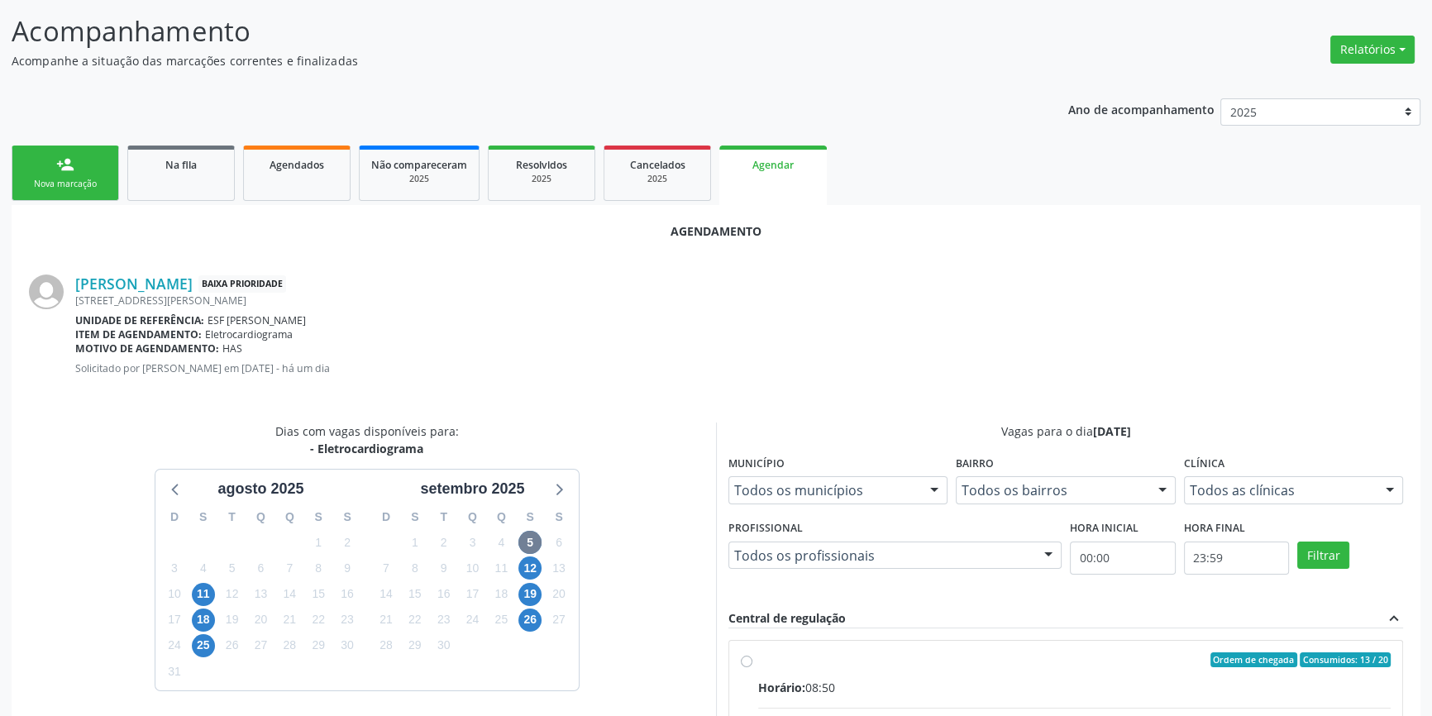
click at [789, 653] on div "Ordem de chegada Consumidos: 13 / 20" at bounding box center [1074, 660] width 633 height 15
click at [753, 653] on input "Ordem de chegada Consumidos: 13 / 20 Horário: 08:50 Clínica: Esf [PERSON_NAME]:…" at bounding box center [747, 660] width 12 height 15
radio input "true"
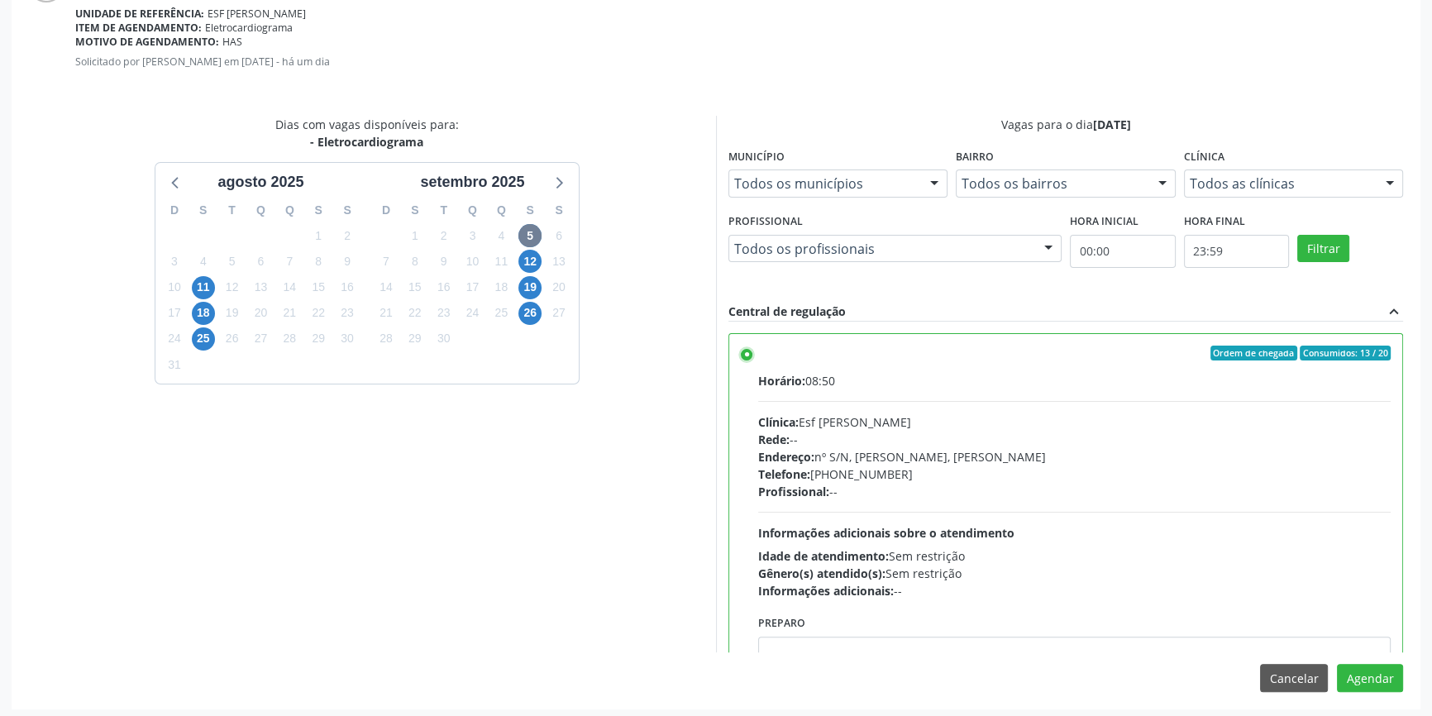
scroll to position [412, 0]
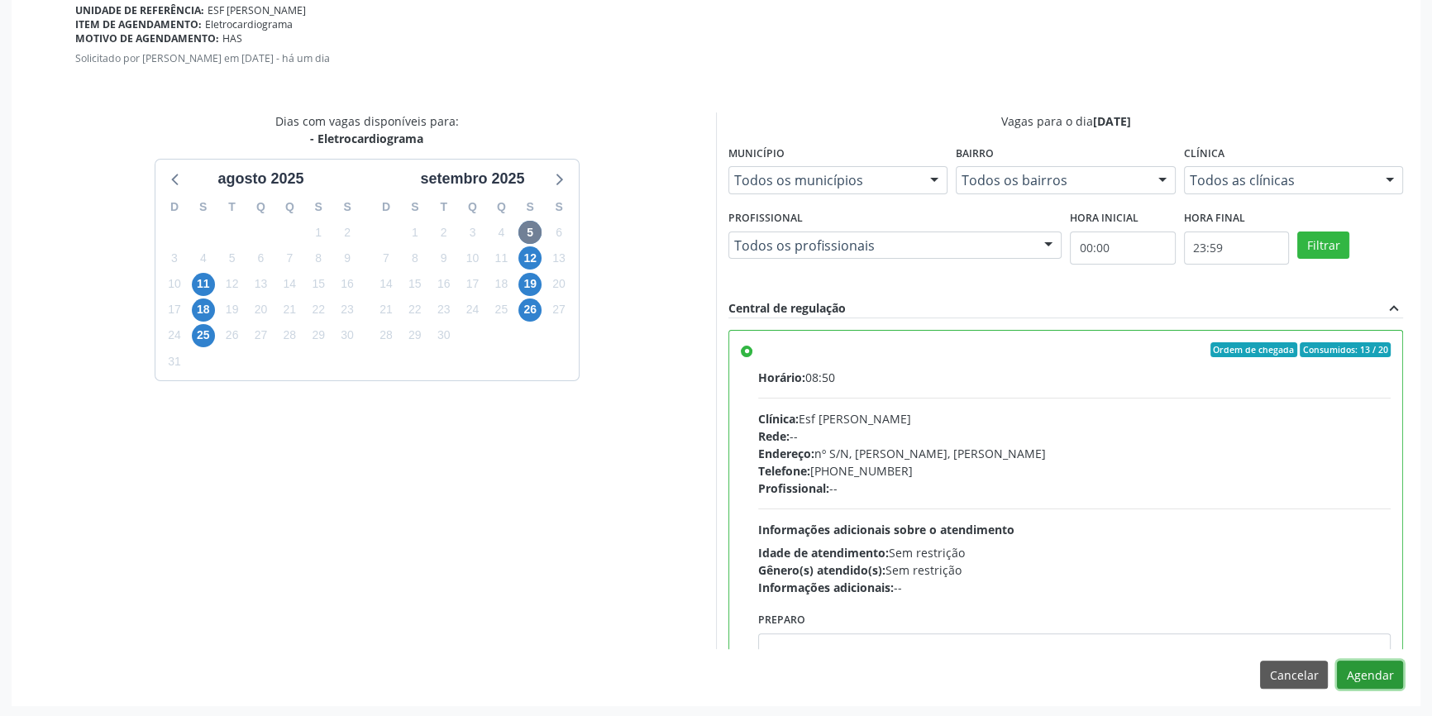
click at [1379, 676] on button "Agendar" at bounding box center [1370, 675] width 66 height 28
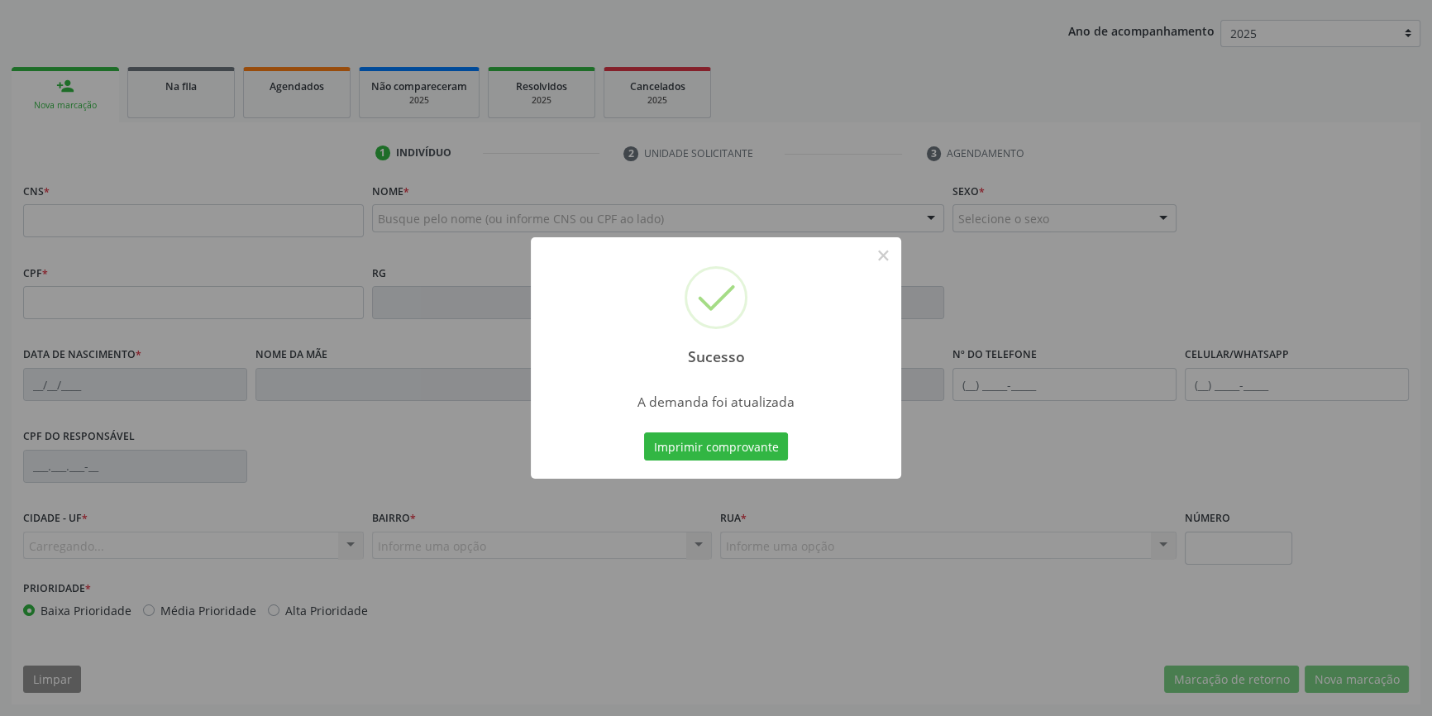
scroll to position [179, 0]
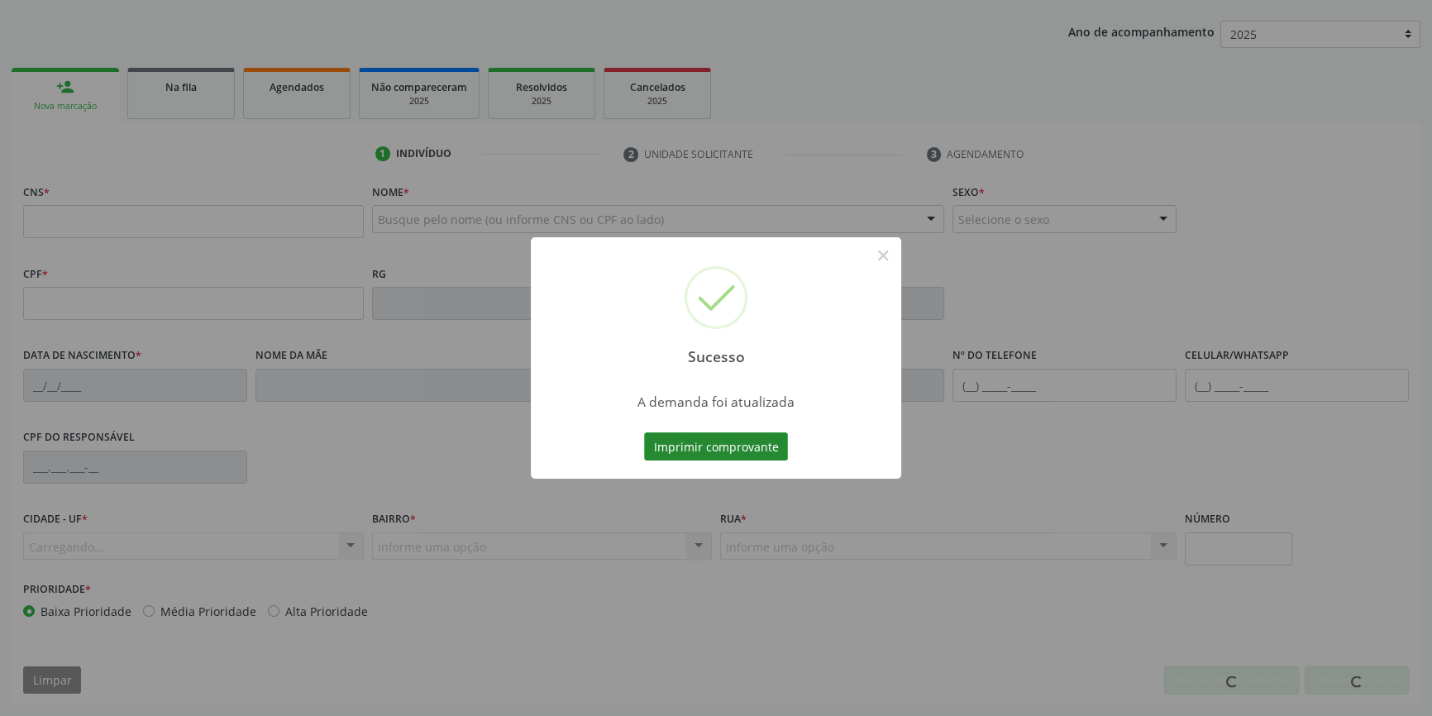
click at [713, 437] on button "Imprimir comprovante" at bounding box center [716, 447] width 144 height 28
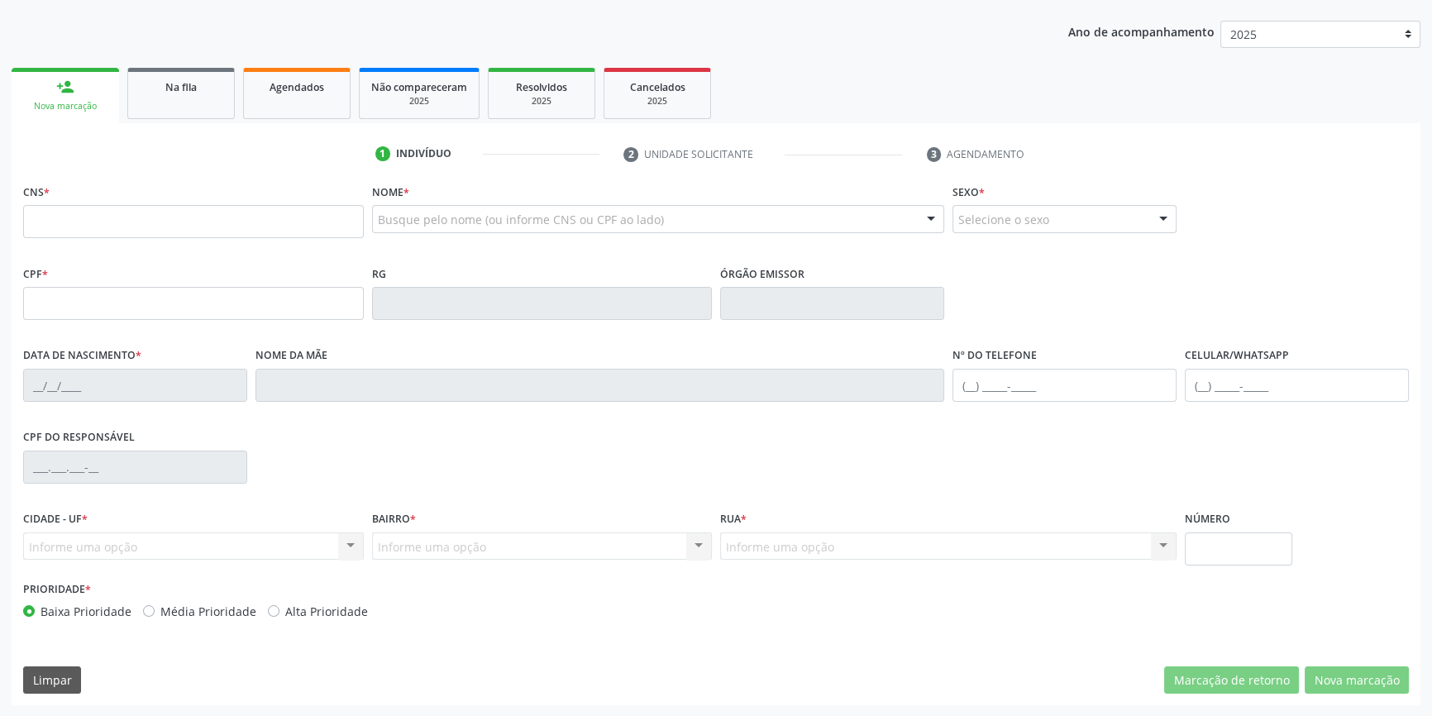
click at [165, 93] on div "Na fila" at bounding box center [181, 86] width 83 height 17
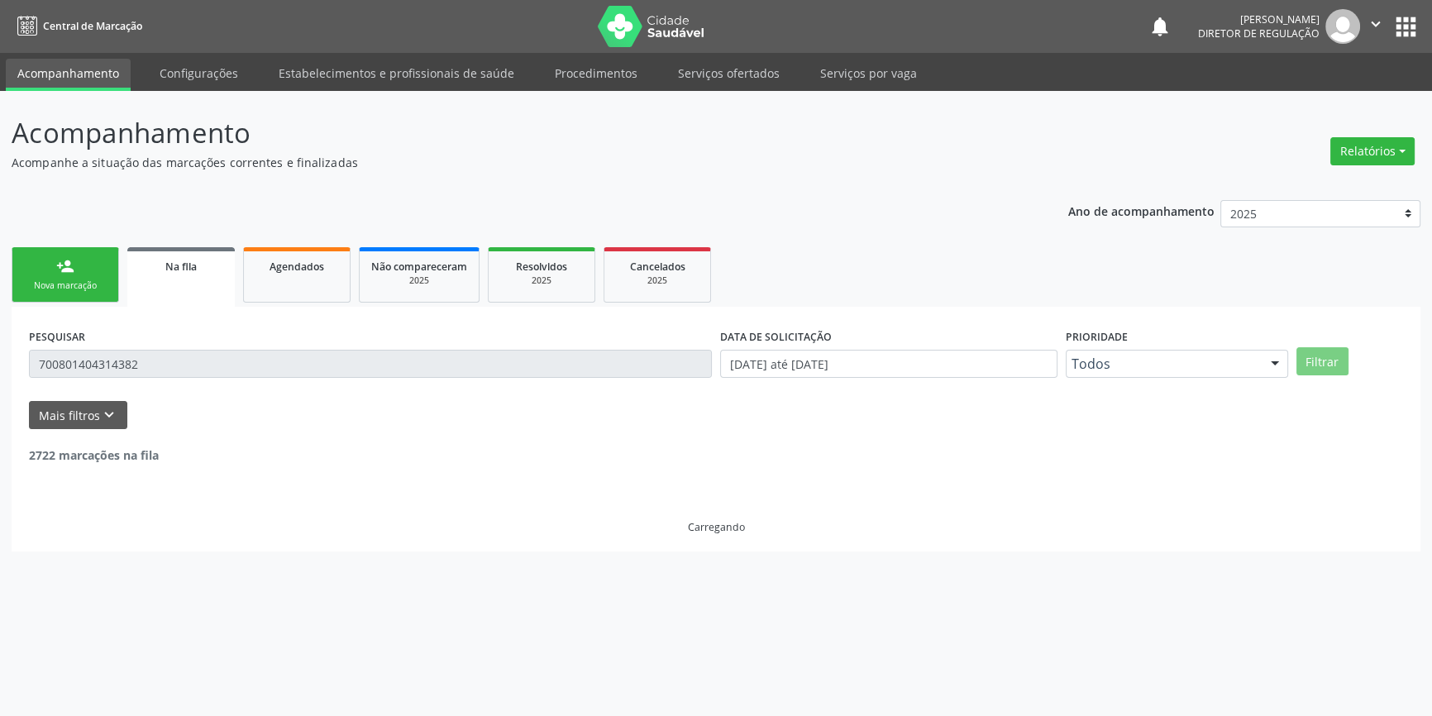
scroll to position [0, 0]
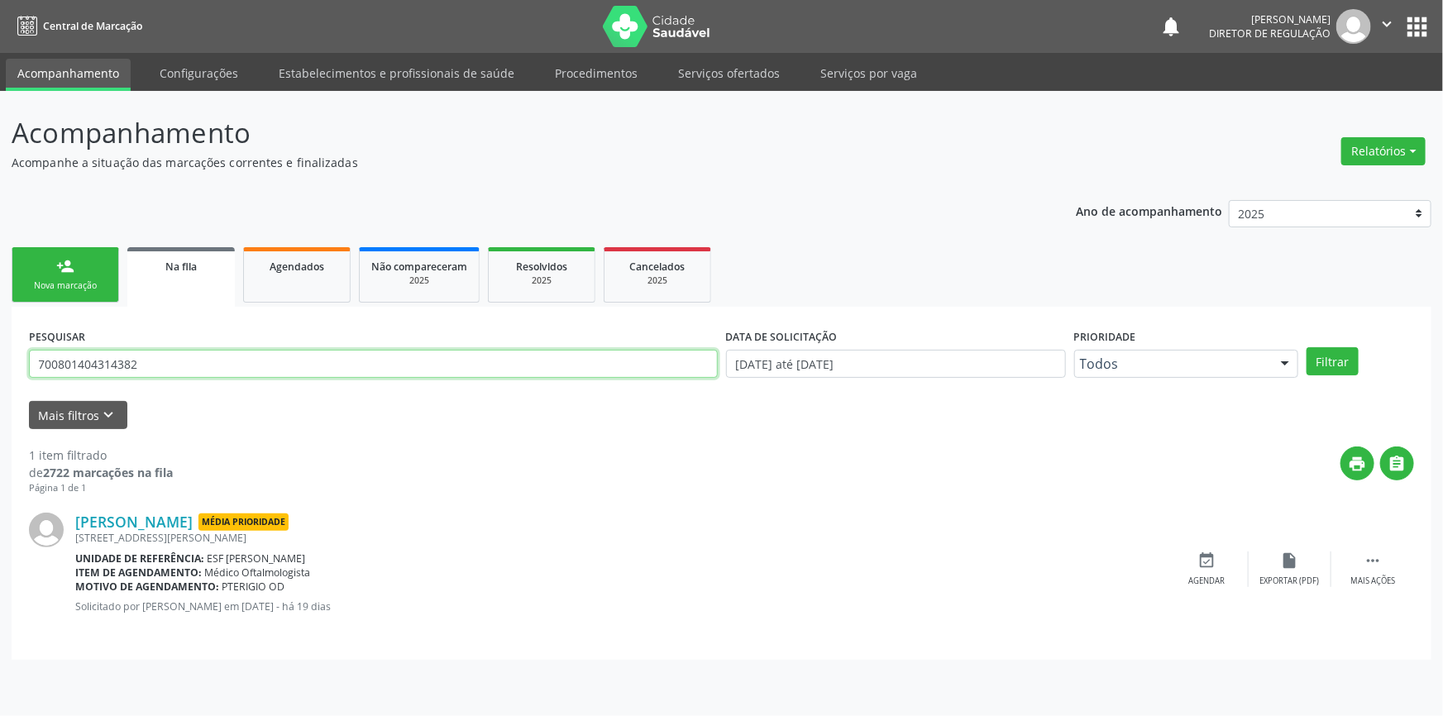
click at [0, 347] on div "Acompanhamento Acompanhe a situação das marcações correntes e finalizadas Relat…" at bounding box center [721, 403] width 1443 height 625
type input "704709757240835"
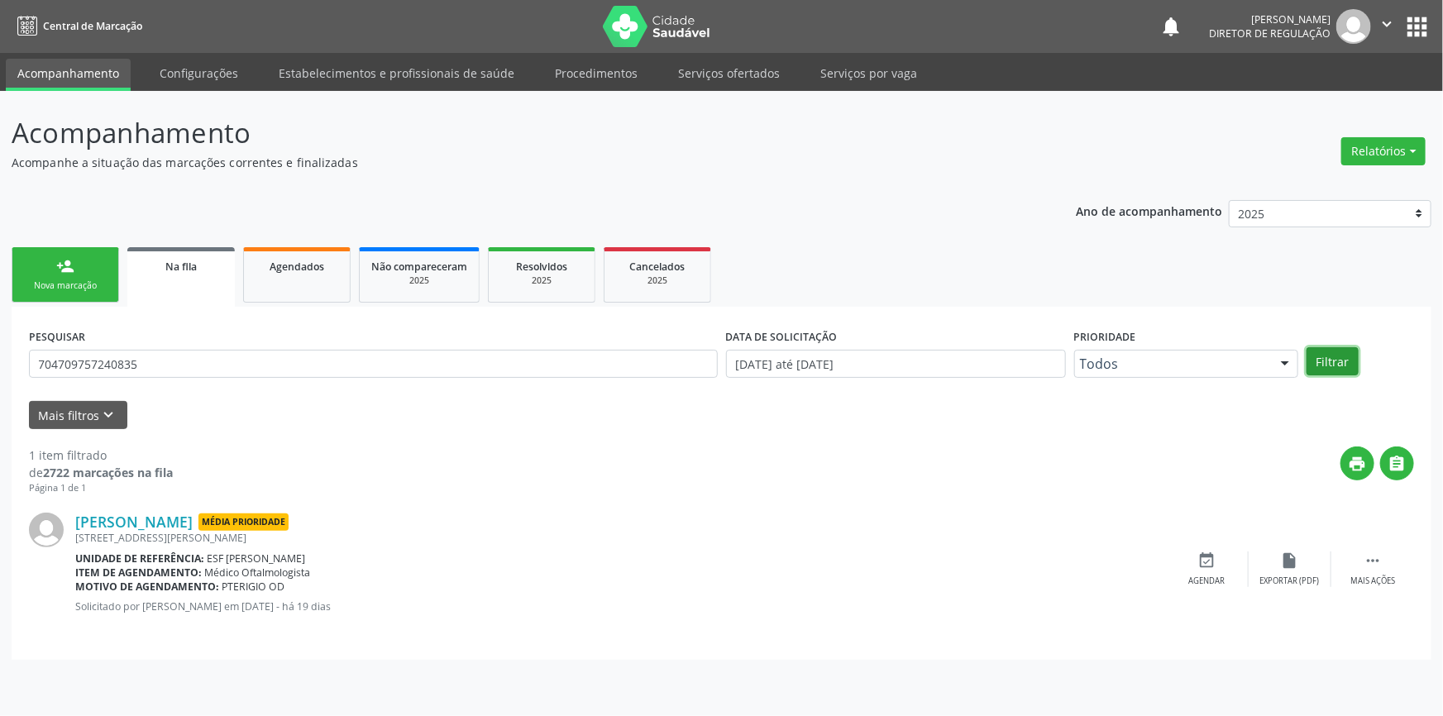
click at [1340, 369] on button "Filtrar" at bounding box center [1333, 361] width 52 height 28
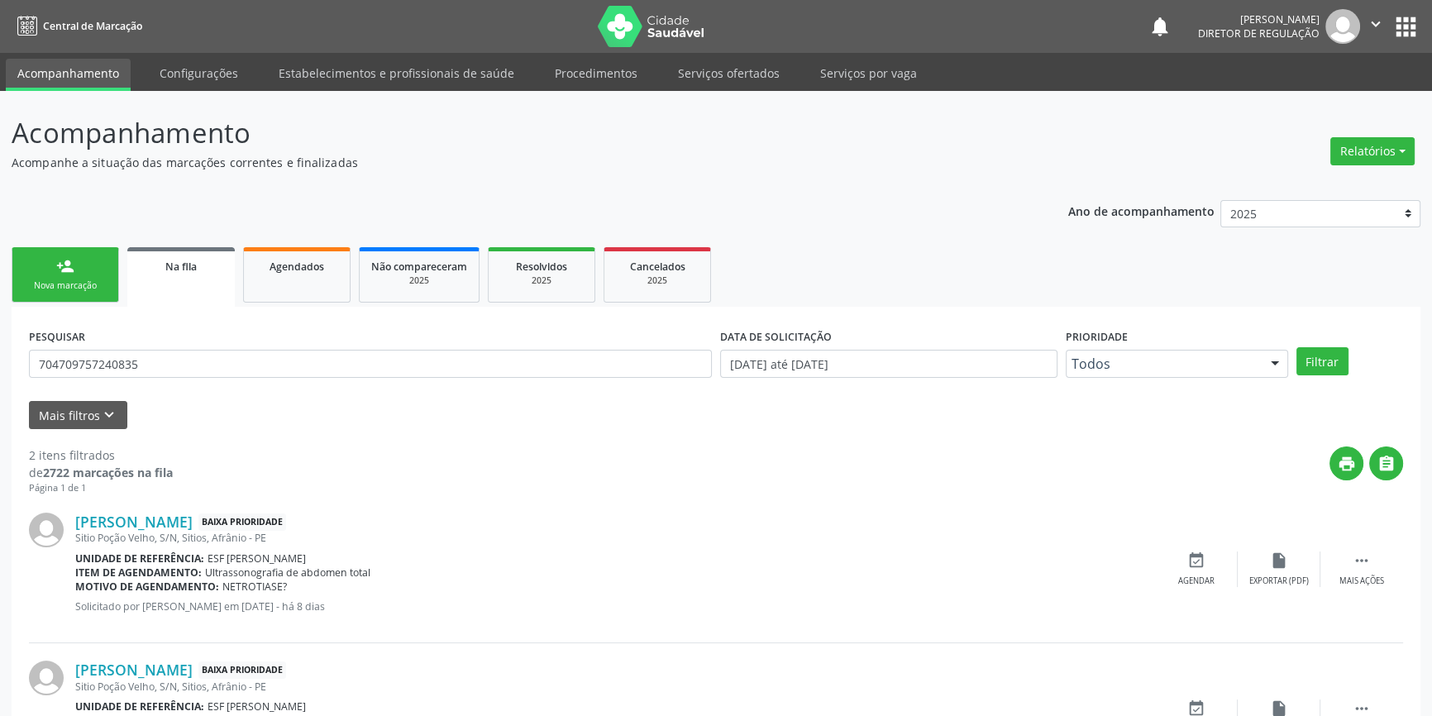
scroll to position [102, 0]
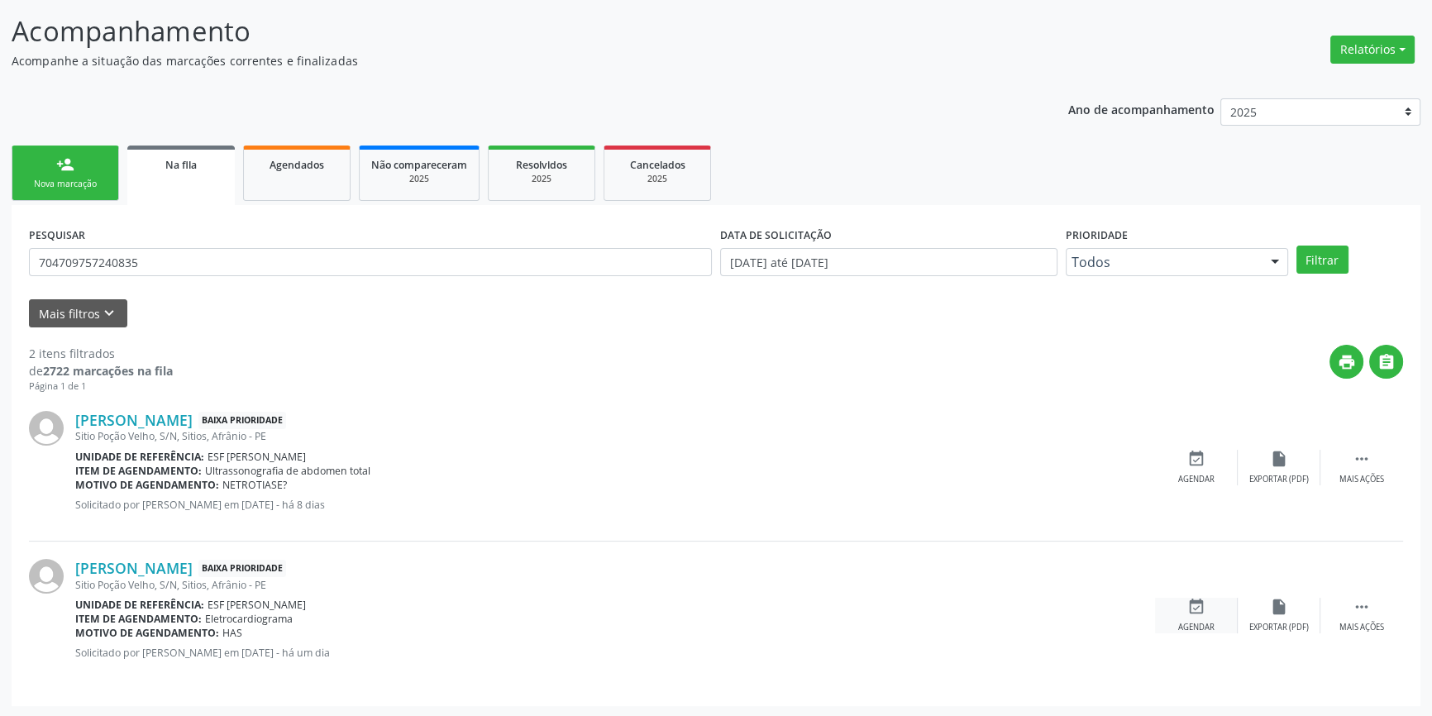
click at [1197, 614] on div "event_available Agendar" at bounding box center [1196, 616] width 83 height 36
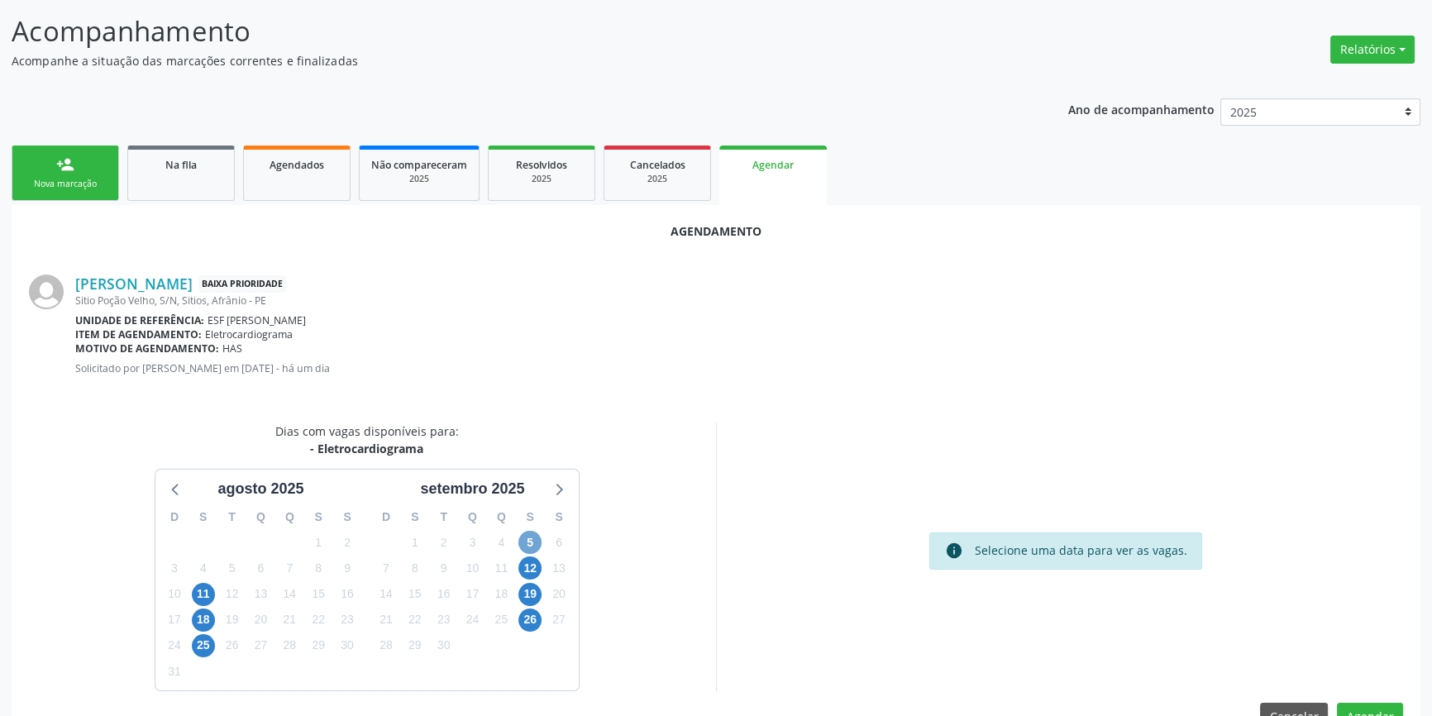
click at [541, 542] on span "5" at bounding box center [530, 542] width 23 height 23
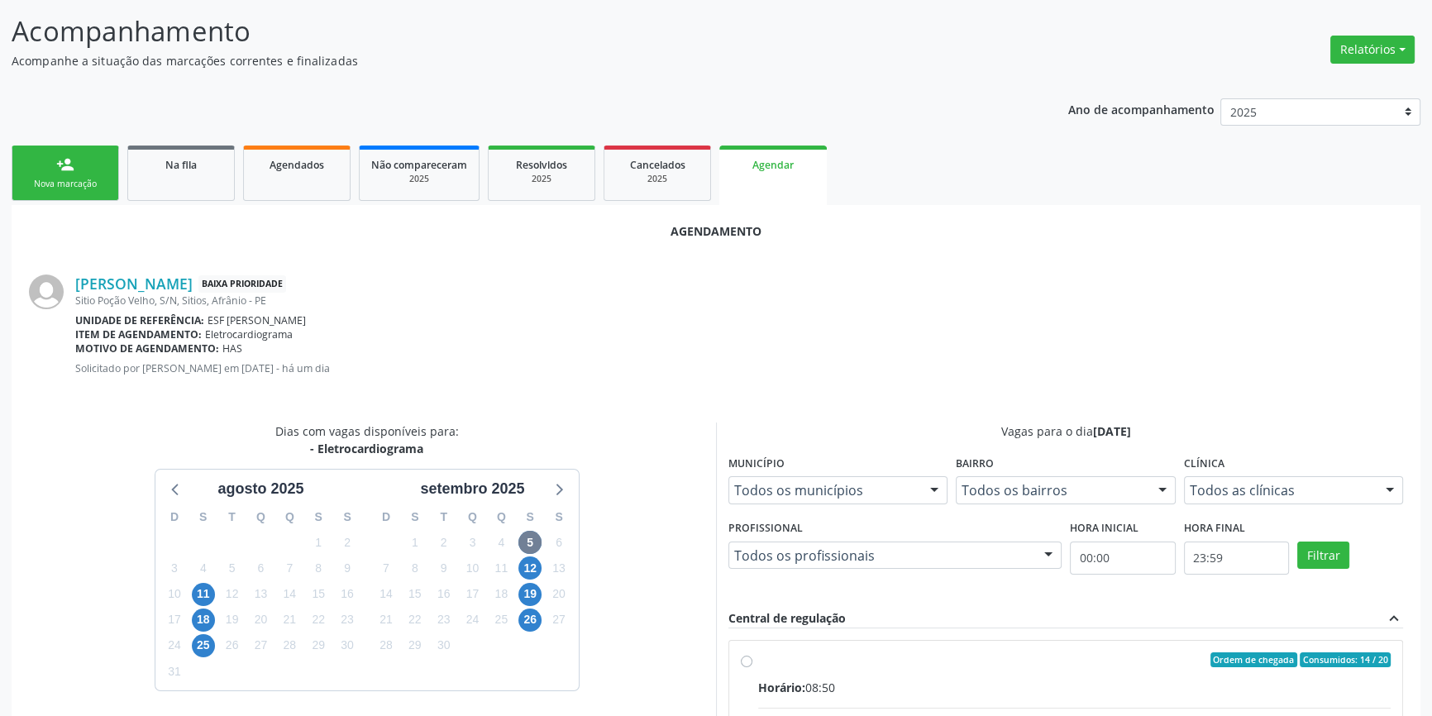
click at [769, 663] on div "Ordem de chegada Consumidos: 14 / 20" at bounding box center [1074, 660] width 633 height 15
click at [753, 663] on input "Ordem de chegada Consumidos: 14 / 20 Horário: 08:50 Clínica: Esf [PERSON_NAME] …" at bounding box center [747, 660] width 12 height 15
radio input "true"
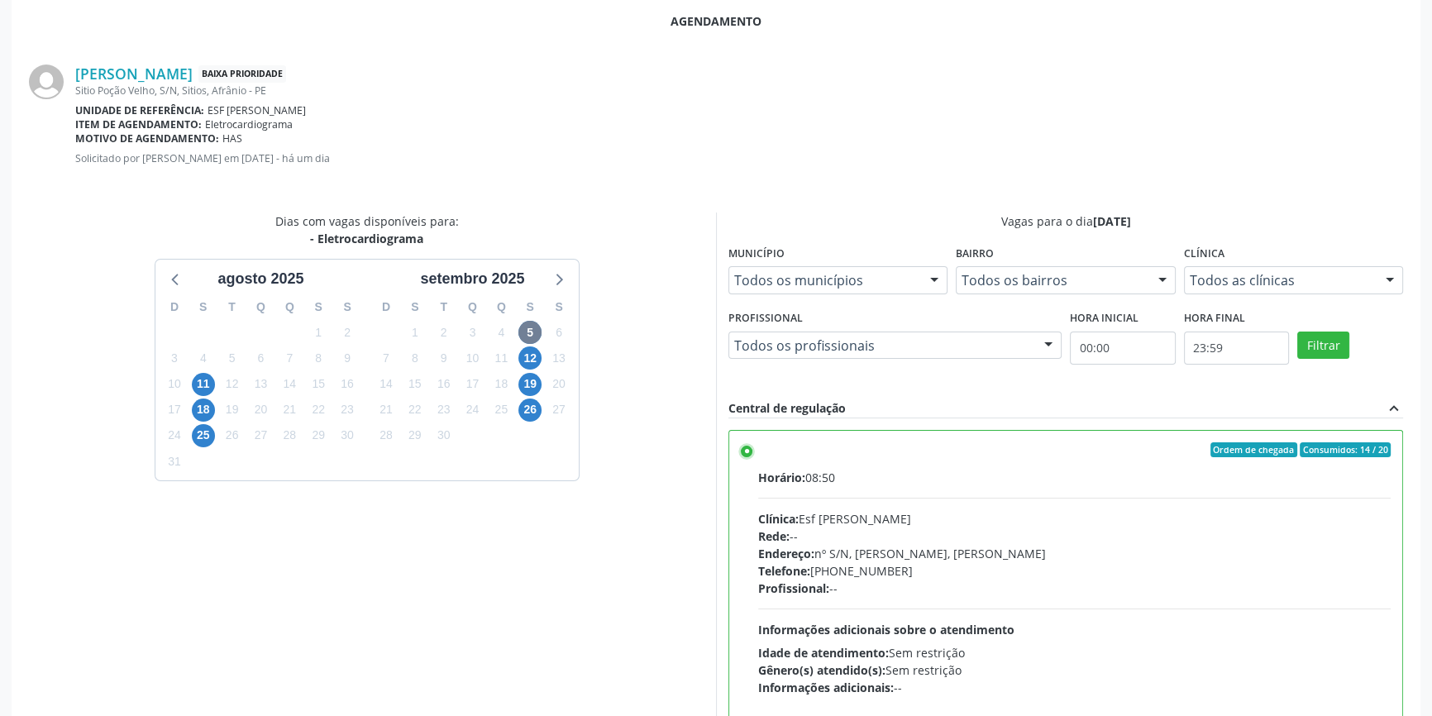
scroll to position [412, 0]
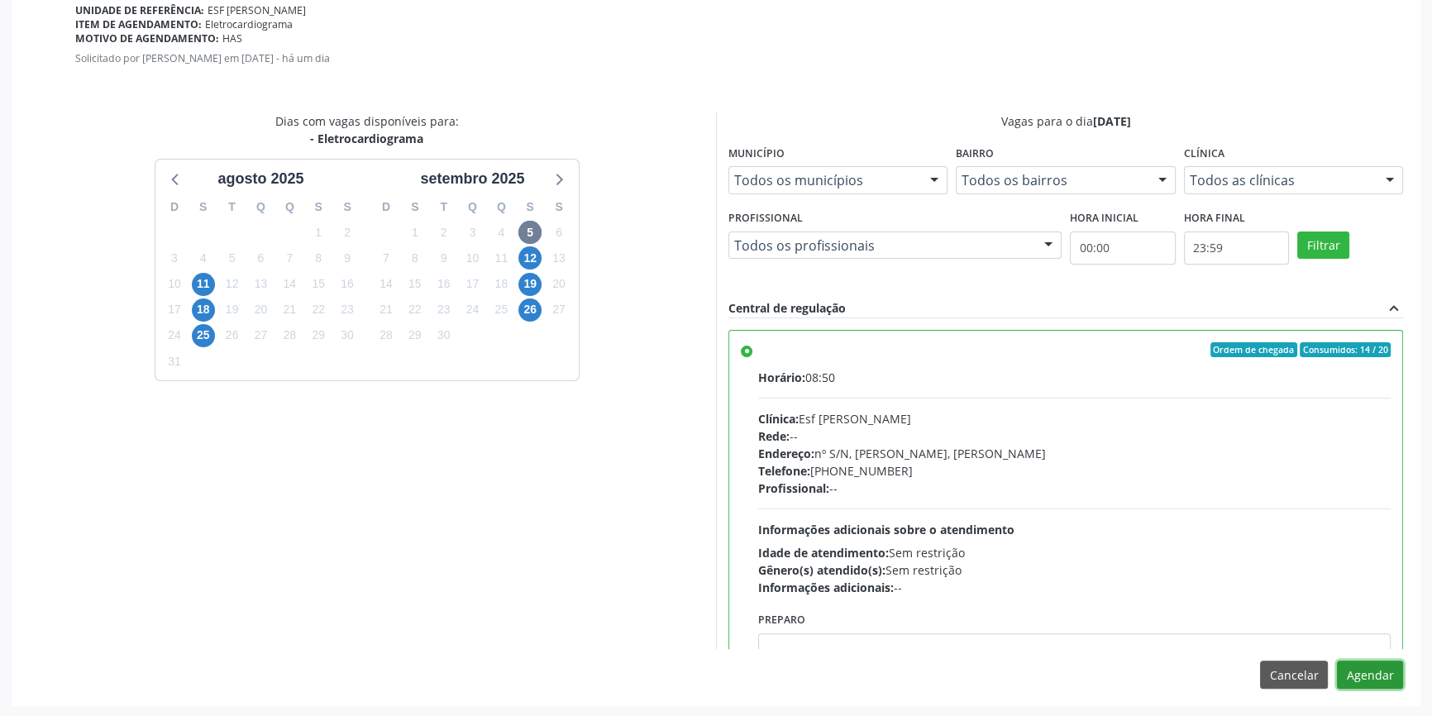
click at [1363, 671] on button "Agendar" at bounding box center [1370, 675] width 66 height 28
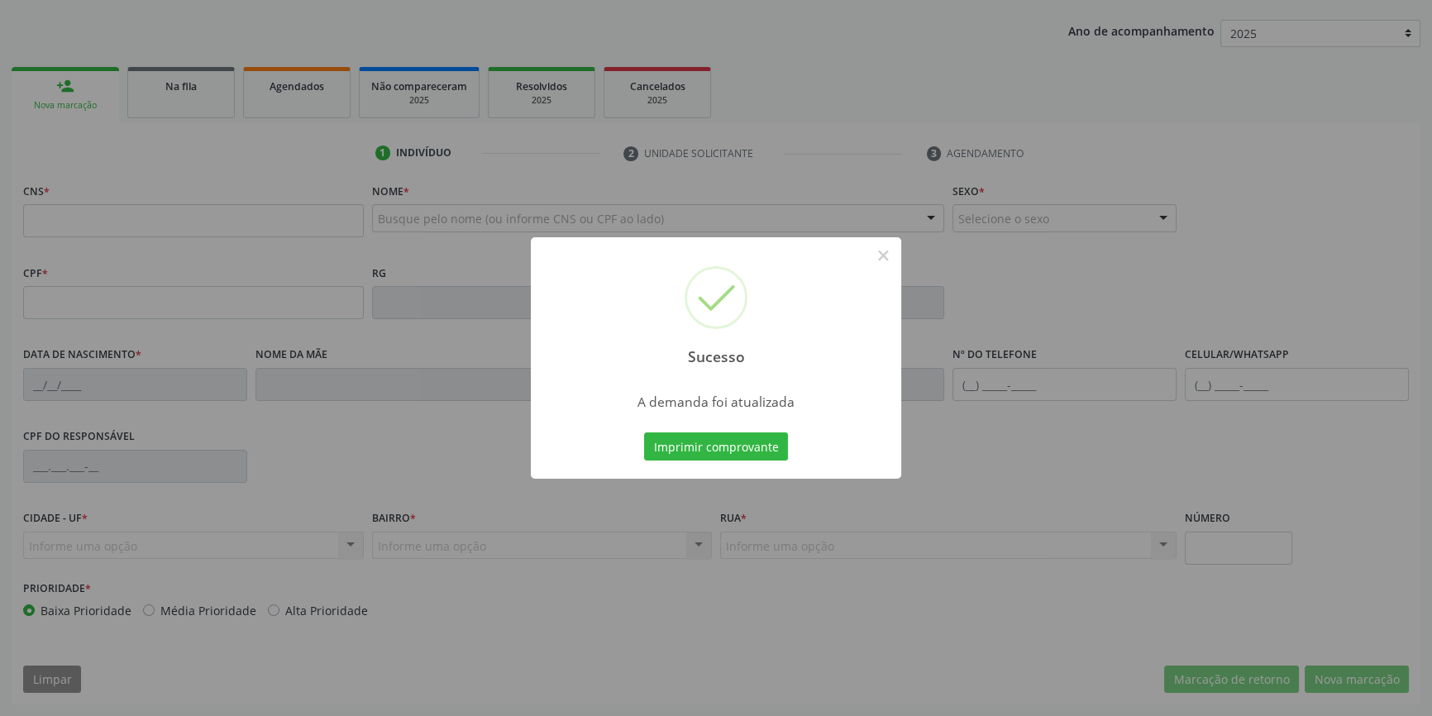
scroll to position [179, 0]
click at [728, 449] on button "Imprimir comprovante" at bounding box center [716, 447] width 144 height 28
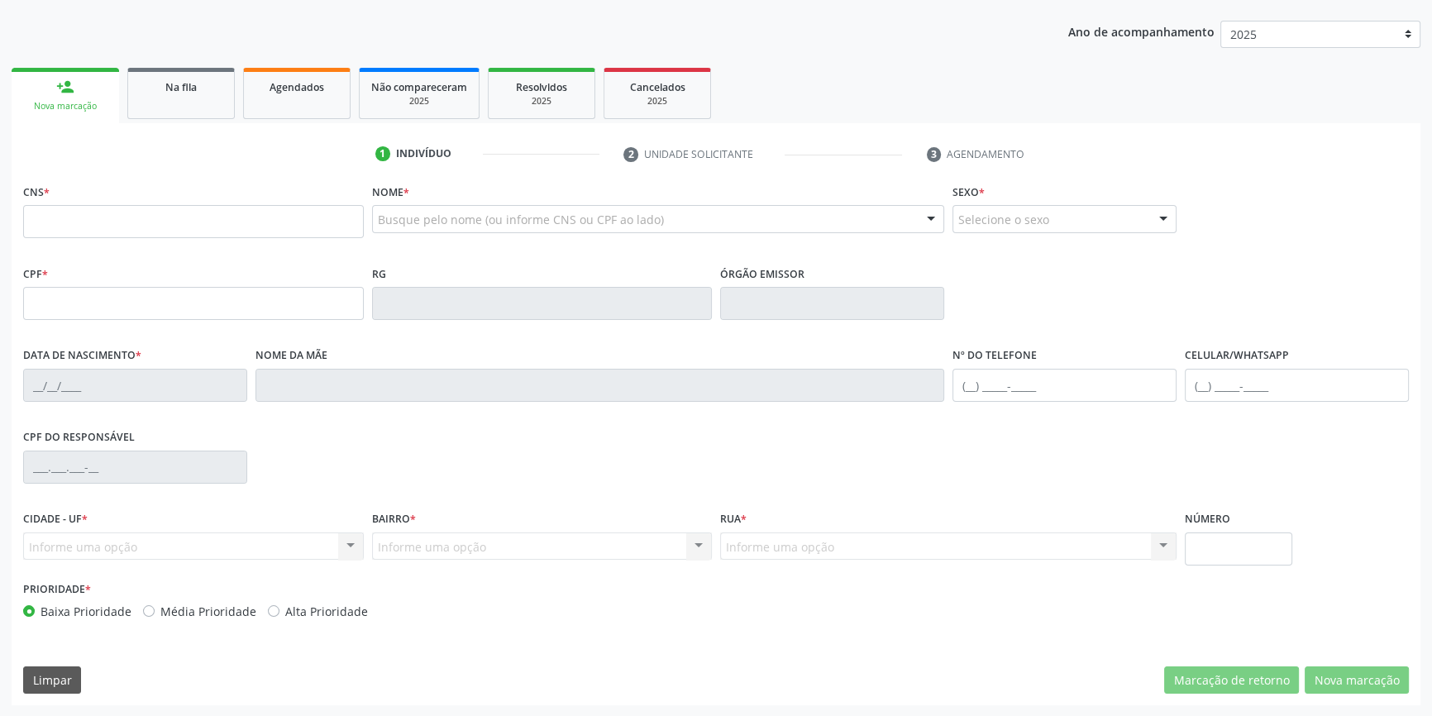
click at [170, 108] on link "Na fila" at bounding box center [181, 93] width 108 height 51
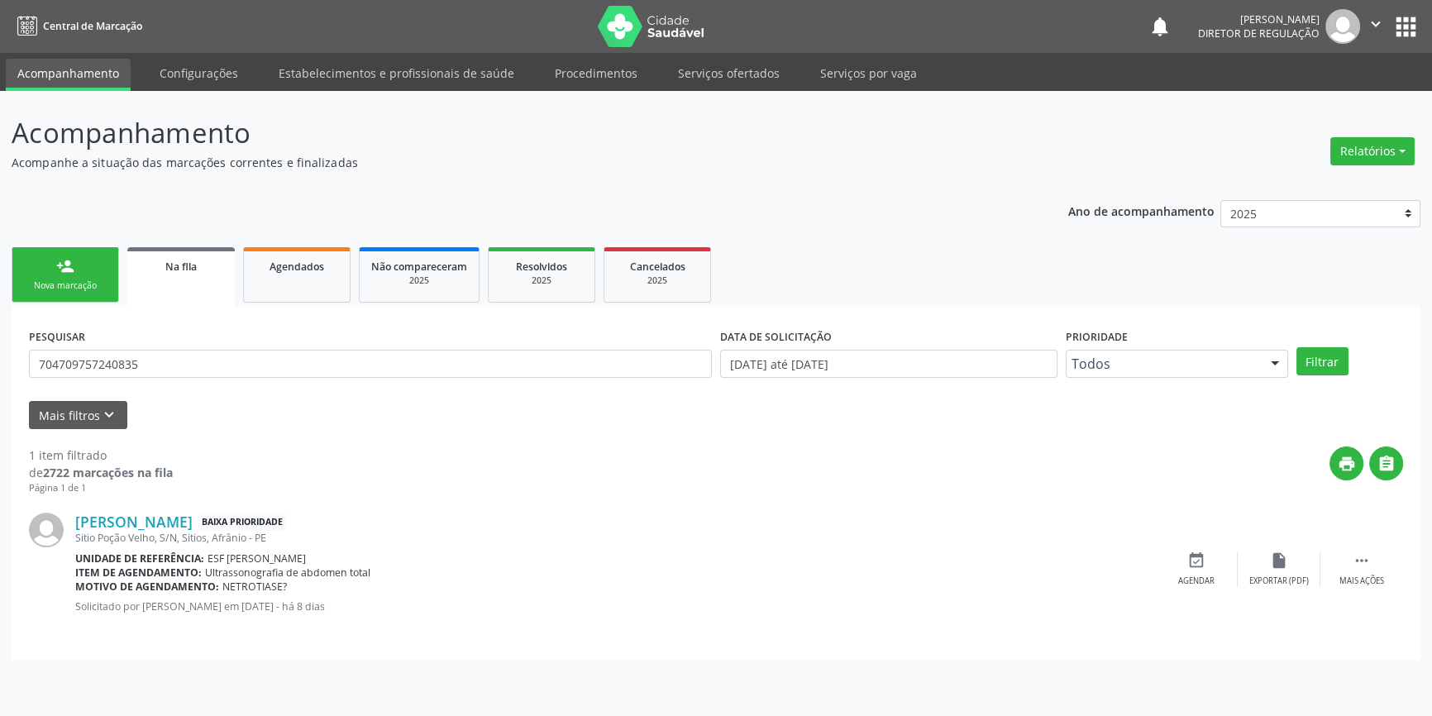
scroll to position [0, 0]
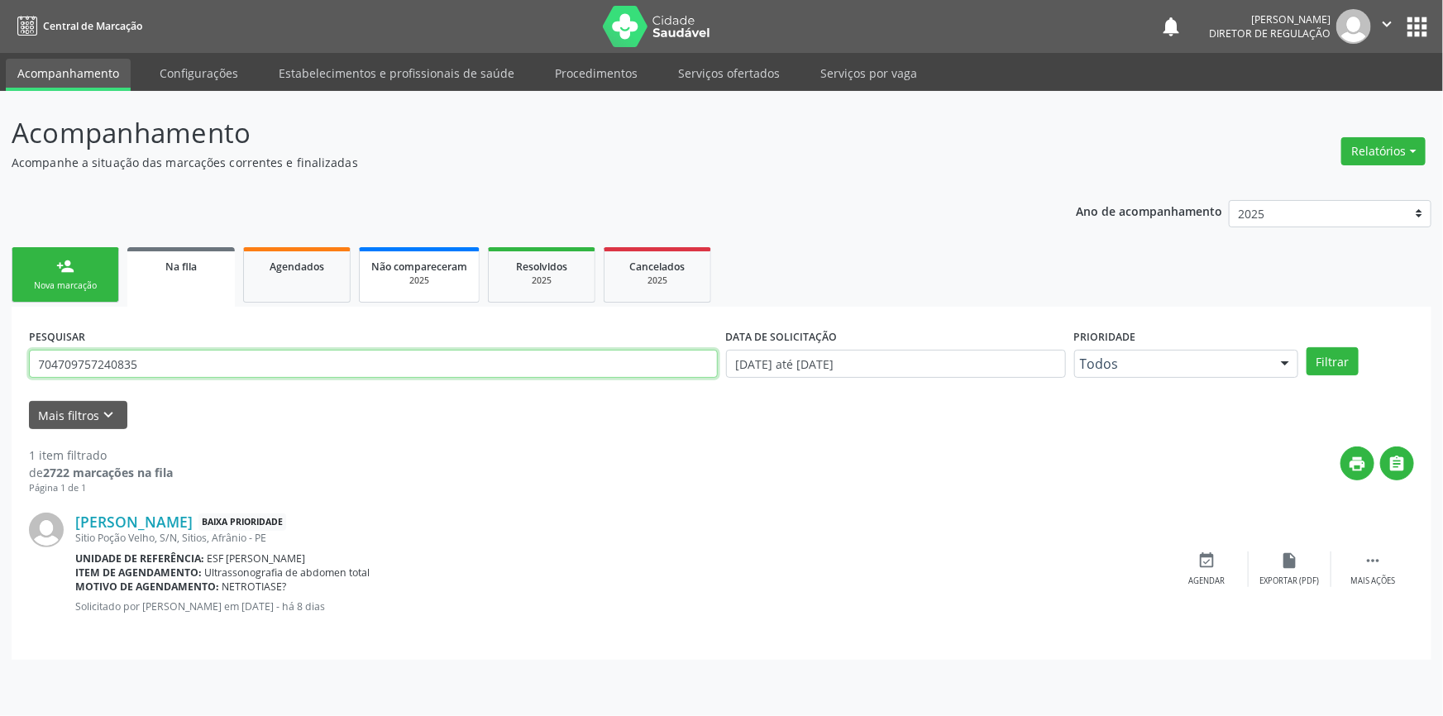
drag, startPoint x: 155, startPoint y: 371, endPoint x: 427, endPoint y: 300, distance: 280.2
click at [0, 368] on div "Acompanhamento Acompanhe a situação das marcações correntes e finalizadas Relat…" at bounding box center [721, 403] width 1443 height 625
type input "705005807027650"
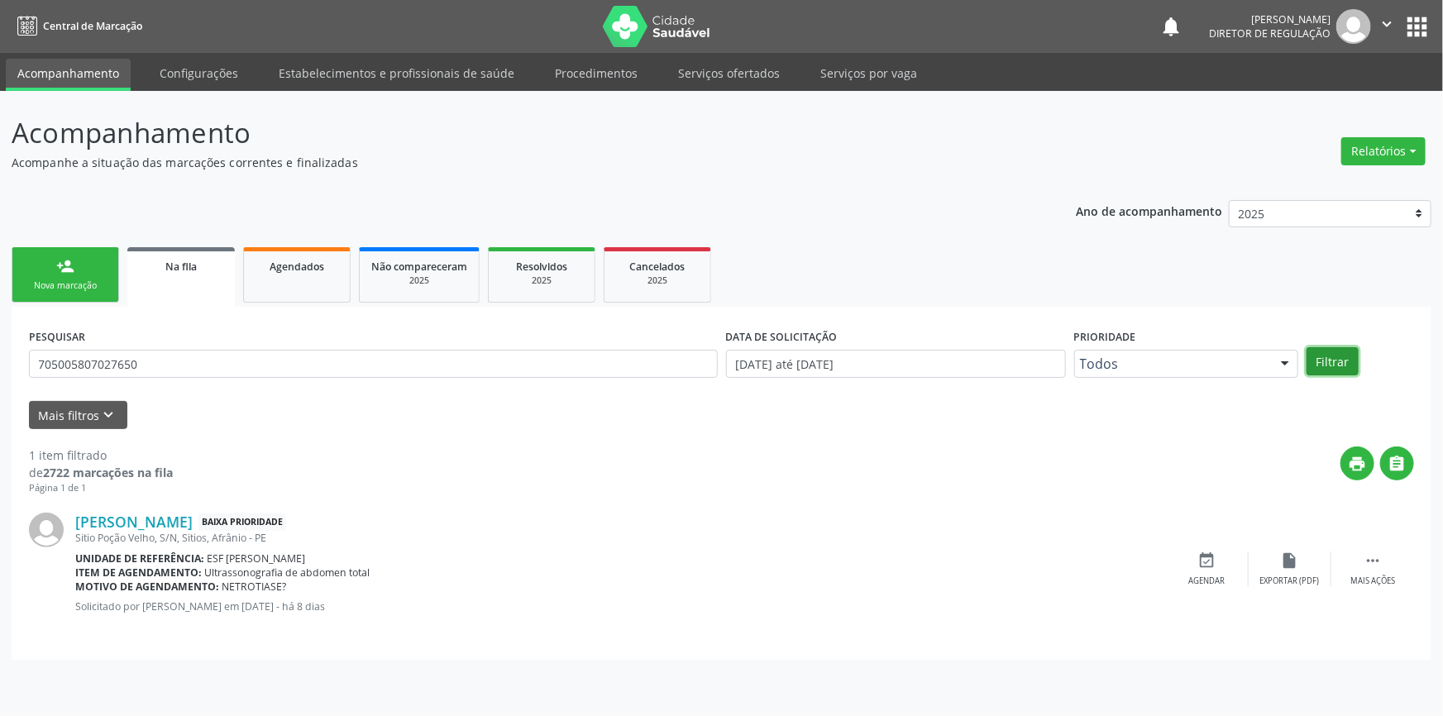
click at [1327, 367] on button "Filtrar" at bounding box center [1333, 361] width 52 height 28
click at [1193, 560] on div "event_available Agendar" at bounding box center [1207, 570] width 83 height 36
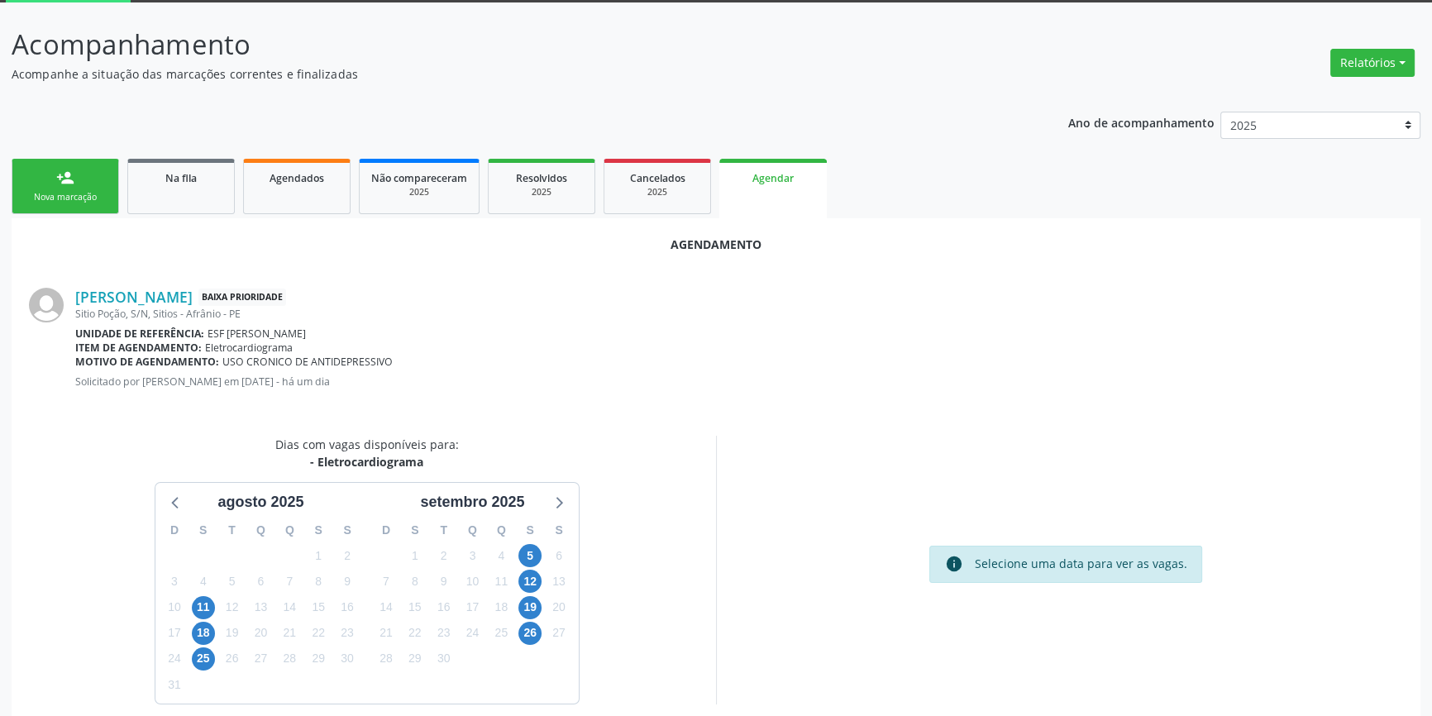
scroll to position [143, 0]
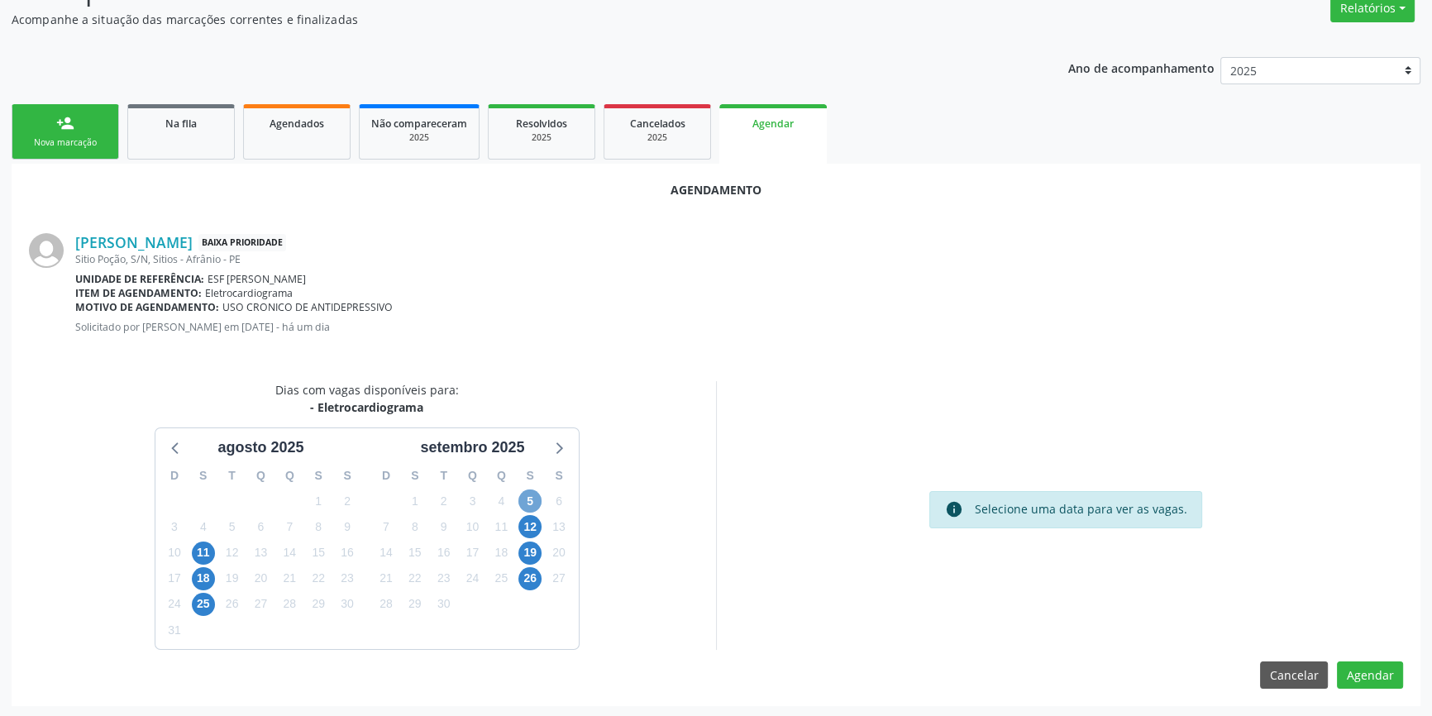
click at [521, 495] on span "5" at bounding box center [530, 501] width 23 height 23
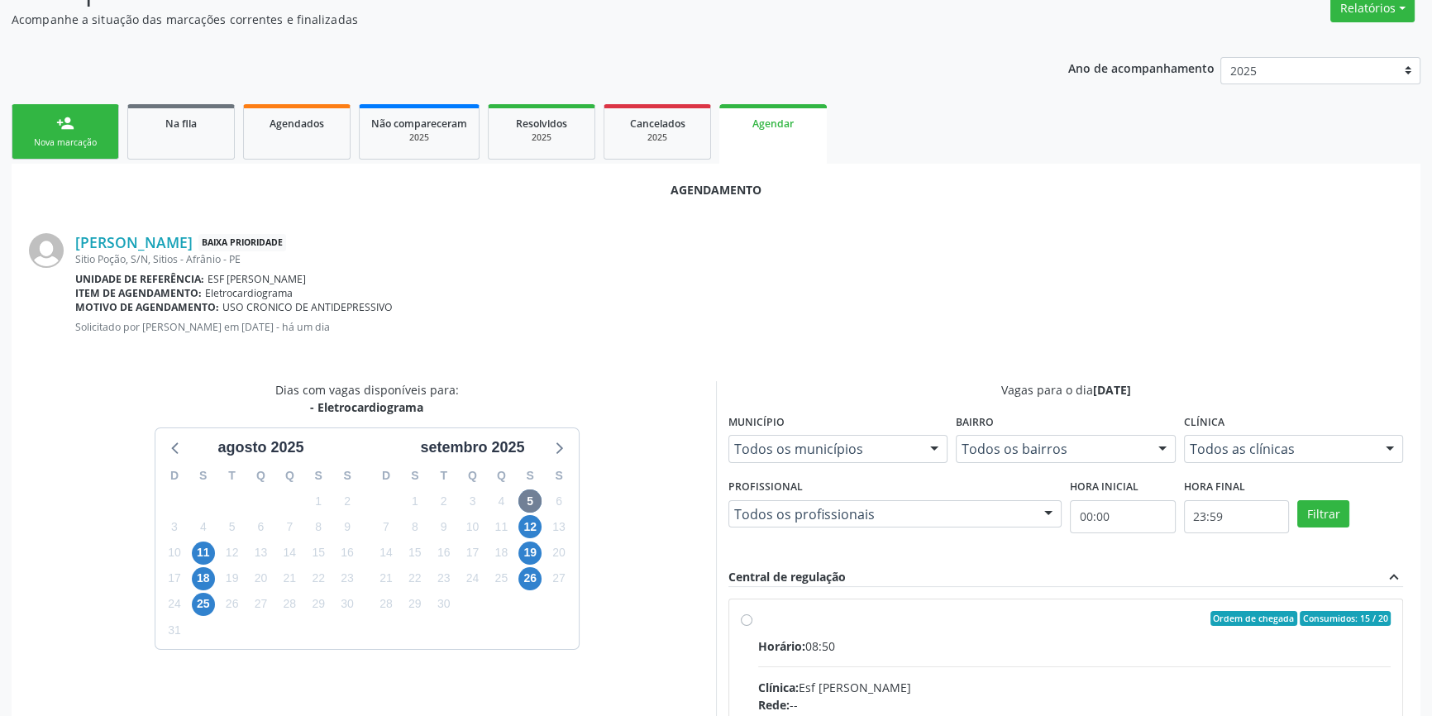
click at [793, 642] on span "Horário:" at bounding box center [781, 646] width 47 height 16
click at [753, 626] on input "Ordem de chegada Consumidos: 15 / 20 Horário: 08:50 Clínica: Esf Isabel Gomes R…" at bounding box center [747, 618] width 12 height 15
radio input "true"
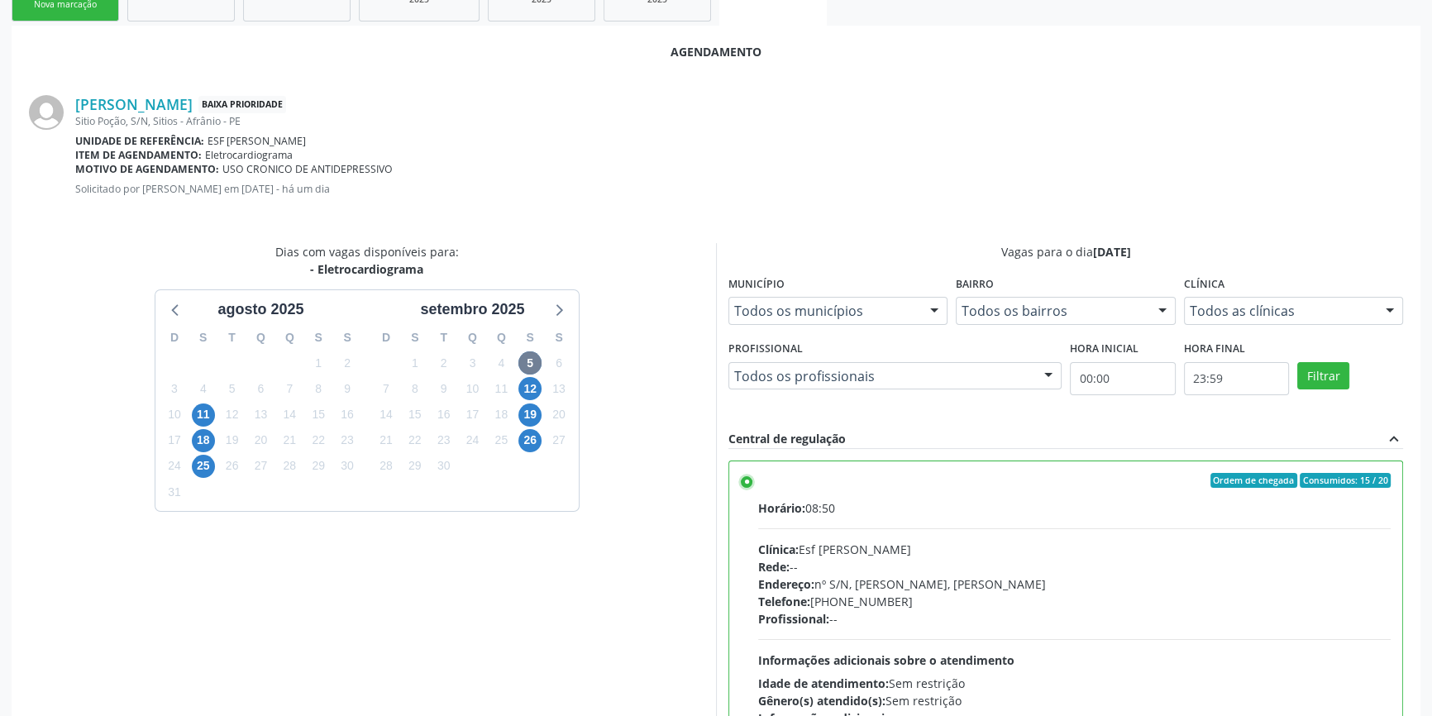
scroll to position [412, 0]
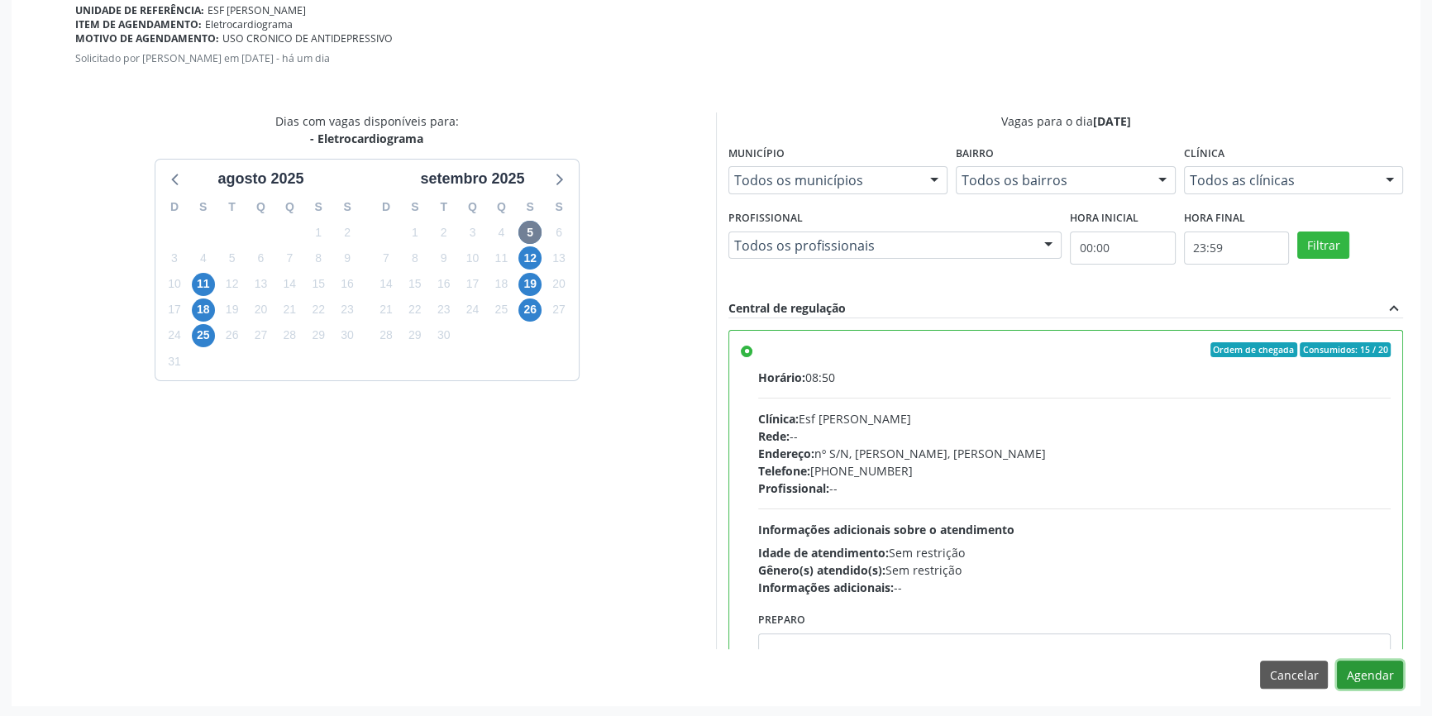
click at [1372, 663] on button "Agendar" at bounding box center [1370, 675] width 66 height 28
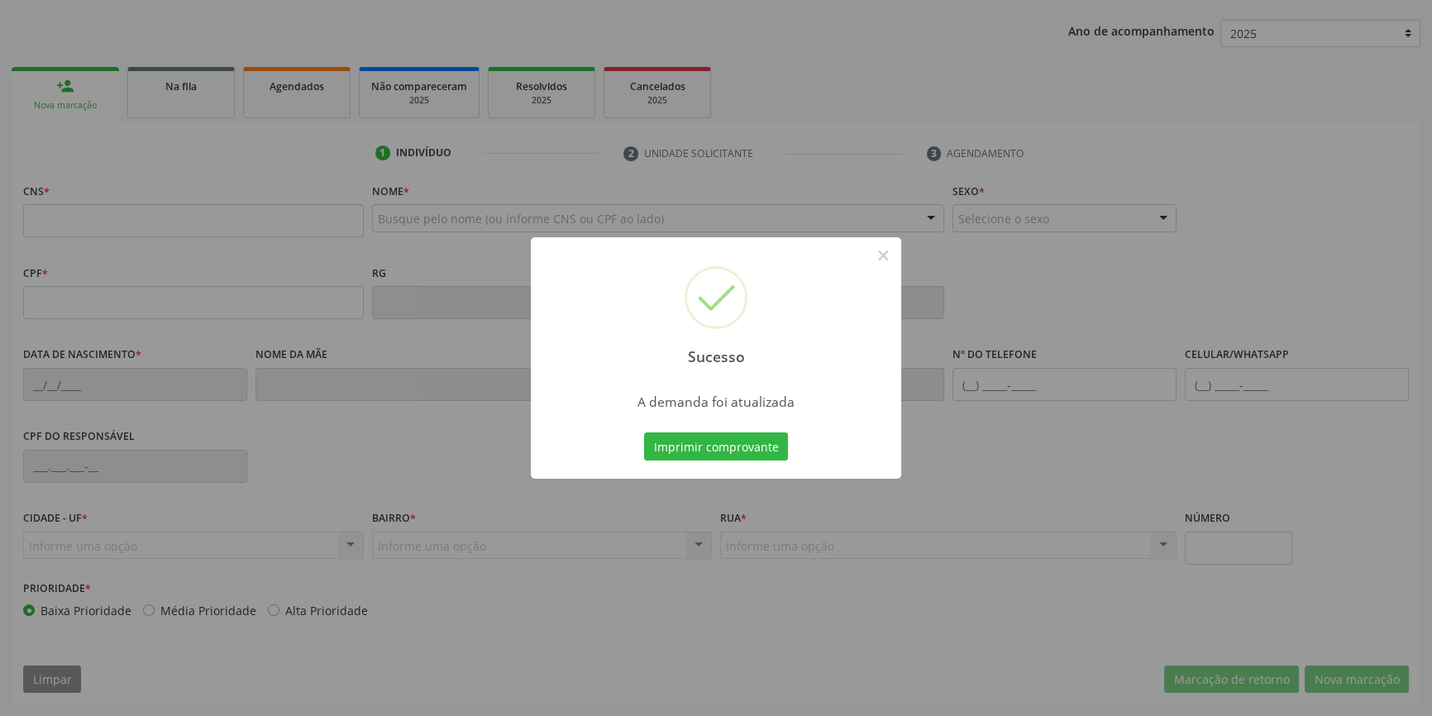
scroll to position [179, 0]
click at [760, 448] on button "Imprimir comprovante" at bounding box center [716, 447] width 144 height 28
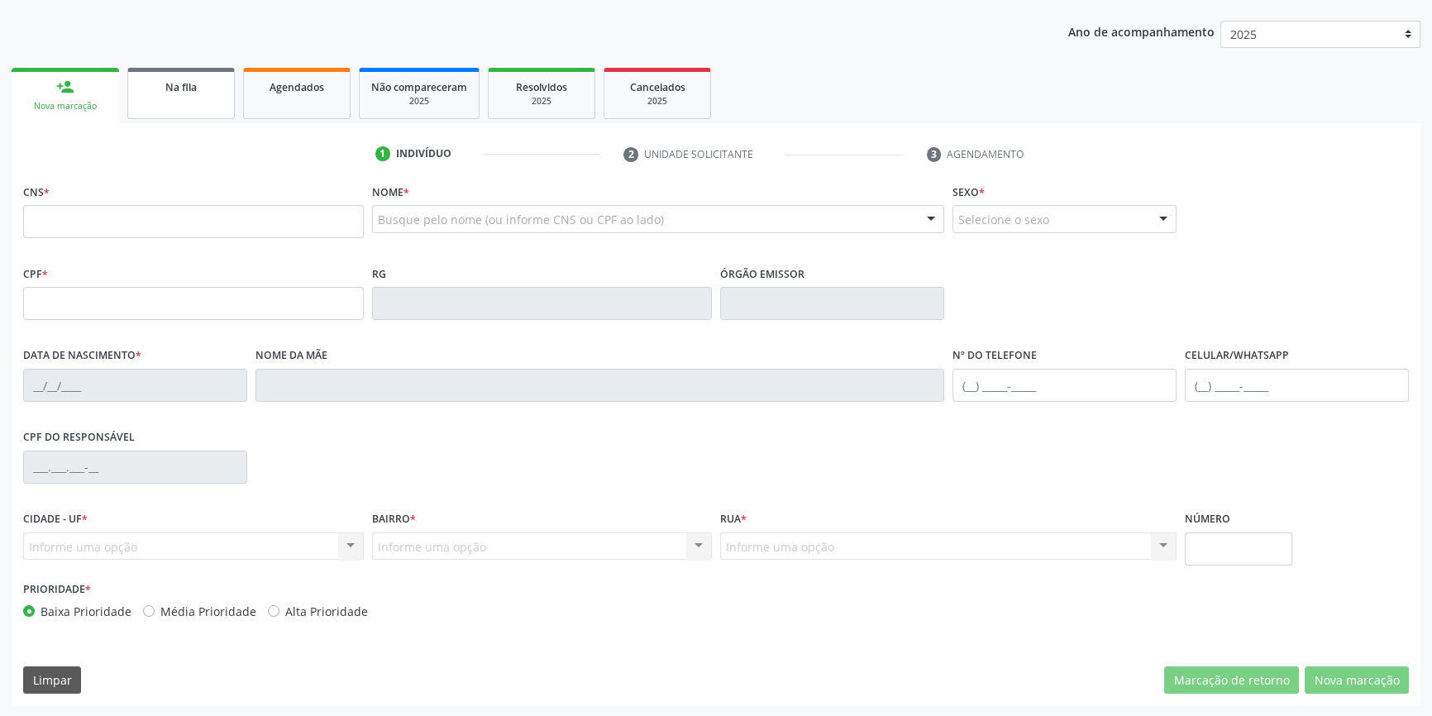
click at [210, 101] on link "Na fila" at bounding box center [181, 93] width 108 height 51
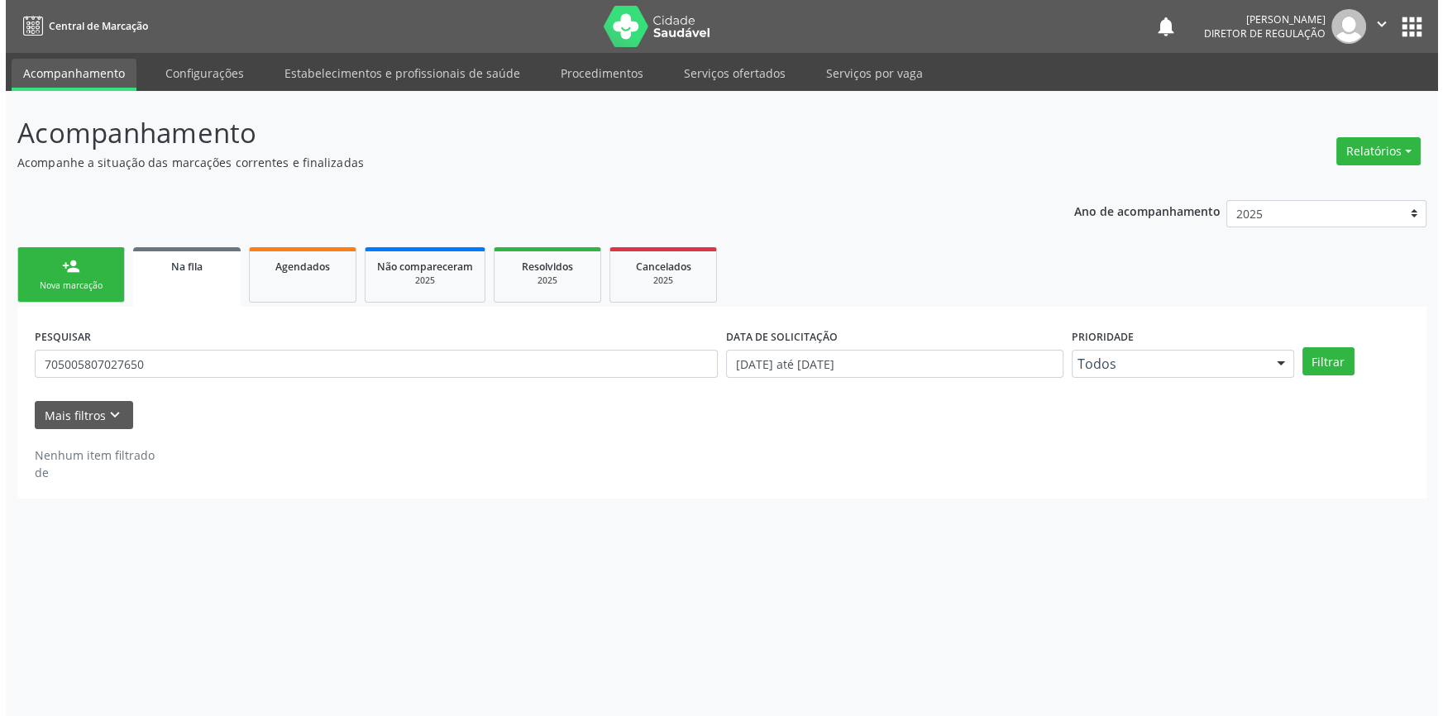
scroll to position [0, 0]
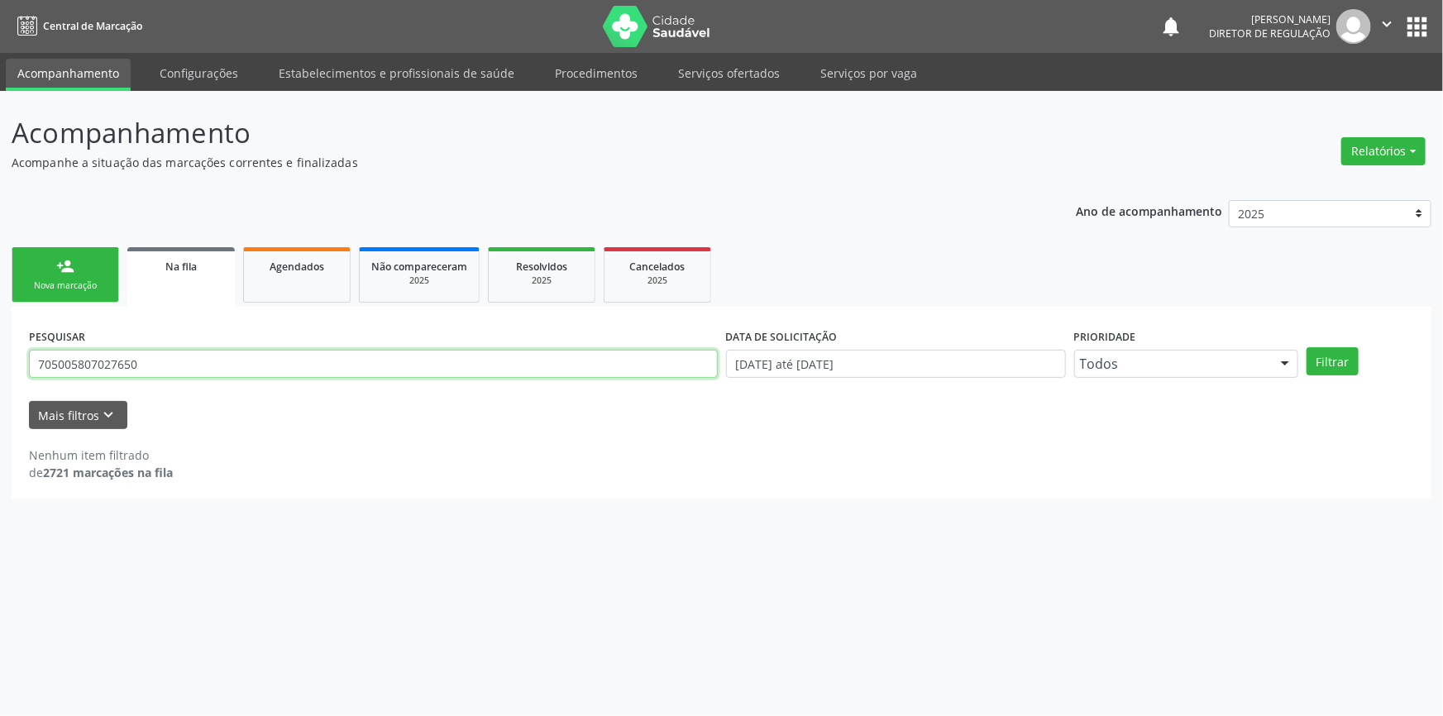
drag, startPoint x: 132, startPoint y: 356, endPoint x: 0, endPoint y: 297, distance: 144.8
click at [0, 298] on div "Acompanhamento Acompanhe a situação das marcações correntes e finalizadas Relat…" at bounding box center [721, 403] width 1443 height 625
type input "706505334530990"
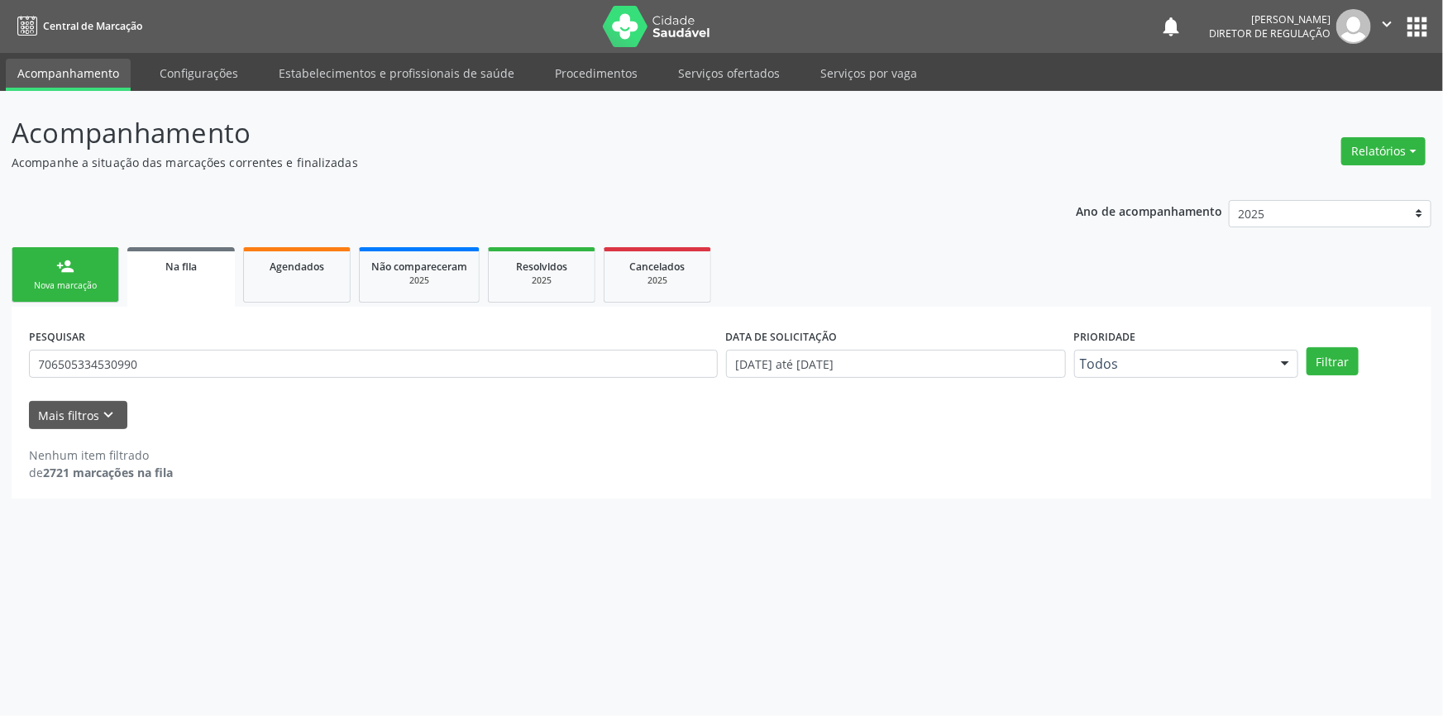
type input "706505334530990"
drag, startPoint x: 1362, startPoint y: 357, endPoint x: 1349, endPoint y: 358, distance: 13.3
click at [1359, 357] on div "Filtrar" at bounding box center [1361, 361] width 116 height 28
click at [1345, 360] on button "Filtrar" at bounding box center [1333, 361] width 52 height 28
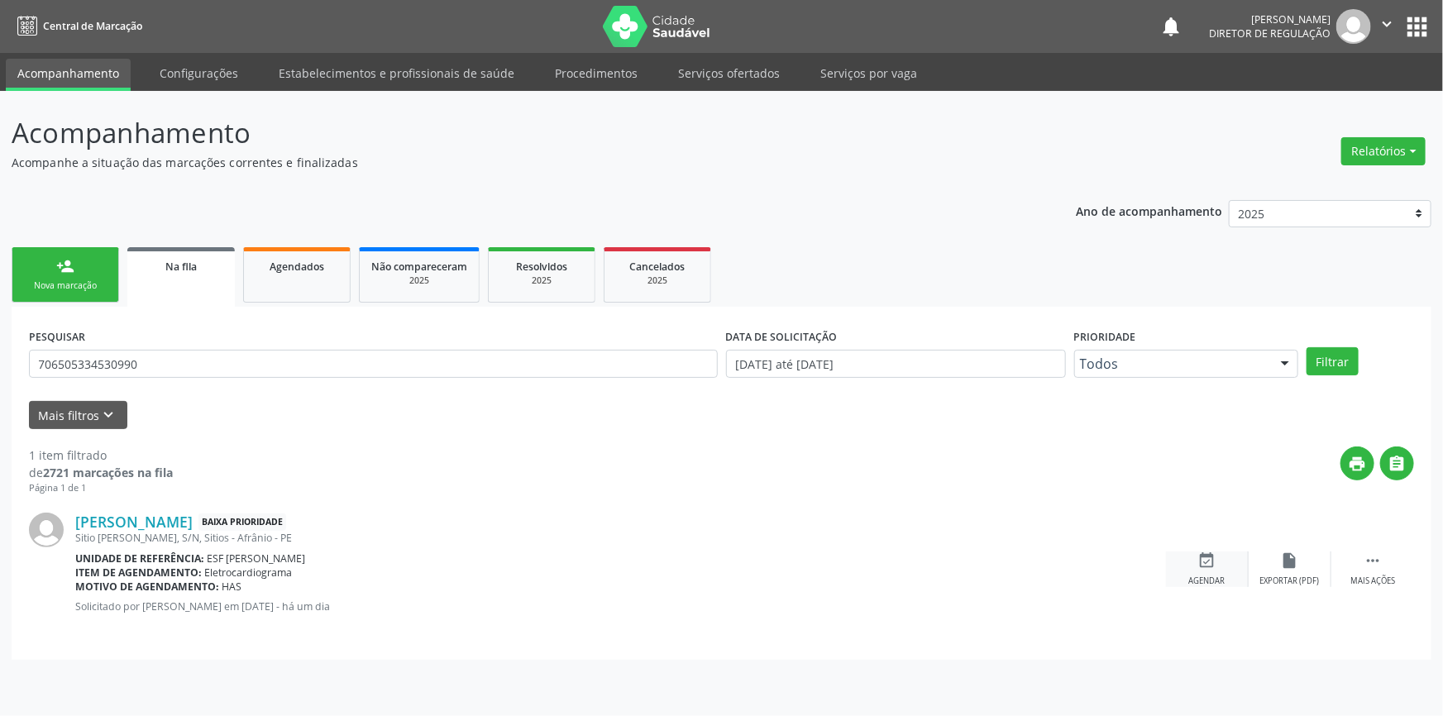
click at [1228, 569] on div "event_available Agendar" at bounding box center [1207, 570] width 83 height 36
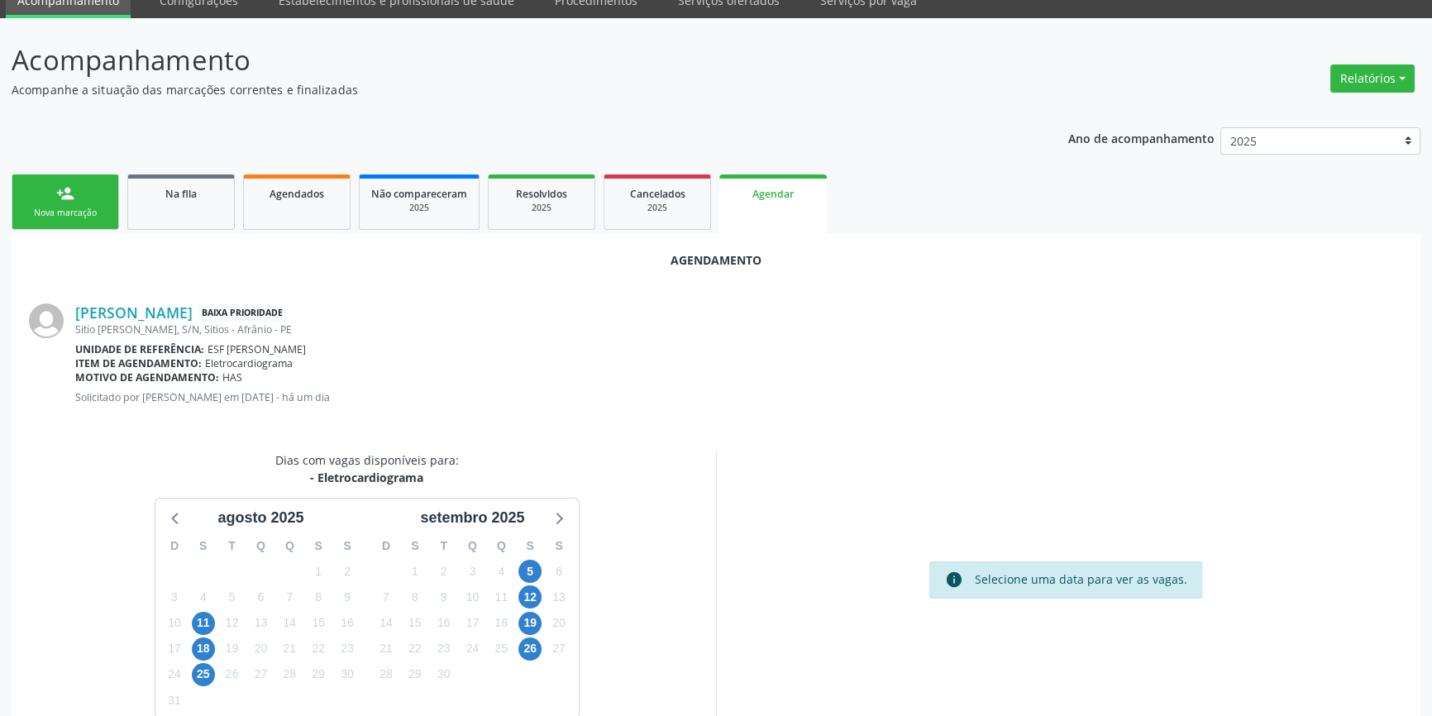
scroll to position [143, 0]
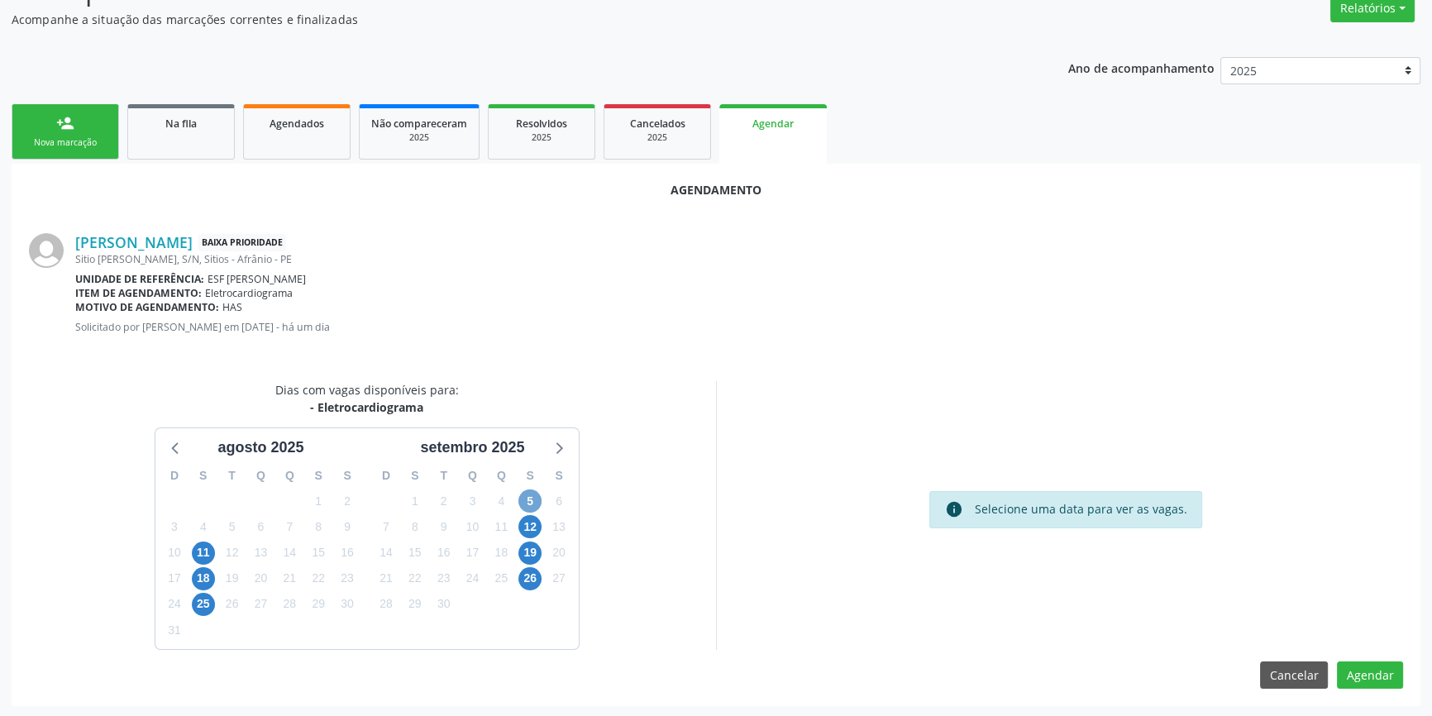
click at [527, 501] on span "5" at bounding box center [530, 501] width 23 height 23
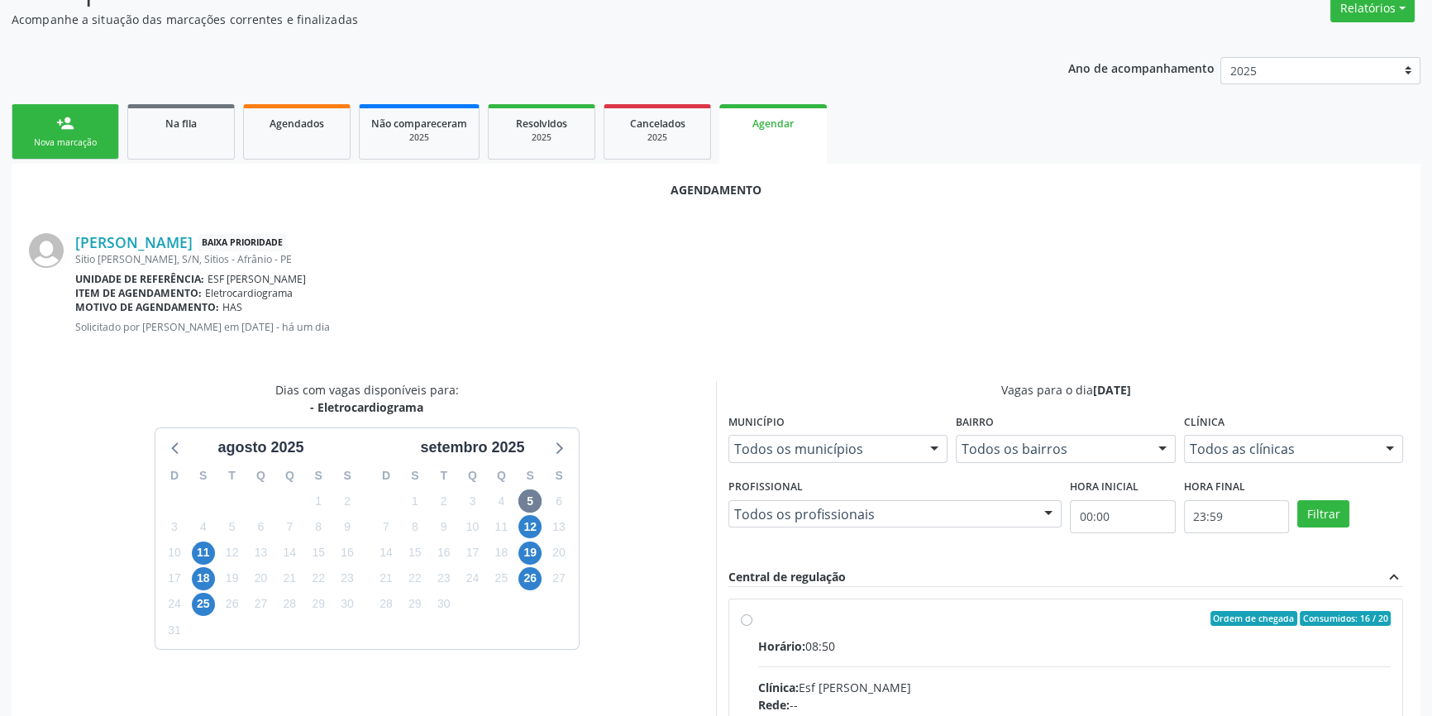
click at [753, 626] on input "Ordem de chegada Consumidos: 16 / 20 Horário: 08:50 Clínica: Esf [PERSON_NAME]:…" at bounding box center [747, 618] width 12 height 15
radio input "true"
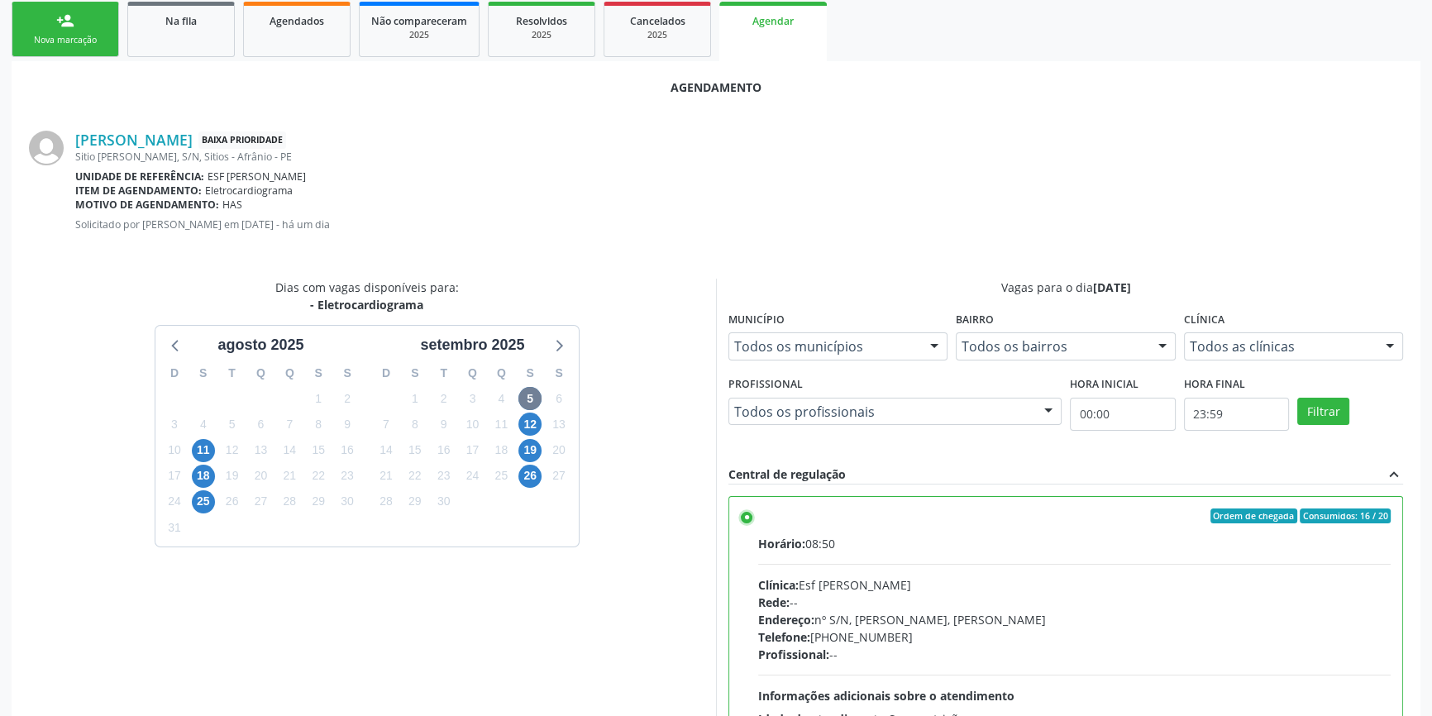
scroll to position [412, 0]
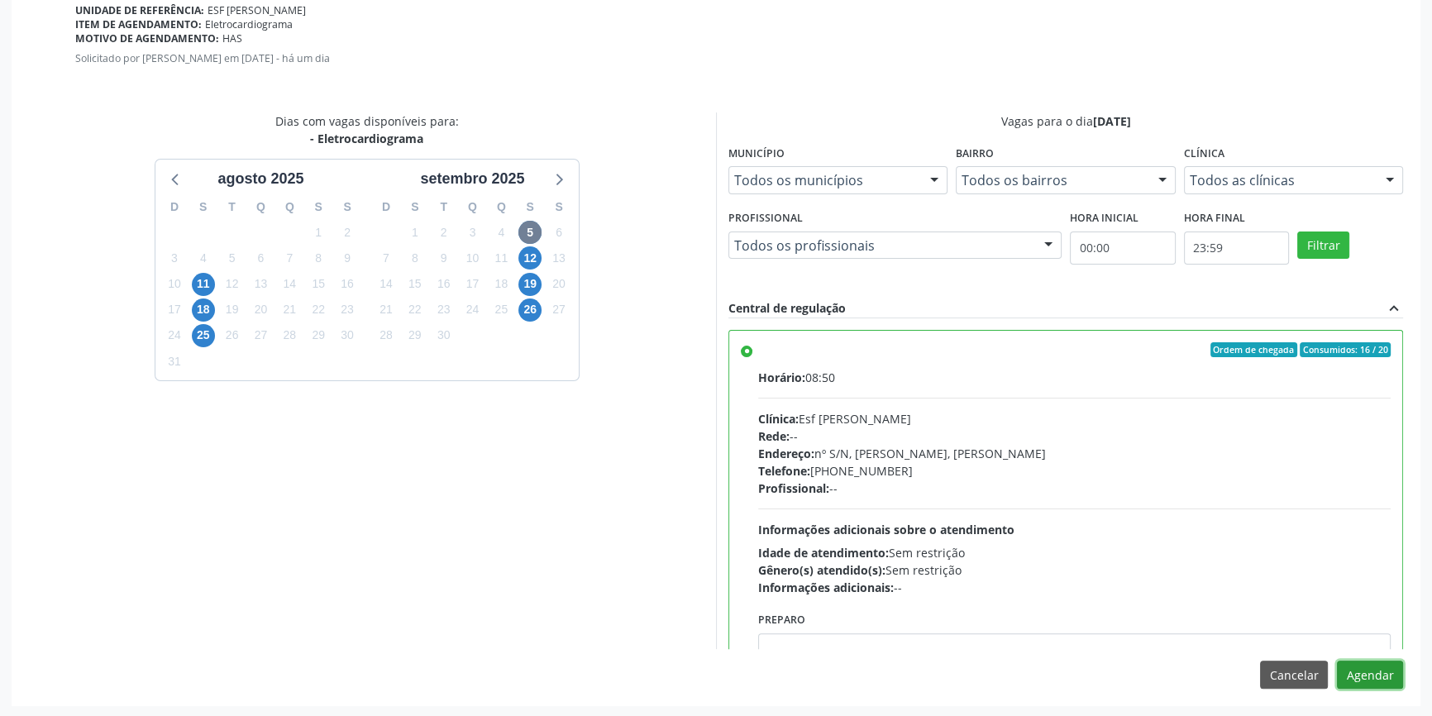
click at [1375, 681] on button "Agendar" at bounding box center [1370, 675] width 66 height 28
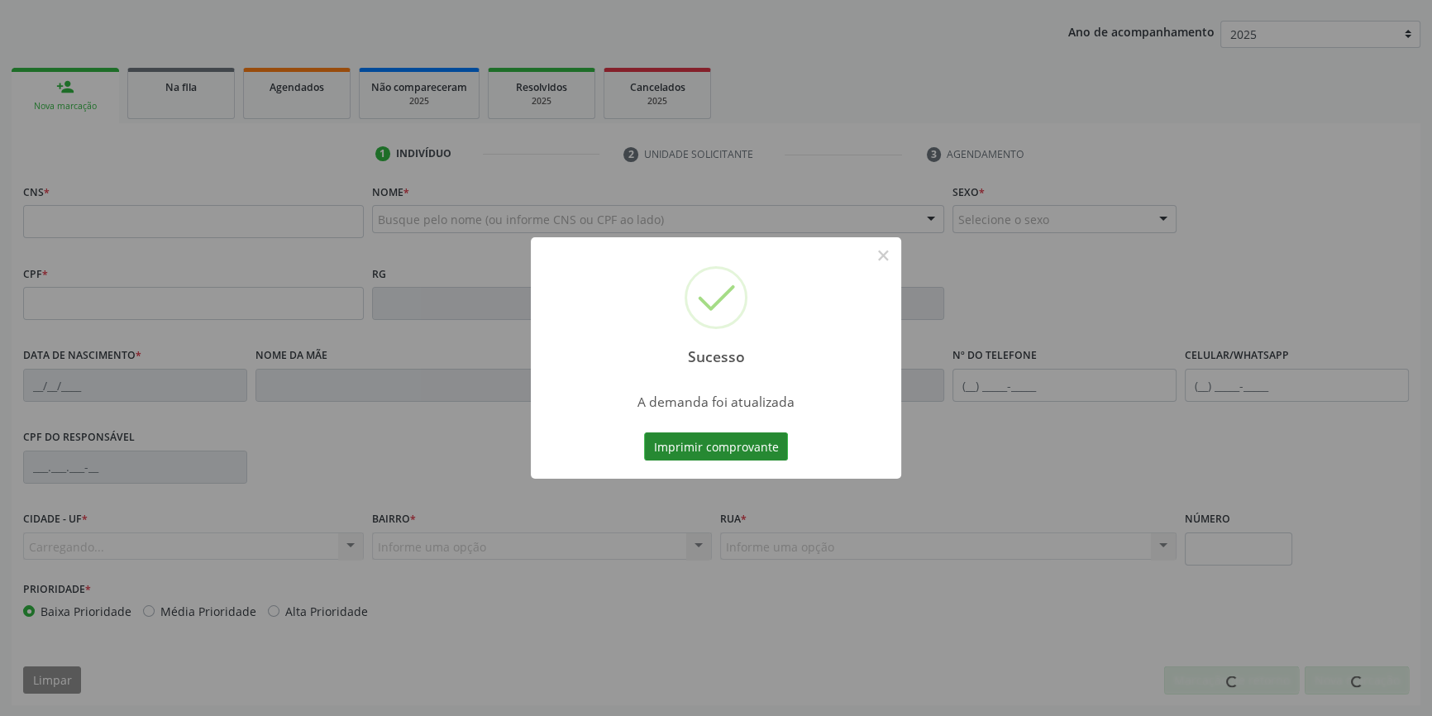
click at [735, 442] on button "Imprimir comprovante" at bounding box center [716, 447] width 144 height 28
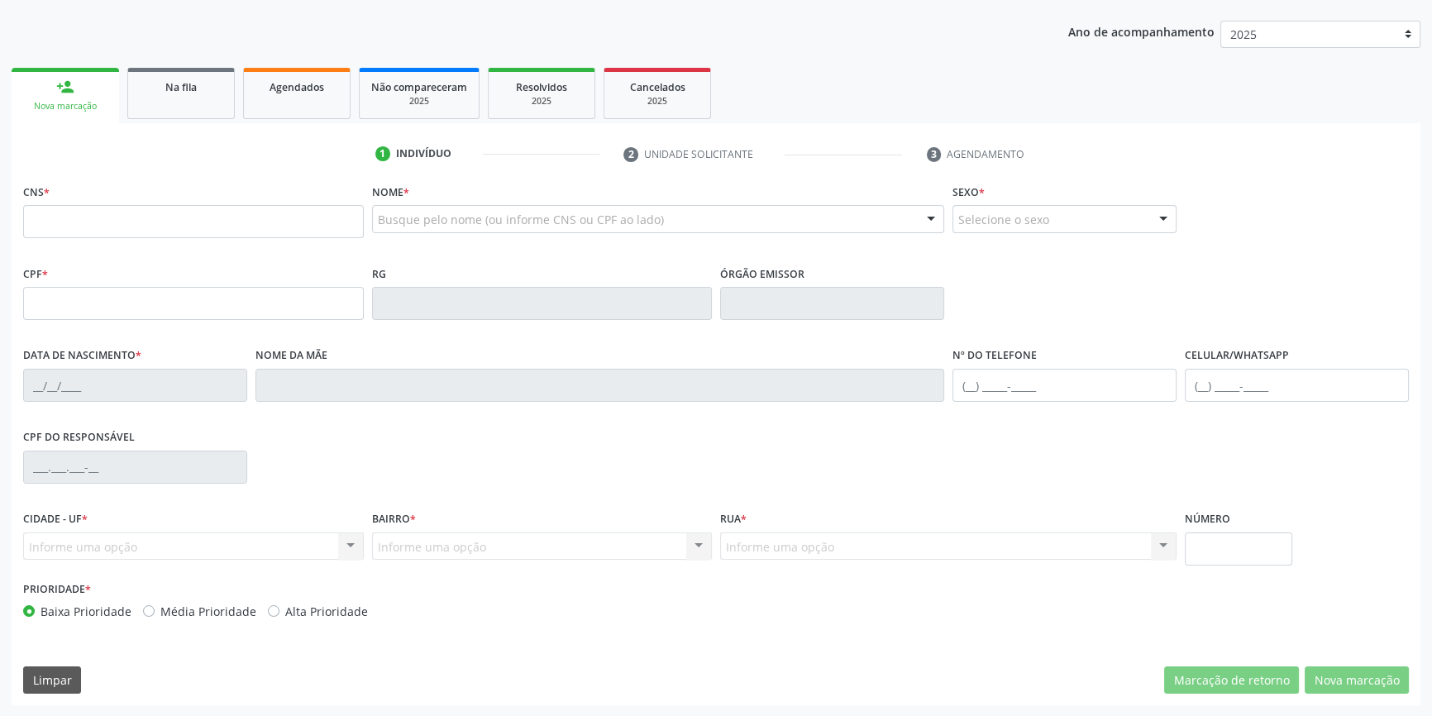
click at [151, 93] on div "Na fila" at bounding box center [181, 86] width 83 height 17
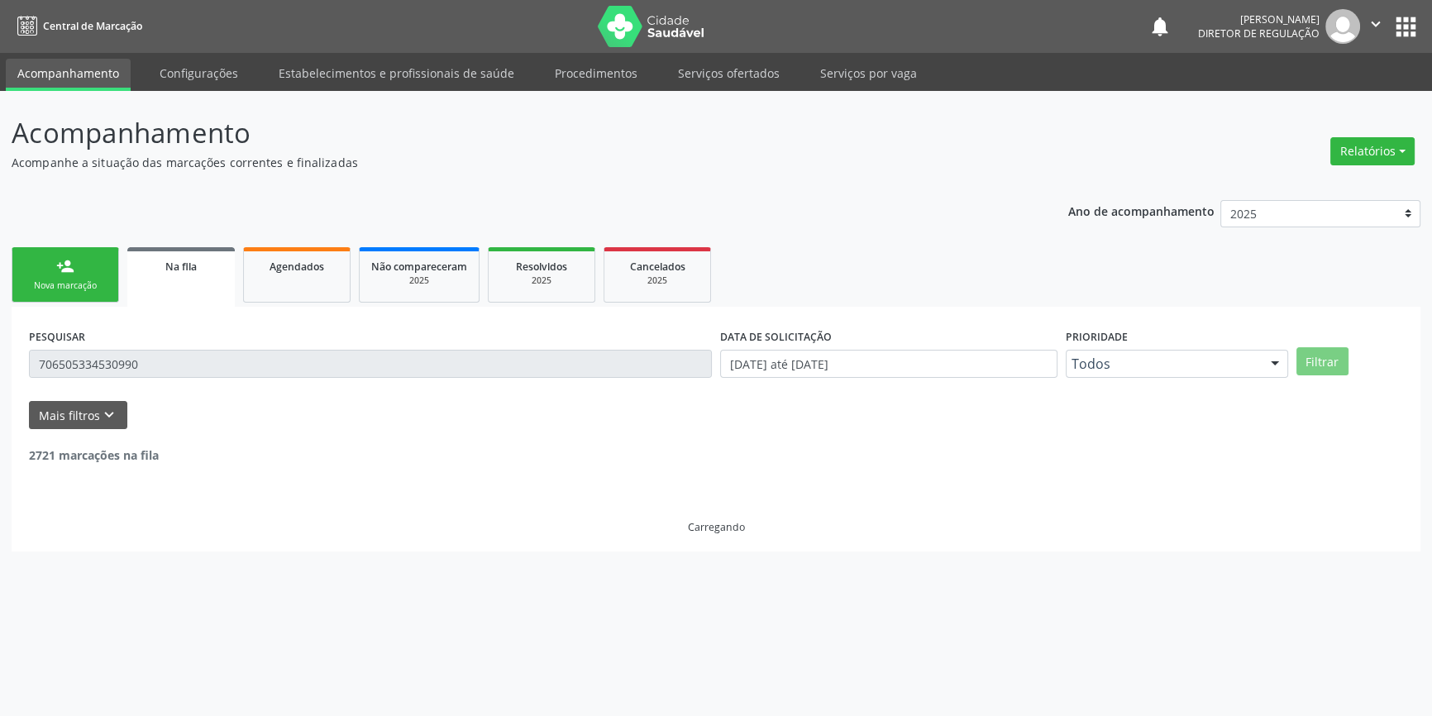
scroll to position [0, 0]
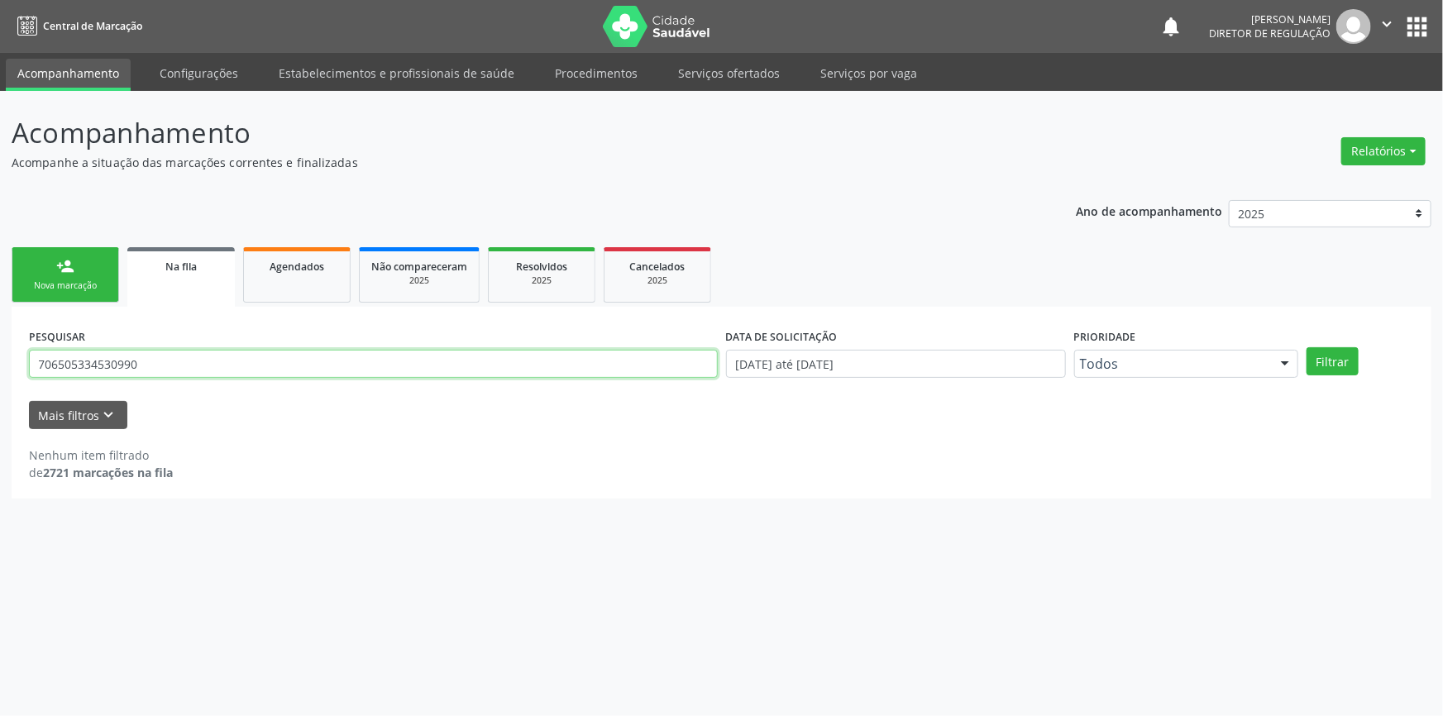
drag, startPoint x: 176, startPoint y: 359, endPoint x: 0, endPoint y: 359, distance: 176.2
click at [0, 359] on div "Acompanhamento Acompanhe a situação das marcações correntes e finalizadas Relat…" at bounding box center [721, 403] width 1443 height 625
type input "7"
type input "898002301949356"
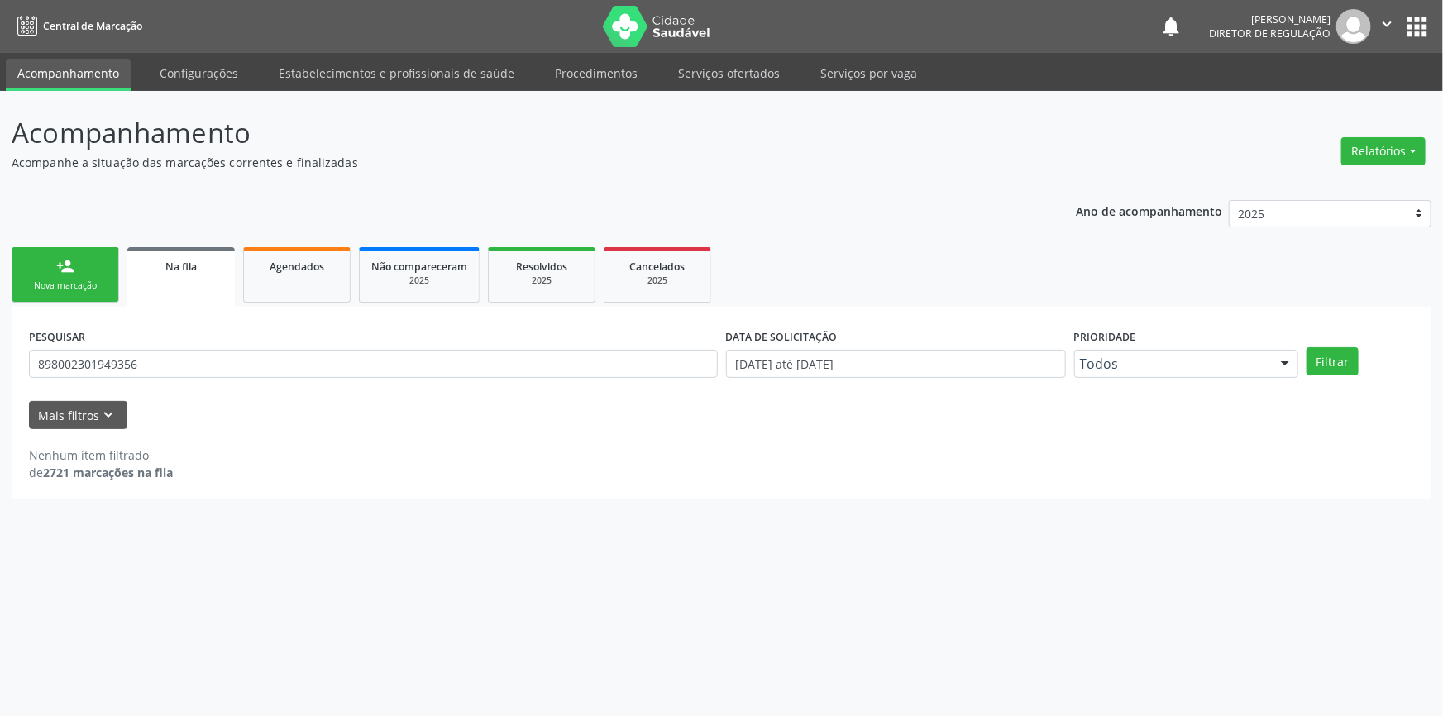
click at [54, 270] on link "person_add Nova marcação" at bounding box center [66, 274] width 108 height 55
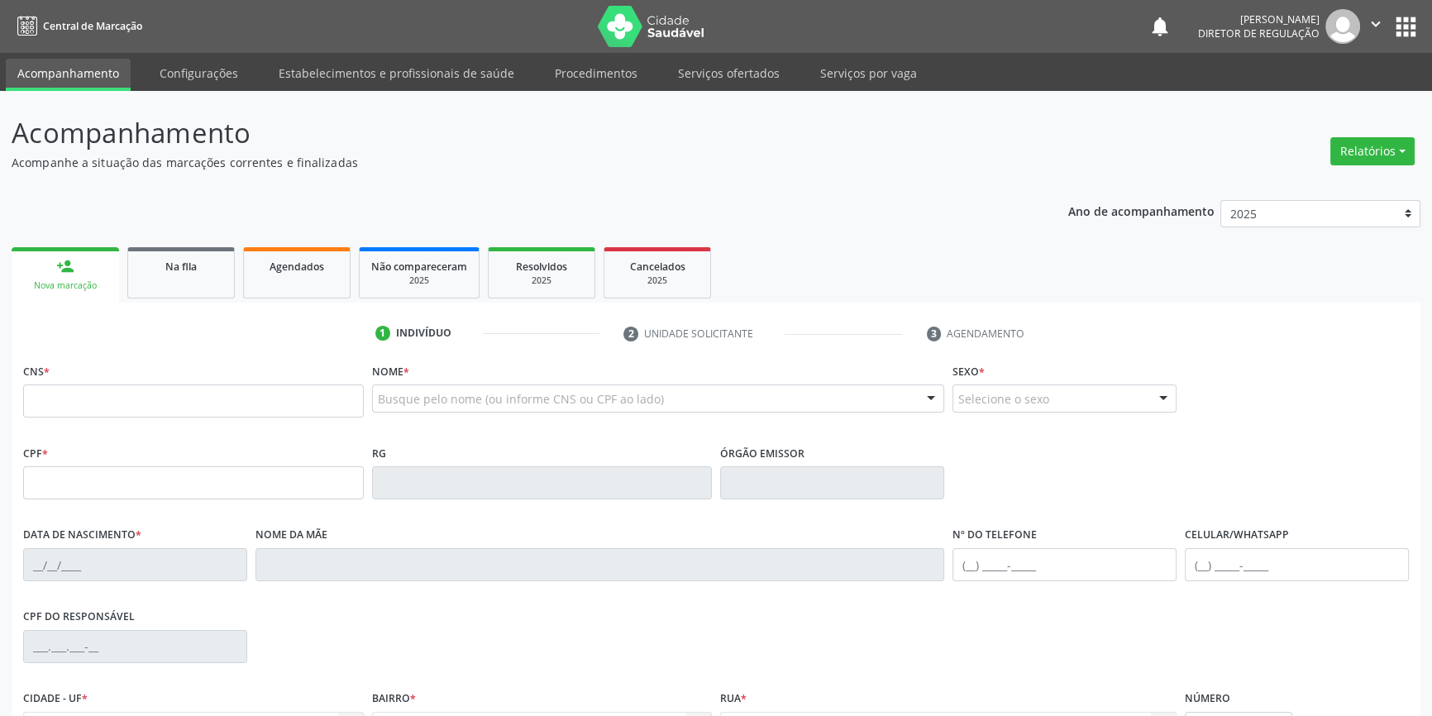
click at [450, 407] on div "Busque pelo nome (ou informe CNS ou CPF ao lado)" at bounding box center [658, 399] width 573 height 28
type input "[PERSON_NAME] da"
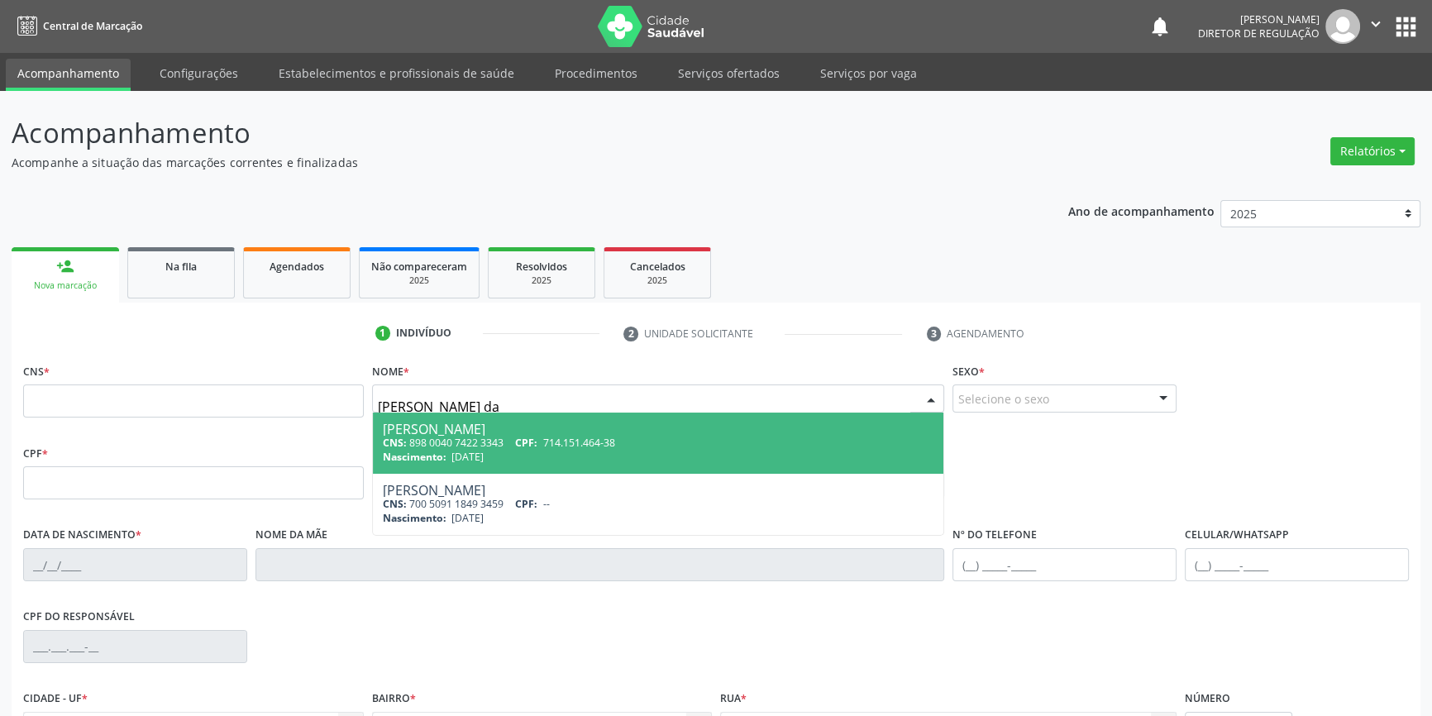
type input "898 0040 7422 3343"
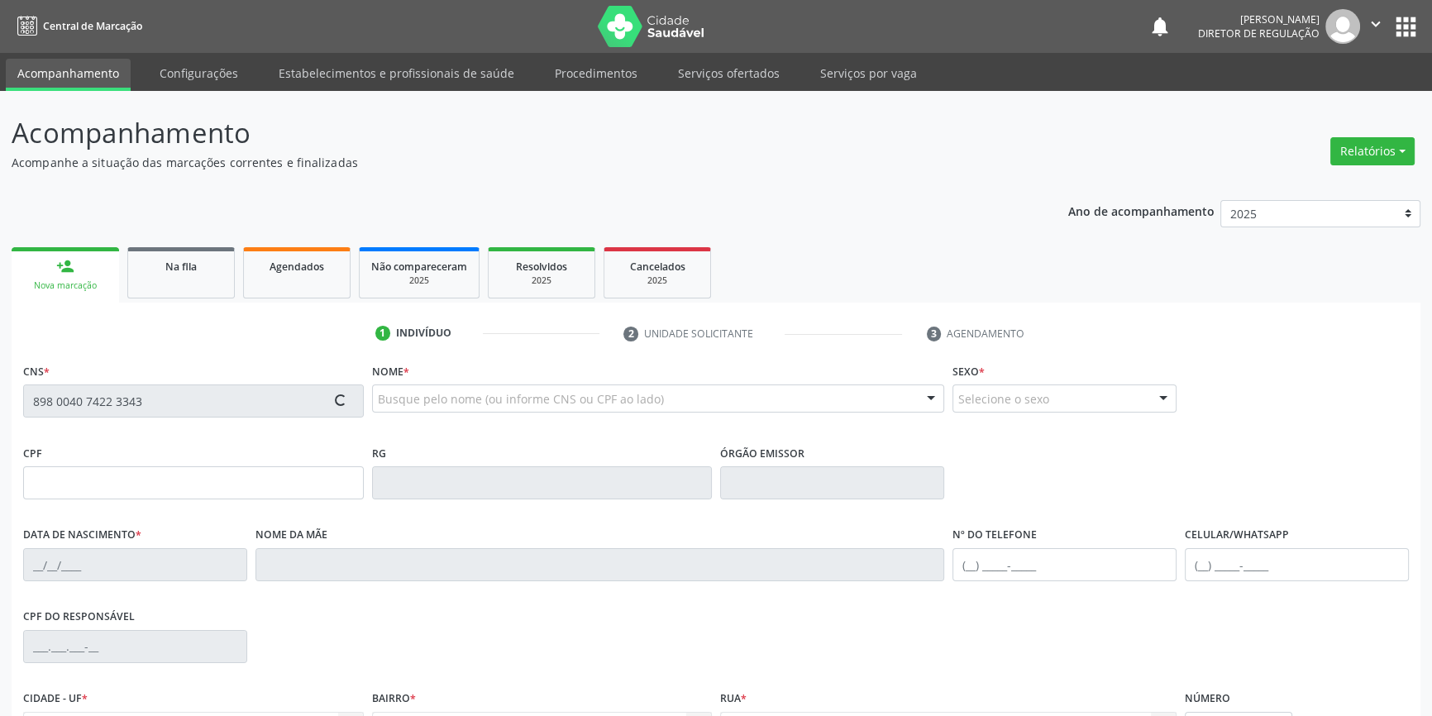
type input "714.151.464-38"
type input "[DATE]"
type input "[PERSON_NAME]"
type input "[PHONE_NUMBER]"
type input "023.162.294-50"
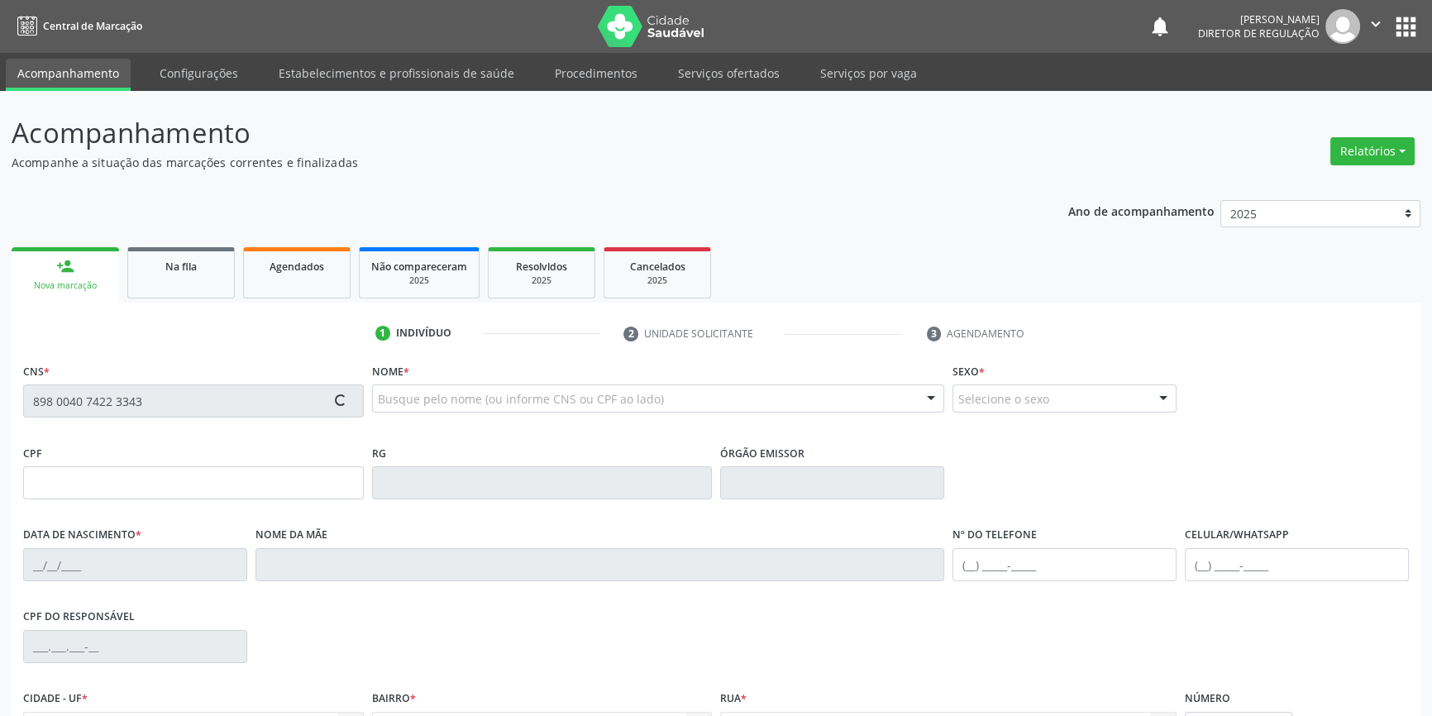
type input "S/N"
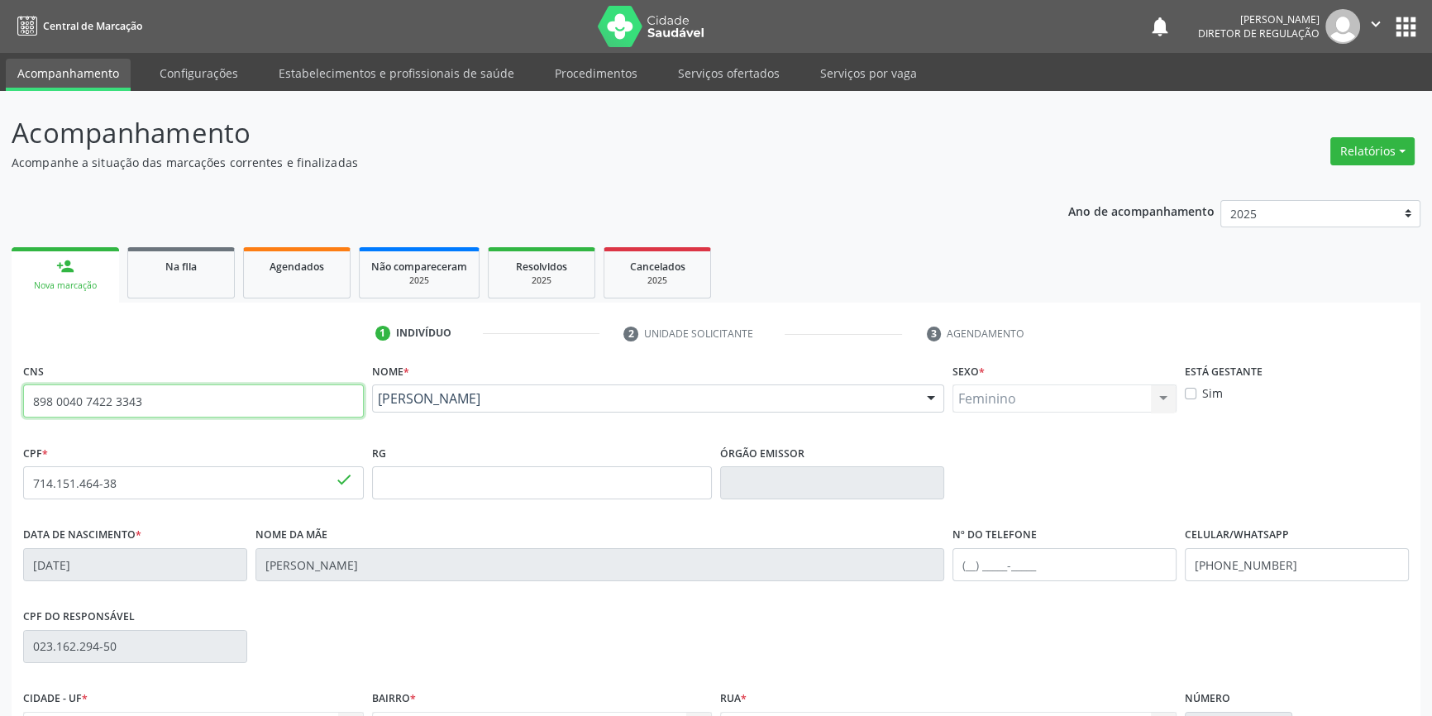
drag, startPoint x: 262, startPoint y: 407, endPoint x: 0, endPoint y: 372, distance: 264.5
click at [0, 372] on div "Acompanhamento Acompanhe a situação das marcações correntes e finalizadas Relat…" at bounding box center [716, 494] width 1432 height 806
click at [191, 270] on span "Na fila" at bounding box center [180, 267] width 31 height 14
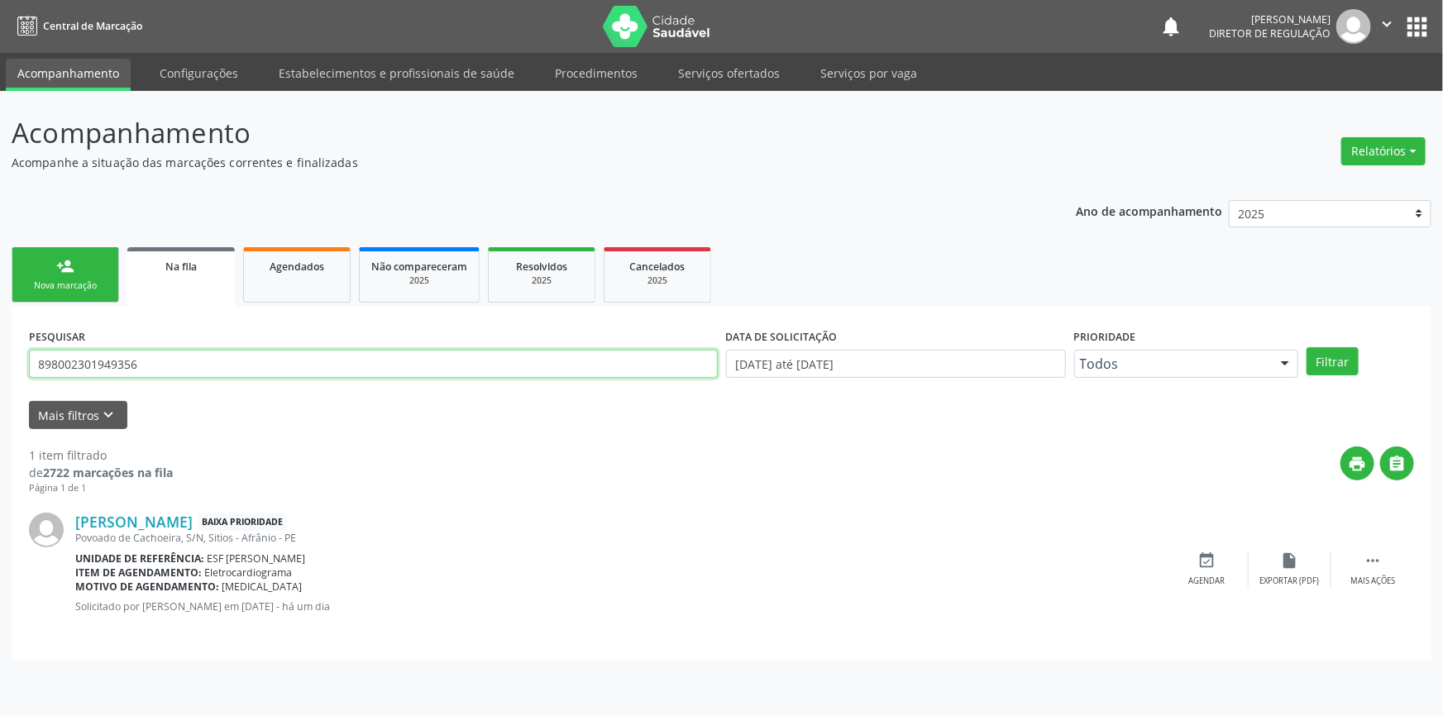
drag, startPoint x: 202, startPoint y: 366, endPoint x: 0, endPoint y: 330, distance: 204.9
click at [0, 331] on div "Acompanhamento Acompanhe a situação das marcações correntes e finalizadas Relat…" at bounding box center [721, 403] width 1443 height 625
paste input "0040 7422 3343"
type input "898 0040 7422 3343"
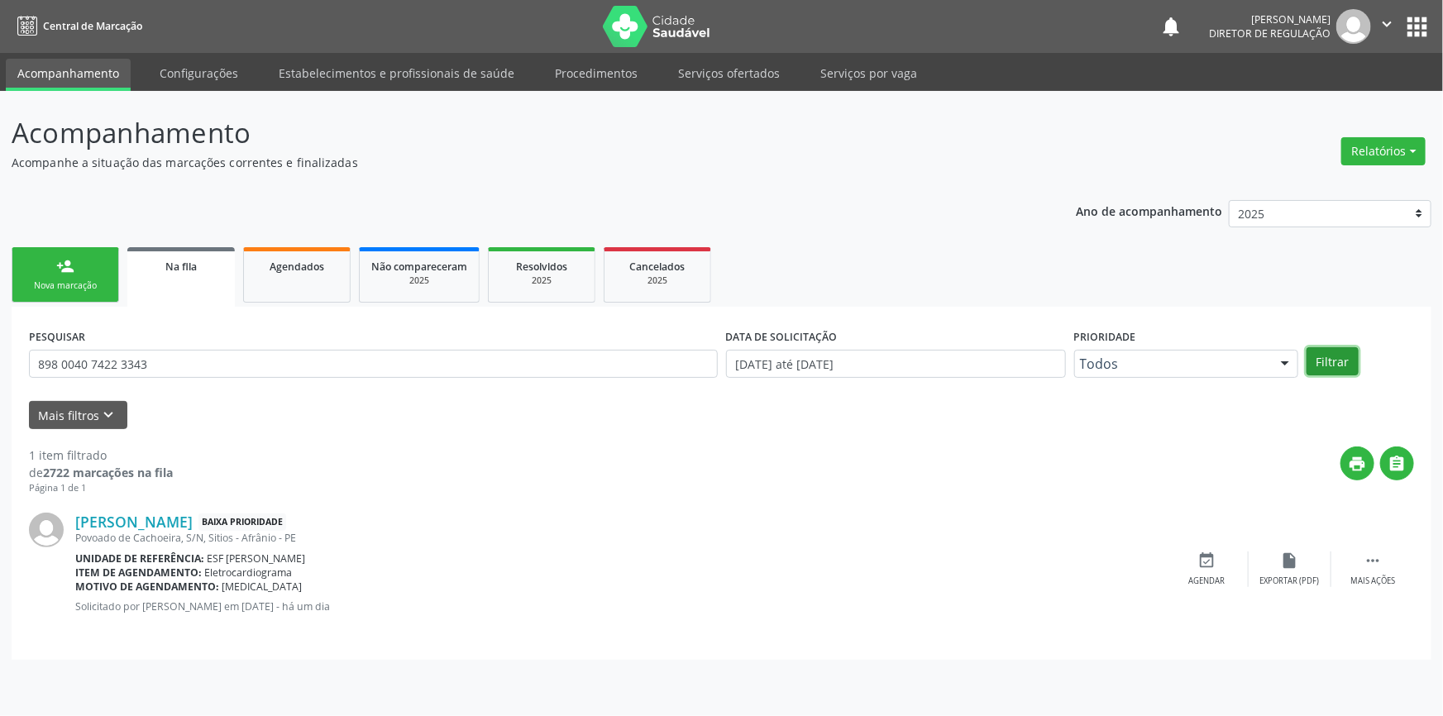
click at [1345, 355] on button "Filtrar" at bounding box center [1333, 361] width 52 height 28
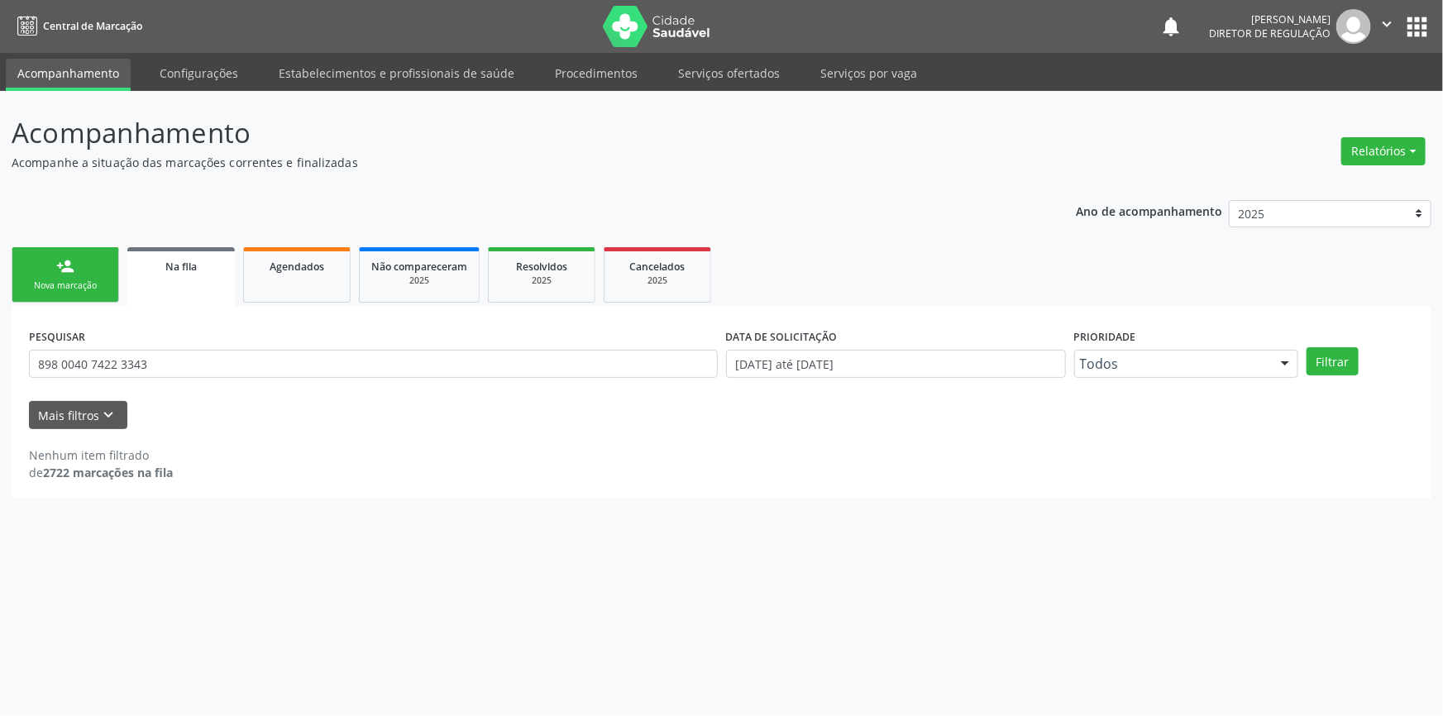
click at [69, 277] on link "person_add Nova marcação" at bounding box center [66, 274] width 108 height 55
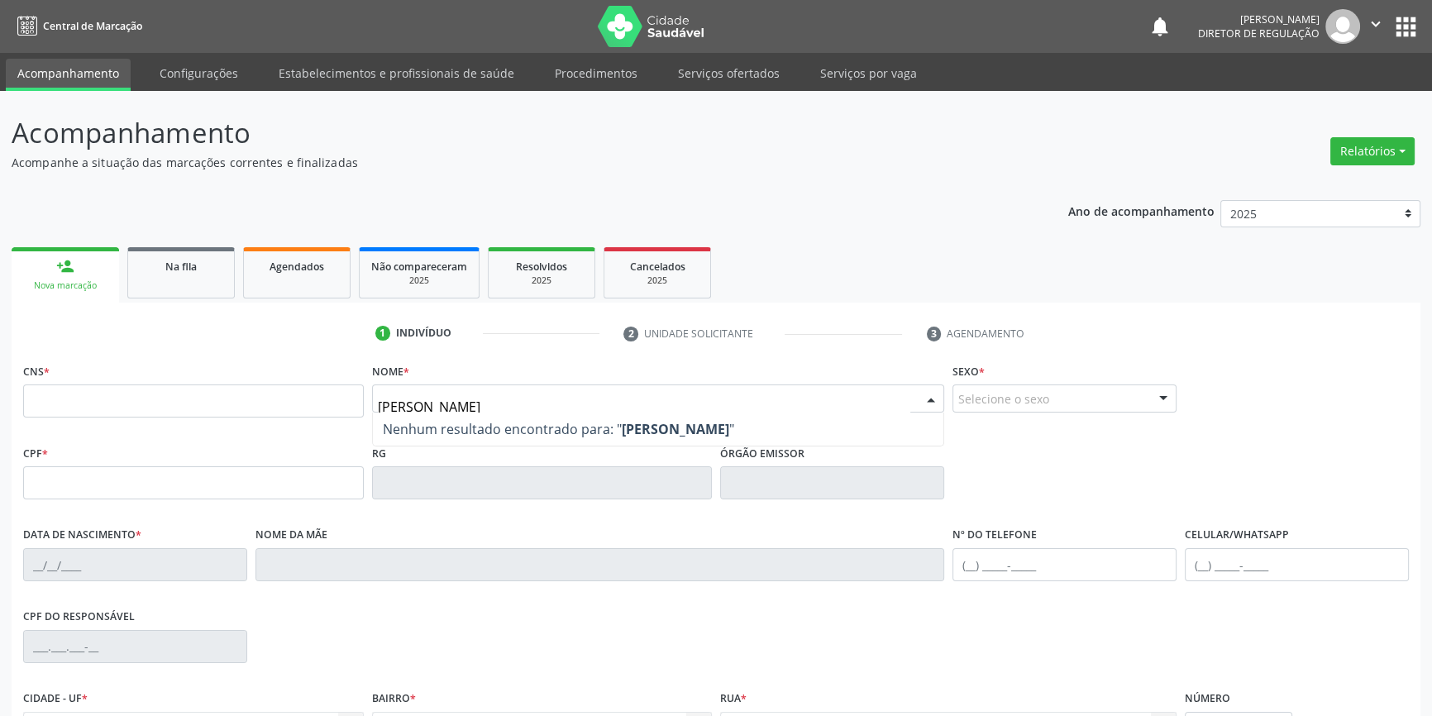
type input "[PERSON_NAME]"
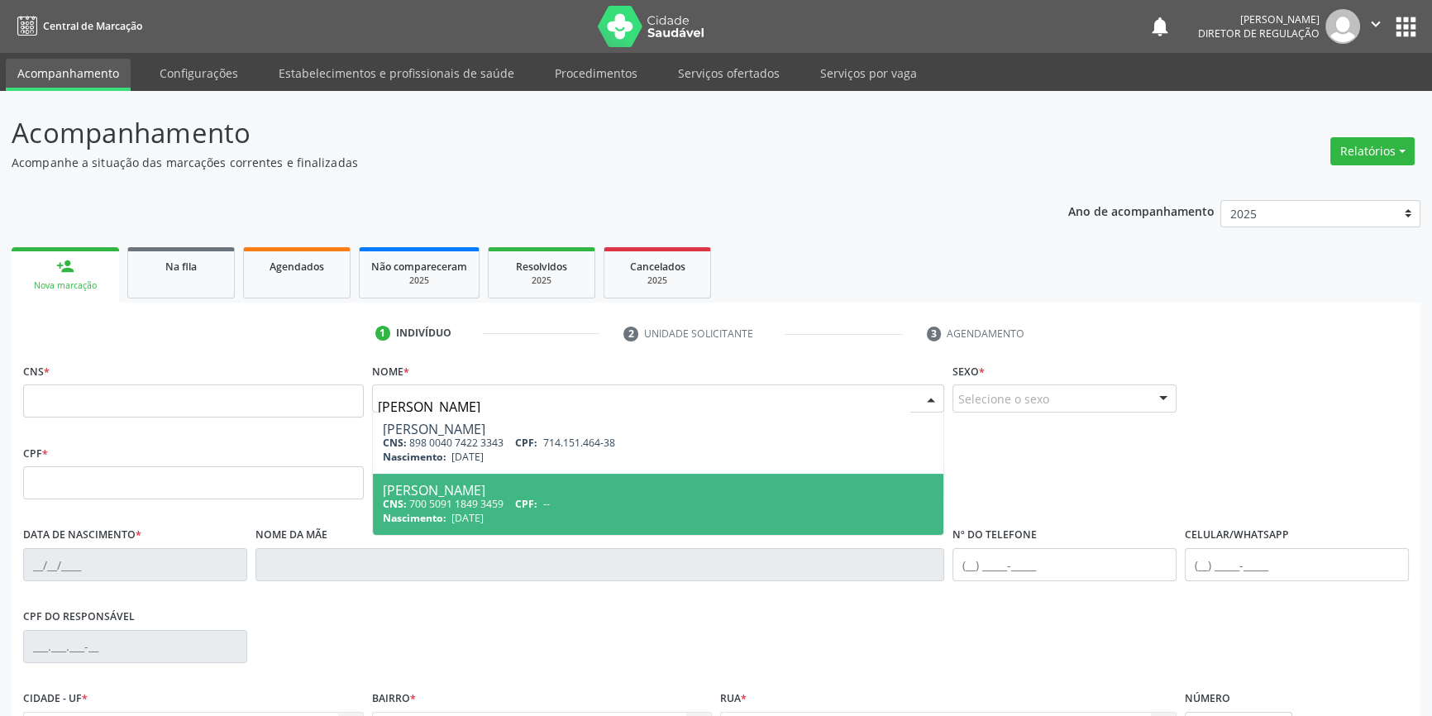
click at [437, 517] on span "Nascimento:" at bounding box center [415, 518] width 64 height 14
type input "700 5091 1849 3459"
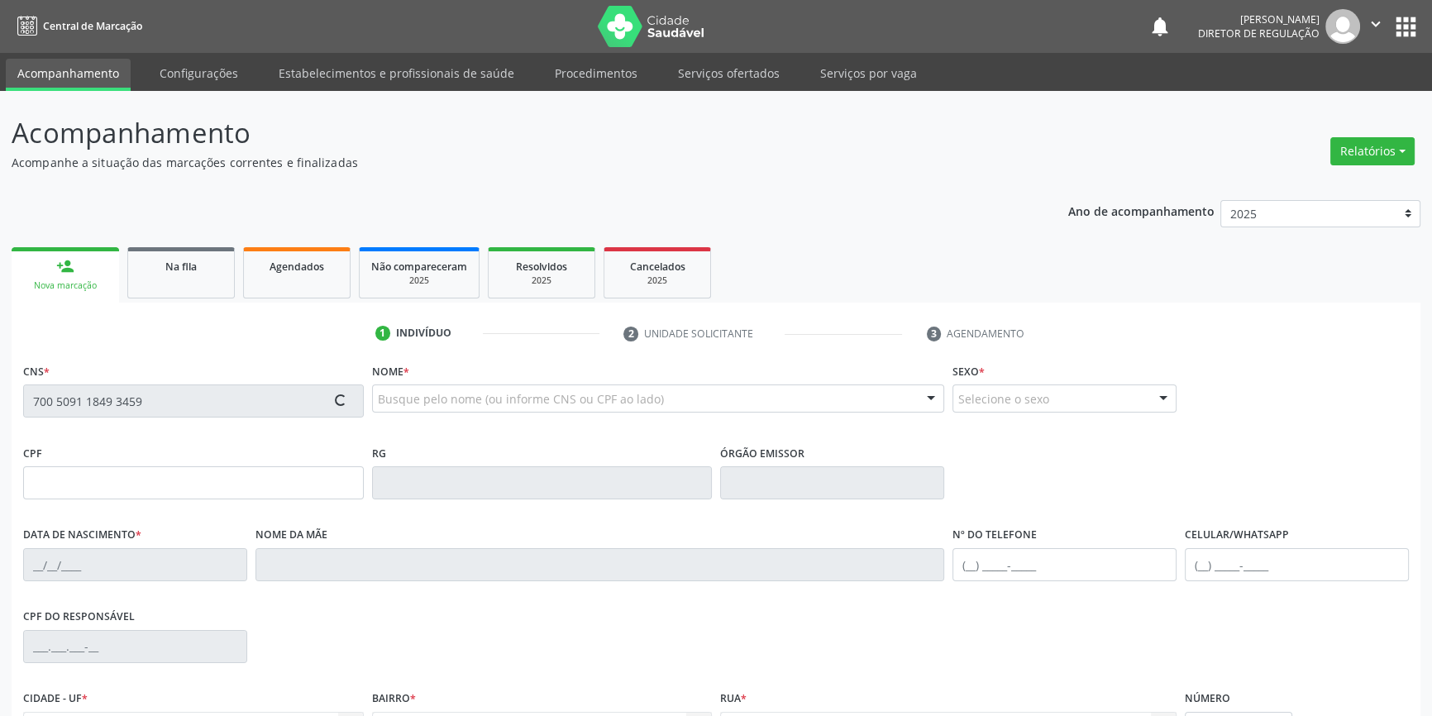
type input "[DATE]"
type input "[PHONE_NUMBER]"
type input "S/N"
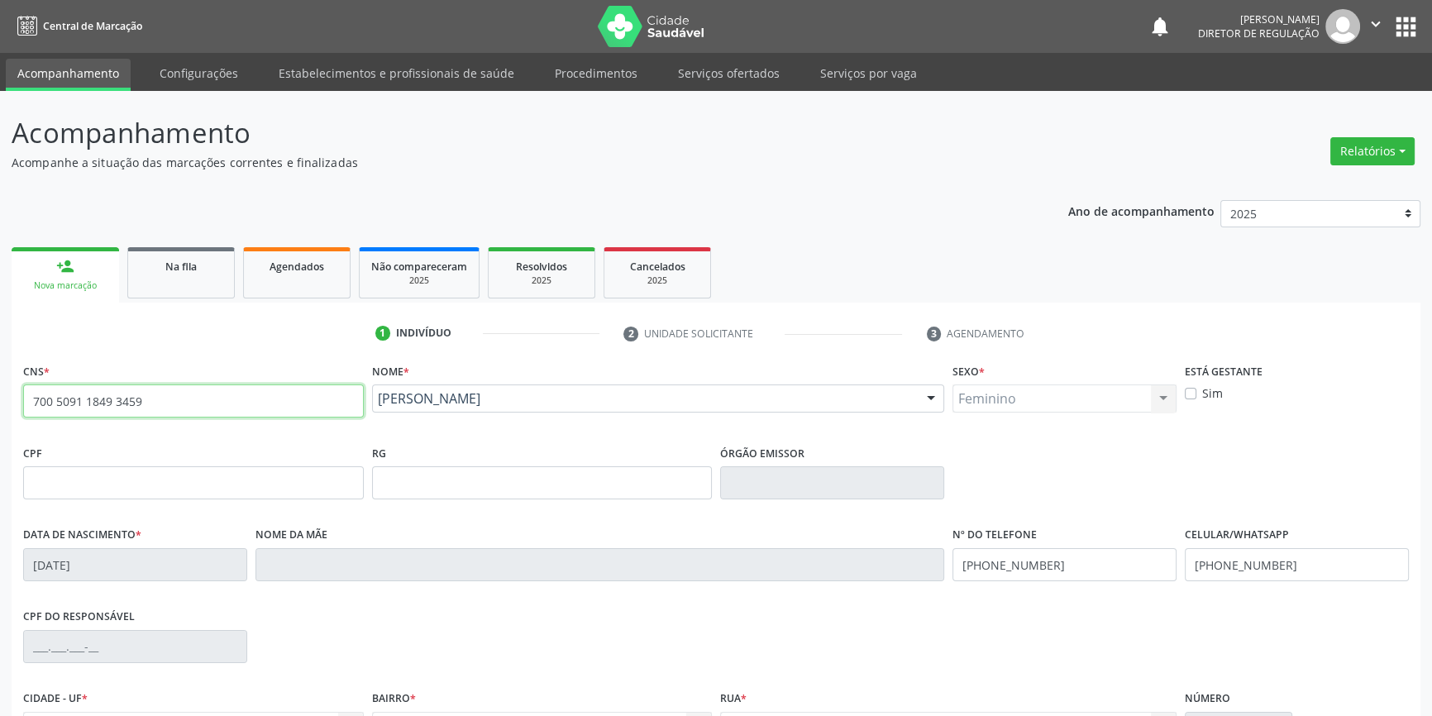
drag, startPoint x: 203, startPoint y: 409, endPoint x: 0, endPoint y: 380, distance: 204.8
click at [0, 380] on div "Acompanhamento Acompanhe a situação das marcações correntes e finalizadas Relat…" at bounding box center [716, 494] width 1432 height 806
click at [150, 276] on link "Na fila" at bounding box center [181, 272] width 108 height 51
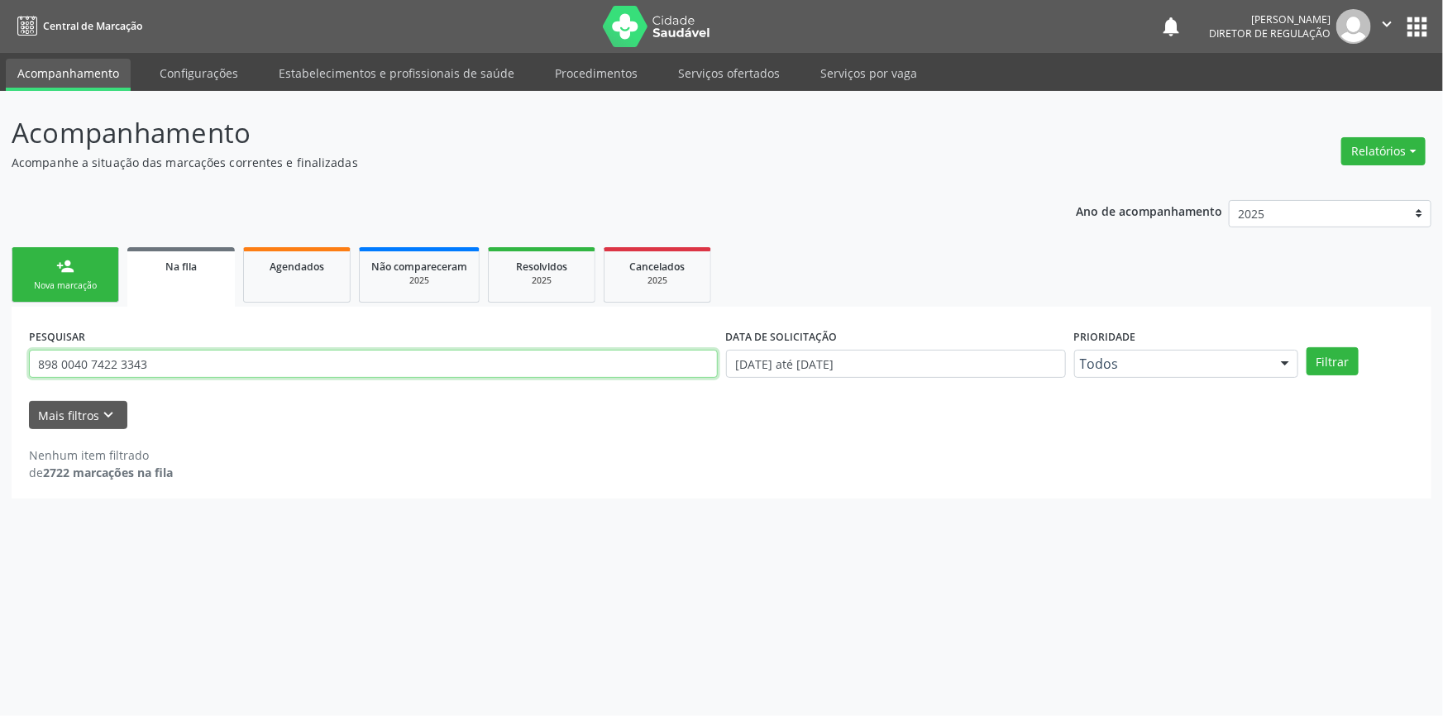
drag, startPoint x: 192, startPoint y: 363, endPoint x: 0, endPoint y: 339, distance: 193.4
click at [0, 339] on div "Acompanhamento Acompanhe a situação das marcações correntes e finalizadas Relat…" at bounding box center [721, 403] width 1443 height 625
paste input "700 5091 1849 3459"
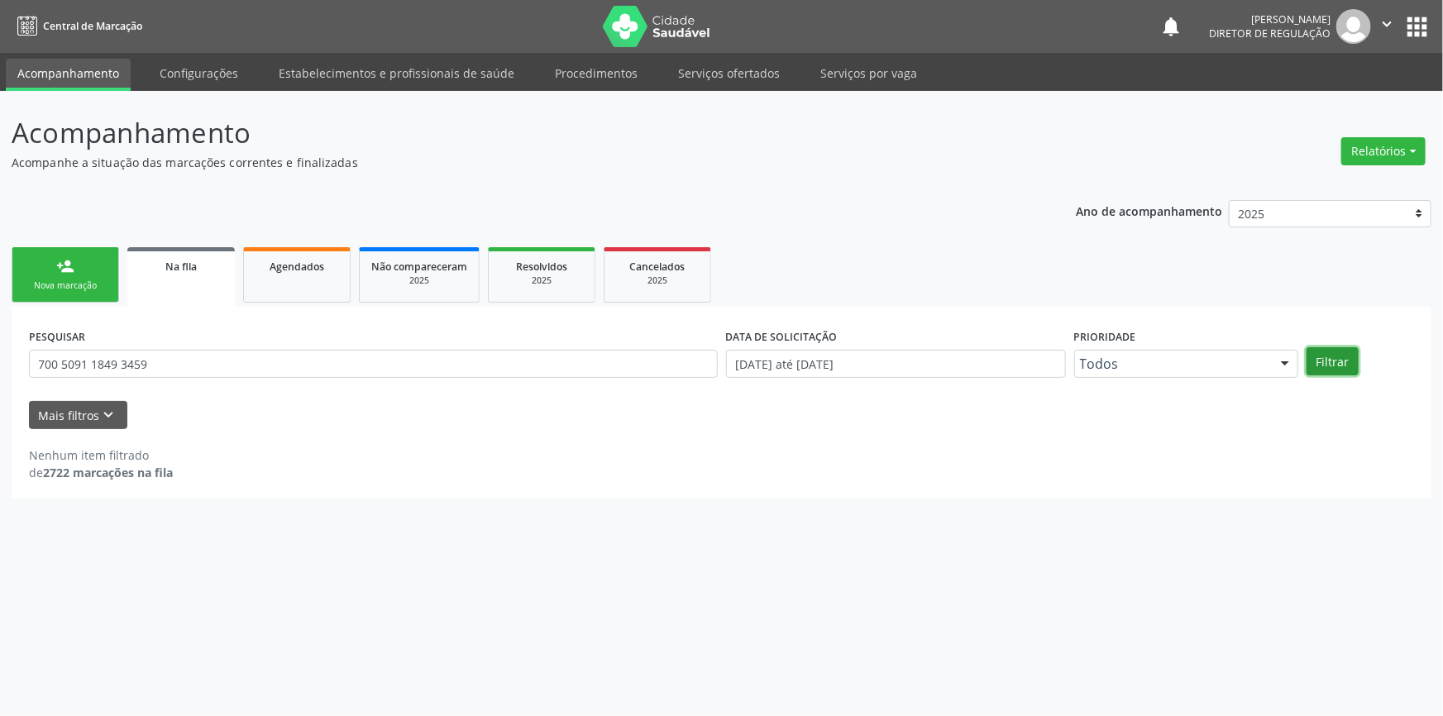
click at [1327, 361] on button "Filtrar" at bounding box center [1333, 361] width 52 height 28
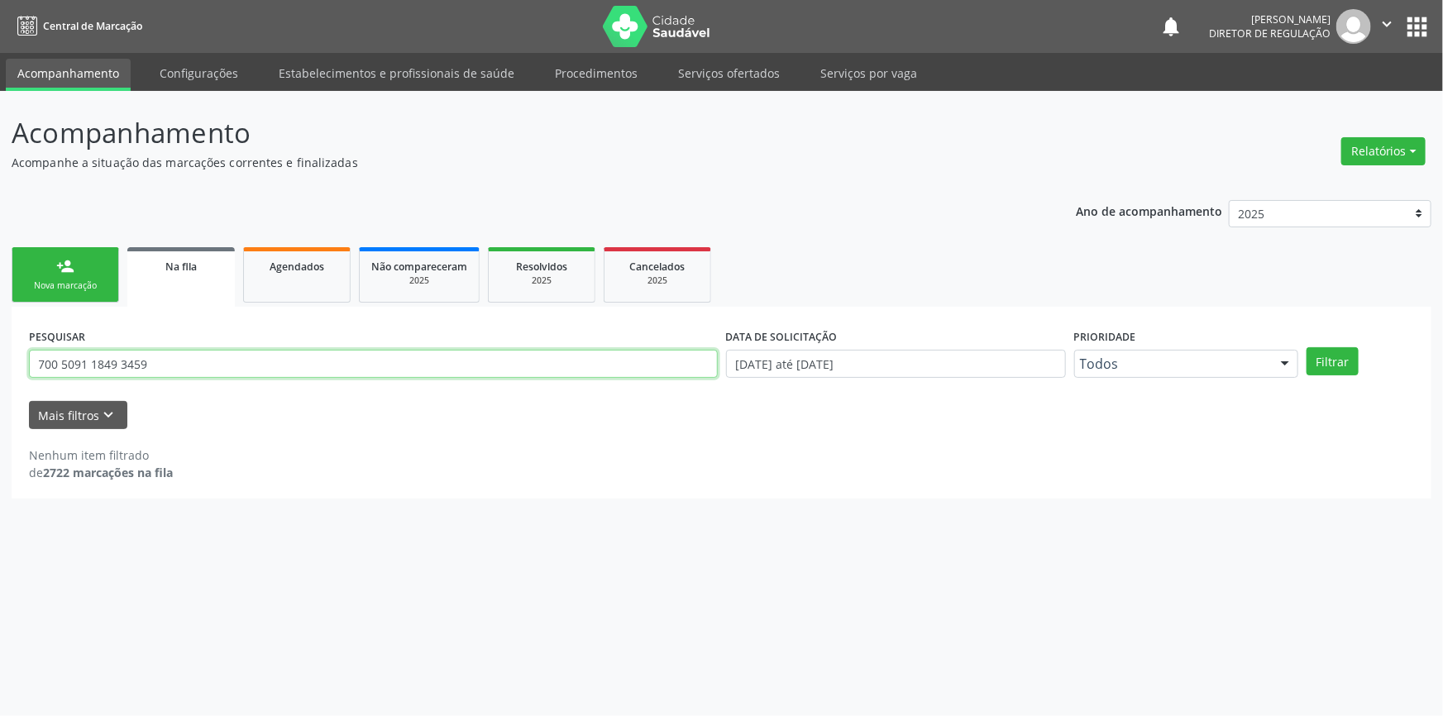
drag, startPoint x: 196, startPoint y: 367, endPoint x: 0, endPoint y: 375, distance: 196.2
click at [0, 372] on div "Acompanhamento Acompanhe a situação das marcações correntes e finalizadas Relat…" at bounding box center [721, 403] width 1443 height 625
click at [178, 372] on input "700 5091 1849 3459" at bounding box center [373, 364] width 689 height 28
drag, startPoint x: 181, startPoint y: 373, endPoint x: 0, endPoint y: 375, distance: 181.1
click at [0, 375] on div "Acompanhamento Acompanhe a situação das marcações correntes e finalizadas Relat…" at bounding box center [721, 403] width 1443 height 625
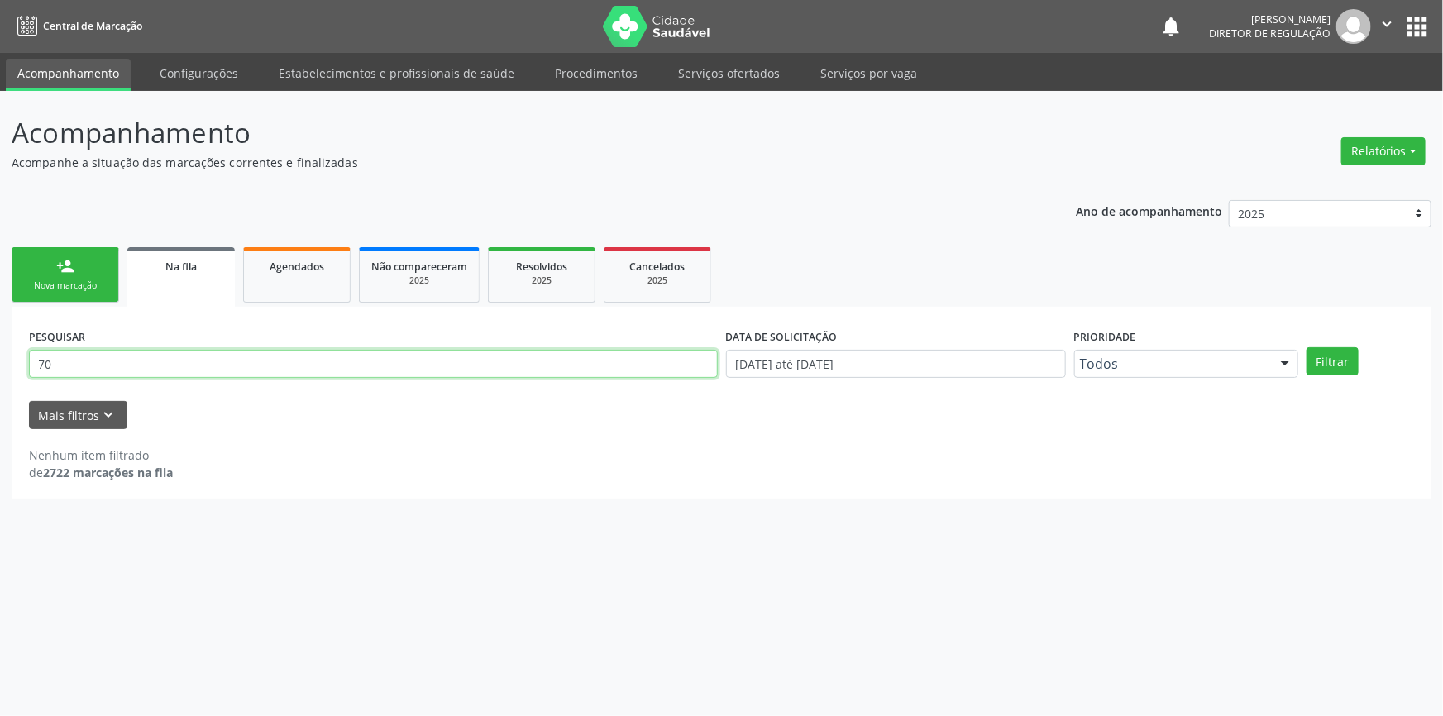
type input "7"
type input "898002301949356"
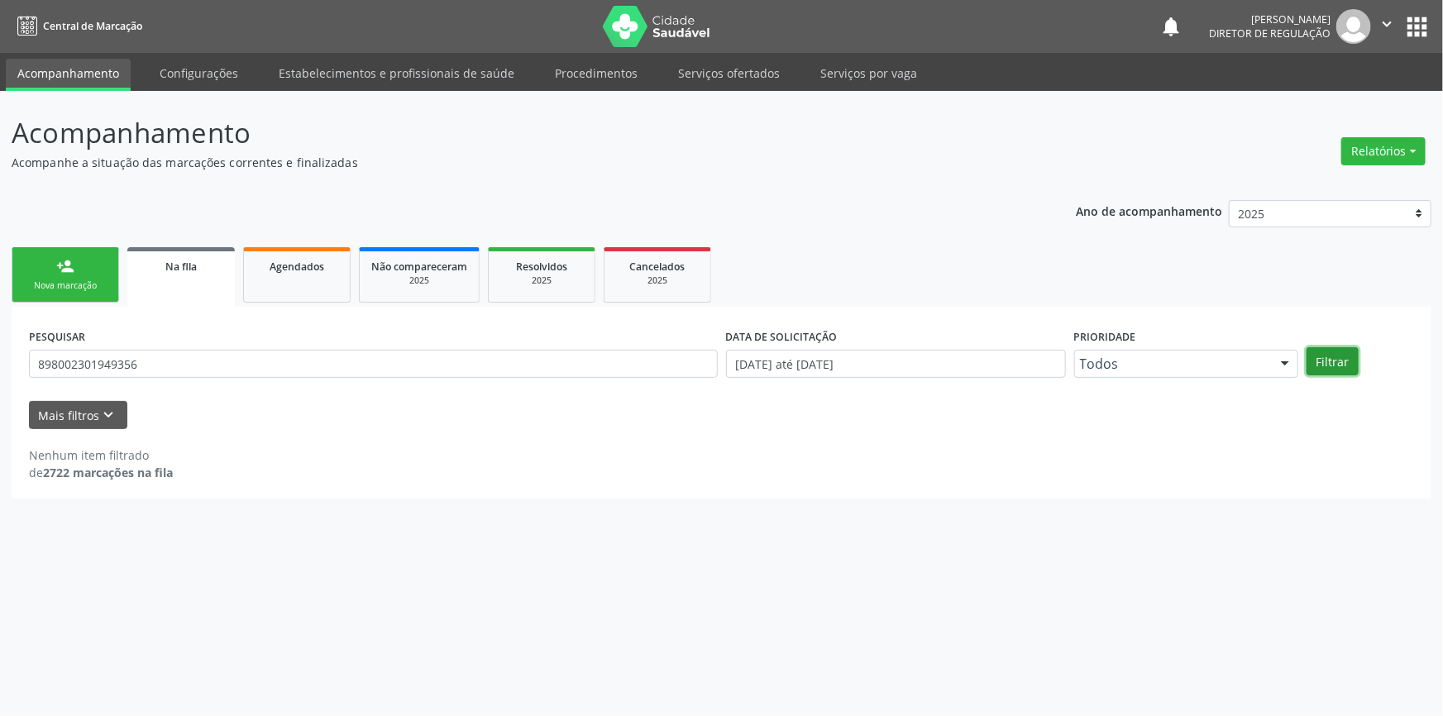
click at [1323, 374] on button "Filtrar" at bounding box center [1333, 361] width 52 height 28
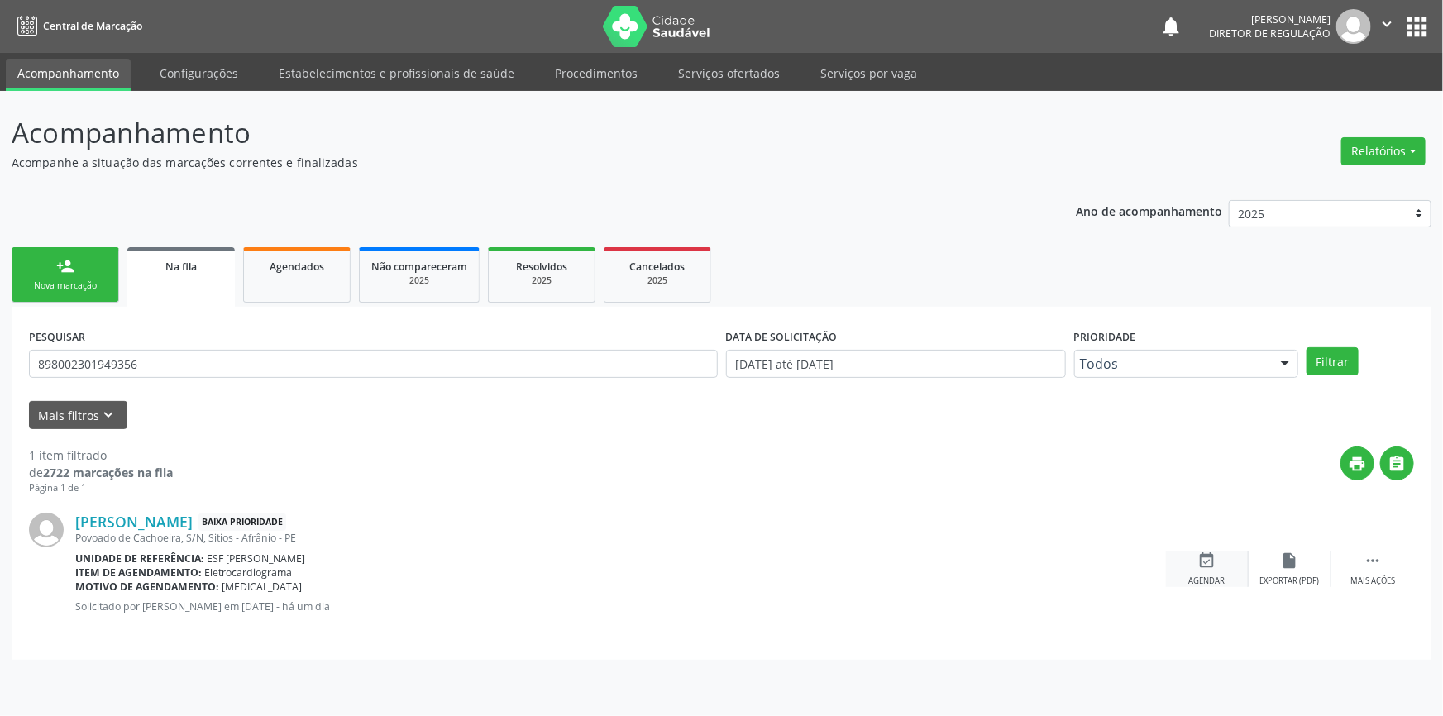
click at [1217, 557] on div "event_available Agendar" at bounding box center [1207, 570] width 83 height 36
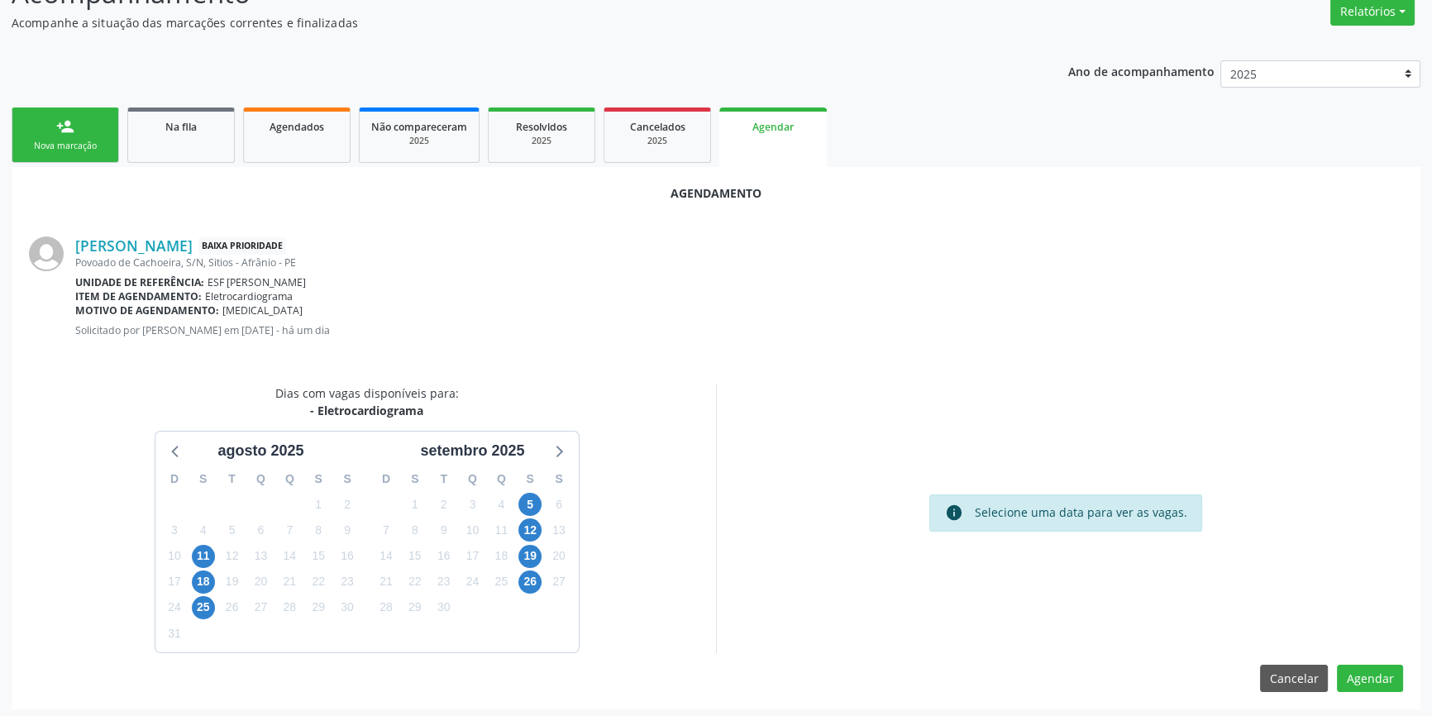
scroll to position [143, 0]
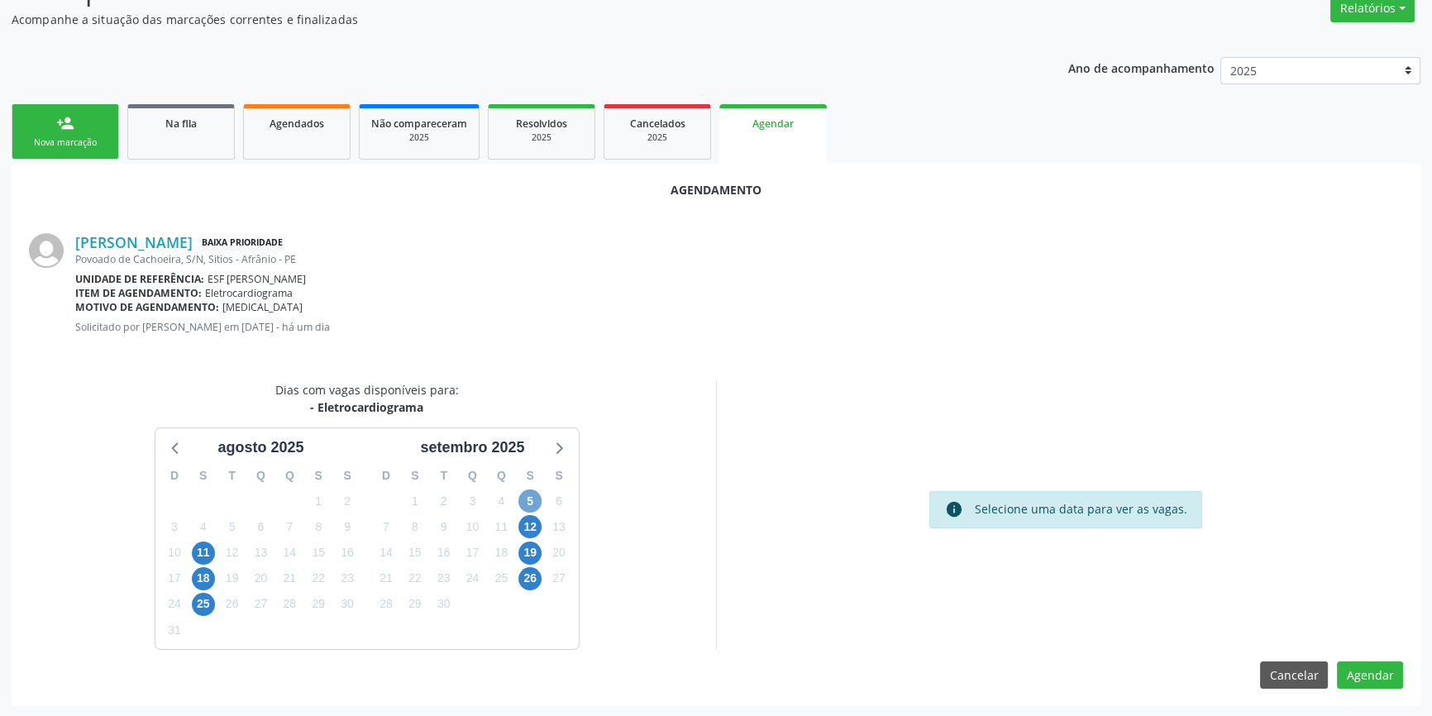
click at [534, 505] on span "5" at bounding box center [530, 501] width 23 height 23
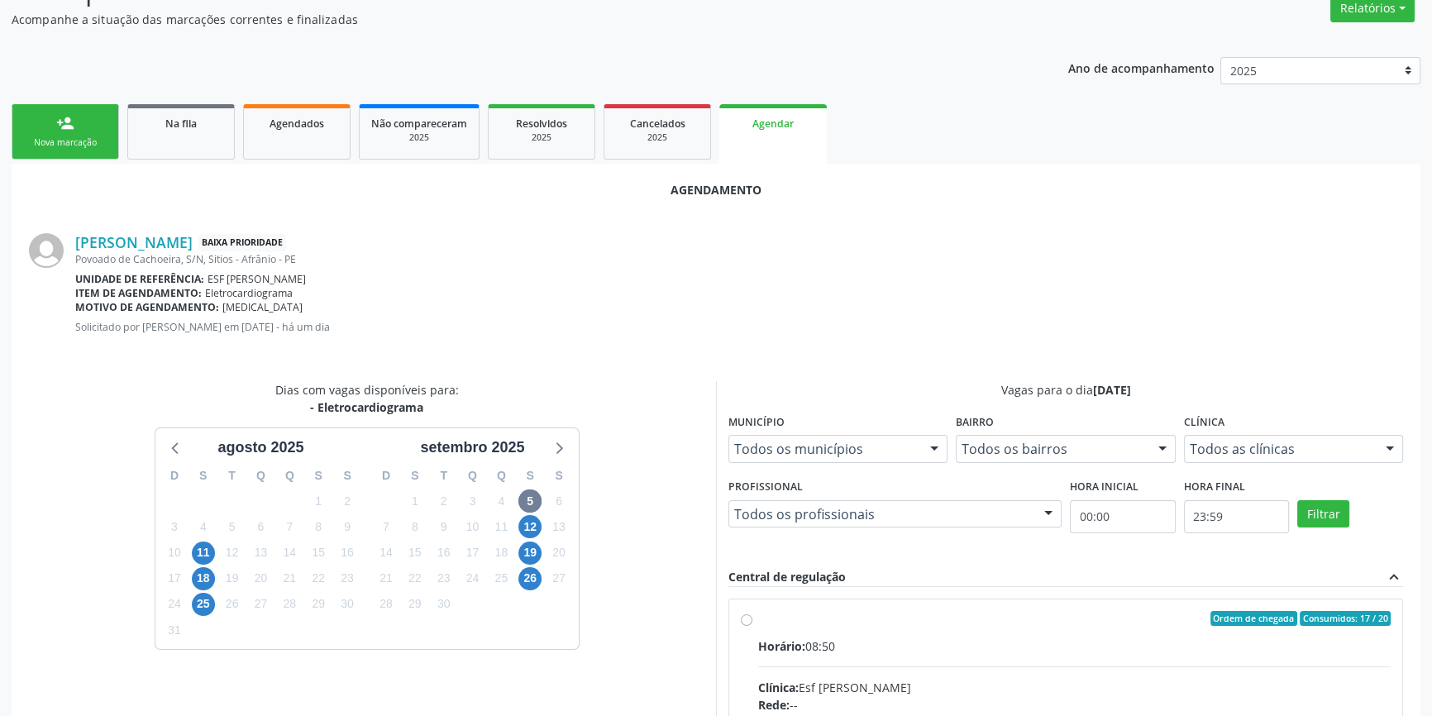
click at [749, 617] on input "Ordem de chegada Consumidos: 17 / 20 Horário: 08:50 Clínica: Esf [PERSON_NAME]:…" at bounding box center [747, 618] width 12 height 15
radio input "true"
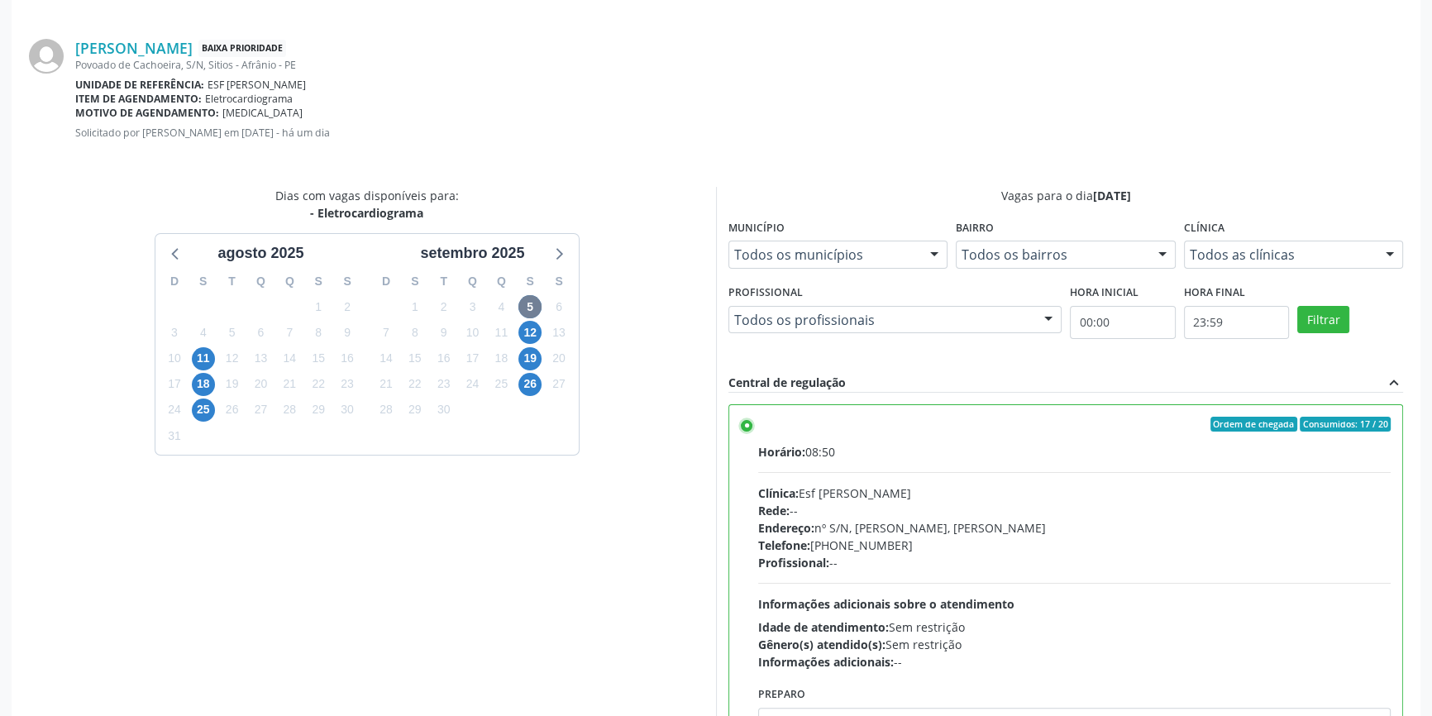
scroll to position [412, 0]
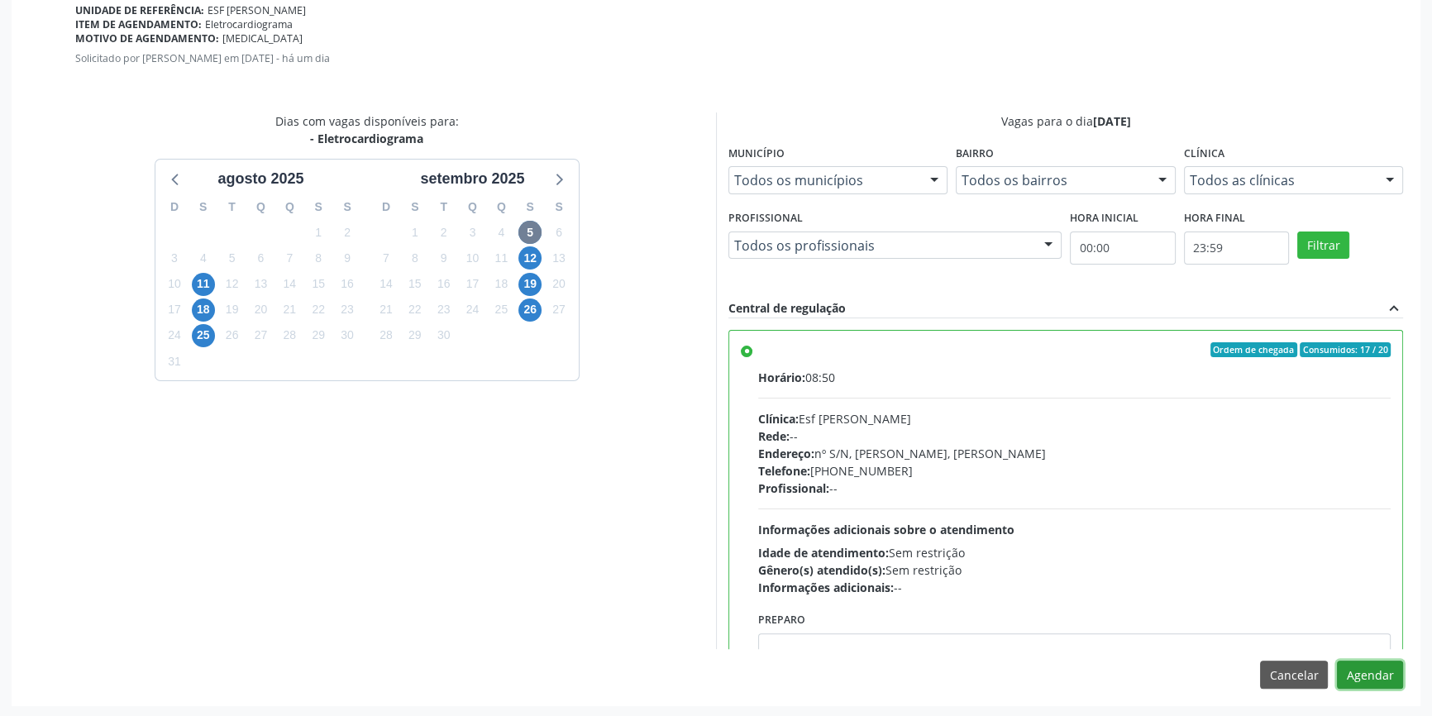
click at [1378, 662] on button "Agendar" at bounding box center [1370, 675] width 66 height 28
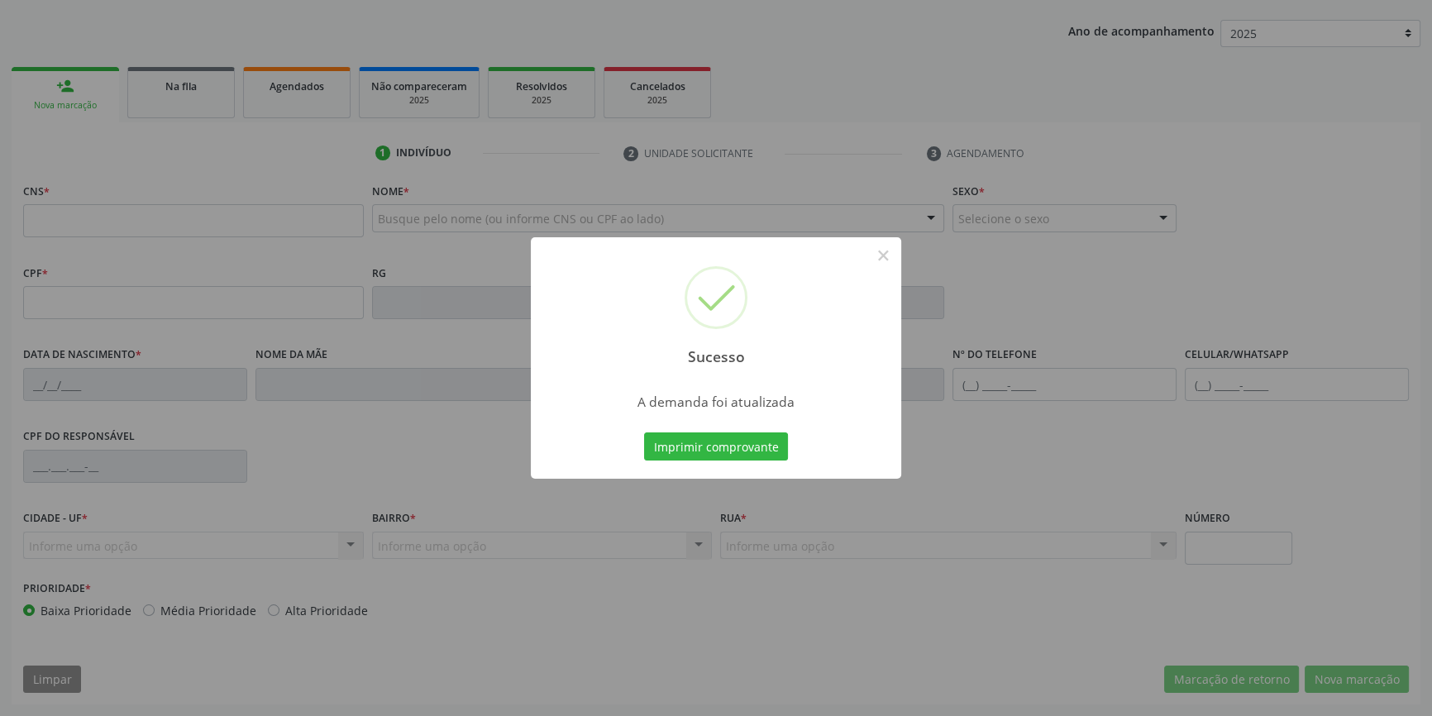
scroll to position [179, 0]
click at [757, 452] on button "Imprimir comprovante" at bounding box center [716, 447] width 144 height 28
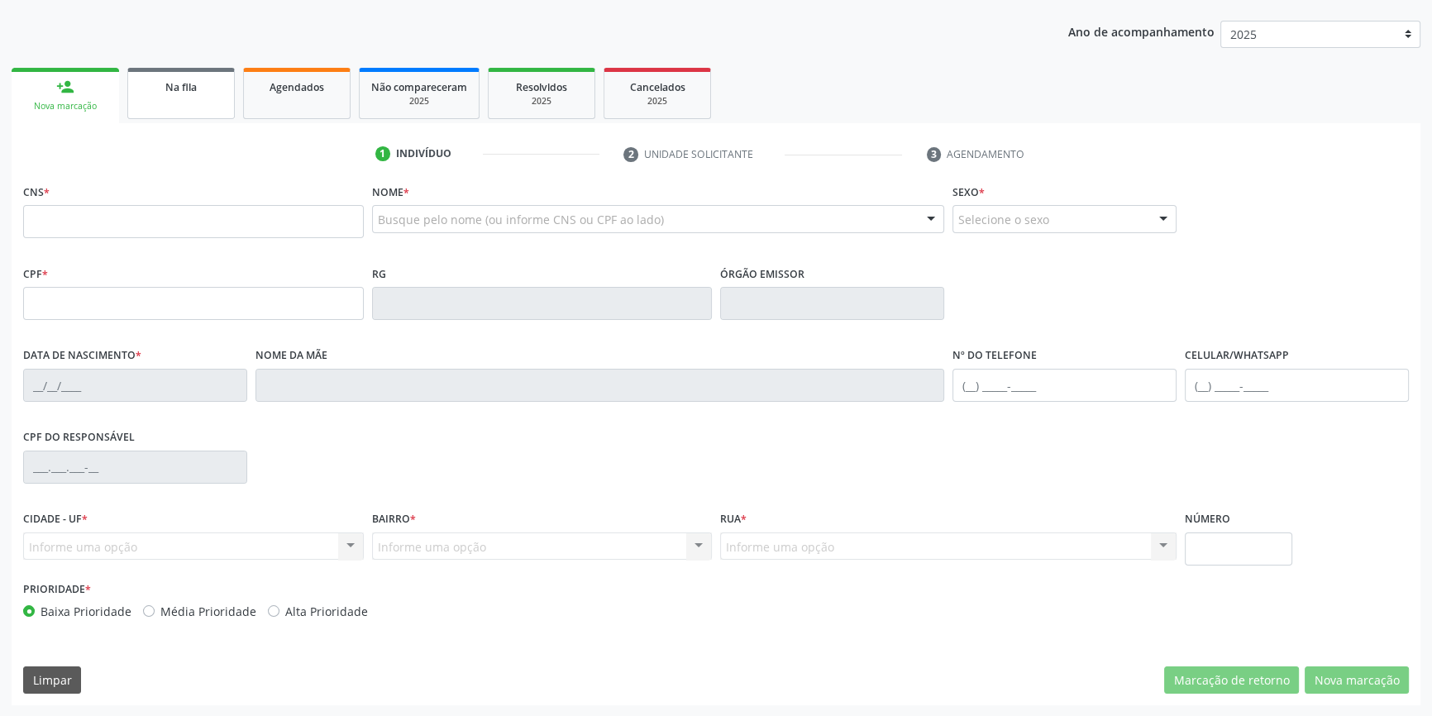
click at [204, 103] on link "Na fila" at bounding box center [181, 93] width 108 height 51
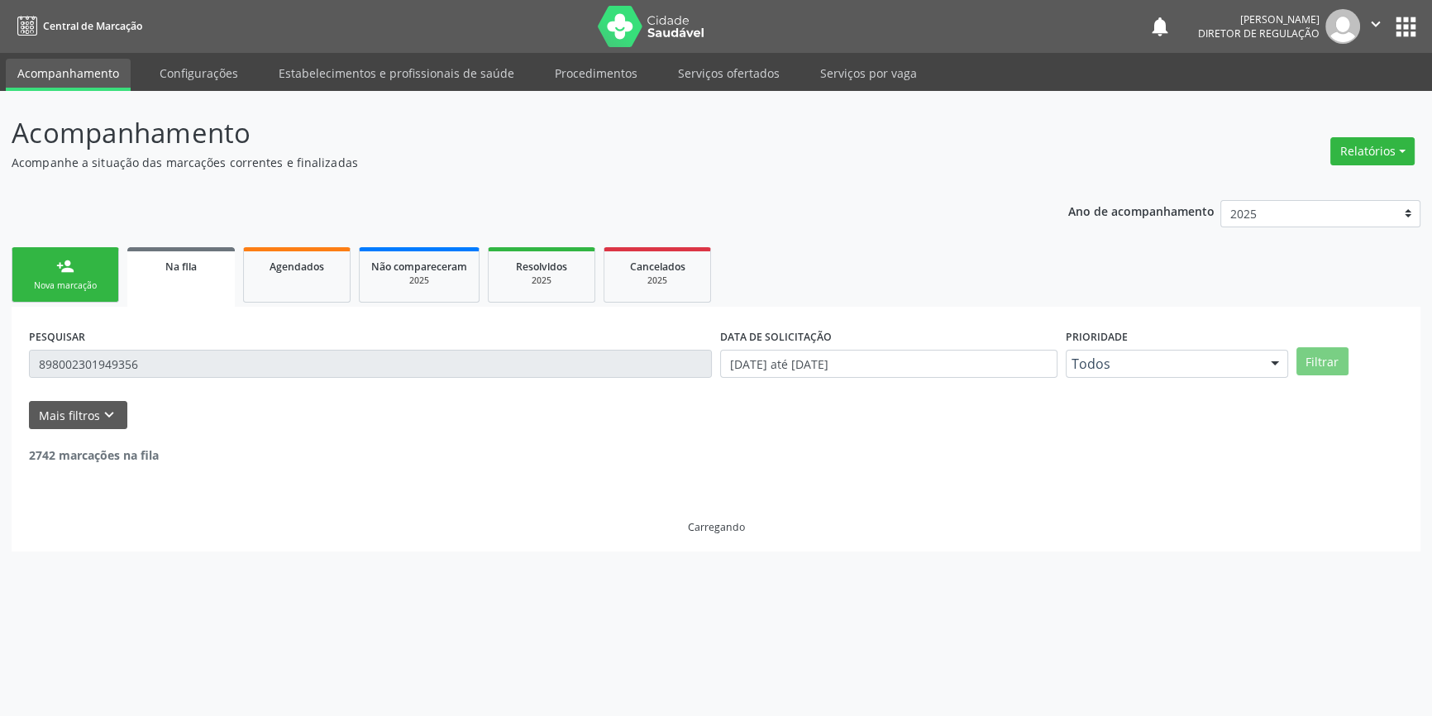
scroll to position [0, 0]
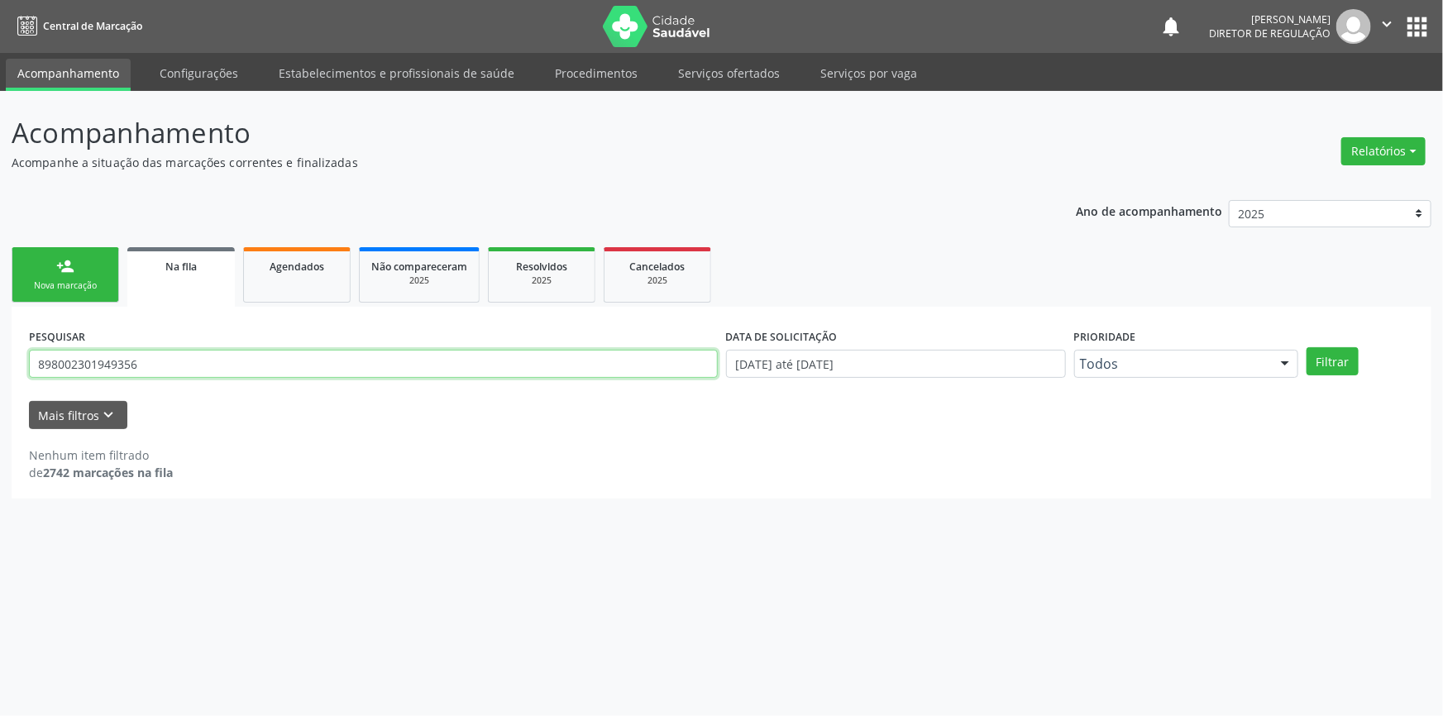
drag, startPoint x: 171, startPoint y: 369, endPoint x: 0, endPoint y: 328, distance: 176.1
click at [0, 328] on div "Acompanhamento Acompanhe a situação das marcações correntes e finalizadas Relat…" at bounding box center [721, 403] width 1443 height 625
type input "704304543554099"
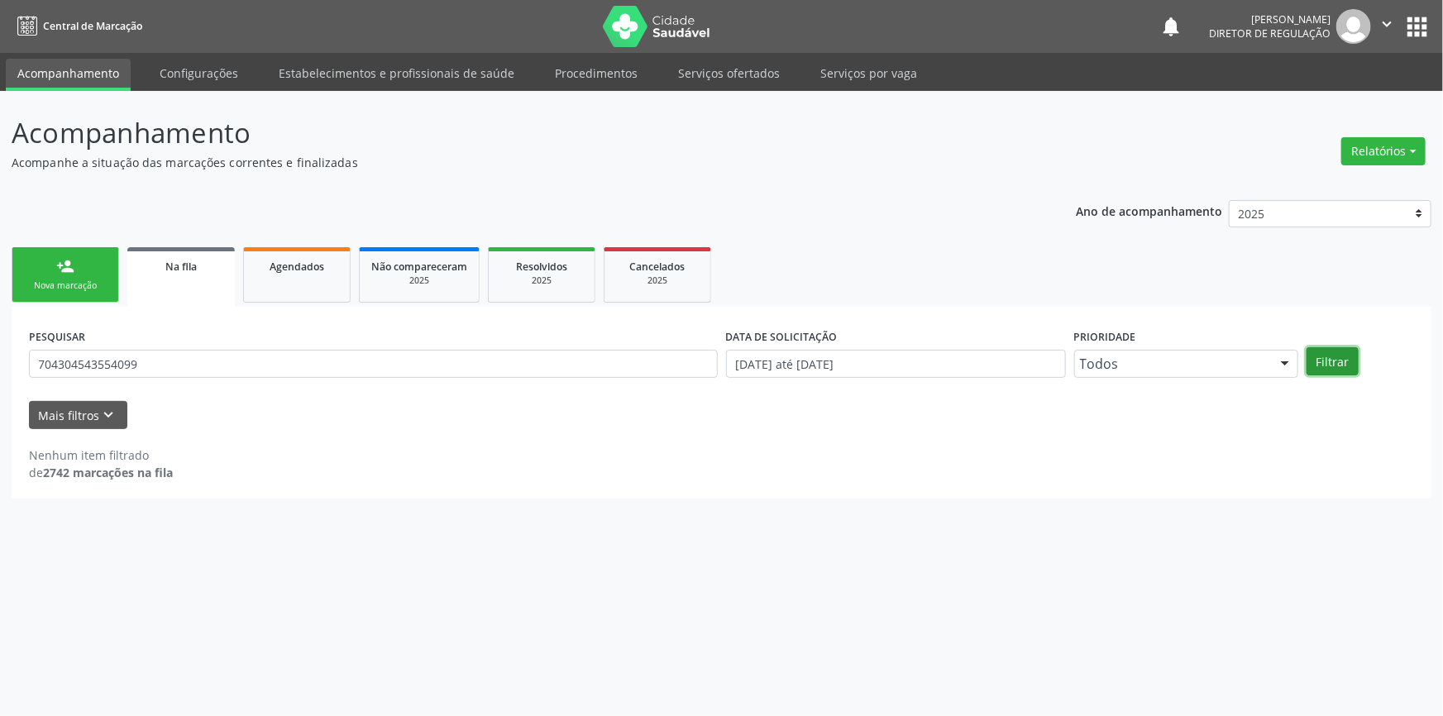
click at [1336, 361] on button "Filtrar" at bounding box center [1333, 361] width 52 height 28
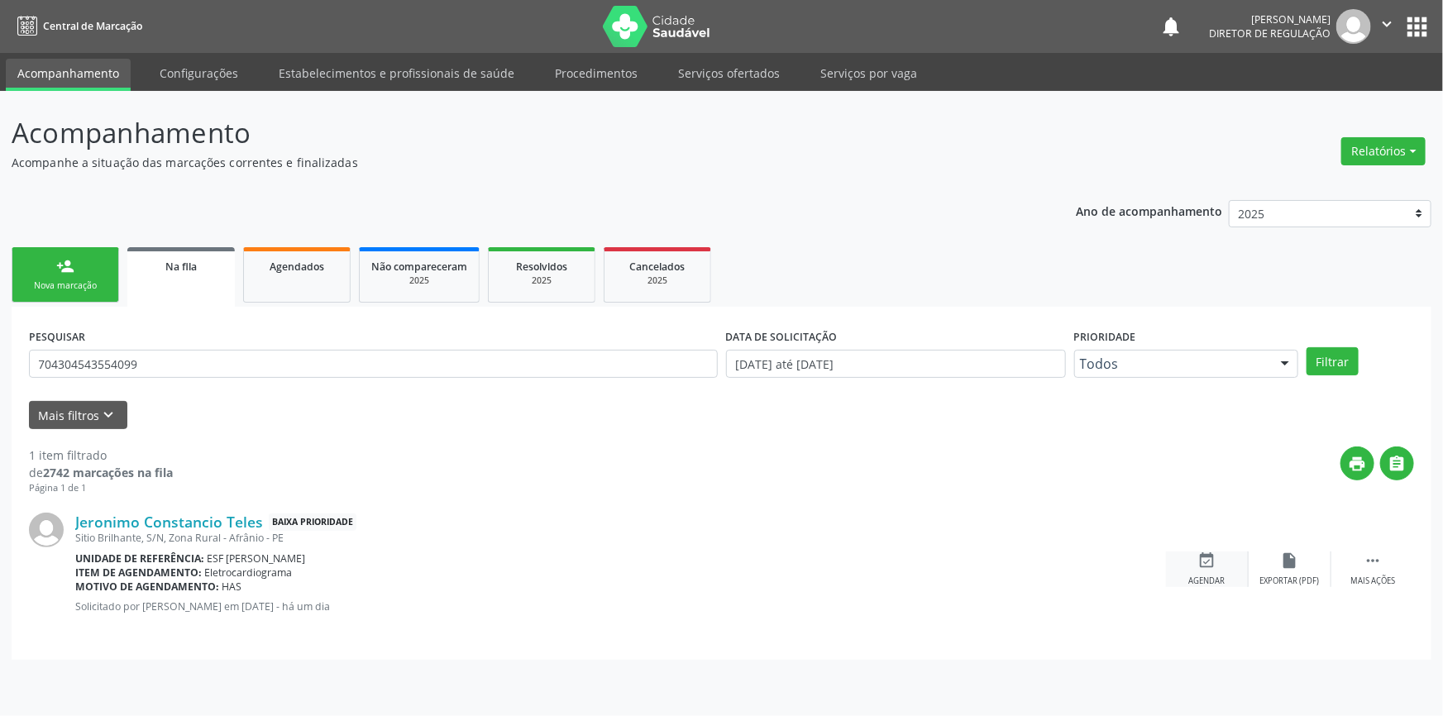
click at [1226, 565] on div "event_available Agendar" at bounding box center [1207, 570] width 83 height 36
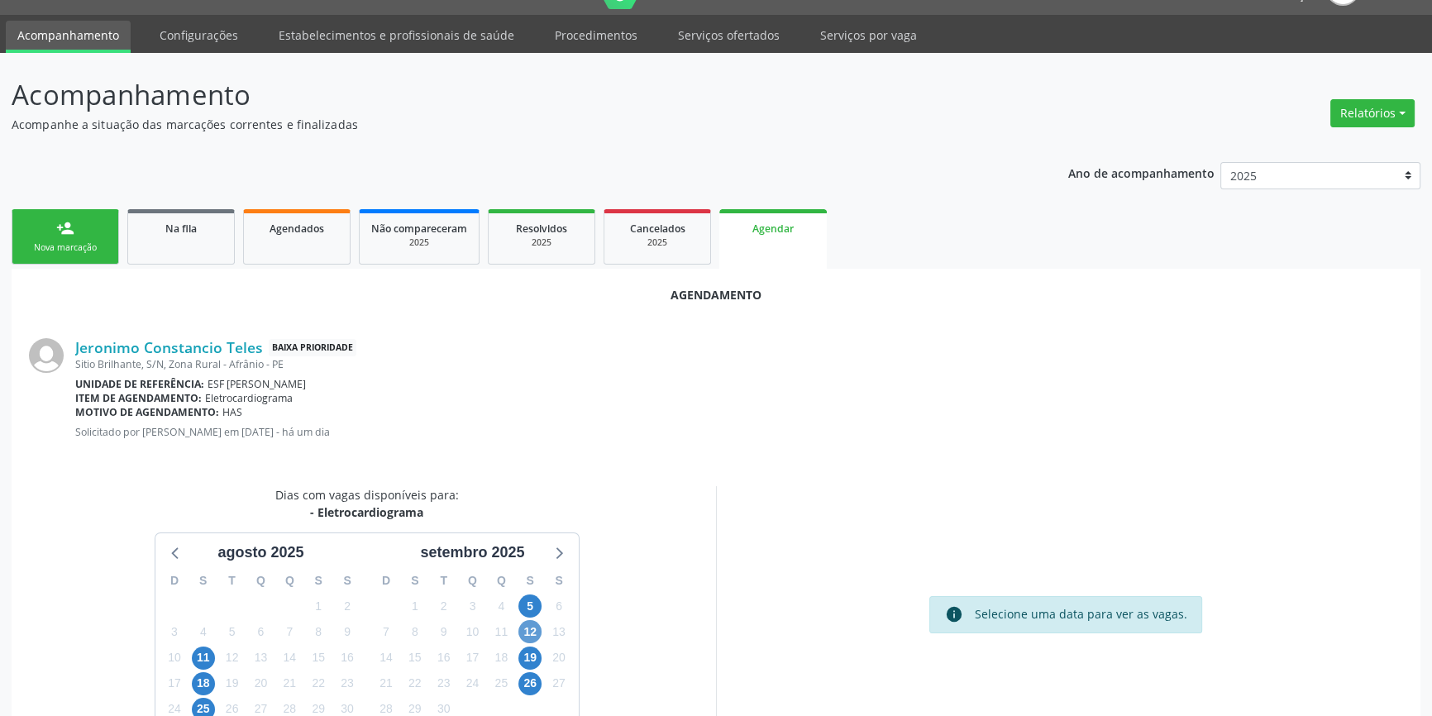
scroll to position [74, 0]
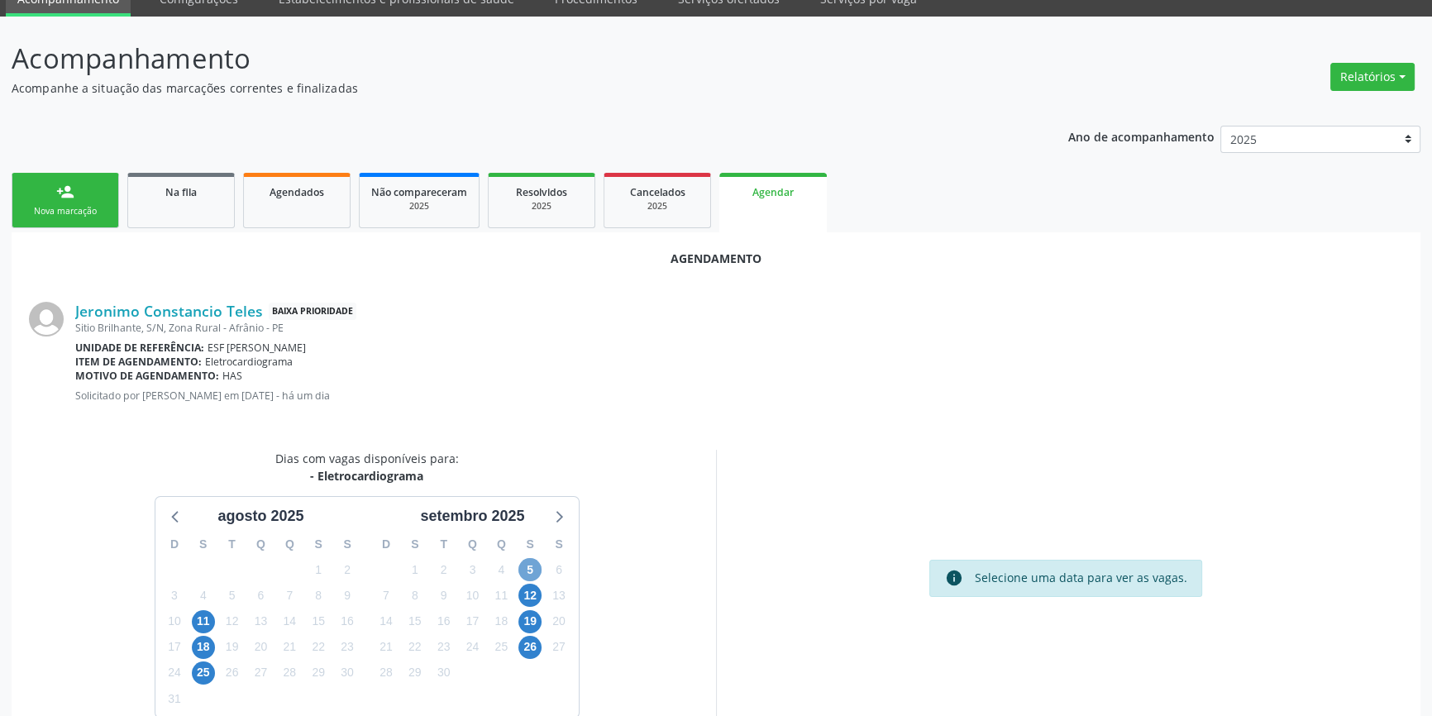
click at [523, 566] on span "5" at bounding box center [530, 569] width 23 height 23
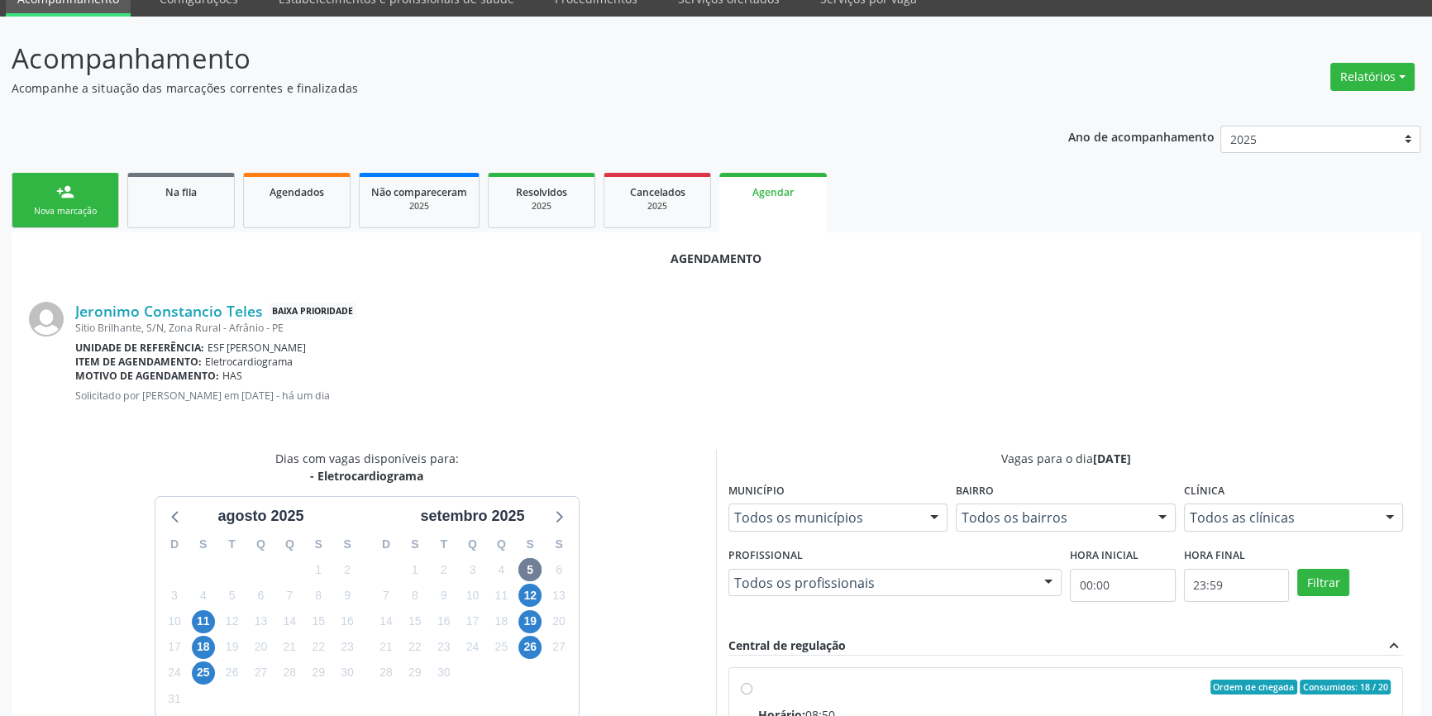
click at [801, 687] on div "Ordem de chegada Consumidos: 18 / 20" at bounding box center [1074, 687] width 633 height 15
click at [753, 687] on input "Ordem de chegada Consumidos: 18 / 20 Horário: 08:50 Clínica: Esf [PERSON_NAME] …" at bounding box center [747, 687] width 12 height 15
radio input "true"
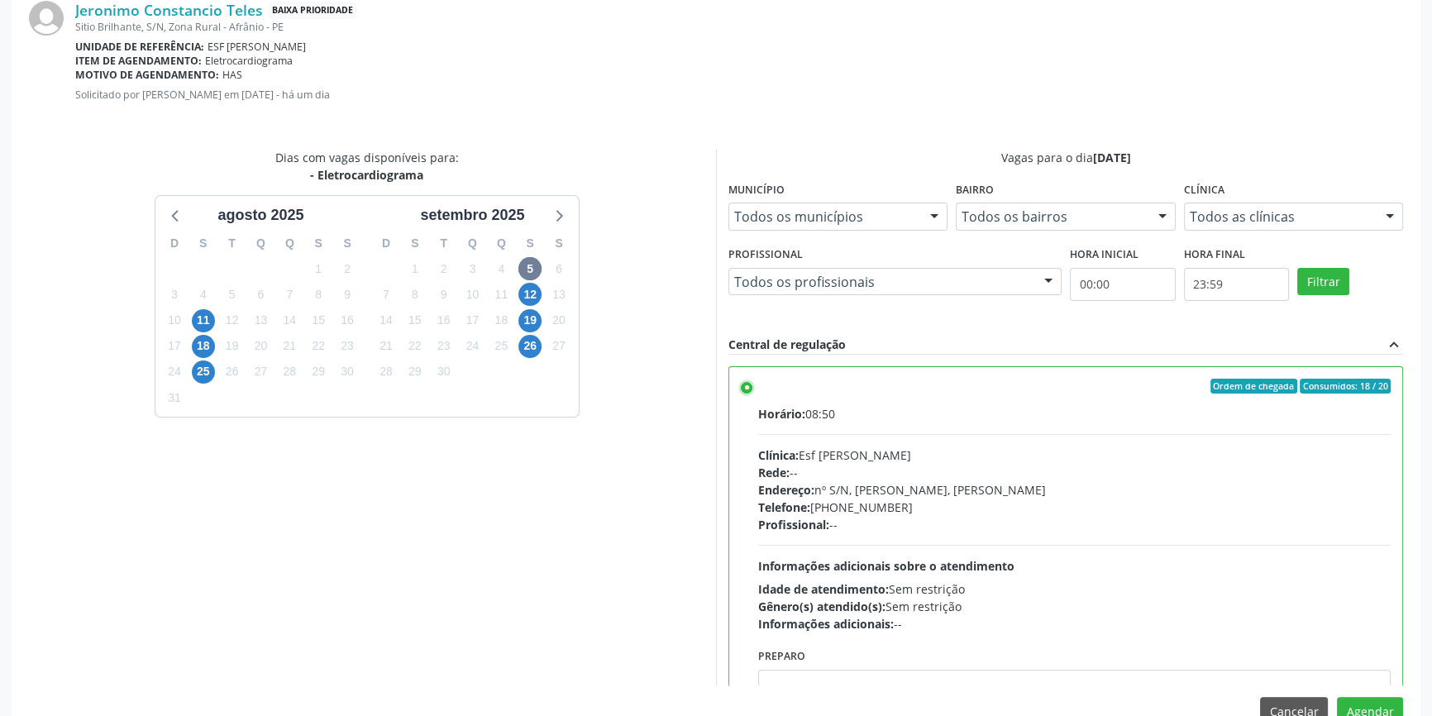
scroll to position [412, 0]
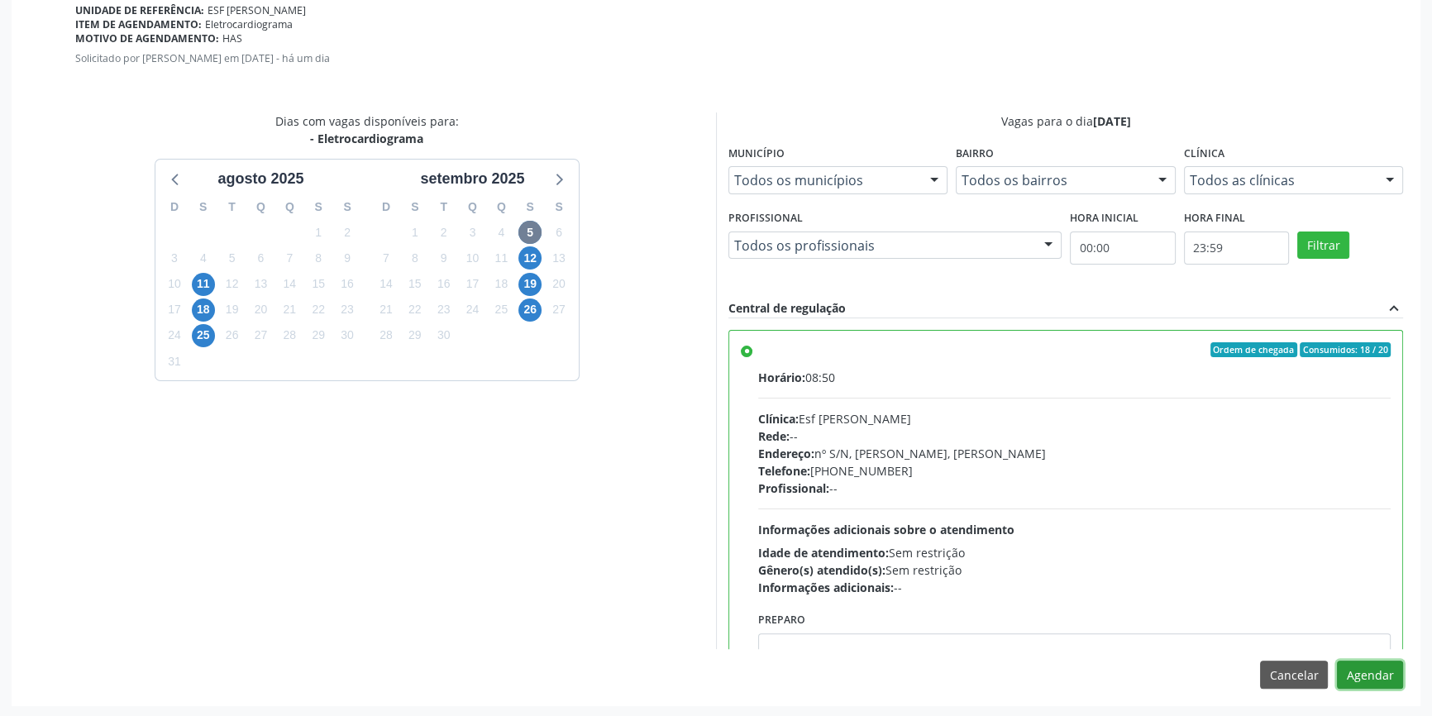
click at [1354, 668] on button "Agendar" at bounding box center [1370, 675] width 66 height 28
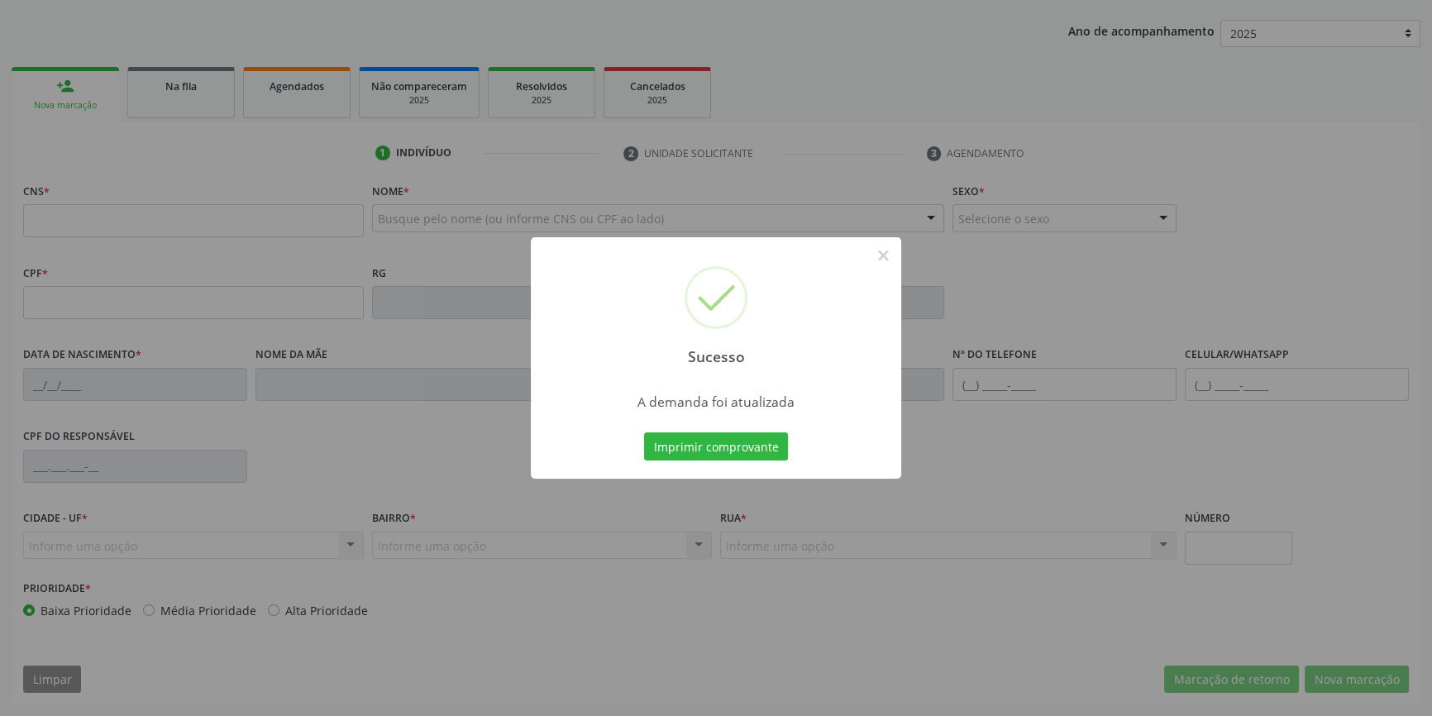
scroll to position [179, 0]
click at [720, 448] on button "Imprimir comprovante" at bounding box center [716, 447] width 144 height 28
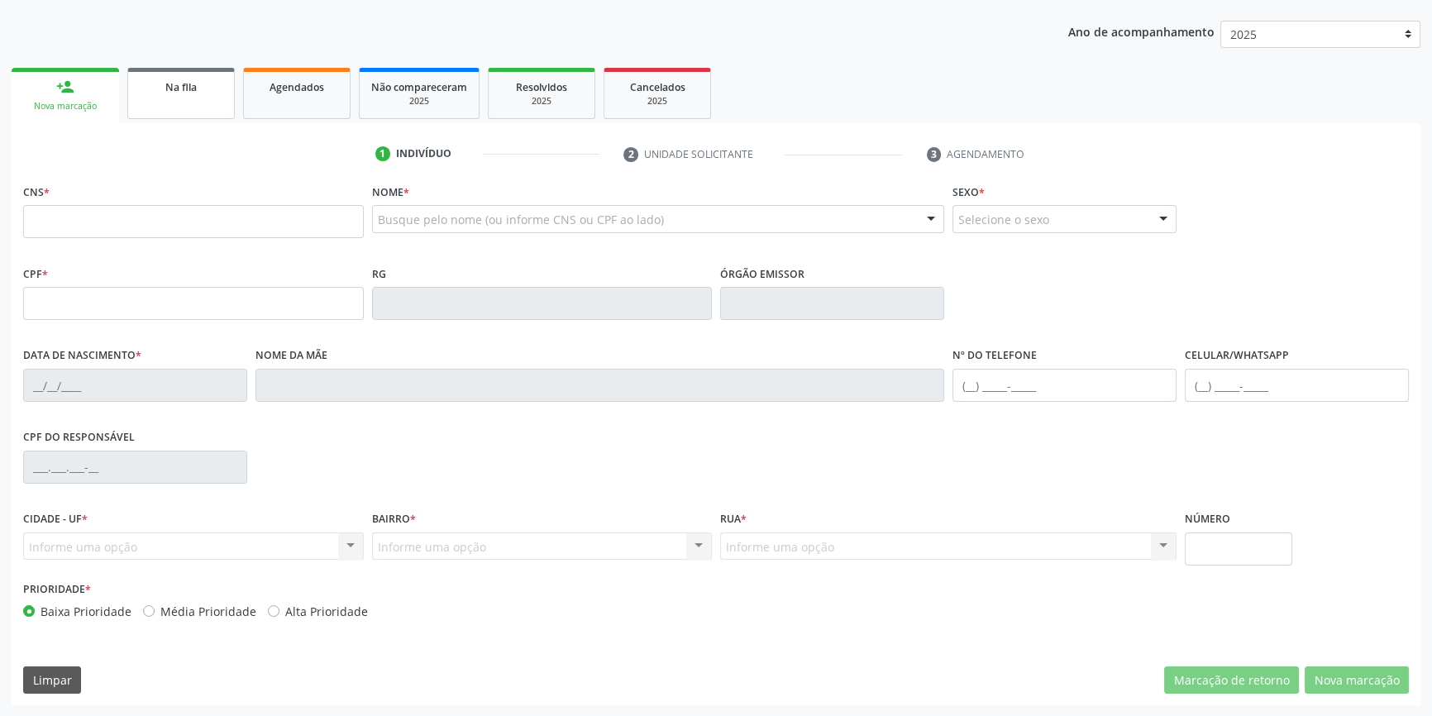
click at [190, 111] on link "Na fila" at bounding box center [181, 93] width 108 height 51
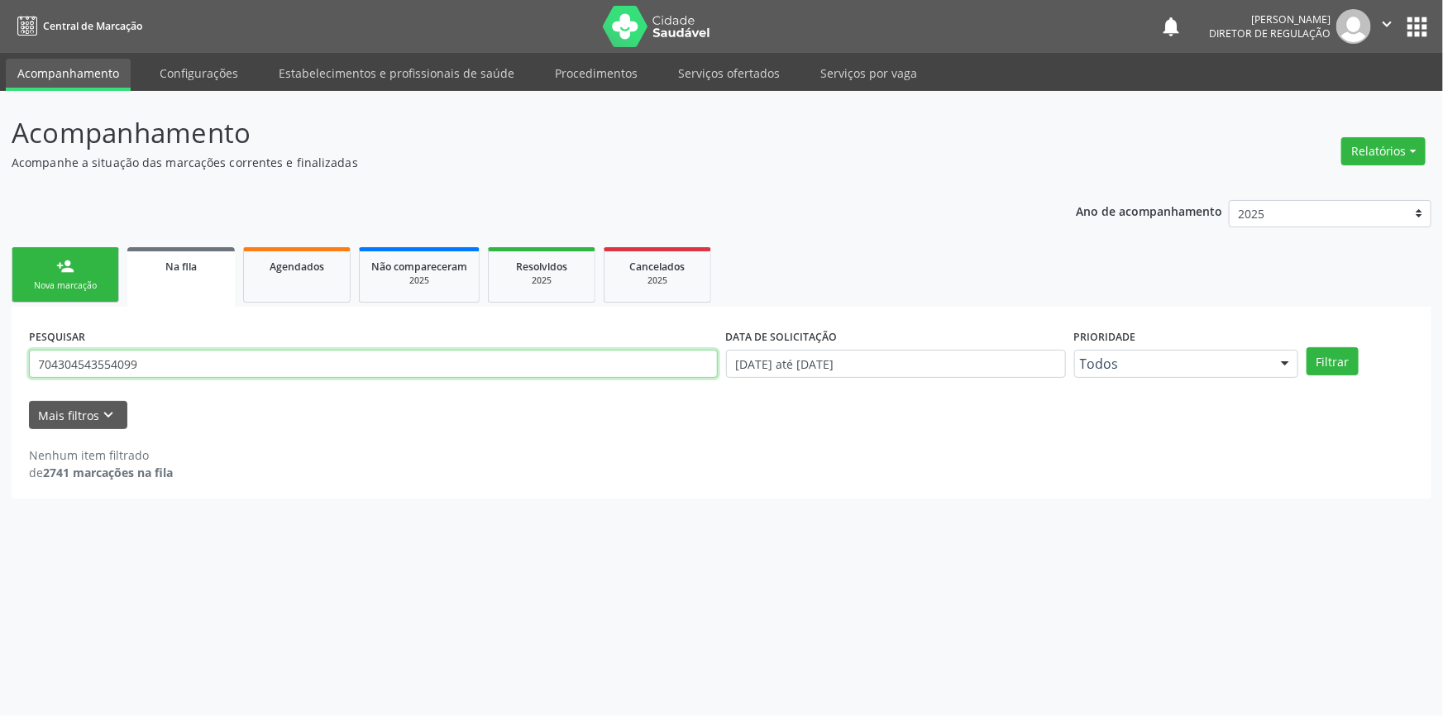
drag, startPoint x: 187, startPoint y: 360, endPoint x: 0, endPoint y: 328, distance: 189.7
click at [0, 328] on div "Acompanhamento Acompanhe a situação das marcações correntes e finalizadas Relat…" at bounding box center [721, 403] width 1443 height 625
type input "706206549176567"
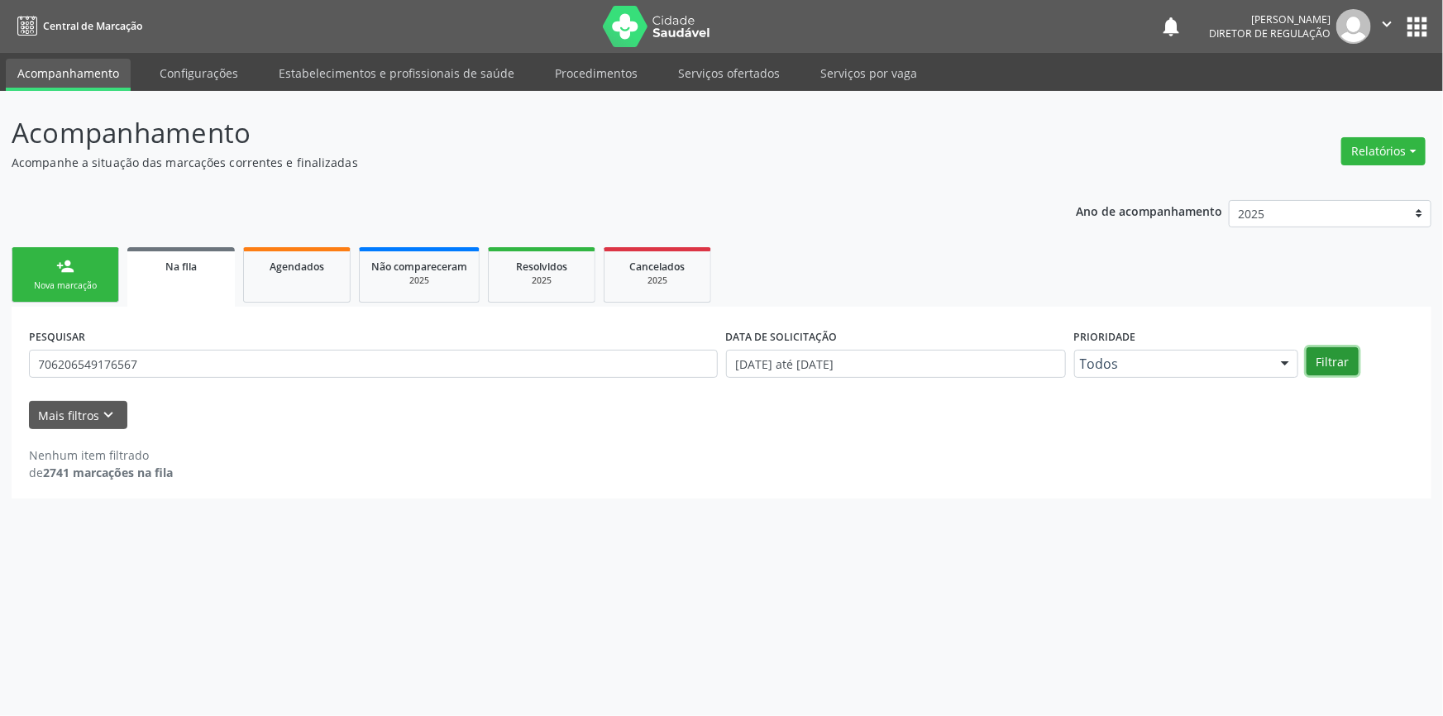
click at [1340, 361] on button "Filtrar" at bounding box center [1333, 361] width 52 height 28
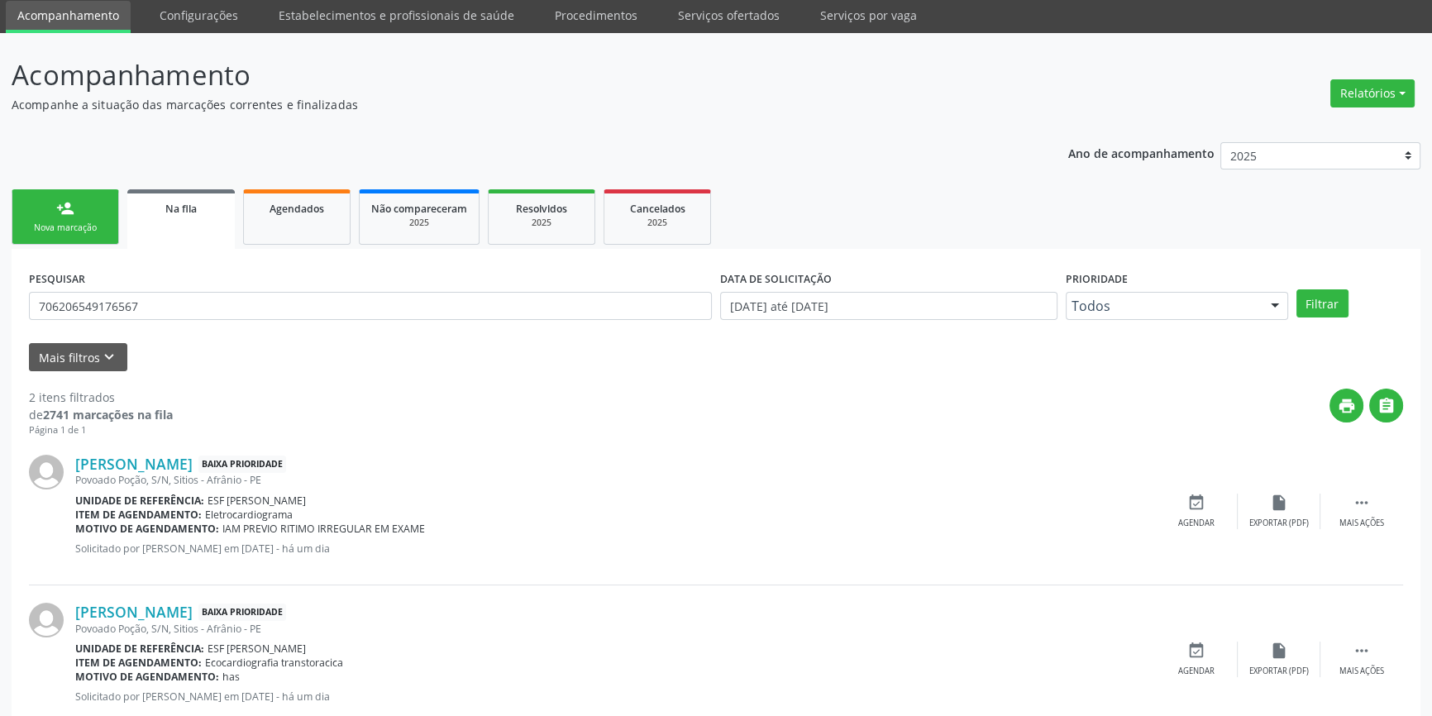
scroll to position [102, 0]
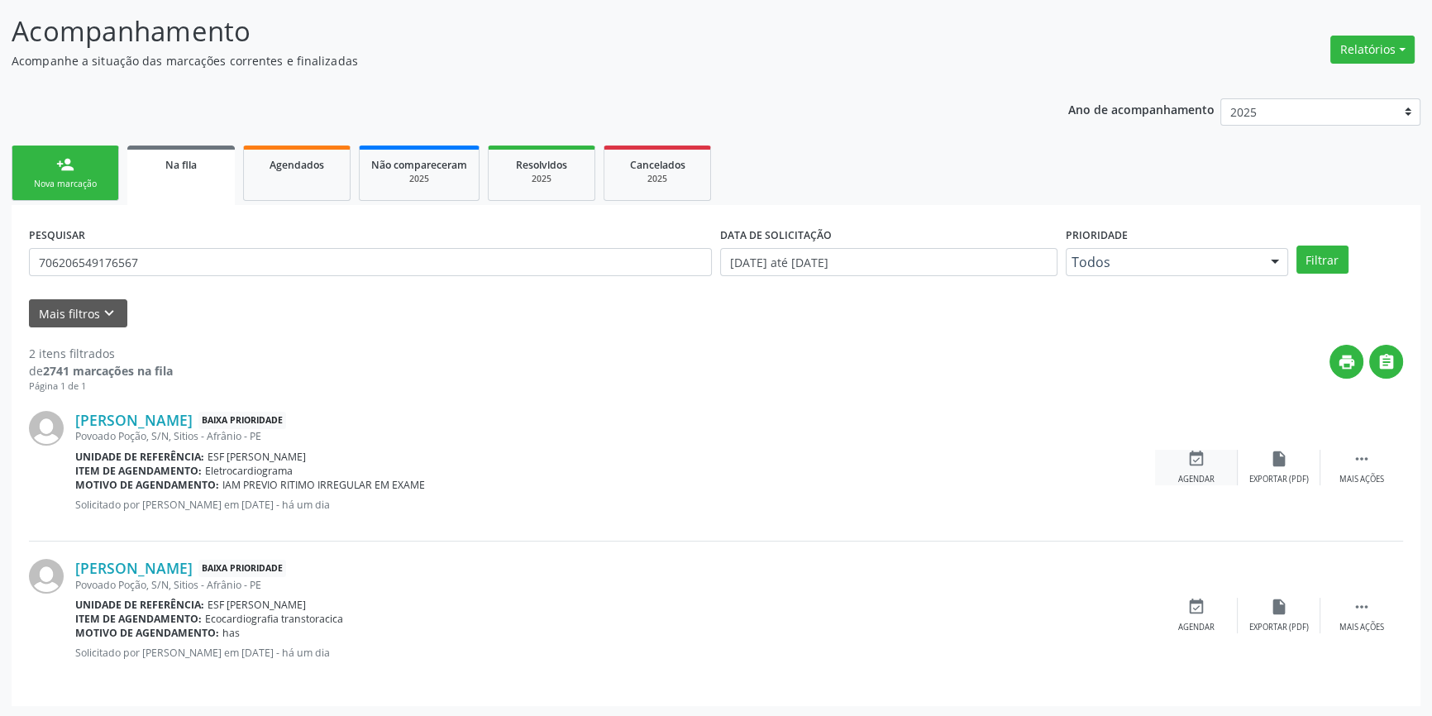
click at [1200, 470] on div "event_available Agendar" at bounding box center [1196, 468] width 83 height 36
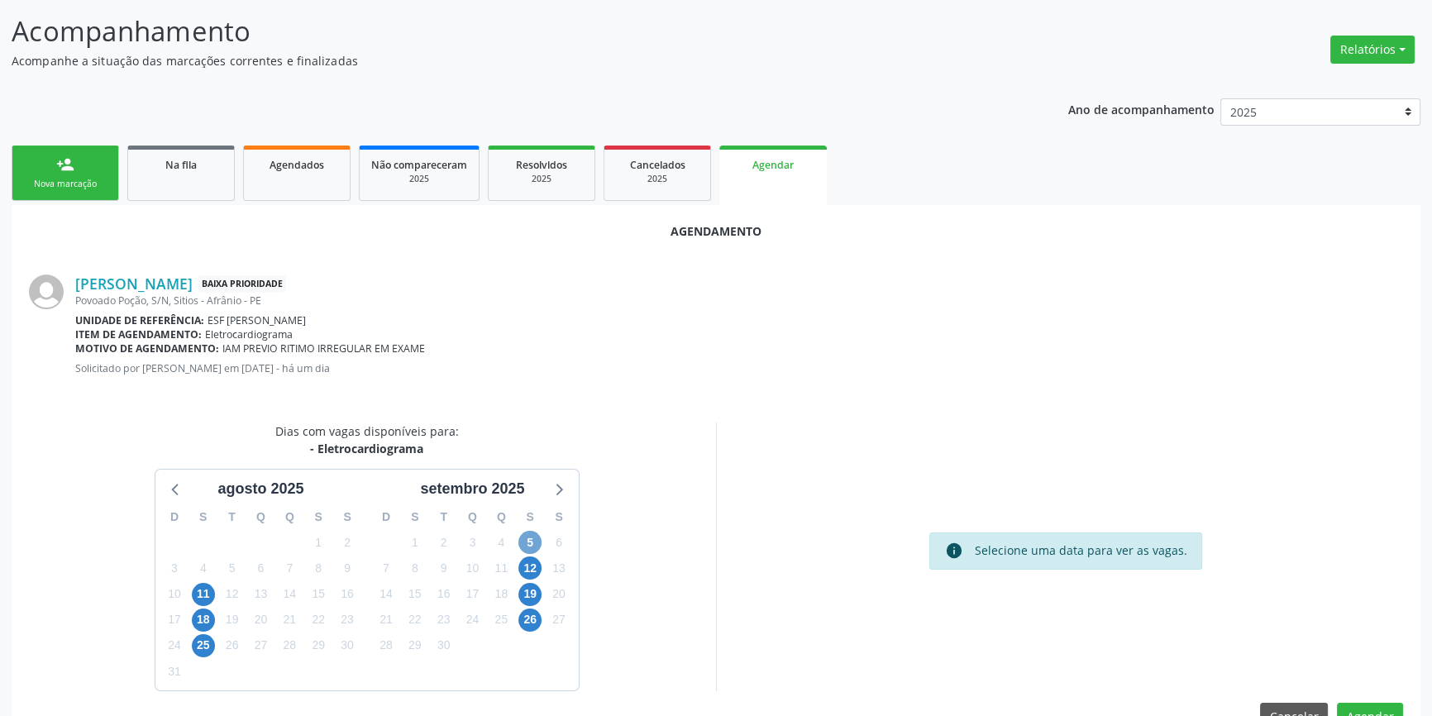
click at [524, 547] on span "5" at bounding box center [530, 542] width 23 height 23
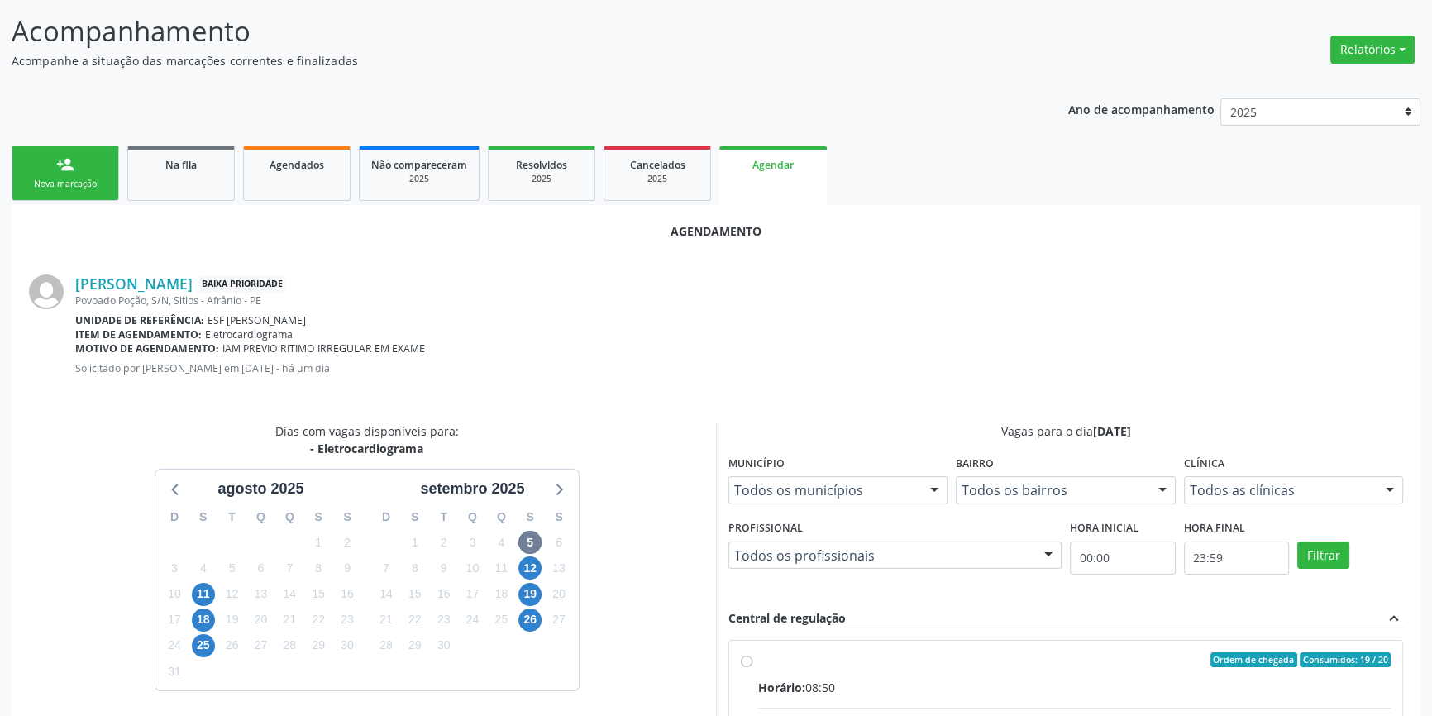
radio input "true"
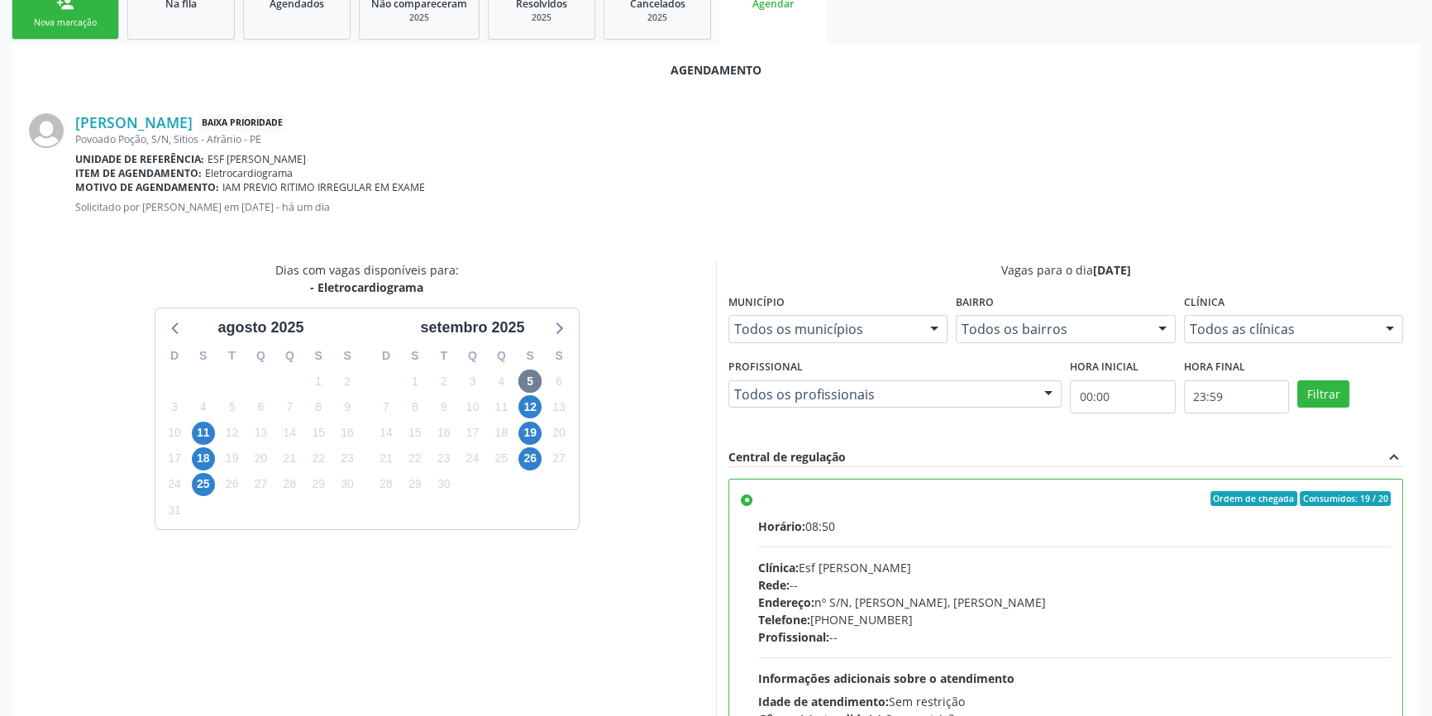
scroll to position [412, 0]
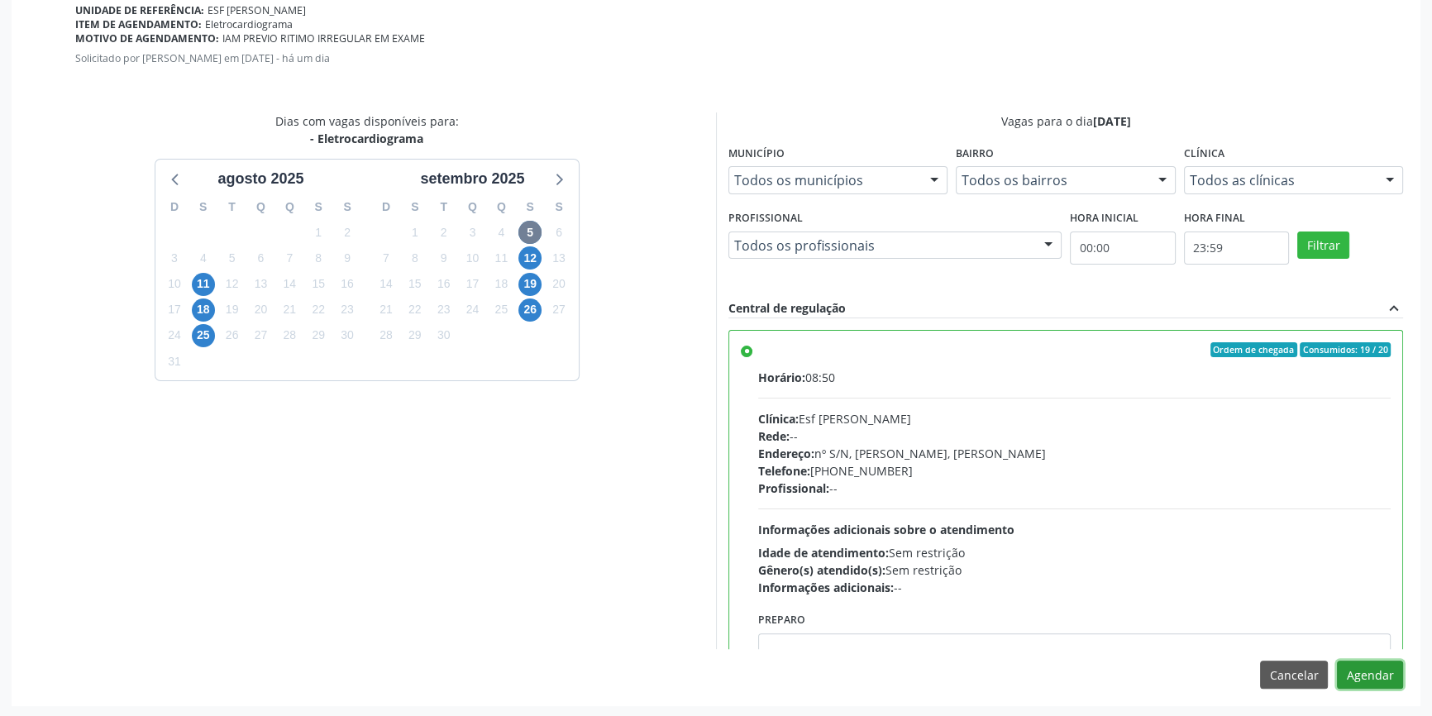
click at [1362, 678] on button "Agendar" at bounding box center [1370, 675] width 66 height 28
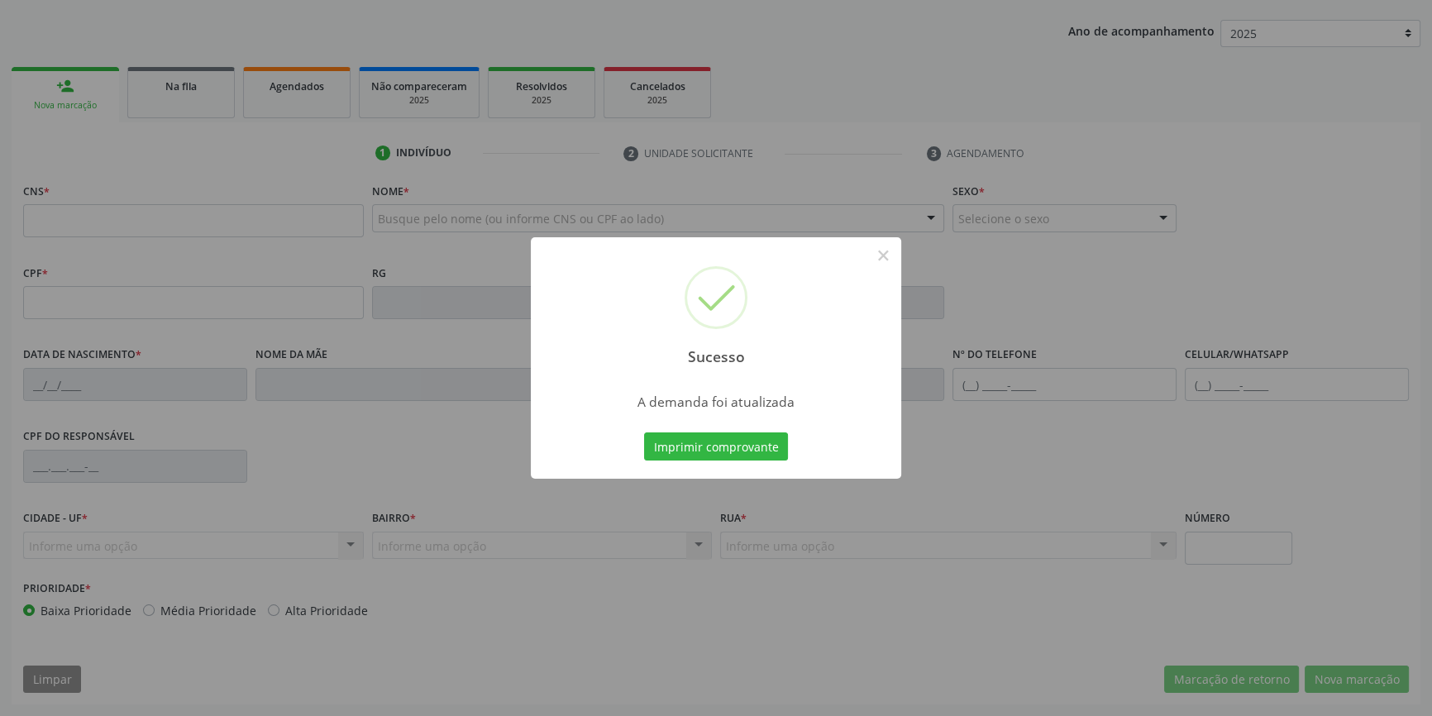
scroll to position [179, 0]
click at [702, 430] on div "Imprimir comprovante Cancel" at bounding box center [716, 446] width 151 height 35
click at [707, 439] on button "Imprimir comprovante" at bounding box center [716, 447] width 144 height 28
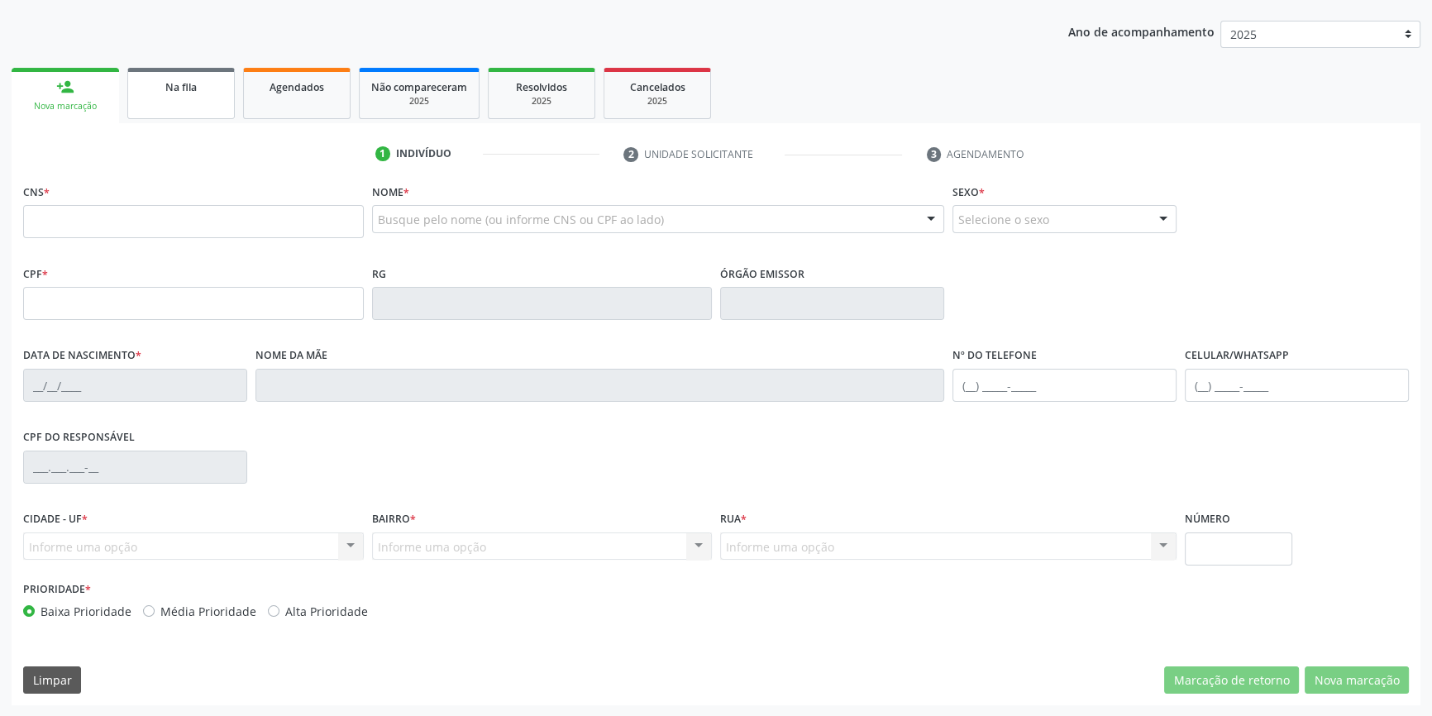
click at [192, 97] on link "Na fila" at bounding box center [181, 93] width 108 height 51
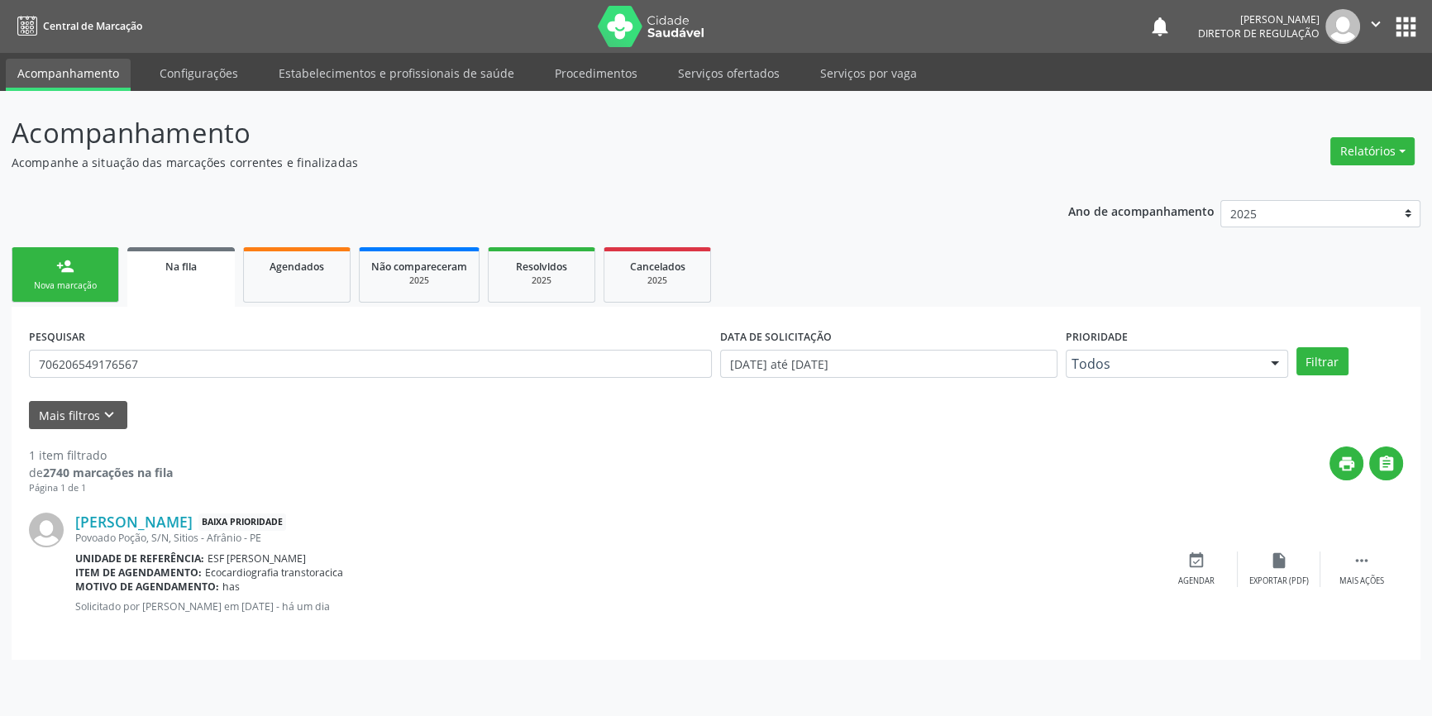
scroll to position [0, 0]
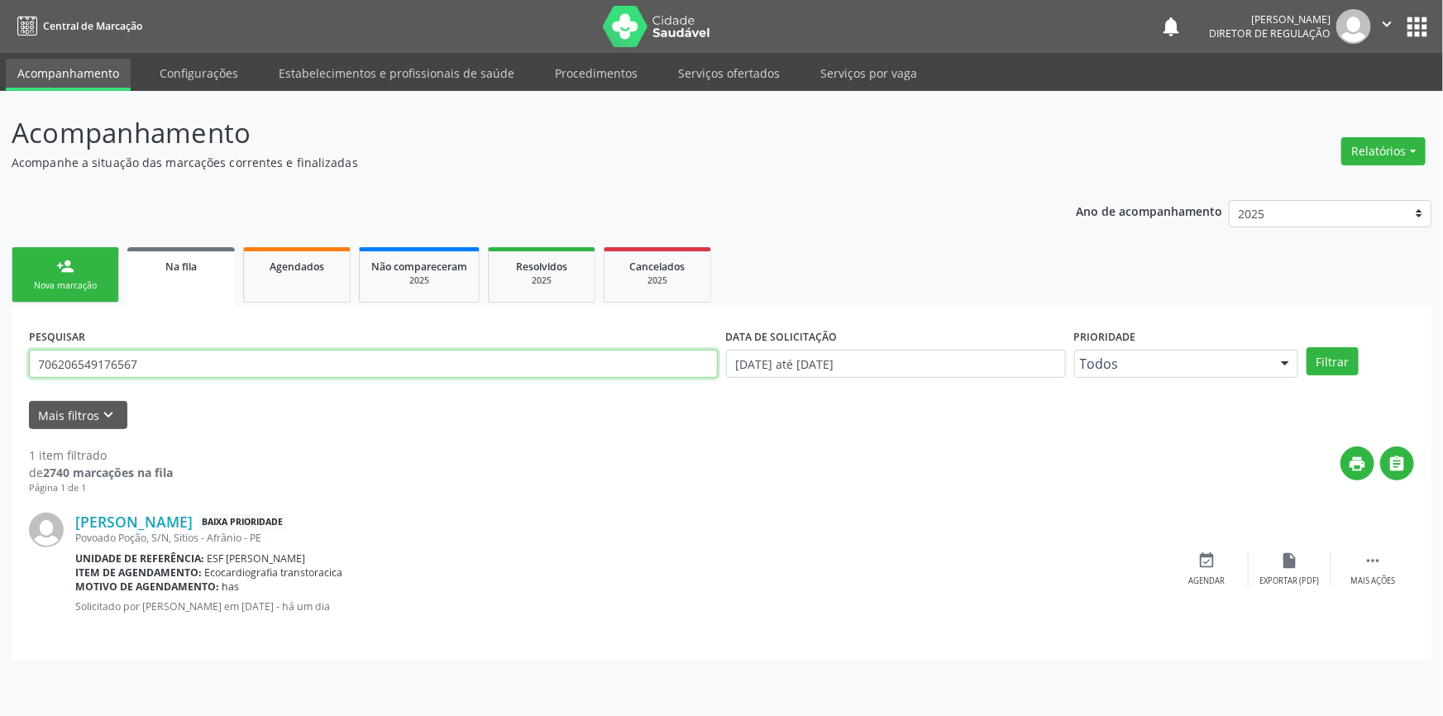
drag, startPoint x: 188, startPoint y: 366, endPoint x: 0, endPoint y: 351, distance: 188.3
click at [0, 356] on div "Acompanhamento Acompanhe a situação das marcações correntes e finalizadas Relat…" at bounding box center [721, 403] width 1443 height 625
type input "705003420717054"
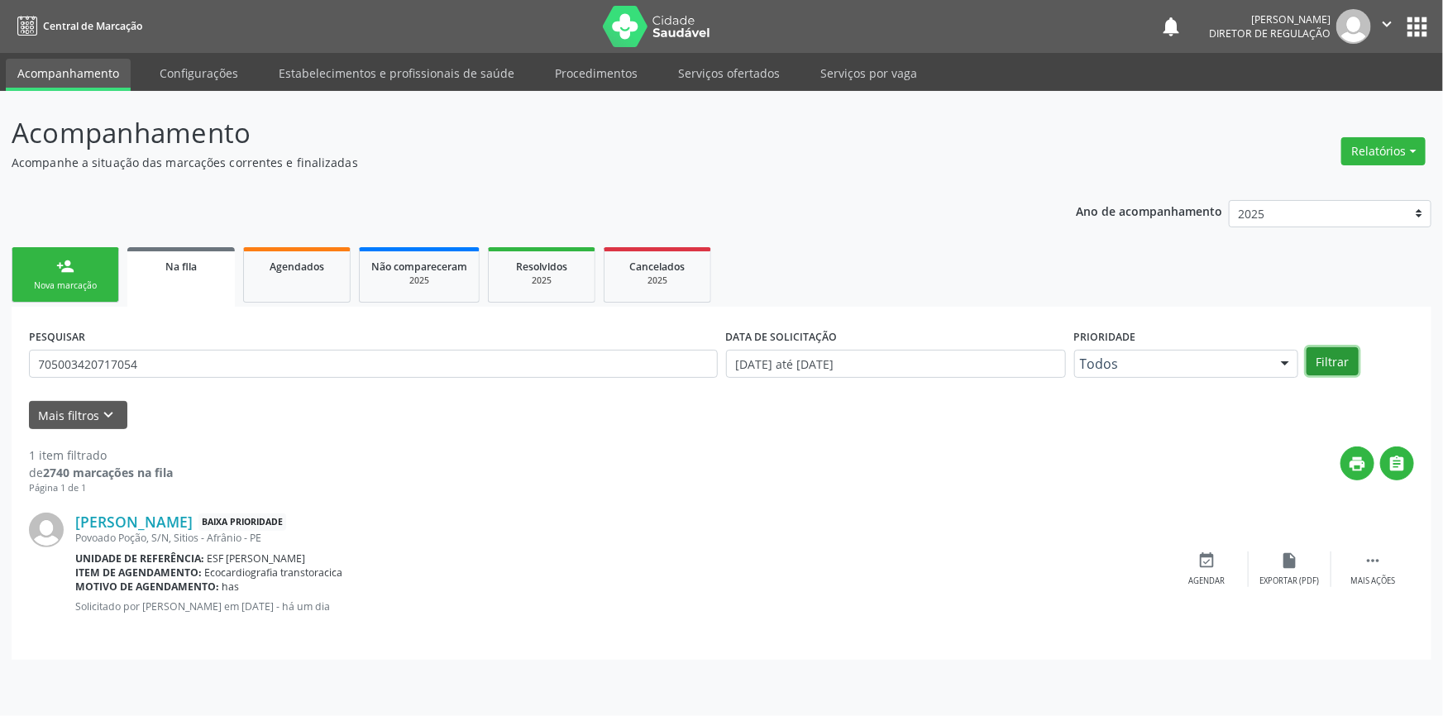
click at [1338, 371] on button "Filtrar" at bounding box center [1333, 361] width 52 height 28
click at [1214, 568] on icon "event_available" at bounding box center [1207, 561] width 18 height 18
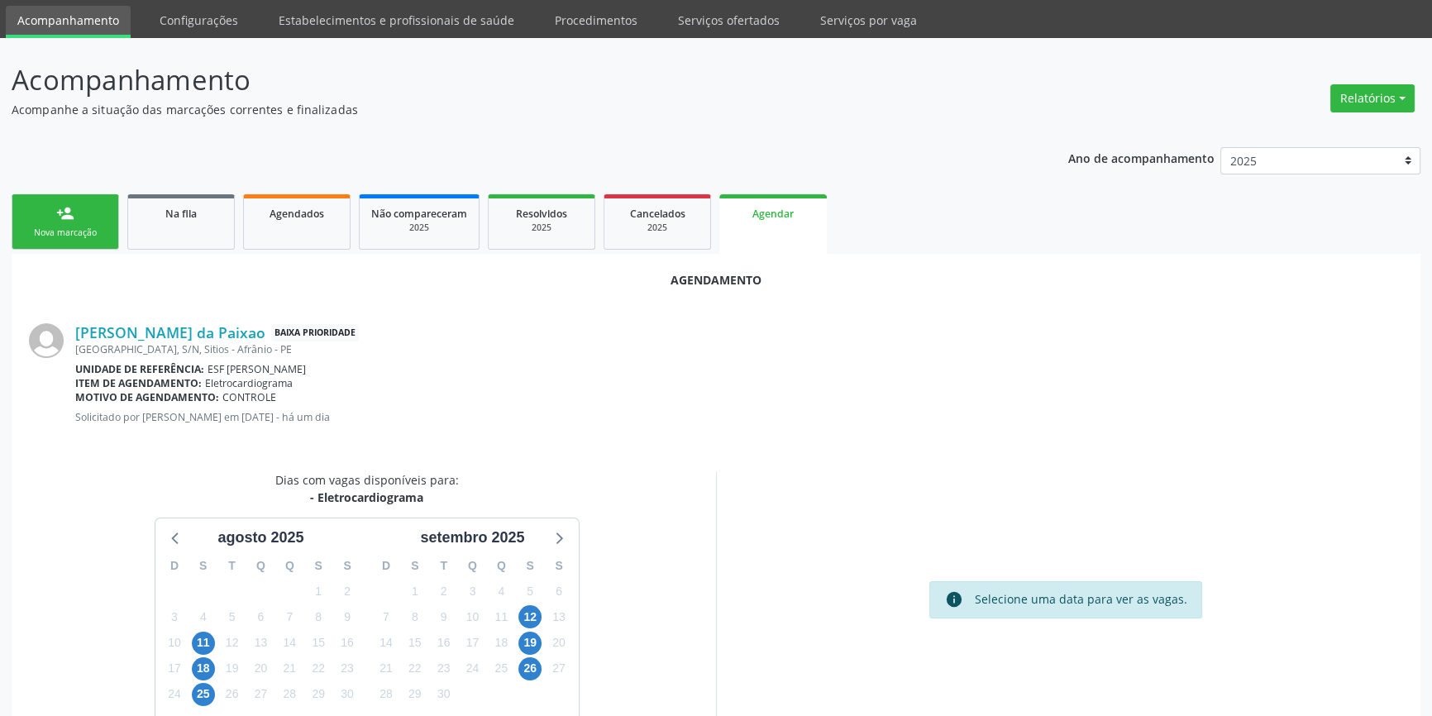
scroll to position [143, 0]
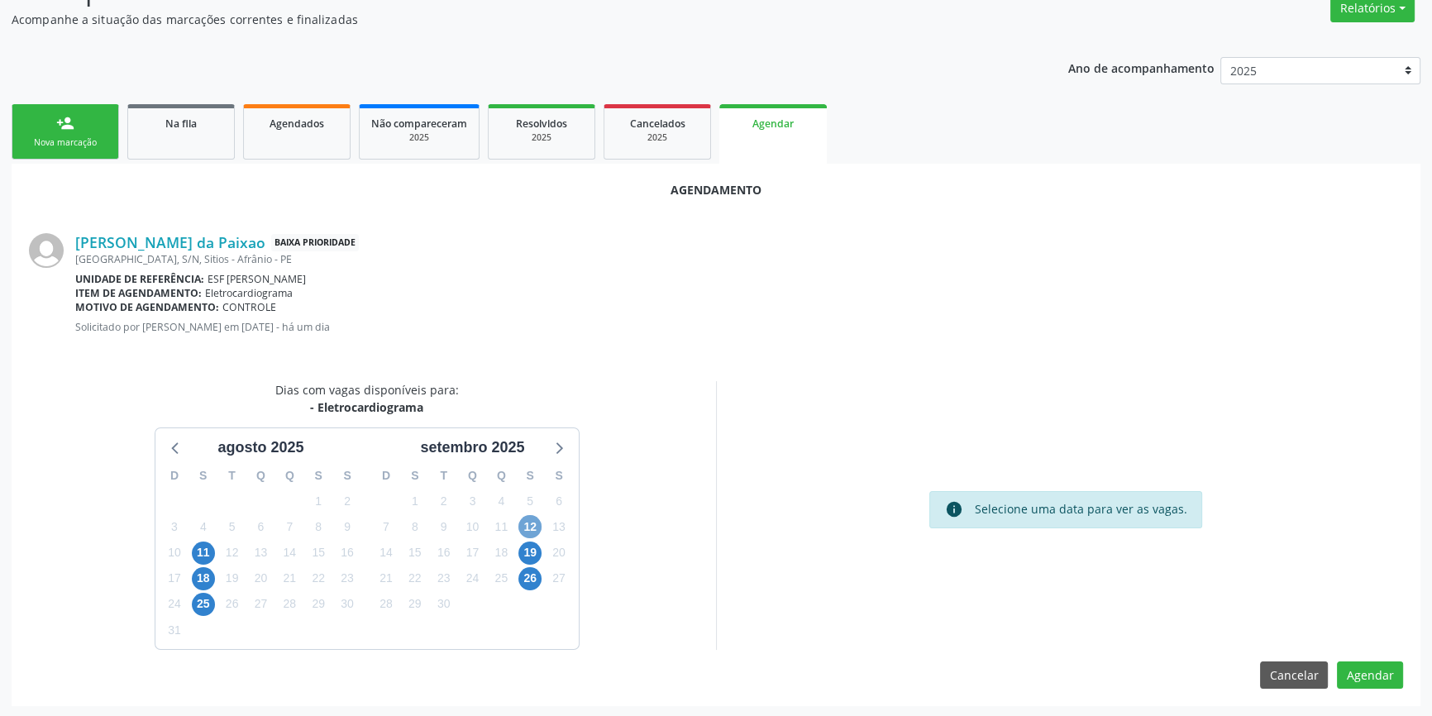
click at [533, 524] on span "12" at bounding box center [530, 526] width 23 height 23
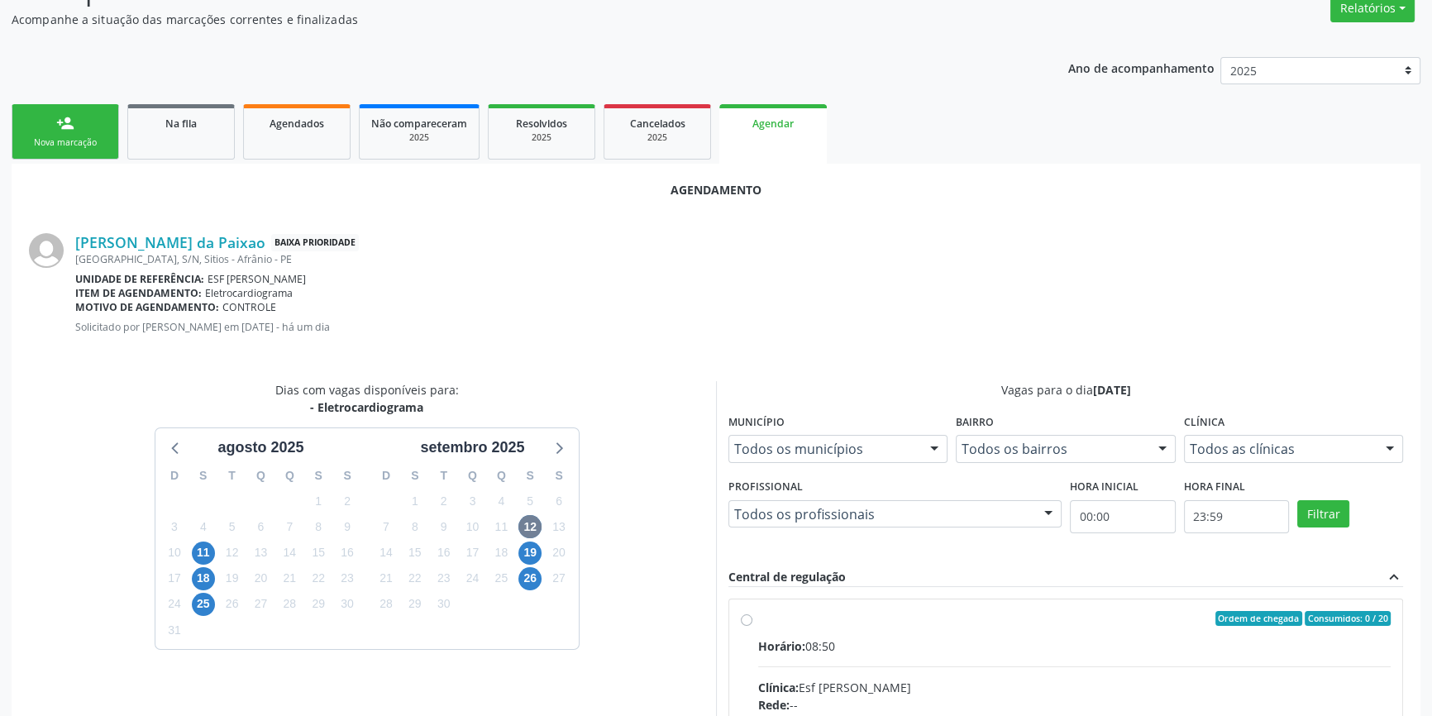
click at [777, 612] on div "Ordem de chegada Consumidos: 0 / 20" at bounding box center [1074, 618] width 633 height 15
click at [753, 612] on input "Ordem de chegada Consumidos: 0 / 20 Horário: 08:50 Clínica: Esf [PERSON_NAME]: …" at bounding box center [747, 618] width 12 height 15
radio input "true"
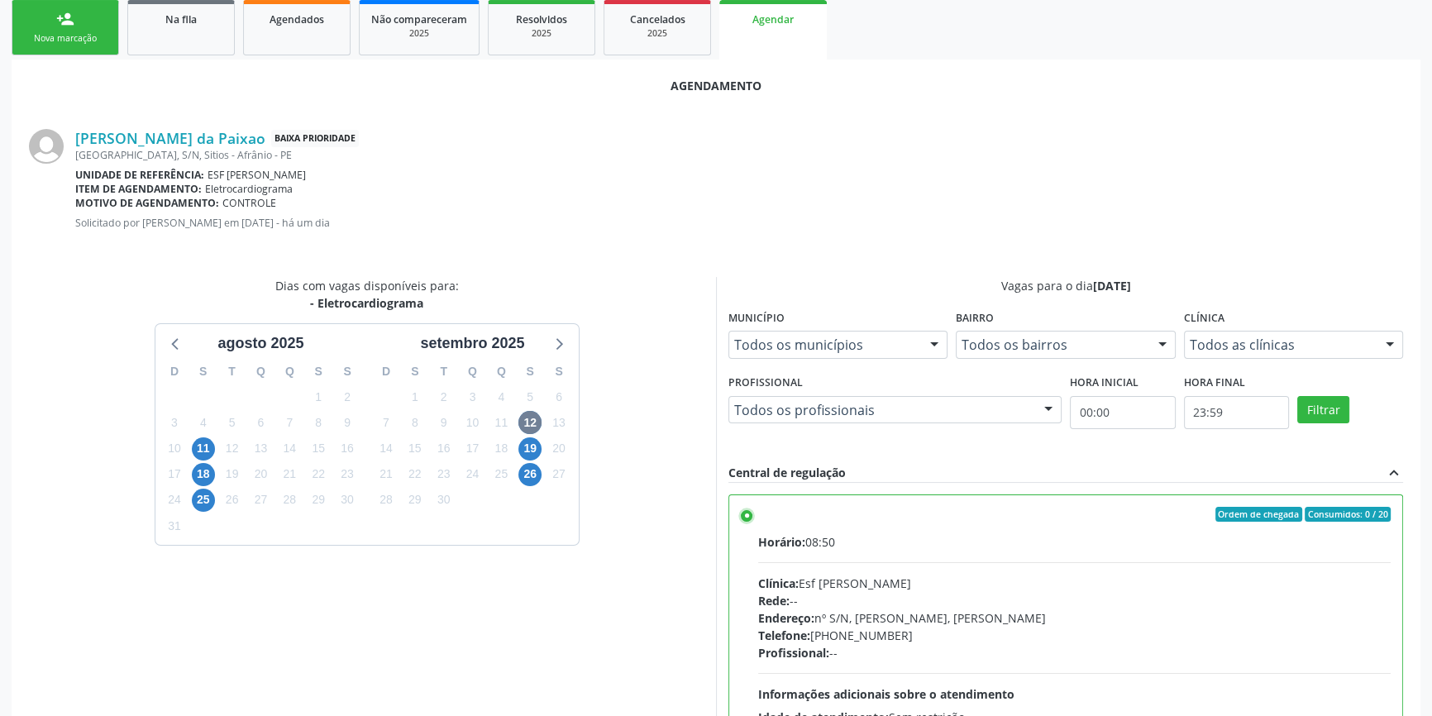
scroll to position [412, 0]
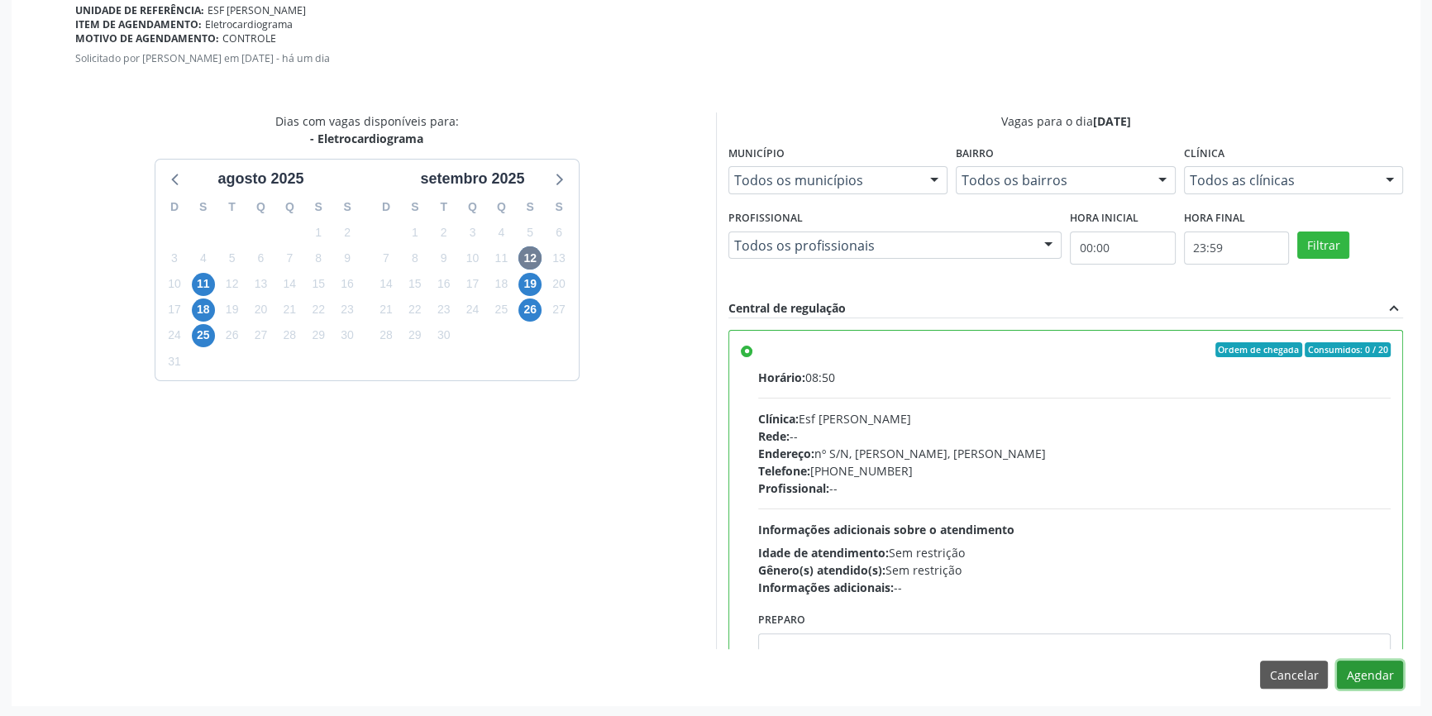
click at [1376, 678] on button "Agendar" at bounding box center [1370, 675] width 66 height 28
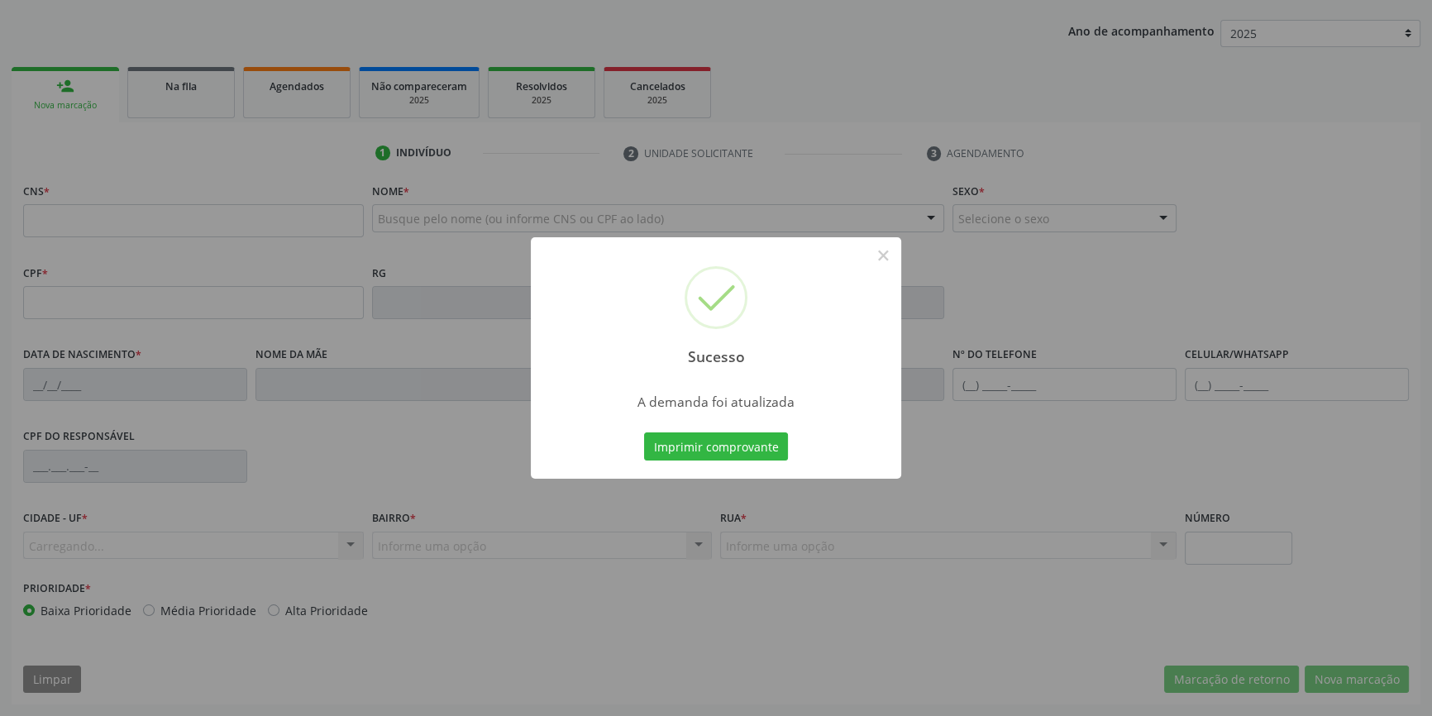
scroll to position [179, 0]
click at [710, 445] on button "Imprimir comprovante" at bounding box center [716, 447] width 144 height 28
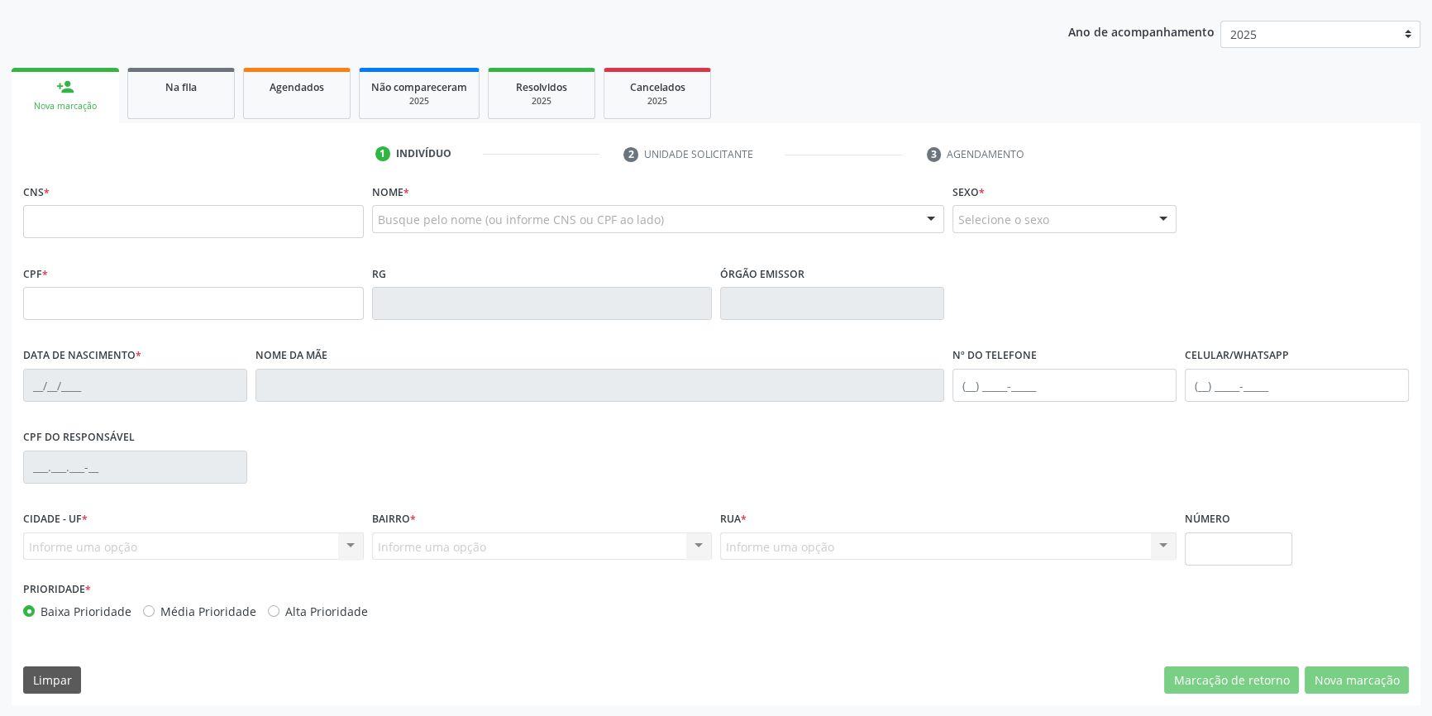
click at [173, 126] on div "1 Indivíduo 2 Unidade solicitante 3 Agendamento CNS * Nome * Busque pelo nome (…" at bounding box center [716, 414] width 1409 height 582
click at [183, 118] on ul "person_add Nova marcação Na fila Agendados Não compareceram 2025 Resolvidos 202…" at bounding box center [716, 94] width 1409 height 60
click at [186, 105] on link "Na fila" at bounding box center [181, 93] width 108 height 51
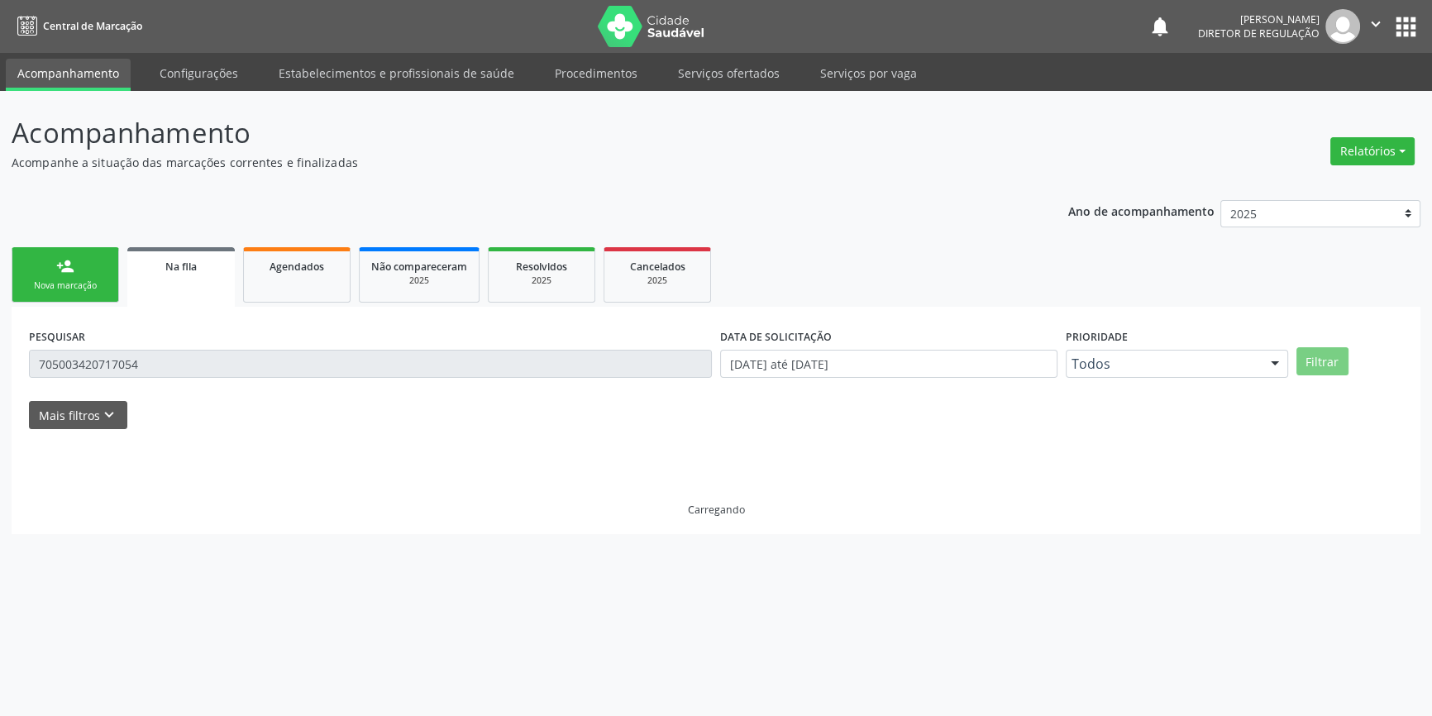
scroll to position [0, 0]
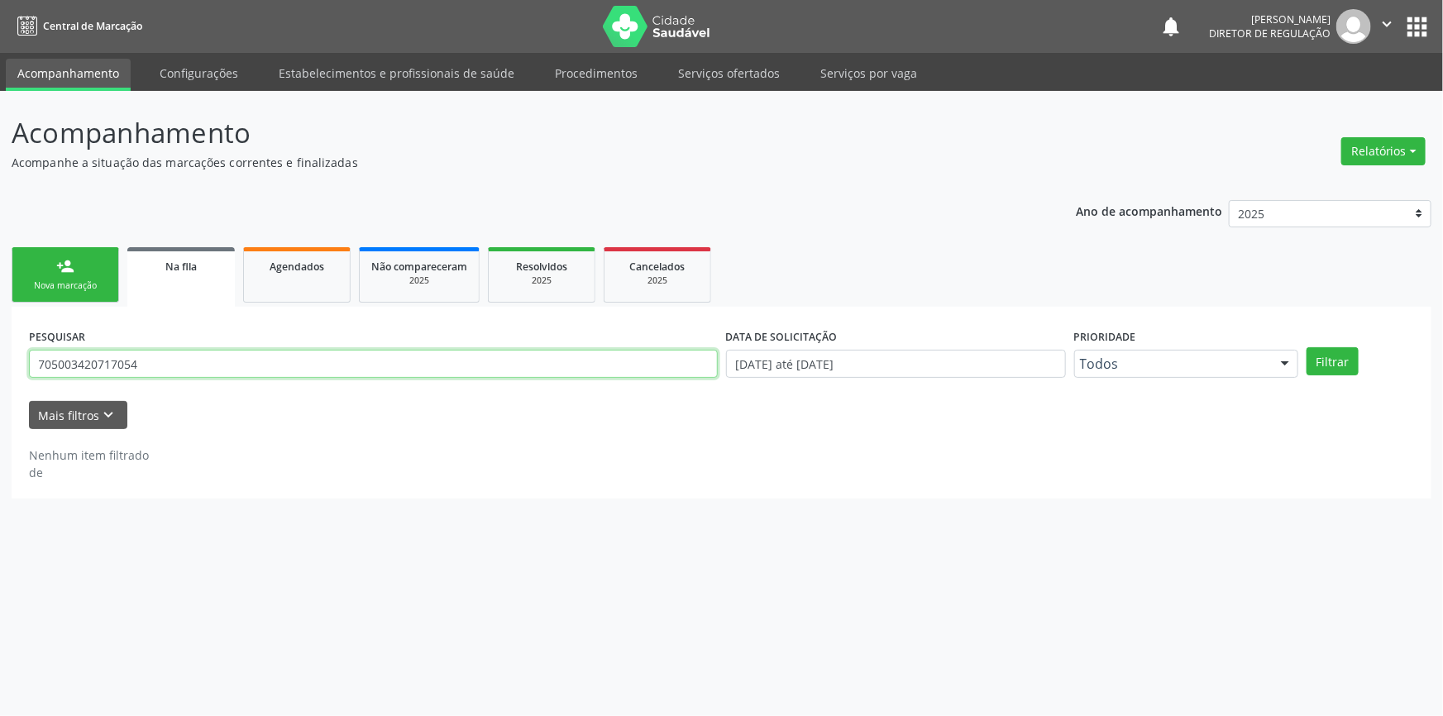
drag, startPoint x: 172, startPoint y: 369, endPoint x: 0, endPoint y: 344, distance: 173.8
click at [0, 344] on div "Acompanhamento Acompanhe a situação das marcações correntes e finalizadas Relat…" at bounding box center [721, 403] width 1443 height 625
type input "704603687512829"
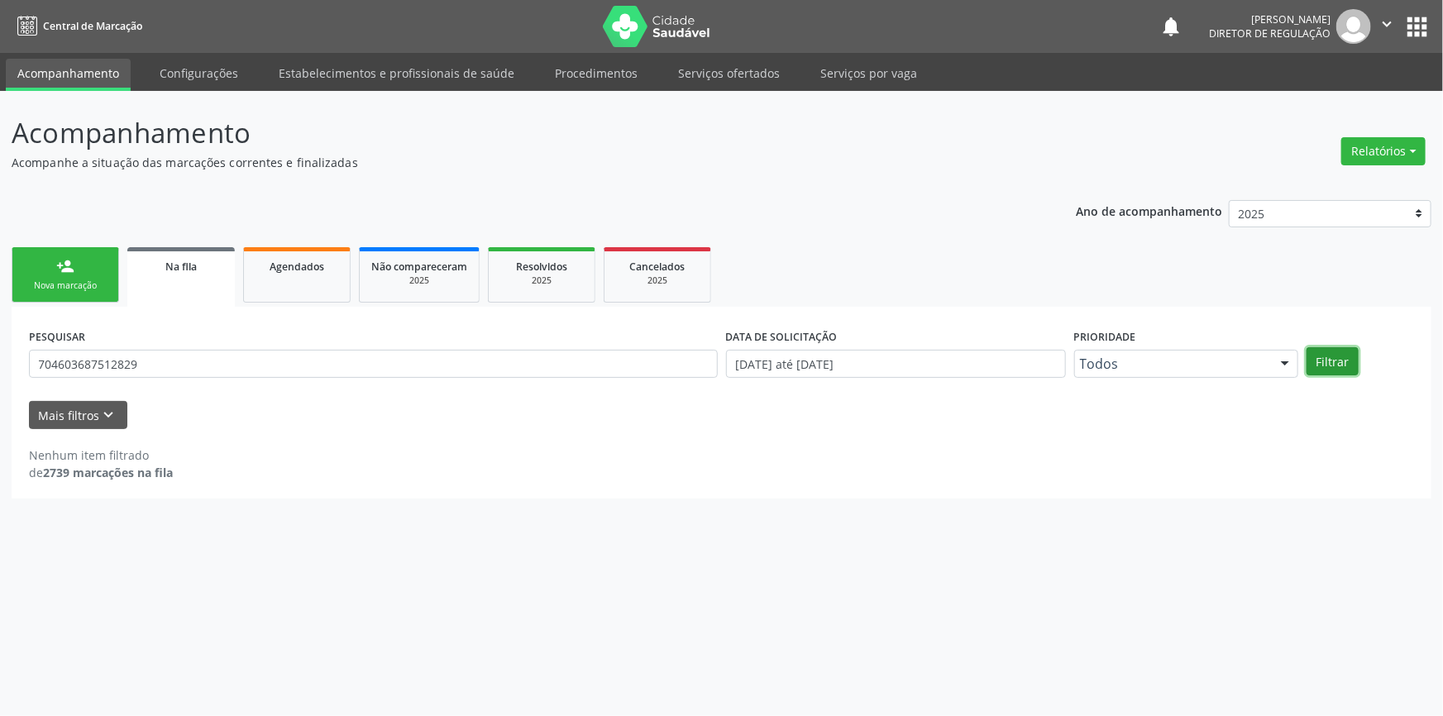
click at [1313, 353] on button "Filtrar" at bounding box center [1333, 361] width 52 height 28
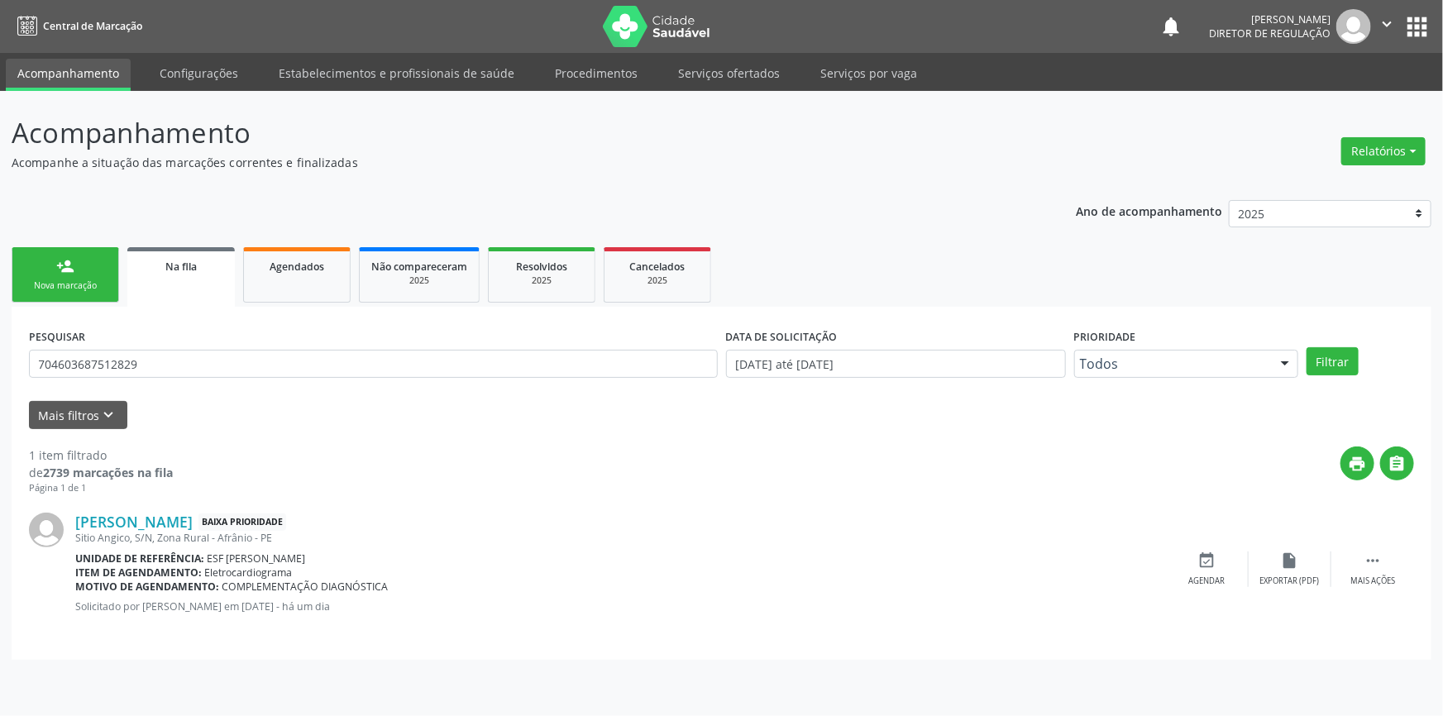
click at [1199, 562] on icon "event_available" at bounding box center [1207, 561] width 18 height 18
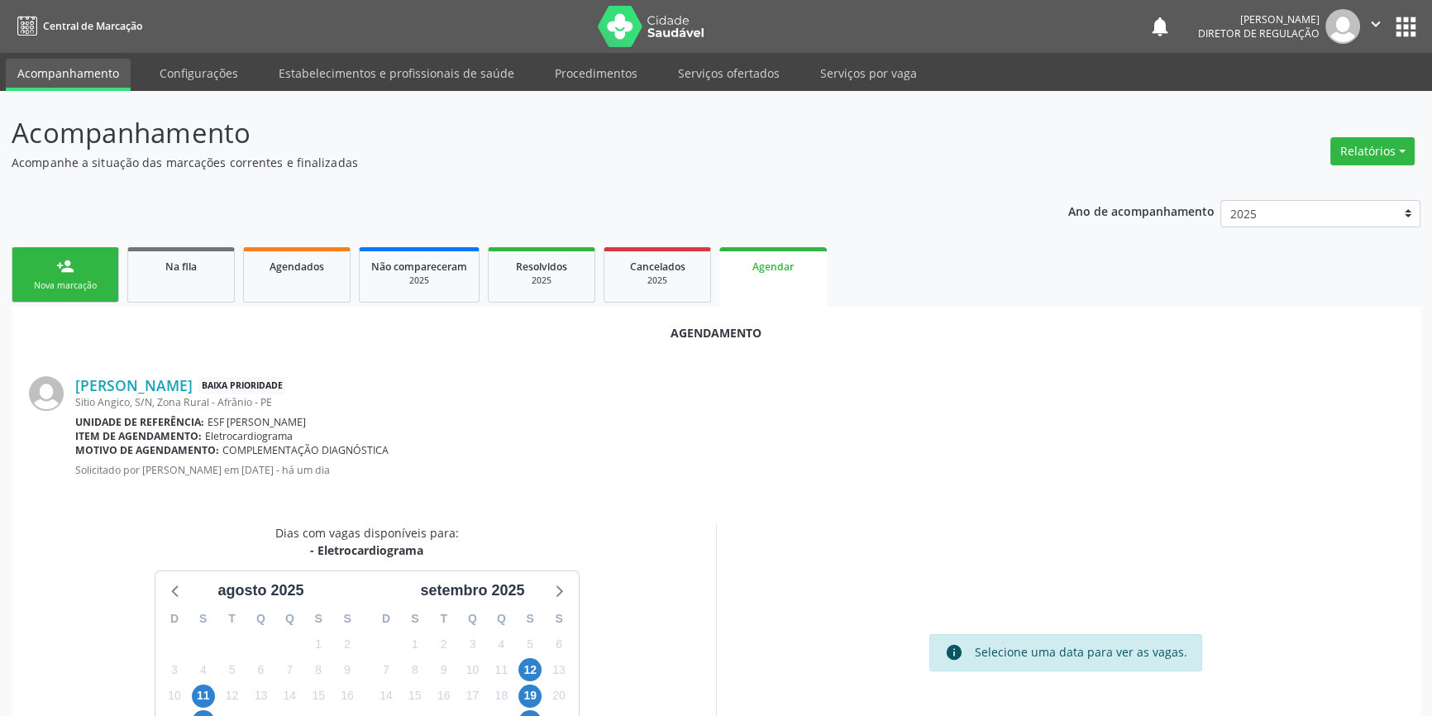
click at [529, 655] on div "5" at bounding box center [530, 645] width 23 height 26
click at [535, 664] on span "12" at bounding box center [530, 669] width 23 height 23
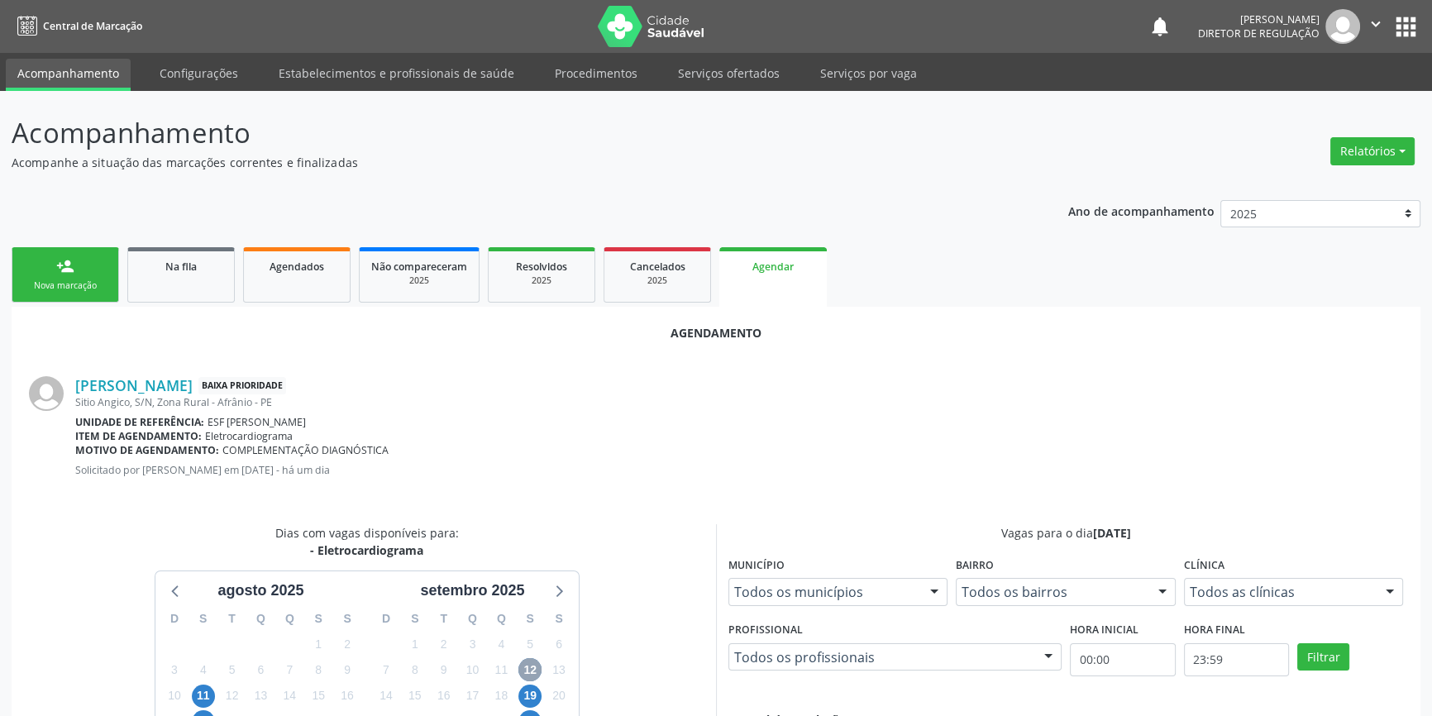
scroll to position [375, 0]
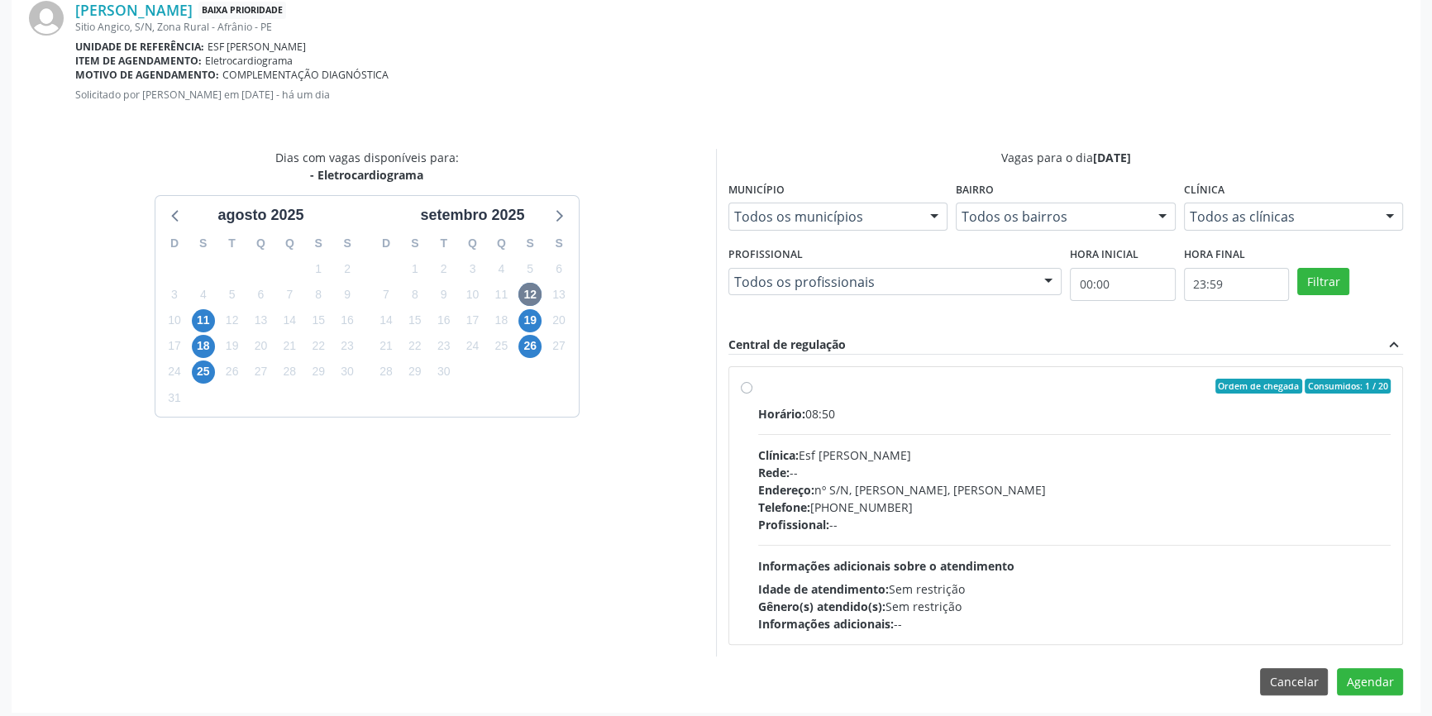
click at [750, 404] on div "Ordem de chegada Consumidos: 1 / 20 Horário: 08:50 Clínica: Esf [PERSON_NAME] R…" at bounding box center [1066, 506] width 650 height 254
radio input "true"
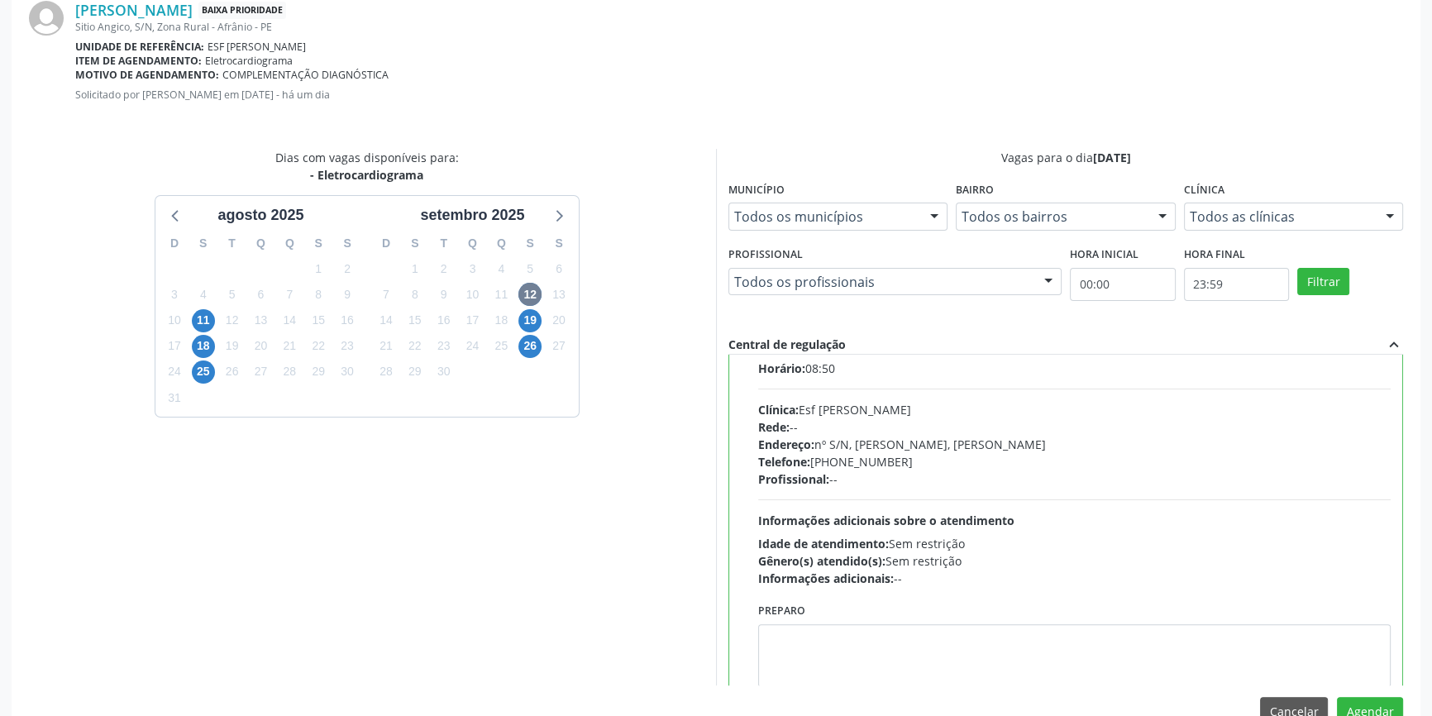
scroll to position [82, 0]
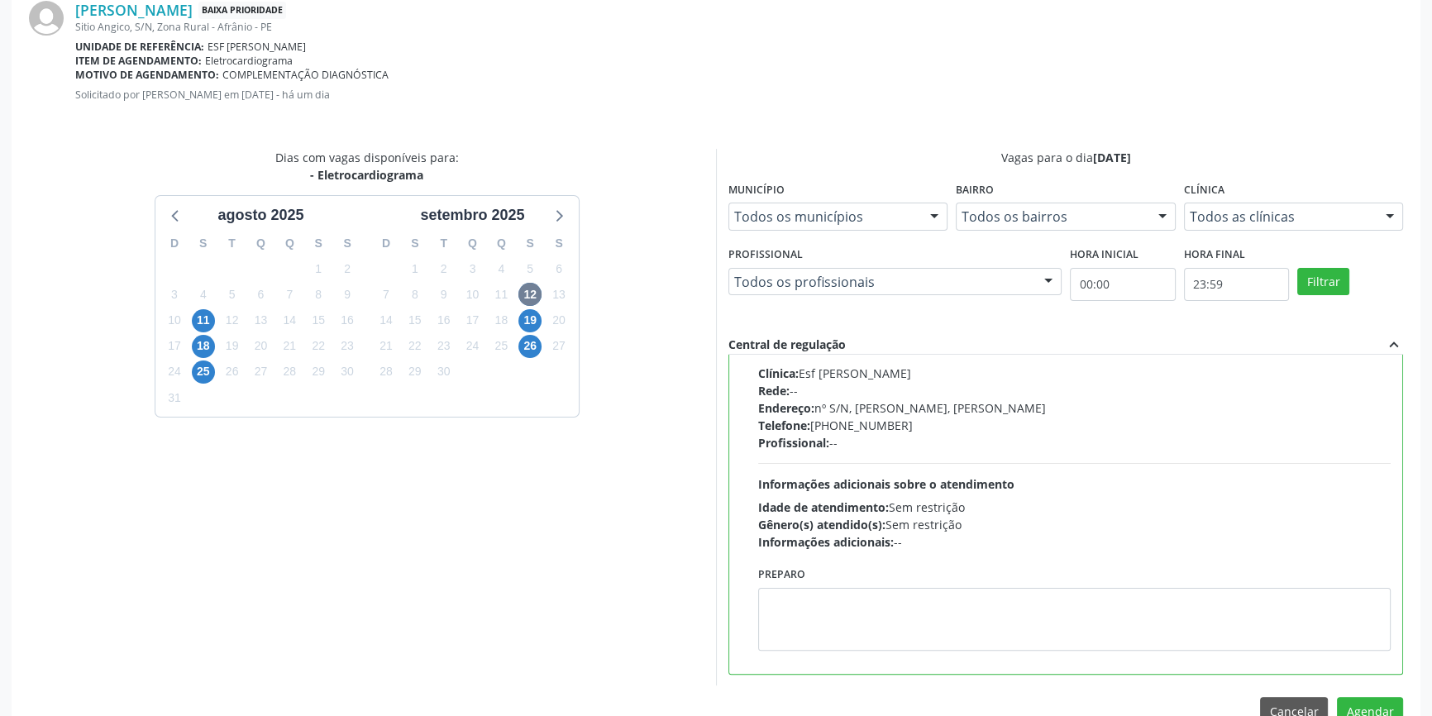
click at [1384, 690] on div "Agendamento [PERSON_NAME] Baixa Prioridade [GEOGRAPHIC_DATA], S/N, Zona Rural -…" at bounding box center [716, 336] width 1409 height 810
click at [1384, 697] on button "Agendar" at bounding box center [1370, 711] width 66 height 28
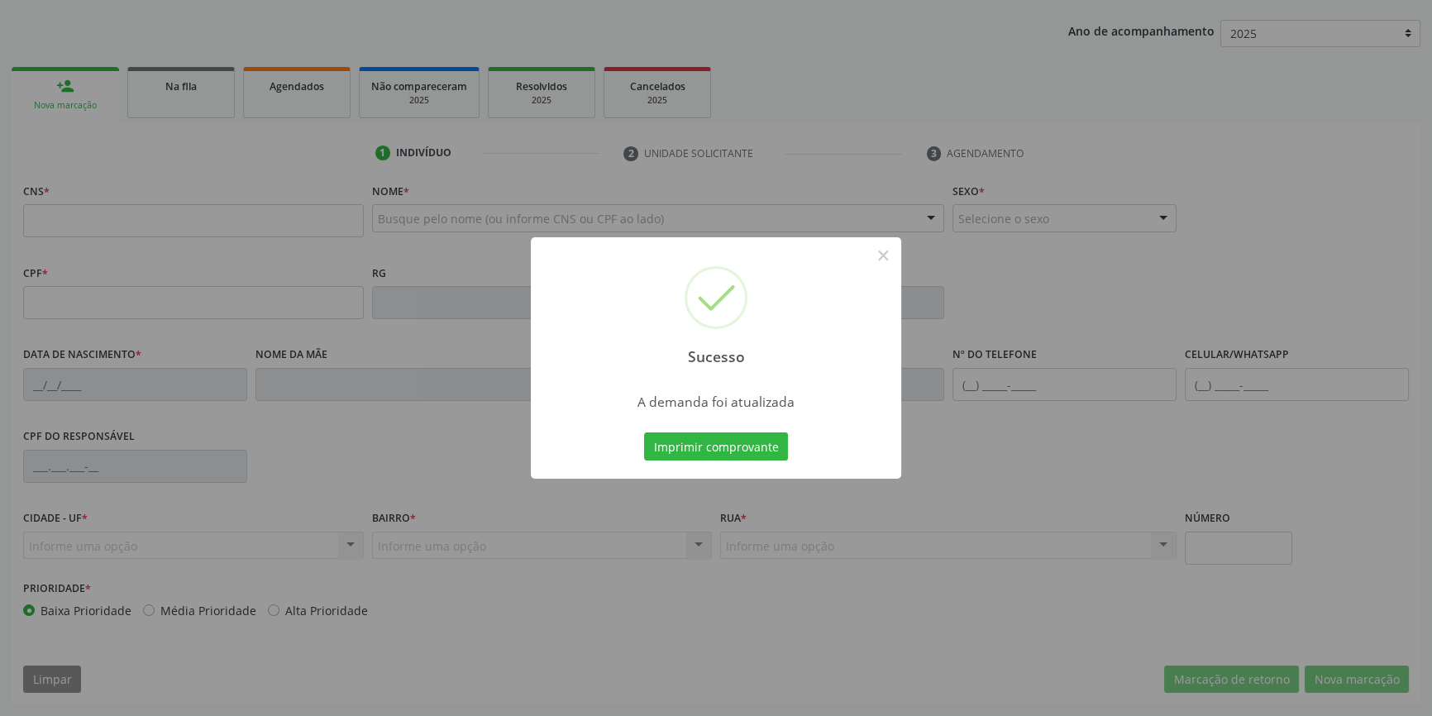
scroll to position [179, 0]
click at [715, 455] on button "Imprimir comprovante" at bounding box center [716, 447] width 144 height 28
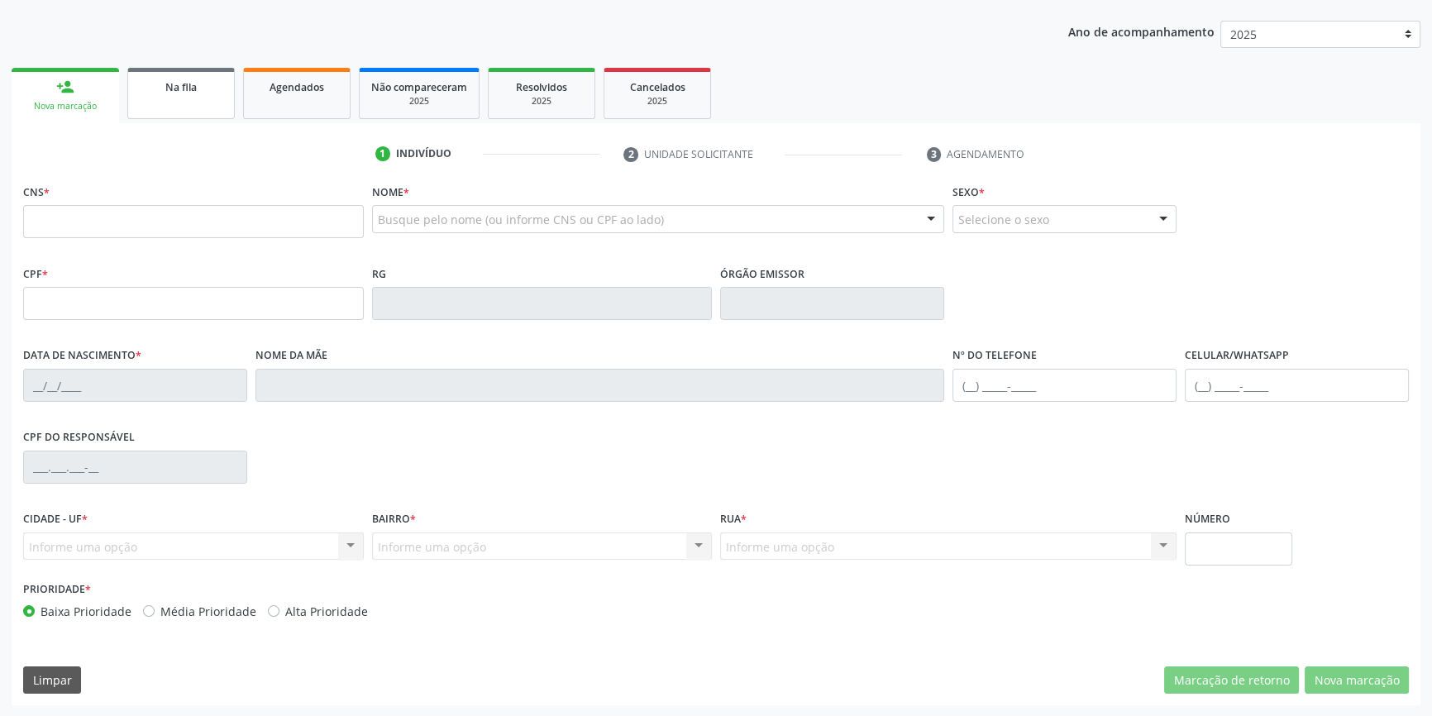
click at [205, 112] on link "Na fila" at bounding box center [181, 93] width 108 height 51
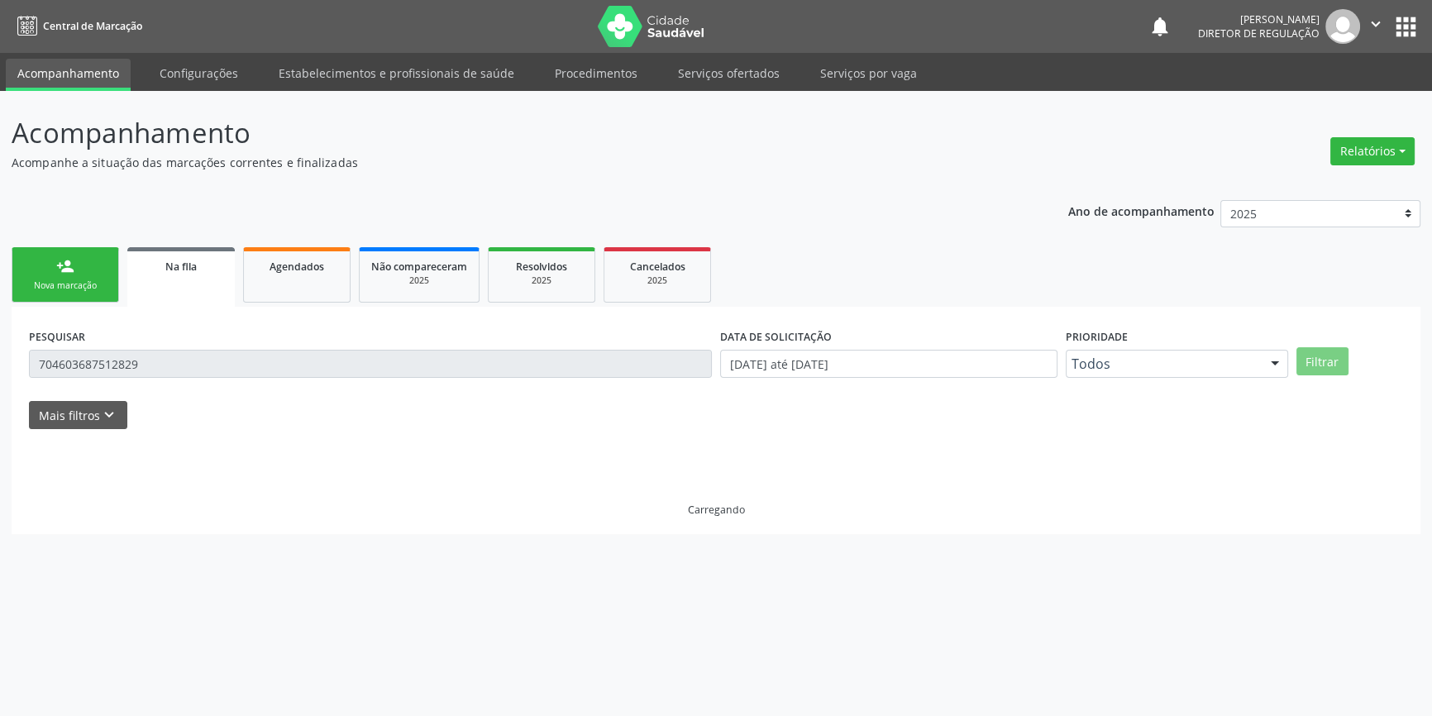
scroll to position [0, 0]
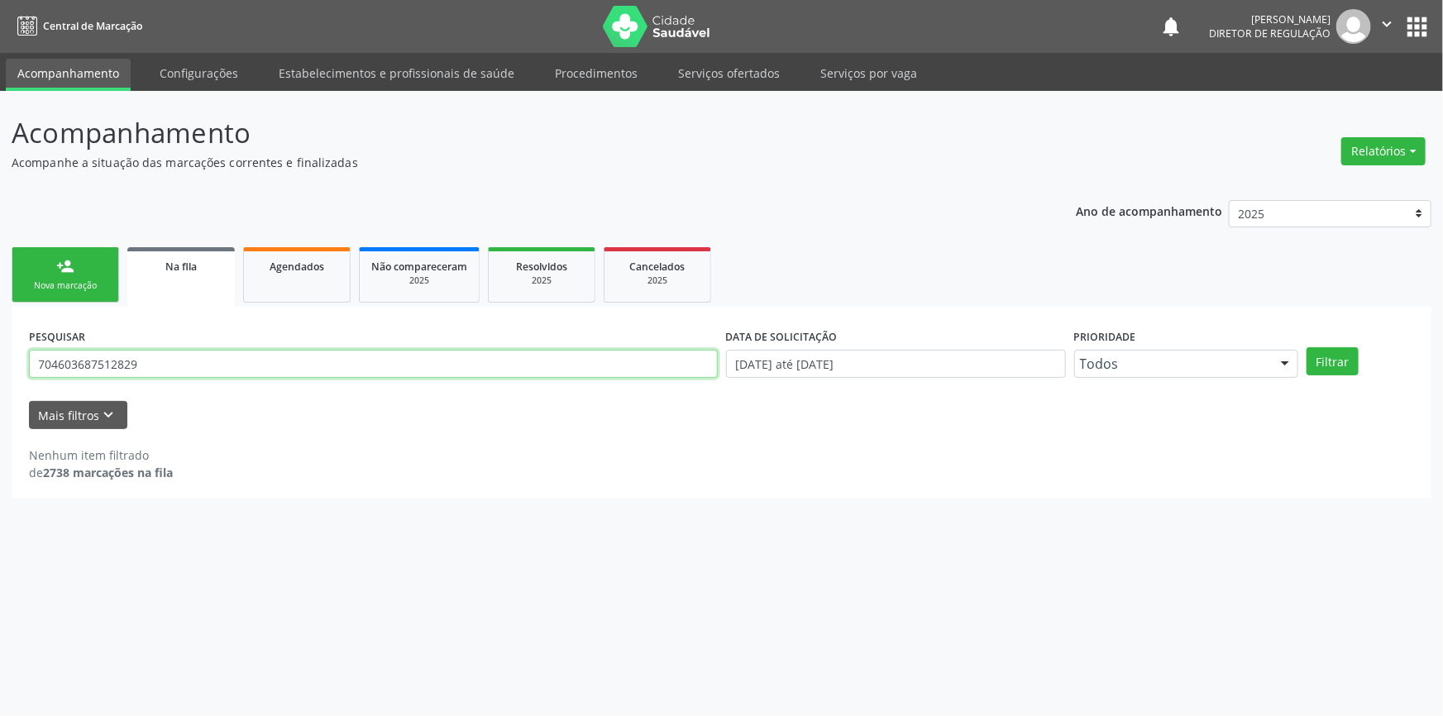
drag, startPoint x: 65, startPoint y: 366, endPoint x: 0, endPoint y: 366, distance: 65.3
click at [0, 366] on div "Acompanhamento Acompanhe a situação das marcações correntes e finalizadas Relat…" at bounding box center [721, 403] width 1443 height 625
type input "708205135830748"
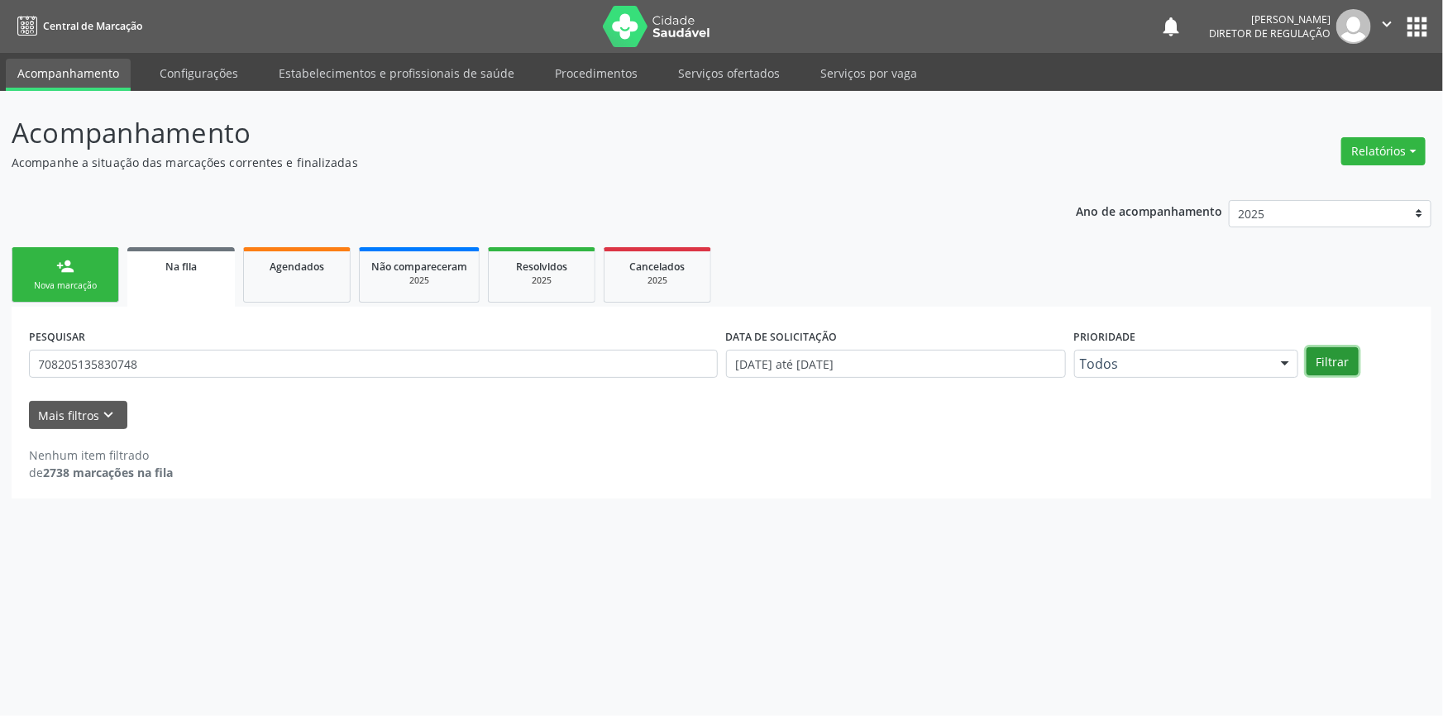
click at [1323, 366] on button "Filtrar" at bounding box center [1333, 361] width 52 height 28
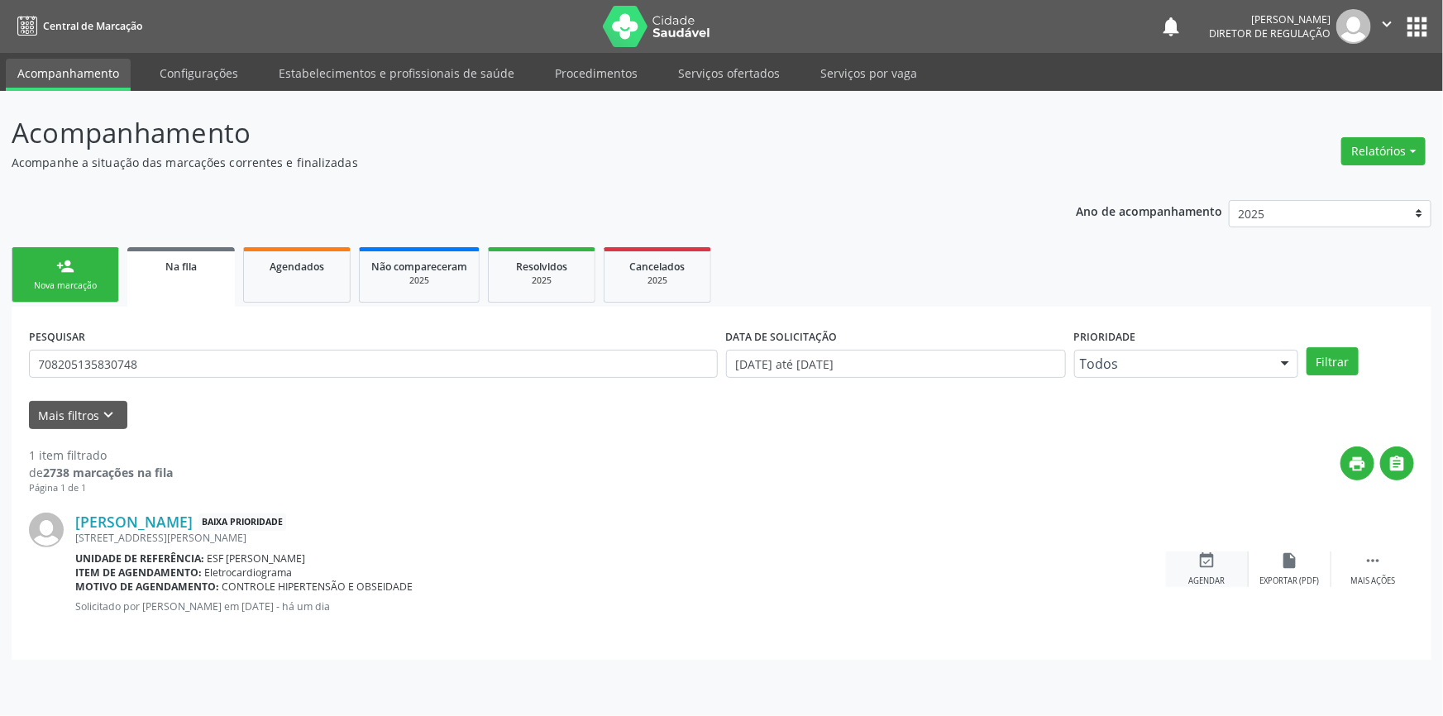
drag, startPoint x: 1228, startPoint y: 551, endPoint x: 1220, endPoint y: 555, distance: 9.2
click at [1226, 552] on div "event_available Agendar" at bounding box center [1207, 570] width 83 height 36
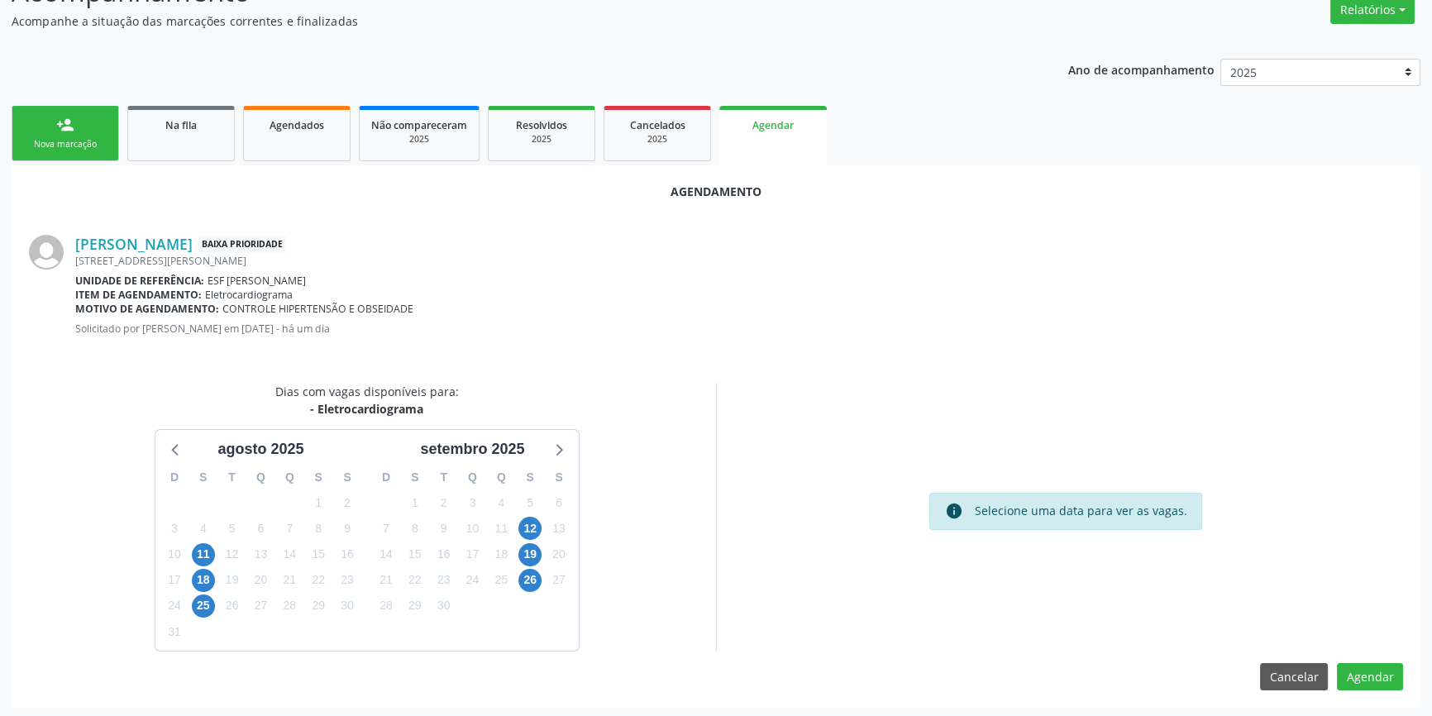
scroll to position [143, 0]
click at [540, 525] on span "12" at bounding box center [530, 526] width 23 height 23
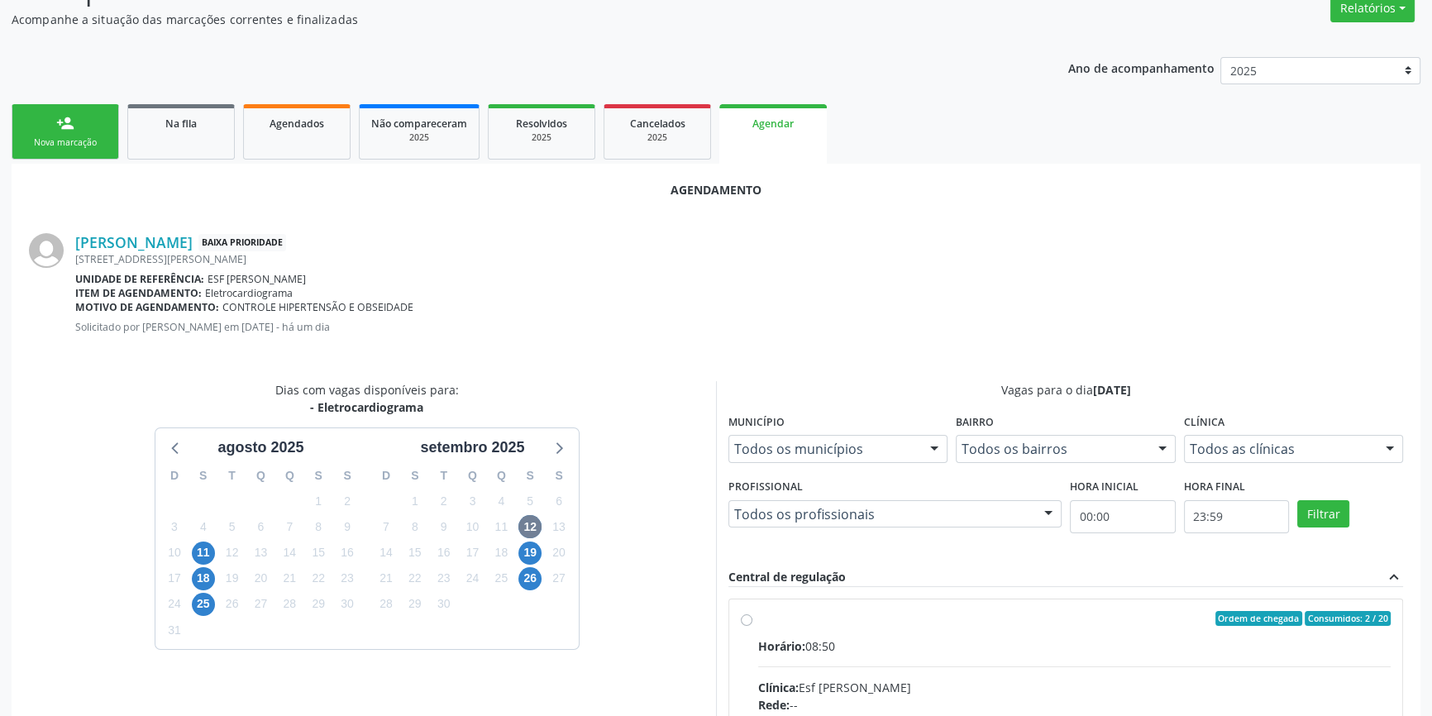
click at [753, 626] on input "Ordem de chegada Consumidos: 2 / 20 Horário: 08:50 Clínica: Esf [PERSON_NAME] R…" at bounding box center [747, 618] width 12 height 15
radio input "true"
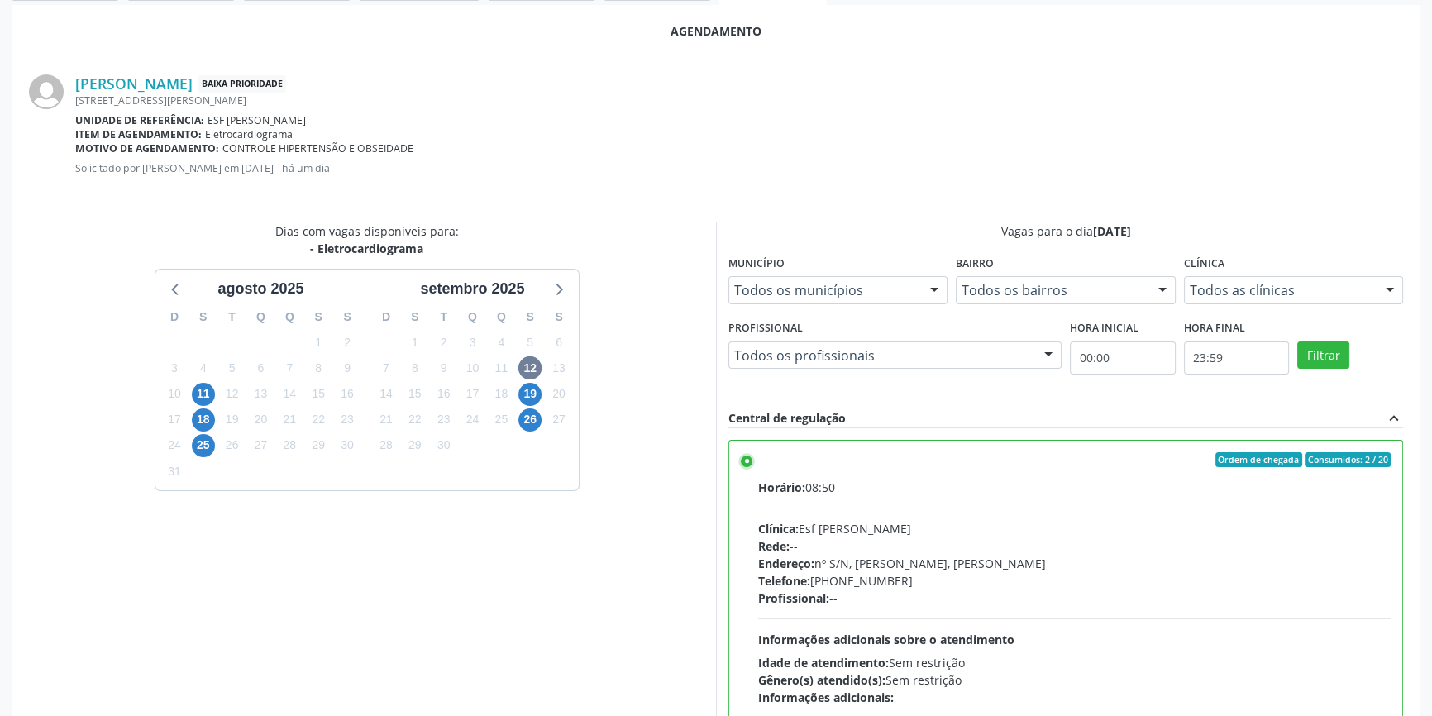
scroll to position [412, 0]
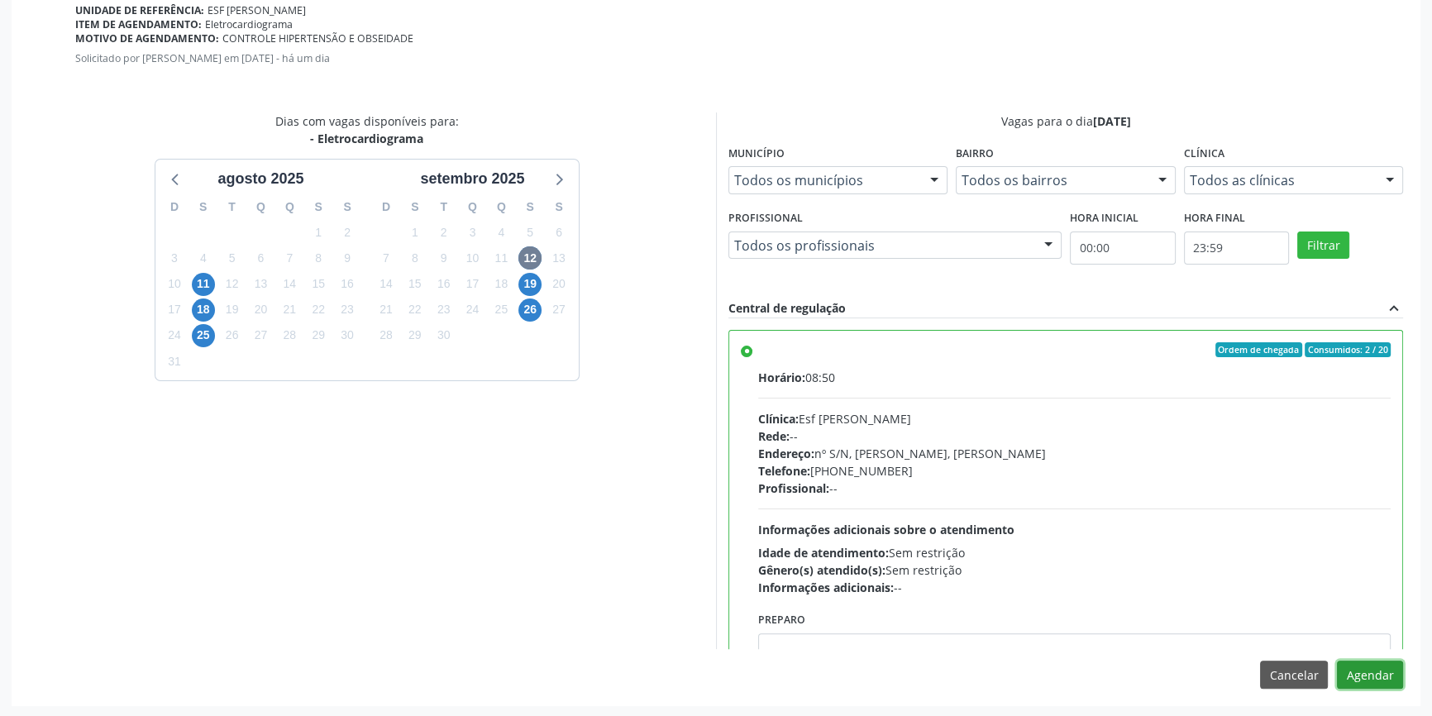
click at [1370, 672] on button "Agendar" at bounding box center [1370, 675] width 66 height 28
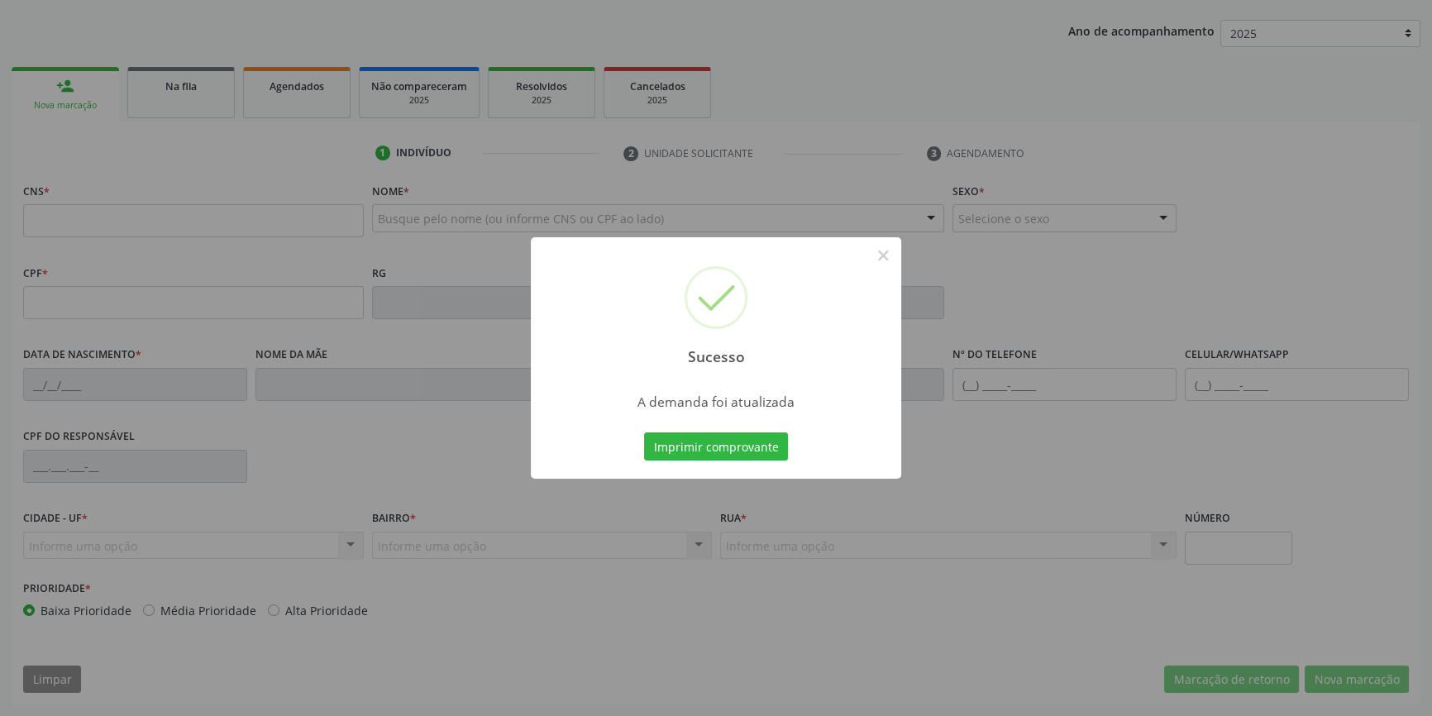
scroll to position [179, 0]
click at [730, 444] on button "Imprimir comprovante" at bounding box center [716, 447] width 144 height 28
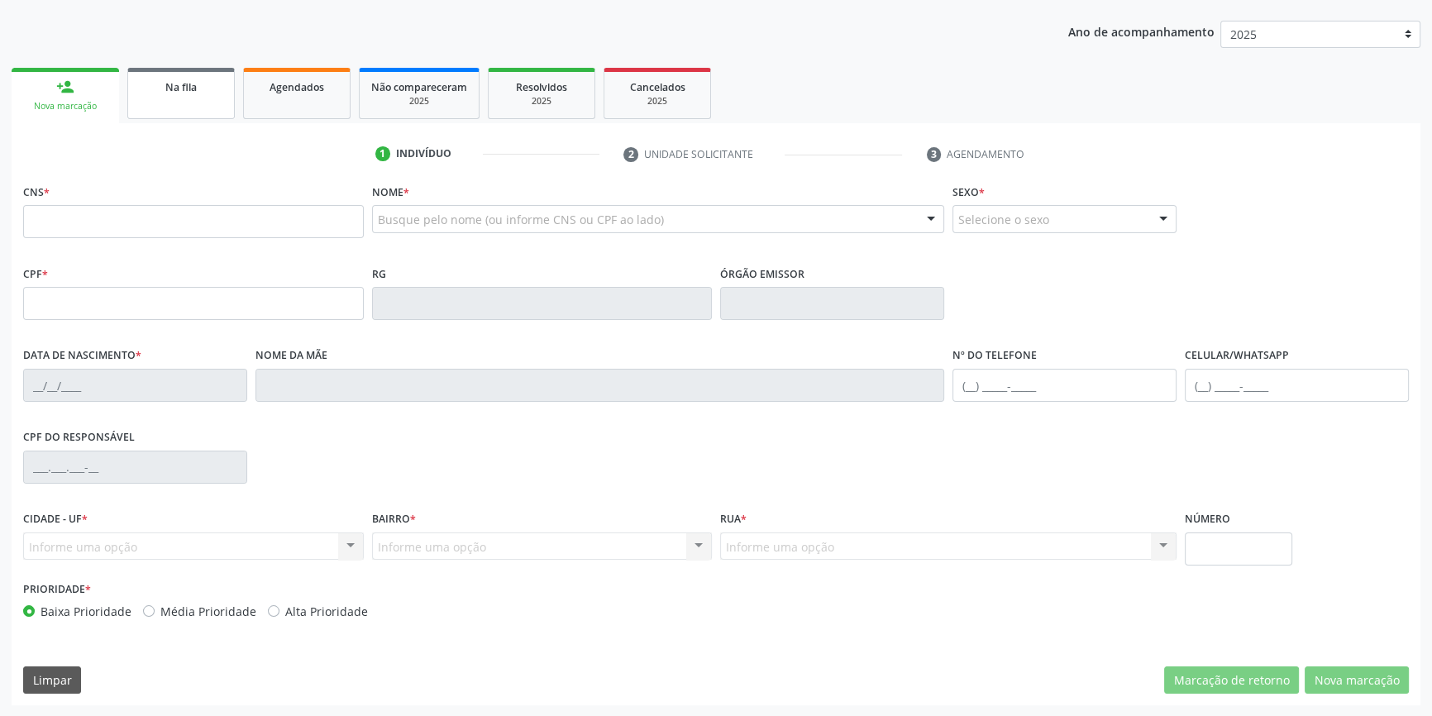
click at [189, 97] on link "Na fila" at bounding box center [181, 93] width 108 height 51
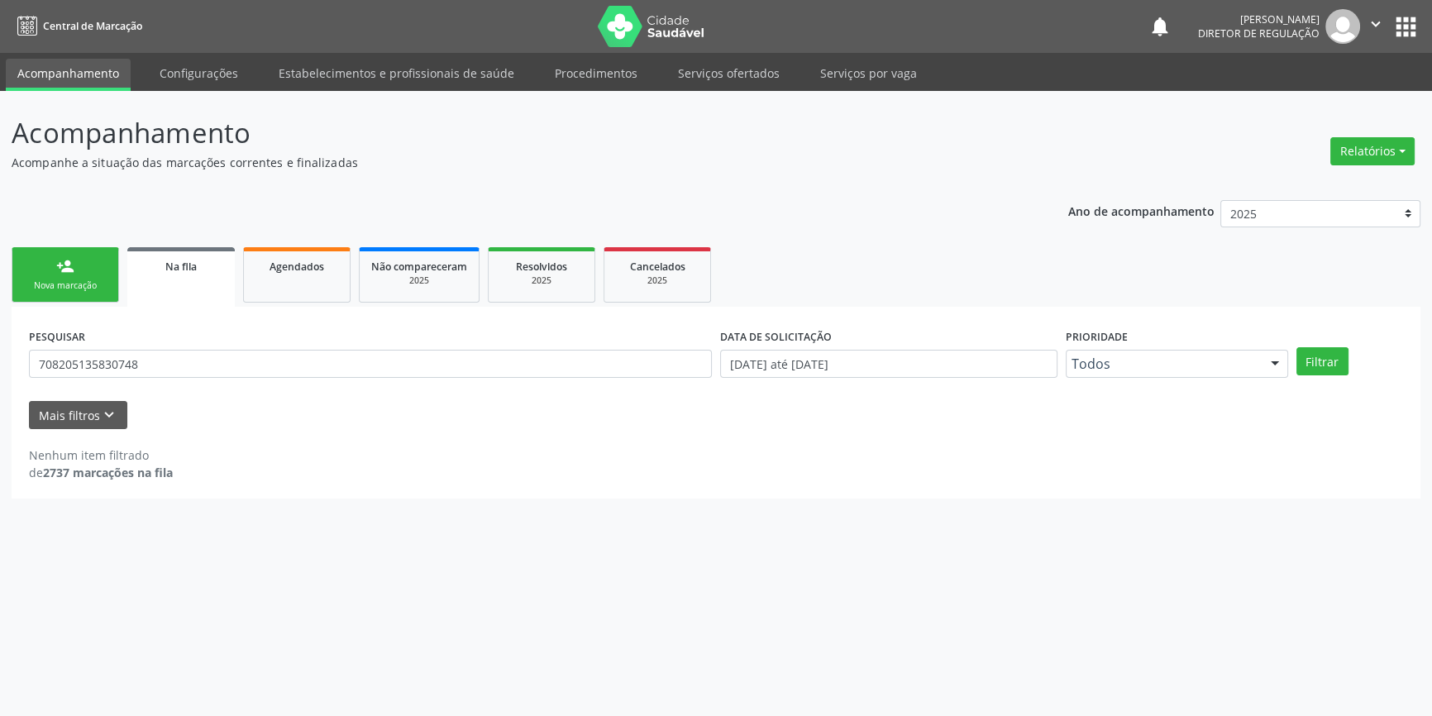
scroll to position [0, 0]
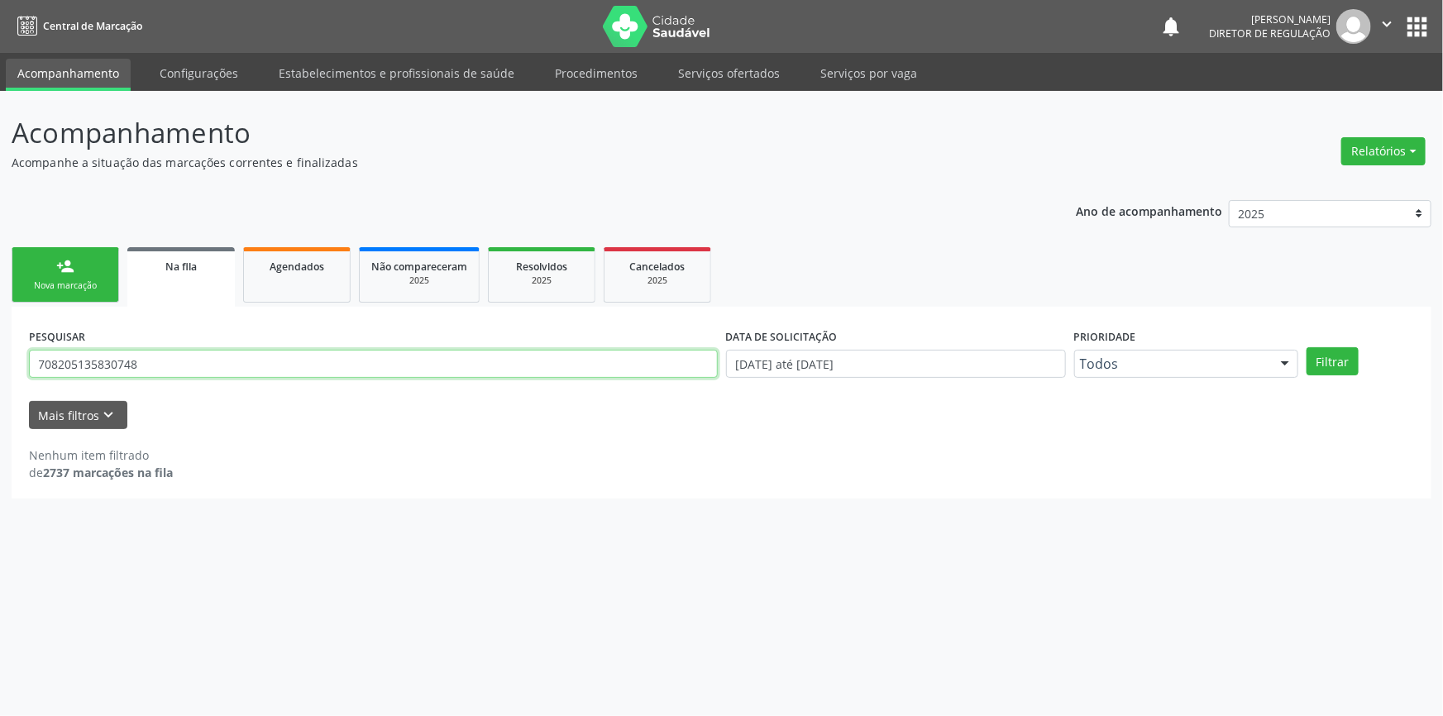
drag, startPoint x: 195, startPoint y: 366, endPoint x: 8, endPoint y: 295, distance: 200.0
click at [0, 310] on div "Acompanhamento Acompanhe a situação das marcações correntes e finalizadas Relat…" at bounding box center [721, 403] width 1443 height 625
type input "706406694620284"
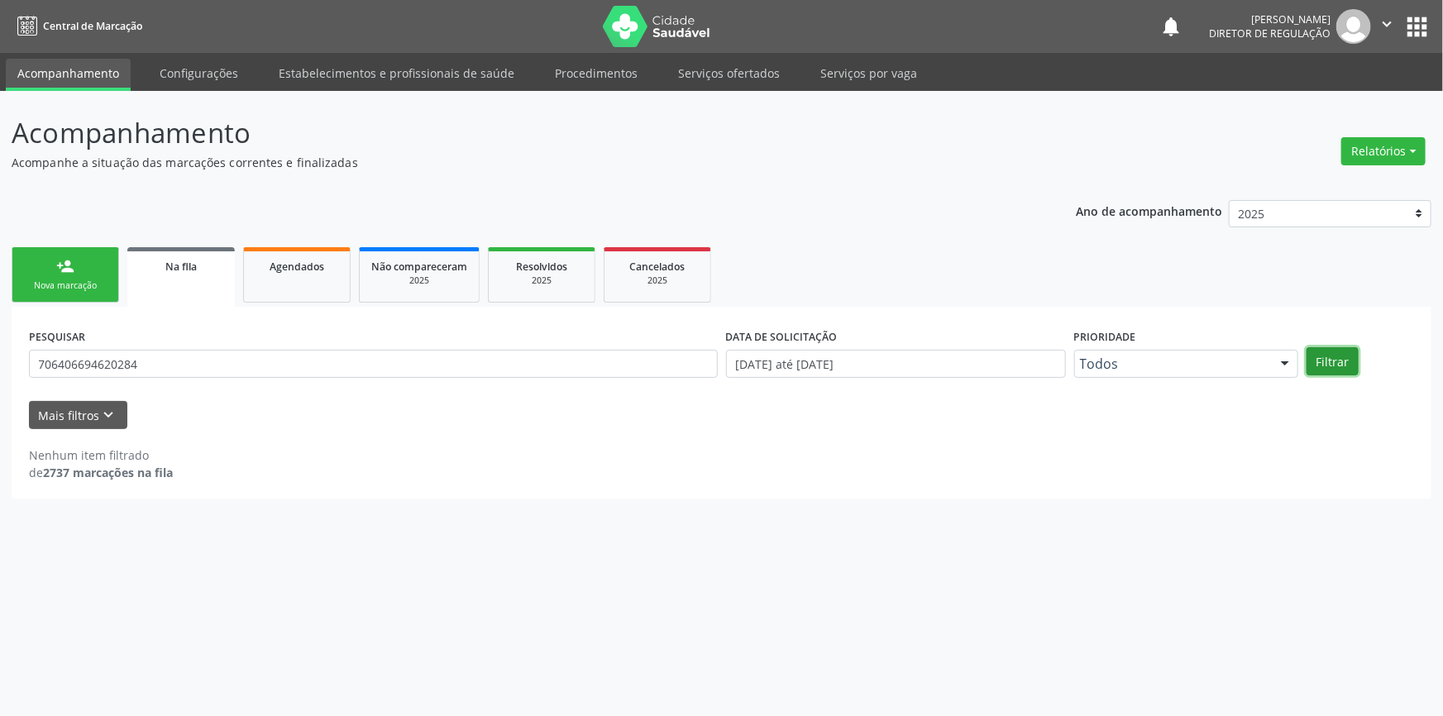
click at [1338, 366] on button "Filtrar" at bounding box center [1333, 361] width 52 height 28
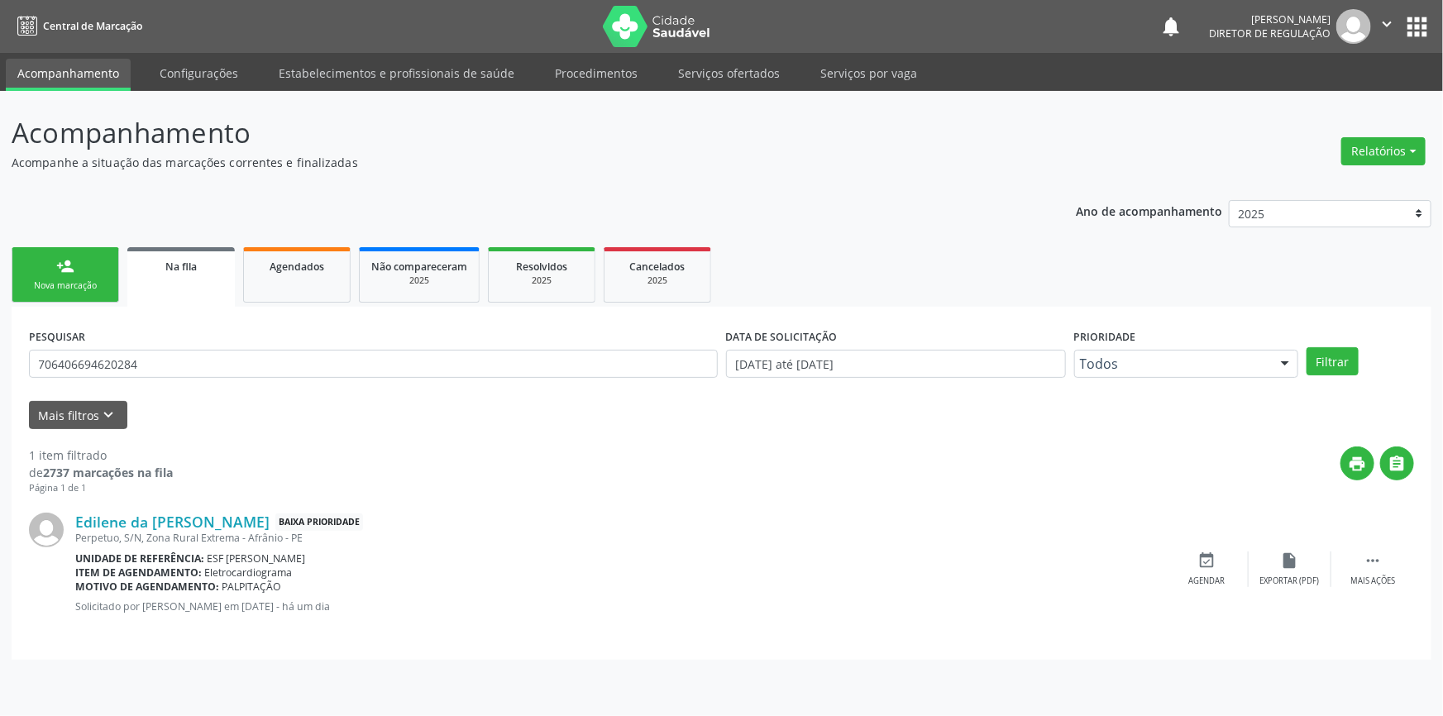
click at [1213, 568] on icon "event_available" at bounding box center [1207, 561] width 18 height 18
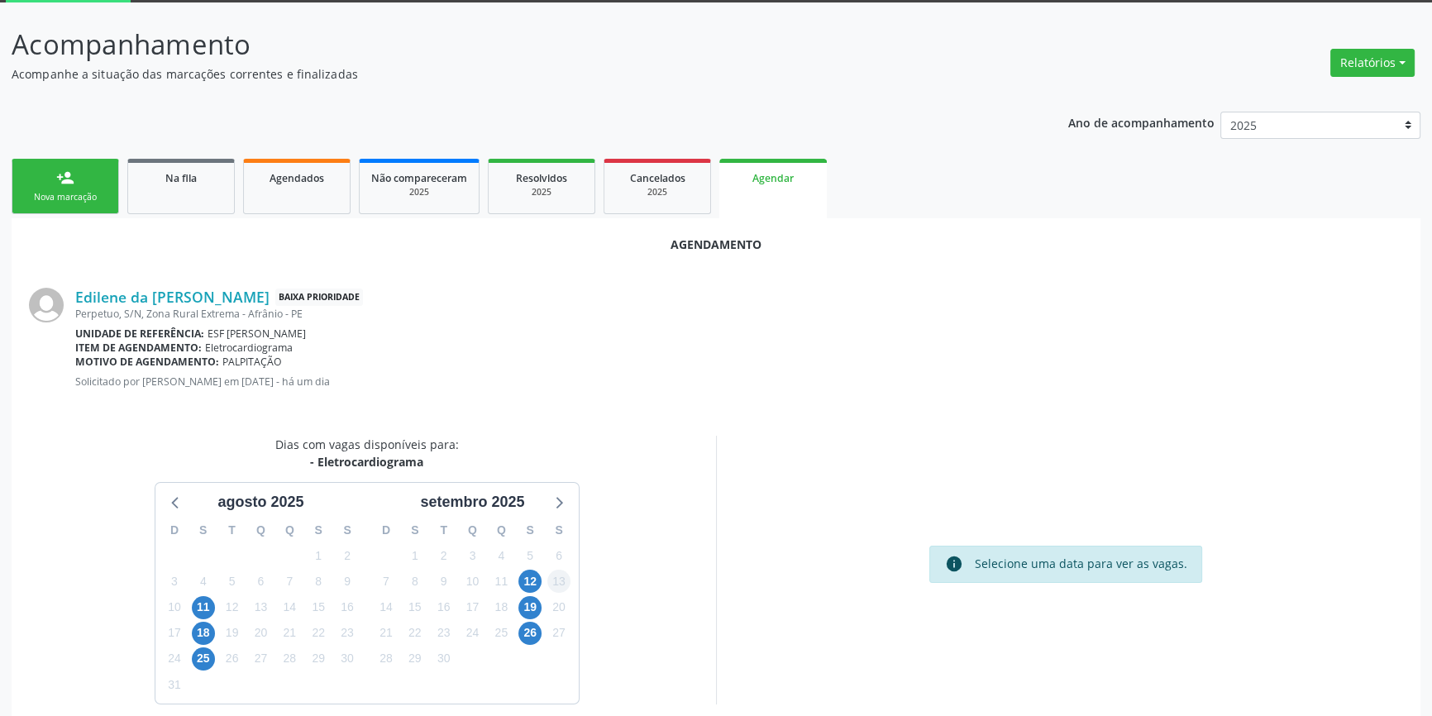
scroll to position [143, 0]
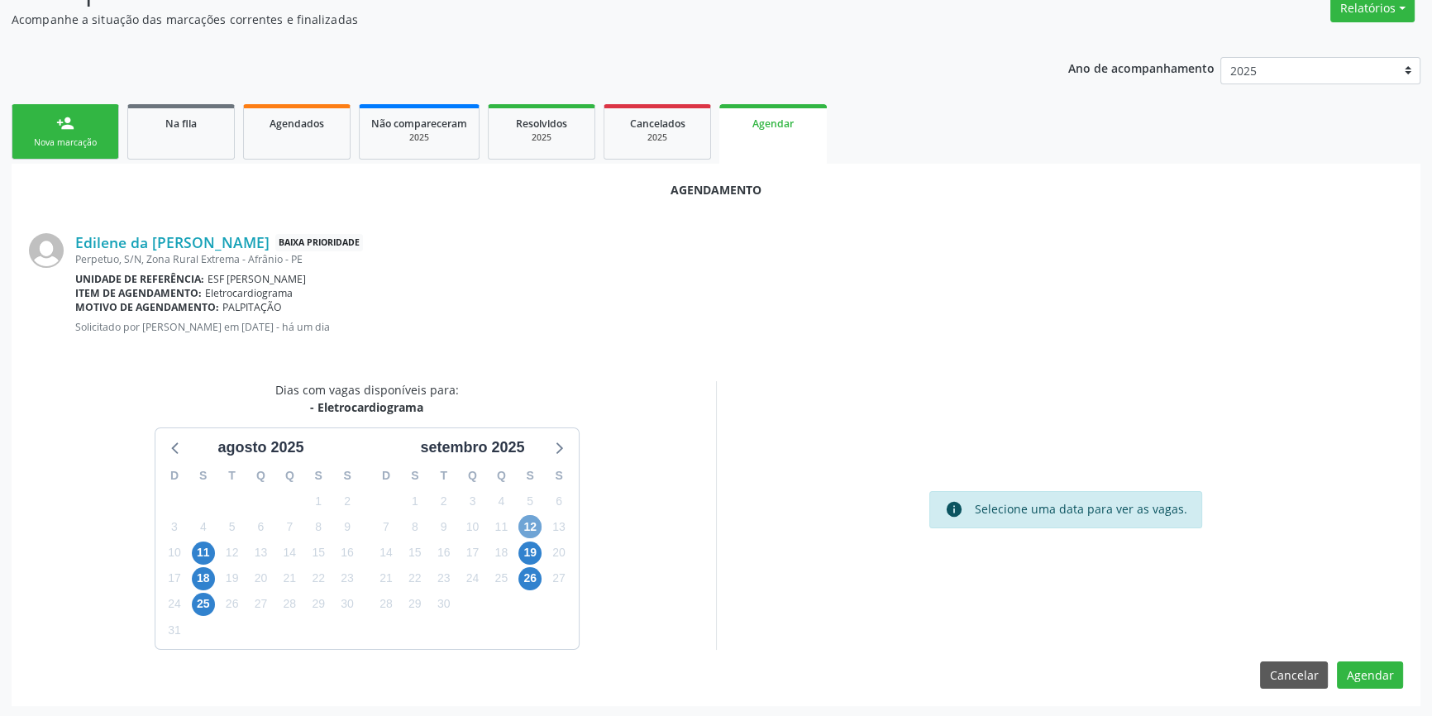
click at [536, 531] on span "12" at bounding box center [530, 526] width 23 height 23
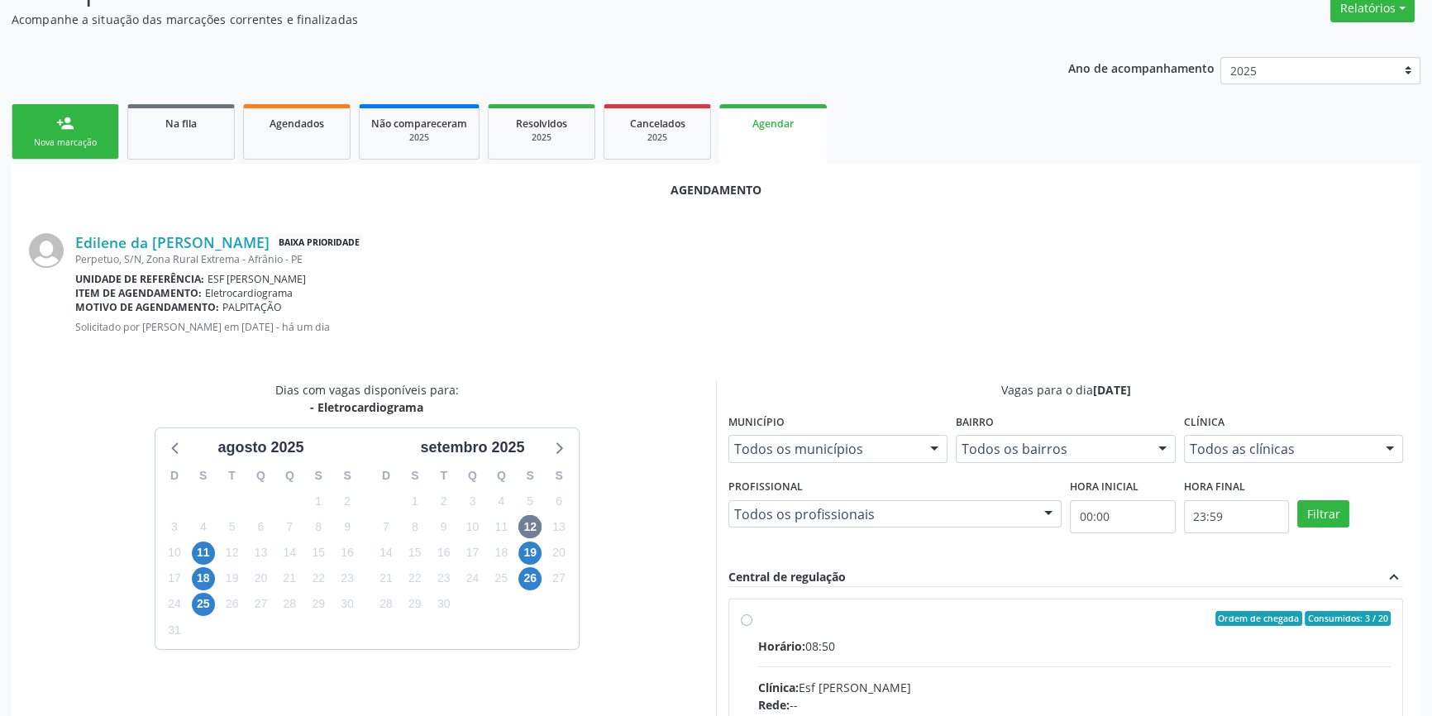
click at [801, 638] on div "Horário: 08:50" at bounding box center [1074, 646] width 633 height 17
click at [753, 626] on input "Ordem de chegada Consumidos: 3 / 20 Horário: 08:50 Clínica: Esf [PERSON_NAME]: …" at bounding box center [747, 618] width 12 height 15
radio input "true"
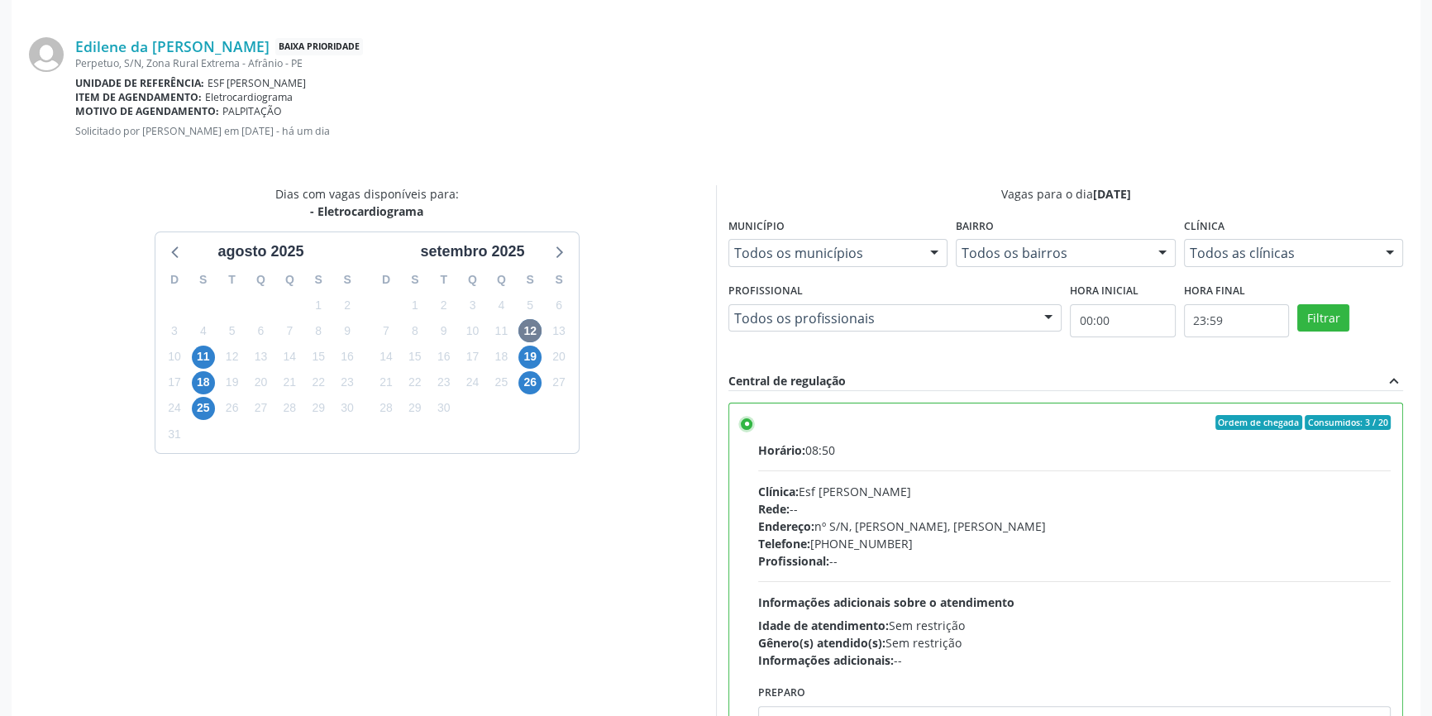
scroll to position [412, 0]
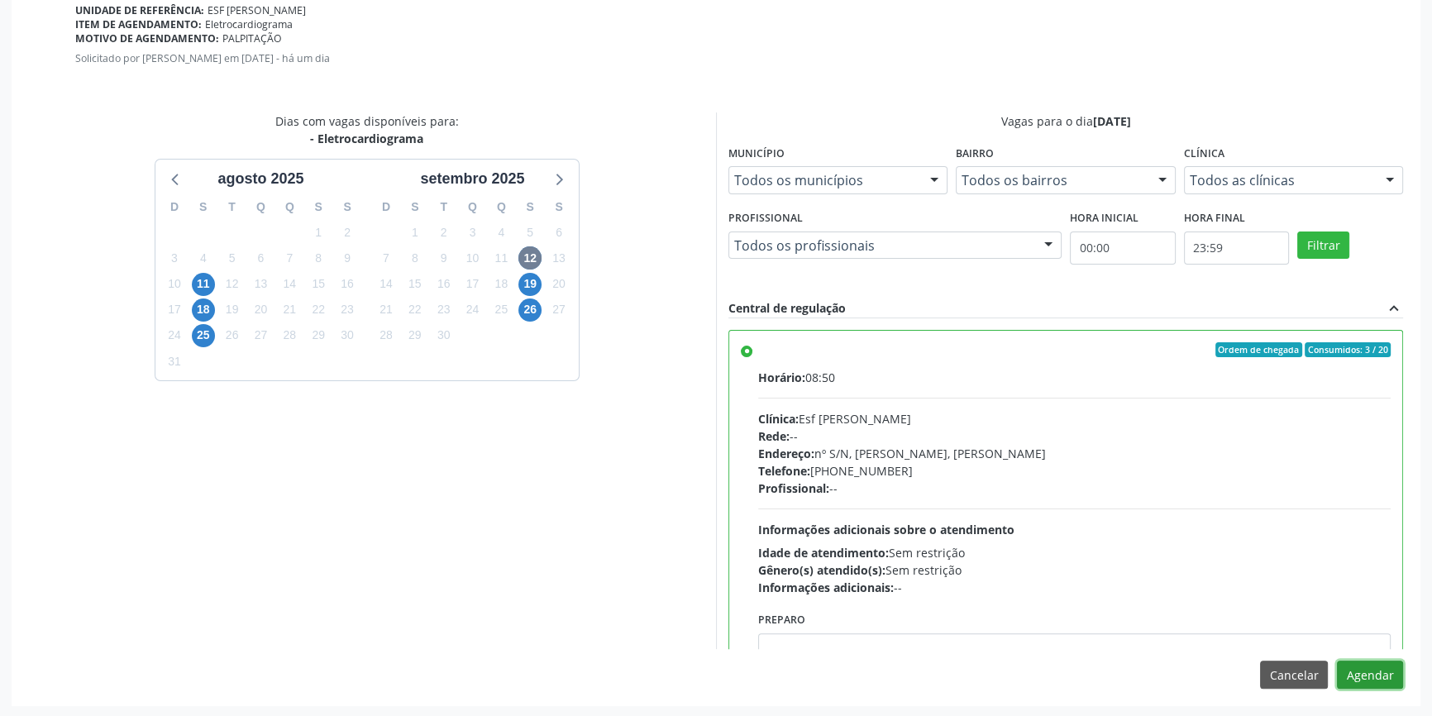
click at [1398, 672] on button "Agendar" at bounding box center [1370, 675] width 66 height 28
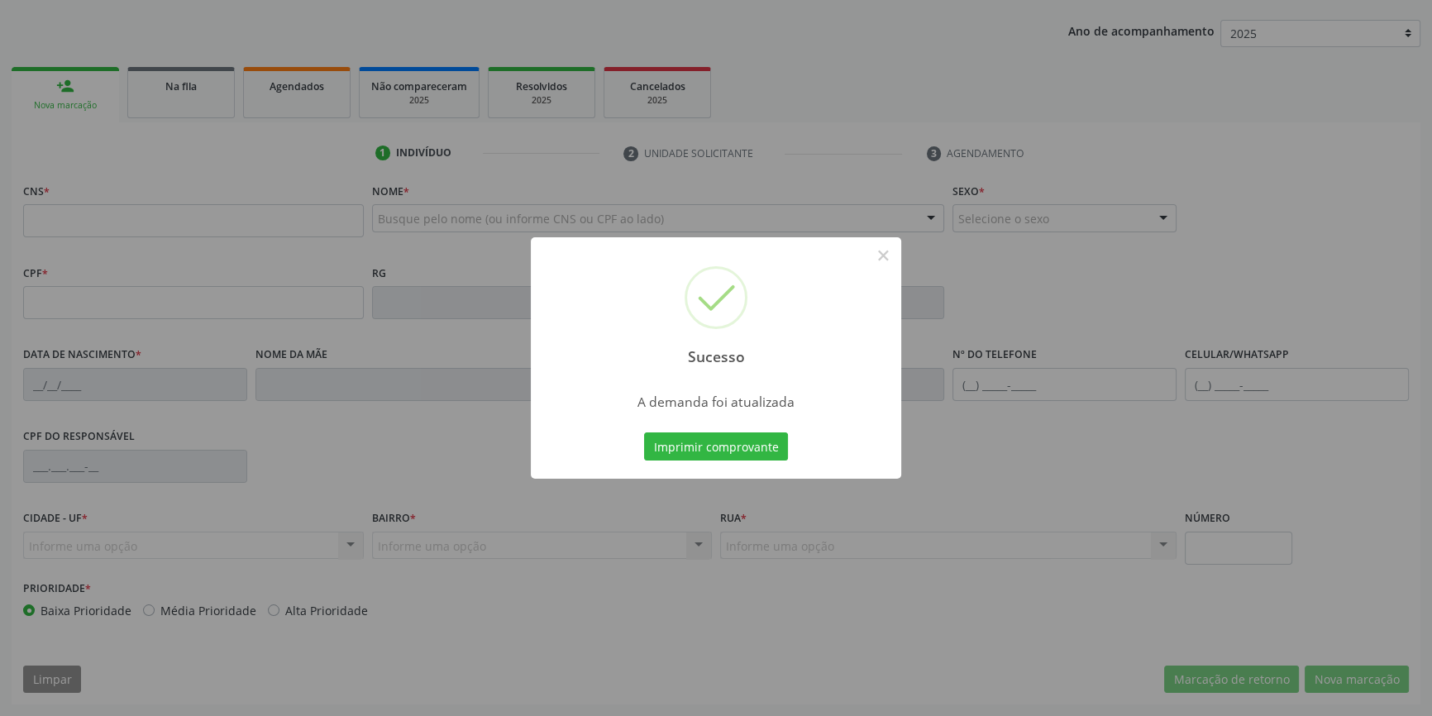
scroll to position [179, 0]
click at [738, 453] on button "Imprimir comprovante" at bounding box center [716, 447] width 144 height 28
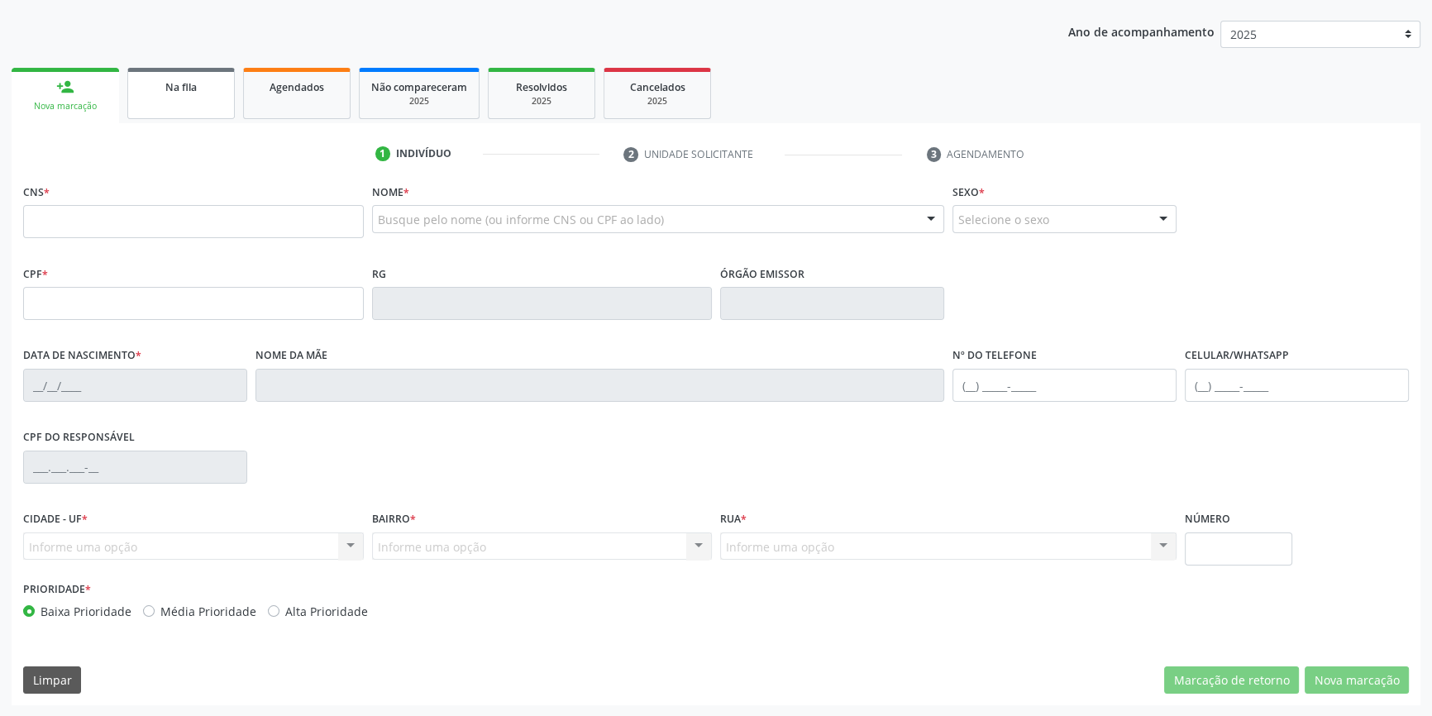
click at [165, 98] on link "Na fila" at bounding box center [181, 93] width 108 height 51
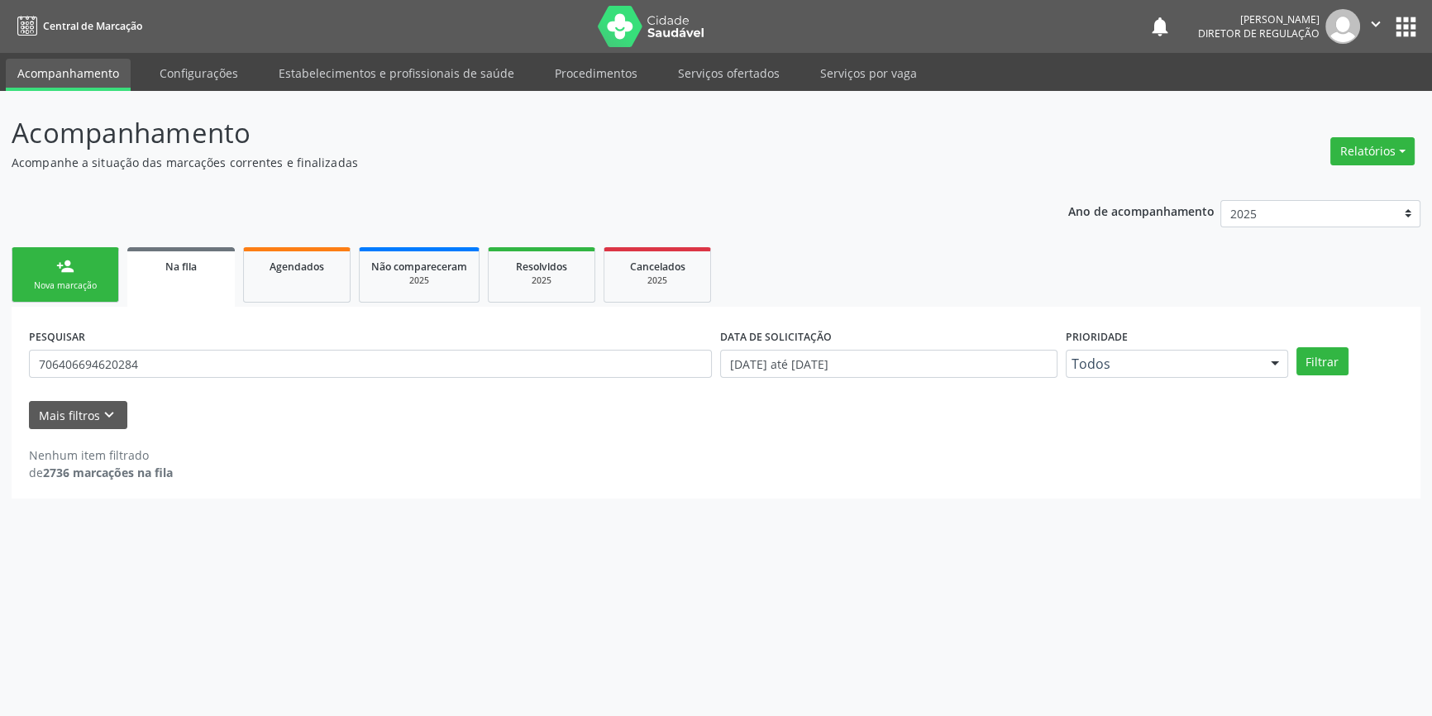
scroll to position [0, 0]
drag, startPoint x: 186, startPoint y: 380, endPoint x: 0, endPoint y: 365, distance: 186.7
click at [0, 366] on div "Acompanhamento Acompanhe a situação das marcações correntes e finalizadas Relat…" at bounding box center [721, 403] width 1443 height 625
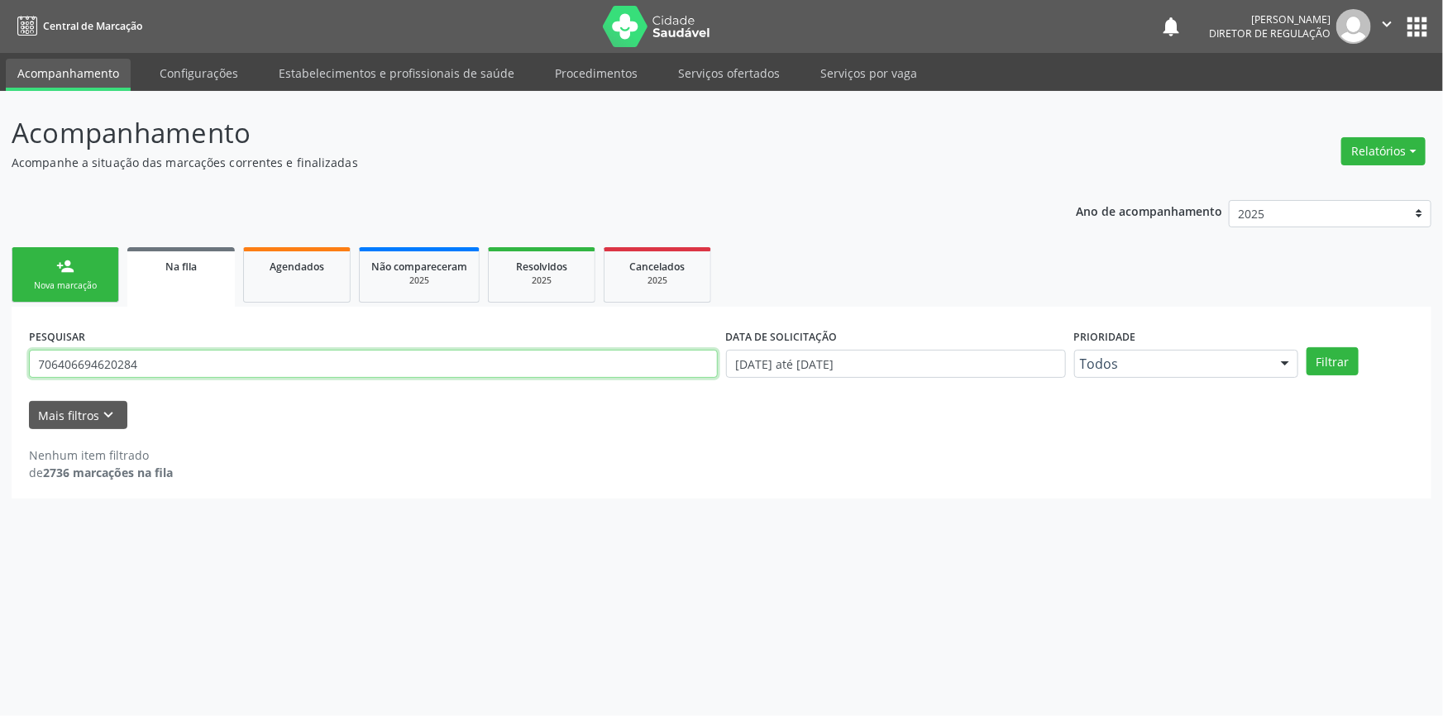
drag, startPoint x: 48, startPoint y: 365, endPoint x: 0, endPoint y: 356, distance: 48.8
click at [0, 356] on div "Acompanhamento Acompanhe a situação das marcações correntes e finalizadas Relat…" at bounding box center [721, 403] width 1443 height 625
type input "702905530172973"
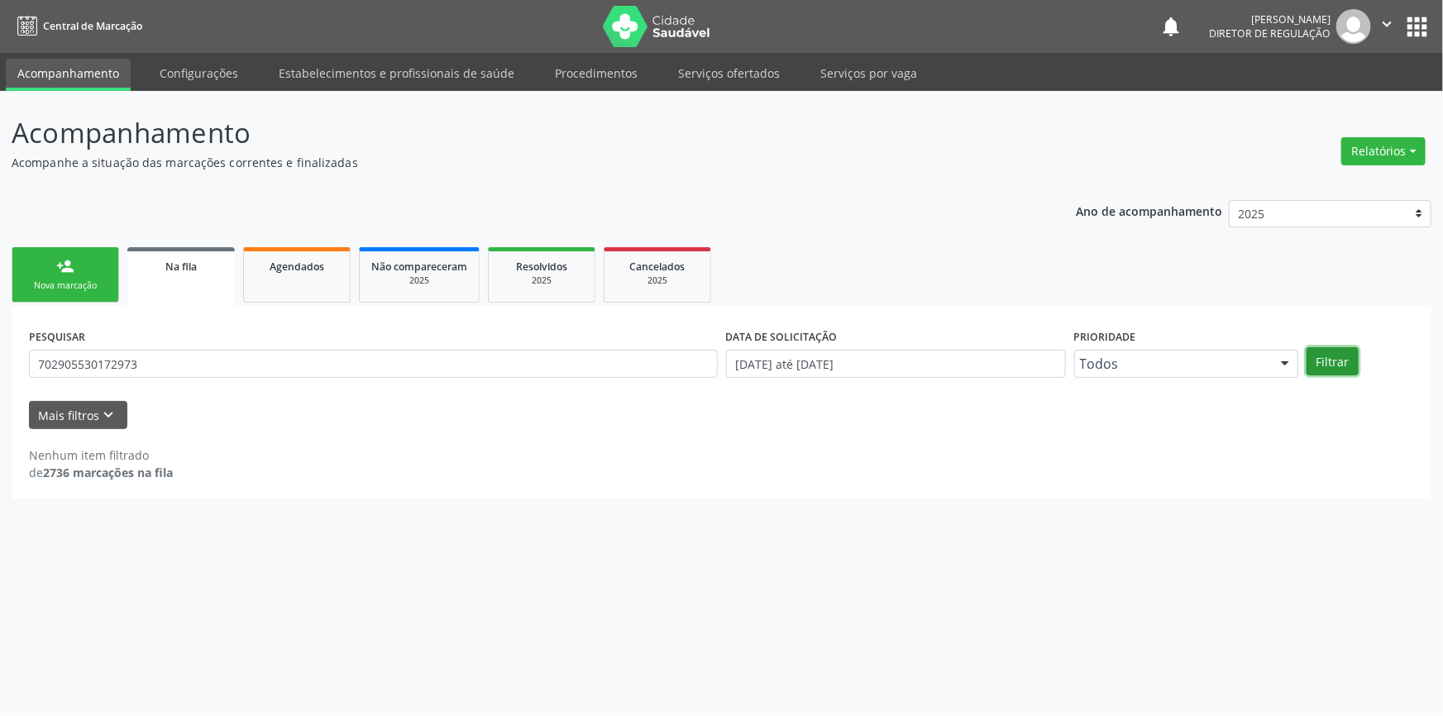
click at [1336, 364] on button "Filtrar" at bounding box center [1333, 361] width 52 height 28
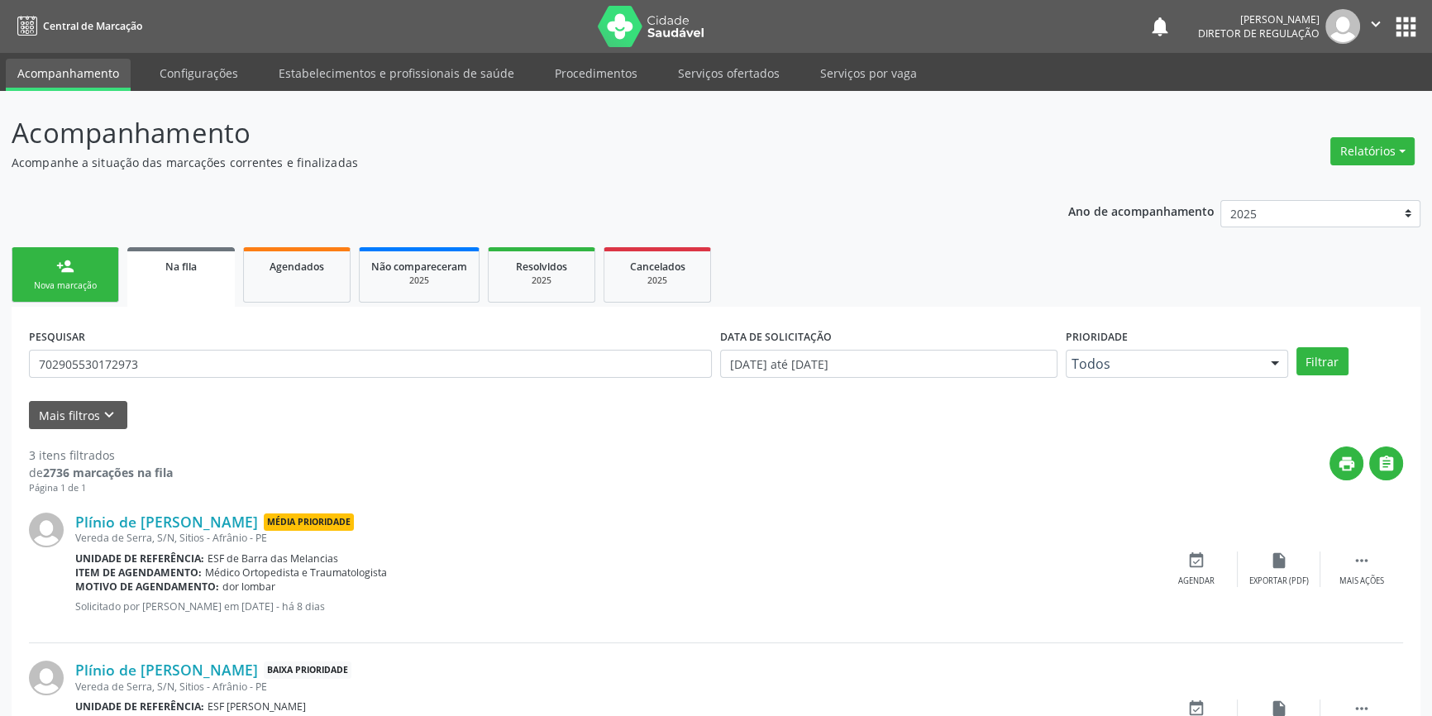
click at [1158, 648] on div "Plínio de [PERSON_NAME] Baixa Prioridade [GEOGRAPHIC_DATA], S/N, Sitios - Afrân…" at bounding box center [716, 717] width 1375 height 148
click at [1199, 632] on div "Plínio de [PERSON_NAME] Média Prioridade [GEOGRAPHIC_DATA], S/N, Sitios - Afrân…" at bounding box center [716, 569] width 1375 height 148
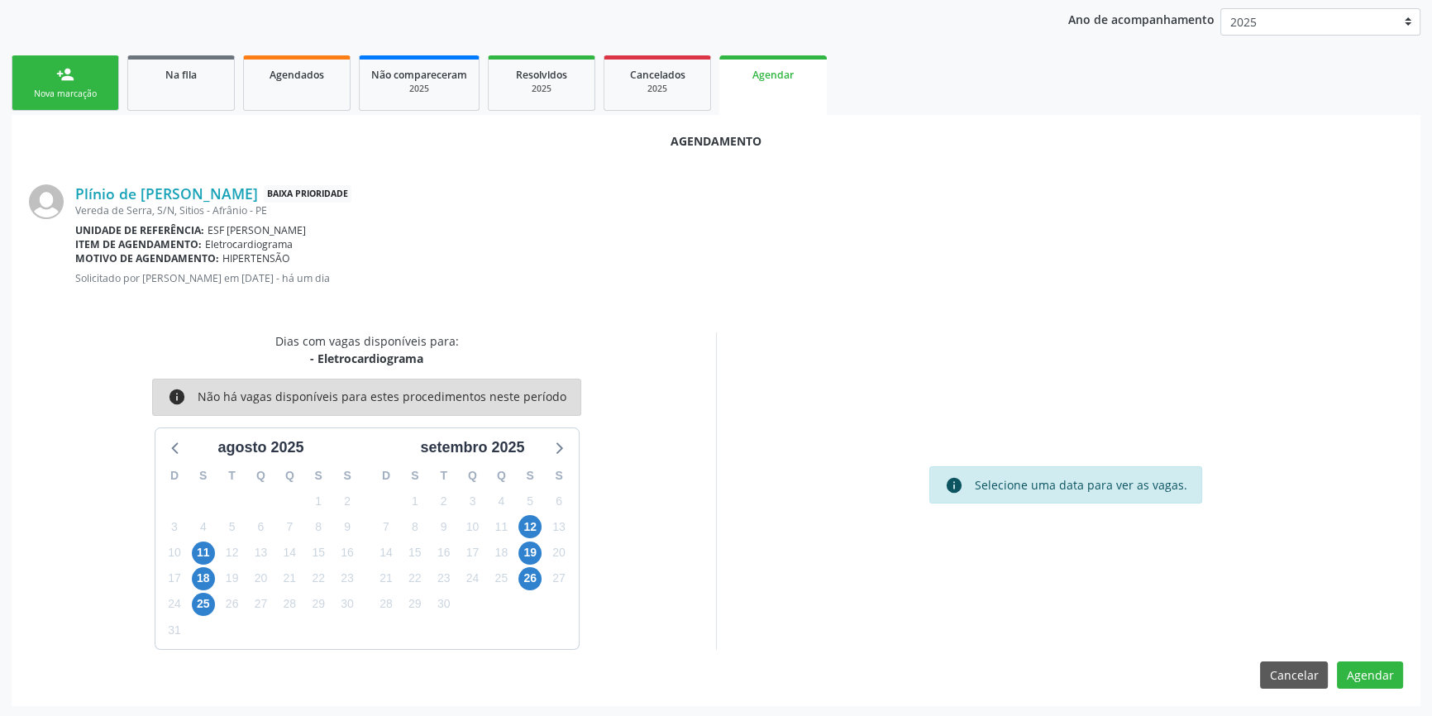
scroll to position [143, 0]
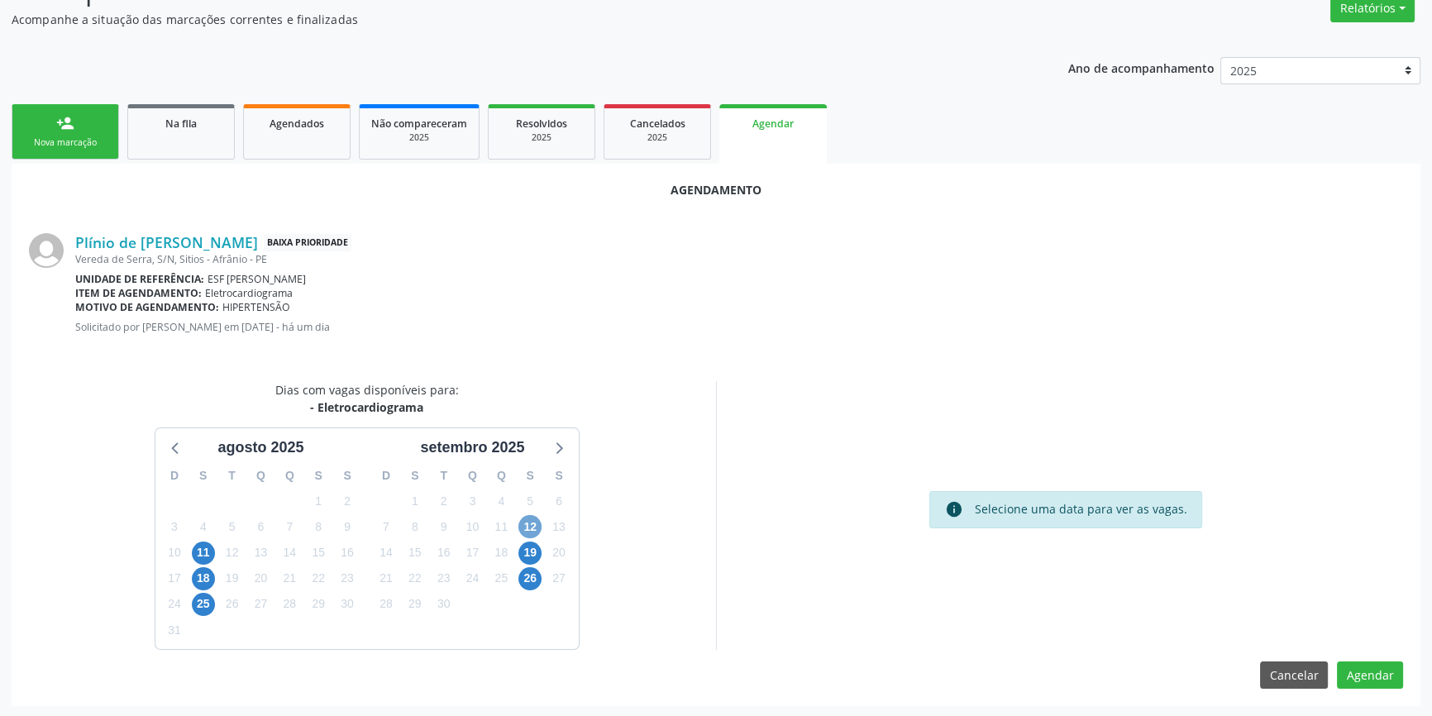
click at [536, 523] on span "12" at bounding box center [530, 526] width 23 height 23
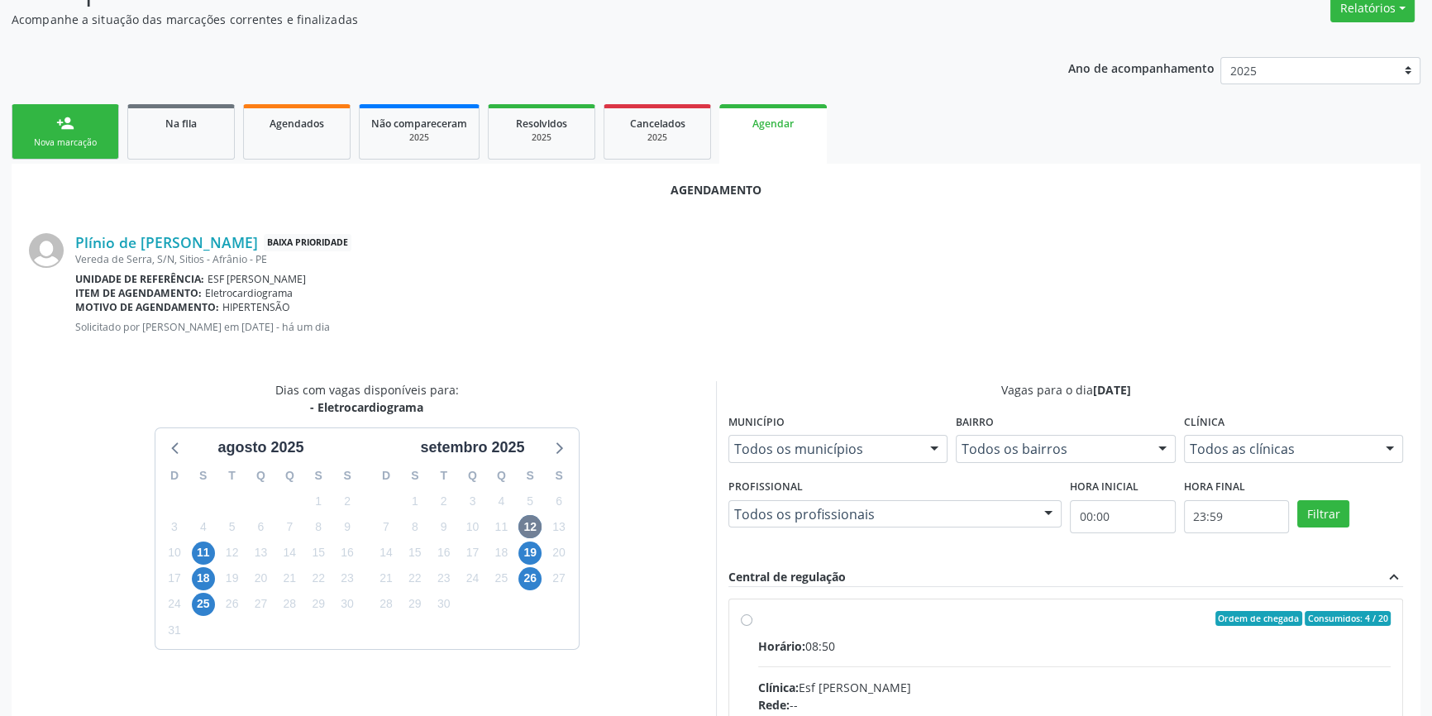
click at [753, 626] on input "Ordem de chegada Consumidos: 4 / 20 Horário: 08:50 Clínica: Esf [PERSON_NAME] R…" at bounding box center [747, 618] width 12 height 15
radio input "true"
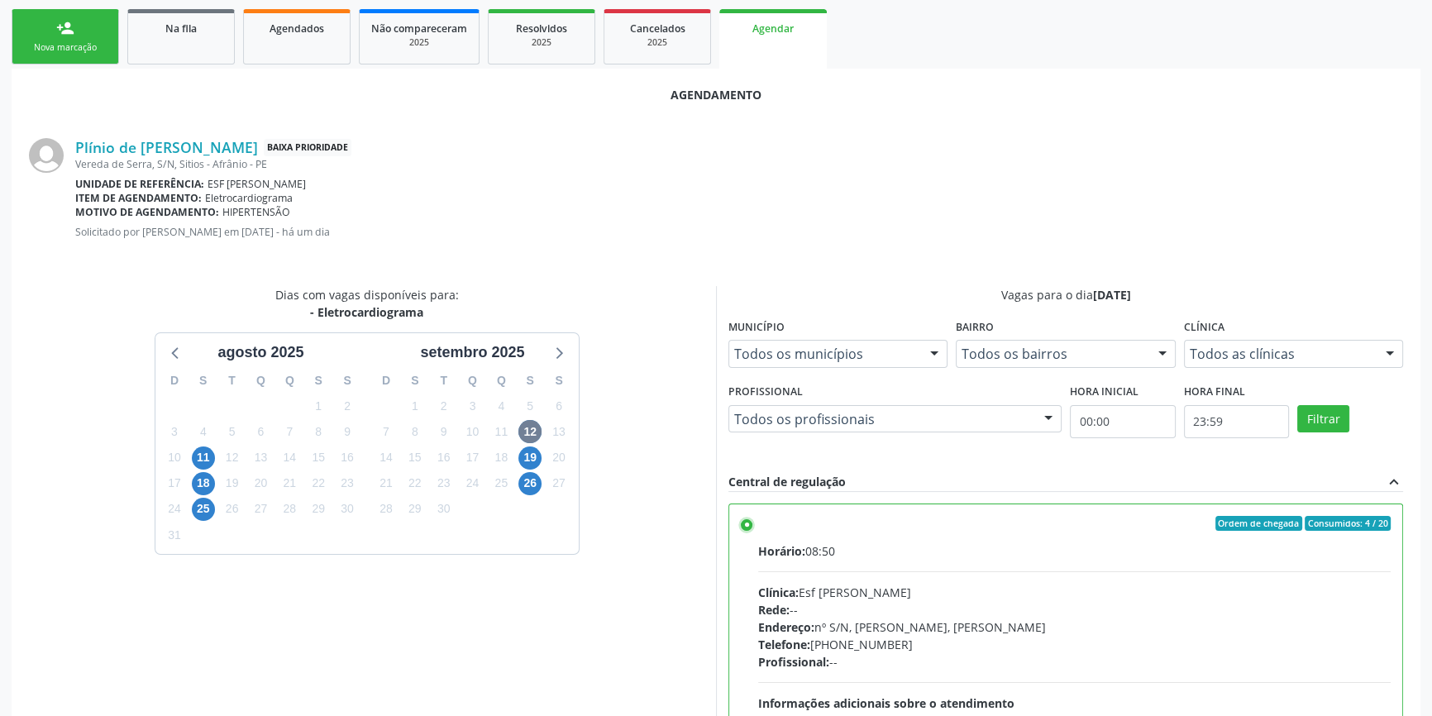
scroll to position [412, 0]
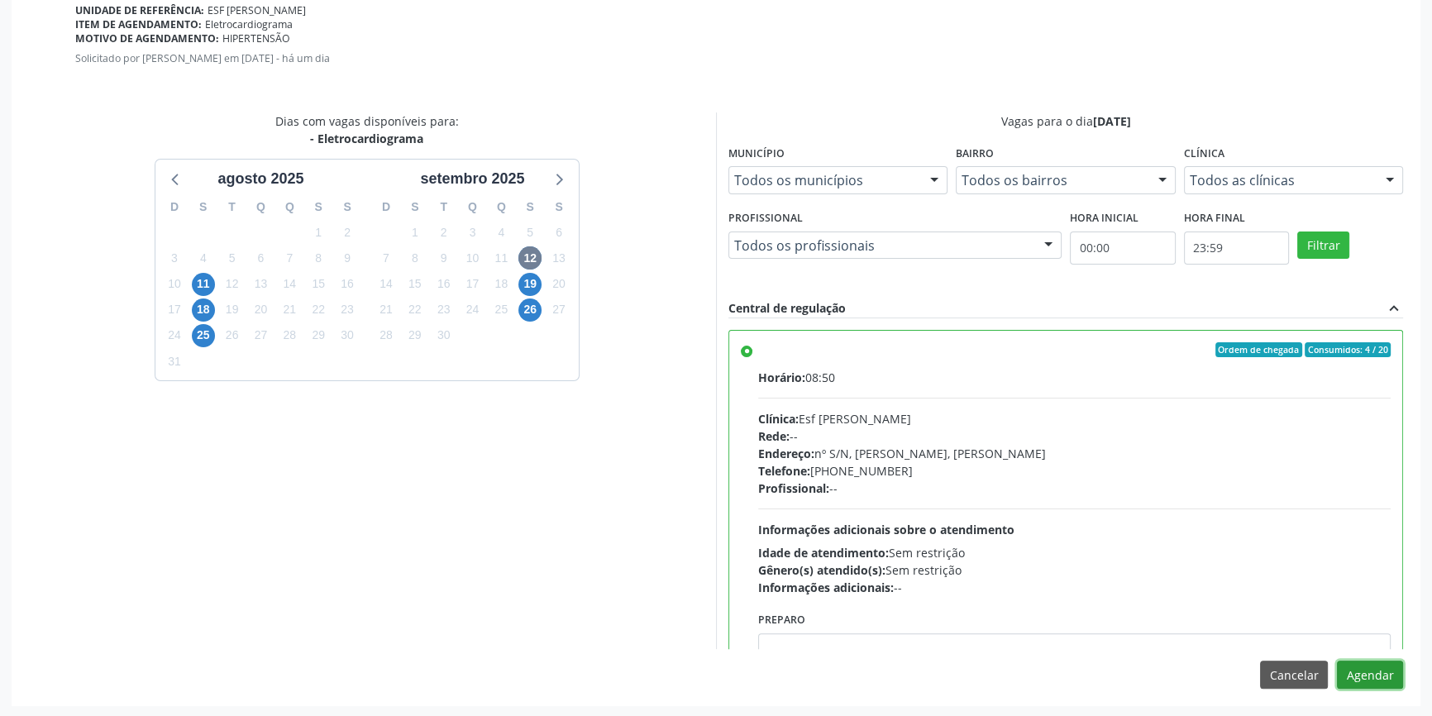
click at [1378, 684] on button "Agendar" at bounding box center [1370, 675] width 66 height 28
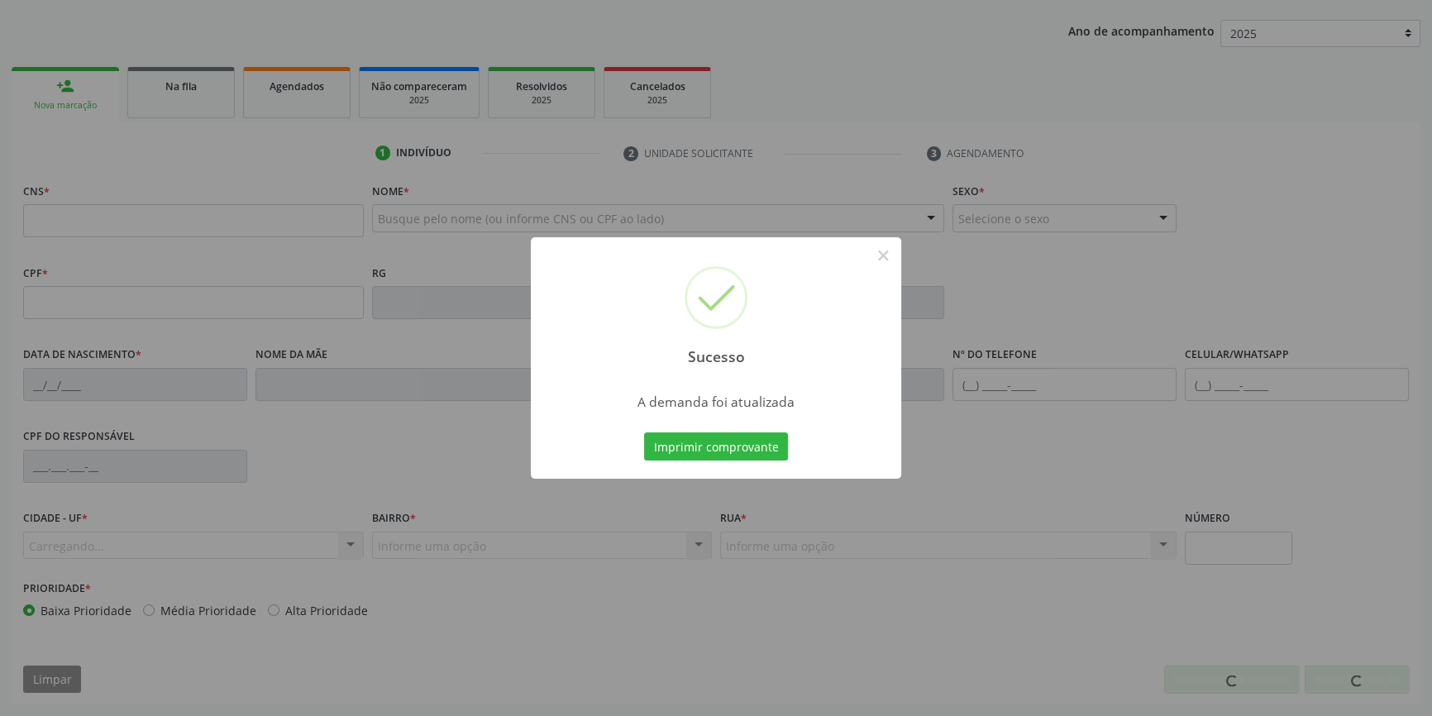
scroll to position [179, 0]
click at [742, 451] on button "Imprimir comprovante" at bounding box center [716, 447] width 144 height 28
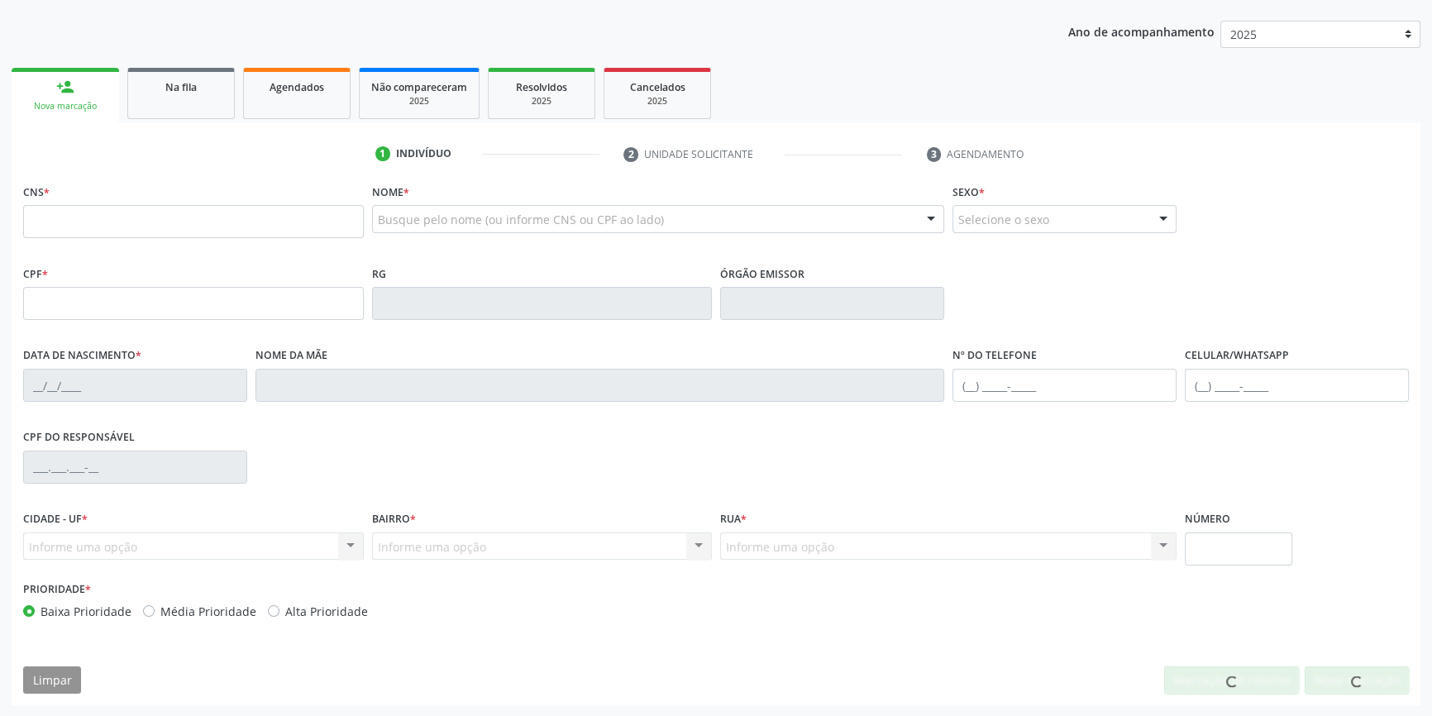
click at [520, 298] on div "Sucesso × A demanda foi atualizada Imprimir comprovante Cancel" at bounding box center [716, 358] width 1432 height 716
click at [217, 112] on link "Na fila" at bounding box center [181, 93] width 108 height 51
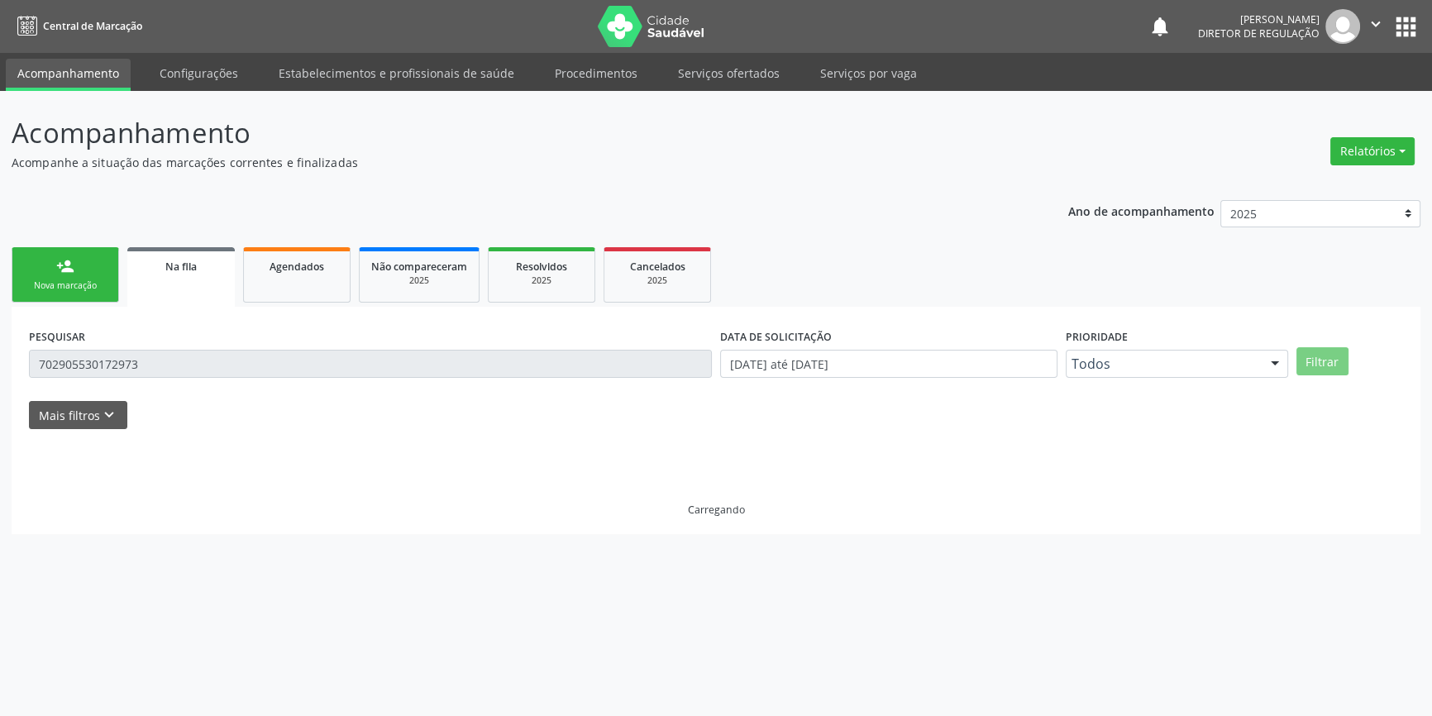
scroll to position [0, 0]
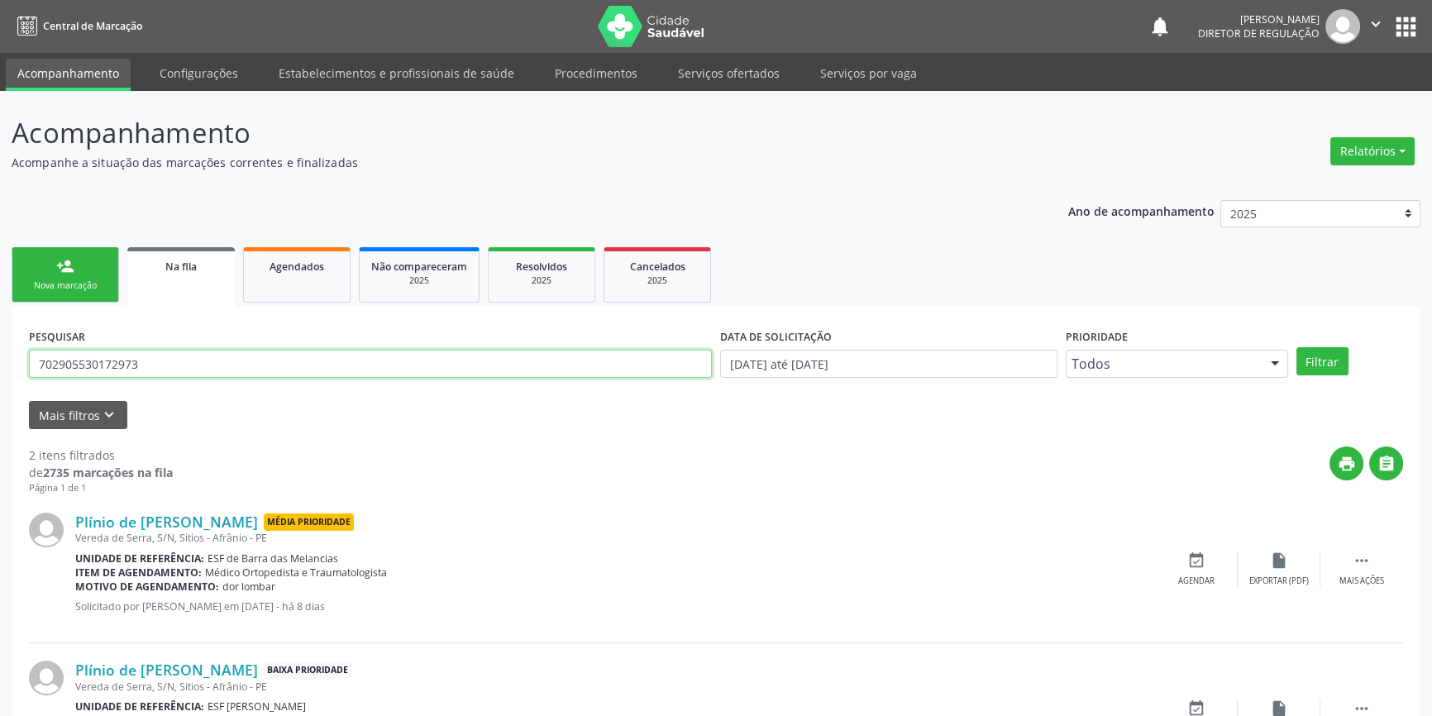
drag, startPoint x: 180, startPoint y: 360, endPoint x: 0, endPoint y: 361, distance: 180.3
click at [0, 362] on div "Acompanhamento Acompanhe a situação das marcações correntes e finalizadas Relat…" at bounding box center [716, 455] width 1432 height 729
click at [1320, 353] on button "Filtrar" at bounding box center [1323, 361] width 52 height 28
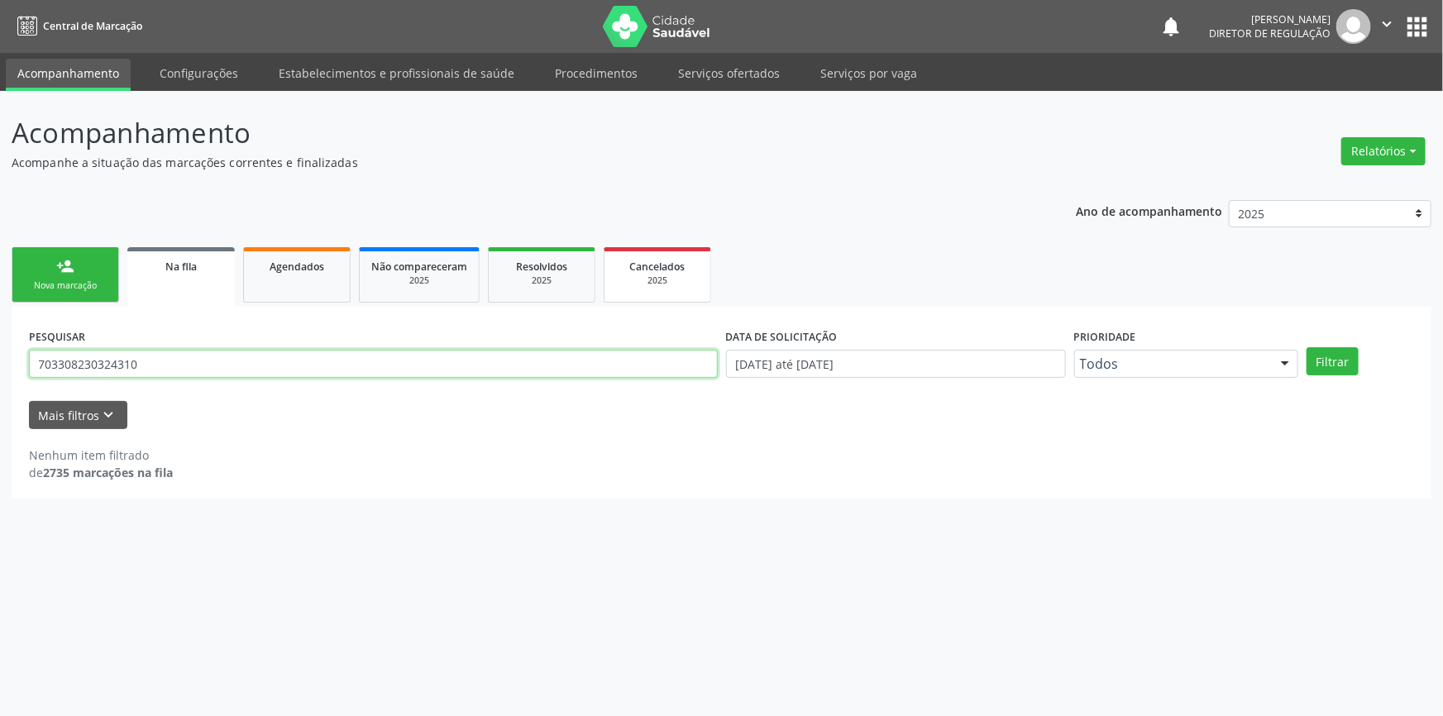
drag, startPoint x: 170, startPoint y: 368, endPoint x: 638, endPoint y: 248, distance: 484.0
click at [36, 447] on div "PESQUISAR 703308230324310 DATA DE SOLICITAÇÃO [DATE] até [DATE] Prioridade Todo…" at bounding box center [722, 403] width 1420 height 192
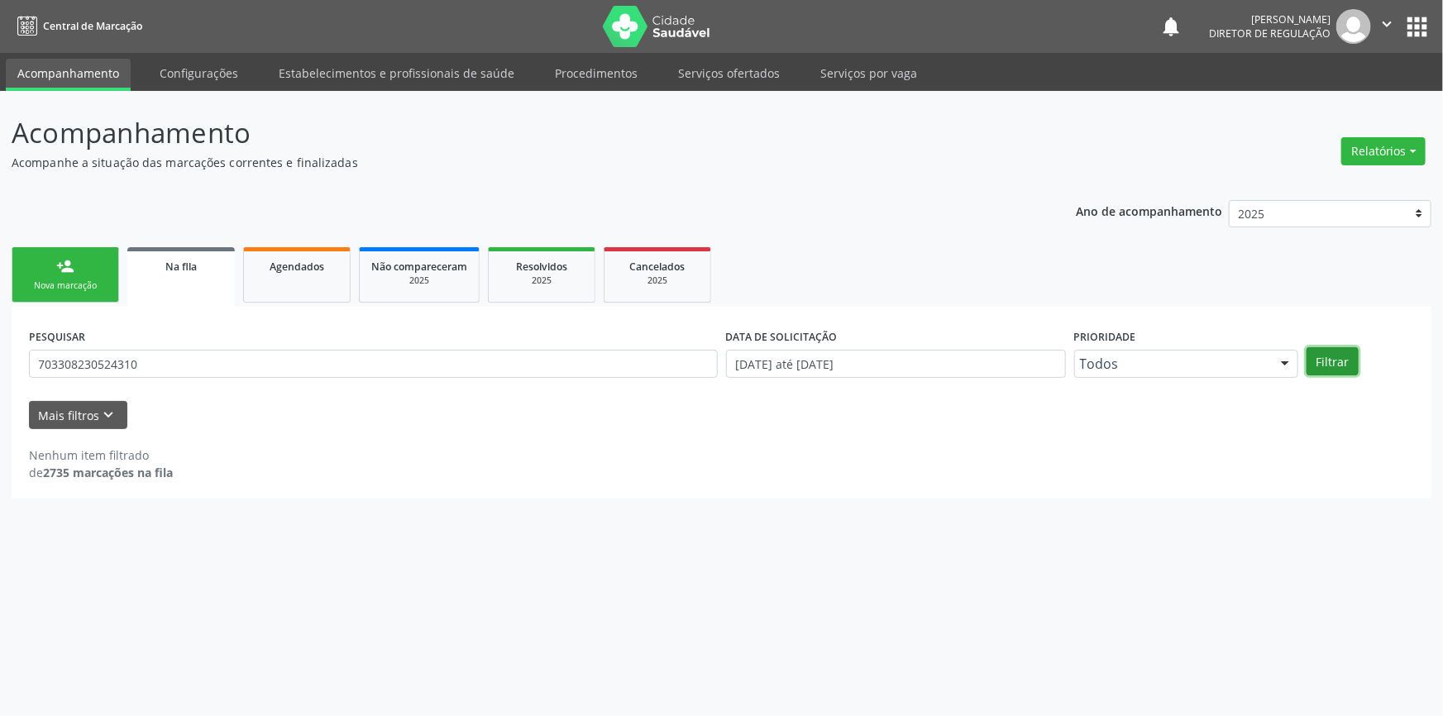
click at [1329, 368] on button "Filtrar" at bounding box center [1333, 361] width 52 height 28
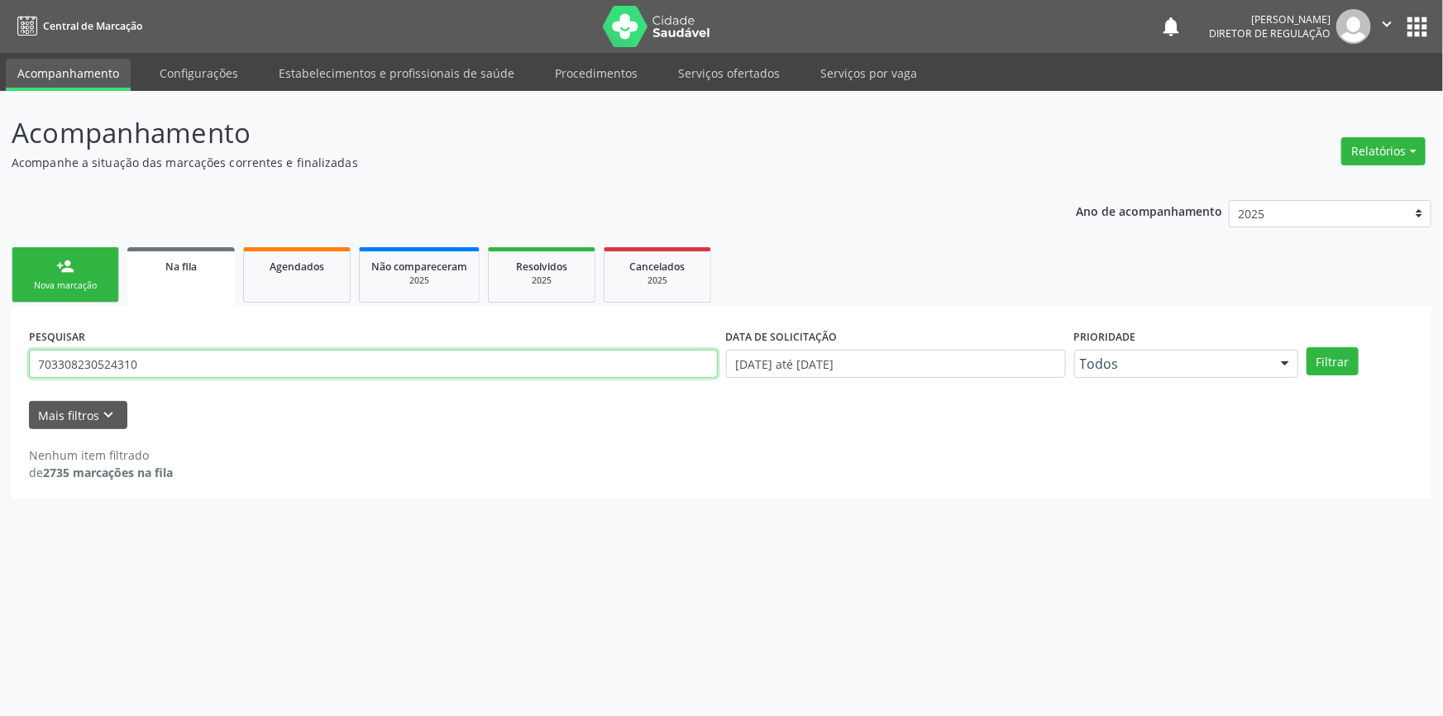
drag, startPoint x: 293, startPoint y: 365, endPoint x: 0, endPoint y: 363, distance: 292.8
click at [0, 363] on div "Acompanhamento Acompanhe a situação das marcações correntes e finalizadas Relat…" at bounding box center [721, 403] width 1443 height 625
type input "708706167291091"
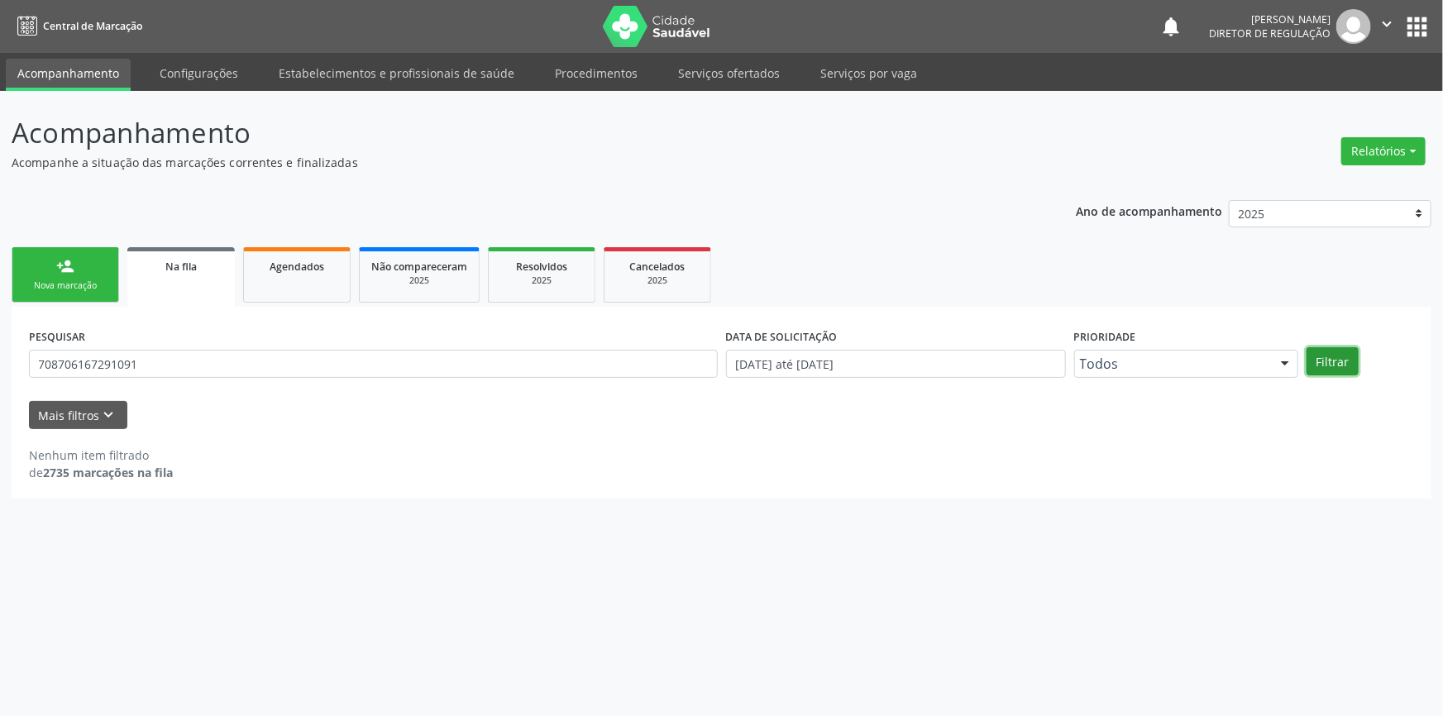
click at [1349, 369] on button "Filtrar" at bounding box center [1333, 361] width 52 height 28
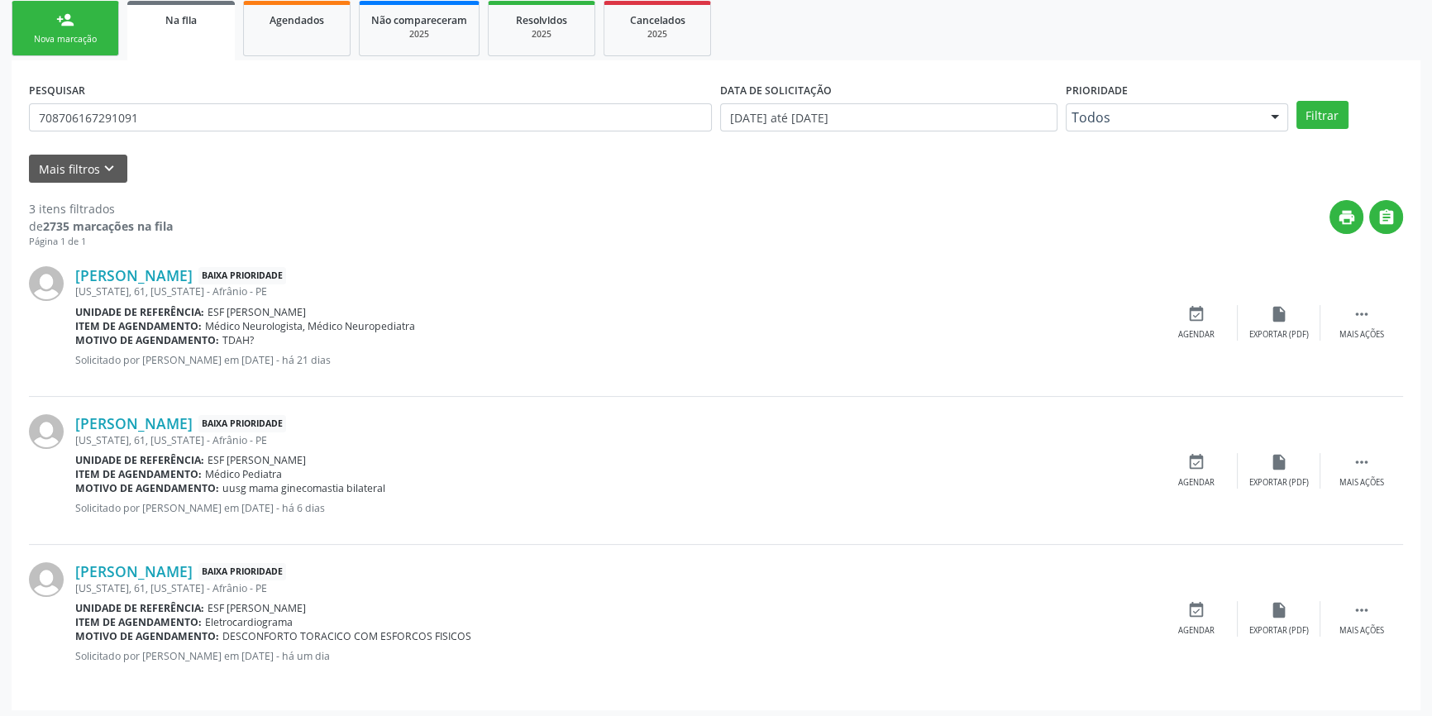
scroll to position [250, 0]
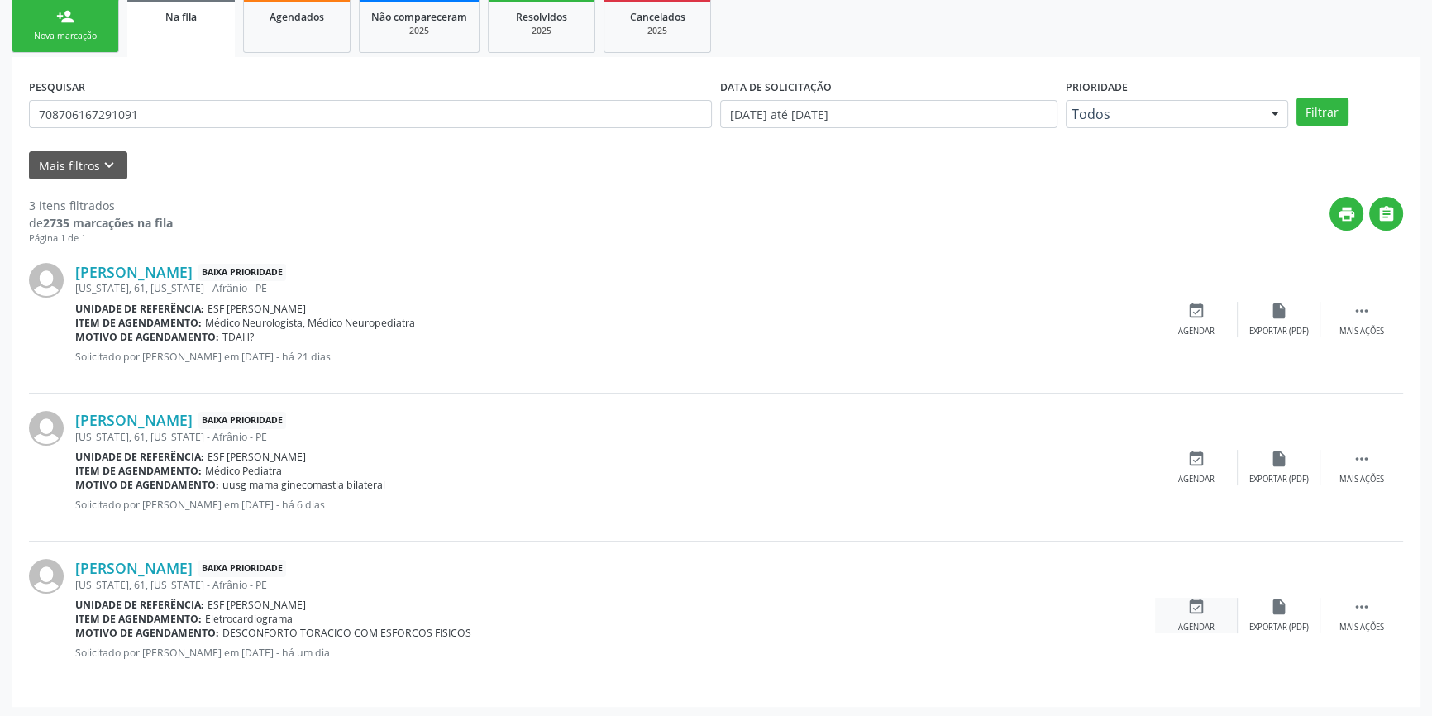
click at [1202, 609] on icon "event_available" at bounding box center [1197, 607] width 18 height 18
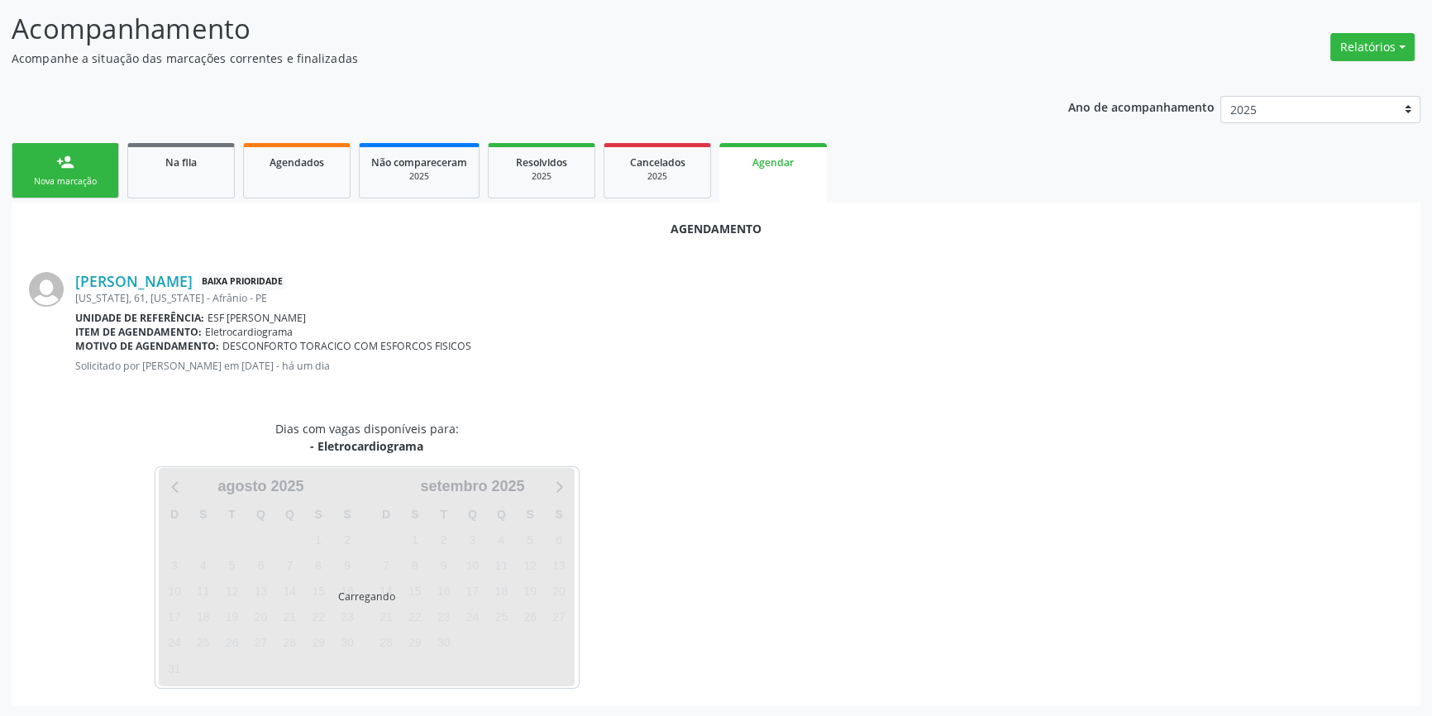
scroll to position [143, 0]
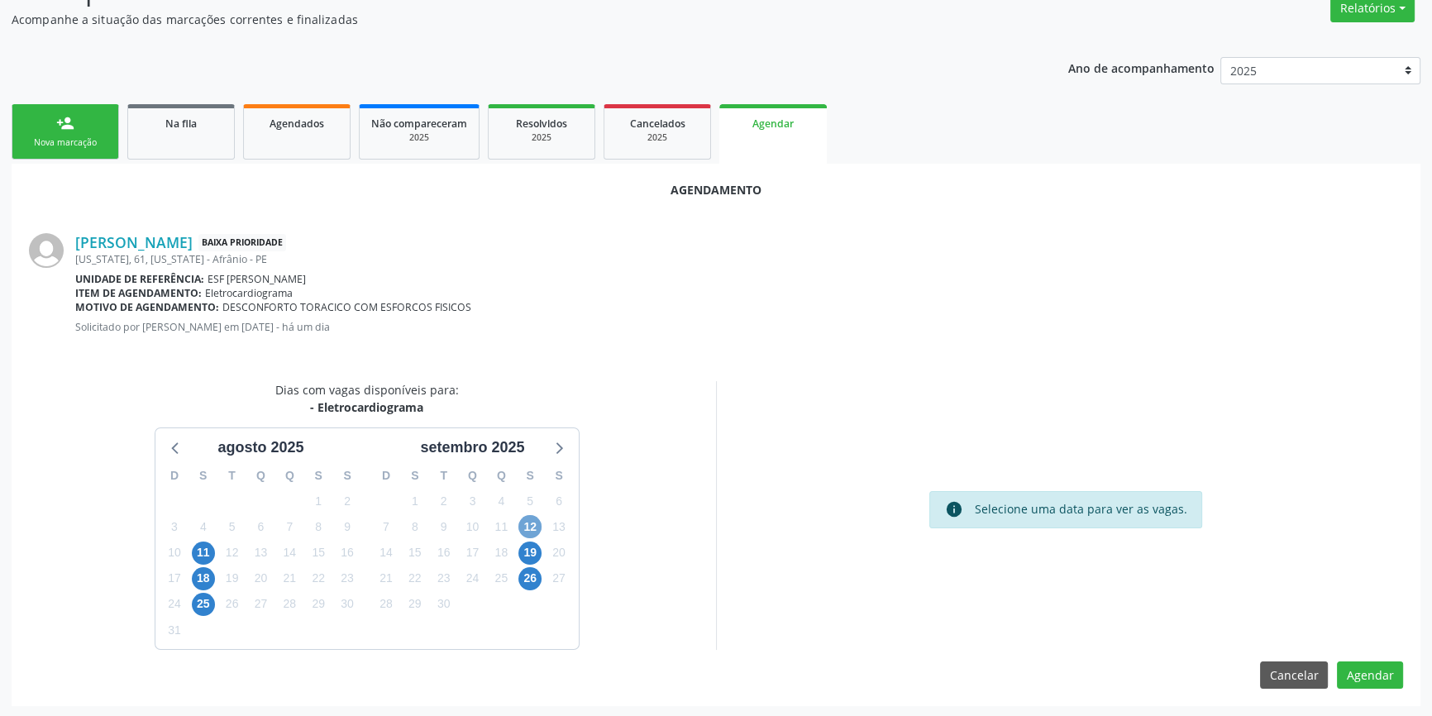
click at [534, 528] on span "12" at bounding box center [530, 526] width 23 height 23
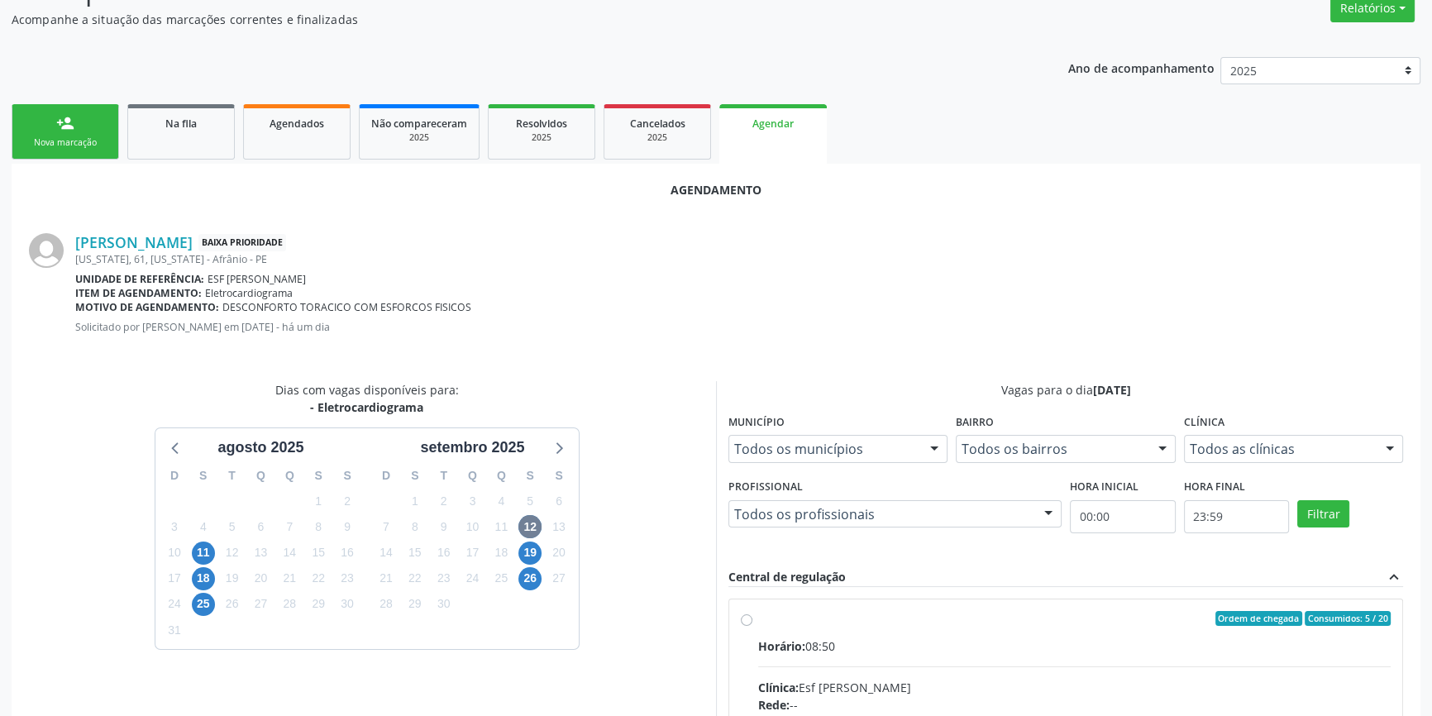
click at [753, 626] on input "Ordem de chegada Consumidos: 5 / 20 Horário: 08:50 Clínica: Esf [PERSON_NAME] R…" at bounding box center [747, 618] width 12 height 15
radio input "true"
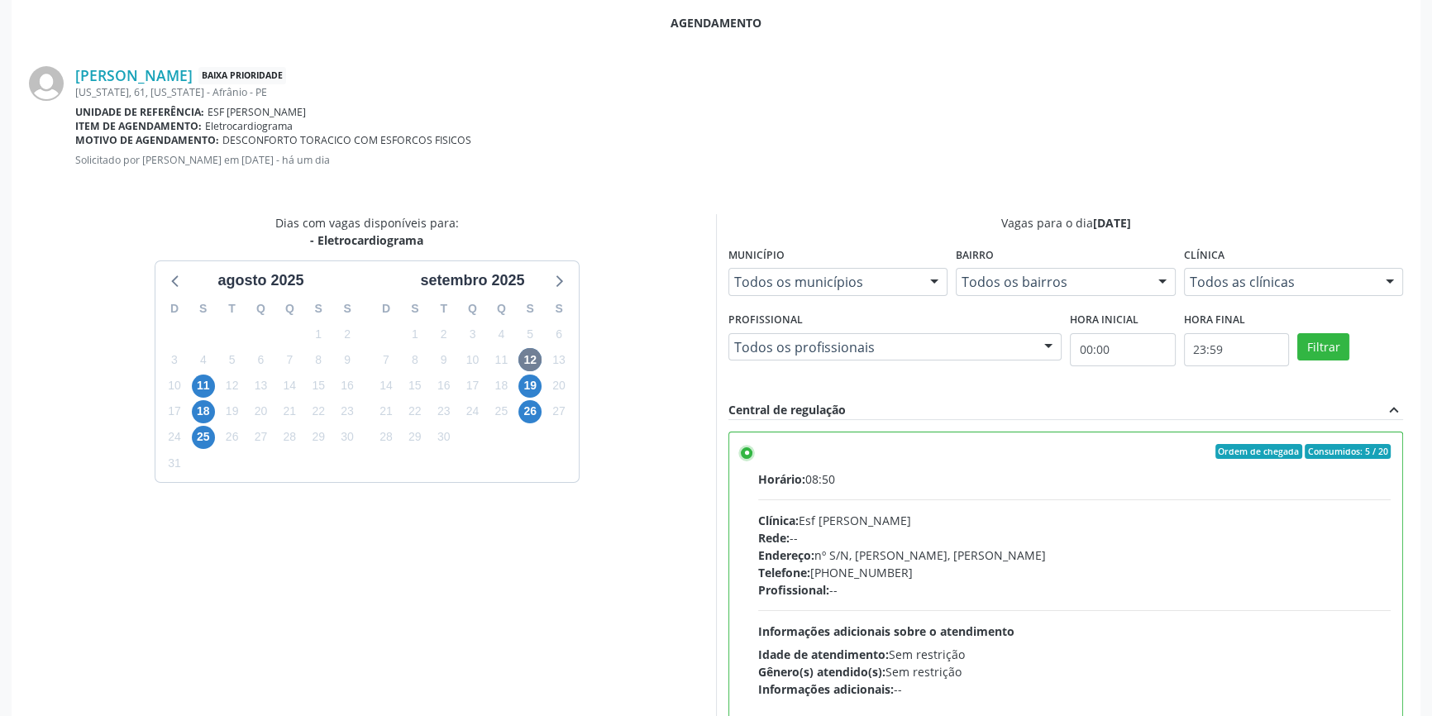
scroll to position [412, 0]
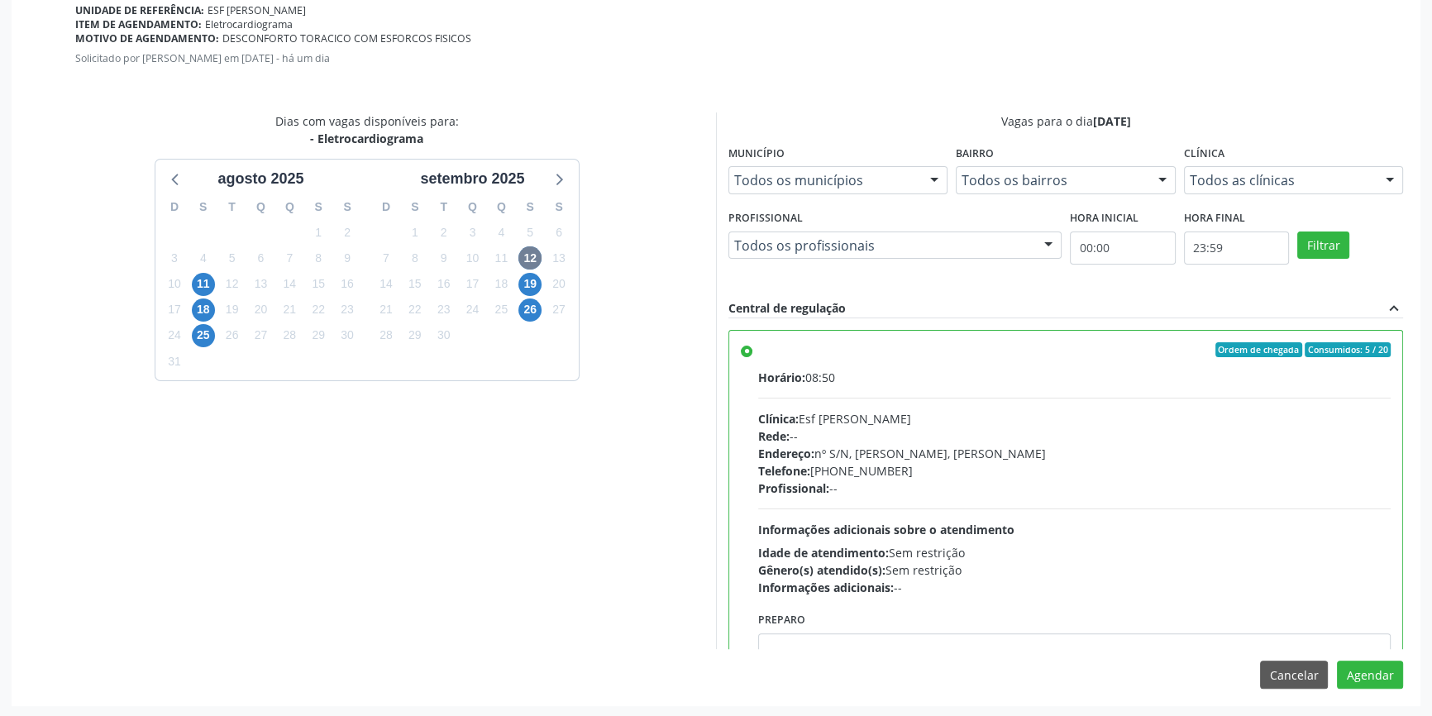
click at [1404, 669] on div "Agendamento [PERSON_NAME] Baixa Prioridade [US_STATE], 61, [US_STATE] - Afrânio…" at bounding box center [716, 300] width 1409 height 810
click at [1375, 675] on button "Agendar" at bounding box center [1370, 675] width 66 height 28
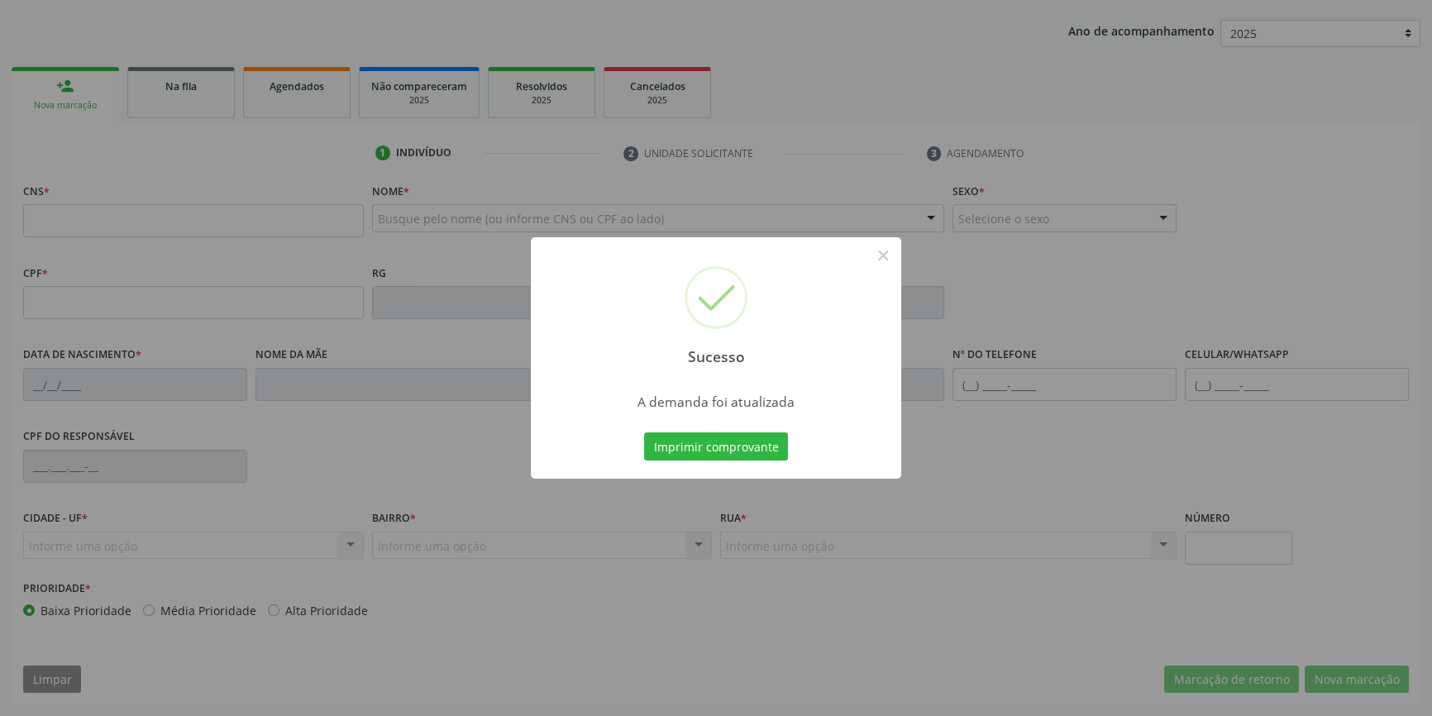
scroll to position [179, 0]
click at [751, 442] on button "Imprimir comprovante" at bounding box center [716, 447] width 144 height 28
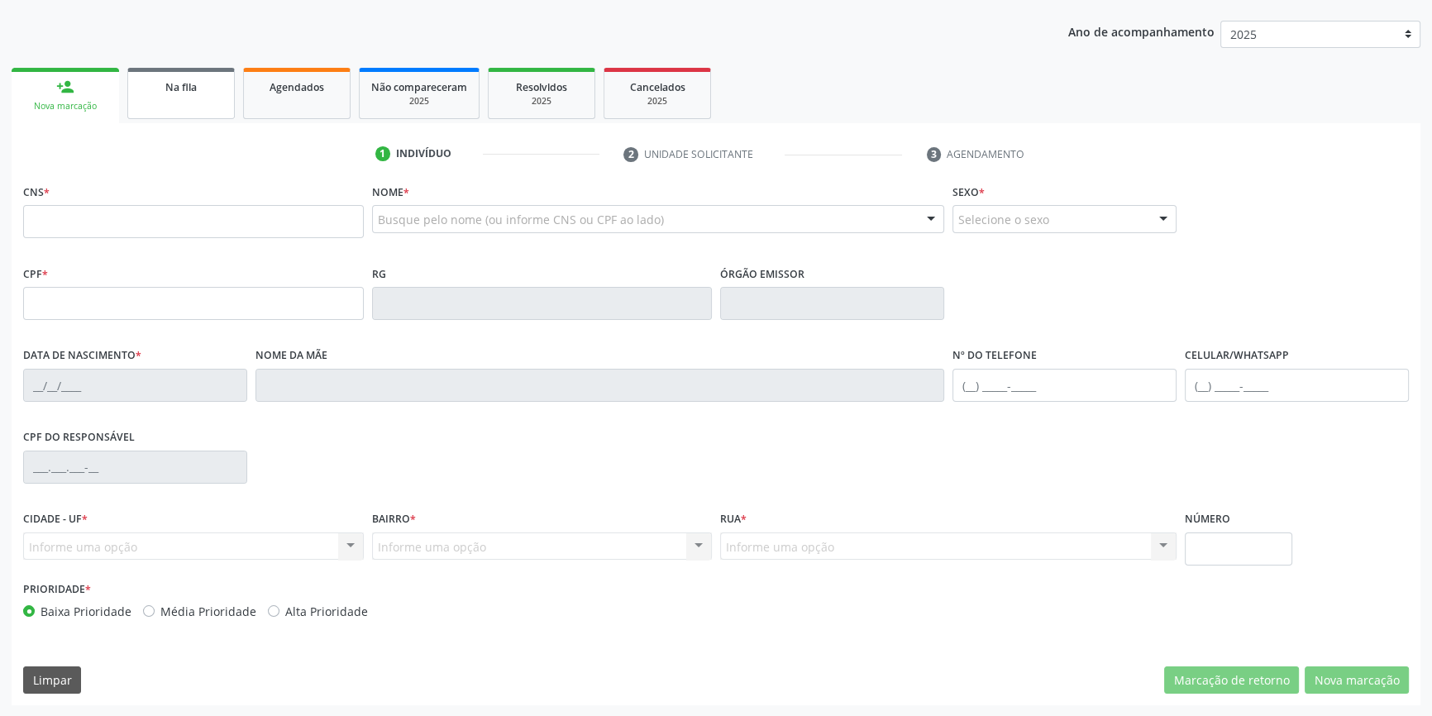
click at [165, 101] on link "Na fila" at bounding box center [181, 93] width 108 height 51
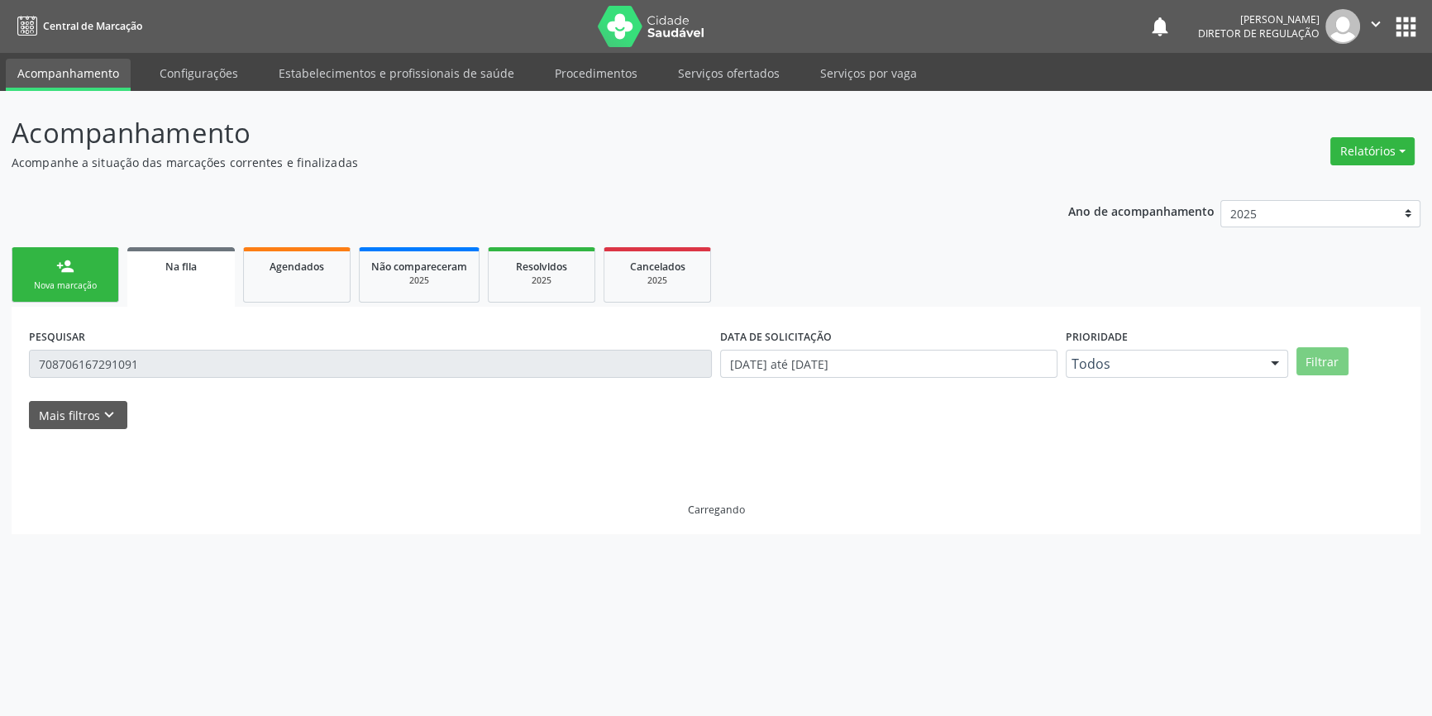
scroll to position [0, 0]
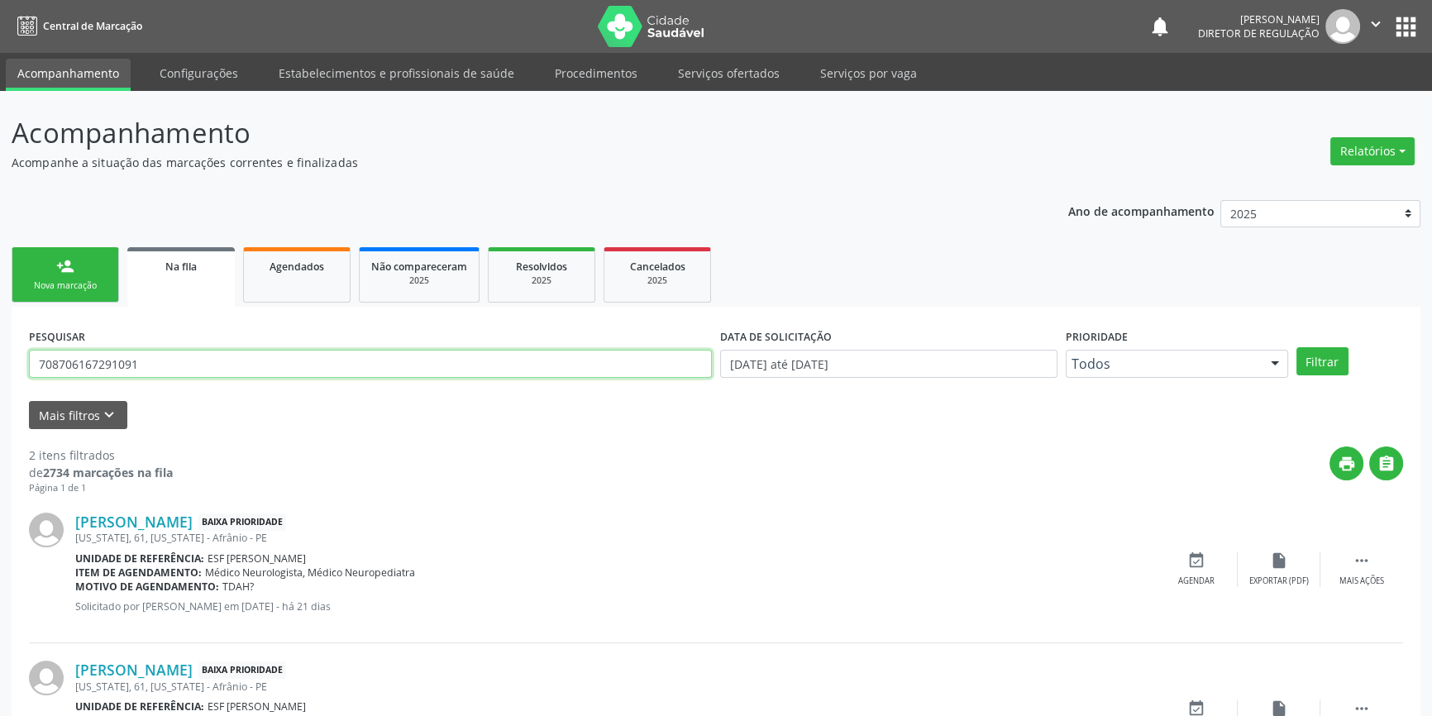
drag, startPoint x: 87, startPoint y: 363, endPoint x: 0, endPoint y: 365, distance: 86.9
click at [0, 365] on div "Acompanhamento Acompanhe a situação das marcações correntes e finalizadas Relat…" at bounding box center [716, 455] width 1432 height 729
type input "7"
type input "898003483857658"
click at [1318, 347] on button "Filtrar" at bounding box center [1323, 361] width 52 height 28
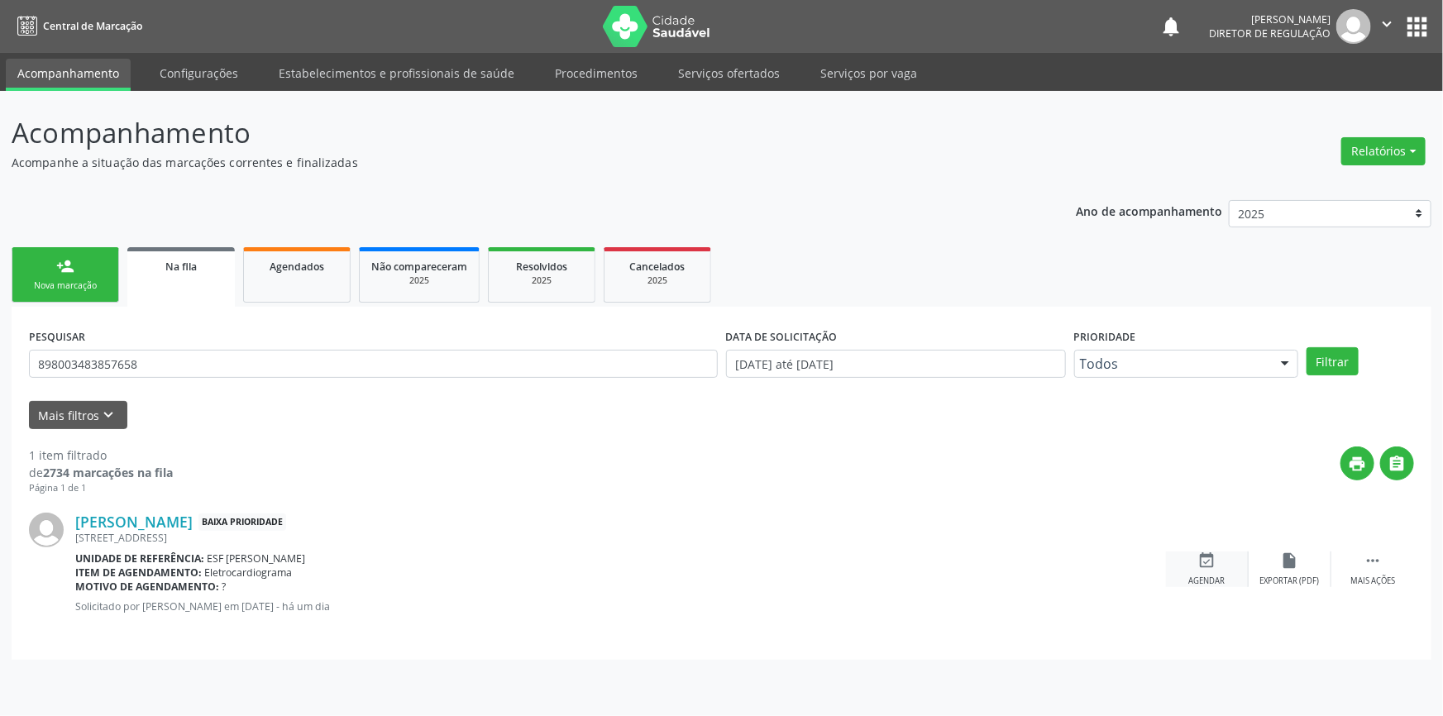
click at [1224, 564] on div "event_available Agendar" at bounding box center [1207, 570] width 83 height 36
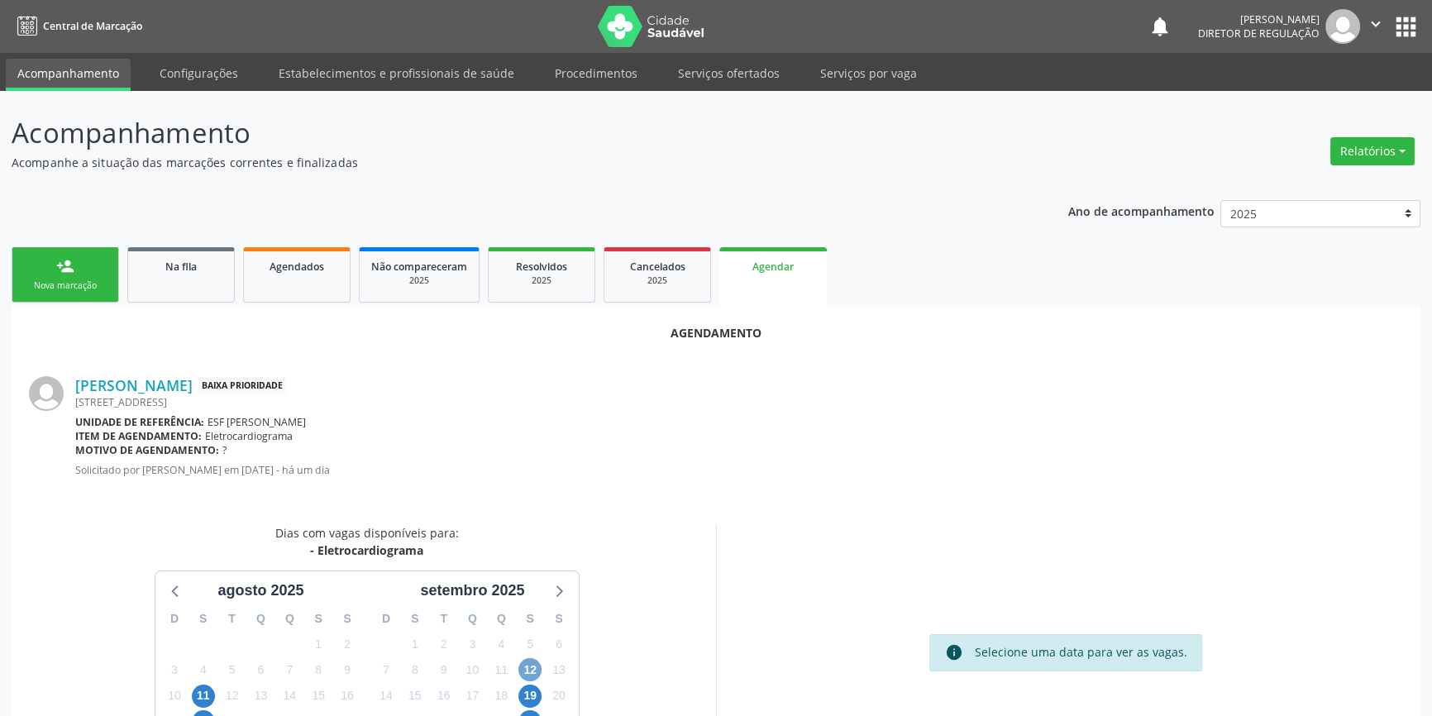
click at [528, 667] on span "12" at bounding box center [530, 669] width 23 height 23
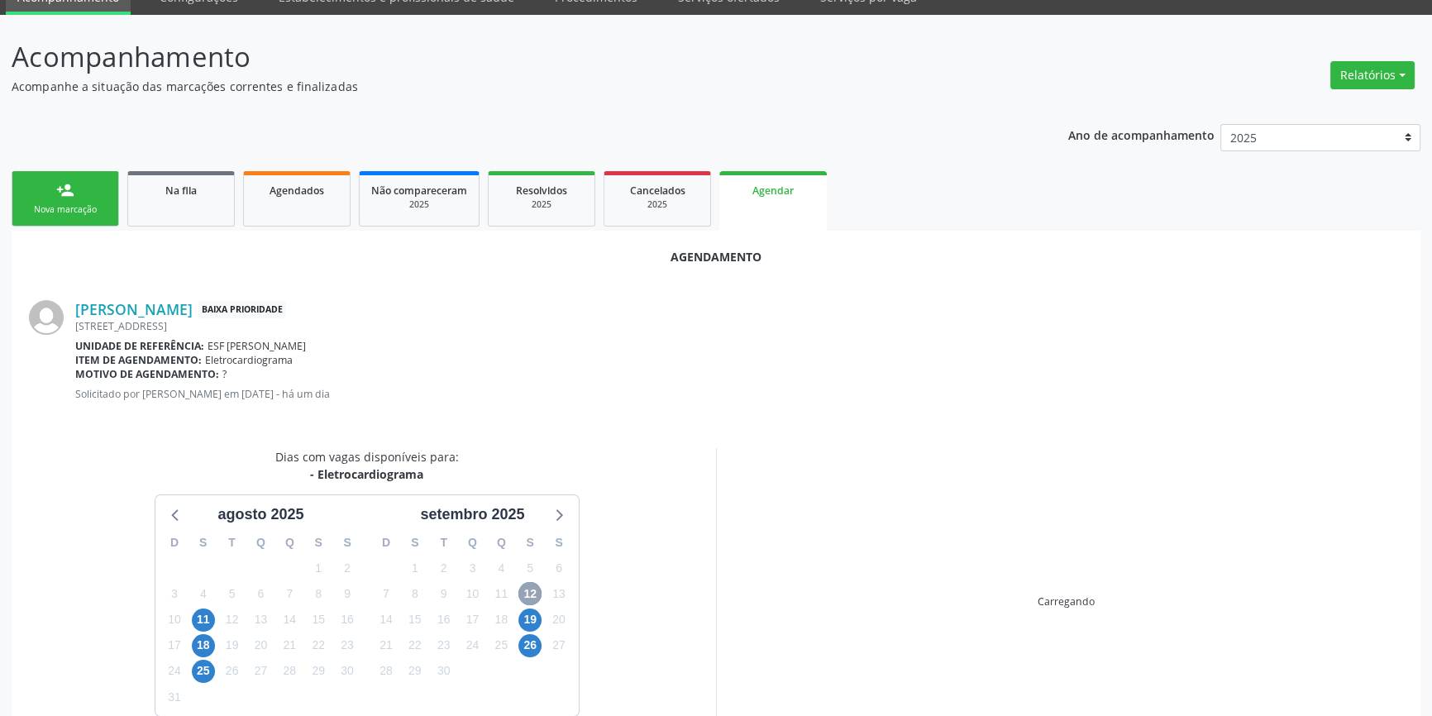
scroll to position [143, 0]
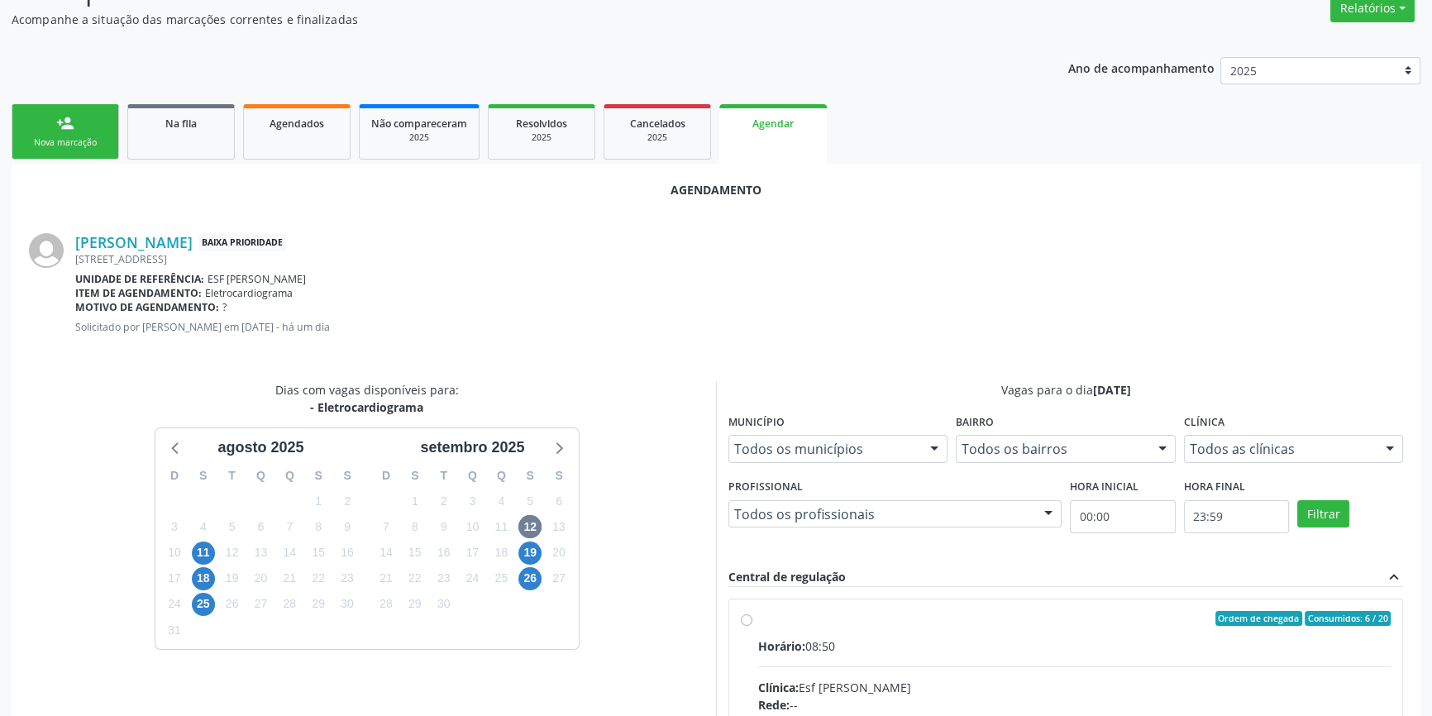
click at [767, 617] on div "Ordem de chegada Consumidos: 6 / 20" at bounding box center [1074, 618] width 633 height 15
click at [753, 617] on input "Ordem de chegada Consumidos: 6 / 20 Horário: 08:50 Clínica: Esf [PERSON_NAME] R…" at bounding box center [747, 618] width 12 height 15
radio input "true"
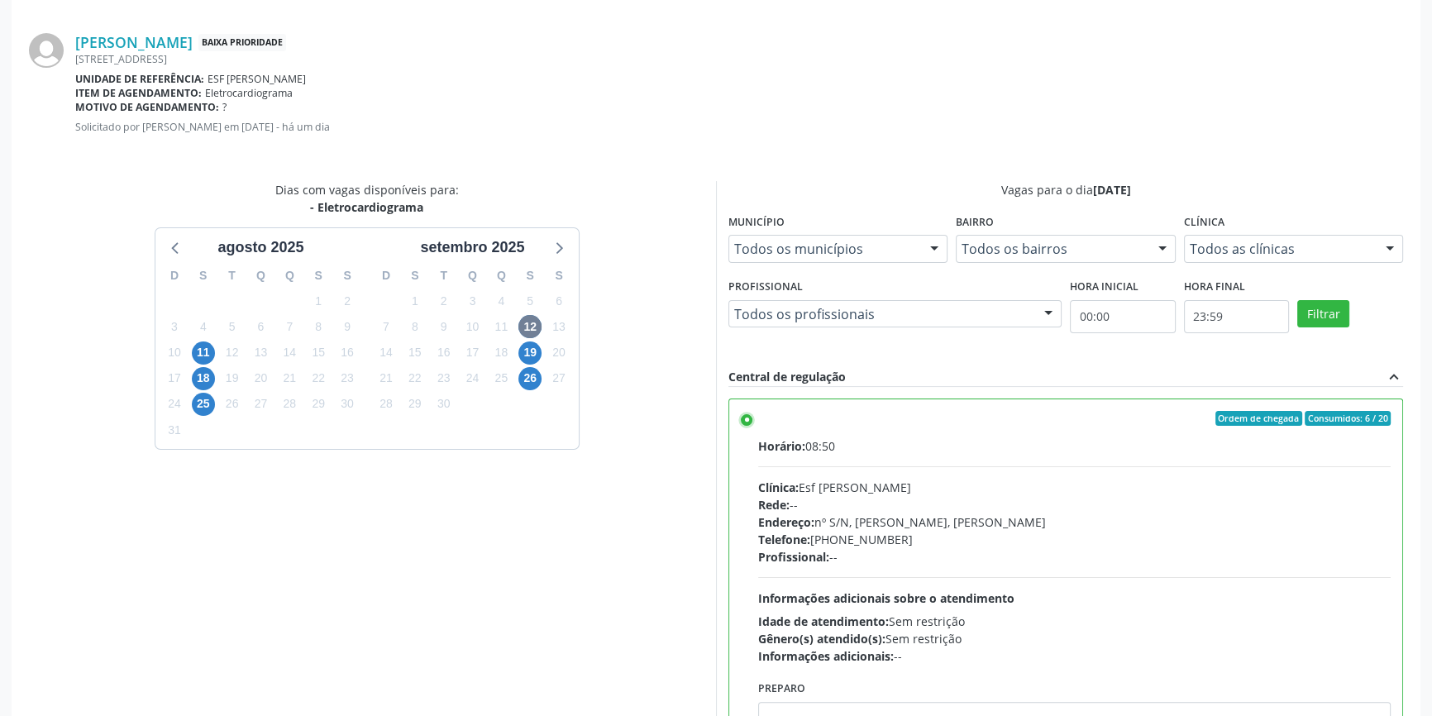
scroll to position [412, 0]
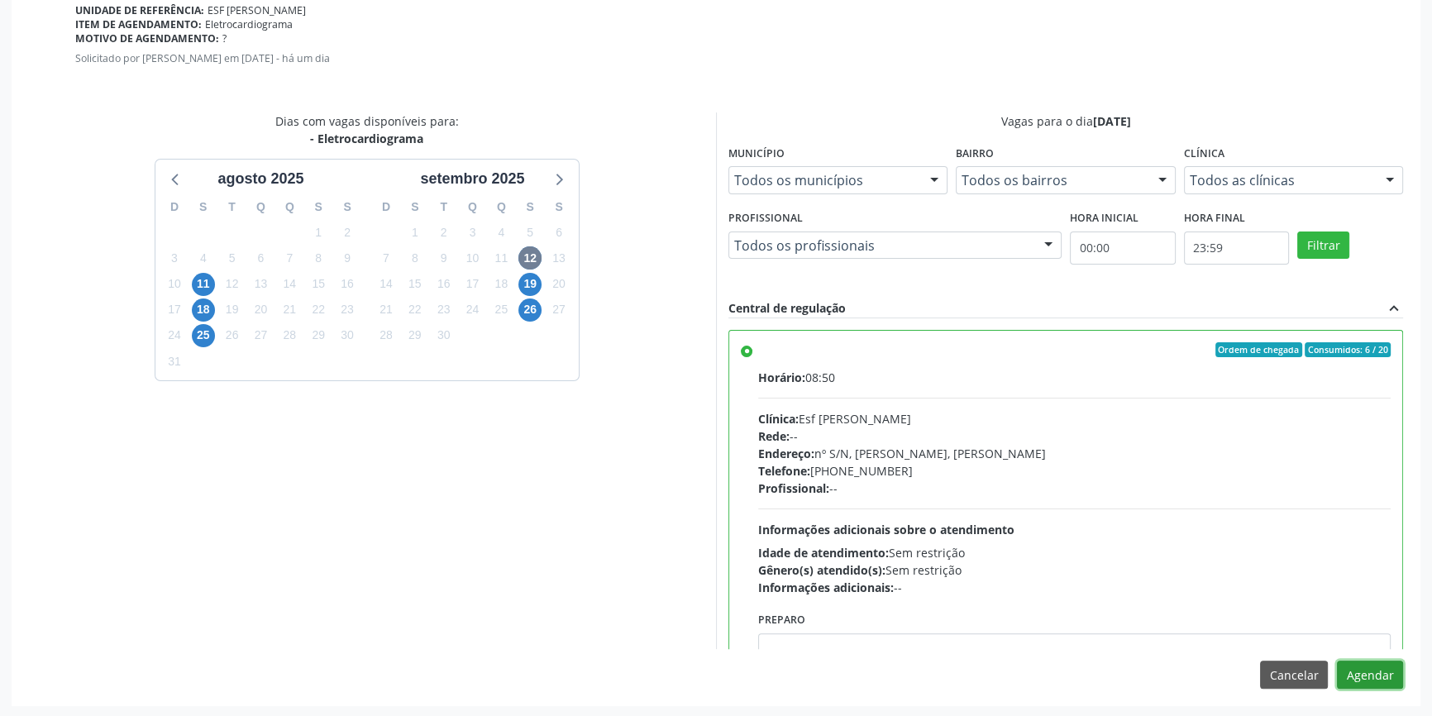
click at [1365, 674] on button "Agendar" at bounding box center [1370, 675] width 66 height 28
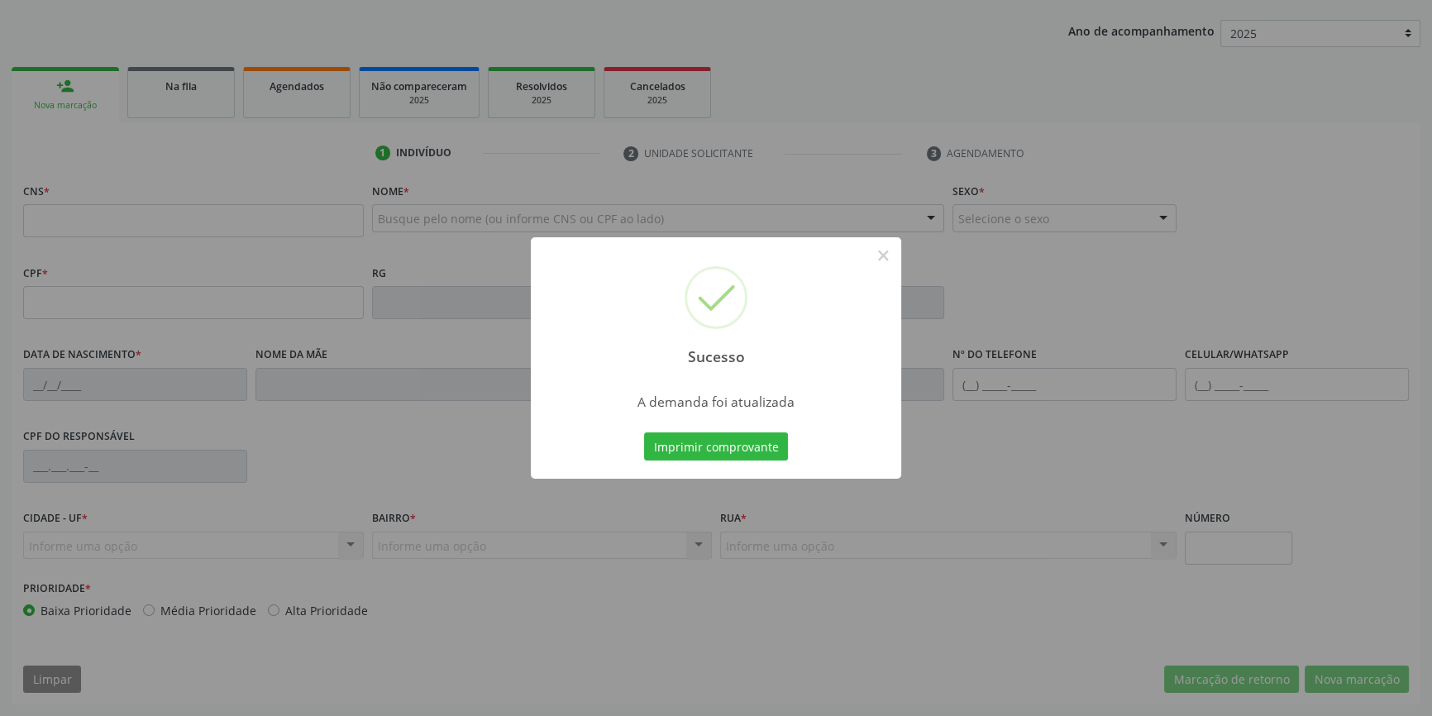
scroll to position [179, 0]
click at [727, 448] on button "Imprimir comprovante" at bounding box center [716, 447] width 144 height 28
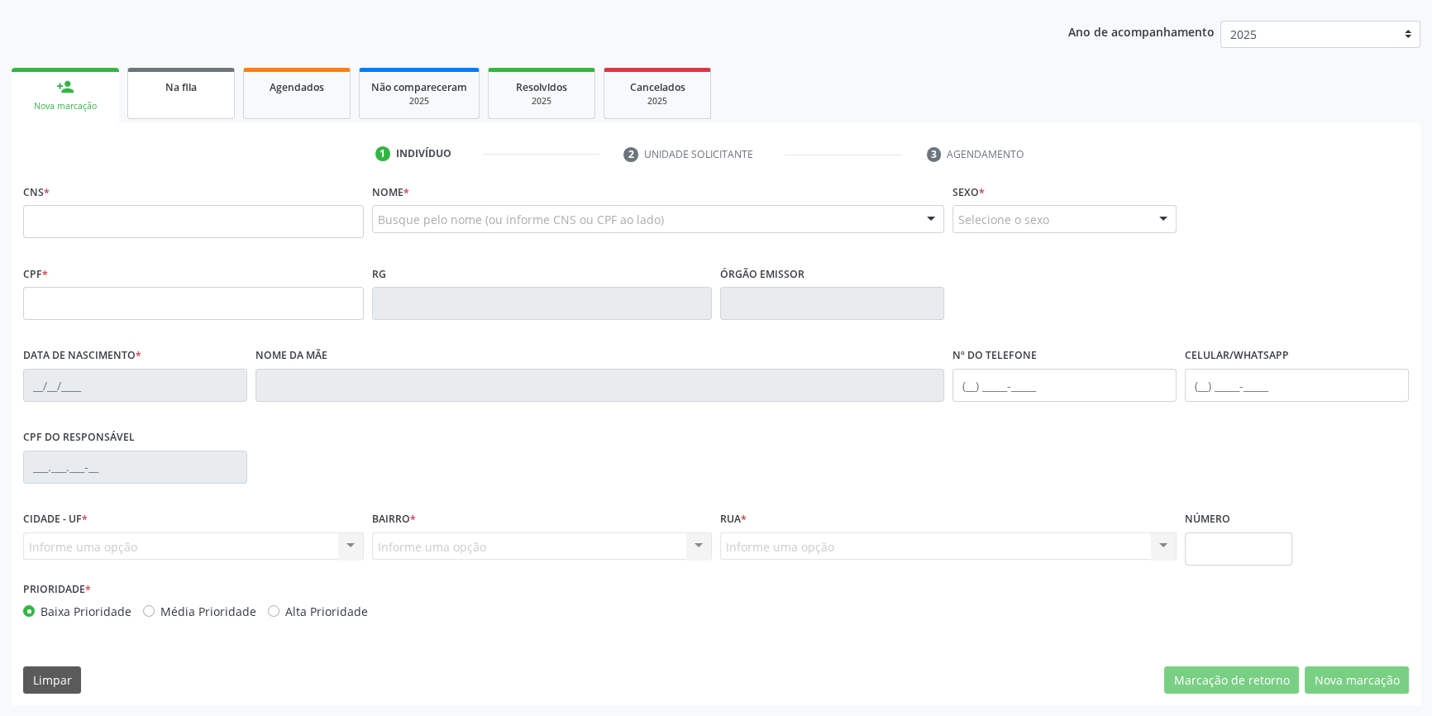
click at [179, 90] on span "Na fila" at bounding box center [180, 87] width 31 height 14
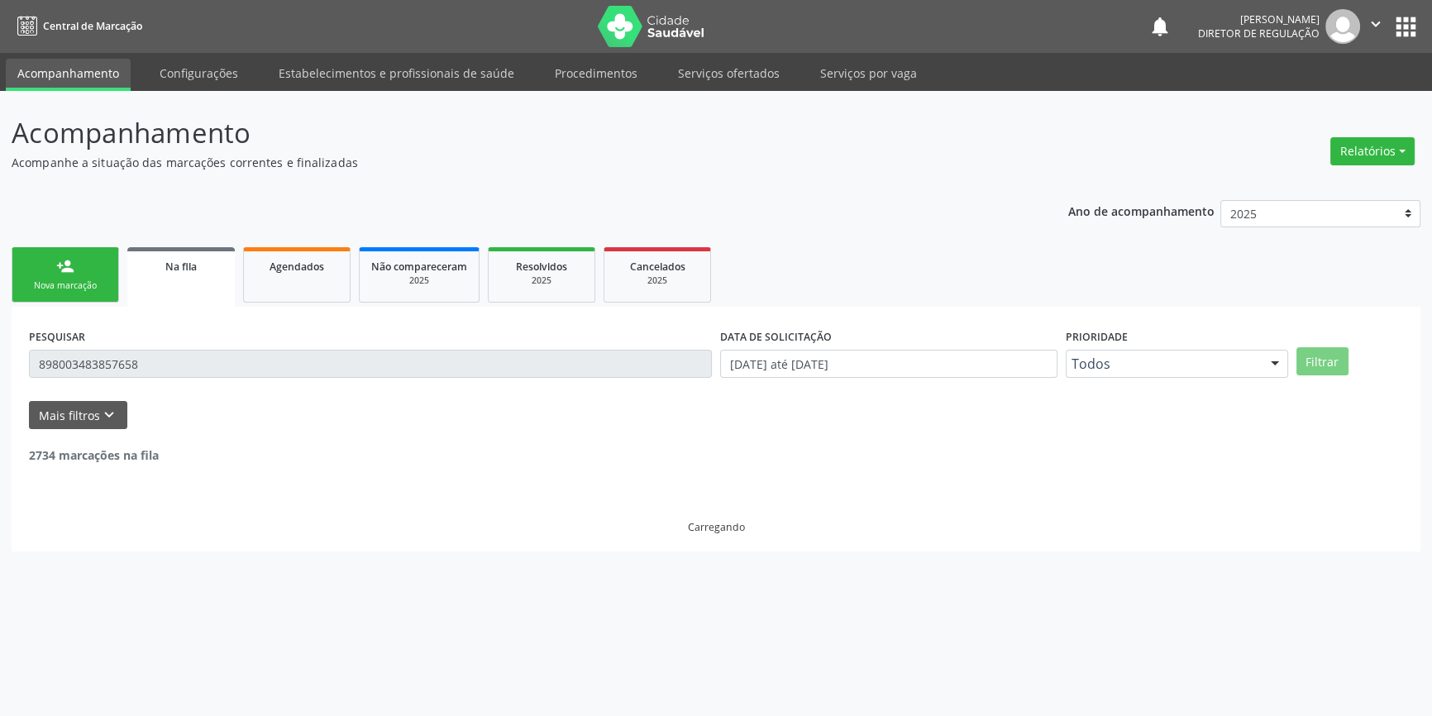
scroll to position [0, 0]
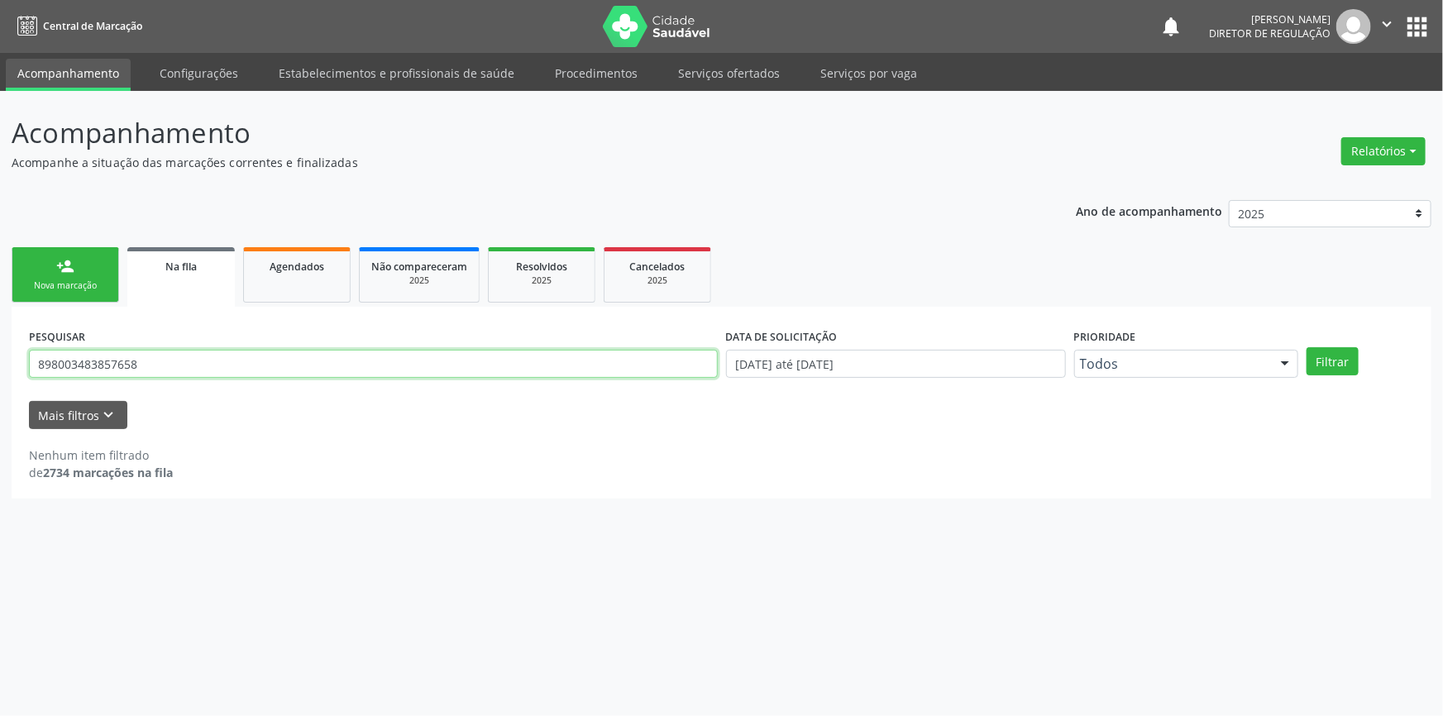
drag, startPoint x: 60, startPoint y: 361, endPoint x: 240, endPoint y: 300, distance: 190.4
click at [0, 332] on div "Acompanhamento Acompanhe a situação das marcações correntes e finalizadas Relat…" at bounding box center [721, 403] width 1443 height 625
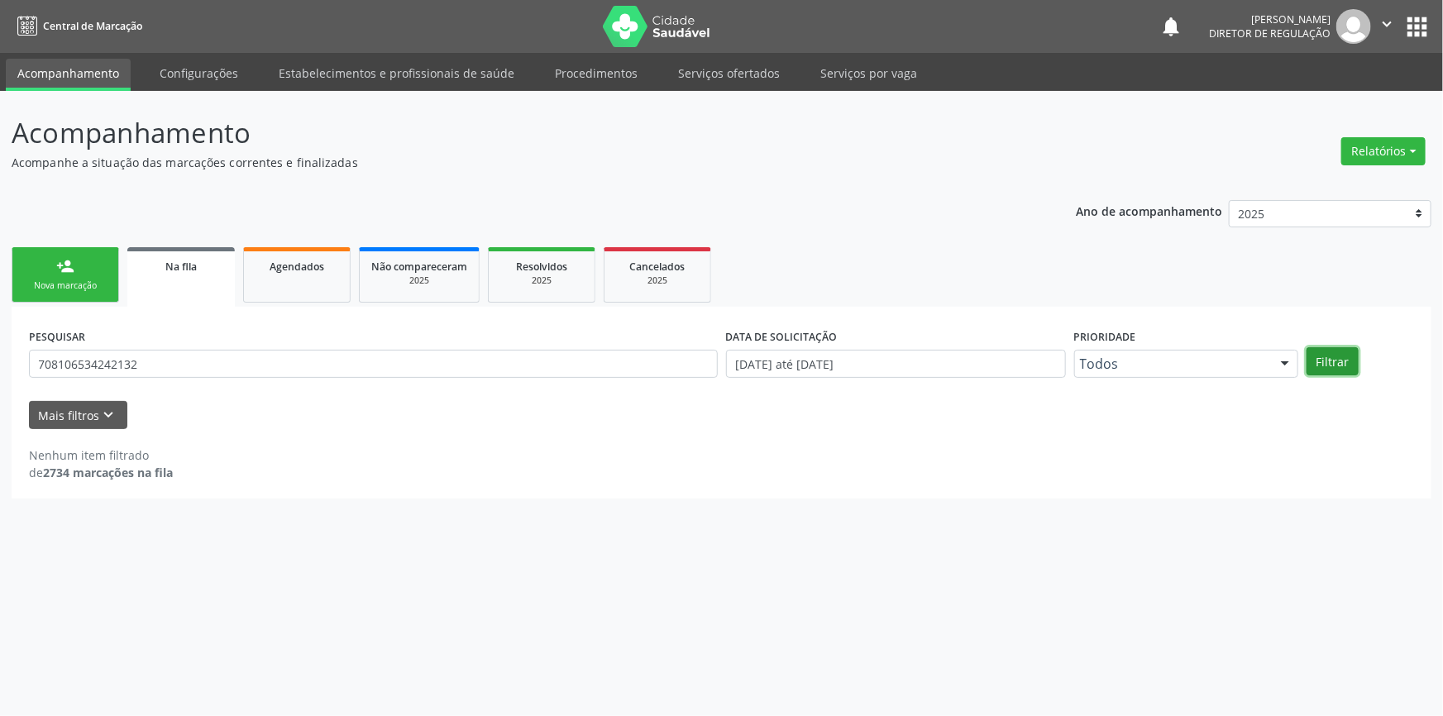
click at [1340, 347] on button "Filtrar" at bounding box center [1333, 361] width 52 height 28
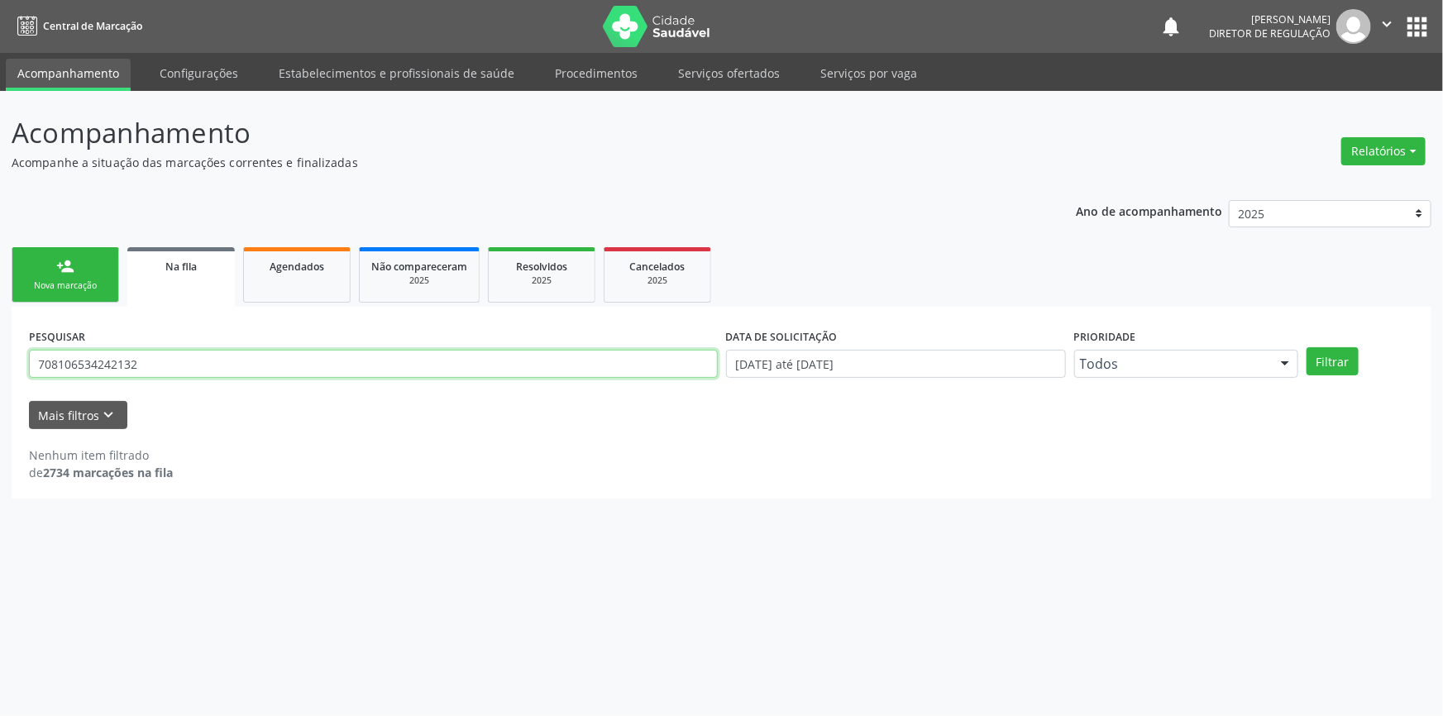
drag, startPoint x: 157, startPoint y: 353, endPoint x: 0, endPoint y: 367, distance: 157.8
click at [0, 367] on div "Acompanhamento Acompanhe a situação das marcações correntes e finalizadas Relat…" at bounding box center [721, 403] width 1443 height 625
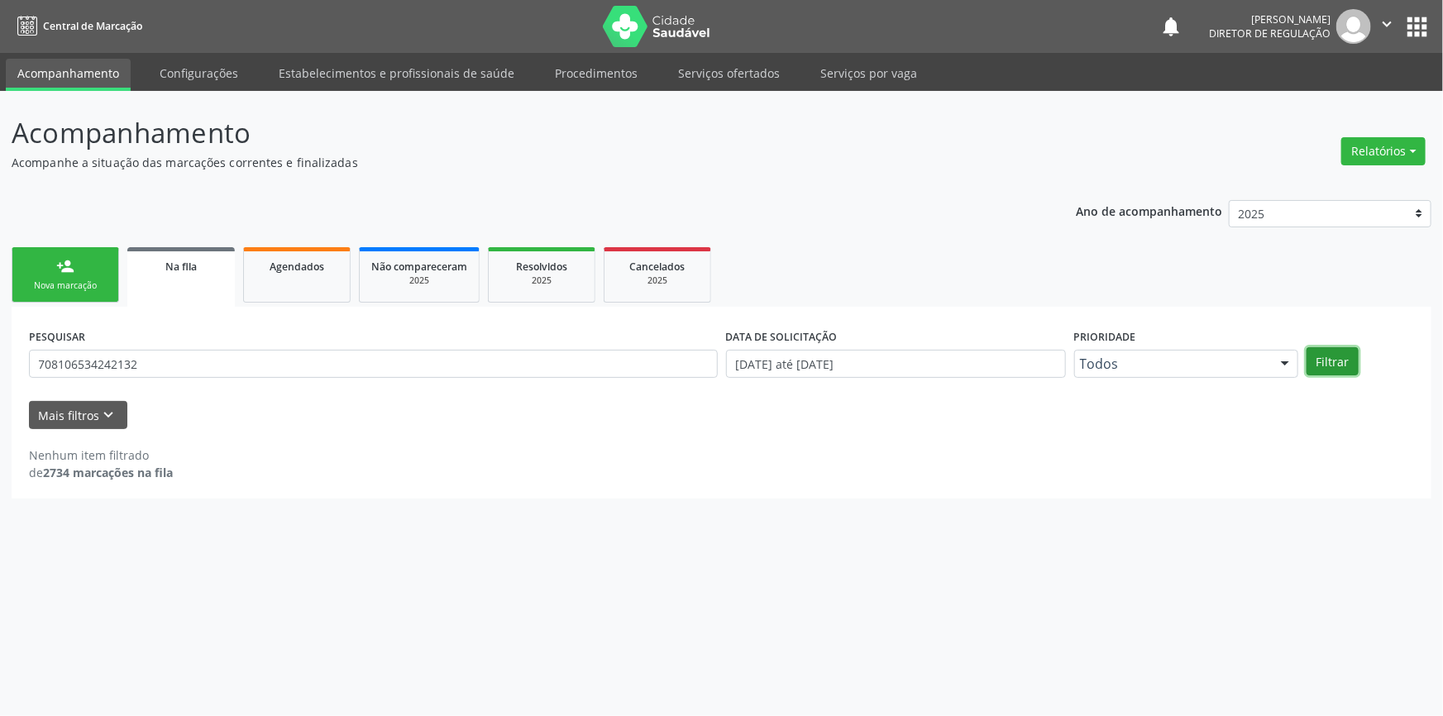
click at [1322, 372] on button "Filtrar" at bounding box center [1333, 361] width 52 height 28
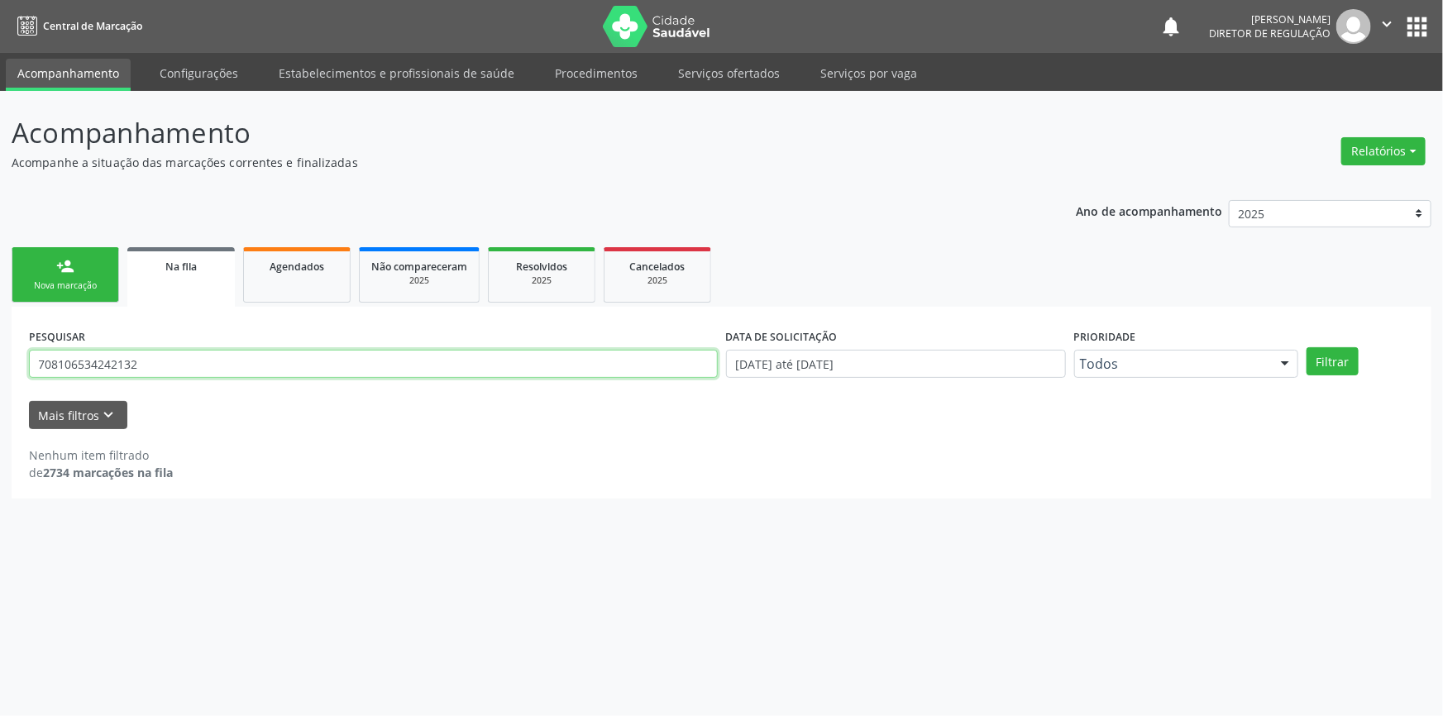
drag, startPoint x: 81, startPoint y: 372, endPoint x: 0, endPoint y: 362, distance: 81.7
click at [0, 362] on div "Acompanhamento Acompanhe a situação das marcações correntes e finalizadas Relat…" at bounding box center [721, 403] width 1443 height 625
type input "704201281792883"
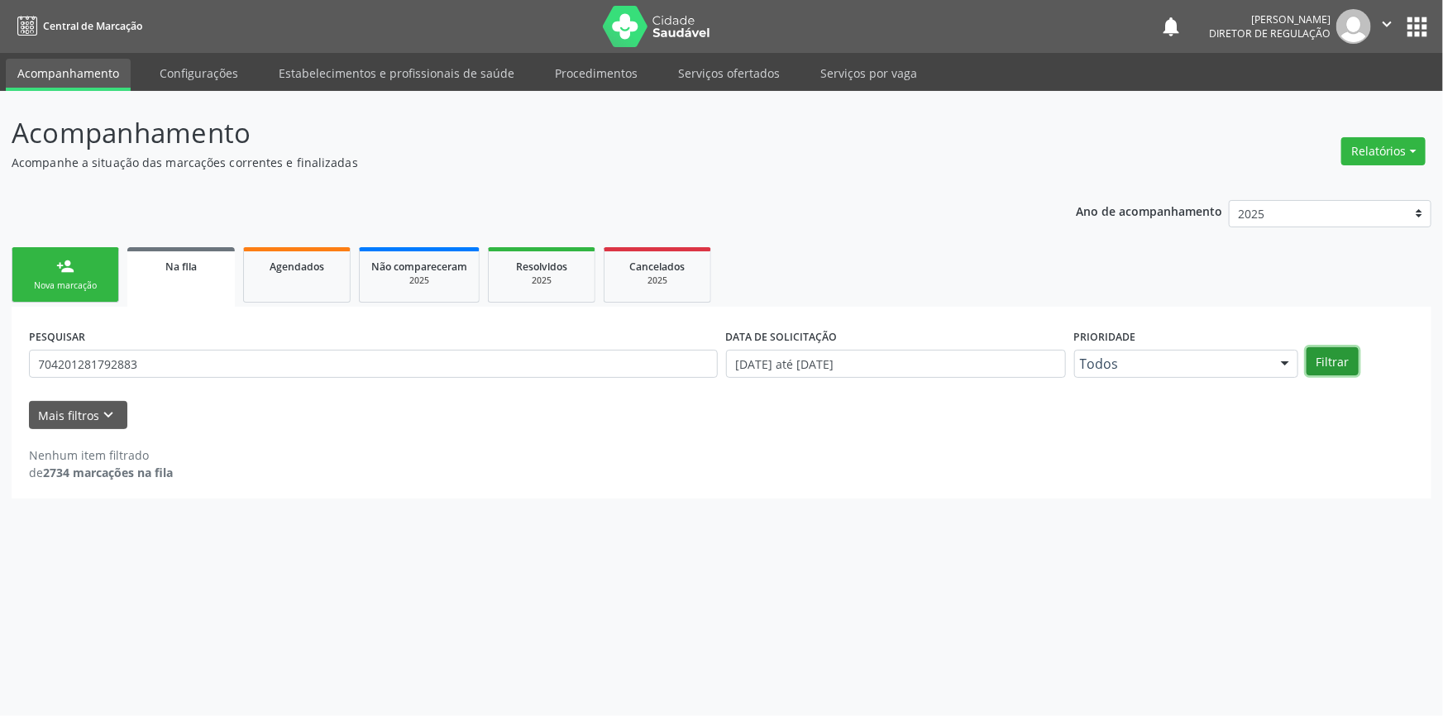
click at [1346, 359] on button "Filtrar" at bounding box center [1333, 361] width 52 height 28
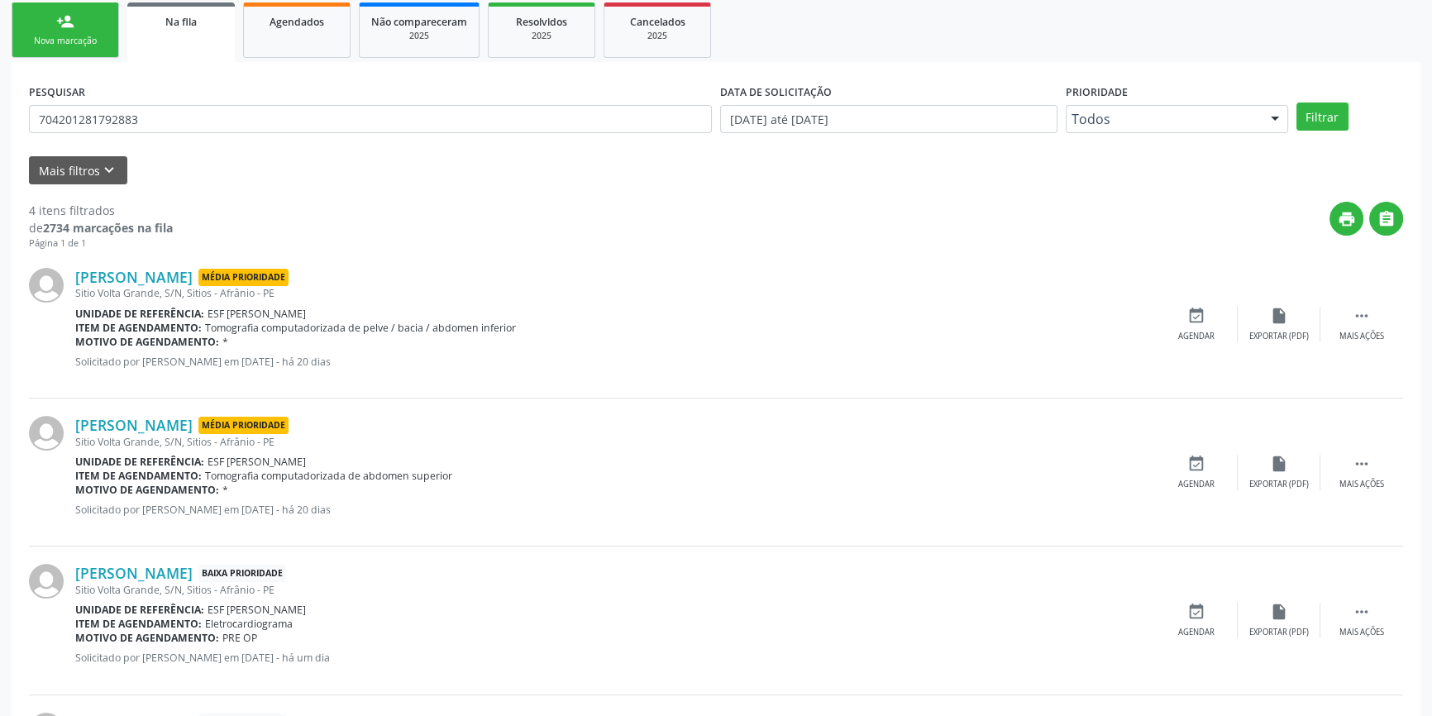
scroll to position [375, 0]
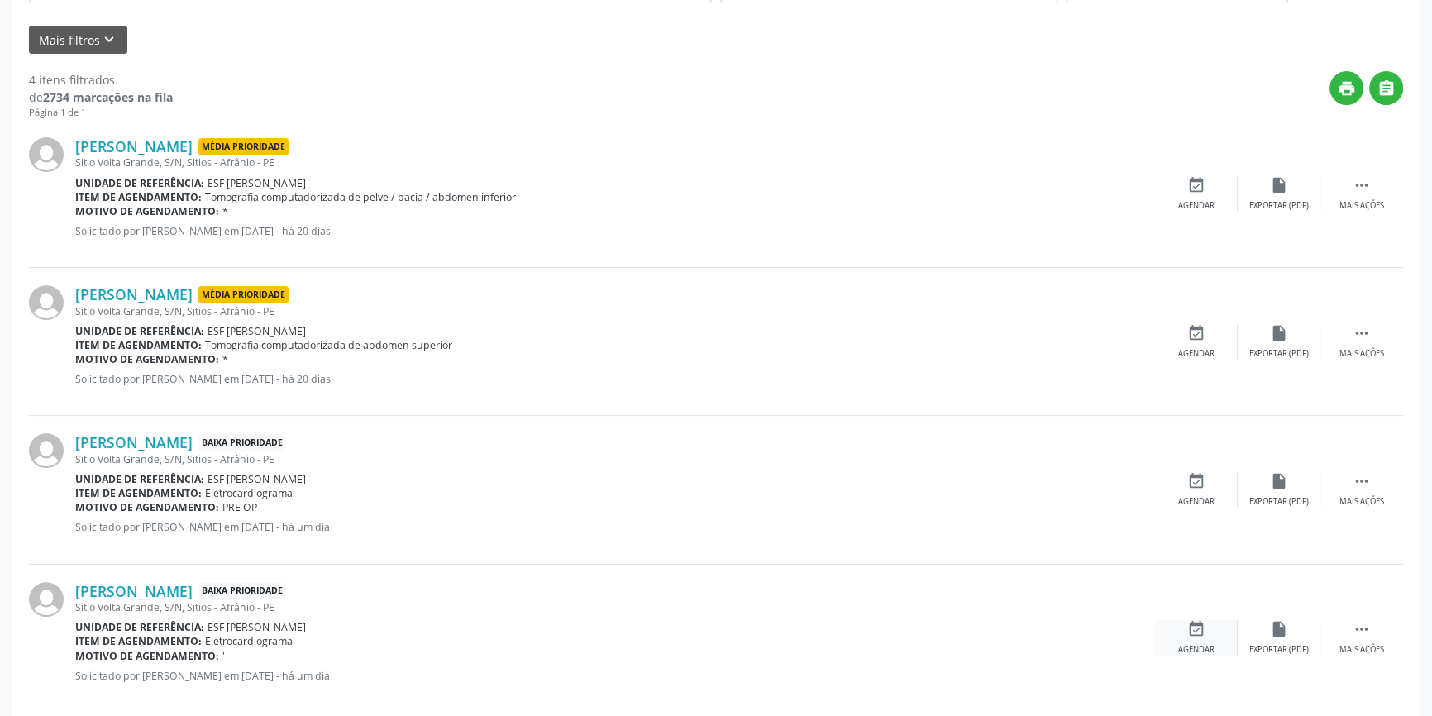
click at [1203, 638] on div "event_available Agendar" at bounding box center [1196, 638] width 83 height 36
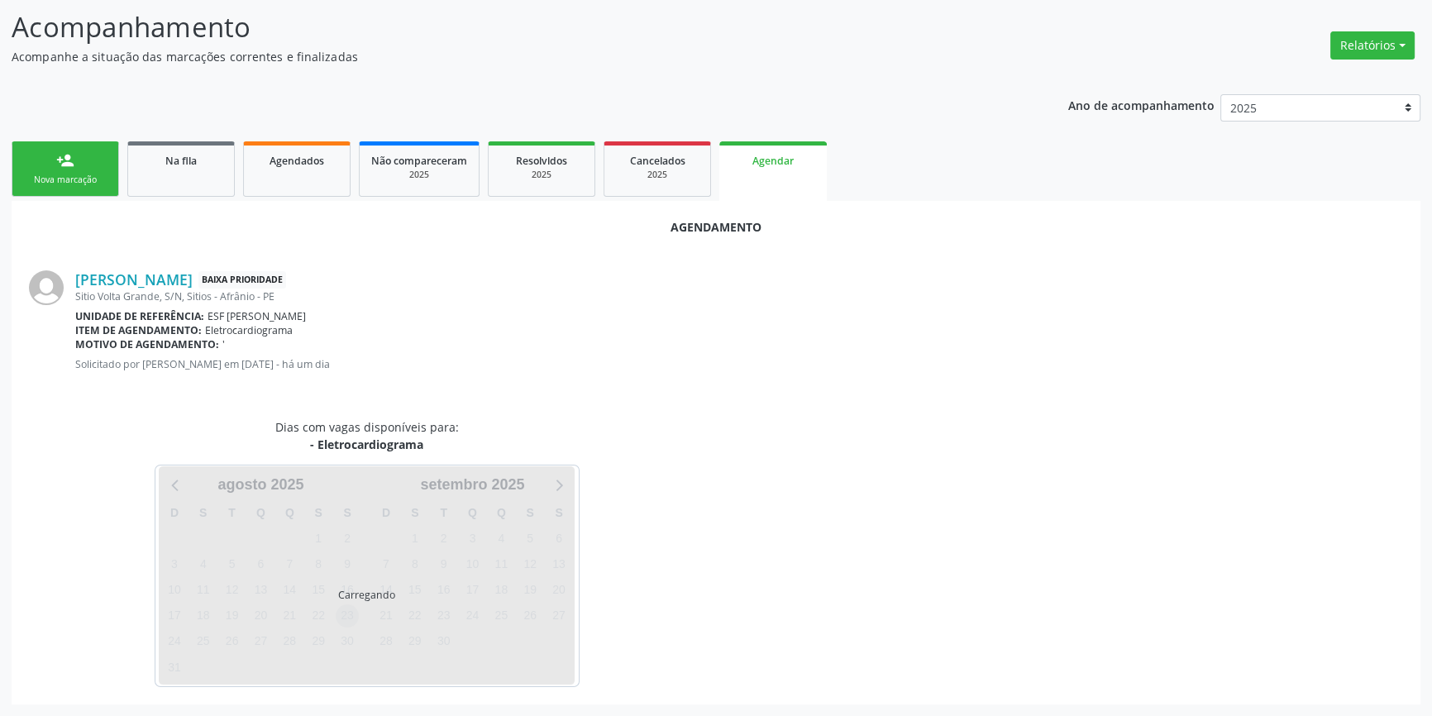
scroll to position [143, 0]
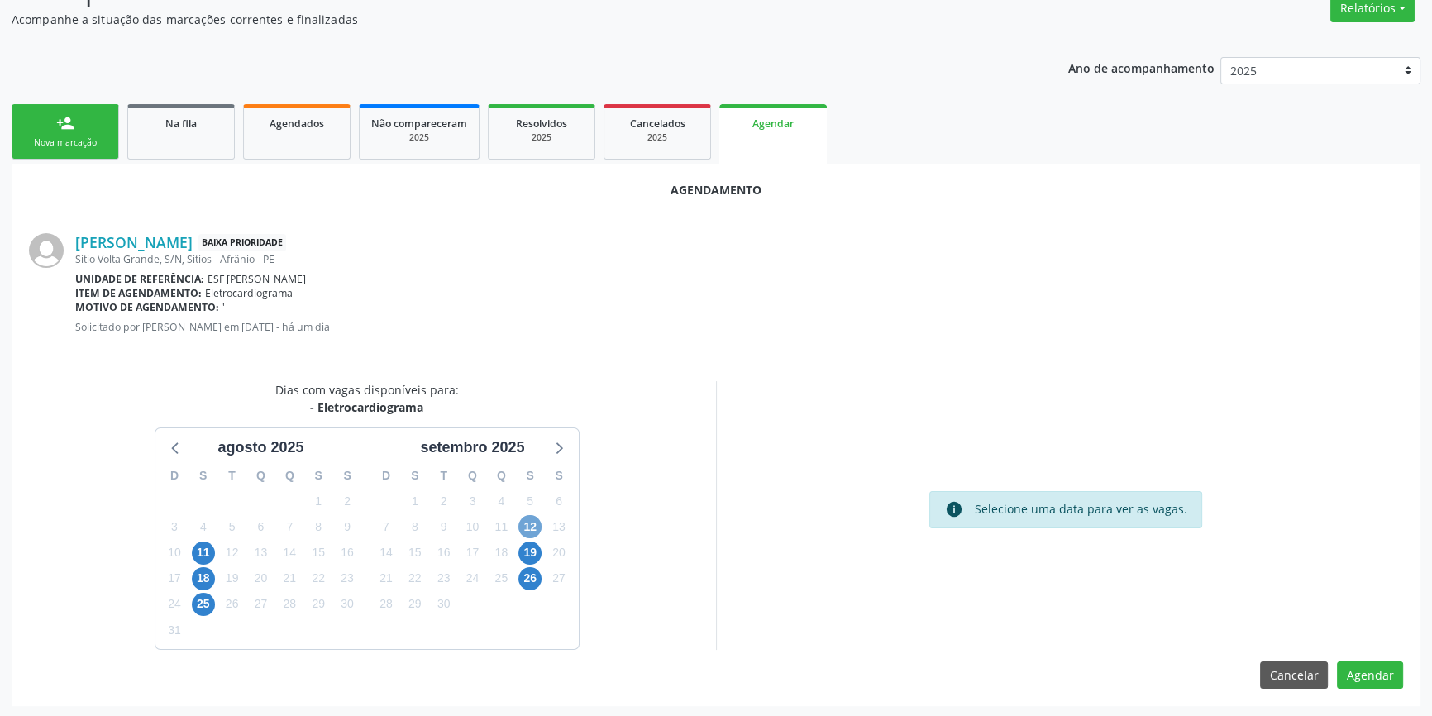
click at [535, 521] on span "12" at bounding box center [530, 526] width 23 height 23
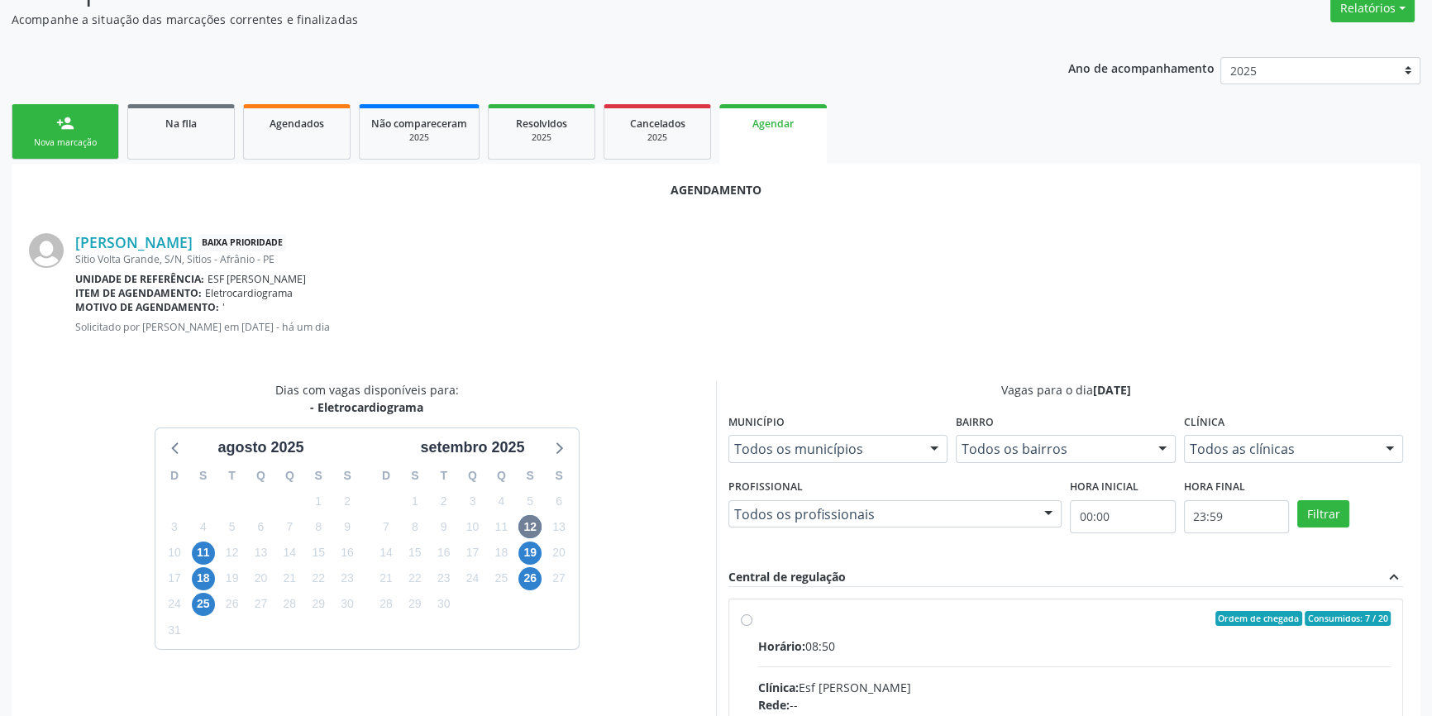
click at [753, 626] on input "Ordem de chegada Consumidos: 7 / 20 Horário: 08:50 Clínica: Esf [PERSON_NAME] R…" at bounding box center [747, 618] width 12 height 15
radio input "true"
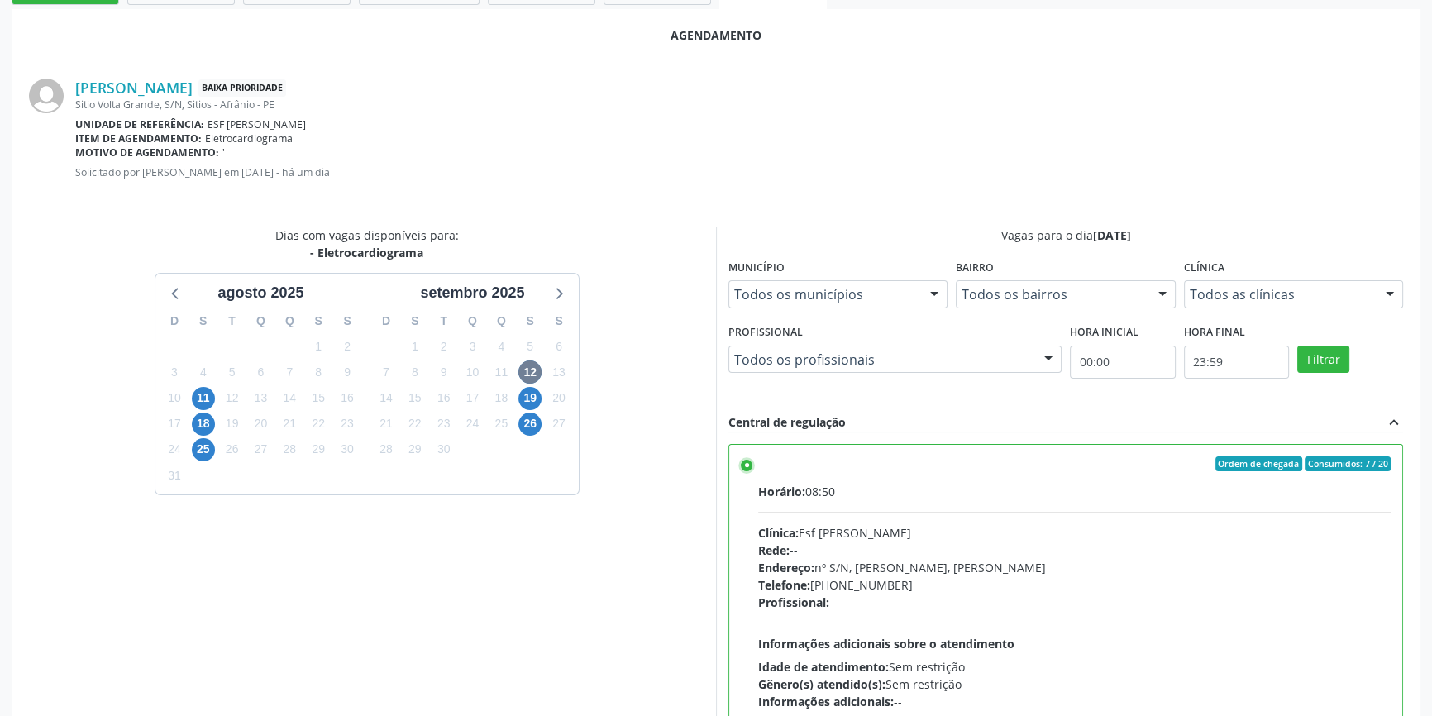
scroll to position [412, 0]
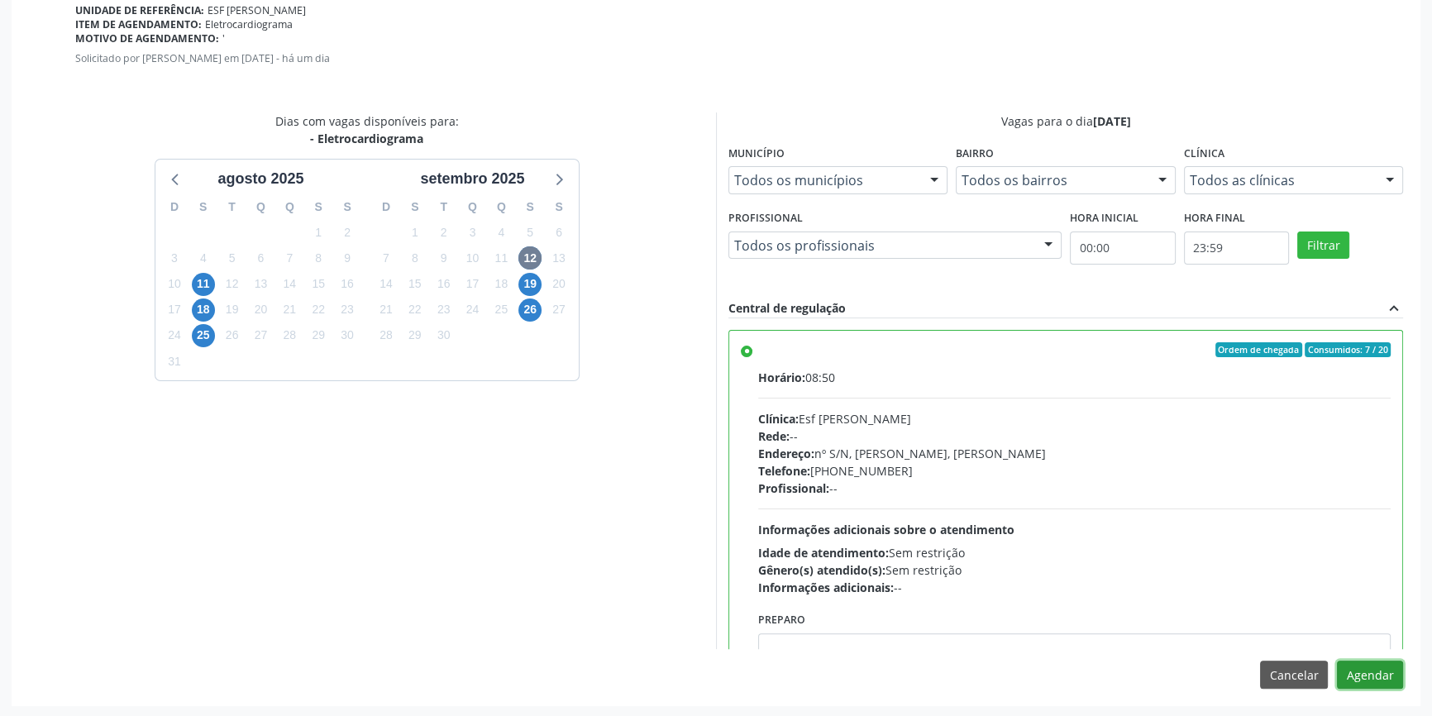
click at [1363, 672] on button "Agendar" at bounding box center [1370, 675] width 66 height 28
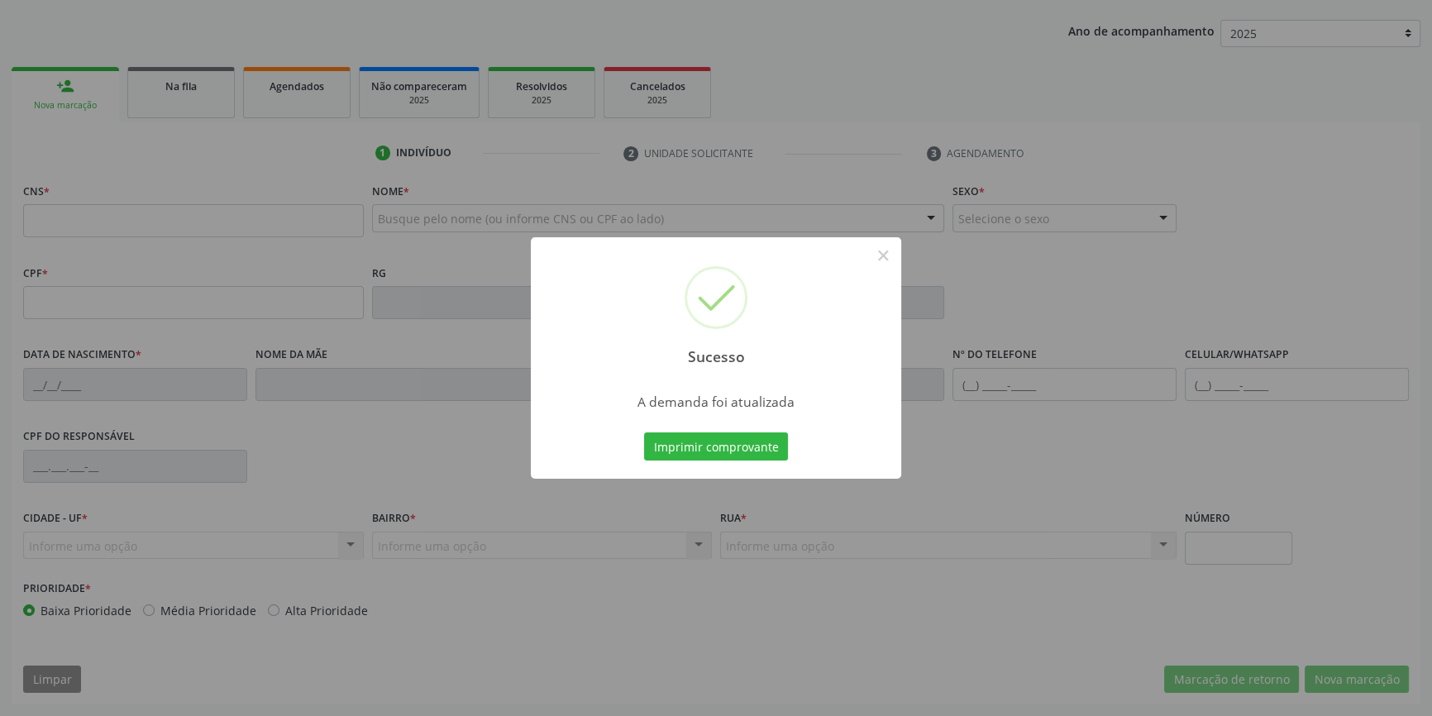
scroll to position [179, 0]
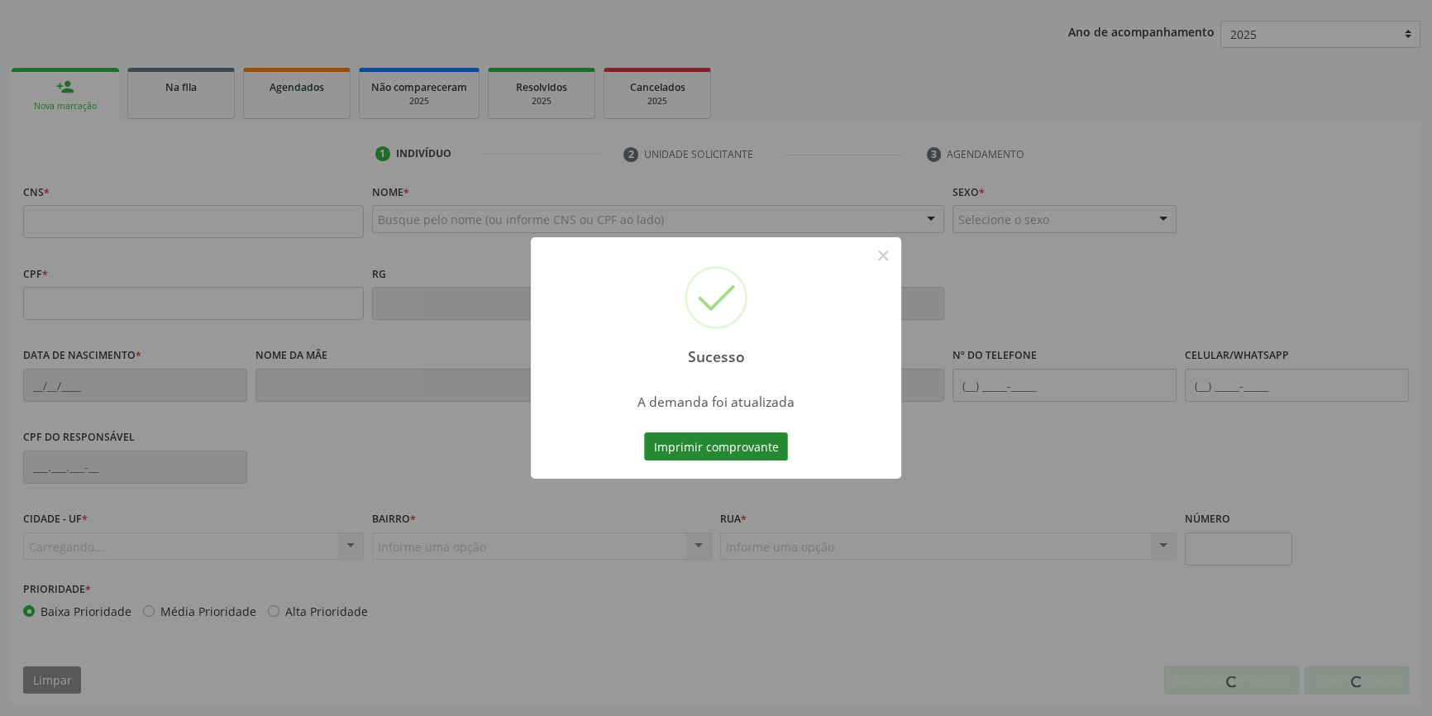
click at [738, 447] on button "Imprimir comprovante" at bounding box center [716, 447] width 144 height 28
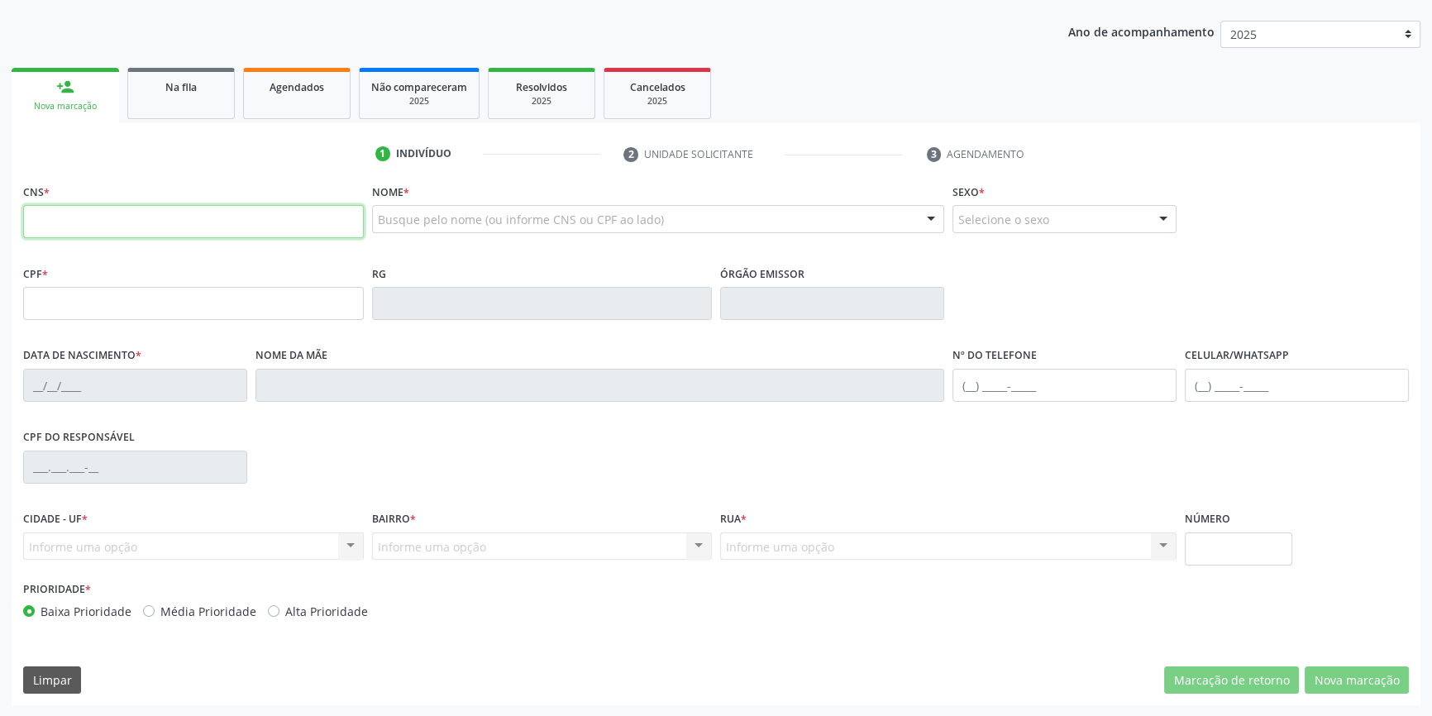
click at [146, 223] on input "text" at bounding box center [193, 221] width 341 height 33
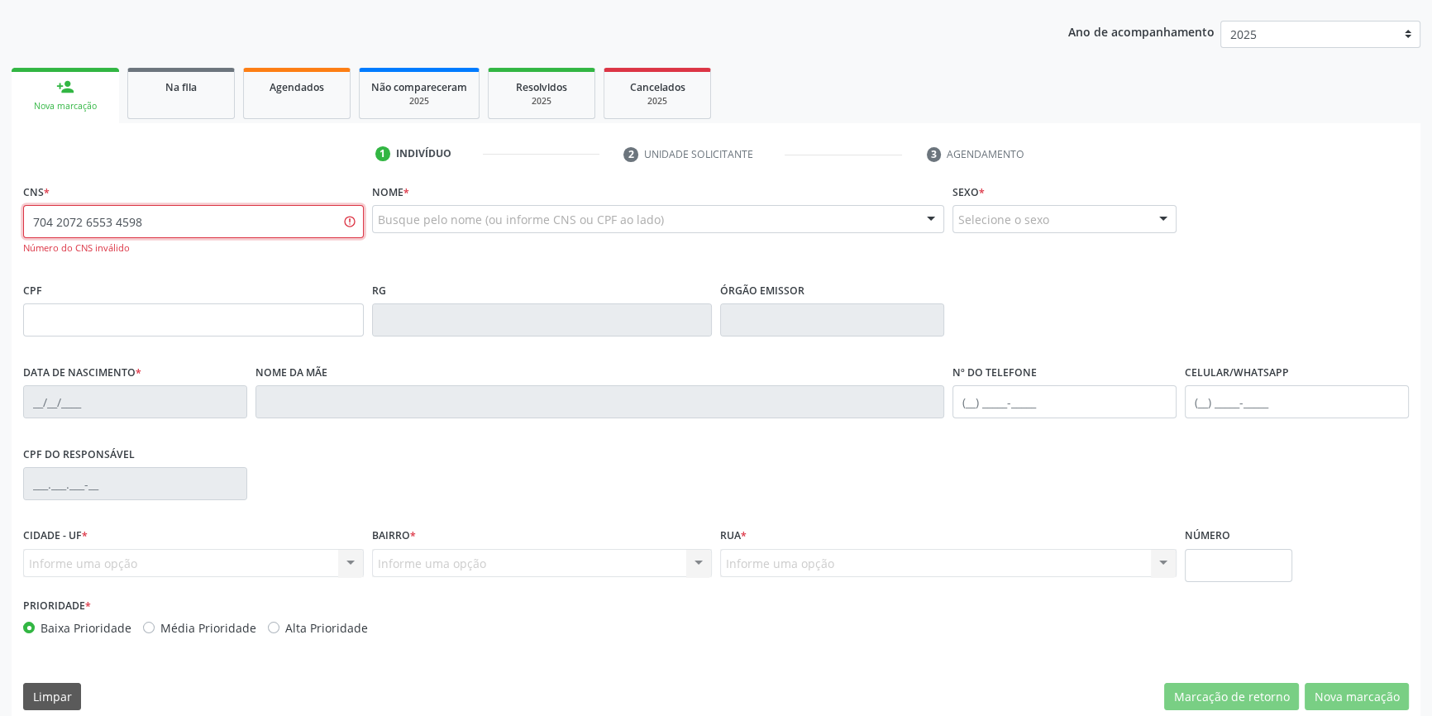
drag, startPoint x: 185, startPoint y: 214, endPoint x: 0, endPoint y: 208, distance: 185.3
click at [0, 208] on div "Acompanhamento Acompanhe a situação das marcações correntes e finalizadas Relat…" at bounding box center [716, 323] width 1432 height 822
type input "704 2072 6534 5989"
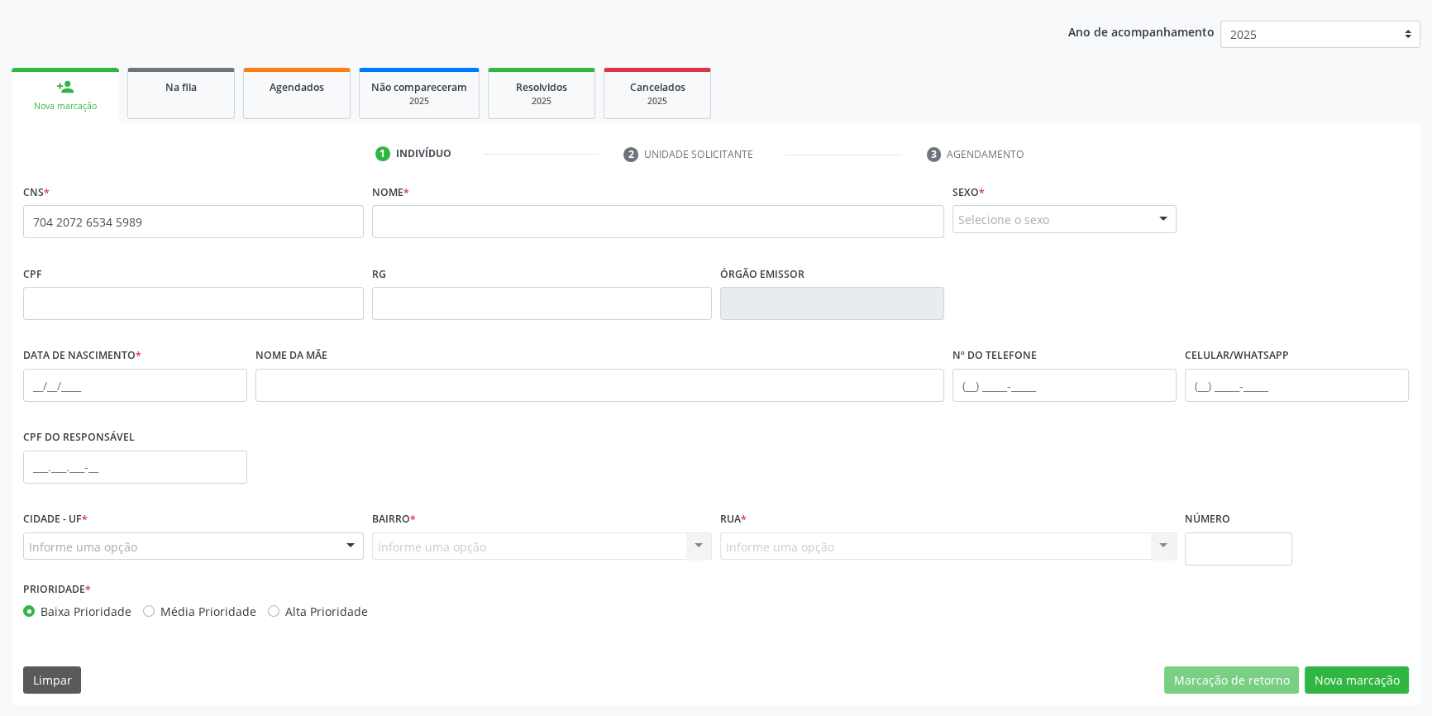
drag, startPoint x: 351, startPoint y: 212, endPoint x: 0, endPoint y: 139, distance: 358.1
click at [0, 139] on div "Acompanhamento Acompanhe a situação das marcações correntes e finalizadas Relat…" at bounding box center [716, 315] width 1432 height 806
click at [142, 225] on input "704 2072 6534 5989" at bounding box center [193, 221] width 341 height 33
click at [217, 101] on link "Na fila" at bounding box center [181, 93] width 108 height 51
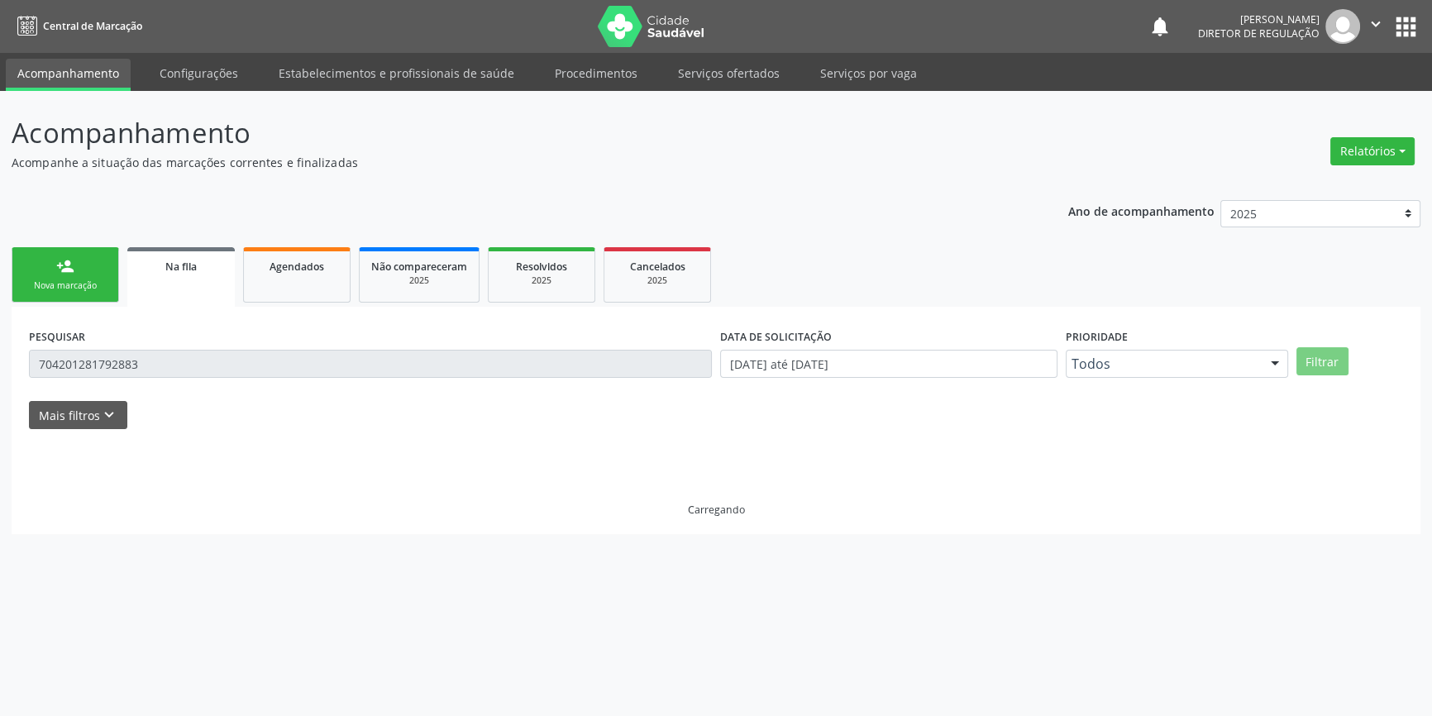
scroll to position [0, 0]
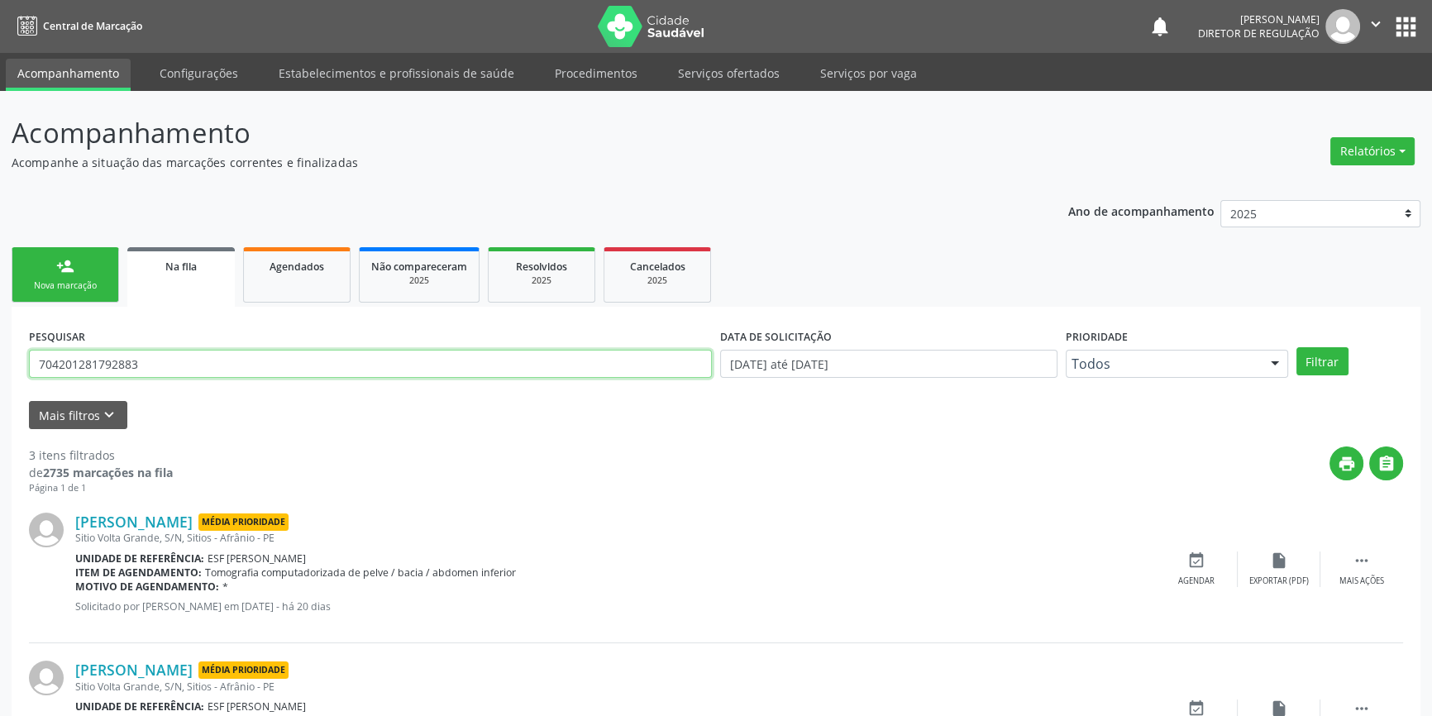
drag, startPoint x: 195, startPoint y: 371, endPoint x: 0, endPoint y: 359, distance: 195.6
click at [0, 359] on div "Acompanhamento Acompanhe a situação das marcações correntes e finalizadas Relat…" at bounding box center [716, 529] width 1432 height 877
type input "706400625961188"
click at [1317, 355] on button "Filtrar" at bounding box center [1323, 361] width 52 height 28
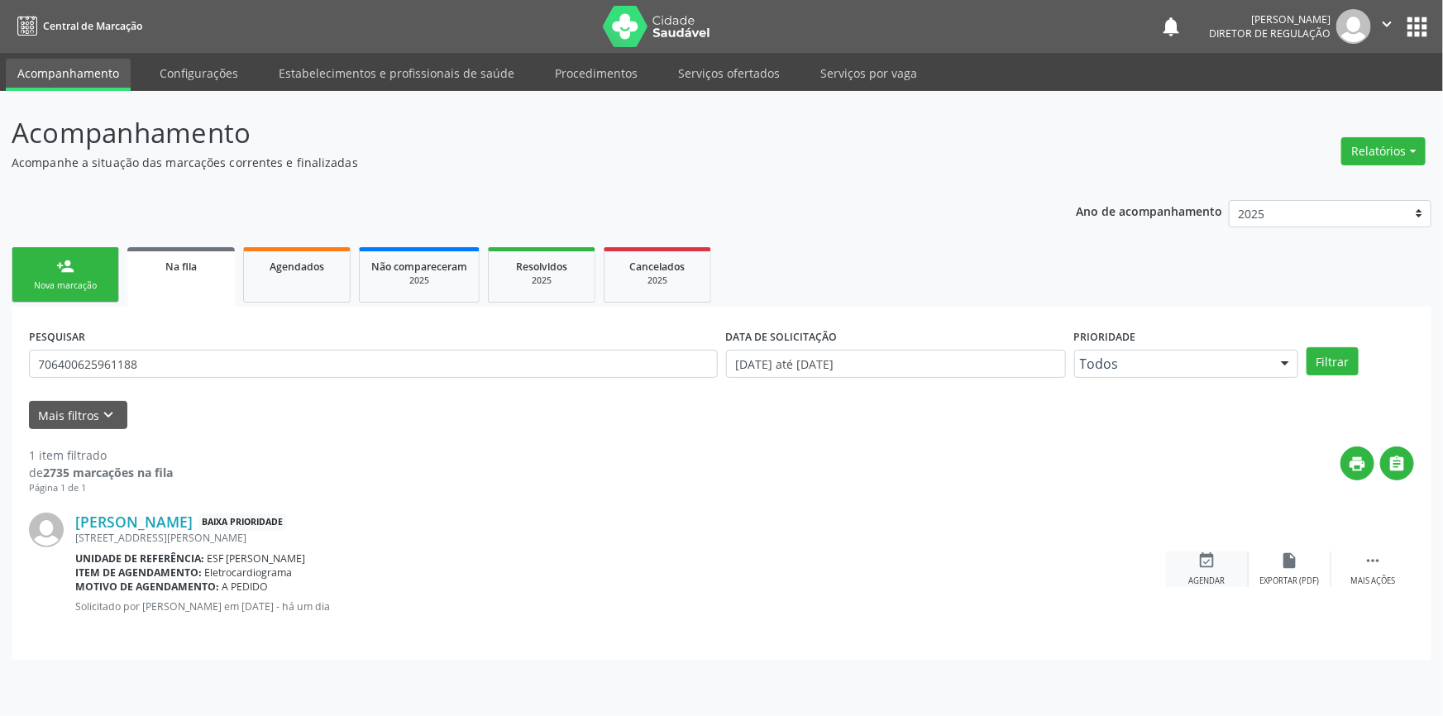
click at [1211, 567] on icon "event_available" at bounding box center [1207, 561] width 18 height 18
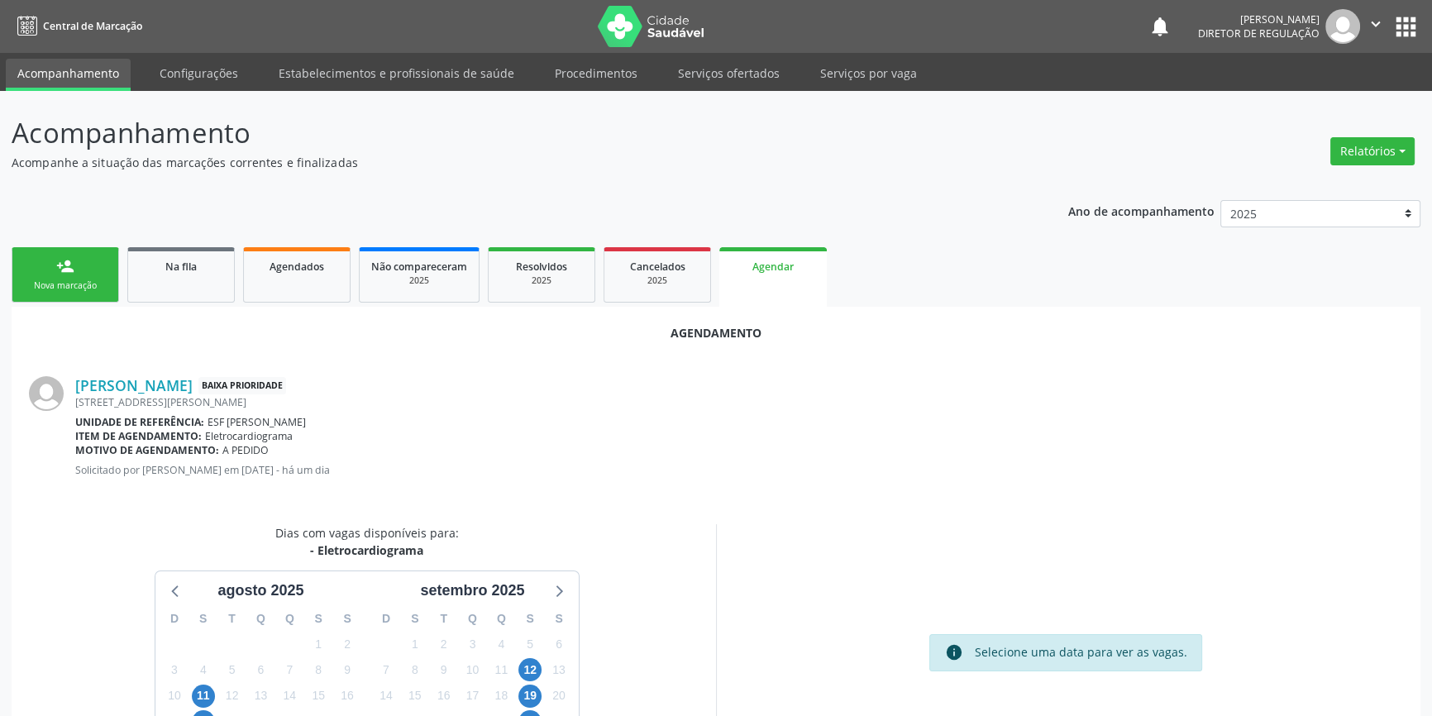
click at [542, 667] on div "12" at bounding box center [530, 670] width 29 height 26
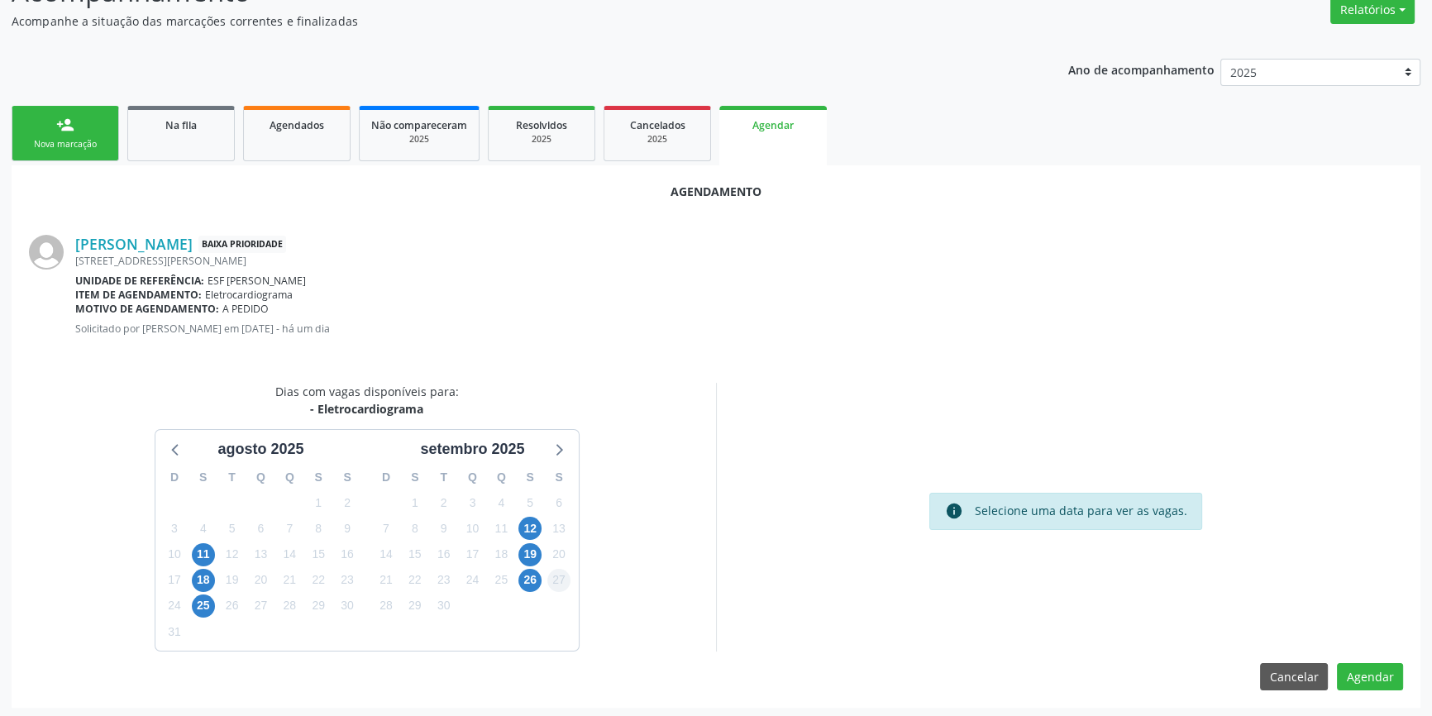
scroll to position [143, 0]
click at [532, 520] on span "12" at bounding box center [530, 526] width 23 height 23
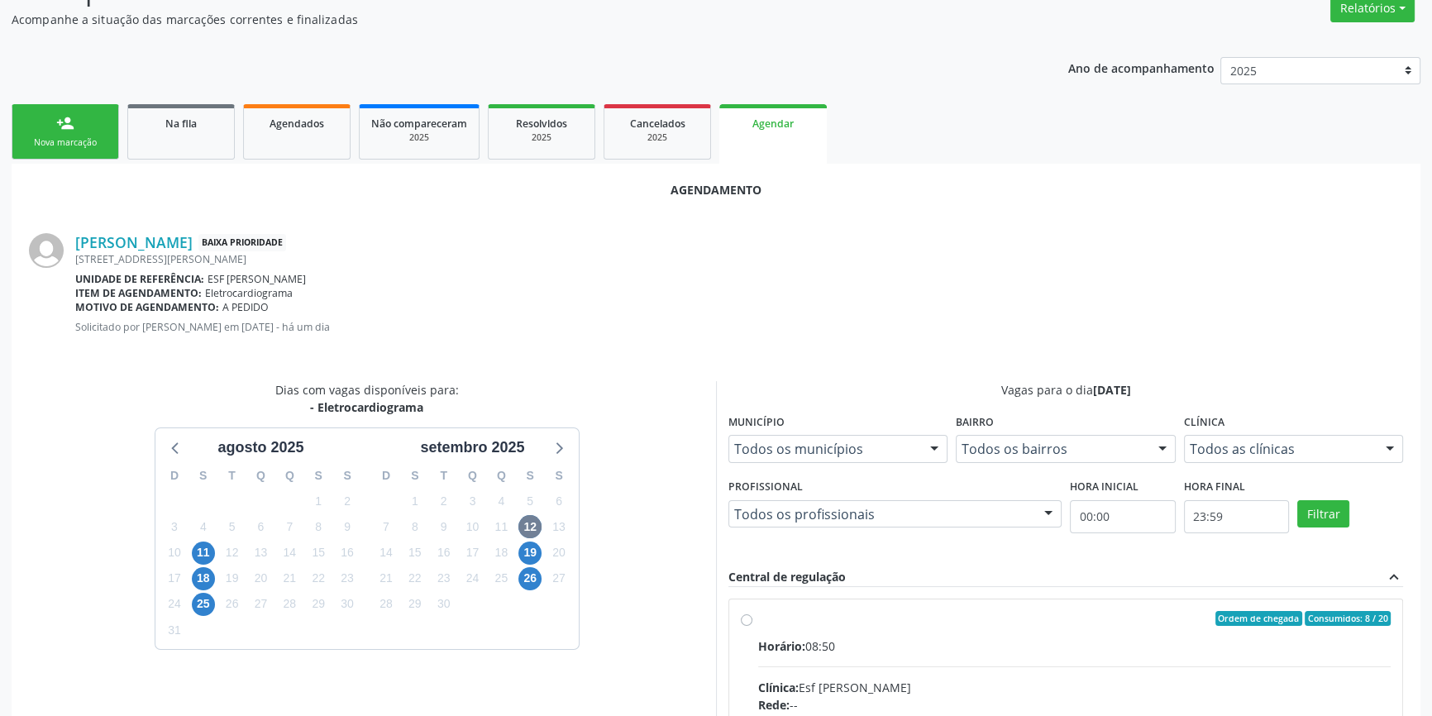
click at [753, 624] on input "Ordem de chegada Consumidos: 8 / 20 Horário: 08:50 Clínica: Esf [PERSON_NAME] R…" at bounding box center [747, 618] width 12 height 15
radio input "true"
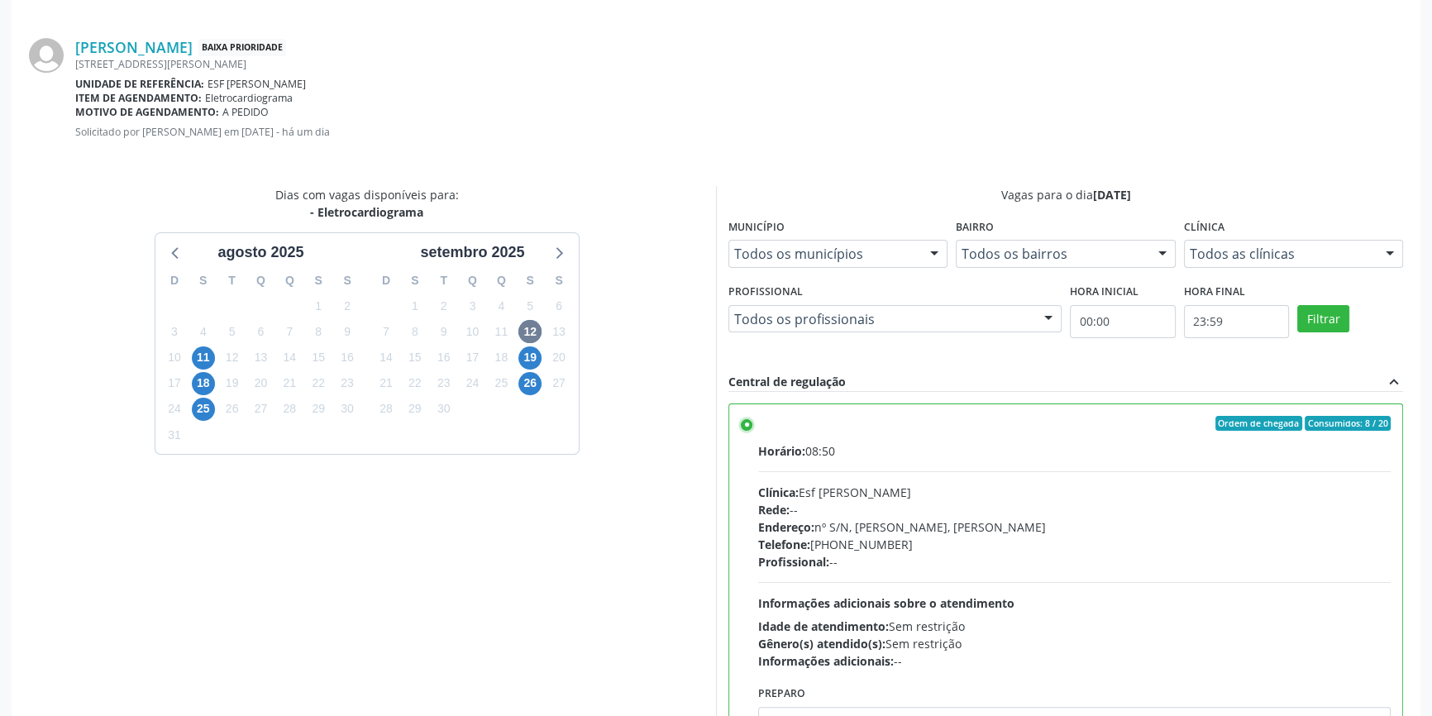
scroll to position [412, 0]
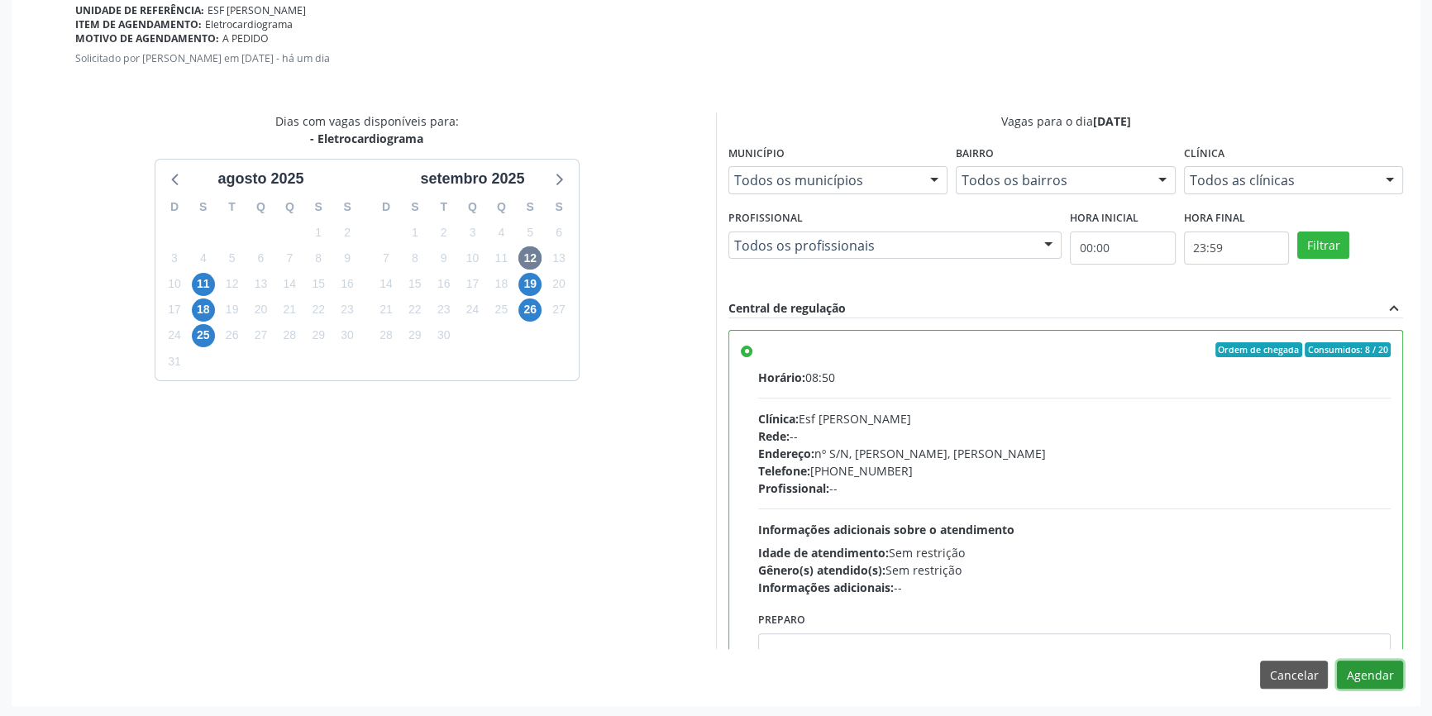
click at [1369, 674] on button "Agendar" at bounding box center [1370, 675] width 66 height 28
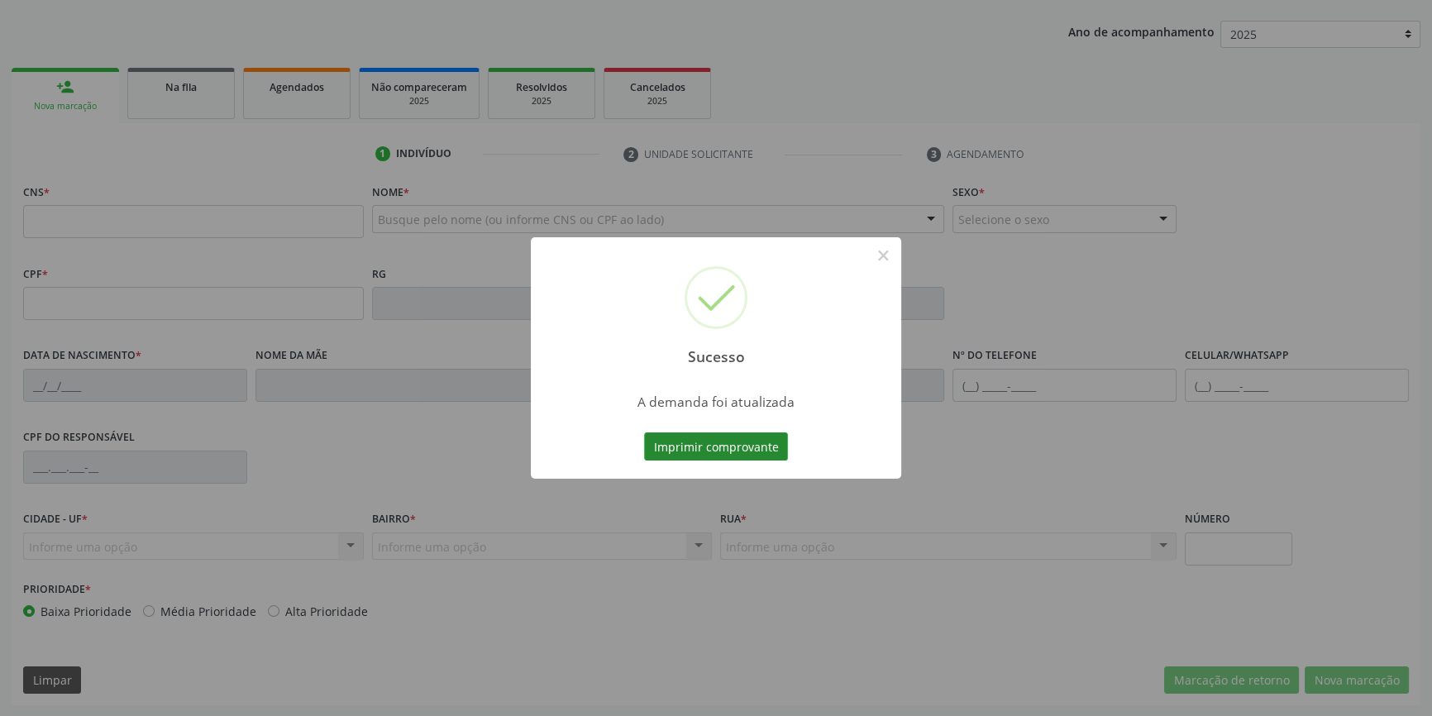
click at [767, 451] on button "Imprimir comprovante" at bounding box center [716, 447] width 144 height 28
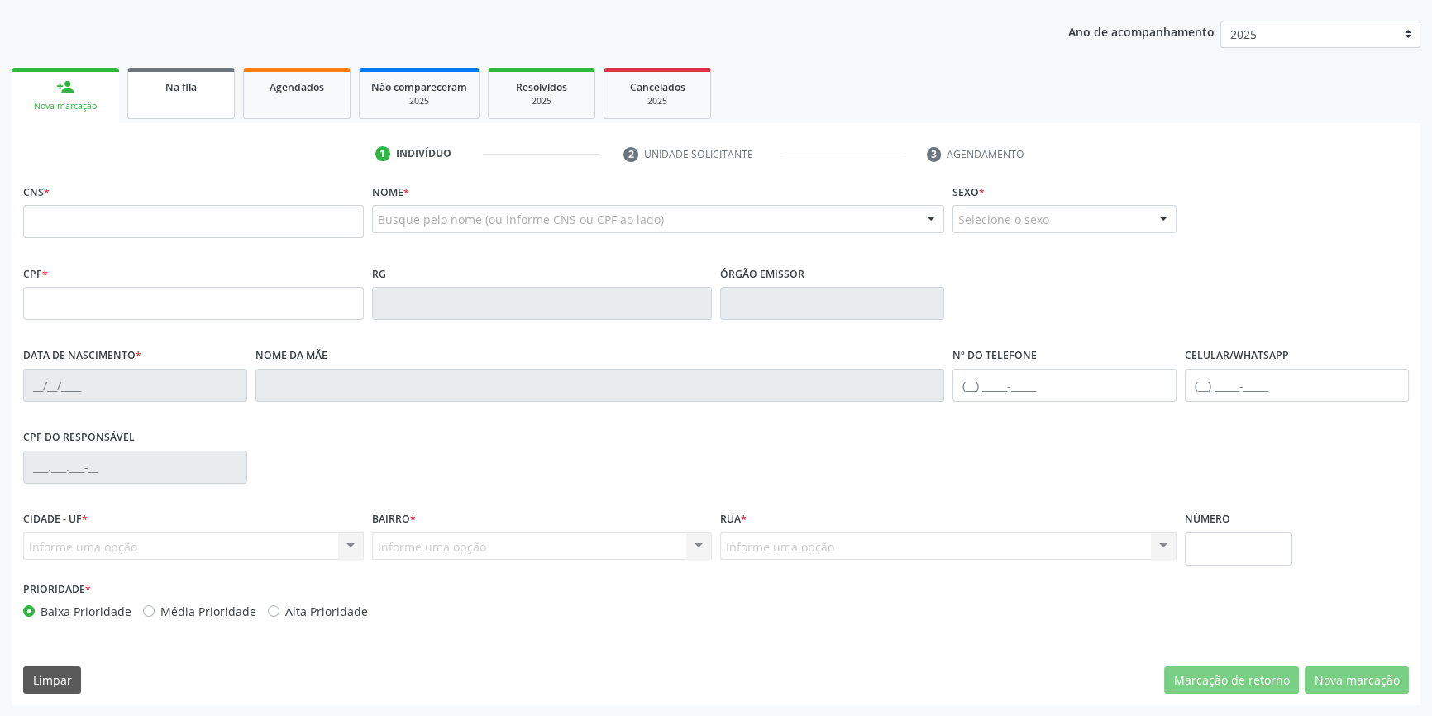
click at [175, 93] on div "Na fila" at bounding box center [181, 86] width 83 height 17
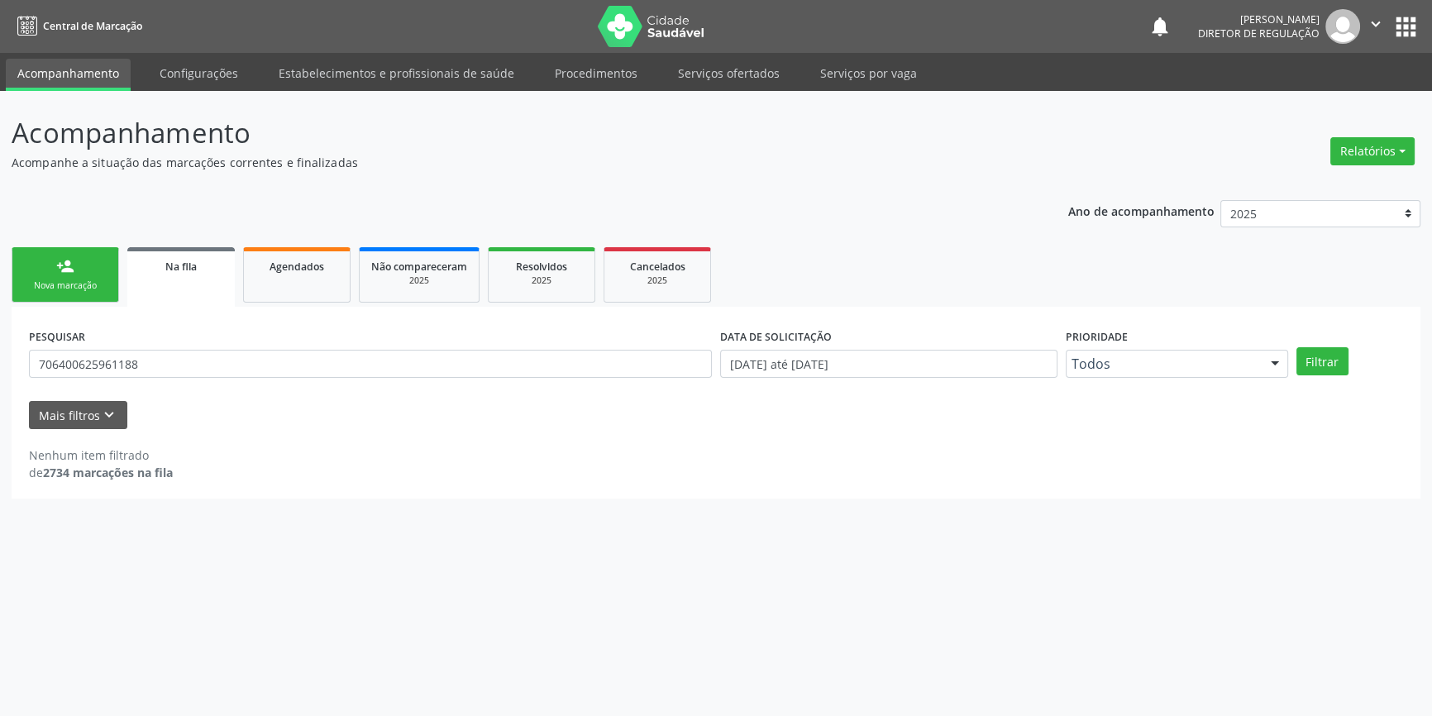
scroll to position [0, 0]
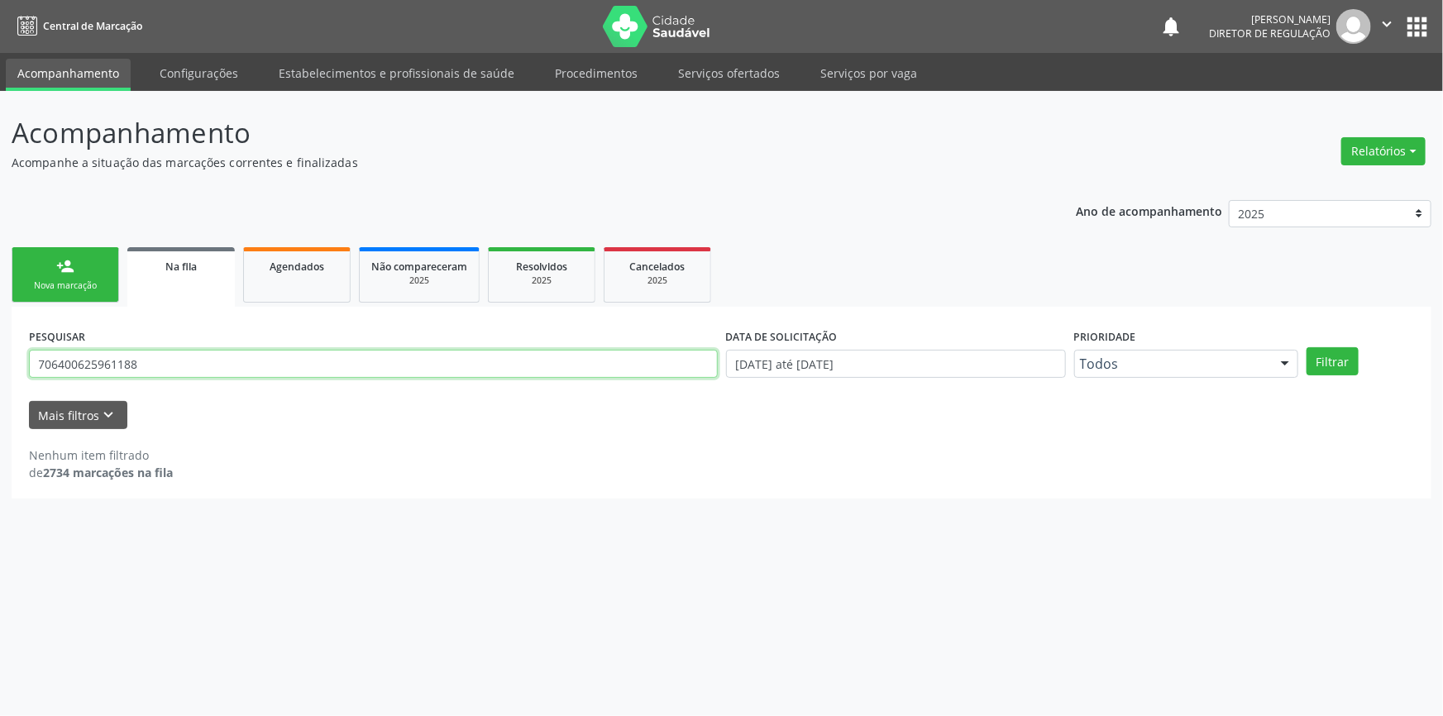
drag, startPoint x: 169, startPoint y: 364, endPoint x: 0, endPoint y: 364, distance: 168.7
click at [0, 364] on div "Acompanhamento Acompanhe a situação das marcações correntes e finalizadas Relat…" at bounding box center [721, 403] width 1443 height 625
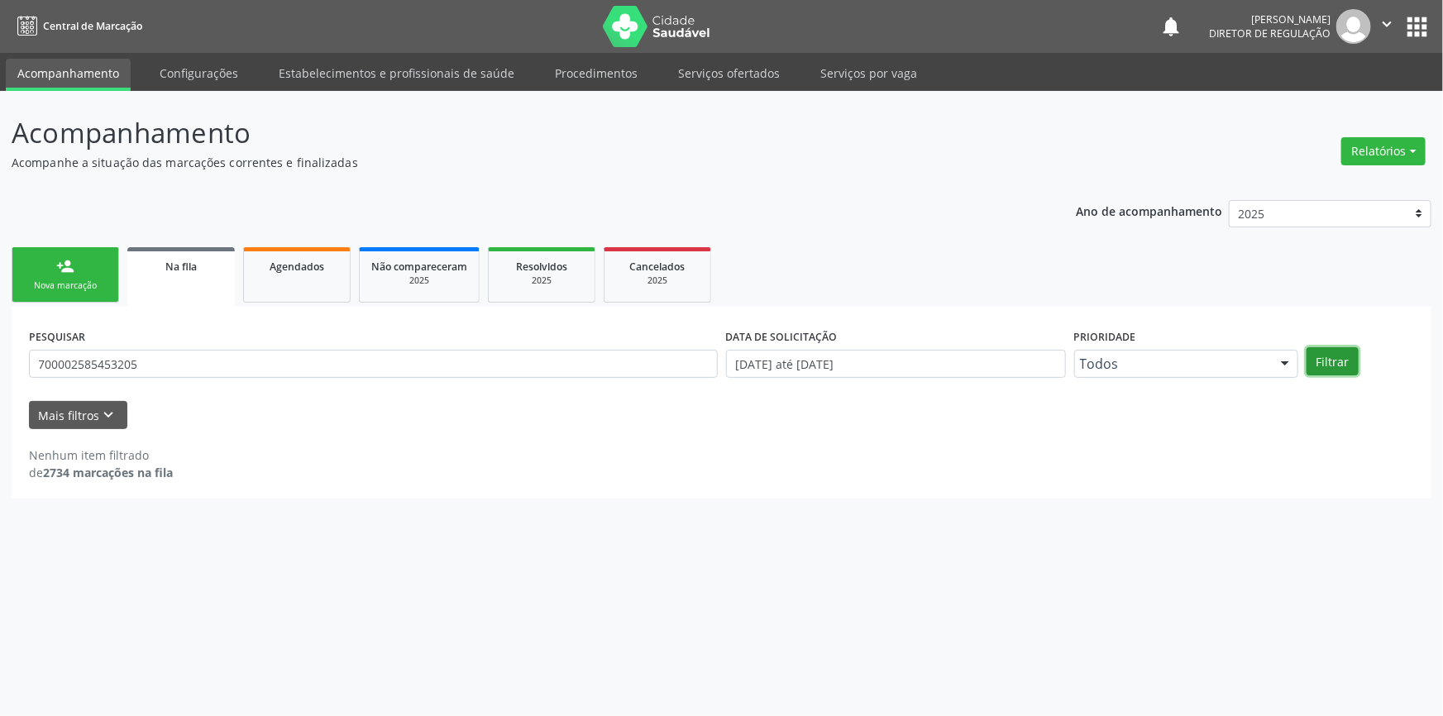
click at [1332, 357] on button "Filtrar" at bounding box center [1333, 361] width 52 height 28
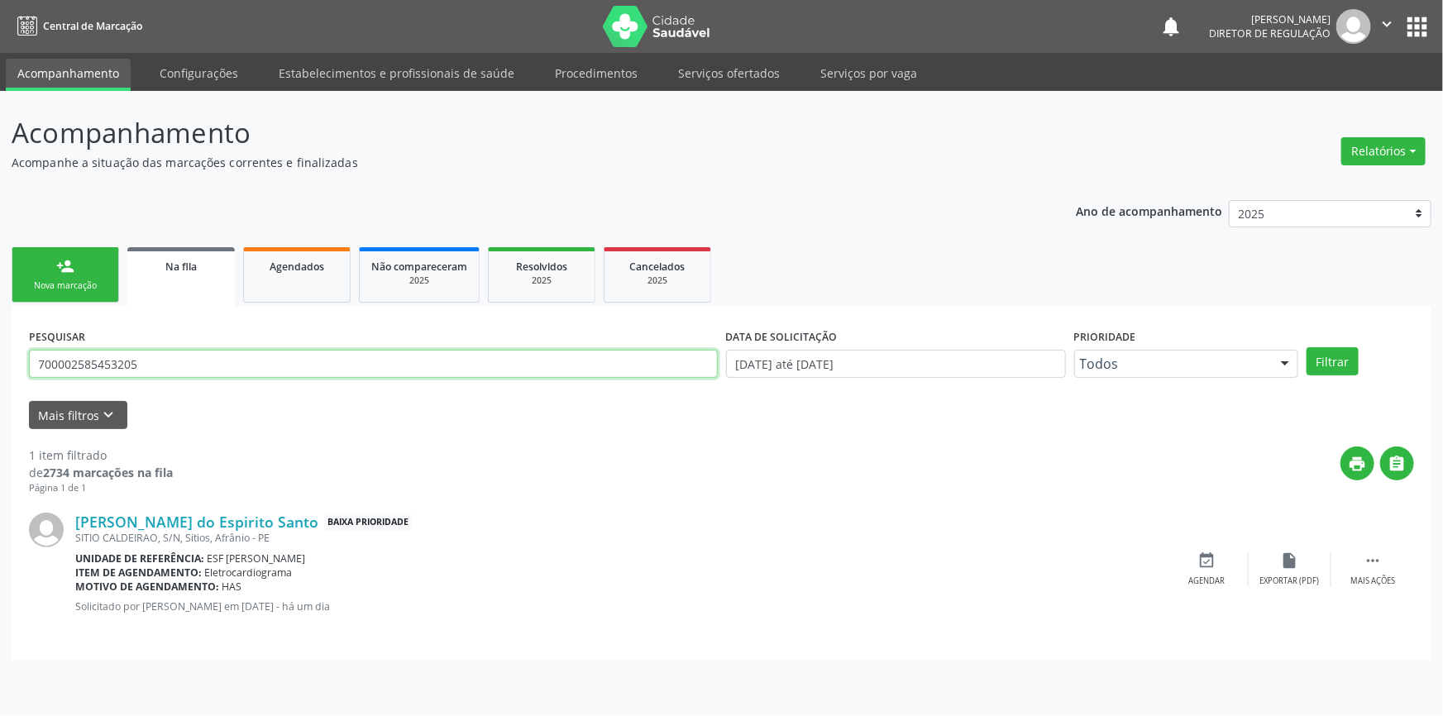
drag, startPoint x: 311, startPoint y: 358, endPoint x: 0, endPoint y: 360, distance: 311.0
click at [0, 361] on div "Acompanhamento Acompanhe a situação das marcações correntes e finalizadas Relat…" at bounding box center [721, 403] width 1443 height 625
type input "700"
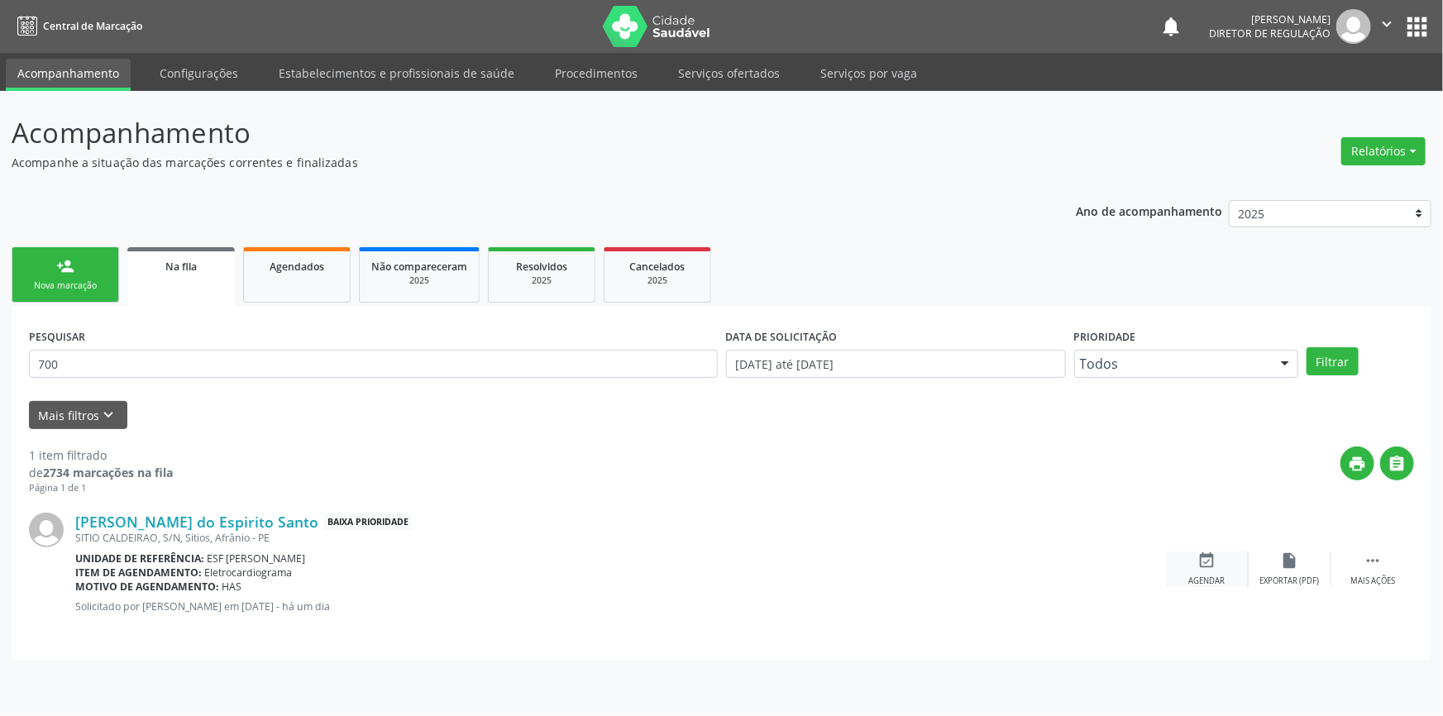
click at [1201, 580] on div "Agendar" at bounding box center [1207, 582] width 36 height 12
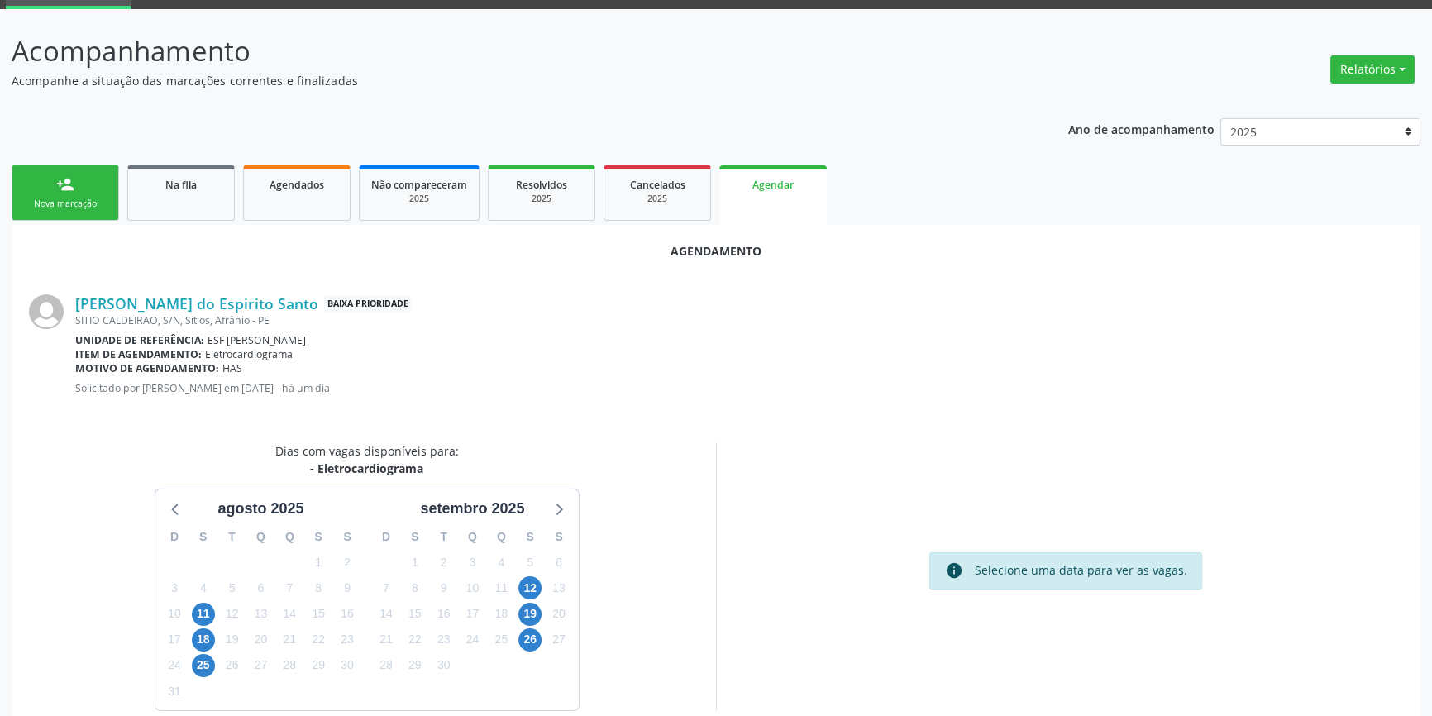
scroll to position [104, 0]
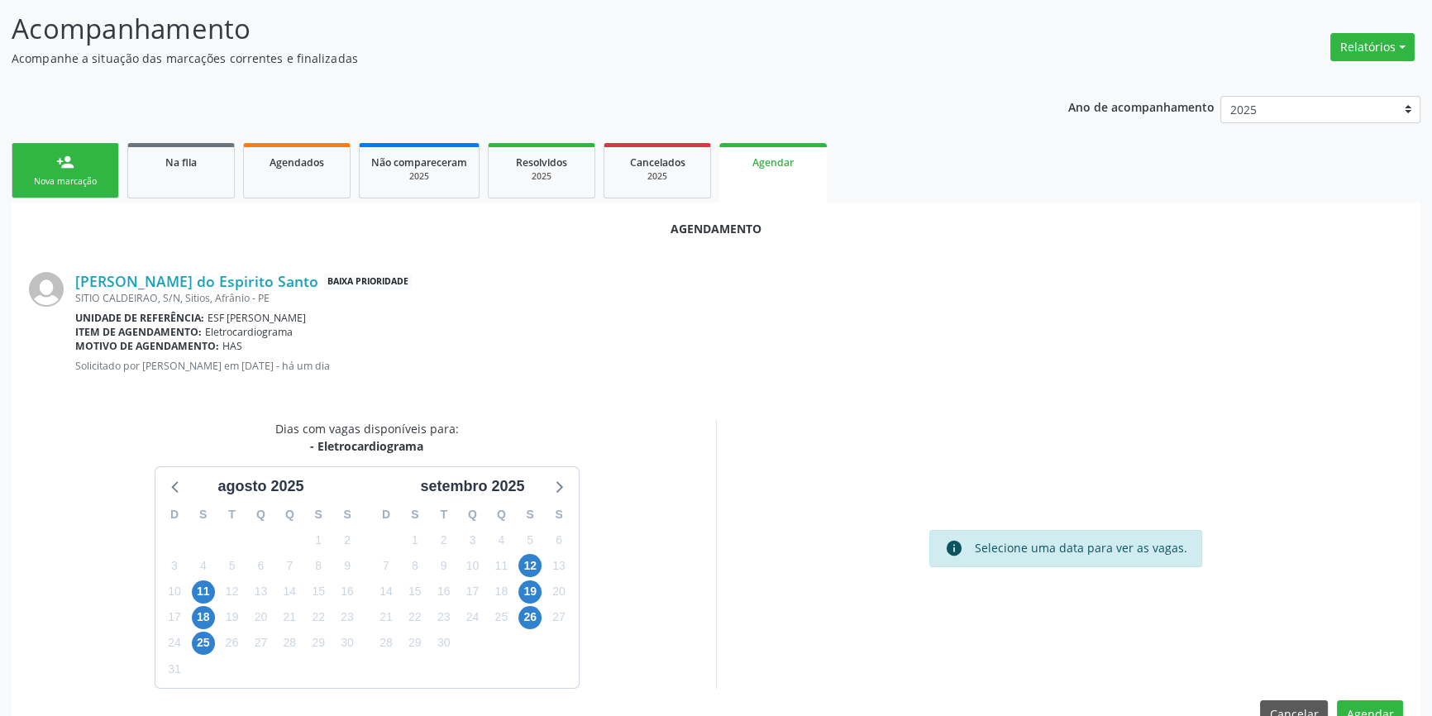
click at [541, 570] on div "12" at bounding box center [530, 566] width 23 height 26
click at [540, 570] on span "12" at bounding box center [530, 565] width 23 height 23
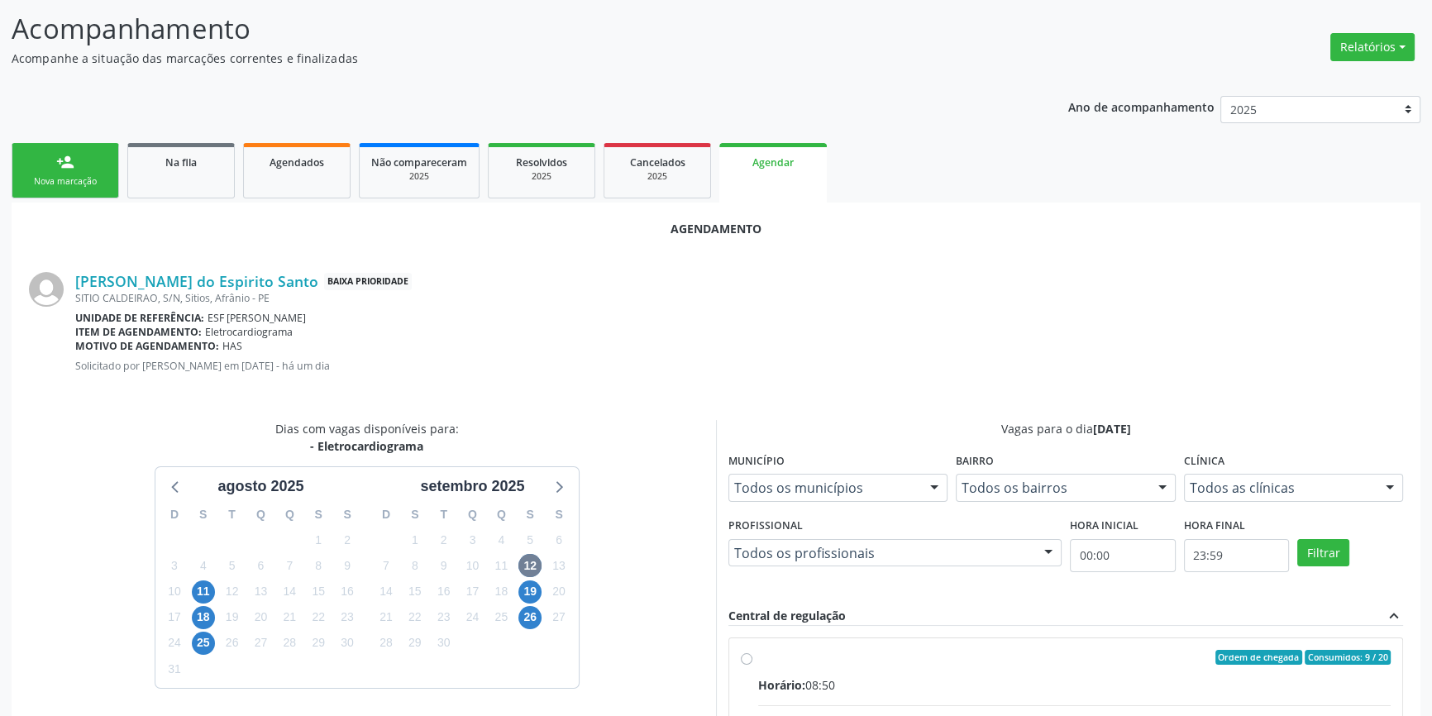
radio input "true"
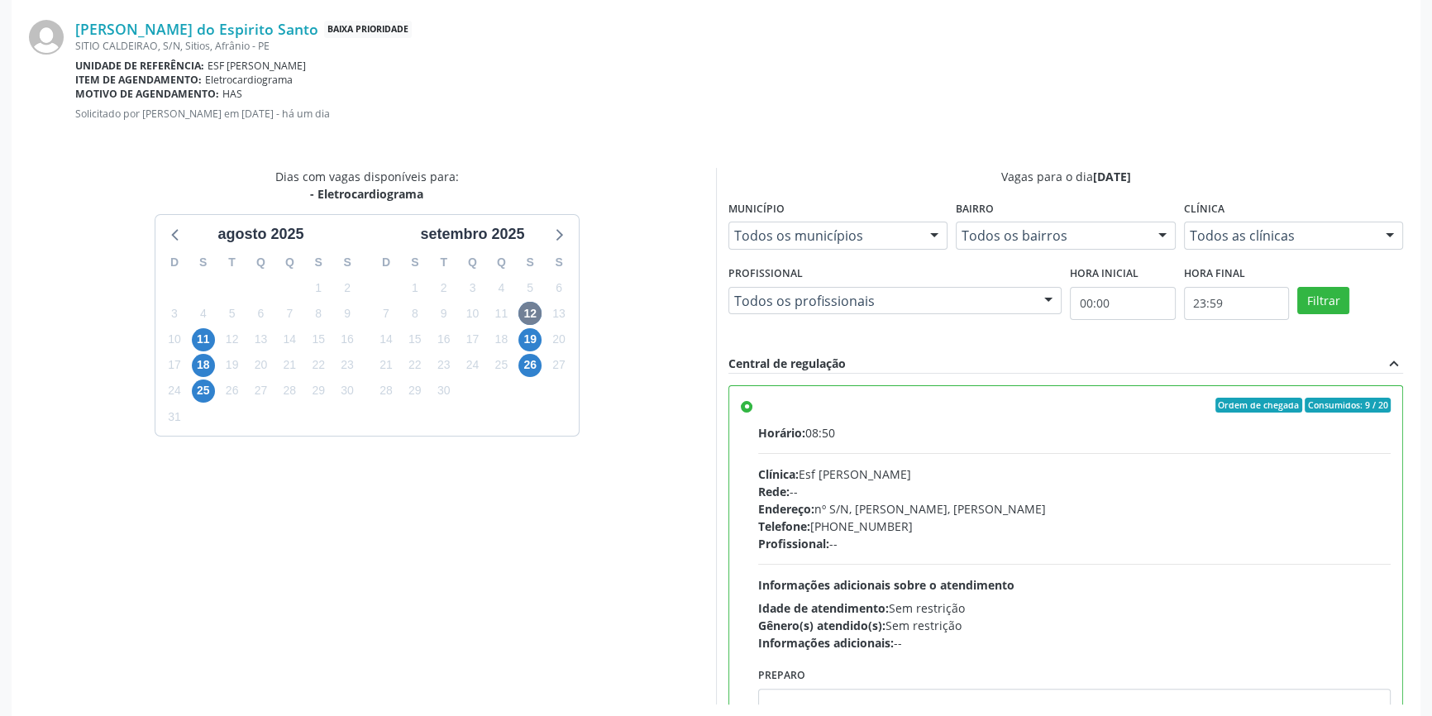
scroll to position [412, 0]
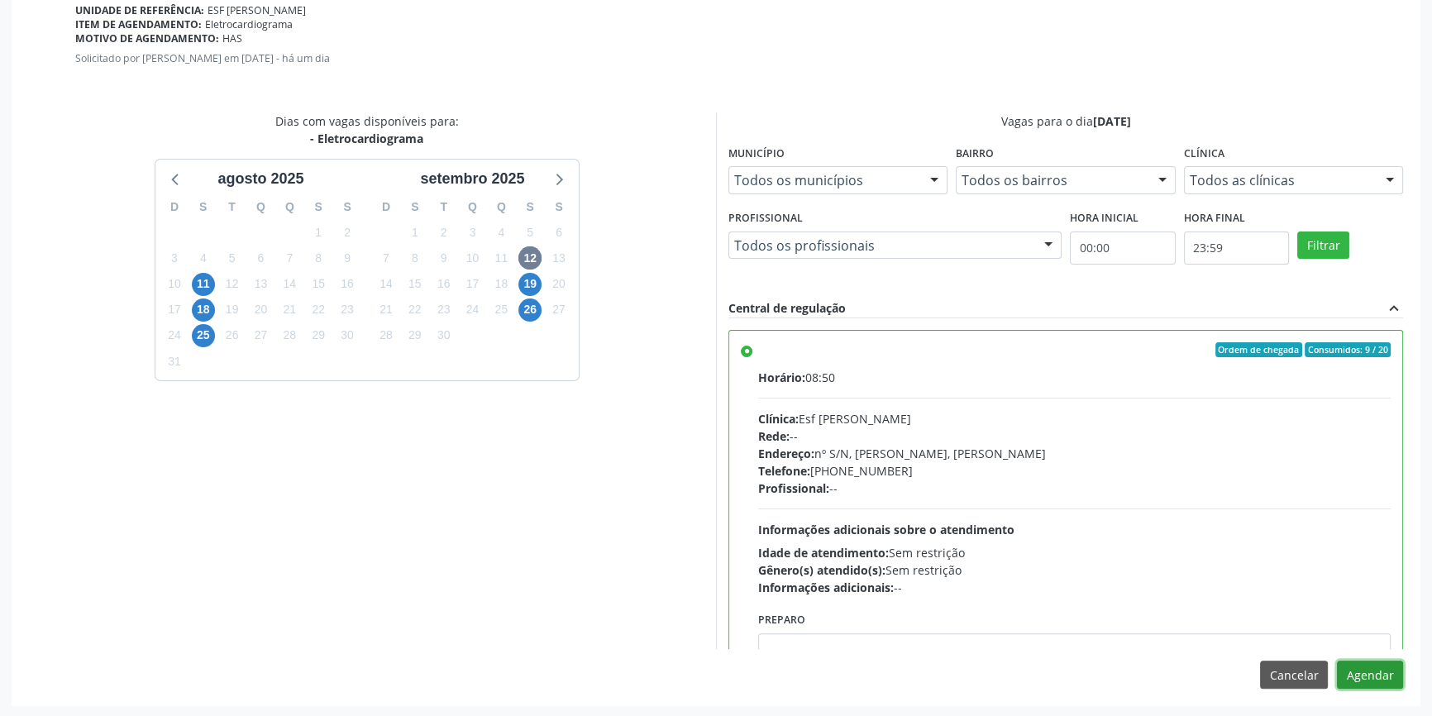
click at [1378, 680] on button "Agendar" at bounding box center [1370, 675] width 66 height 28
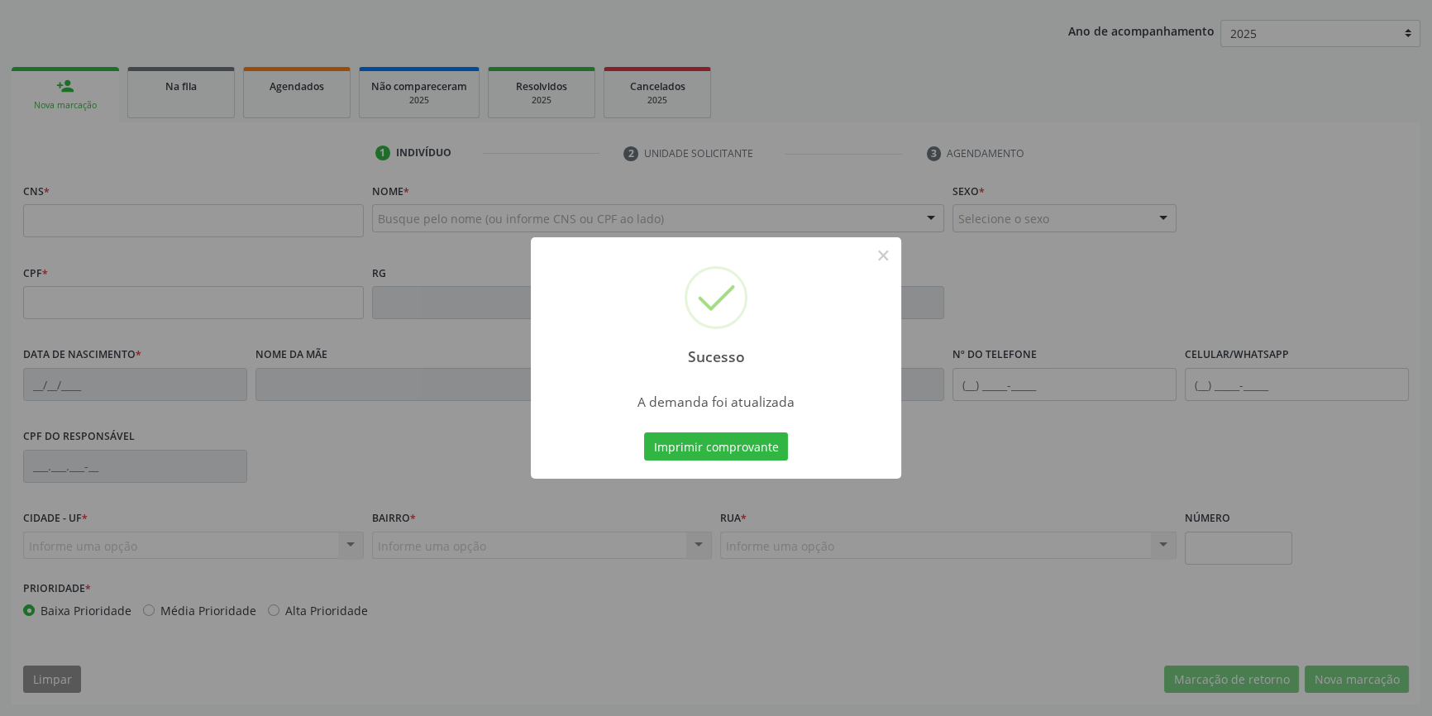
scroll to position [179, 0]
click at [700, 447] on button "Imprimir comprovante" at bounding box center [716, 447] width 144 height 28
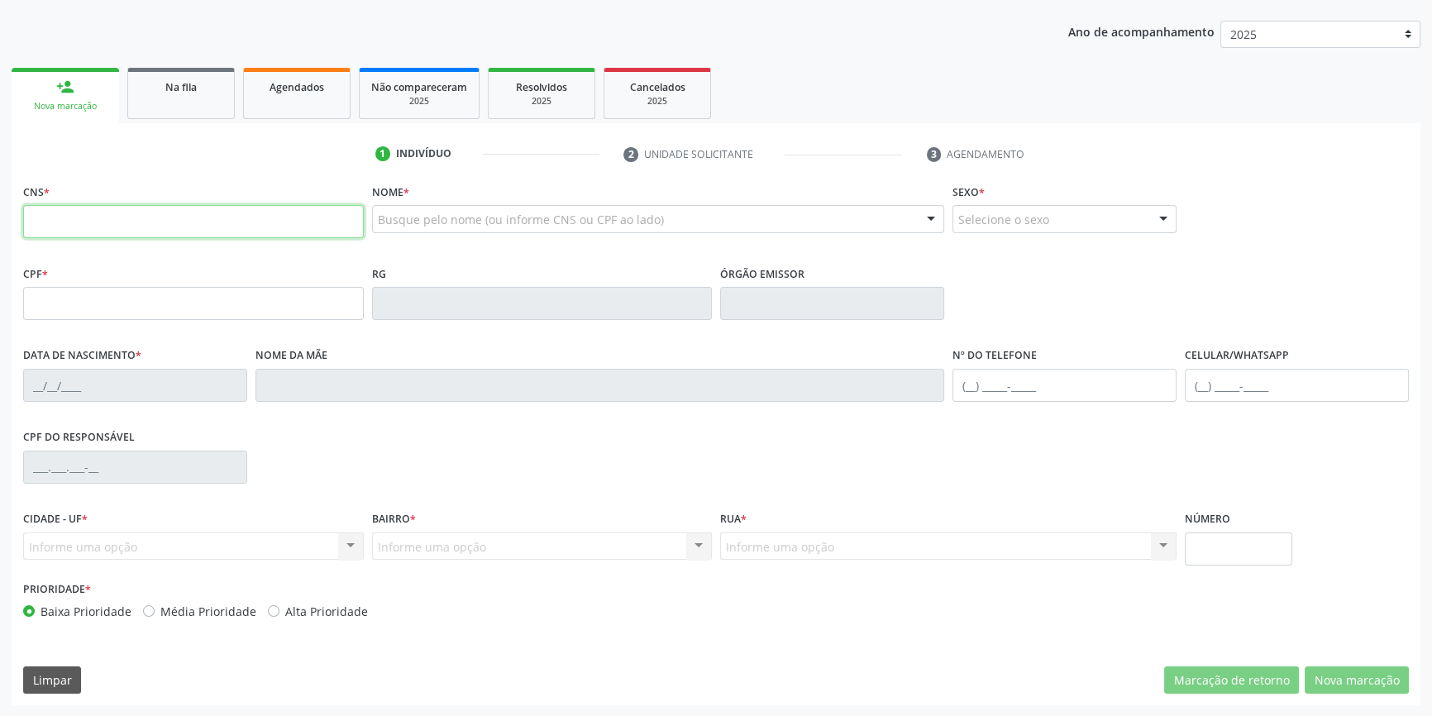
click at [165, 232] on input "text" at bounding box center [193, 221] width 341 height 33
type input "7"
click at [168, 88] on span "Na fila" at bounding box center [180, 87] width 31 height 14
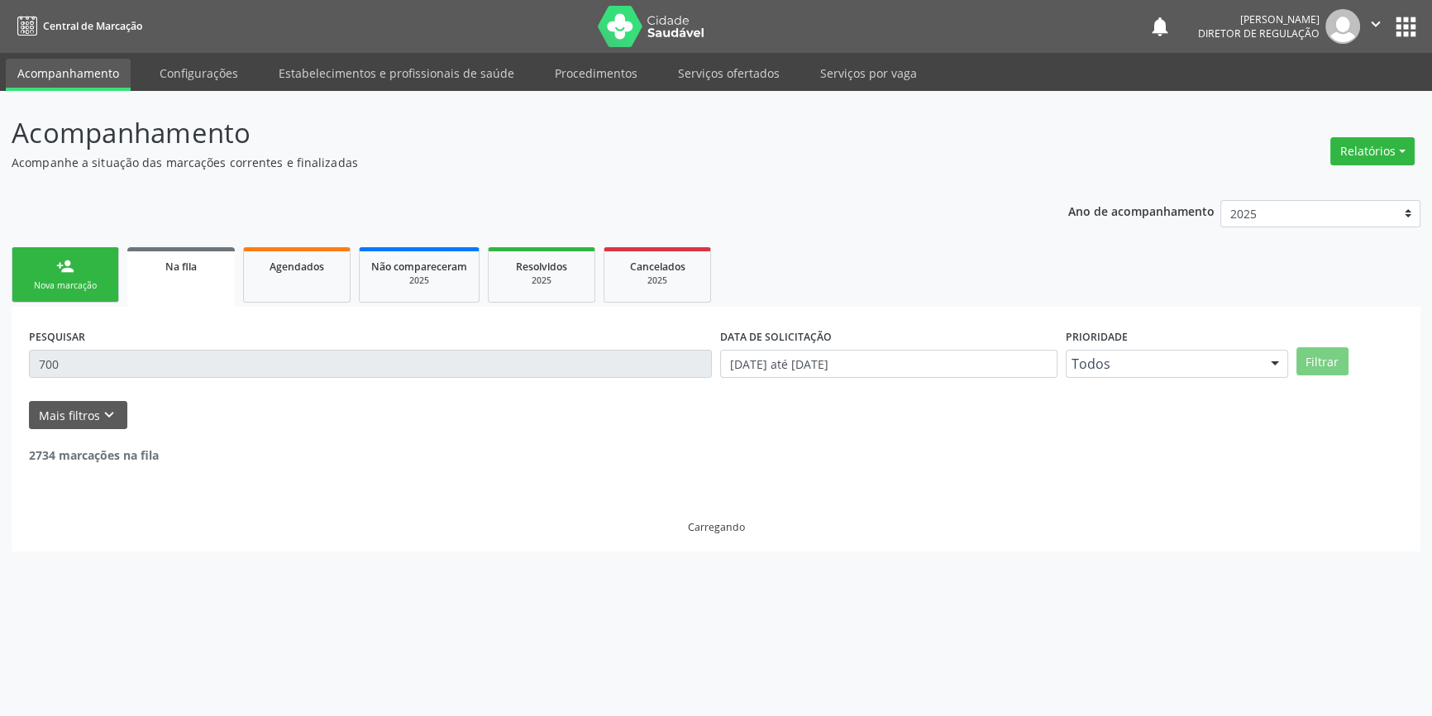
scroll to position [0, 0]
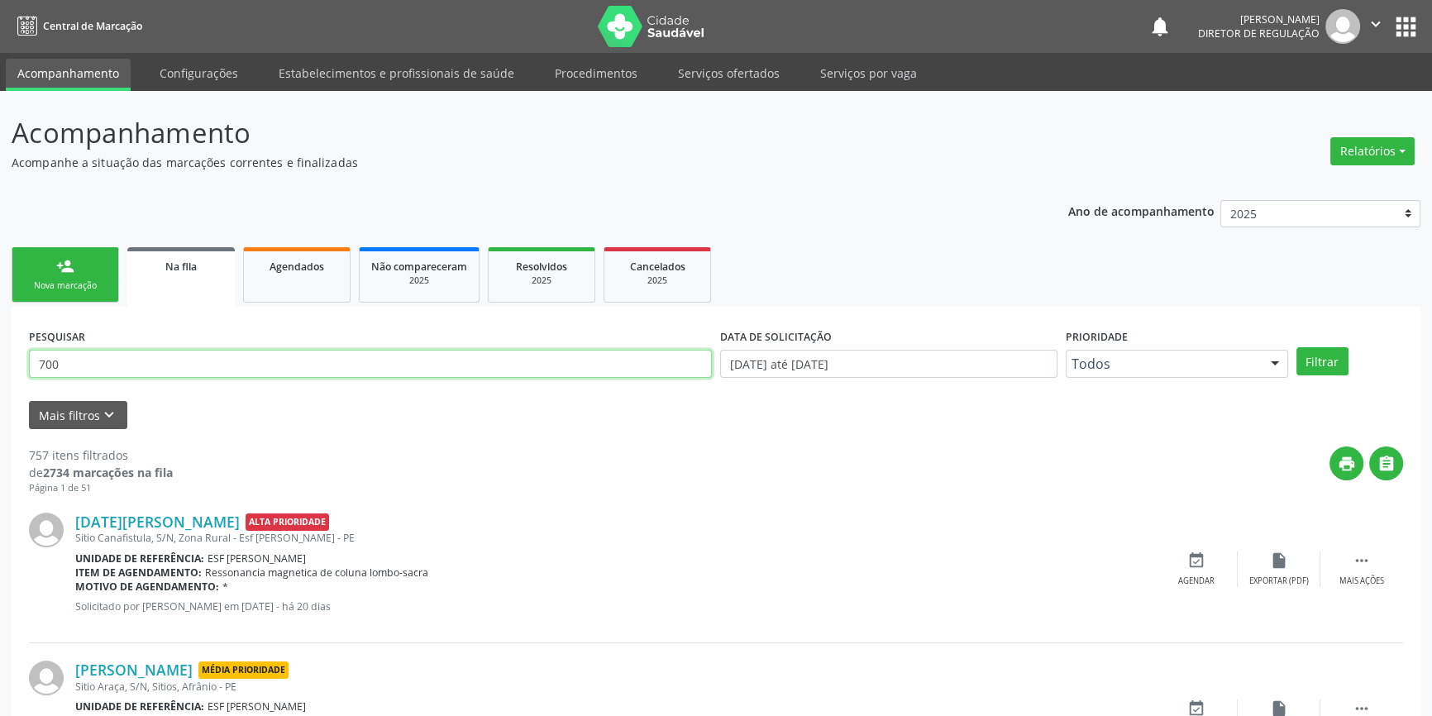
click at [102, 364] on input "700" at bounding box center [370, 364] width 683 height 28
type input "704009833862761"
click at [1334, 355] on button "Filtrar" at bounding box center [1323, 361] width 52 height 28
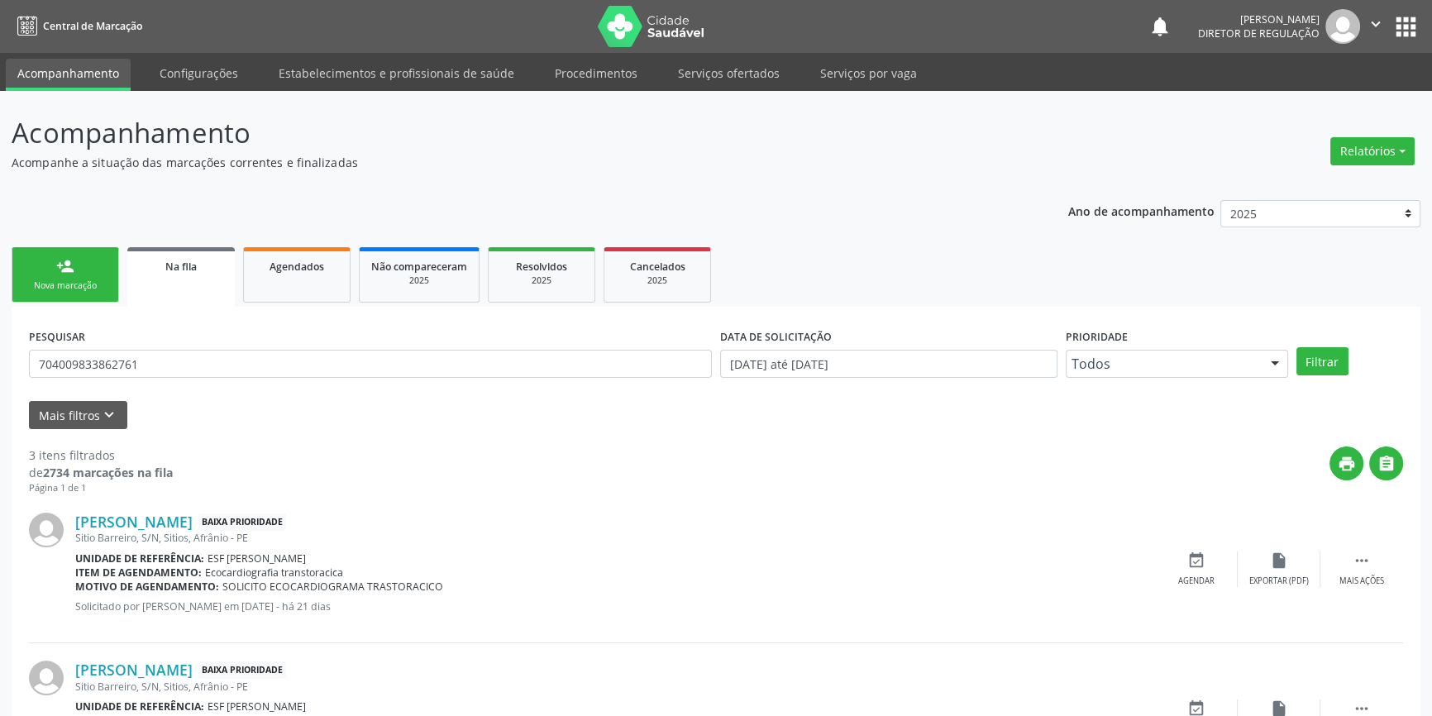
scroll to position [250, 0]
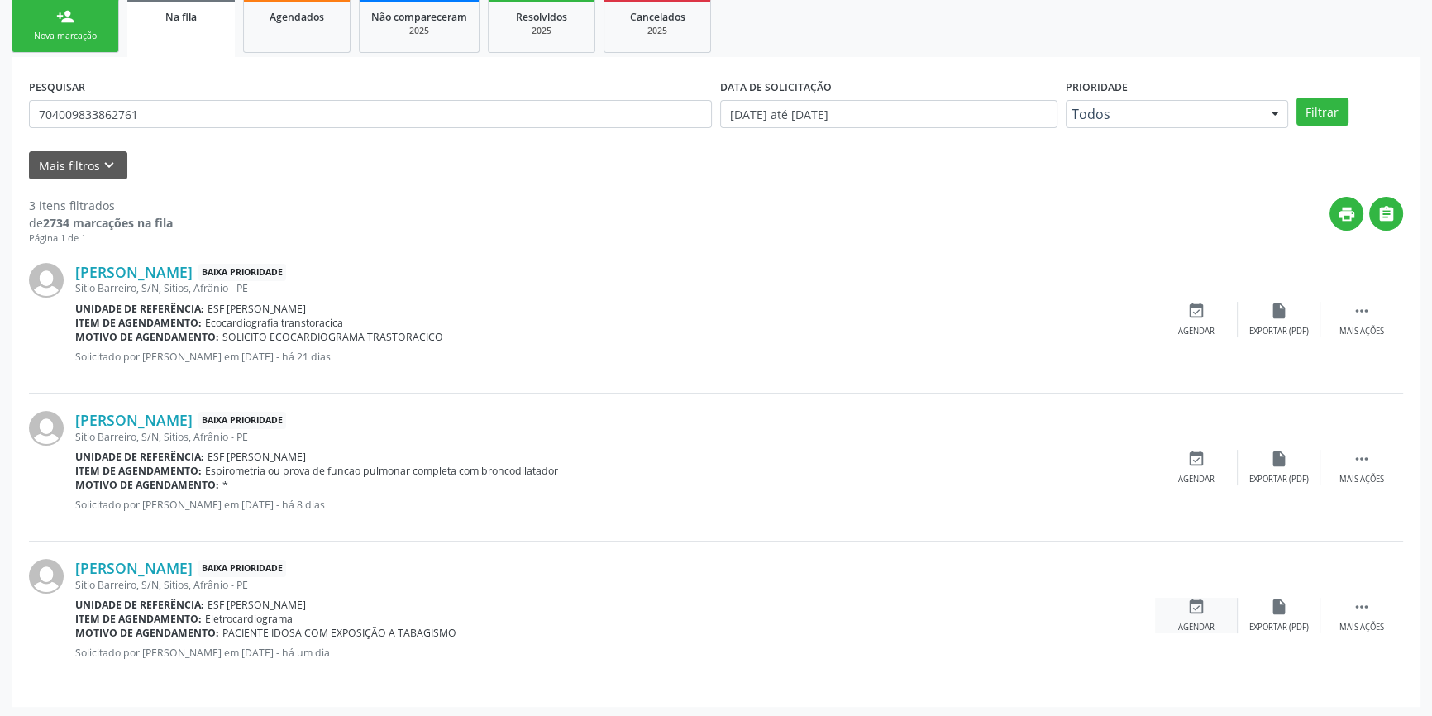
click at [1181, 605] on div "event_available Agendar" at bounding box center [1196, 616] width 83 height 36
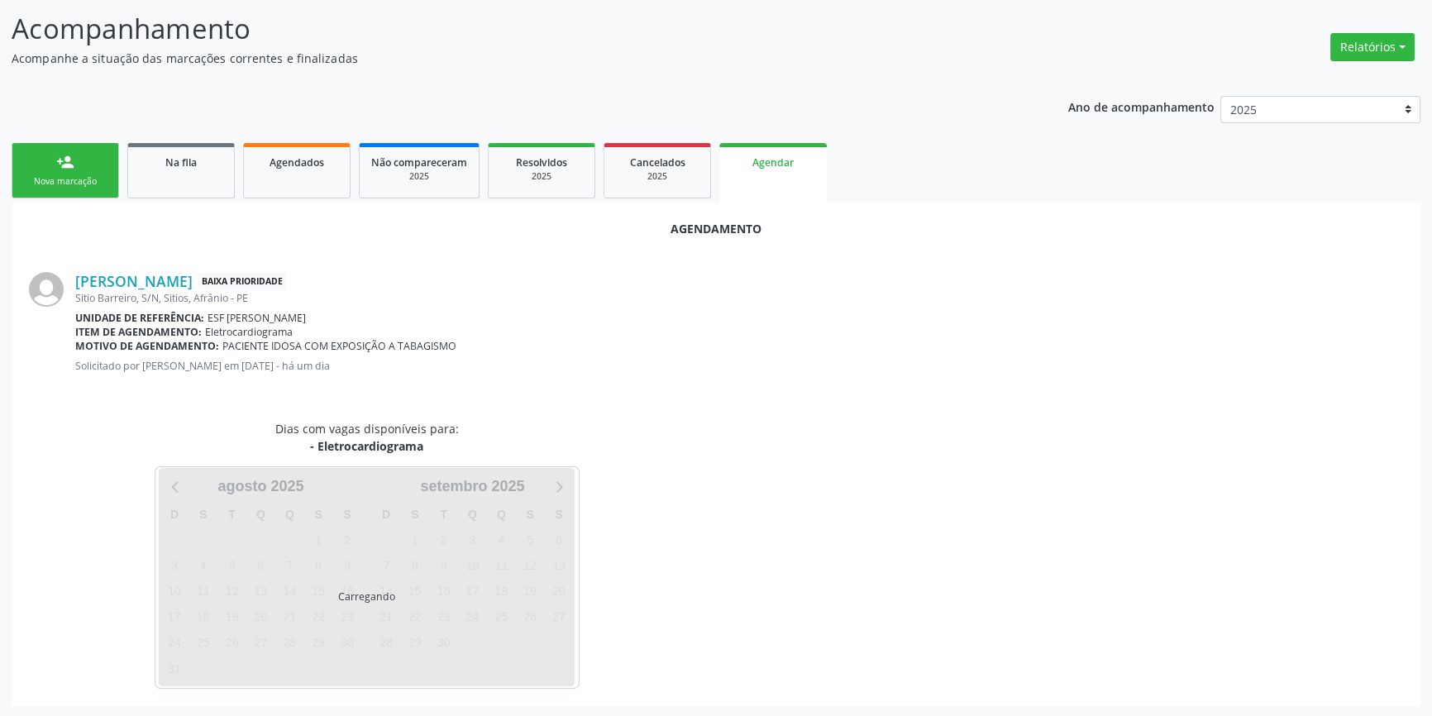
scroll to position [143, 0]
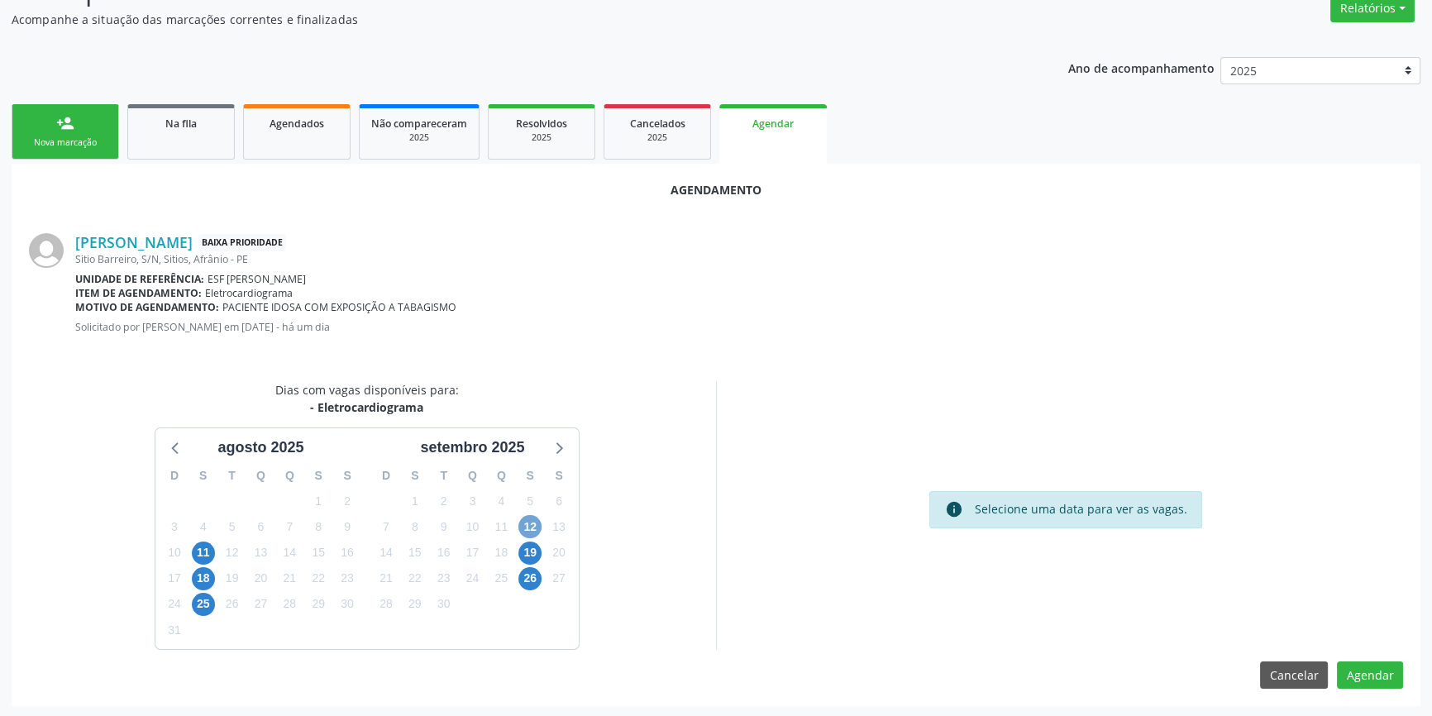
click at [533, 525] on span "12" at bounding box center [530, 526] width 23 height 23
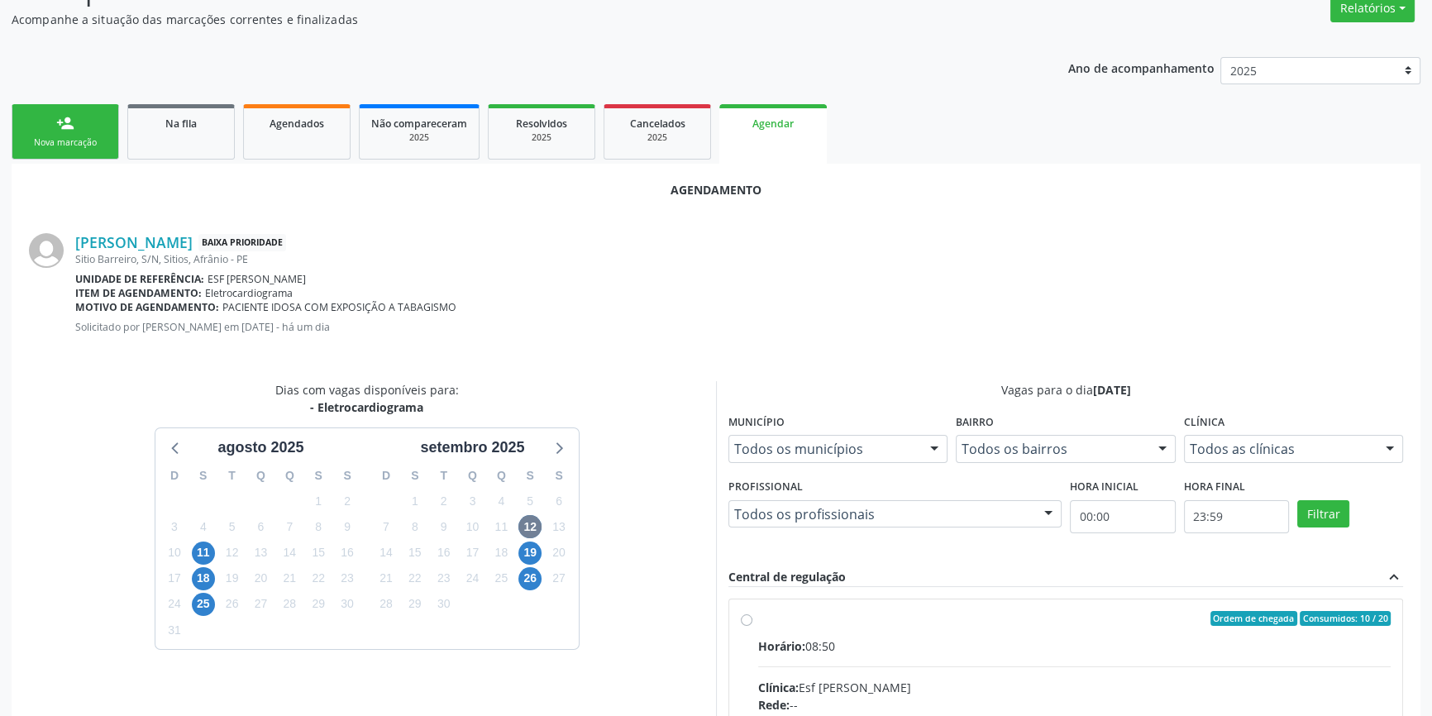
click at [839, 638] on div "Horário: 08:50" at bounding box center [1074, 646] width 633 height 17
click at [753, 626] on input "Ordem de chegada Consumidos: 10 / 20 Horário: 08:50 Clínica: Esf Isabel Gomes R…" at bounding box center [747, 618] width 12 height 15
radio input "true"
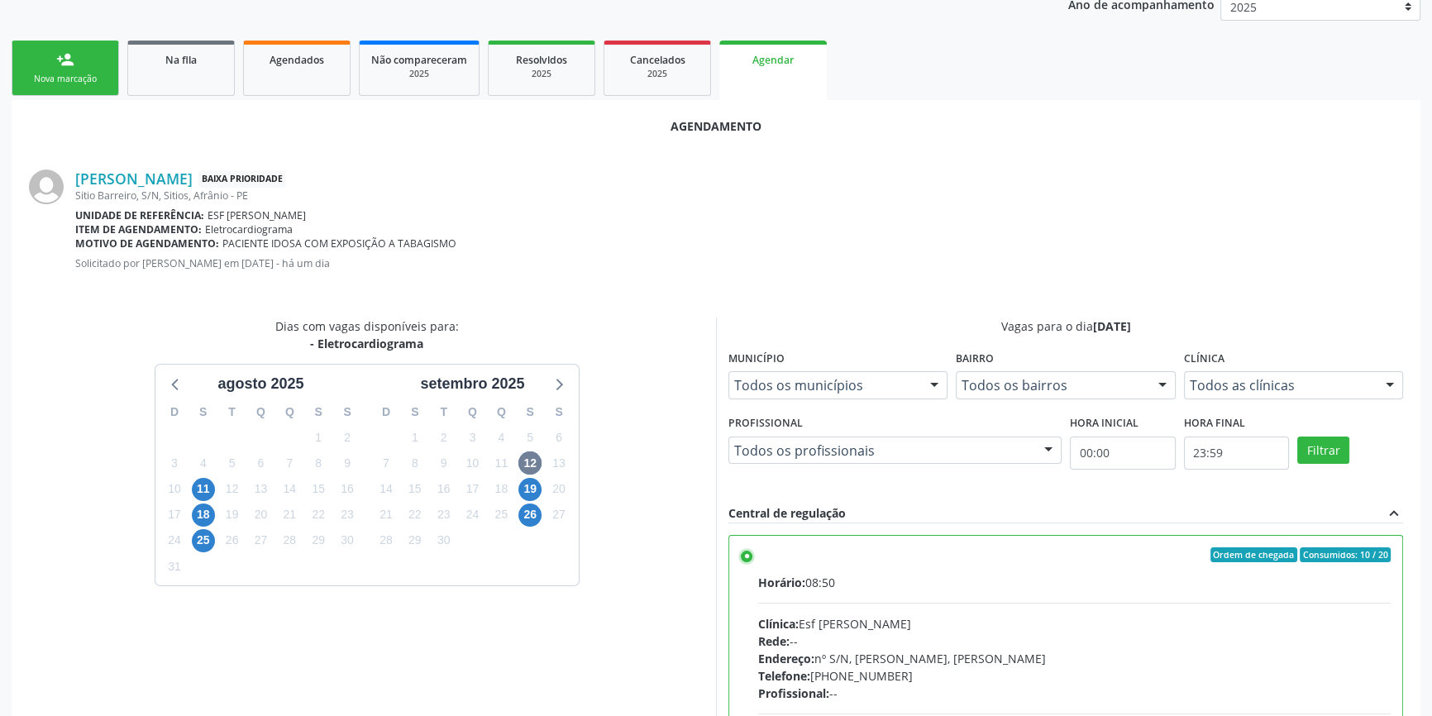
scroll to position [412, 0]
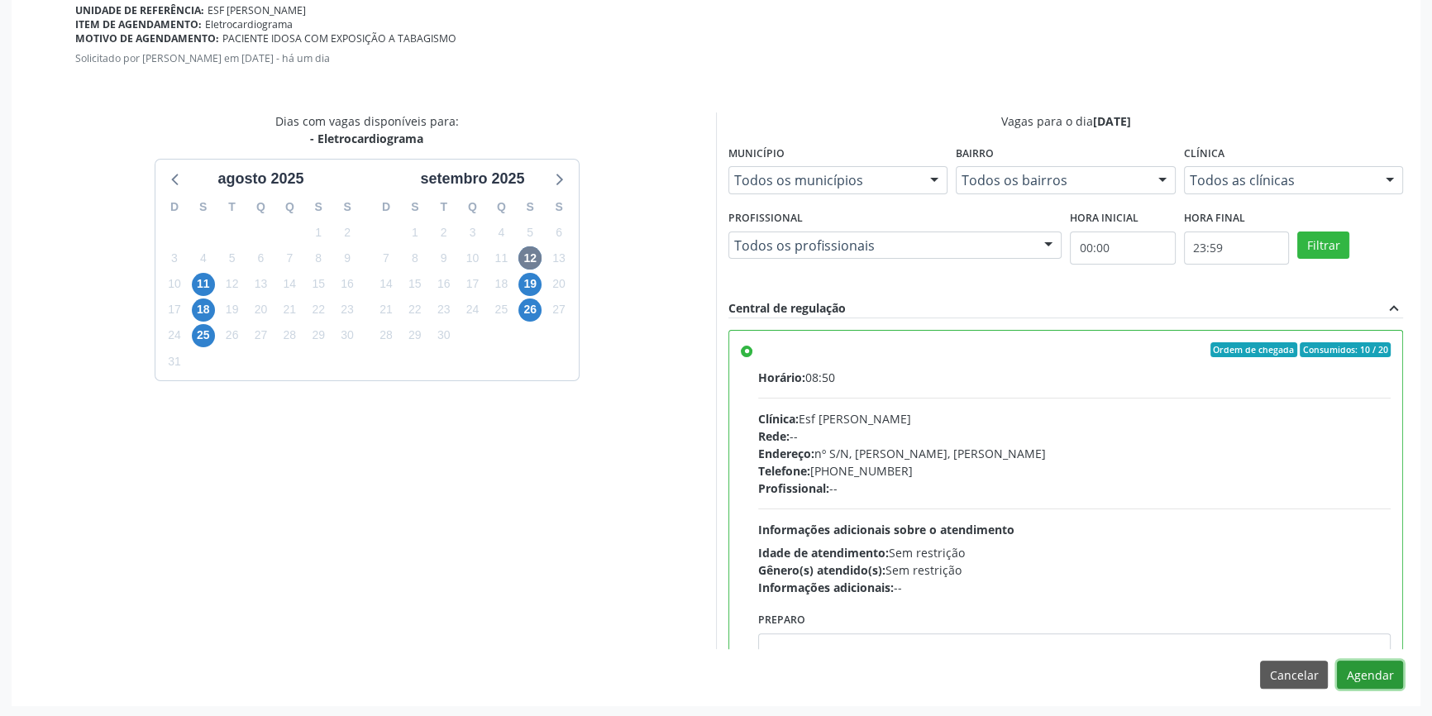
click at [1369, 671] on button "Agendar" at bounding box center [1370, 675] width 66 height 28
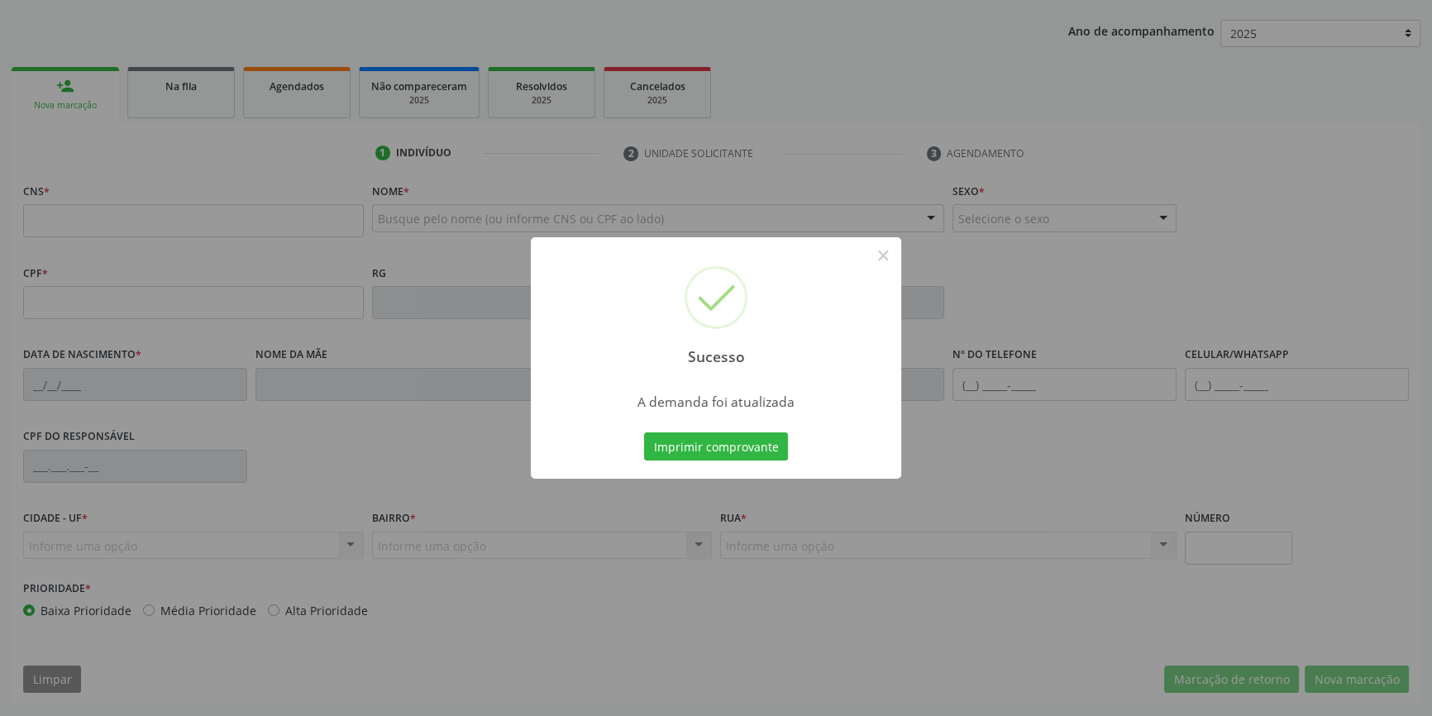
scroll to position [179, 0]
click at [772, 454] on button "Imprimir comprovante" at bounding box center [716, 447] width 144 height 28
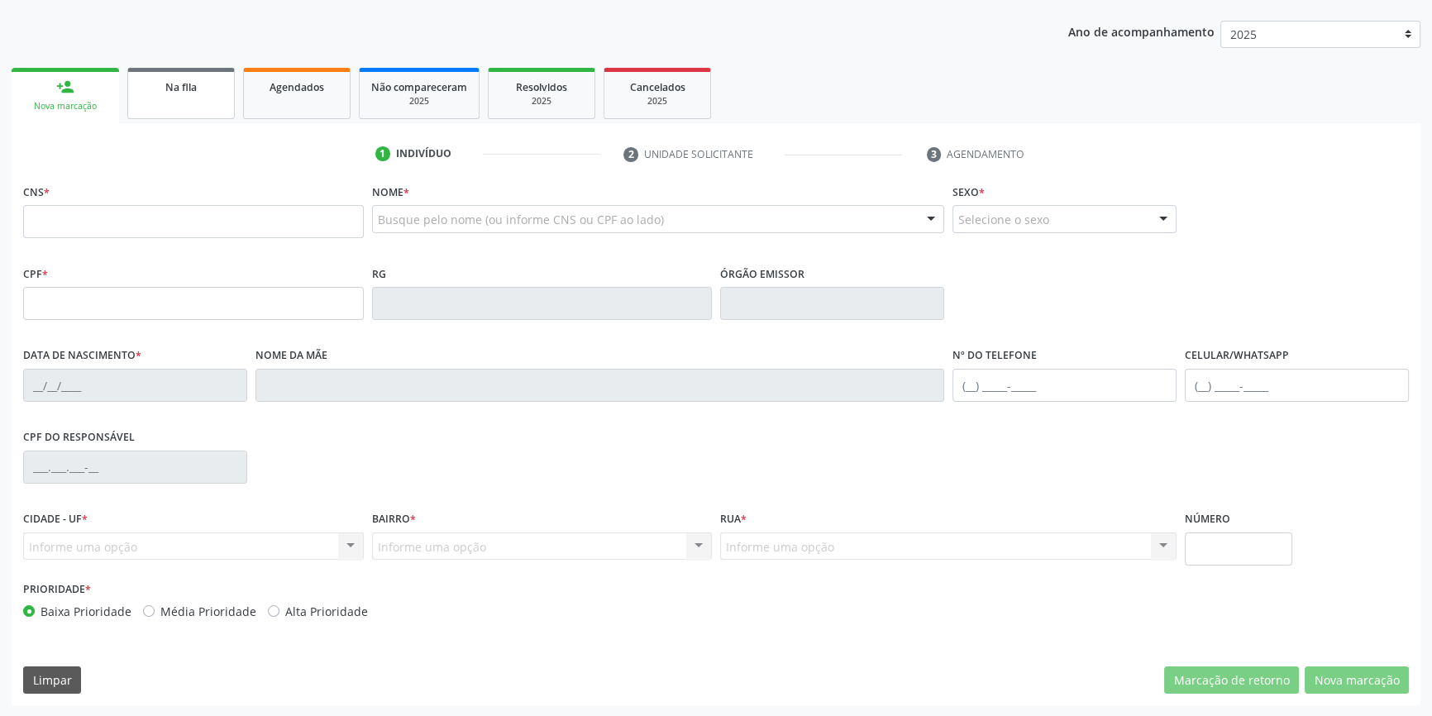
click at [206, 98] on link "Na fila" at bounding box center [181, 93] width 108 height 51
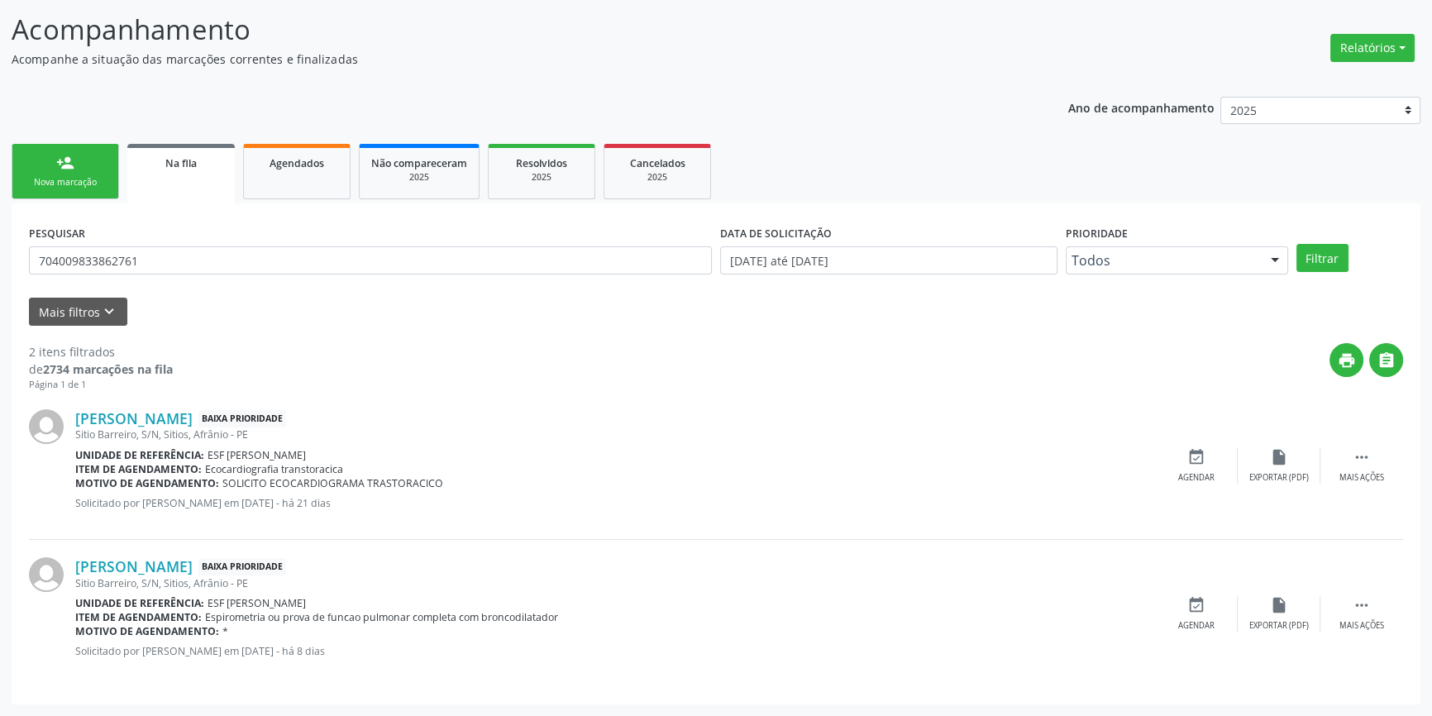
scroll to position [0, 0]
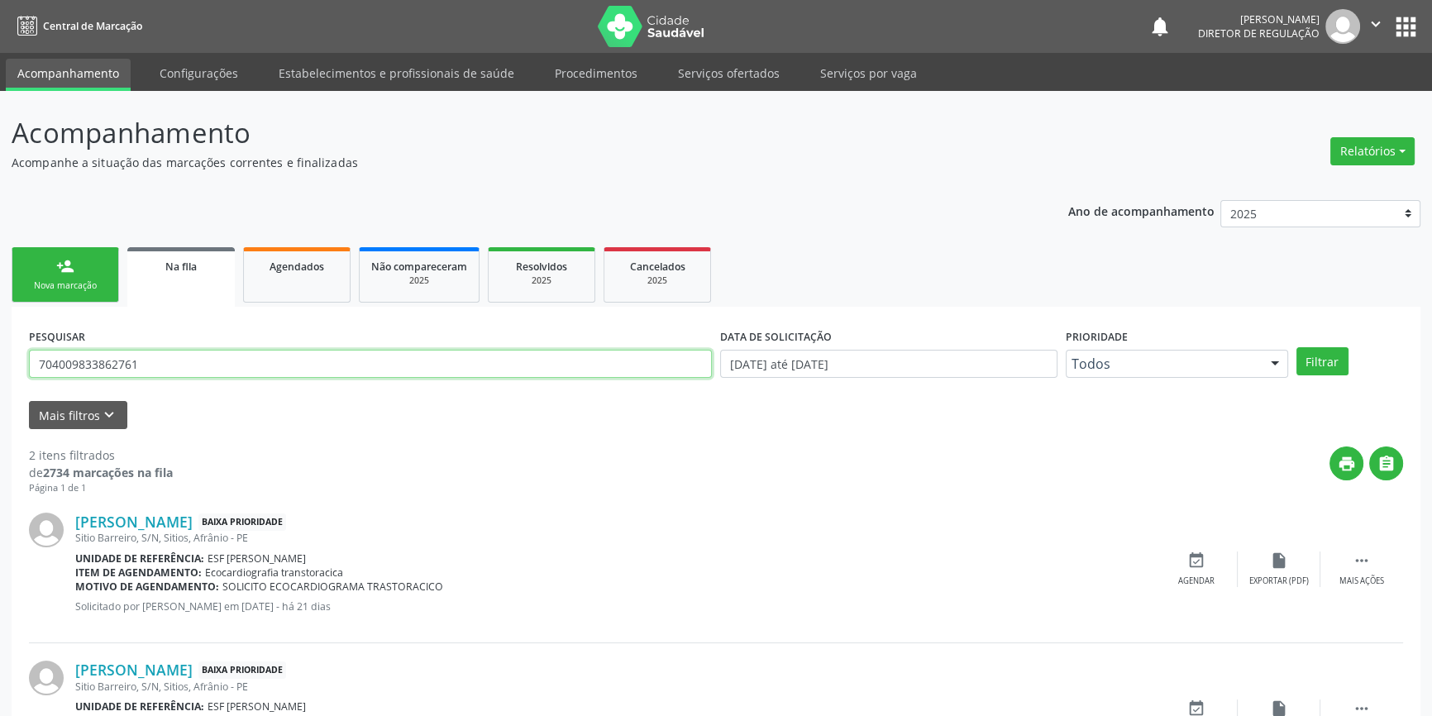
drag, startPoint x: 165, startPoint y: 363, endPoint x: 1064, endPoint y: 222, distance: 909.2
click at [0, 342] on div "Acompanhamento Acompanhe a situação das marcações correntes e finalizadas Relat…" at bounding box center [716, 455] width 1432 height 729
type input "706401654337684"
click at [1348, 368] on div "Filtrar" at bounding box center [1350, 361] width 115 height 28
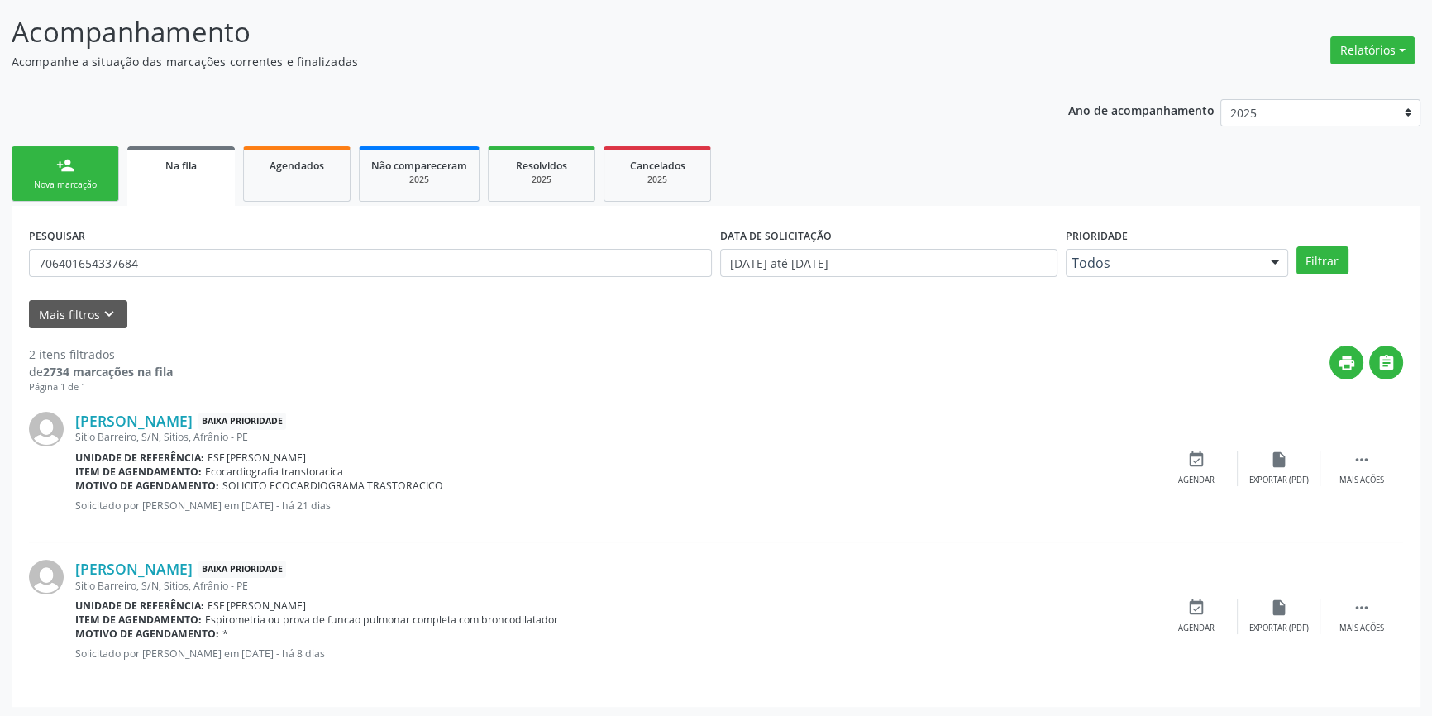
scroll to position [102, 0]
click at [1312, 262] on button "Filtrar" at bounding box center [1323, 260] width 52 height 28
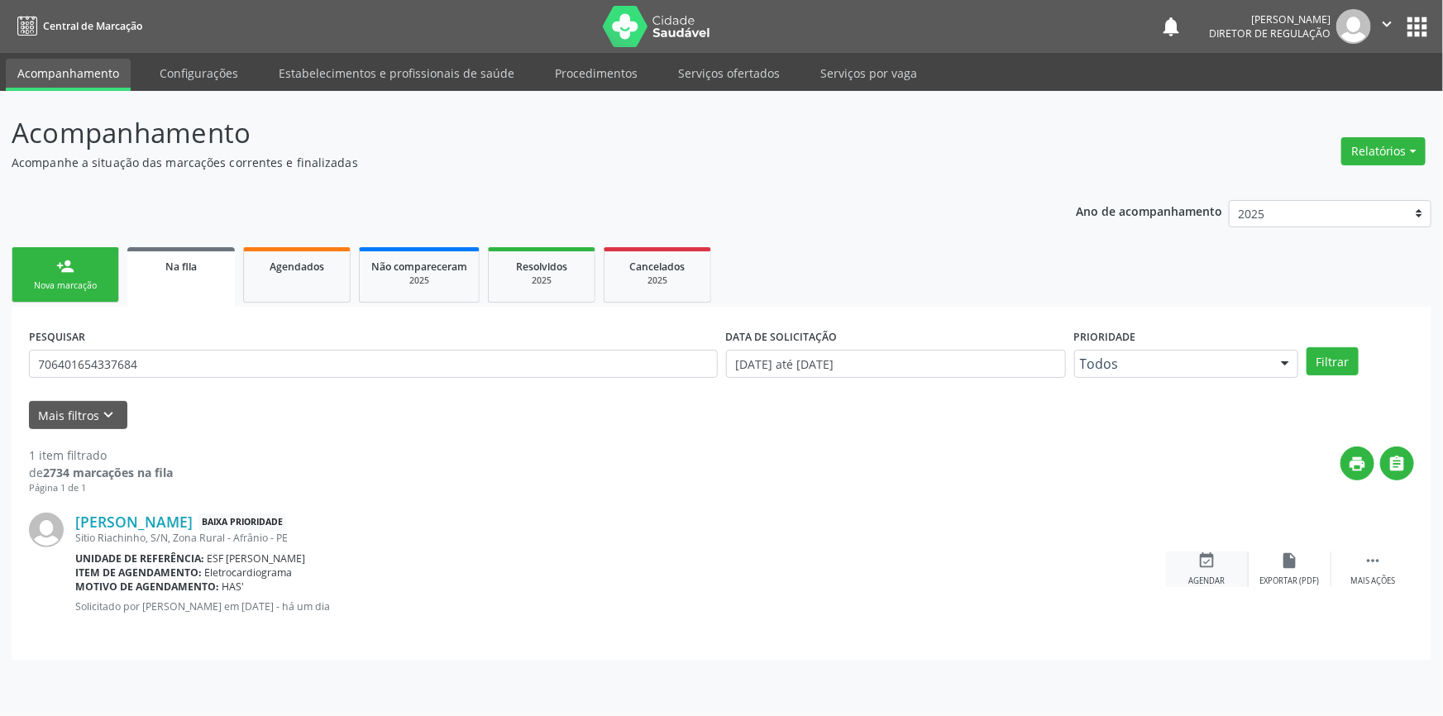
click at [1222, 562] on div "event_available Agendar" at bounding box center [1207, 570] width 83 height 36
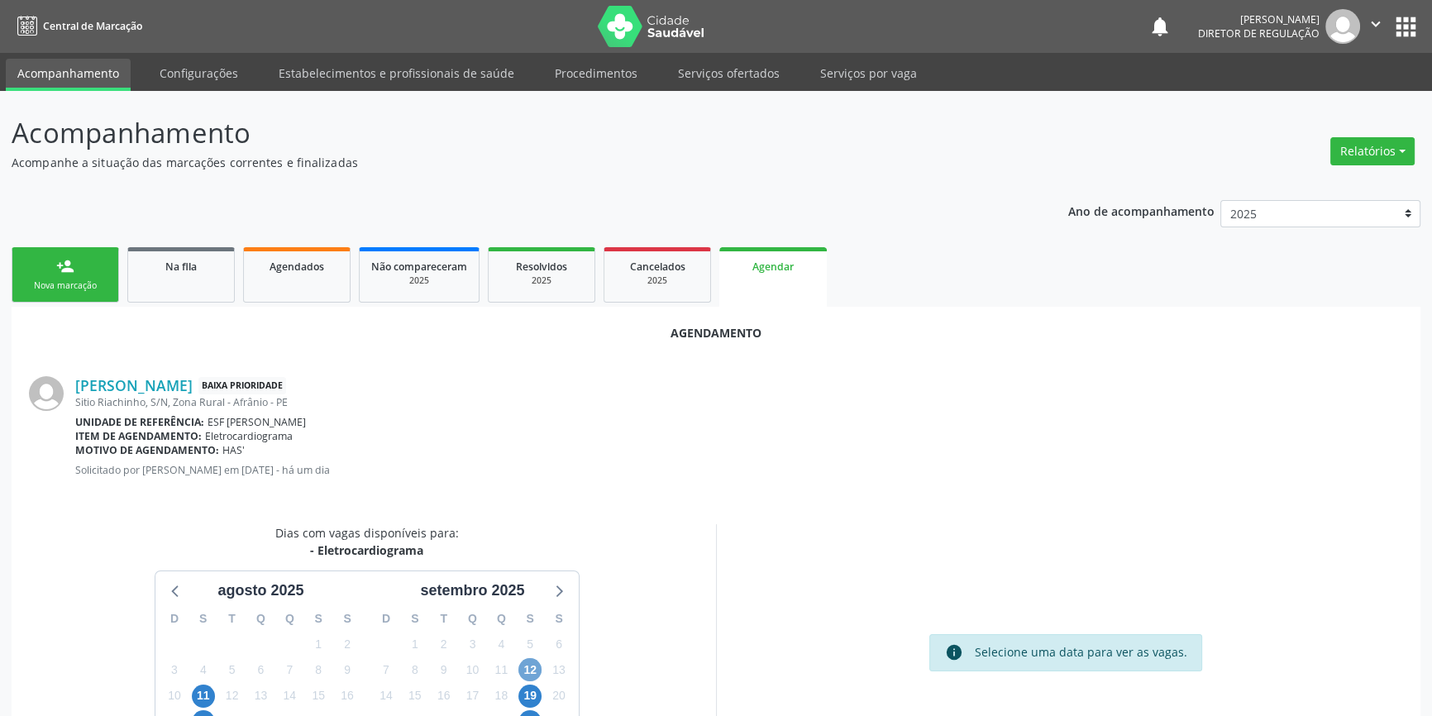
click at [538, 670] on span "12" at bounding box center [530, 669] width 23 height 23
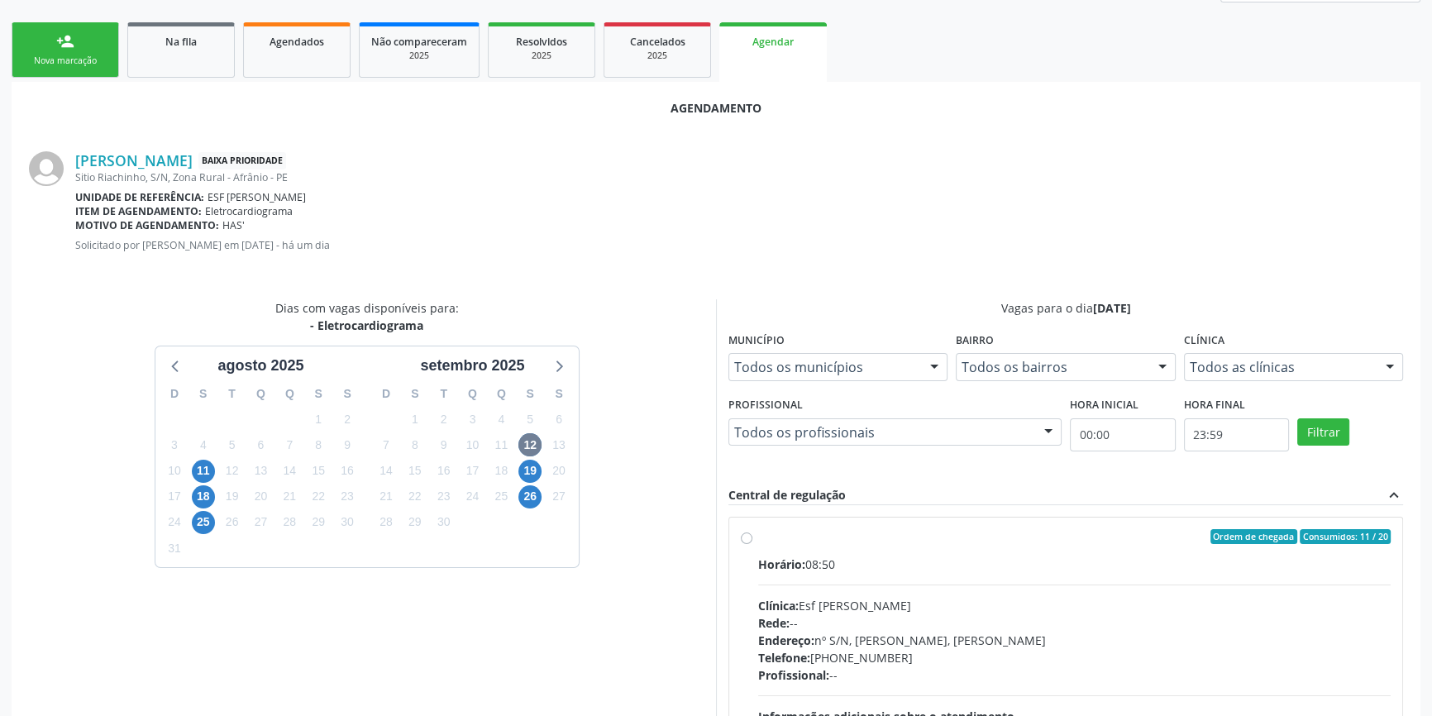
click at [774, 529] on div "Ordem de chegada Consumidos: 11 / 20" at bounding box center [1074, 536] width 633 height 15
click at [753, 529] on input "Ordem de chegada Consumidos: 11 / 20 Horário: 08:50 Clínica: Esf Isabel Gomes R…" at bounding box center [747, 536] width 12 height 15
radio input "true"
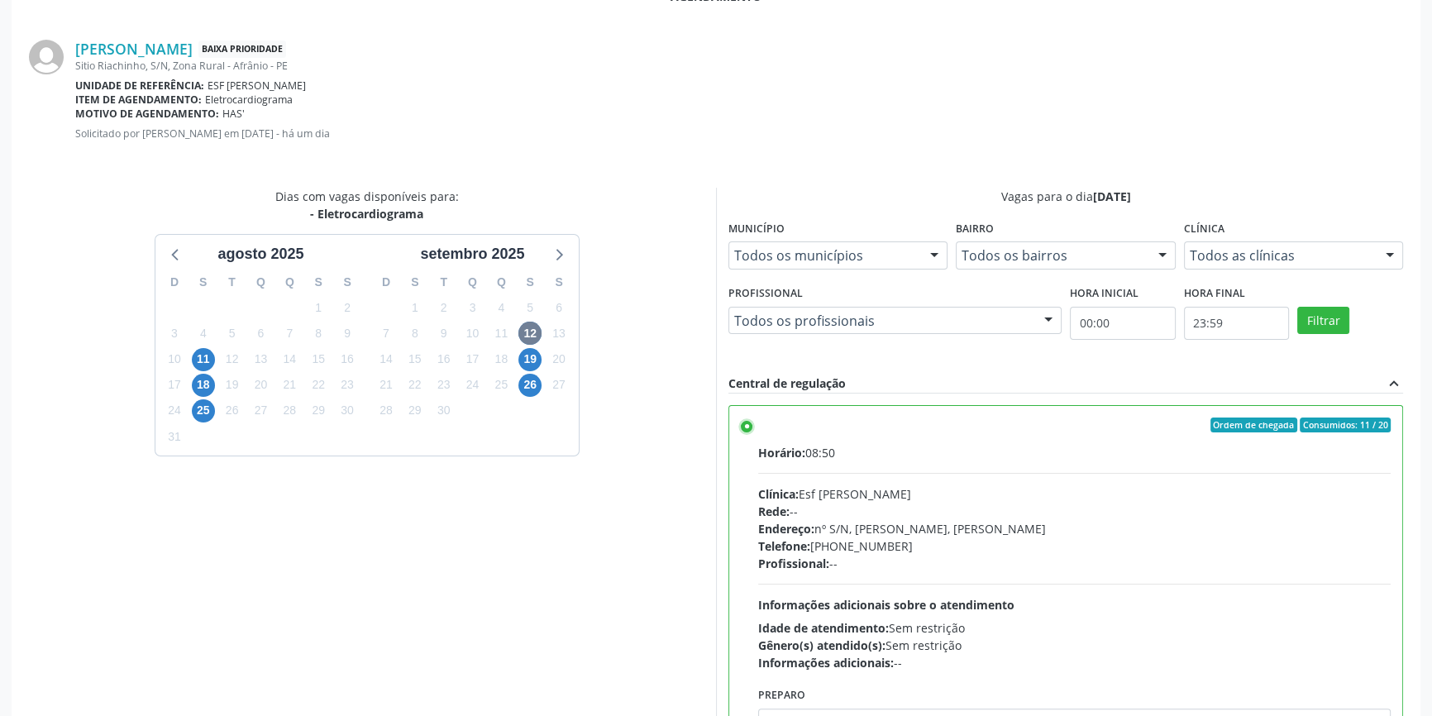
scroll to position [412, 0]
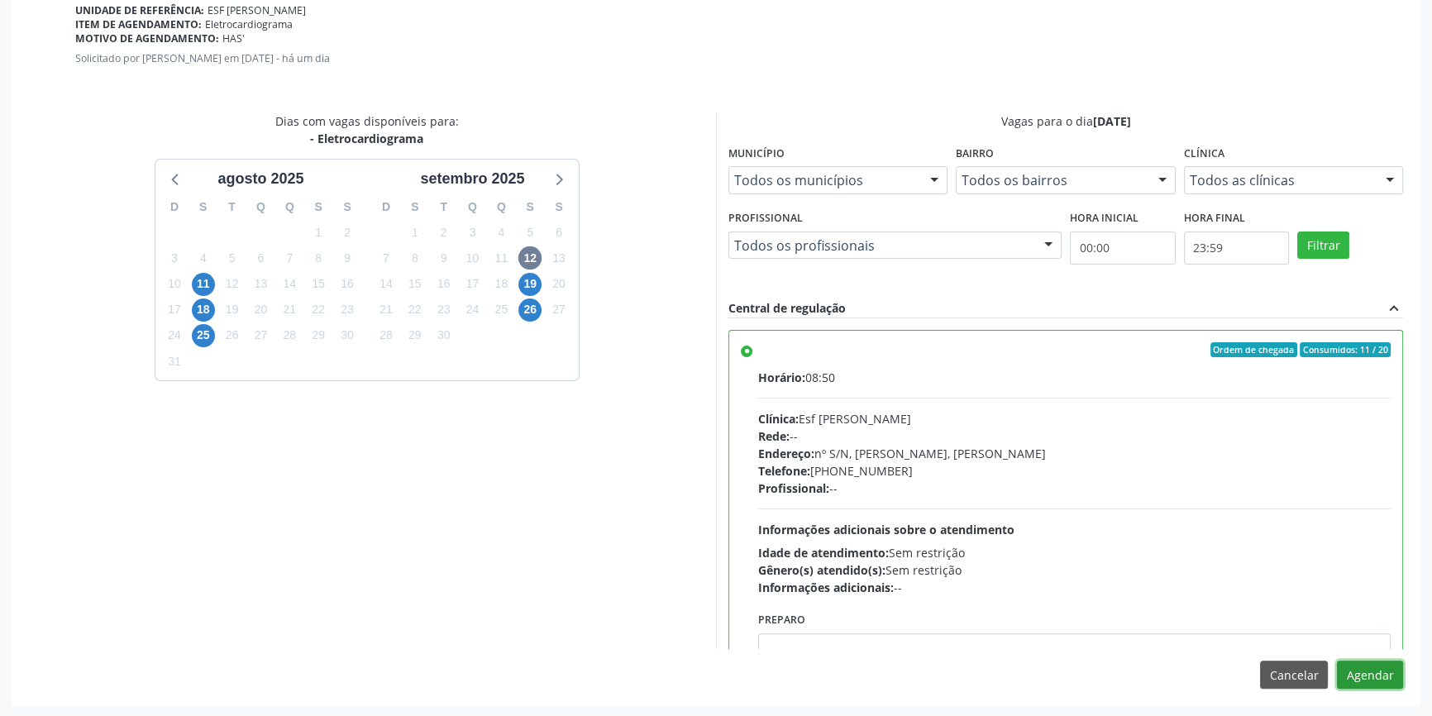
click at [1375, 664] on button "Agendar" at bounding box center [1370, 675] width 66 height 28
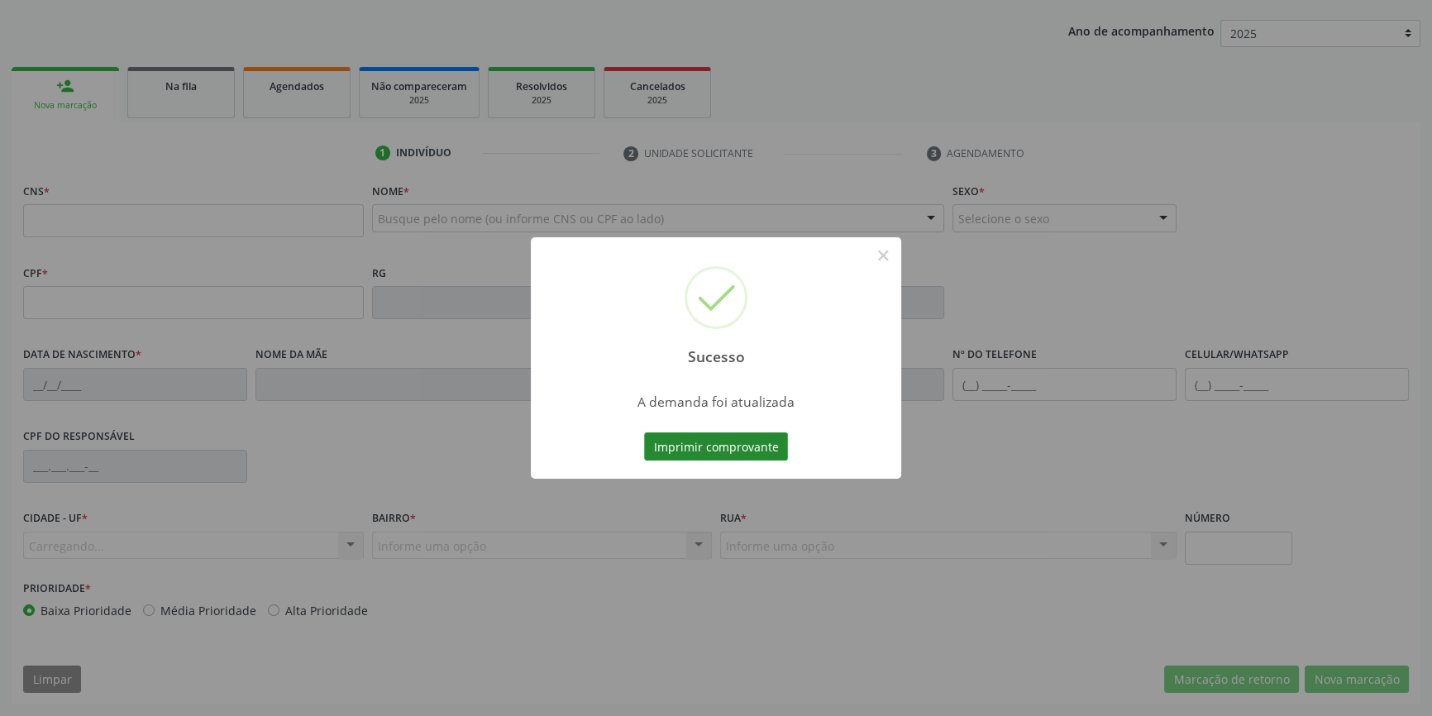
scroll to position [179, 0]
click at [711, 443] on button "Imprimir comprovante" at bounding box center [716, 447] width 144 height 28
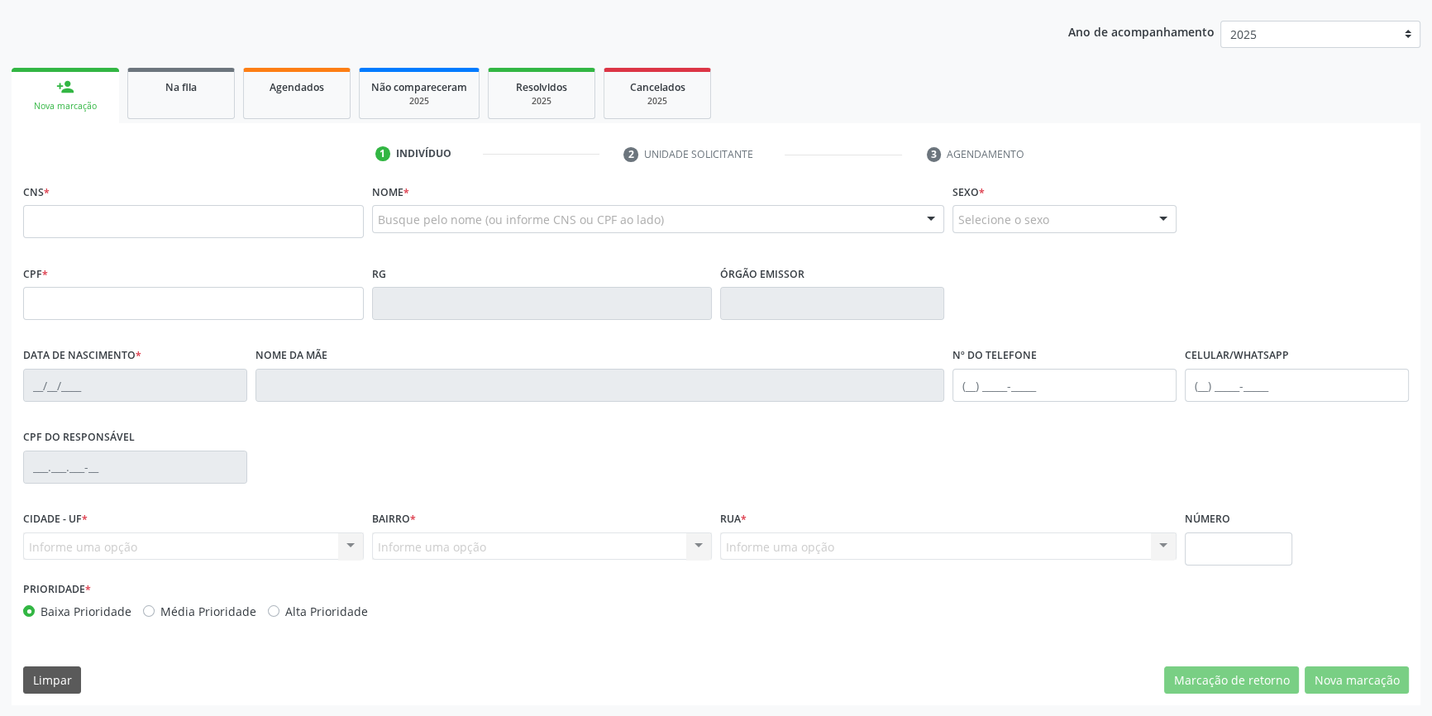
click at [170, 120] on div "Sucesso × A demanda foi atualizada Imprimir comprovante Cancel" at bounding box center [716, 358] width 1432 height 716
click at [181, 103] on div "Sucesso × A demanda foi atualizada Imprimir comprovante Cancel" at bounding box center [716, 358] width 1432 height 716
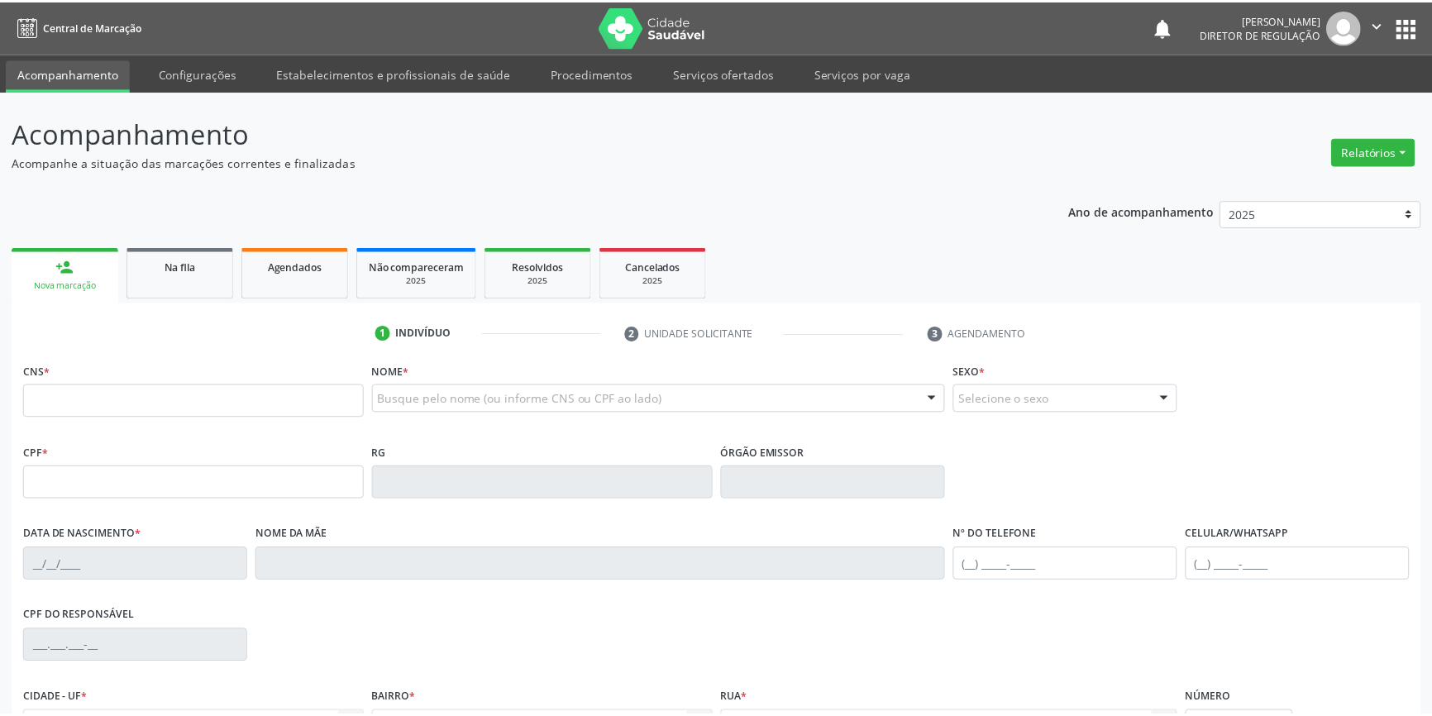
scroll to position [179, 0]
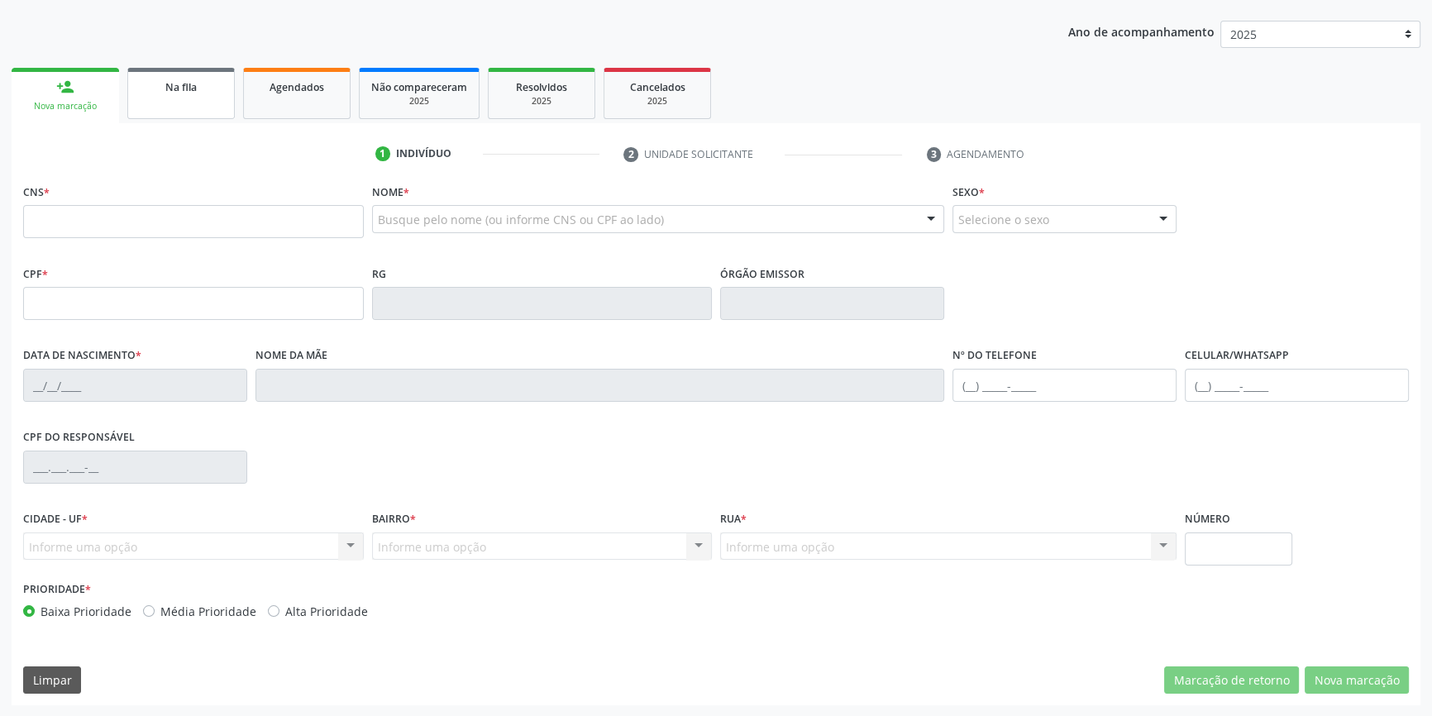
click at [193, 88] on span "Na fila" at bounding box center [180, 87] width 31 height 14
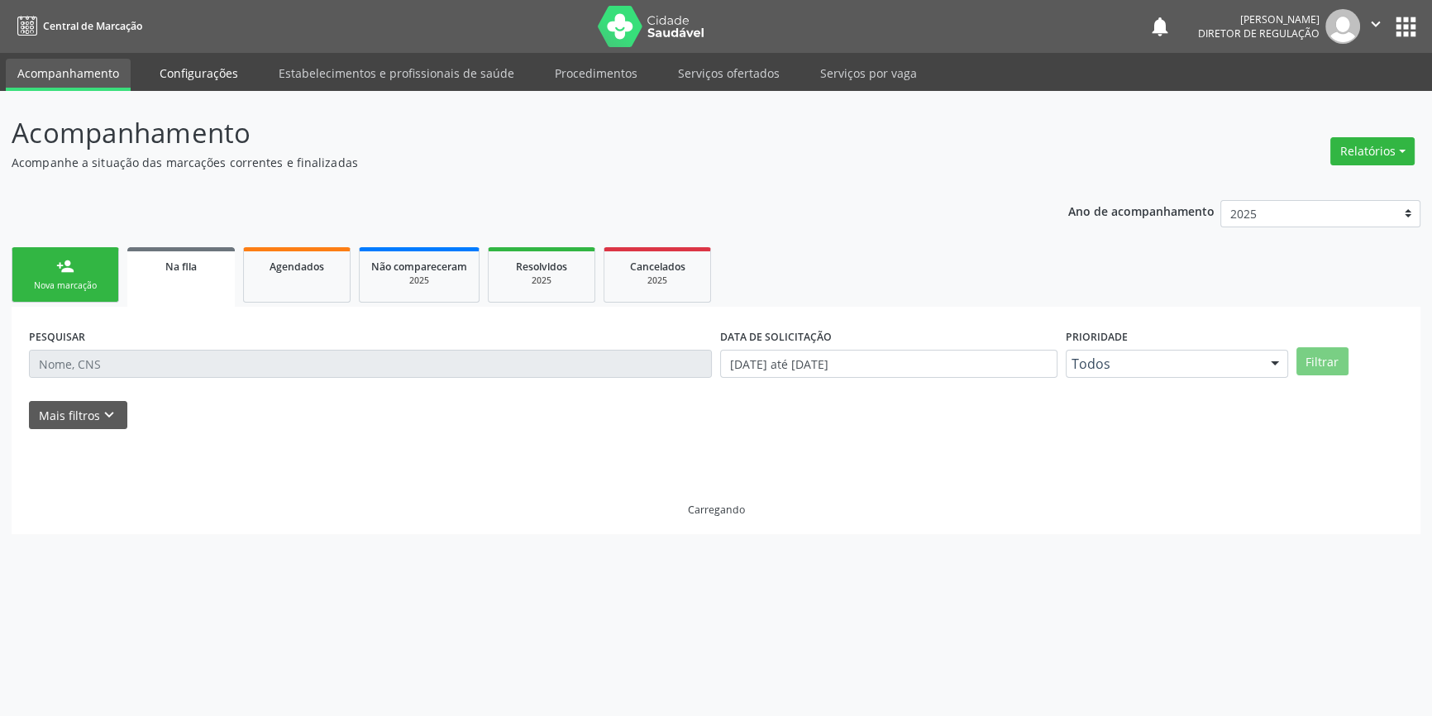
scroll to position [0, 0]
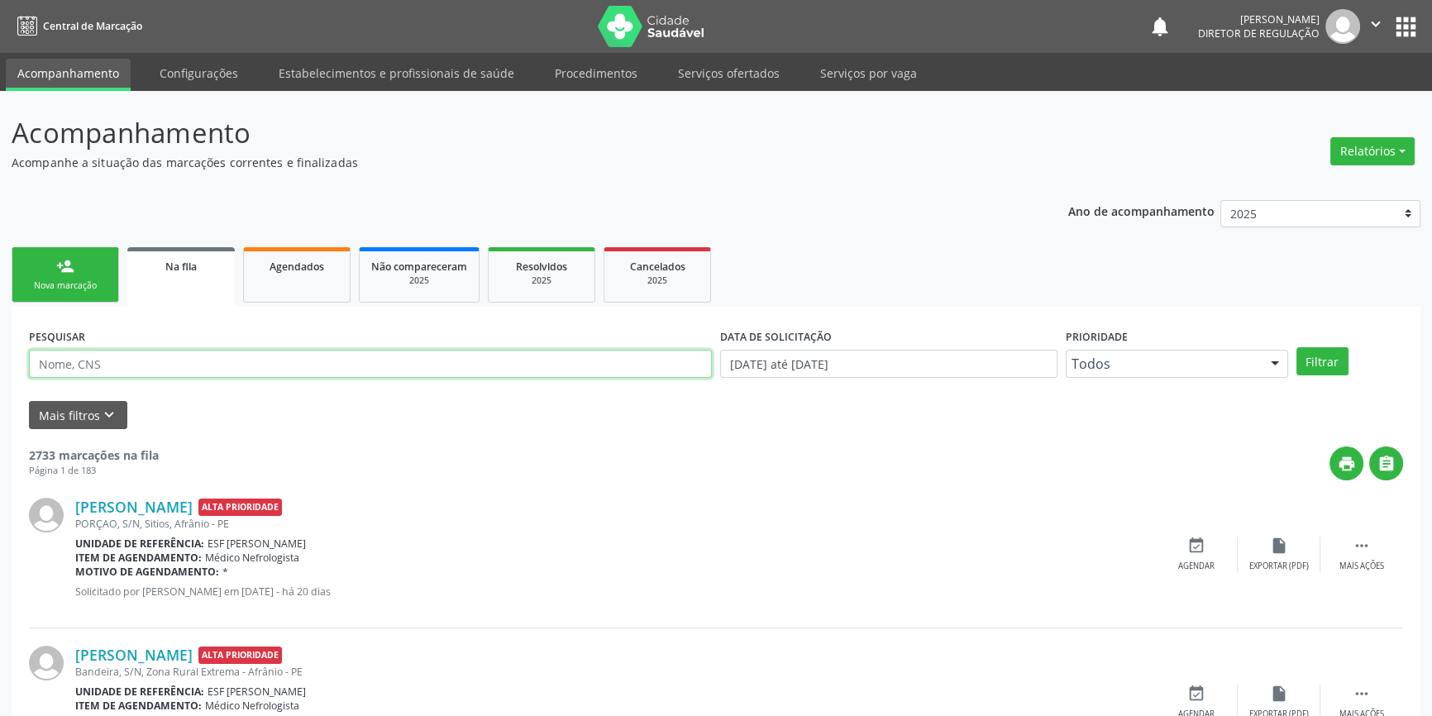
click at [155, 363] on input "text" at bounding box center [370, 364] width 683 height 28
type input "701200074322819"
click at [1317, 355] on button "Filtrar" at bounding box center [1323, 361] width 52 height 28
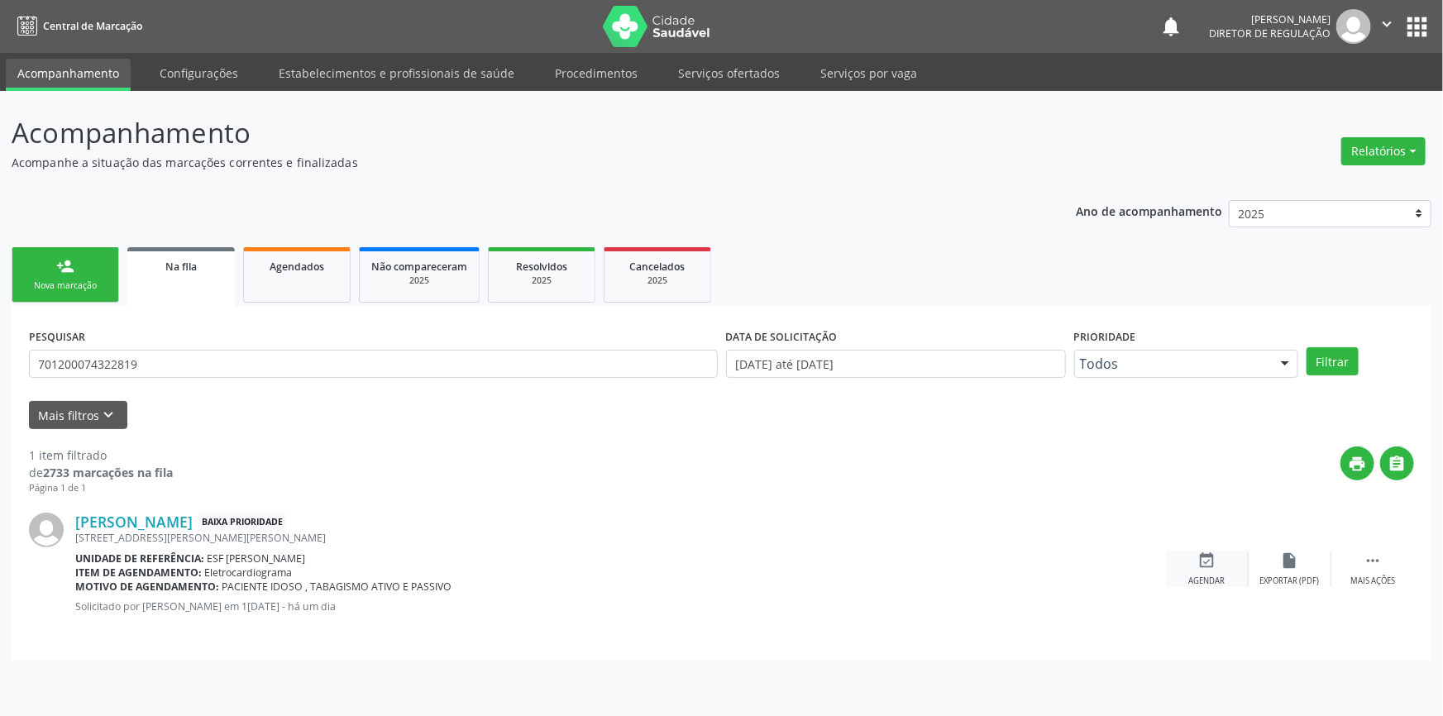
click at [1197, 571] on div "event_available Agendar" at bounding box center [1207, 570] width 83 height 36
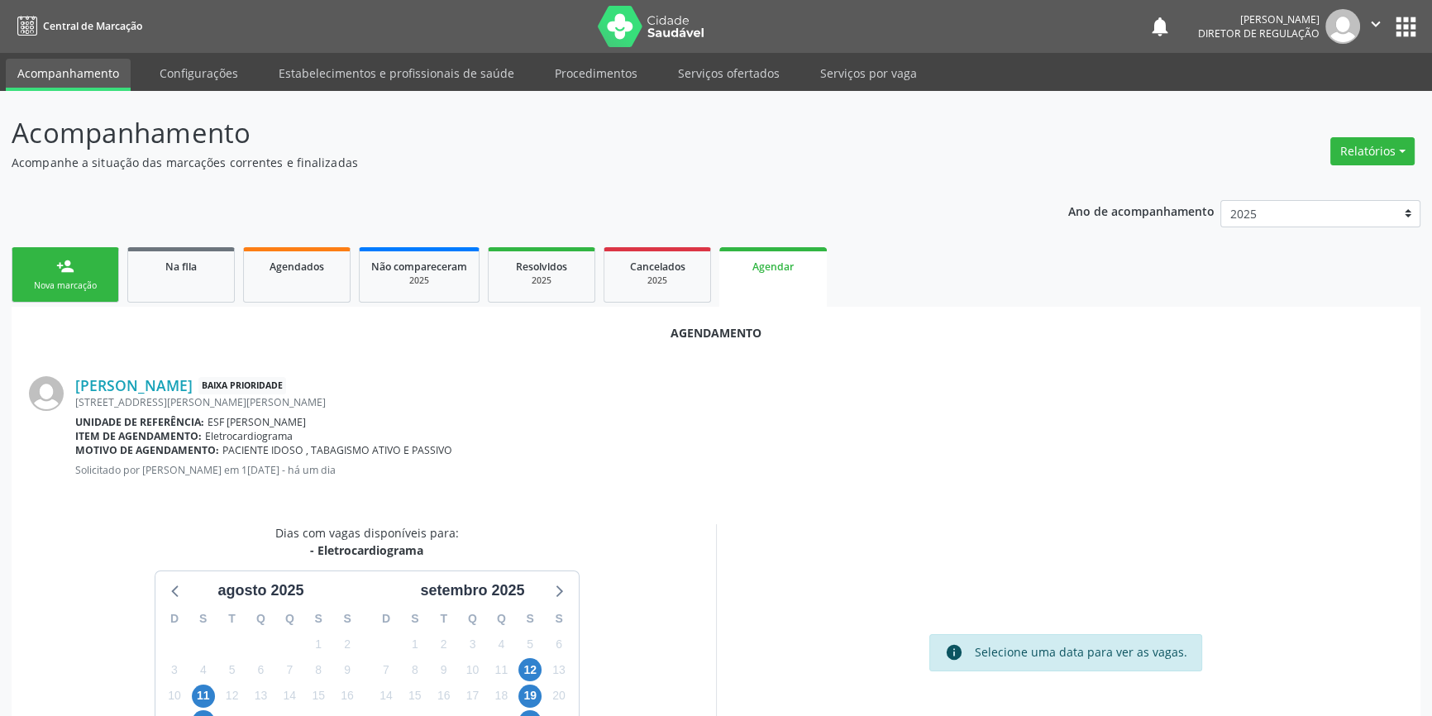
click at [514, 668] on div "11" at bounding box center [501, 670] width 29 height 26
click at [533, 667] on span "12" at bounding box center [530, 669] width 23 height 23
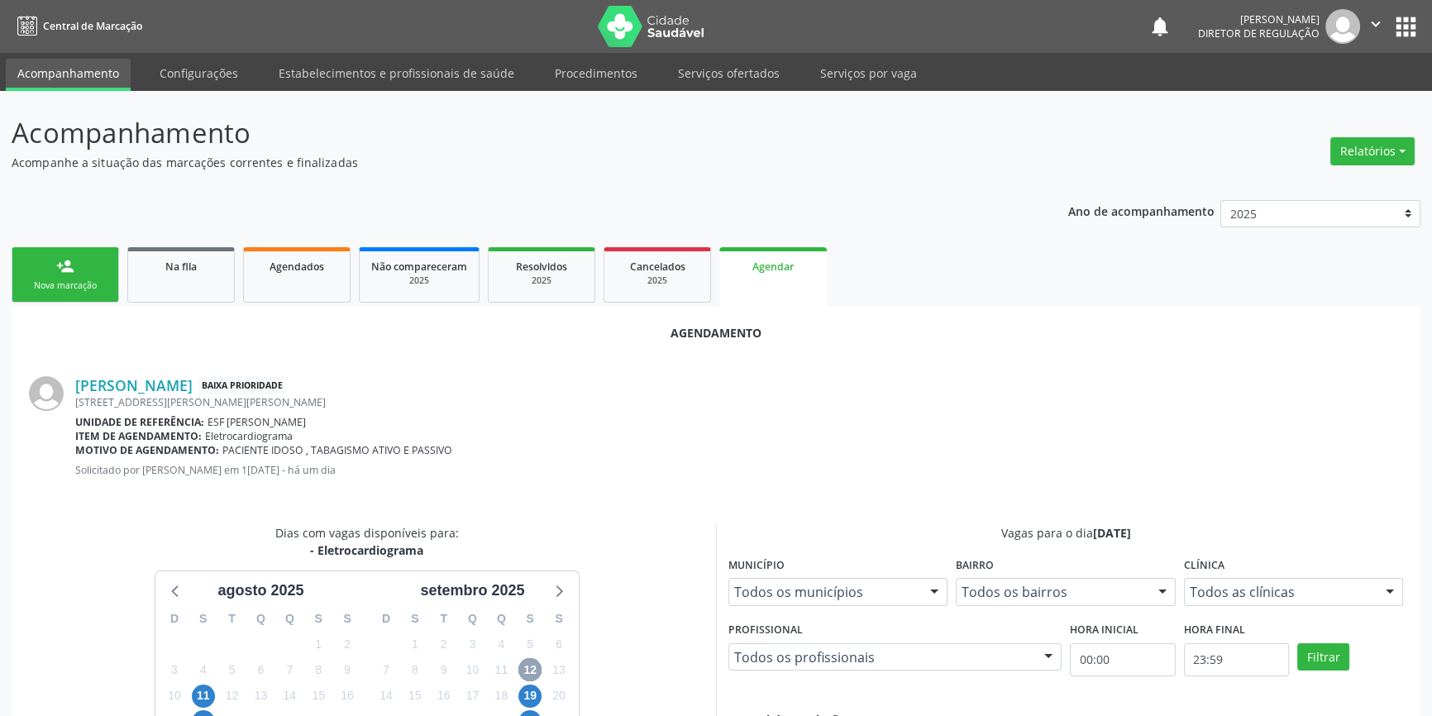
scroll to position [375, 0]
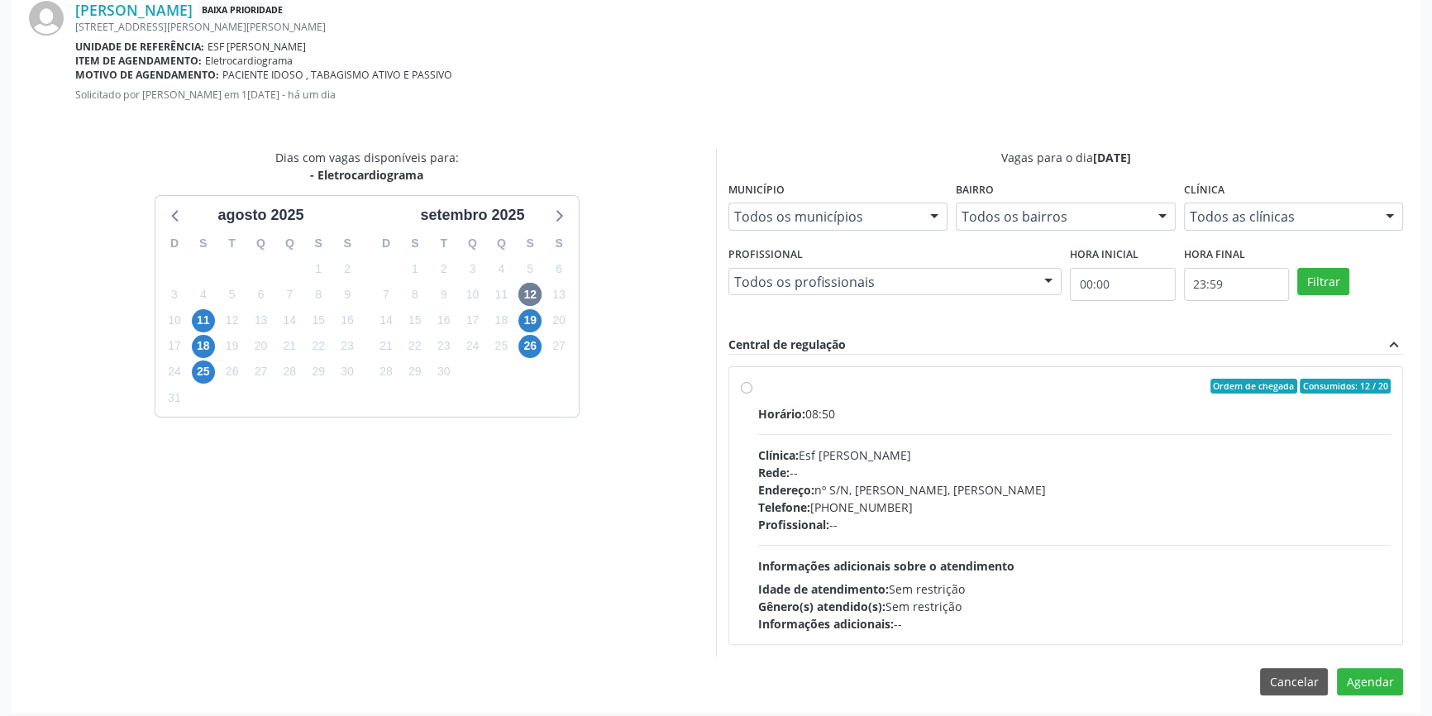
click at [767, 399] on label "Ordem de chegada Consumidos: 12 / 20 Horário: 08:50 Clínica: Esf [PERSON_NAME] …" at bounding box center [1074, 506] width 633 height 254
click at [753, 394] on input "Ordem de chegada Consumidos: 12 / 20 Horário: 08:50 Clínica: Esf [PERSON_NAME] …" at bounding box center [747, 386] width 12 height 15
radio input "true"
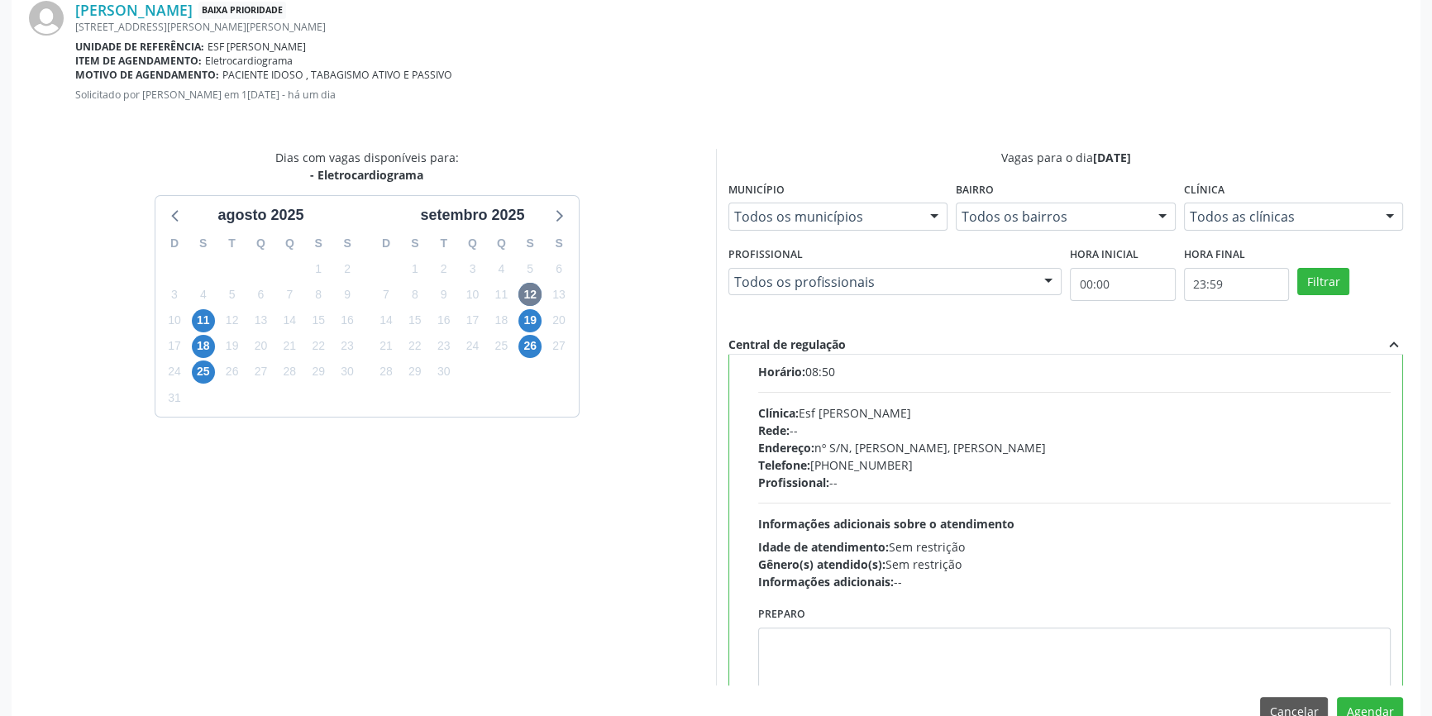
scroll to position [82, 0]
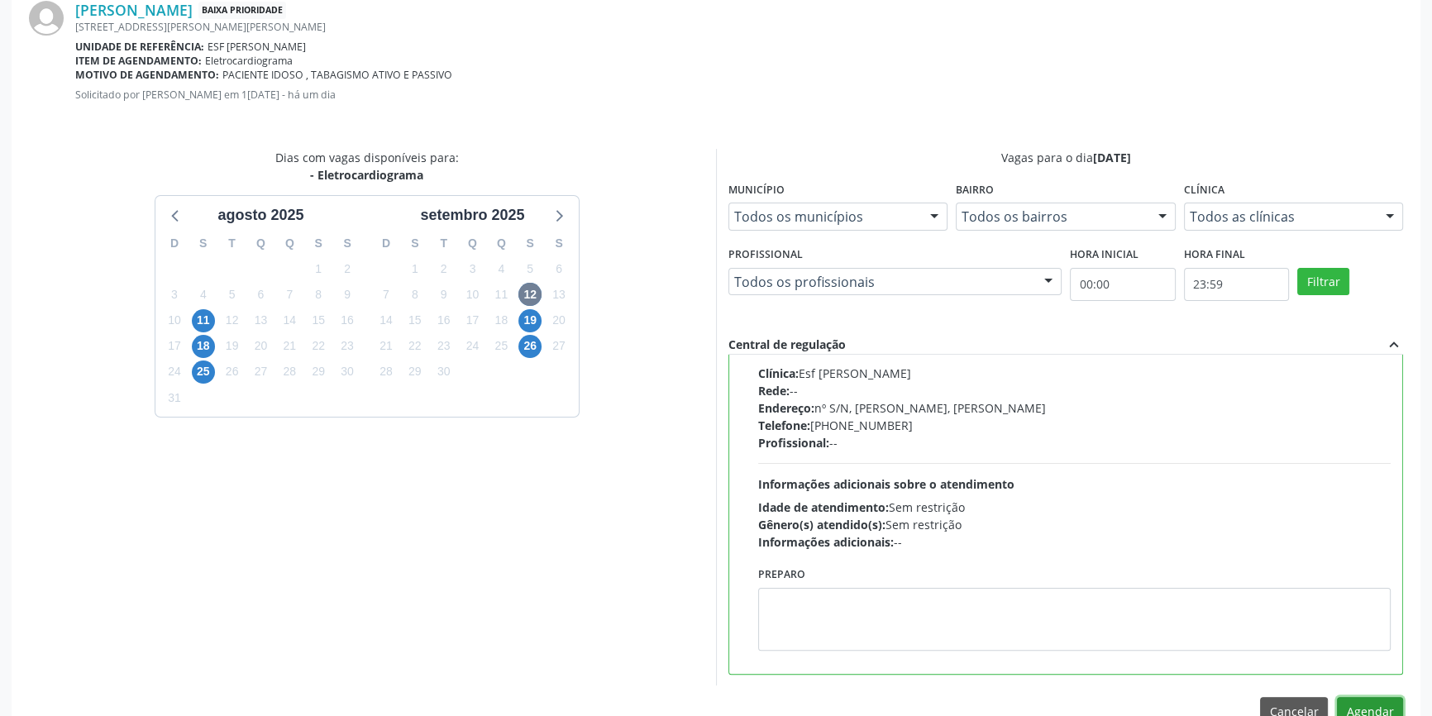
click at [1371, 710] on button "Agendar" at bounding box center [1370, 711] width 66 height 28
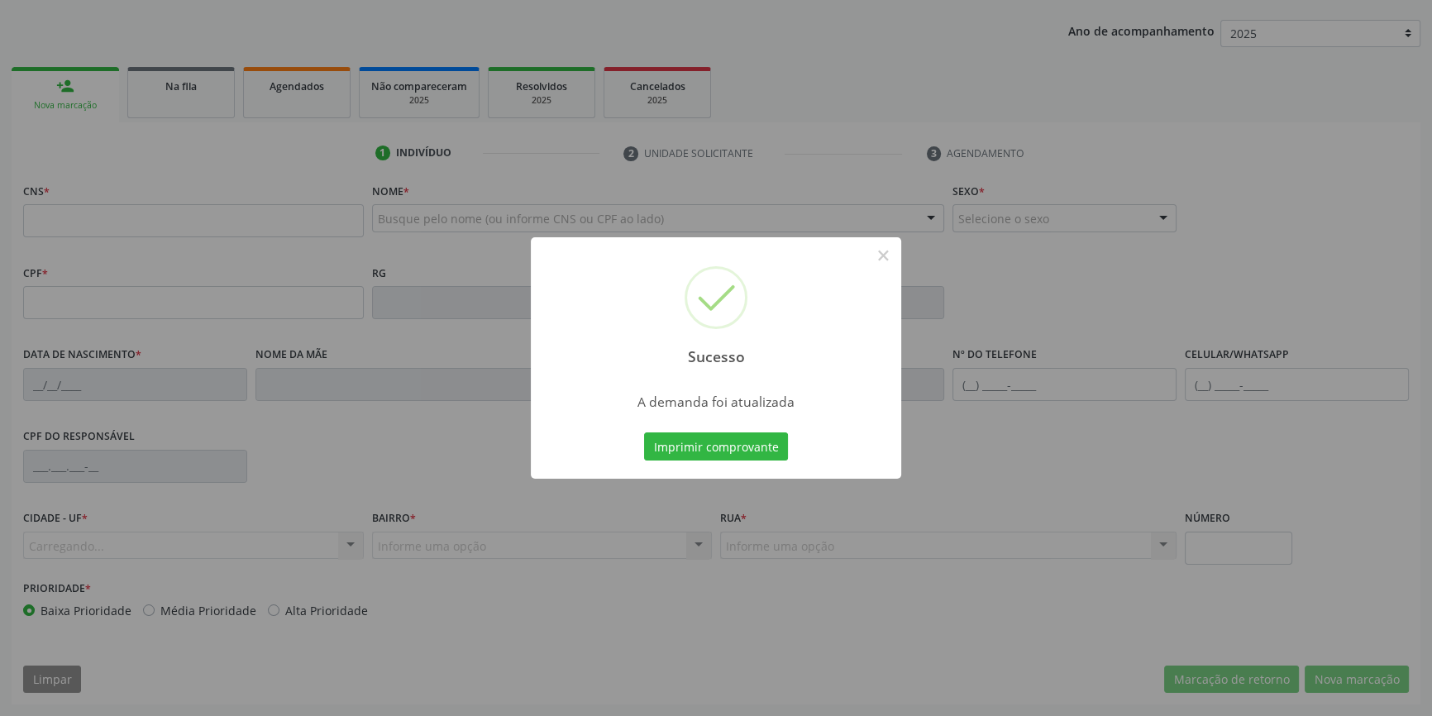
scroll to position [179, 0]
click at [761, 455] on button "Imprimir comprovante" at bounding box center [716, 447] width 144 height 28
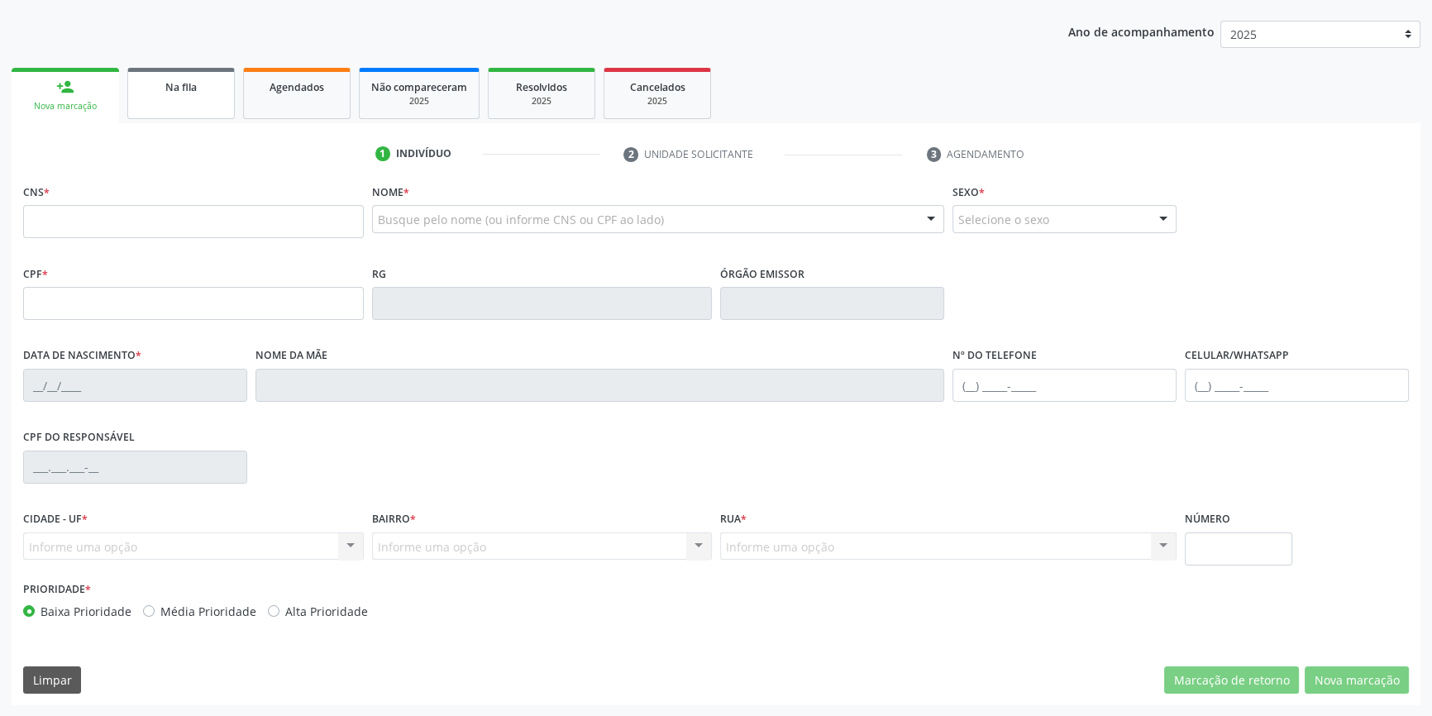
click at [185, 109] on link "Na fila" at bounding box center [181, 93] width 108 height 51
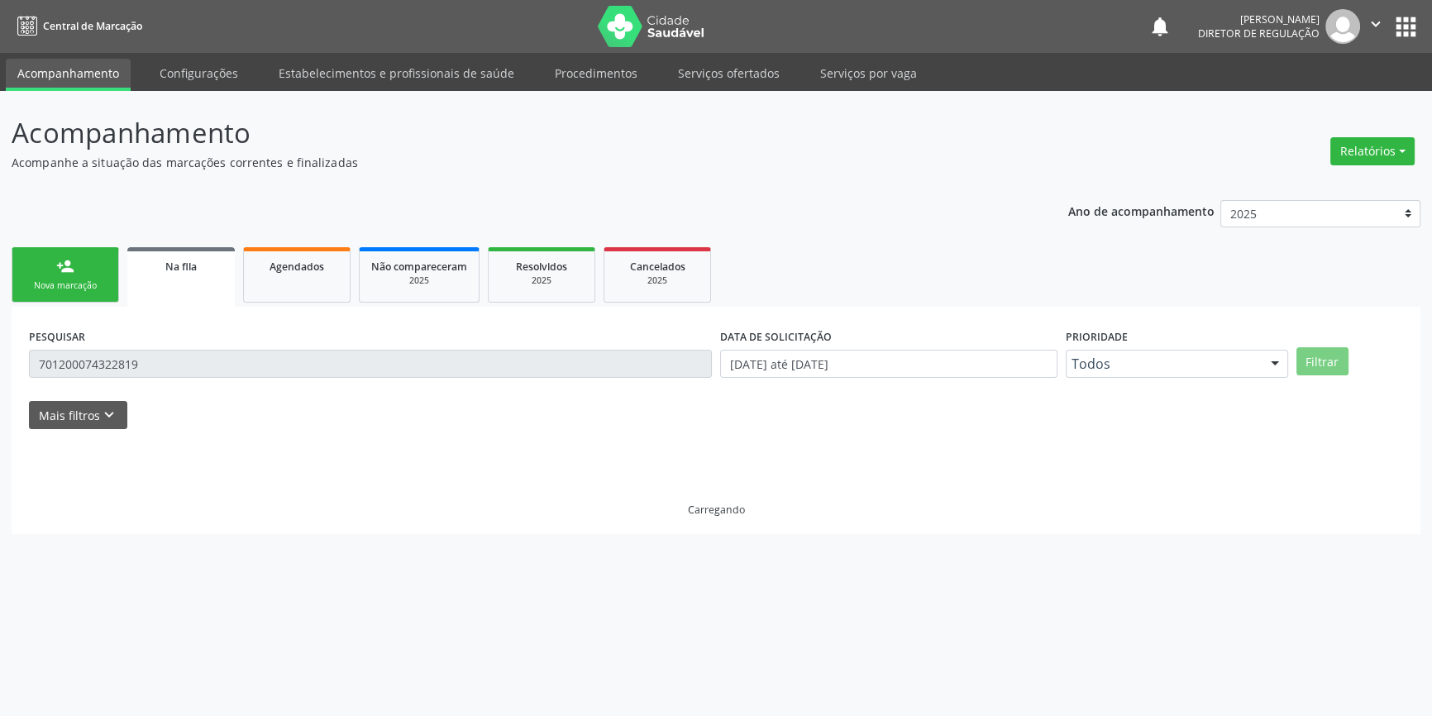
scroll to position [0, 0]
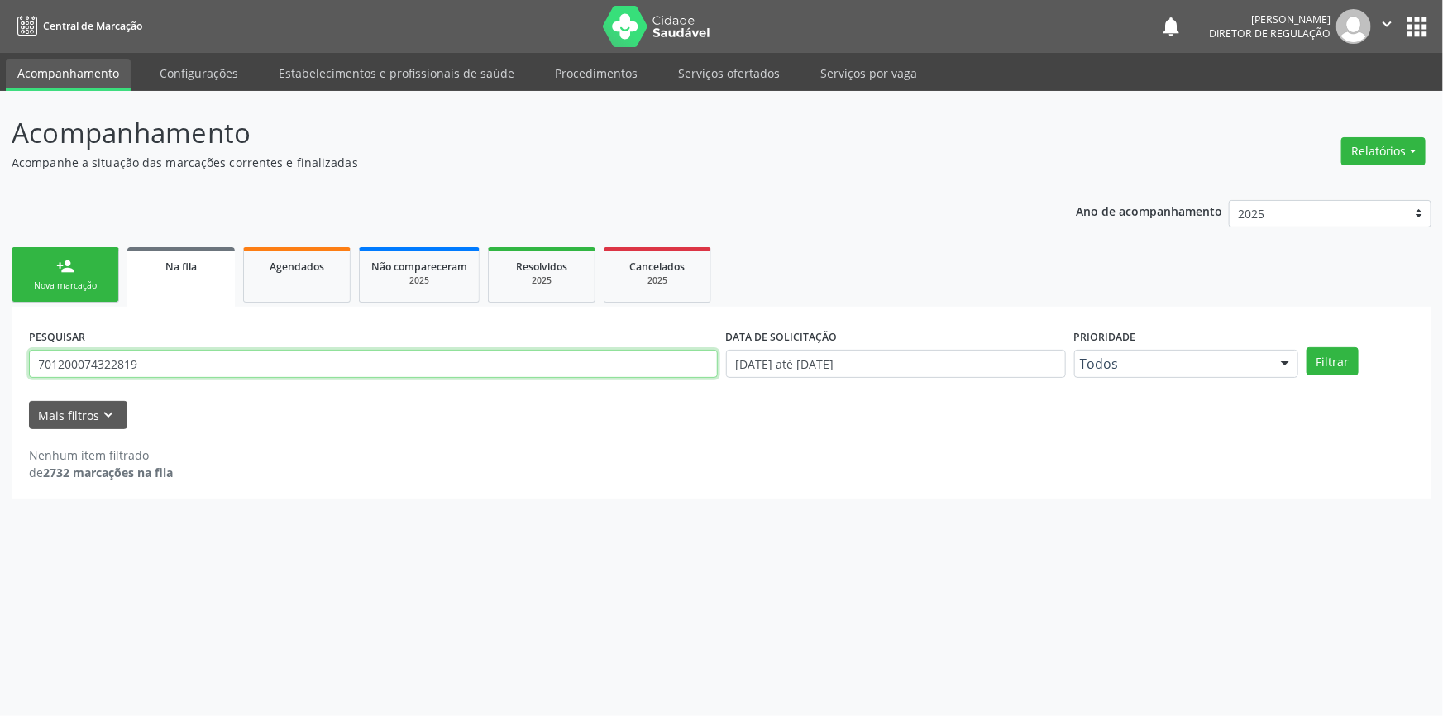
drag, startPoint x: 157, startPoint y: 356, endPoint x: 0, endPoint y: 342, distance: 157.8
click at [0, 342] on div "Acompanhamento Acompanhe a situação das marcações correntes e finalizadas Relat…" at bounding box center [721, 403] width 1443 height 625
type input "7"
type input "700202948829324"
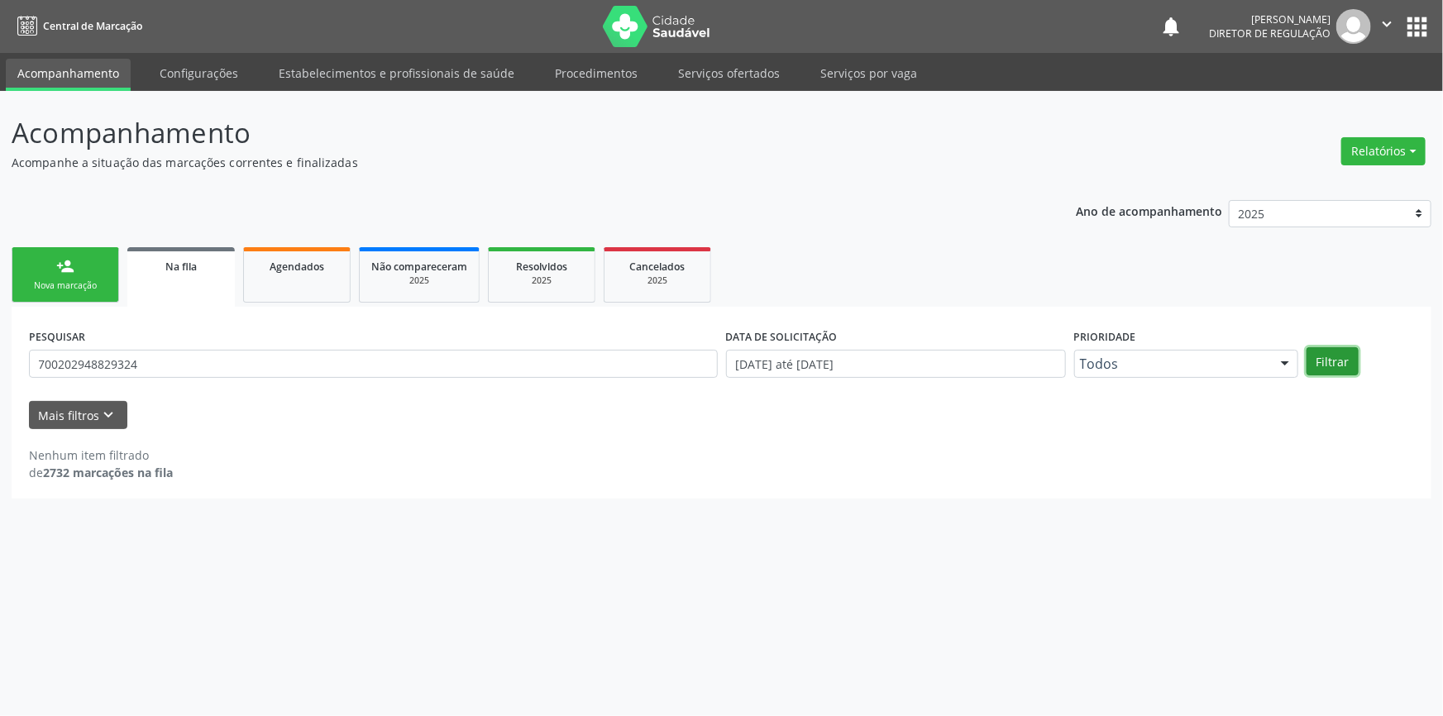
click at [1348, 349] on button "Filtrar" at bounding box center [1333, 361] width 52 height 28
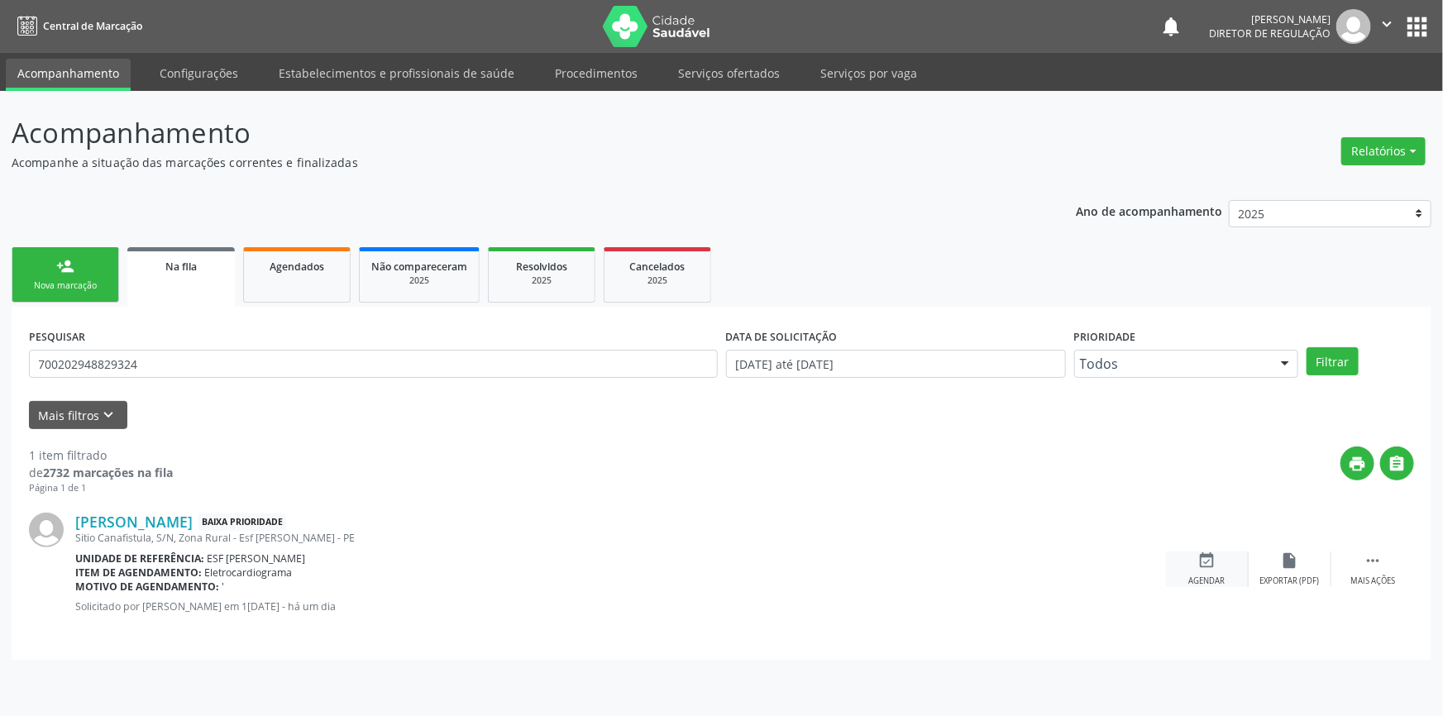
click at [1217, 552] on div "event_available Agendar" at bounding box center [1207, 570] width 83 height 36
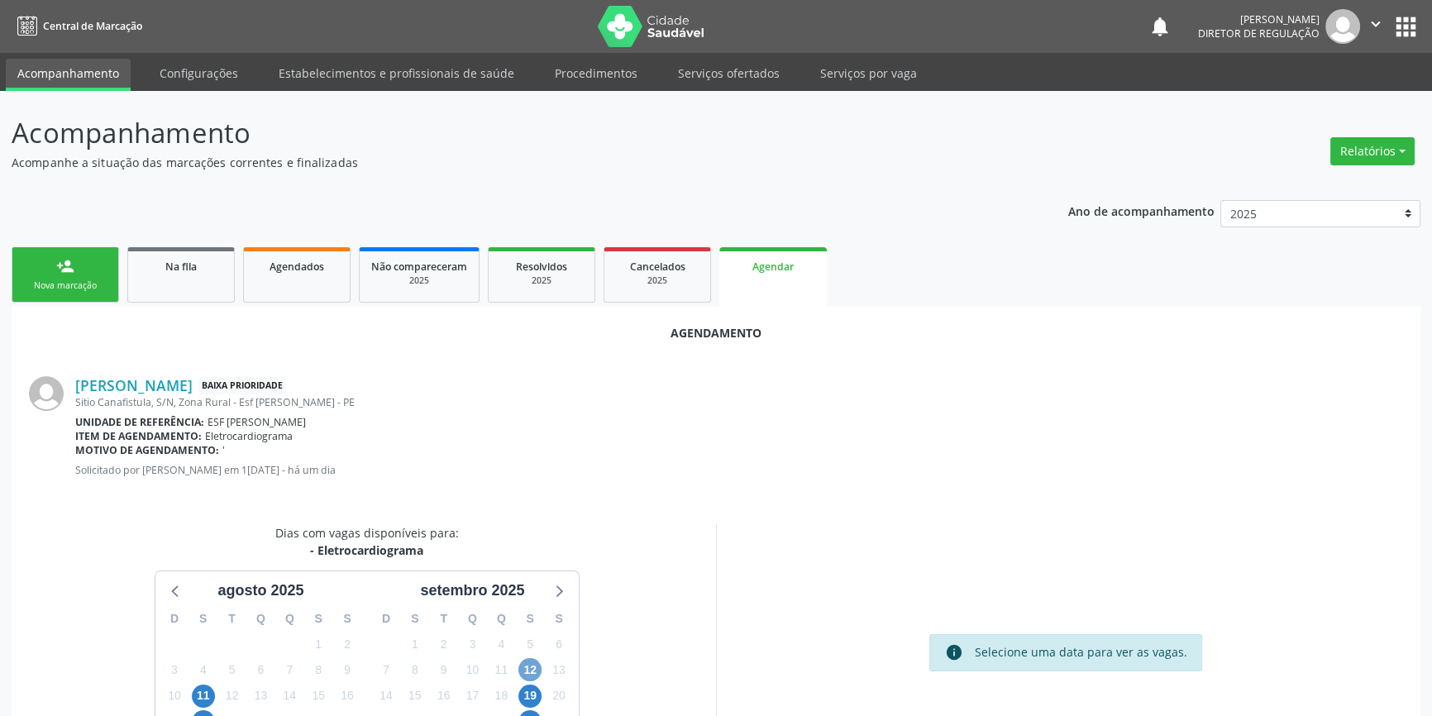
click at [533, 664] on span "12" at bounding box center [530, 669] width 23 height 23
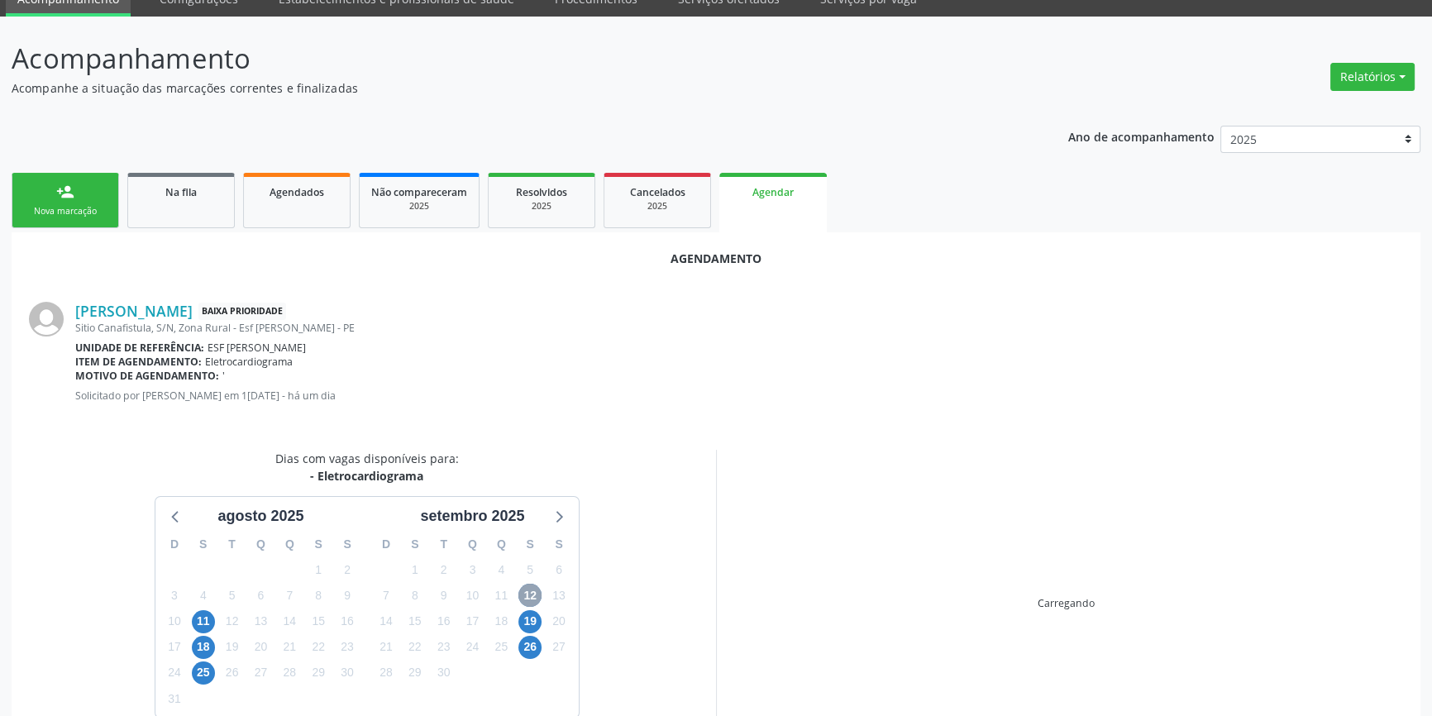
scroll to position [143, 0]
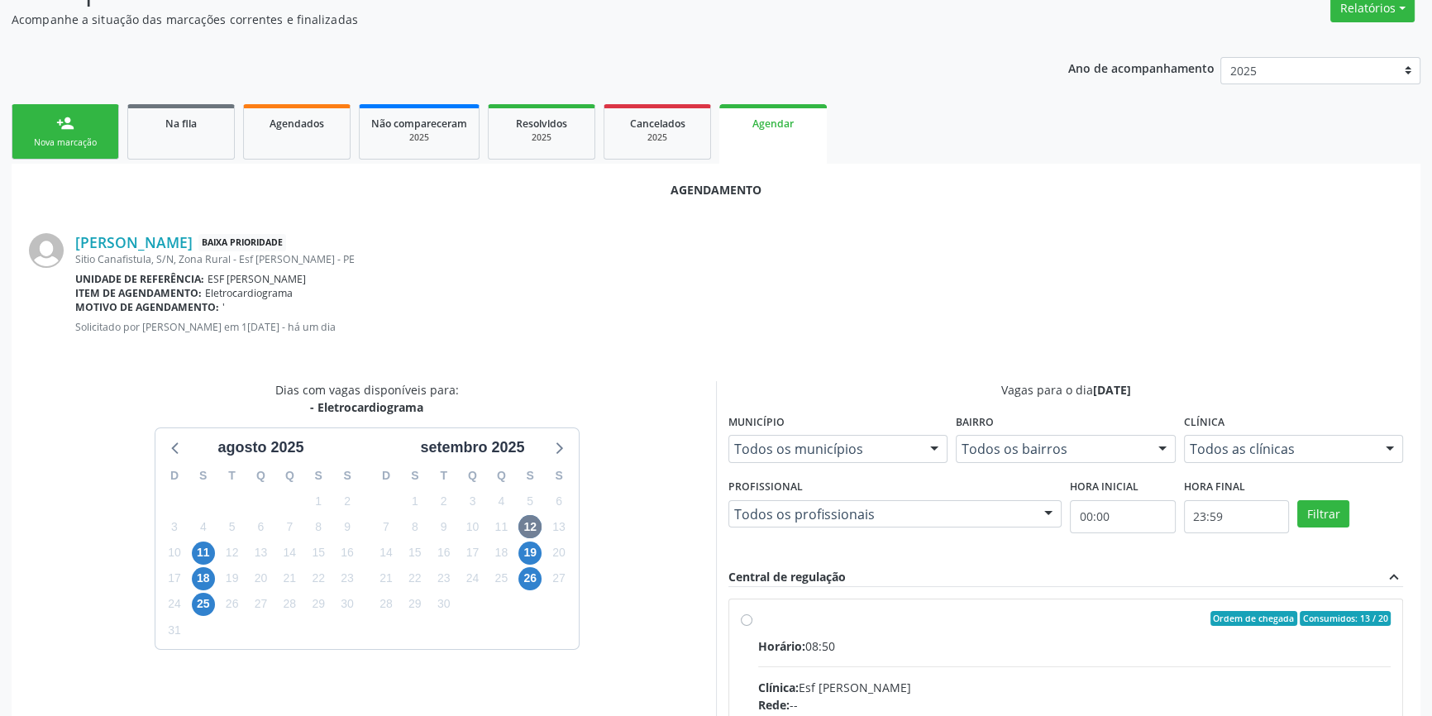
click at [743, 619] on input "Ordem de chegada Consumidos: 13 / 20 Horário: 08:50 Clínica: Esf [PERSON_NAME]:…" at bounding box center [747, 618] width 12 height 15
radio input "true"
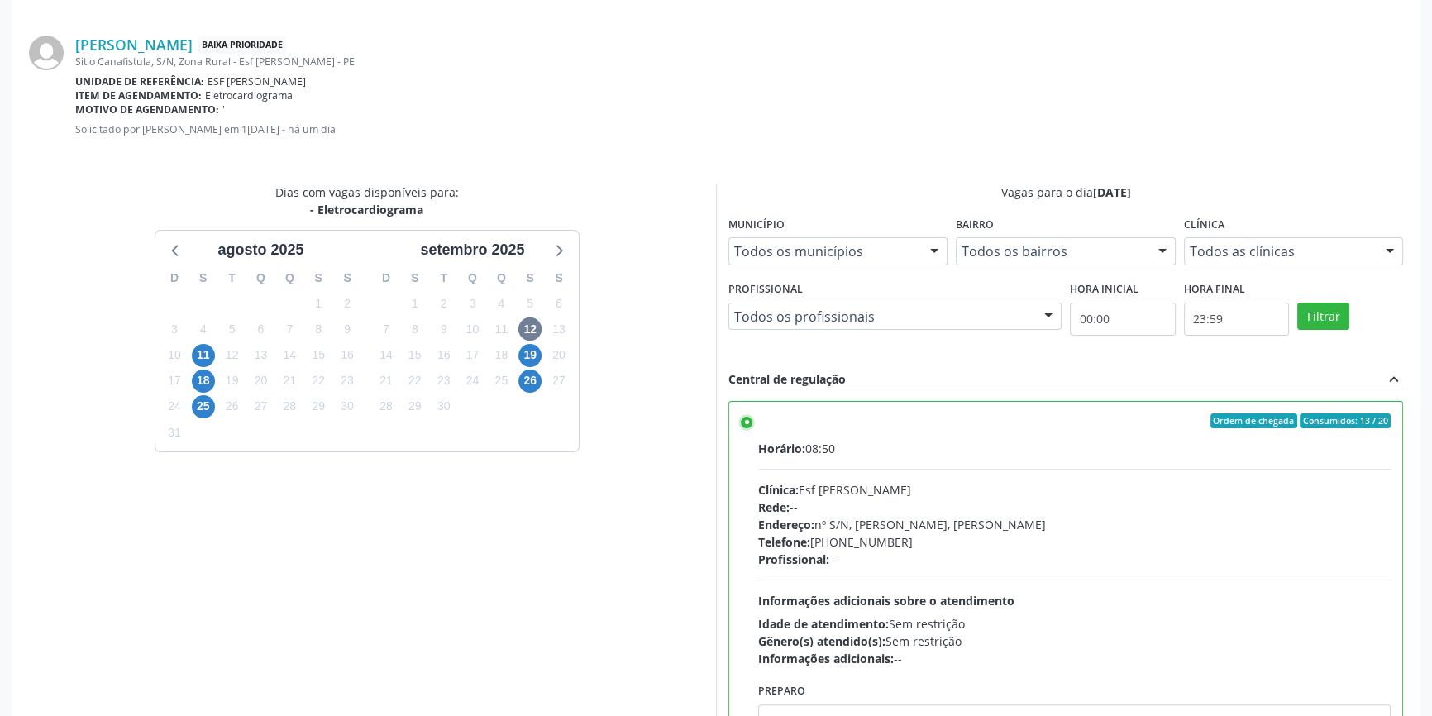
scroll to position [412, 0]
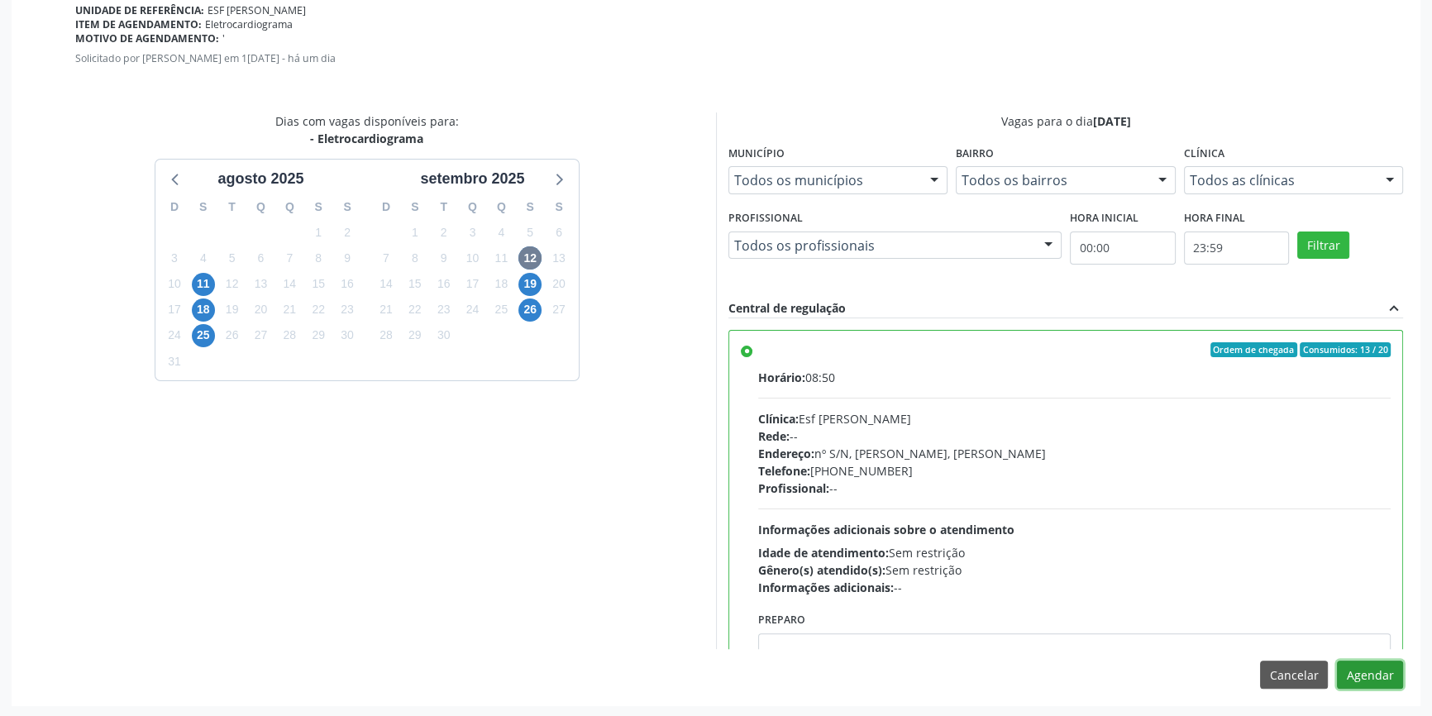
click at [1345, 670] on button "Agendar" at bounding box center [1370, 675] width 66 height 28
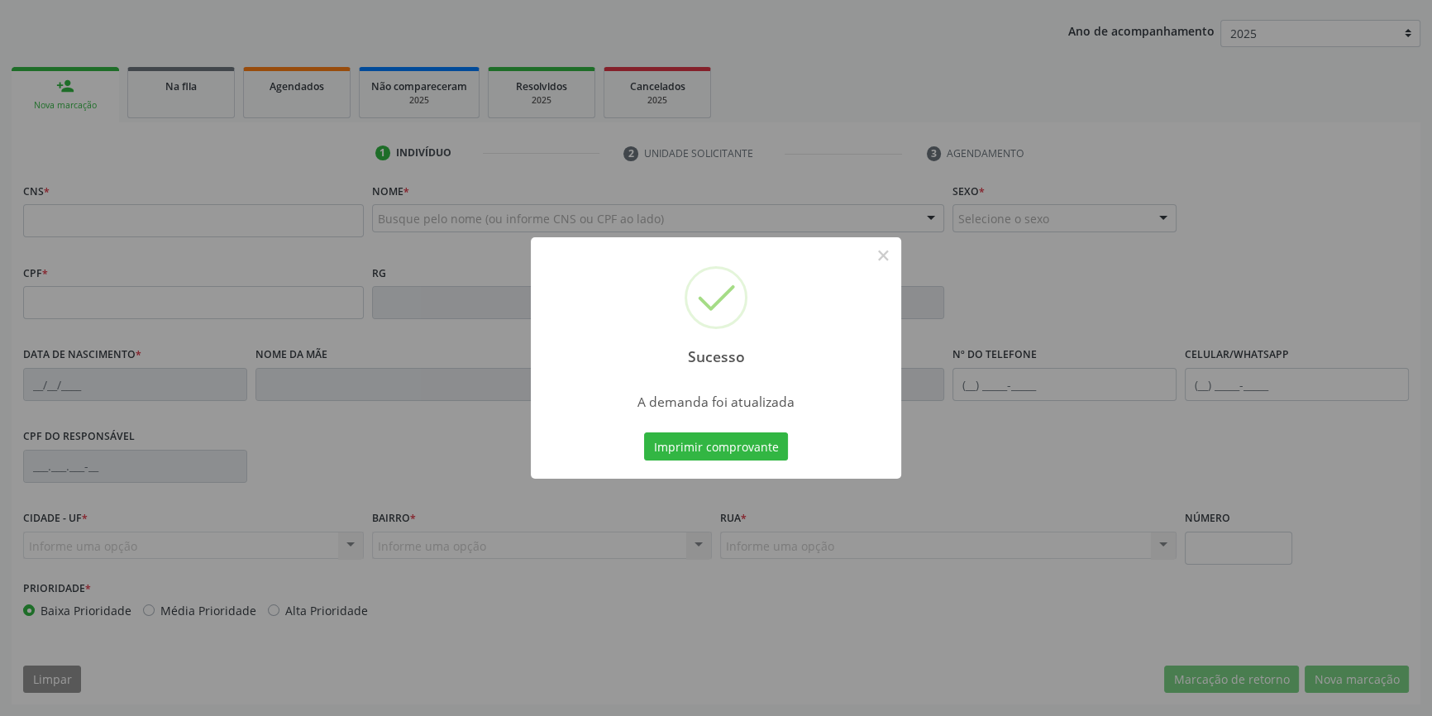
scroll to position [179, 0]
click at [756, 456] on button "Imprimir comprovante" at bounding box center [716, 447] width 144 height 28
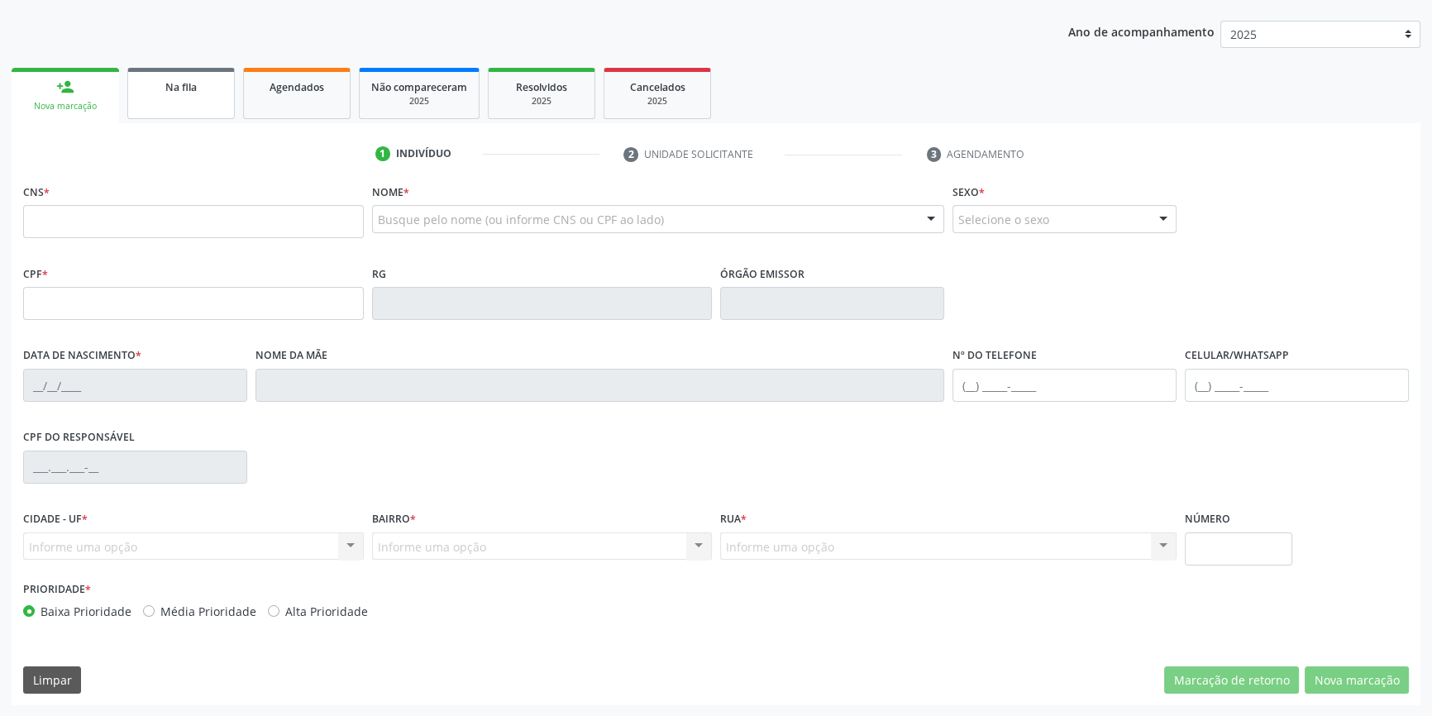
click at [175, 108] on link "Na fila" at bounding box center [181, 93] width 108 height 51
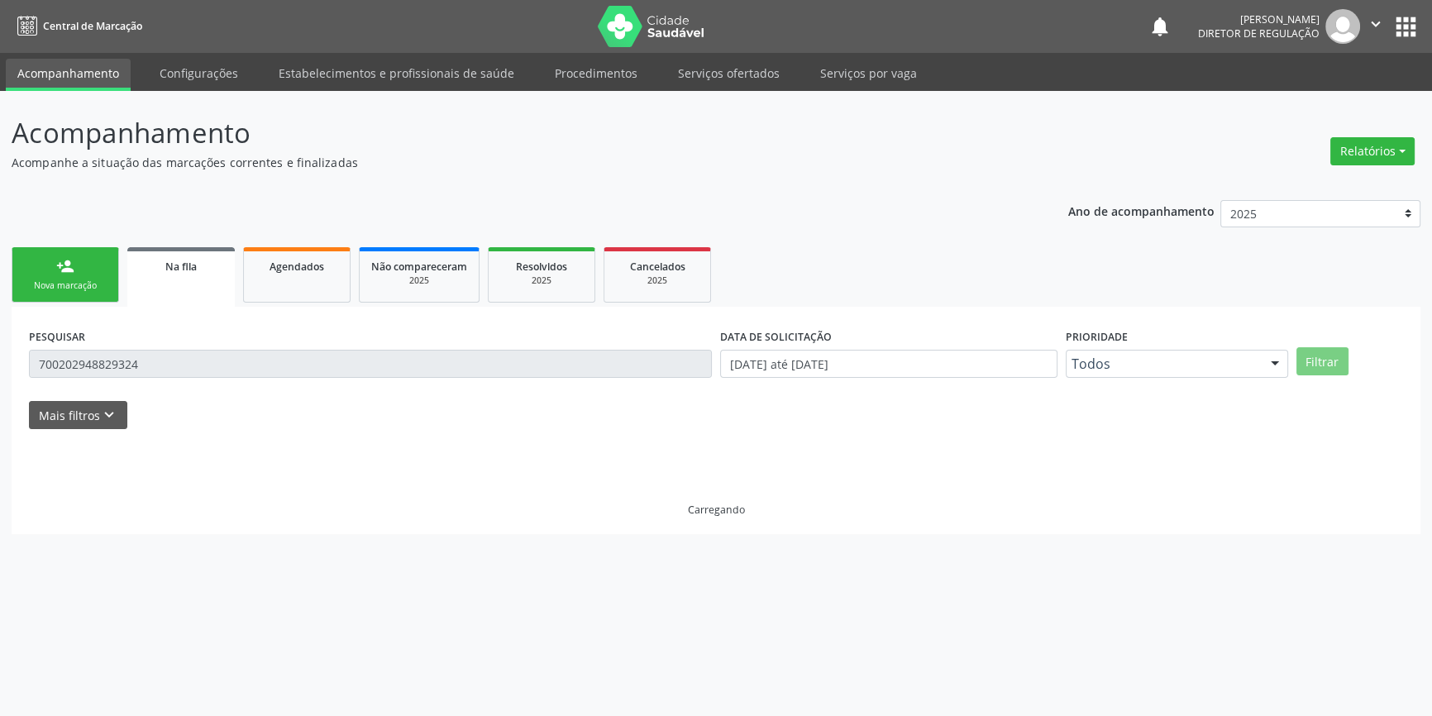
scroll to position [0, 0]
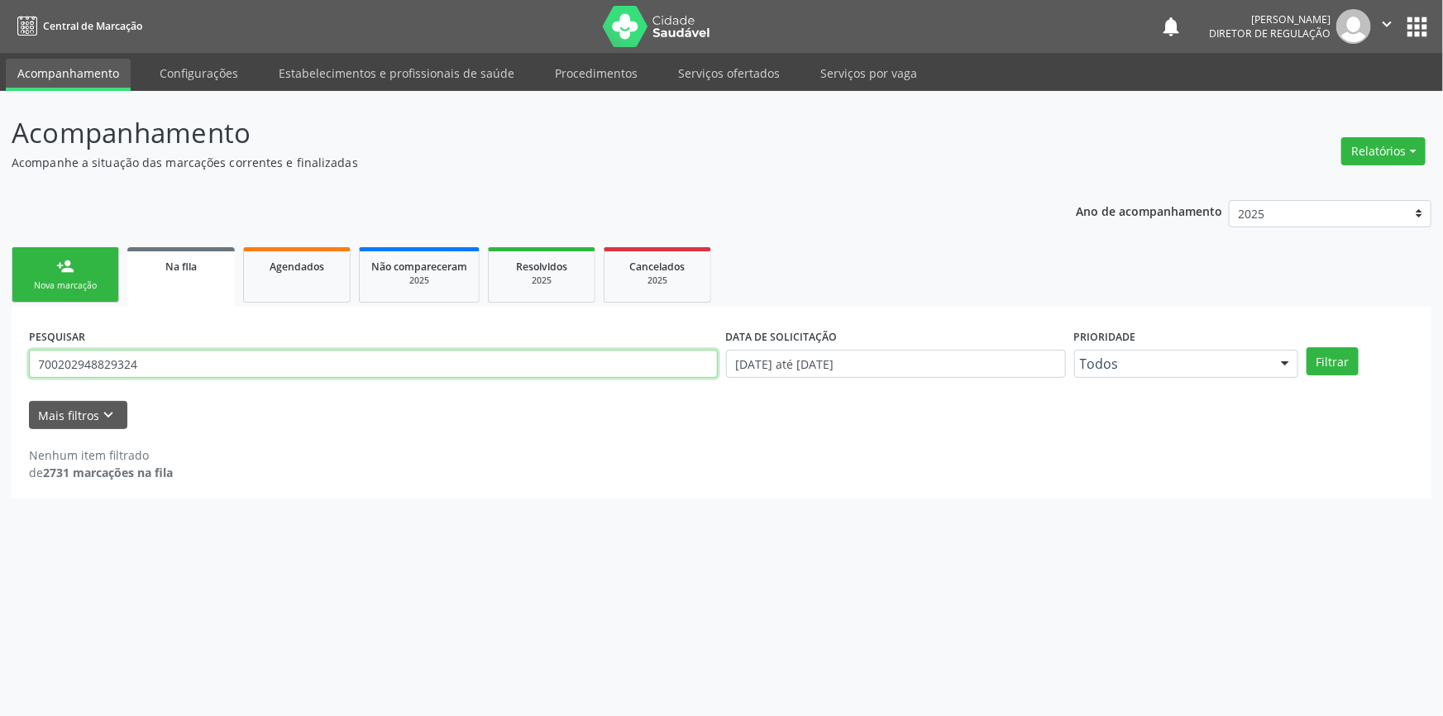
drag, startPoint x: 160, startPoint y: 371, endPoint x: 7, endPoint y: 334, distance: 157.3
click at [0, 339] on div "Acompanhamento Acompanhe a situação das marcações correntes e finalizadas Relat…" at bounding box center [721, 403] width 1443 height 625
type input "700204997578722"
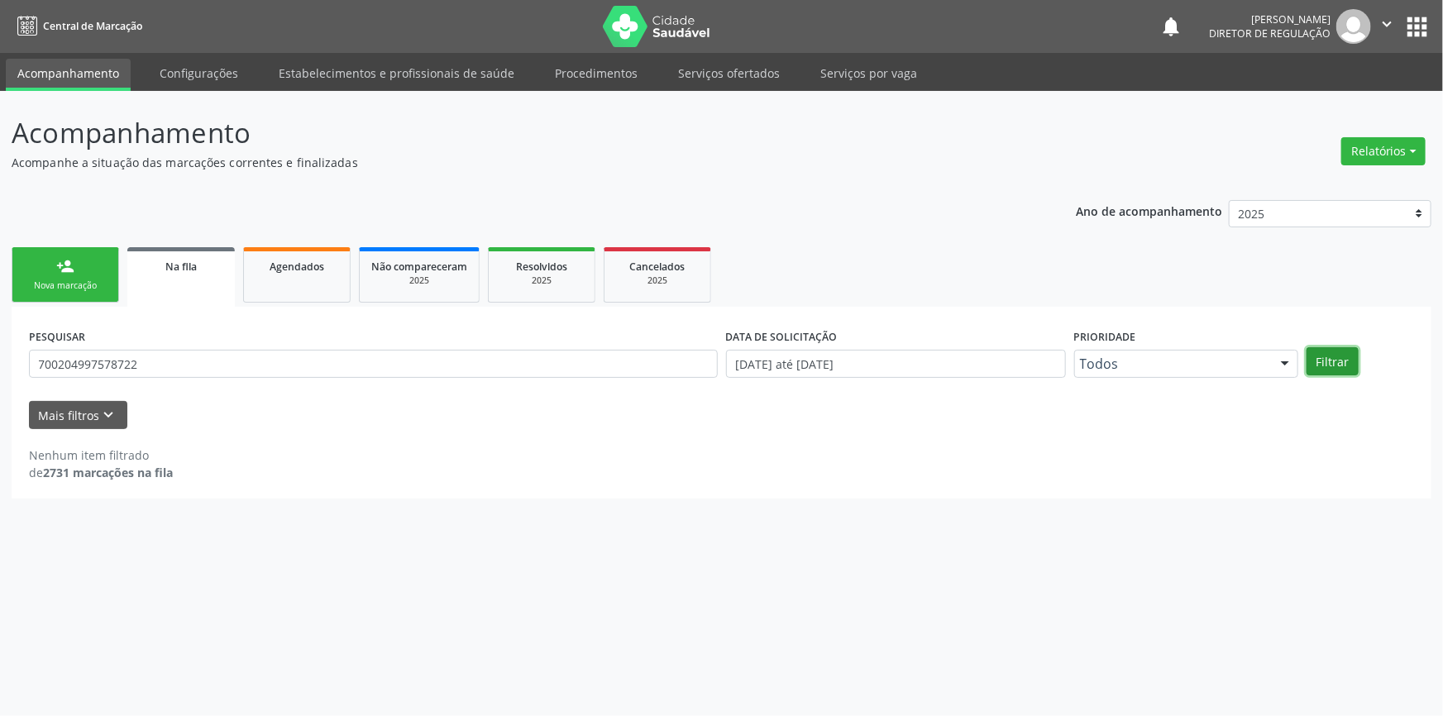
click at [1318, 355] on button "Filtrar" at bounding box center [1333, 361] width 52 height 28
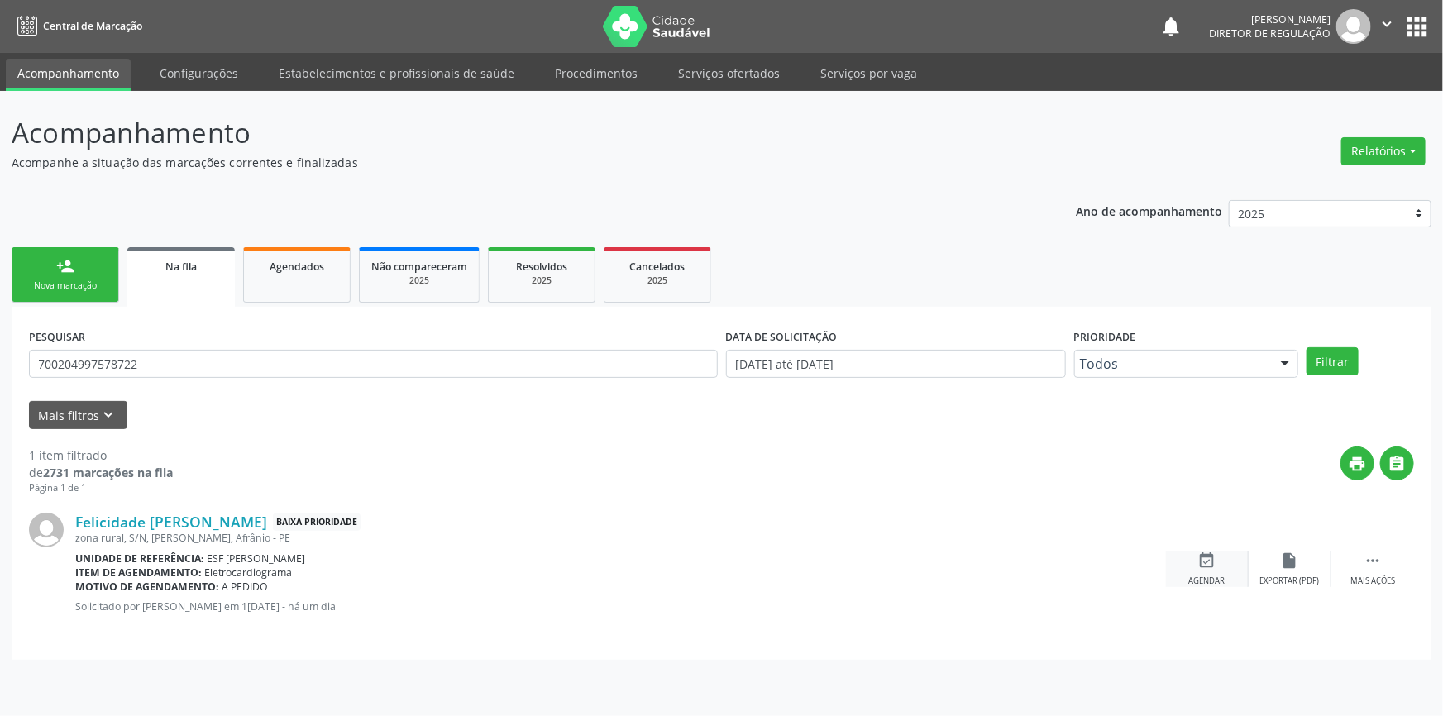
click at [1196, 580] on div "Agendar" at bounding box center [1207, 582] width 36 height 12
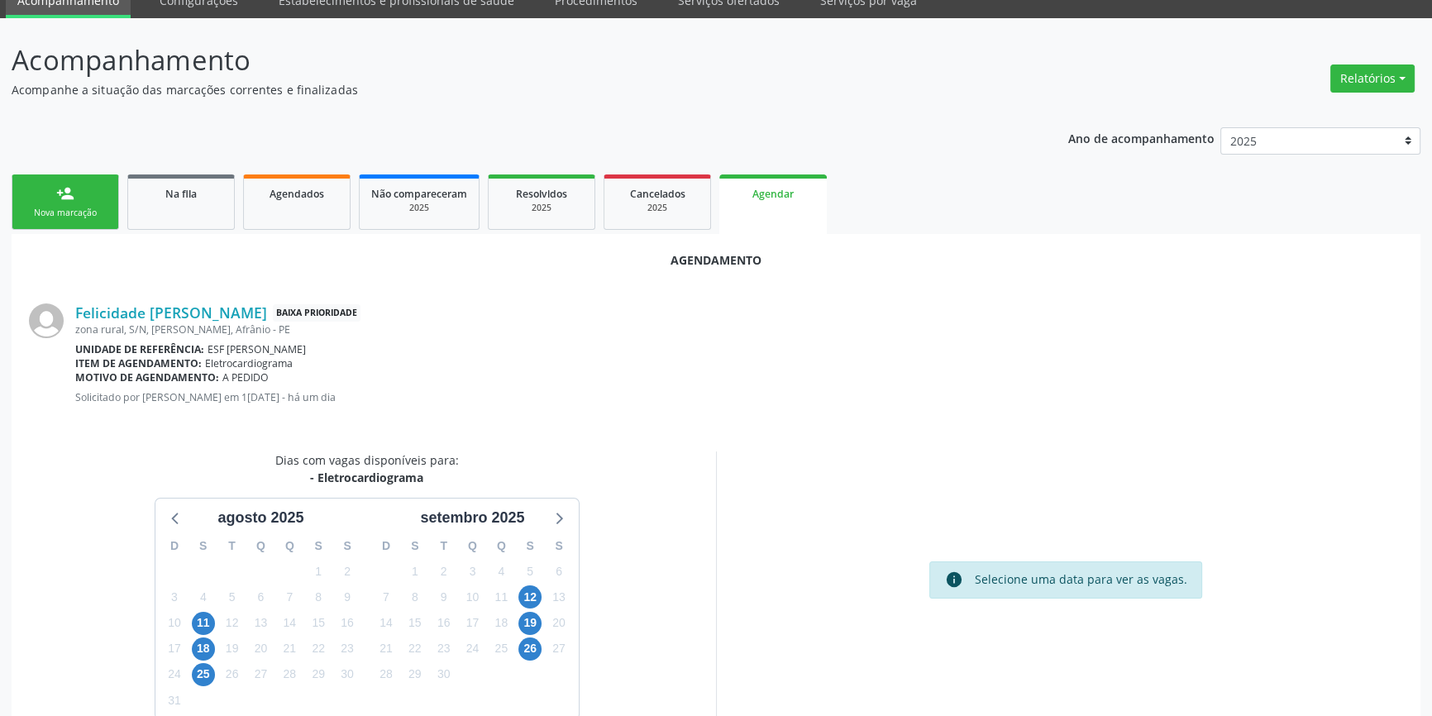
scroll to position [104, 0]
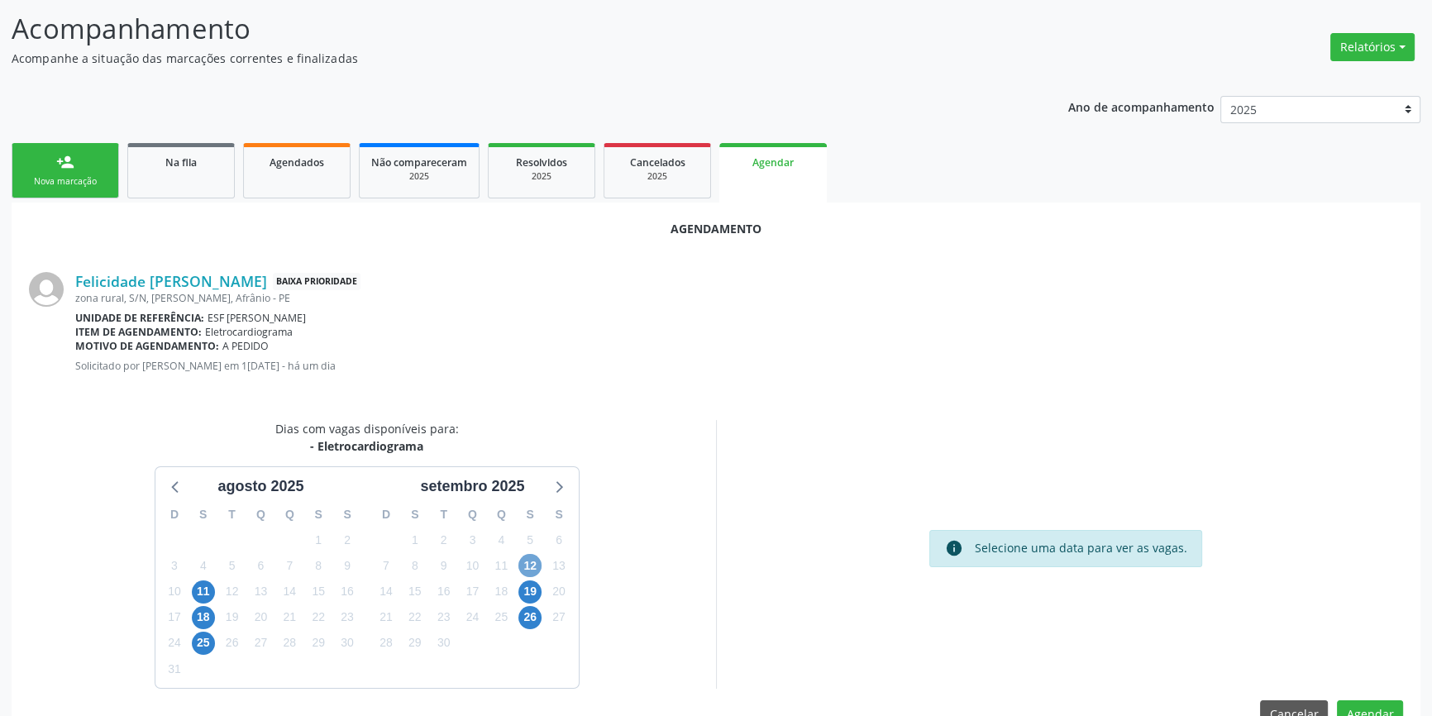
click at [527, 568] on span "12" at bounding box center [530, 565] width 23 height 23
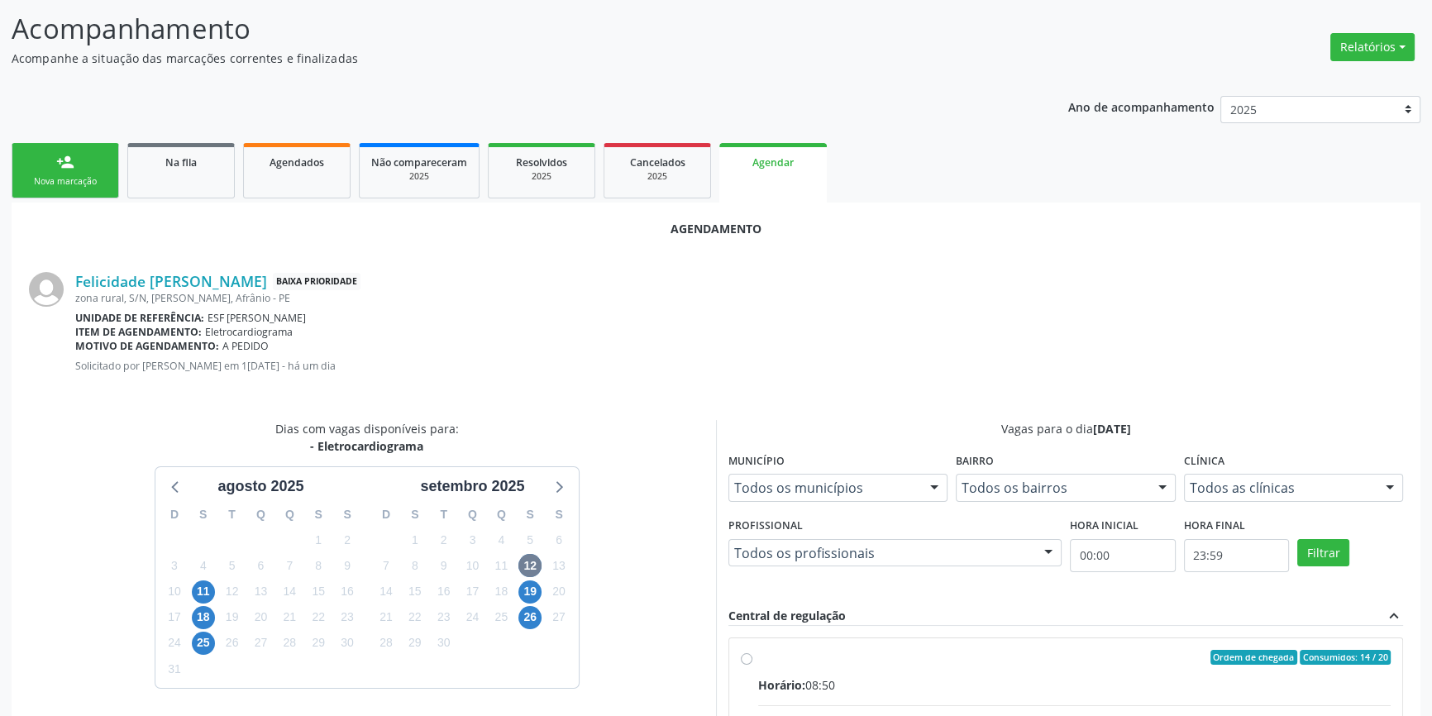
click at [767, 662] on div "Ordem de chegada Consumidos: 14 / 20" at bounding box center [1074, 657] width 633 height 15
click at [753, 662] on input "Ordem de chegada Consumidos: 14 / 20 Horário: 08:50 Clínica: Esf Isabel Gomes R…" at bounding box center [747, 657] width 12 height 15
radio input "true"
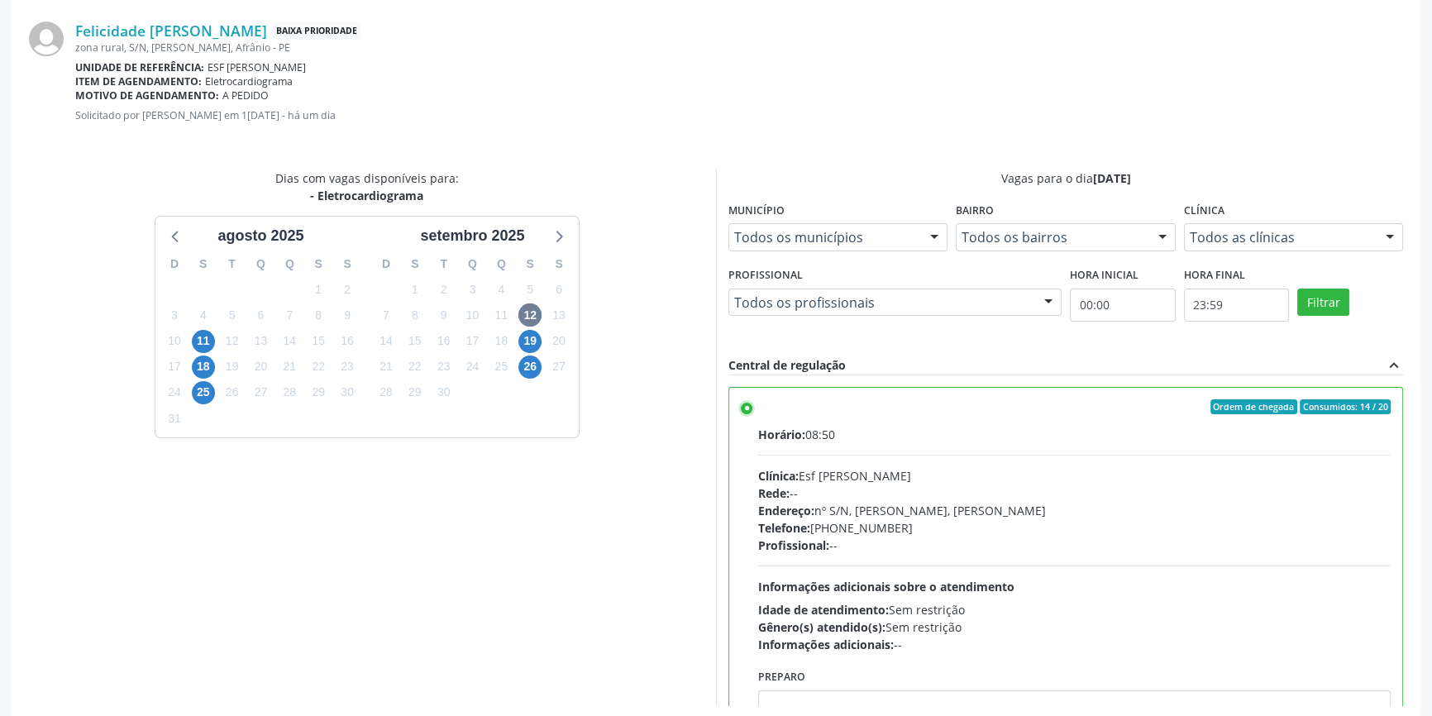
scroll to position [412, 0]
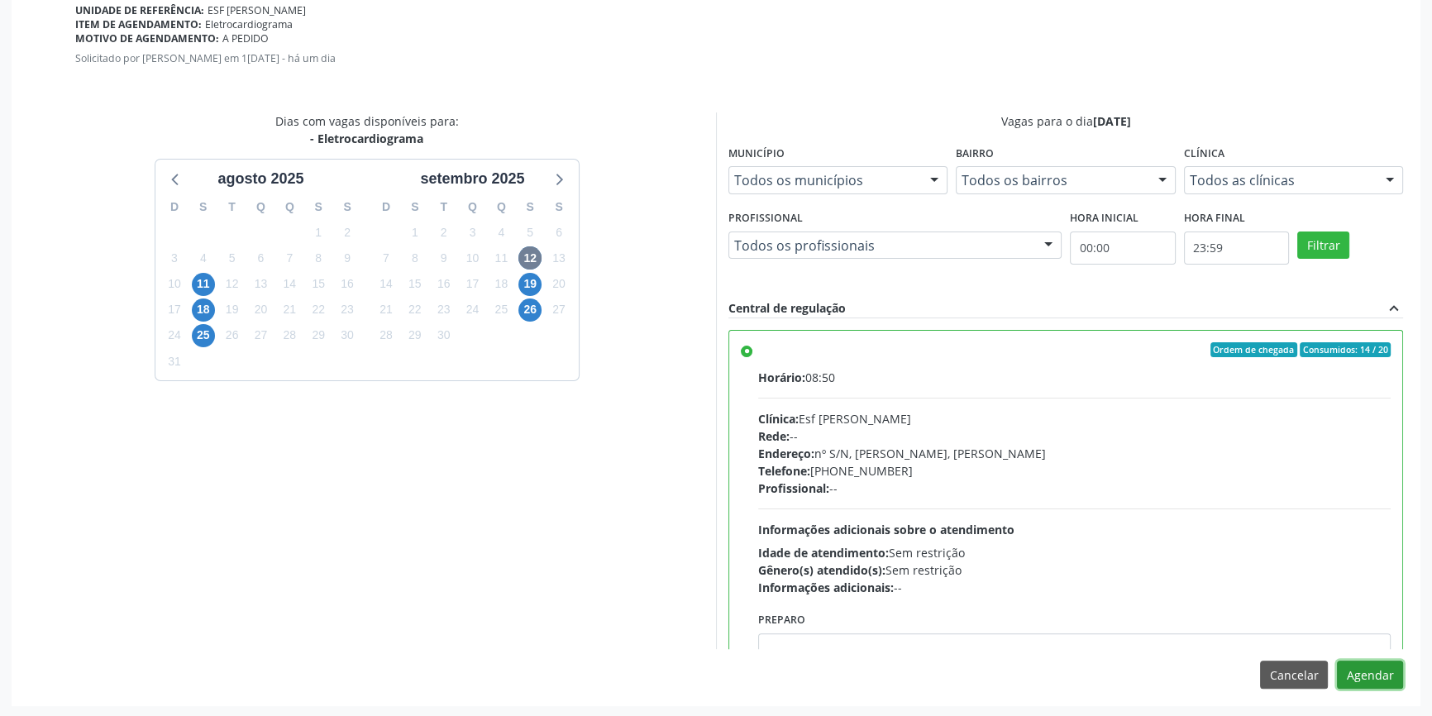
click at [1385, 672] on button "Agendar" at bounding box center [1370, 675] width 66 height 28
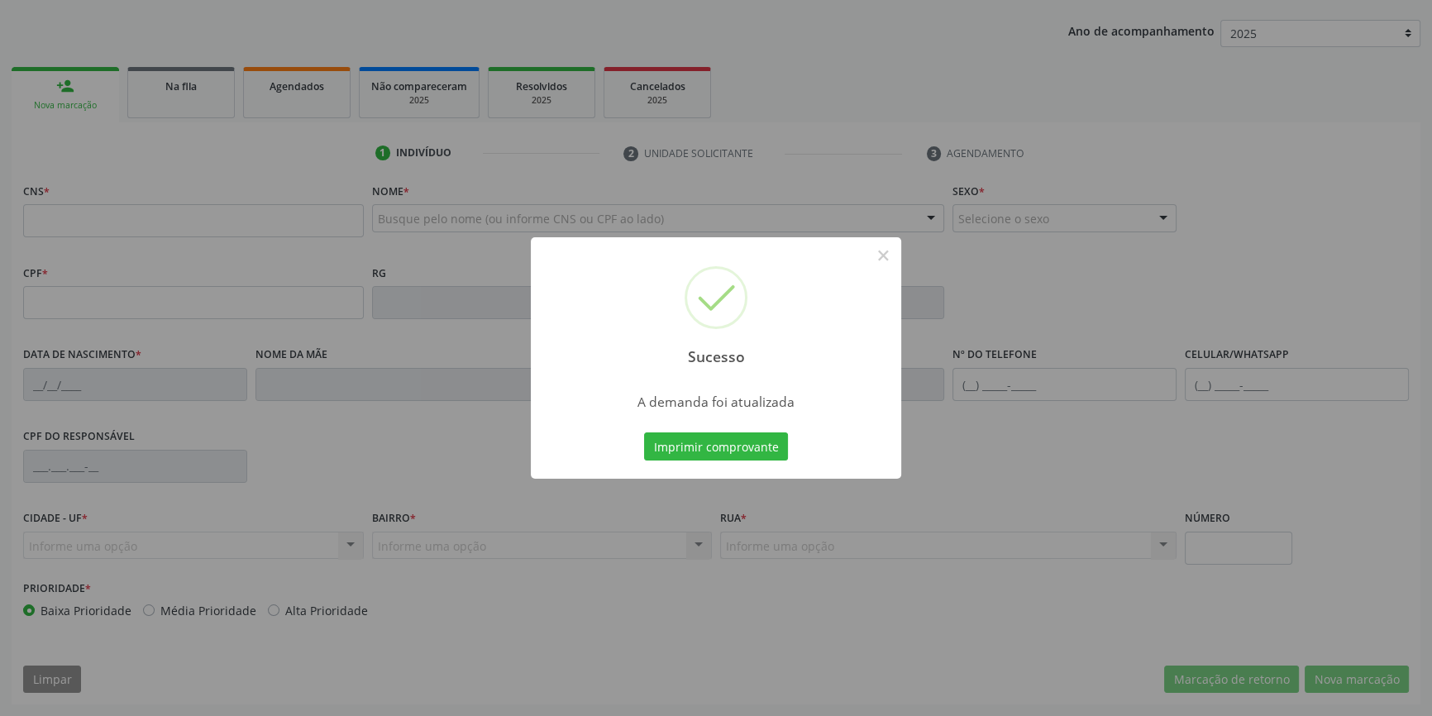
scroll to position [179, 0]
click at [734, 449] on button "Imprimir comprovante" at bounding box center [716, 447] width 144 height 28
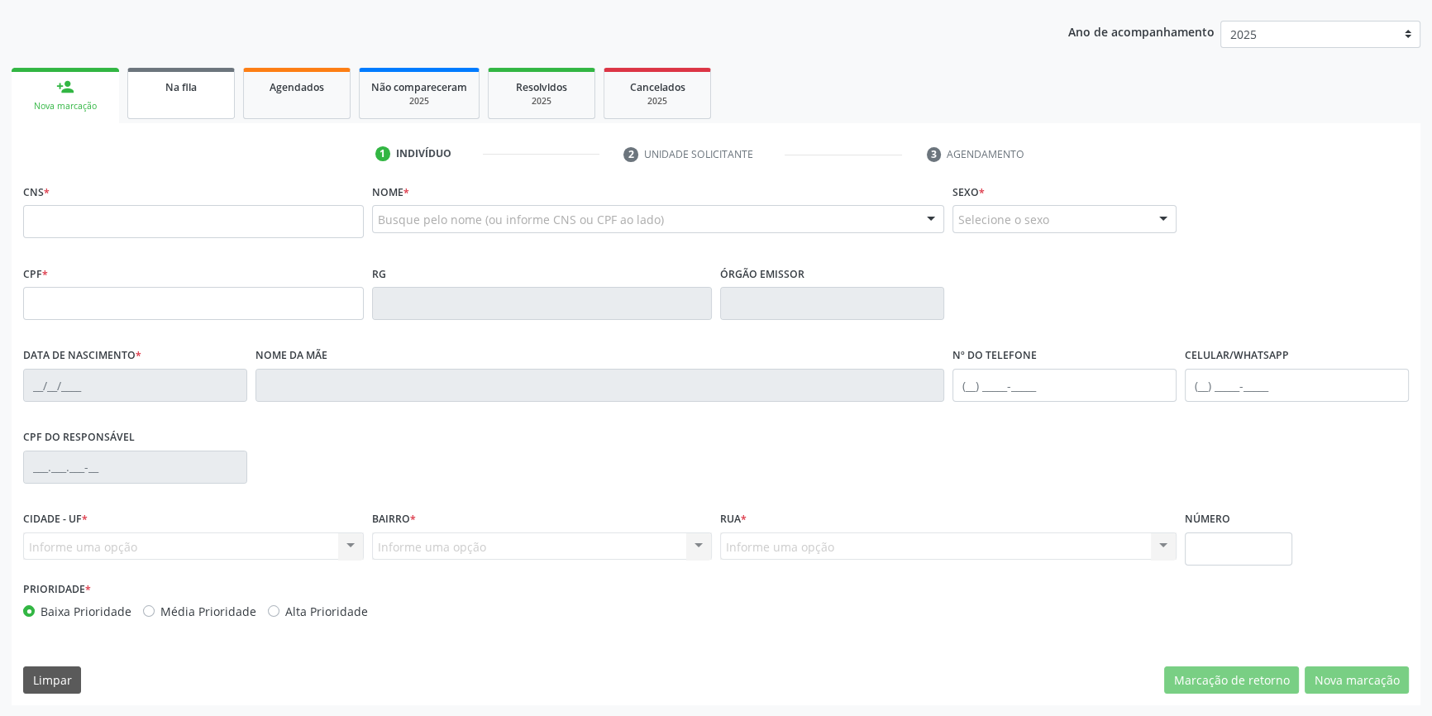
click at [162, 99] on link "Na fila" at bounding box center [181, 93] width 108 height 51
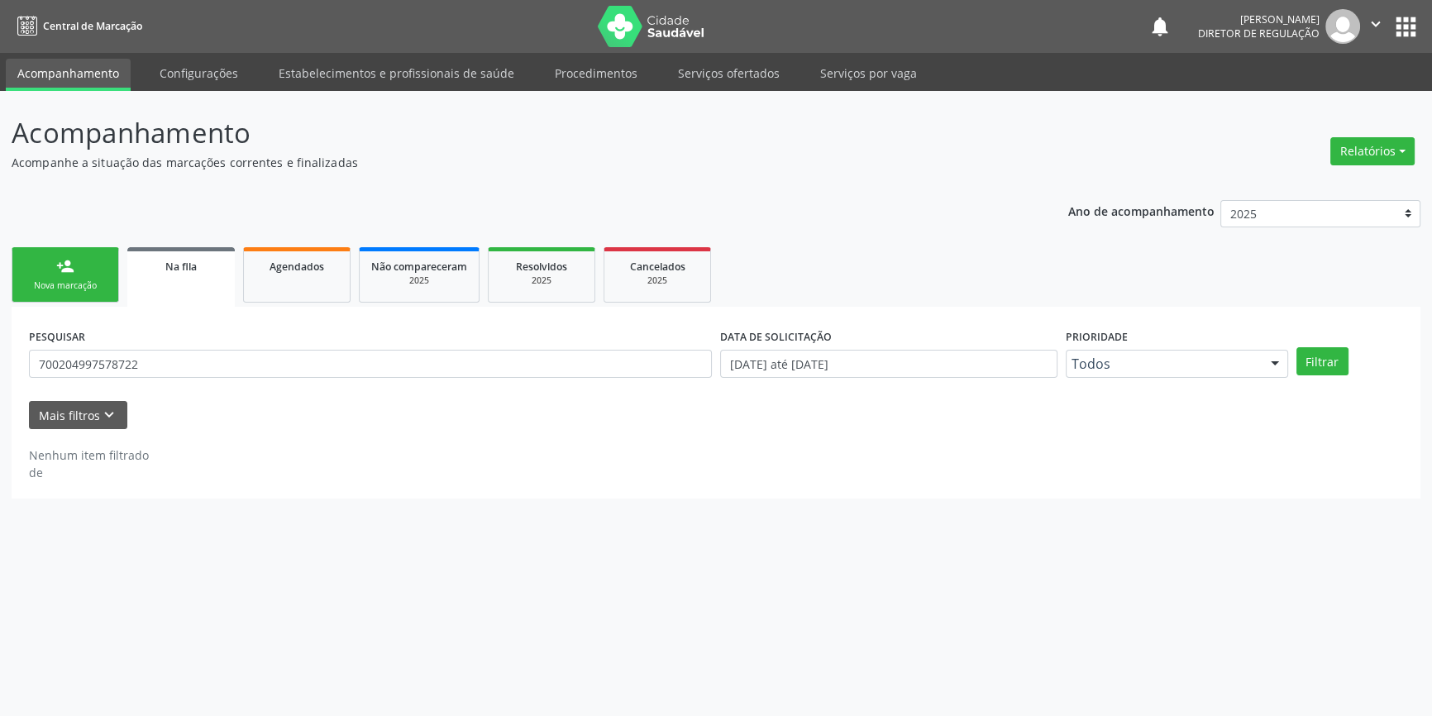
scroll to position [0, 0]
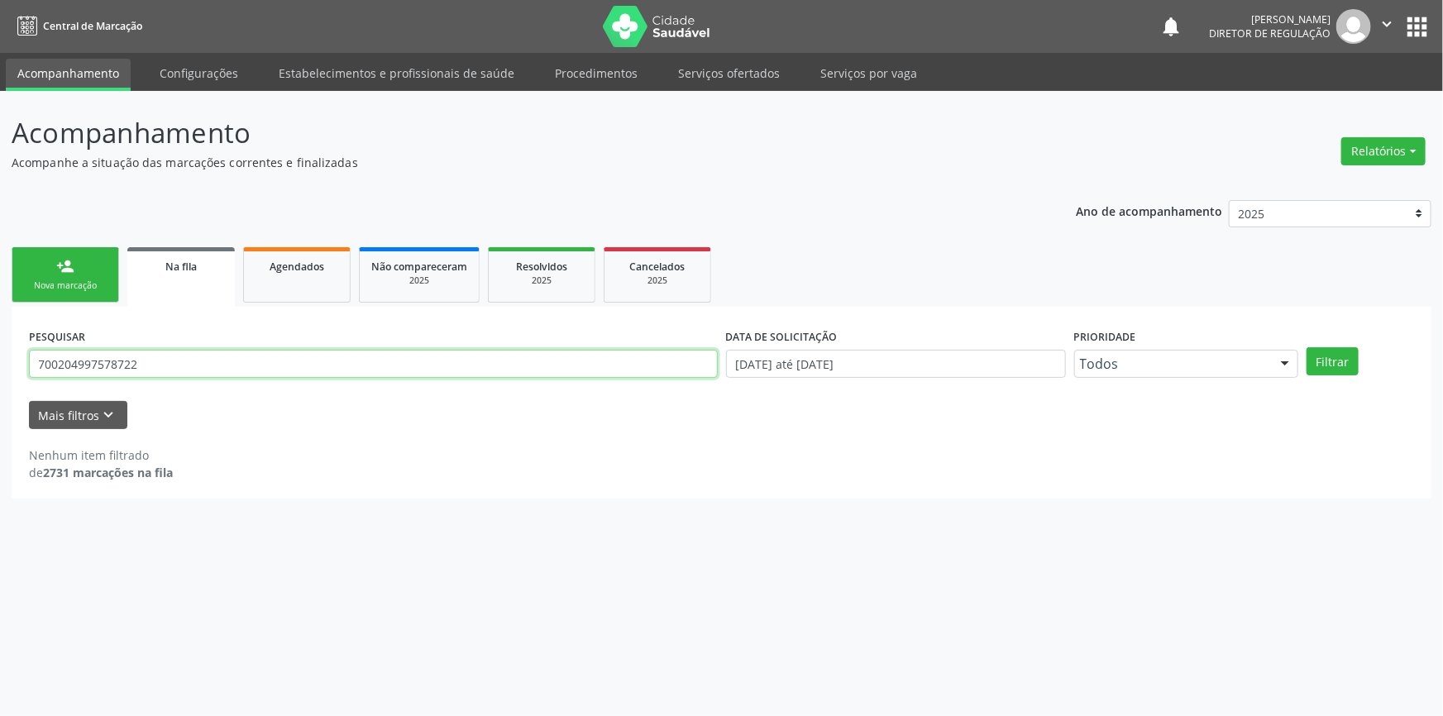
drag, startPoint x: 164, startPoint y: 371, endPoint x: 840, endPoint y: 250, distance: 687.3
click at [0, 323] on div "Acompanhamento Acompanhe a situação das marcações correntes e finalizadas Relat…" at bounding box center [721, 403] width 1443 height 625
type input "701104321946680"
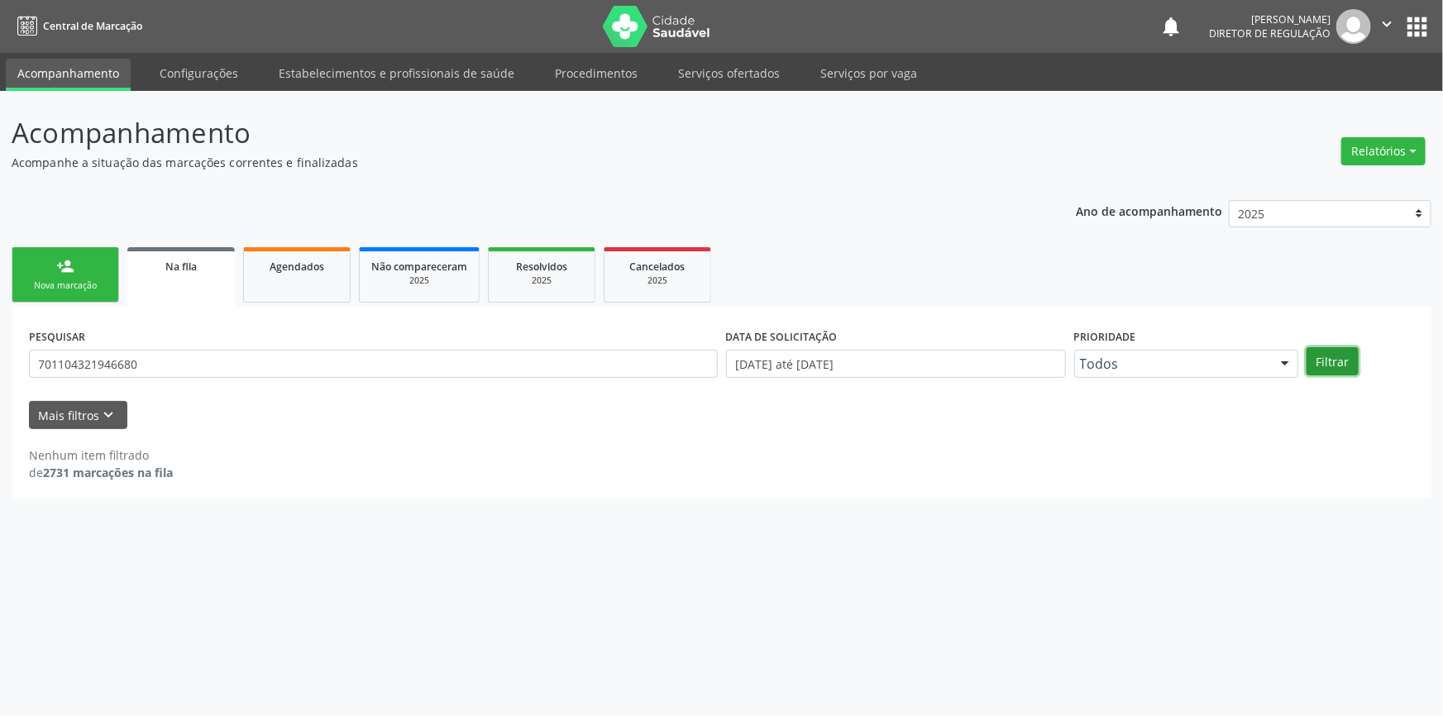
click at [1322, 366] on button "Filtrar" at bounding box center [1333, 361] width 52 height 28
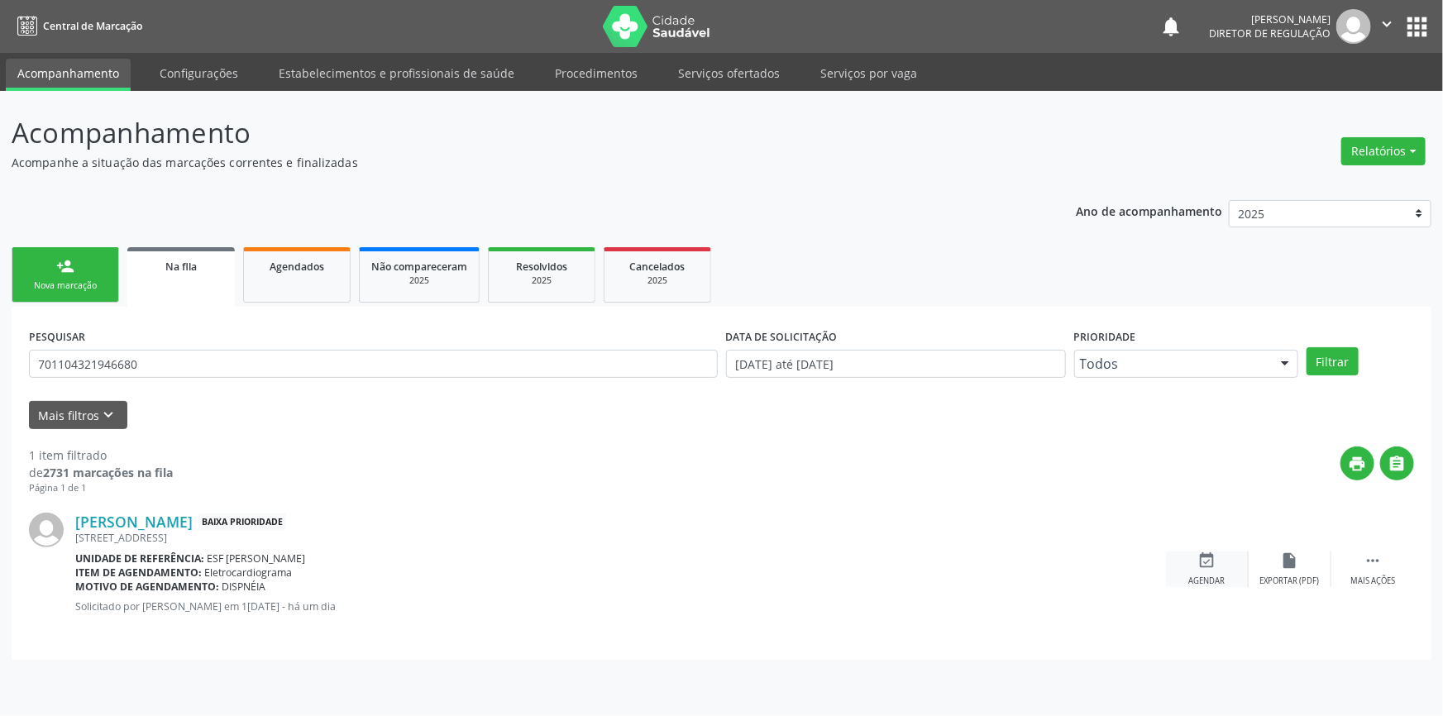
click at [1221, 572] on div "event_available Agendar" at bounding box center [1207, 570] width 83 height 36
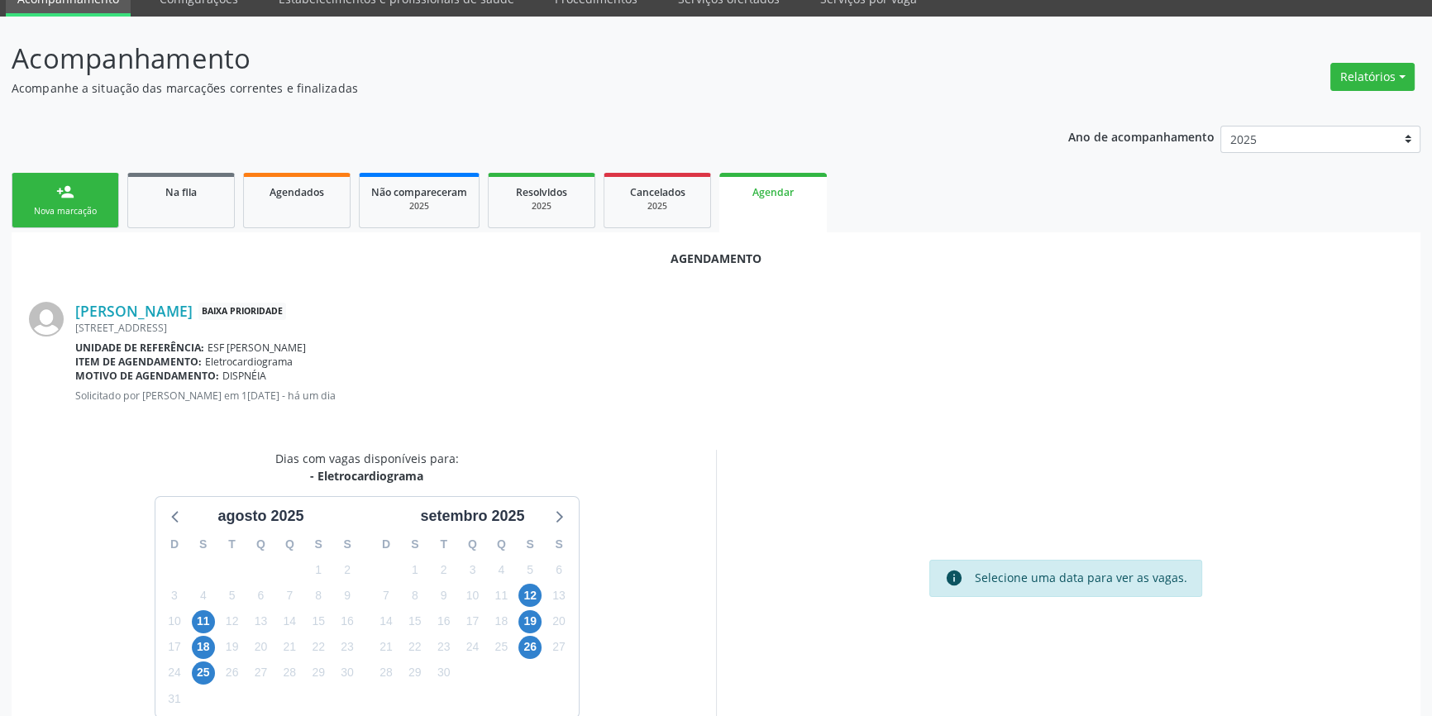
scroll to position [143, 0]
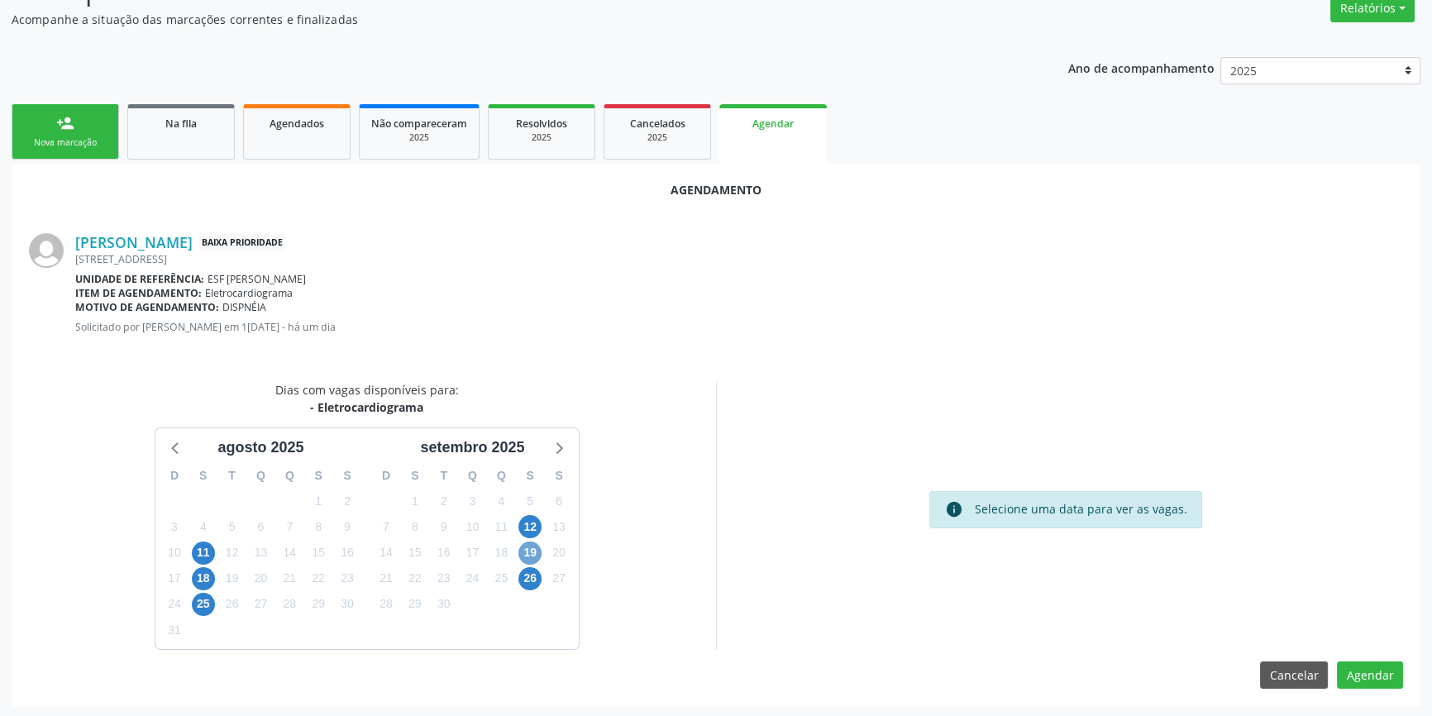
click at [528, 542] on span "19" at bounding box center [530, 553] width 23 height 23
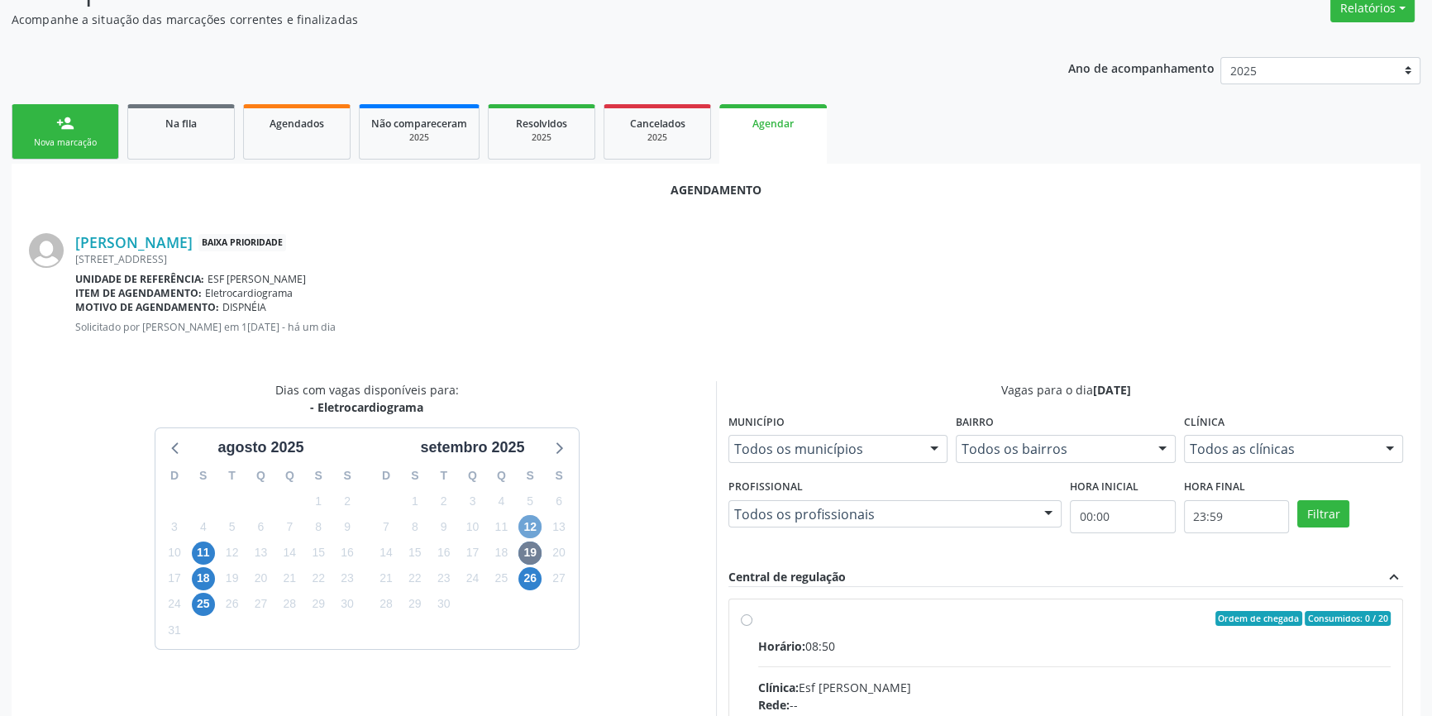
click at [530, 529] on span "12" at bounding box center [530, 526] width 23 height 23
click at [795, 615] on div "Ordem de chegada Consumidos: 15 / 20" at bounding box center [1074, 618] width 633 height 15
click at [753, 615] on input "Ordem de chegada Consumidos: 15 / 20 Horário: 08:50 Clínica: Esf Isabel Gomes R…" at bounding box center [747, 618] width 12 height 15
radio input "true"
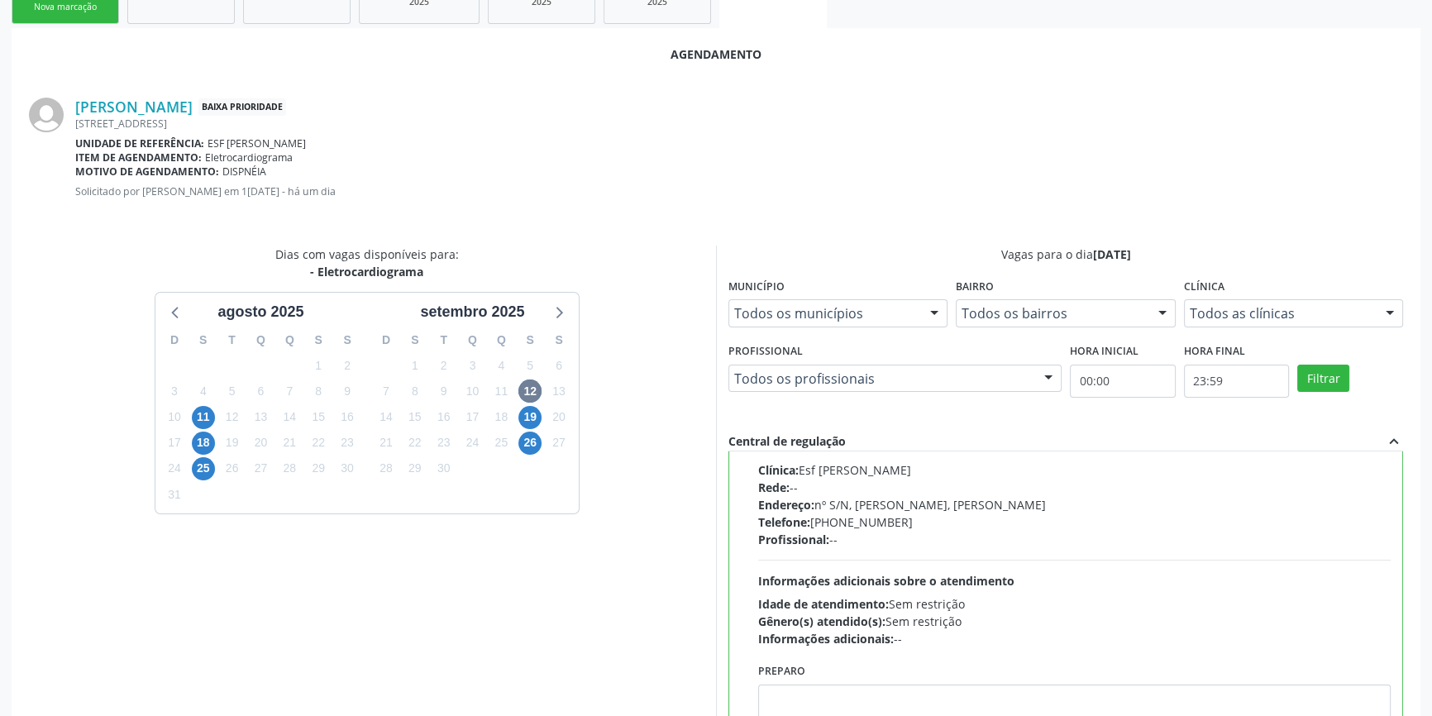
scroll to position [412, 0]
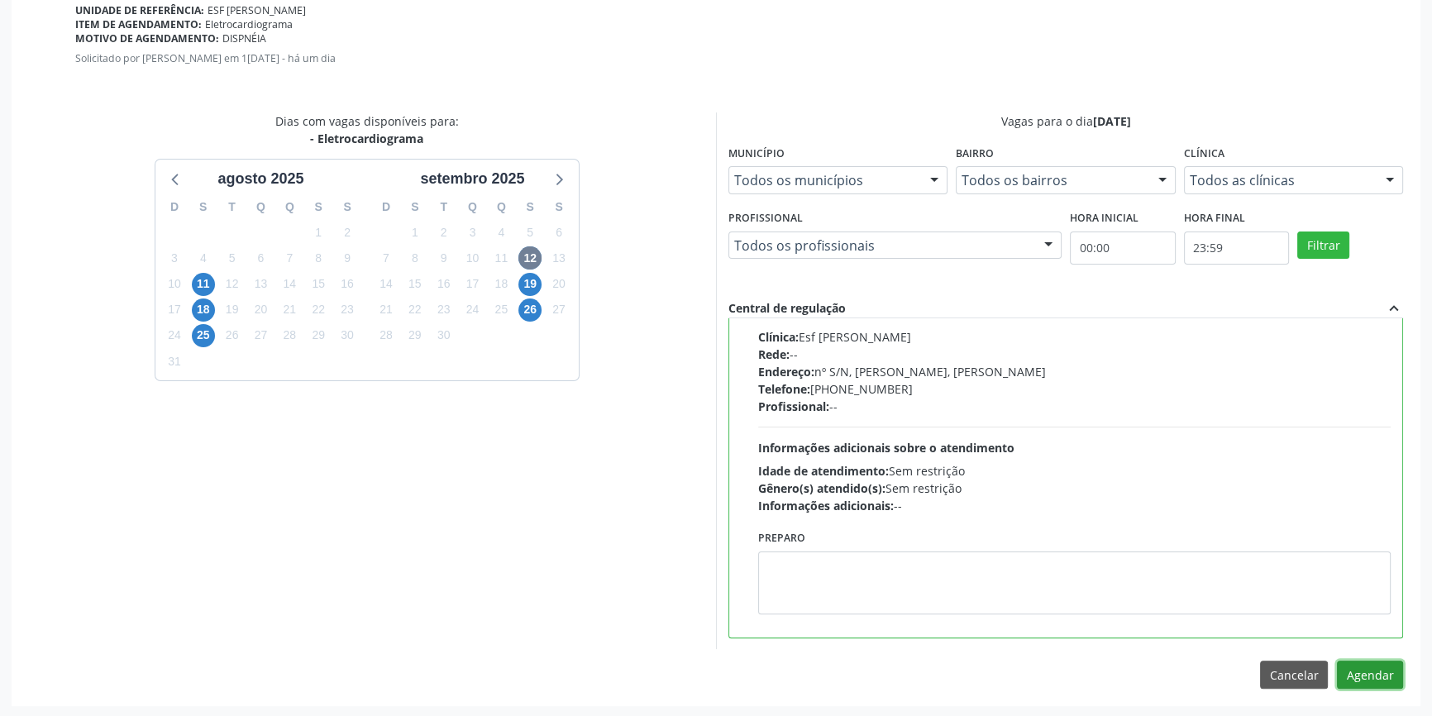
click at [1371, 677] on button "Agendar" at bounding box center [1370, 675] width 66 height 28
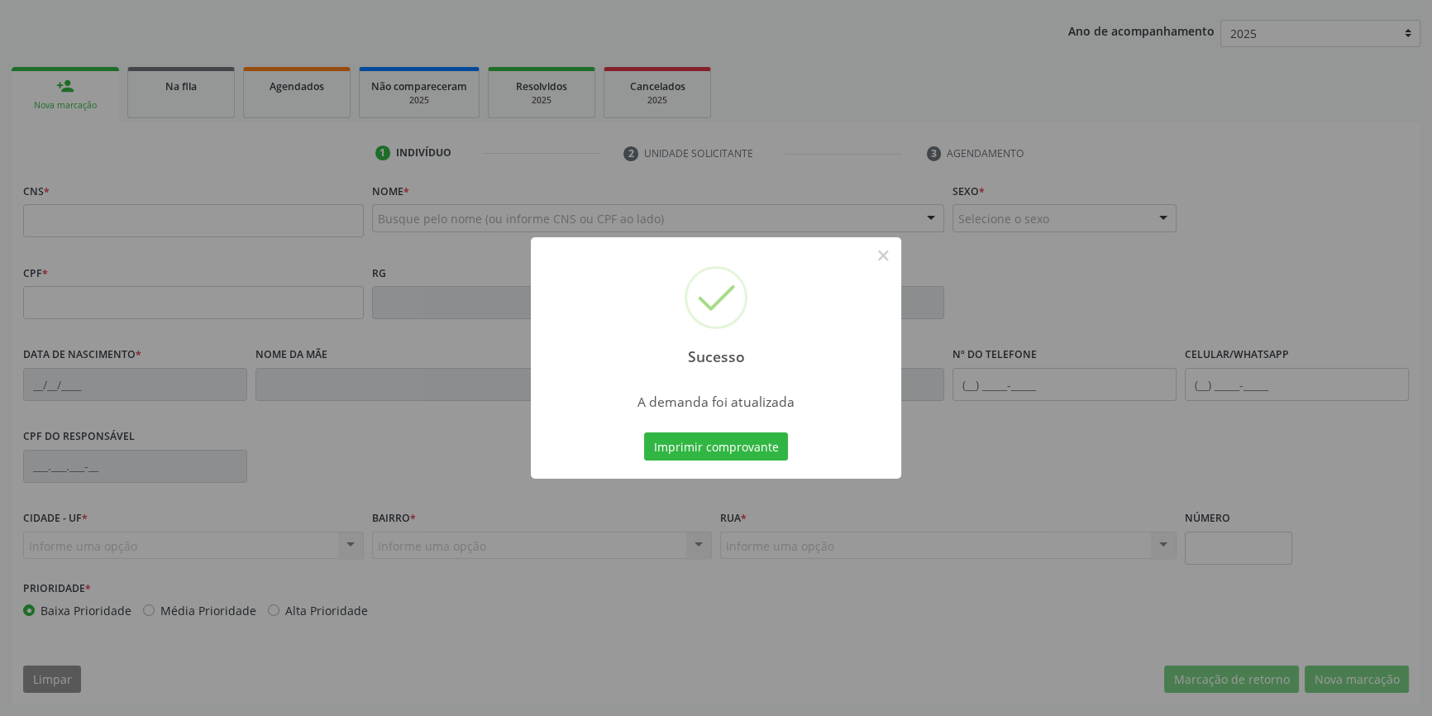
scroll to position [179, 0]
click at [743, 451] on button "Imprimir comprovante" at bounding box center [716, 447] width 144 height 28
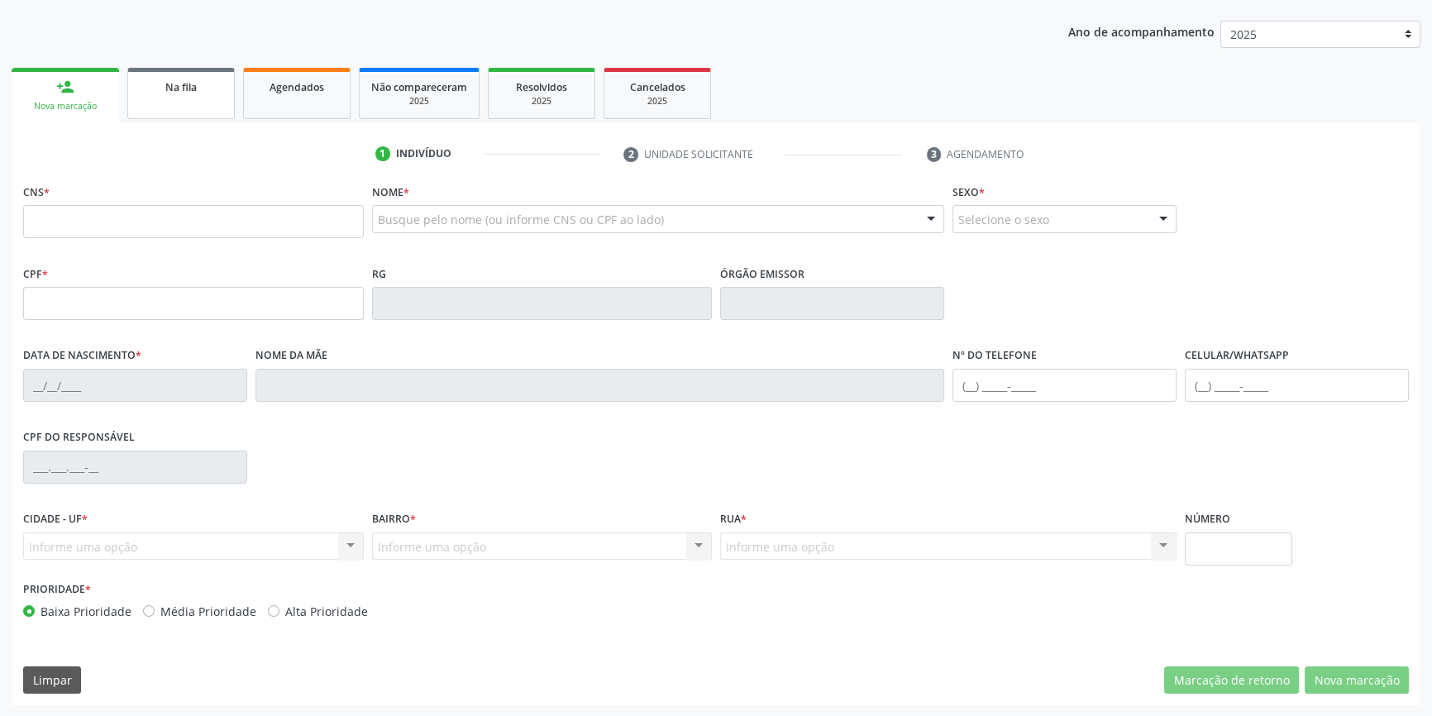
click at [157, 88] on div "Na fila" at bounding box center [181, 86] width 83 height 17
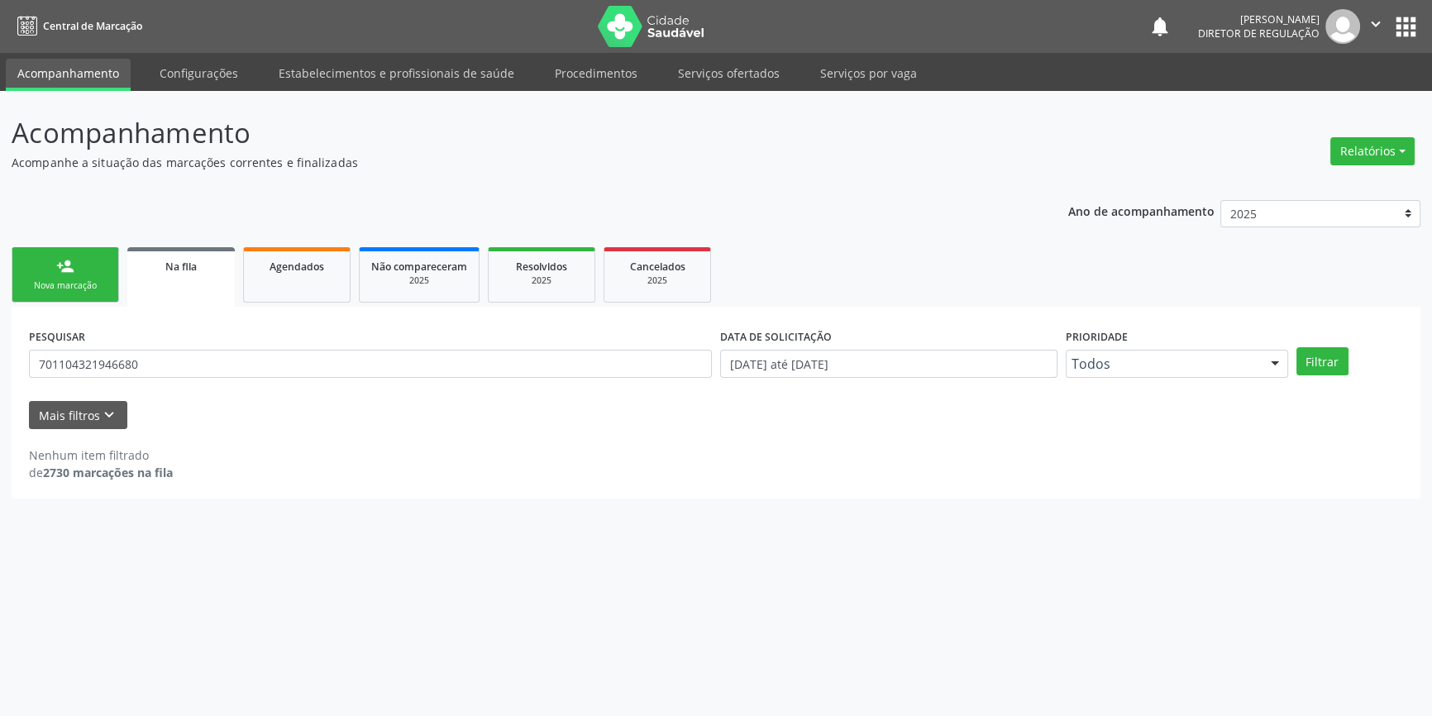
scroll to position [0, 0]
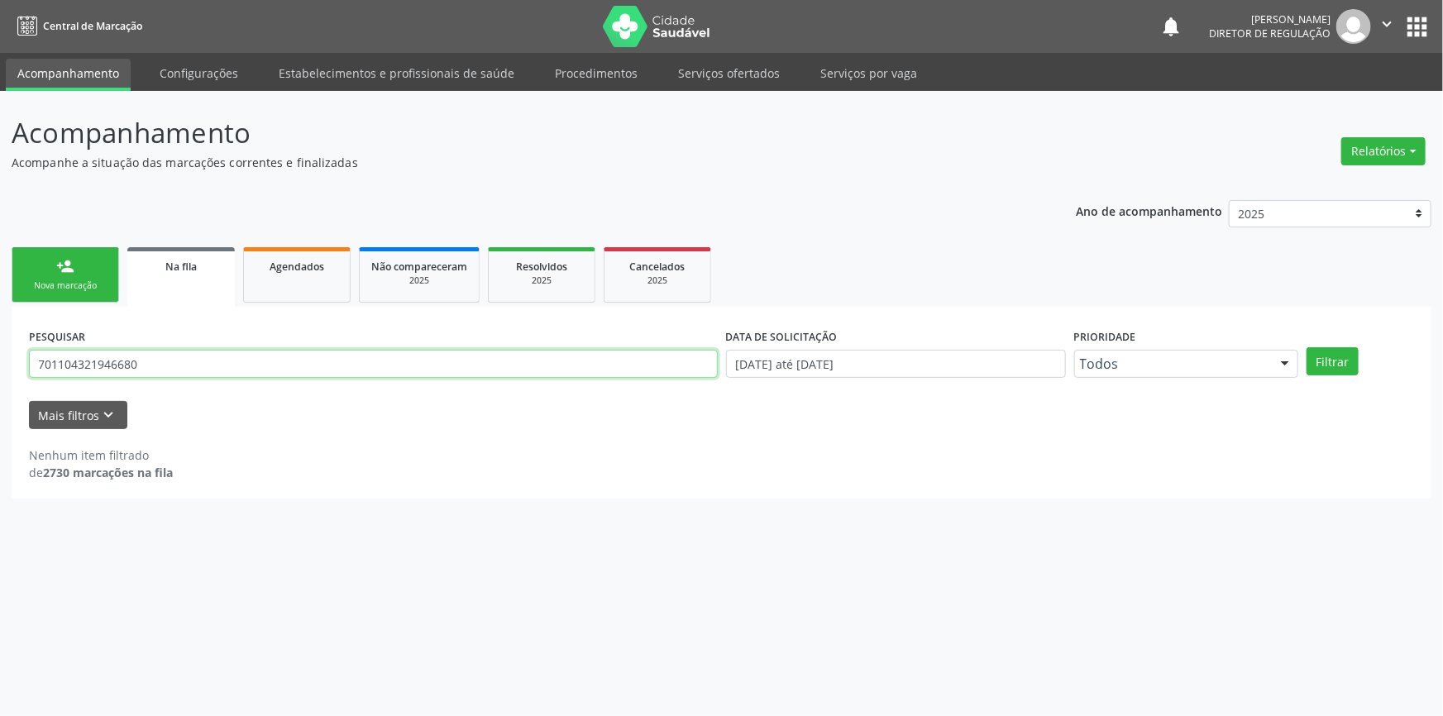
drag, startPoint x: 165, startPoint y: 353, endPoint x: 0, endPoint y: 348, distance: 164.7
click at [0, 348] on div "Acompanhamento Acompanhe a situação das marcações correntes e finalizadas Relat…" at bounding box center [721, 403] width 1443 height 625
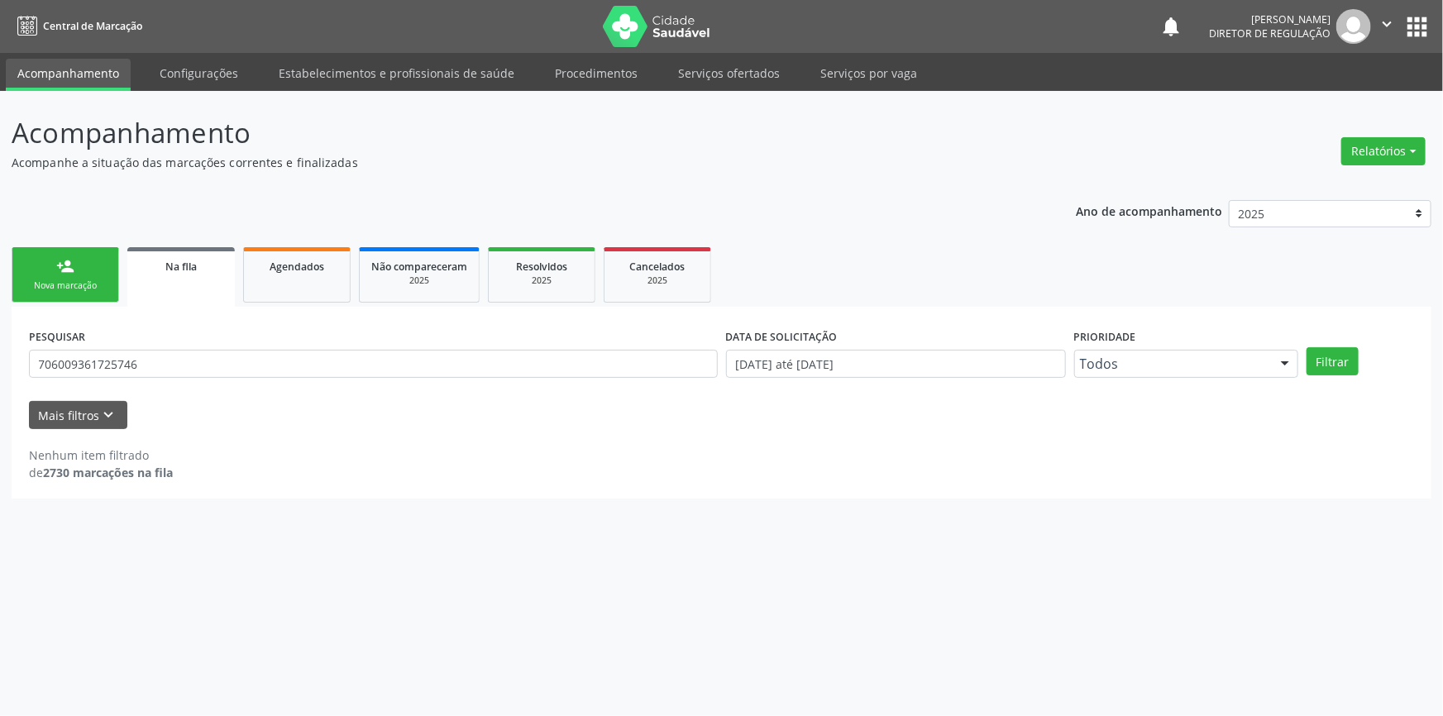
click at [1323, 346] on div "PESQUISAR 706009361725746 DATA DE SOLICITAÇÃO 01/01/2018 até 19/08/2025 Priorid…" at bounding box center [722, 356] width 1394 height 65
click at [1326, 355] on button "Filtrar" at bounding box center [1333, 361] width 52 height 28
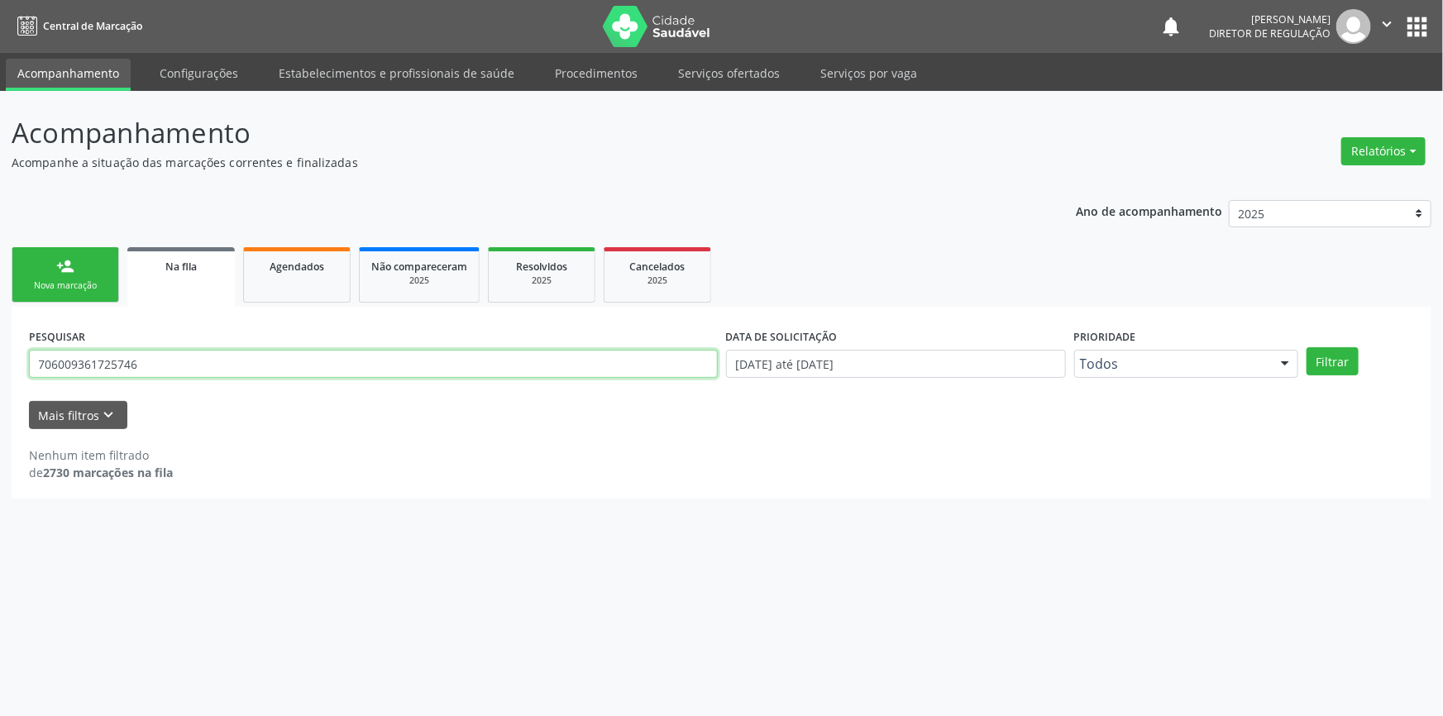
drag, startPoint x: 240, startPoint y: 368, endPoint x: 0, endPoint y: 351, distance: 240.5
click at [0, 355] on div "Acompanhamento Acompanhe a situação das marcações correntes e finalizadas Relat…" at bounding box center [721, 403] width 1443 height 625
type input "706009361725746"
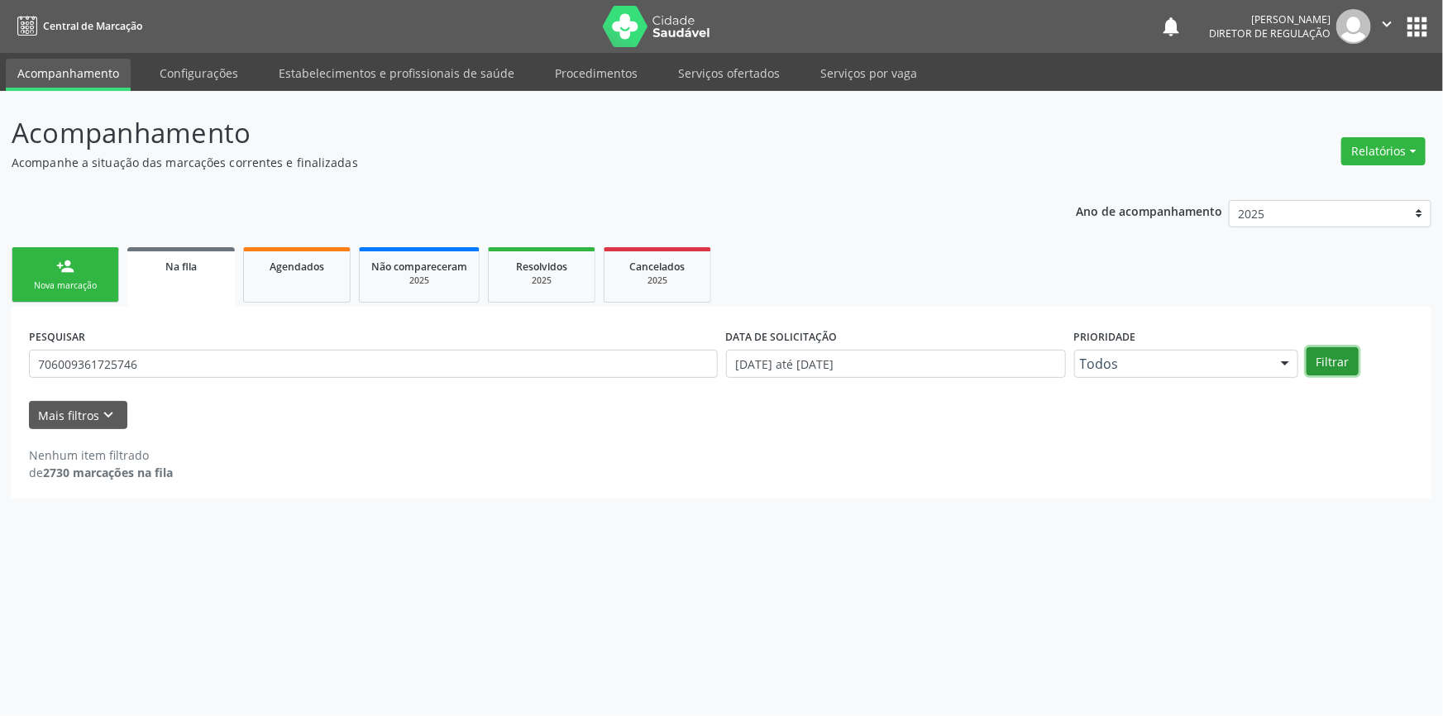
click at [1332, 371] on button "Filtrar" at bounding box center [1333, 361] width 52 height 28
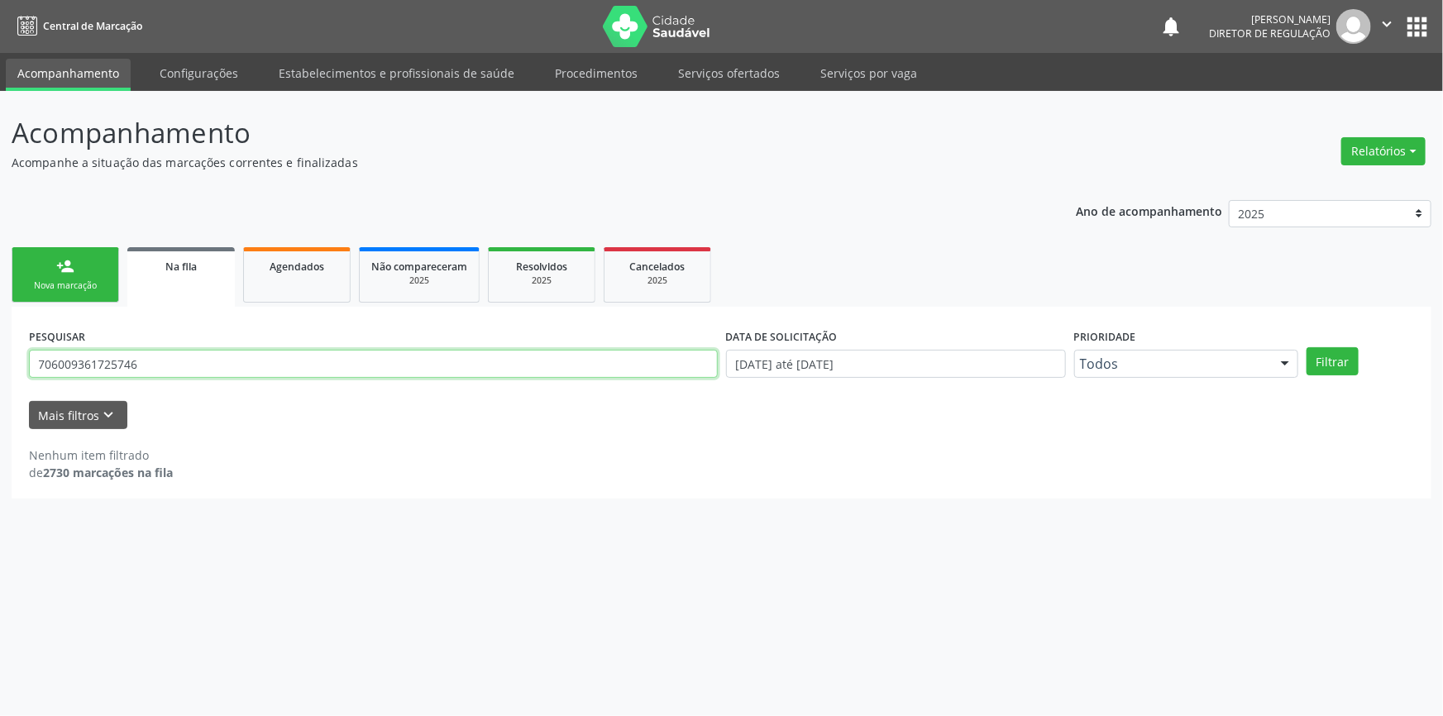
drag, startPoint x: 181, startPoint y: 365, endPoint x: 0, endPoint y: 371, distance: 181.2
click at [0, 371] on div "Acompanhamento Acompanhe a situação das marcações correntes e finalizadas Relat…" at bounding box center [721, 403] width 1443 height 625
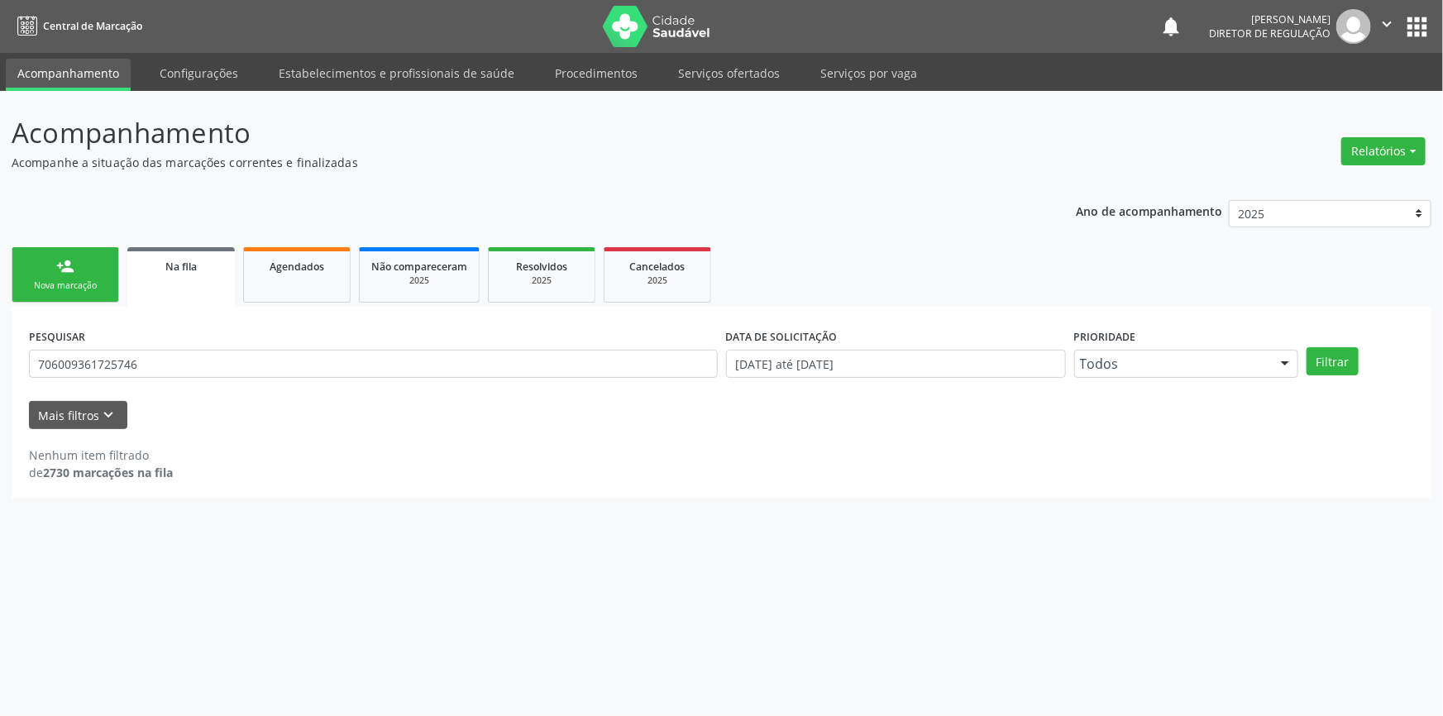
click at [95, 260] on link "person_add Nova marcação" at bounding box center [66, 274] width 108 height 55
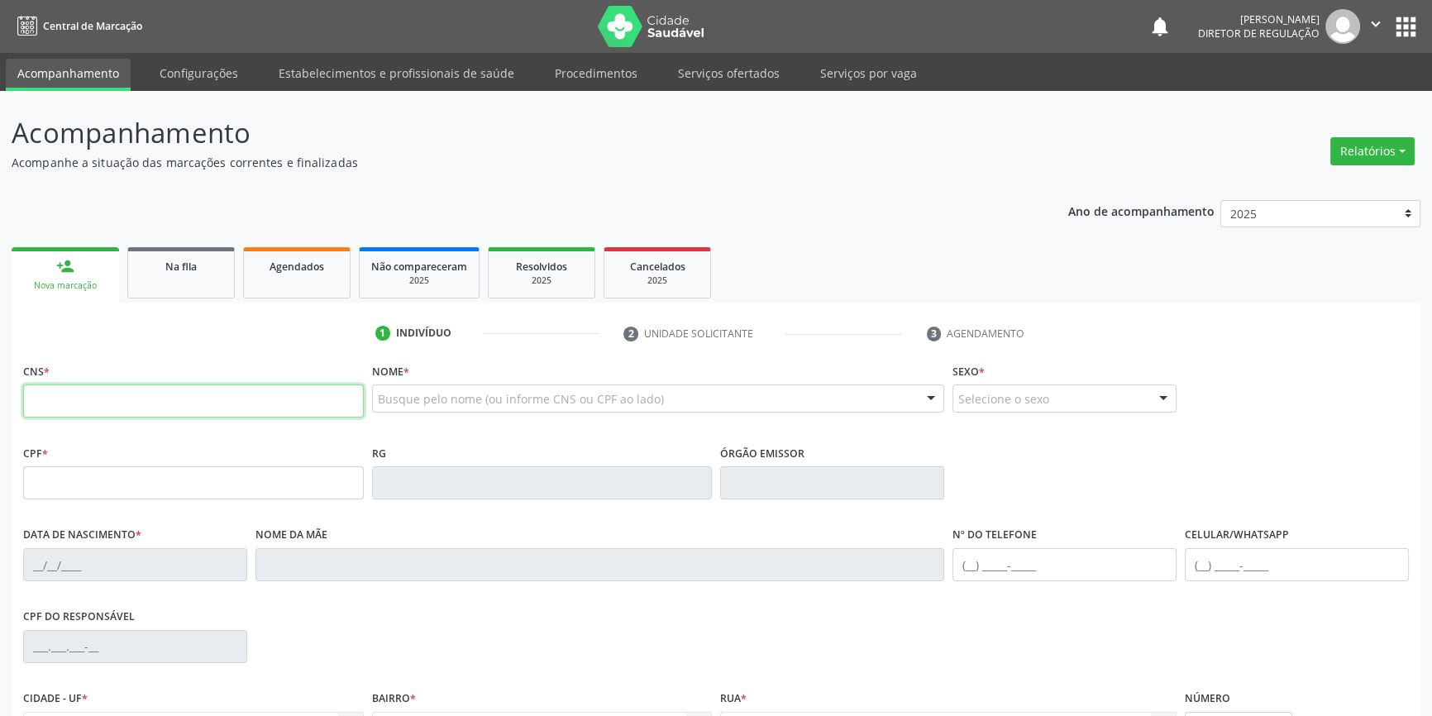
click at [141, 414] on input "text" at bounding box center [193, 401] width 341 height 33
paste input "706 0093 6172 5746"
type input "706 0093 6172 5746"
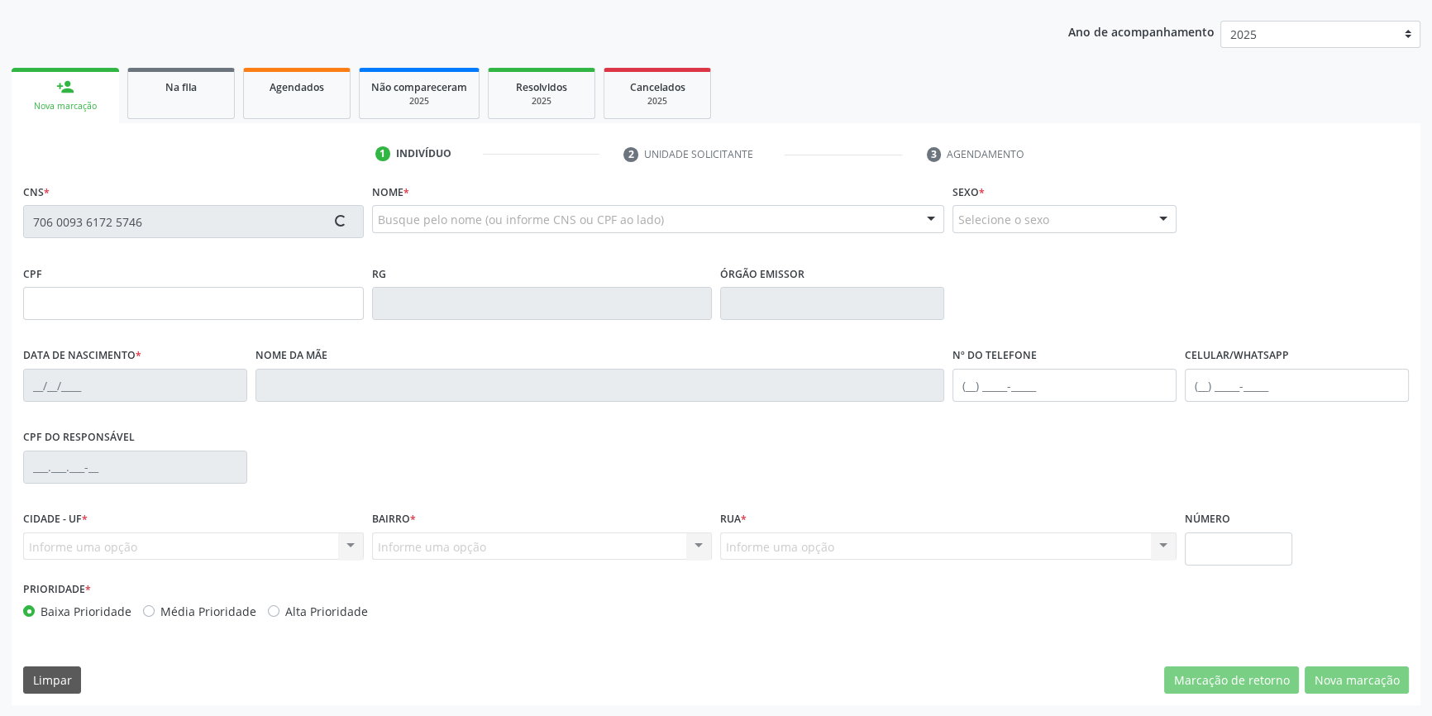
type input "069.831.954-00"
type input "20/09/1981"
type input "Rita de Sousa Moreira"
type input "(87) 98846-9002"
type input "S/N"
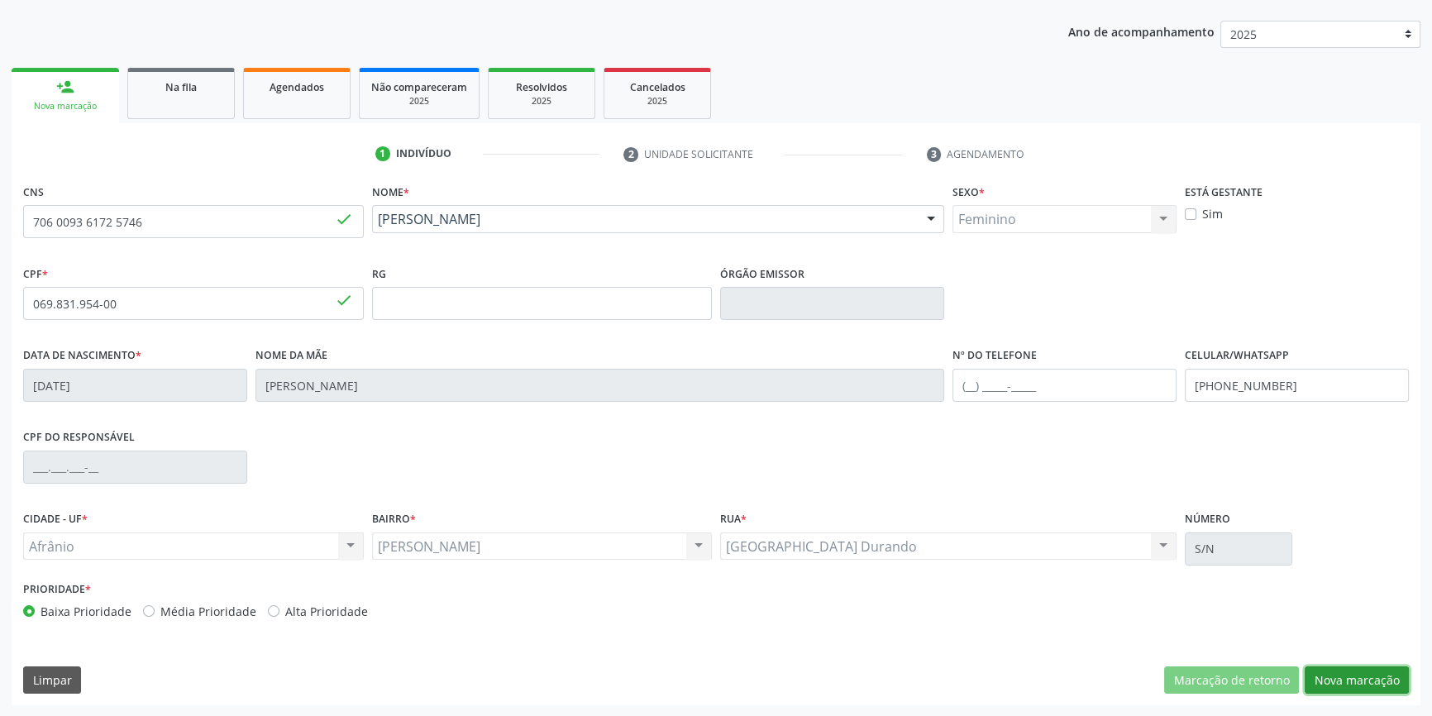
click at [1381, 683] on button "Nova marcação" at bounding box center [1357, 681] width 104 height 28
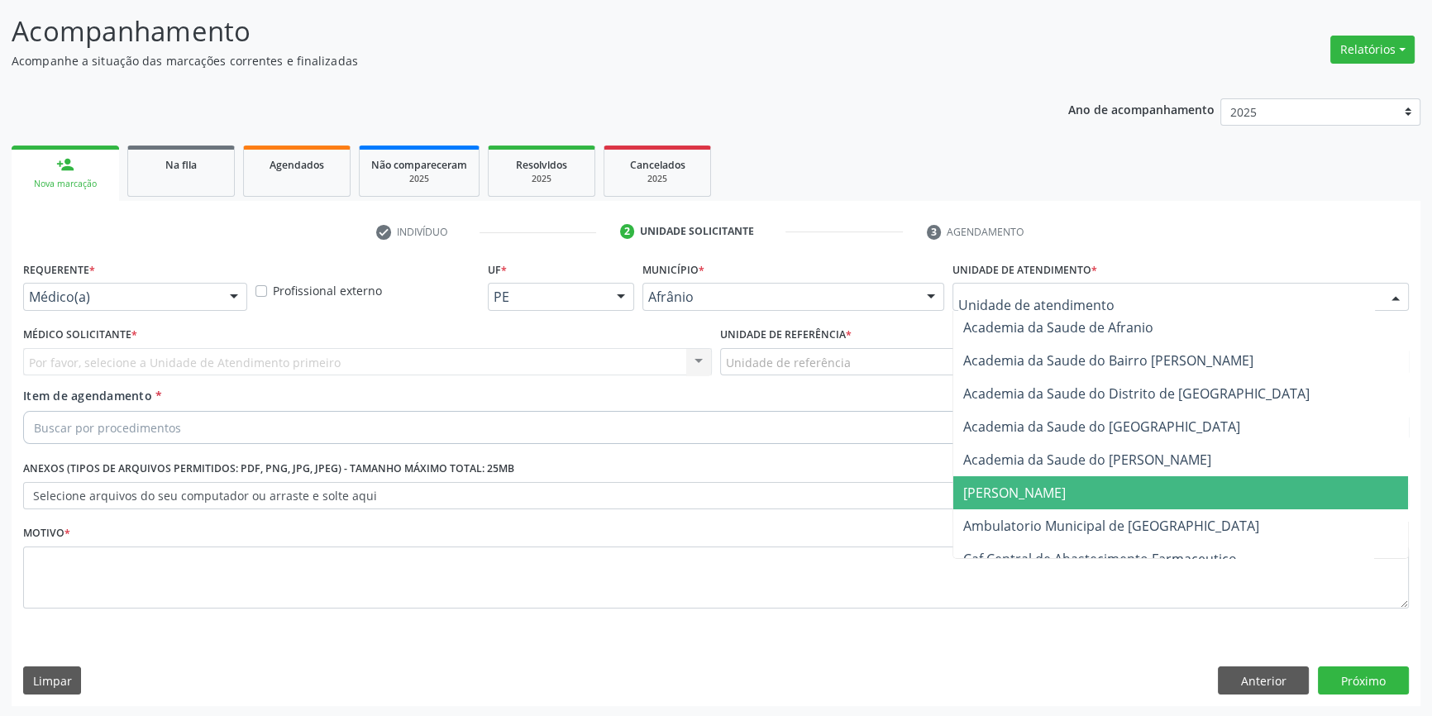
click at [1033, 509] on span "Ambulatorio Municipal de [GEOGRAPHIC_DATA]" at bounding box center [1181, 525] width 455 height 33
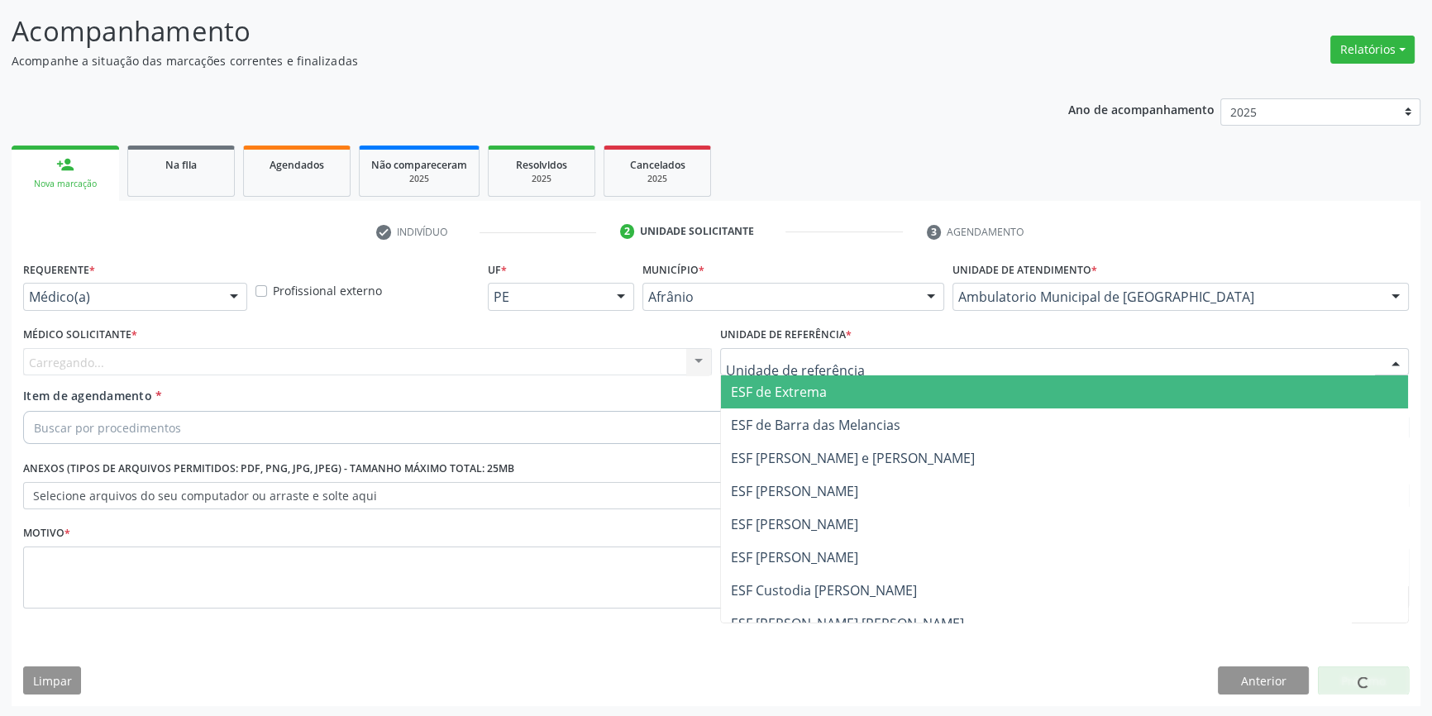
click at [858, 368] on div at bounding box center [1064, 362] width 689 height 28
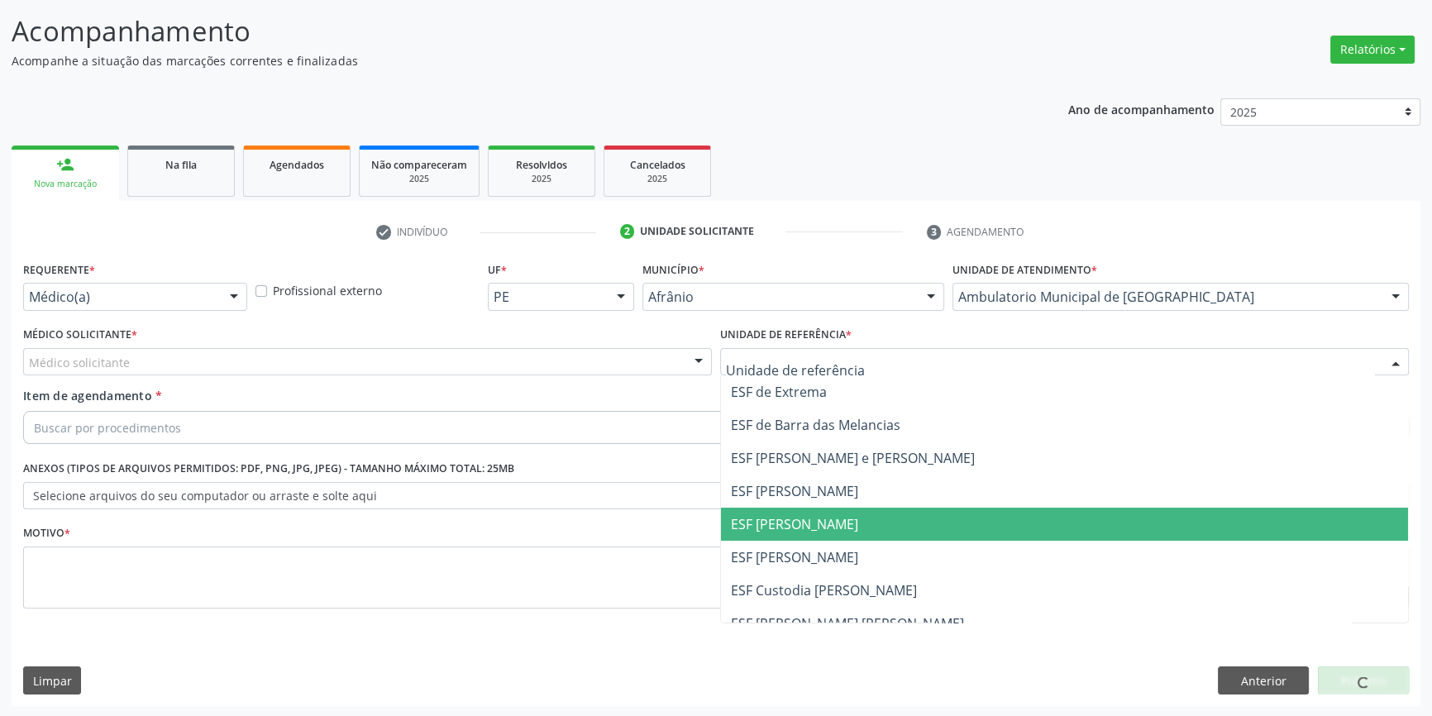
drag, startPoint x: 784, startPoint y: 527, endPoint x: 551, endPoint y: 442, distance: 248.0
click at [783, 528] on span "ESF [PERSON_NAME]" at bounding box center [794, 524] width 127 height 18
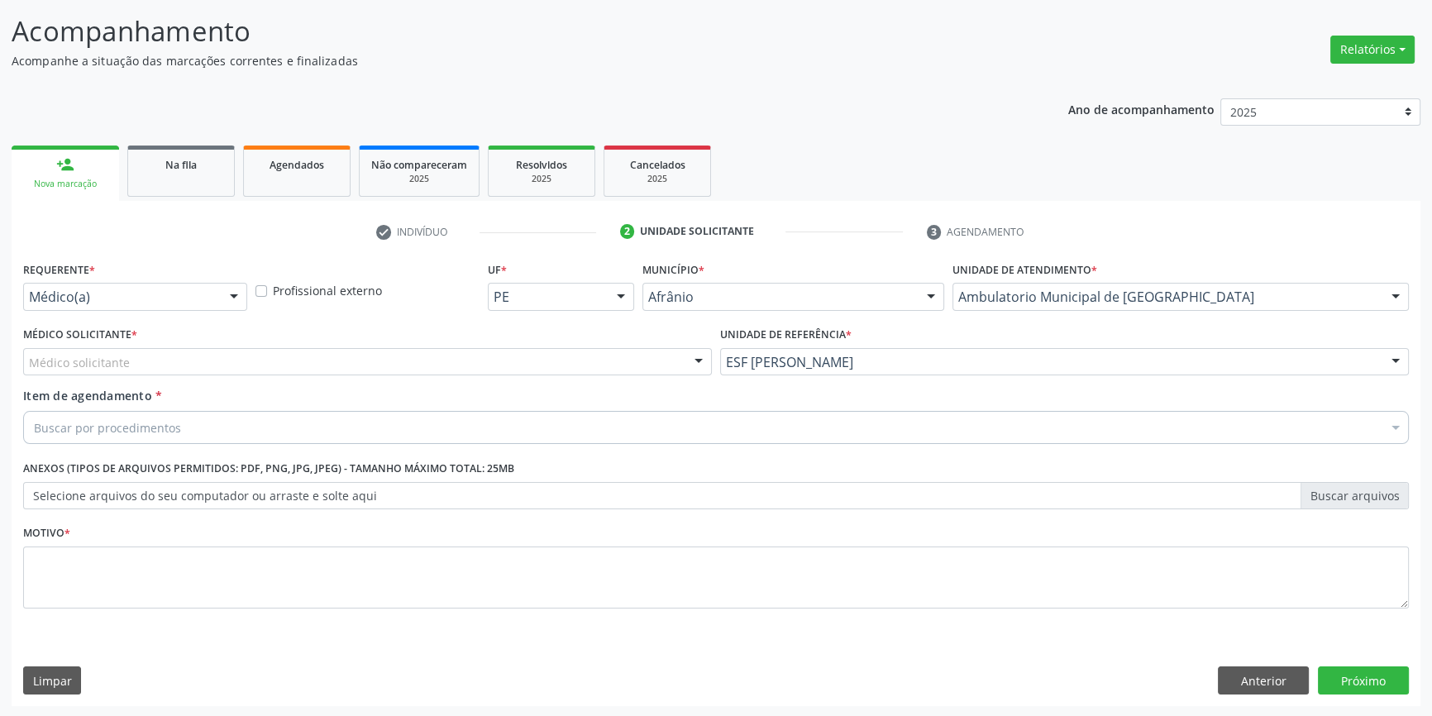
click at [418, 369] on div "Médico solicitante" at bounding box center [367, 362] width 689 height 28
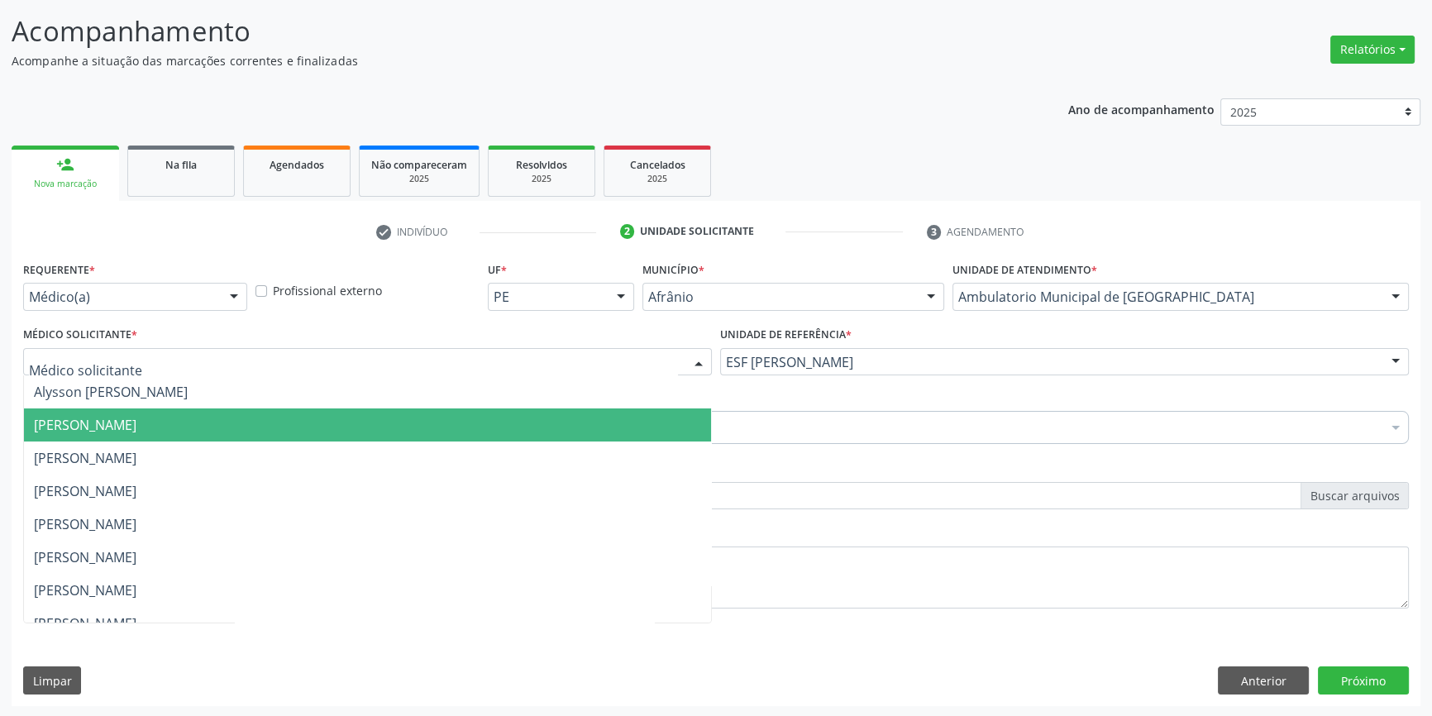
click at [216, 433] on span "Bruno Saraiva Bezerra Medrado" at bounding box center [367, 425] width 687 height 33
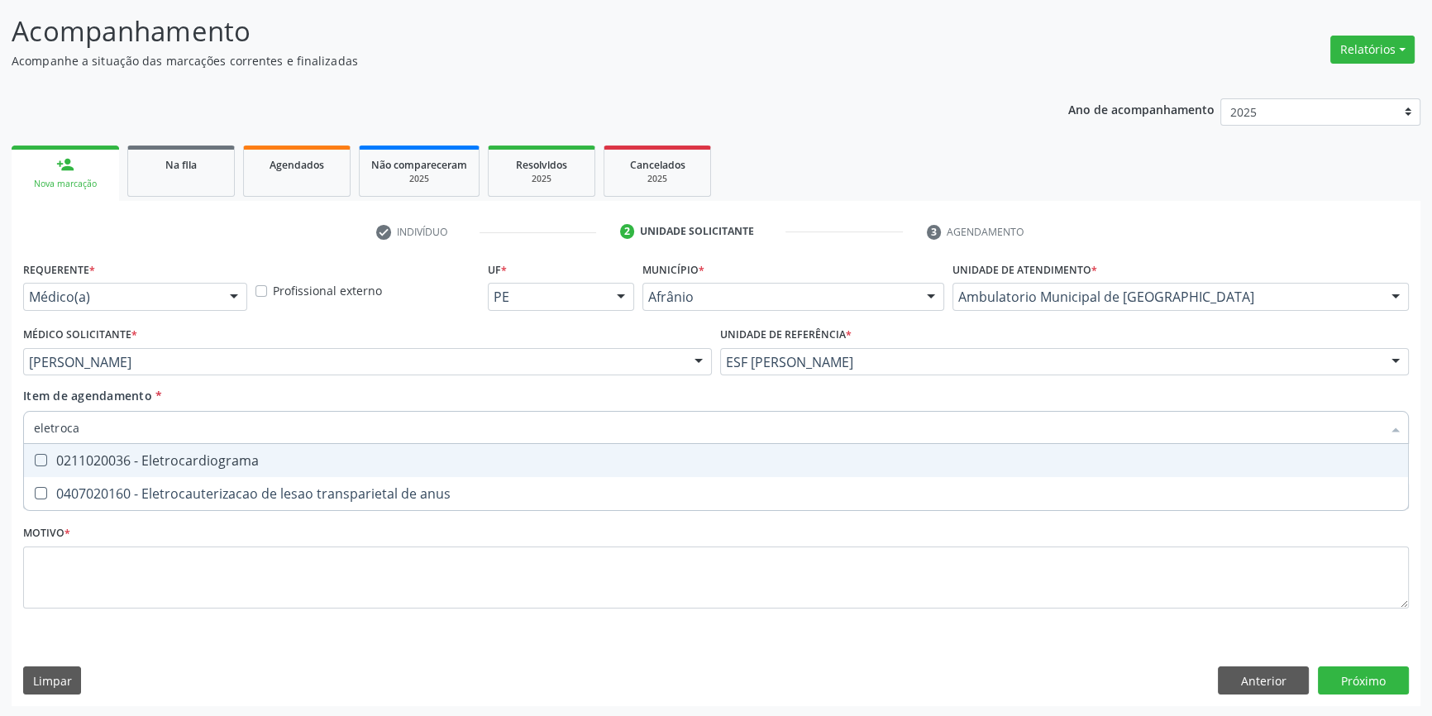
type input "eletrocar"
click at [175, 454] on div "0211020036 - Eletrocardiograma" at bounding box center [716, 460] width 1365 height 13
checkbox Eletrocardiograma "true"
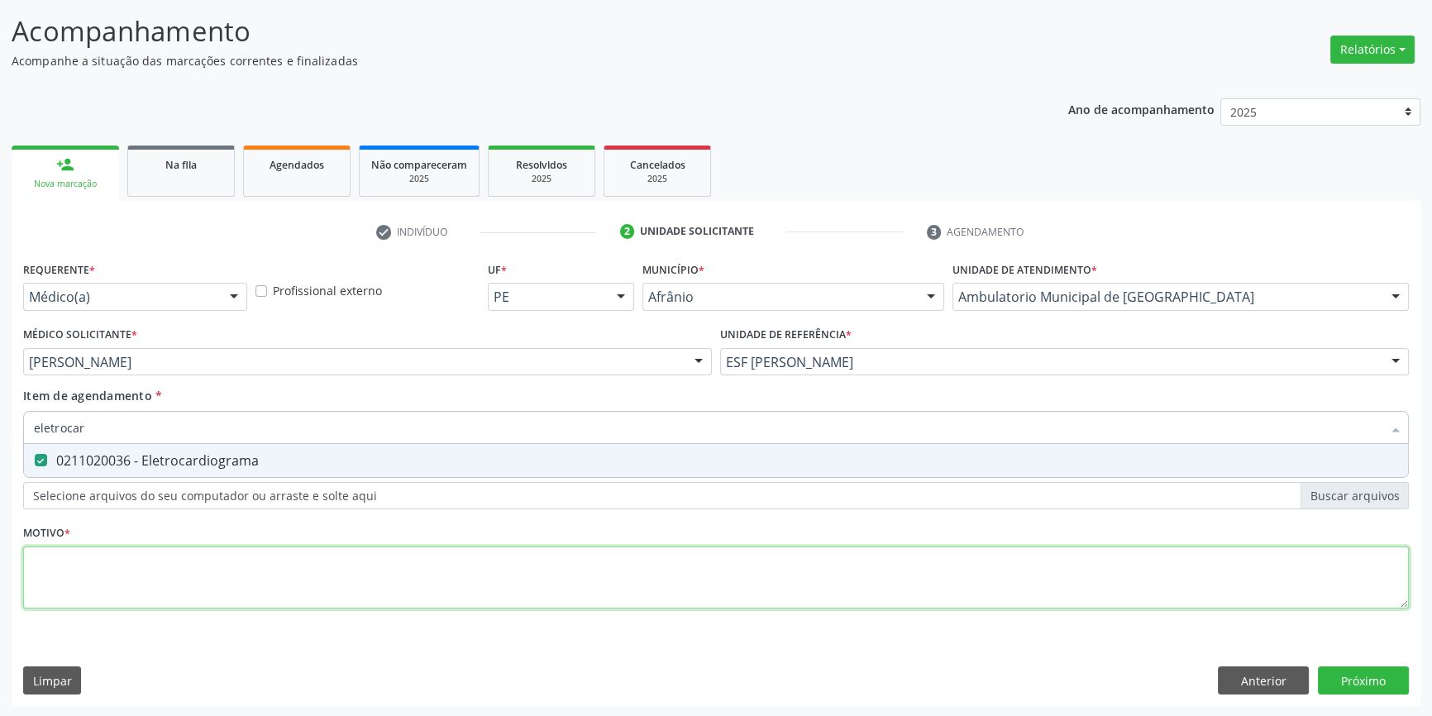
click at [166, 581] on div "Requerente * Médico(a) Médico(a) Enfermeiro(a) Paciente Nenhum resultado encont…" at bounding box center [716, 444] width 1386 height 375
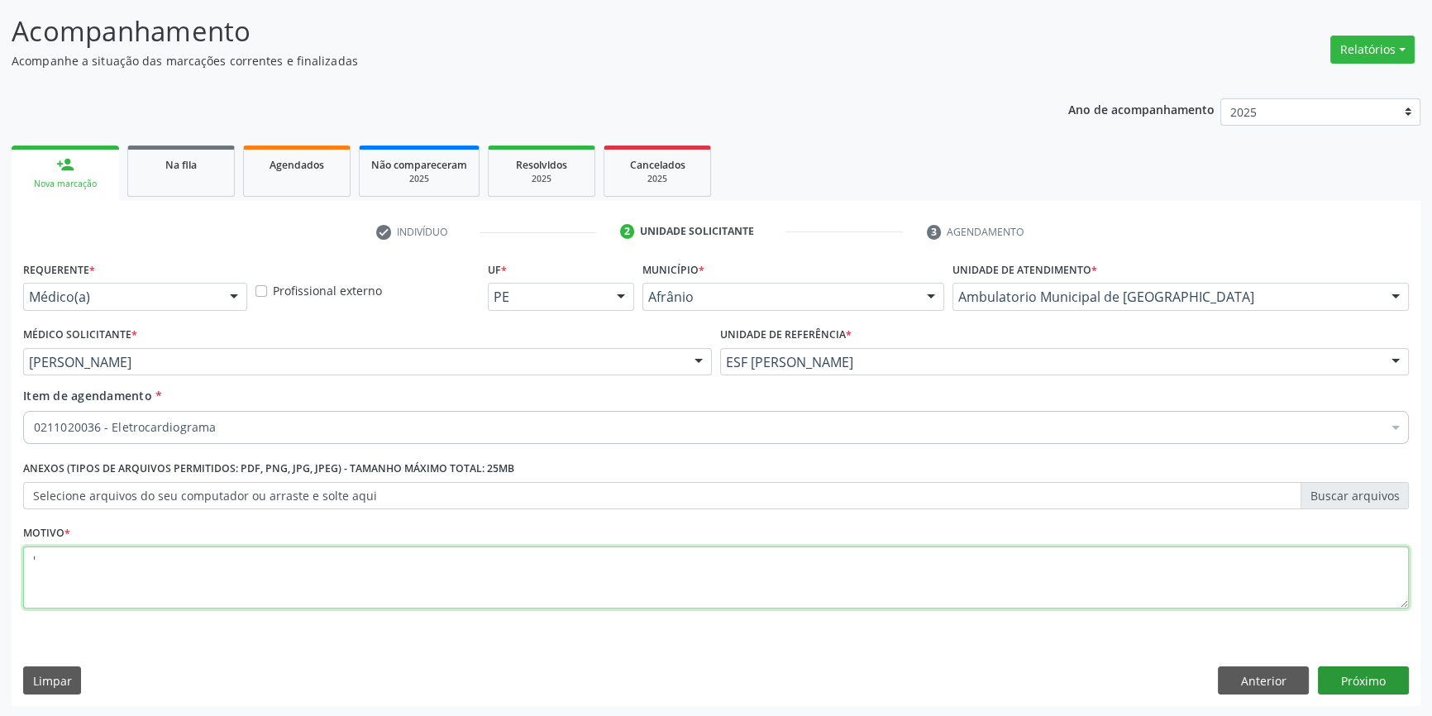
type textarea "'"
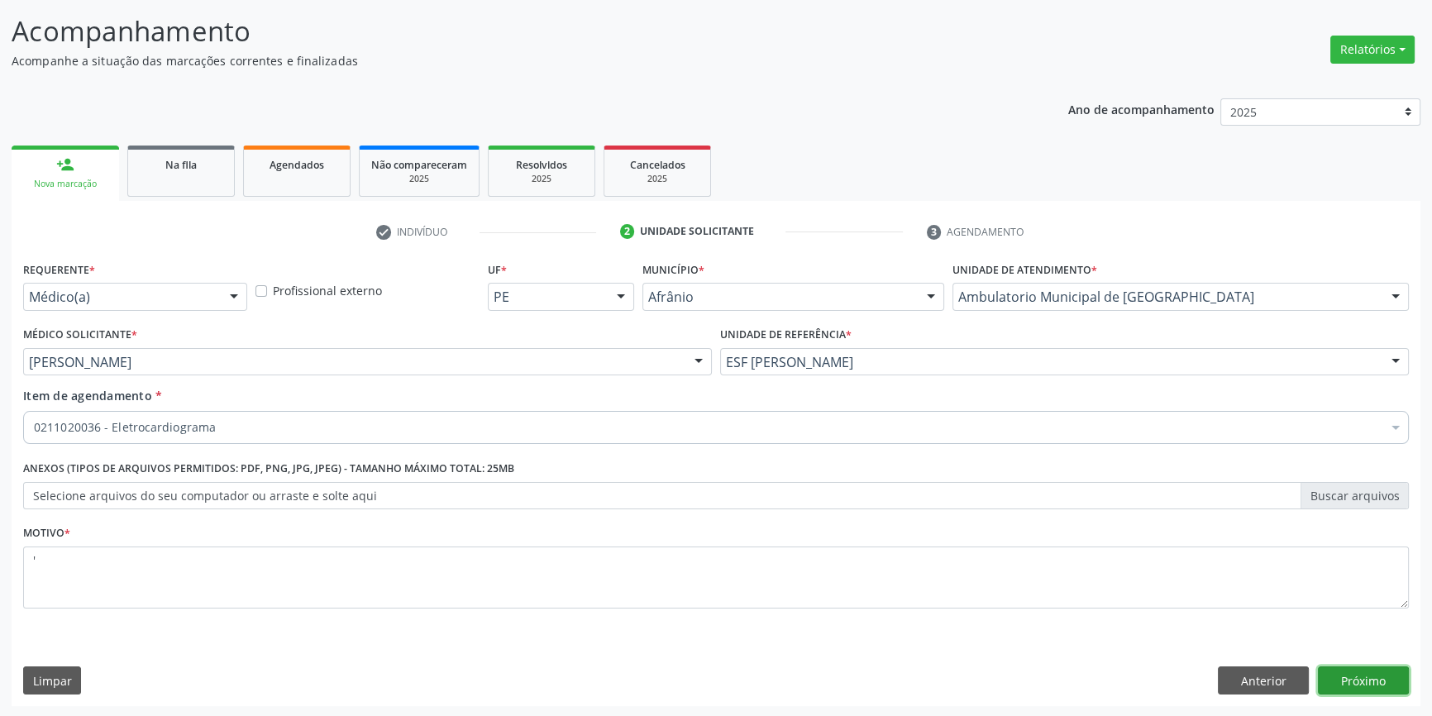
click at [1378, 686] on button "Próximo" at bounding box center [1363, 681] width 91 height 28
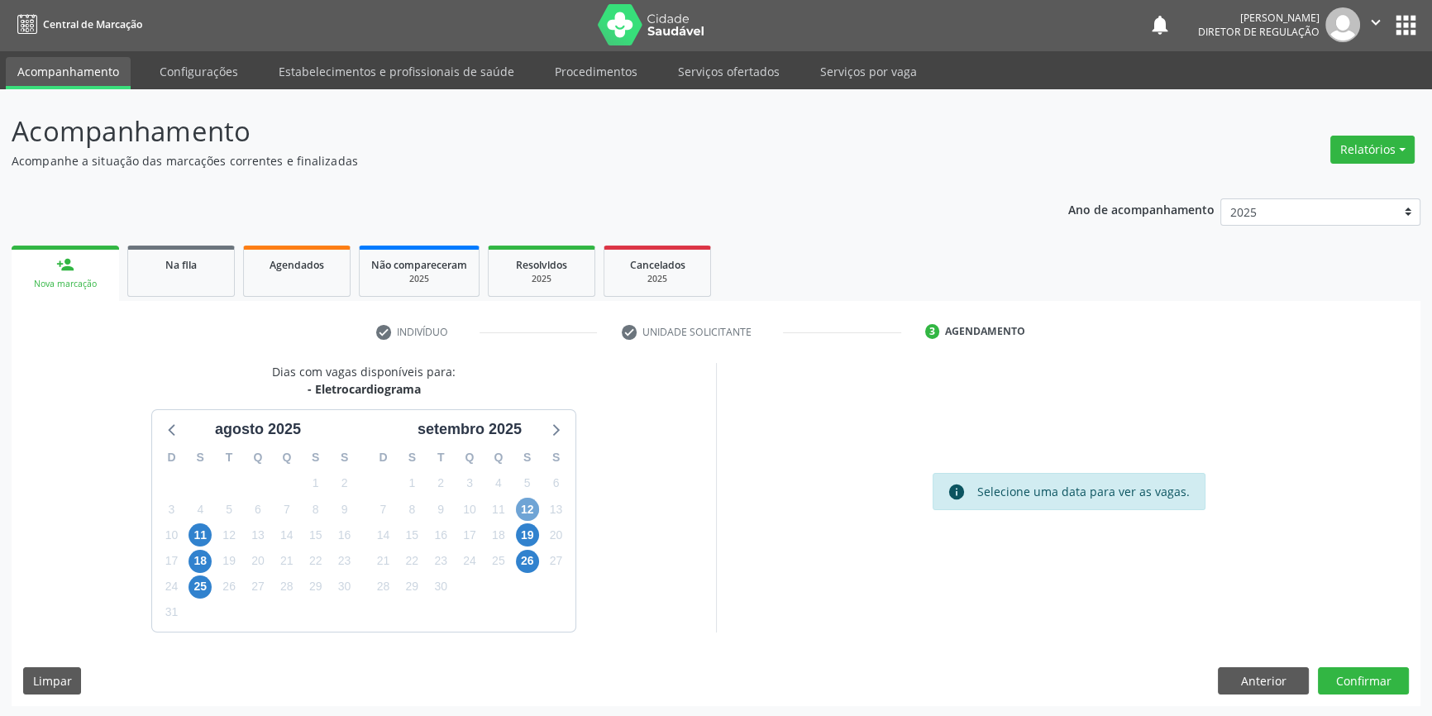
click at [520, 507] on span "12" at bounding box center [527, 509] width 23 height 23
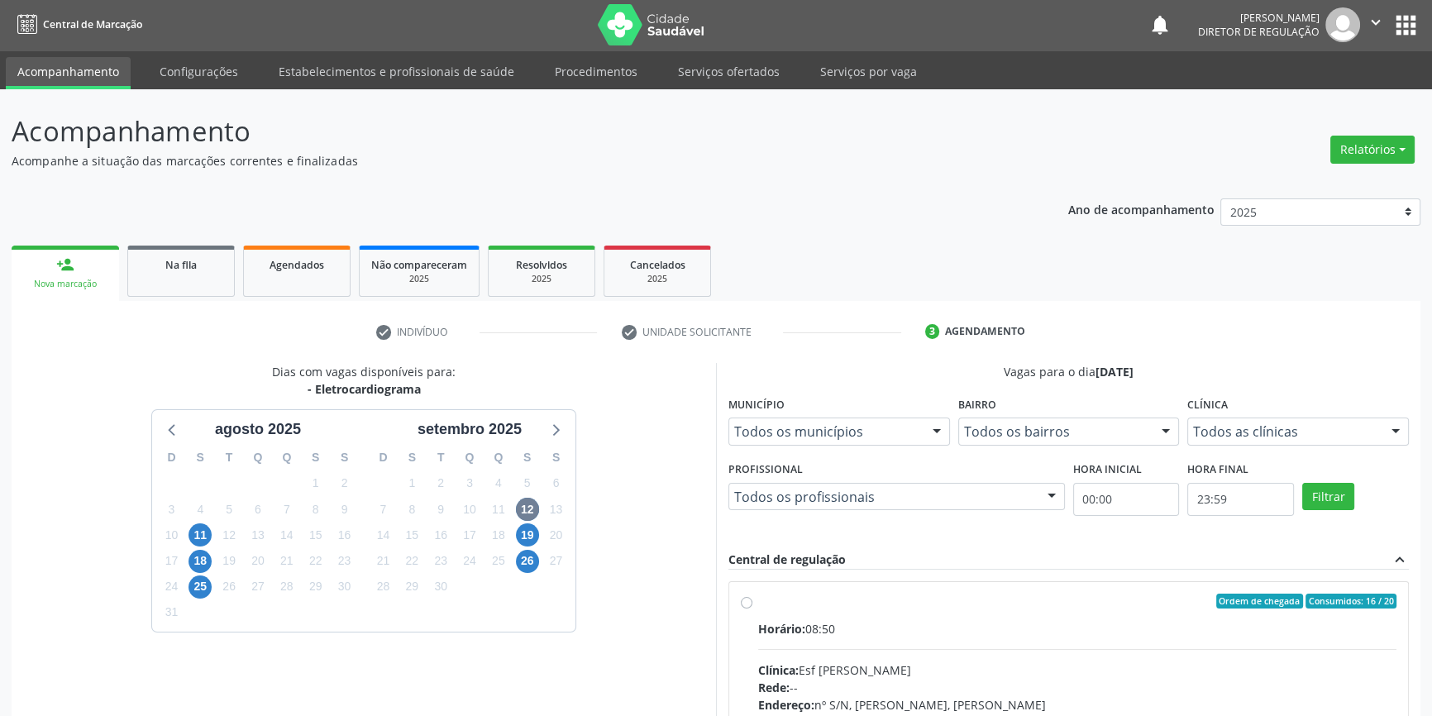
click at [791, 620] on div "Horário: 08:50" at bounding box center [1077, 628] width 638 height 17
click at [753, 609] on input "Ordem de chegada Consumidos: 16 / 20 Horário: 08:50 Clínica: Esf Isabel Gomes R…" at bounding box center [747, 601] width 12 height 15
radio input "true"
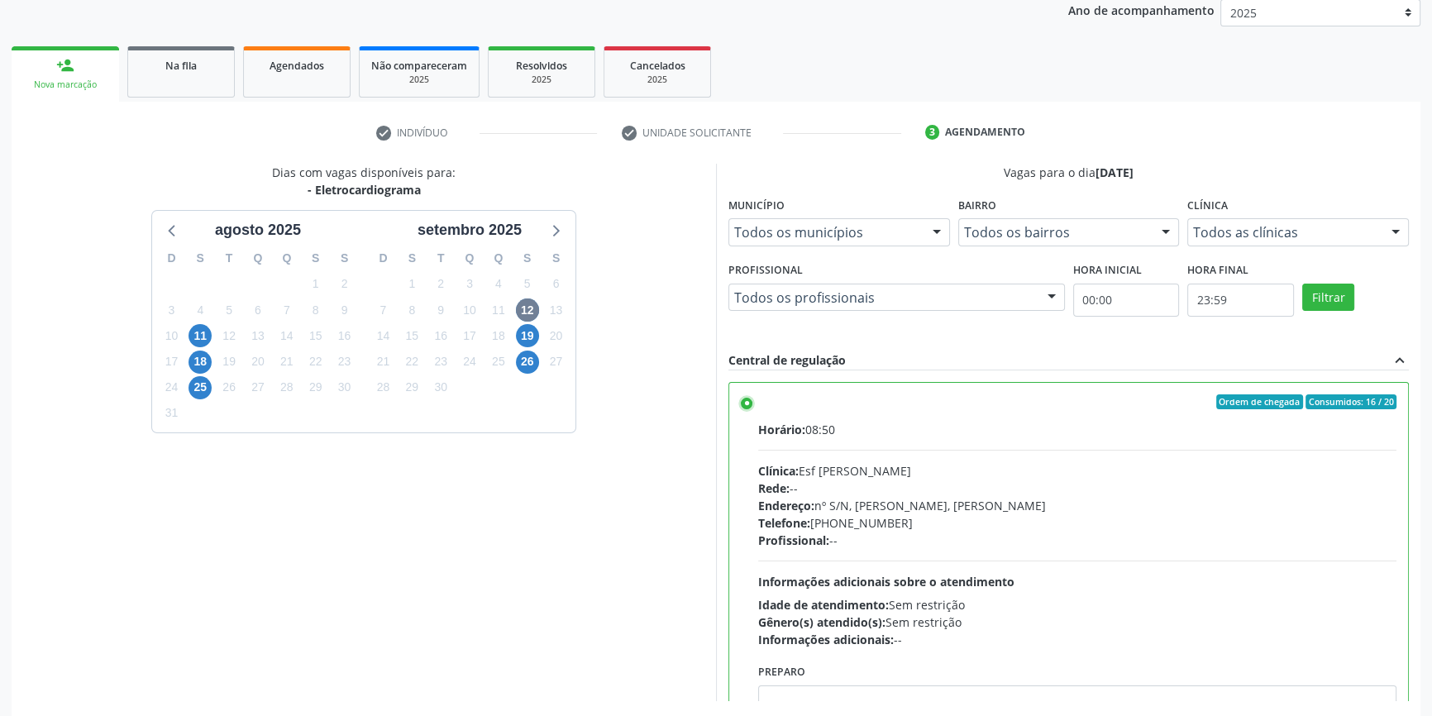
scroll to position [270, 0]
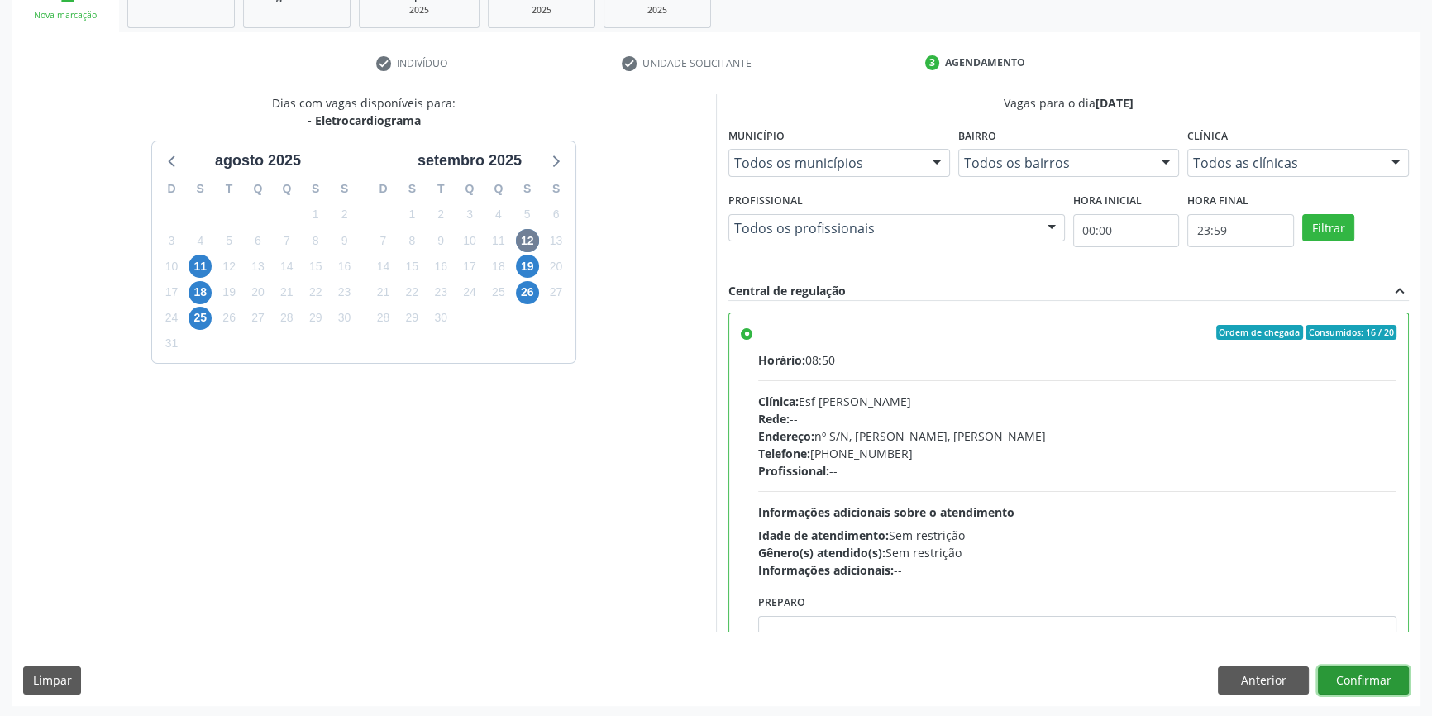
click at [1365, 675] on button "Confirmar" at bounding box center [1363, 681] width 91 height 28
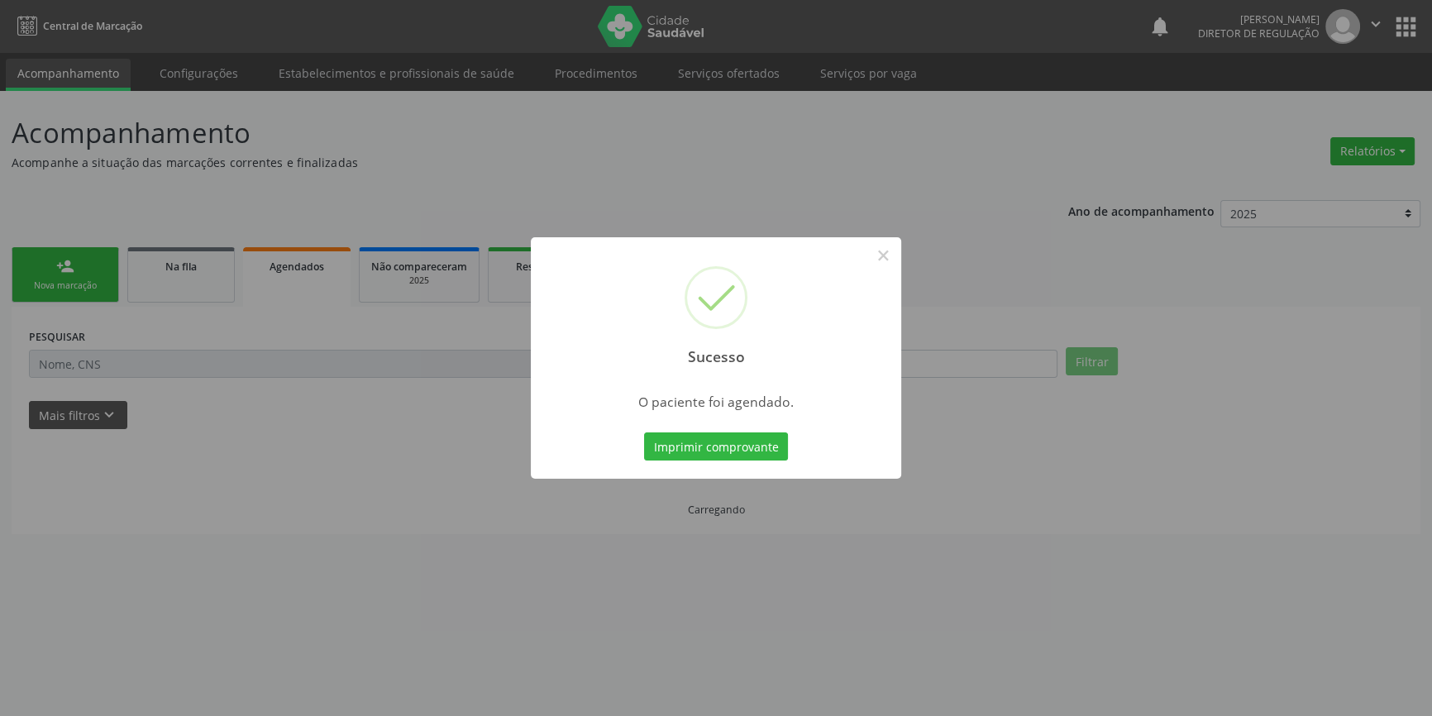
scroll to position [0, 0]
click at [753, 443] on button "Imprimir comprovante" at bounding box center [722, 447] width 144 height 28
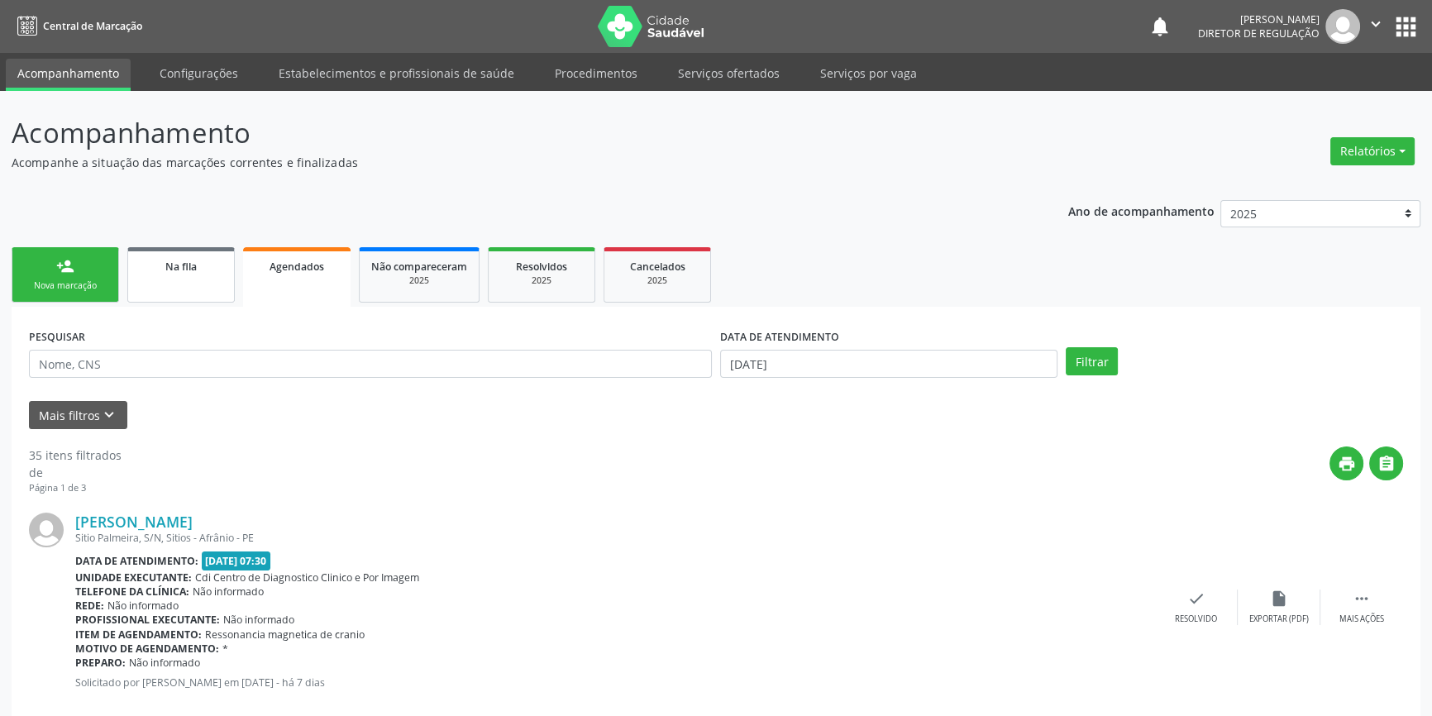
click at [191, 273] on div "Na fila" at bounding box center [181, 265] width 83 height 17
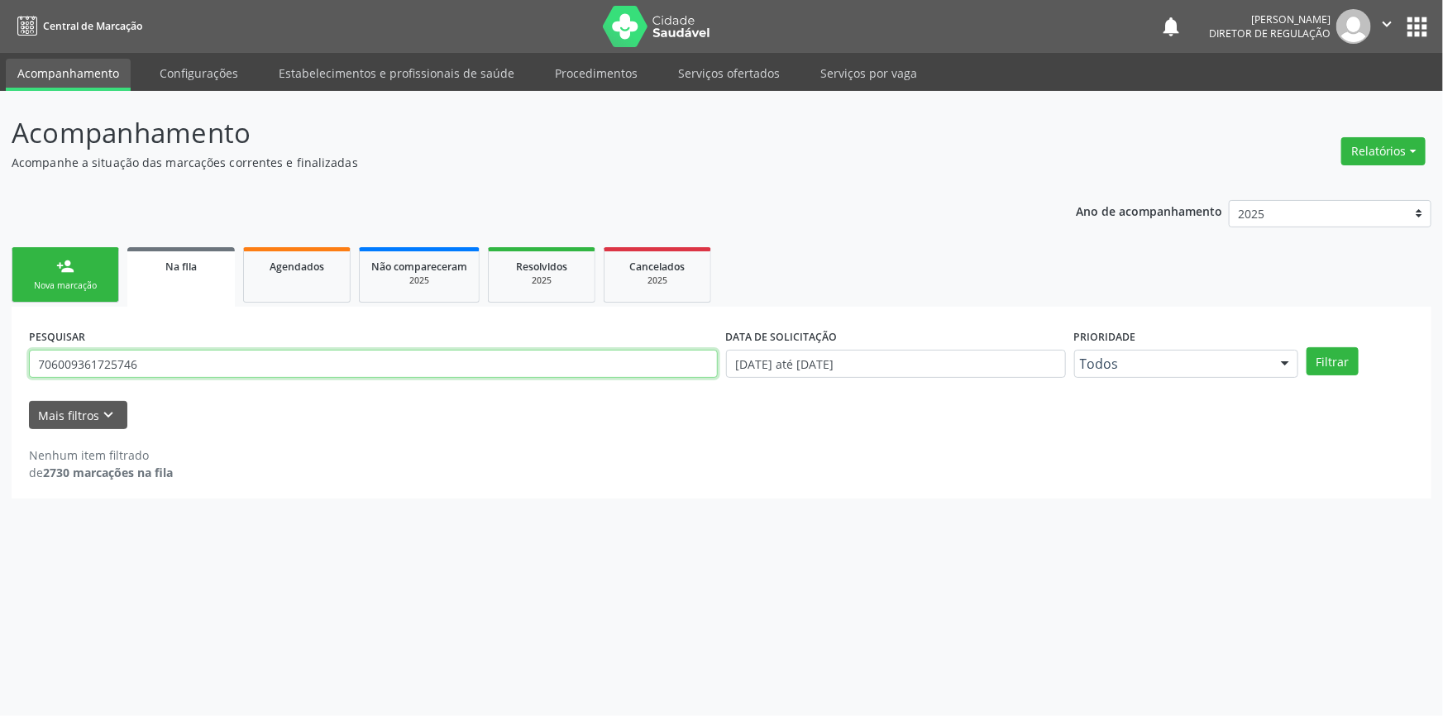
drag, startPoint x: 158, startPoint y: 358, endPoint x: 150, endPoint y: 282, distance: 76.5
click at [94, 324] on div "PESQUISAR 706009361725746" at bounding box center [373, 356] width 697 height 65
click at [107, 359] on input "706009361700000746026905" at bounding box center [373, 364] width 689 height 28
drag, startPoint x: 97, startPoint y: 359, endPoint x: 17, endPoint y: 355, distance: 79.5
click at [17, 356] on div "PESQUISAR 706009361700000746026905 DATA DE SOLICITAÇÃO 01/01/2018 até 19/08/202…" at bounding box center [722, 403] width 1420 height 192
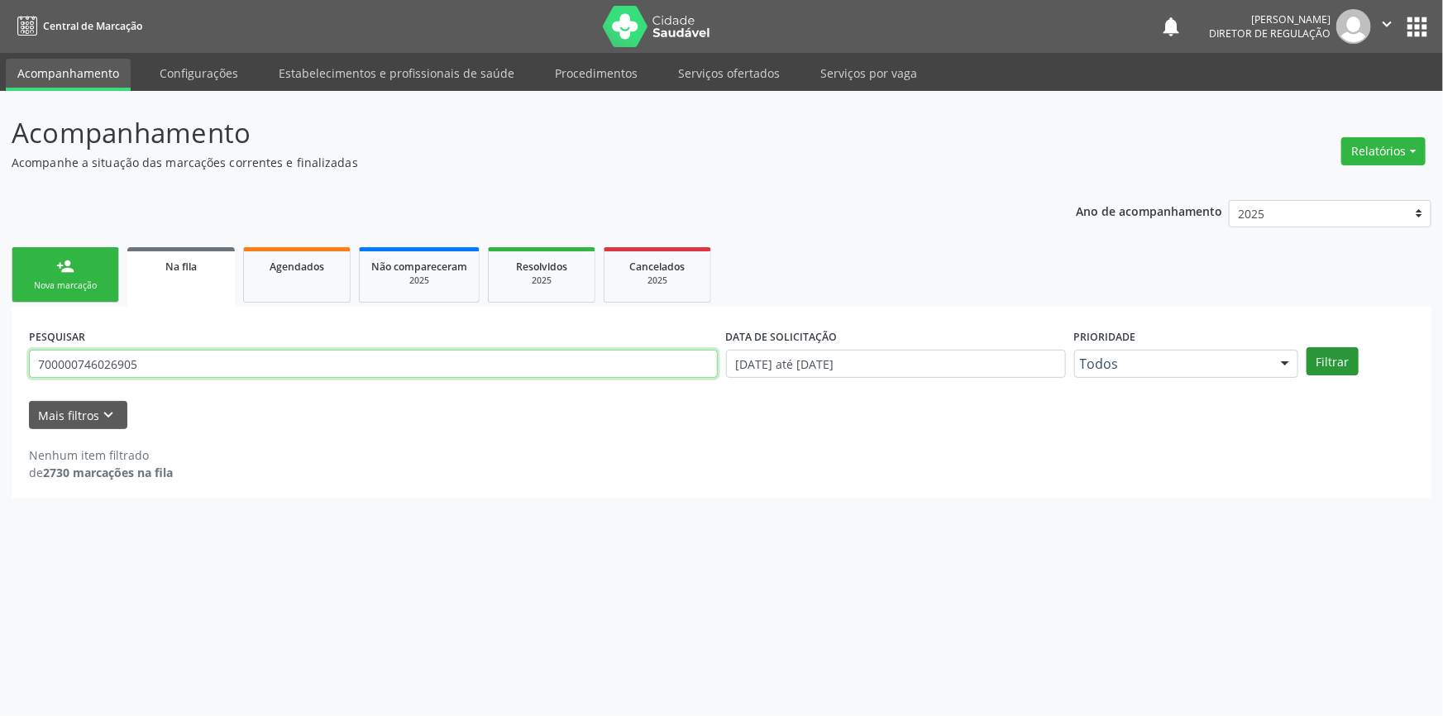
type input "700000746026905"
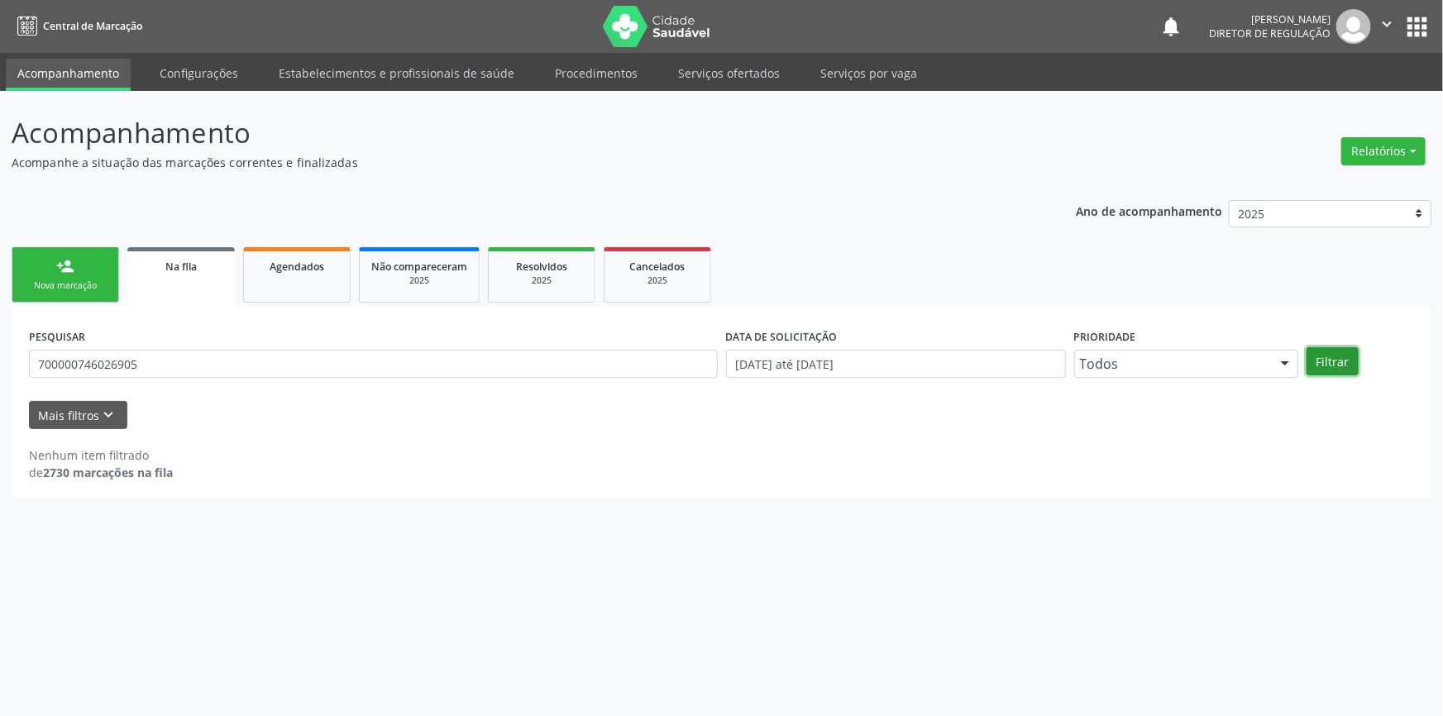
click at [1343, 353] on button "Filtrar" at bounding box center [1333, 361] width 52 height 28
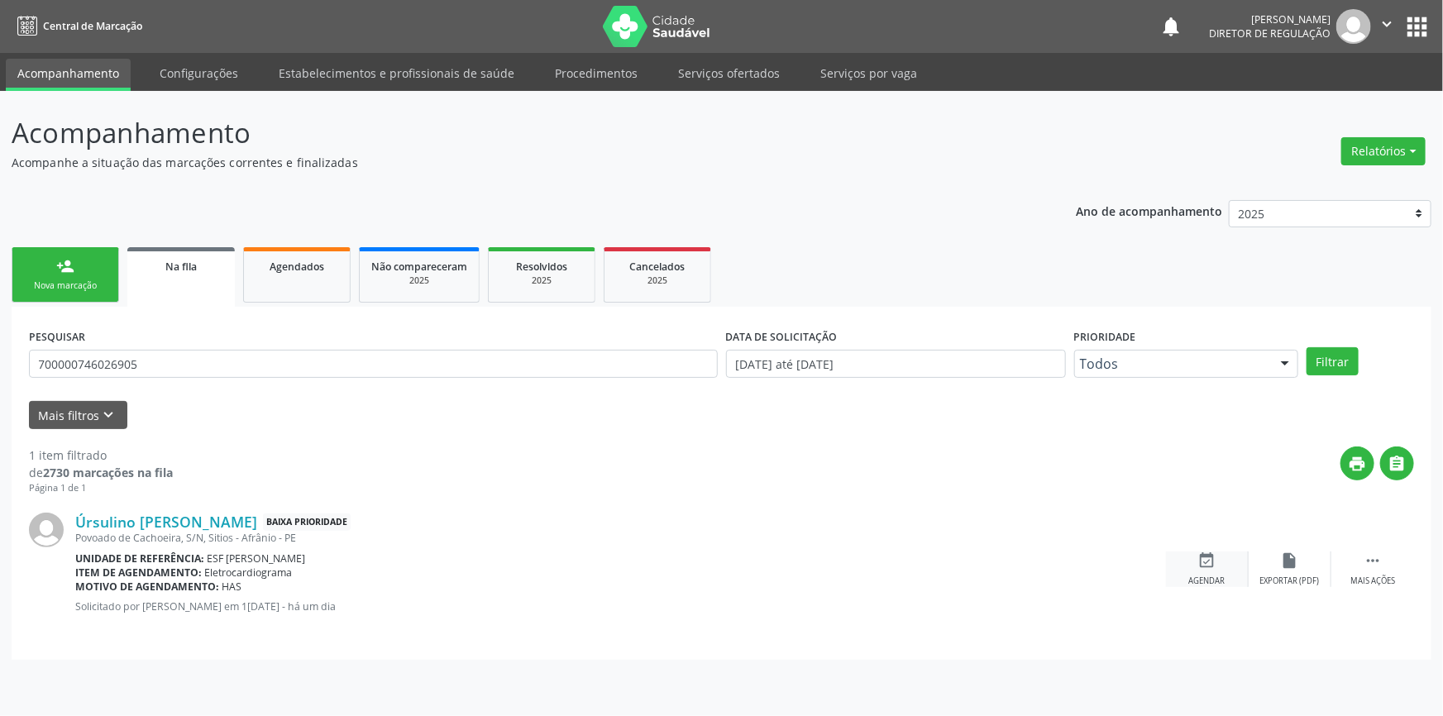
click at [1197, 577] on div "Agendar" at bounding box center [1207, 582] width 36 height 12
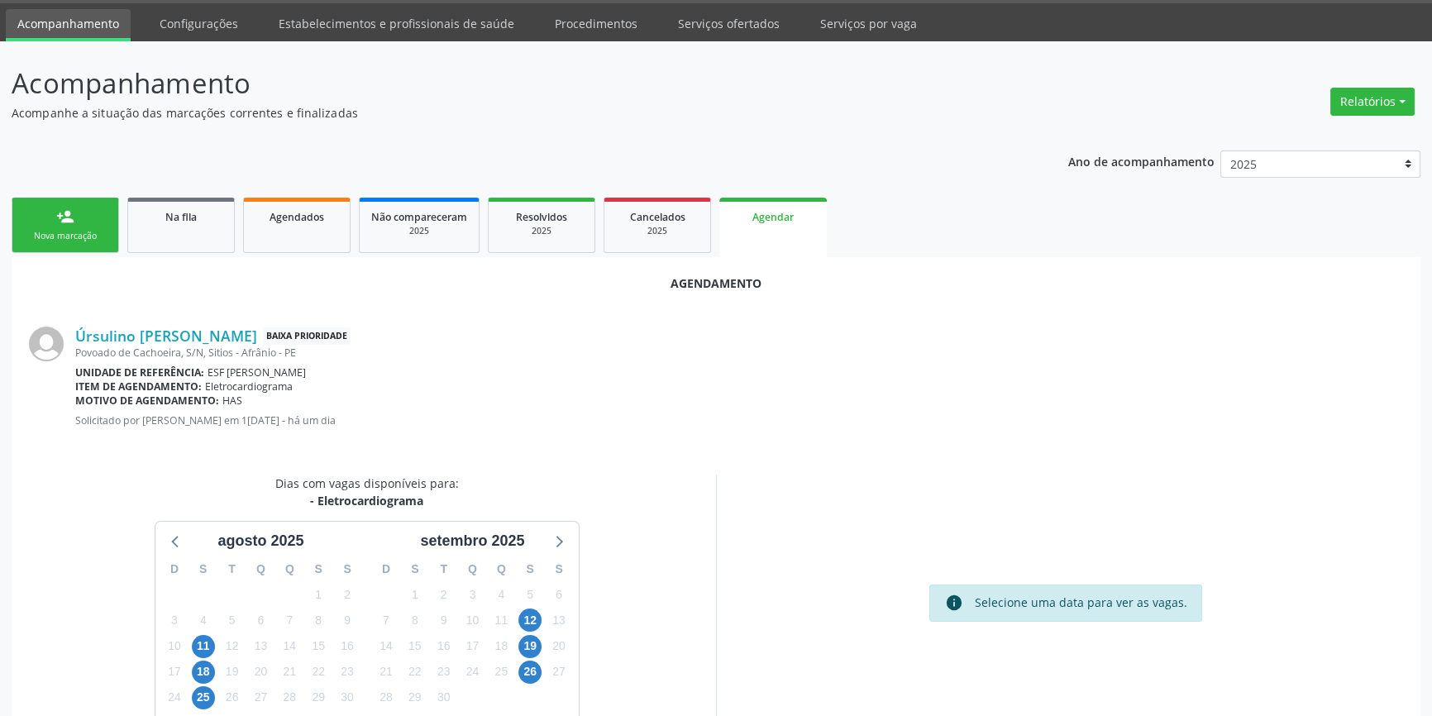
scroll to position [74, 0]
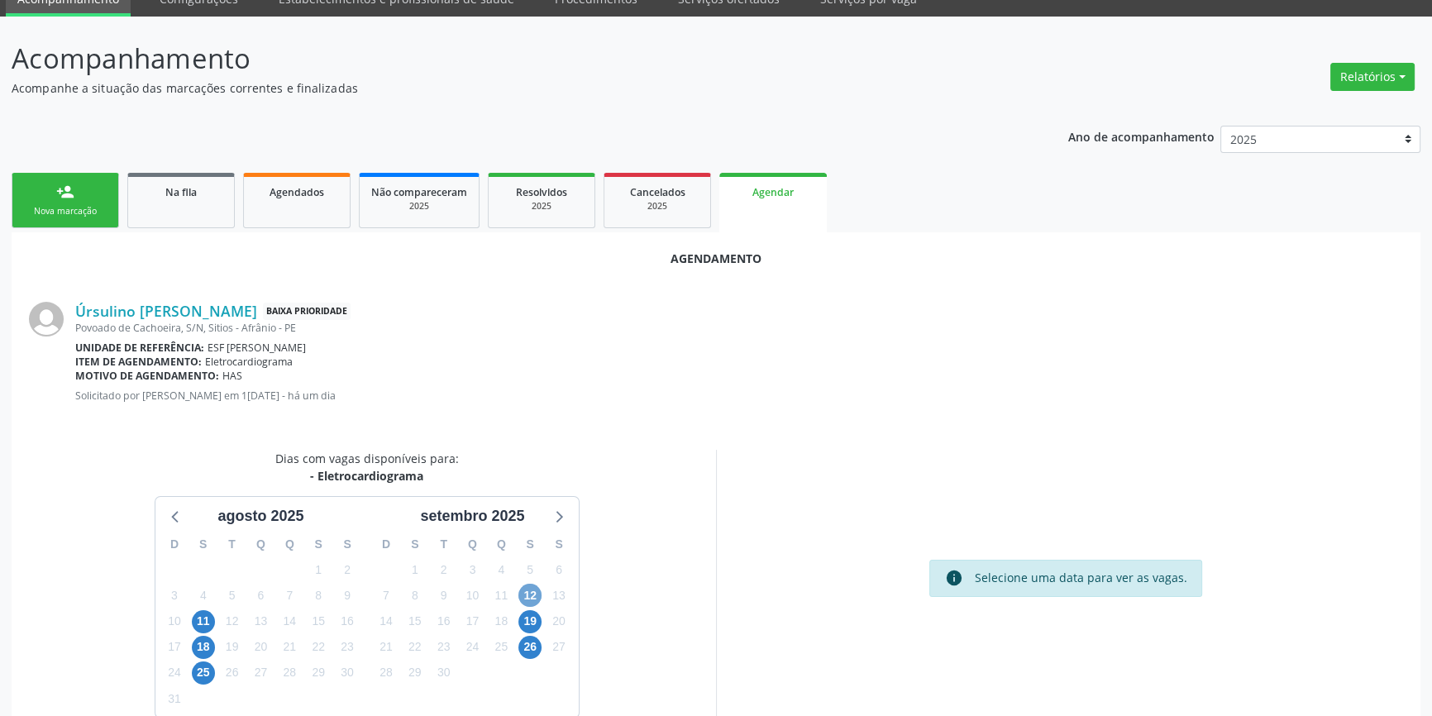
click at [533, 592] on span "12" at bounding box center [530, 595] width 23 height 23
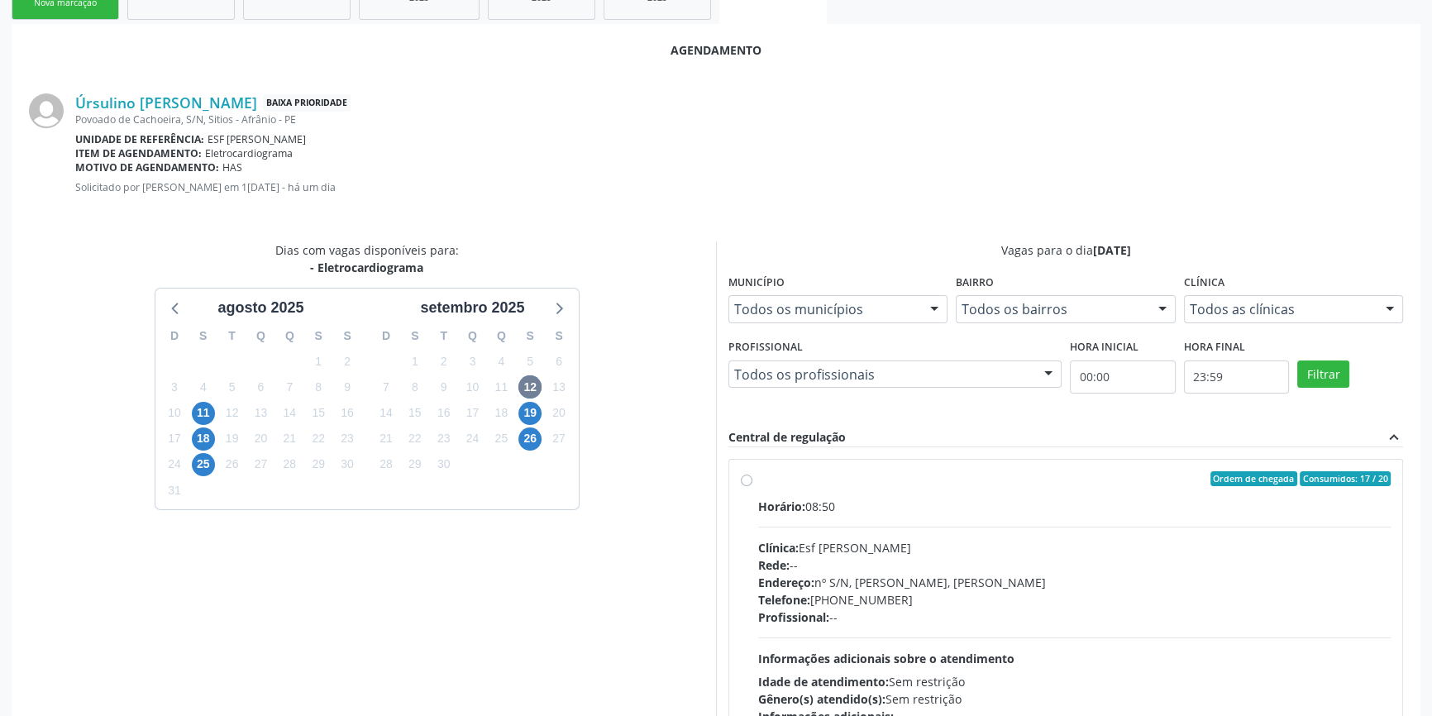
scroll to position [382, 0]
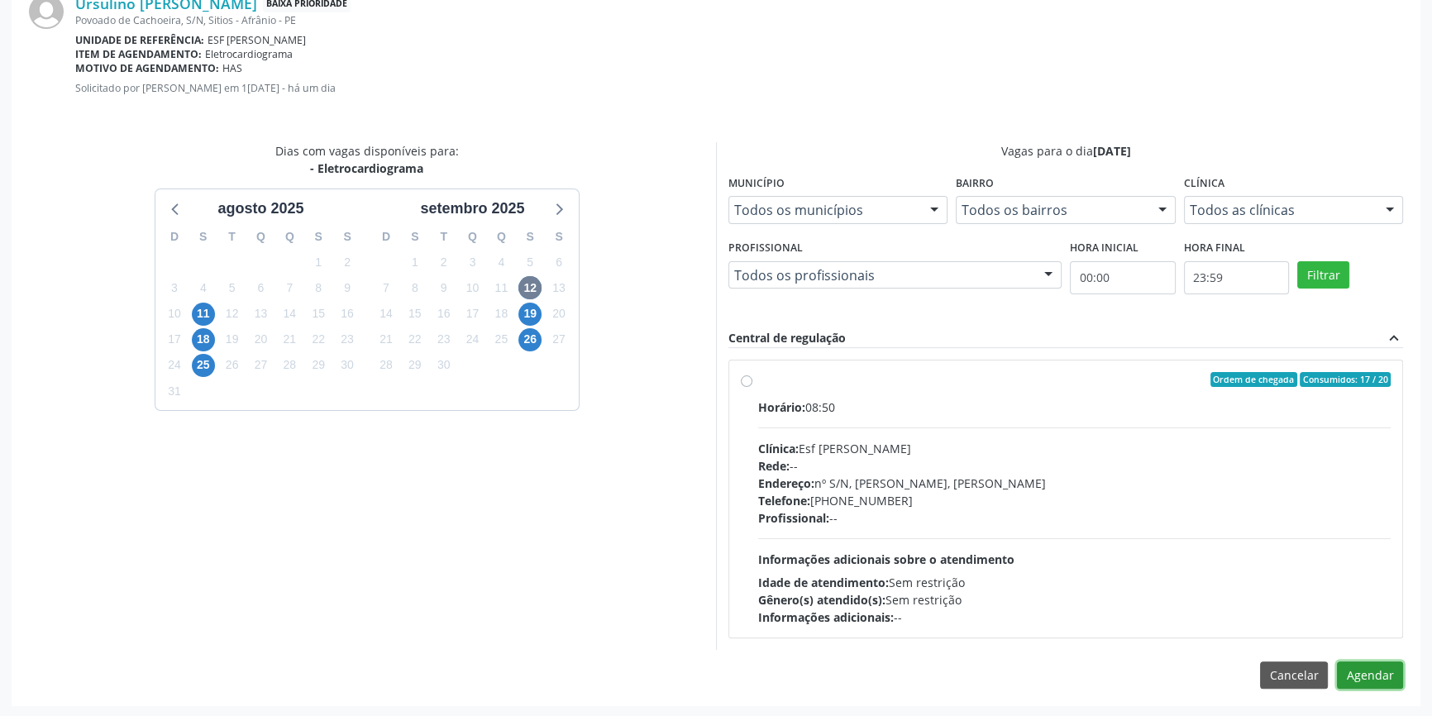
click at [1363, 672] on button "Agendar" at bounding box center [1370, 676] width 66 height 28
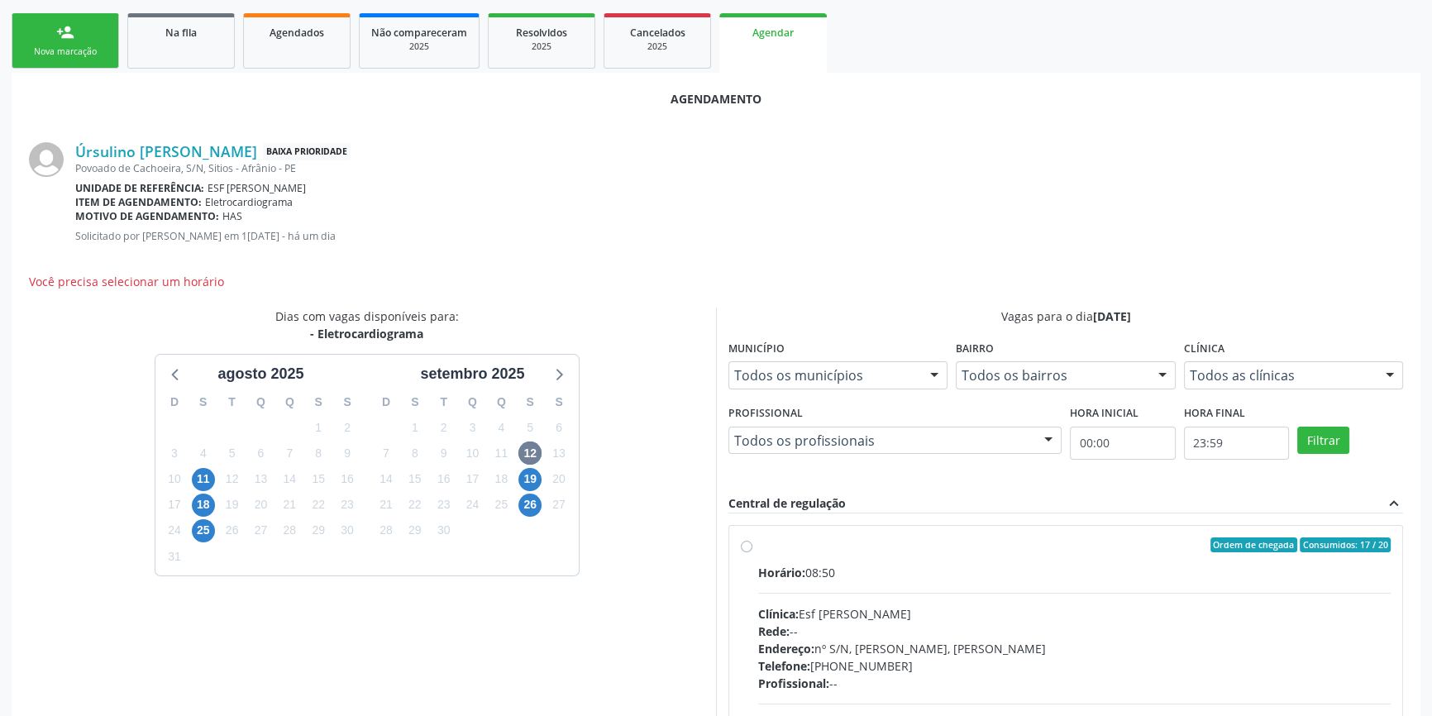
scroll to position [232, 0]
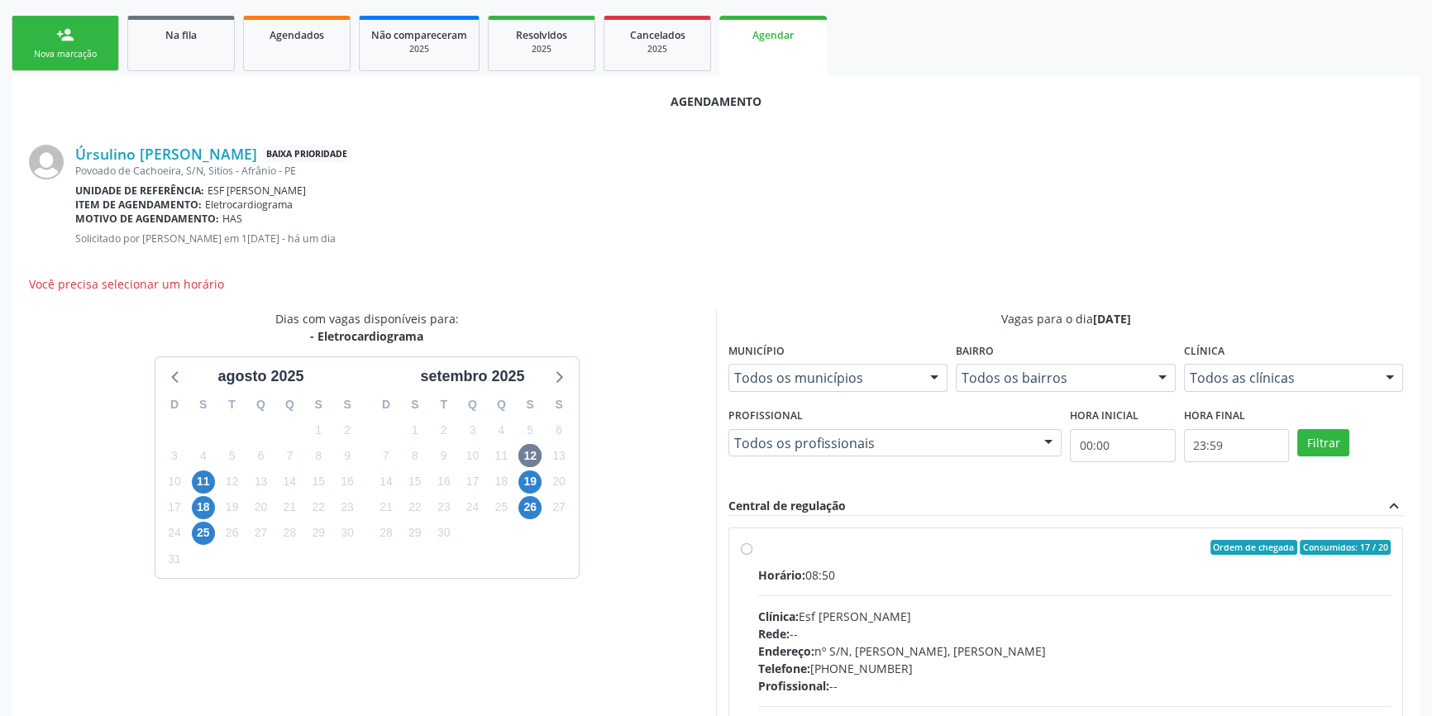
click at [757, 540] on div "Ordem de chegada Consumidos: 17 / 20 Horário: 08:50 Clínica: Esf Isabel Gomes R…" at bounding box center [1066, 667] width 650 height 254
radio input "true"
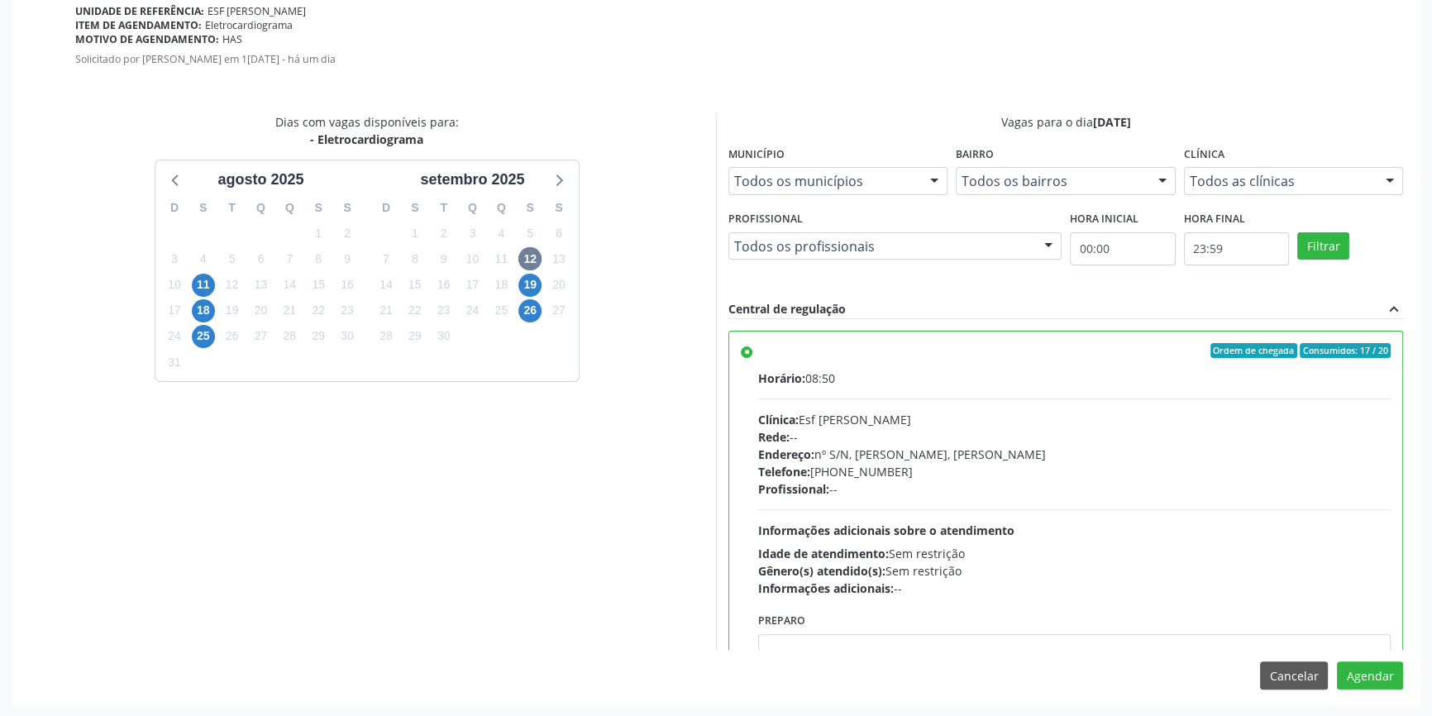
scroll to position [412, 0]
click at [1370, 670] on button "Agendar" at bounding box center [1370, 675] width 66 height 28
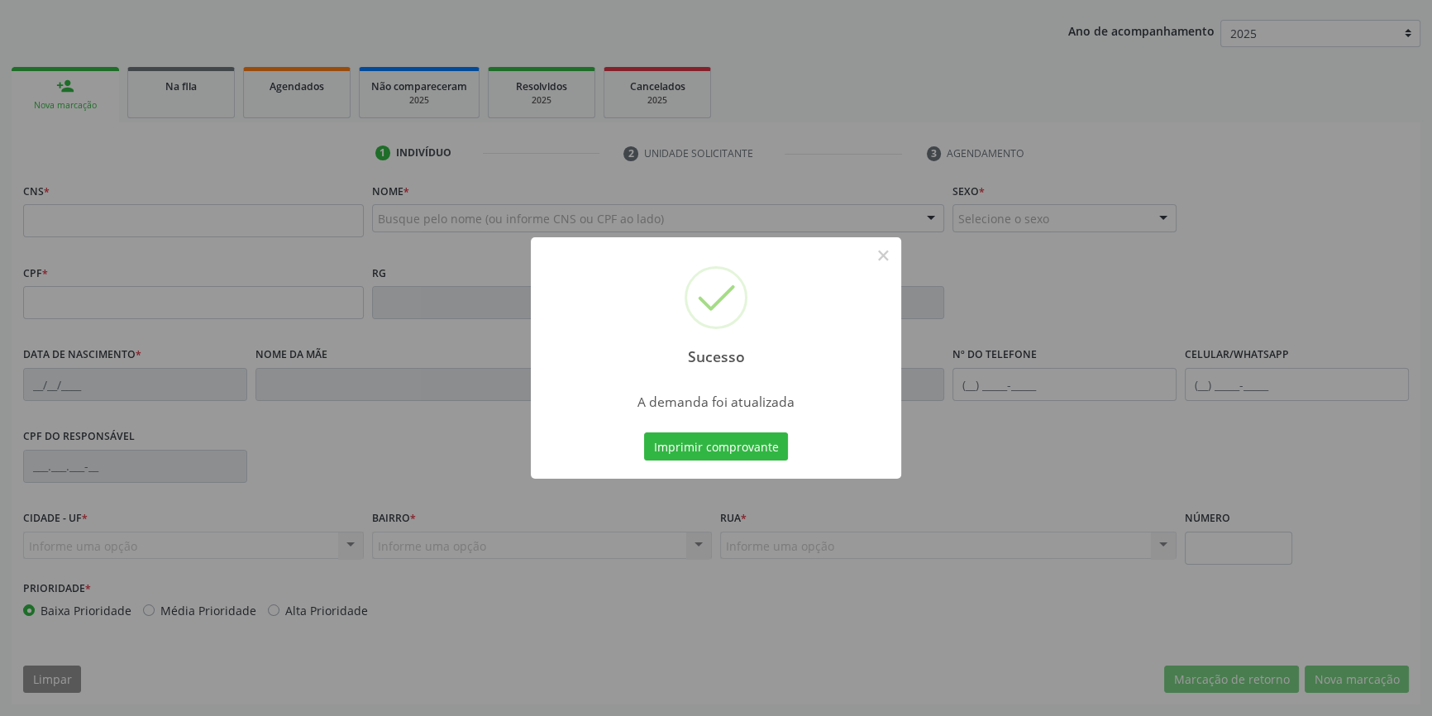
scroll to position [179, 0]
click at [746, 452] on button "Imprimir comprovante" at bounding box center [716, 447] width 144 height 28
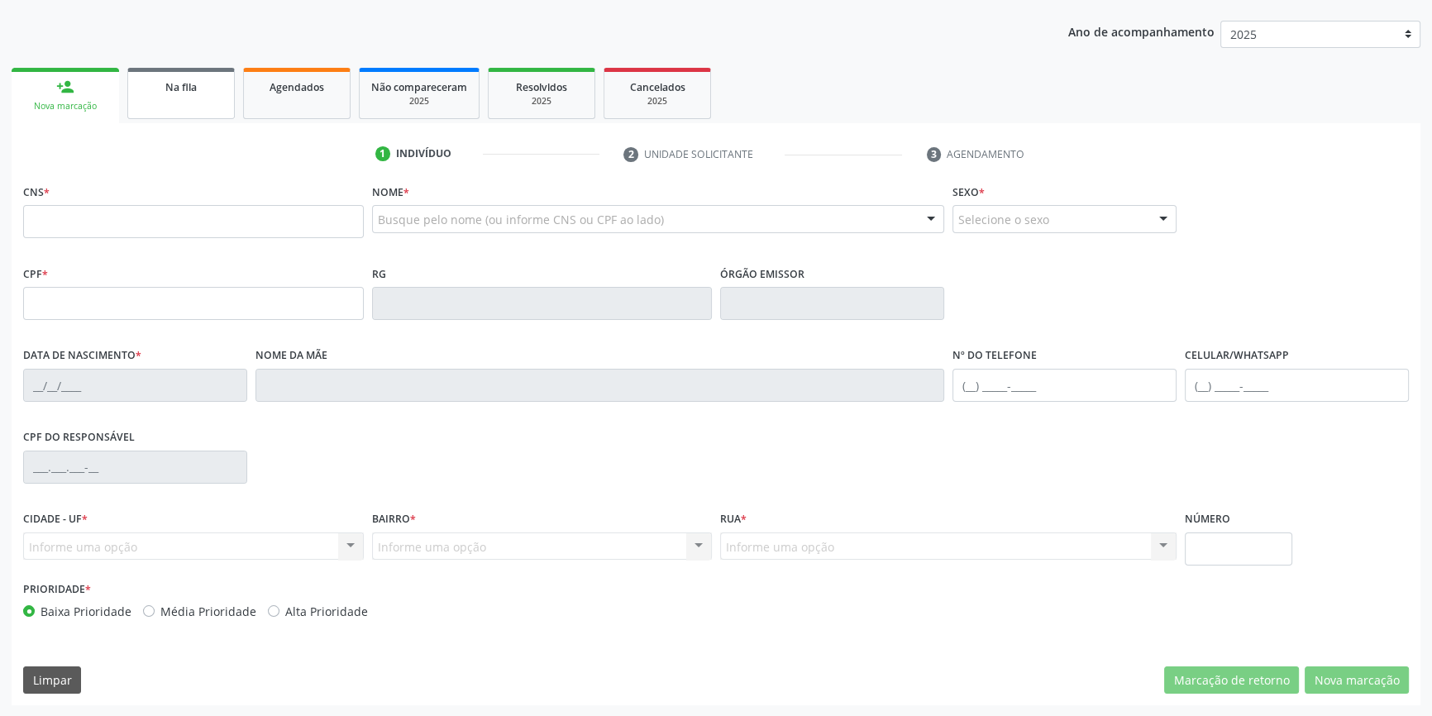
click at [153, 102] on link "Na fila" at bounding box center [181, 93] width 108 height 51
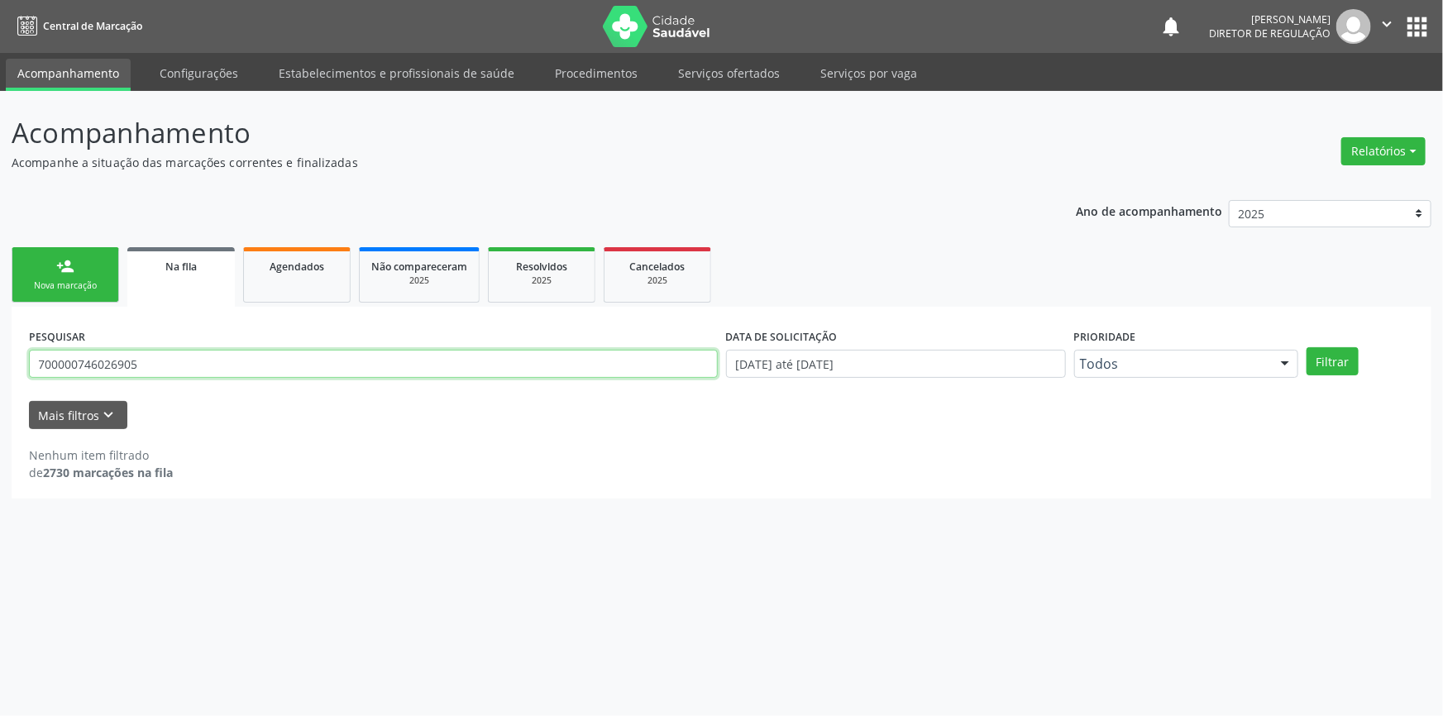
drag, startPoint x: 0, startPoint y: 356, endPoint x: 0, endPoint y: 307, distance: 49.6
click at [0, 322] on div "Acompanhamento Acompanhe a situação das marcações correntes e finalizadas Relat…" at bounding box center [721, 403] width 1443 height 625
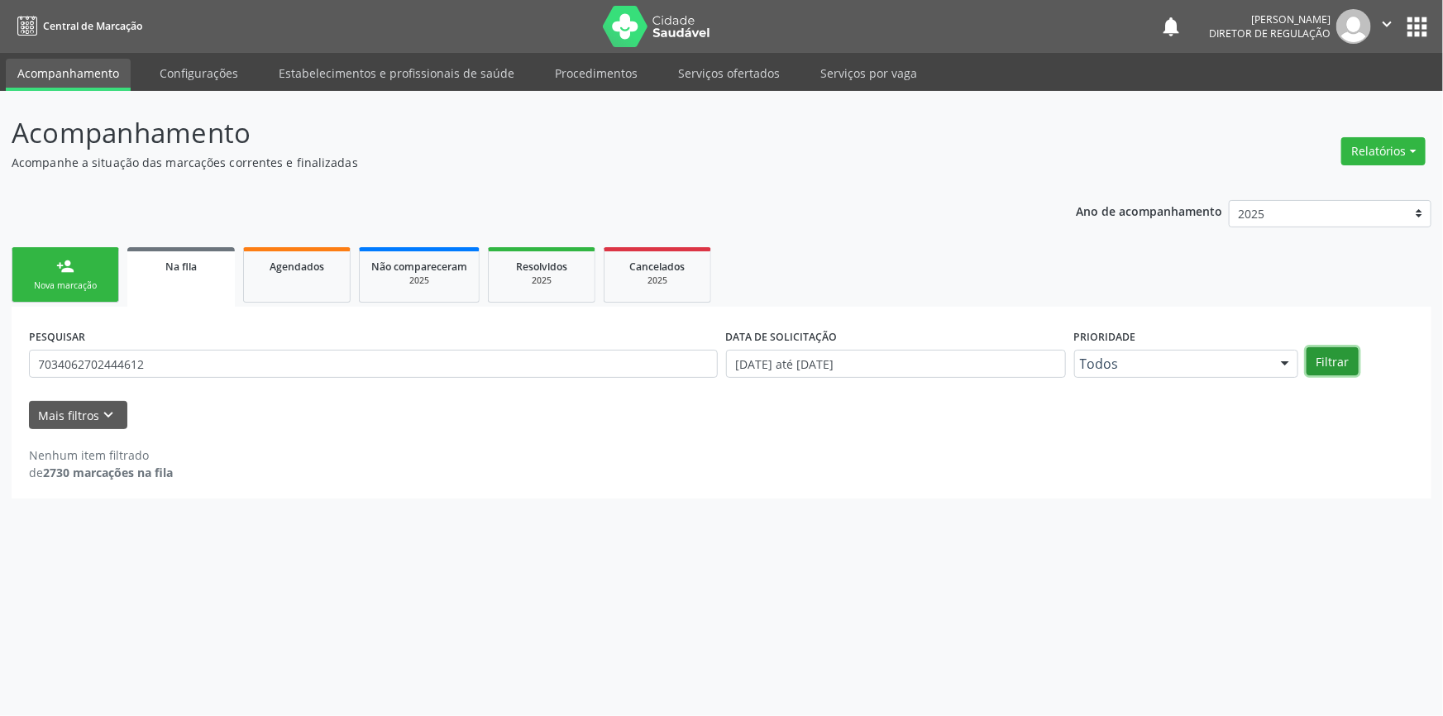
click at [1348, 372] on button "Filtrar" at bounding box center [1333, 361] width 52 height 28
drag, startPoint x: 165, startPoint y: 372, endPoint x: 0, endPoint y: 370, distance: 165.4
click at [0, 370] on div "Acompanhamento Acompanhe a situação das marcações correntes e finalizadas Relat…" at bounding box center [721, 403] width 1443 height 625
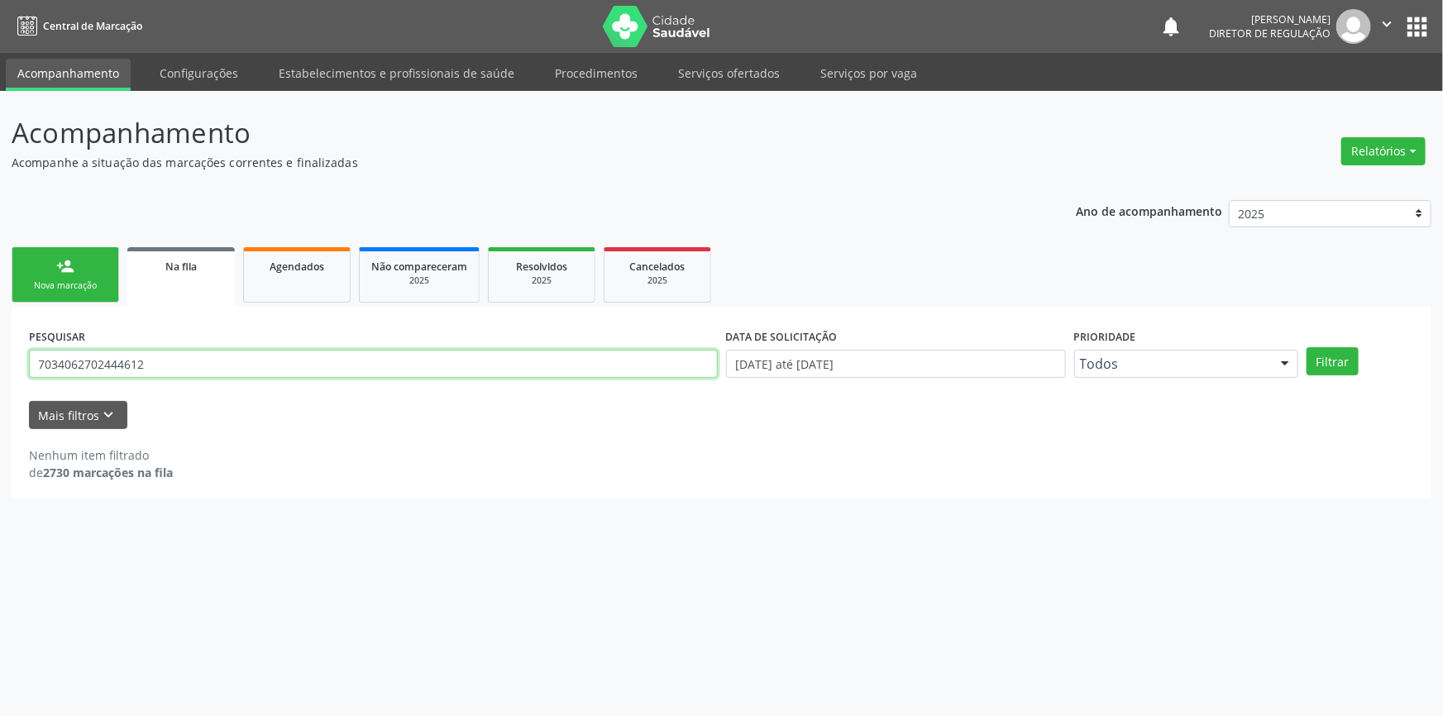
drag, startPoint x: 129, startPoint y: 359, endPoint x: 68, endPoint y: 364, distance: 61.4
click at [0, 364] on div "Acompanhamento Acompanhe a situação das marcações correntes e finalizadas Relat…" at bounding box center [721, 403] width 1443 height 625
type input "703406270244612"
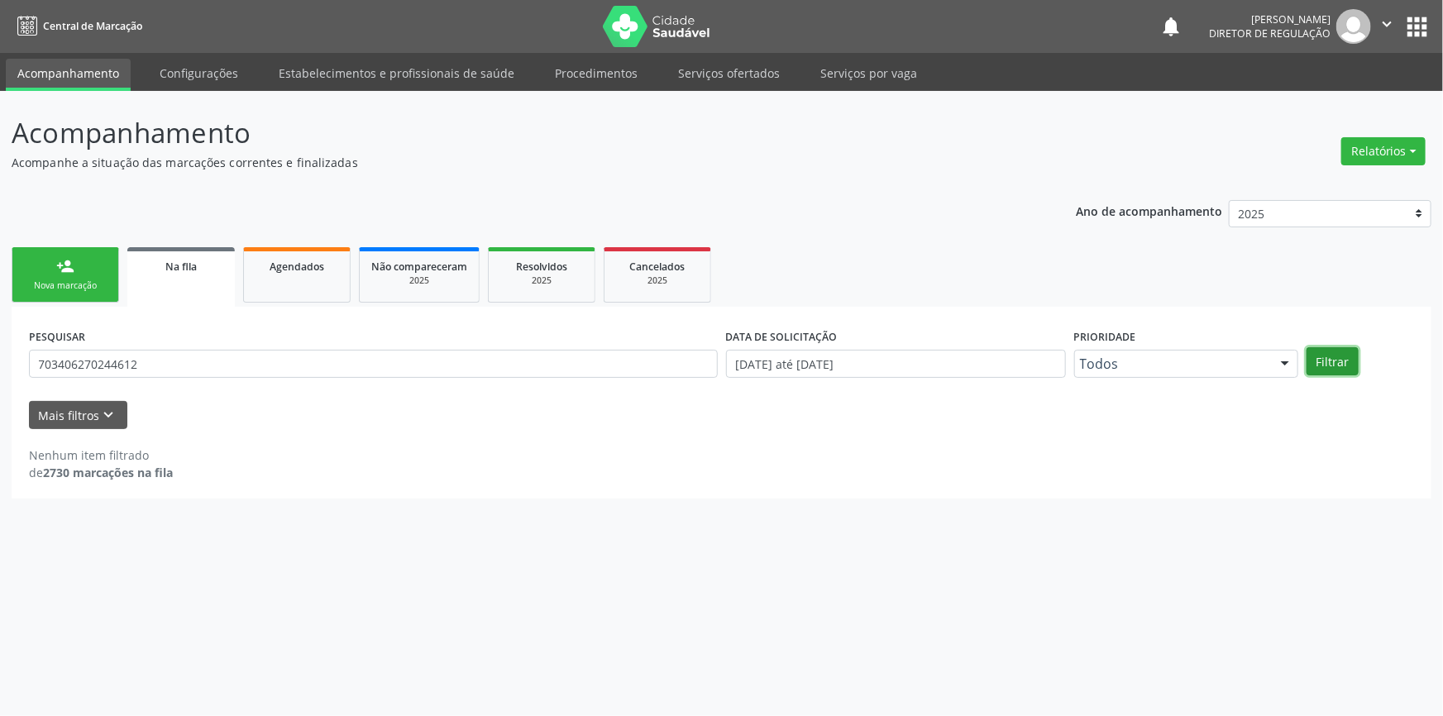
click at [1340, 354] on button "Filtrar" at bounding box center [1333, 361] width 52 height 28
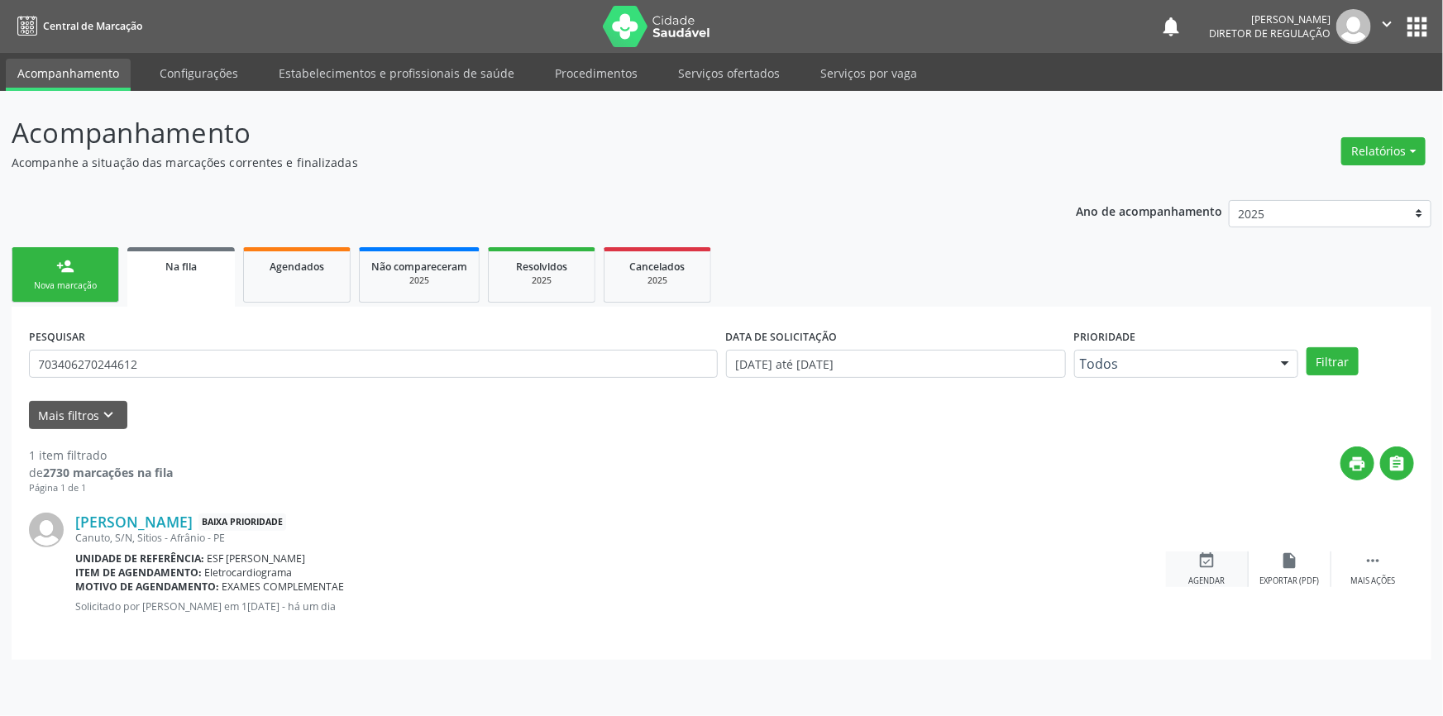
click at [1195, 563] on div "event_available Agendar" at bounding box center [1207, 570] width 83 height 36
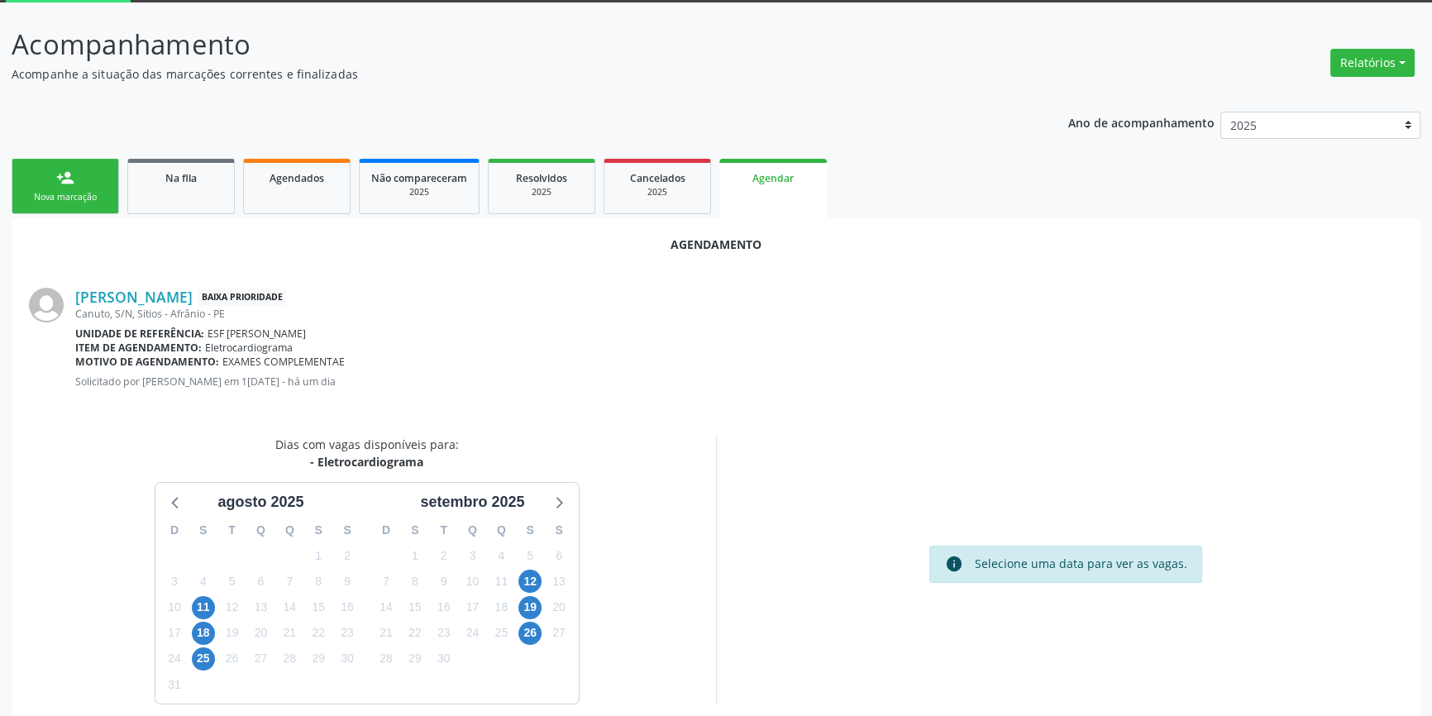
scroll to position [143, 0]
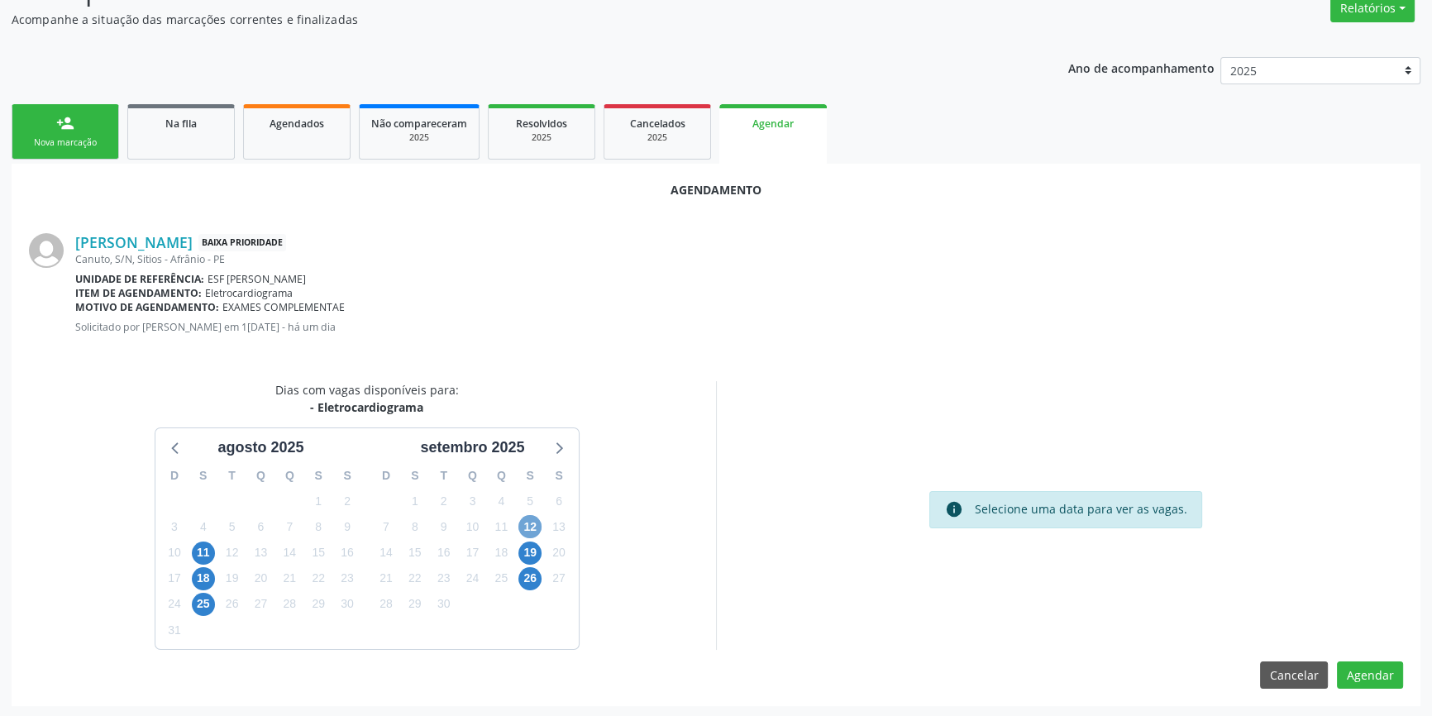
click at [535, 528] on span "12" at bounding box center [530, 526] width 23 height 23
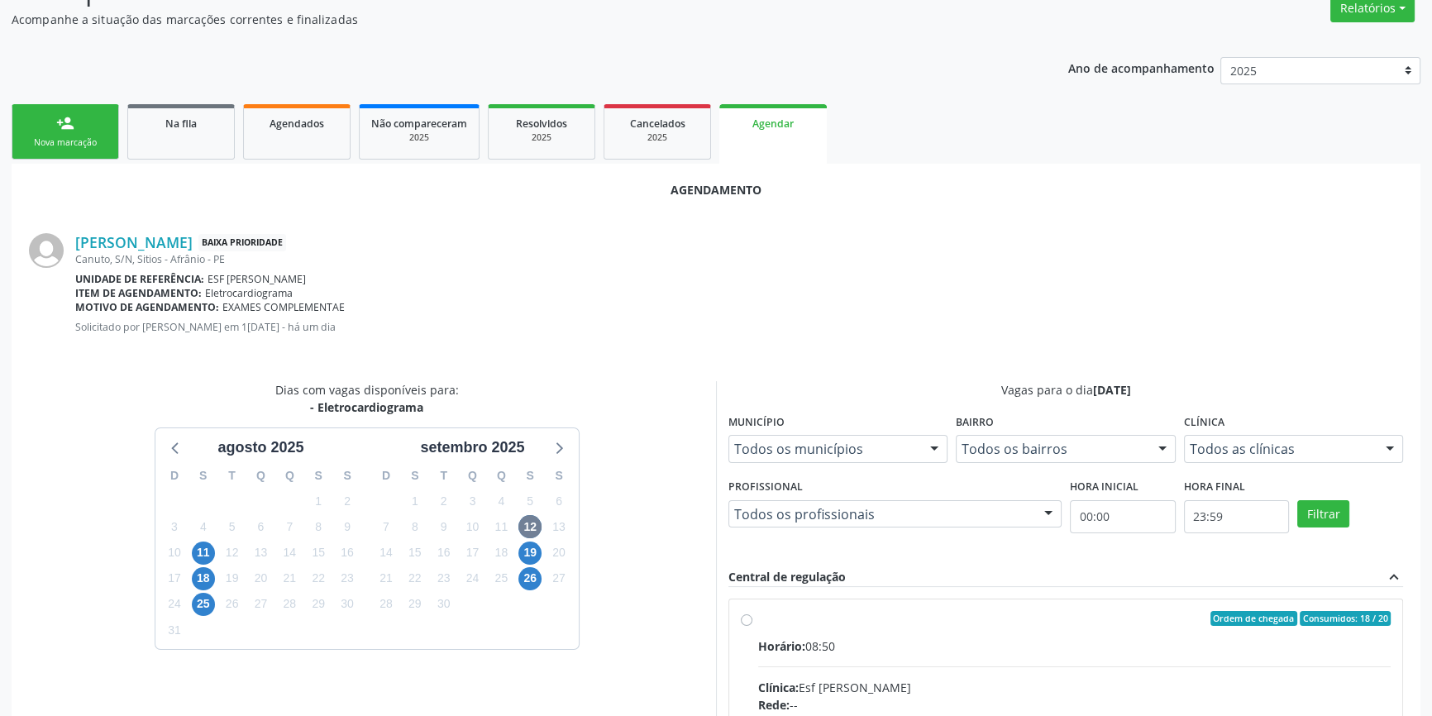
click at [796, 616] on div "Ordem de chegada Consumidos: 18 / 20" at bounding box center [1074, 618] width 633 height 15
click at [753, 616] on input "Ordem de chegada Consumidos: 18 / 20 Horário: 08:50 Clínica: Esf Isabel Gomes R…" at bounding box center [747, 618] width 12 height 15
radio input "true"
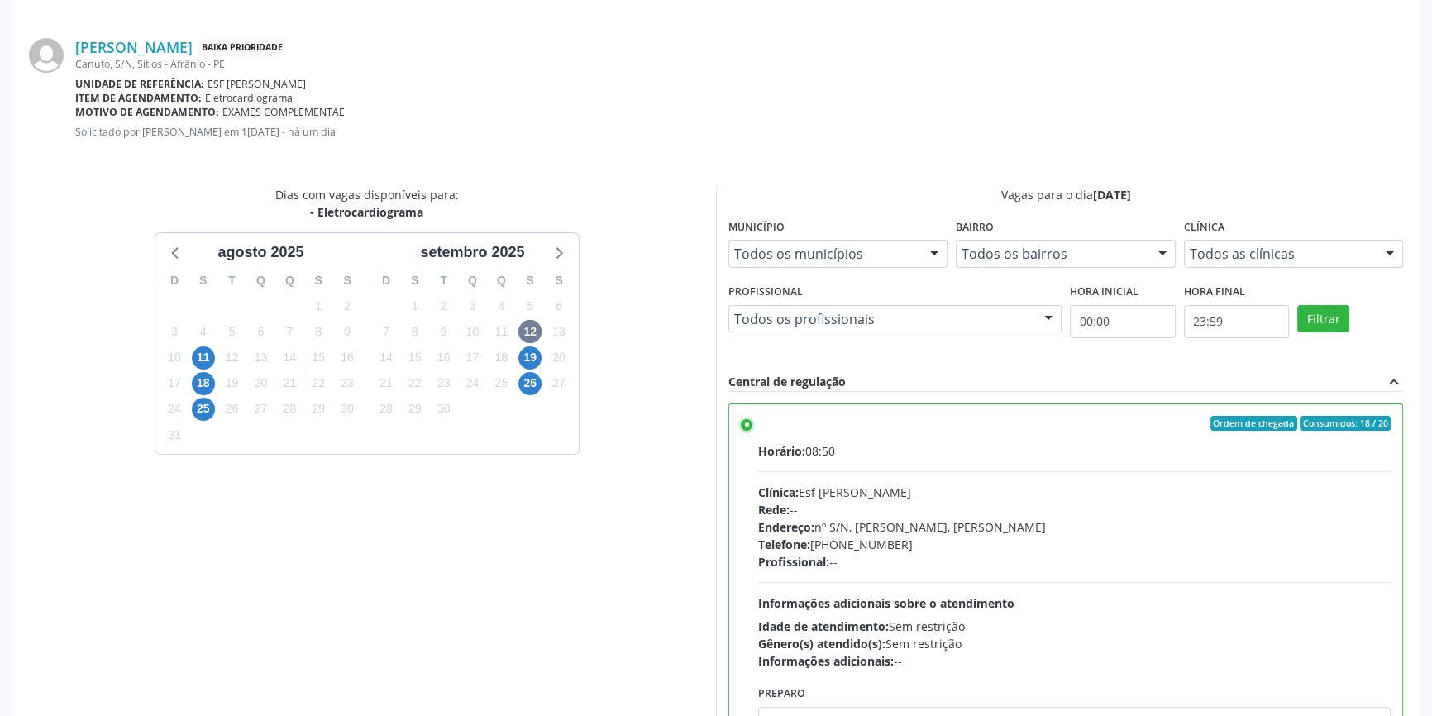
scroll to position [412, 0]
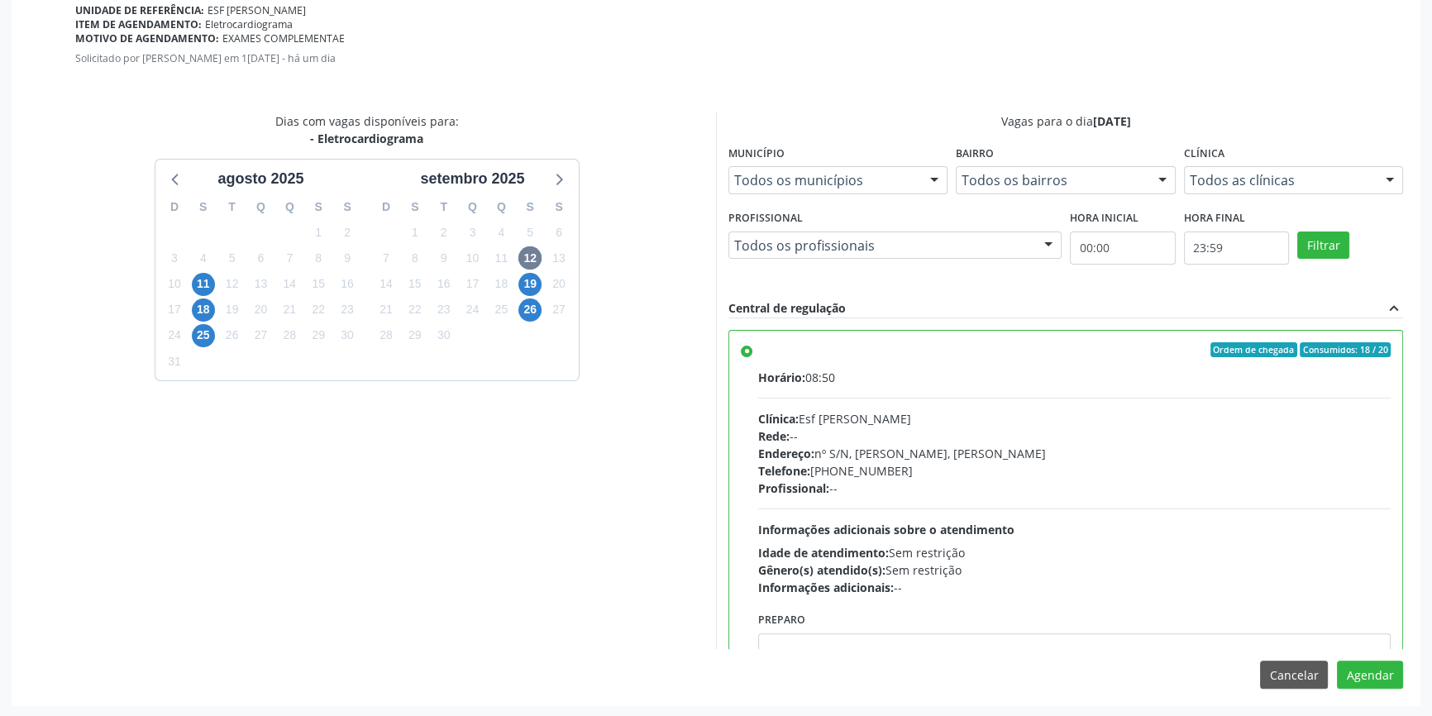
click at [1376, 659] on div "Agendamento Luísa de Sousa Silva Baixa Prioridade Canuto, S/N, Sitios - Afrânio…" at bounding box center [716, 300] width 1409 height 810
click at [1371, 669] on button "Agendar" at bounding box center [1370, 675] width 66 height 28
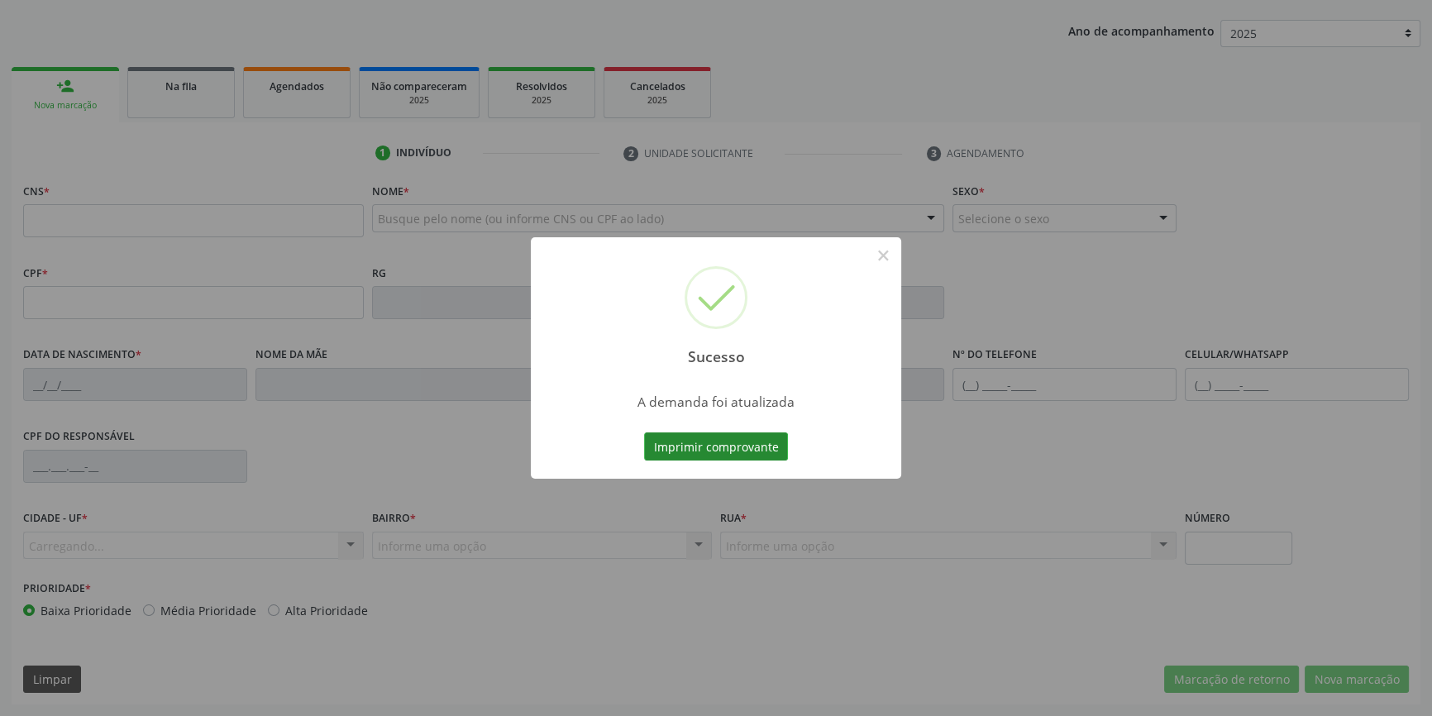
scroll to position [179, 0]
click at [744, 449] on button "Imprimir comprovante" at bounding box center [716, 447] width 144 height 28
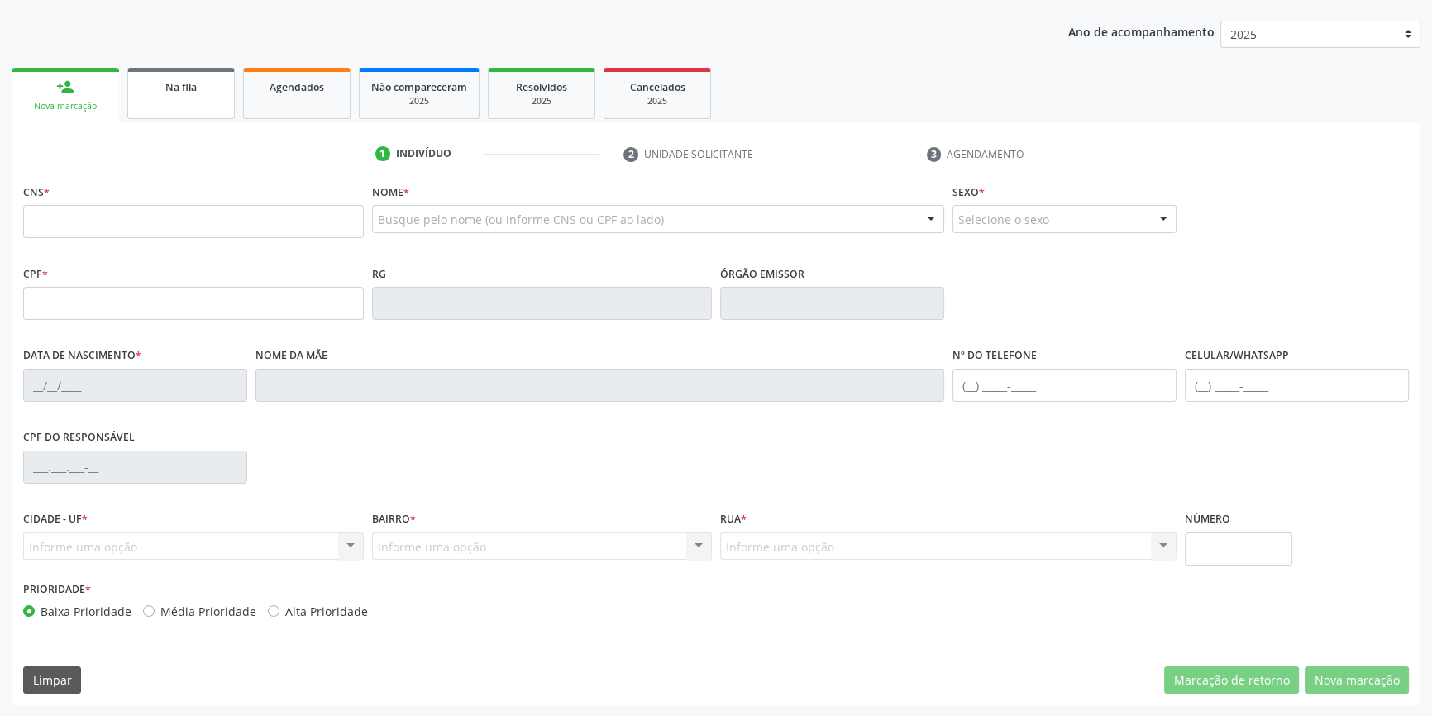
click at [205, 93] on div "Na fila" at bounding box center [181, 86] width 83 height 17
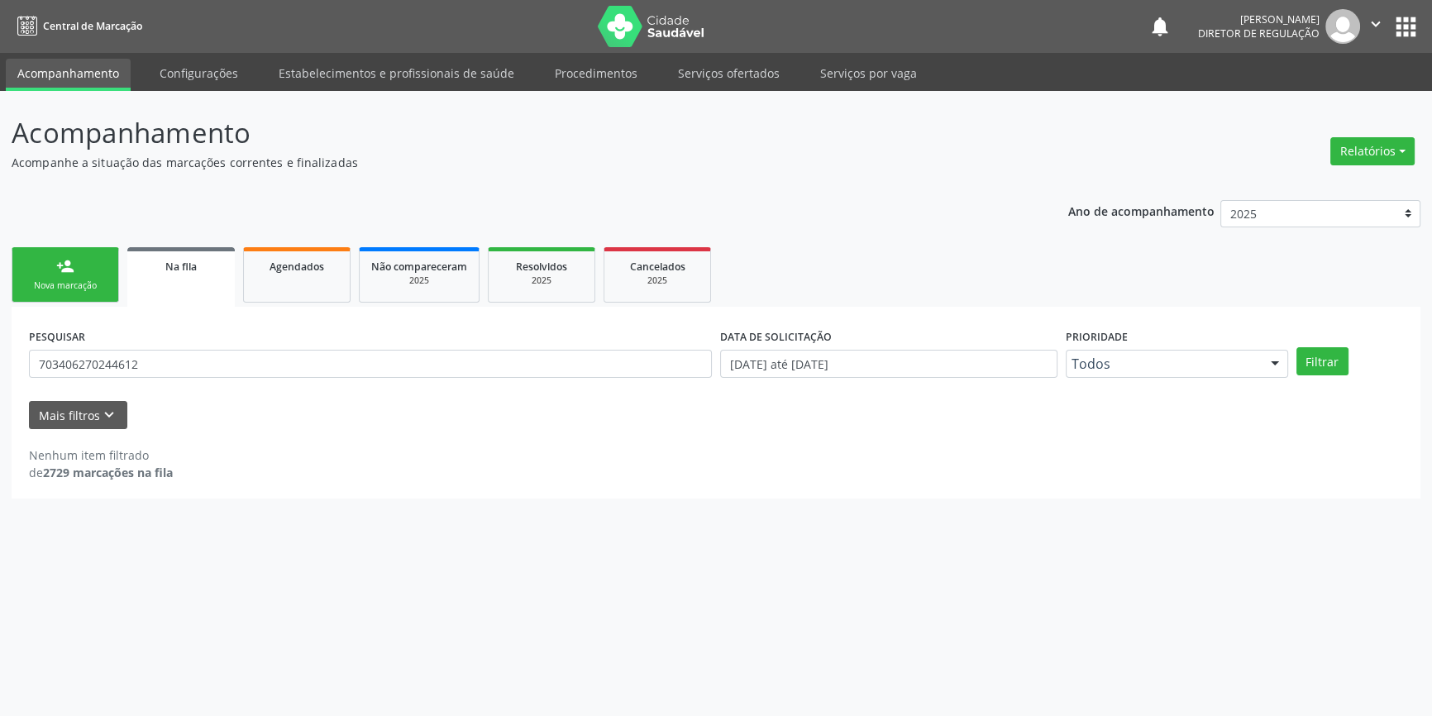
scroll to position [0, 0]
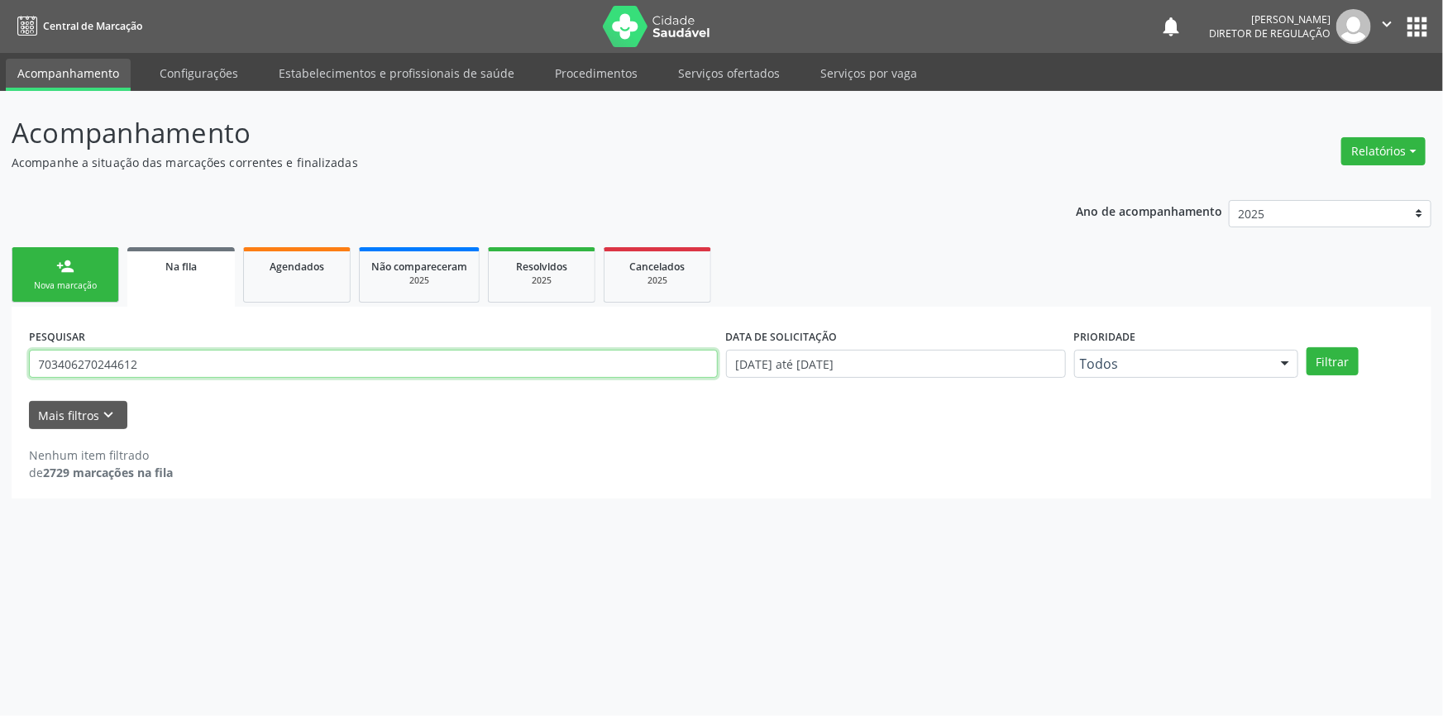
drag, startPoint x: 165, startPoint y: 361, endPoint x: 0, endPoint y: 340, distance: 166.8
click at [0, 342] on div "Acompanhamento Acompanhe a situação das marcações correntes e finalizadas Relat…" at bounding box center [721, 403] width 1443 height 625
type input "708504099434880"
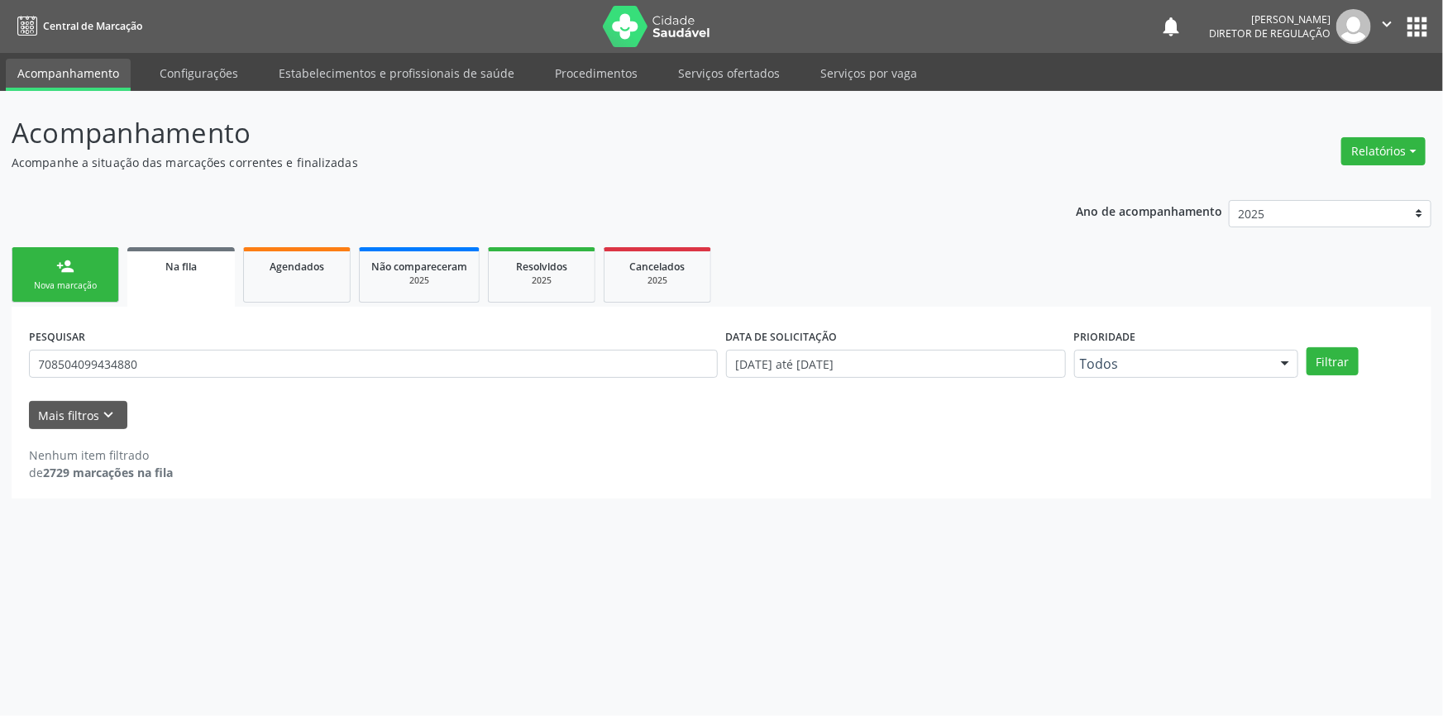
click at [1333, 379] on div "PESQUISAR 708504099434880 DATA DE SOLICITAÇÃO 01/01/2018 até 19/08/2025 Priorid…" at bounding box center [722, 356] width 1394 height 65
click at [1336, 365] on button "Filtrar" at bounding box center [1333, 361] width 52 height 28
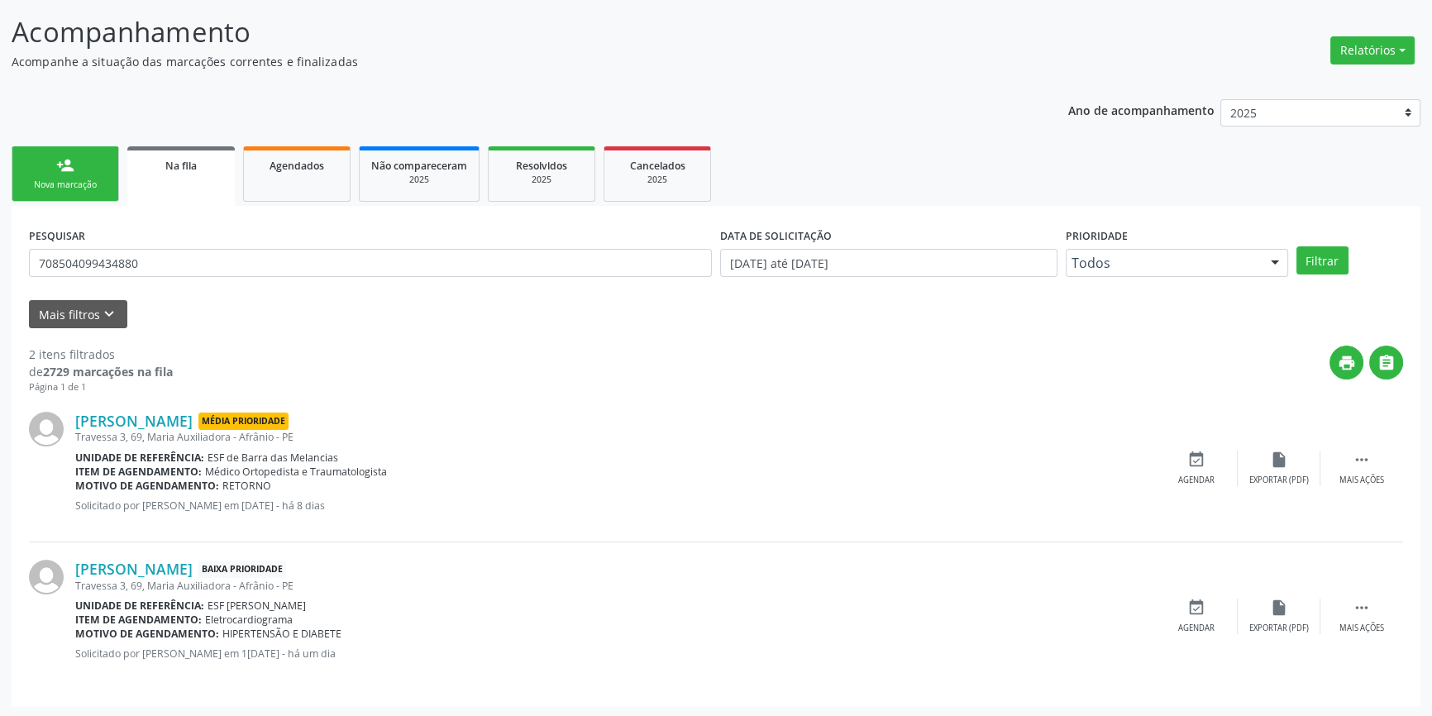
scroll to position [102, 0]
click at [1216, 582] on div "Josimar Sousa Gomes Baixa Prioridade Travessa 3, 69, Maria Auxiliadora - Afrâni…" at bounding box center [716, 615] width 1375 height 147
click at [1197, 609] on icon "event_available" at bounding box center [1197, 607] width 18 height 18
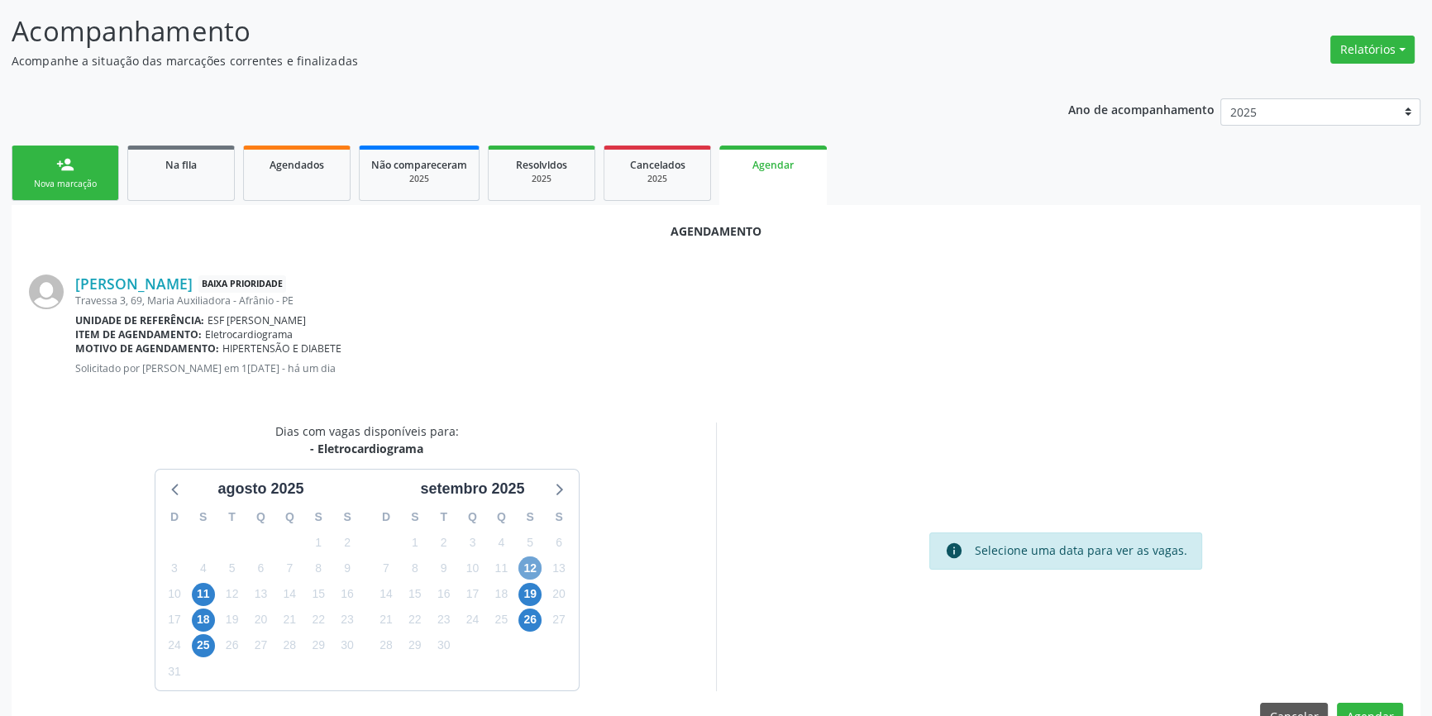
click at [530, 567] on span "12" at bounding box center [530, 568] width 23 height 23
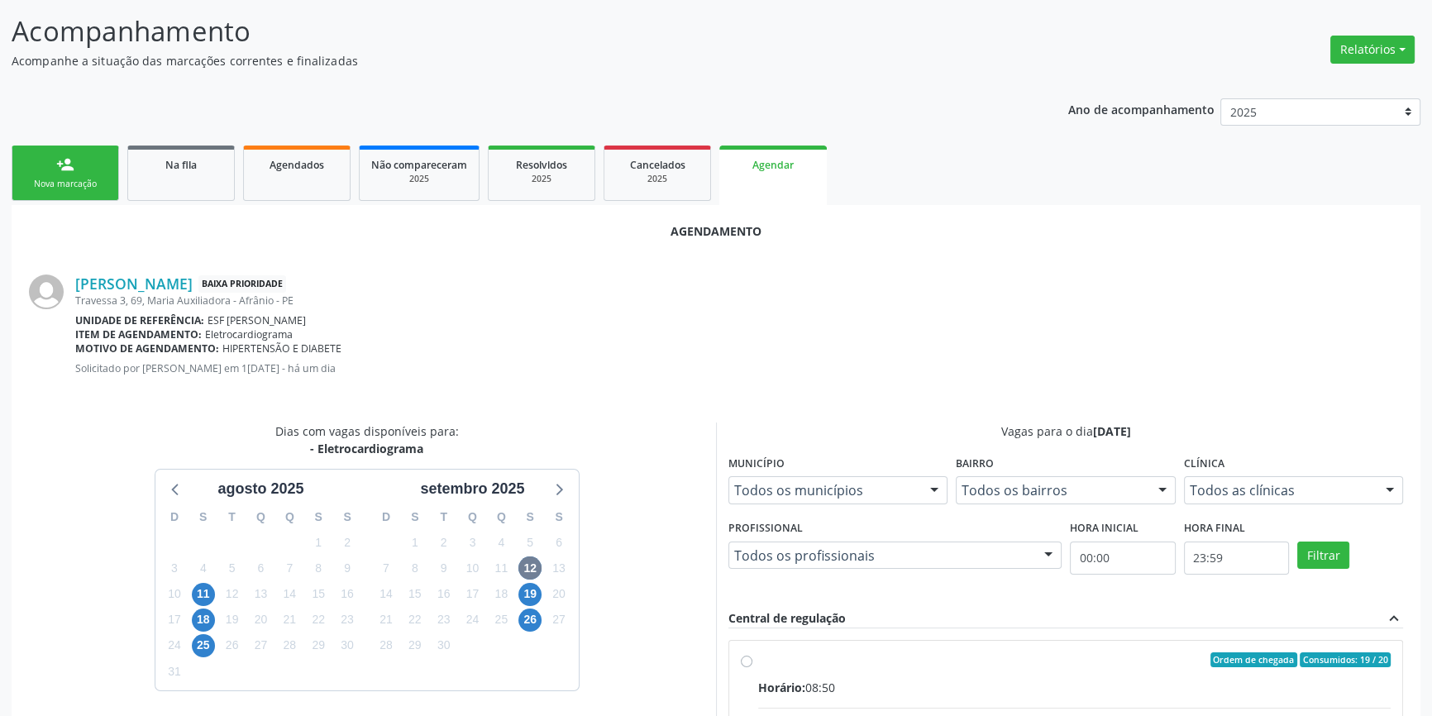
click at [777, 657] on div "Ordem de chegada Consumidos: 19 / 20" at bounding box center [1074, 660] width 633 height 15
click at [753, 657] on input "Ordem de chegada Consumidos: 19 / 20 Horário: 08:50 Clínica: Esf Isabel Gomes R…" at bounding box center [747, 660] width 12 height 15
radio input "true"
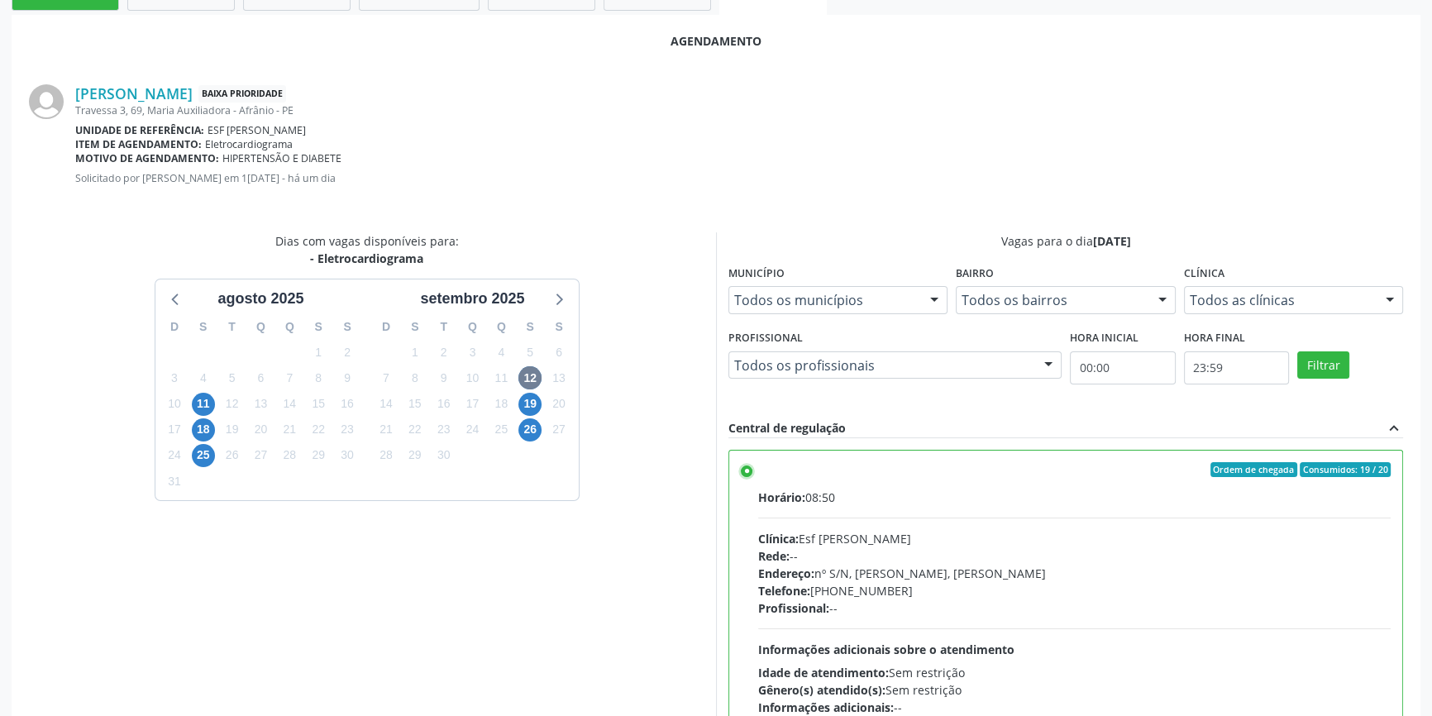
scroll to position [403, 0]
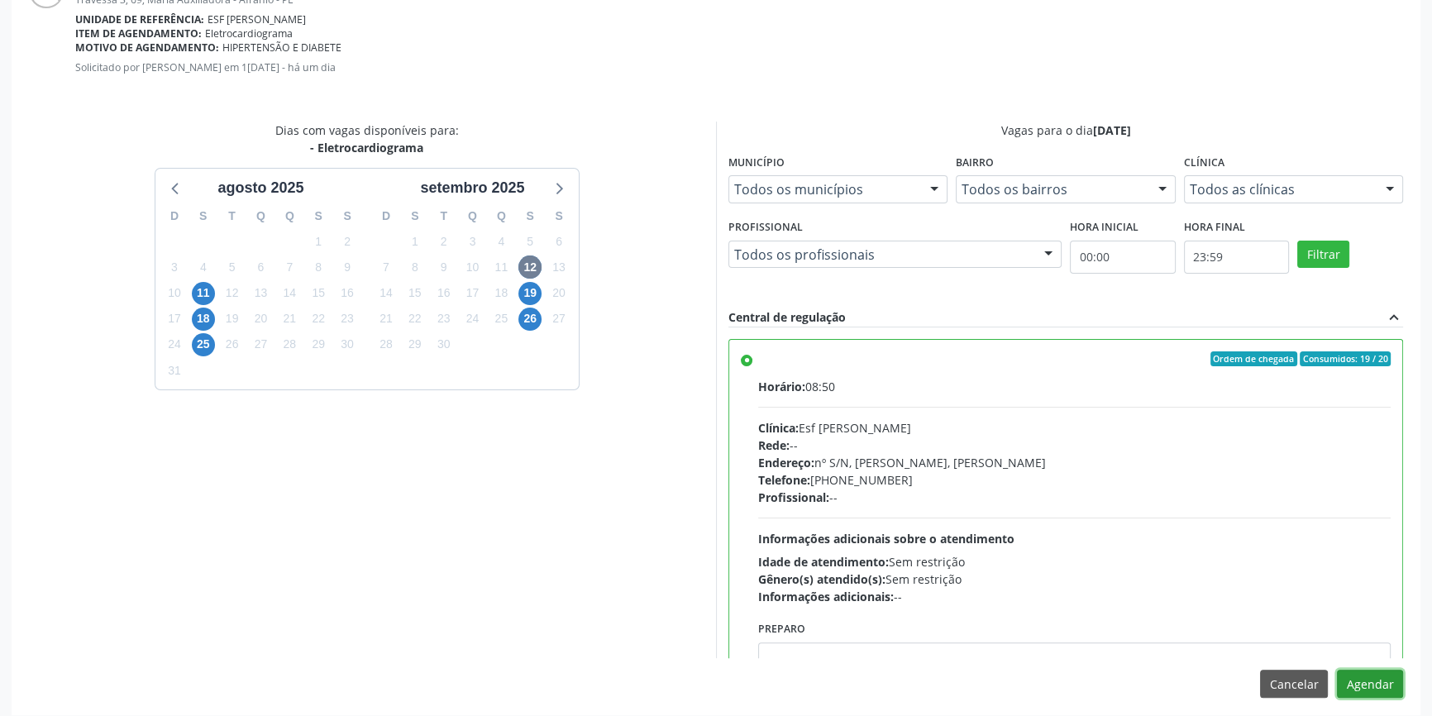
click at [1352, 681] on button "Agendar" at bounding box center [1370, 684] width 66 height 28
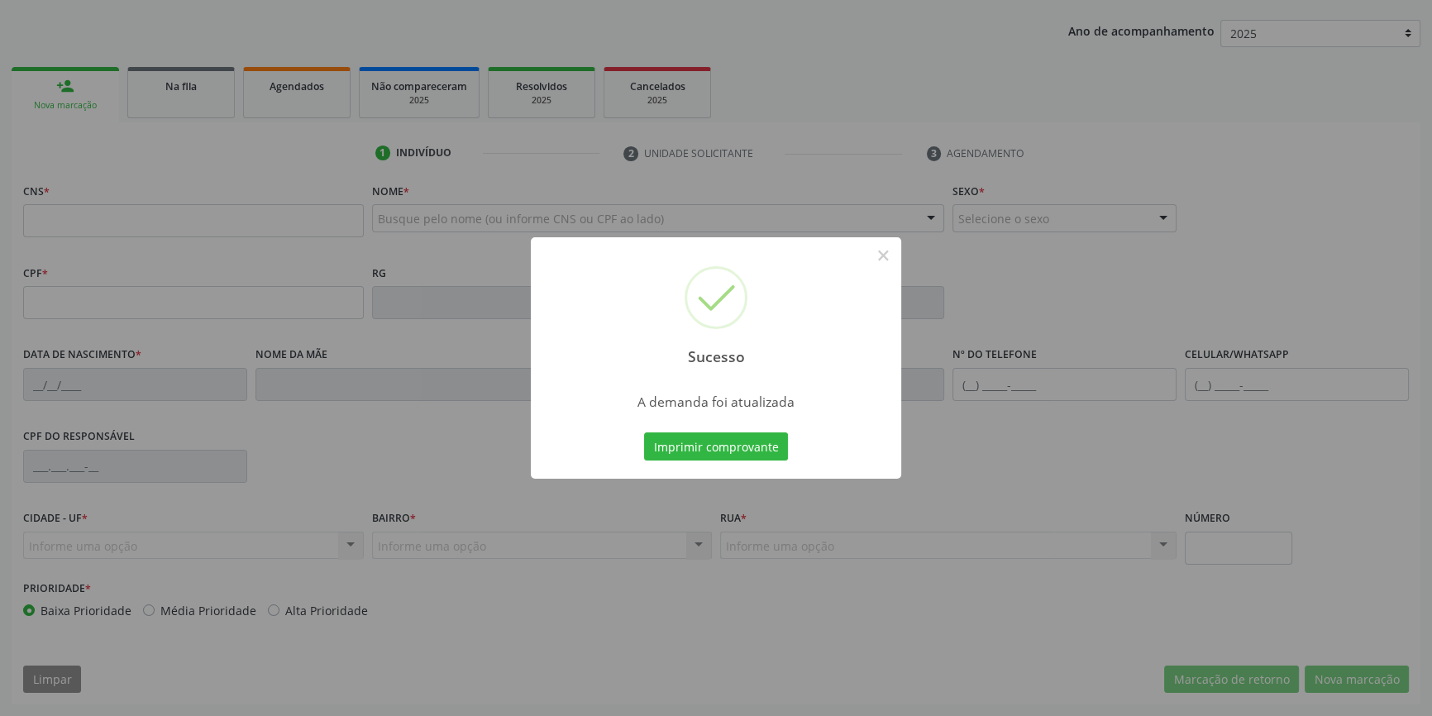
scroll to position [179, 0]
click at [743, 444] on button "Imprimir comprovante" at bounding box center [716, 447] width 144 height 28
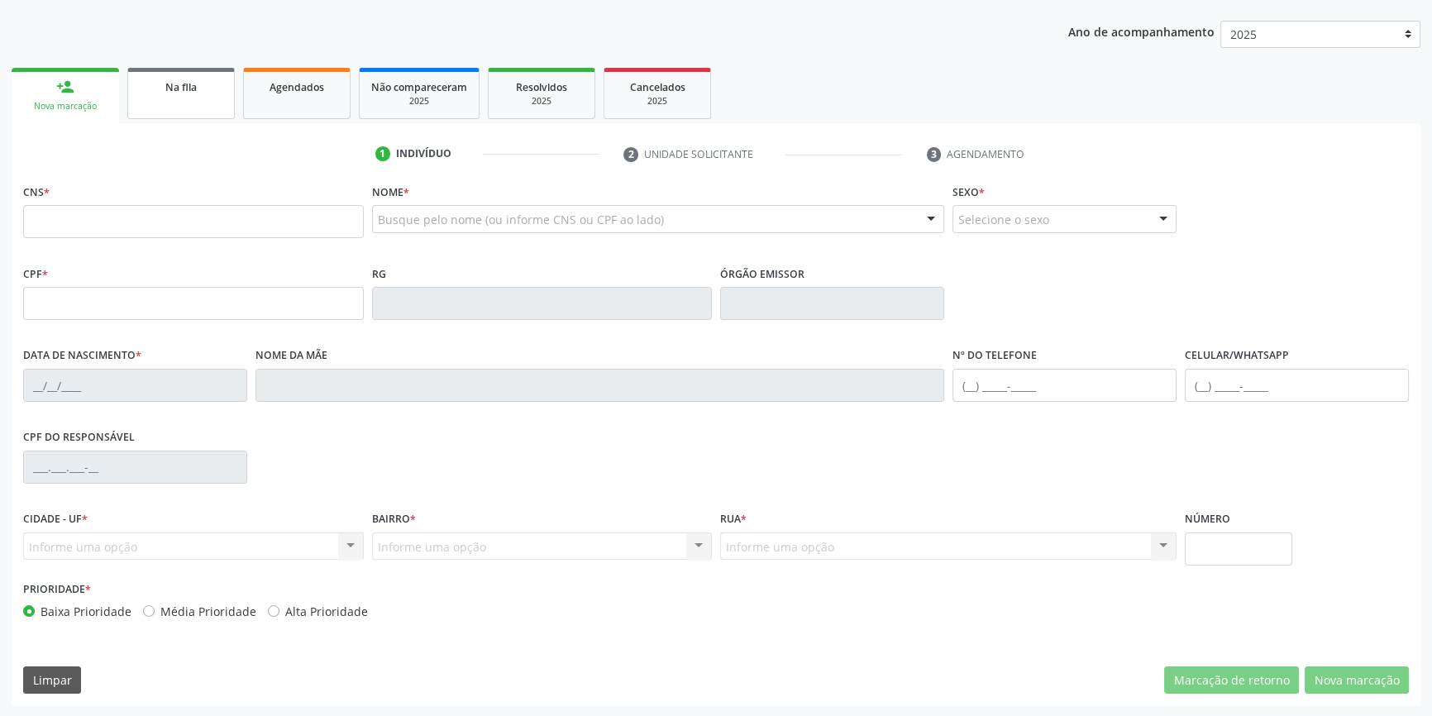
click at [173, 70] on link "Na fila" at bounding box center [181, 93] width 108 height 51
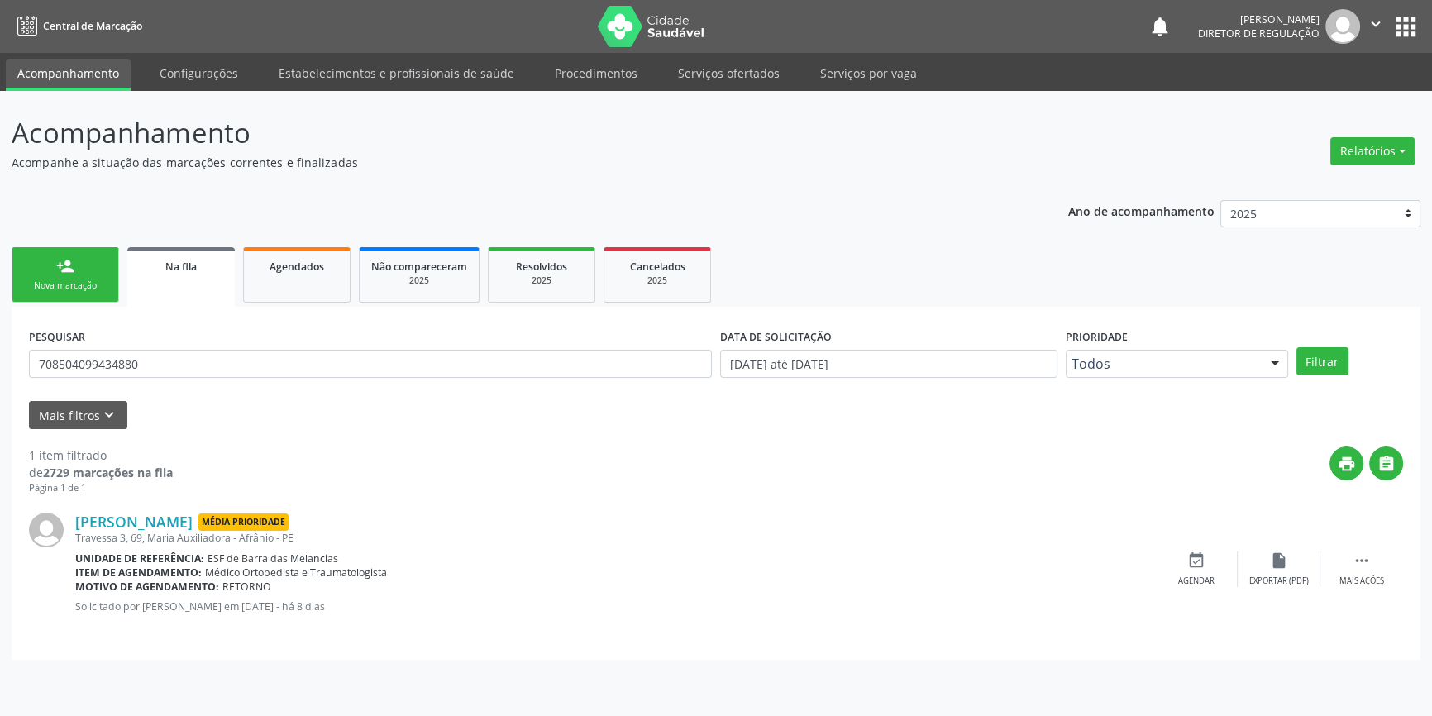
scroll to position [0, 0]
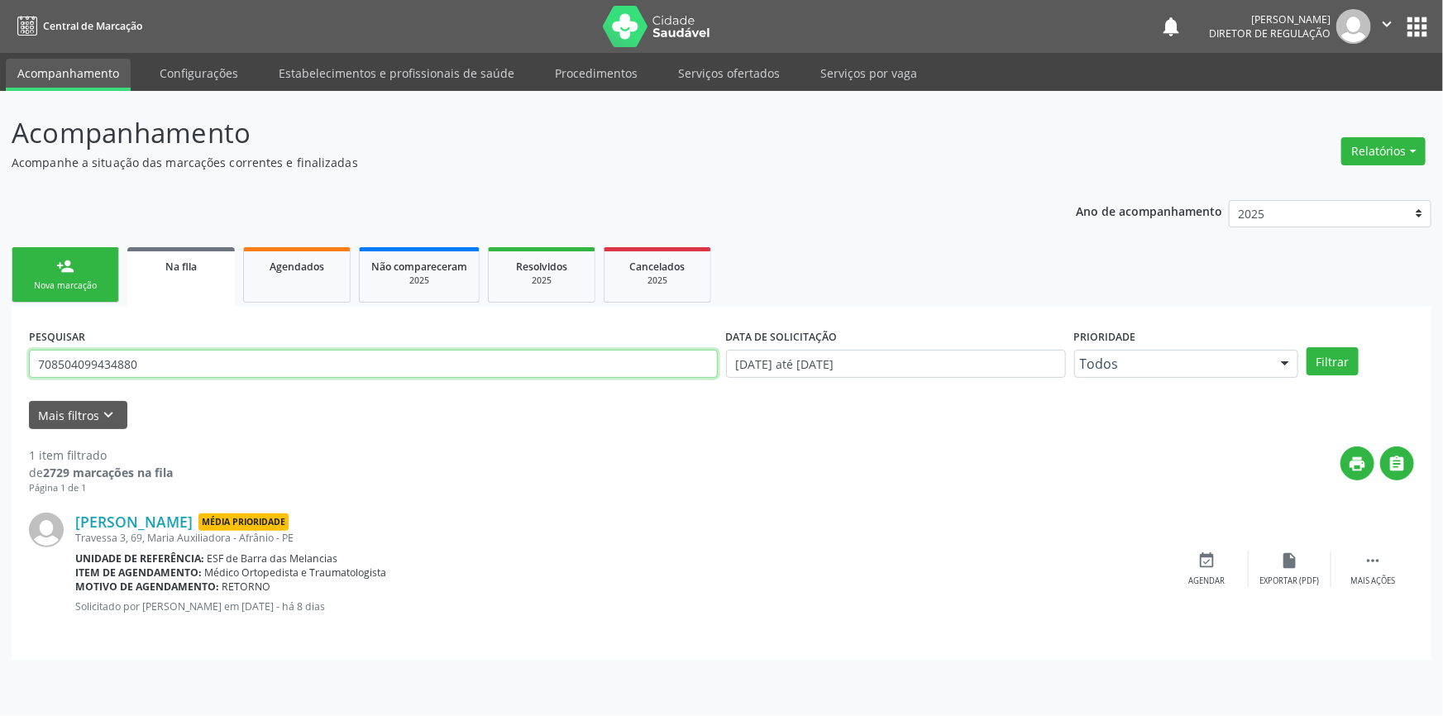
drag, startPoint x: 155, startPoint y: 358, endPoint x: 0, endPoint y: 334, distance: 157.3
click at [0, 343] on div "Acompanhamento Acompanhe a situação das marcações correntes e finalizadas Relat…" at bounding box center [721, 403] width 1443 height 625
type input "700708954930075"
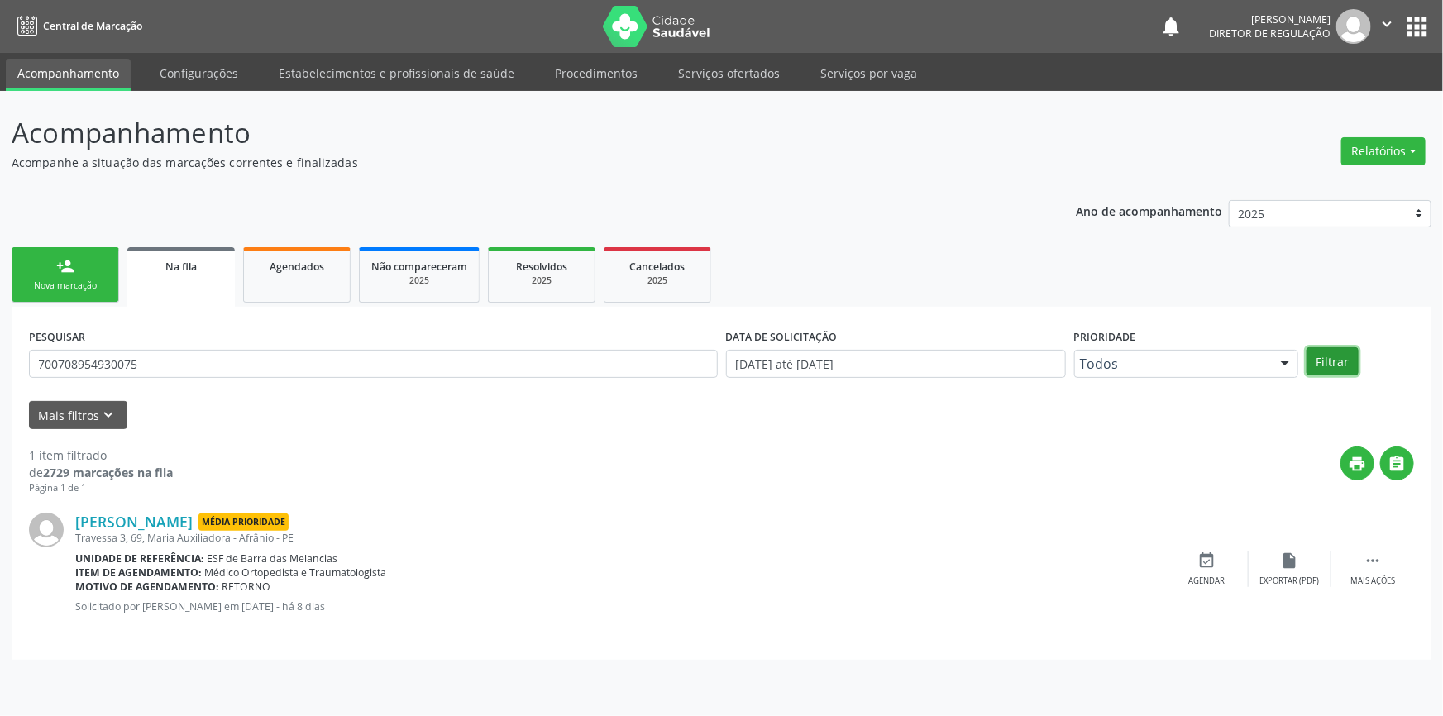
click at [1342, 369] on button "Filtrar" at bounding box center [1333, 361] width 52 height 28
click at [1227, 566] on div "event_available Agendar" at bounding box center [1207, 570] width 83 height 36
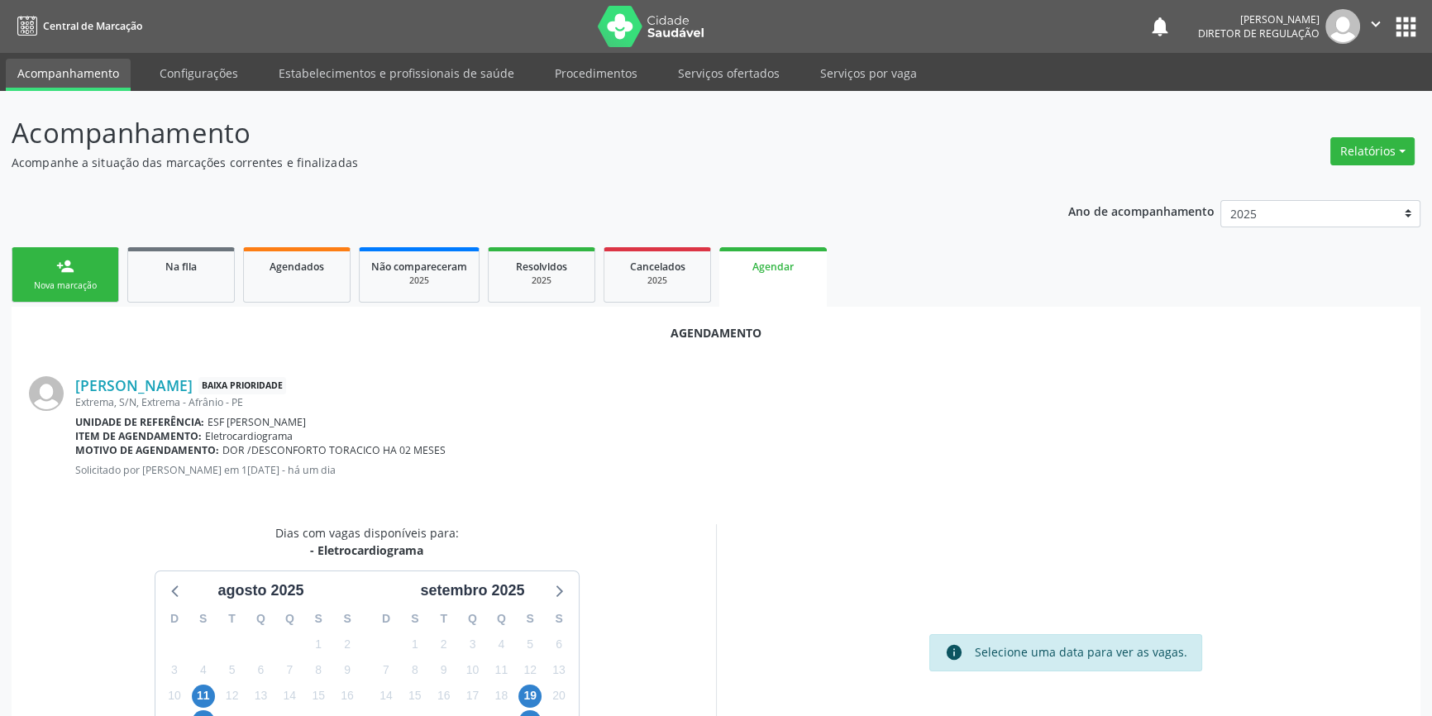
scroll to position [143, 0]
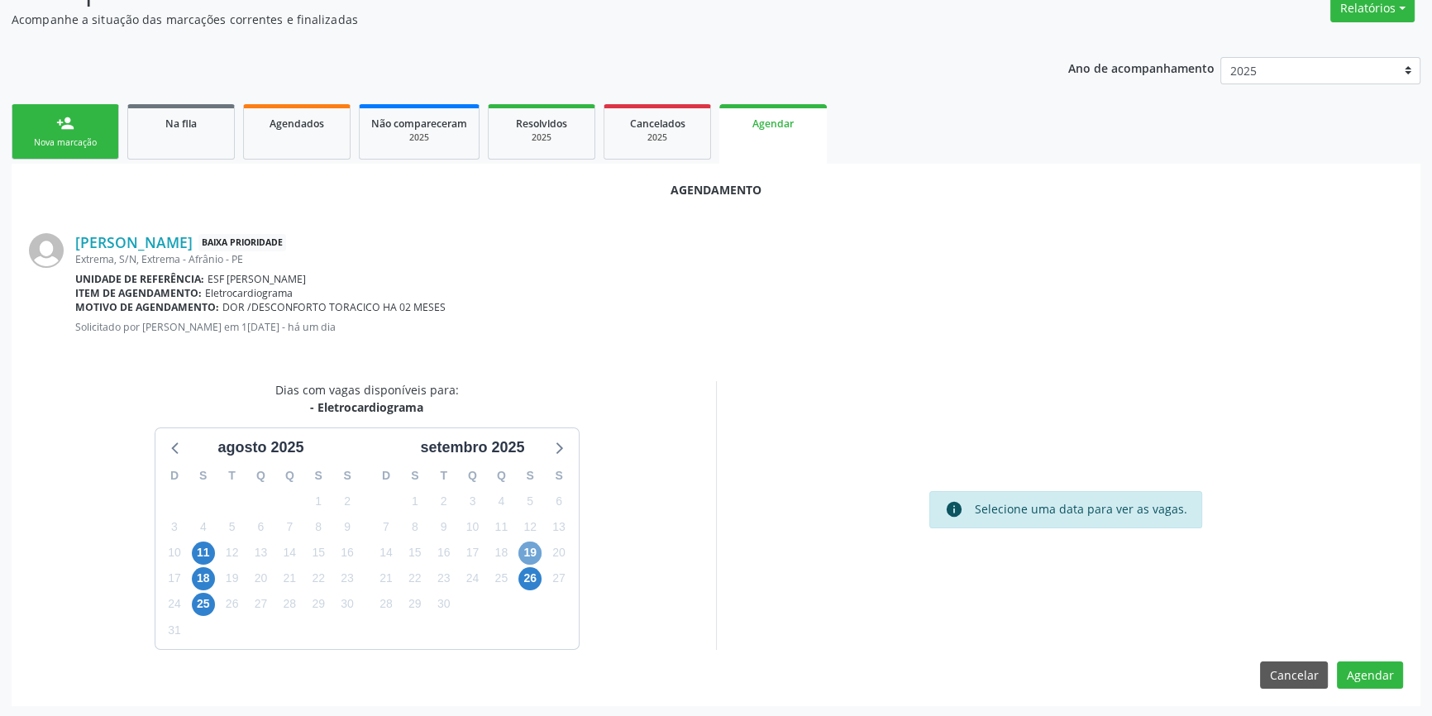
click at [533, 550] on span "19" at bounding box center [530, 553] width 23 height 23
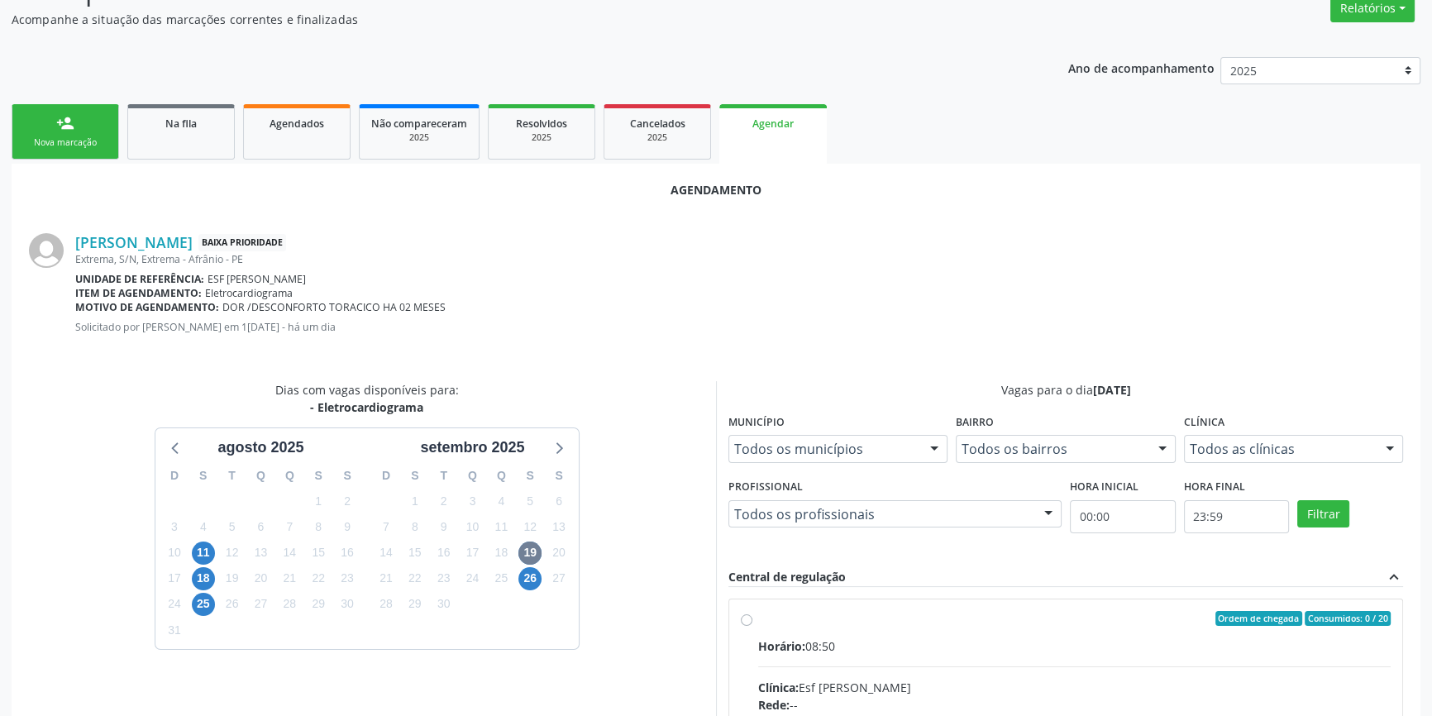
click at [760, 618] on div "Ordem de chegada Consumidos: 0 / 20" at bounding box center [1074, 618] width 633 height 15
click at [753, 618] on input "Ordem de chegada Consumidos: 0 / 20 Horário: 08:50 Clínica: Esf Isabel Gomes Re…" at bounding box center [747, 618] width 12 height 15
radio input "true"
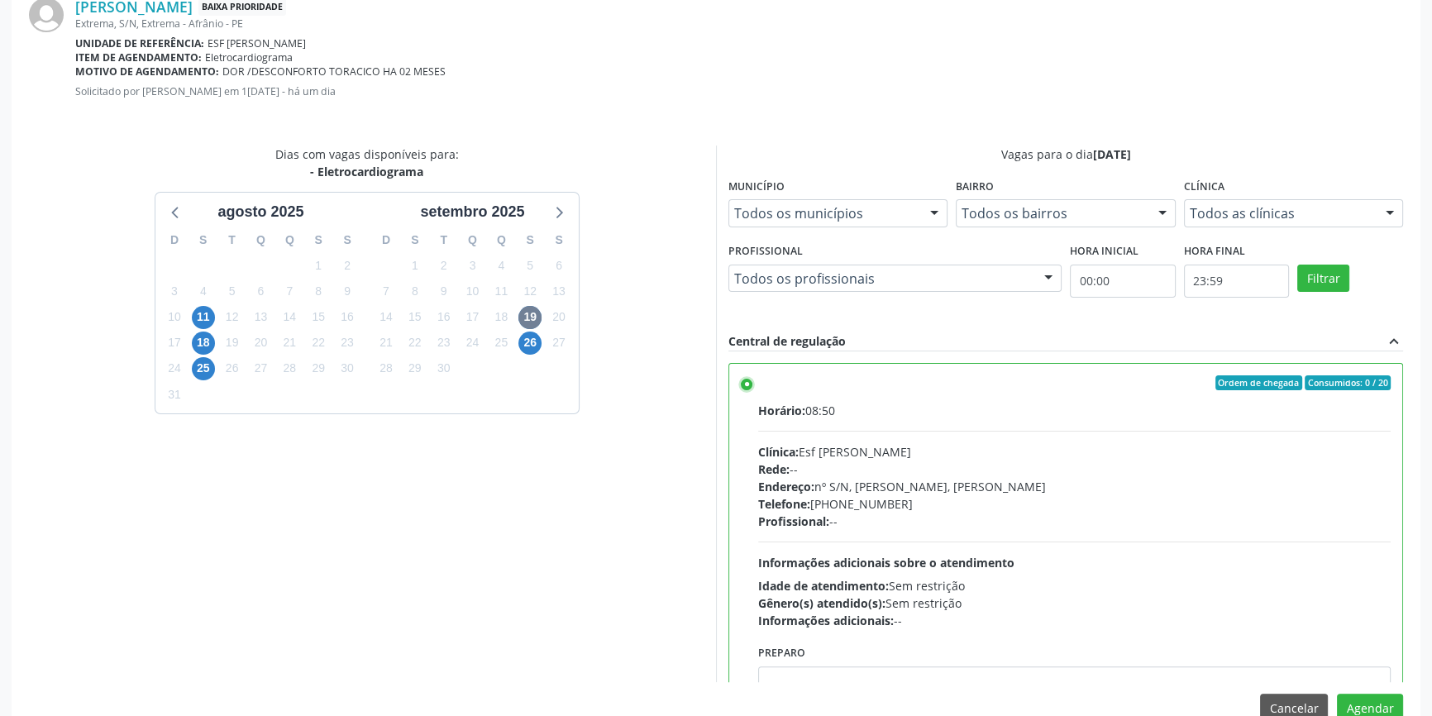
scroll to position [412, 0]
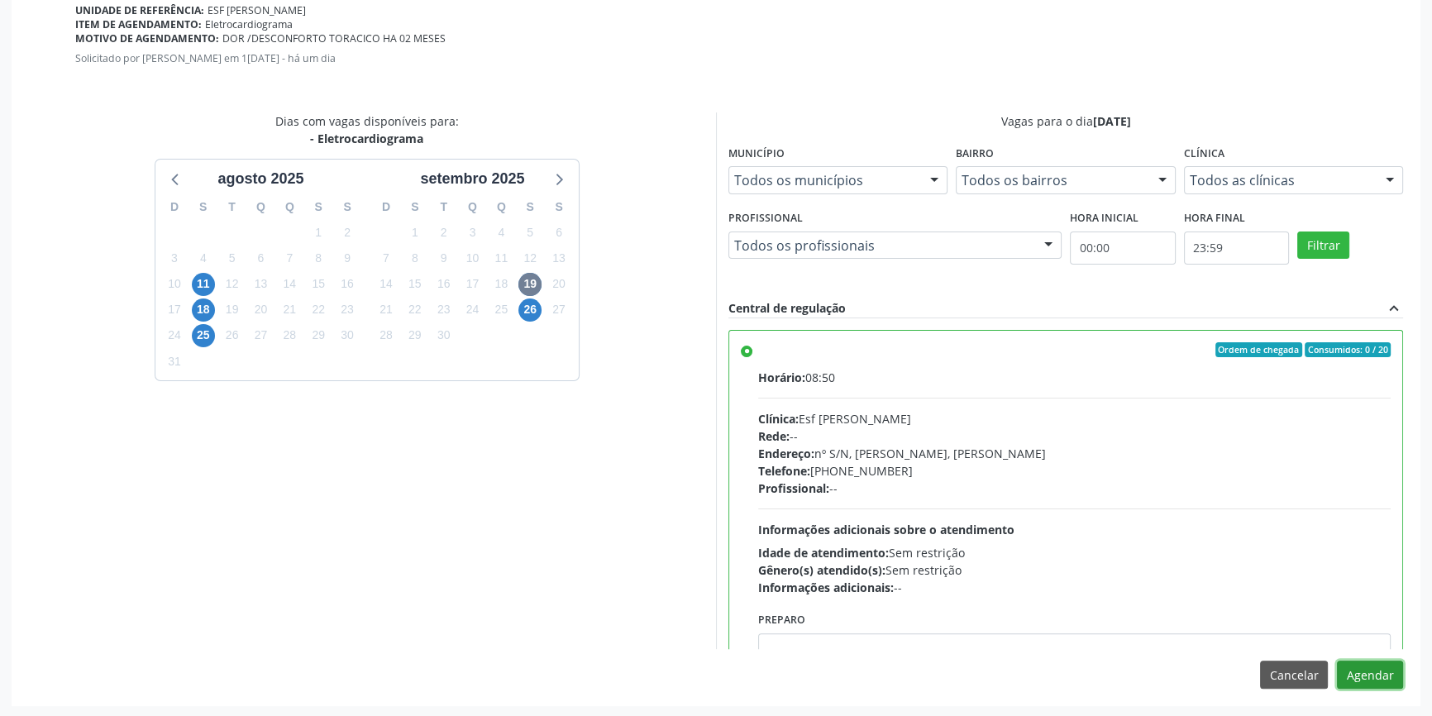
click at [1360, 667] on button "Agendar" at bounding box center [1370, 675] width 66 height 28
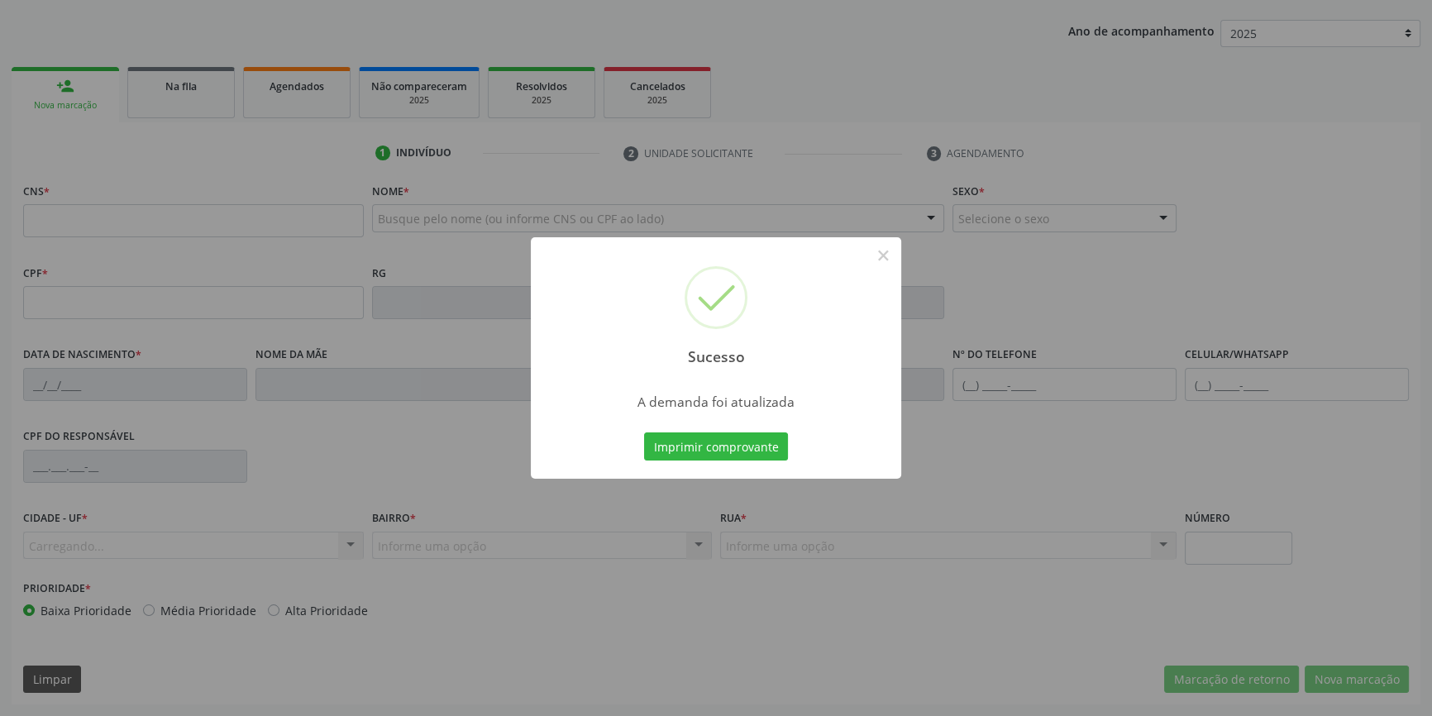
scroll to position [179, 0]
click at [748, 447] on button "Imprimir comprovante" at bounding box center [716, 447] width 144 height 28
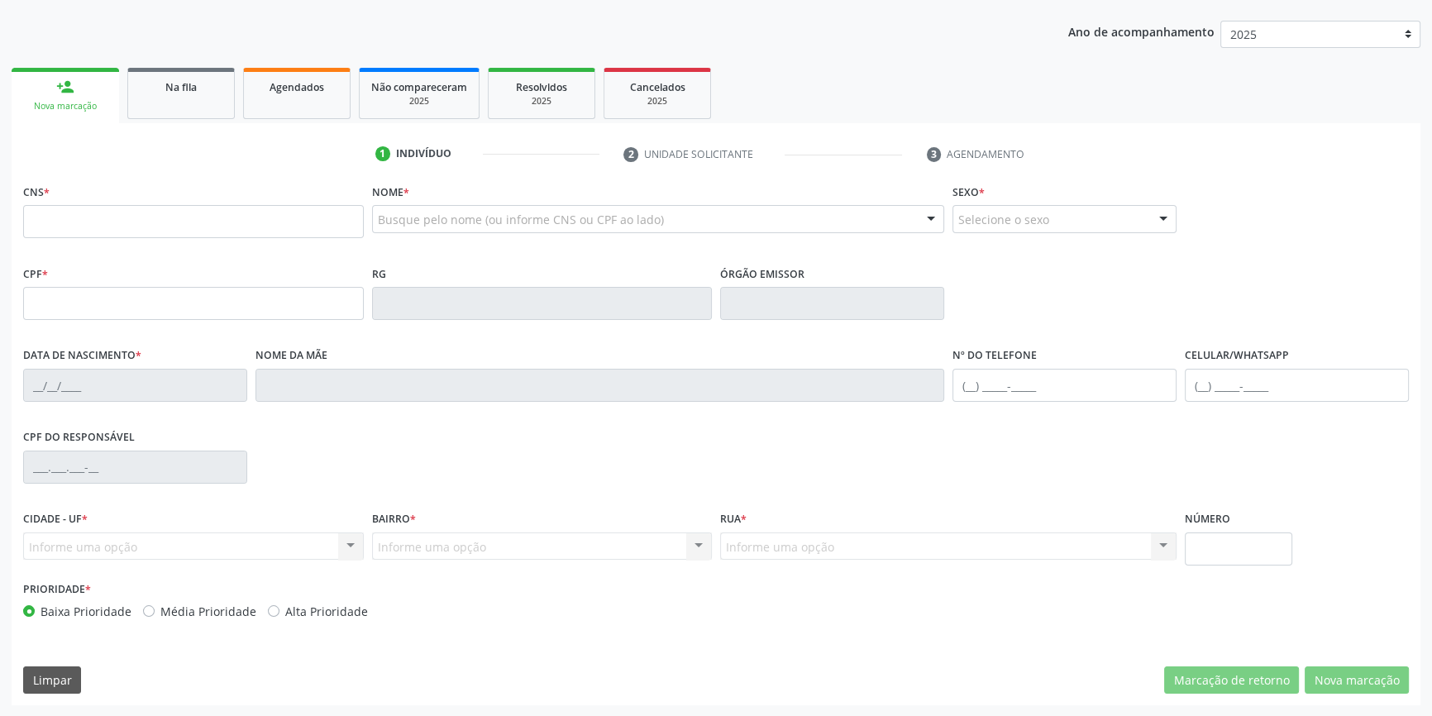
click at [177, 118] on ul "person_add Nova marcação Na fila Agendados Não compareceram 2025 Resolvidos 202…" at bounding box center [716, 94] width 1409 height 60
click at [184, 108] on link "Na fila" at bounding box center [181, 93] width 108 height 51
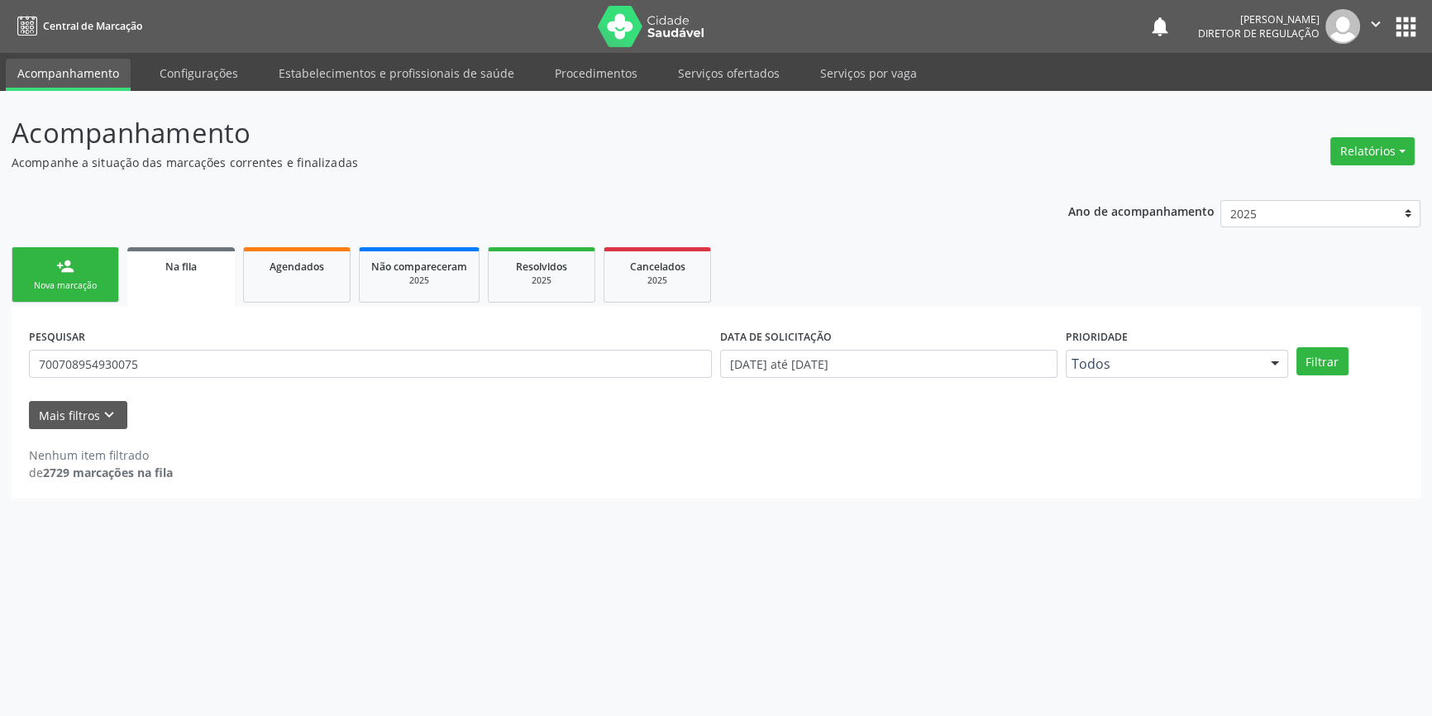
scroll to position [0, 0]
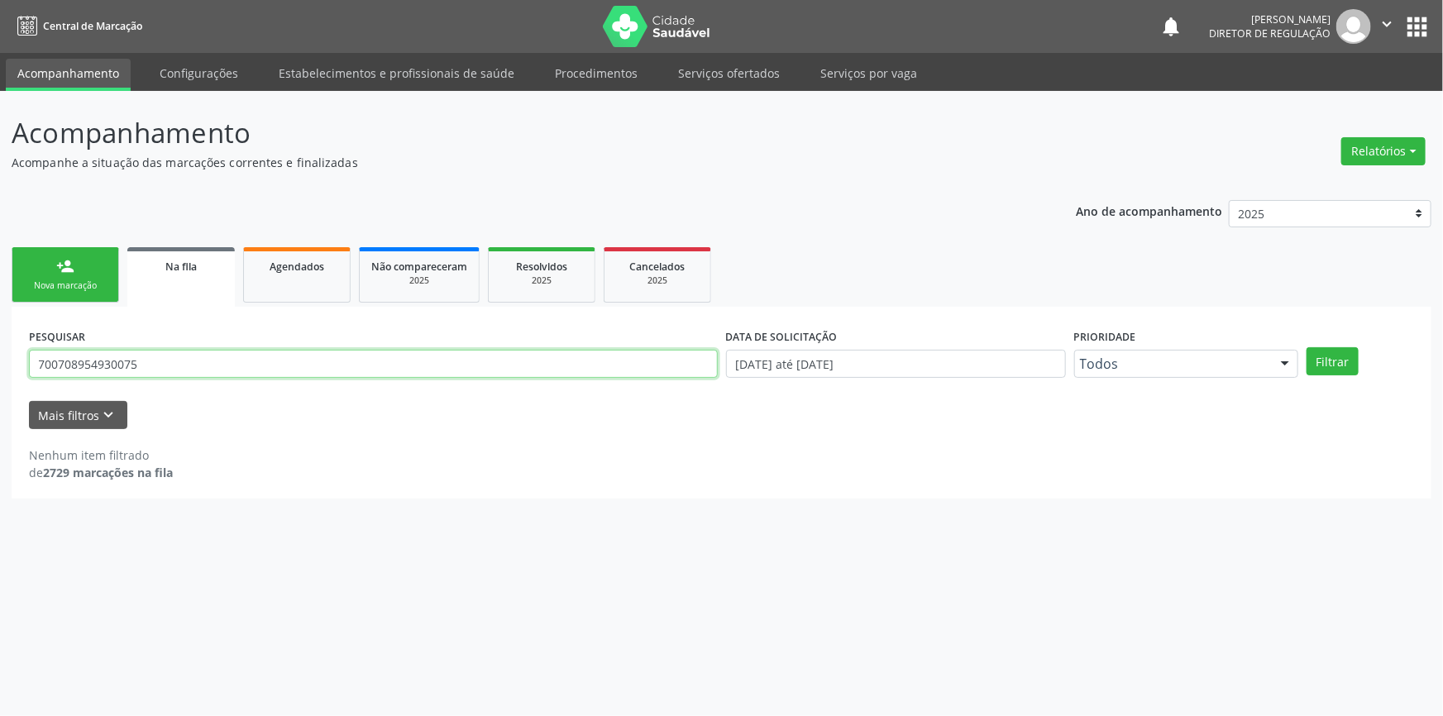
drag, startPoint x: 123, startPoint y: 361, endPoint x: 392, endPoint y: 332, distance: 270.3
click at [0, 361] on div "Acompanhamento Acompanhe a situação das marcações correntes e finalizadas Relat…" at bounding box center [721, 403] width 1443 height 625
type input "700209909904120"
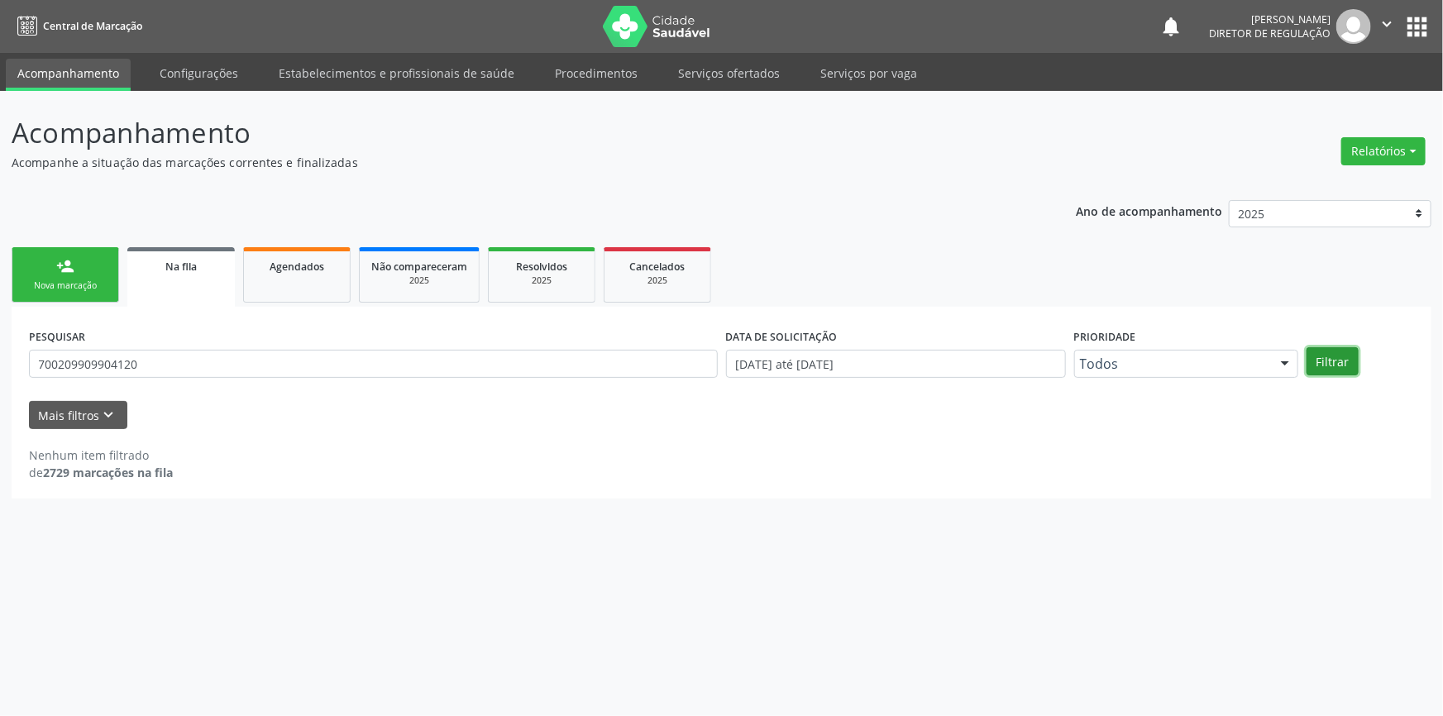
click at [1325, 365] on button "Filtrar" at bounding box center [1333, 361] width 52 height 28
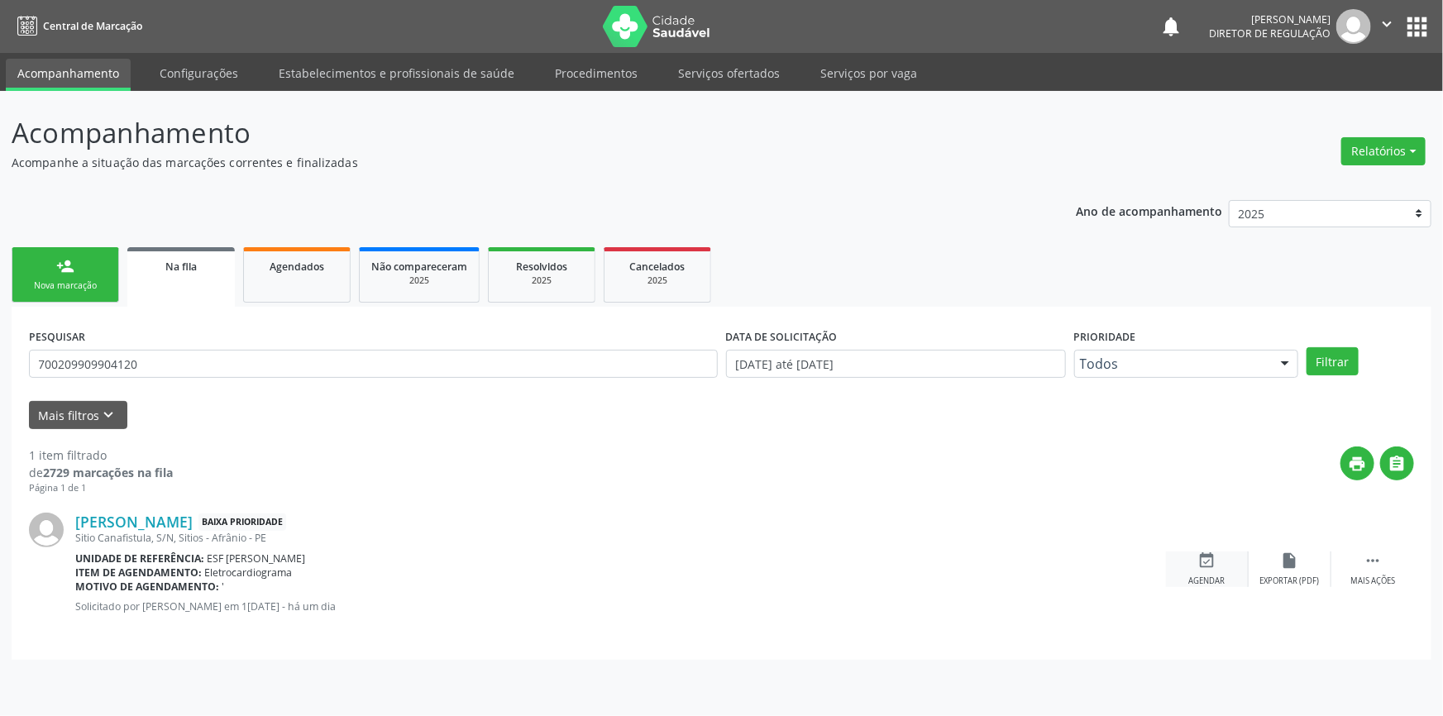
click at [1202, 567] on icon "event_available" at bounding box center [1207, 561] width 18 height 18
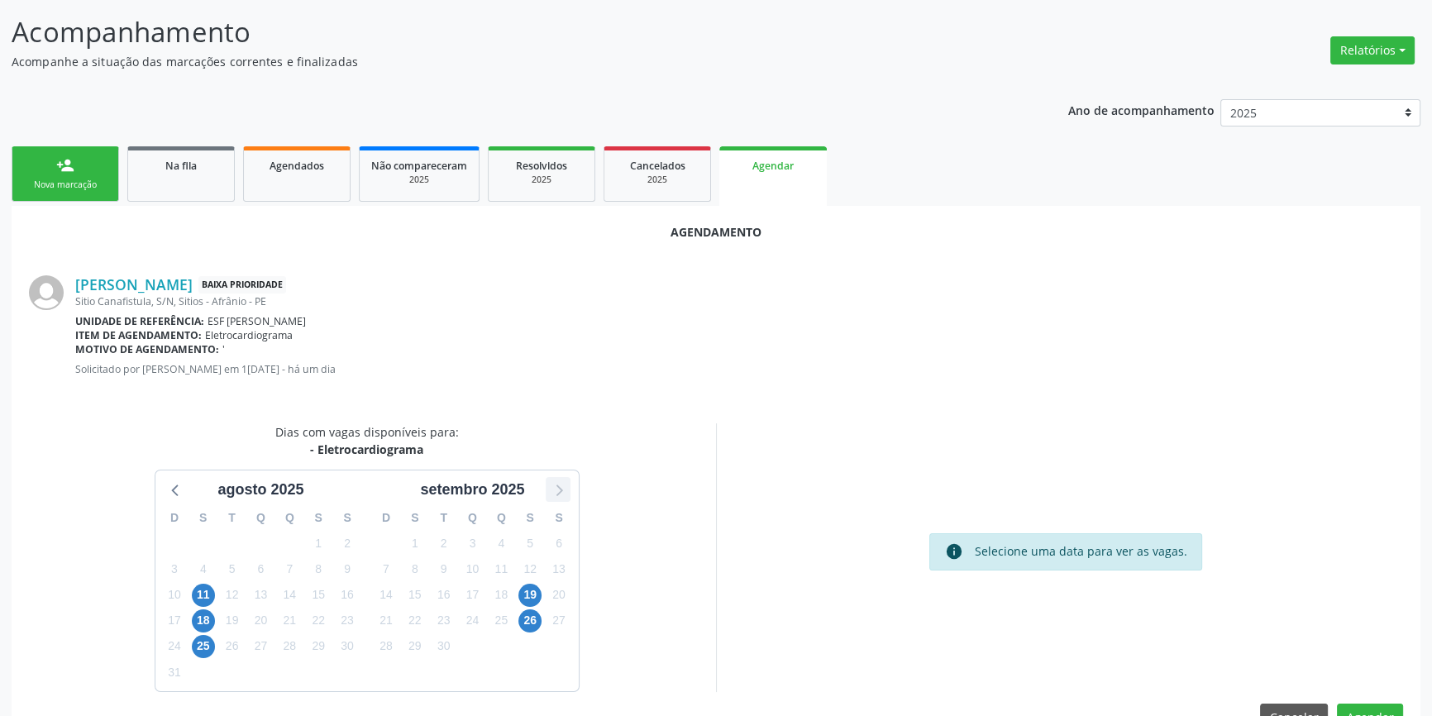
scroll to position [104, 0]
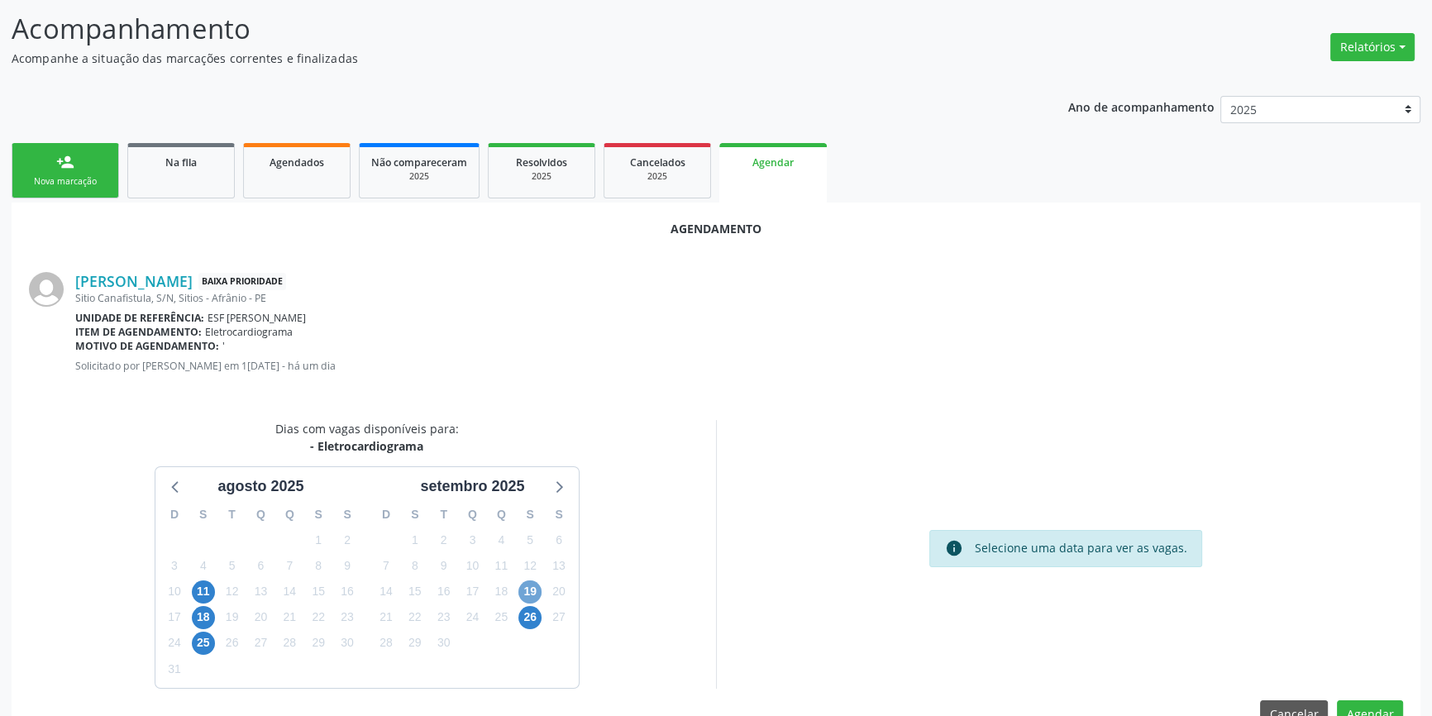
click at [538, 587] on span "19" at bounding box center [530, 592] width 23 height 23
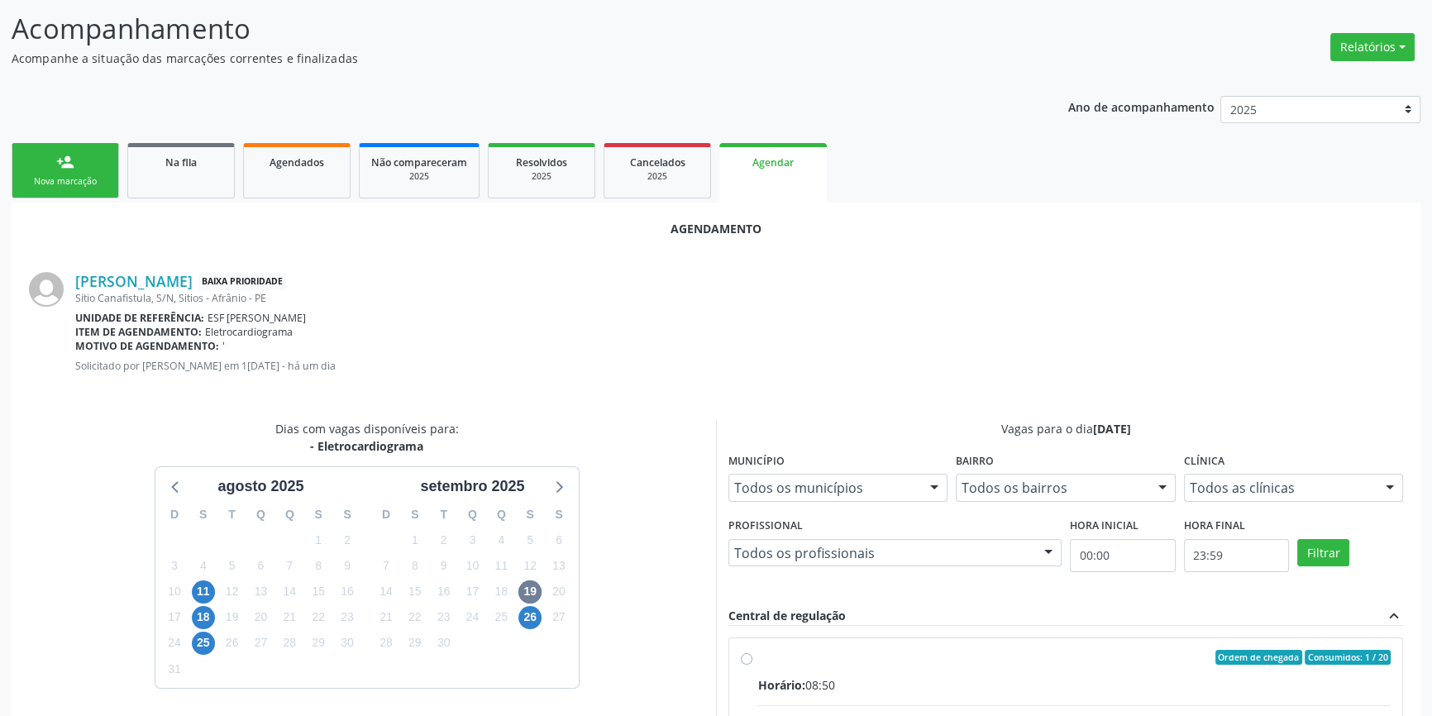
radio input "true"
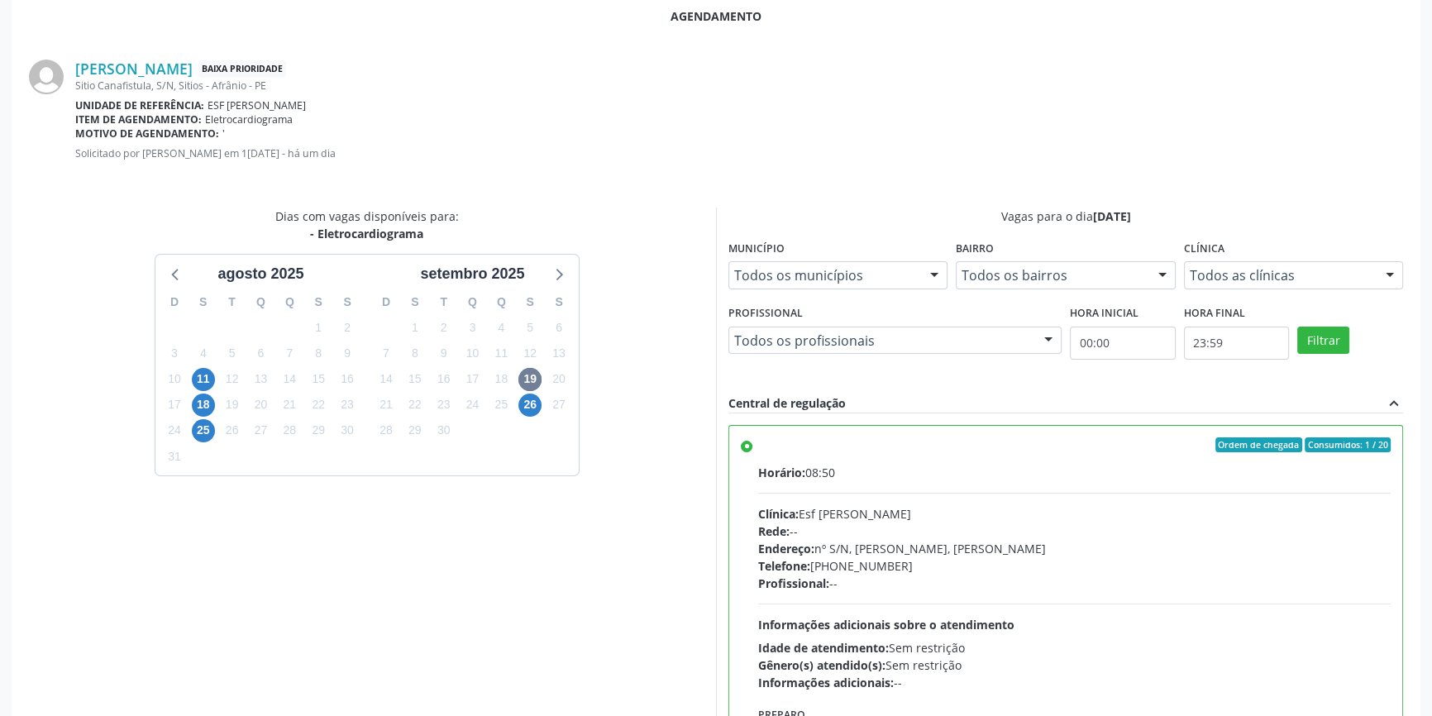
scroll to position [412, 0]
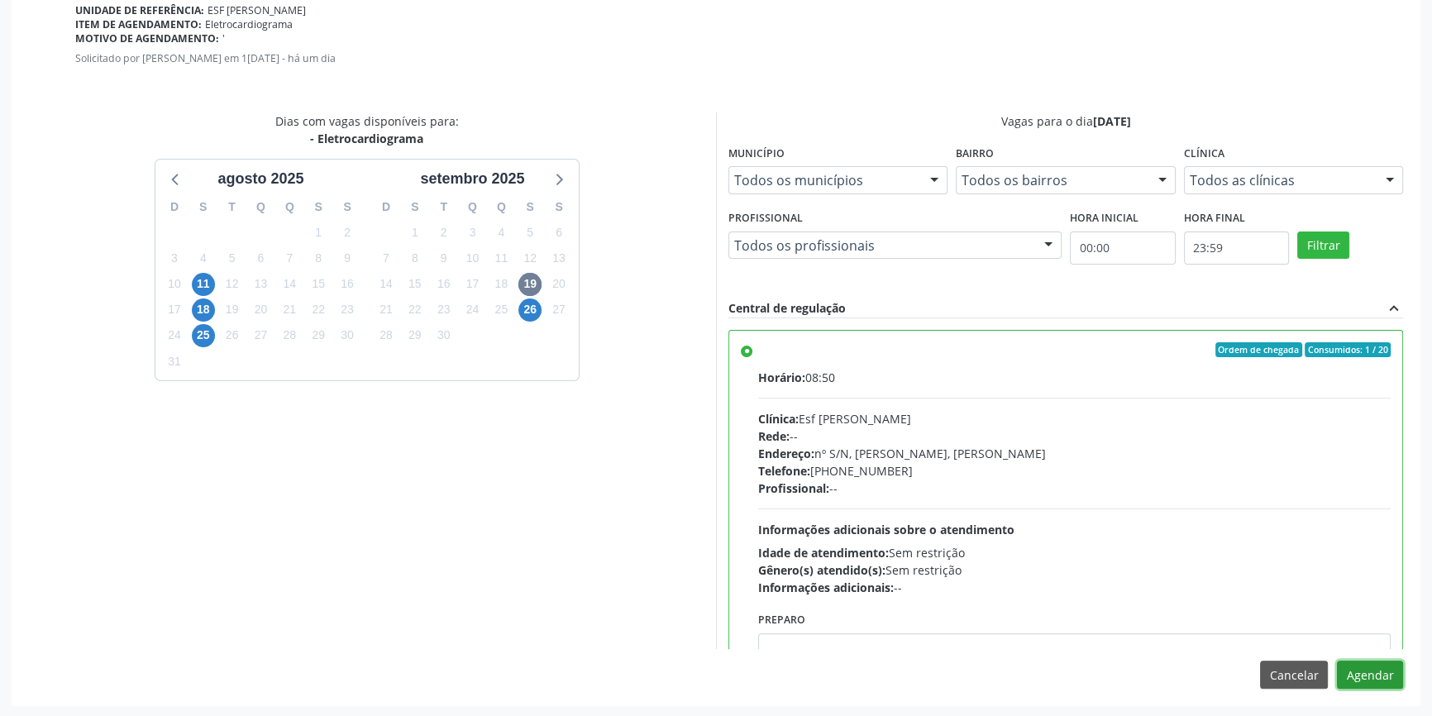
click at [1372, 670] on button "Agendar" at bounding box center [1370, 675] width 66 height 28
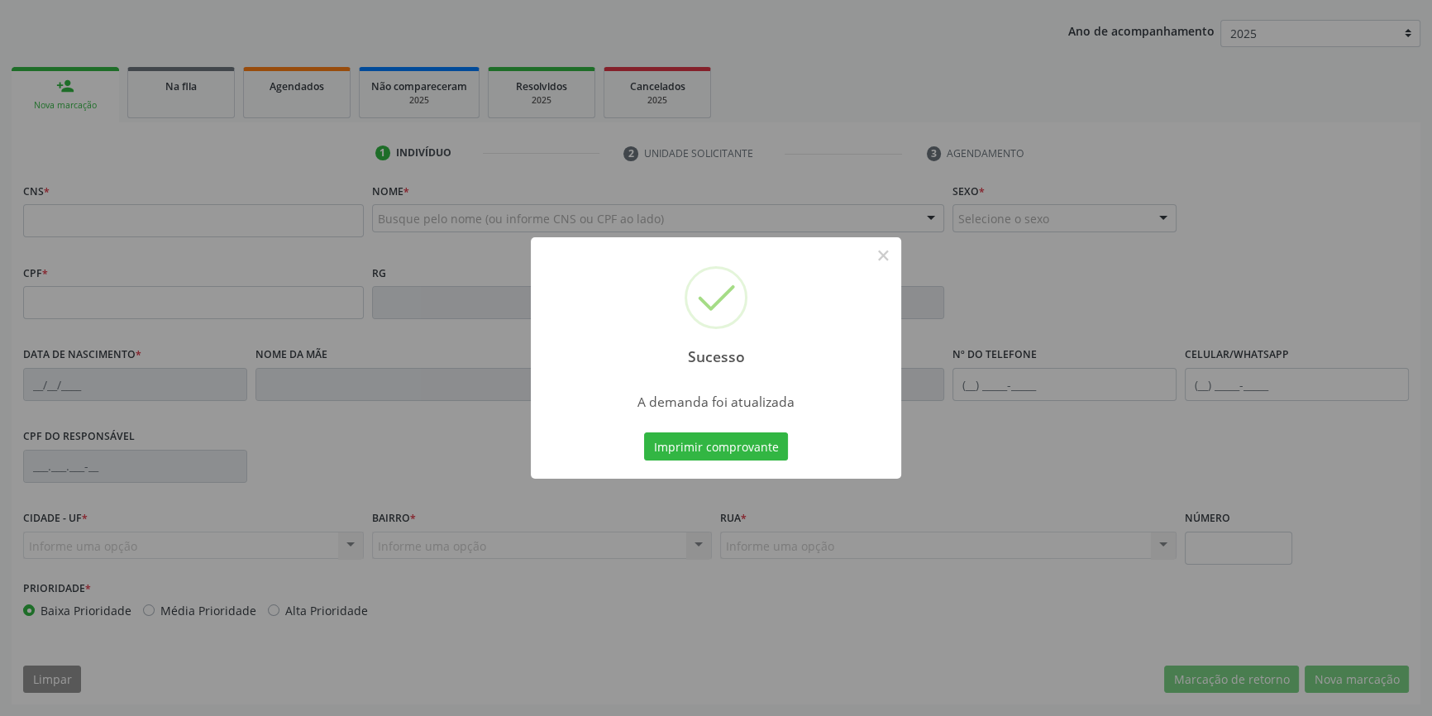
click at [728, 435] on div "Sucesso × A demanda foi atualizada Imprimir comprovante Cancel" at bounding box center [716, 357] width 371 height 241
click at [727, 476] on div at bounding box center [716, 477] width 371 height 3
click at [727, 441] on button "Imprimir comprovante" at bounding box center [716, 447] width 144 height 28
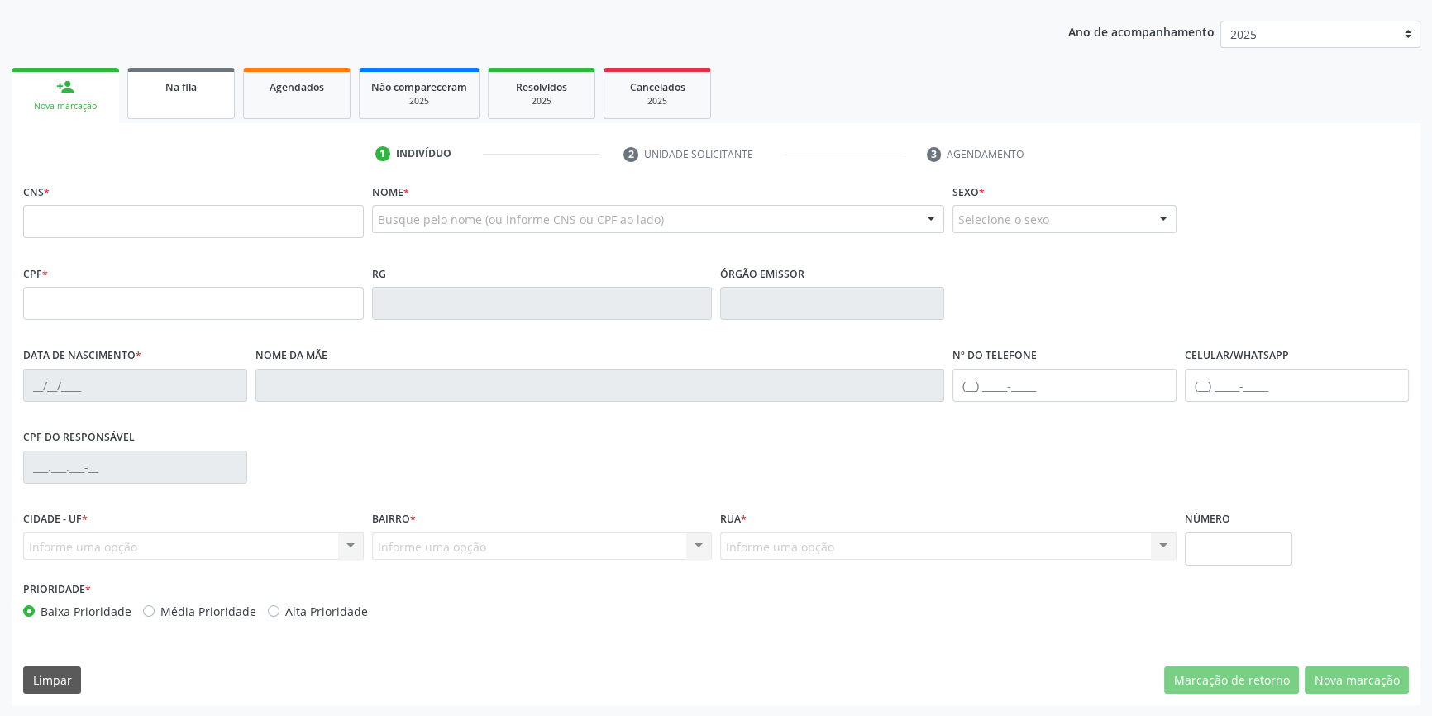
click at [158, 99] on link "Na fila" at bounding box center [181, 93] width 108 height 51
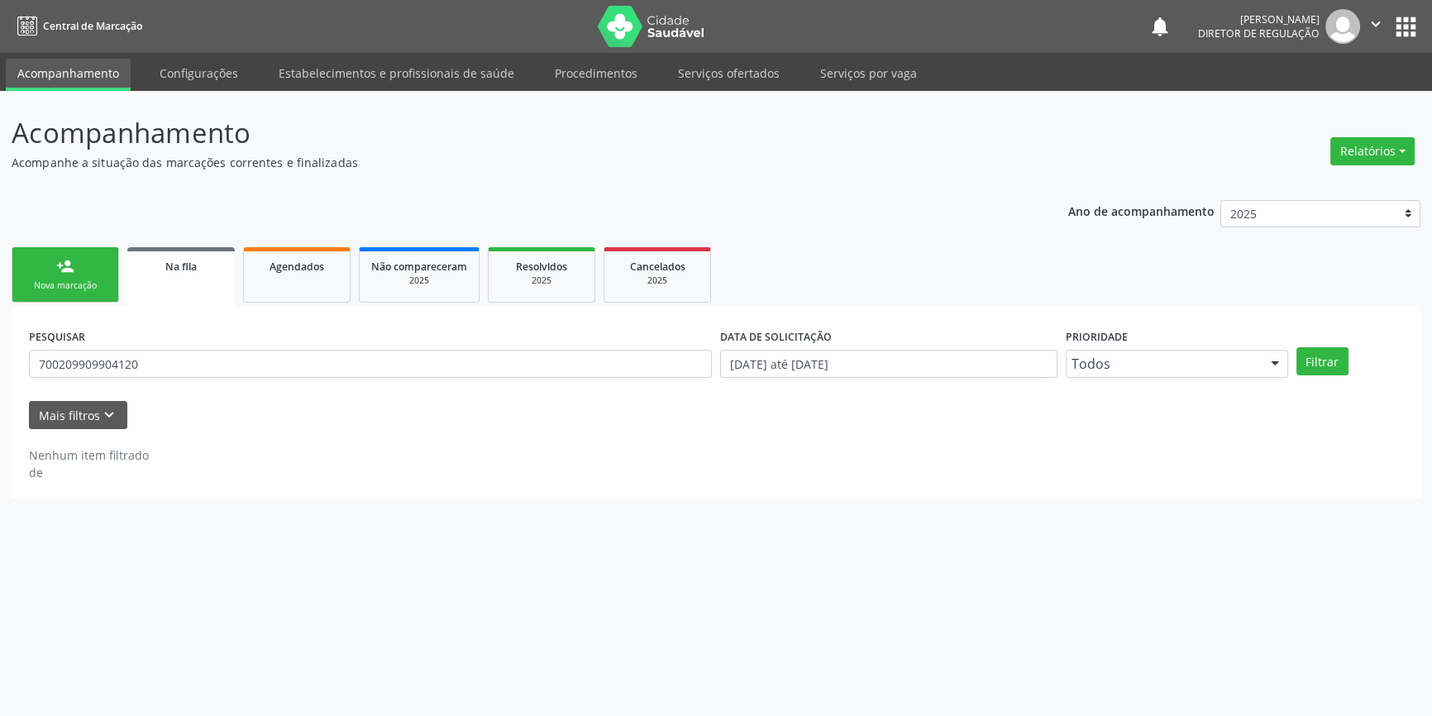
scroll to position [0, 0]
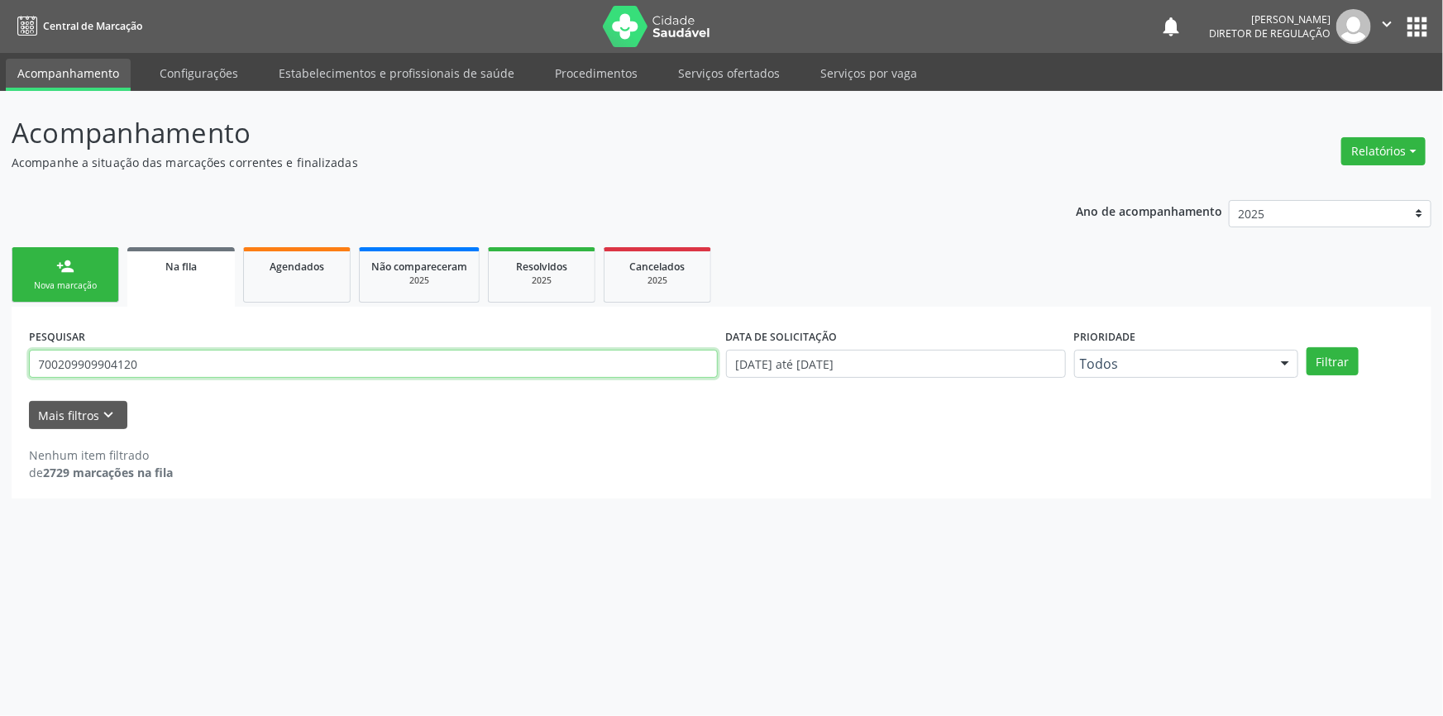
drag, startPoint x: 106, startPoint y: 363, endPoint x: 0, endPoint y: 371, distance: 106.1
click at [0, 367] on div "Acompanhamento Acompanhe a situação das marcações correntes e finalizadas Relat…" at bounding box center [721, 403] width 1443 height 625
type input "702805671607160"
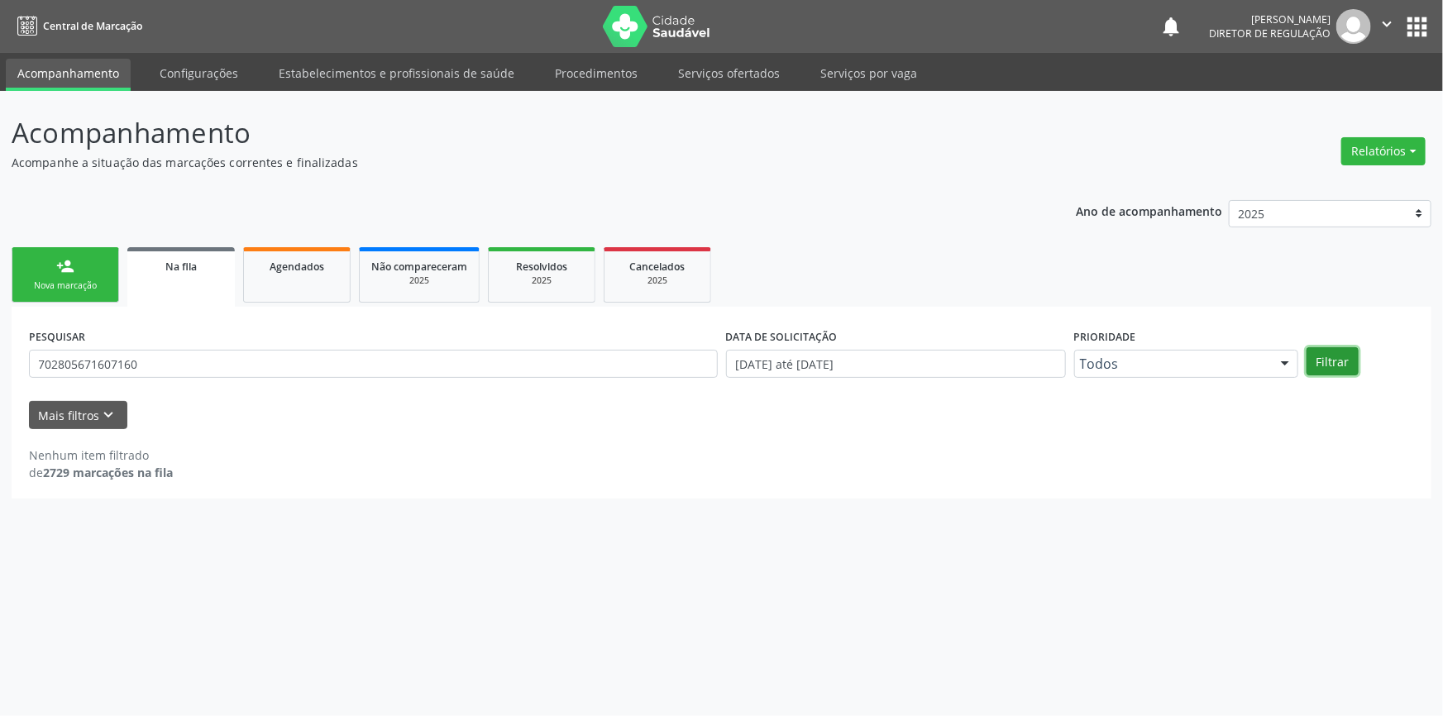
click at [1333, 355] on button "Filtrar" at bounding box center [1333, 361] width 52 height 28
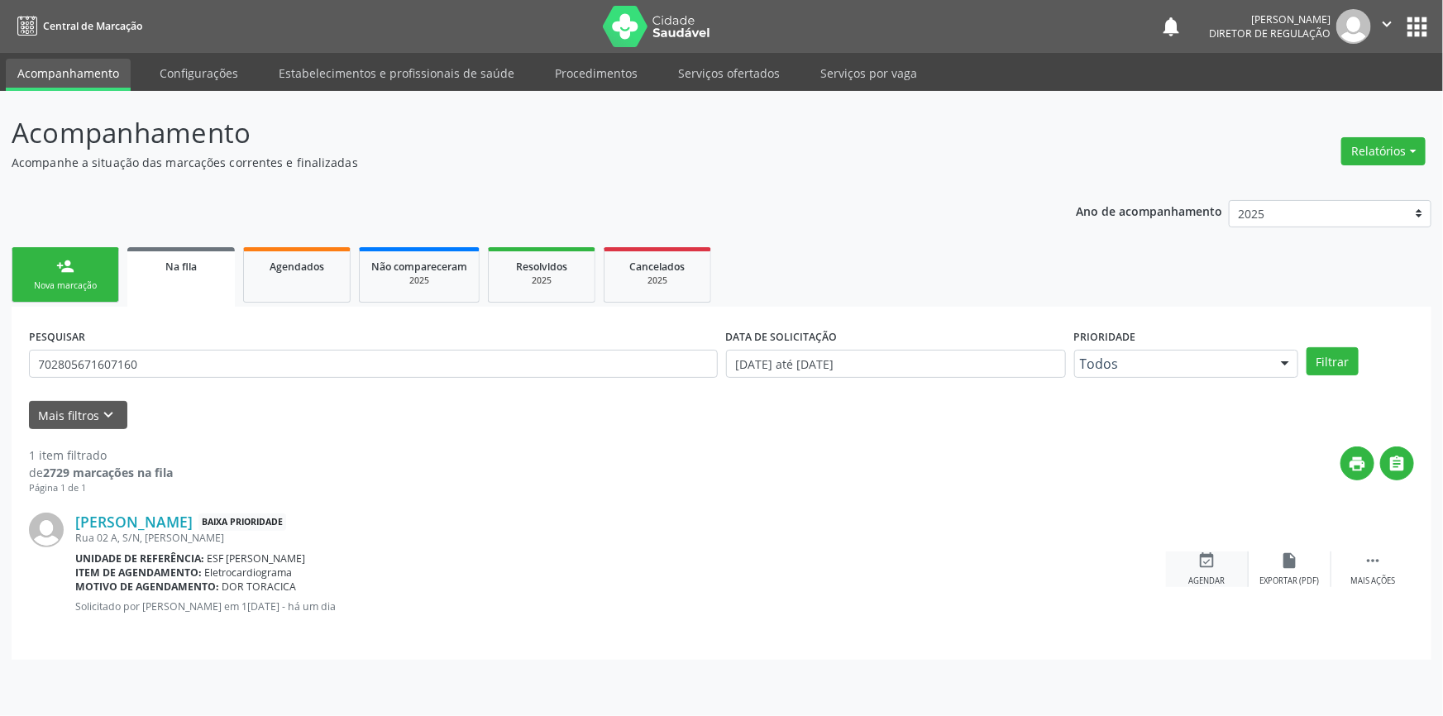
click at [1208, 573] on div "event_available Agendar" at bounding box center [1207, 570] width 83 height 36
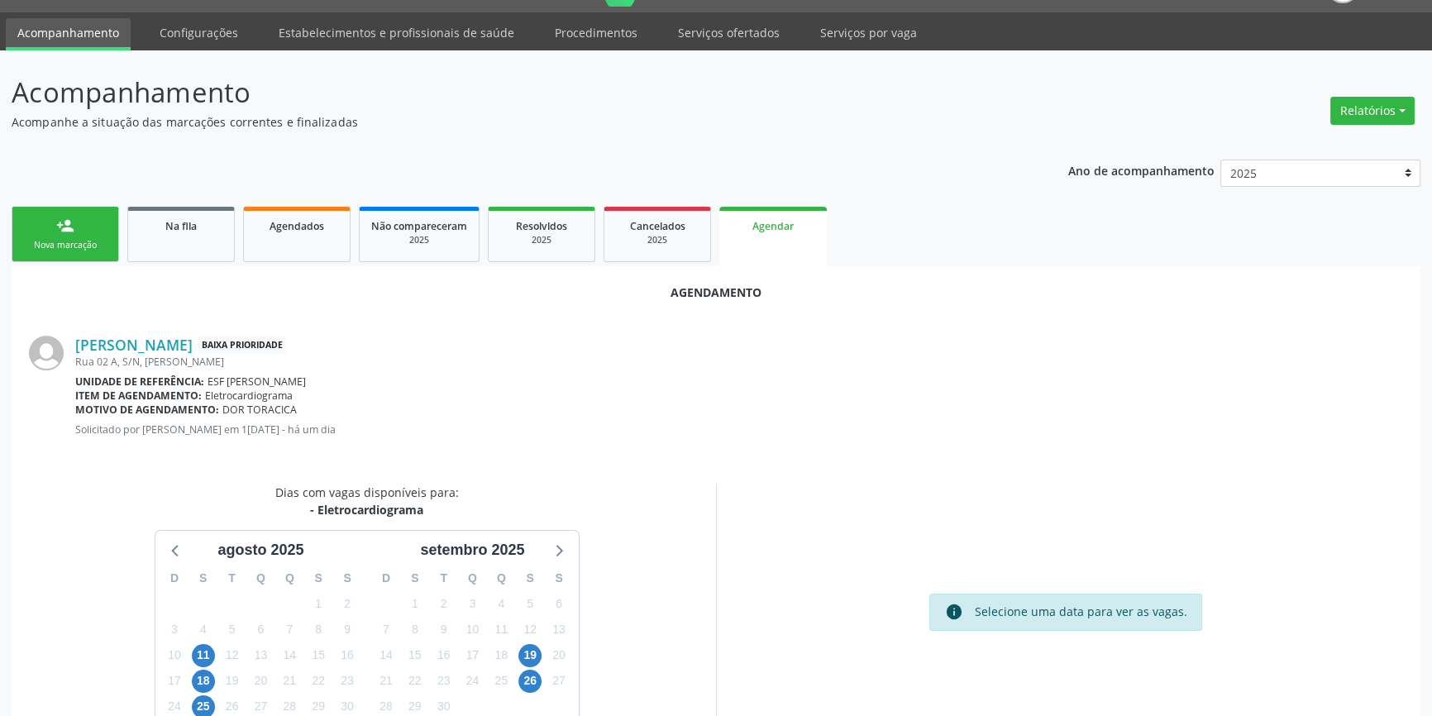
scroll to position [143, 0]
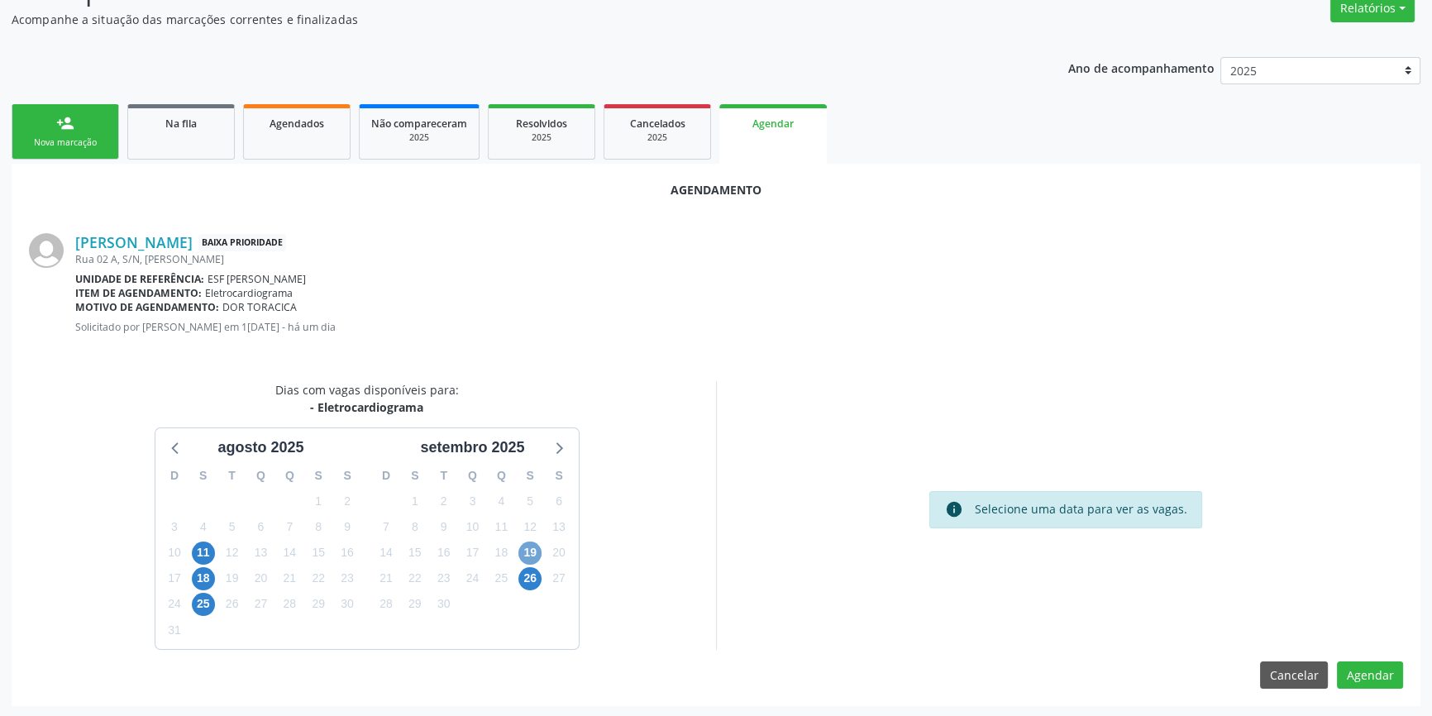
click at [529, 550] on span "19" at bounding box center [530, 553] width 23 height 23
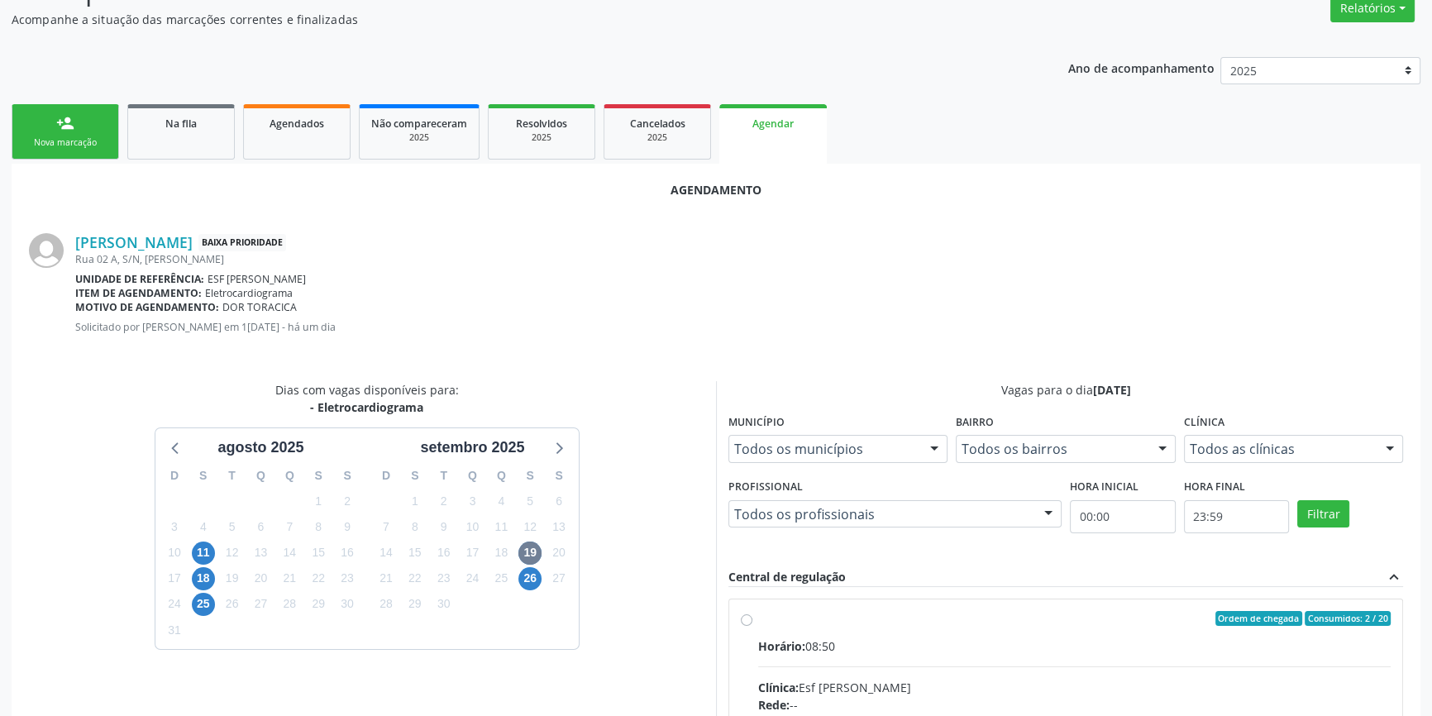
click at [753, 626] on input "Ordem de chegada Consumidos: 2 / 20 Horário: 08:50 Clínica: Esf Isabel Gomes Re…" at bounding box center [747, 618] width 12 height 15
radio input "true"
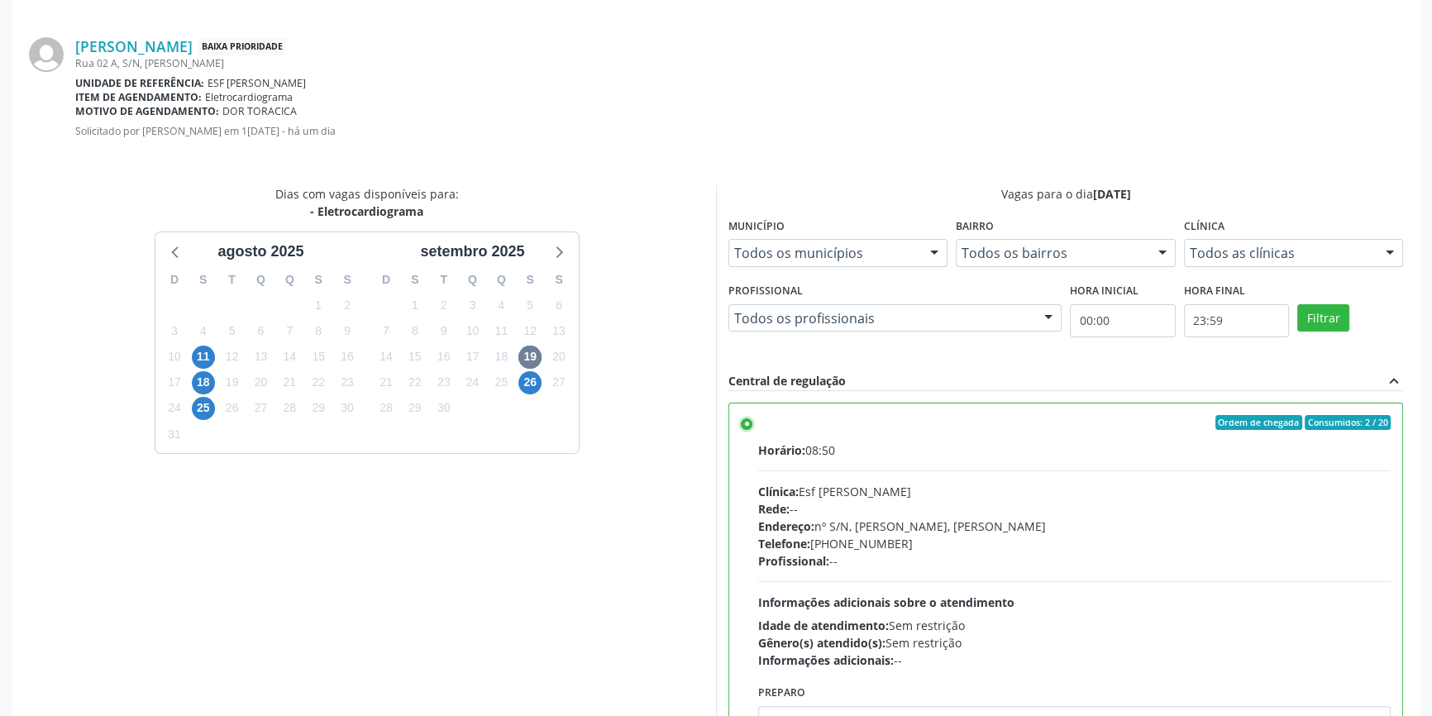
scroll to position [412, 0]
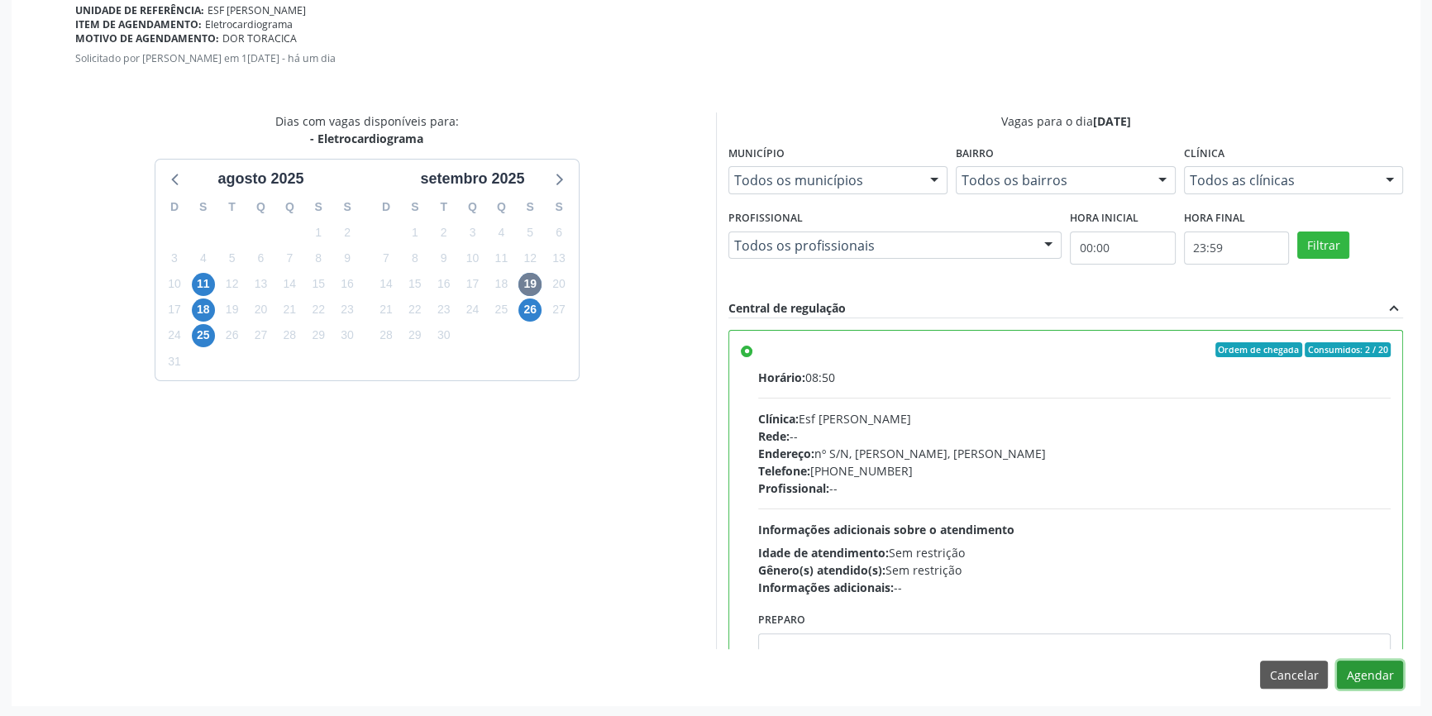
click at [1365, 685] on button "Agendar" at bounding box center [1370, 675] width 66 height 28
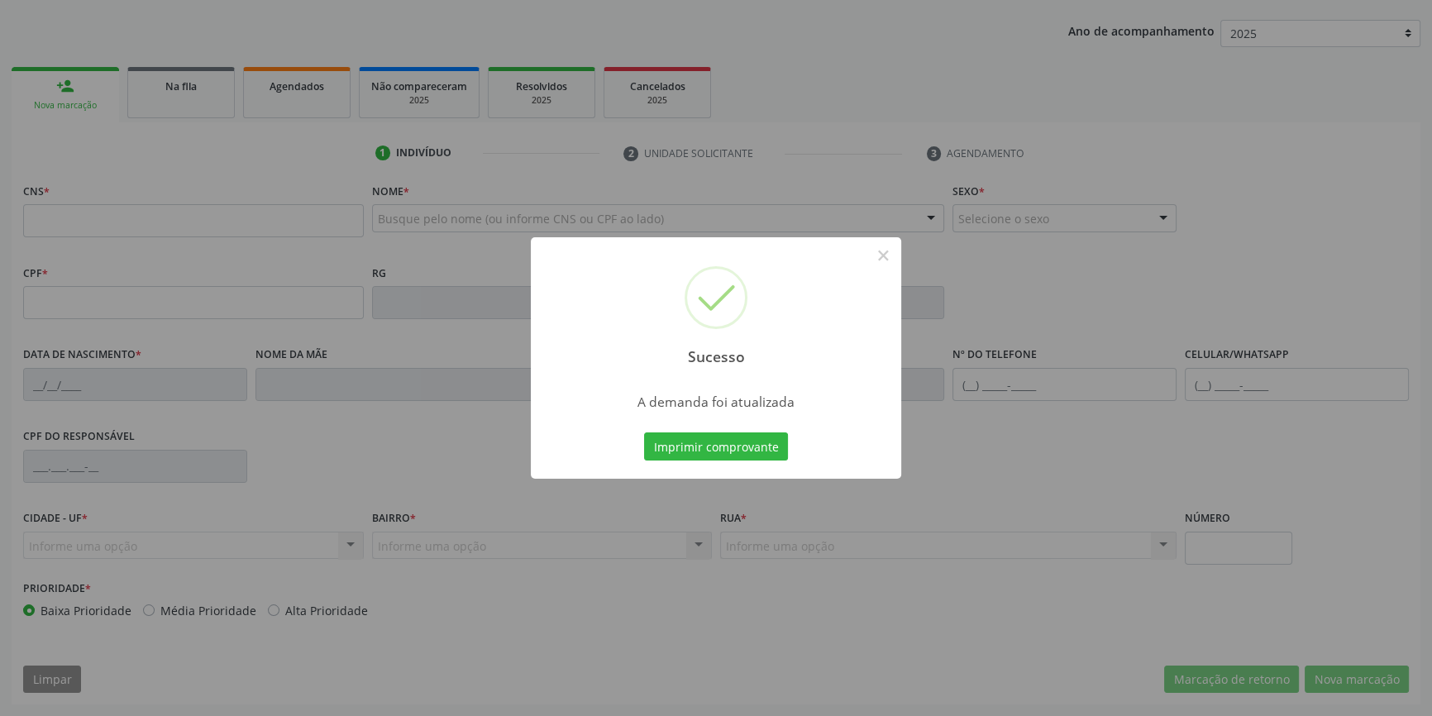
scroll to position [179, 0]
click at [730, 451] on button "Imprimir comprovante" at bounding box center [716, 447] width 144 height 28
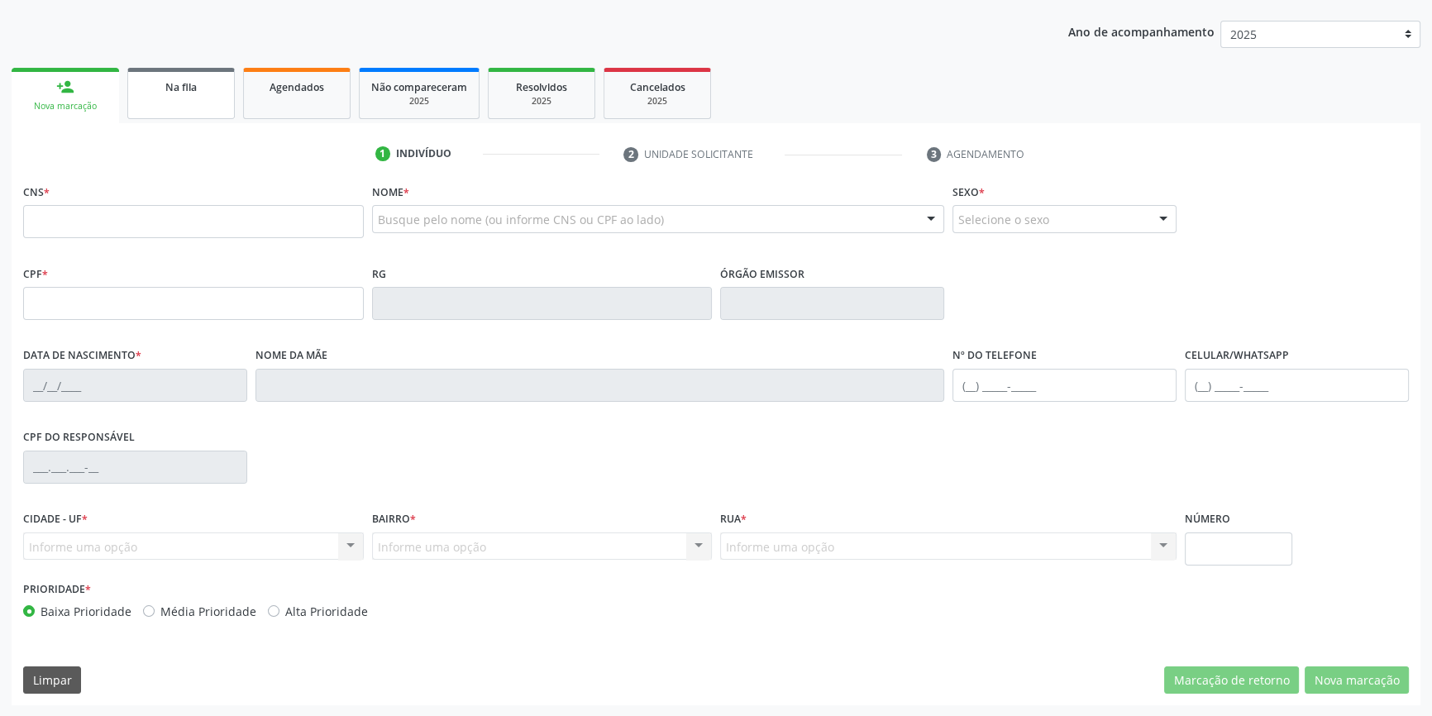
click at [152, 94] on link "Na fila" at bounding box center [181, 93] width 108 height 51
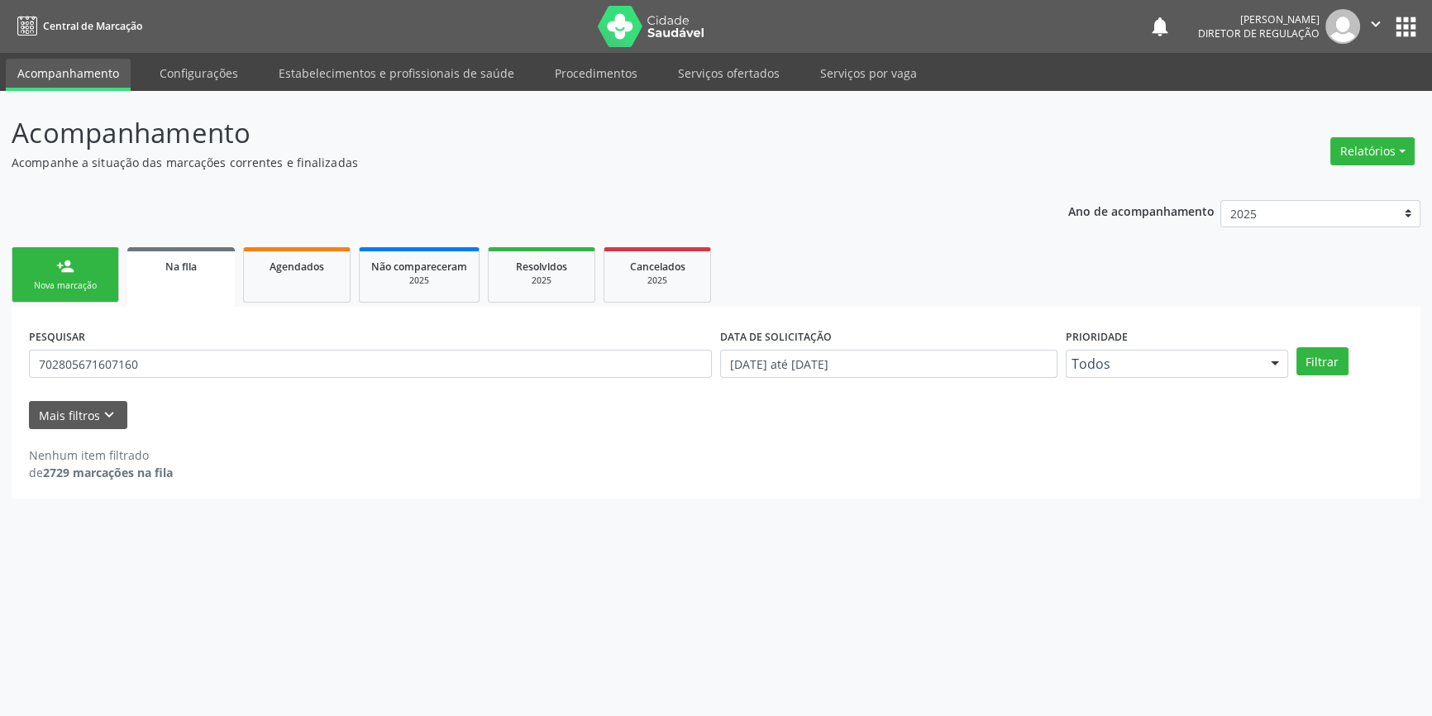
scroll to position [0, 0]
drag, startPoint x: 171, startPoint y: 378, endPoint x: 0, endPoint y: 364, distance: 171.8
click at [0, 364] on div "Acompanhamento Acompanhe a situação das marcações correntes e finalizadas Relat…" at bounding box center [721, 403] width 1443 height 625
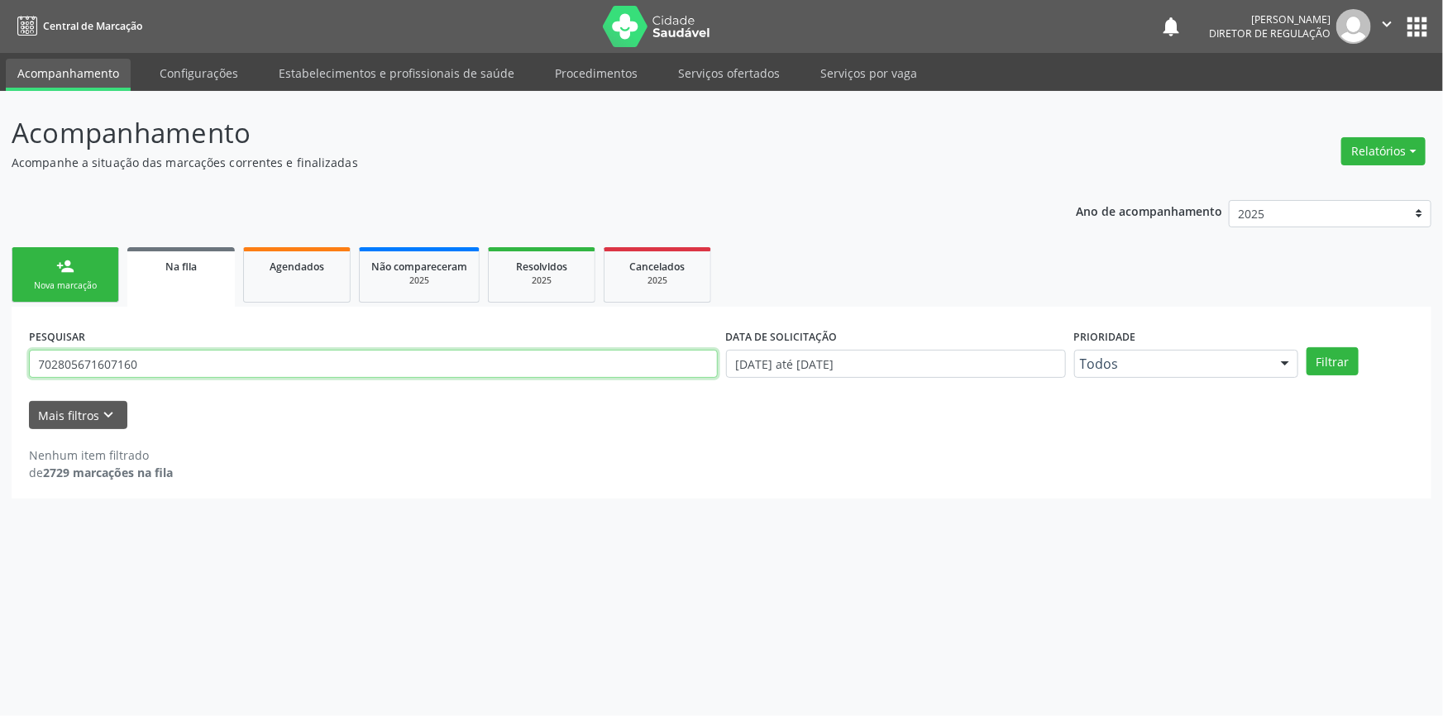
drag, startPoint x: 175, startPoint y: 357, endPoint x: 0, endPoint y: 360, distance: 175.3
click at [0, 360] on div "Acompanhamento Acompanhe a situação das marcações correntes e finalizadas Relat…" at bounding box center [721, 403] width 1443 height 625
type input "700401974434746"
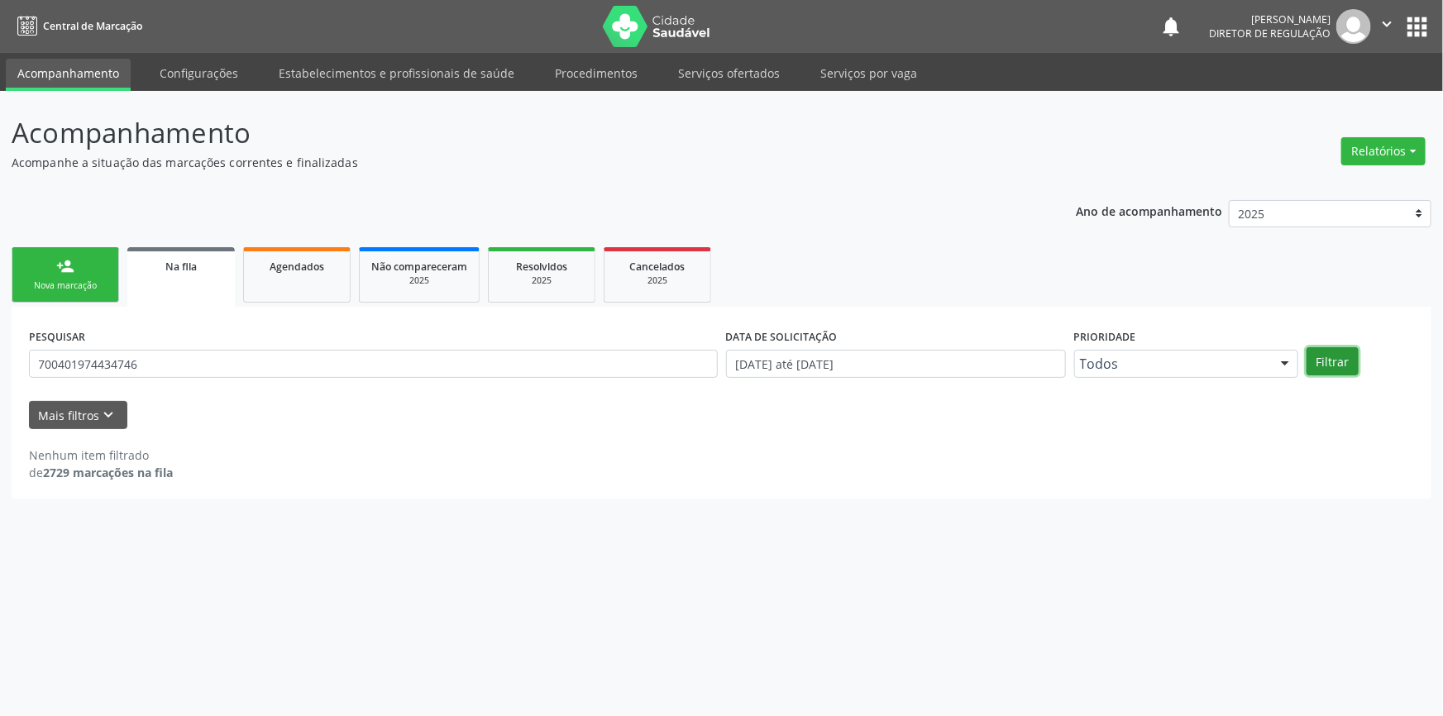
click at [1349, 350] on button "Filtrar" at bounding box center [1333, 361] width 52 height 28
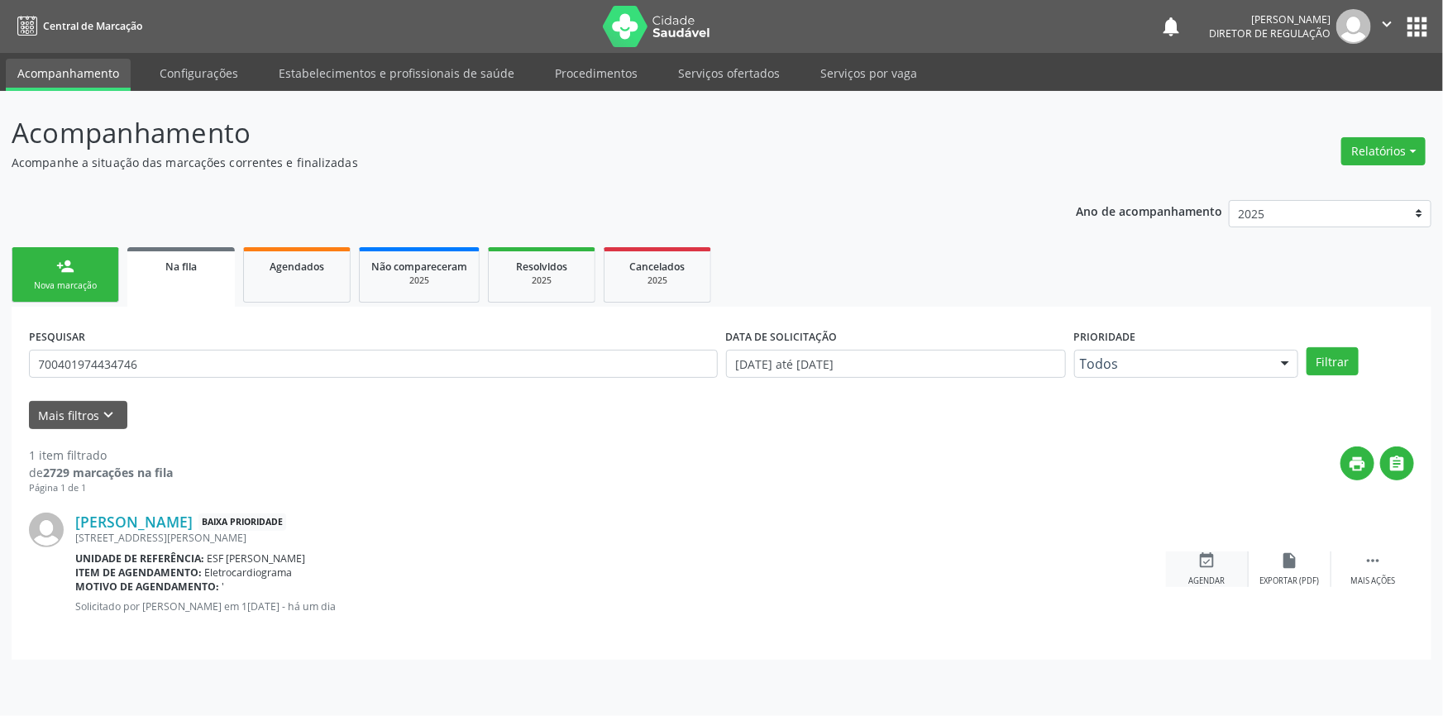
click at [1231, 586] on div "Rayssa Pamella Sousa Gomes Baixa Prioridade Rua 03, 28, Jose Ramos - Afrânio - …" at bounding box center [721, 568] width 1385 height 147
click at [1213, 546] on div "Rayssa Pamella Sousa Gomes Baixa Prioridade Rua 03, 28, Jose Ramos - Afrânio - …" at bounding box center [721, 568] width 1385 height 147
click at [1202, 564] on icon "event_available" at bounding box center [1207, 561] width 18 height 18
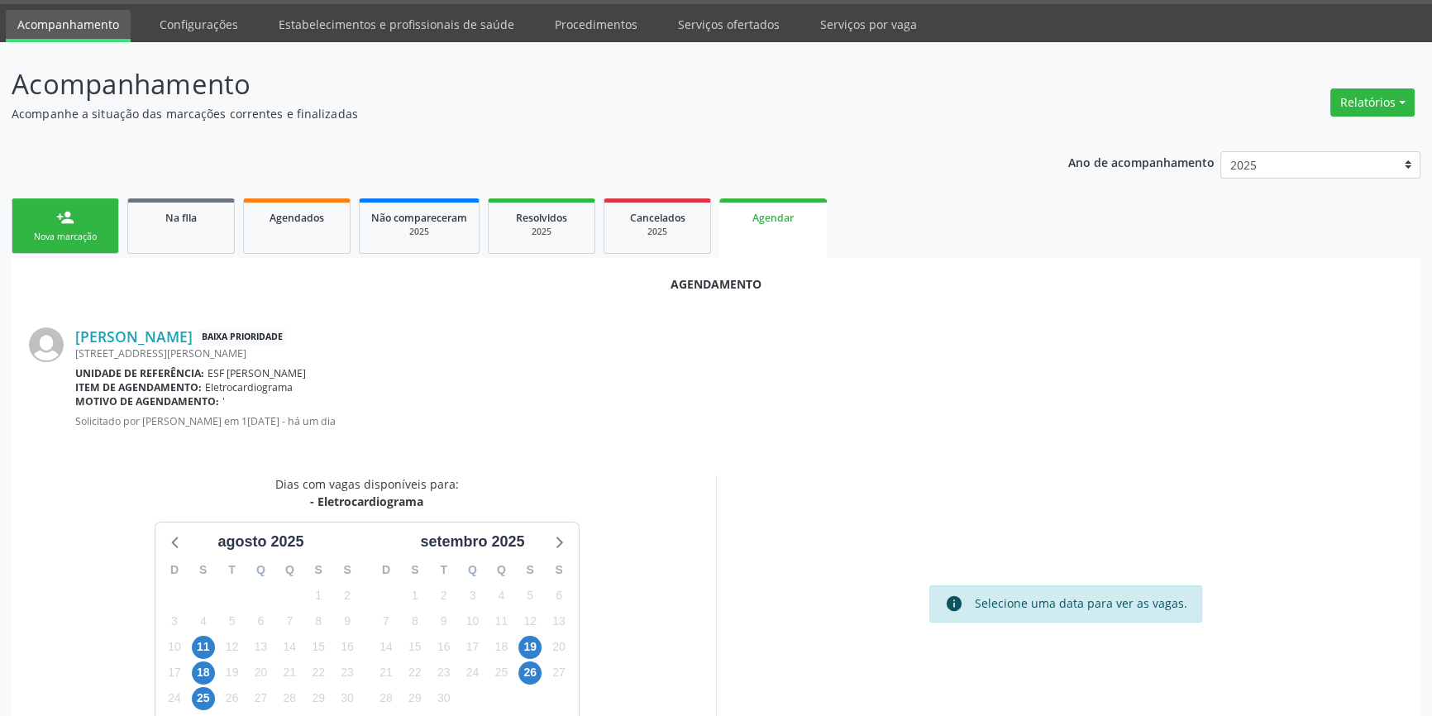
scroll to position [143, 0]
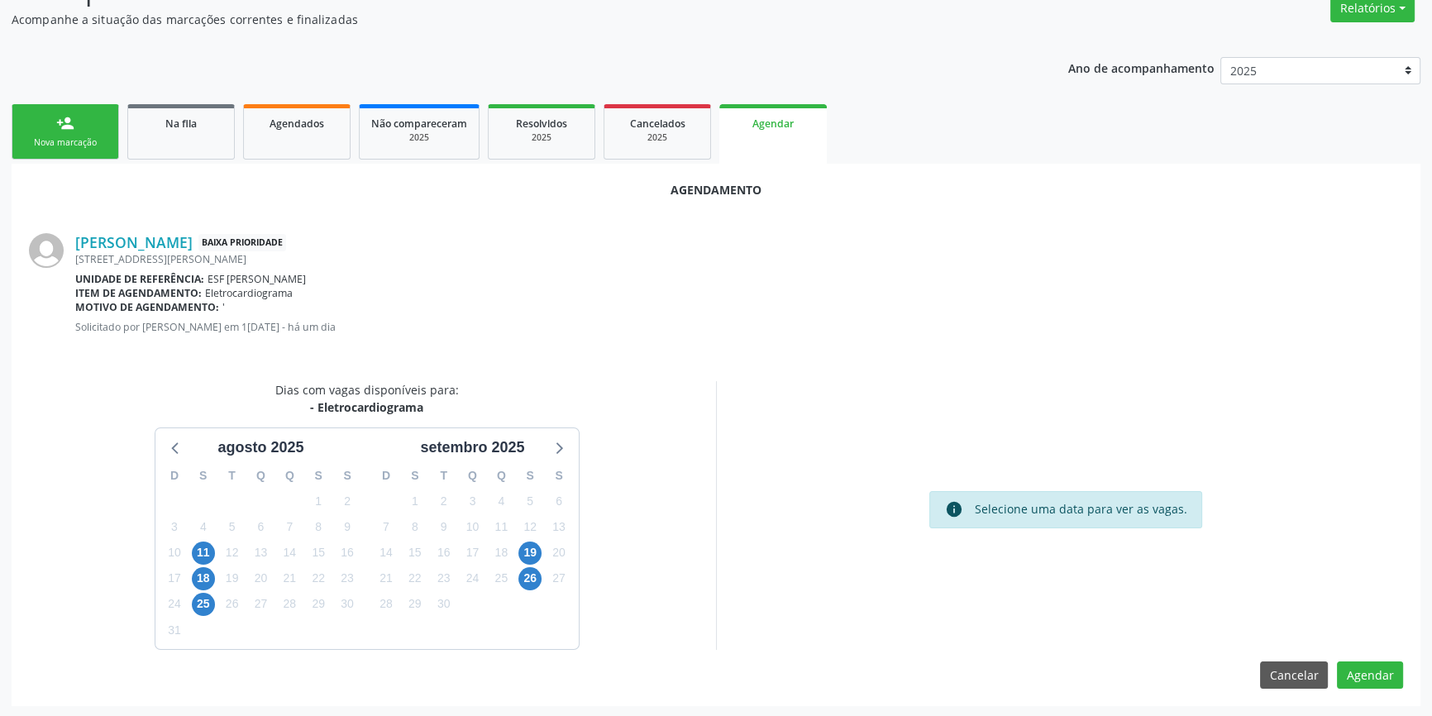
click at [522, 561] on div "19" at bounding box center [530, 553] width 23 height 26
click at [524, 557] on span "19" at bounding box center [530, 553] width 23 height 23
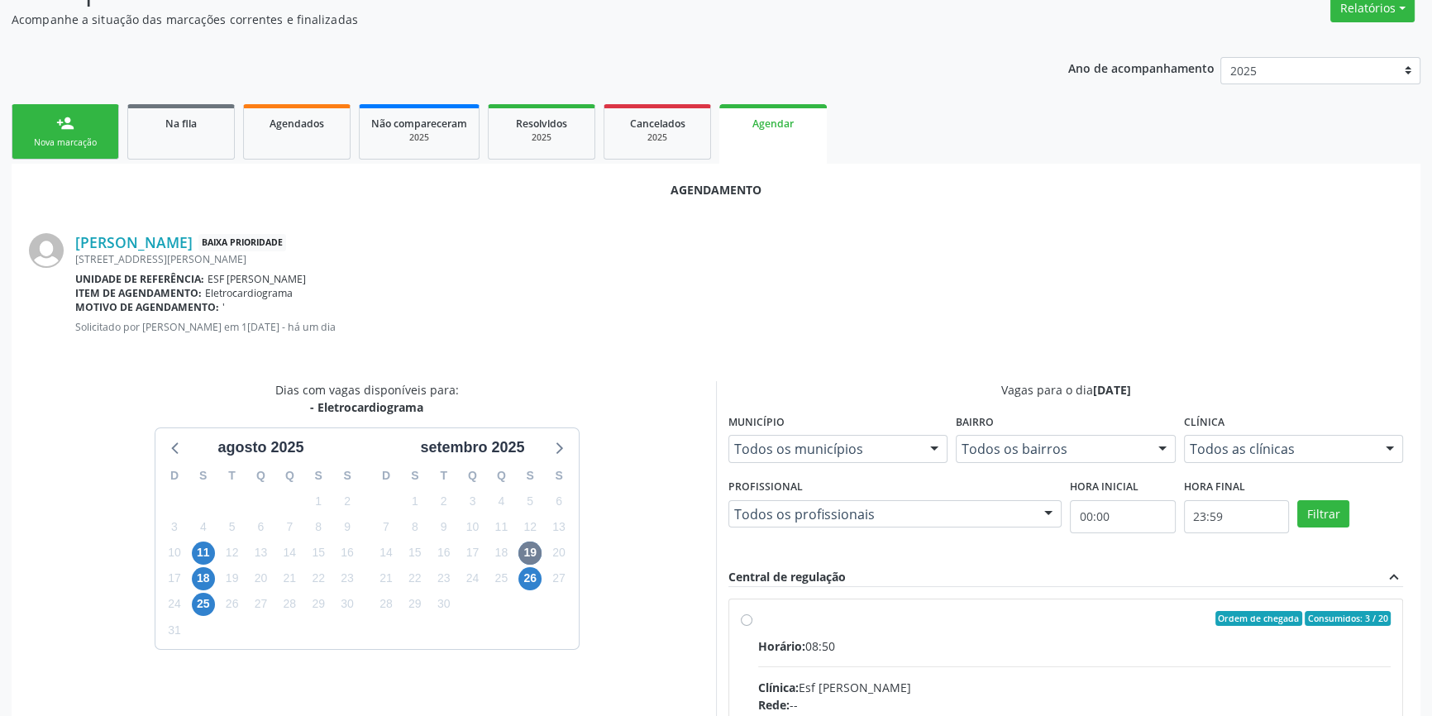
click at [753, 626] on input "Ordem de chegada Consumidos: 3 / 20 Horário: 08:50 Clínica: Esf Isabel Gomes Re…" at bounding box center [747, 618] width 12 height 15
radio input "true"
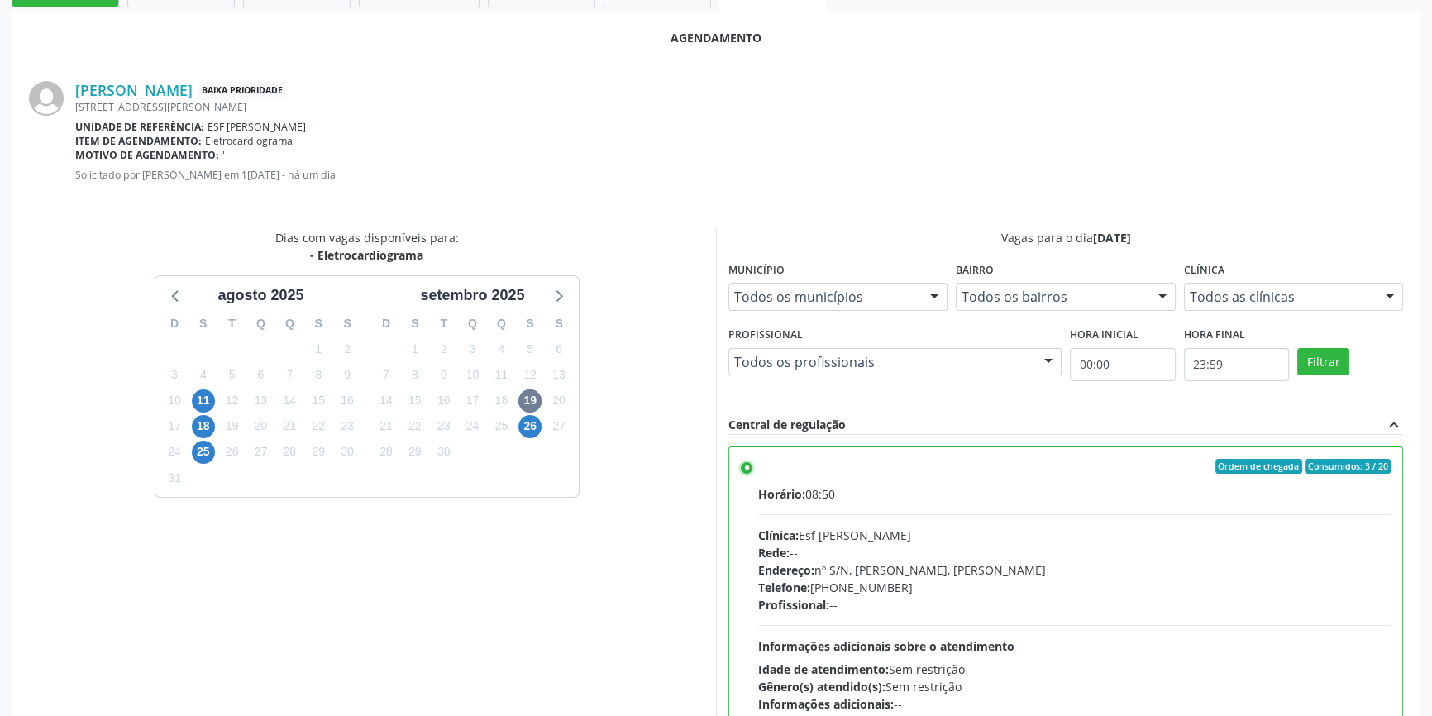
scroll to position [412, 0]
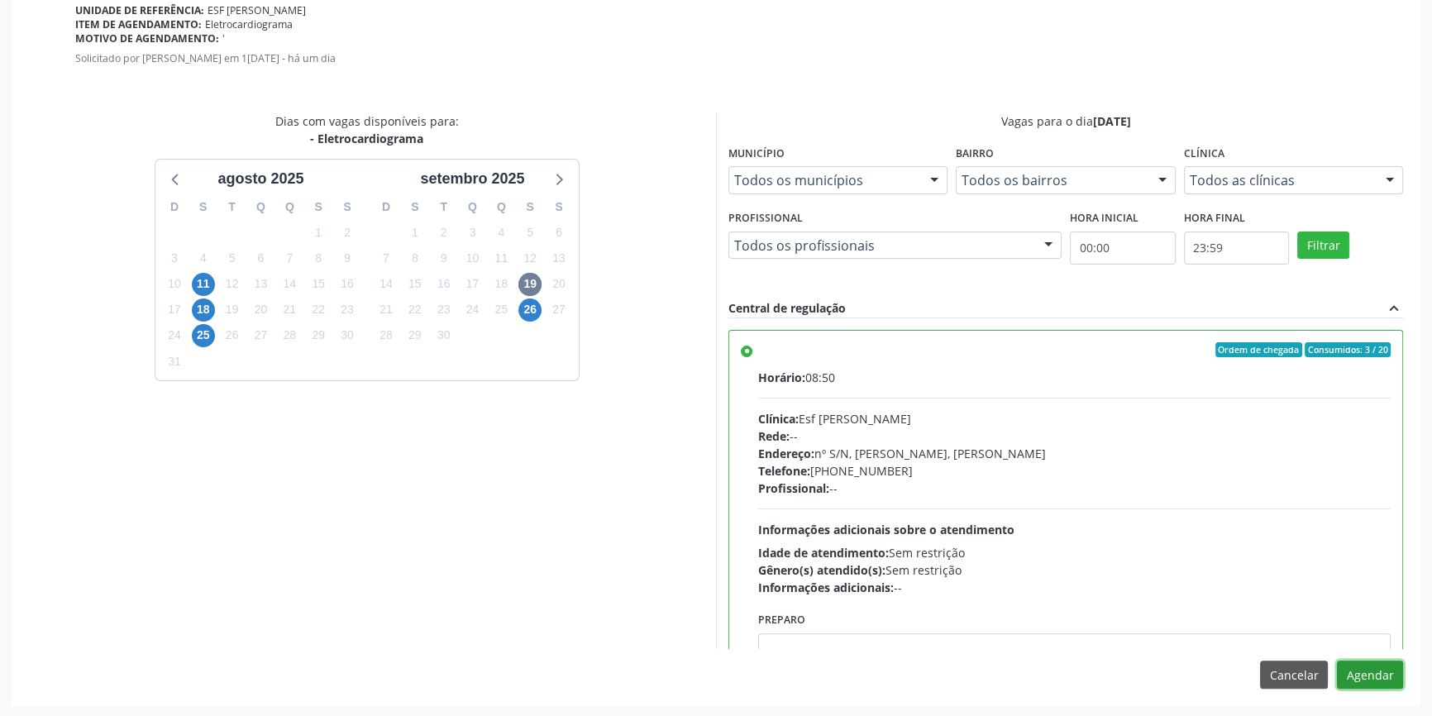
click at [1378, 670] on button "Agendar" at bounding box center [1370, 675] width 66 height 28
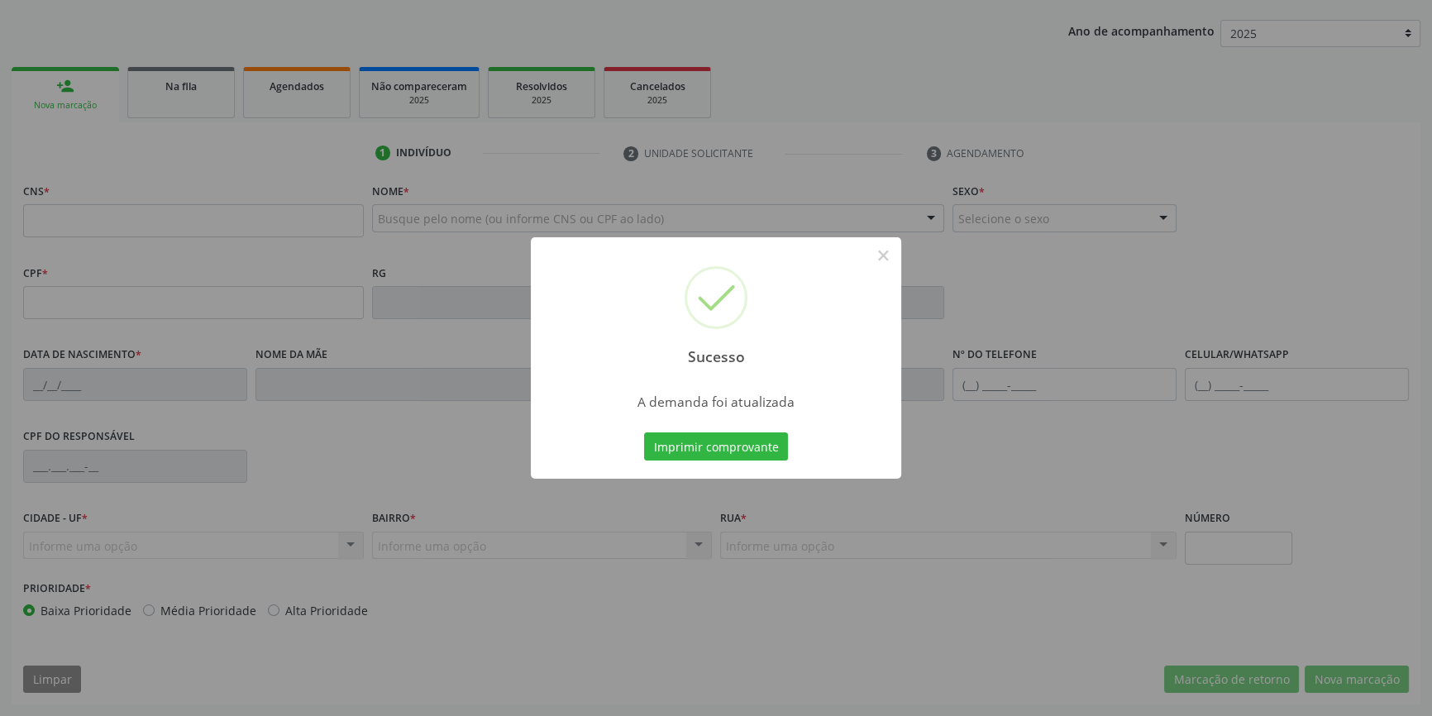
scroll to position [179, 0]
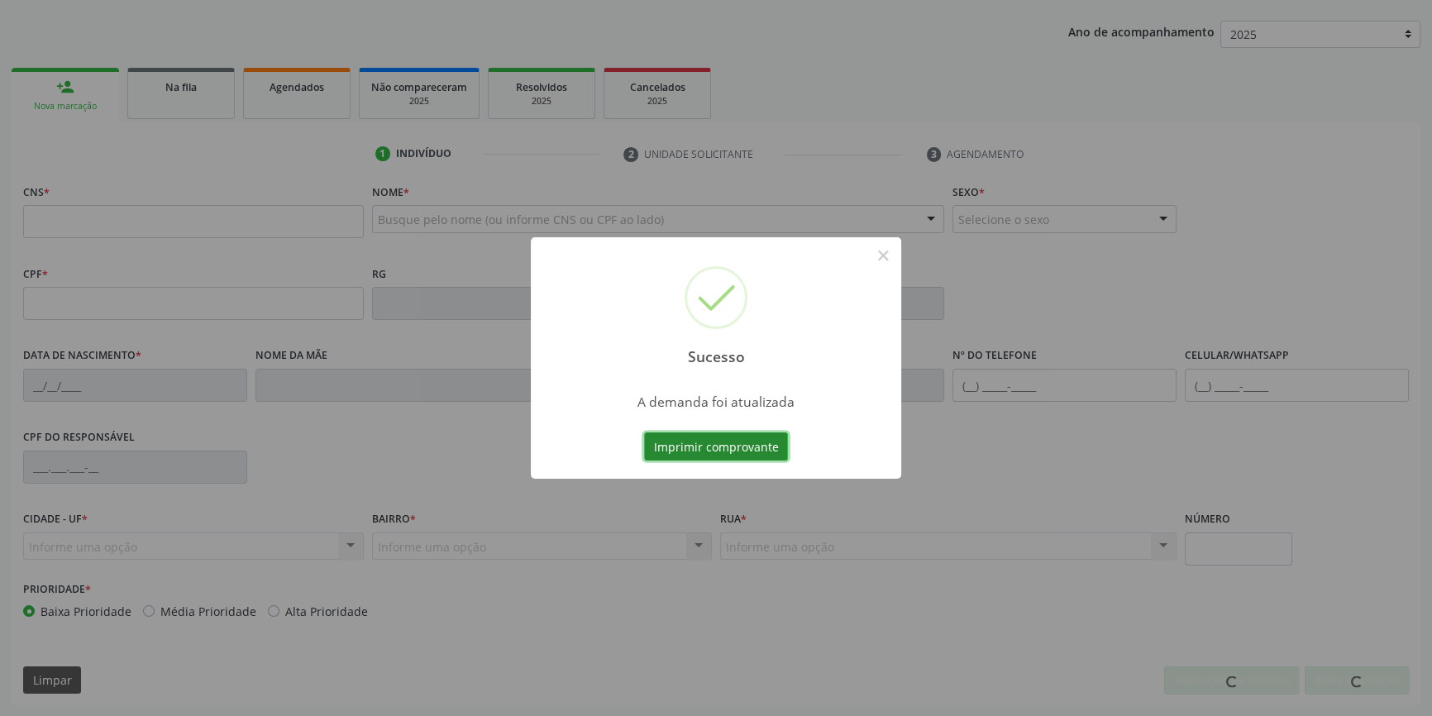
click at [721, 435] on button "Imprimir comprovante" at bounding box center [716, 447] width 144 height 28
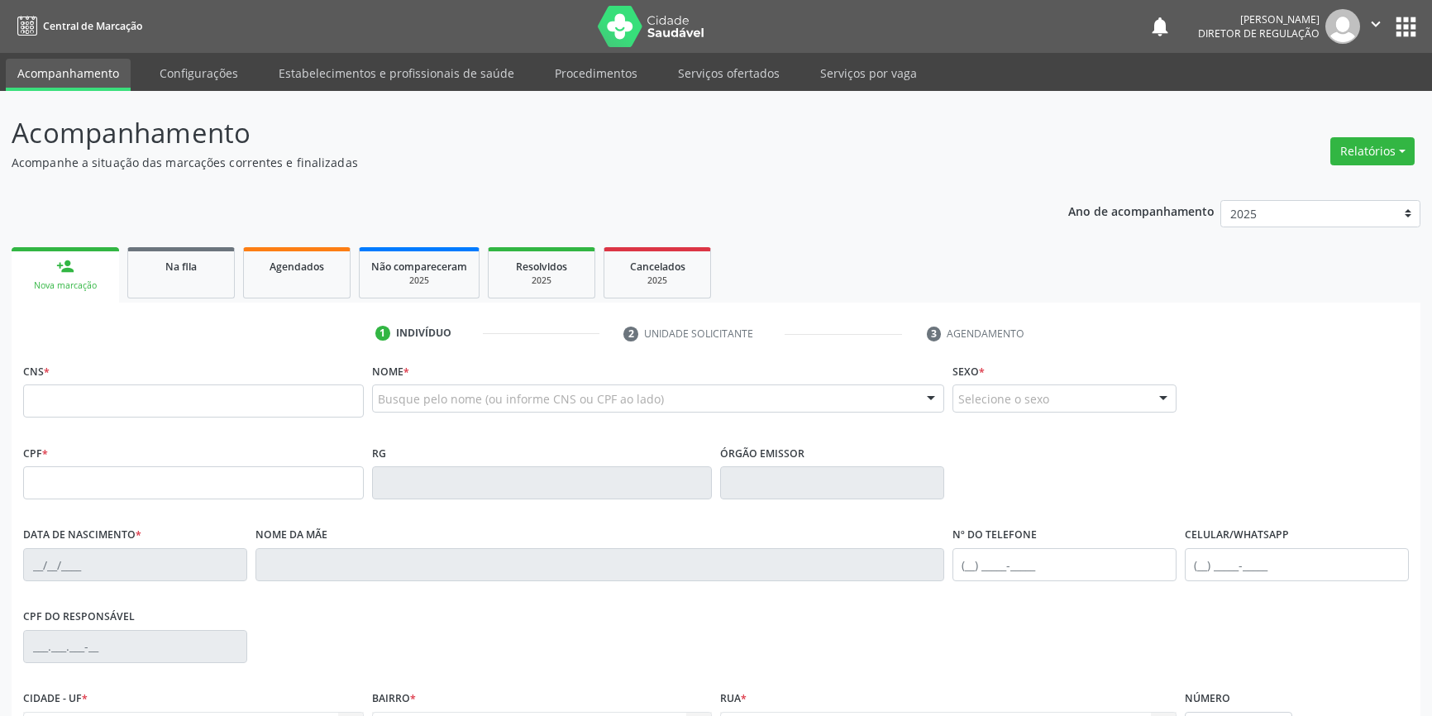
click at [155, 385] on input "text" at bounding box center [193, 401] width 341 height 33
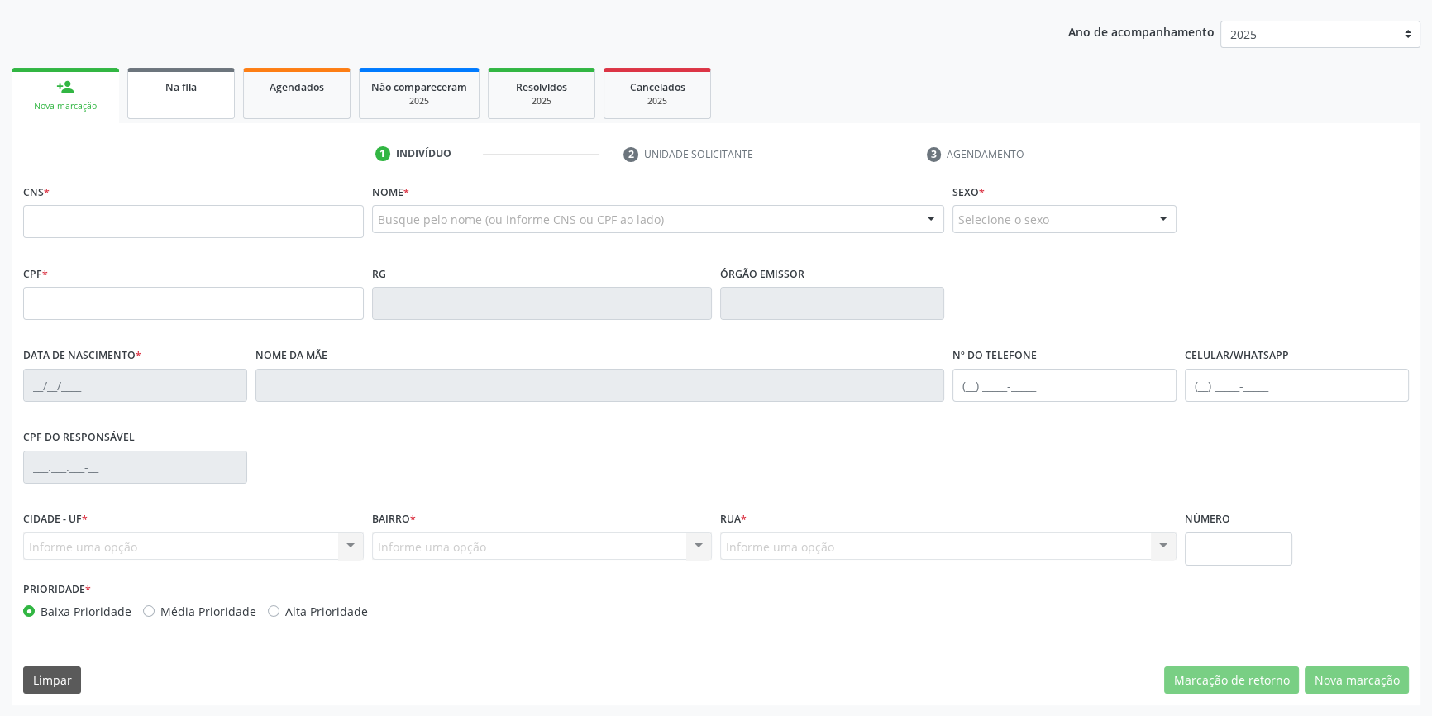
scroll to position [179, 0]
click at [150, 98] on link "Na fila" at bounding box center [181, 93] width 108 height 51
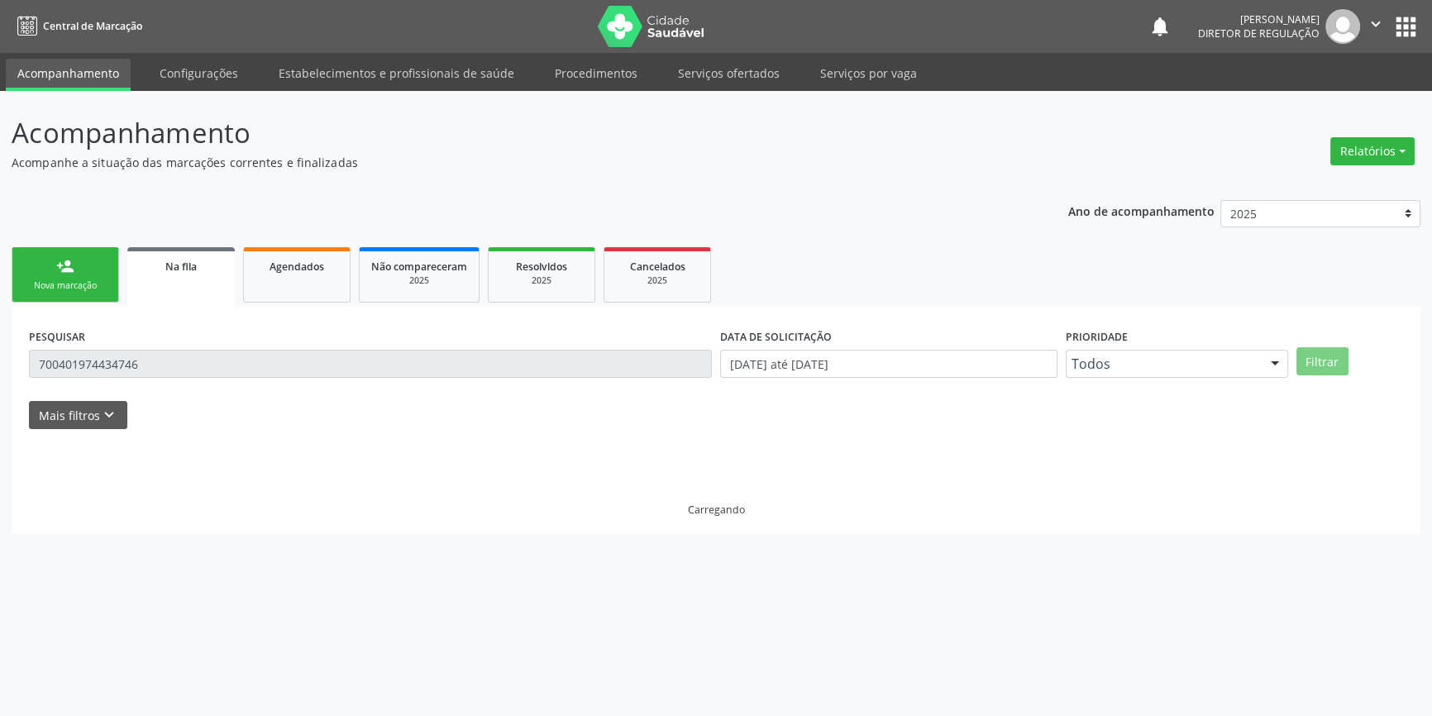
scroll to position [0, 0]
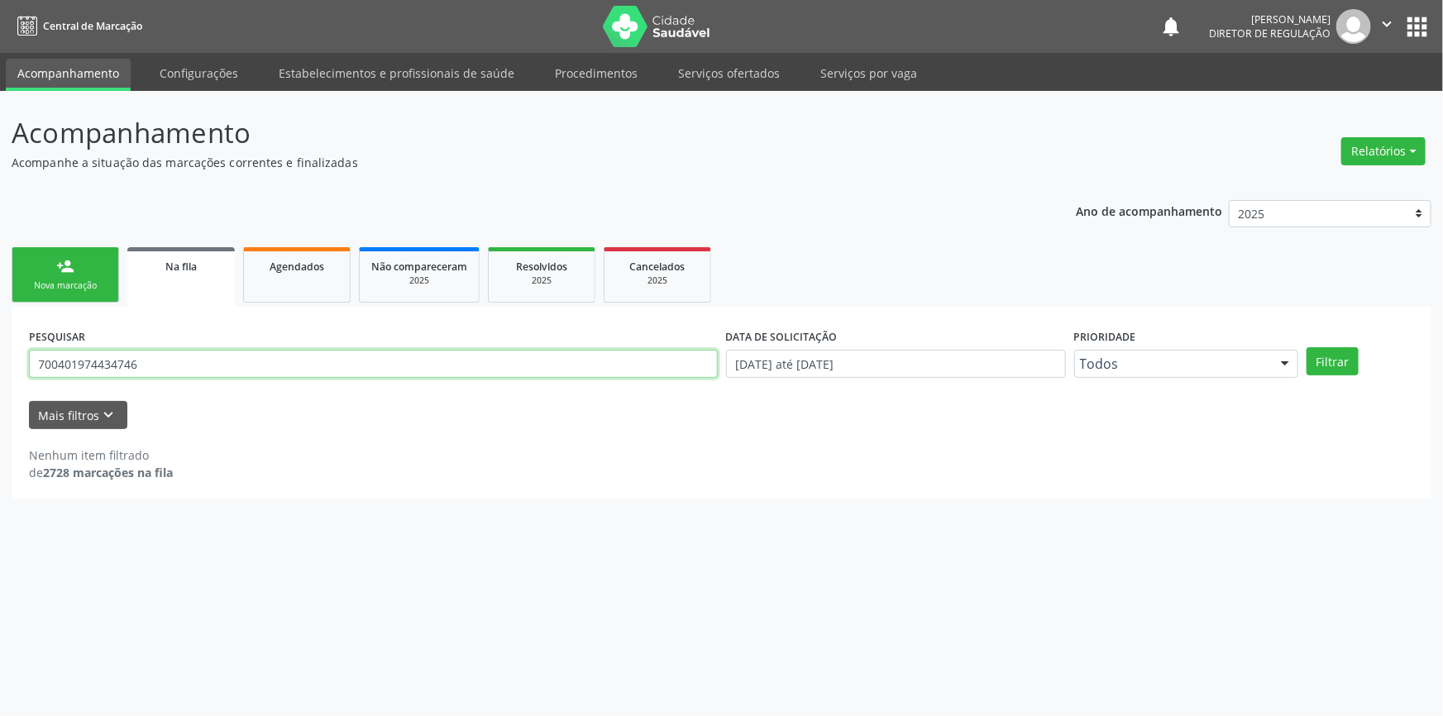
drag, startPoint x: 146, startPoint y: 359, endPoint x: 7, endPoint y: 327, distance: 143.4
click at [0, 330] on div "Acompanhamento Acompanhe a situação das marcações correntes e finalizadas Relat…" at bounding box center [721, 403] width 1443 height 625
type input "708208659402845"
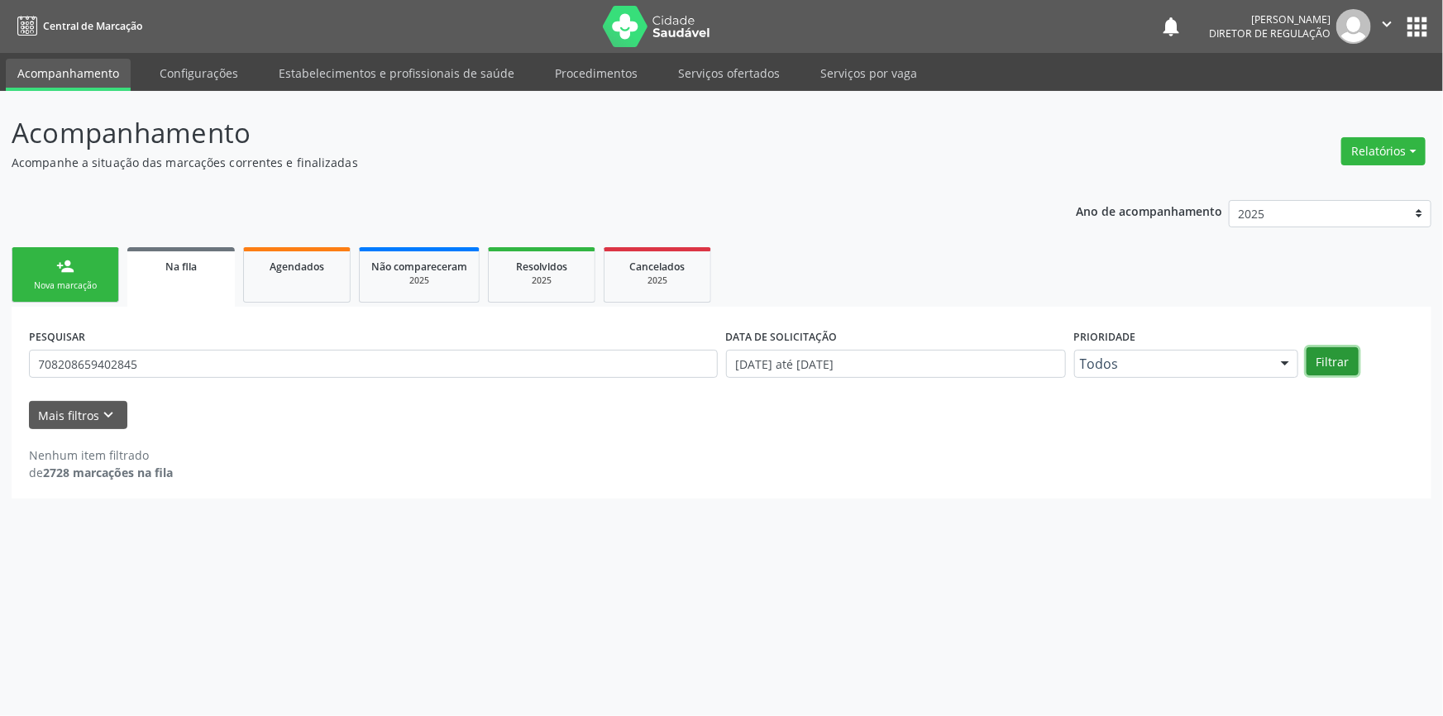
click at [1327, 347] on button "Filtrar" at bounding box center [1333, 361] width 52 height 28
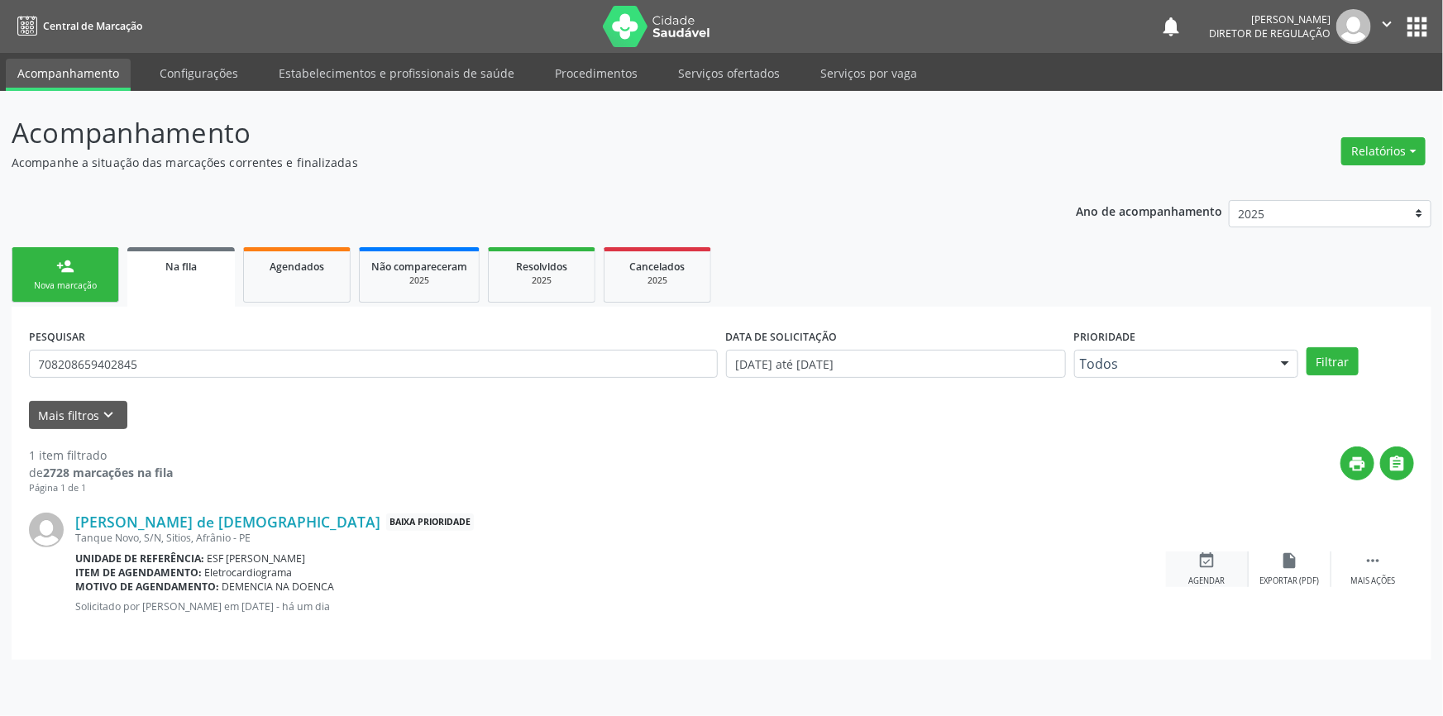
click at [1221, 569] on div "event_available Agendar" at bounding box center [1207, 570] width 83 height 36
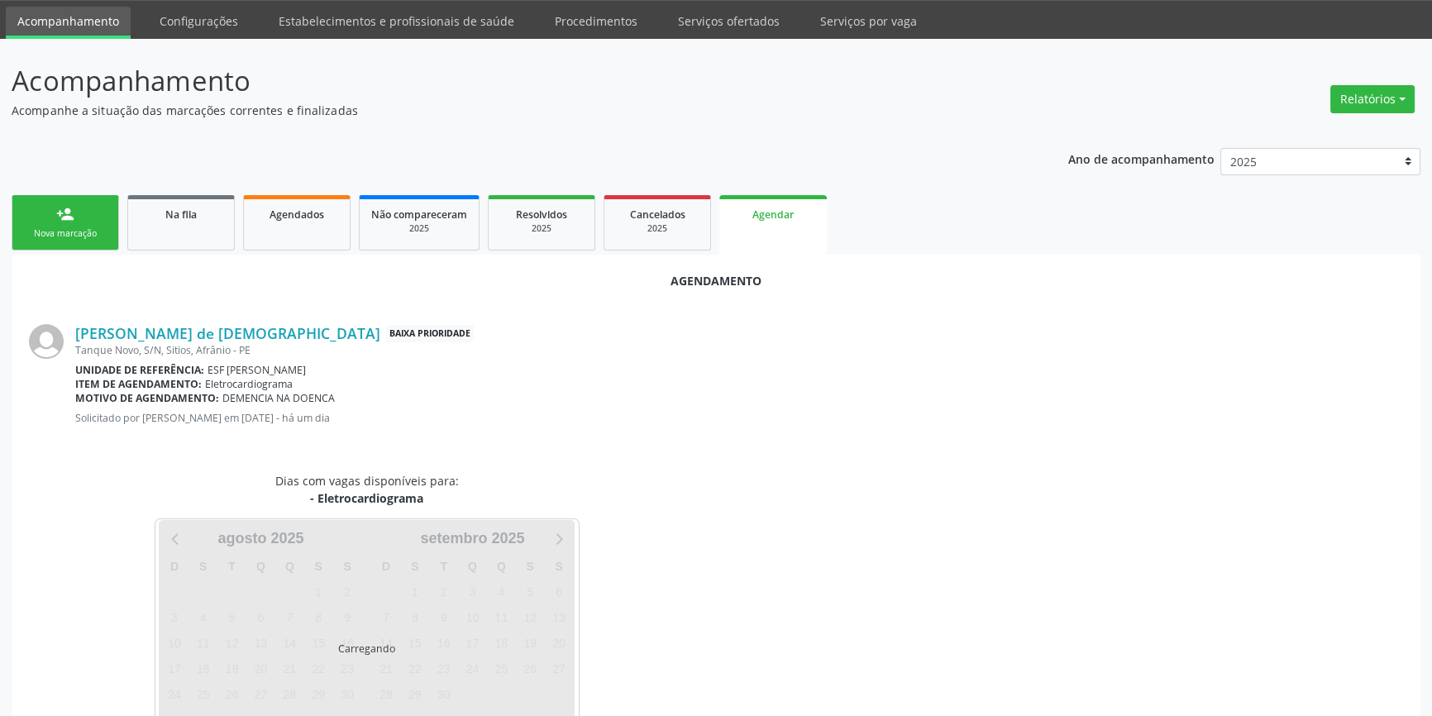
scroll to position [104, 0]
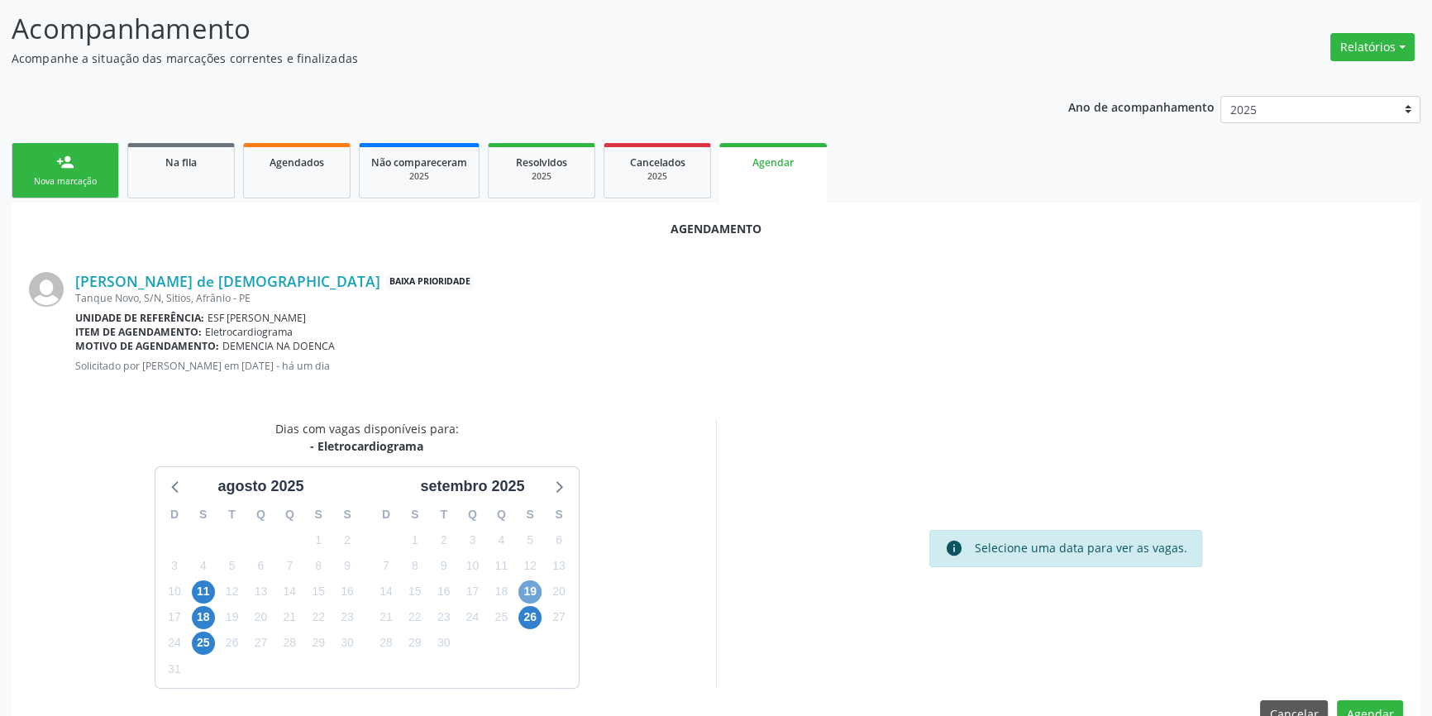
click at [520, 588] on span "19" at bounding box center [530, 592] width 23 height 23
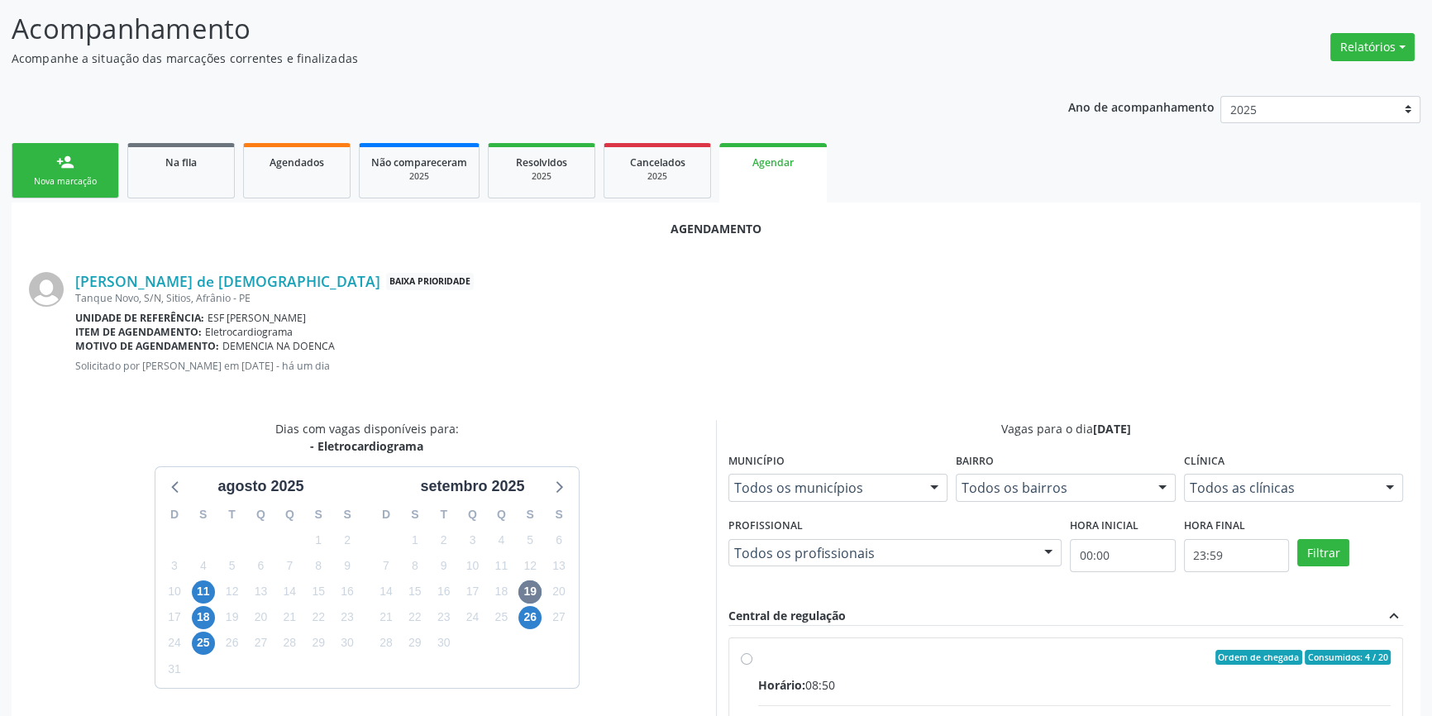
radio input "true"
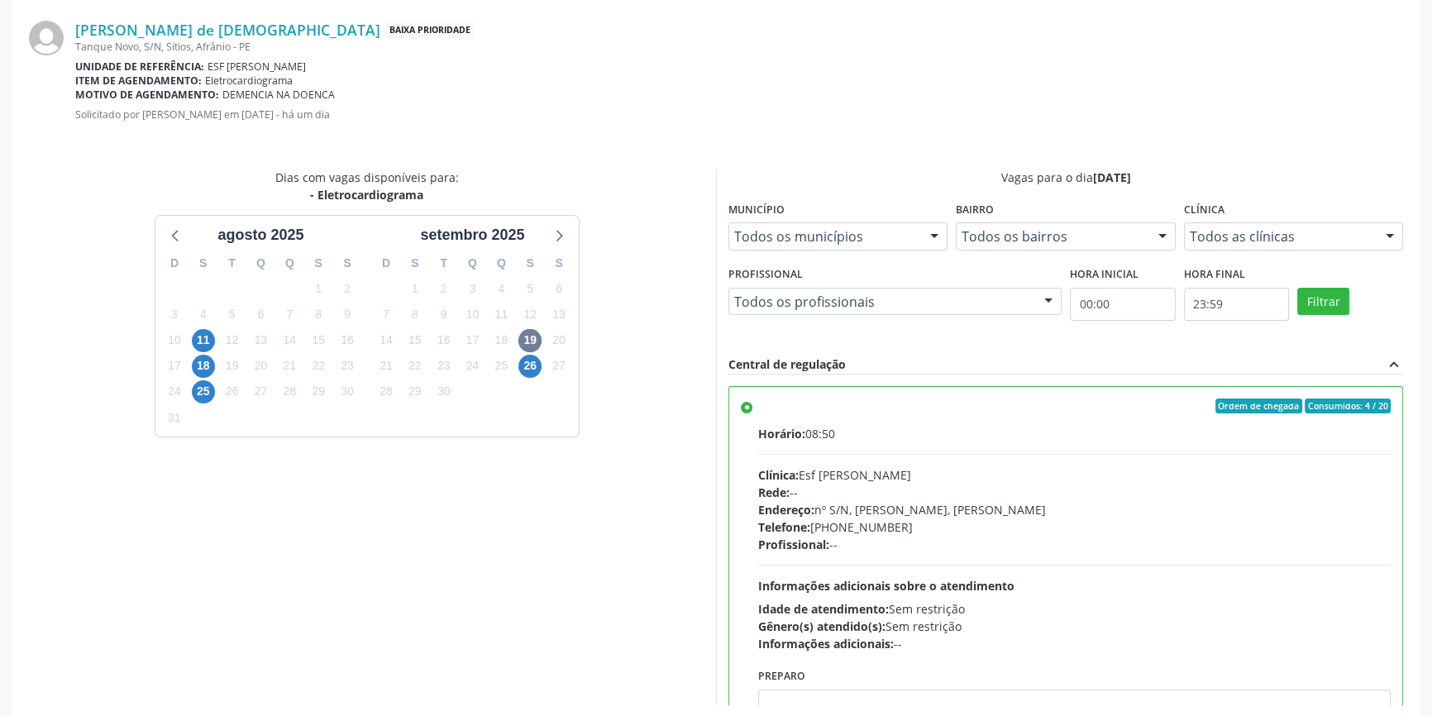
scroll to position [412, 0]
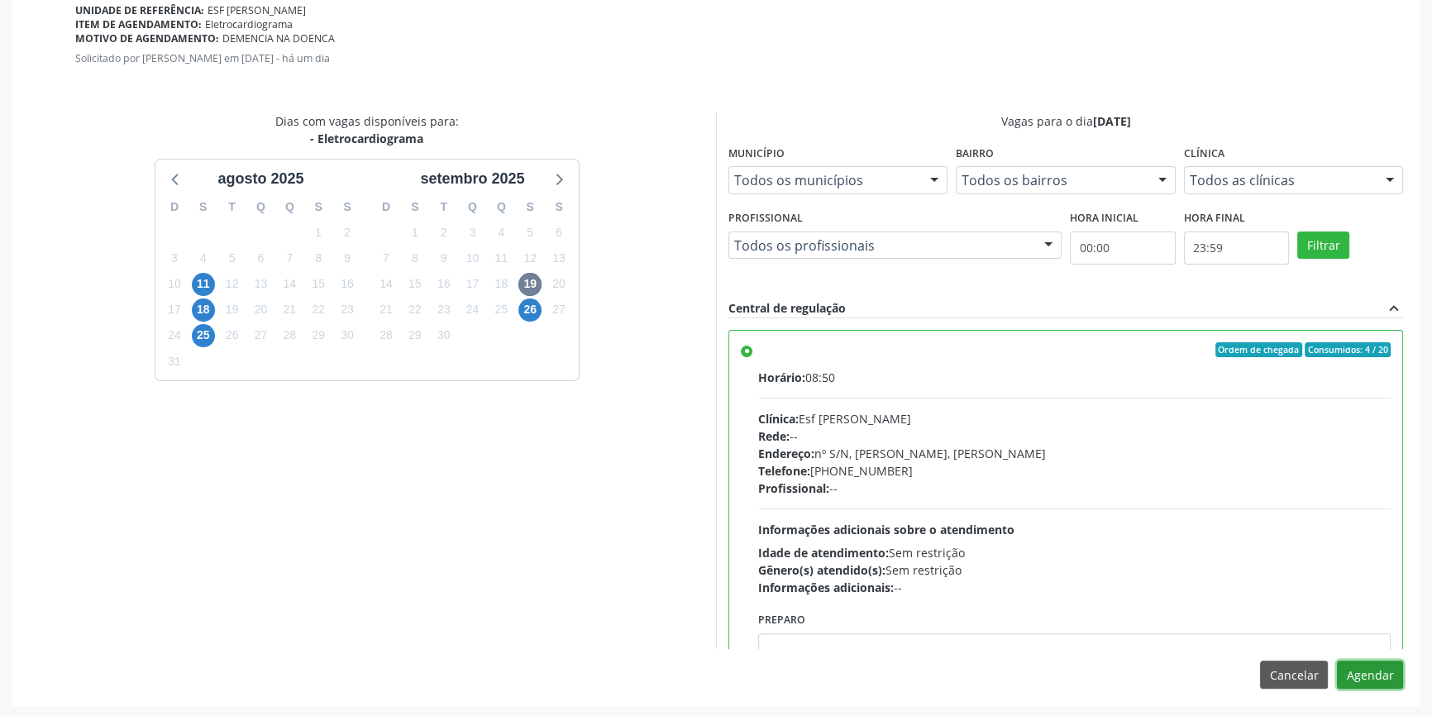
click at [1373, 682] on button "Agendar" at bounding box center [1370, 675] width 66 height 28
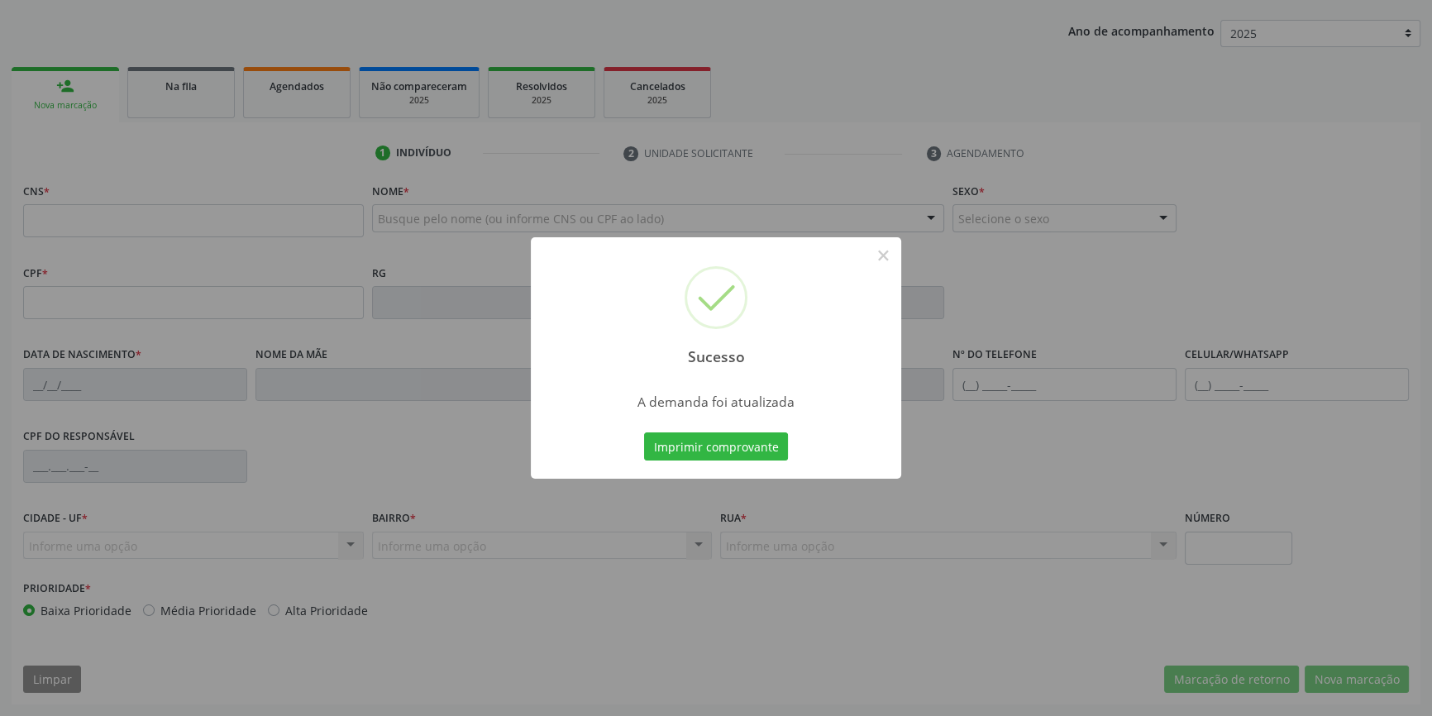
scroll to position [179, 0]
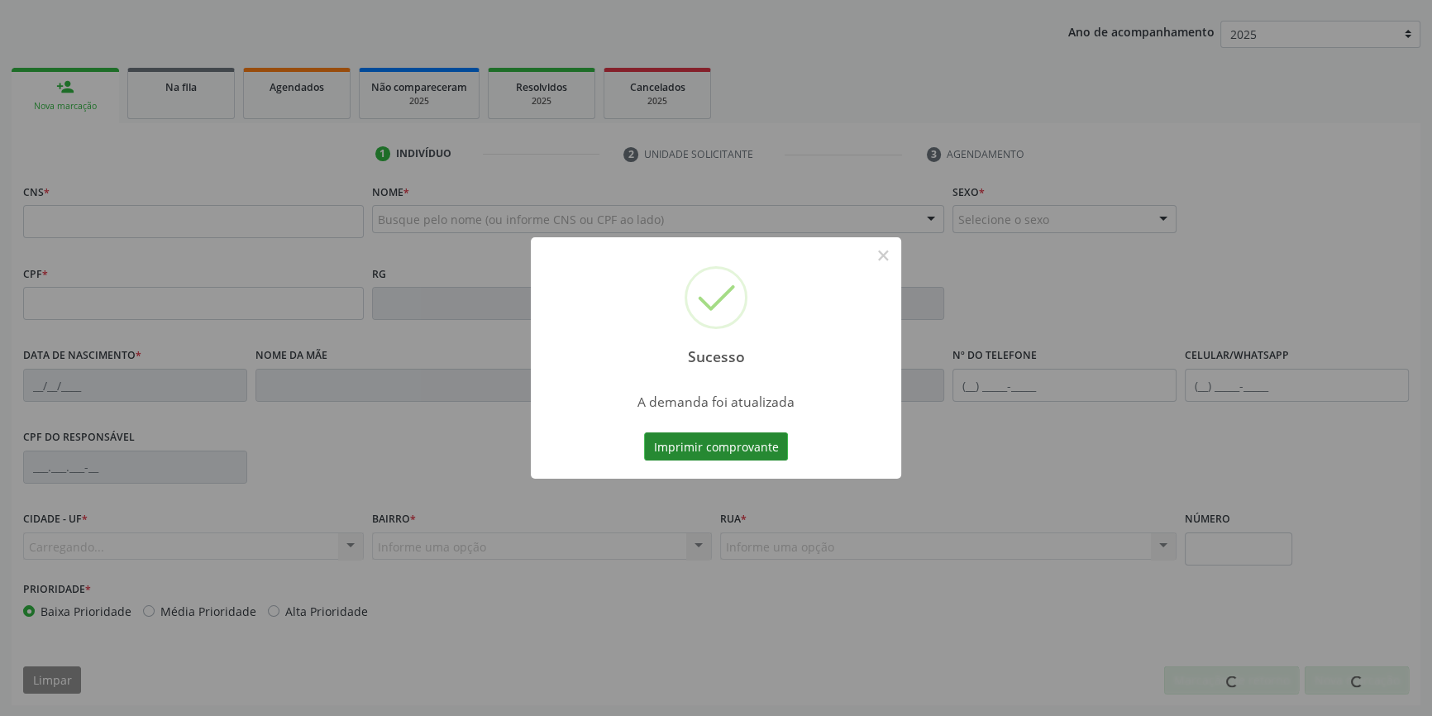
click at [729, 447] on button "Imprimir comprovante" at bounding box center [716, 447] width 144 height 28
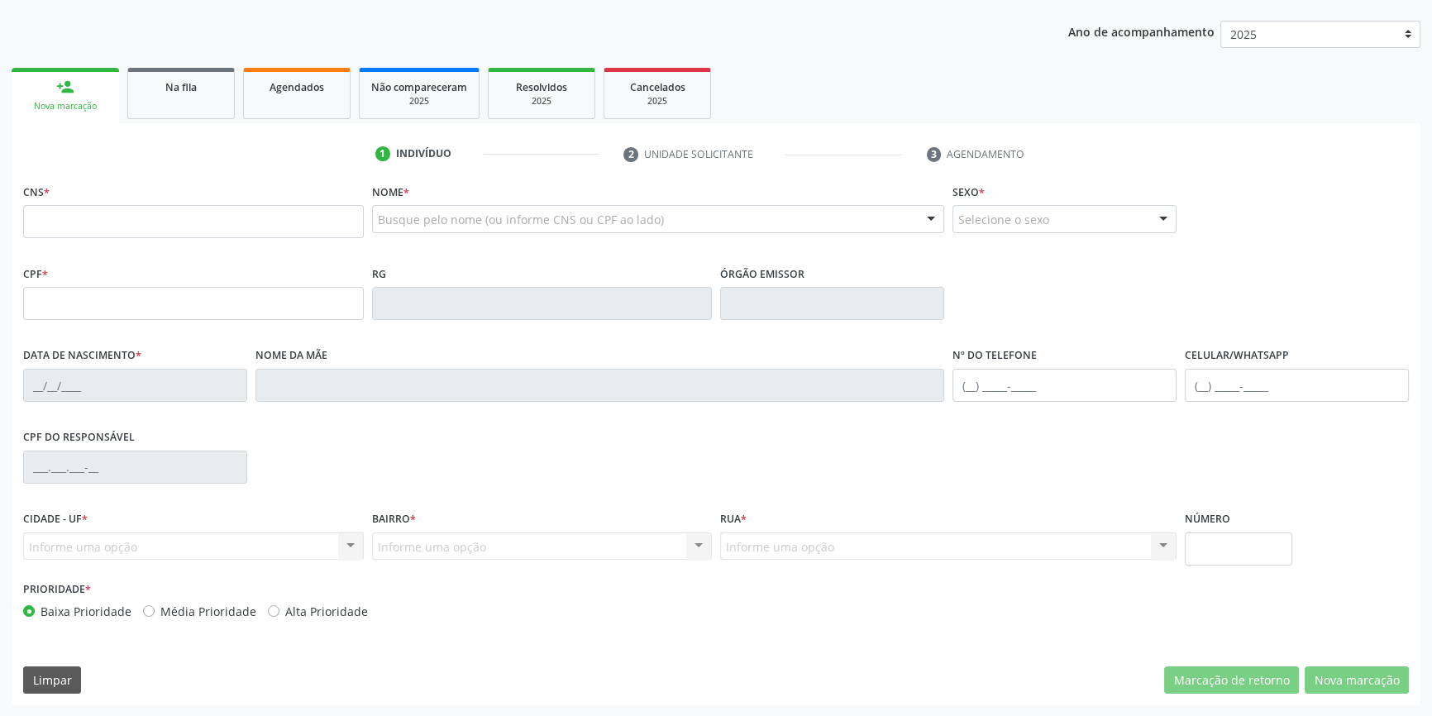
click at [105, 197] on div "CNS *" at bounding box center [193, 208] width 341 height 59
click at [100, 205] on input "text" at bounding box center [193, 221] width 341 height 33
click at [144, 126] on div "1 Indivíduo 2 Unidade solicitante 3 Agendamento CNS * Nome * Busque pelo nome (…" at bounding box center [716, 414] width 1409 height 582
click at [181, 108] on link "Na fila" at bounding box center [181, 93] width 108 height 51
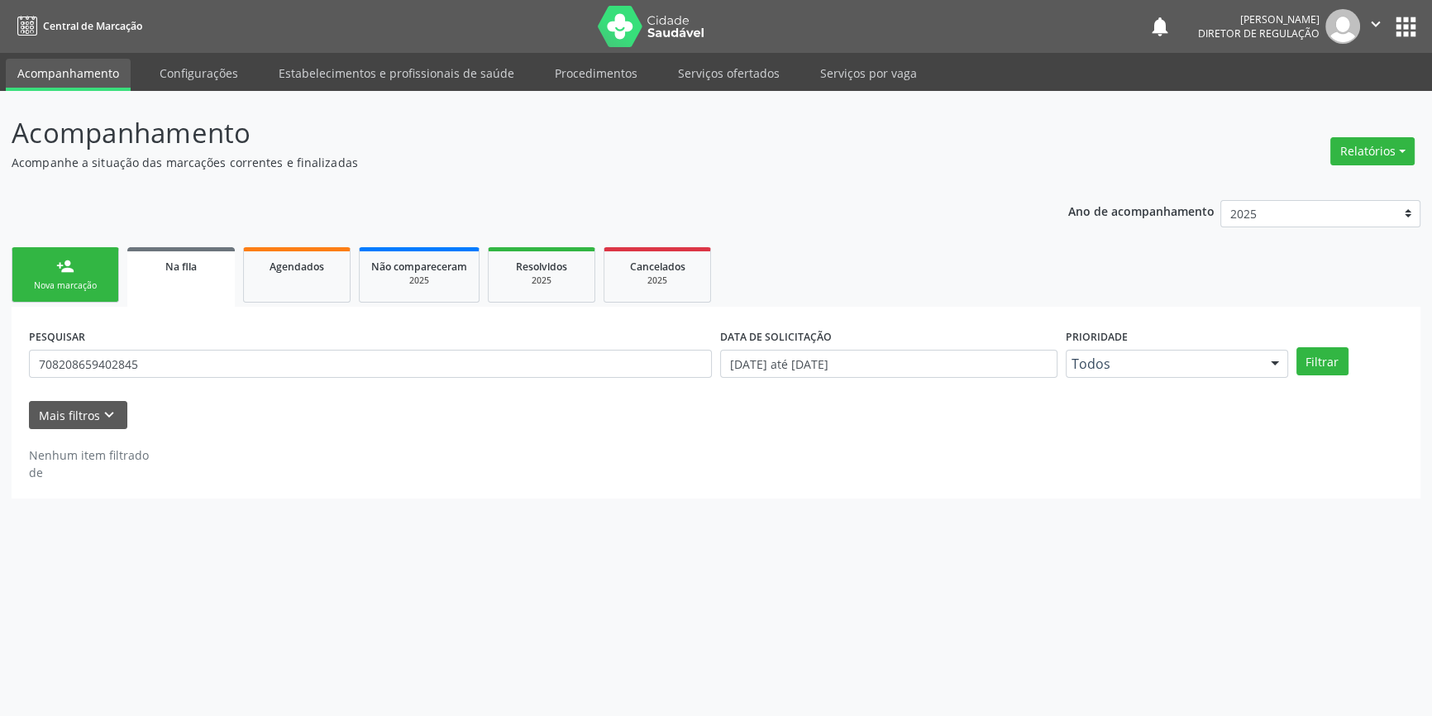
scroll to position [0, 0]
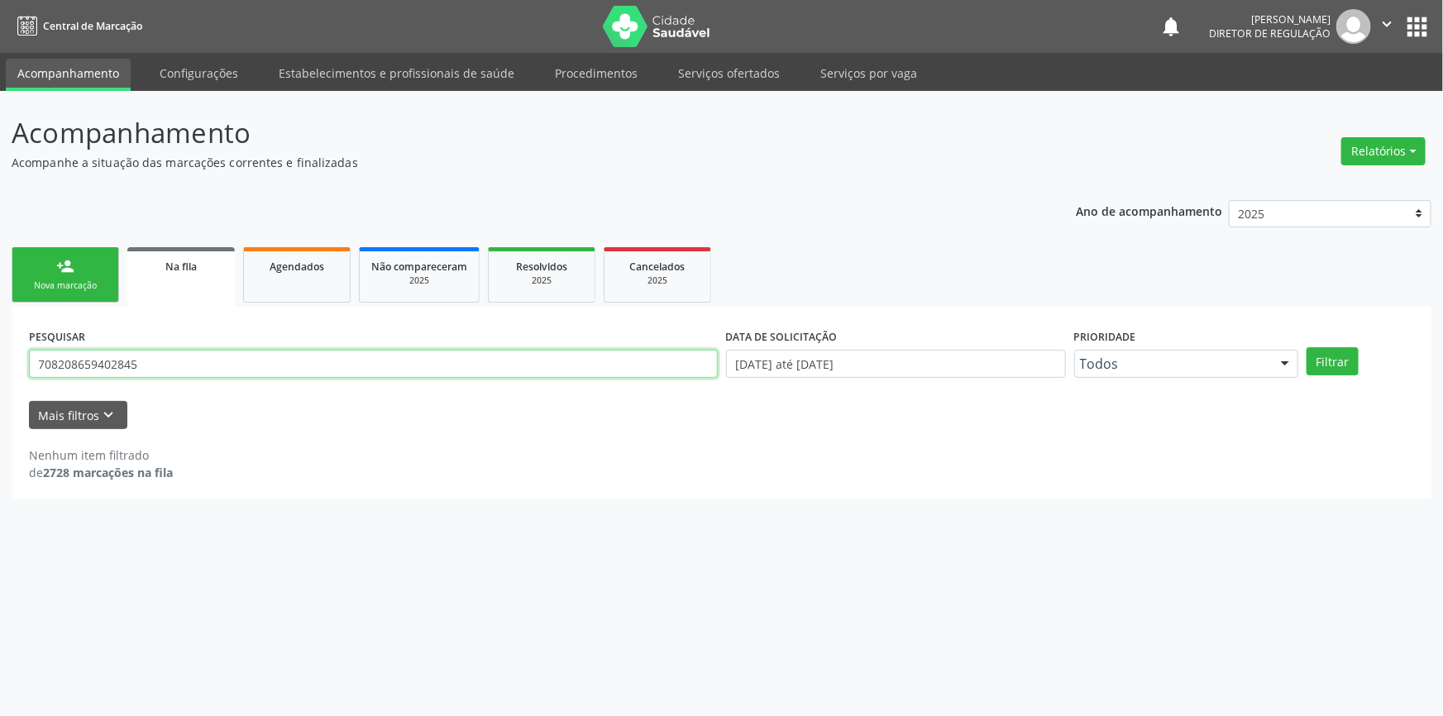
drag, startPoint x: 191, startPoint y: 372, endPoint x: 256, endPoint y: 326, distance: 80.1
click at [0, 377] on div "Acompanhamento Acompanhe a situação das marcações correntes e finalizadas Relat…" at bounding box center [721, 403] width 1443 height 625
type input "702403535233426"
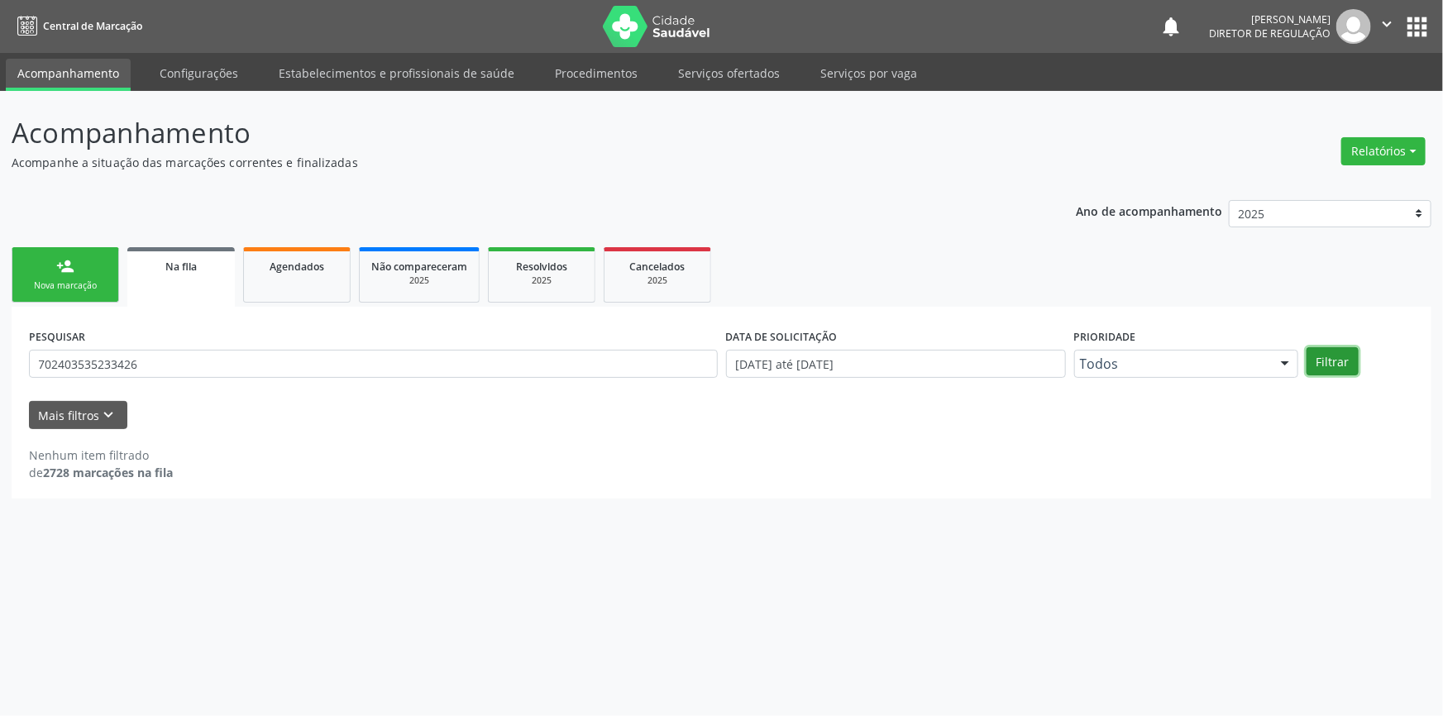
click at [1323, 371] on button "Filtrar" at bounding box center [1333, 361] width 52 height 28
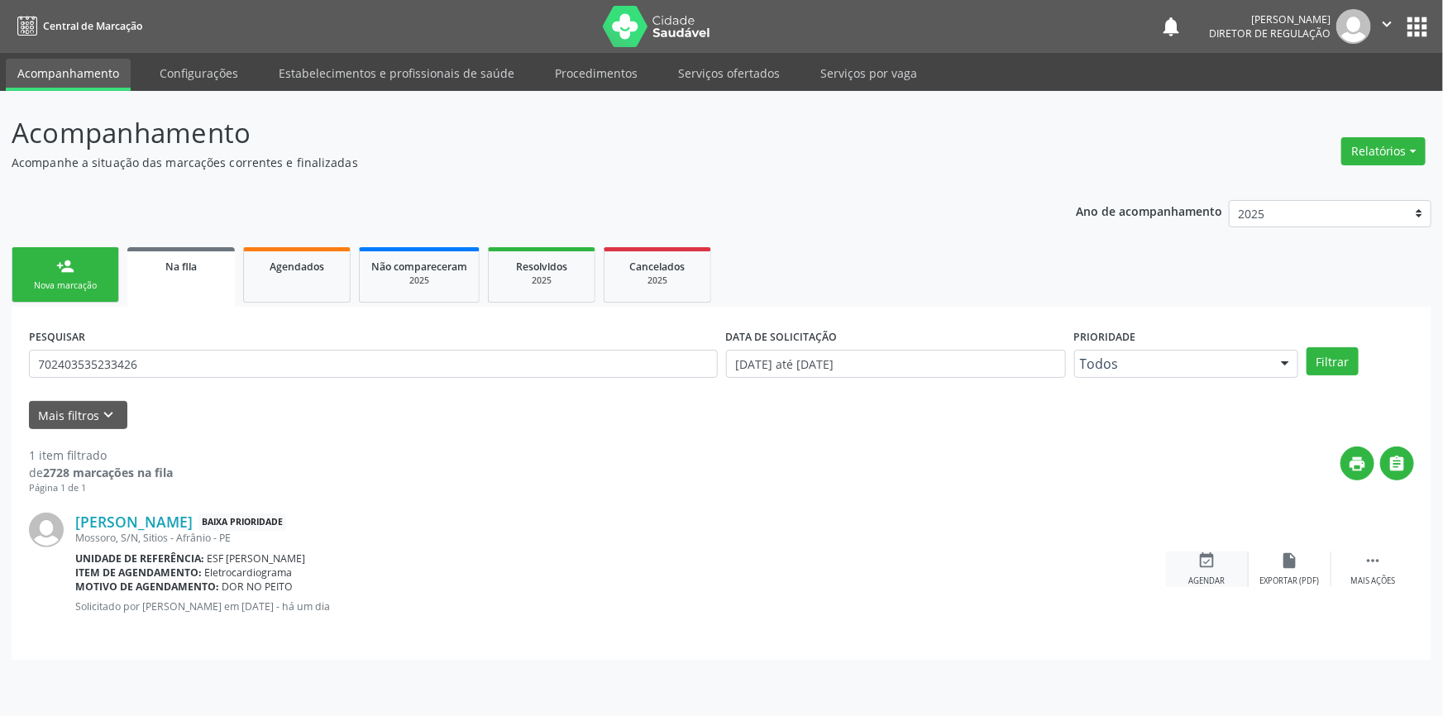
click at [1226, 565] on div "event_available Agendar" at bounding box center [1207, 570] width 83 height 36
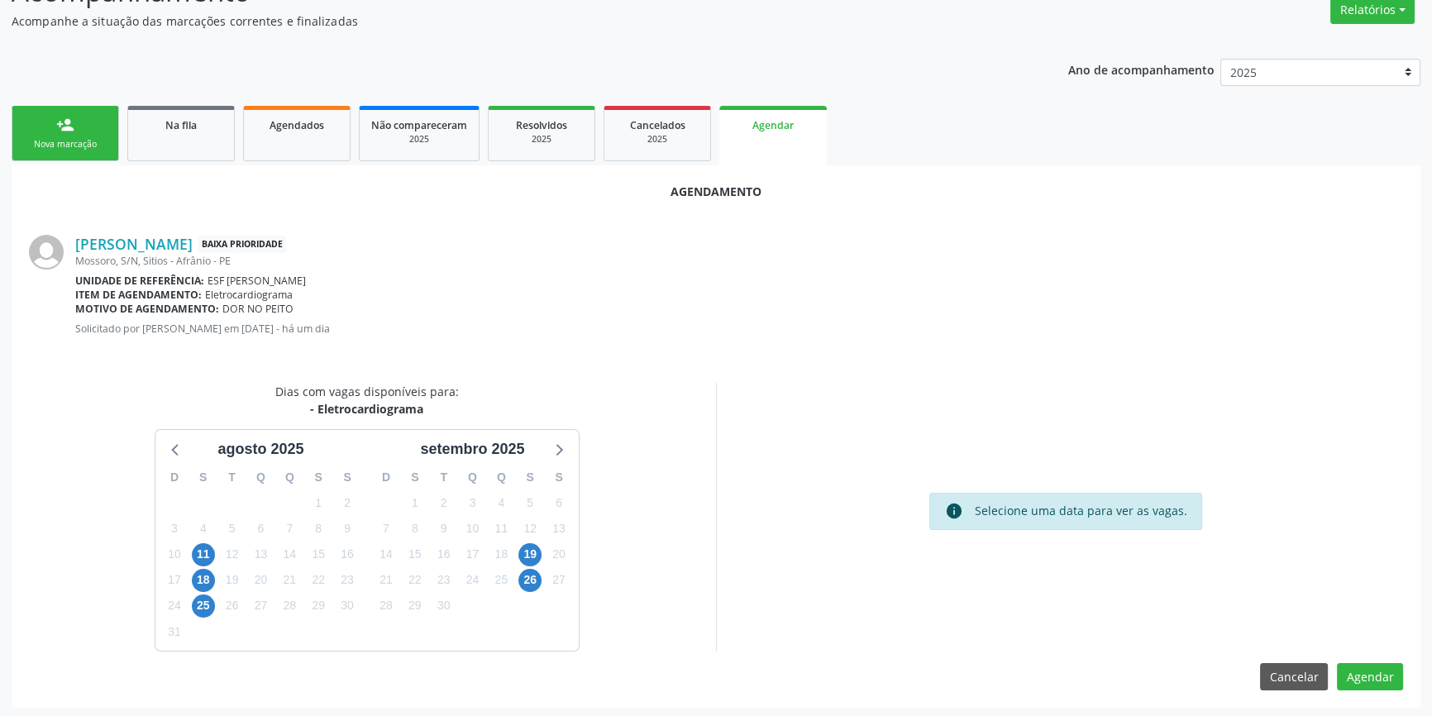
scroll to position [143, 0]
click at [528, 554] on span "19" at bounding box center [530, 553] width 23 height 23
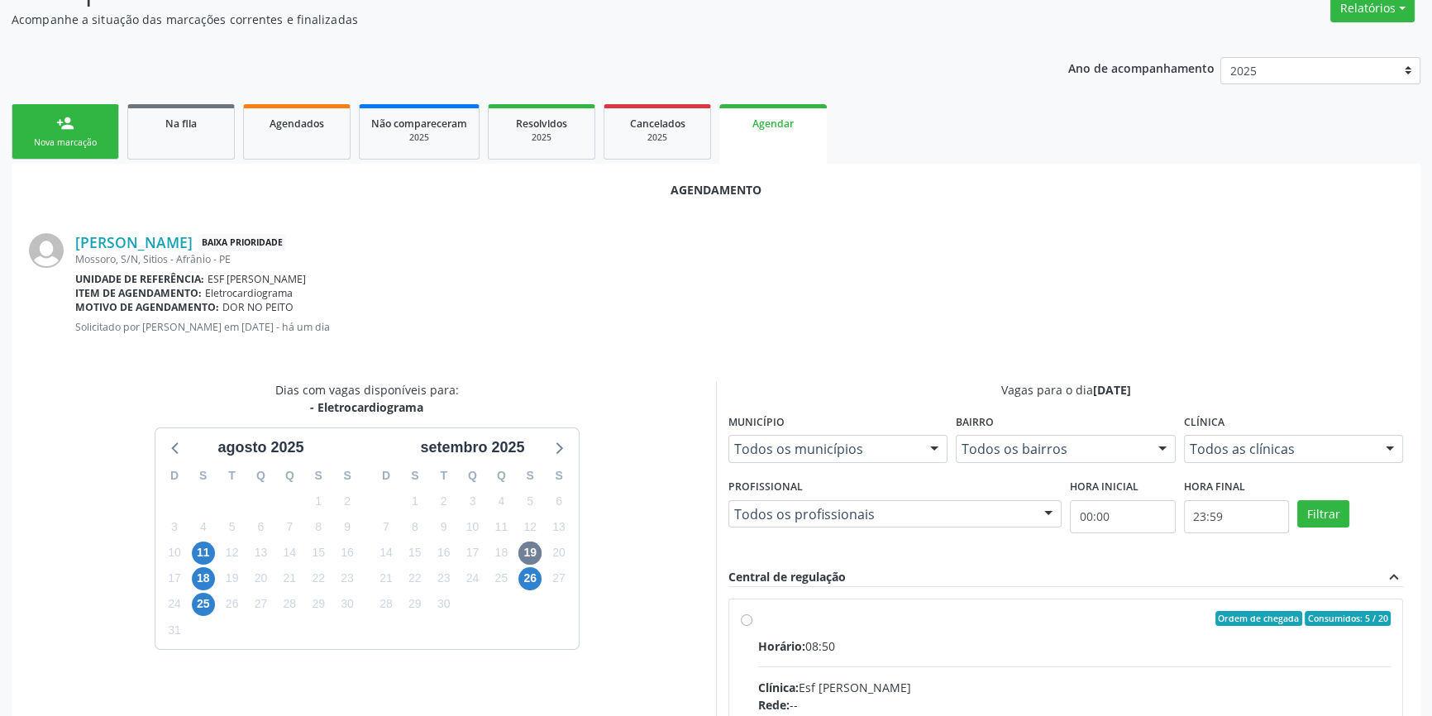
click at [760, 617] on div "Ordem de chegada Consumidos: 5 / 20" at bounding box center [1074, 618] width 633 height 15
click at [753, 617] on input "Ordem de chegada Consumidos: 5 / 20 Horário: 08:50 Clínica: Esf [PERSON_NAME] R…" at bounding box center [747, 618] width 12 height 15
radio input "true"
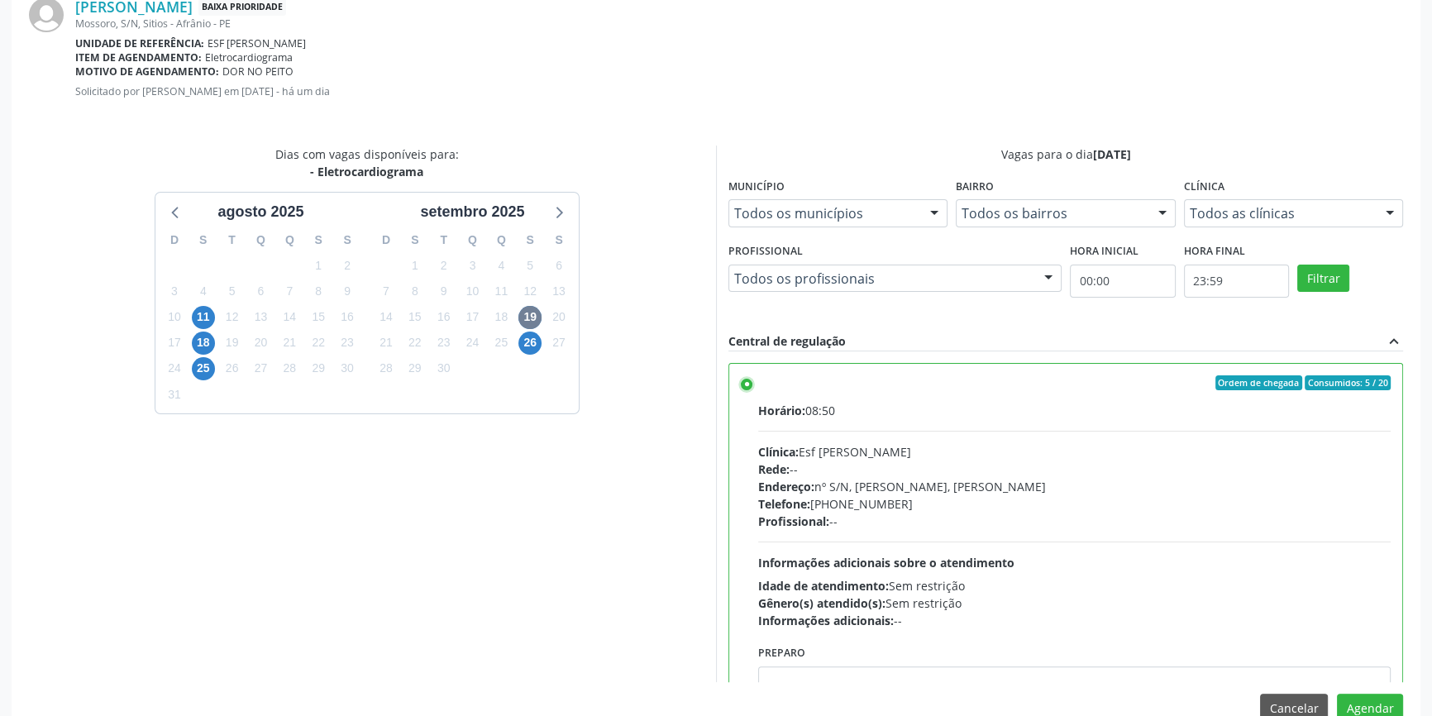
scroll to position [412, 0]
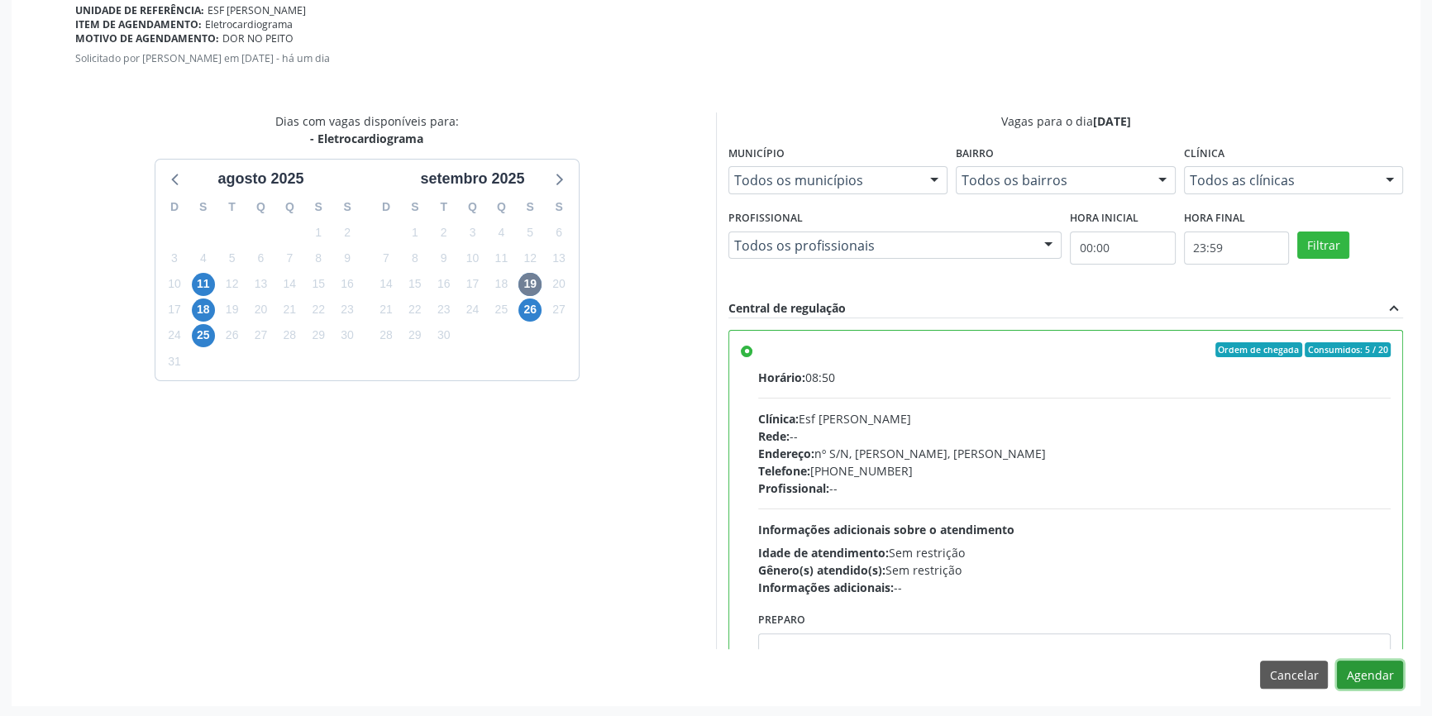
click at [1375, 665] on button "Agendar" at bounding box center [1370, 675] width 66 height 28
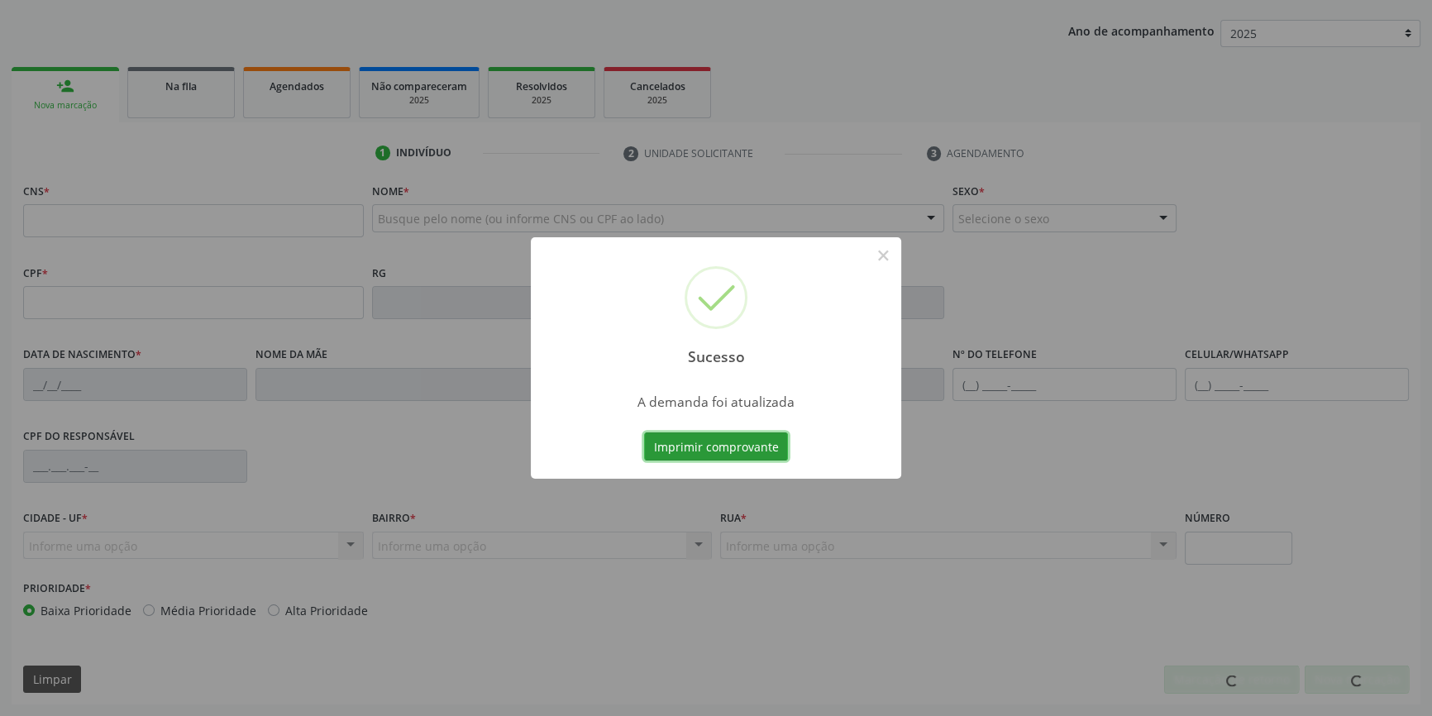
scroll to position [179, 0]
click at [769, 455] on button "Imprimir comprovante" at bounding box center [716, 447] width 144 height 28
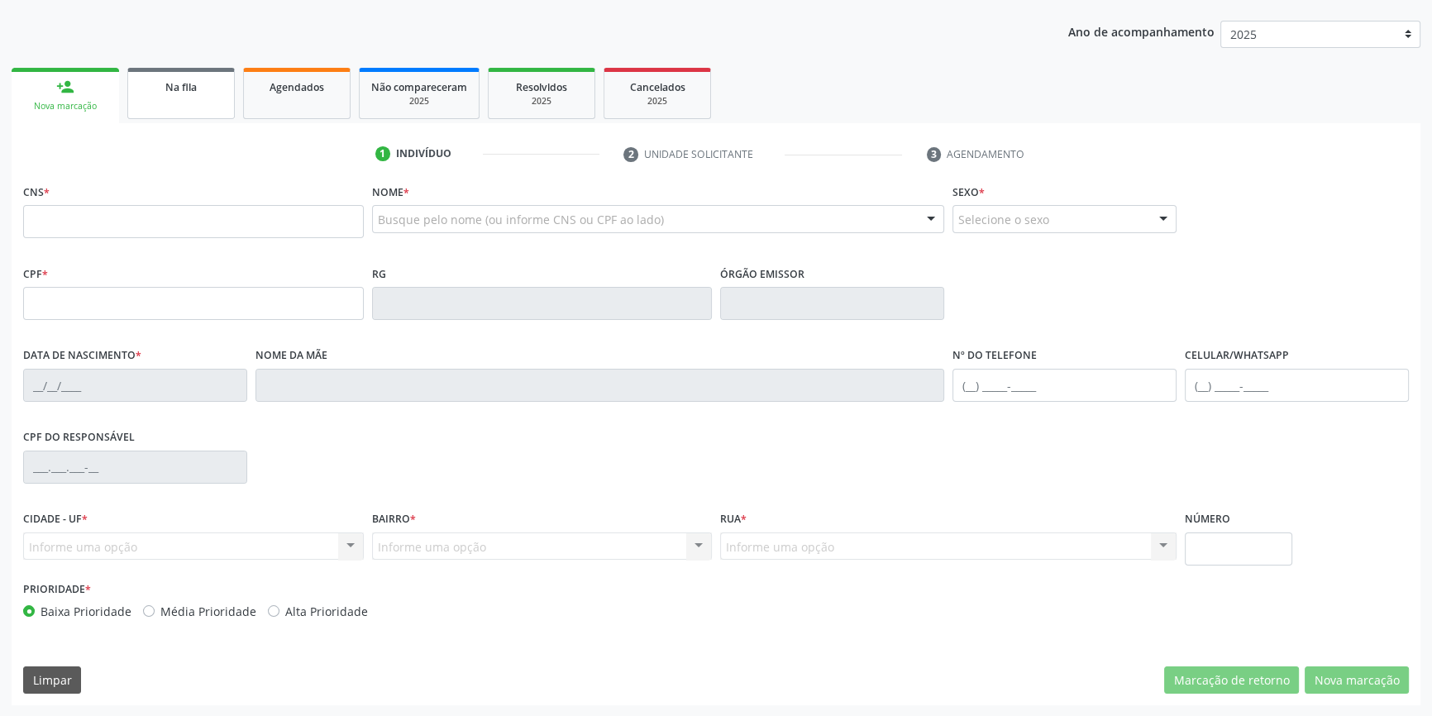
click at [163, 91] on div "Na fila" at bounding box center [181, 86] width 83 height 17
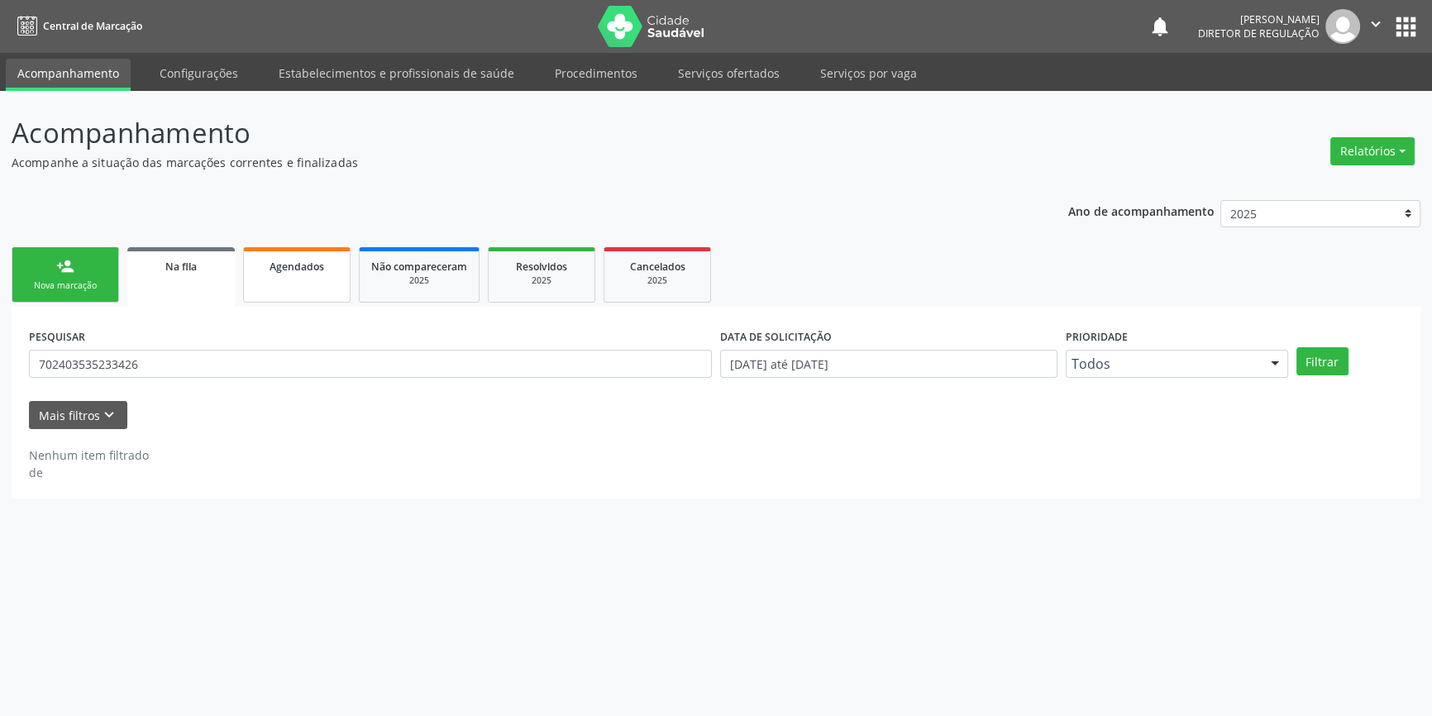
scroll to position [0, 0]
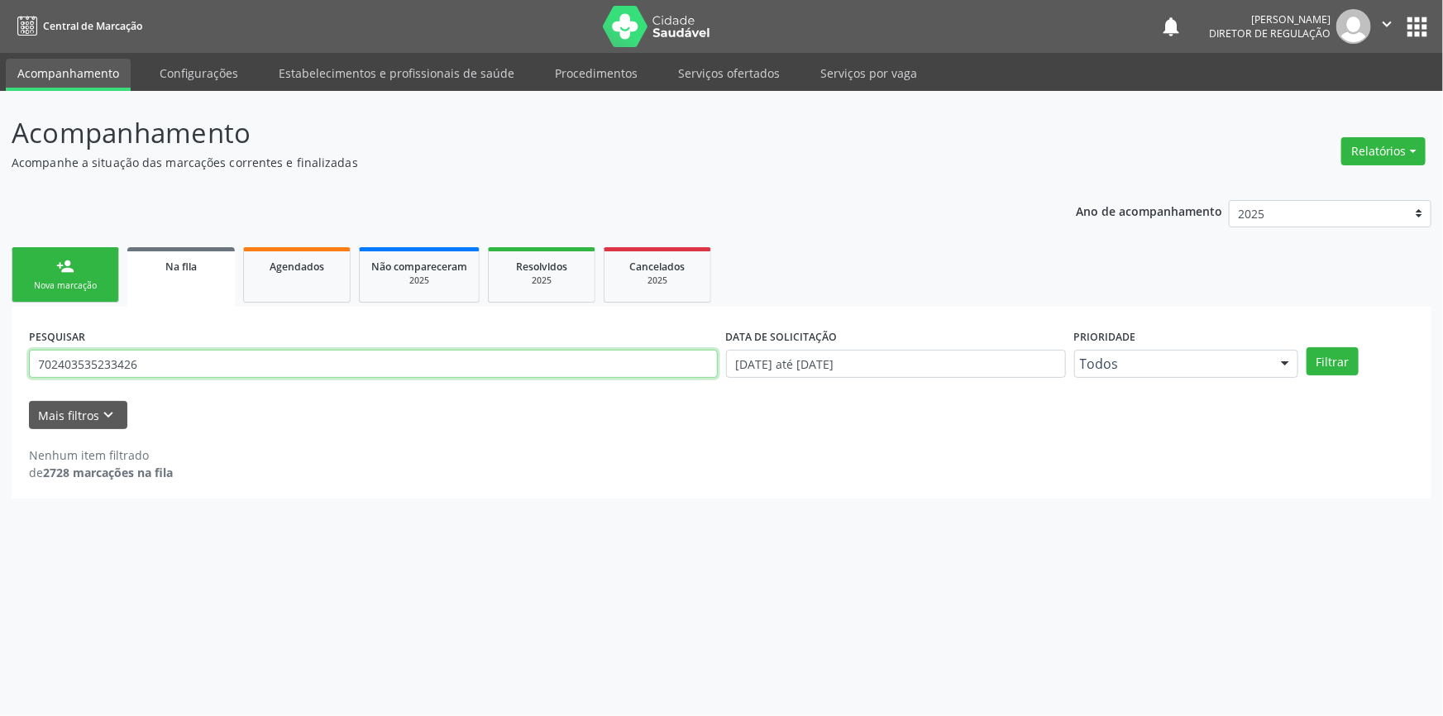
drag, startPoint x: 217, startPoint y: 362, endPoint x: 0, endPoint y: 337, distance: 218.1
click at [0, 344] on div "Acompanhamento Acompanhe a situação das marcações correntes e finalizadas Relat…" at bounding box center [721, 403] width 1443 height 625
type input "701107053216510"
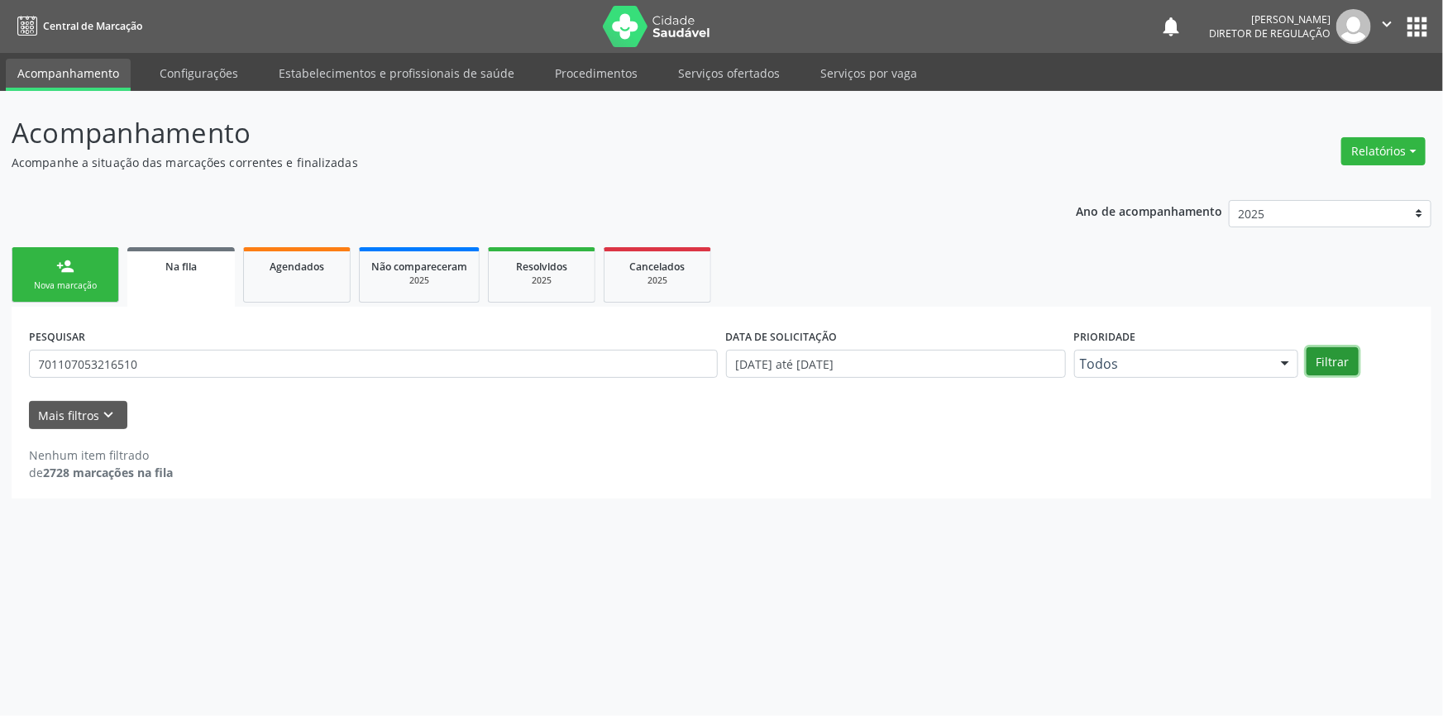
click at [1324, 363] on button "Filtrar" at bounding box center [1333, 361] width 52 height 28
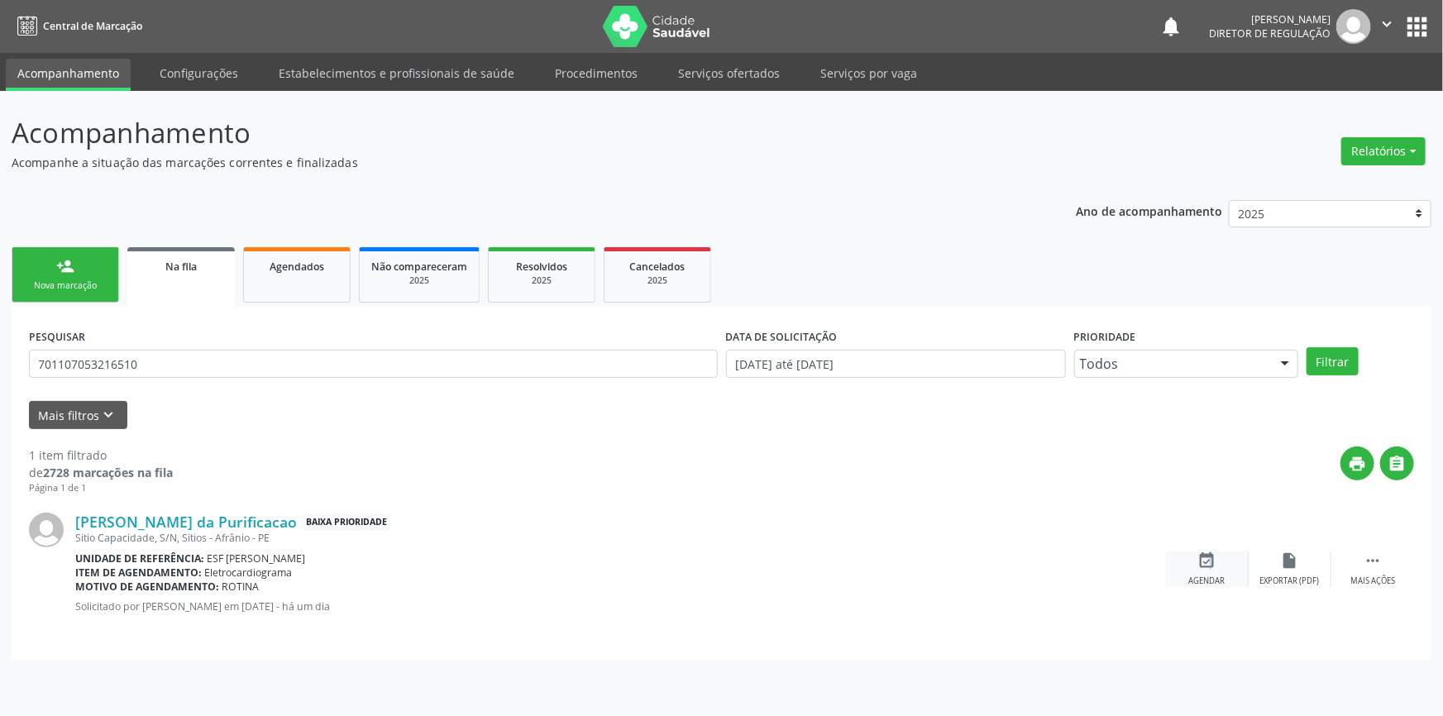
click at [1207, 562] on icon "event_available" at bounding box center [1207, 561] width 18 height 18
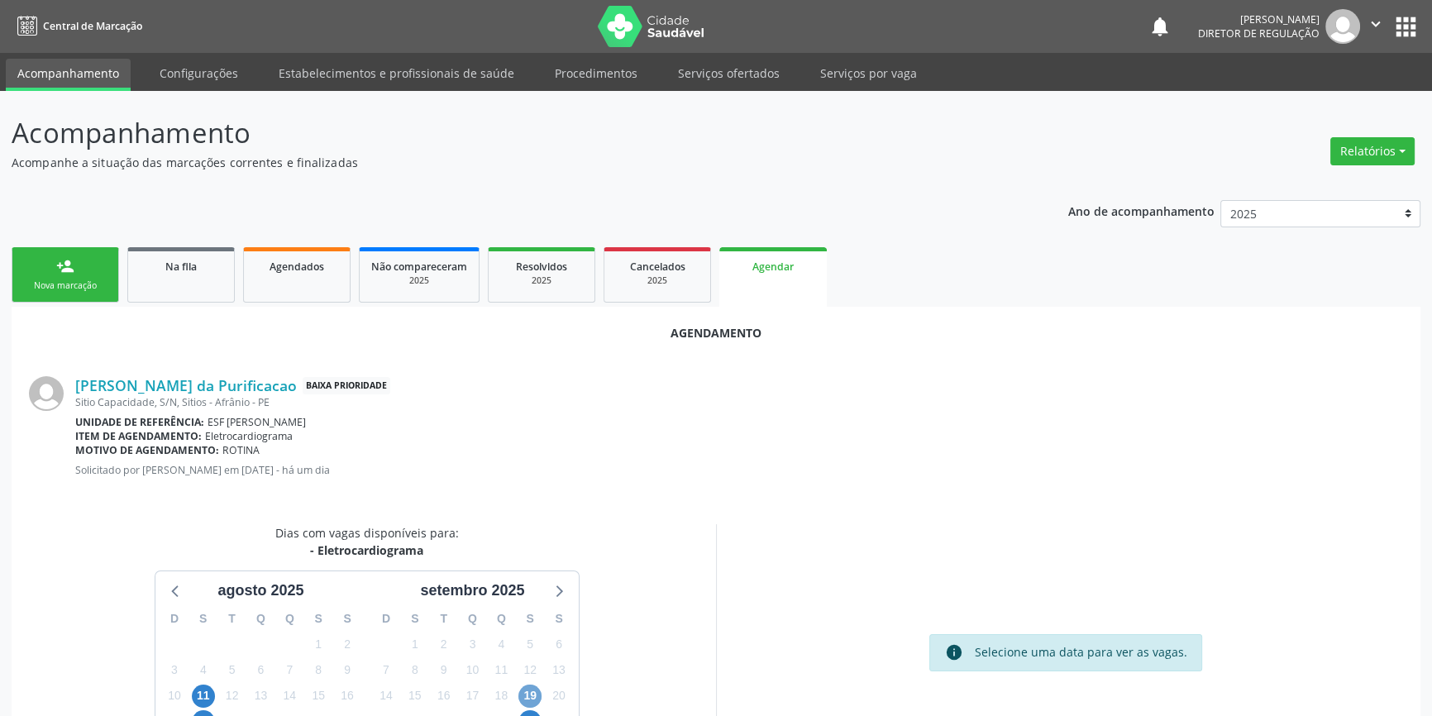
click at [529, 689] on span "19" at bounding box center [530, 696] width 23 height 23
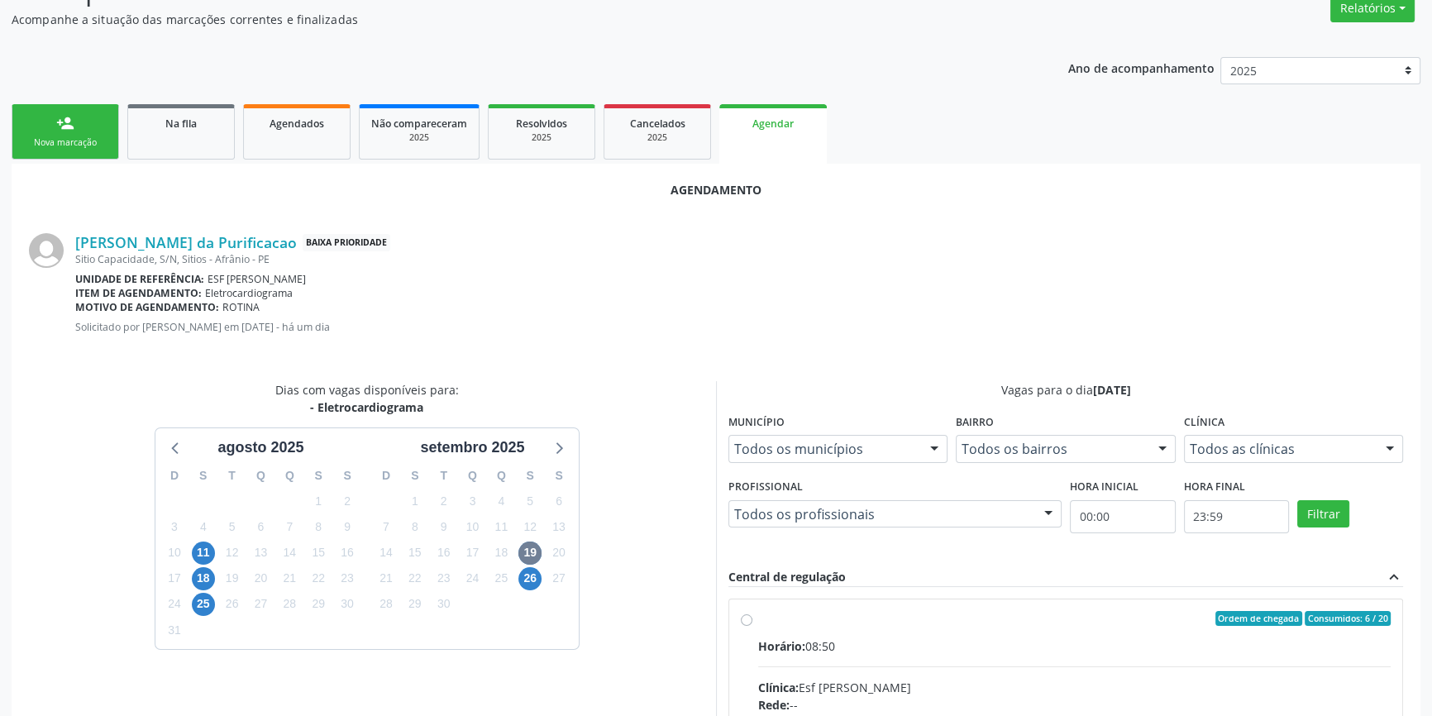
click at [820, 650] on div "Horário: 08:50" at bounding box center [1074, 646] width 633 height 17
click at [753, 626] on input "Ordem de chegada Consumidos: 6 / 20 Horário: 08:50 Clínica: Esf [PERSON_NAME] R…" at bounding box center [747, 618] width 12 height 15
radio input "true"
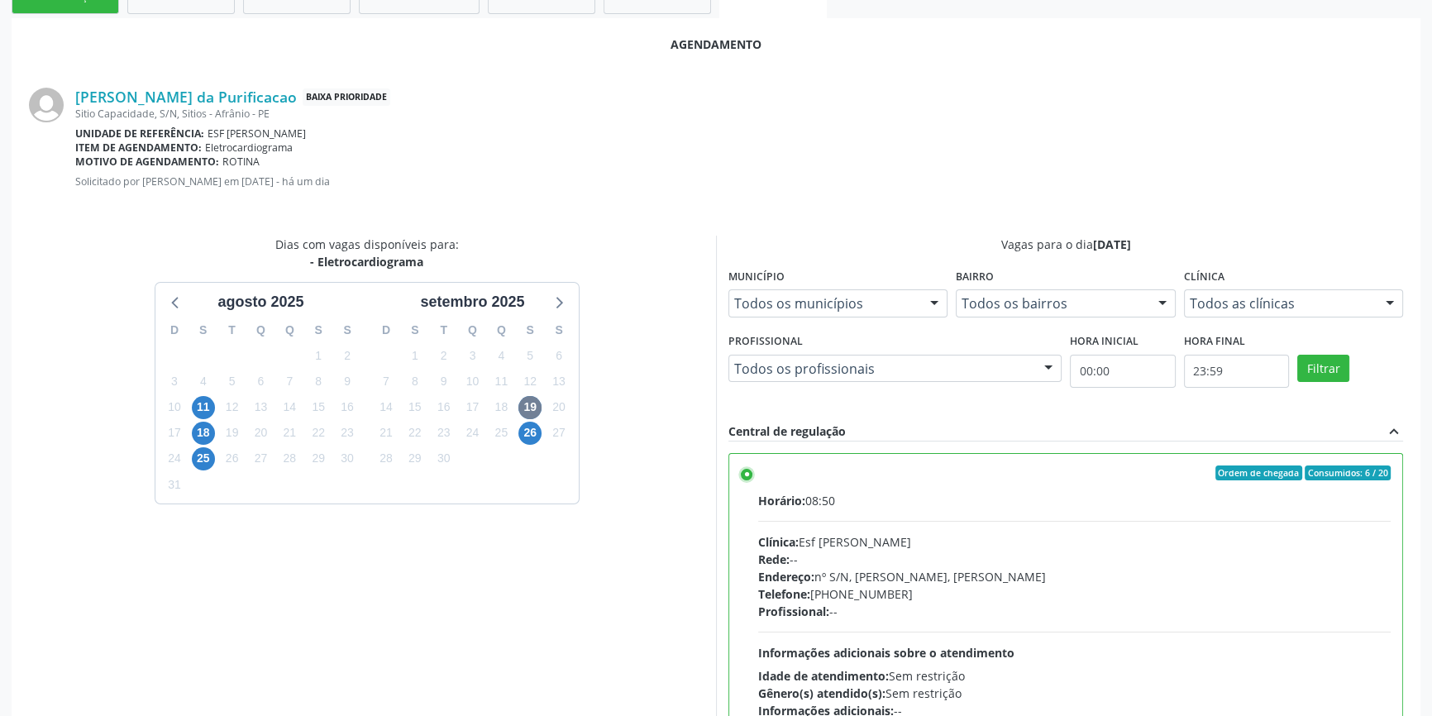
scroll to position [412, 0]
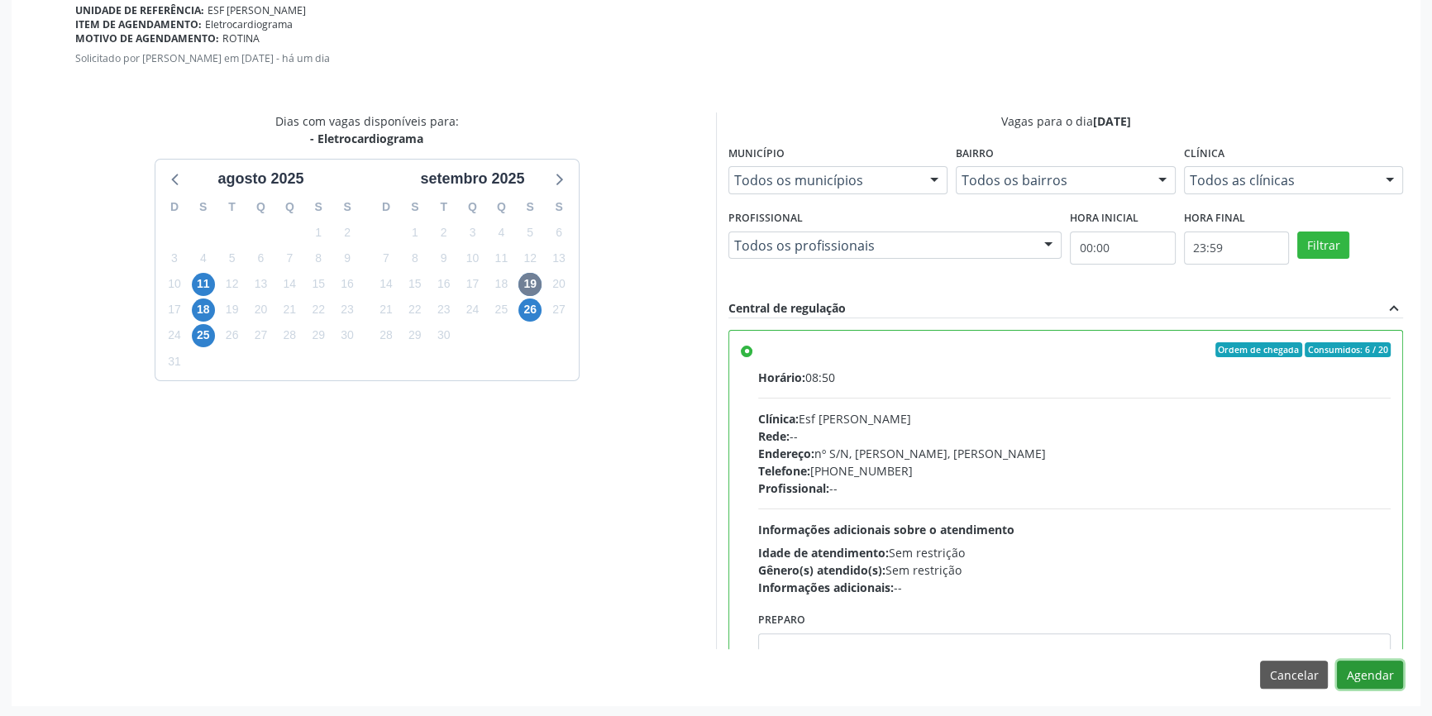
click at [1360, 672] on button "Agendar" at bounding box center [1370, 675] width 66 height 28
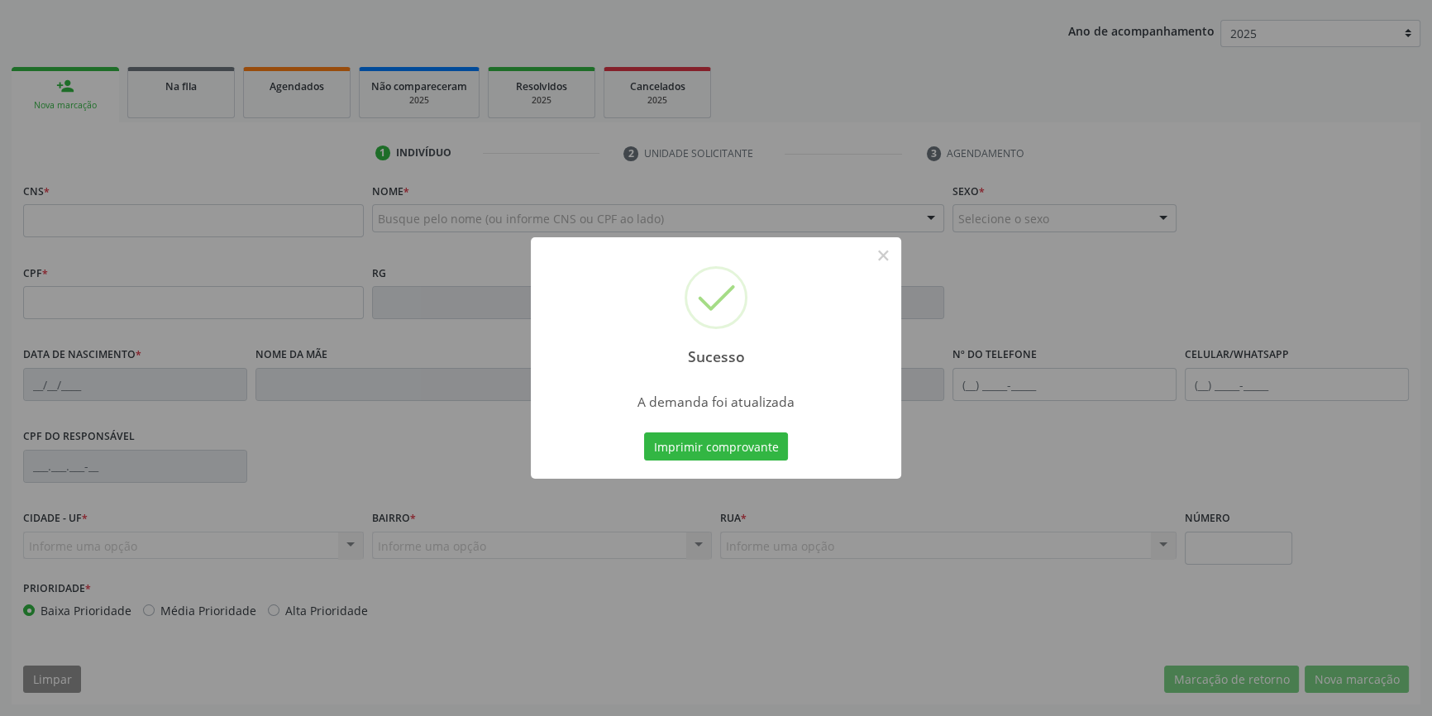
scroll to position [179, 0]
click at [718, 431] on div "Imprimir comprovante Cancel" at bounding box center [716, 446] width 151 height 35
click at [713, 439] on button "Imprimir comprovante" at bounding box center [716, 447] width 144 height 28
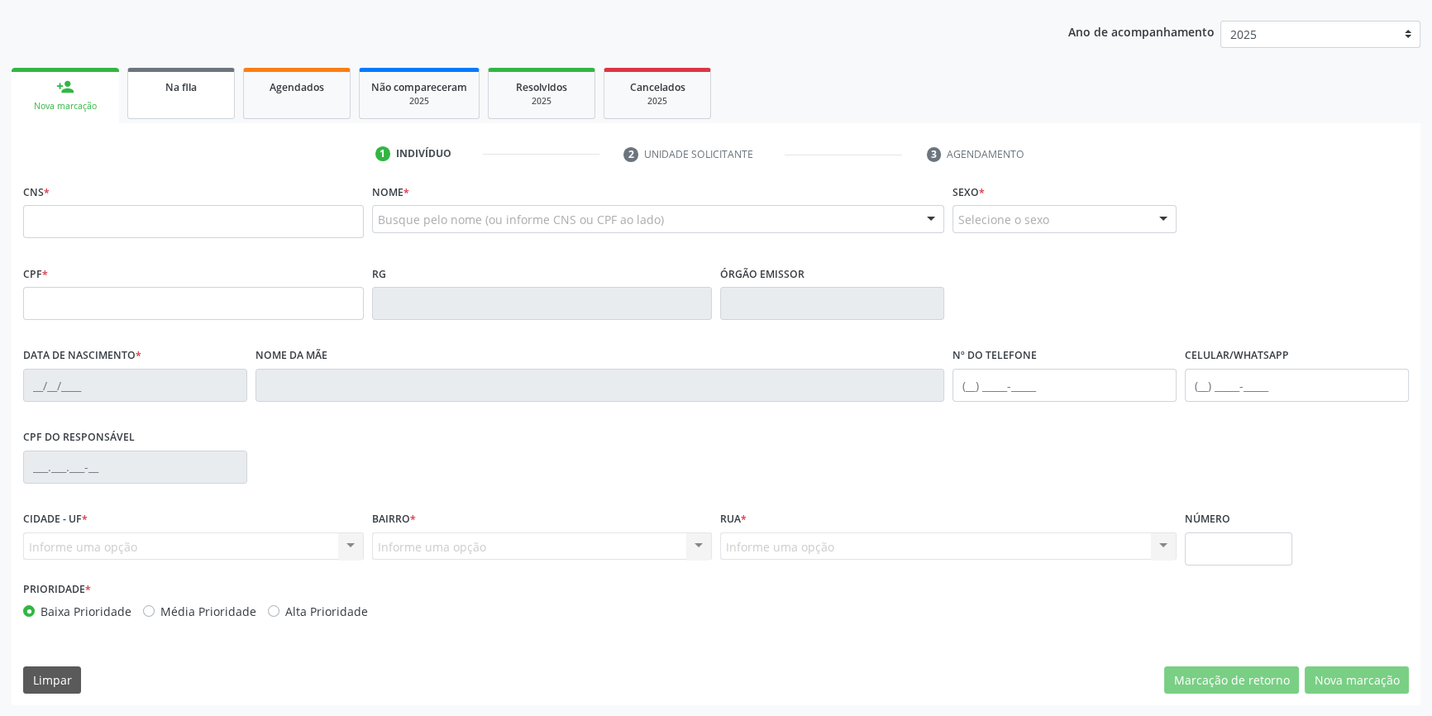
click at [184, 101] on link "Na fila" at bounding box center [181, 93] width 108 height 51
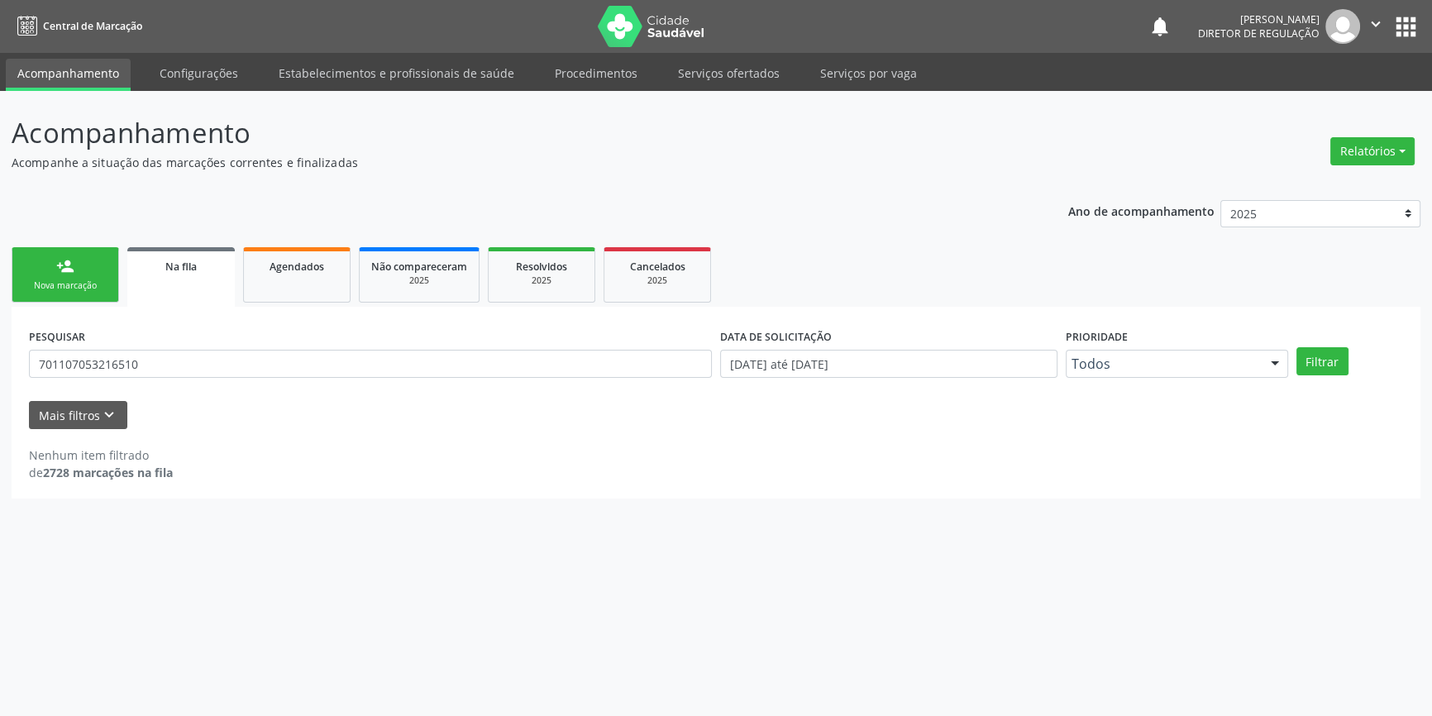
scroll to position [0, 0]
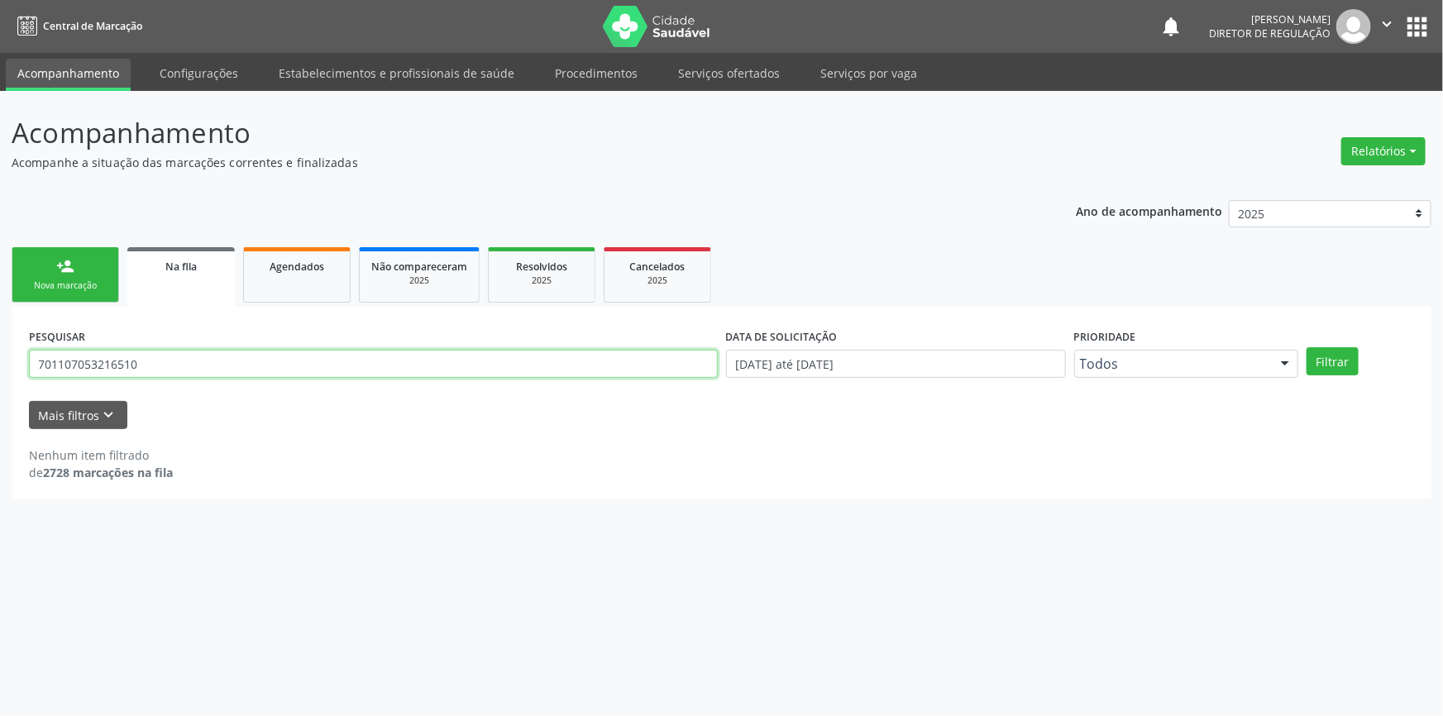
drag, startPoint x: 42, startPoint y: 359, endPoint x: 958, endPoint y: 138, distance: 941.8
click at [0, 359] on div "Acompanhamento Acompanhe a situação das marcações correntes e finalizadas Relat…" at bounding box center [721, 403] width 1443 height 625
type input "702308133255919"
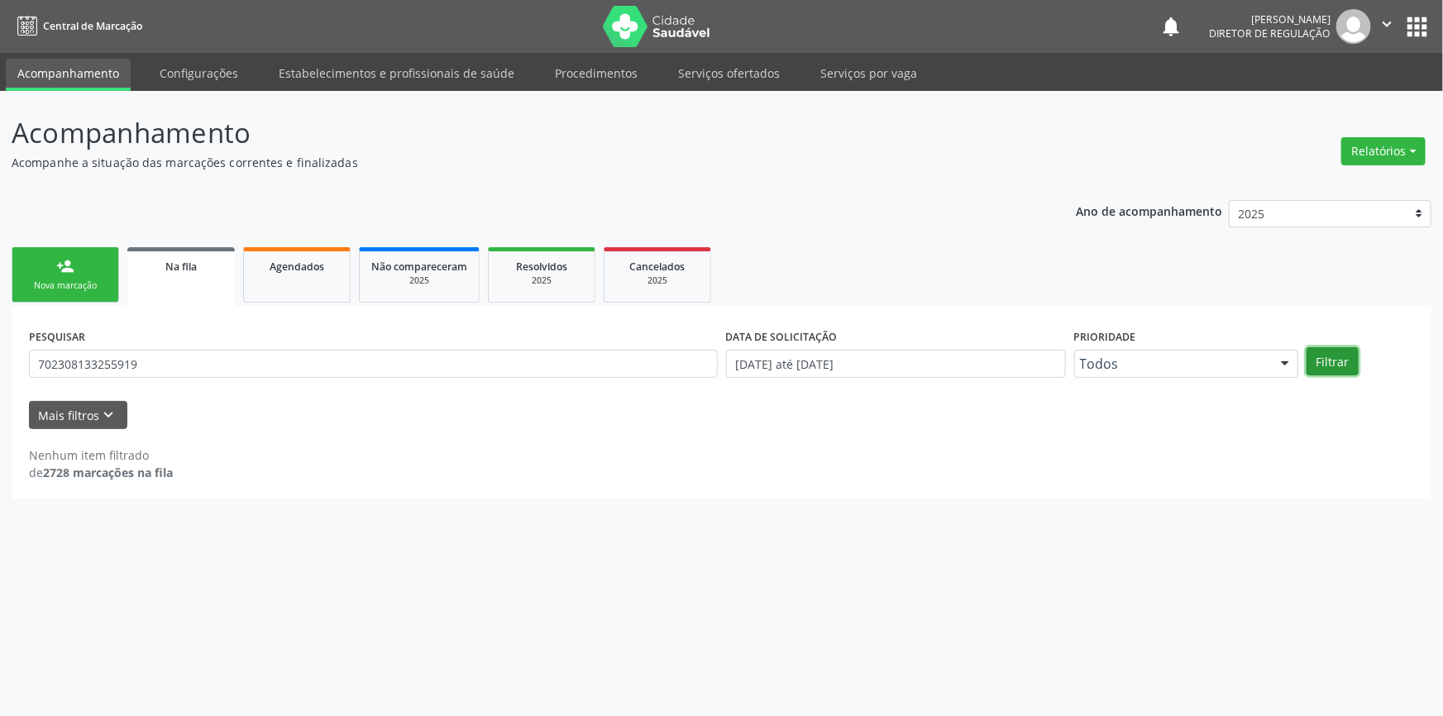
click at [1313, 351] on button "Filtrar" at bounding box center [1333, 361] width 52 height 28
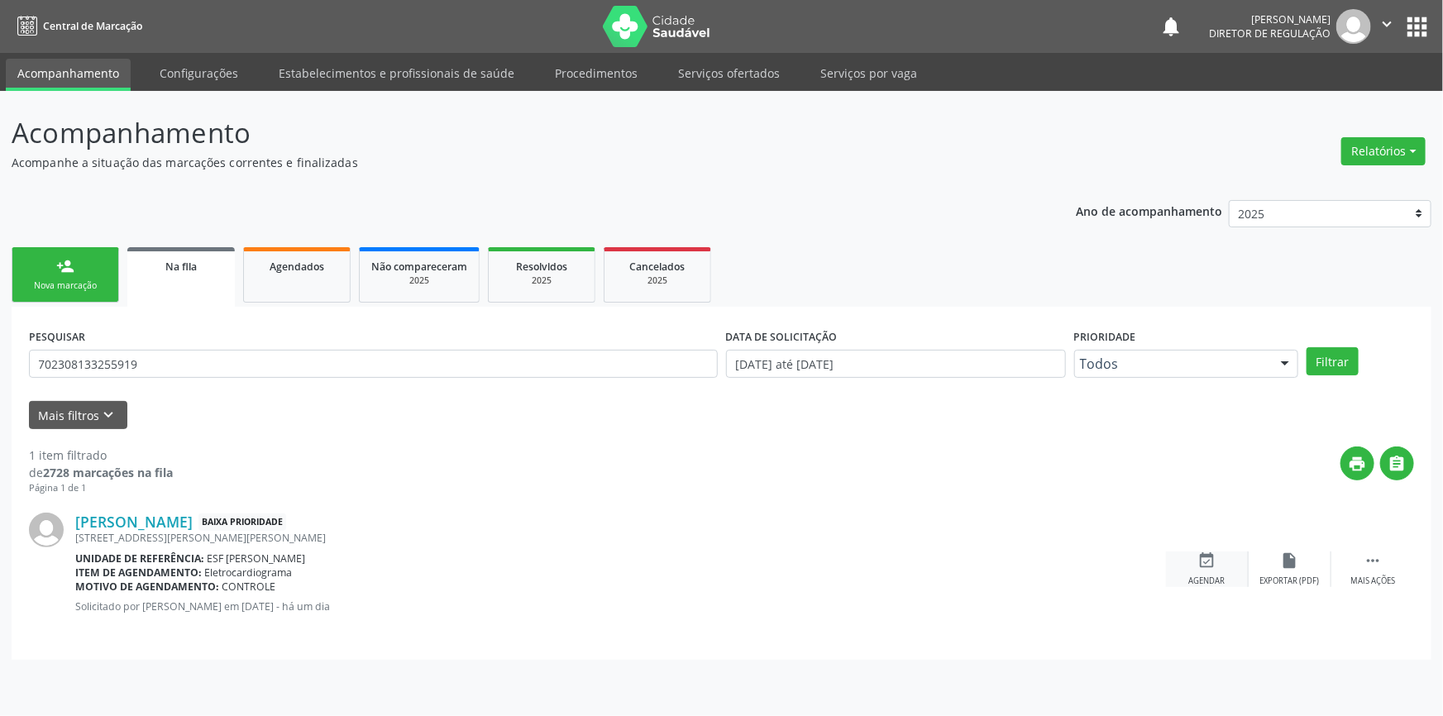
click at [1202, 567] on icon "event_available" at bounding box center [1207, 561] width 18 height 18
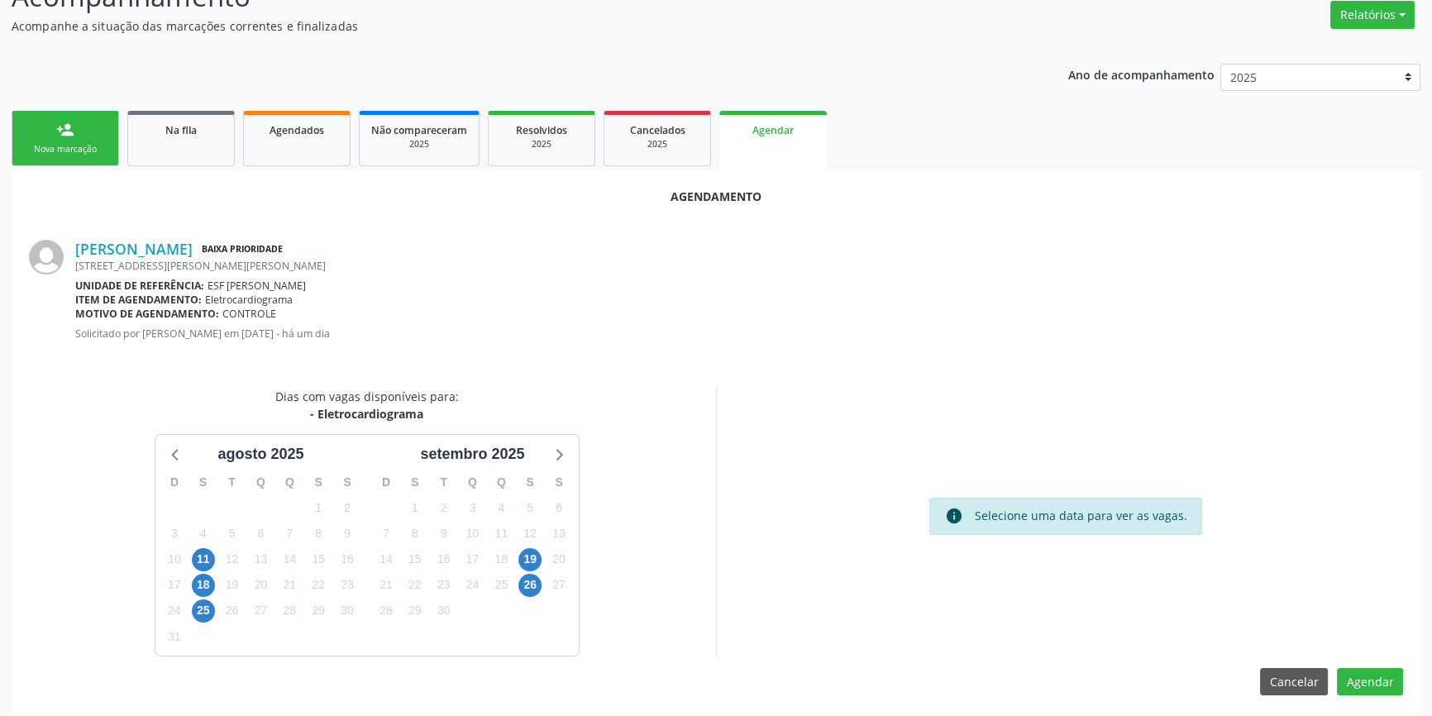
scroll to position [143, 0]
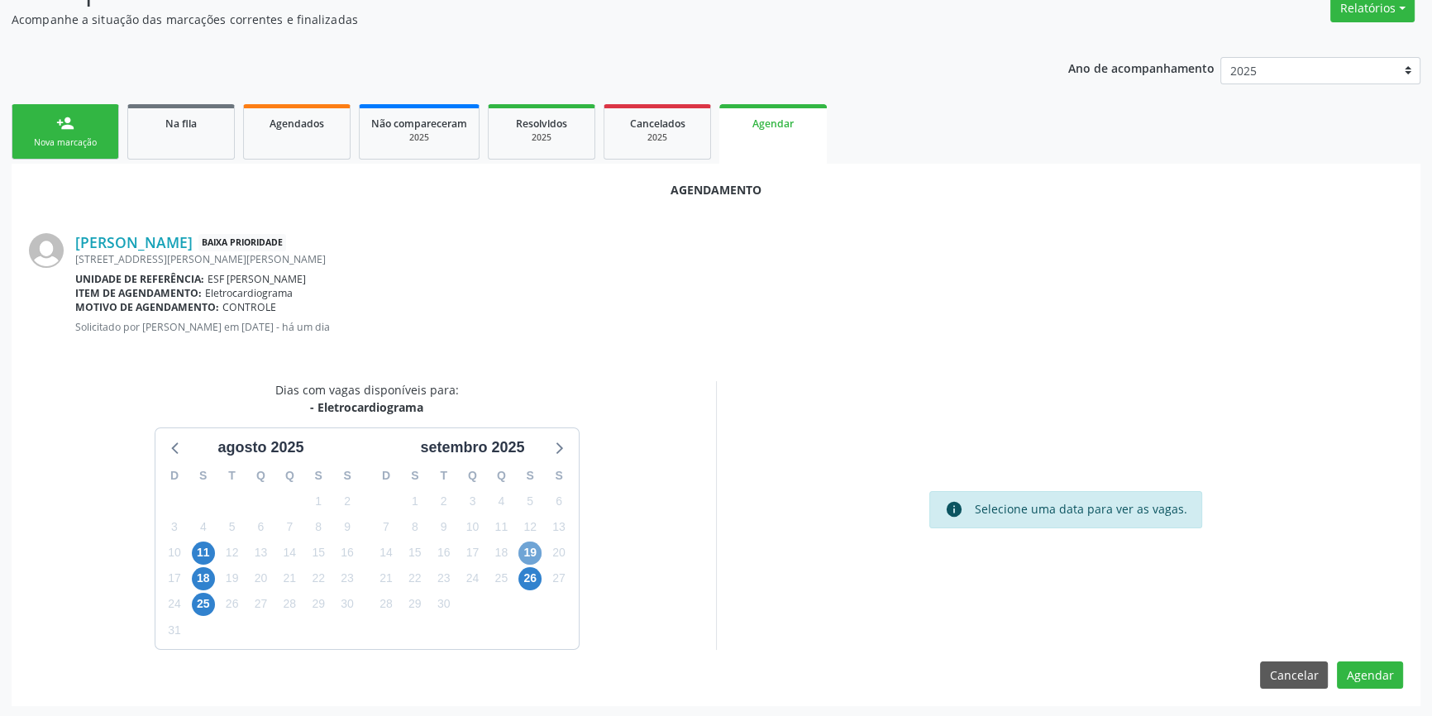
click at [533, 555] on span "19" at bounding box center [530, 553] width 23 height 23
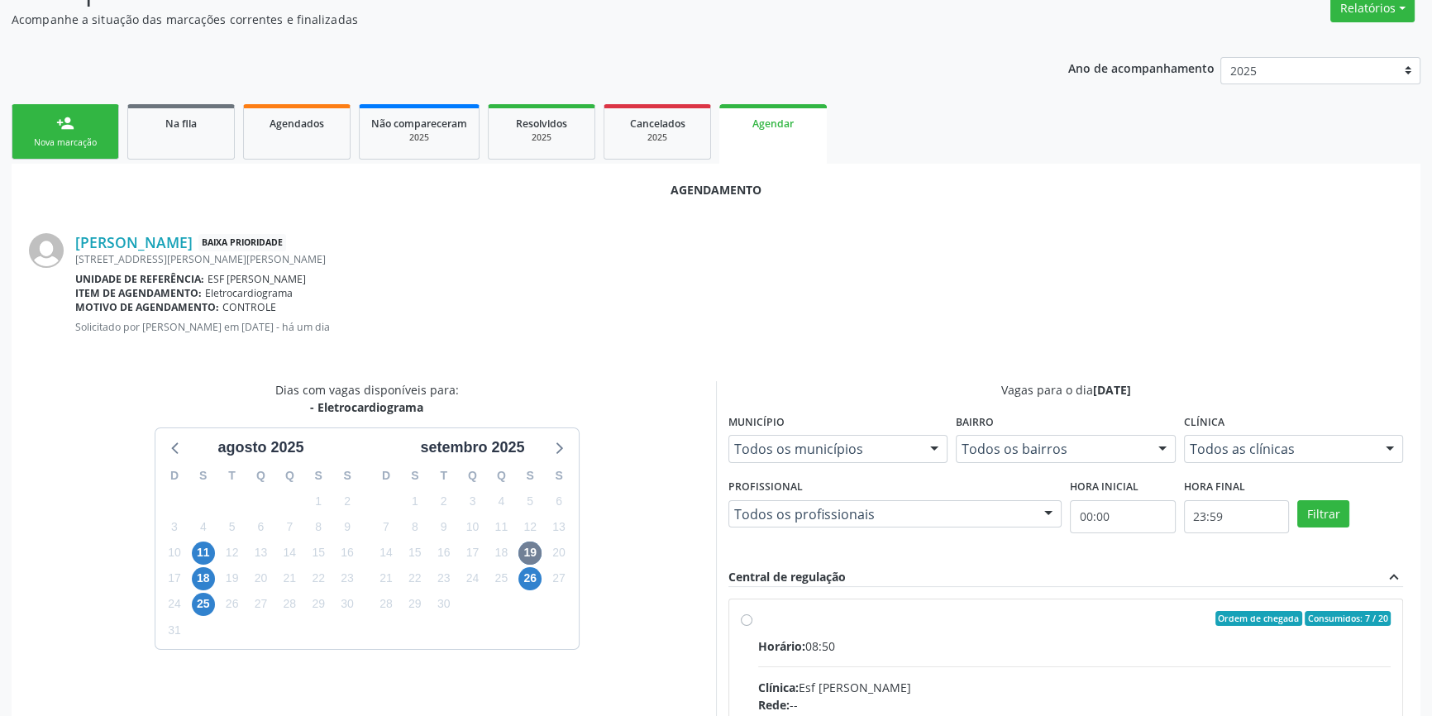
click at [753, 626] on input "Ordem de chegada Consumidos: 7 / 20 Horário: 08:50 Clínica: Esf [PERSON_NAME] R…" at bounding box center [747, 618] width 12 height 15
radio input "true"
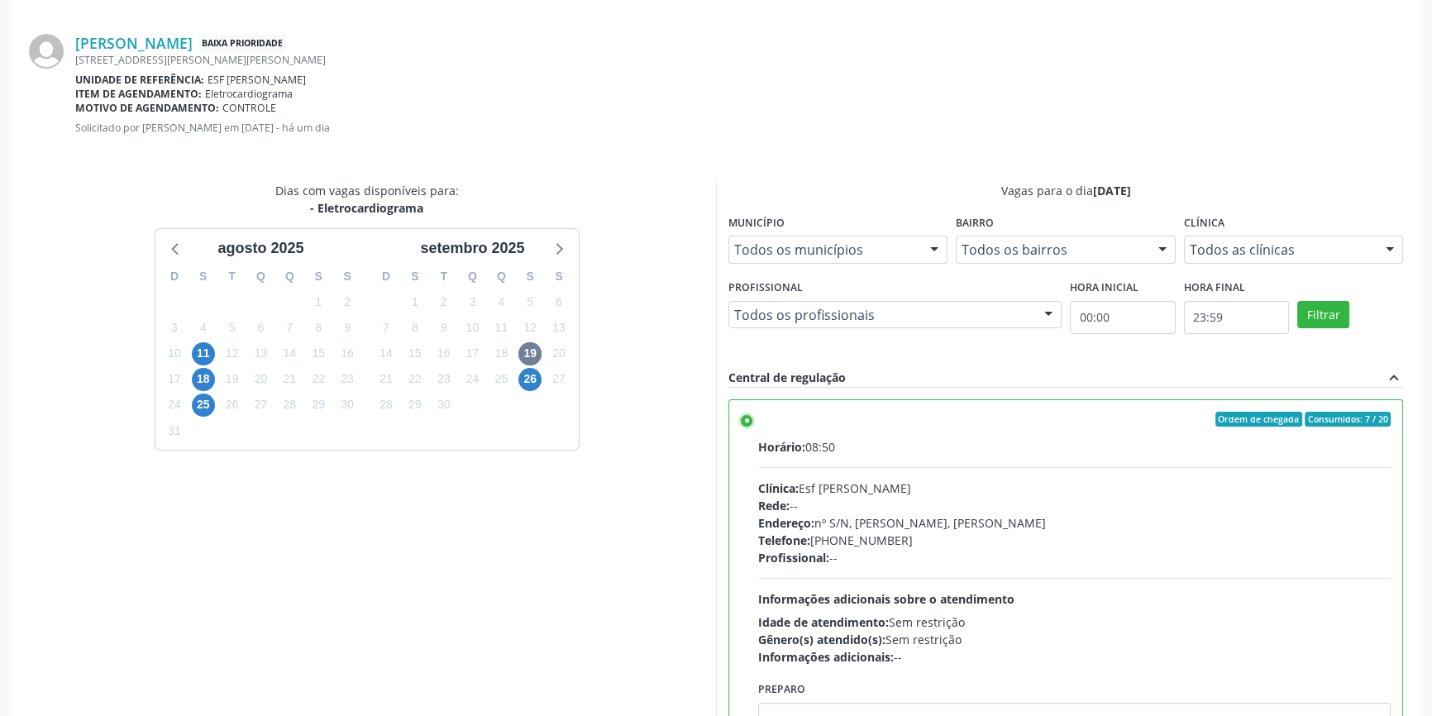
scroll to position [412, 0]
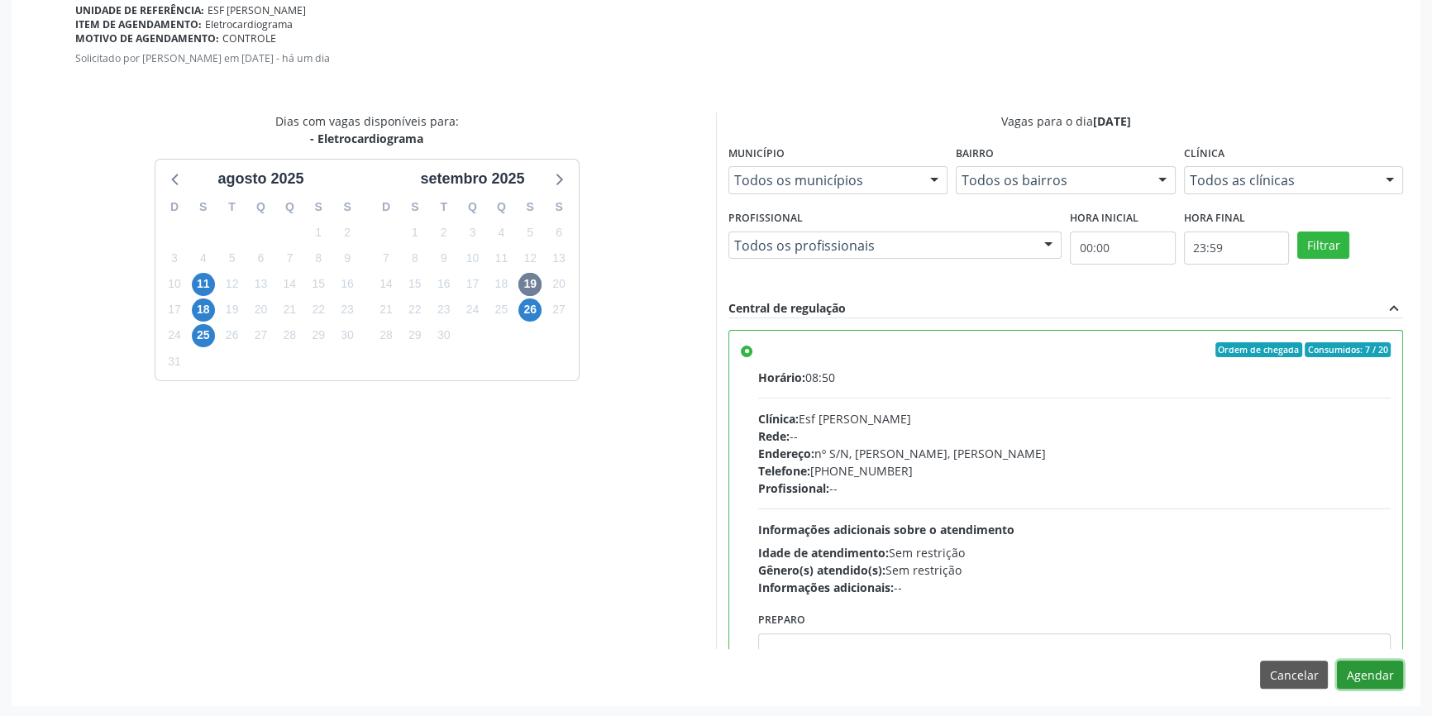
click at [1378, 674] on button "Agendar" at bounding box center [1370, 675] width 66 height 28
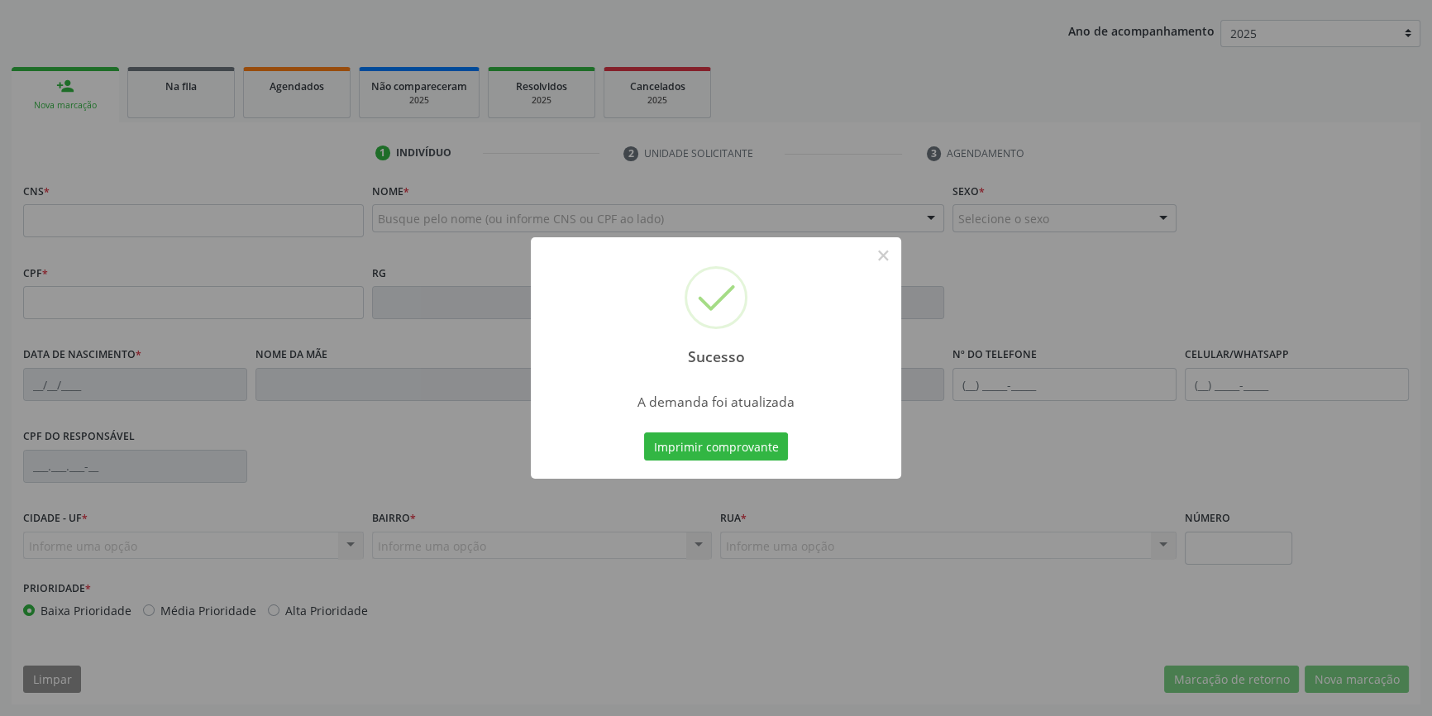
scroll to position [179, 0]
click at [722, 447] on button "Imprimir comprovante" at bounding box center [716, 447] width 144 height 28
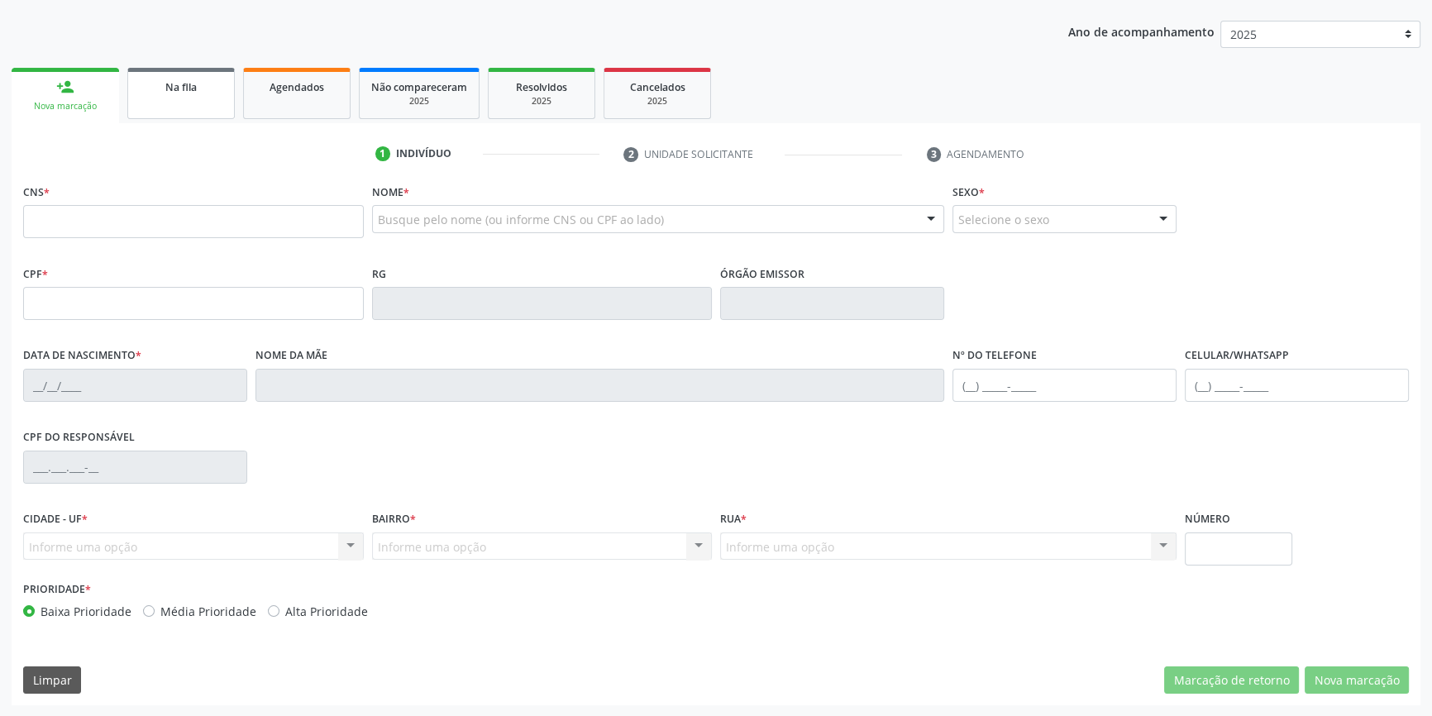
click at [185, 73] on link "Na fila" at bounding box center [181, 93] width 108 height 51
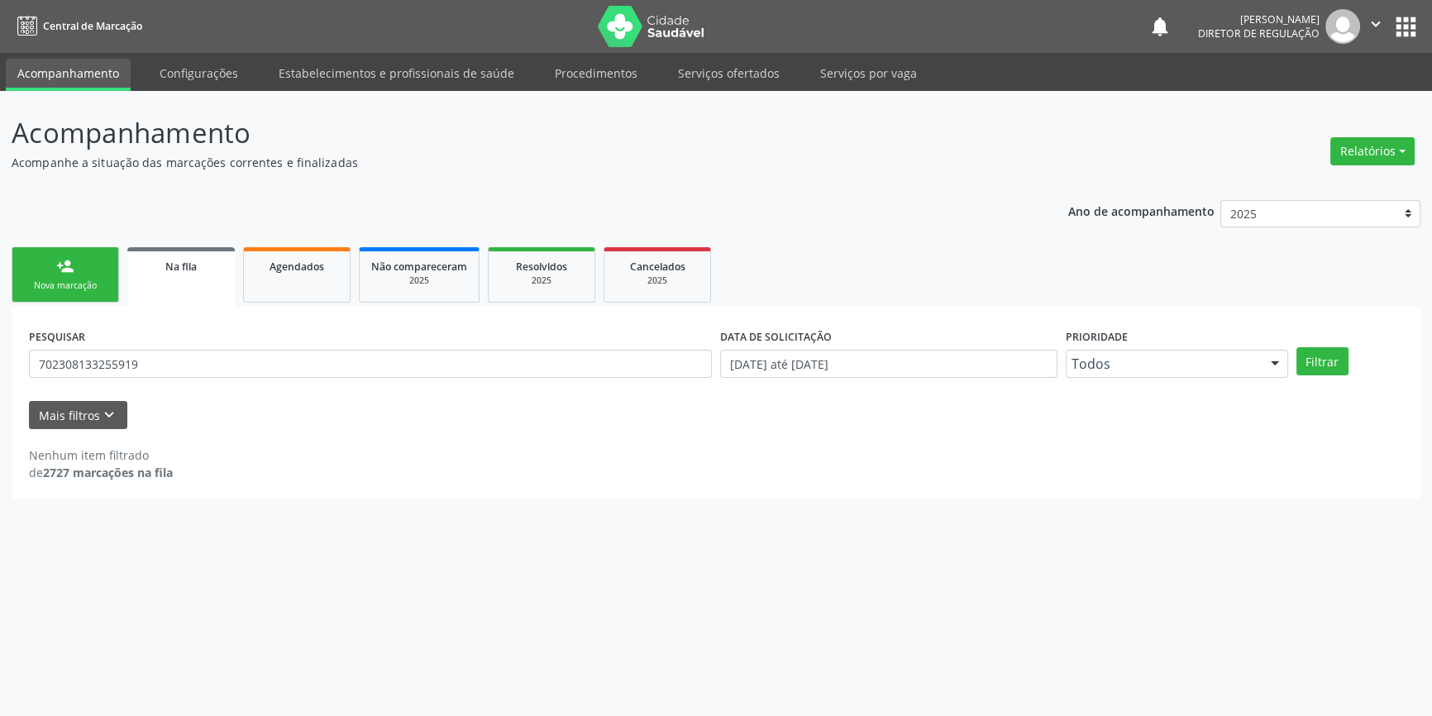
scroll to position [0, 0]
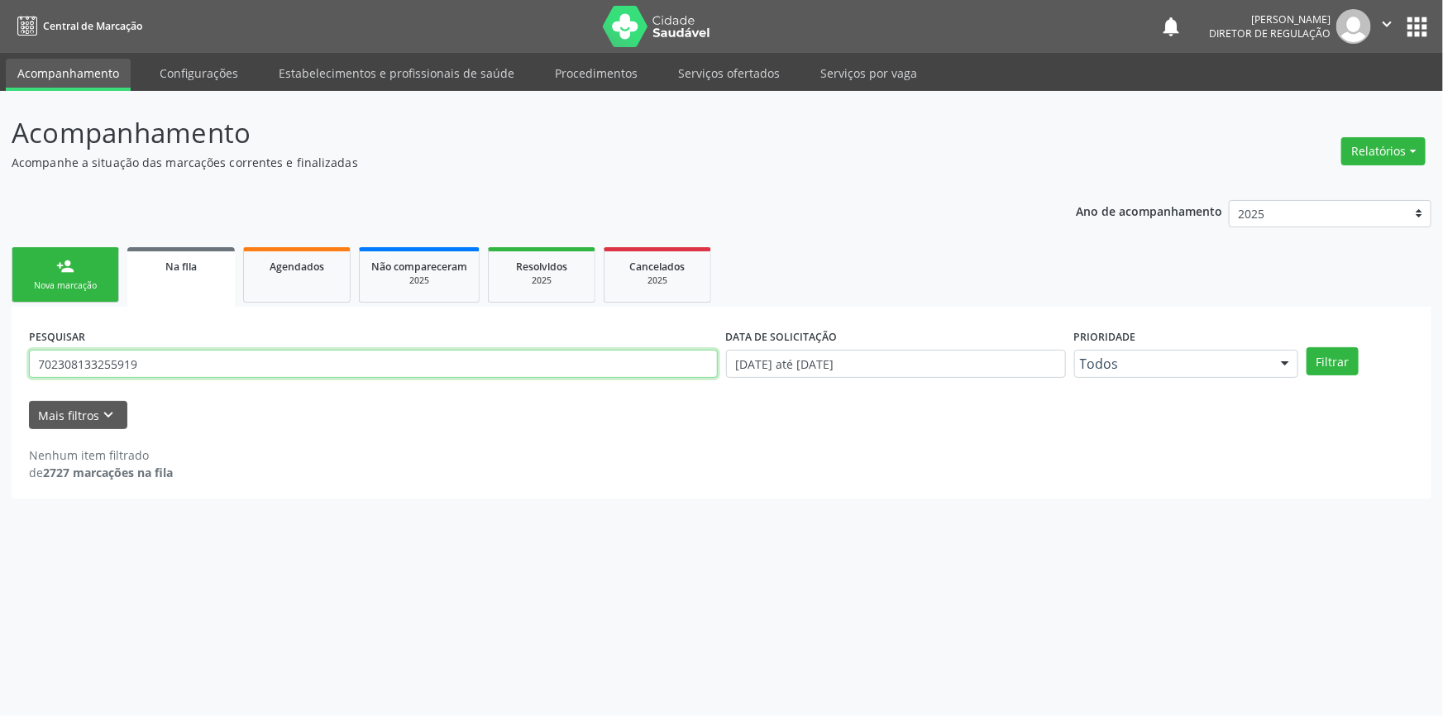
drag, startPoint x: 170, startPoint y: 361, endPoint x: 32, endPoint y: 318, distance: 144.9
click at [0, 329] on div "Acompanhamento Acompanhe a situação das marcações correntes e finalizadas Relat…" at bounding box center [721, 403] width 1443 height 625
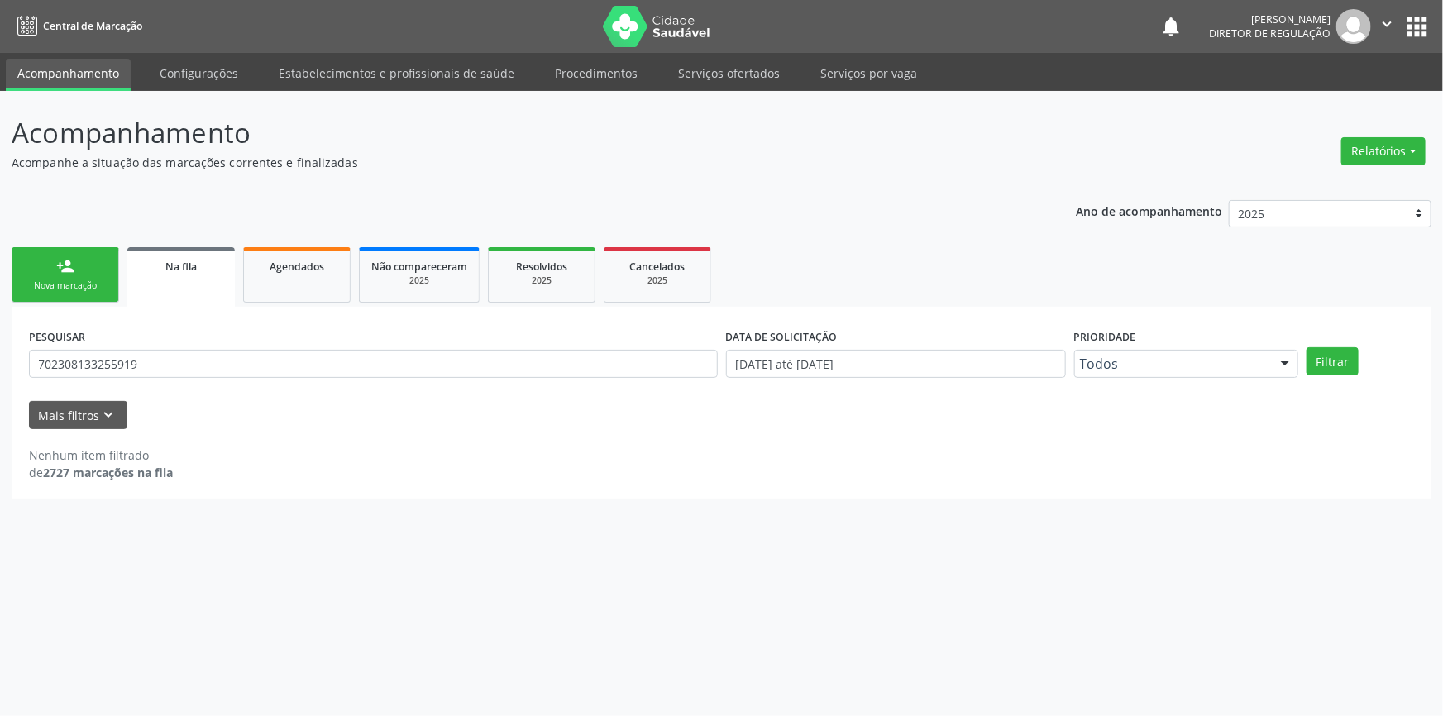
click at [1360, 364] on div "Filtrar" at bounding box center [1361, 361] width 116 height 28
click at [1346, 364] on button "Filtrar" at bounding box center [1333, 361] width 52 height 28
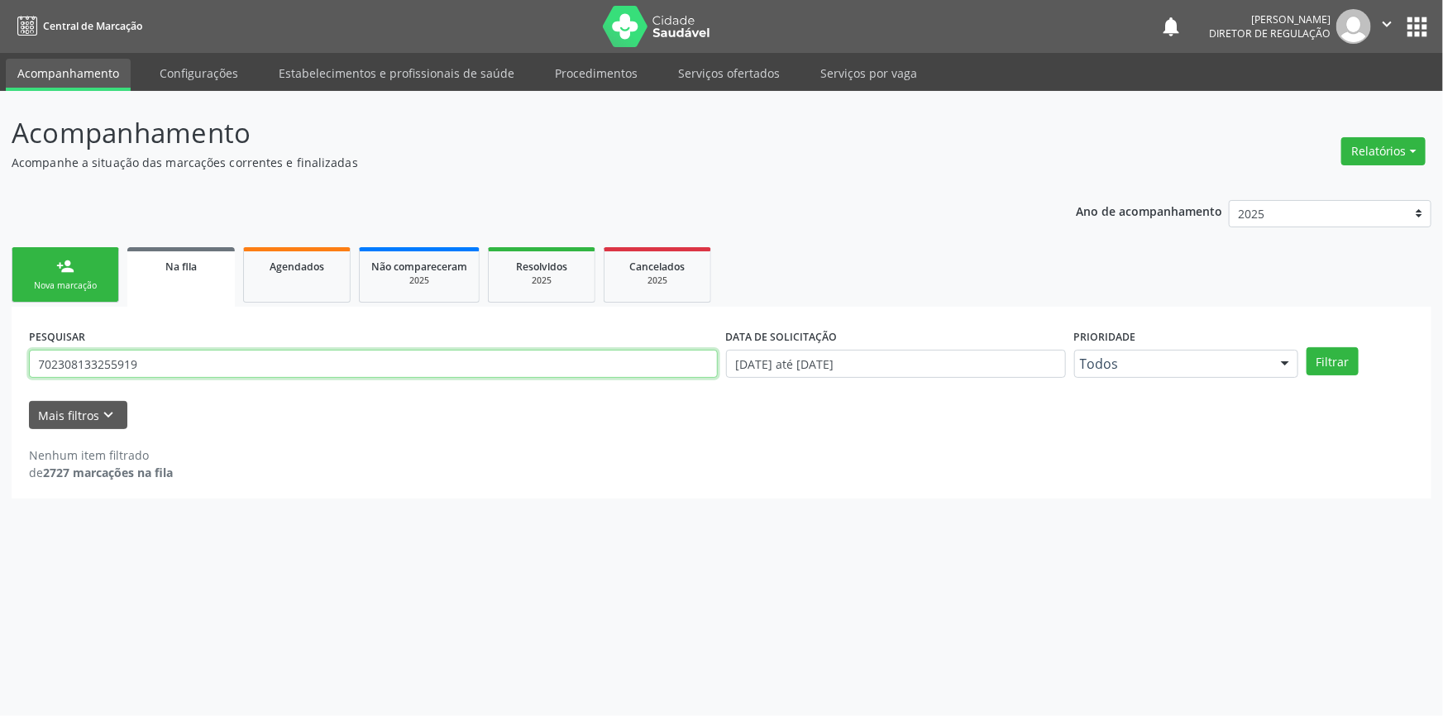
drag, startPoint x: 251, startPoint y: 363, endPoint x: 0, endPoint y: 323, distance: 253.8
click at [0, 323] on div "Acompanhamento Acompanhe a situação das marcações correntes e finalizadas Relat…" at bounding box center [721, 403] width 1443 height 625
type input "706105584867260"
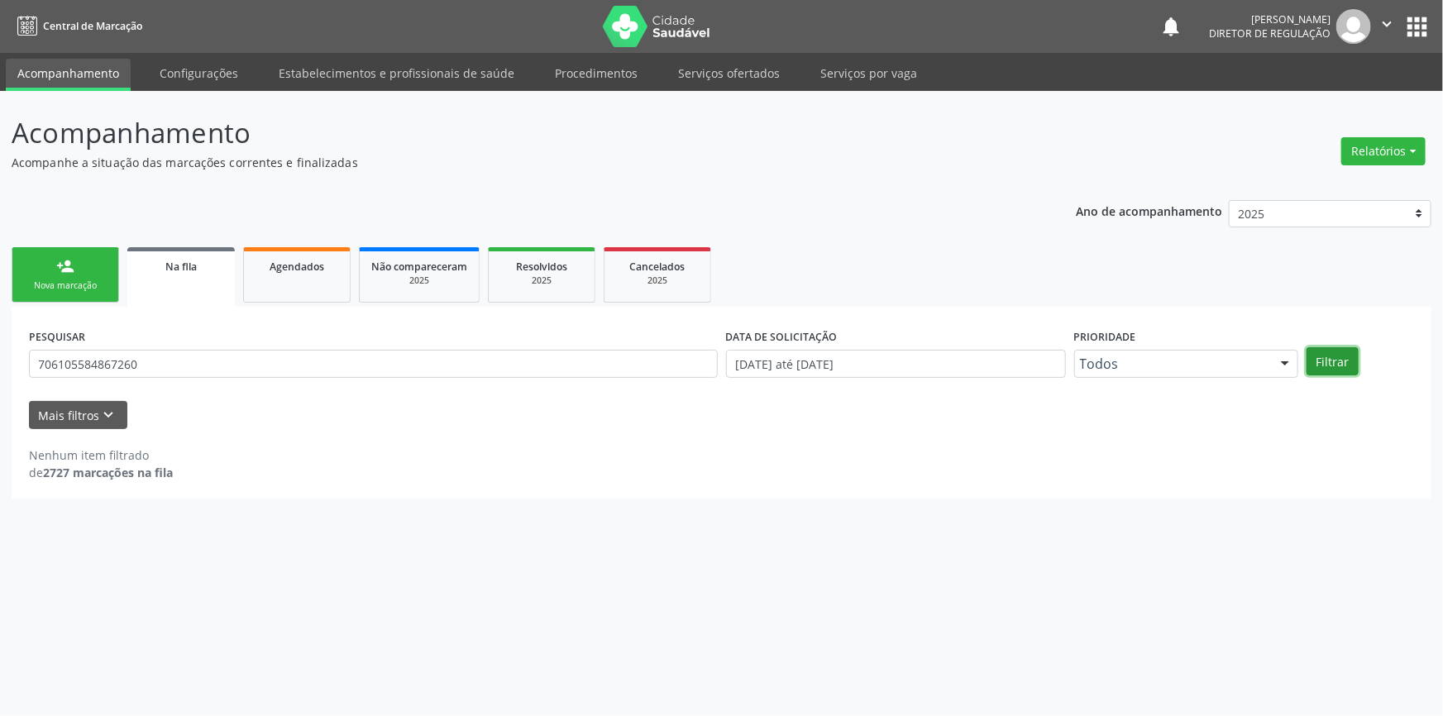
click at [1334, 366] on button "Filtrar" at bounding box center [1333, 361] width 52 height 28
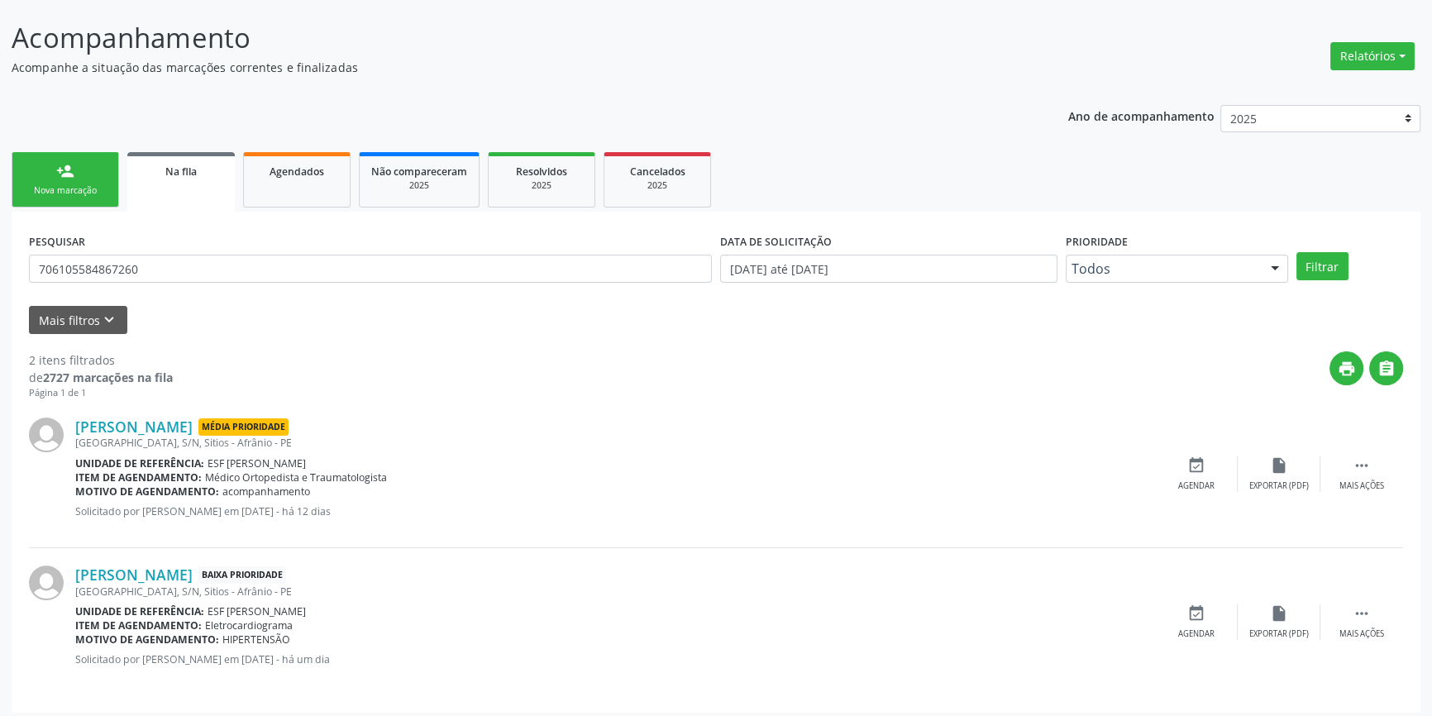
scroll to position [102, 0]
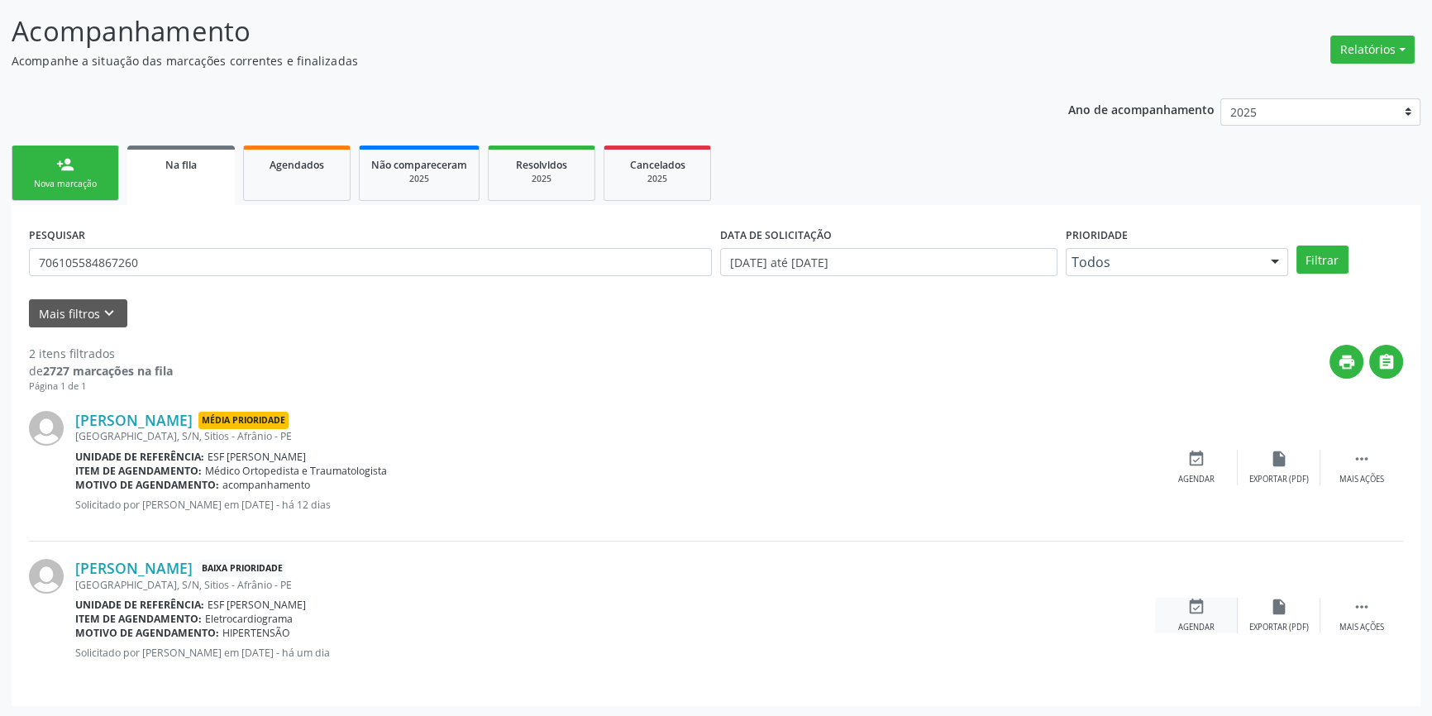
click at [1204, 610] on icon "event_available" at bounding box center [1197, 607] width 18 height 18
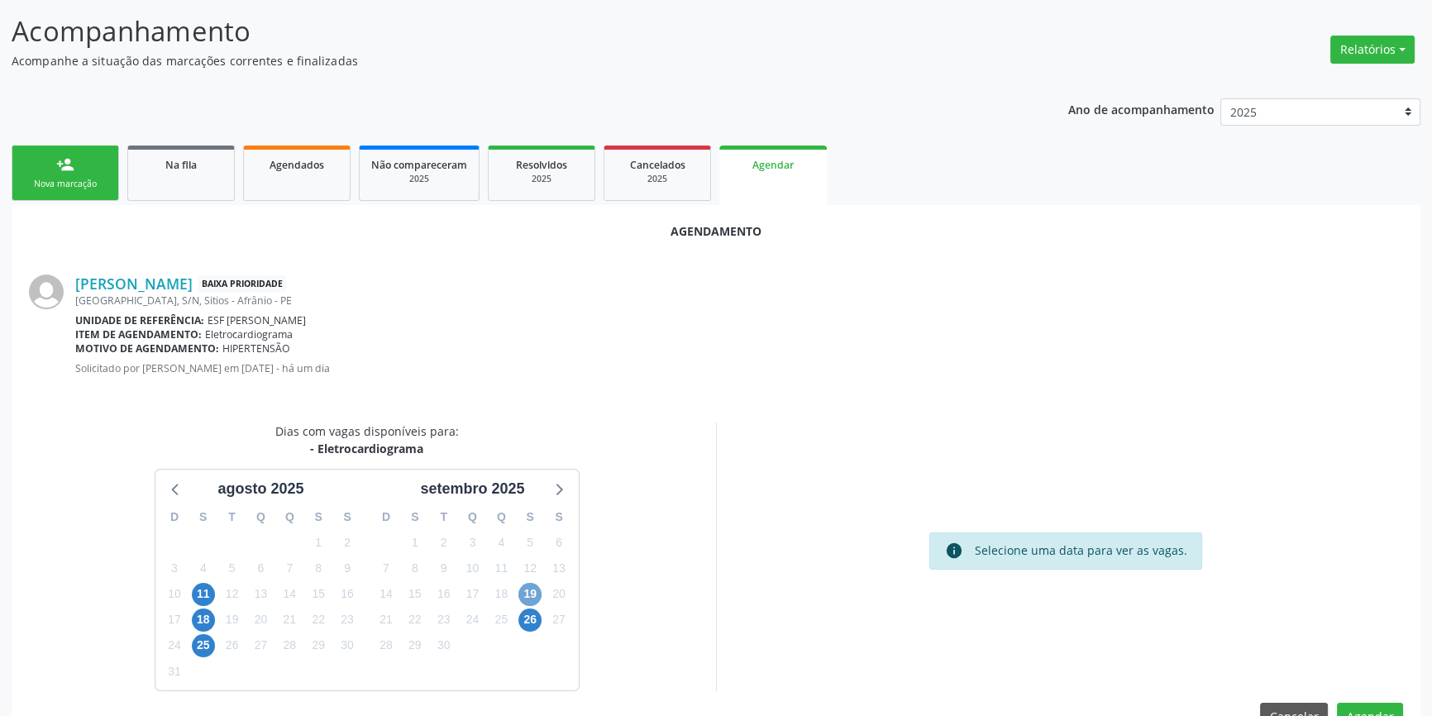
click at [519, 590] on span "19" at bounding box center [530, 594] width 23 height 23
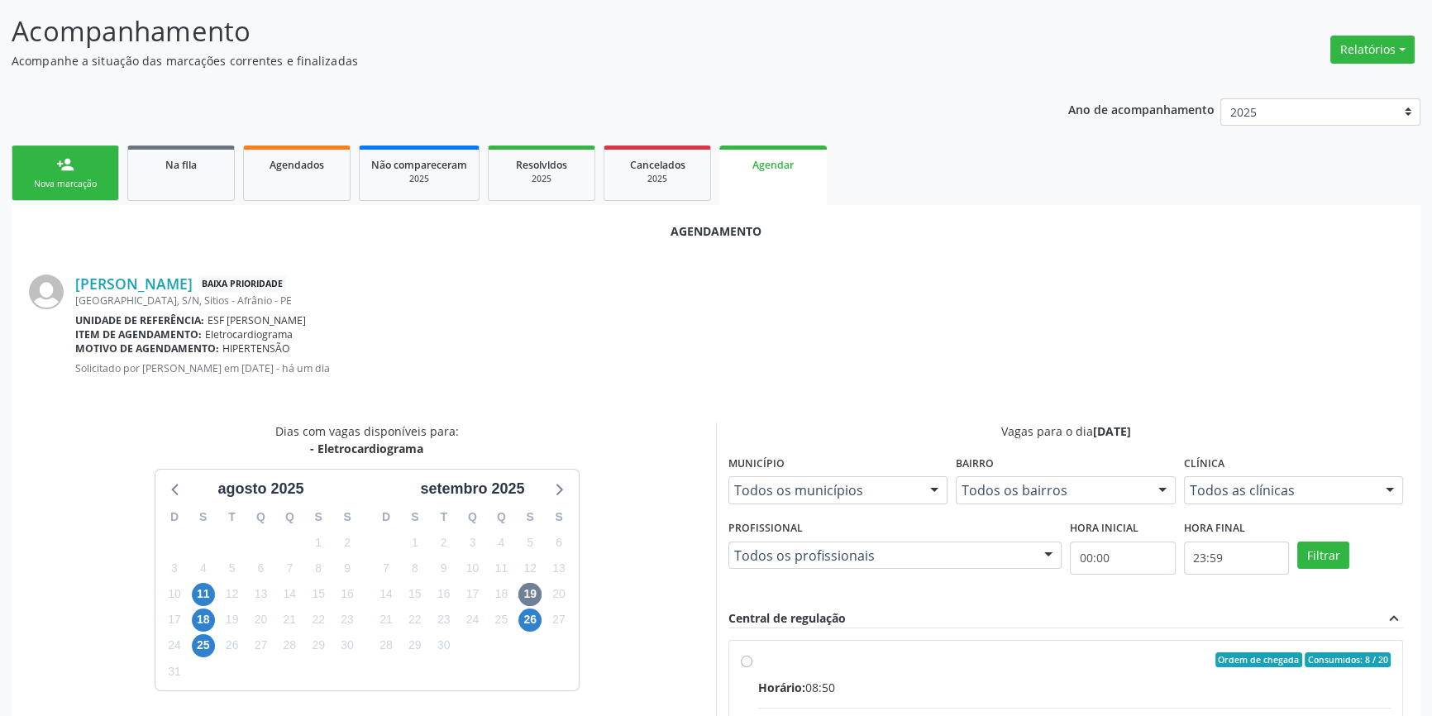
click at [832, 685] on div "Horário: 08:50" at bounding box center [1074, 687] width 633 height 17
click at [753, 667] on input "Ordem de chegada Consumidos: 8 / 20 Horário: 08:50 Clínica: Esf [PERSON_NAME] R…" at bounding box center [747, 660] width 12 height 15
radio input "true"
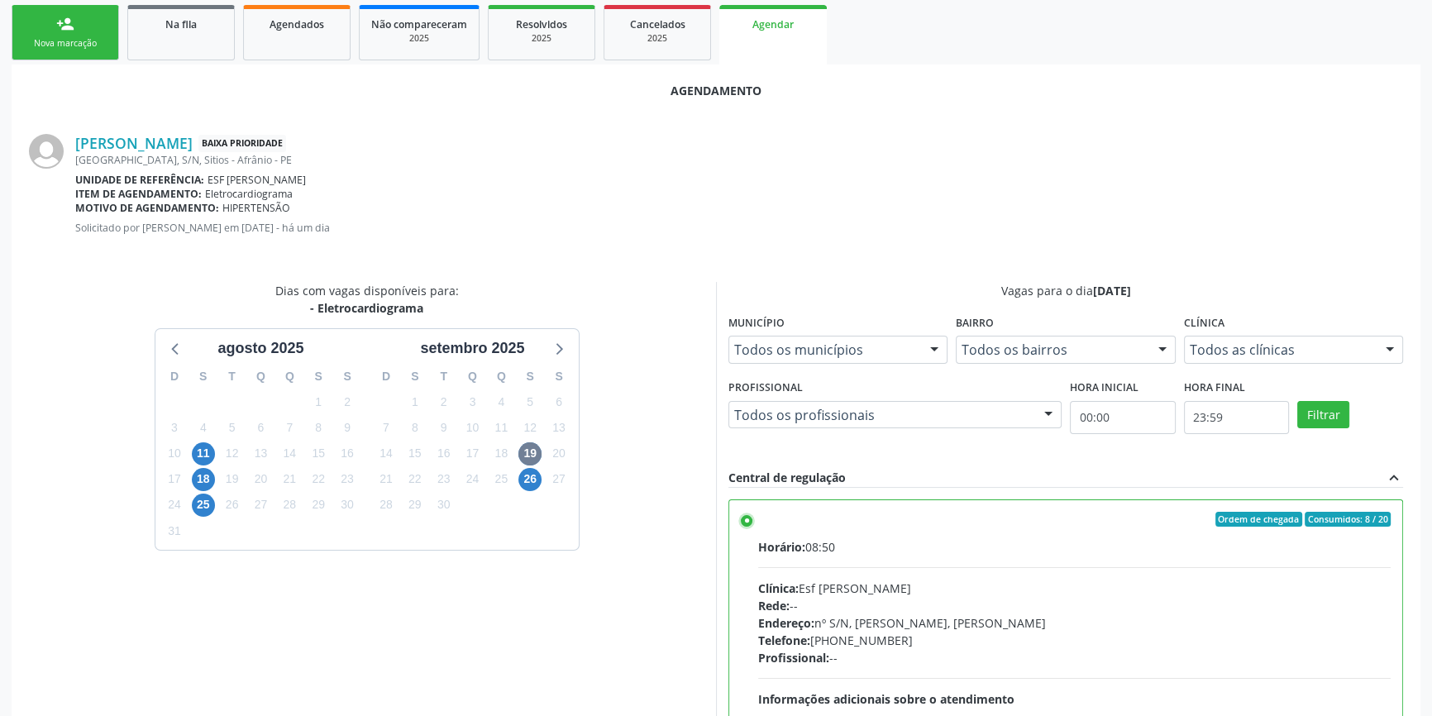
scroll to position [412, 0]
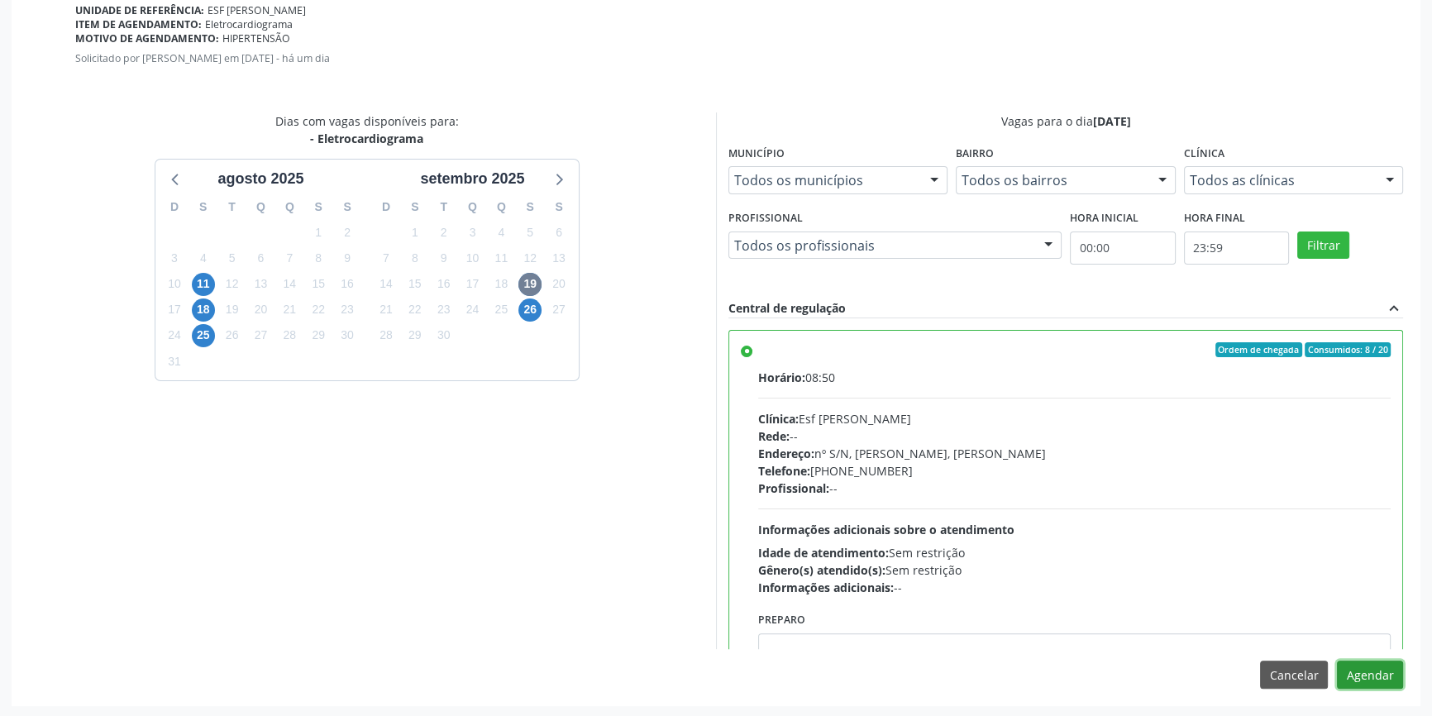
click at [1379, 681] on button "Agendar" at bounding box center [1370, 675] width 66 height 28
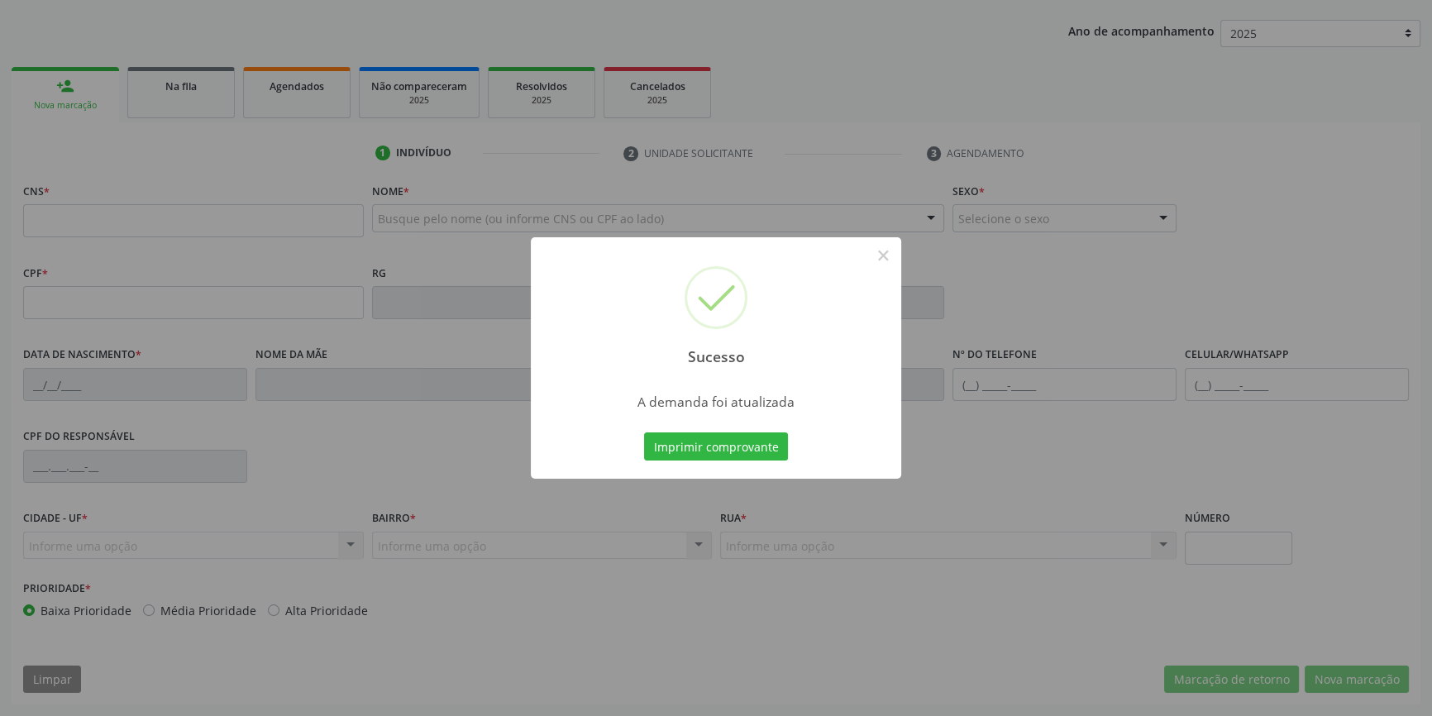
scroll to position [179, 0]
click at [722, 435] on button "Imprimir comprovante" at bounding box center [716, 447] width 144 height 28
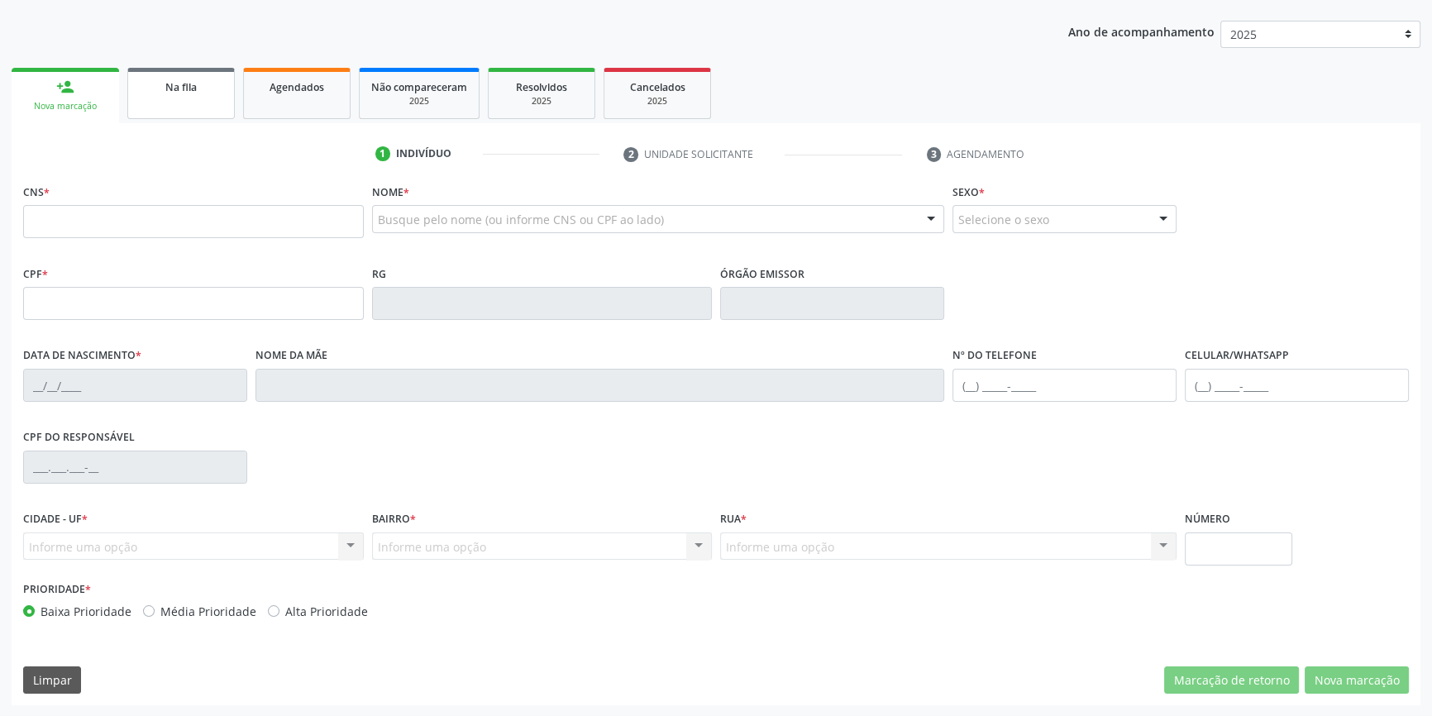
click at [170, 107] on link "Na fila" at bounding box center [181, 93] width 108 height 51
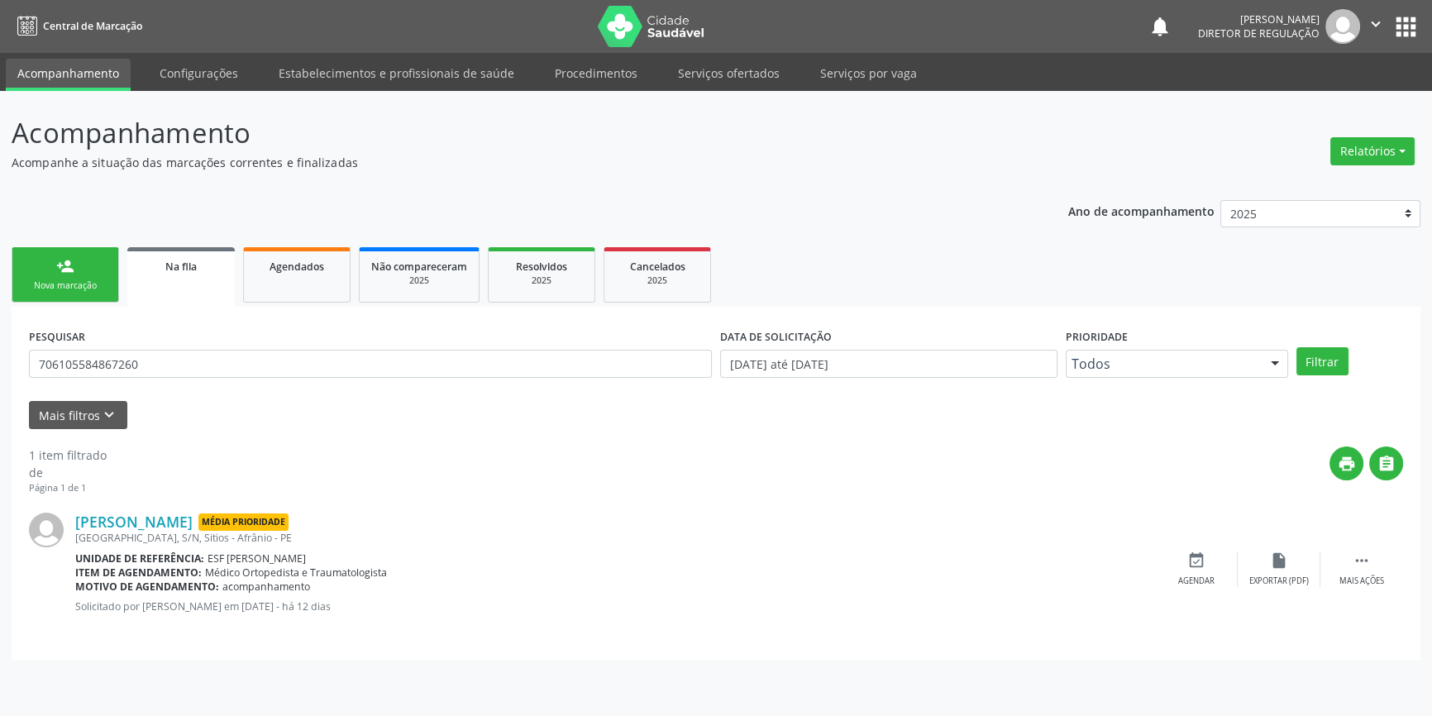
scroll to position [0, 0]
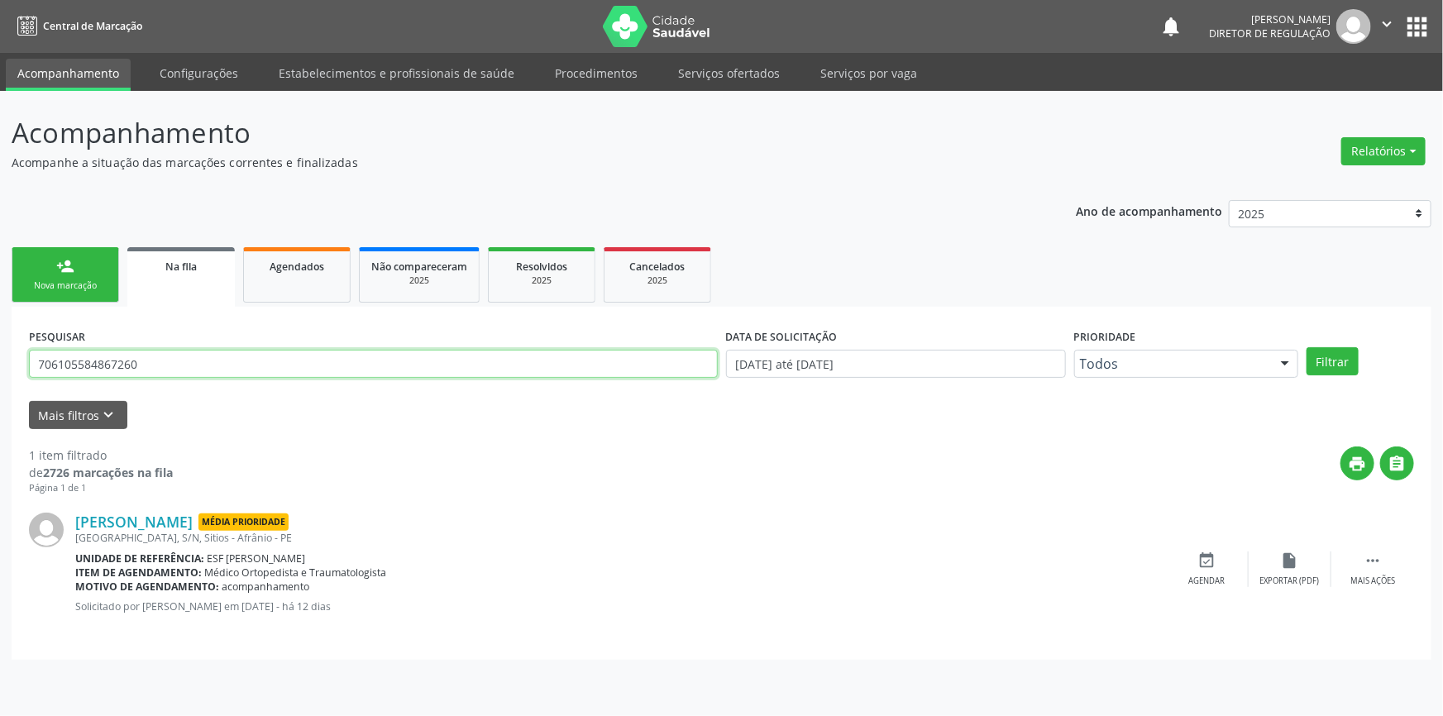
drag, startPoint x: 152, startPoint y: 355, endPoint x: 0, endPoint y: 368, distance: 152.7
click at [0, 366] on div "Acompanhamento Acompanhe a situação das marcações correntes e finalizadas Relat…" at bounding box center [721, 403] width 1443 height 625
type input "706905190237139"
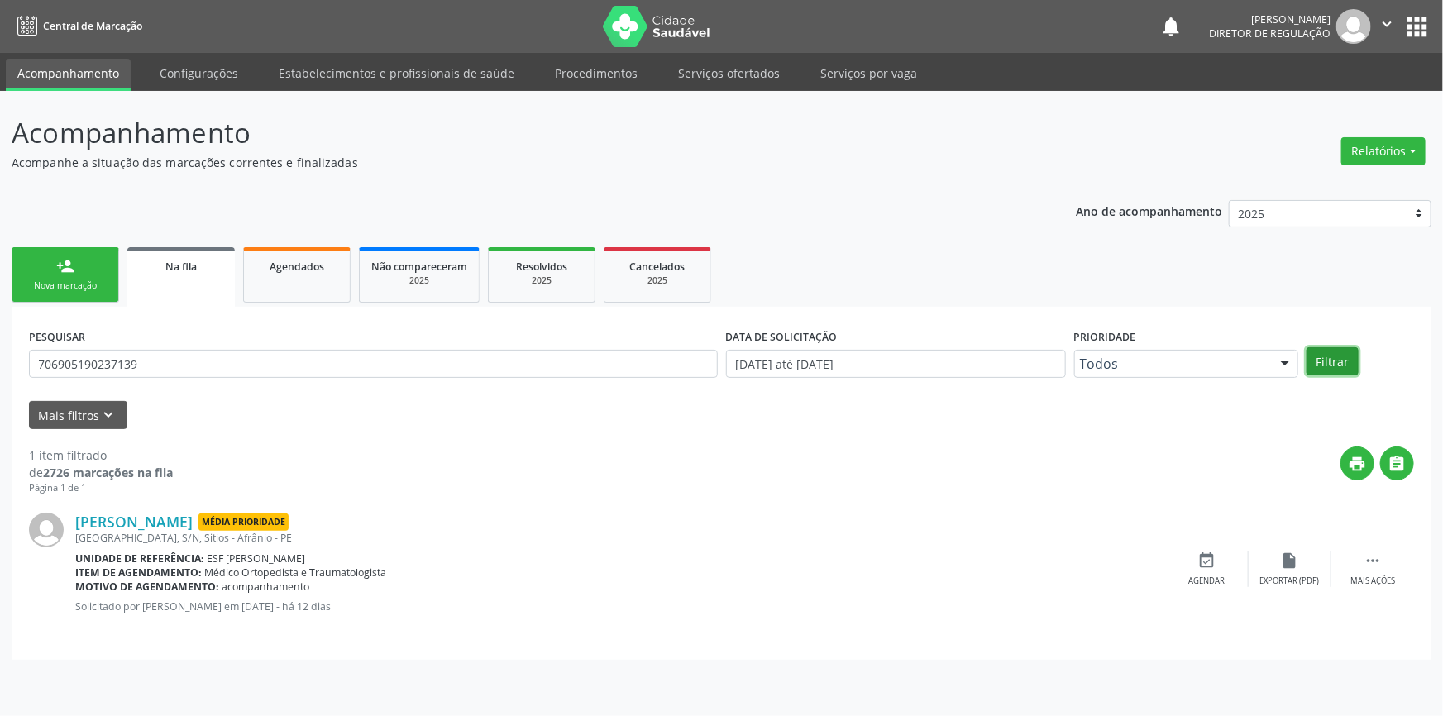
click at [1321, 368] on button "Filtrar" at bounding box center [1333, 361] width 52 height 28
click at [1212, 576] on div "Agendar" at bounding box center [1207, 582] width 36 height 12
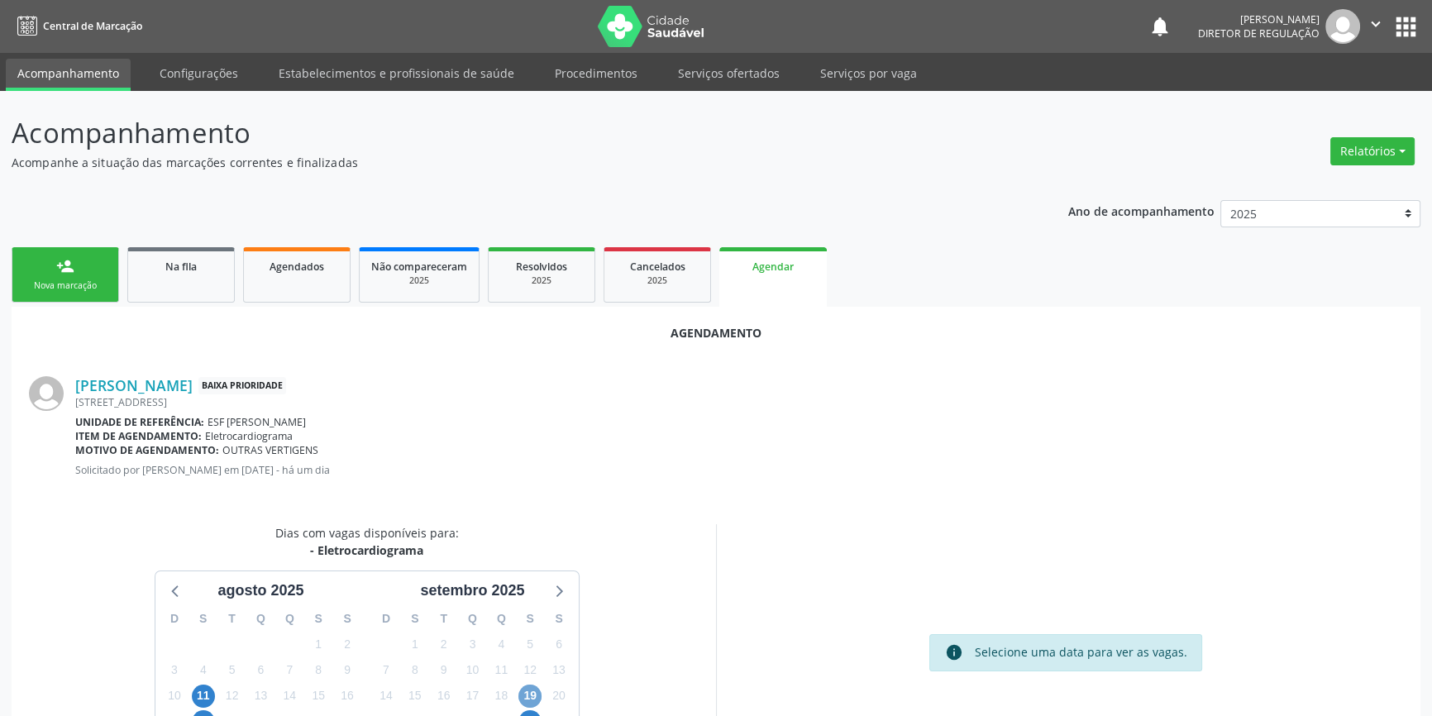
click at [526, 691] on span "19" at bounding box center [530, 696] width 23 height 23
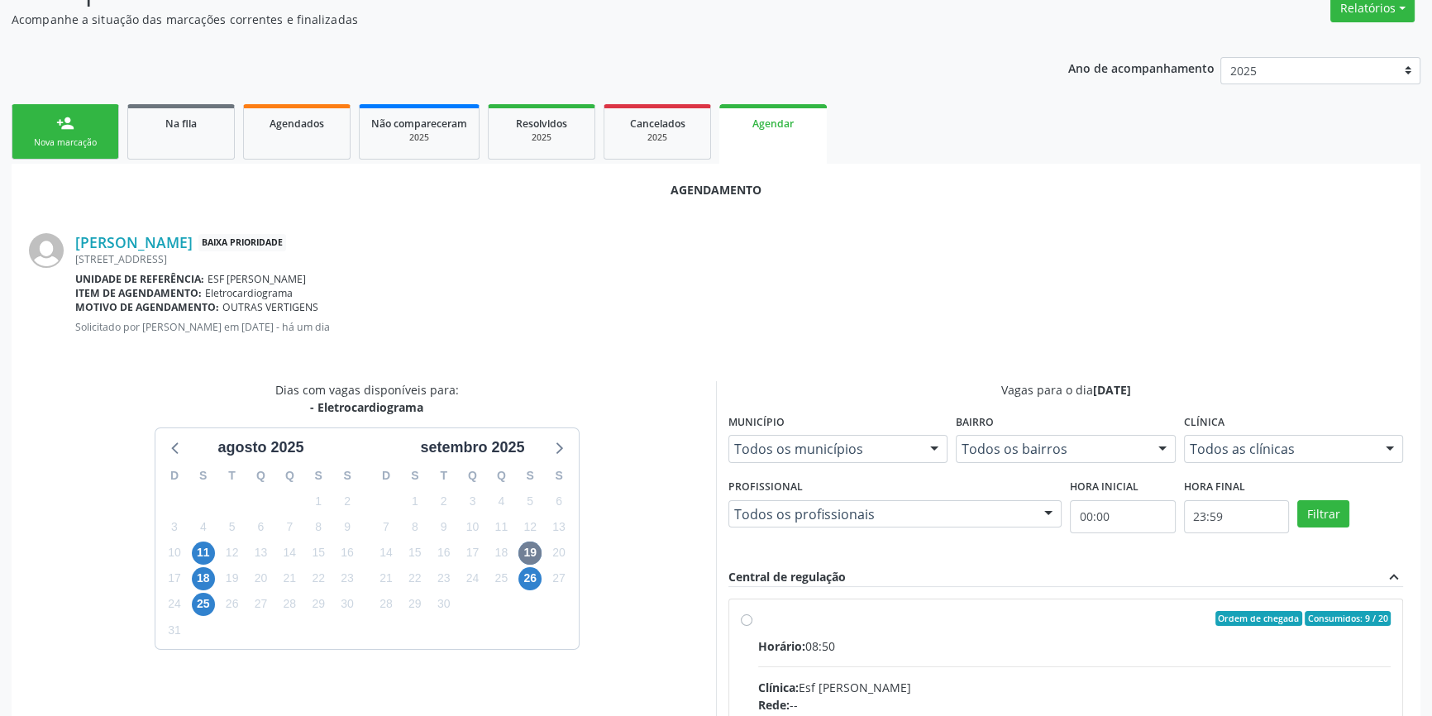
radio input "true"
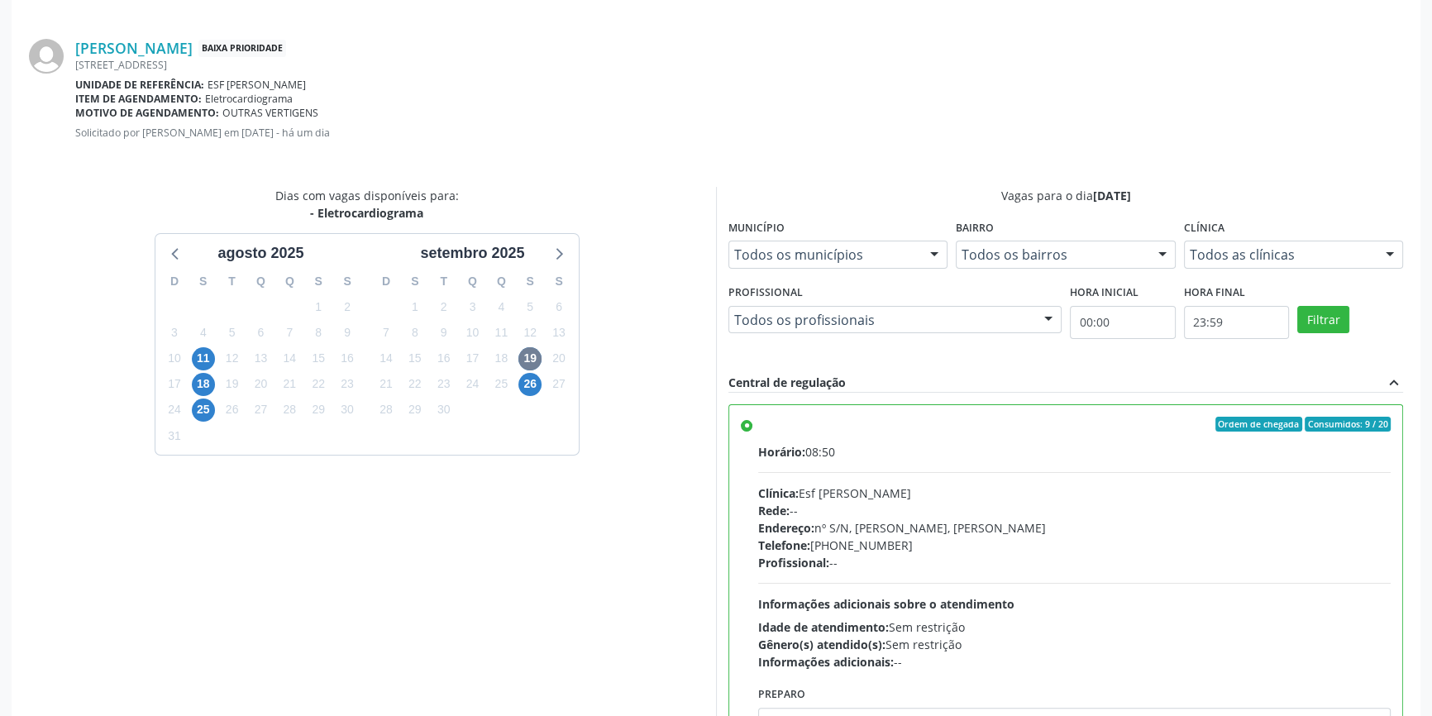
scroll to position [412, 0]
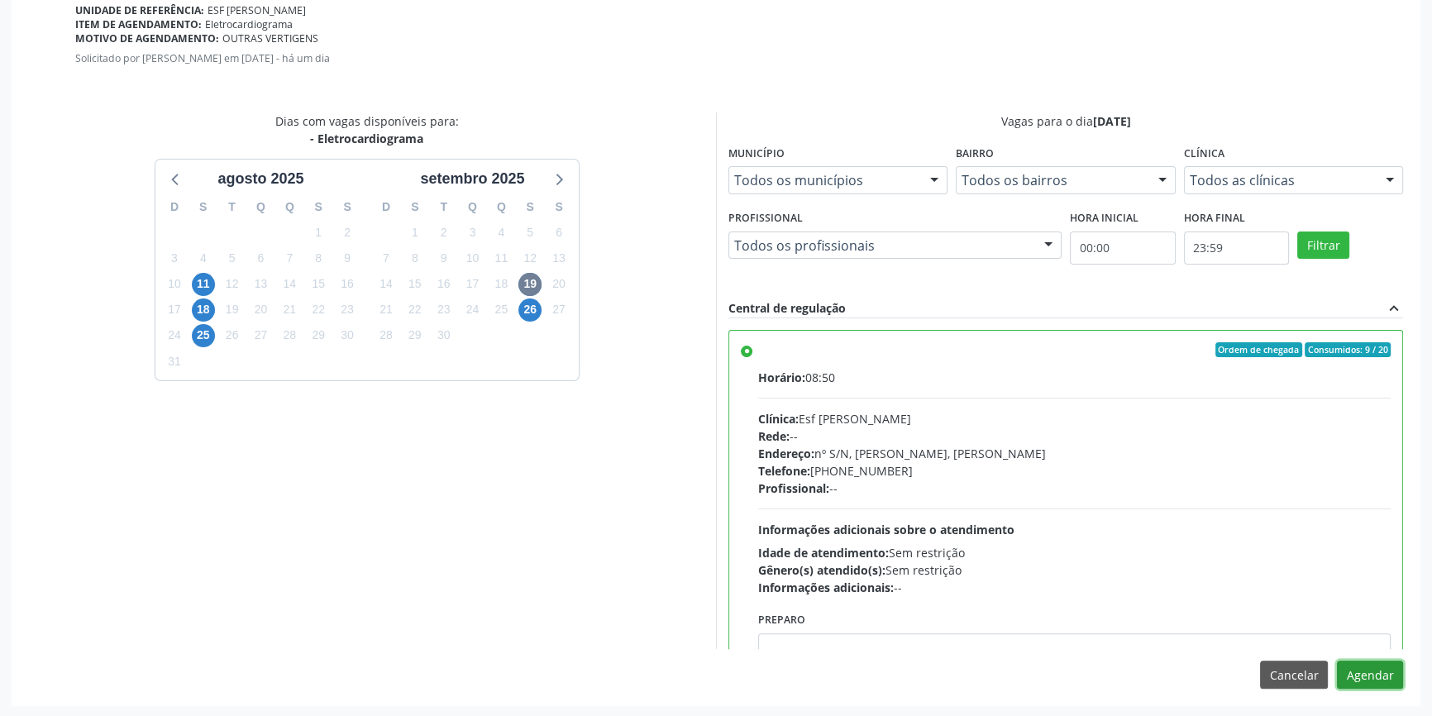
click at [1367, 667] on button "Agendar" at bounding box center [1370, 675] width 66 height 28
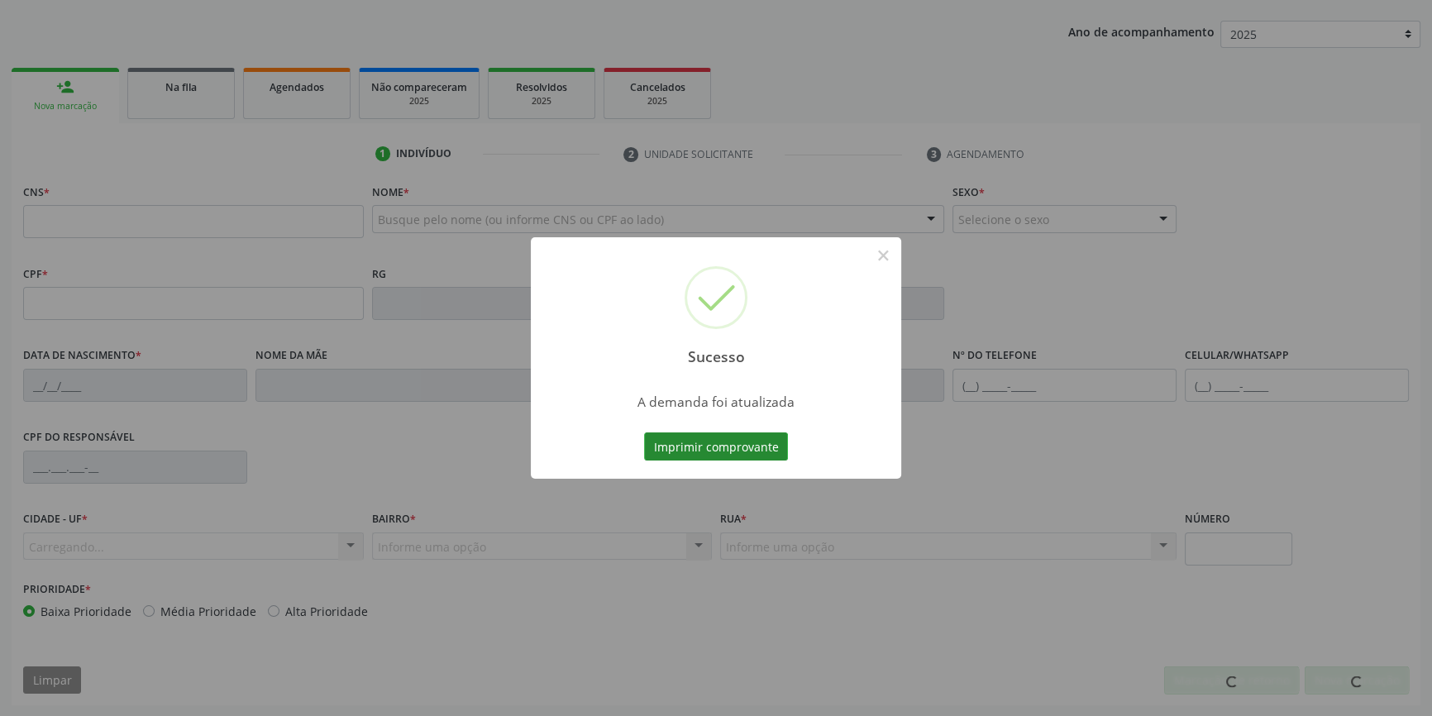
click at [740, 447] on button "Imprimir comprovante" at bounding box center [716, 447] width 144 height 28
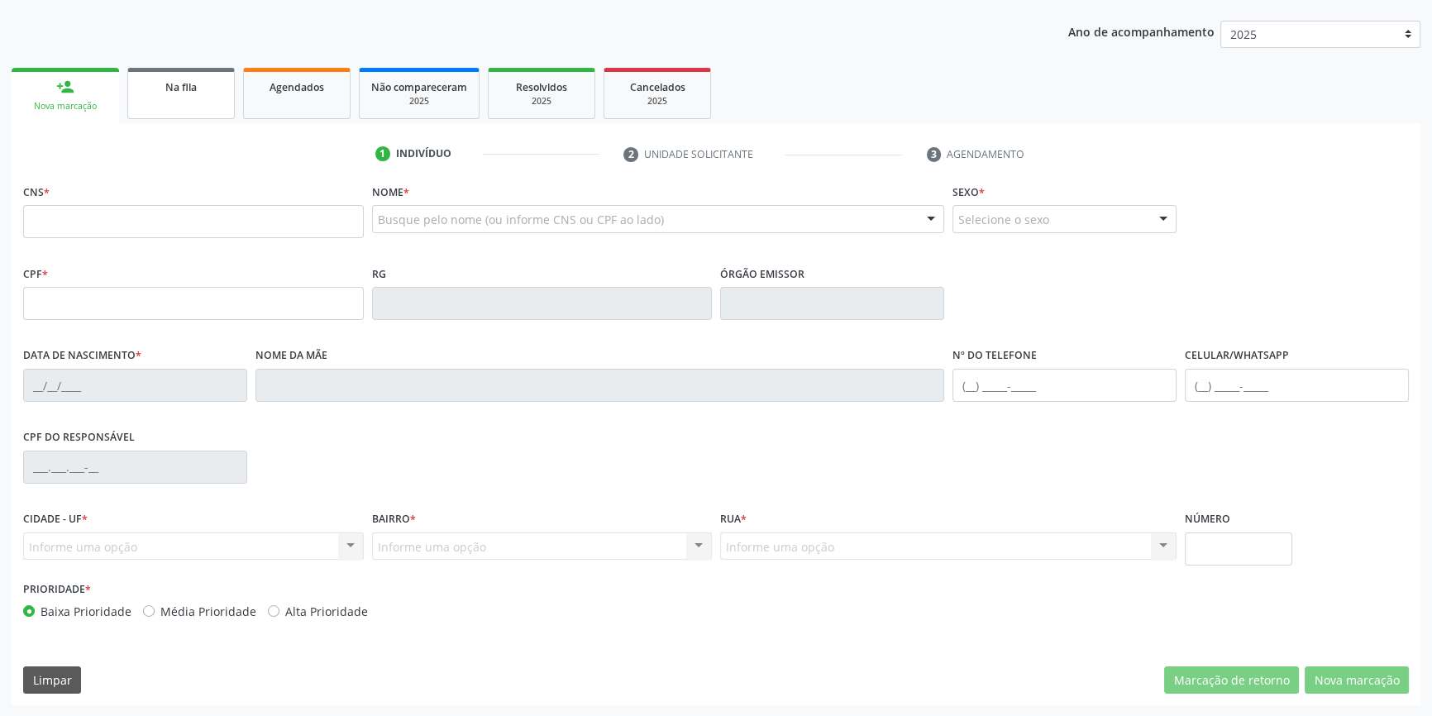
click at [179, 105] on link "Na fila" at bounding box center [181, 93] width 108 height 51
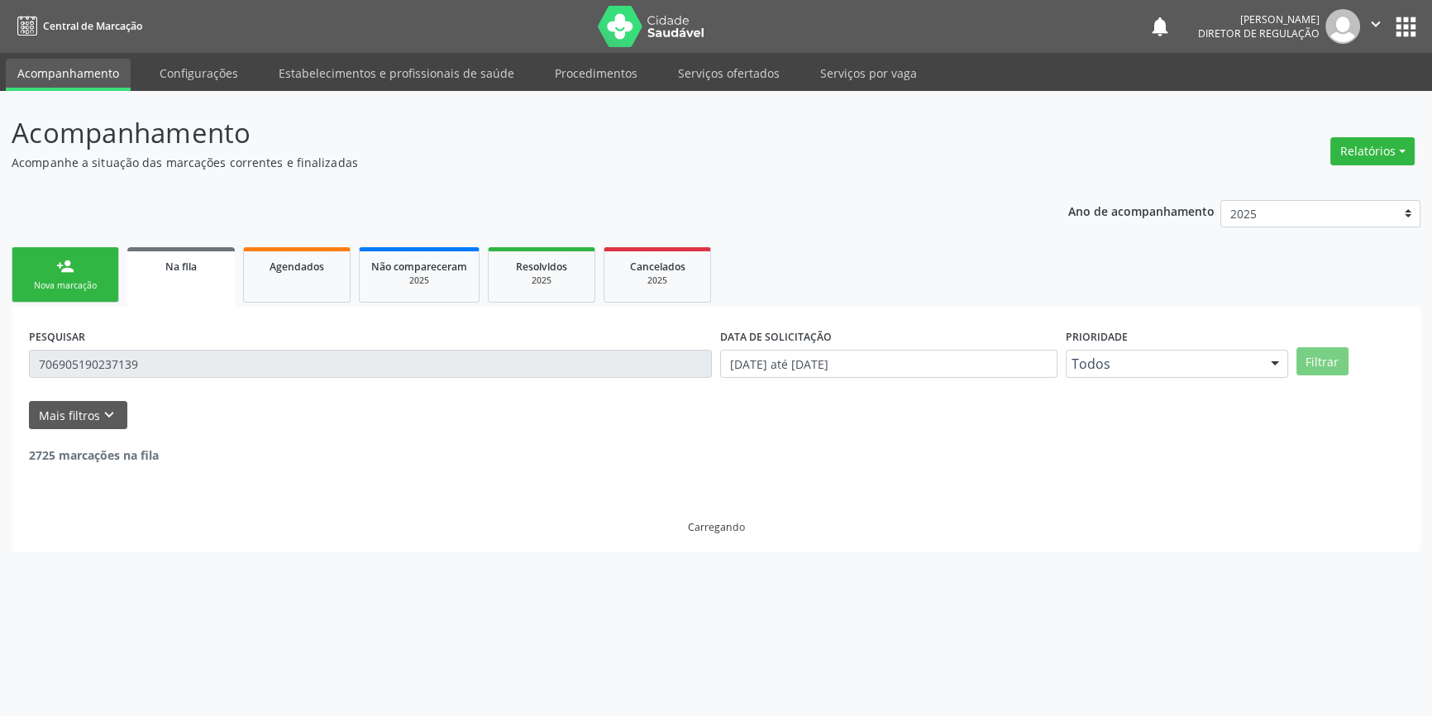
scroll to position [0, 0]
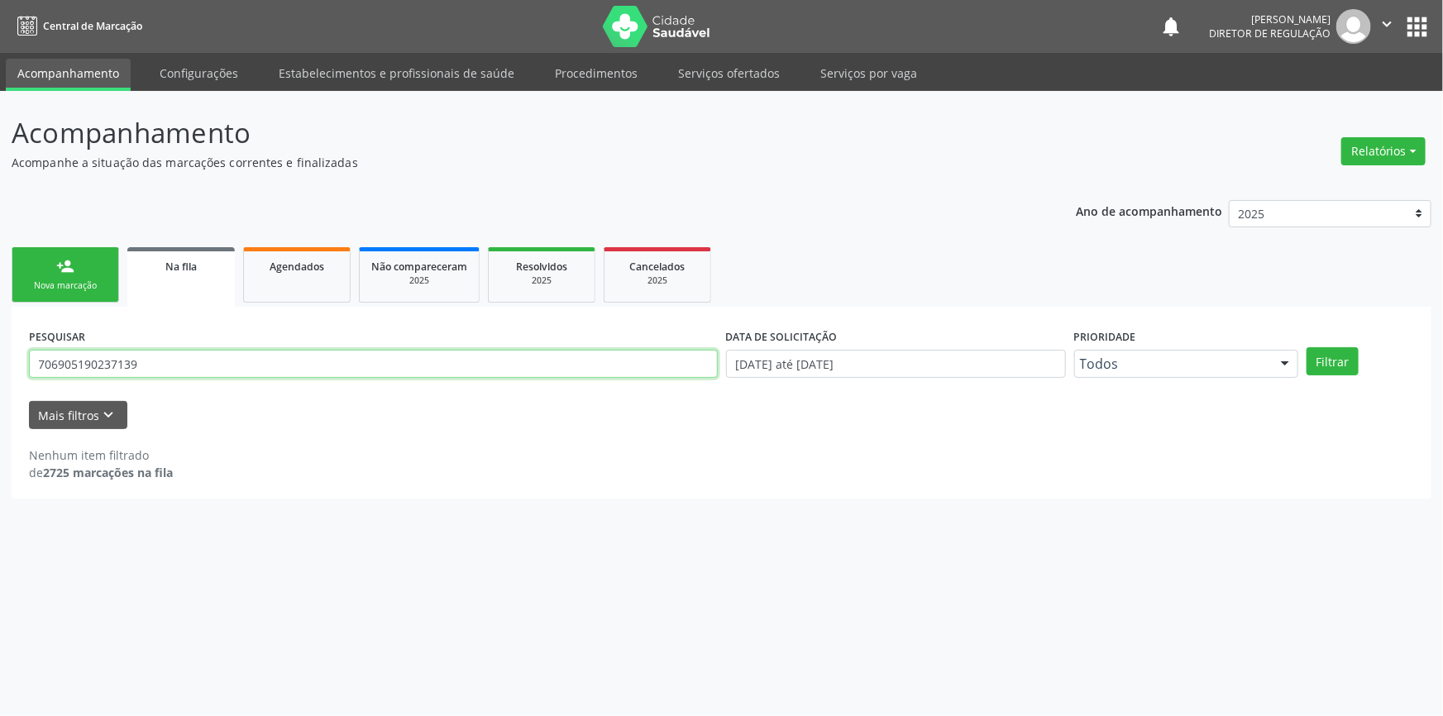
drag, startPoint x: 177, startPoint y: 369, endPoint x: 0, endPoint y: 366, distance: 177.0
click at [0, 366] on div "Acompanhamento Acompanhe a situação das marcações correntes e finalizadas Relat…" at bounding box center [721, 403] width 1443 height 625
type input "704804542949346"
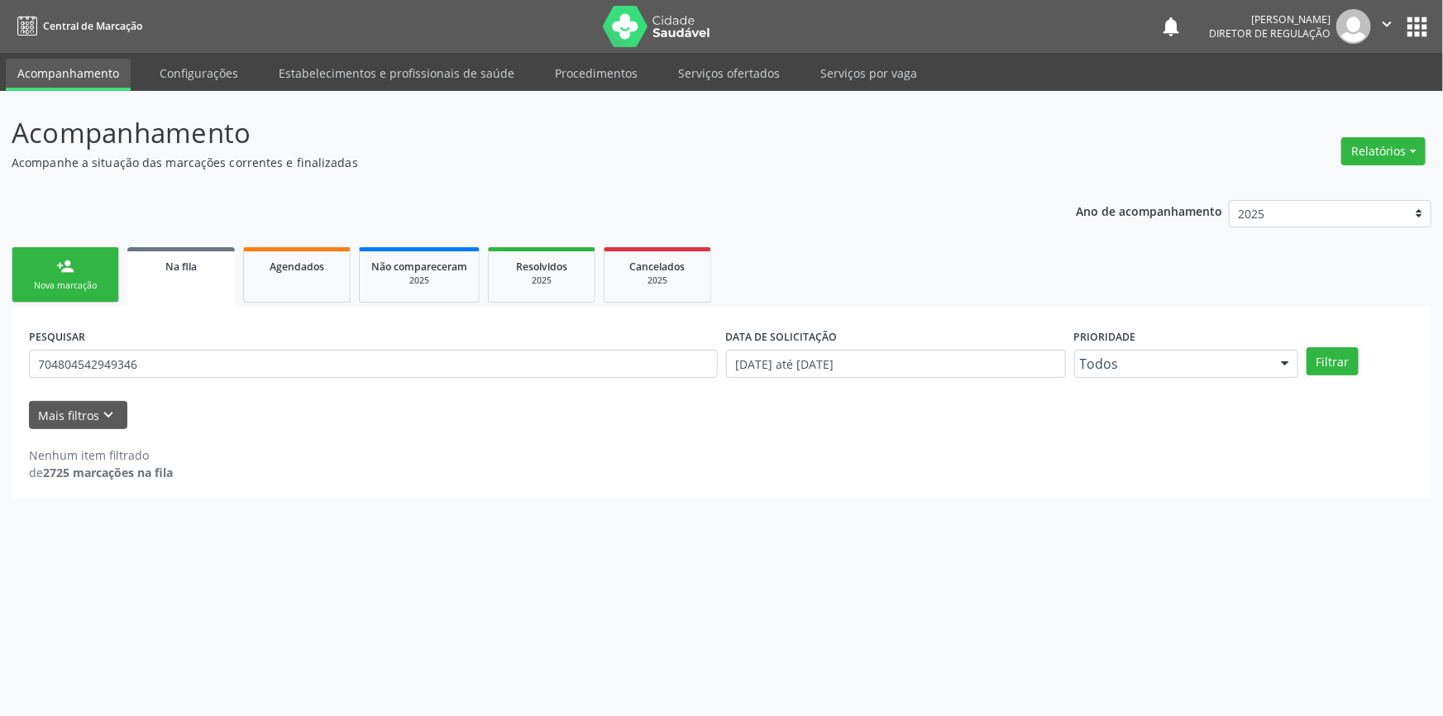
click at [1348, 342] on div "PESQUISAR 704804542949346 DATA DE SOLICITAÇÃO [DATE] até [DATE] Prioridade Todo…" at bounding box center [722, 356] width 1394 height 65
click at [1340, 356] on button "Filtrar" at bounding box center [1333, 361] width 52 height 28
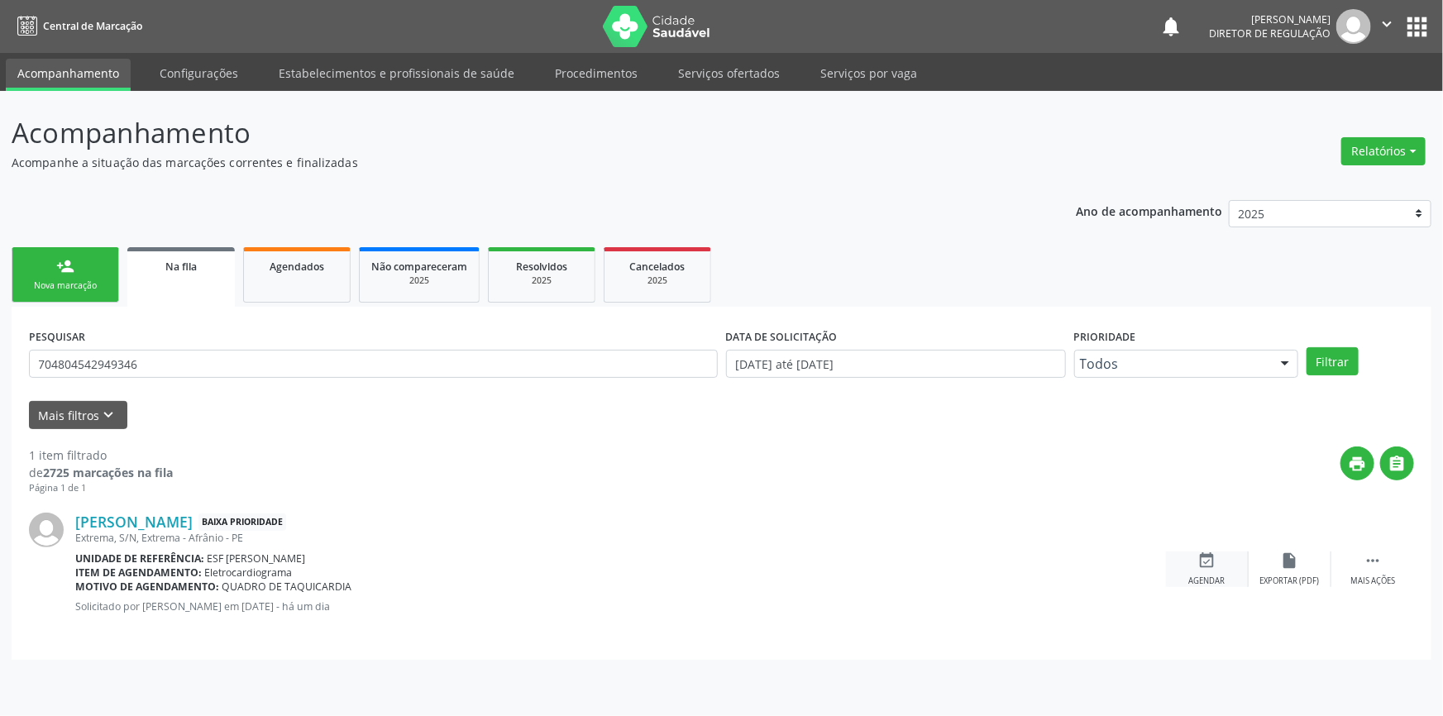
click at [1218, 568] on div "event_available Agendar" at bounding box center [1207, 570] width 83 height 36
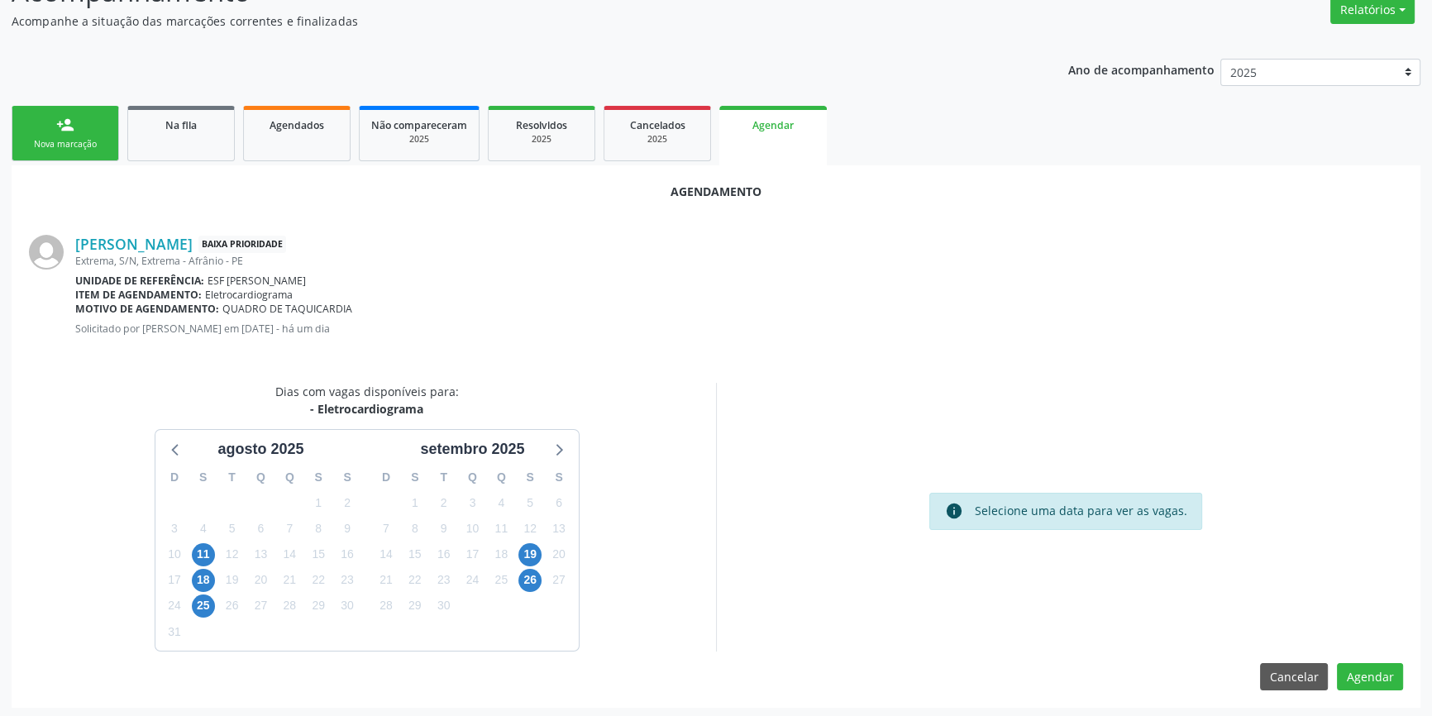
scroll to position [143, 0]
click at [524, 557] on span "19" at bounding box center [530, 553] width 23 height 23
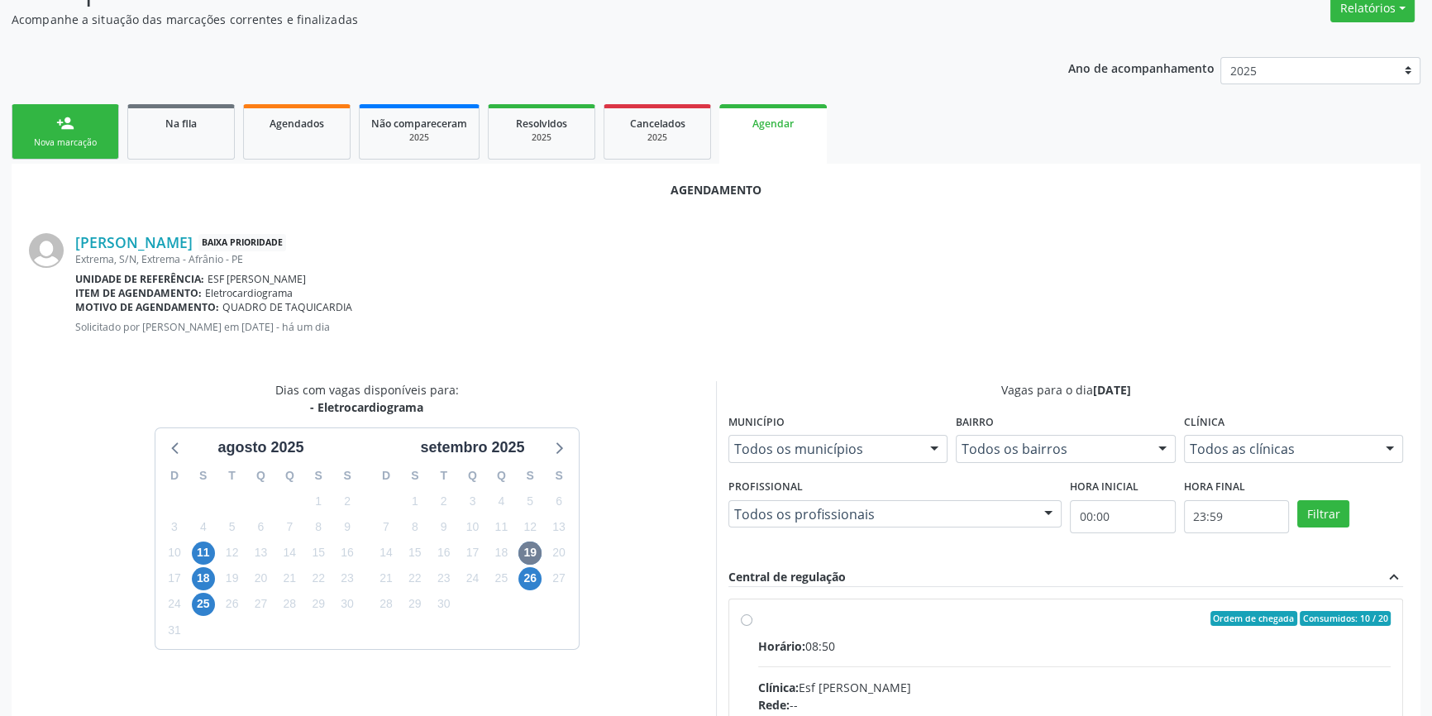
click at [782, 615] on div "Ordem de chegada Consumidos: 10 / 20" at bounding box center [1074, 618] width 633 height 15
click at [753, 615] on input "Ordem de chegada Consumidos: 10 / 20 Horário: 08:50 Clínica: Esf [PERSON_NAME] …" at bounding box center [747, 618] width 12 height 15
radio input "true"
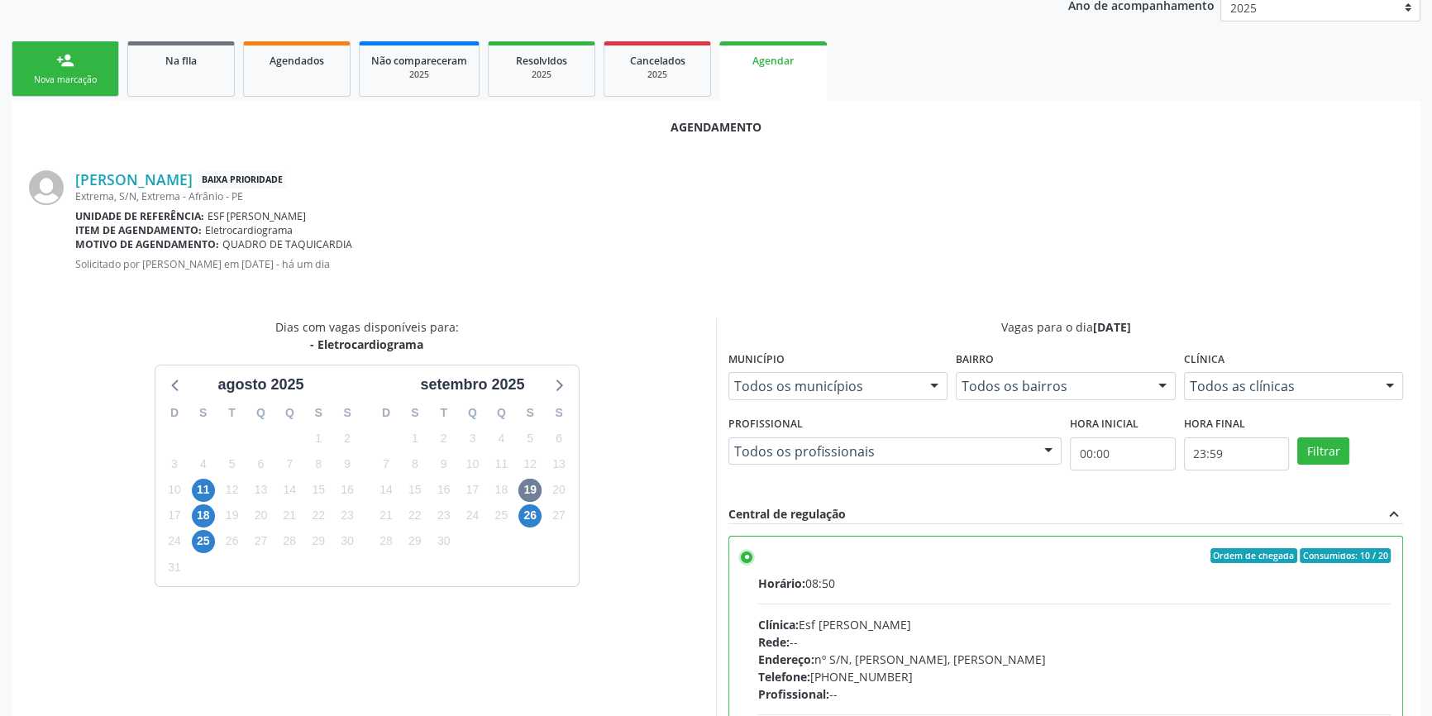
scroll to position [412, 0]
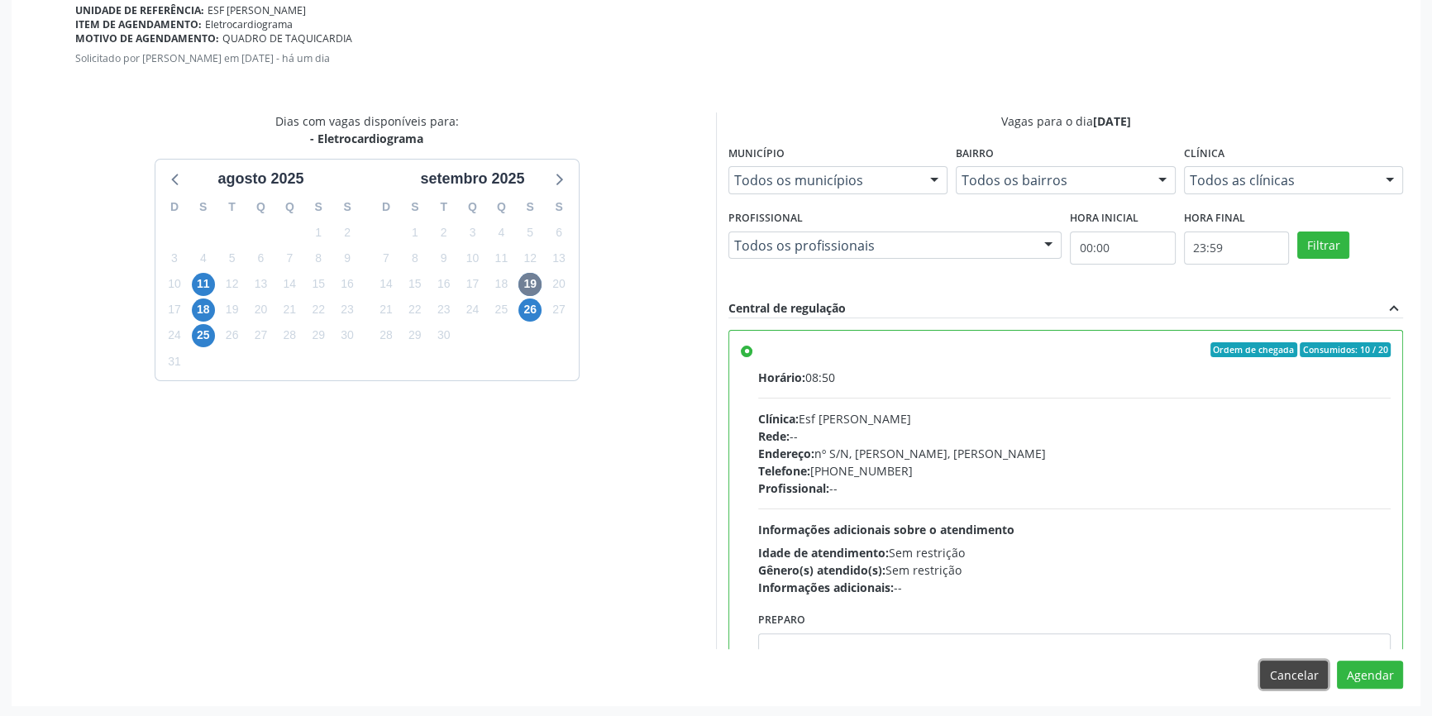
click at [1306, 670] on button "Cancelar" at bounding box center [1294, 675] width 68 height 28
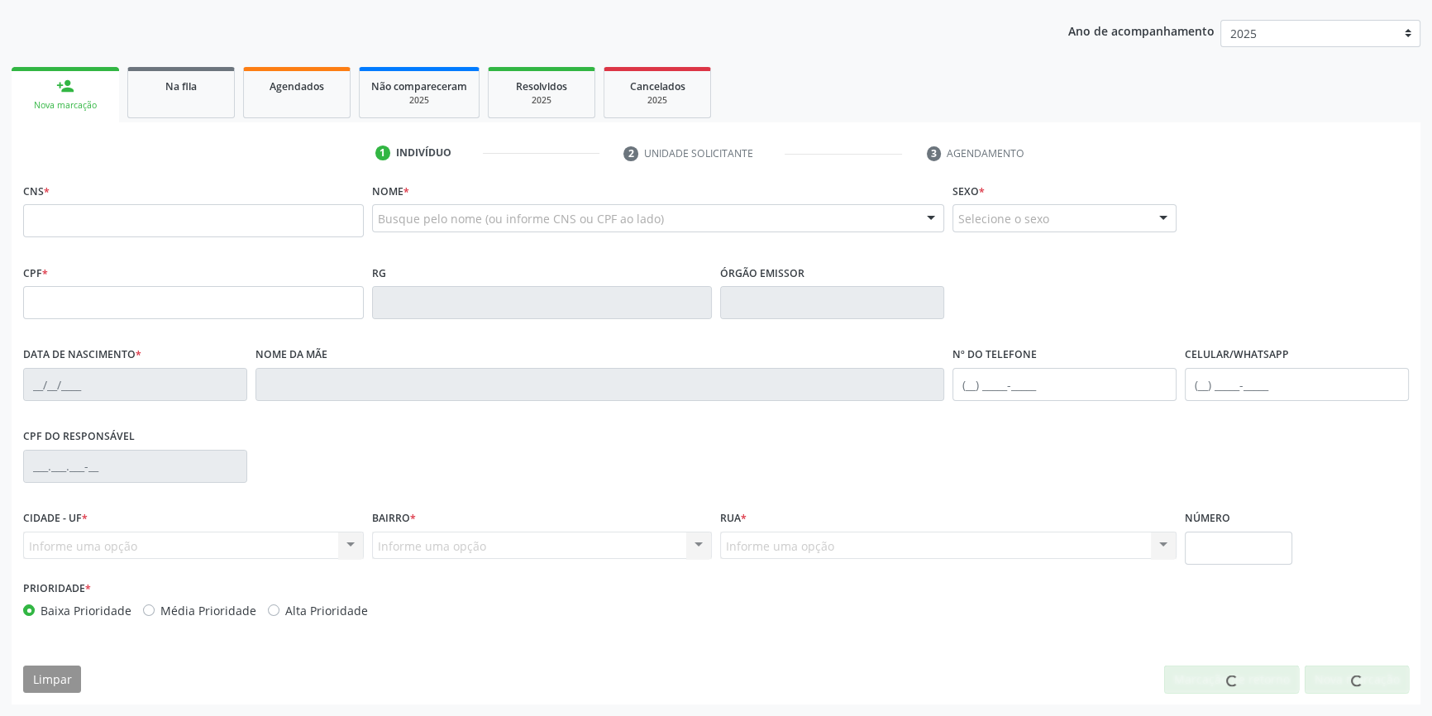
scroll to position [179, 0]
click at [1389, 667] on div at bounding box center [1357, 681] width 104 height 28
click at [186, 92] on span "Na fila" at bounding box center [180, 87] width 31 height 14
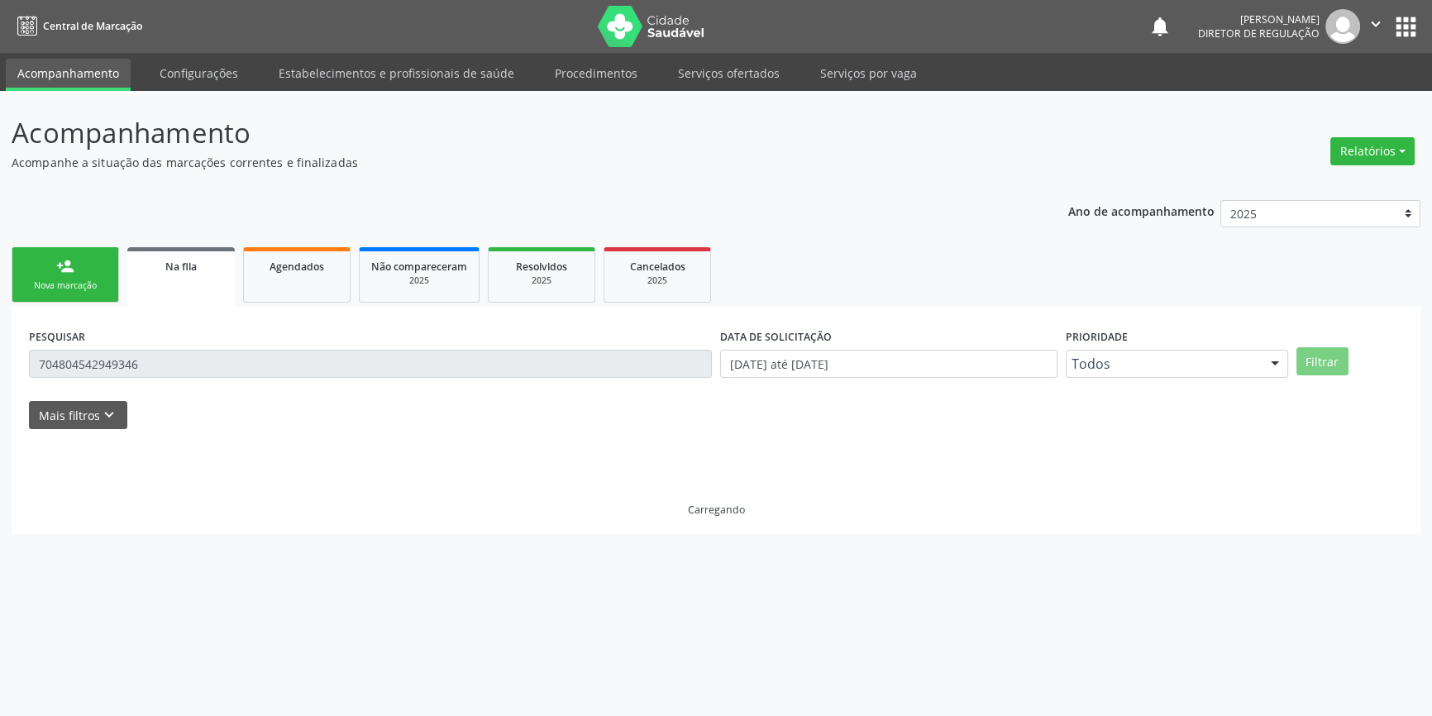
scroll to position [0, 0]
click at [1327, 370] on button "Filtrar" at bounding box center [1333, 361] width 52 height 28
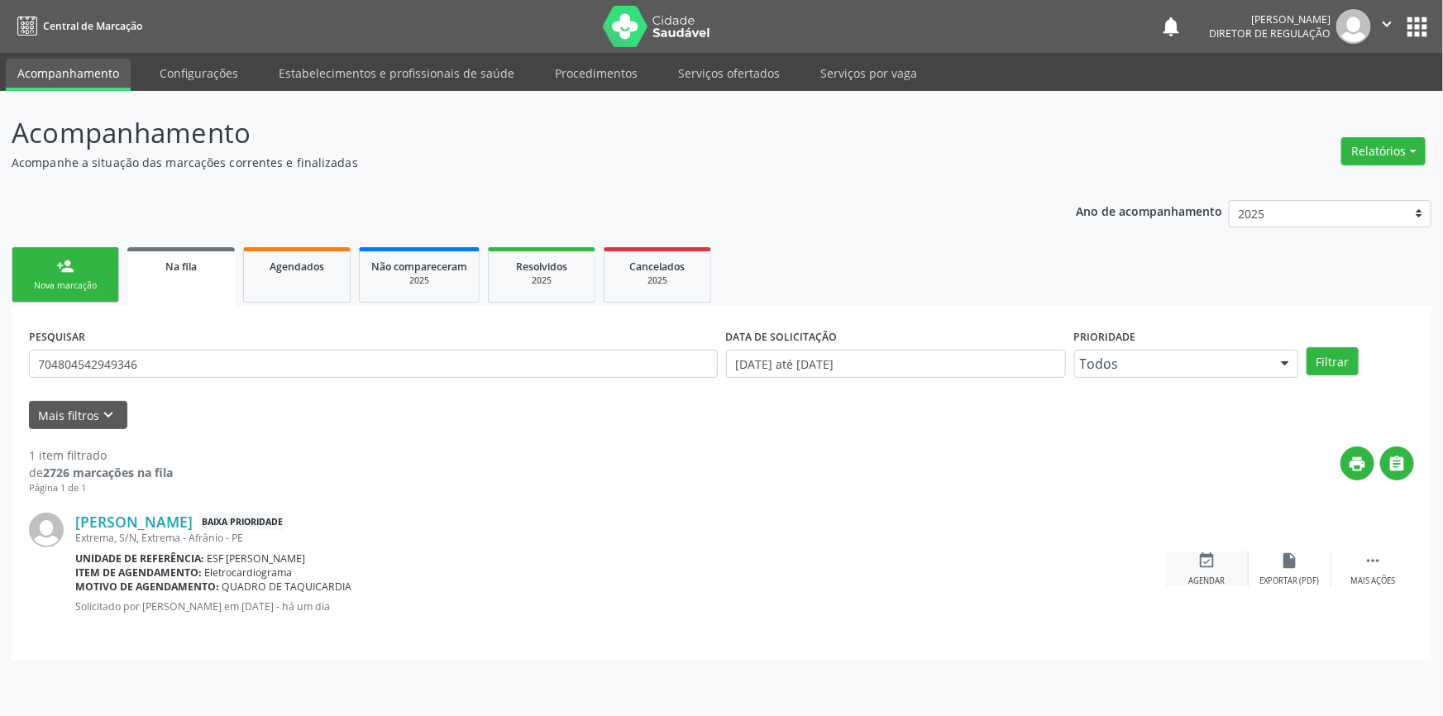
click at [1210, 569] on div "event_available Agendar" at bounding box center [1207, 570] width 83 height 36
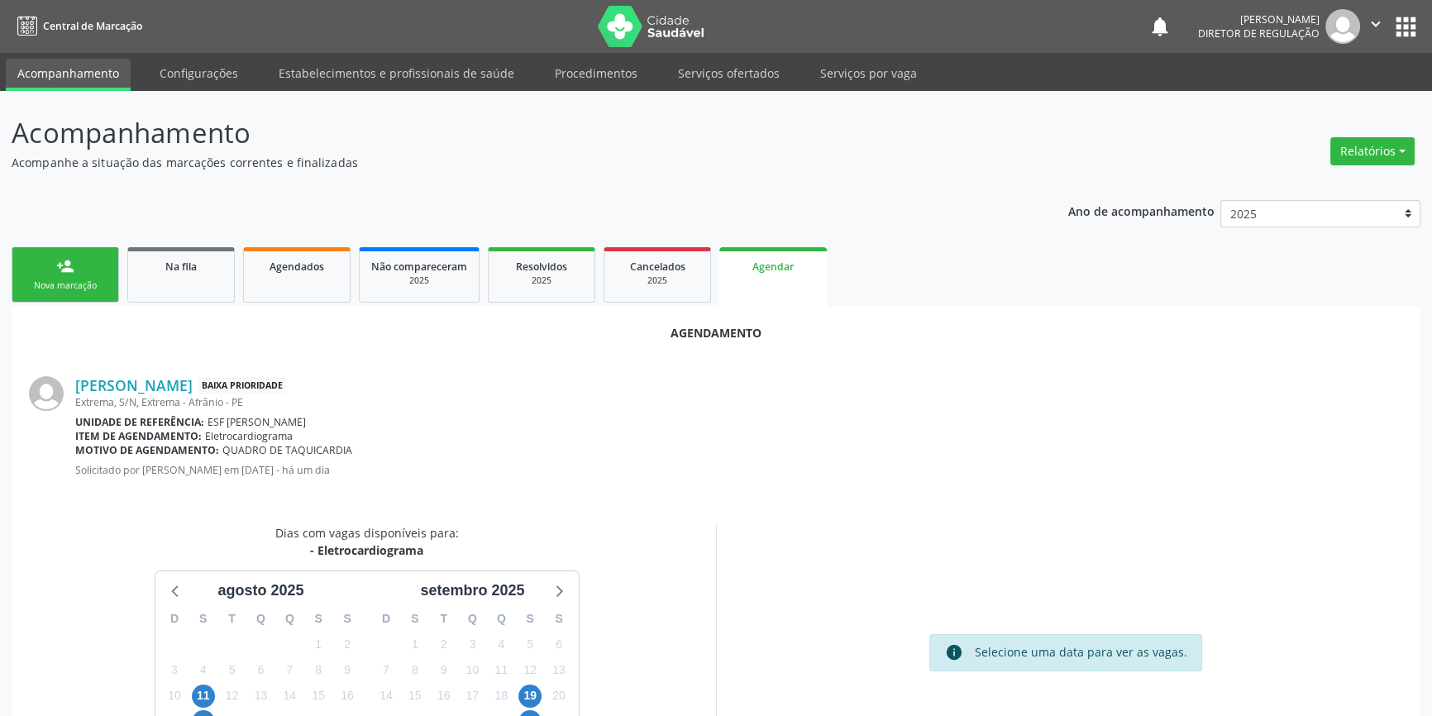
click at [518, 689] on div "19" at bounding box center [530, 696] width 29 height 26
click at [519, 689] on div "19" at bounding box center [530, 696] width 23 height 26
click at [521, 689] on span "19" at bounding box center [530, 696] width 23 height 23
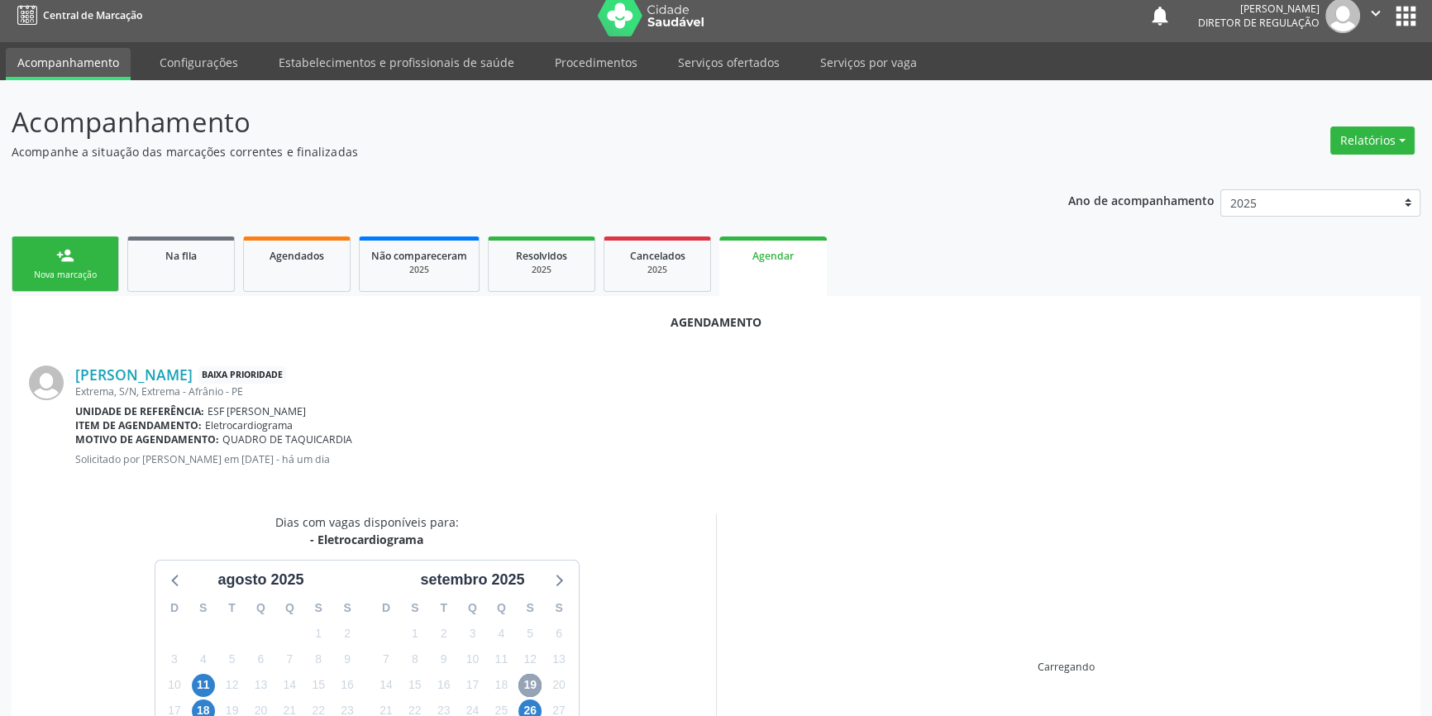
scroll to position [143, 0]
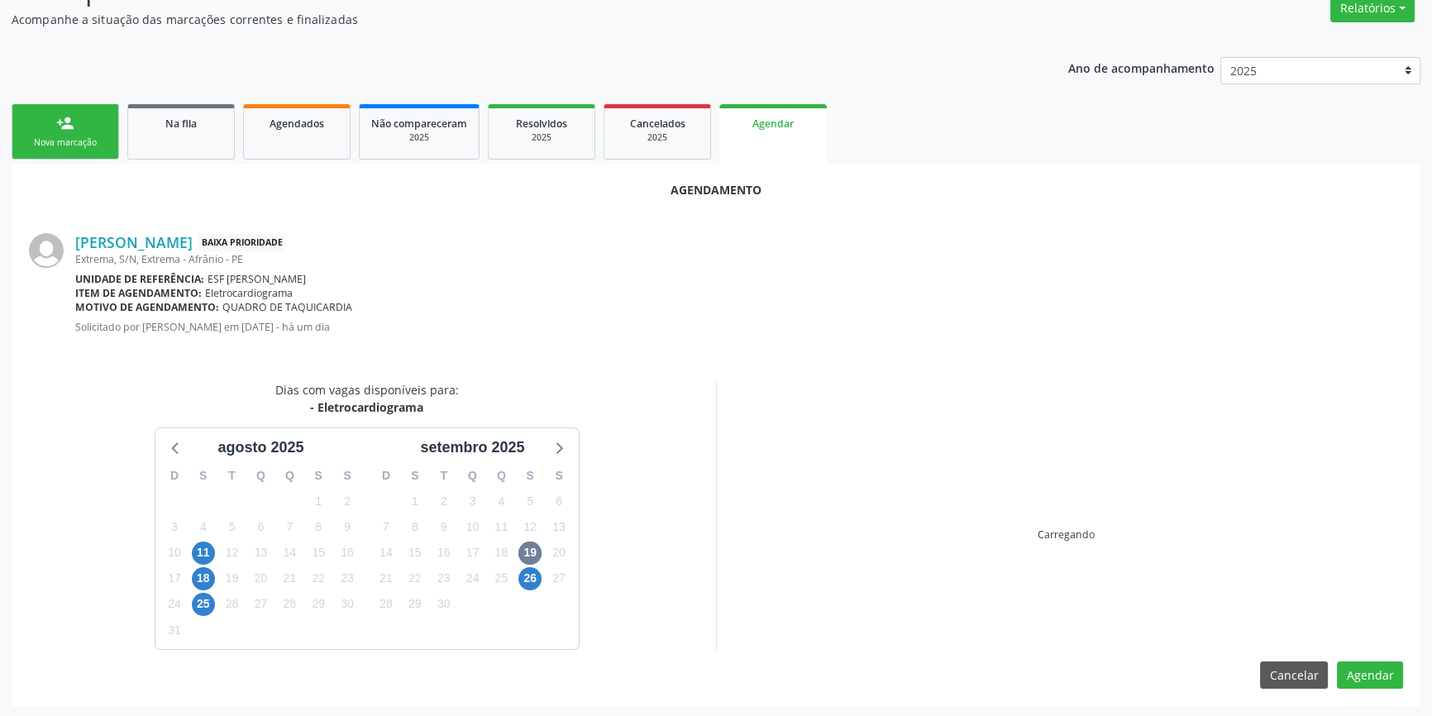
click at [726, 603] on div "Carregando" at bounding box center [1065, 515] width 699 height 269
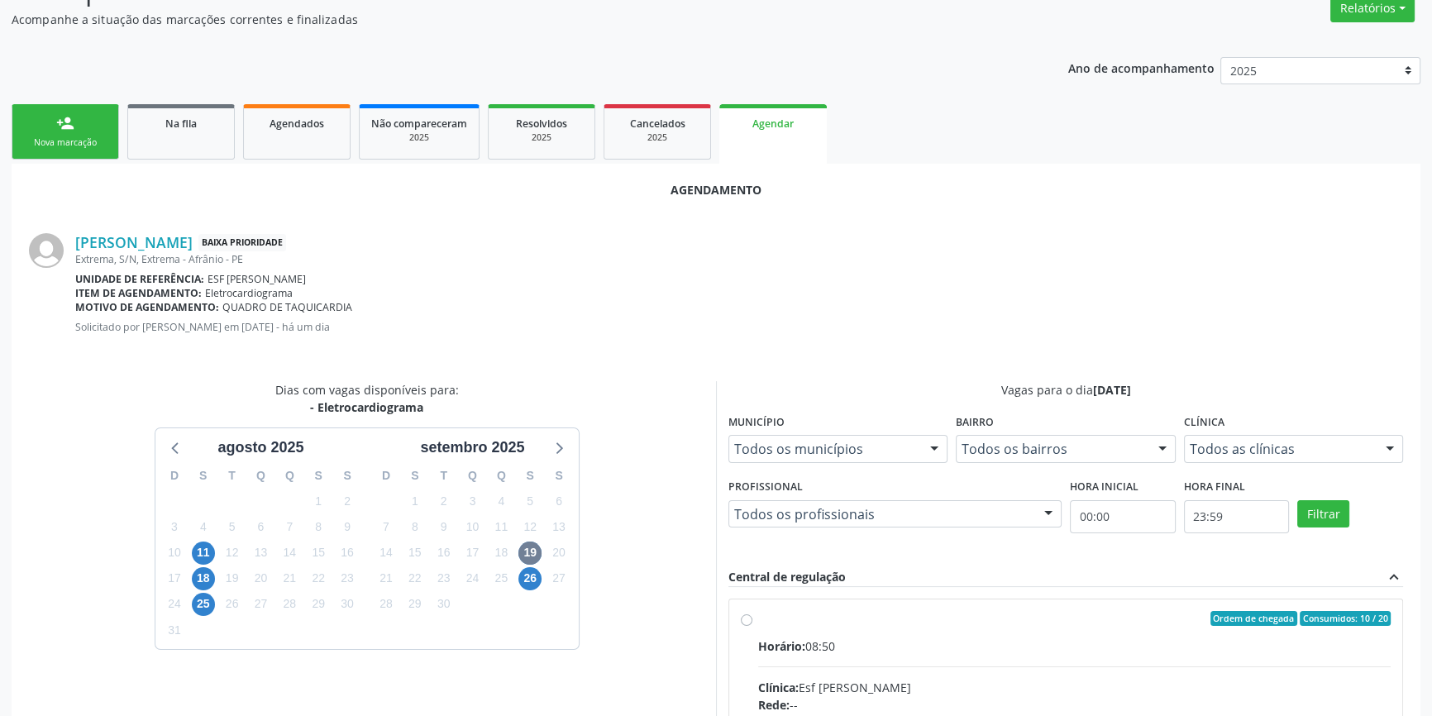
click at [806, 645] on span "Horário:" at bounding box center [781, 646] width 47 height 16
click at [753, 626] on input "Ordem de chegada Consumidos: 10 / 20 Horário: 08:50 Clínica: Esf [PERSON_NAME] …" at bounding box center [747, 618] width 12 height 15
radio input "true"
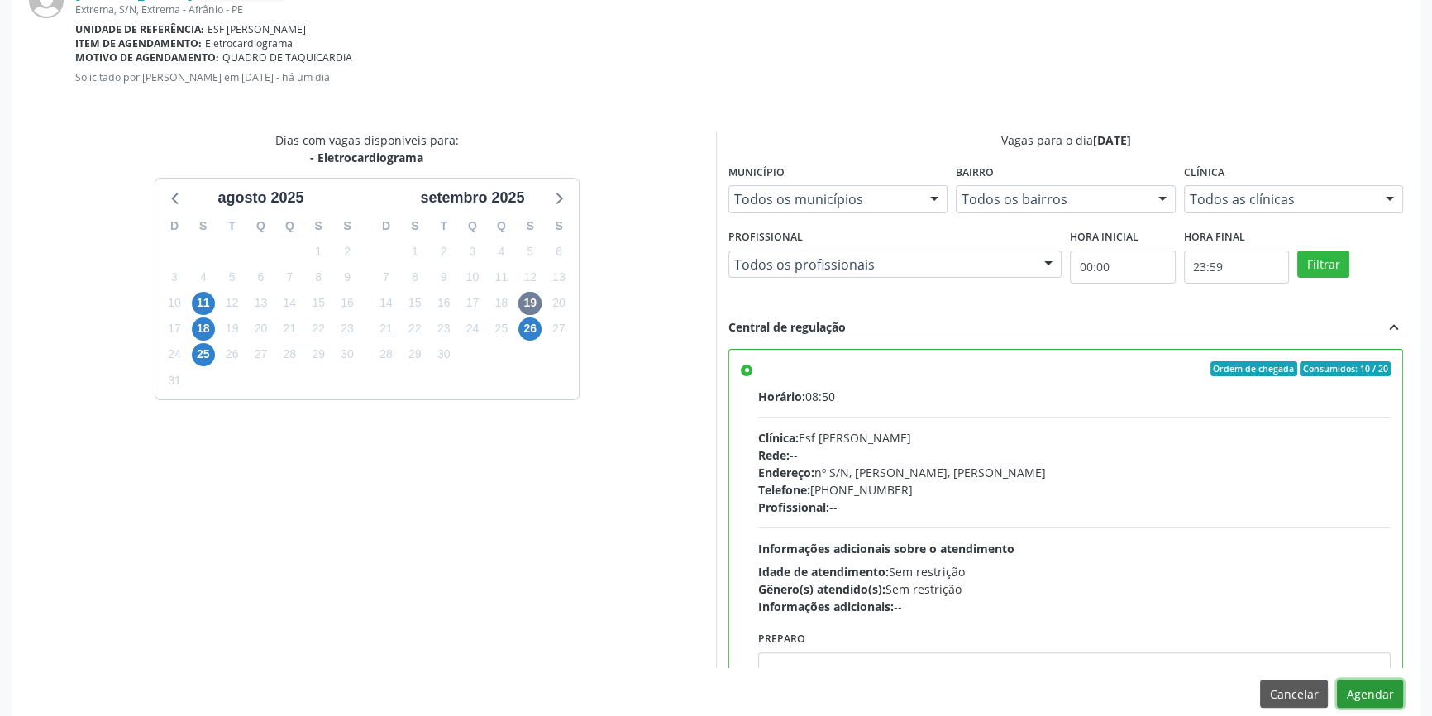
click at [1372, 686] on button "Agendar" at bounding box center [1370, 694] width 66 height 28
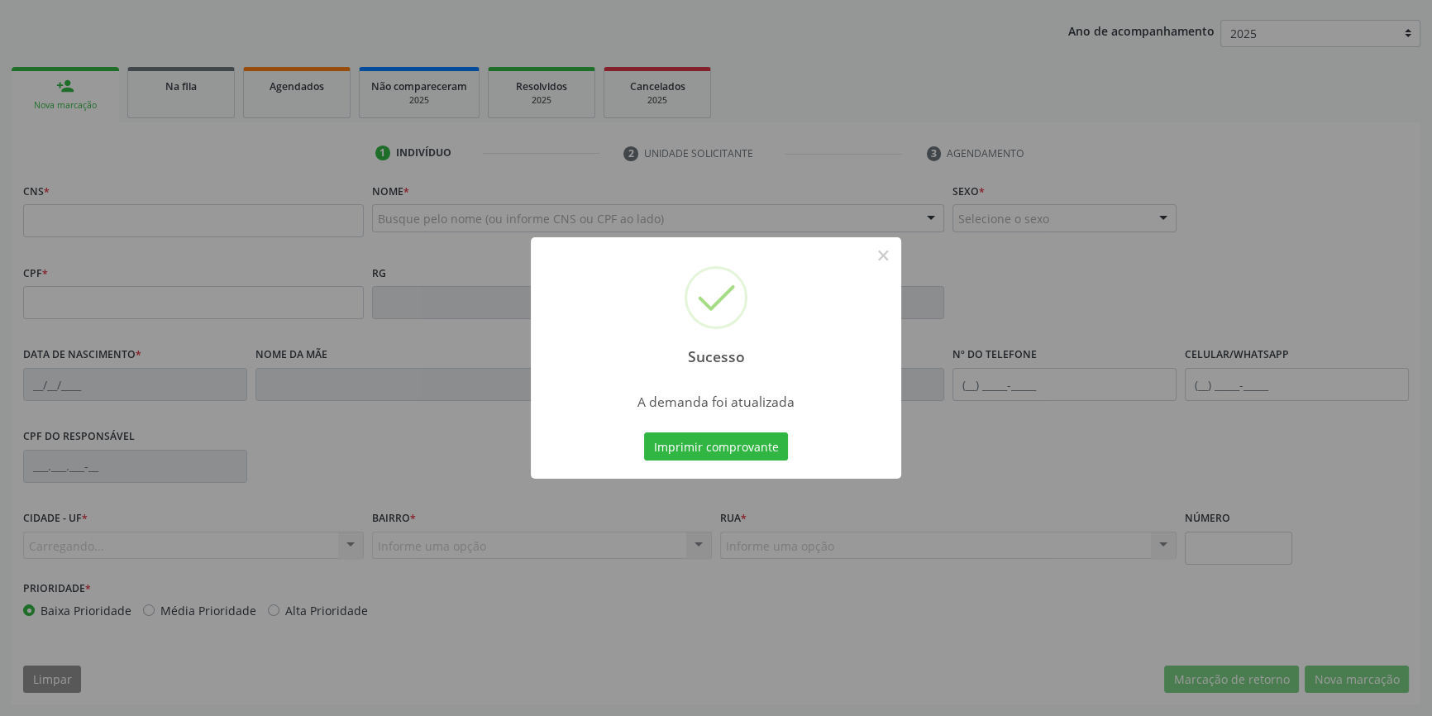
scroll to position [179, 0]
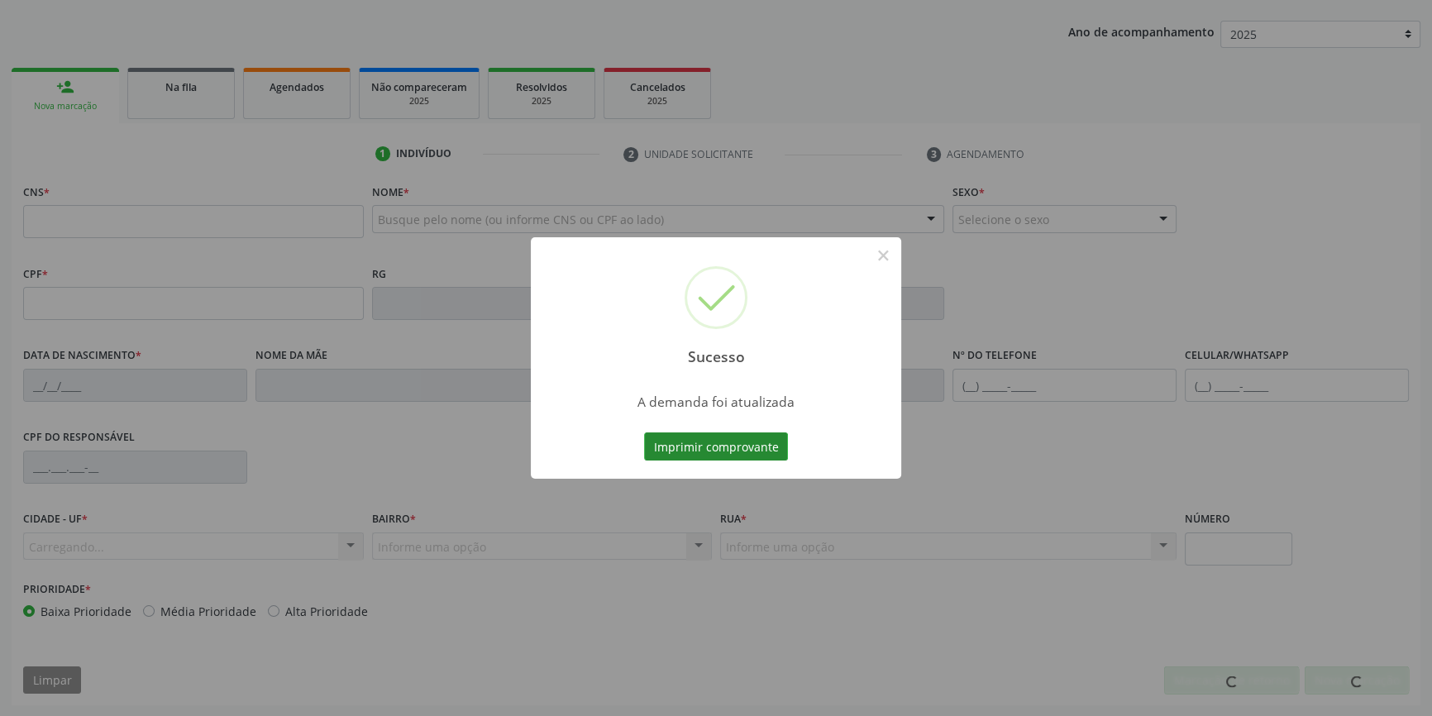
click at [736, 455] on button "Imprimir comprovante" at bounding box center [716, 447] width 144 height 28
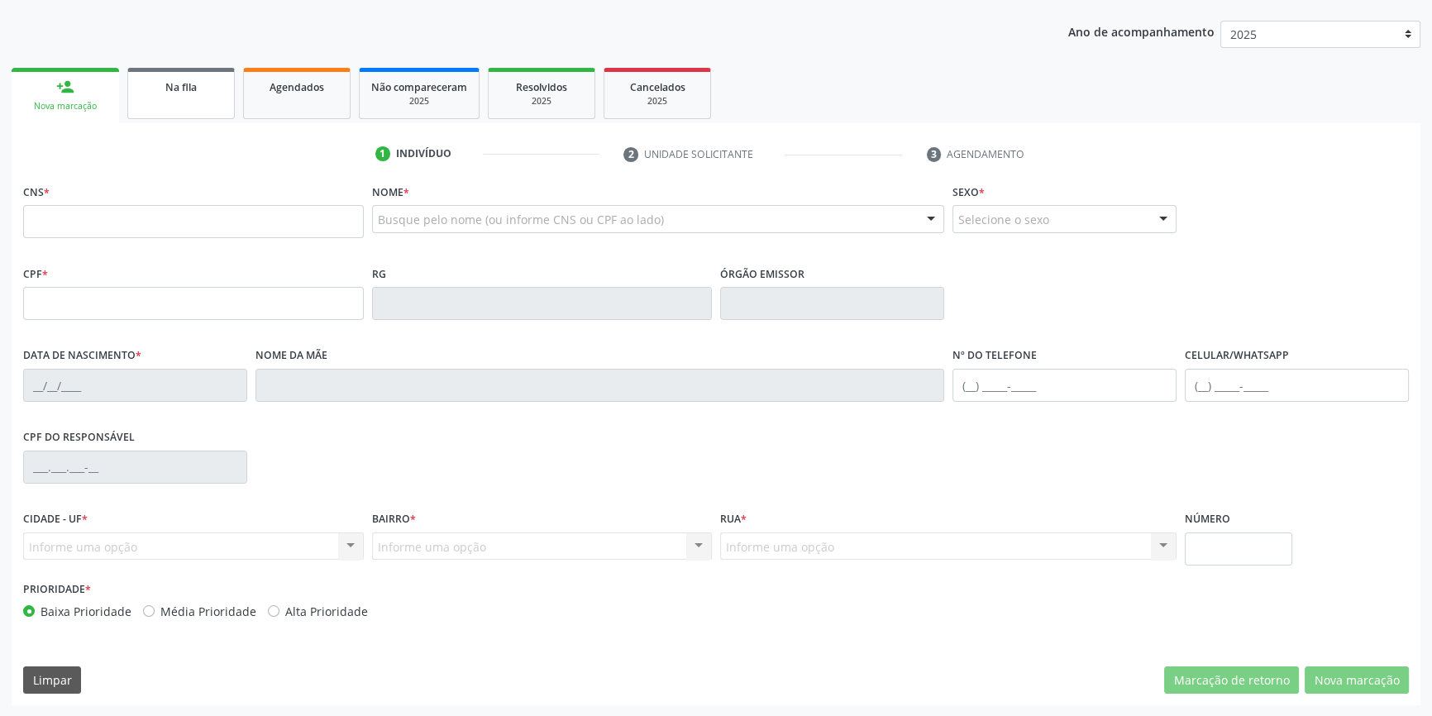
click at [202, 70] on link "Na fila" at bounding box center [181, 93] width 108 height 51
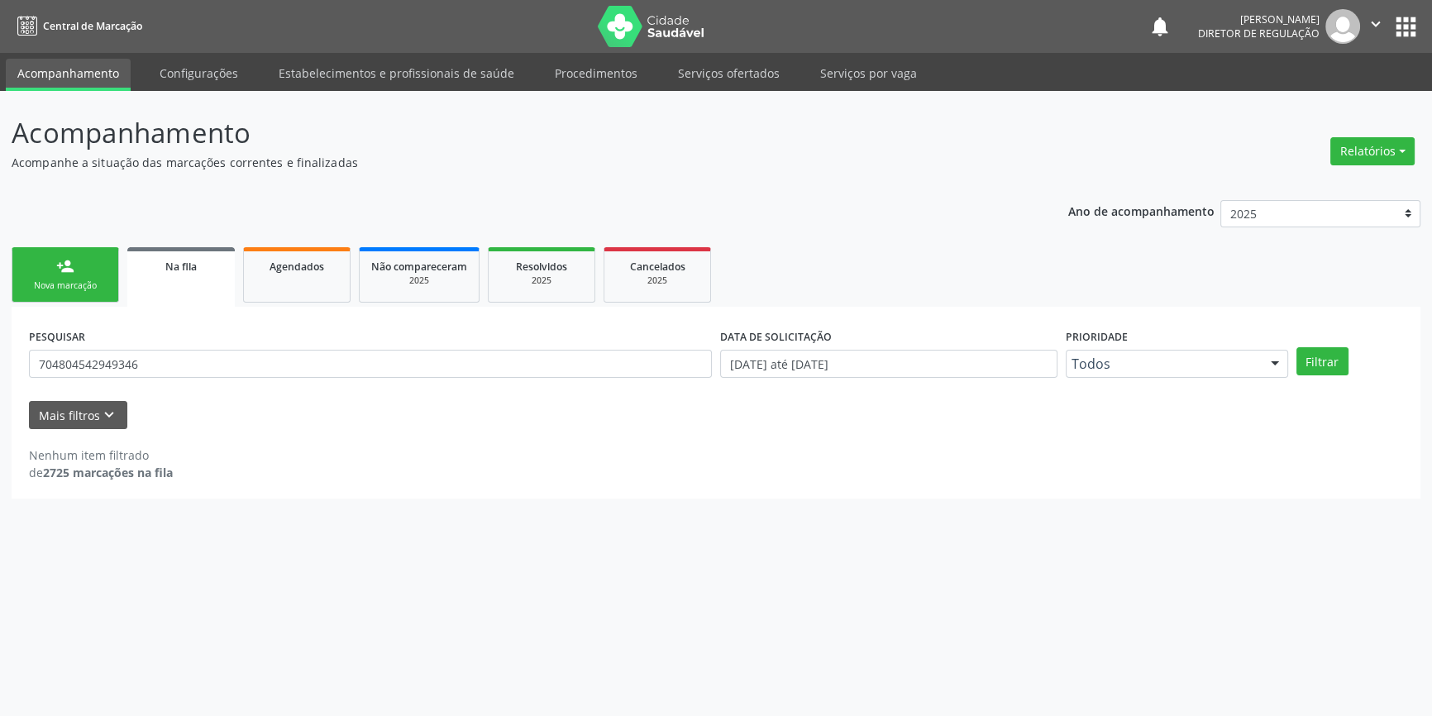
scroll to position [0, 0]
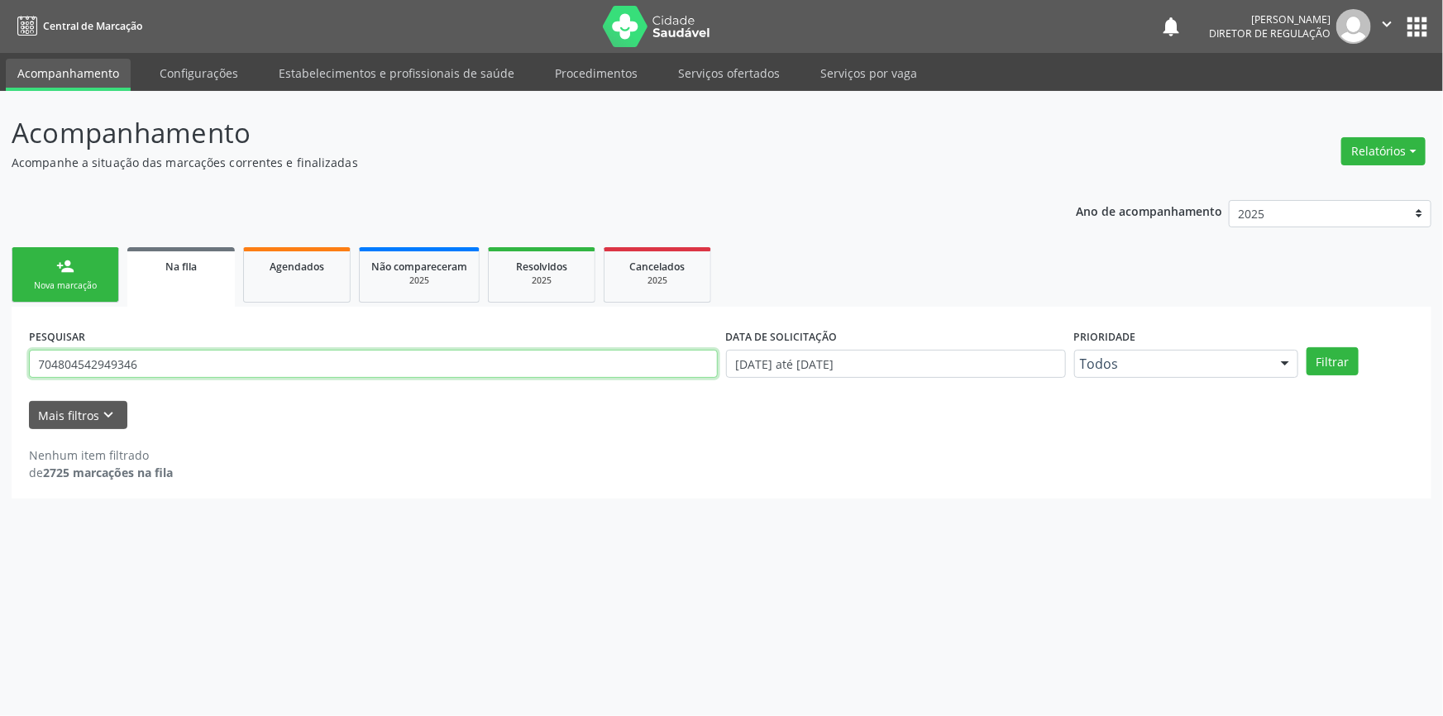
drag, startPoint x: 8, startPoint y: 357, endPoint x: 0, endPoint y: 353, distance: 9.2
click at [0, 353] on div "Acompanhamento Acompanhe a situação das marcações correntes e finalizadas Relat…" at bounding box center [721, 403] width 1443 height 625
type input "700500516287656"
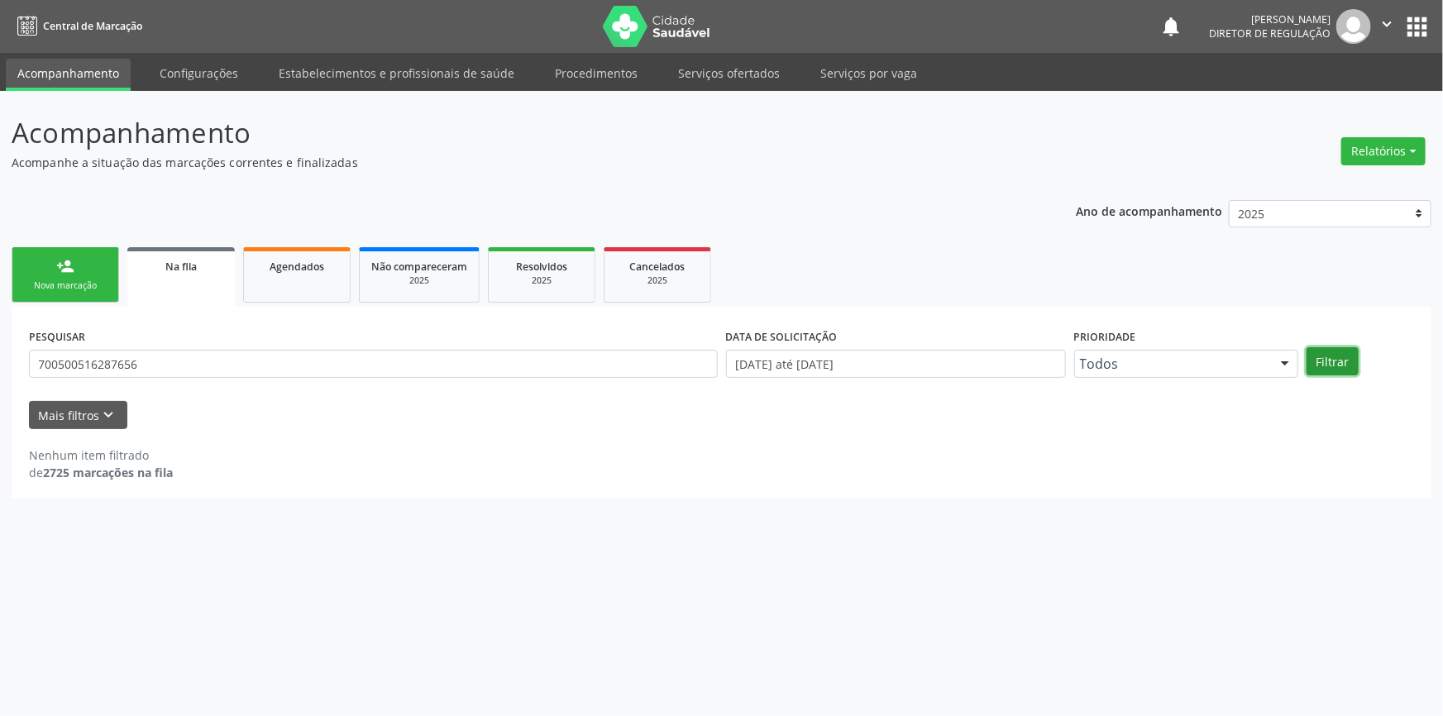
click at [1350, 358] on button "Filtrar" at bounding box center [1333, 361] width 52 height 28
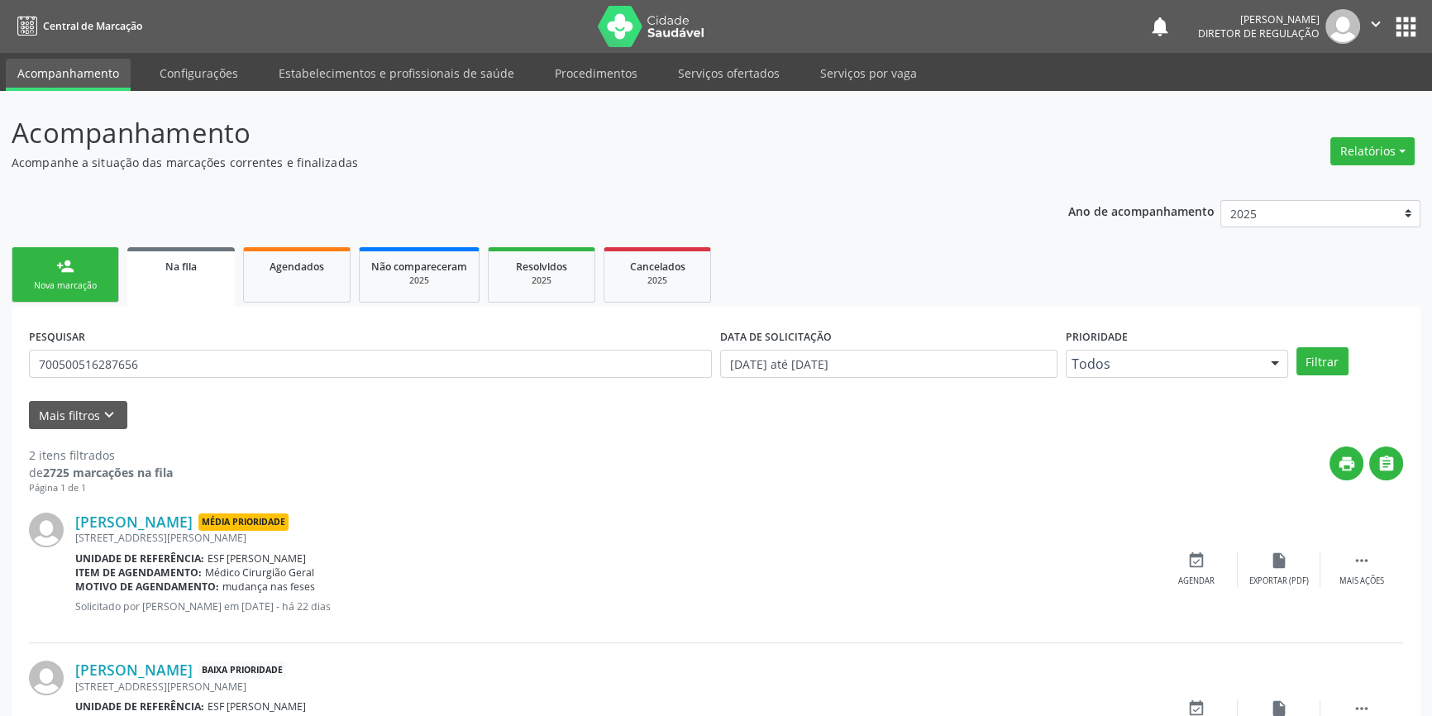
scroll to position [102, 0]
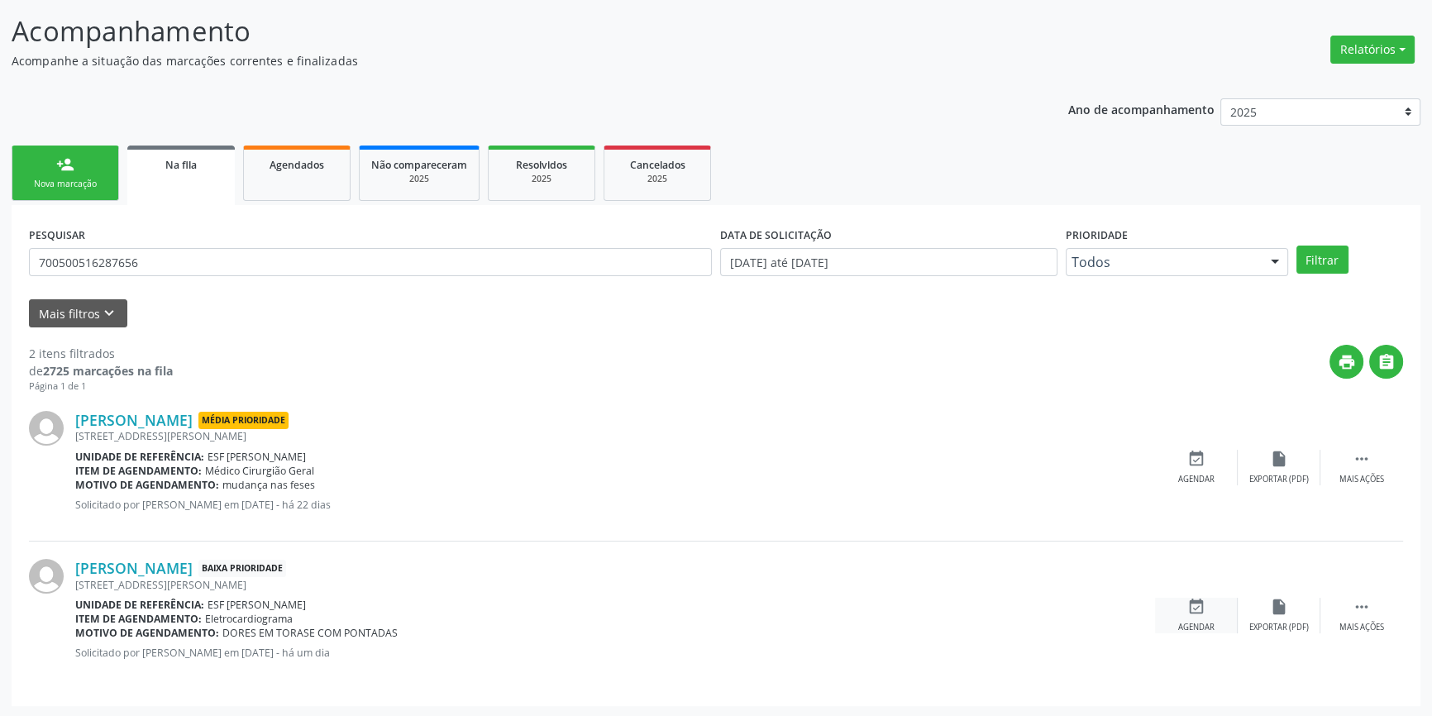
click at [1158, 617] on div "event_available Agendar" at bounding box center [1196, 616] width 83 height 36
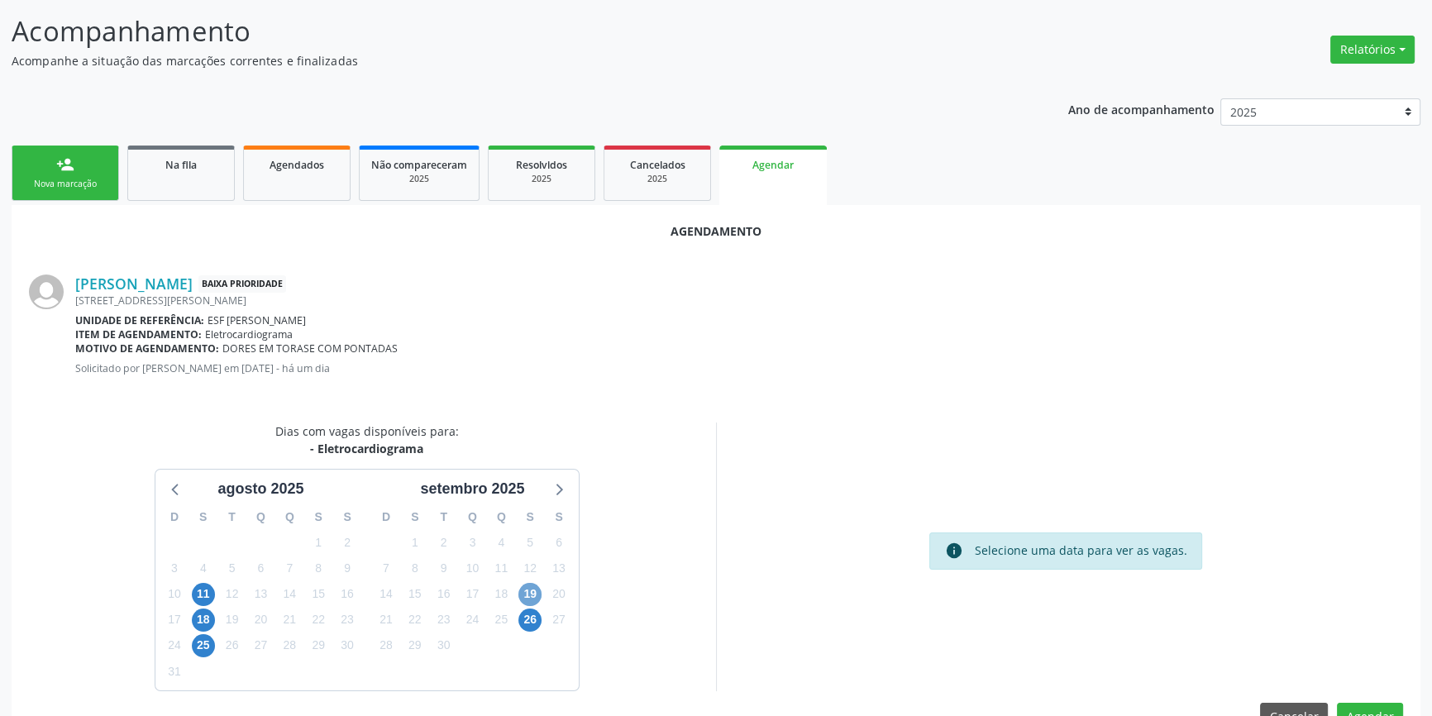
click at [536, 591] on span "19" at bounding box center [530, 594] width 23 height 23
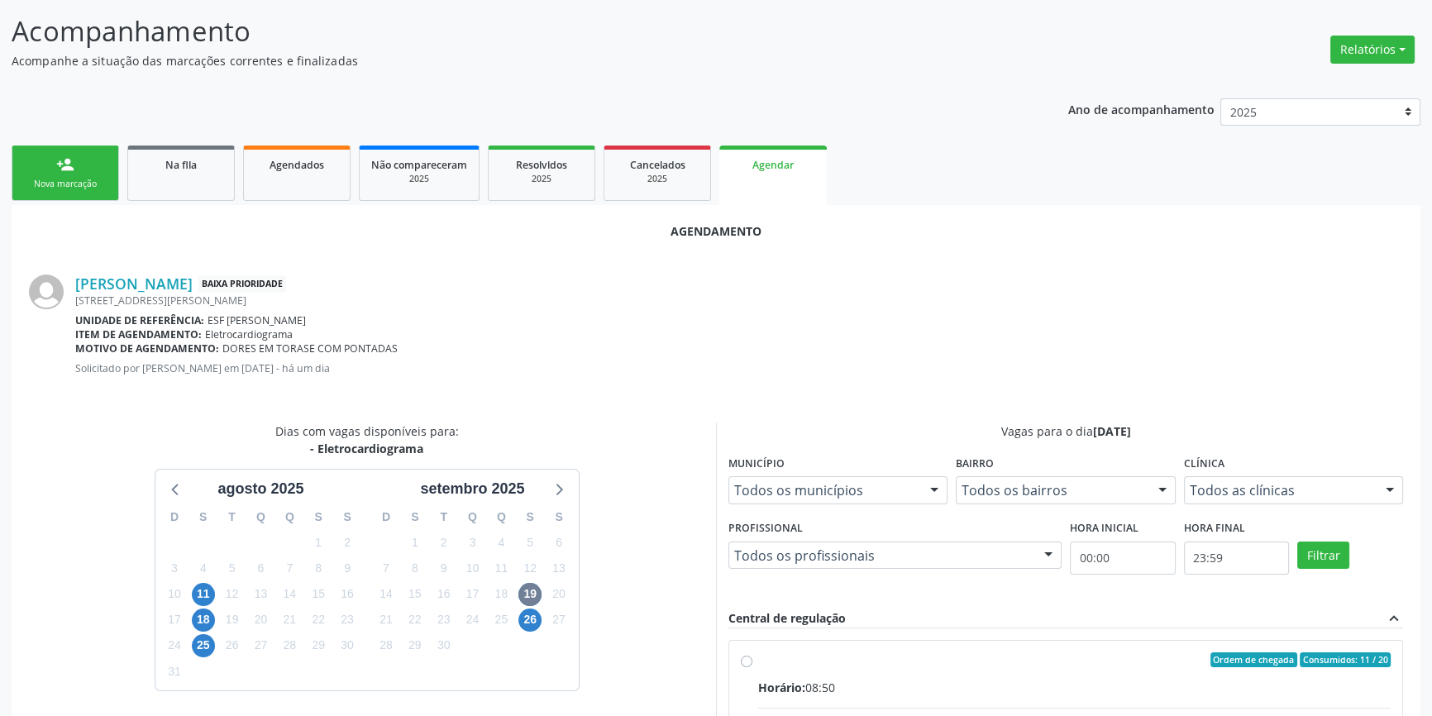
click at [753, 667] on input "Ordem de chegada Consumidos: 11 / 20 Horário: 08:50 Clínica: Esf [PERSON_NAME] …" at bounding box center [747, 660] width 12 height 15
radio input "true"
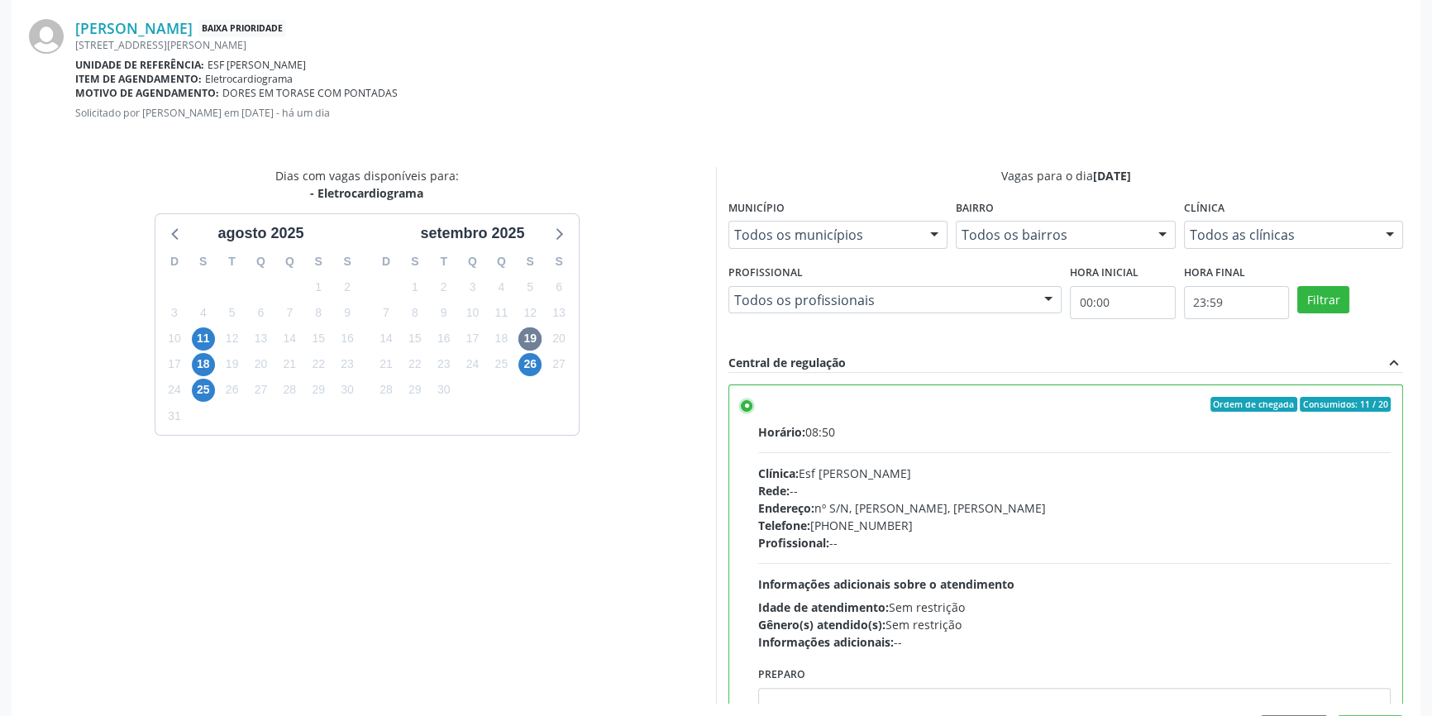
scroll to position [412, 0]
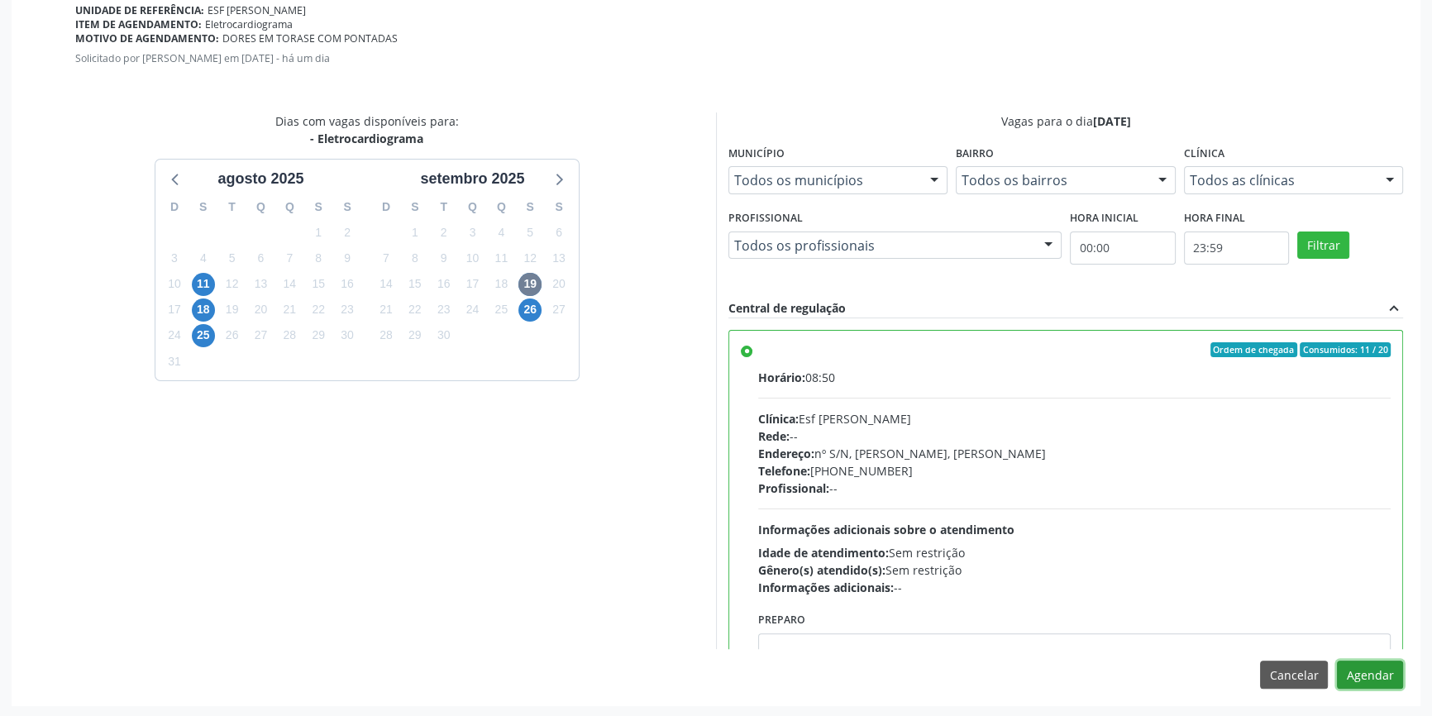
click at [1391, 669] on button "Agendar" at bounding box center [1370, 675] width 66 height 28
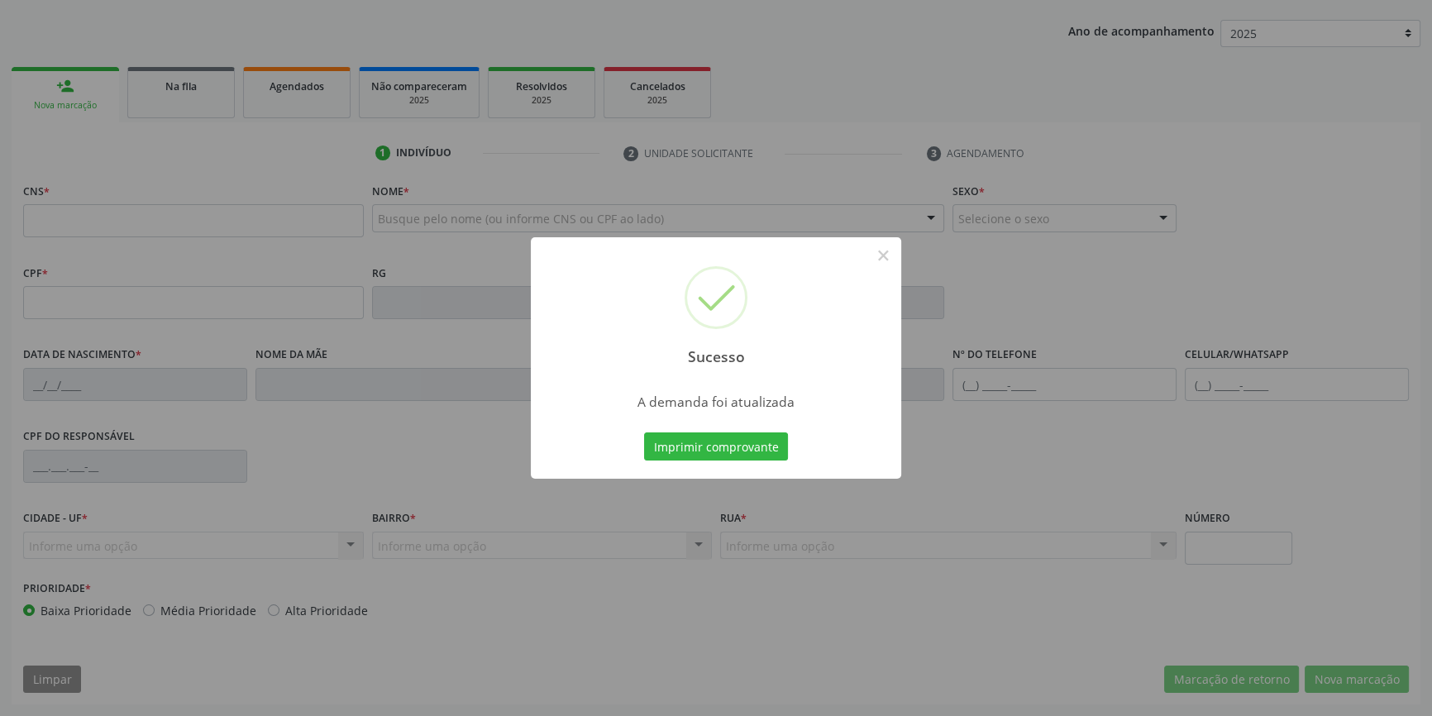
scroll to position [179, 0]
click at [752, 444] on button "Imprimir comprovante" at bounding box center [716, 447] width 144 height 28
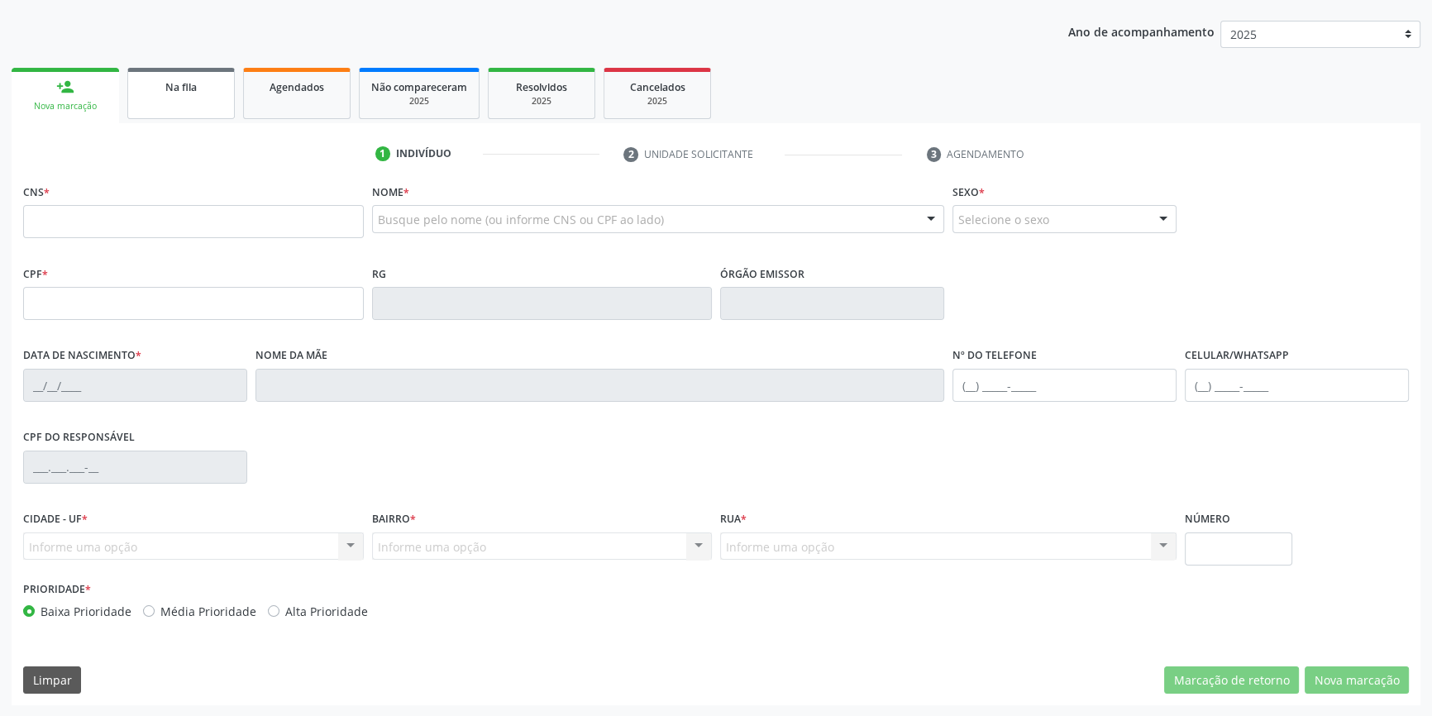
click at [180, 100] on link "Na fila" at bounding box center [181, 93] width 108 height 51
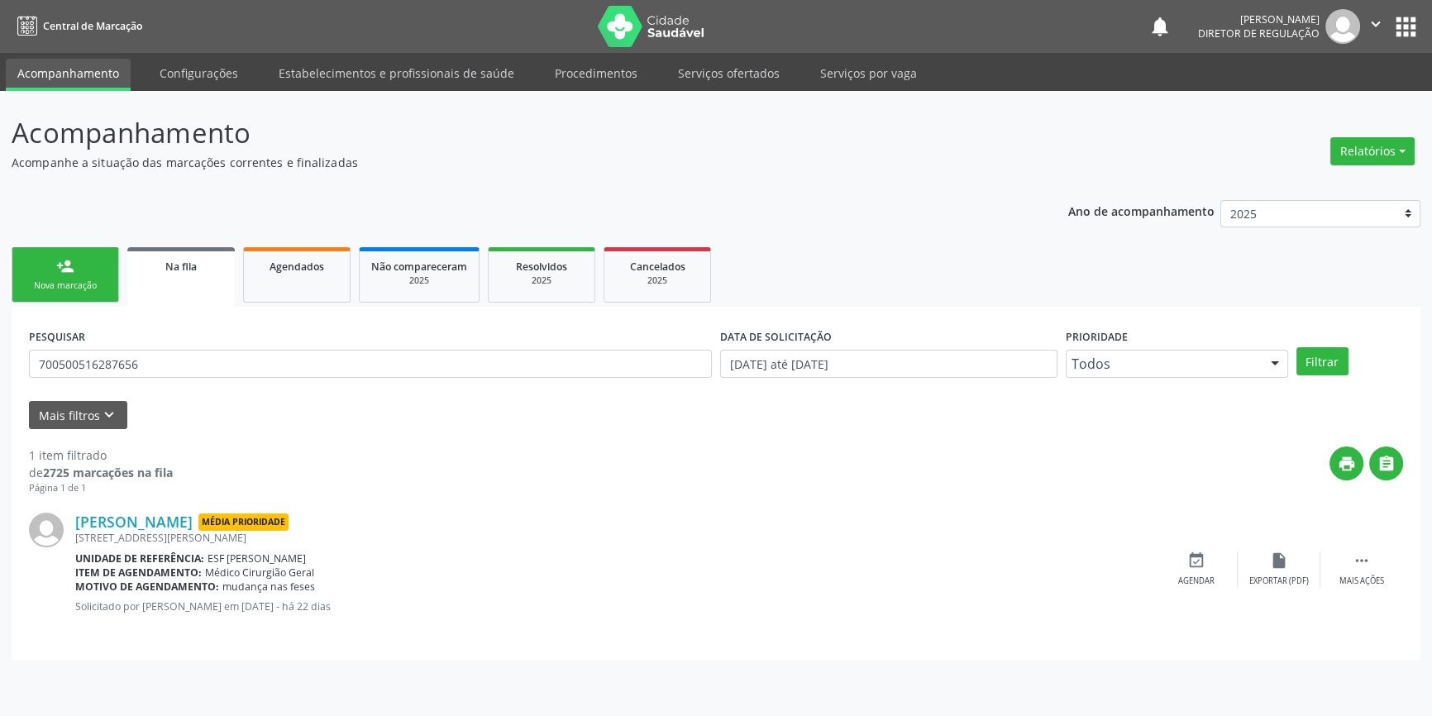
scroll to position [0, 0]
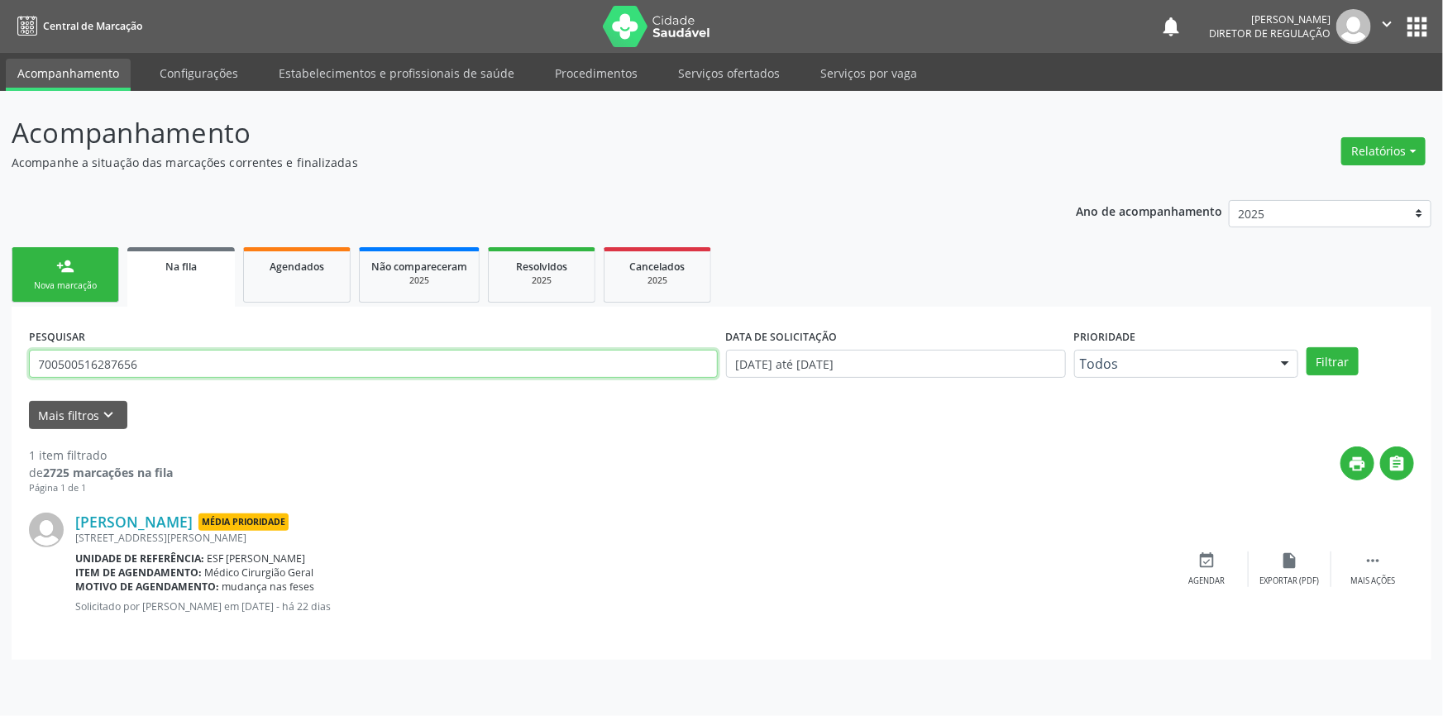
drag, startPoint x: 153, startPoint y: 365, endPoint x: 0, endPoint y: 339, distance: 155.1
click at [0, 339] on div "Acompanhamento Acompanhe a situação das marcações correntes e finalizadas Relat…" at bounding box center [721, 403] width 1443 height 625
type input "700005213090103"
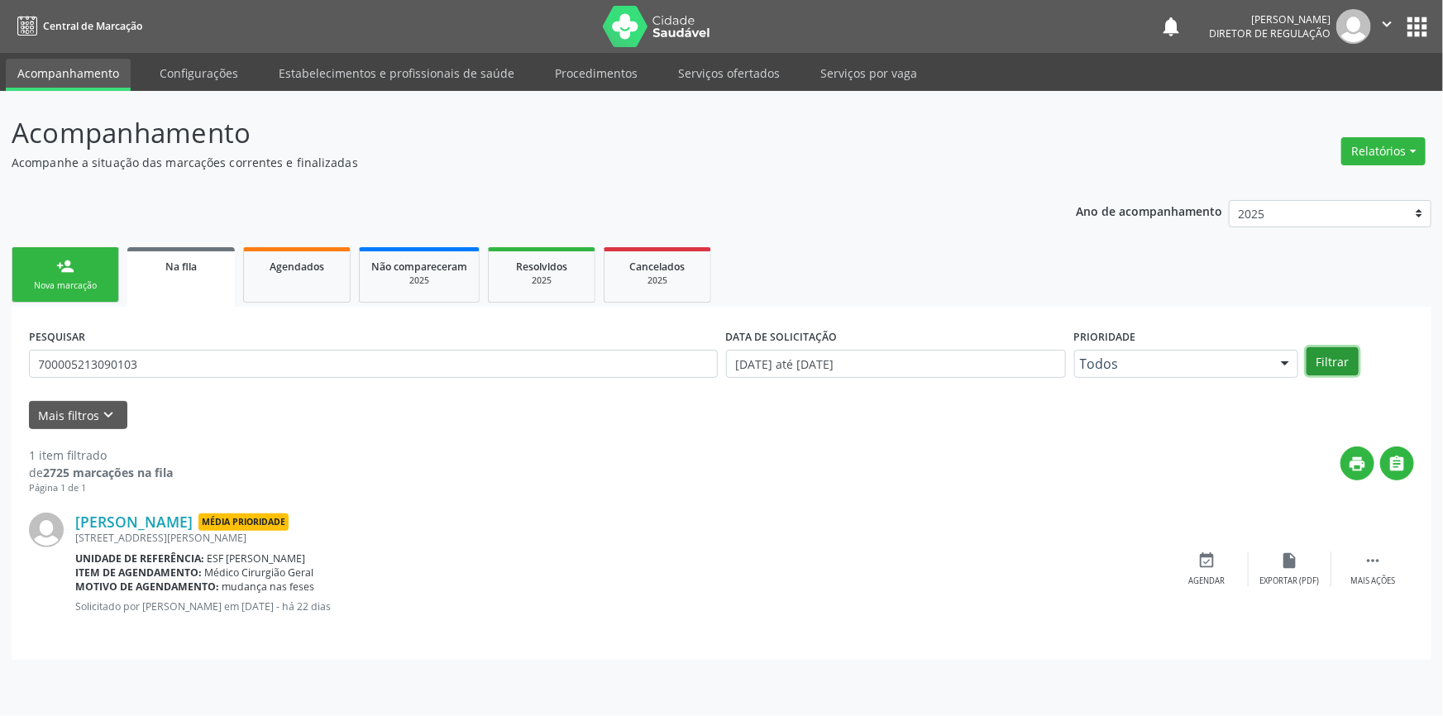
click at [1349, 371] on button "Filtrar" at bounding box center [1333, 361] width 52 height 28
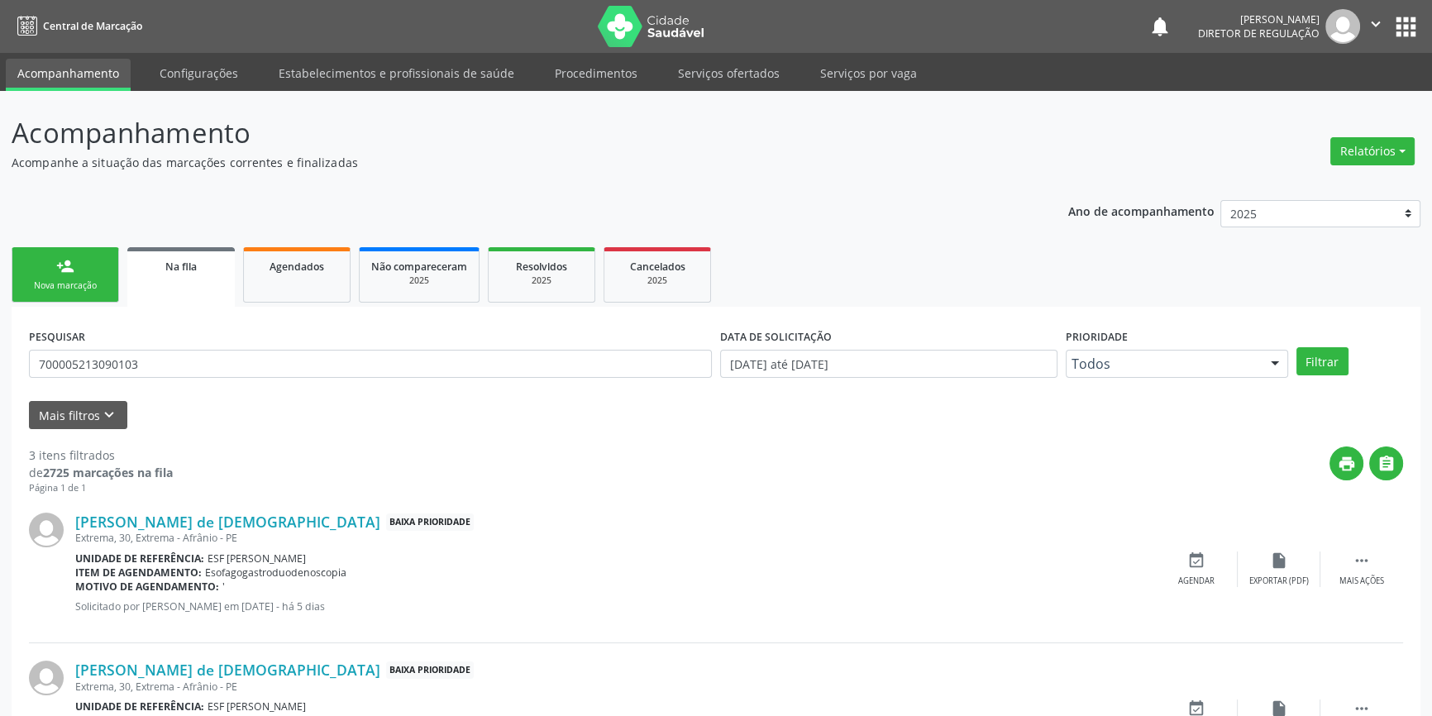
scroll to position [250, 0]
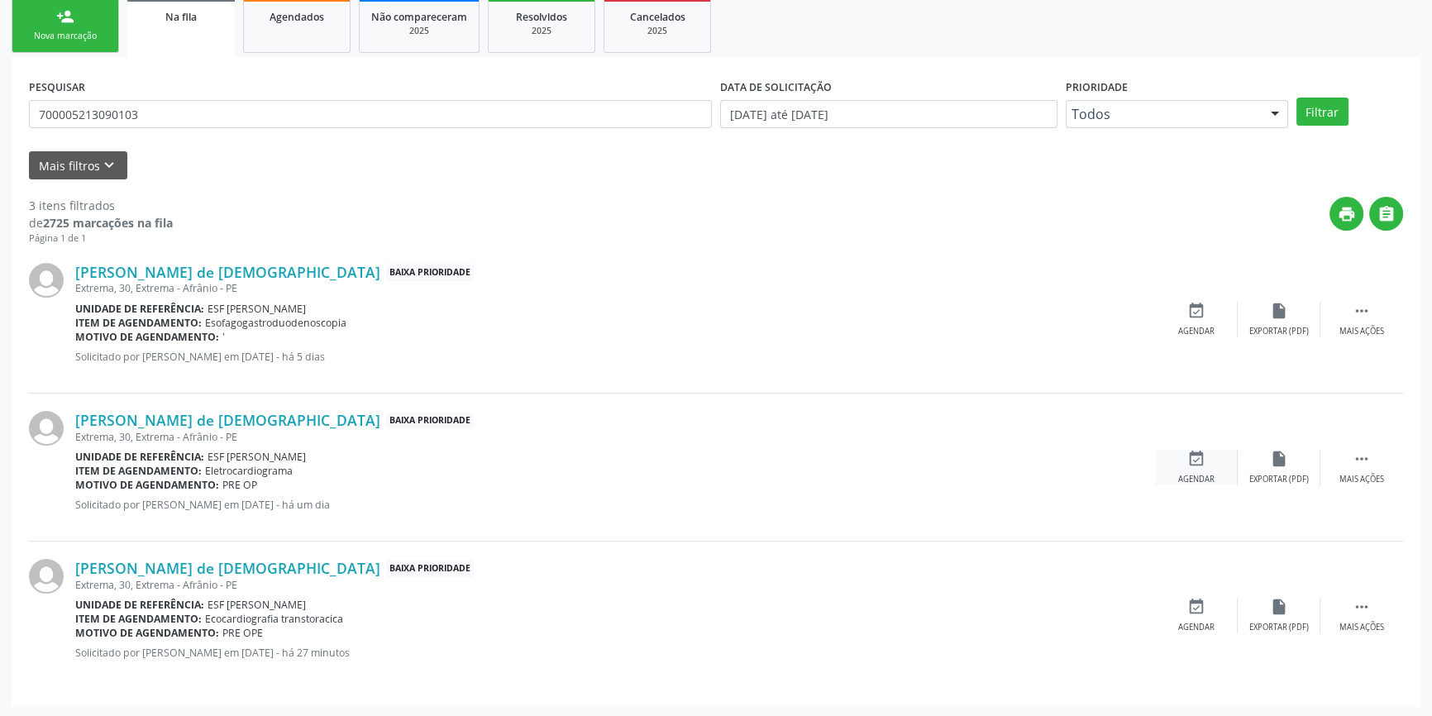
click at [1183, 456] on div "event_available Agendar" at bounding box center [1196, 468] width 83 height 36
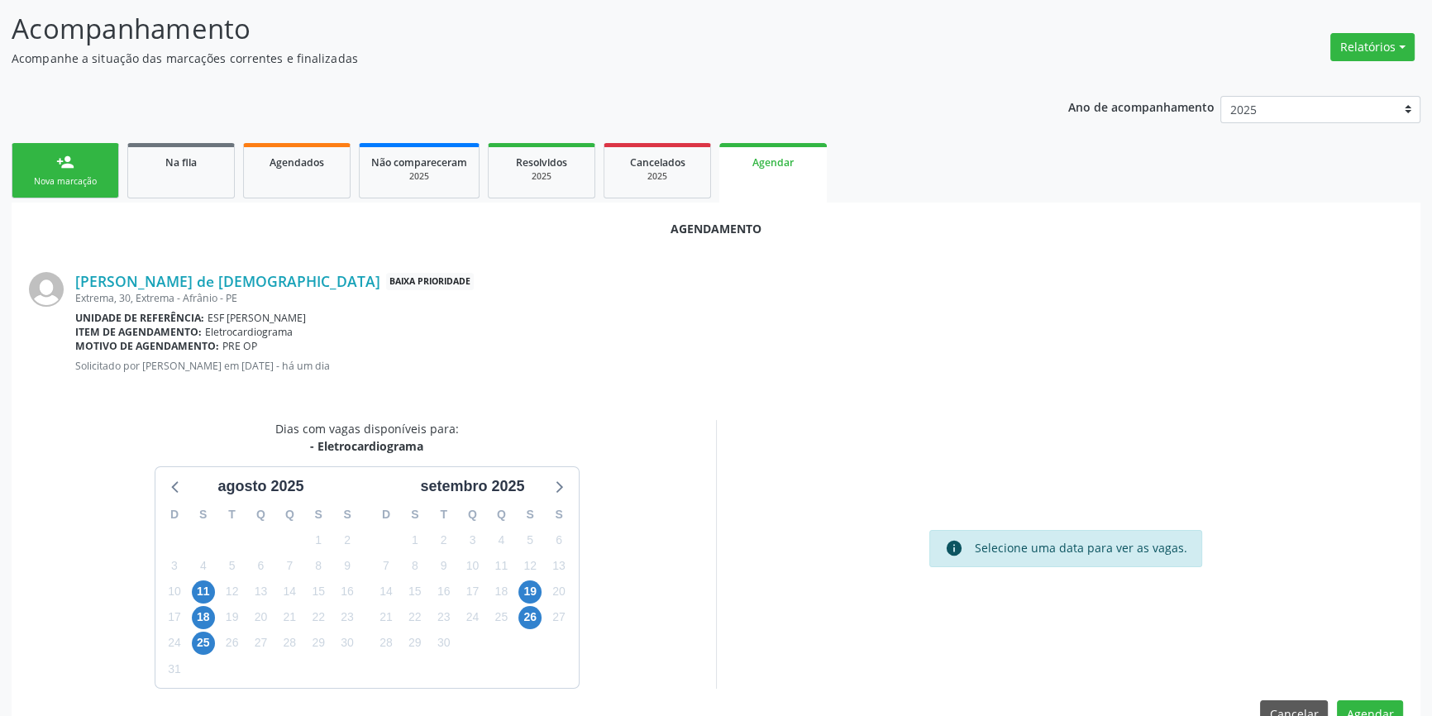
scroll to position [143, 0]
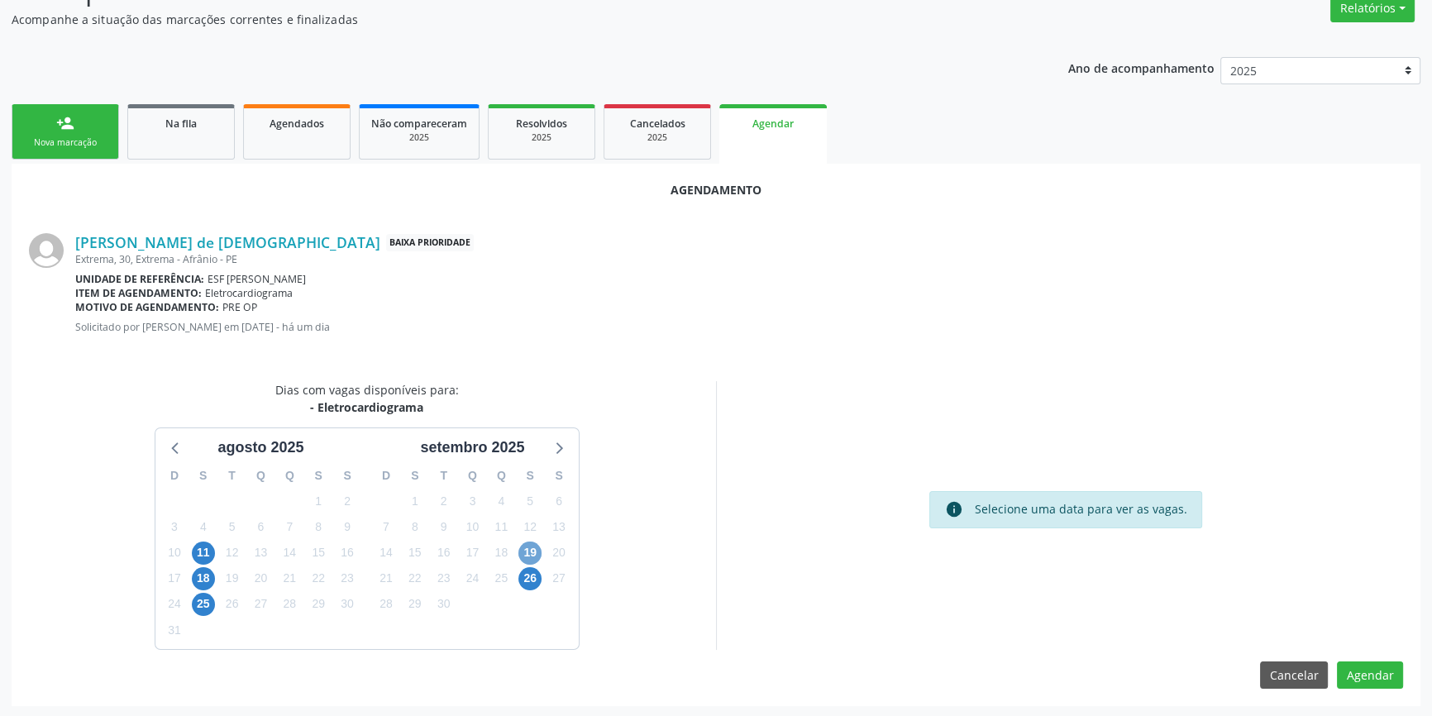
click at [539, 551] on span "19" at bounding box center [530, 553] width 23 height 23
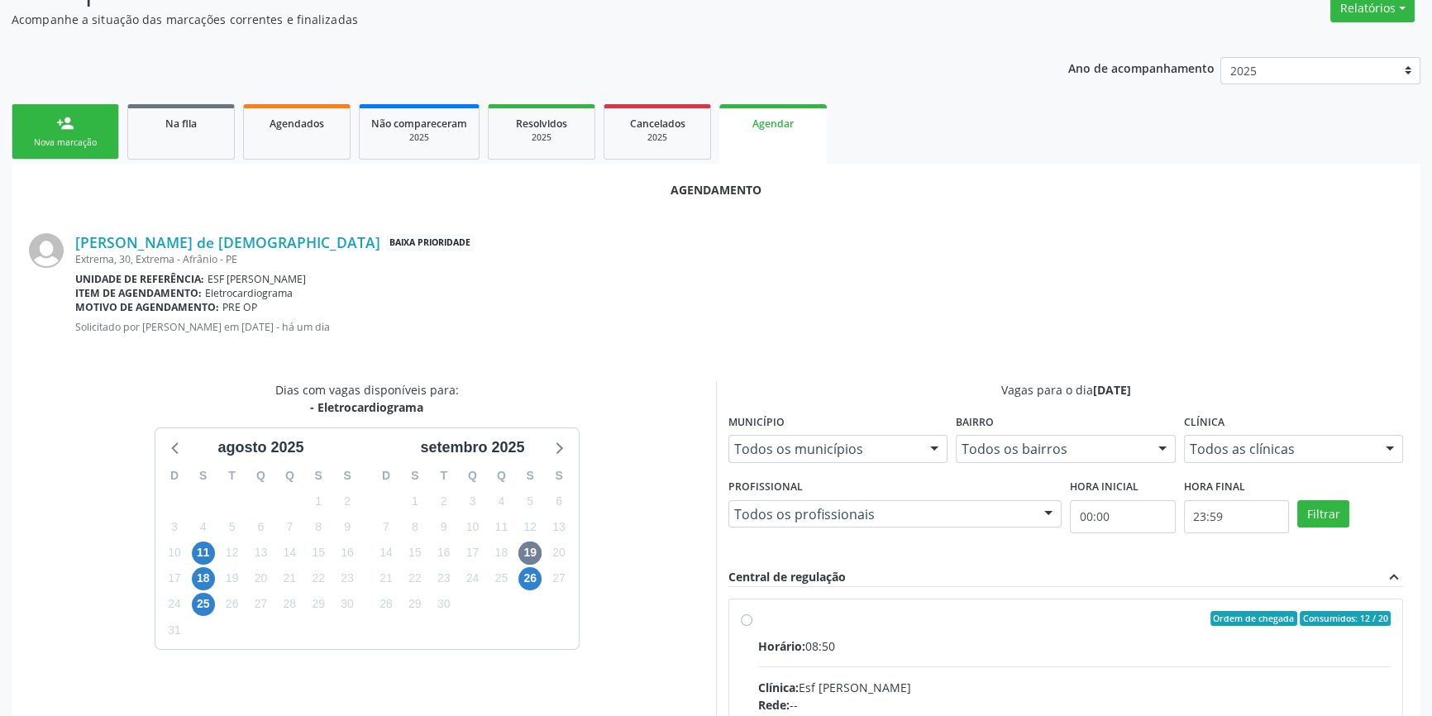
click at [801, 641] on span "Horário:" at bounding box center [781, 646] width 47 height 16
click at [753, 626] on input "Ordem de chegada Consumidos: 12 / 20 Horário: 08:50 Clínica: Esf [PERSON_NAME] …" at bounding box center [747, 618] width 12 height 15
radio input "true"
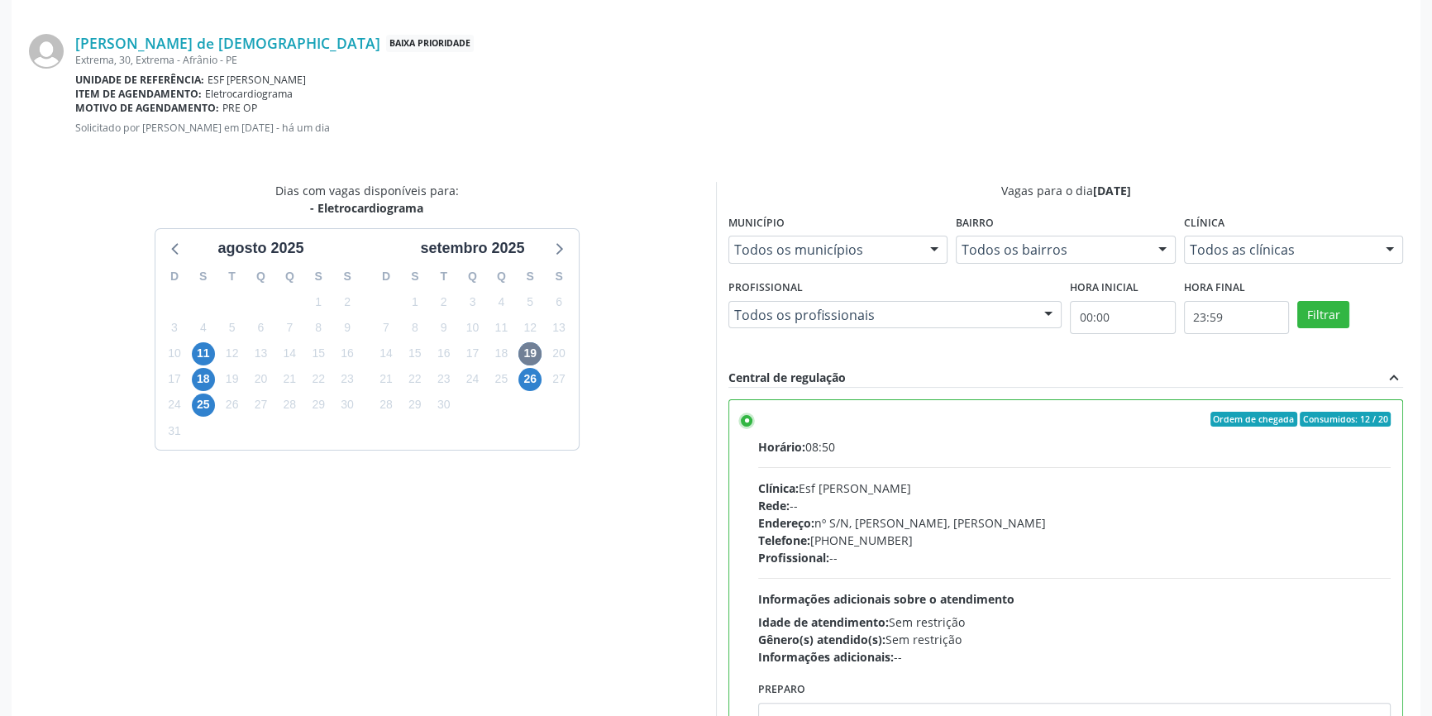
scroll to position [412, 0]
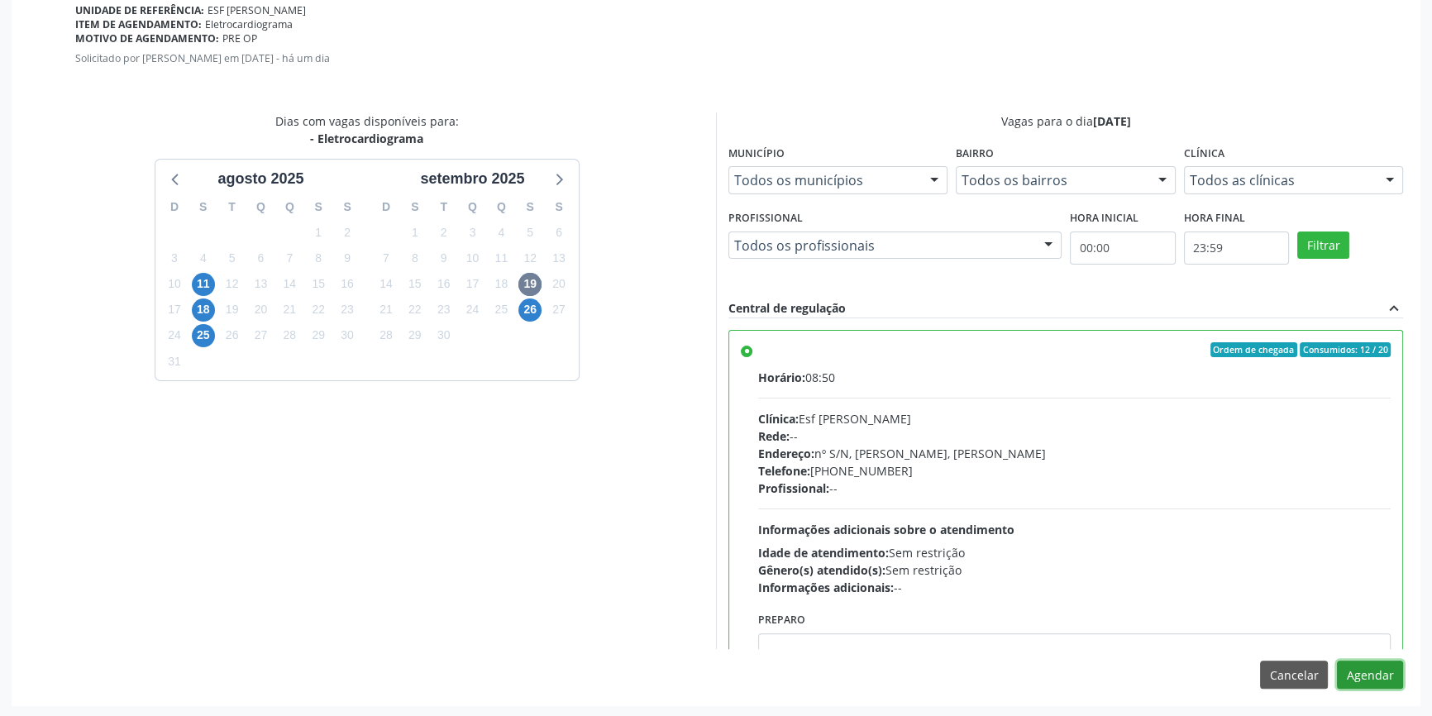
click at [1360, 678] on button "Agendar" at bounding box center [1370, 675] width 66 height 28
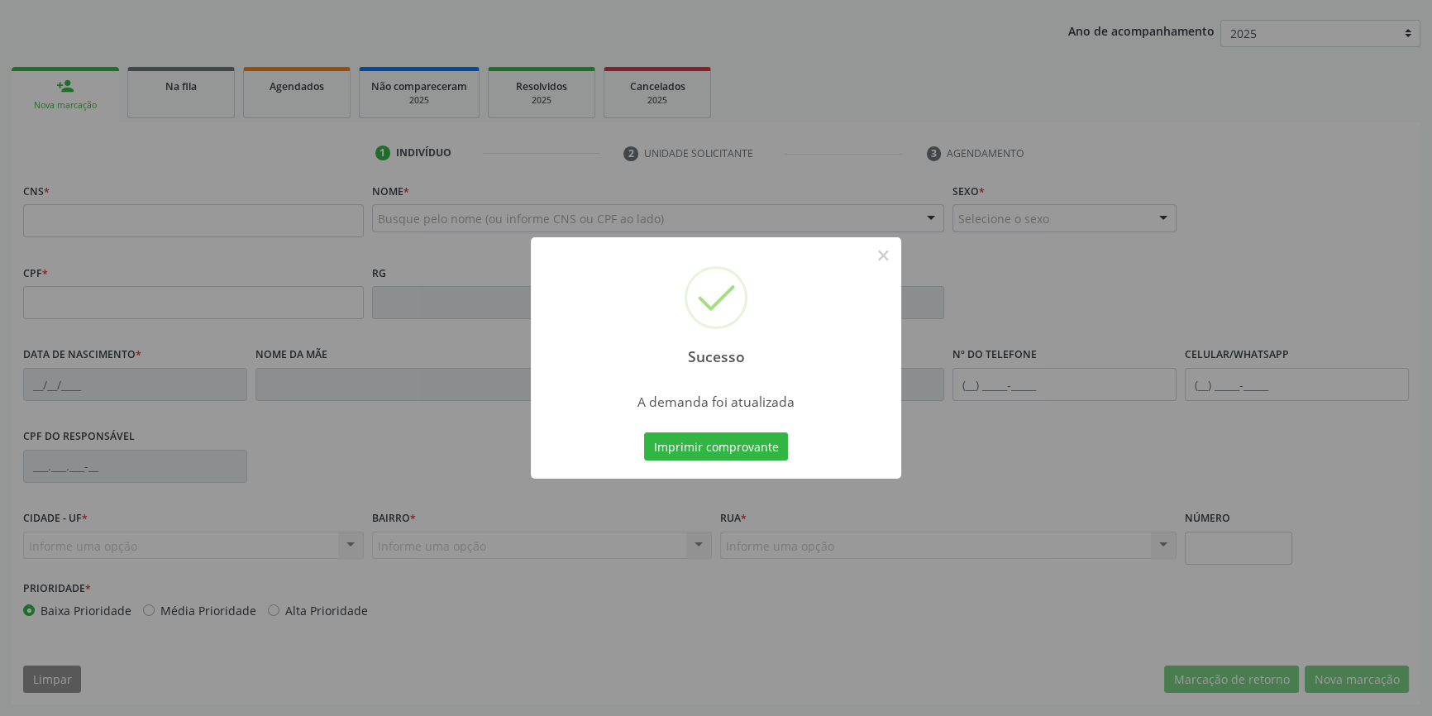
scroll to position [179, 0]
click at [754, 450] on button "Imprimir comprovante" at bounding box center [716, 447] width 144 height 28
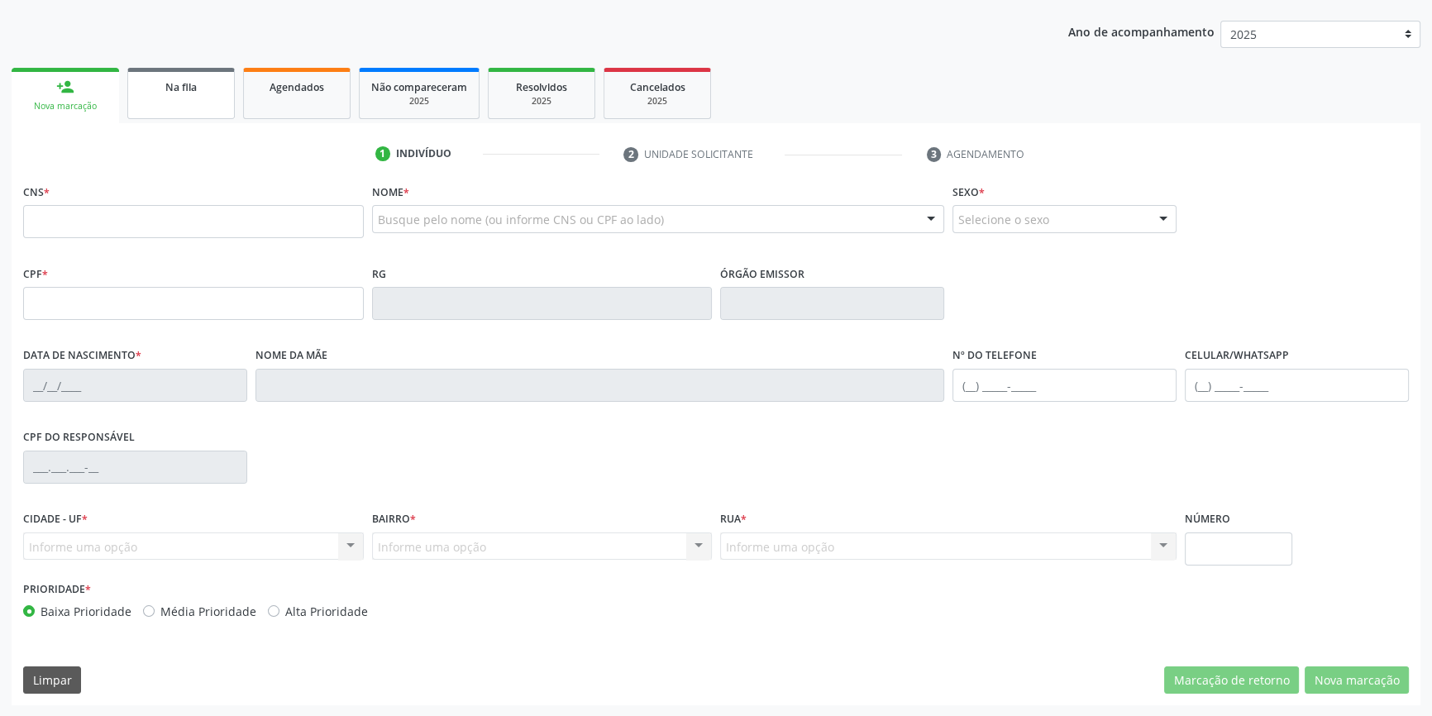
click at [188, 98] on link "Na fila" at bounding box center [181, 93] width 108 height 51
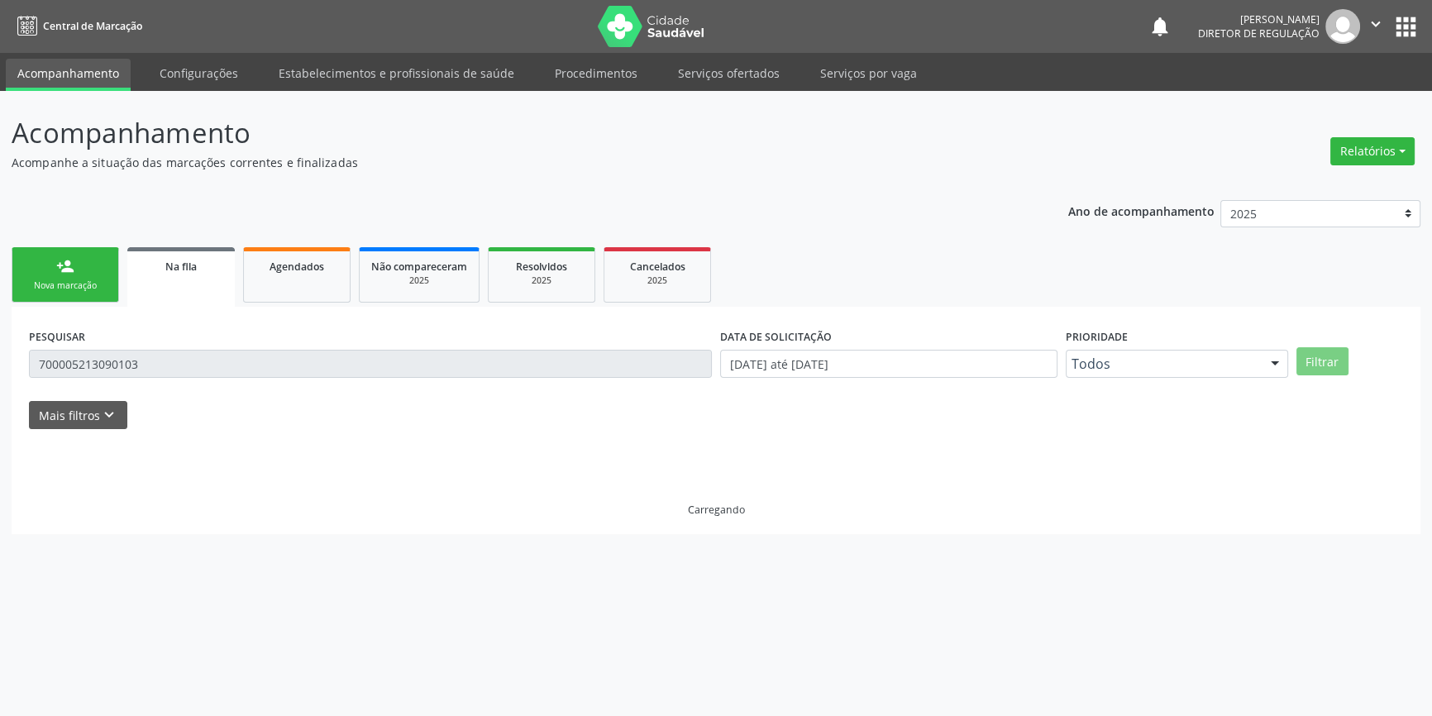
scroll to position [0, 0]
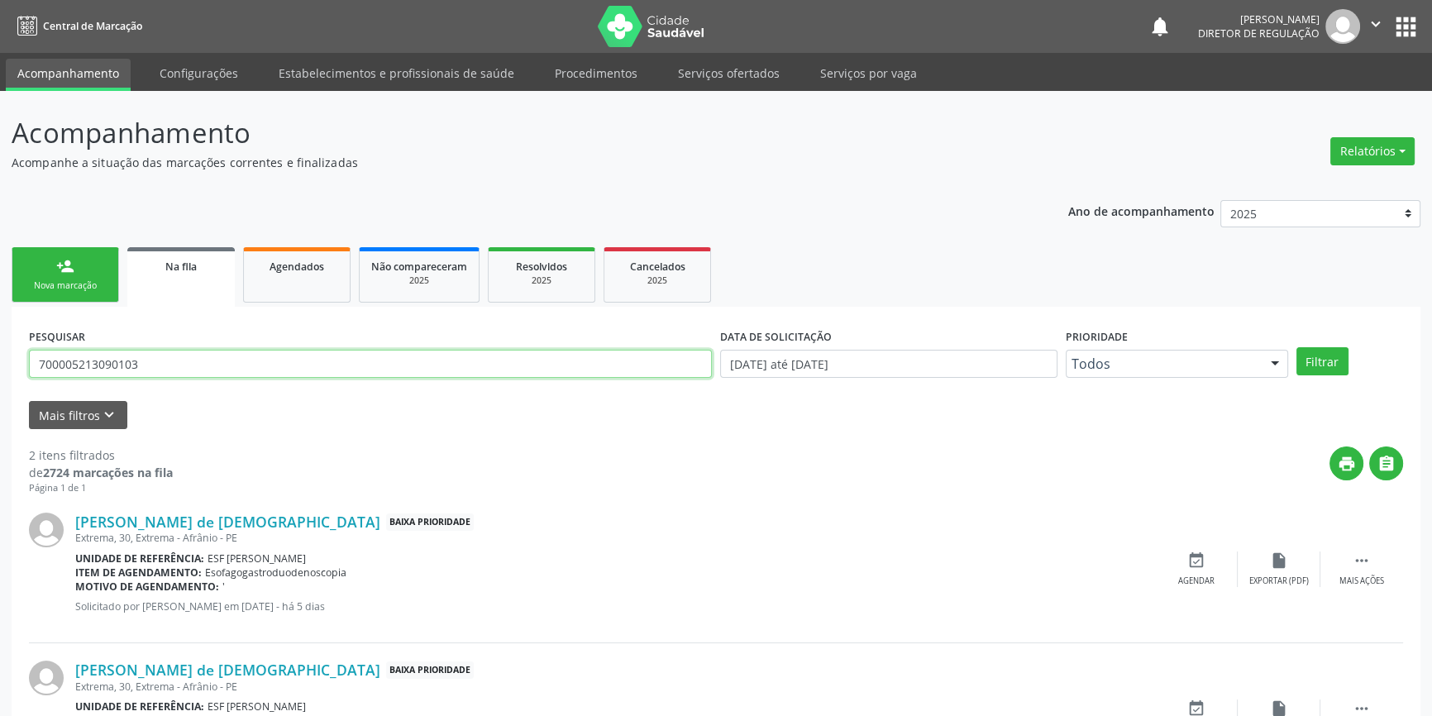
drag, startPoint x: 189, startPoint y: 374, endPoint x: 0, endPoint y: 380, distance: 188.6
click at [0, 380] on div "Acompanhamento Acompanhe a situação das marcações correntes e finalizadas Relat…" at bounding box center [716, 455] width 1432 height 729
type input "702904527499877"
click at [1332, 347] on button "Filtrar" at bounding box center [1323, 361] width 52 height 28
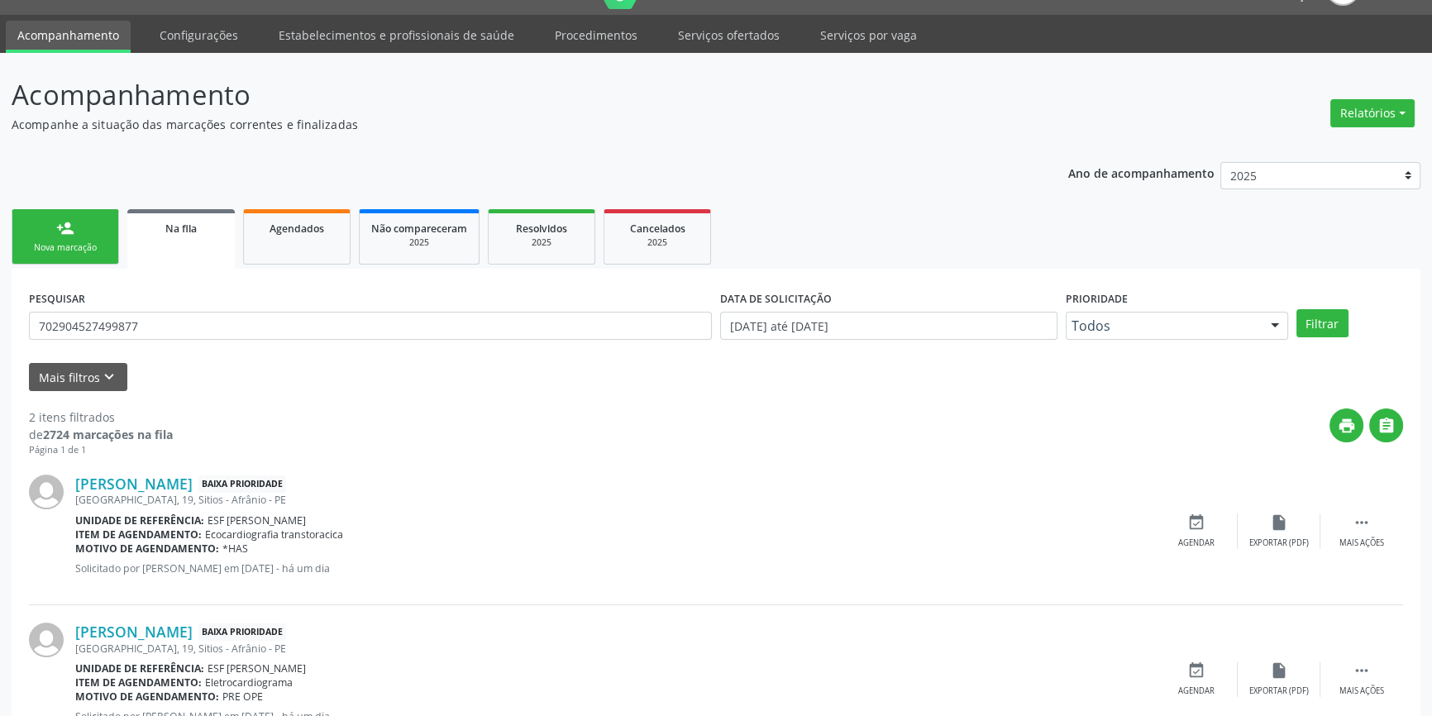
scroll to position [102, 0]
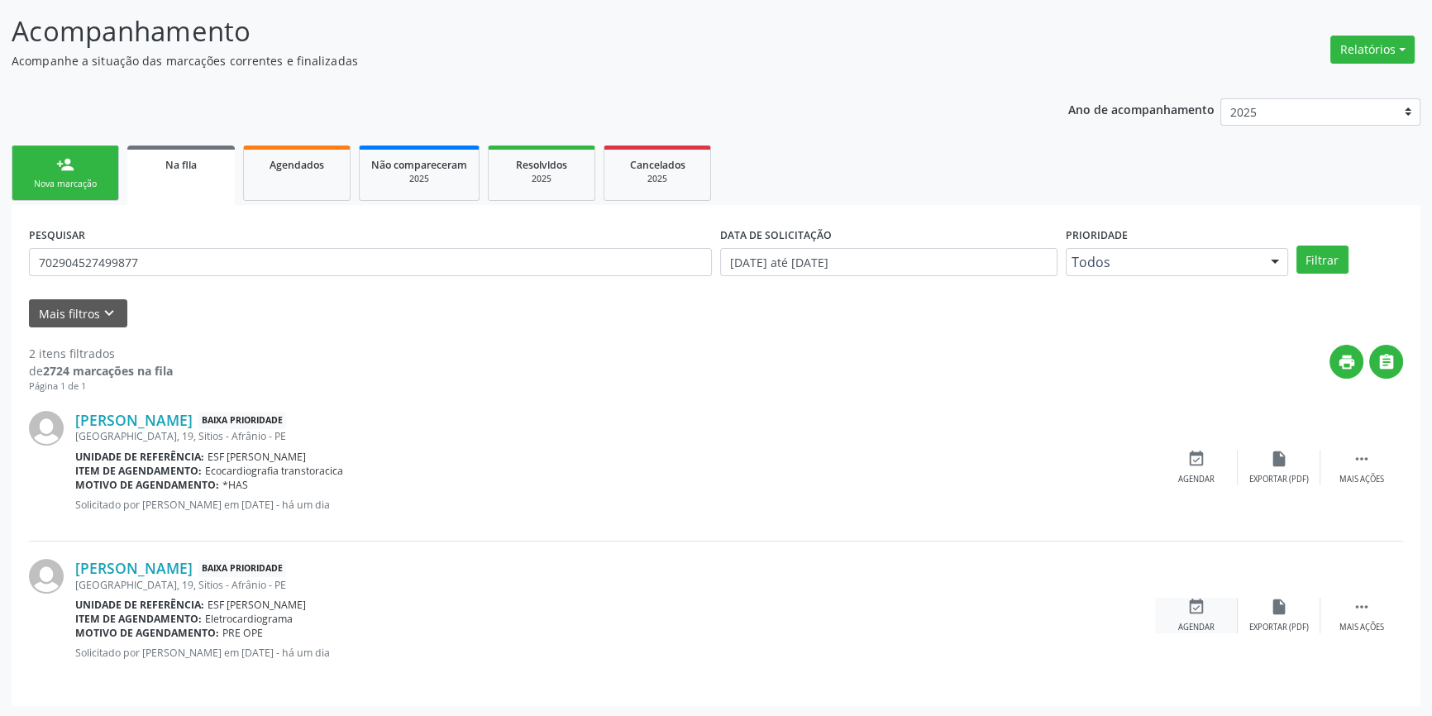
click at [1182, 606] on div "event_available Agendar" at bounding box center [1196, 616] width 83 height 36
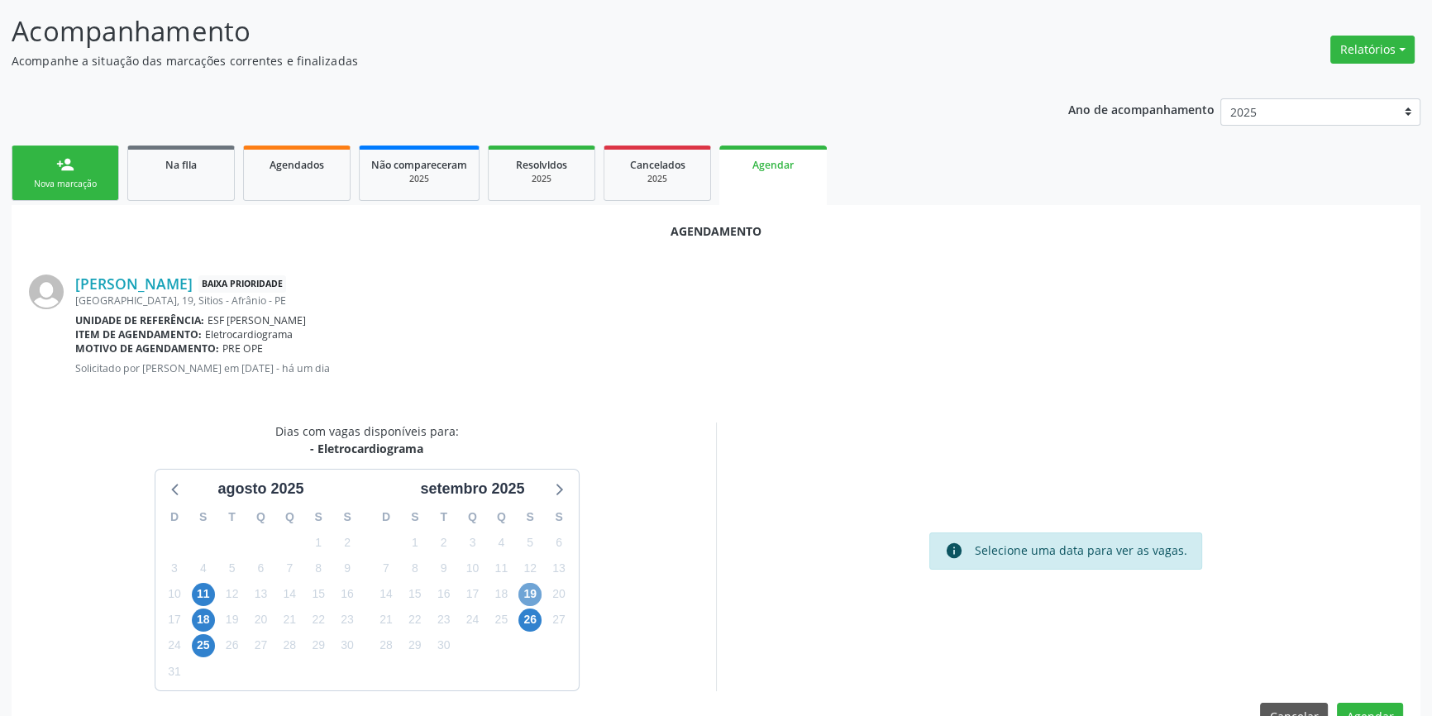
click at [523, 595] on span "19" at bounding box center [530, 594] width 23 height 23
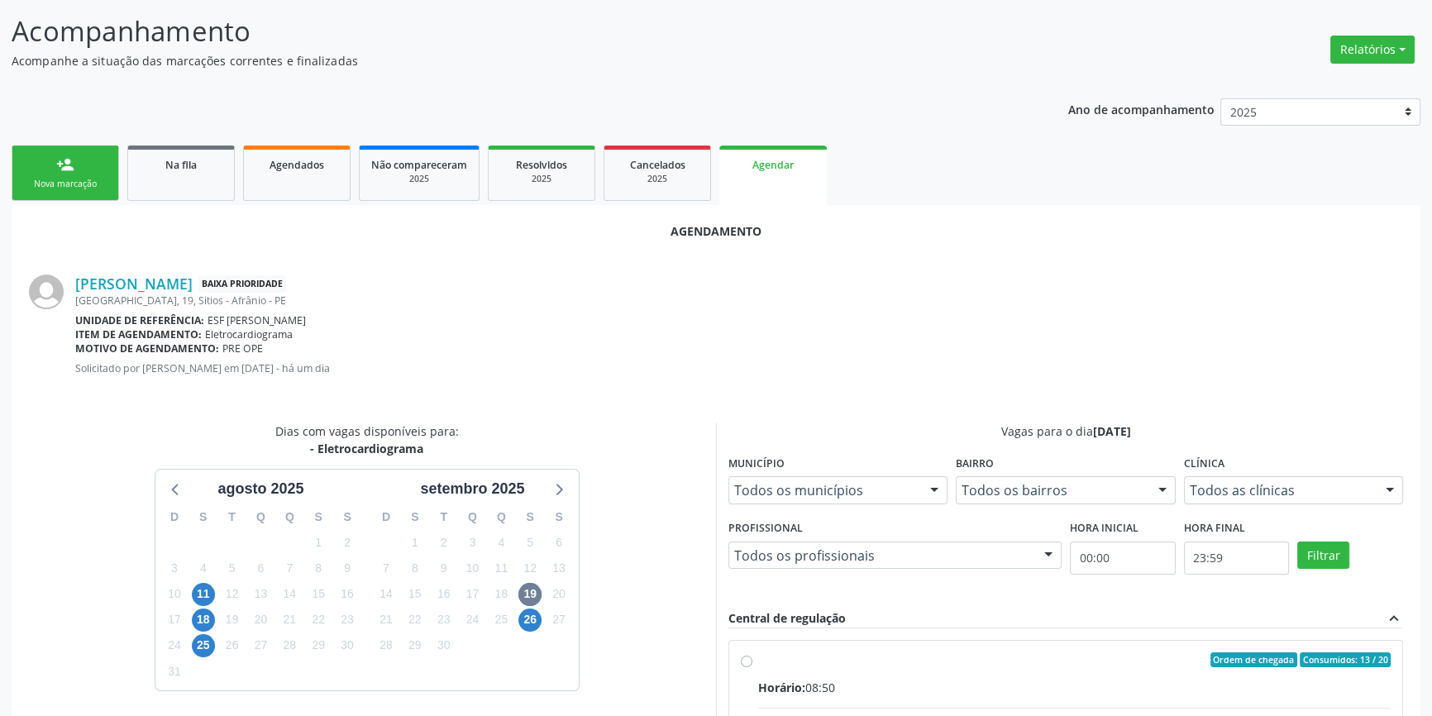
click at [796, 662] on div "Ordem de chegada Consumidos: 13 / 20" at bounding box center [1074, 660] width 633 height 15
click at [753, 662] on input "Ordem de chegada Consumidos: 13 / 20 Horário: 08:50 Clínica: Esf [PERSON_NAME]:…" at bounding box center [747, 660] width 12 height 15
radio input "true"
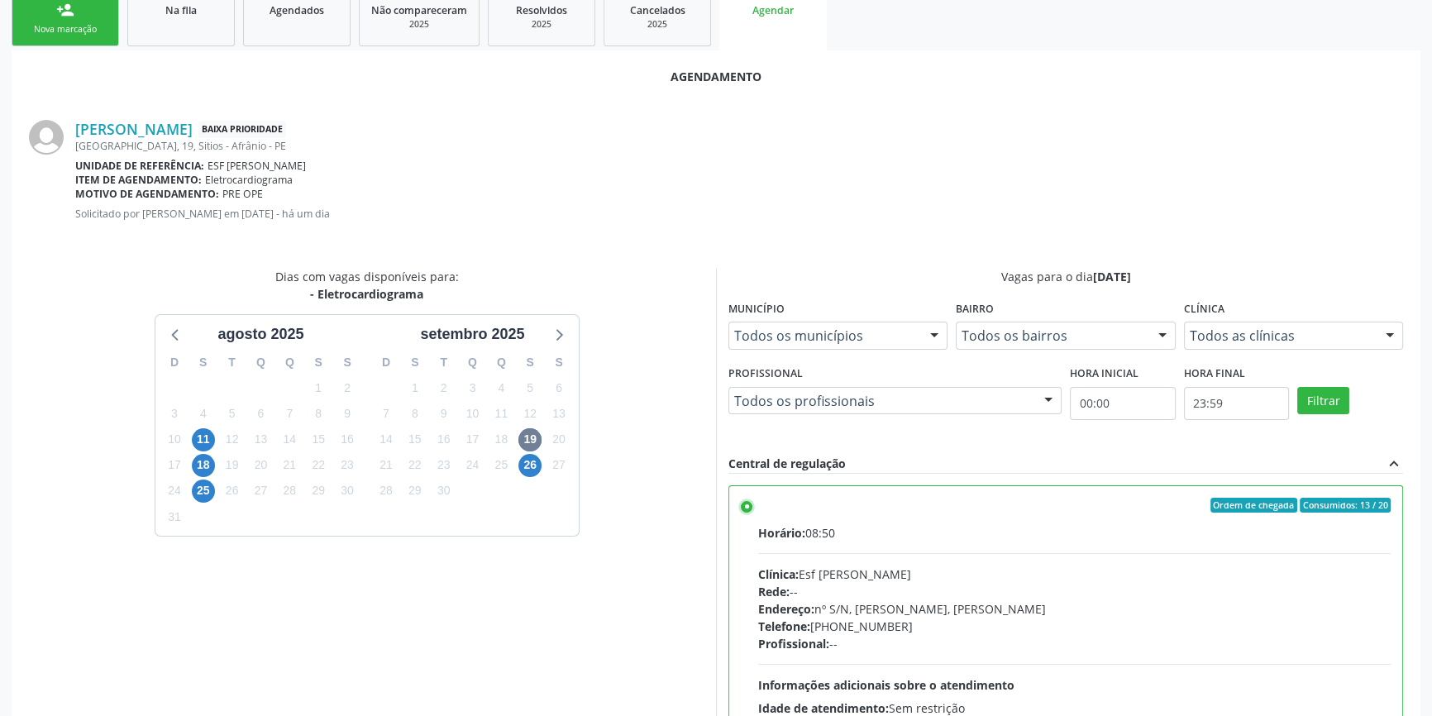
scroll to position [412, 0]
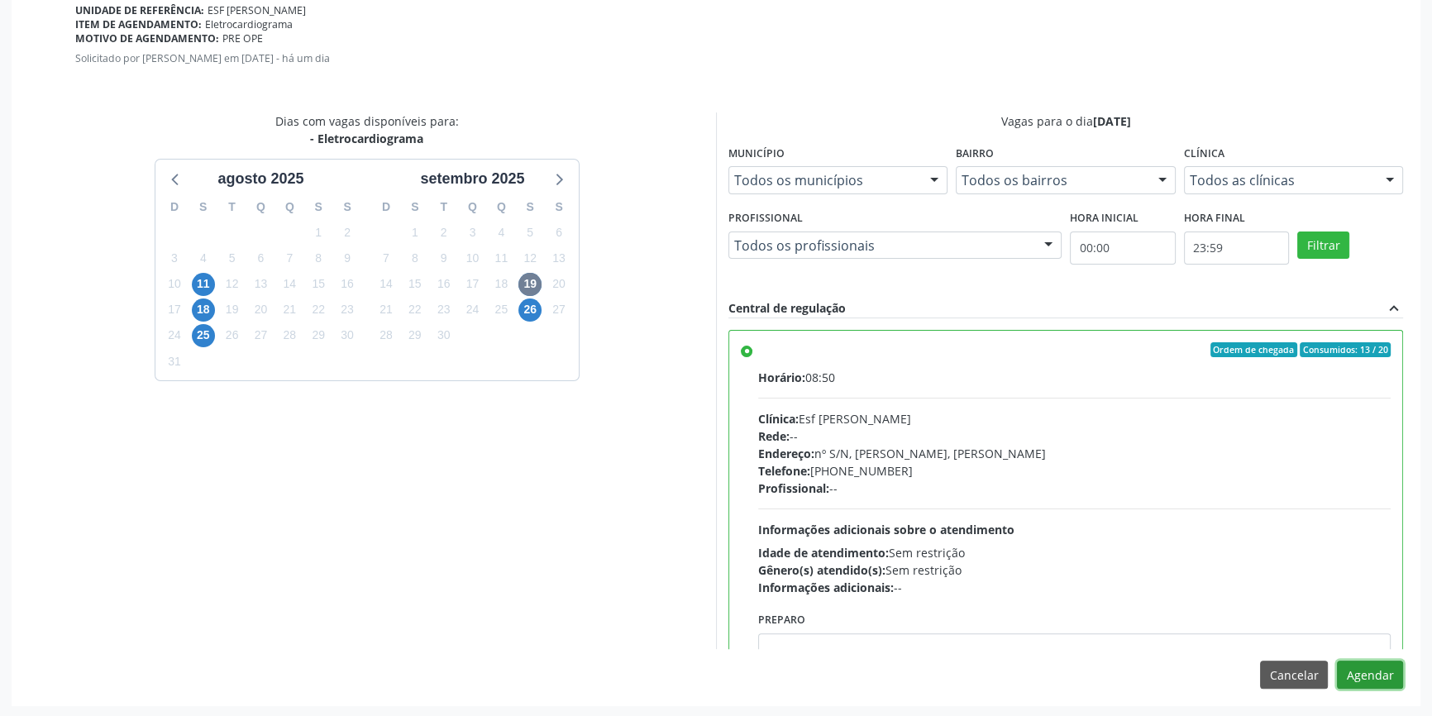
click at [1364, 672] on button "Agendar" at bounding box center [1370, 675] width 66 height 28
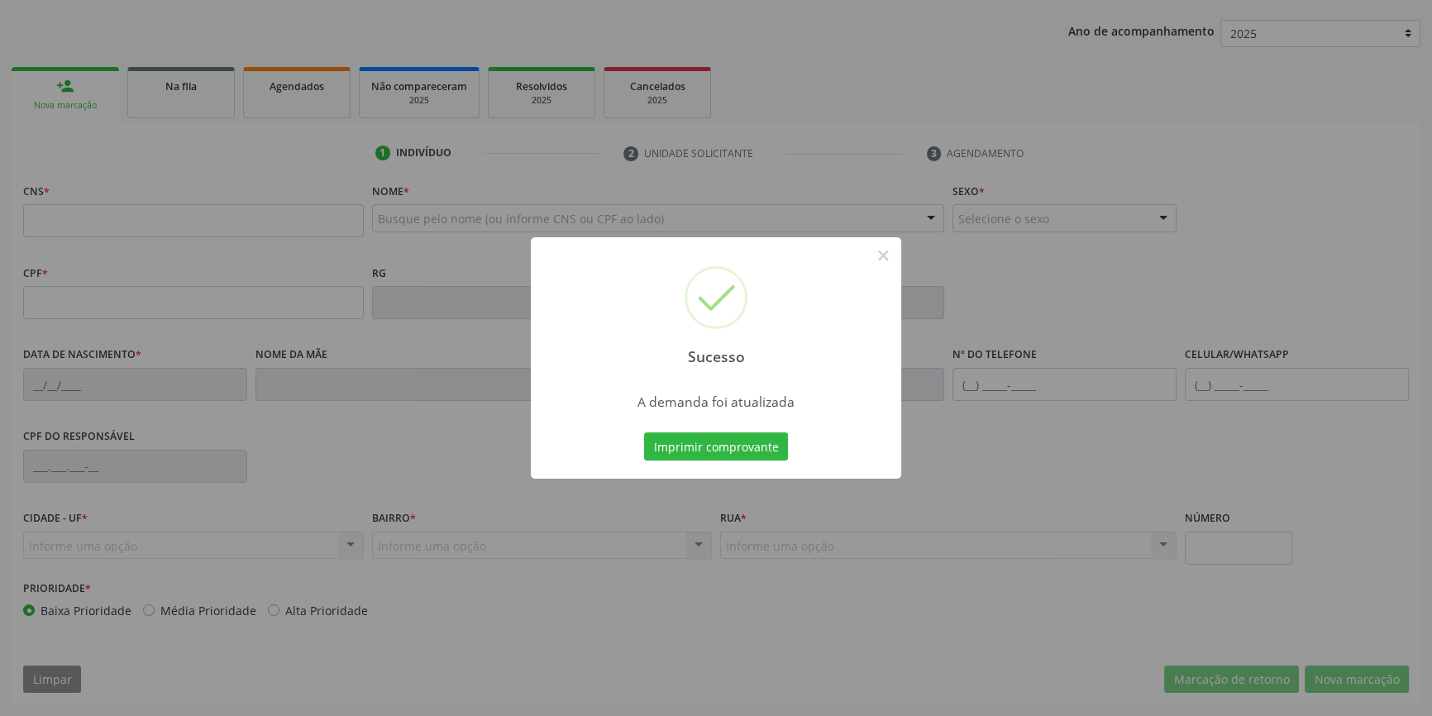
scroll to position [179, 0]
click at [721, 446] on button "Imprimir comprovante" at bounding box center [716, 447] width 144 height 28
